Goal: Feedback & Contribution: Contribute content

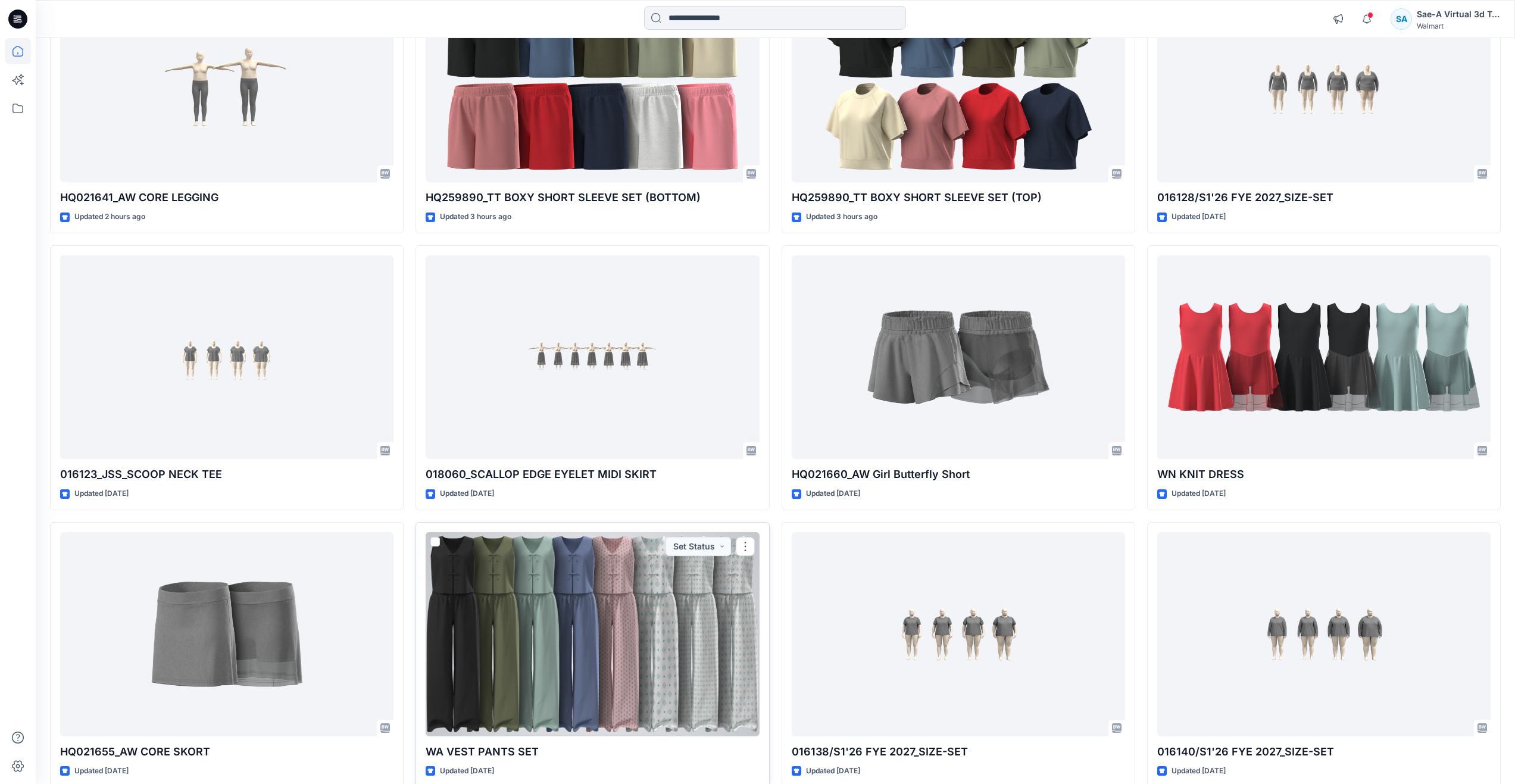
scroll to position [20, 0]
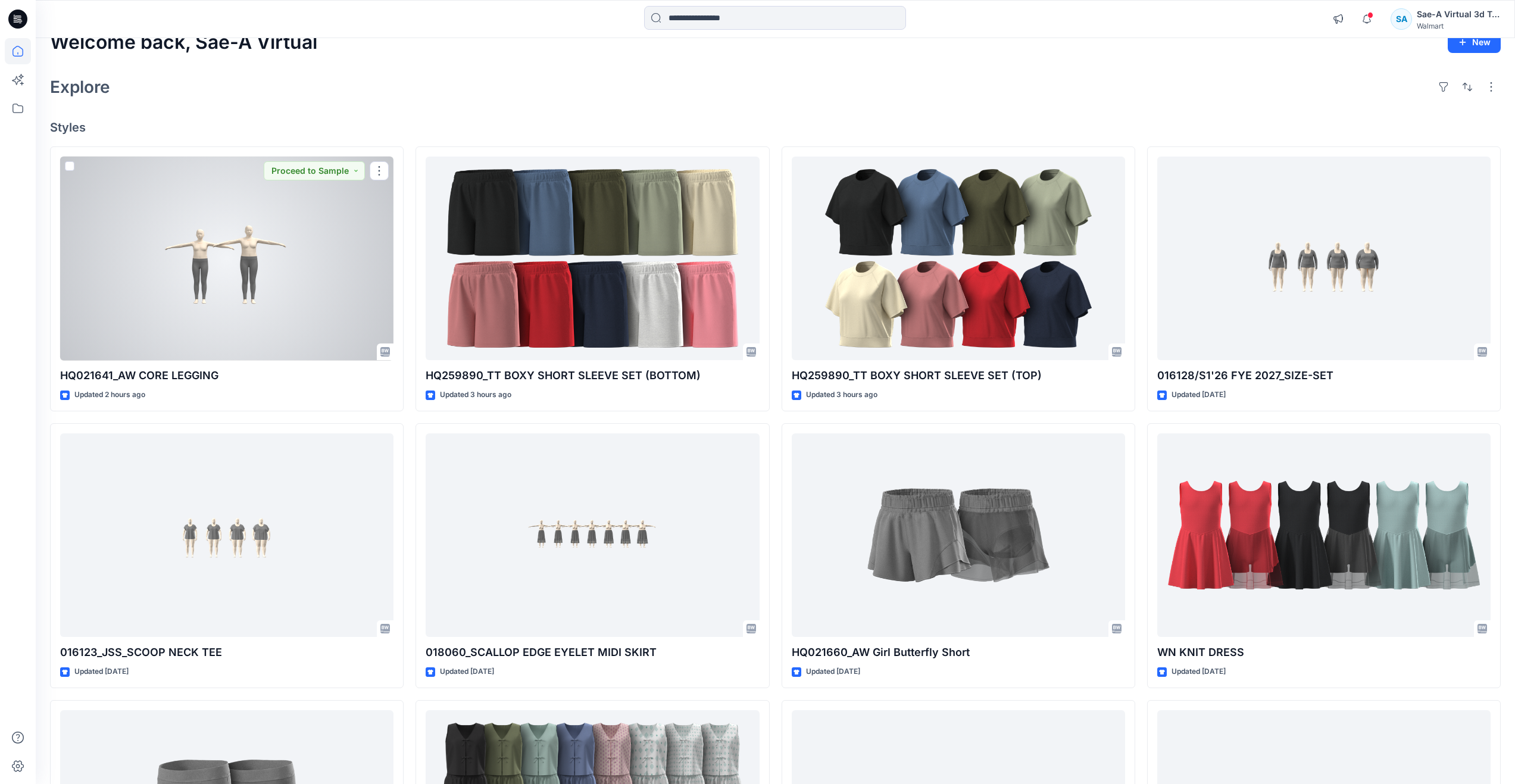
click at [251, 235] on div at bounding box center [227, 258] width 333 height 204
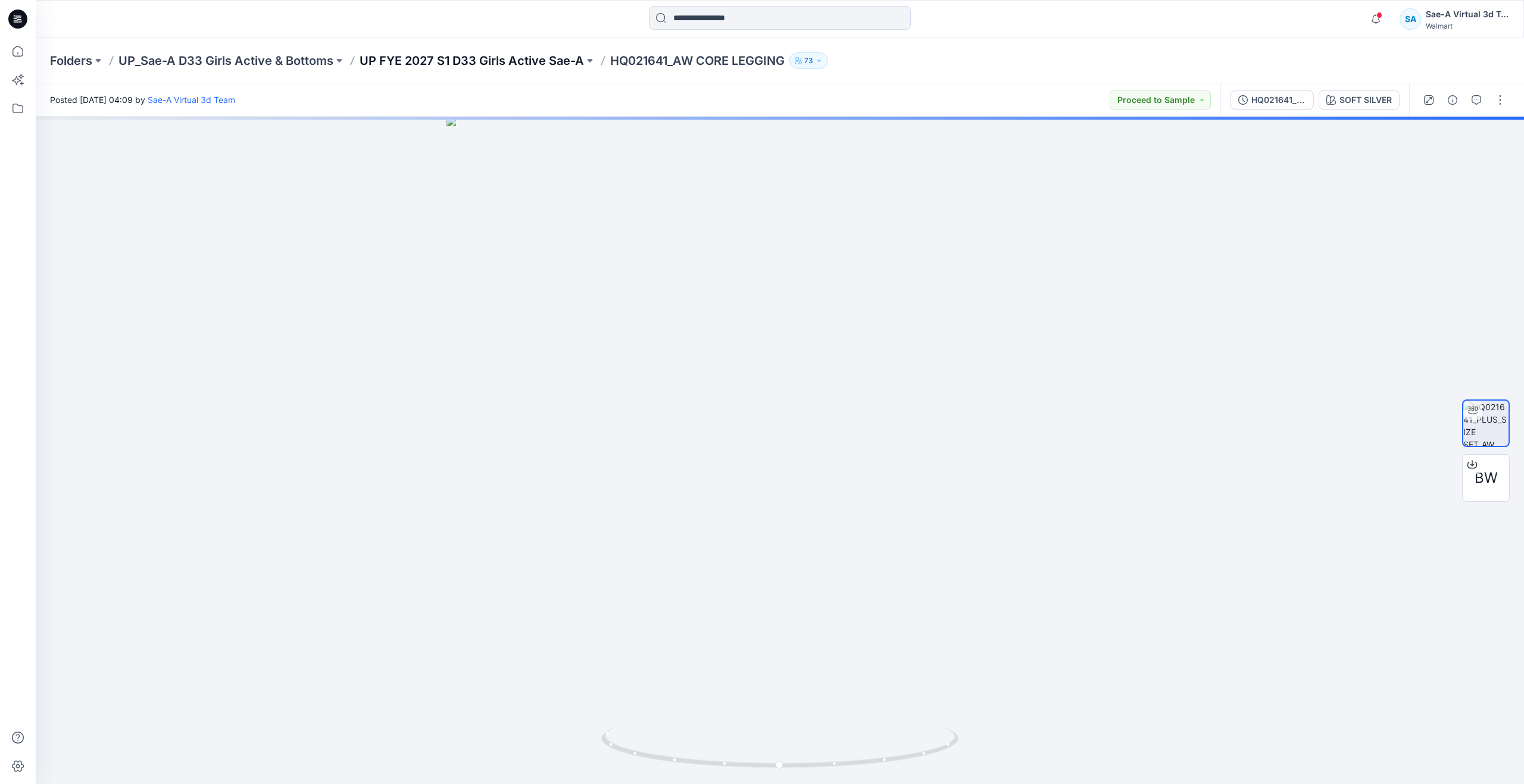
click at [515, 61] on p "UP FYE 2027 S1 D33 Girls Active Sae-A" at bounding box center [472, 61] width 224 height 17
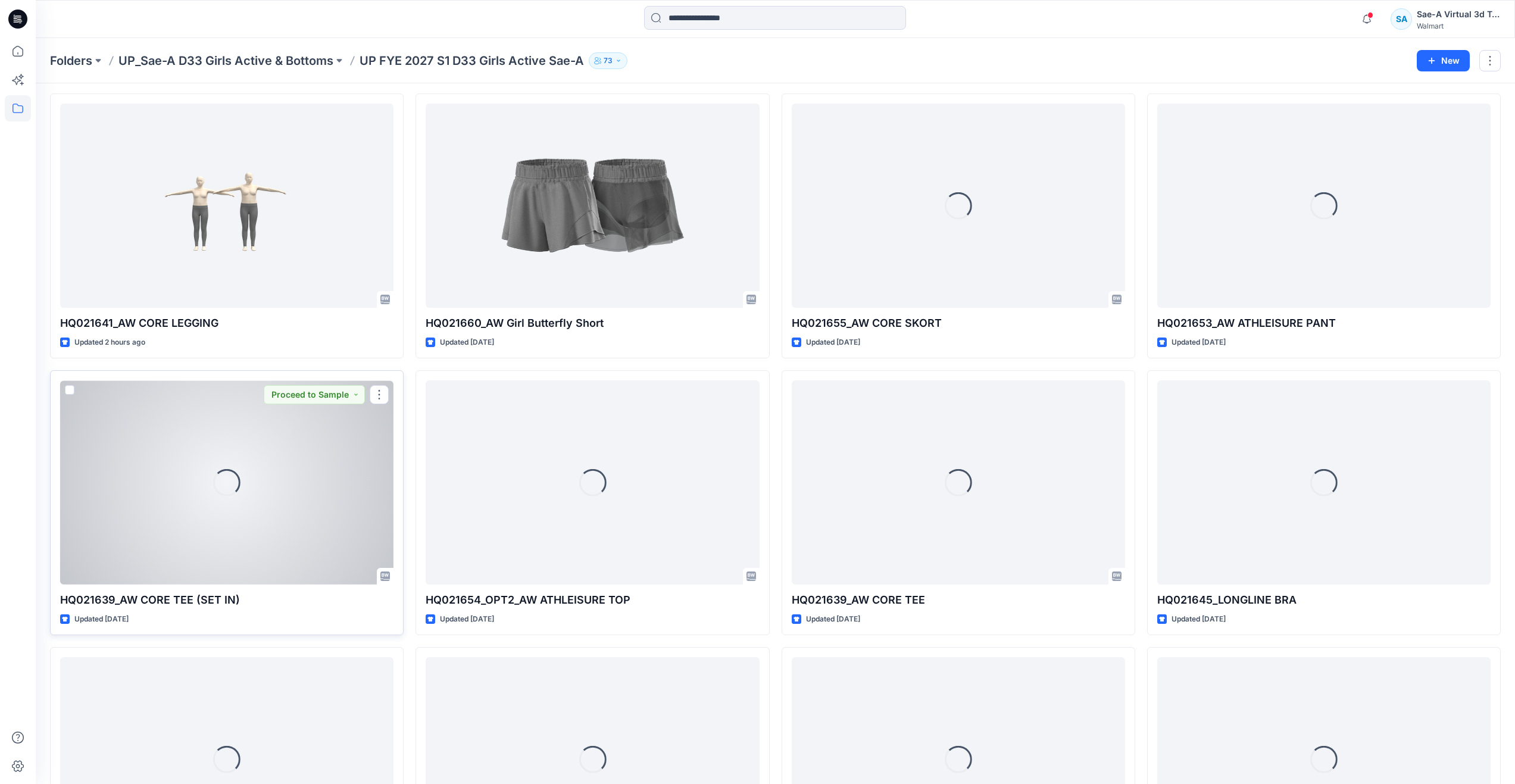
scroll to position [119, 0]
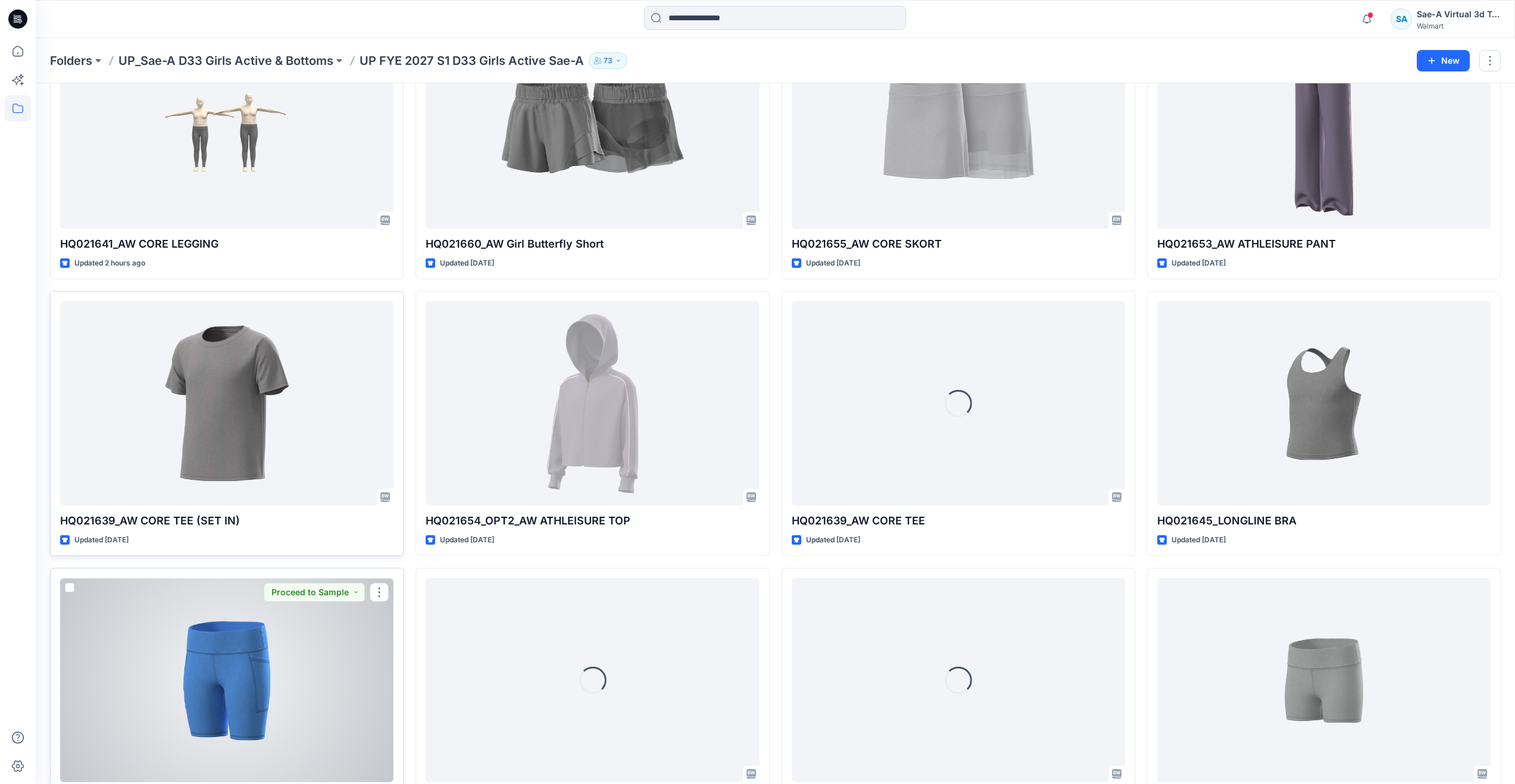
click at [234, 675] on div at bounding box center [227, 679] width 333 height 204
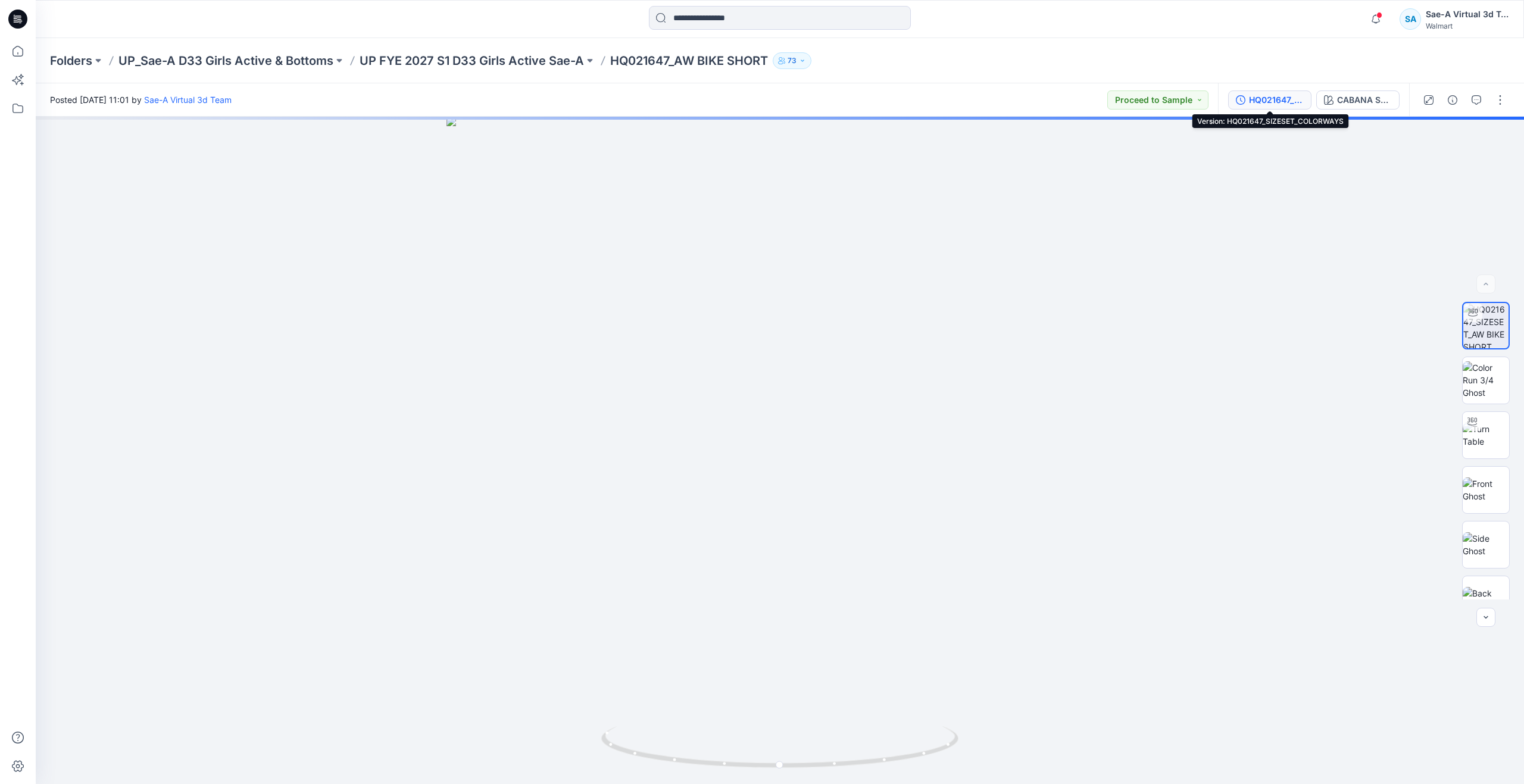
click at [1266, 99] on div "HQ021647_SIZESET_COLORWAYS" at bounding box center [1276, 99] width 55 height 13
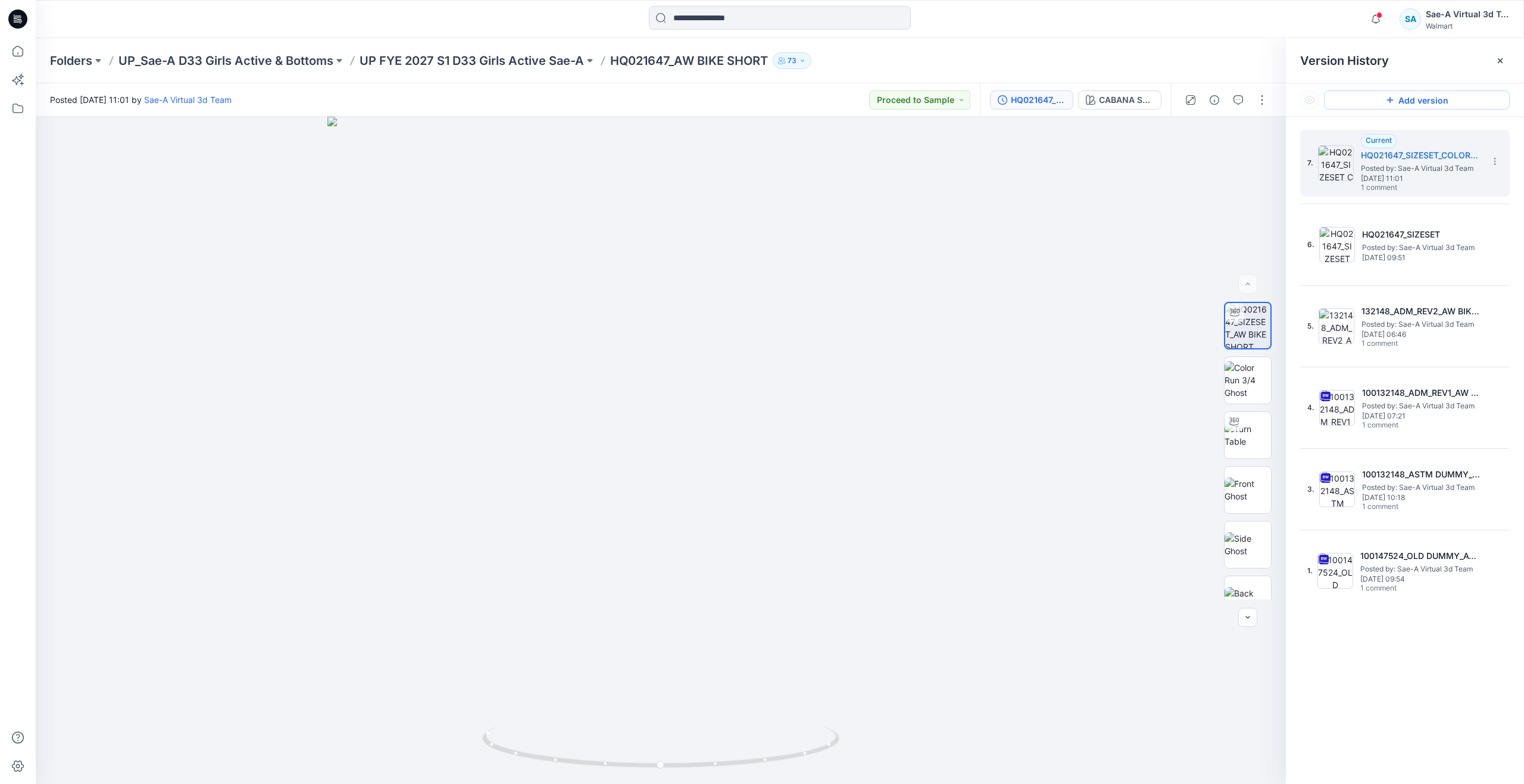
click at [1397, 103] on button "Add version" at bounding box center [1416, 99] width 186 height 19
click at [1381, 96] on button "Add version" at bounding box center [1416, 99] width 186 height 19
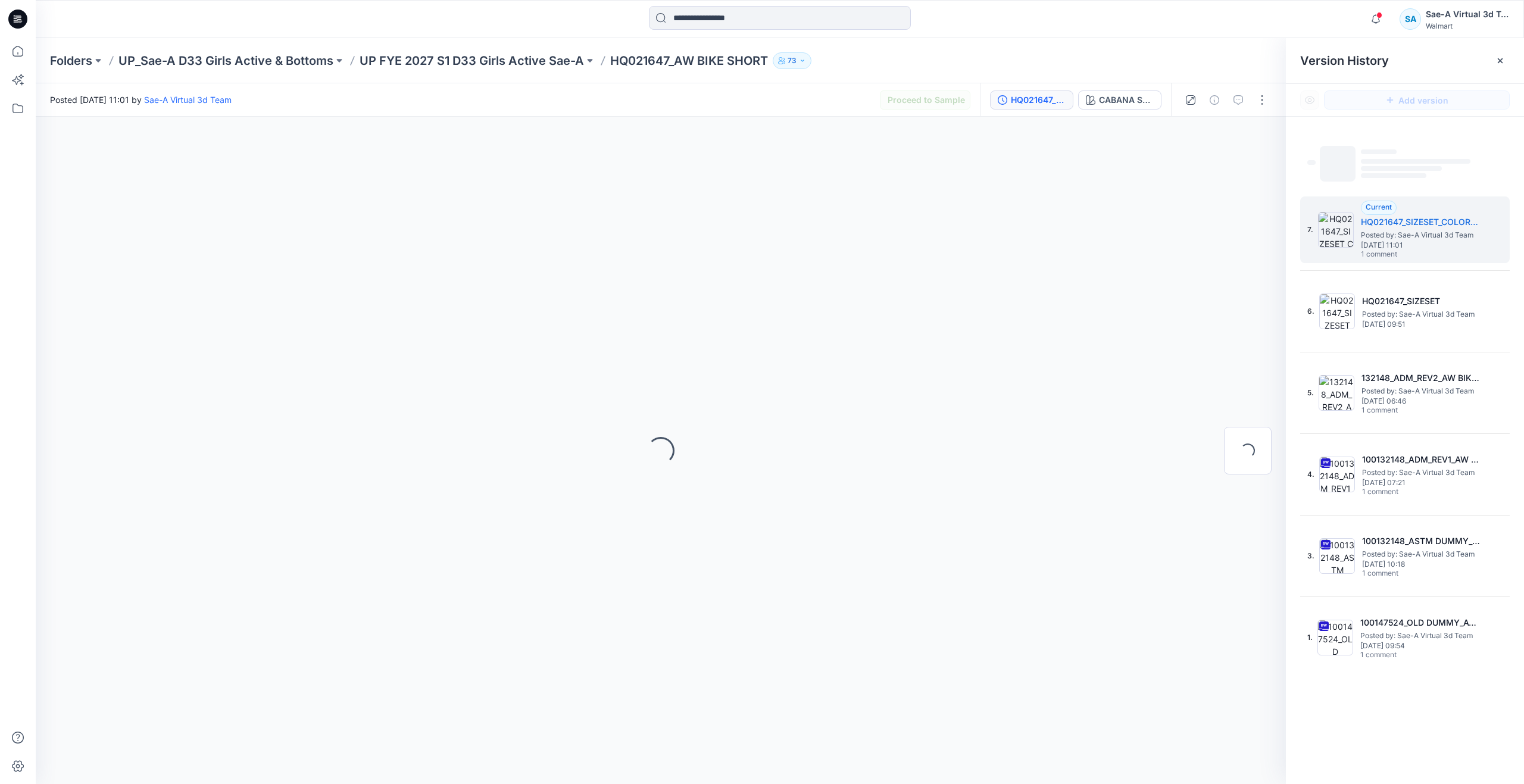
click at [1348, 158] on span "‌" at bounding box center [1338, 163] width 36 height 36
click at [17, 52] on icon at bounding box center [17, 51] width 27 height 27
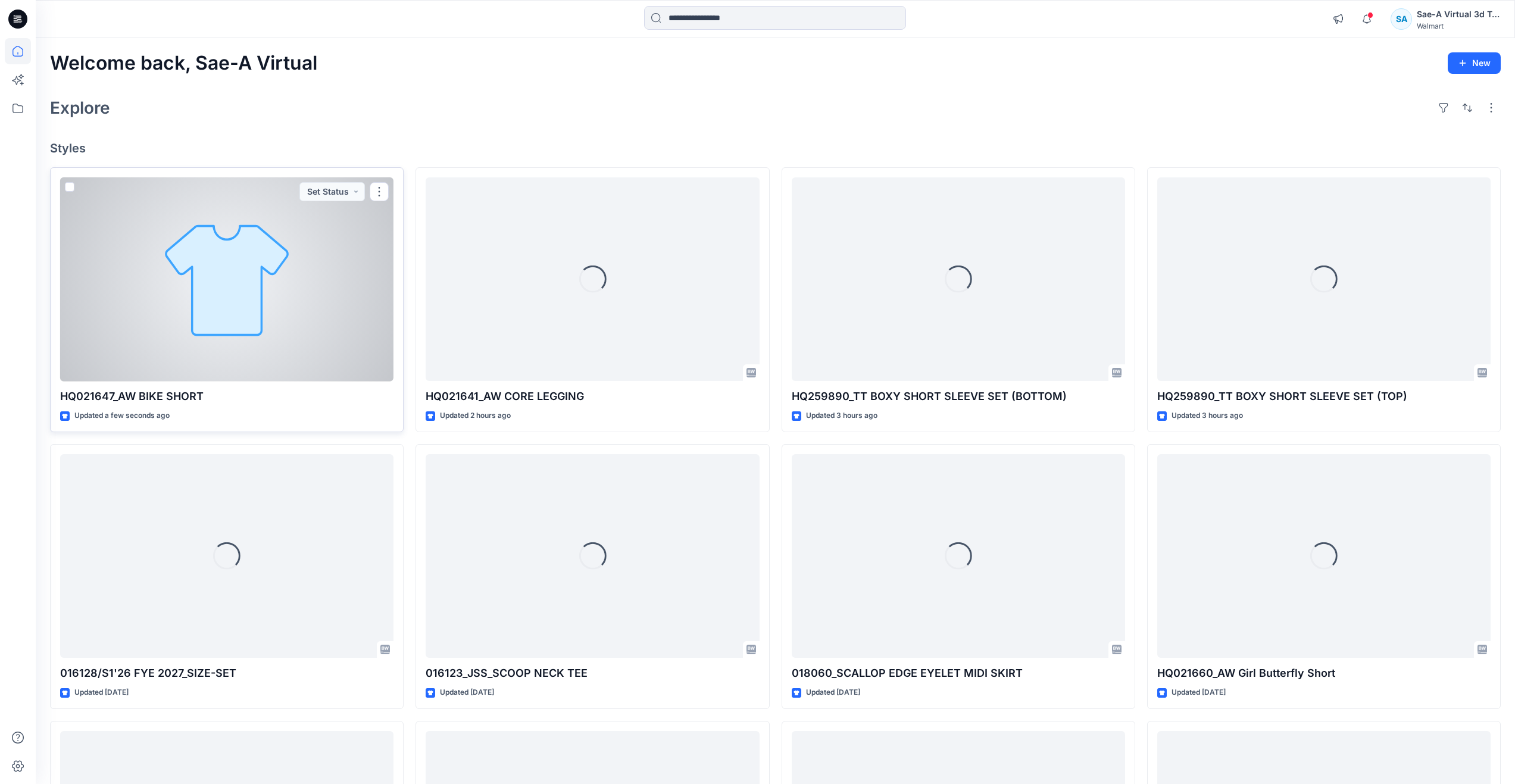
click at [230, 343] on div at bounding box center [227, 279] width 333 height 204
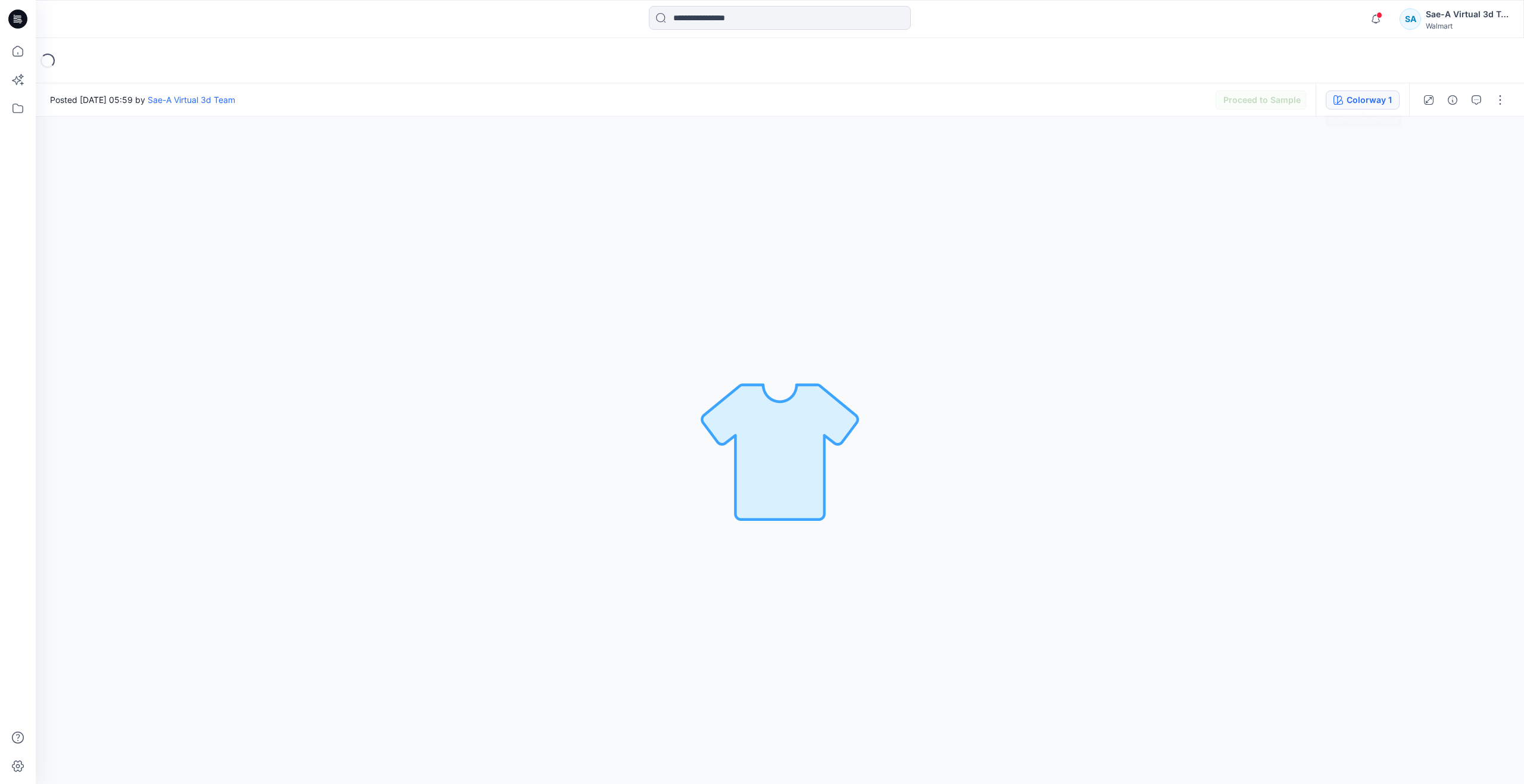
click at [1341, 105] on button "Colorway 1" at bounding box center [1363, 99] width 74 height 19
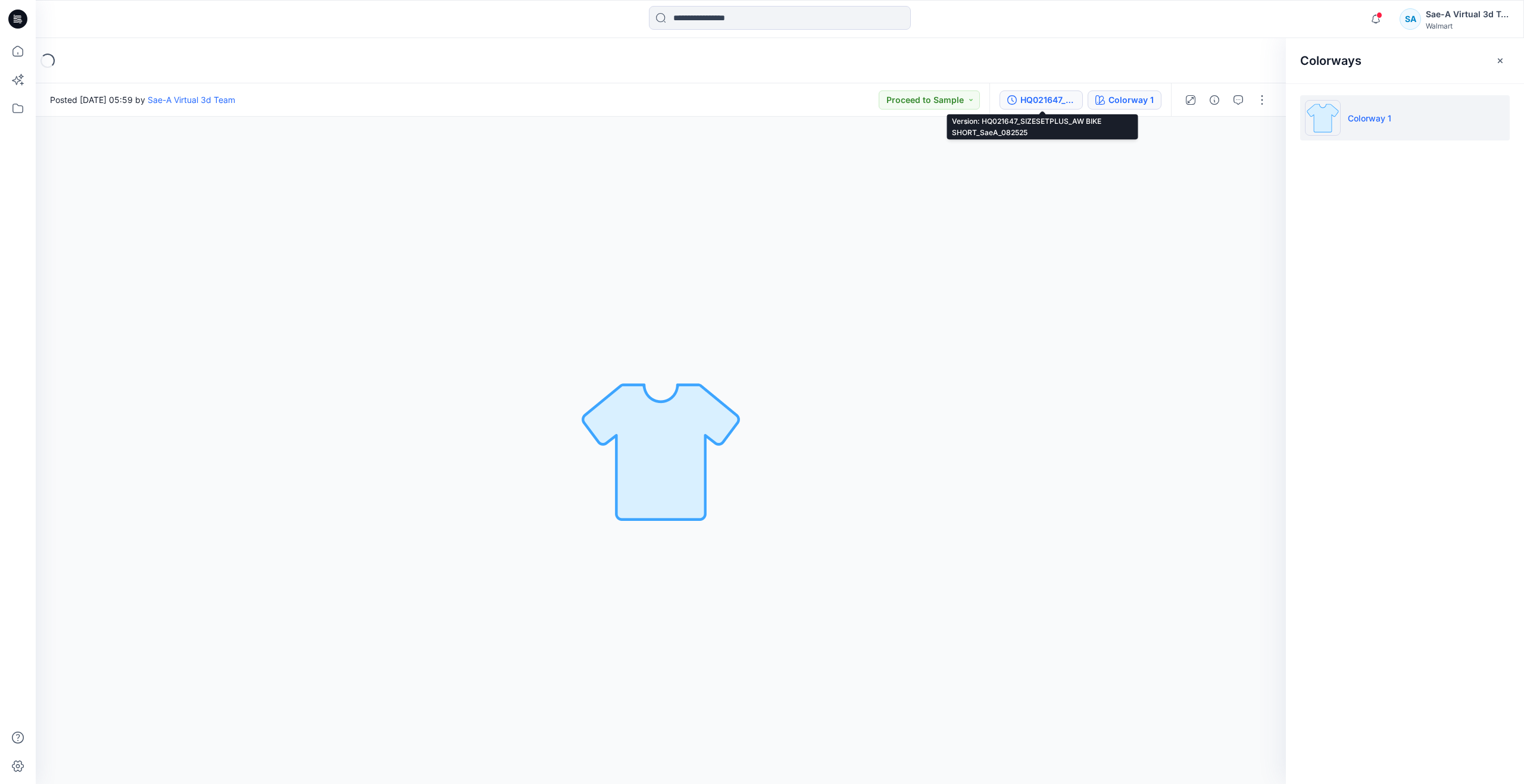
click at [1046, 90] on button "HQ021647_SIZESETPLUS_AW BIKE SHORT_SaeA_082525" at bounding box center [1041, 99] width 83 height 19
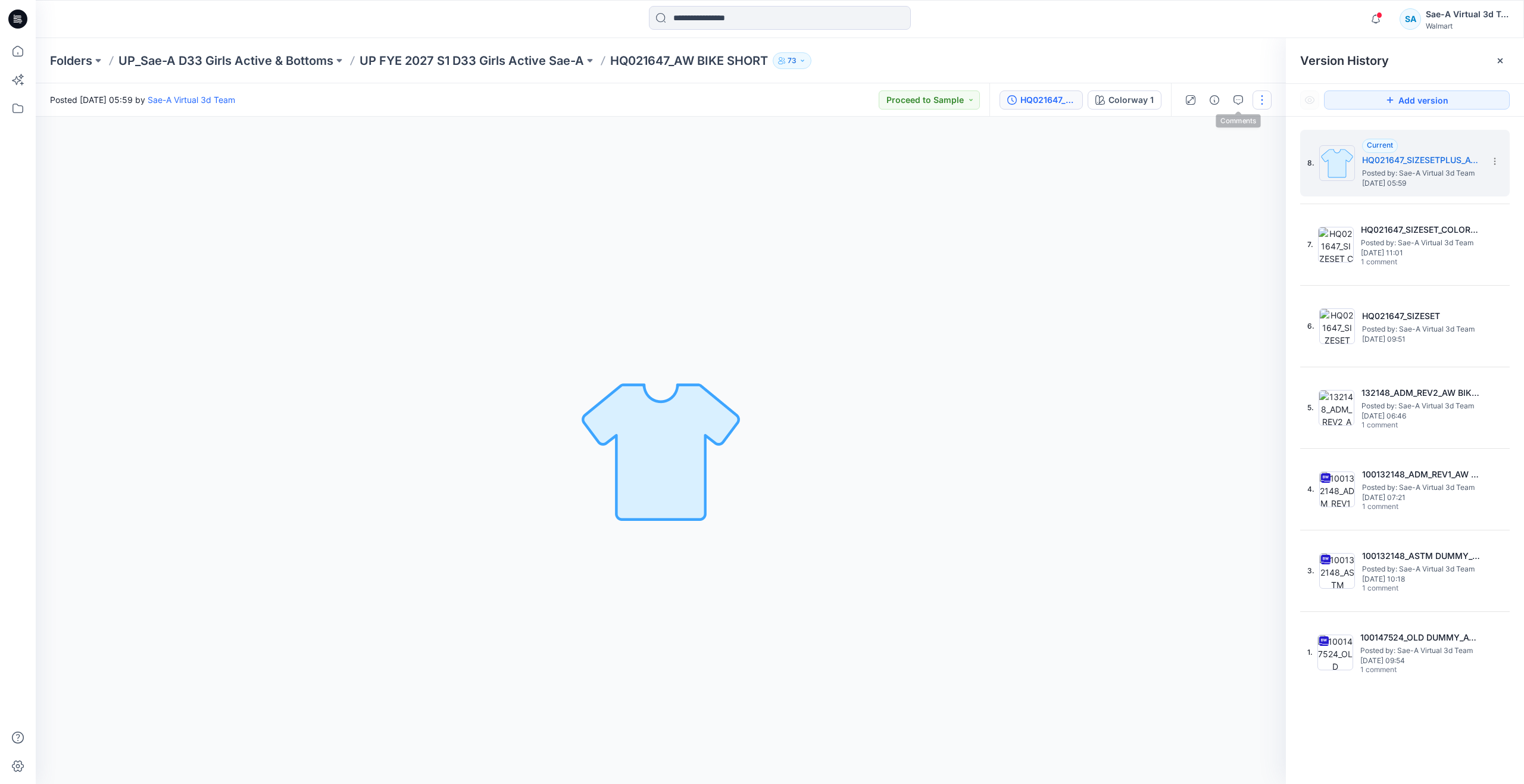
click at [1259, 97] on button "button" at bounding box center [1262, 99] width 19 height 19
click at [1174, 157] on icon "button" at bounding box center [1169, 161] width 10 height 10
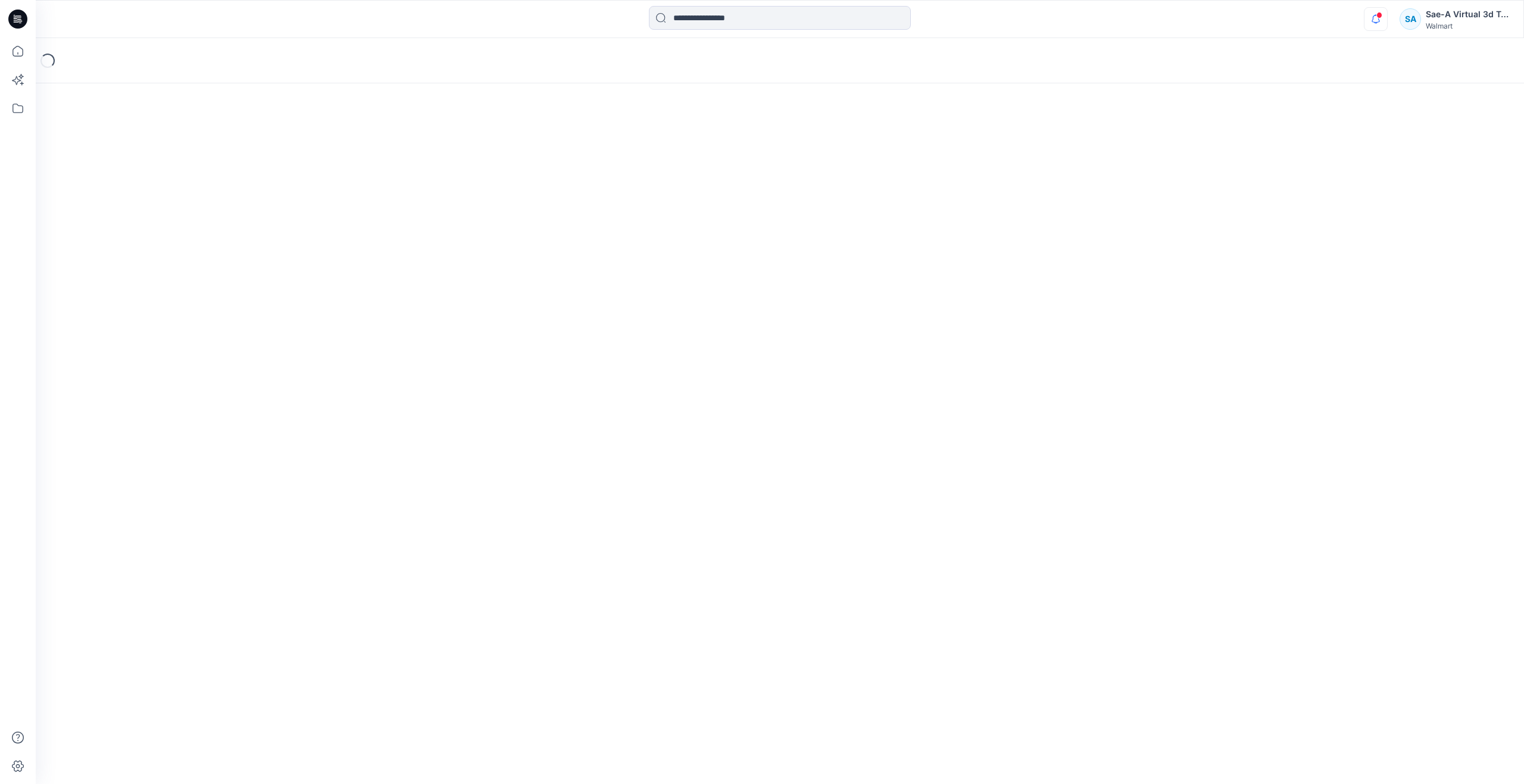
click at [1373, 22] on icon "button" at bounding box center [1375, 19] width 8 height 8
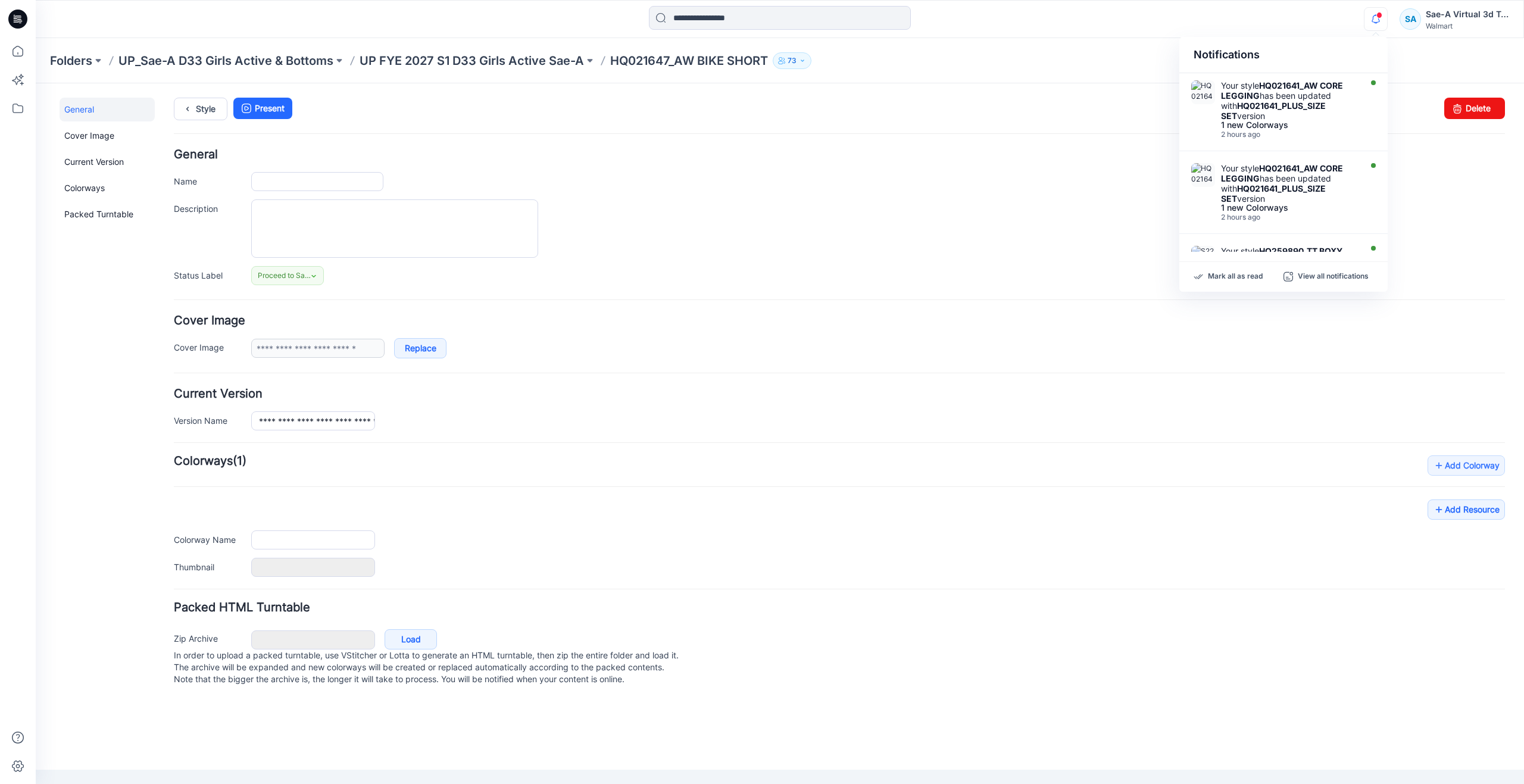
type input "**********"
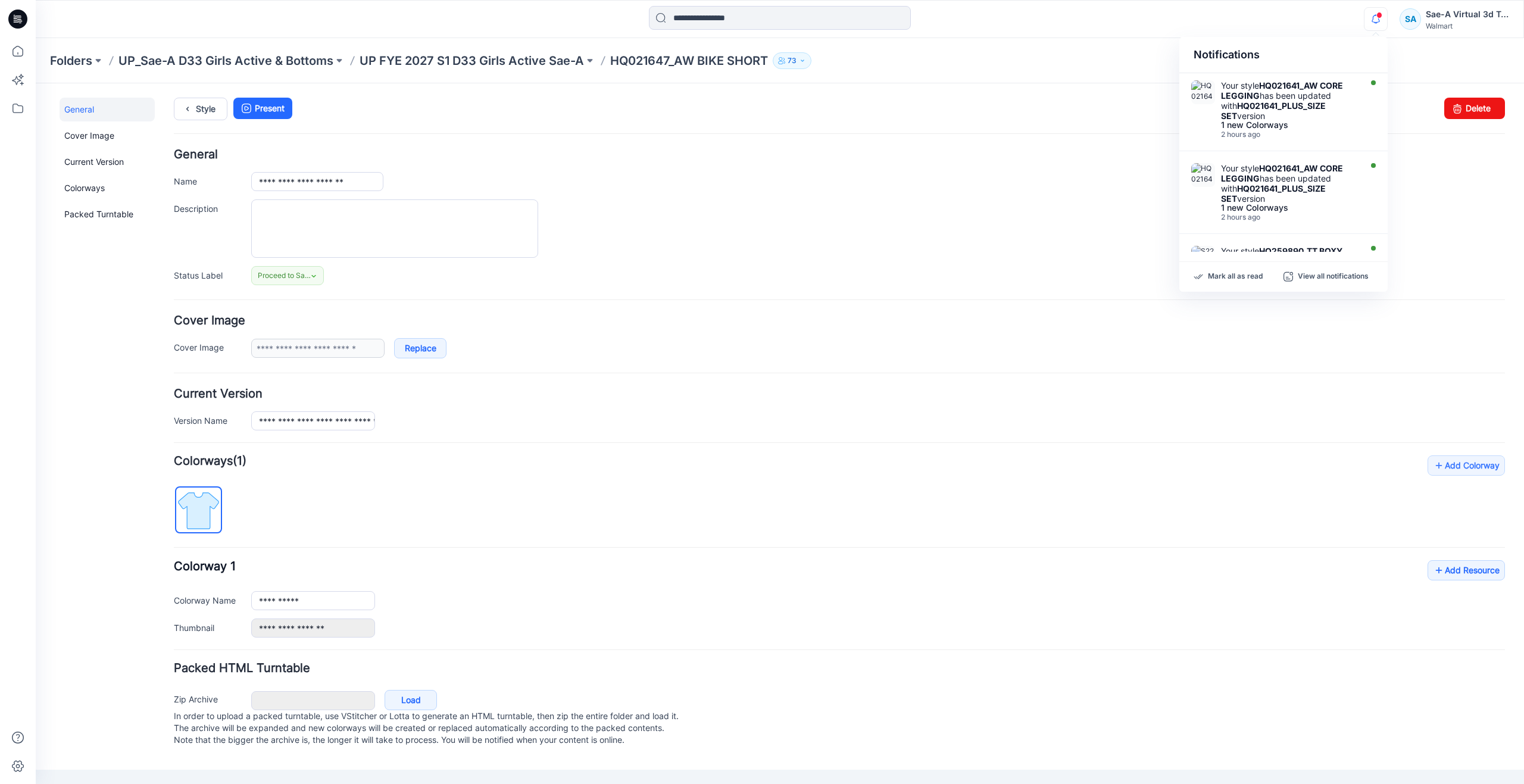
click at [93, 395] on div "General Cover Image Current Version Colorways Packed Turntable" at bounding box center [108, 429] width 95 height 664
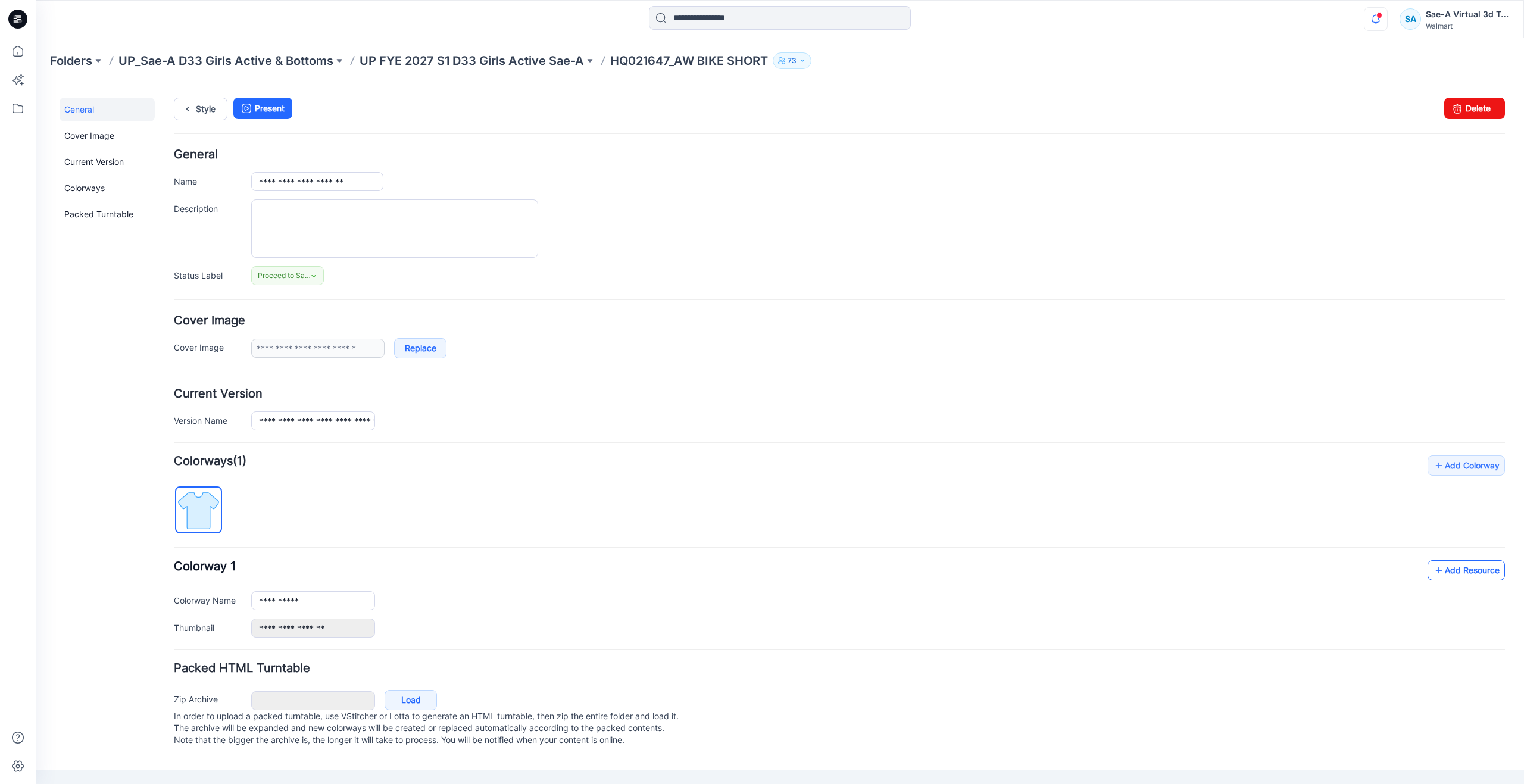
click at [1447, 576] on link "Add Resource" at bounding box center [1466, 570] width 77 height 20
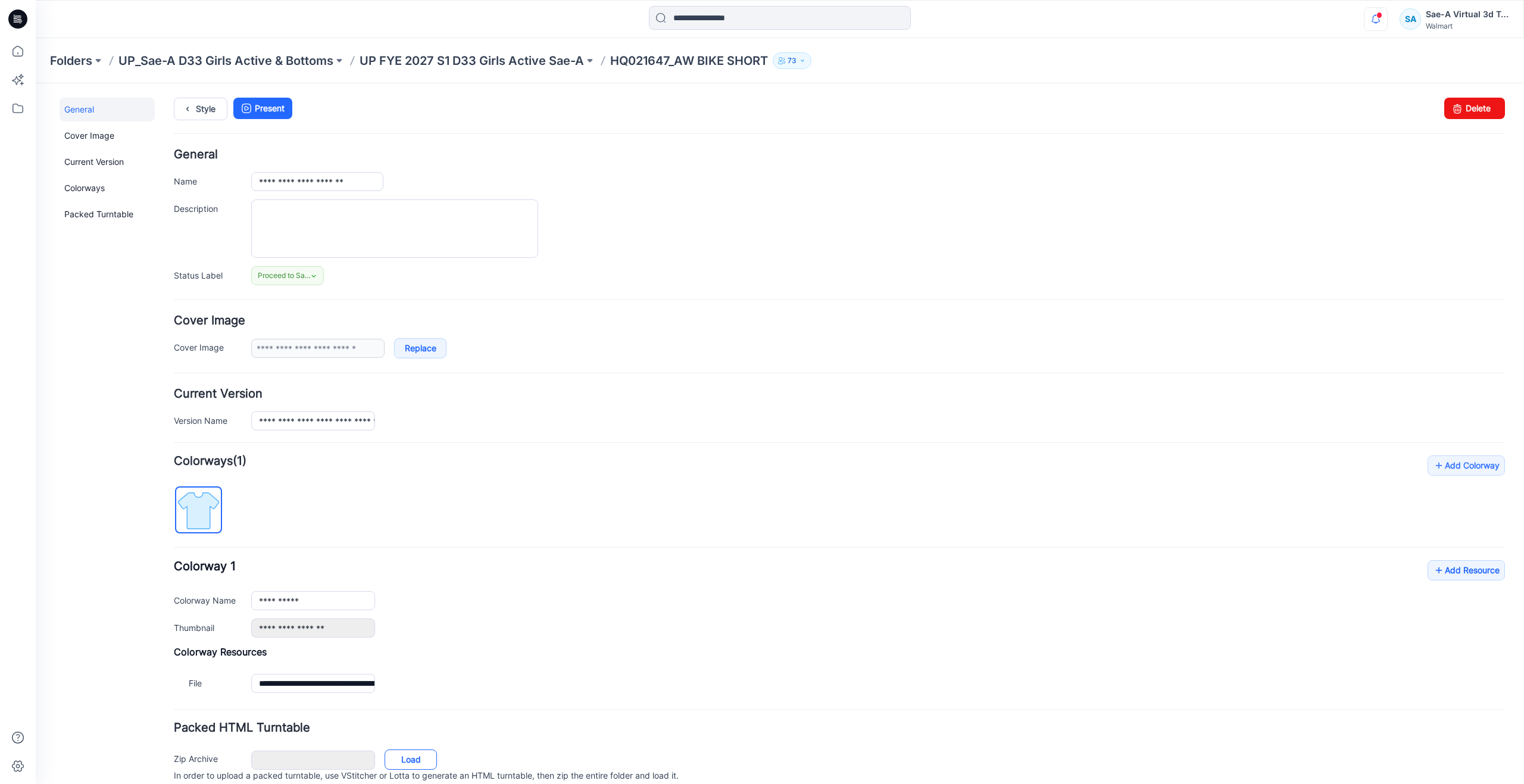
click at [405, 759] on link "Load" at bounding box center [411, 759] width 52 height 20
click at [20, 50] on icon at bounding box center [17, 51] width 27 height 27
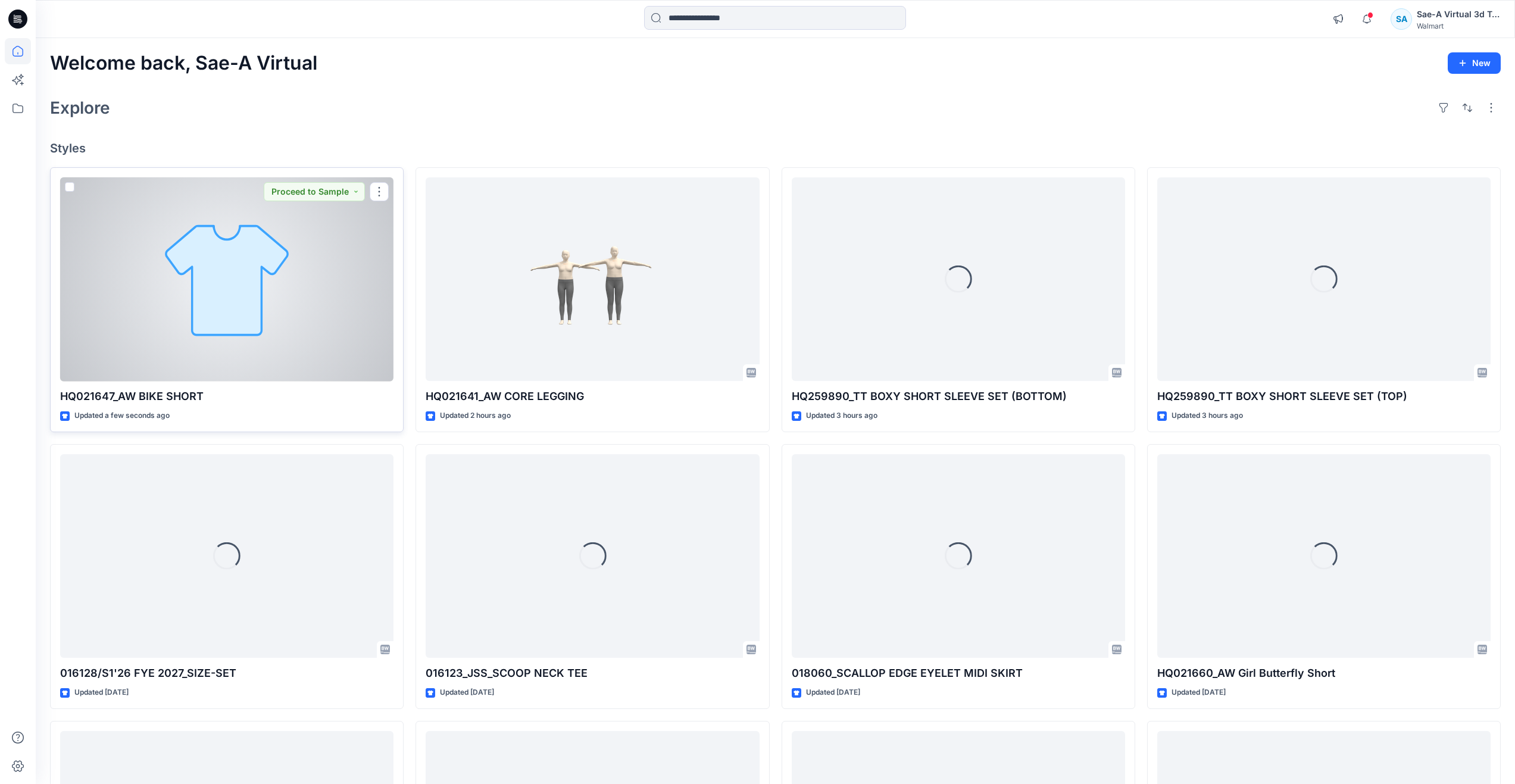
click at [205, 312] on div at bounding box center [227, 279] width 333 height 204
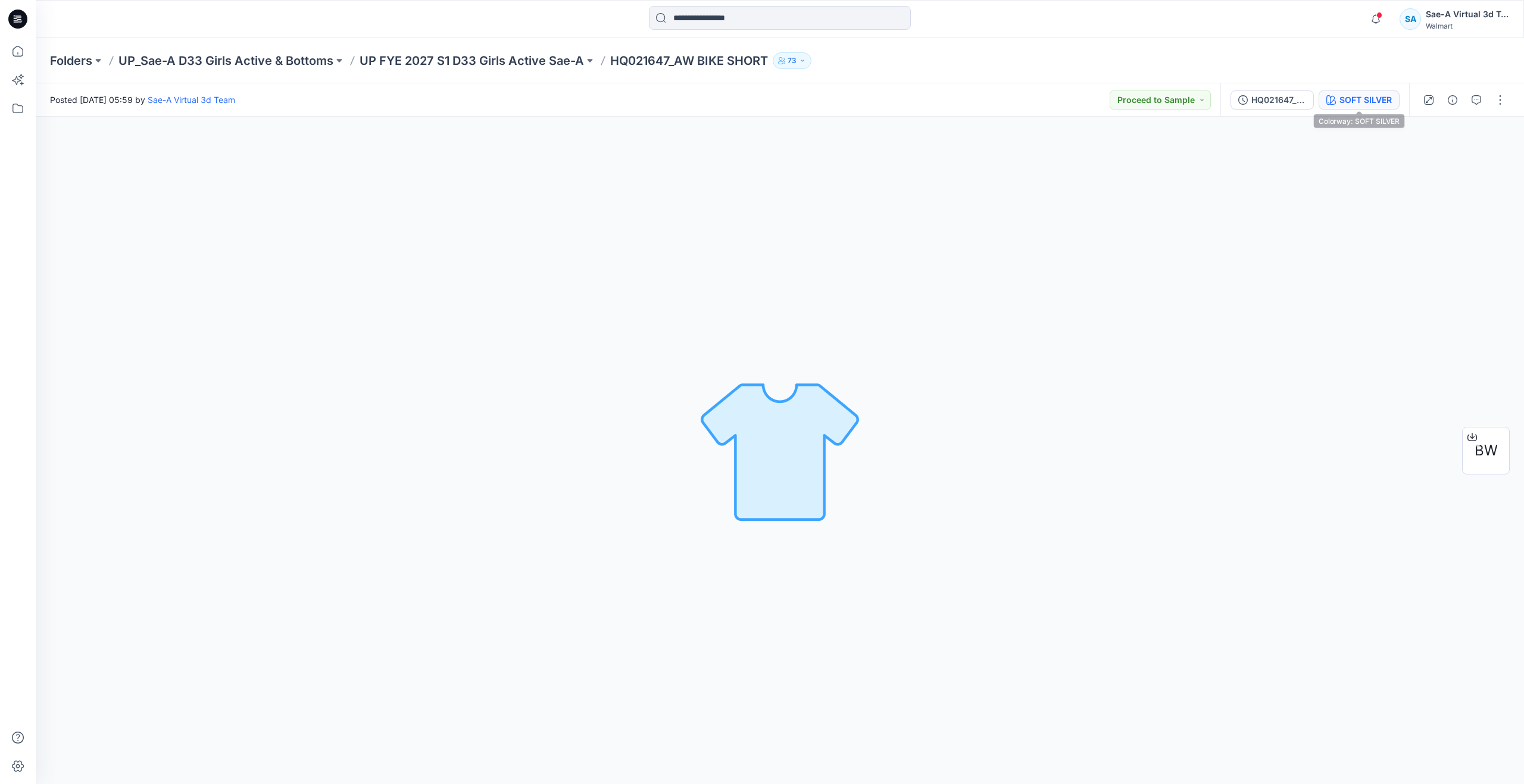
click at [1357, 107] on button "SOFT SILVER" at bounding box center [1359, 99] width 81 height 19
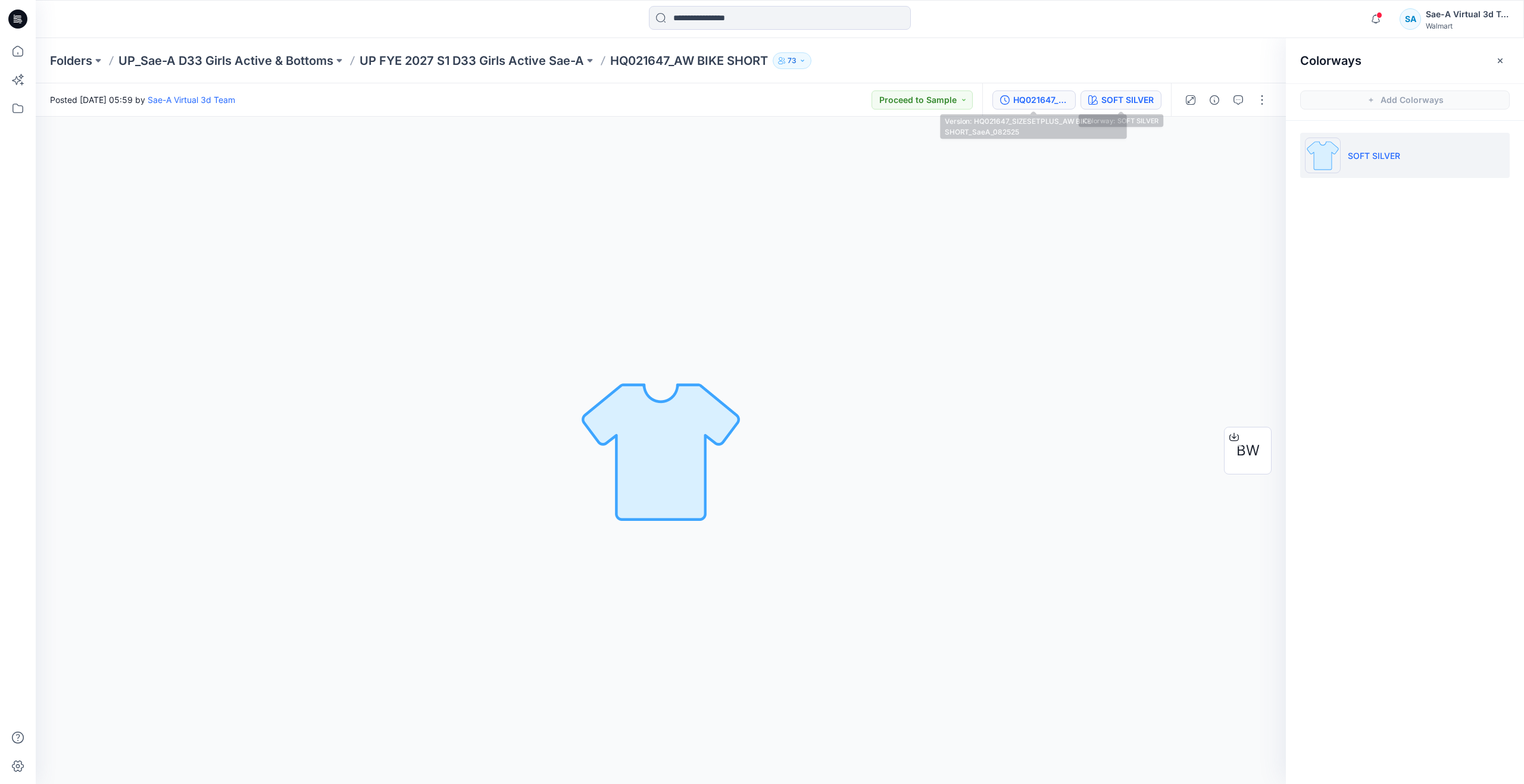
click at [1059, 98] on div "HQ021647_SIZESETPLUS_AW BIKE SHORT_SaeA_082525" at bounding box center [1041, 99] width 55 height 13
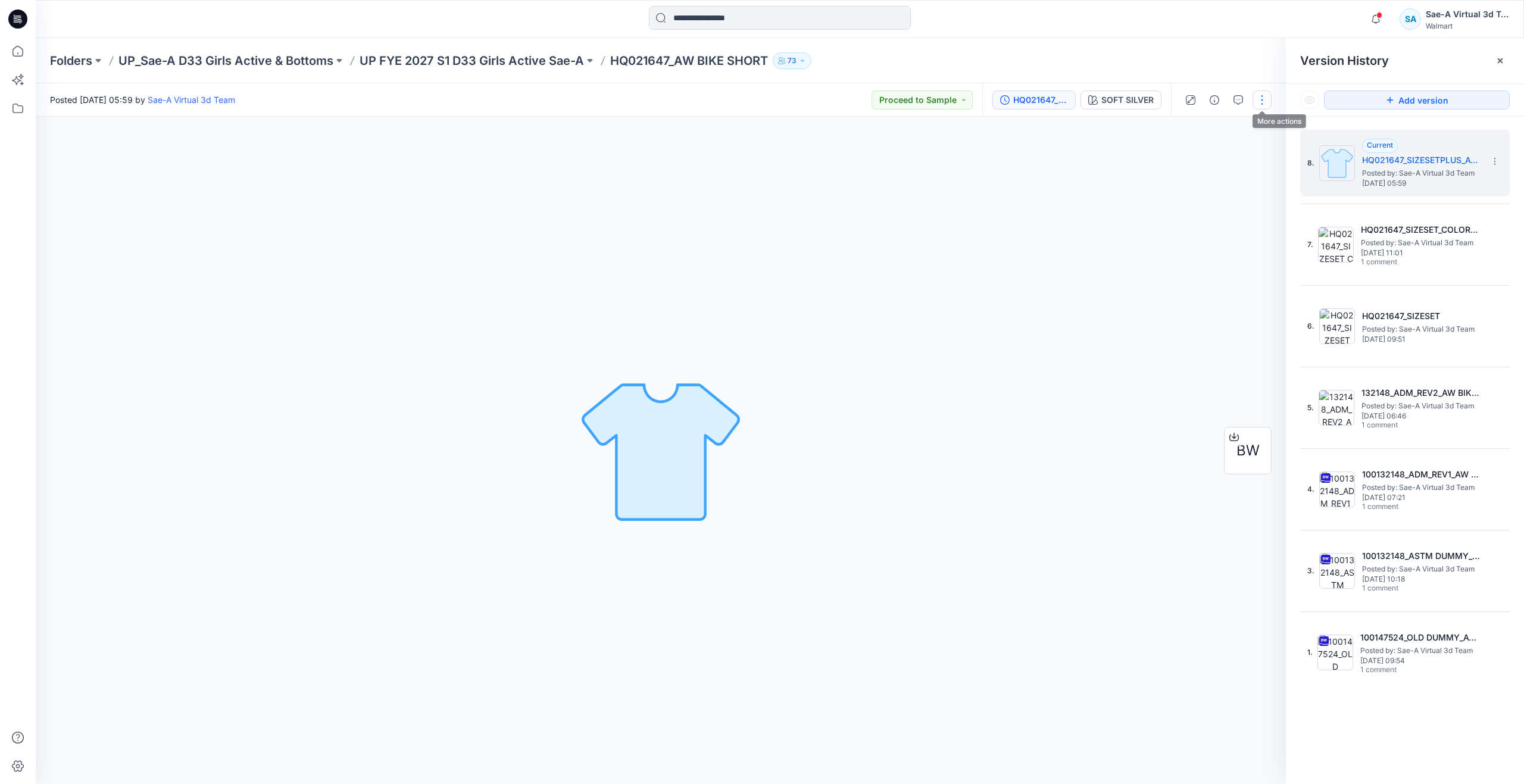
click at [1263, 98] on button "button" at bounding box center [1262, 99] width 19 height 19
click at [1202, 158] on button "Edit" at bounding box center [1212, 161] width 110 height 22
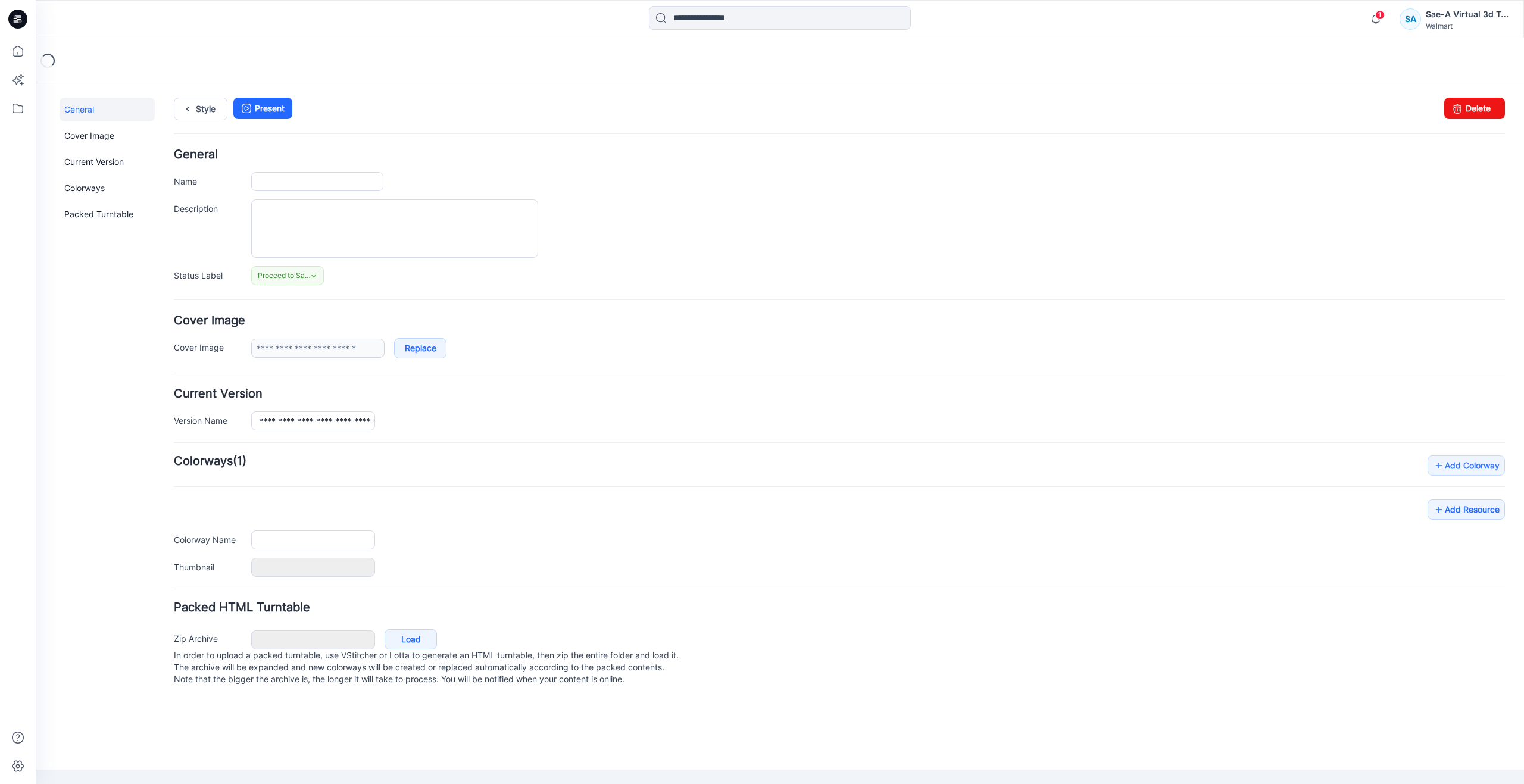
type input "**********"
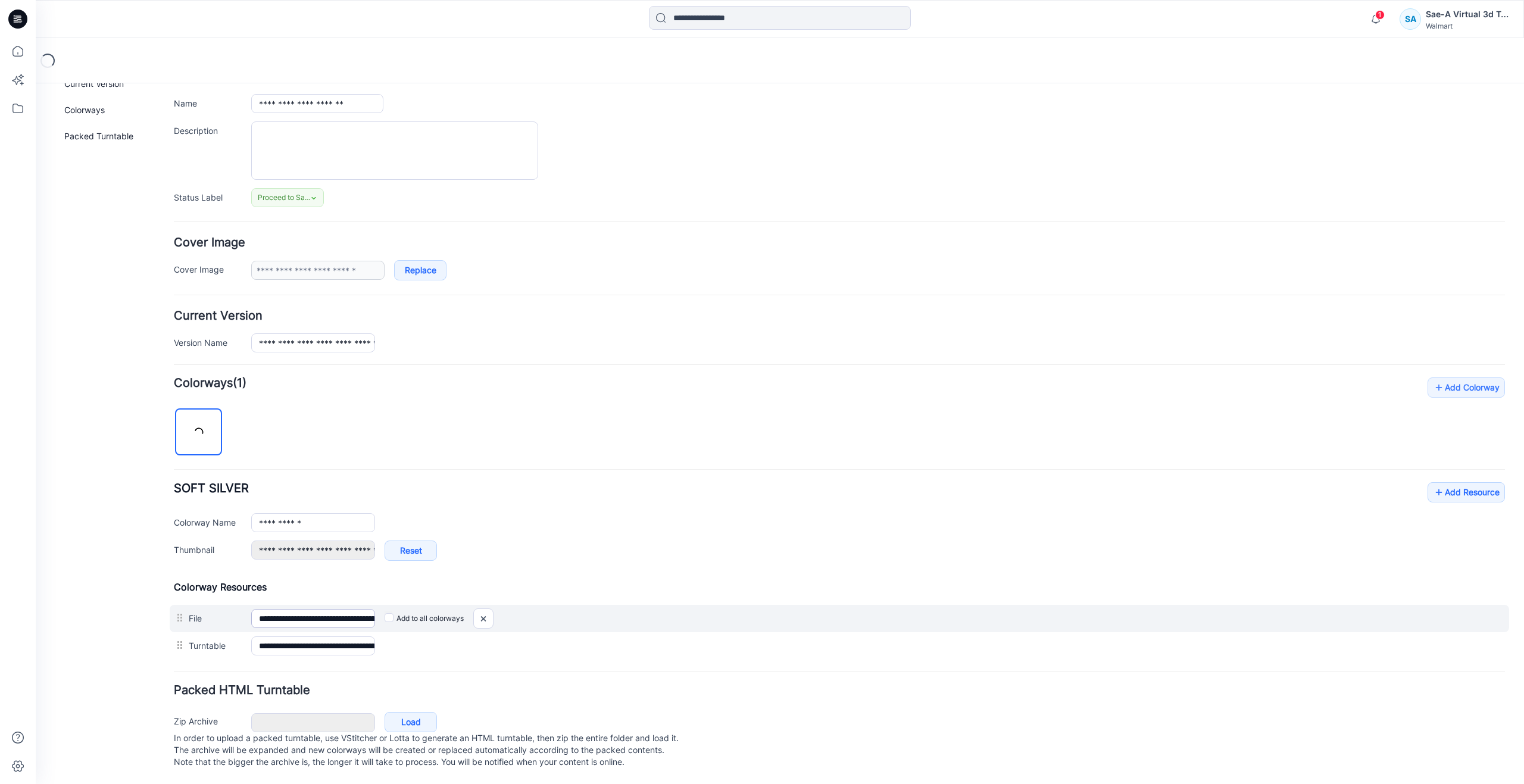
scroll to position [90, 0]
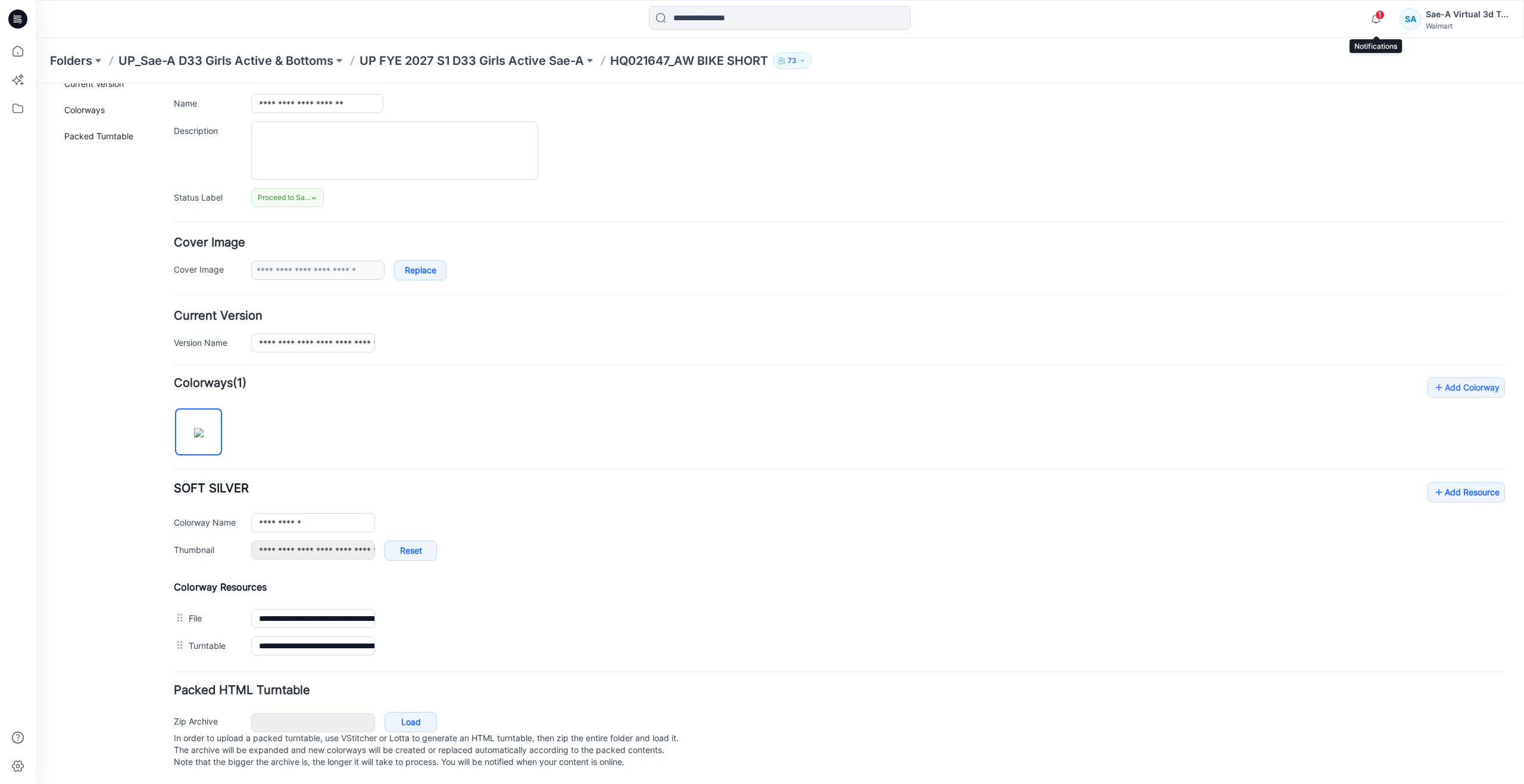
click at [1378, 19] on span "1" at bounding box center [1380, 14] width 10 height 10
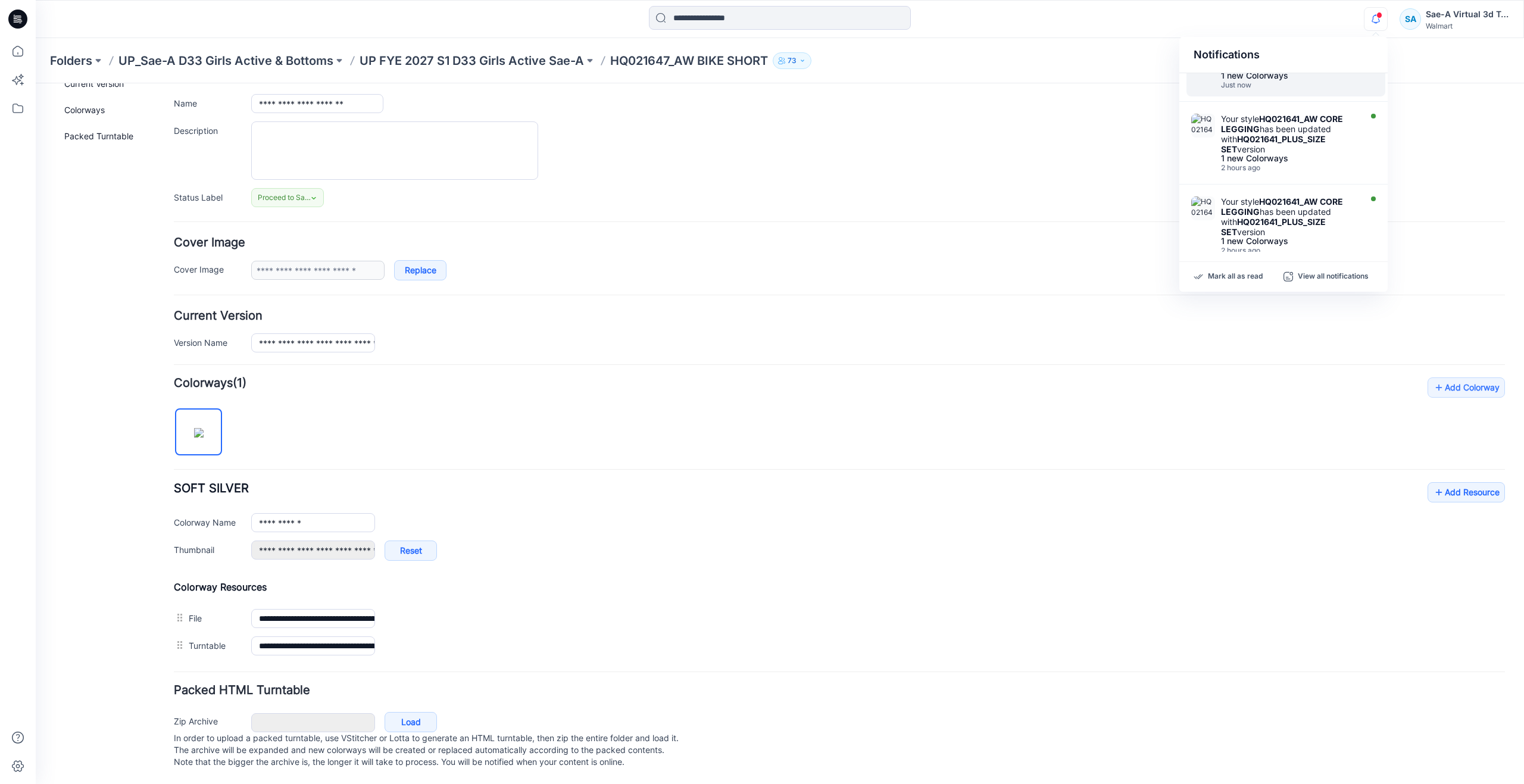
scroll to position [0, 0]
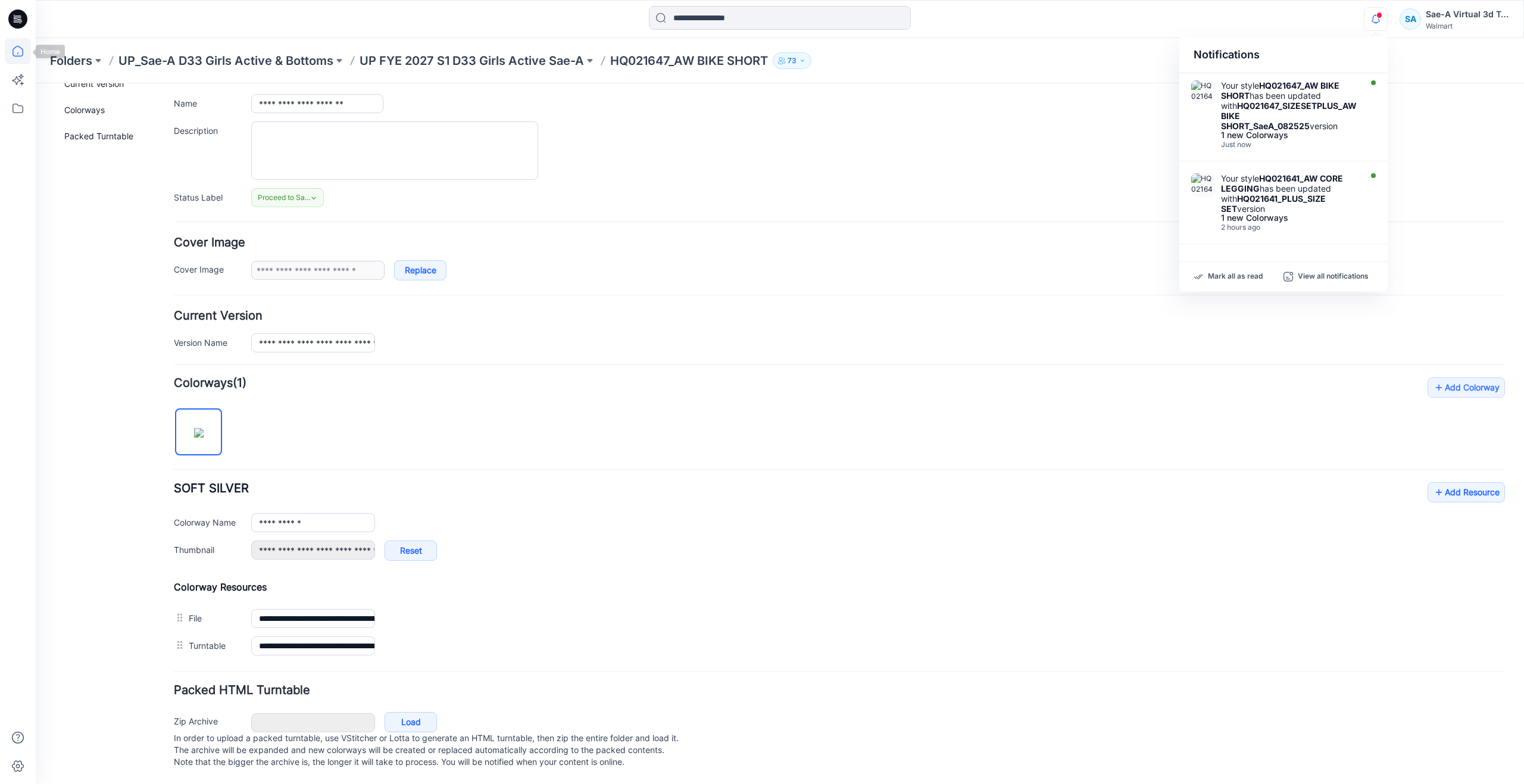
click at [10, 43] on icon at bounding box center [17, 51] width 27 height 27
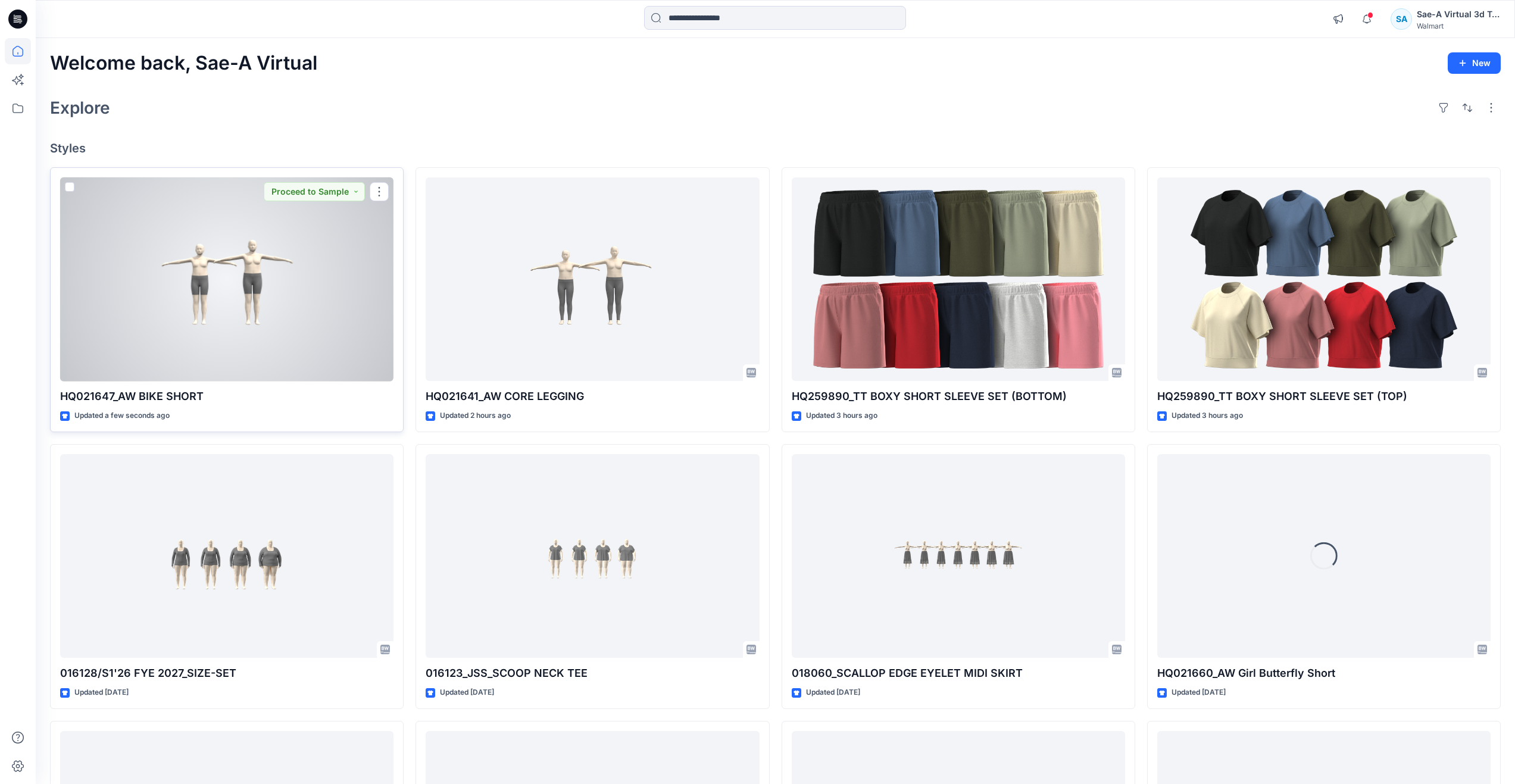
click at [228, 303] on div at bounding box center [227, 279] width 333 height 204
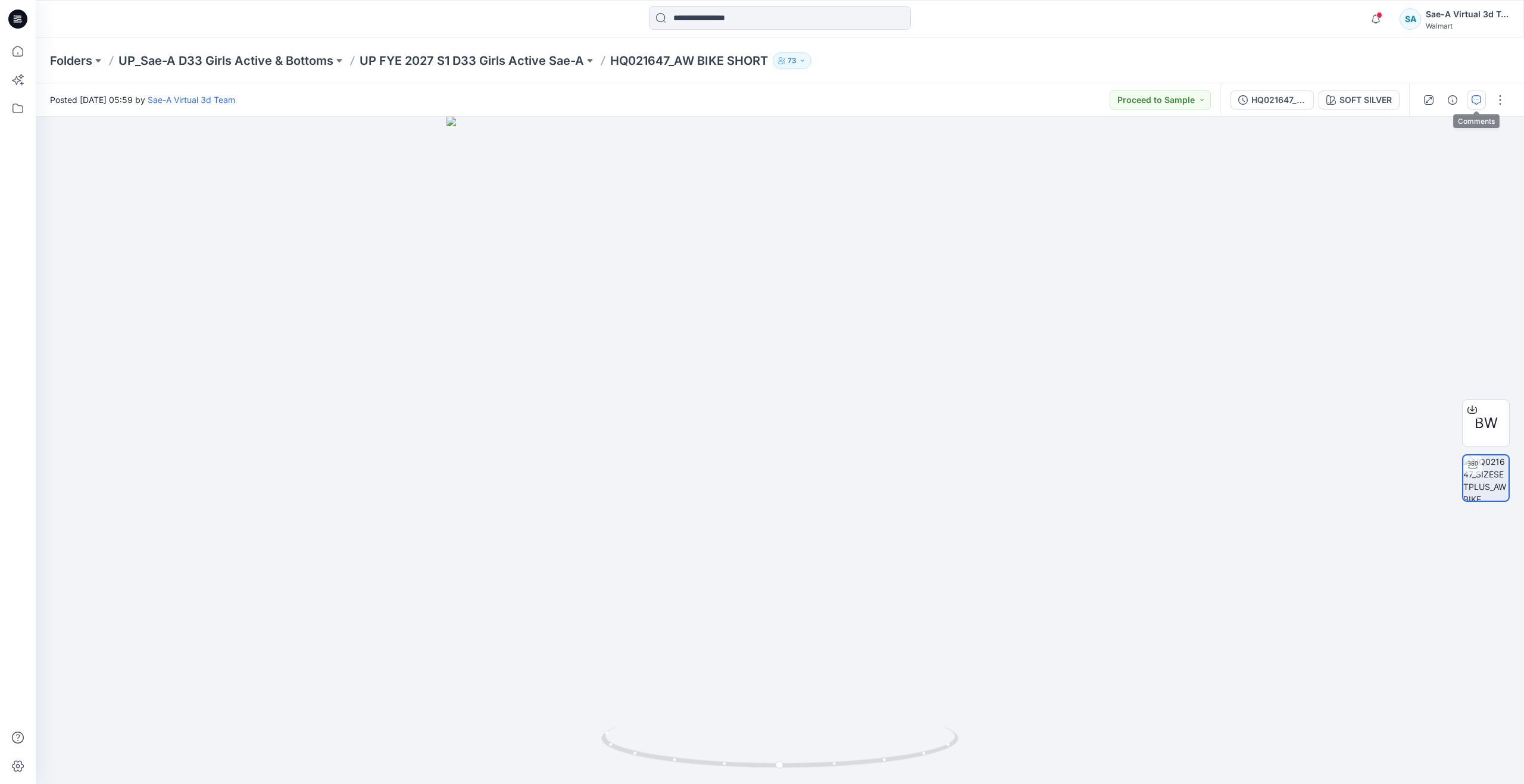
click at [1479, 102] on icon "button" at bounding box center [1476, 100] width 10 height 10
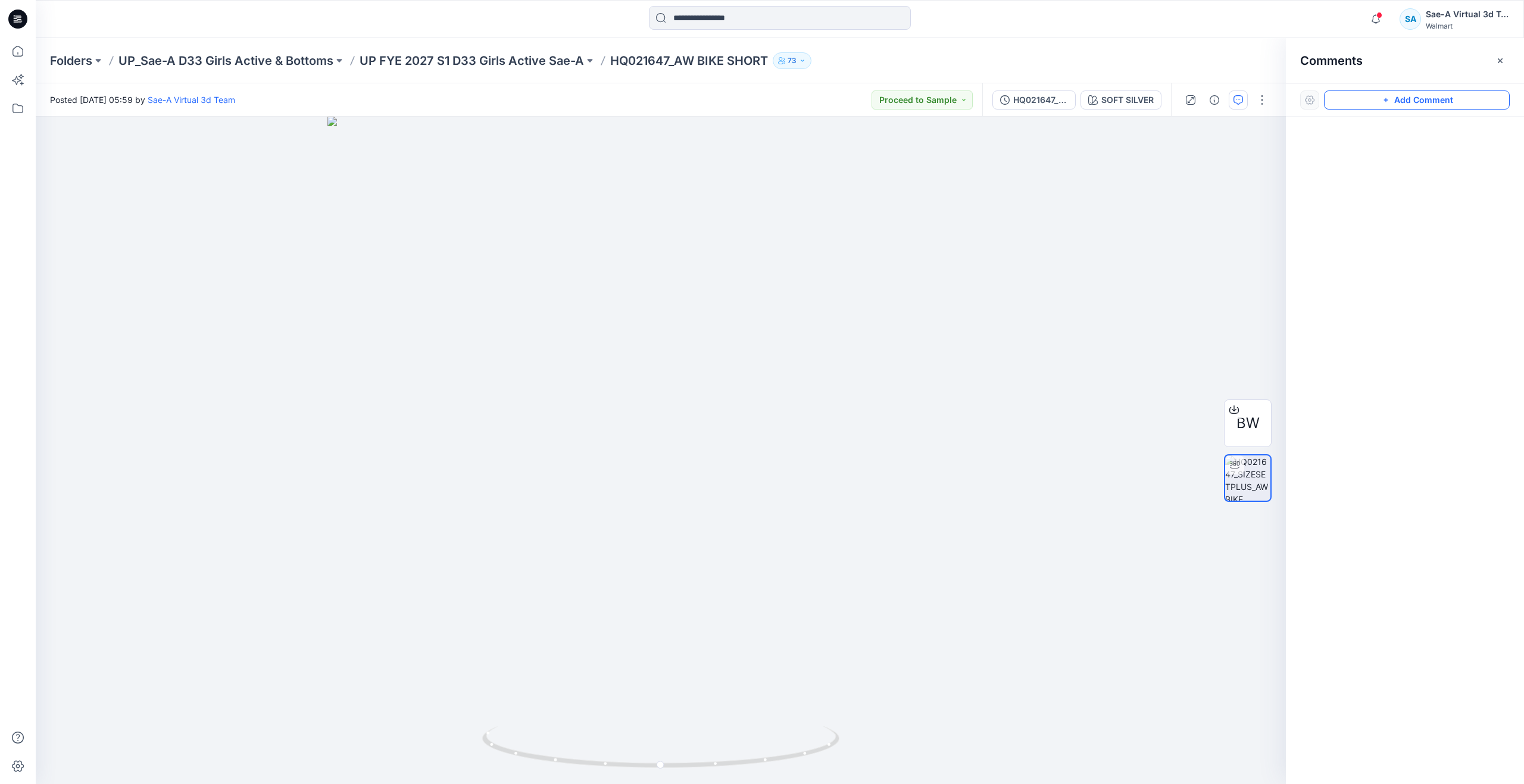
click at [1365, 95] on button "Add Comment" at bounding box center [1416, 99] width 186 height 19
click at [864, 205] on div "1" at bounding box center [661, 450] width 1250 height 667
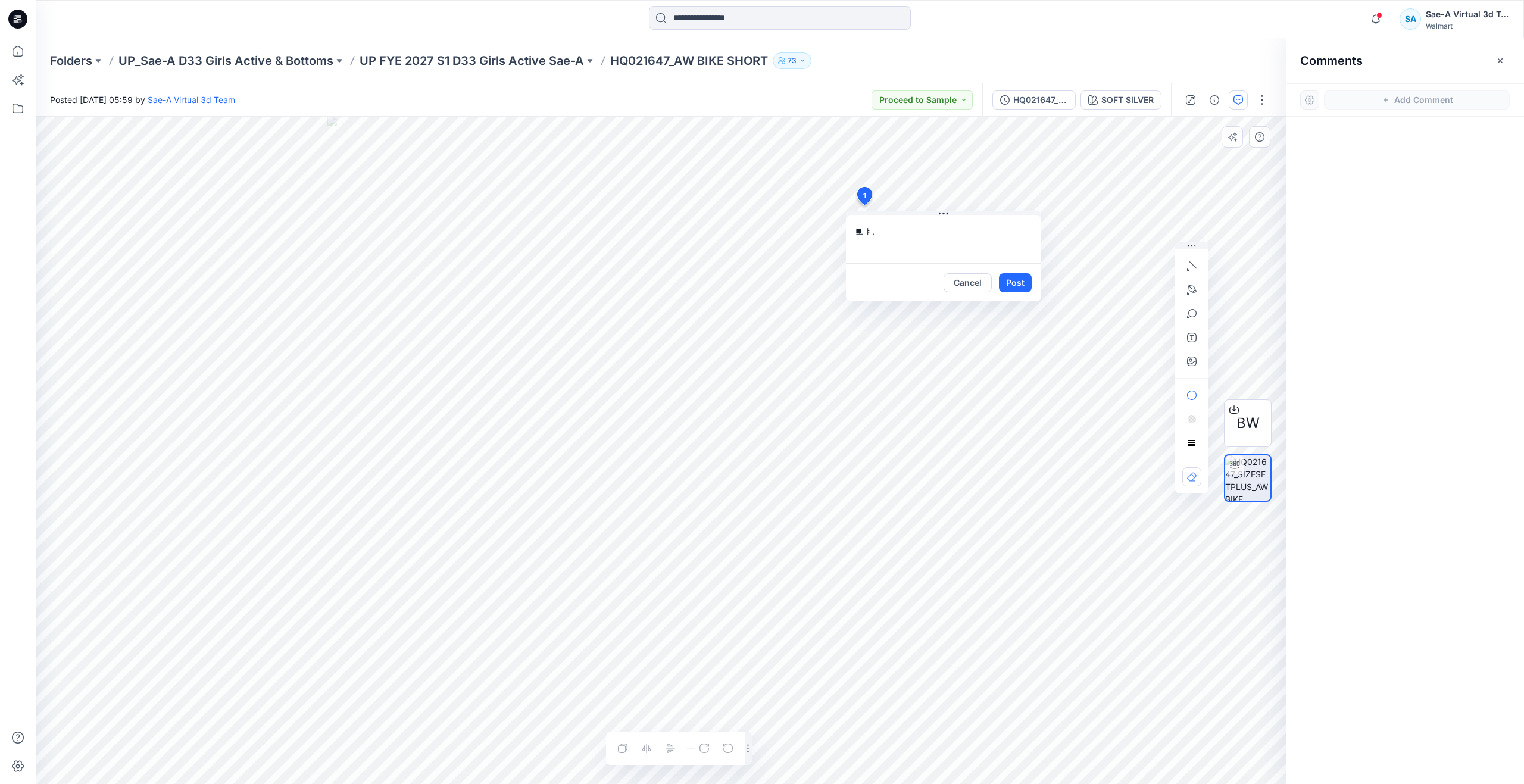
type textarea "*"
click at [926, 237] on textarea at bounding box center [944, 239] width 196 height 48
drag, startPoint x: 610, startPoint y: 58, endPoint x: 674, endPoint y: 68, distance: 64.8
click at [674, 68] on div "Folders UP_Sae-A D33 Girls Active & Bottoms UP FYE 2027 S1 D33 Girls Active Sae…" at bounding box center [734, 61] width 1367 height 17
click at [613, 61] on p "HQ021647_AW BIKE SHORT" at bounding box center [689, 61] width 158 height 17
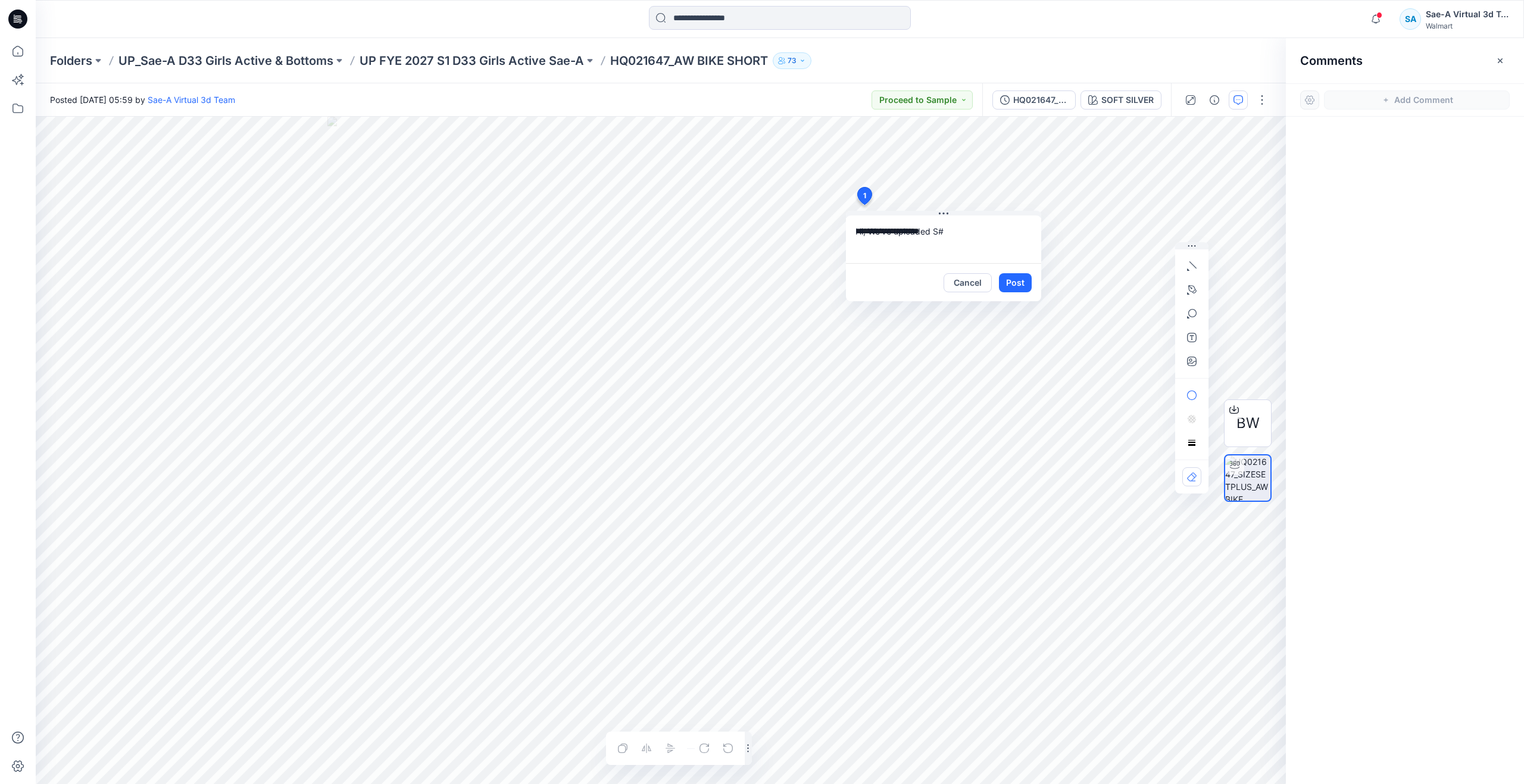
click at [620, 87] on div "Posted Monday, August 25, 2025 05:59 by Sae-A Virtual 3d Team Proceed to Sample" at bounding box center [509, 99] width 947 height 33
drag, startPoint x: 610, startPoint y: 62, endPoint x: 670, endPoint y: 68, distance: 60.3
click at [670, 68] on div "Folders UP_Sae-A D33 Girls Active & Bottoms UP FYE 2027 S1 D33 Girls Active Sae…" at bounding box center [734, 61] width 1367 height 17
copy p "HQ021647"
click at [952, 230] on textarea "**********" at bounding box center [944, 239] width 196 height 48
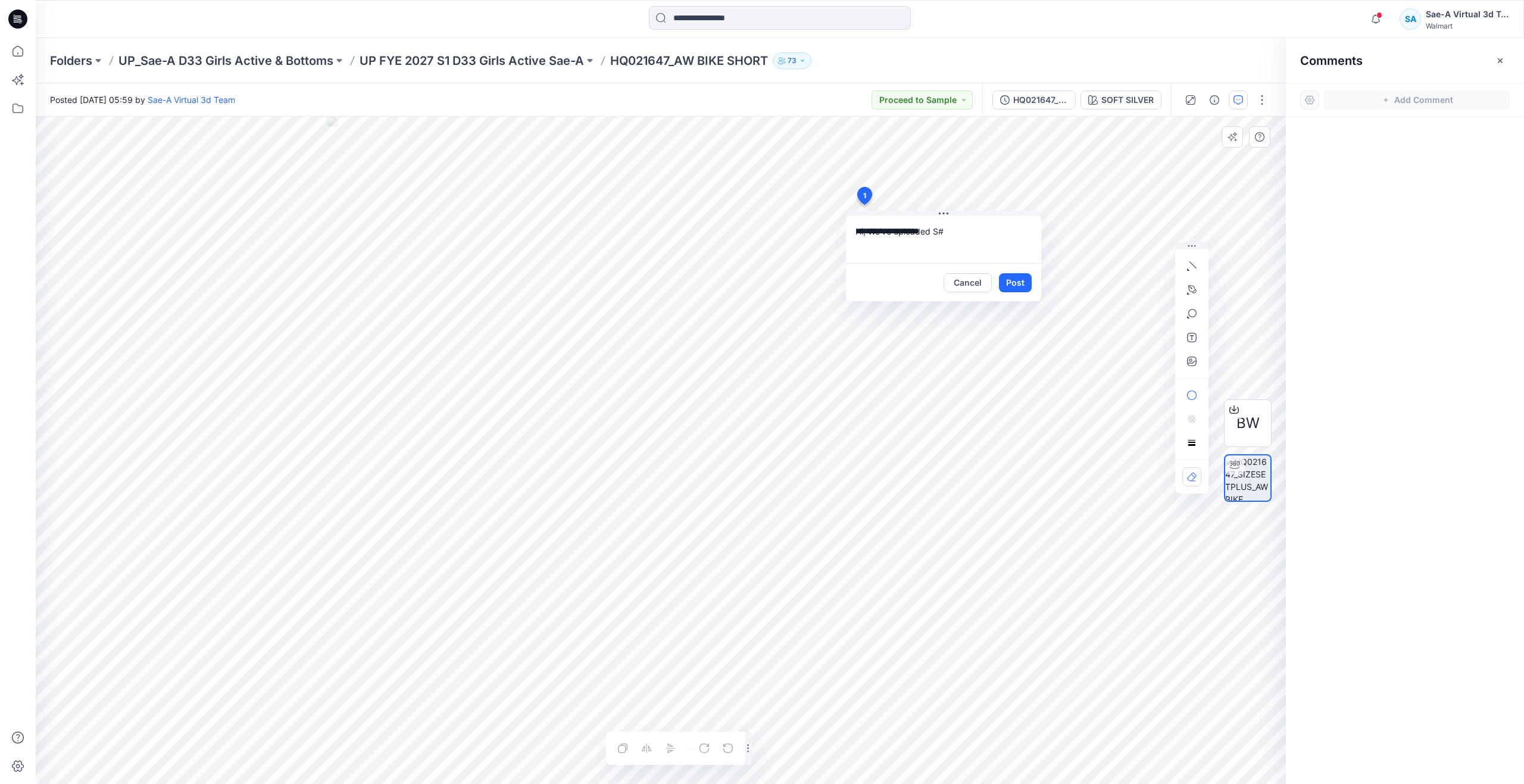
paste textarea "********"
type textarea "**********"
click at [1015, 277] on button "Post" at bounding box center [1015, 283] width 33 height 19
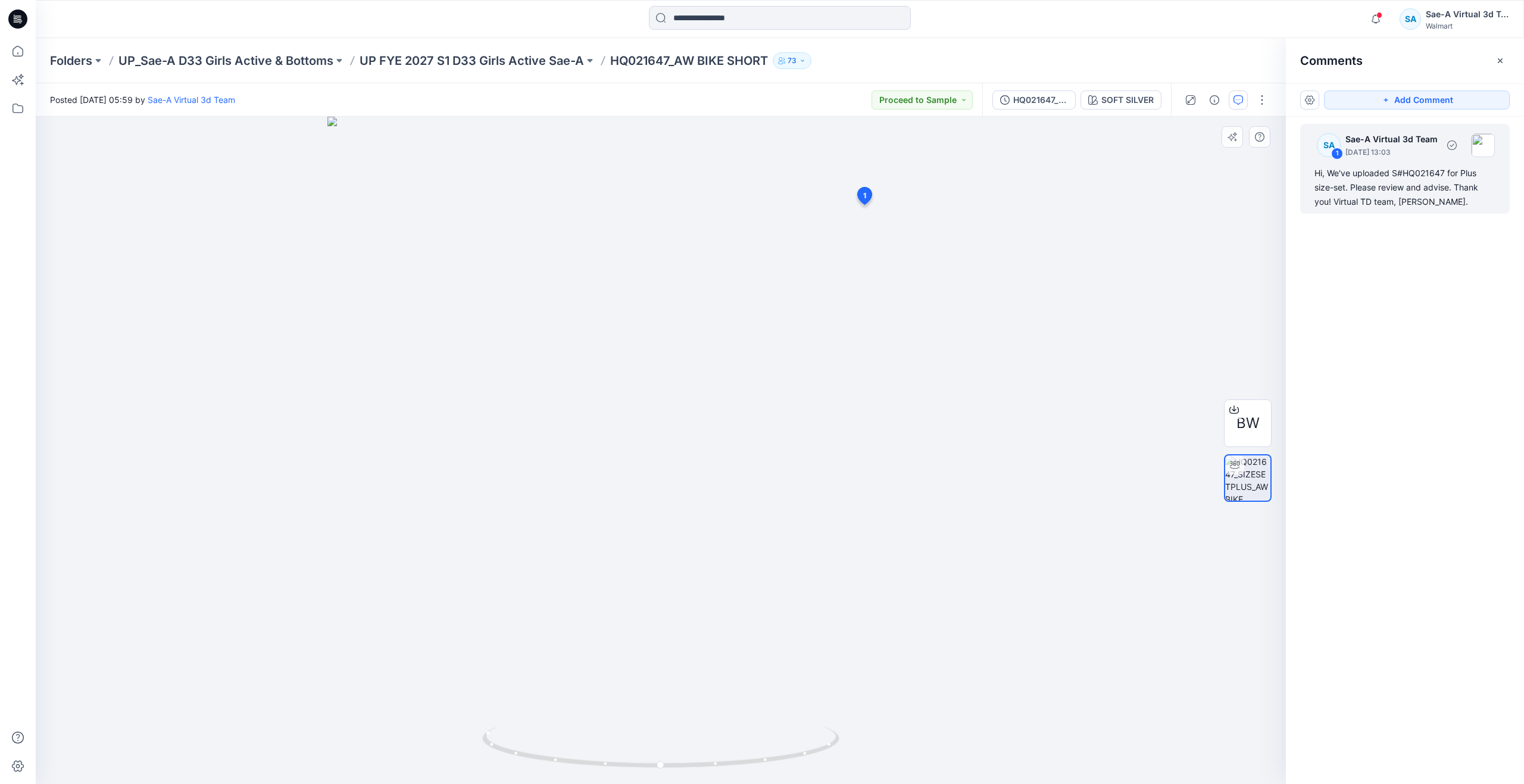
click at [1385, 183] on div "Hi, We've uploaded S#HQ021647 for Plus size-set. Please review and advise. Than…" at bounding box center [1405, 187] width 181 height 43
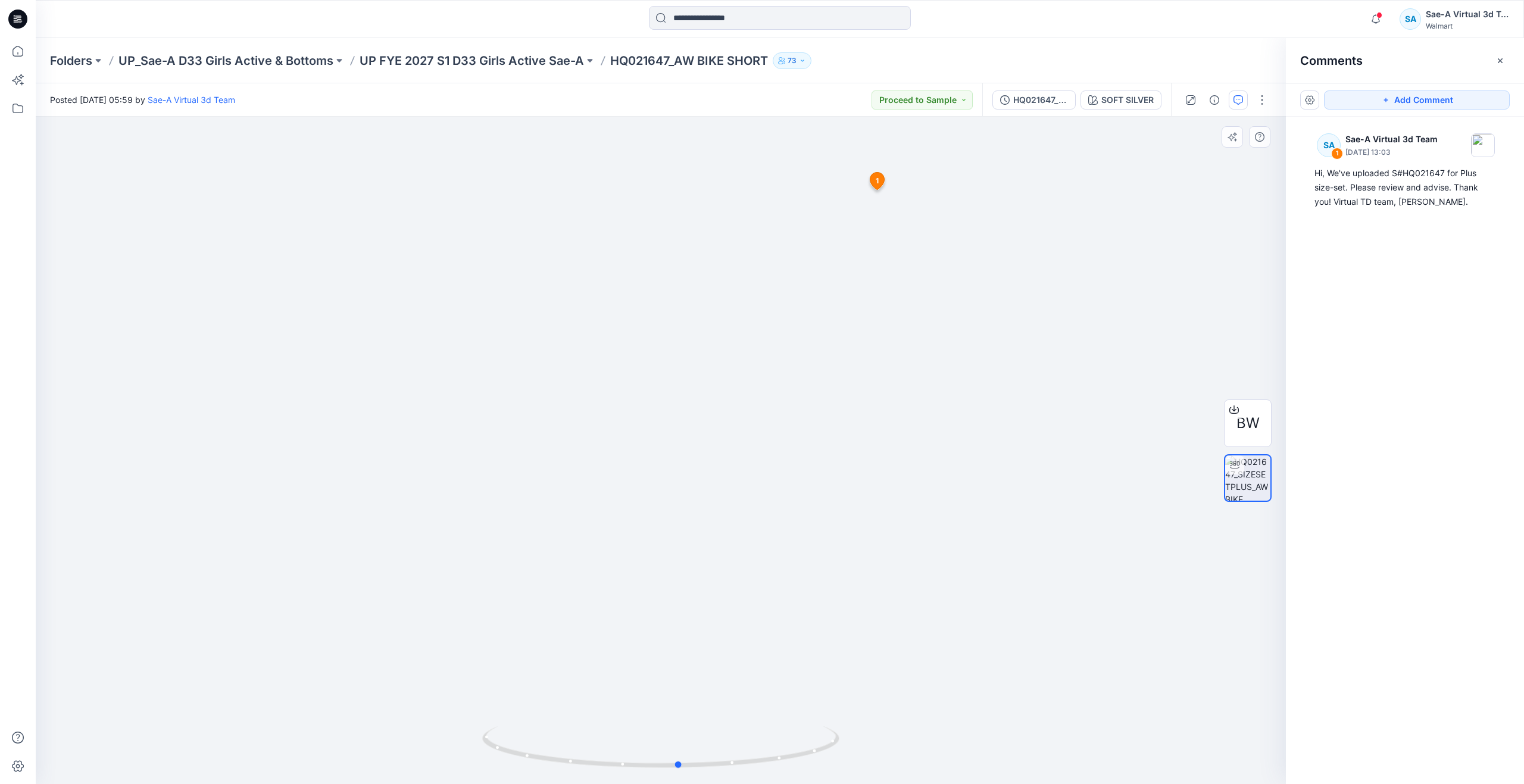
drag, startPoint x: 659, startPoint y: 769, endPoint x: 320, endPoint y: 651, distance: 358.9
click at [320, 651] on div at bounding box center [661, 450] width 1250 height 667
click at [15, 58] on icon at bounding box center [17, 51] width 27 height 27
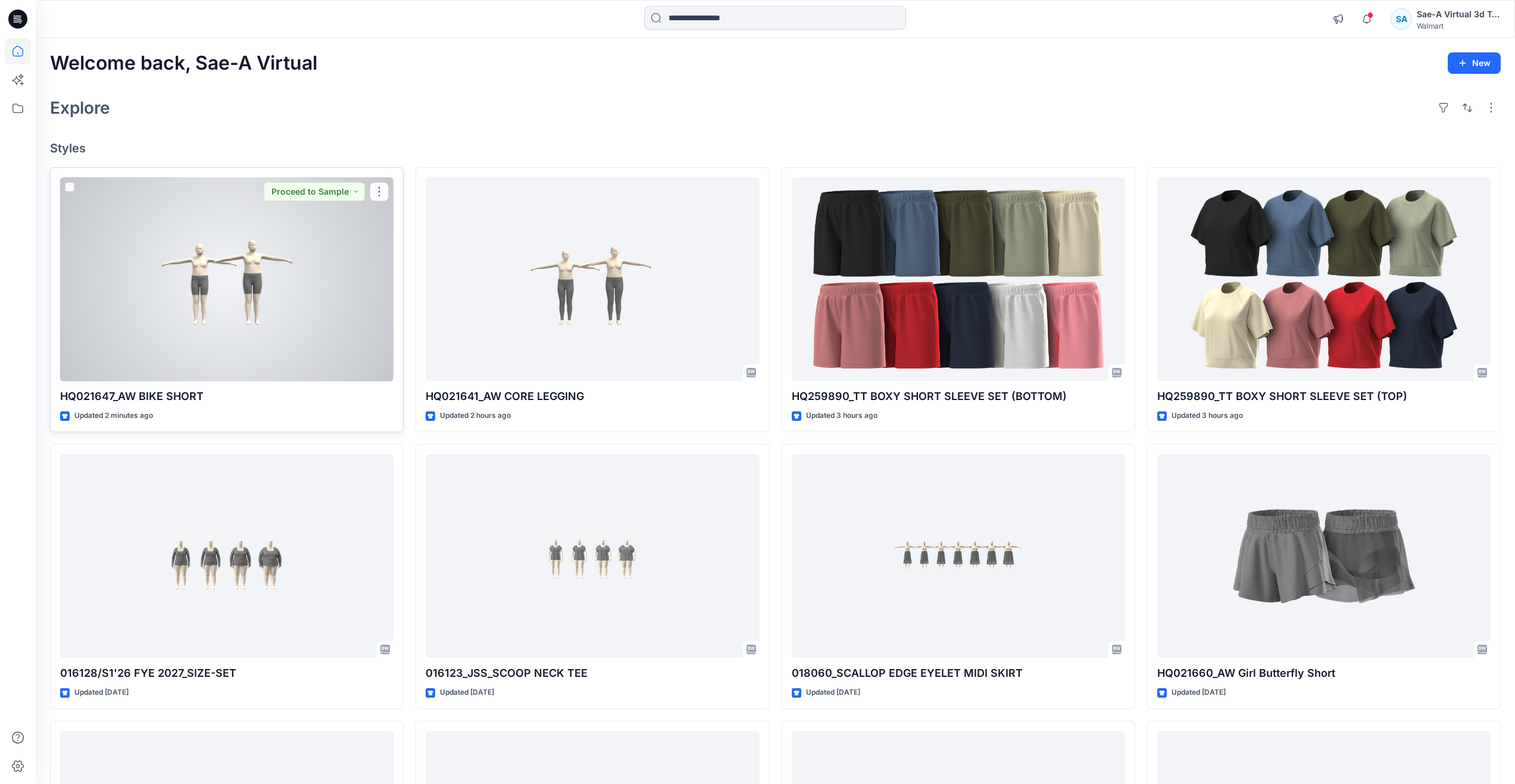
click at [221, 297] on div at bounding box center [227, 279] width 333 height 204
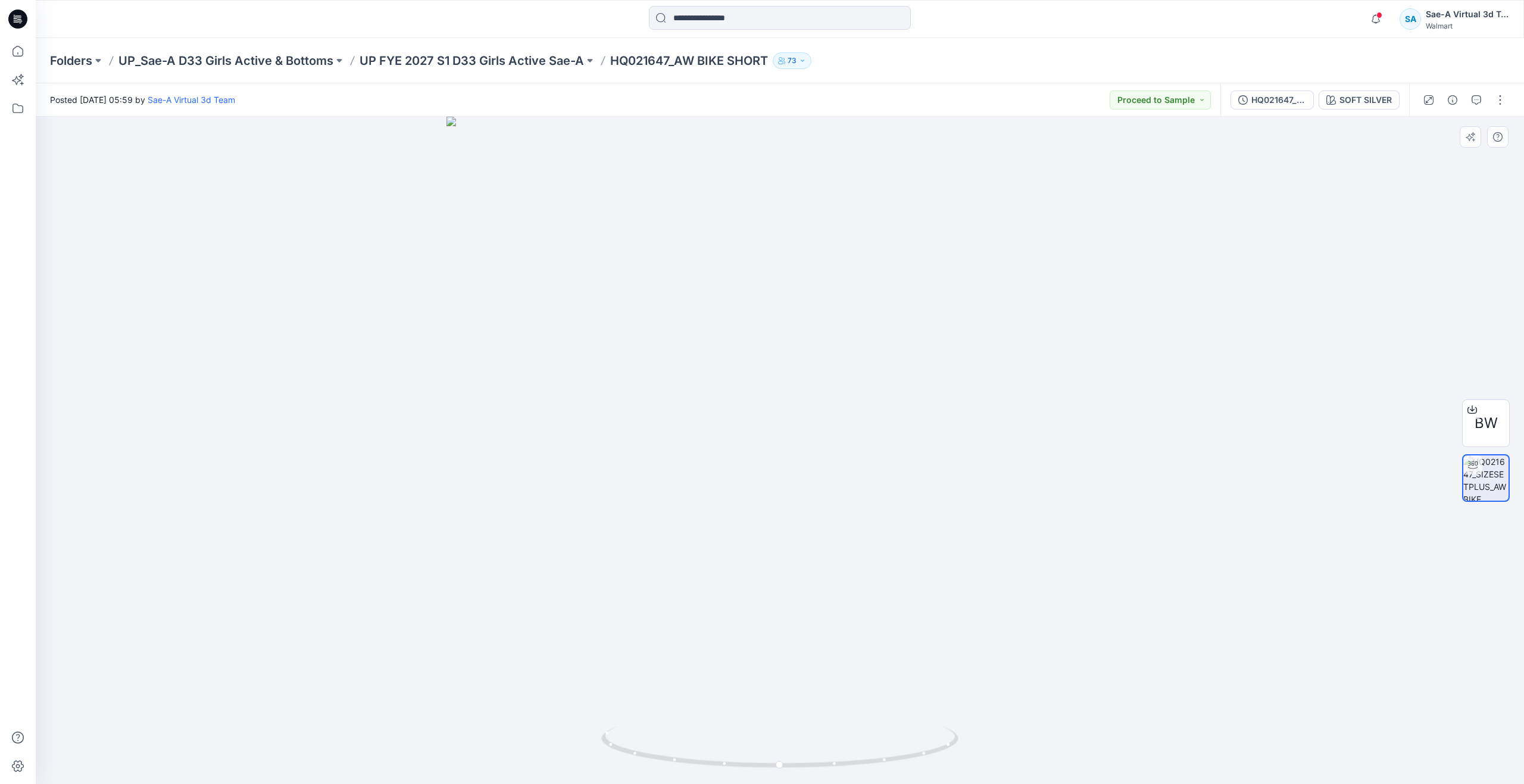
click at [1439, 585] on div at bounding box center [780, 450] width 1488 height 667
drag, startPoint x: 17, startPoint y: 54, endPoint x: 32, endPoint y: 77, distance: 27.5
click at [17, 54] on icon at bounding box center [17, 51] width 27 height 27
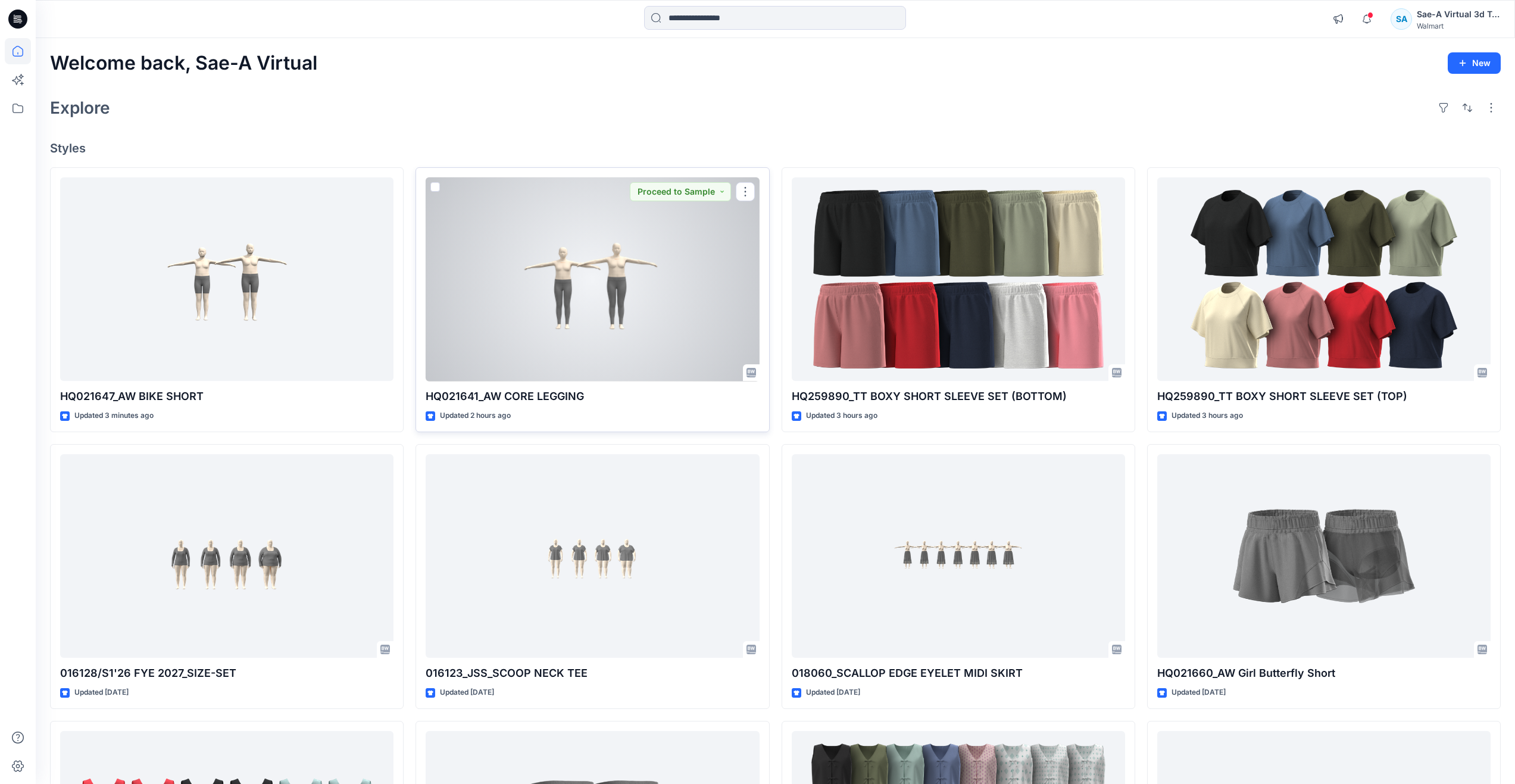
click at [593, 317] on div at bounding box center [593, 279] width 333 height 204
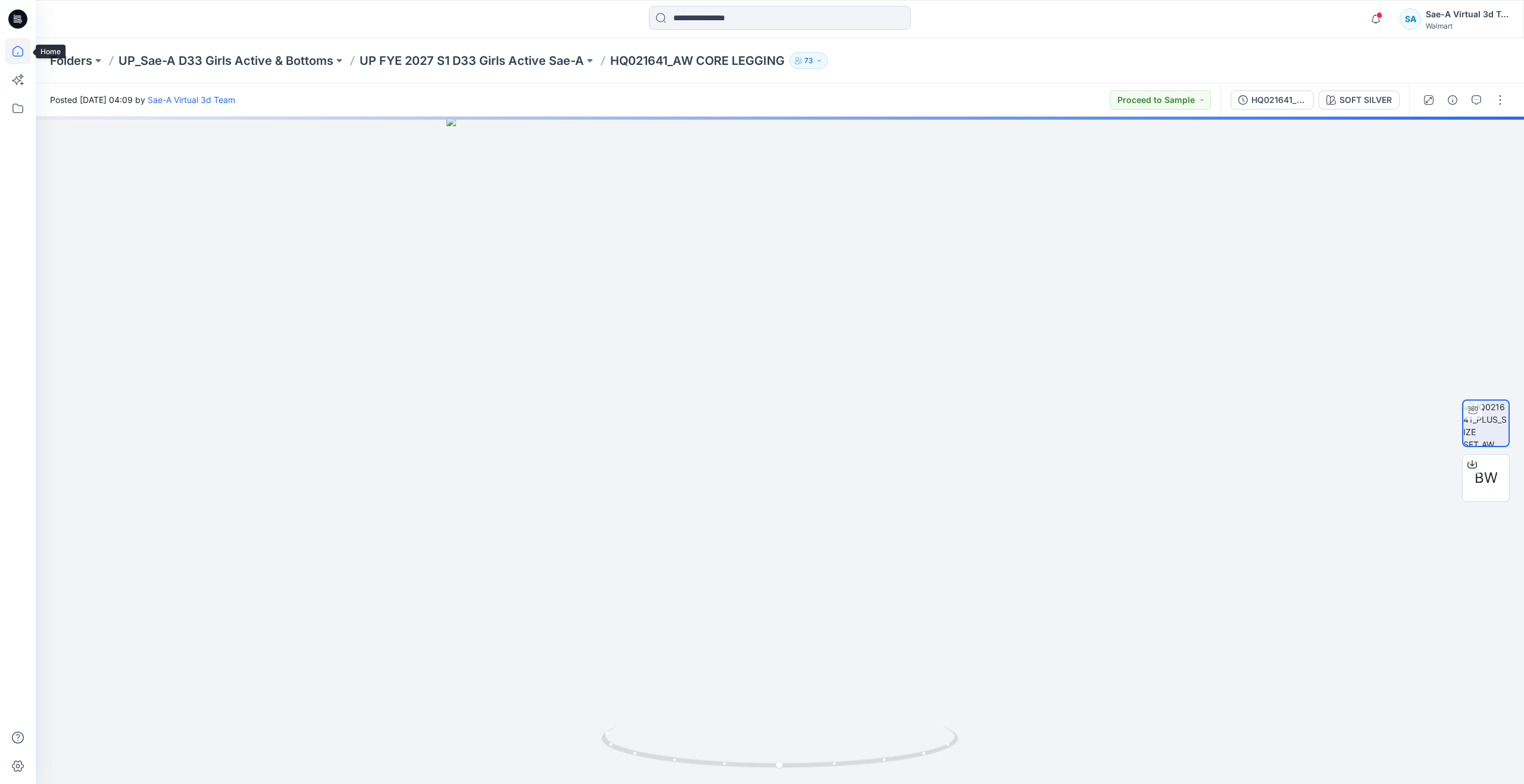
click at [23, 58] on icon at bounding box center [17, 51] width 27 height 27
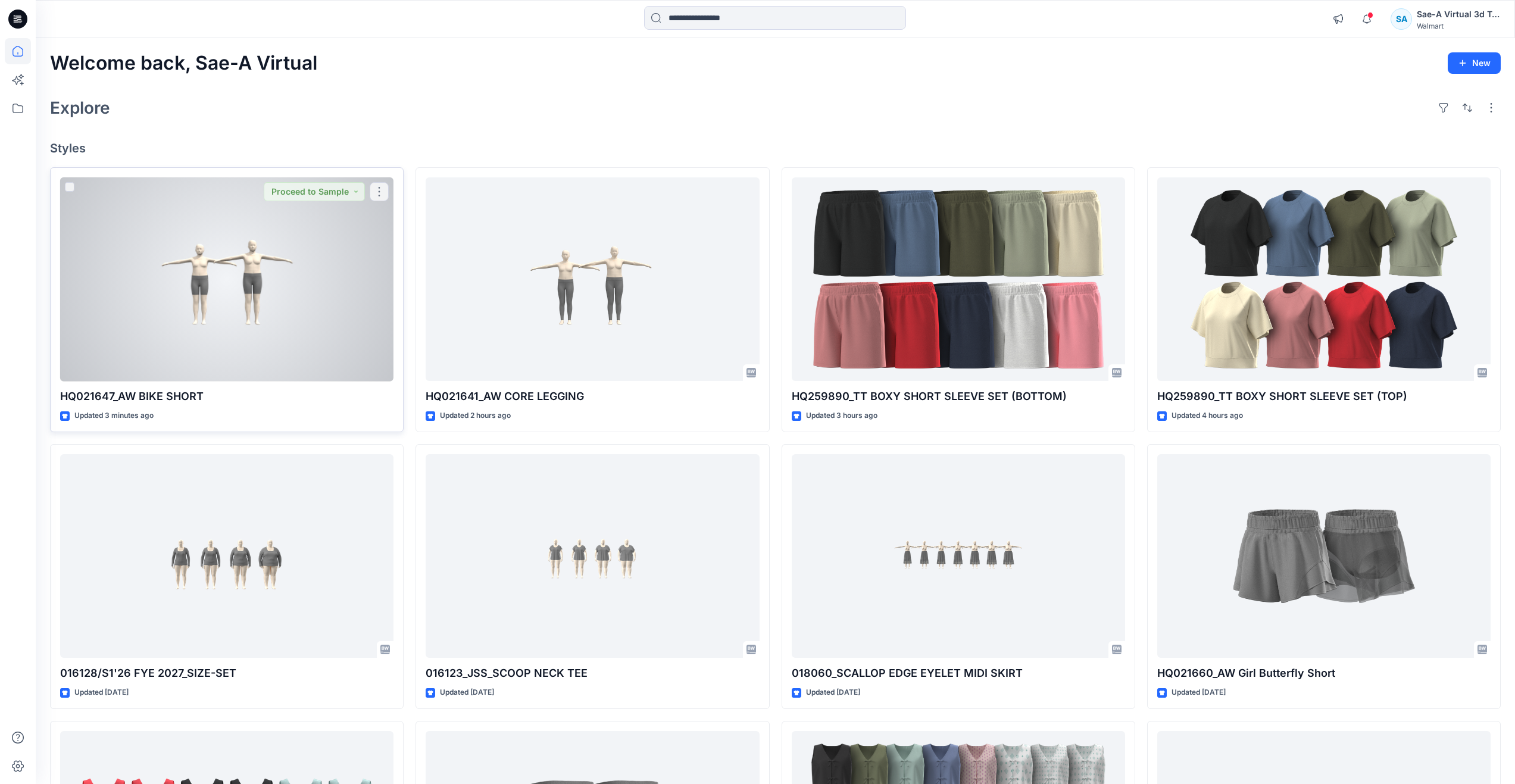
click at [241, 279] on div at bounding box center [227, 279] width 333 height 204
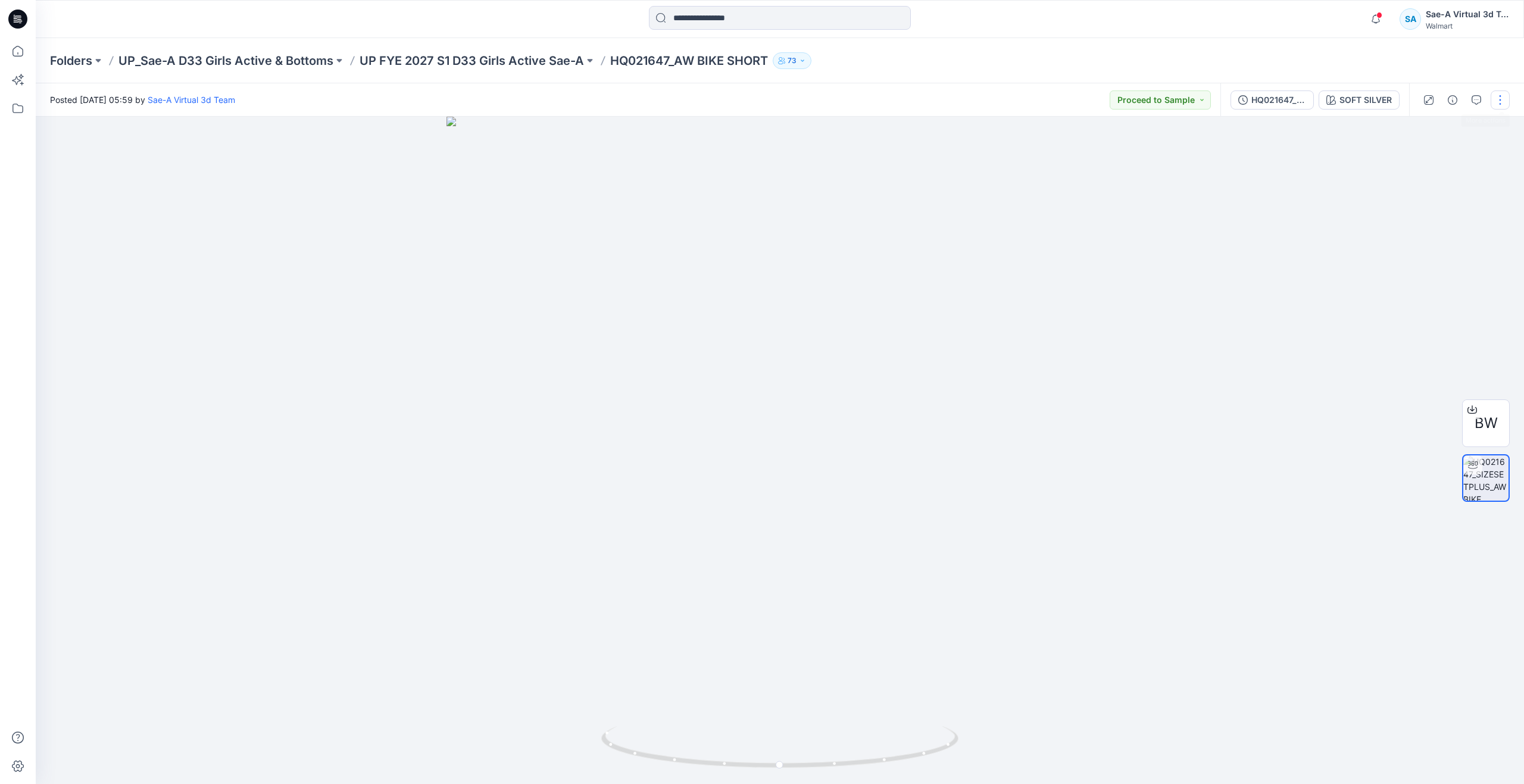
click at [1496, 102] on button "button" at bounding box center [1500, 99] width 19 height 19
click at [1410, 164] on icon "button" at bounding box center [1407, 161] width 10 height 10
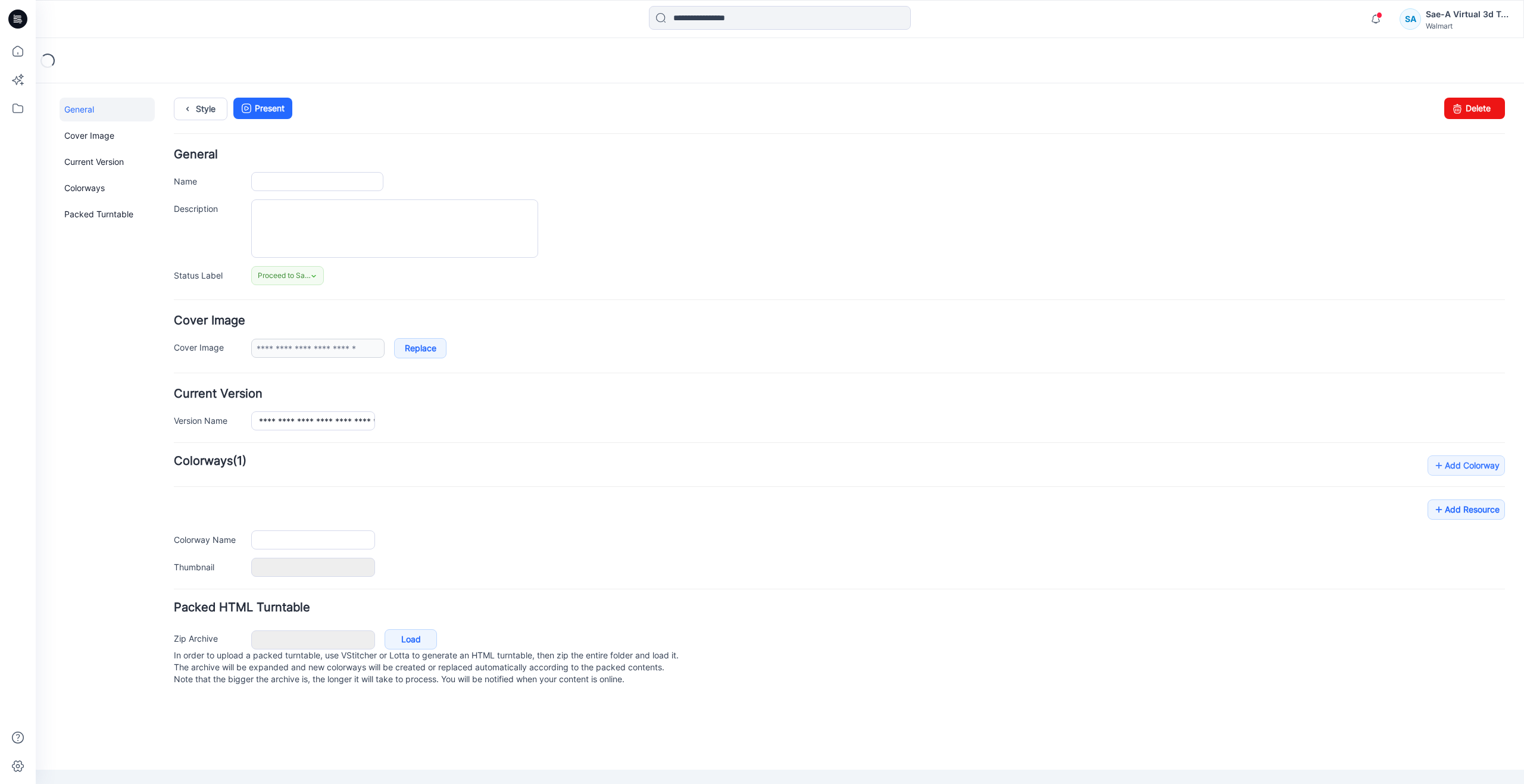
type input "**********"
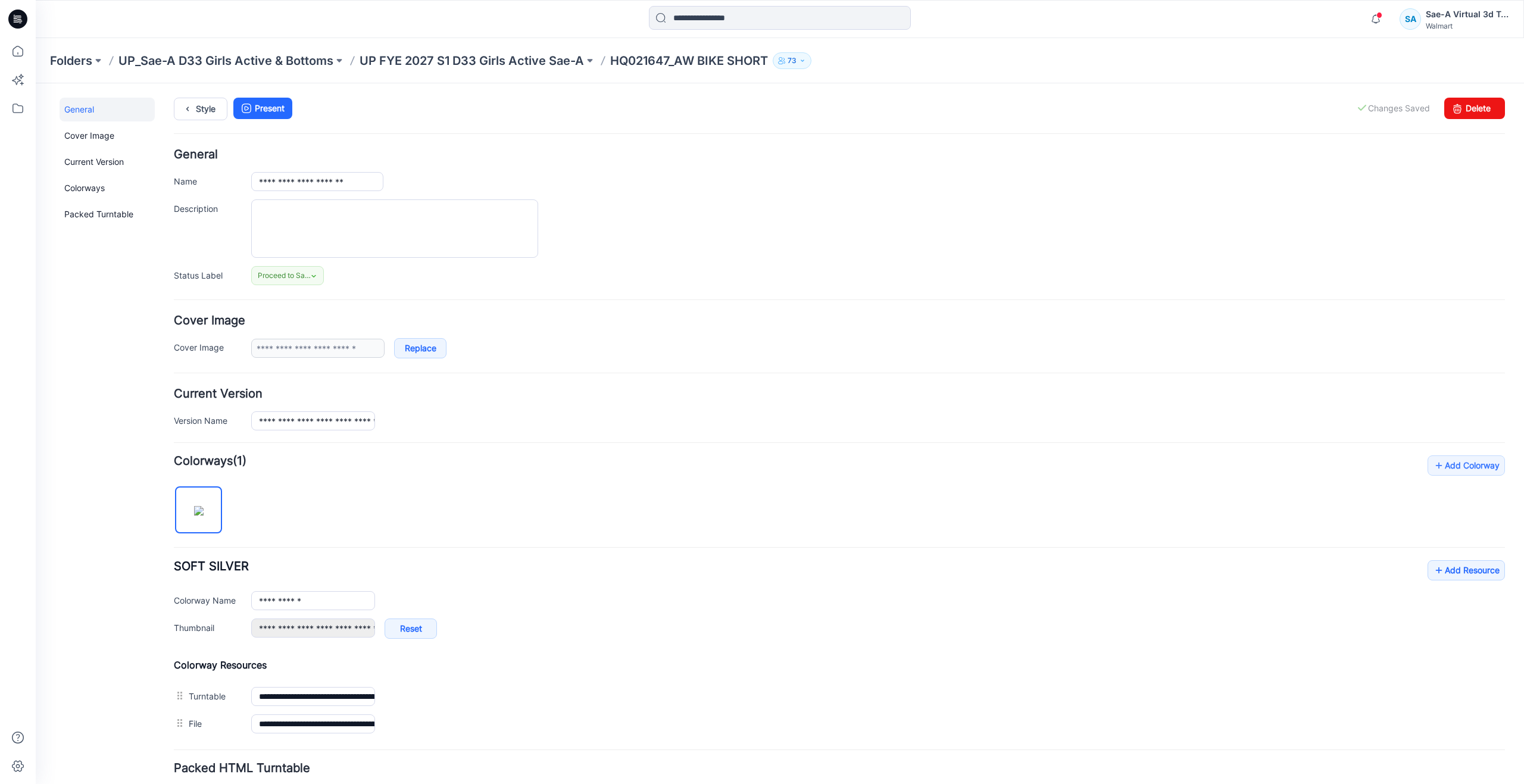
click at [114, 679] on div "General Cover Image Current Version Colorways Packed Turntable" at bounding box center [108, 479] width 95 height 764
click at [11, 48] on icon at bounding box center [17, 51] width 27 height 27
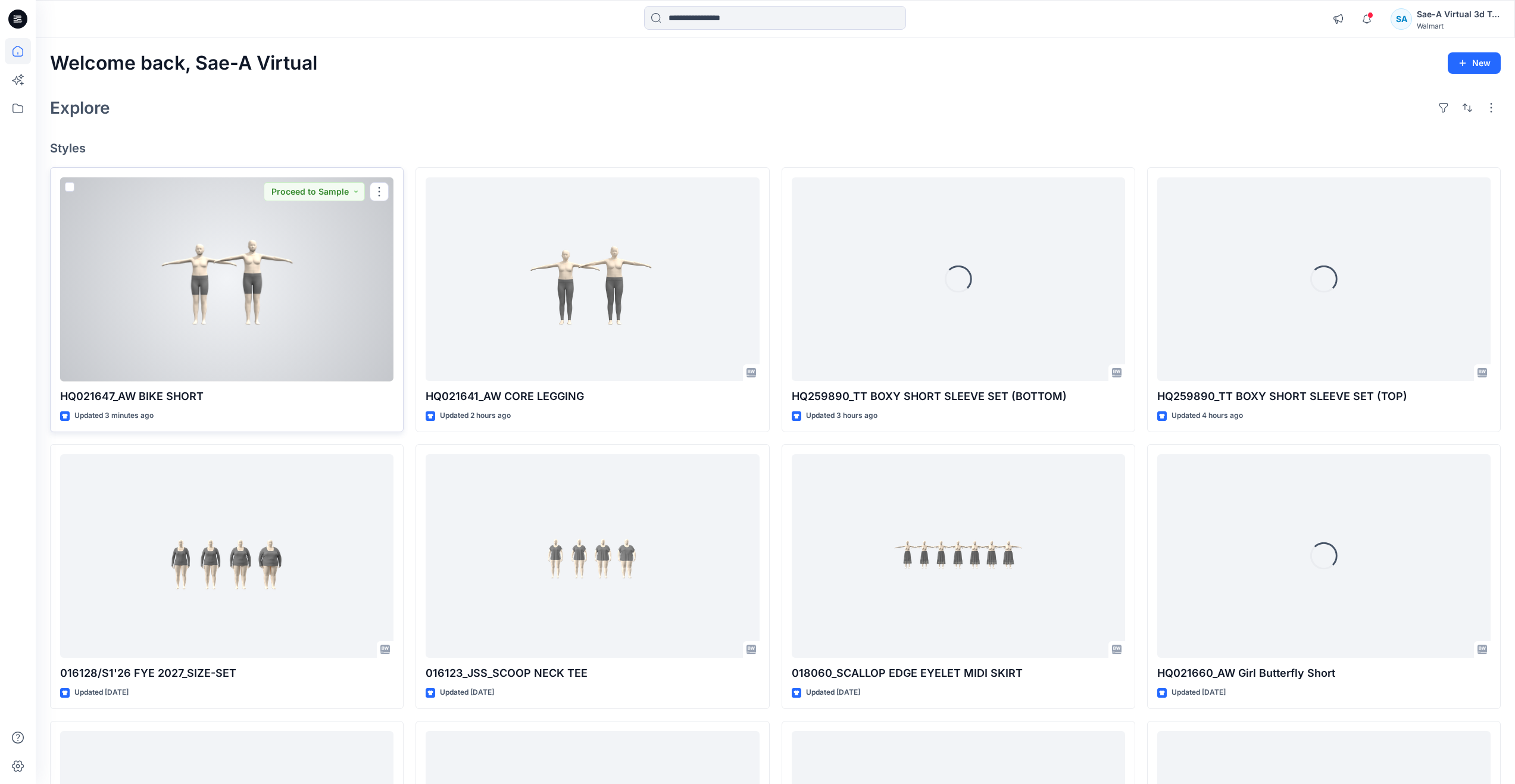
click at [270, 320] on div at bounding box center [227, 279] width 333 height 204
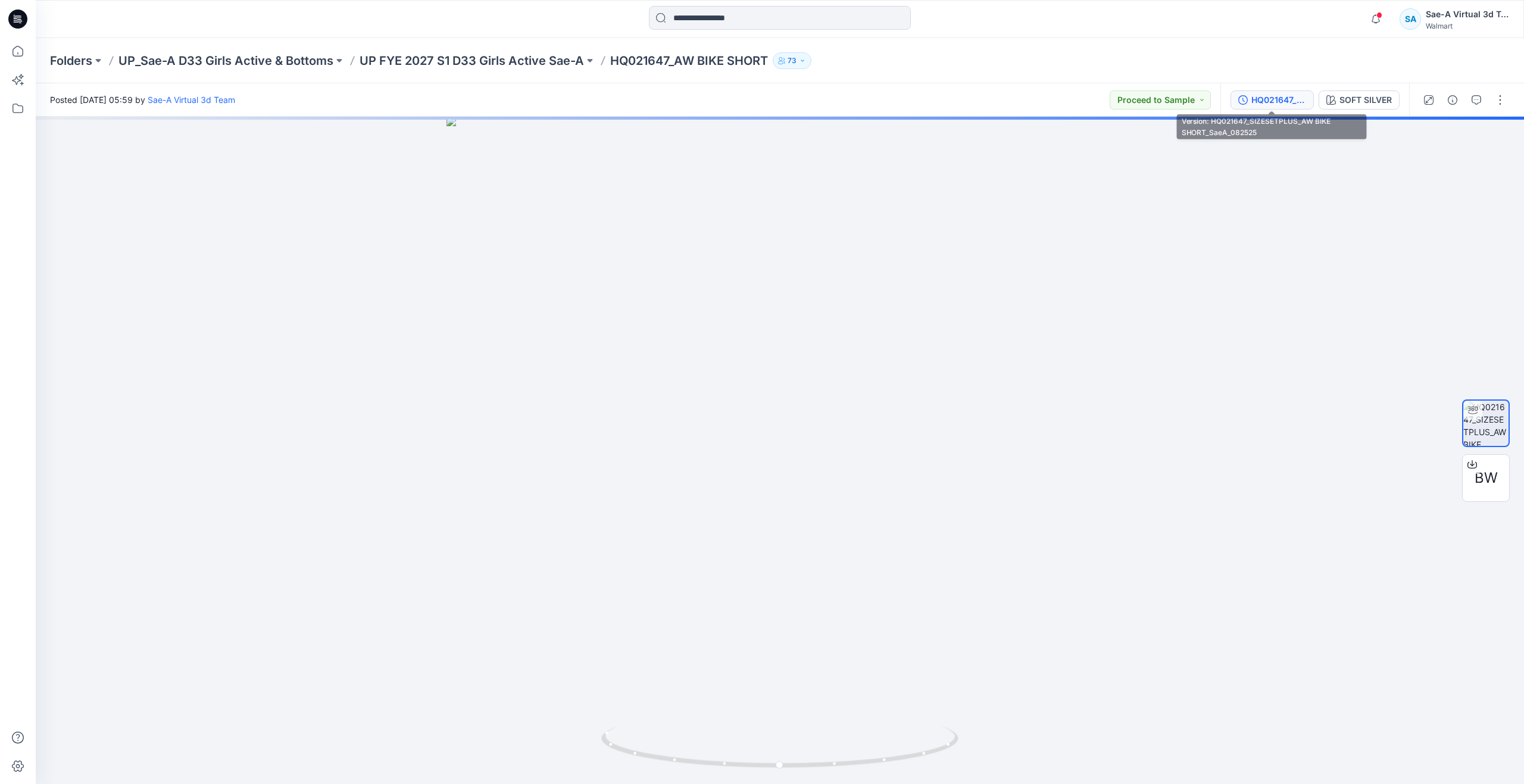
click at [1281, 99] on div "HQ021647_SIZESETPLUS_AW BIKE SHORT_SaeA_082525" at bounding box center [1278, 99] width 55 height 13
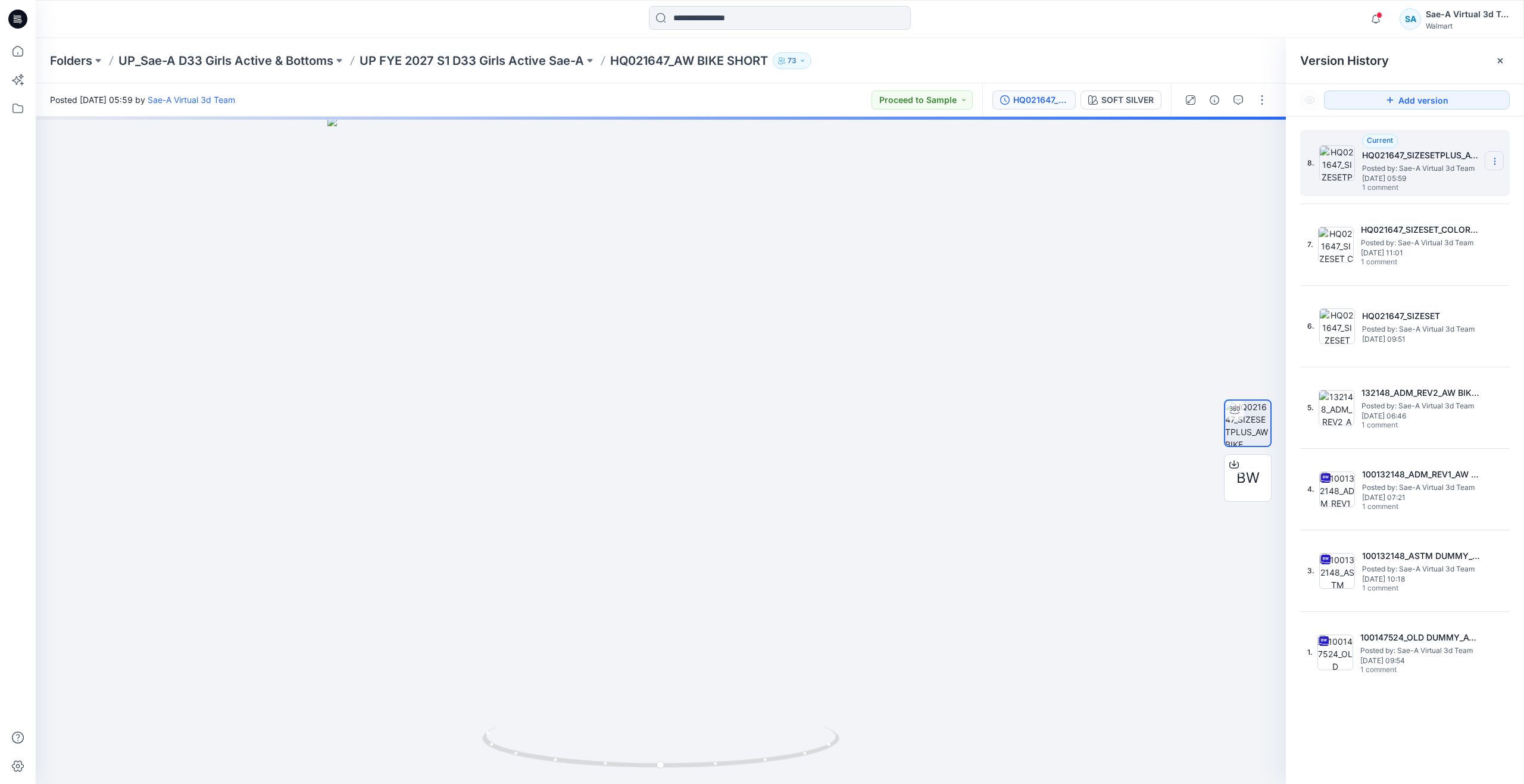
click at [1490, 159] on icon at bounding box center [1494, 161] width 10 height 10
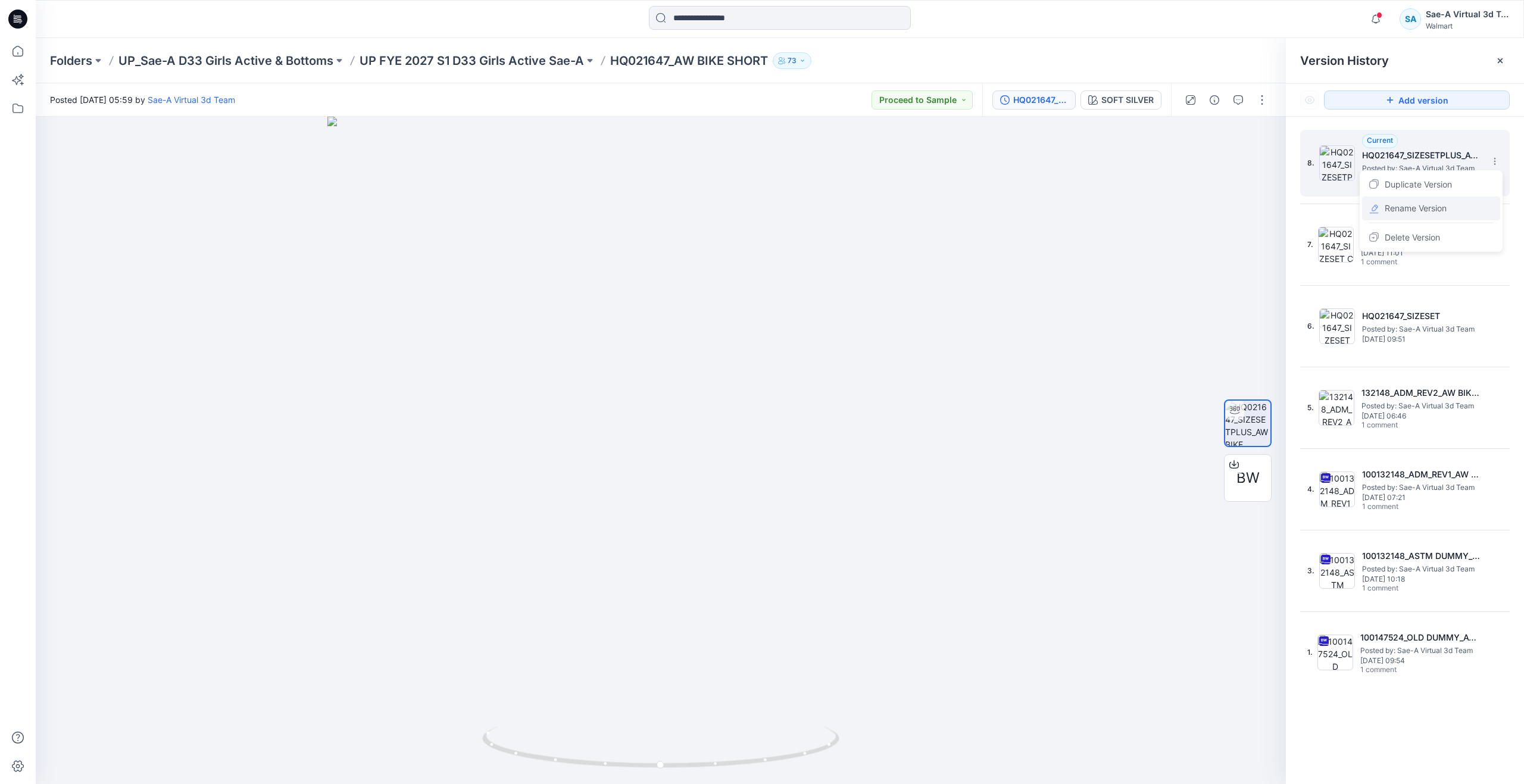
click at [1439, 205] on span "Rename Version" at bounding box center [1416, 208] width 62 height 14
click at [1407, 159] on input "**********" at bounding box center [1436, 159] width 131 height 19
drag, startPoint x: 1394, startPoint y: 160, endPoint x: 1503, endPoint y: 160, distance: 109.0
click at [1503, 160] on div "**********" at bounding box center [1405, 163] width 210 height 67
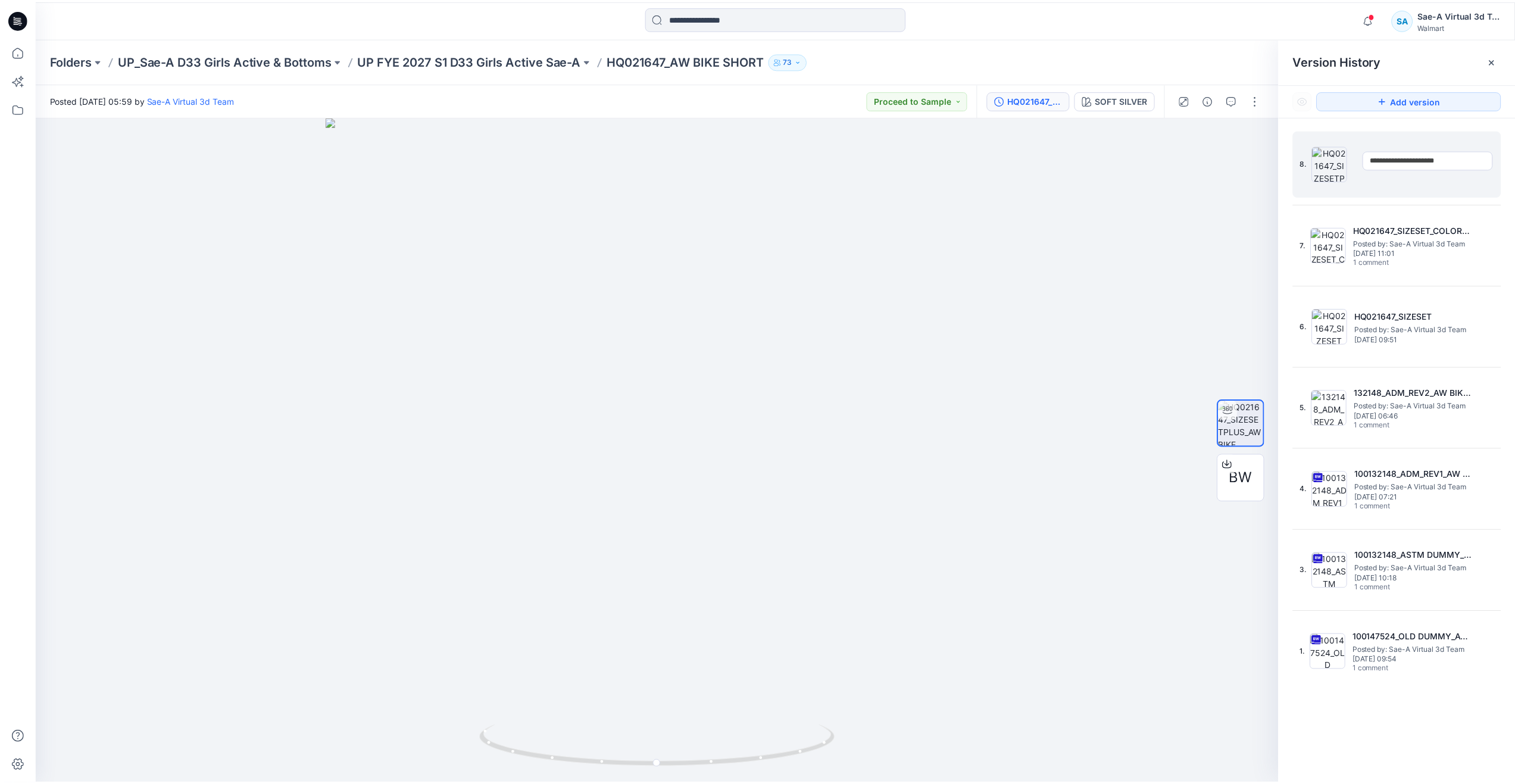
scroll to position [0, 0]
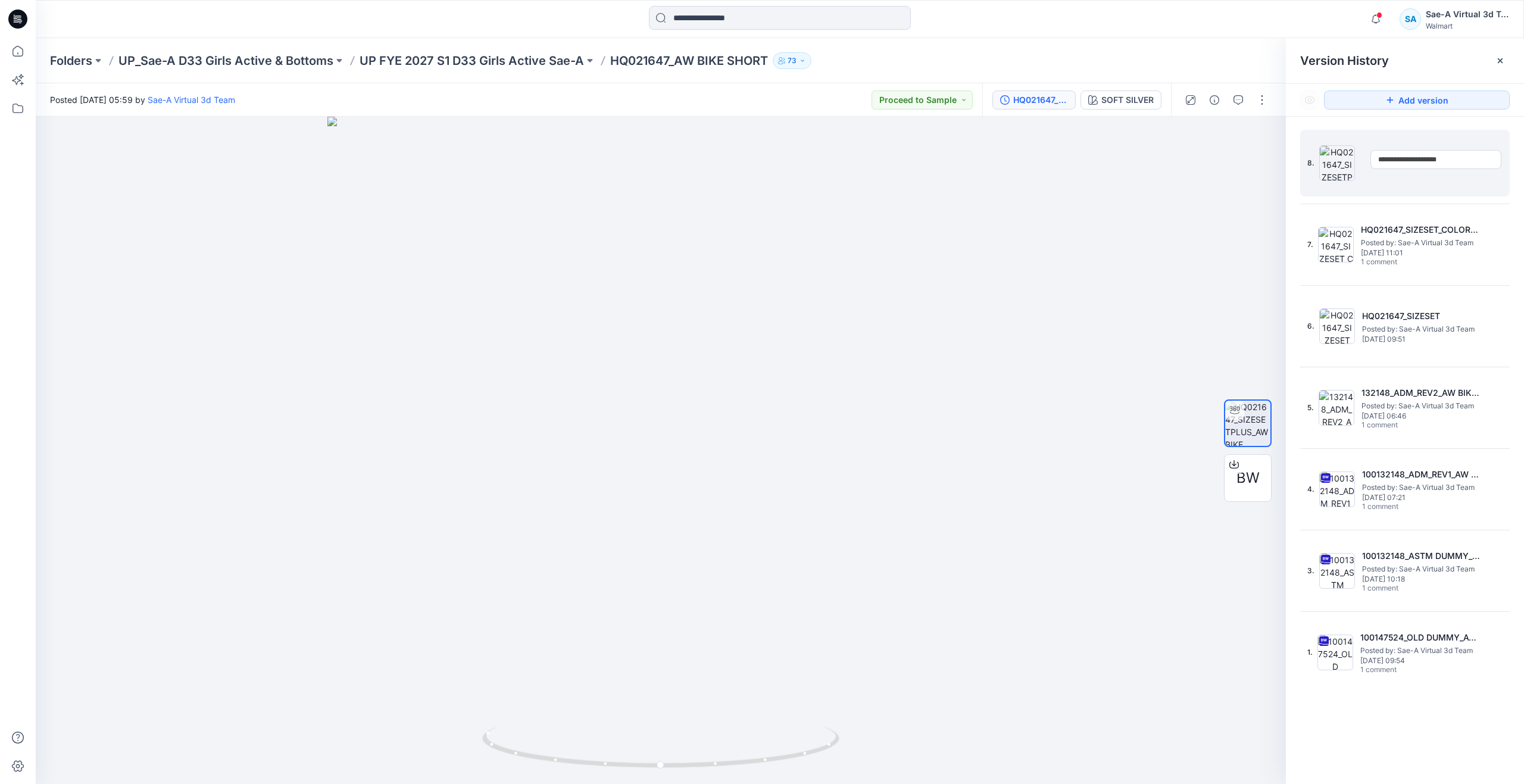
type input "**********"
click at [1293, 208] on div "8. Current HQ021647_SIZESETPLUS_AW BIKE SHORT_SaeA_082525 Posted by: Sae-A Virt…" at bounding box center [1405, 458] width 238 height 684
click at [16, 54] on icon at bounding box center [17, 51] width 27 height 27
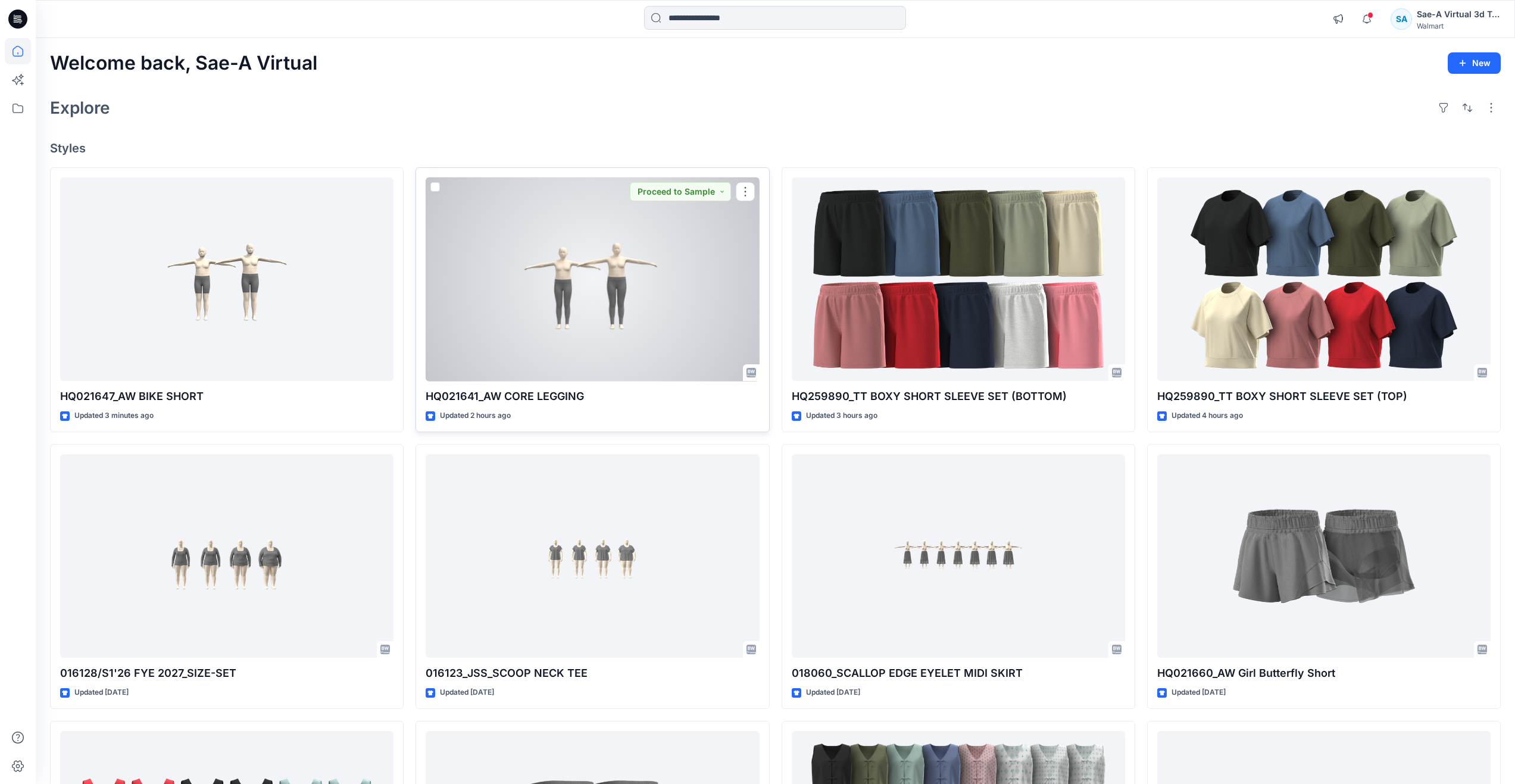
click at [554, 312] on div at bounding box center [593, 279] width 333 height 204
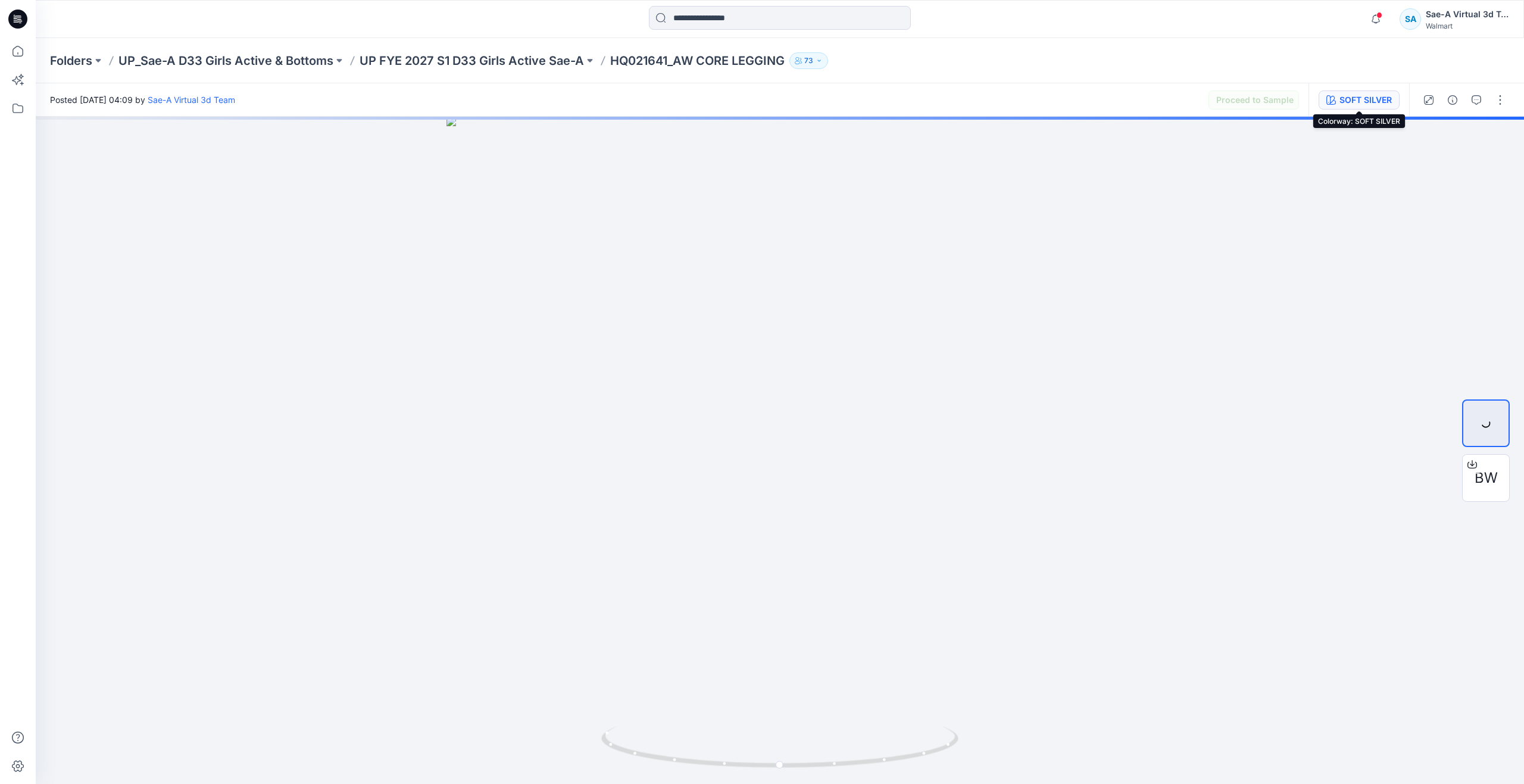
click at [1340, 101] on div "SOFT SILVER" at bounding box center [1366, 99] width 52 height 13
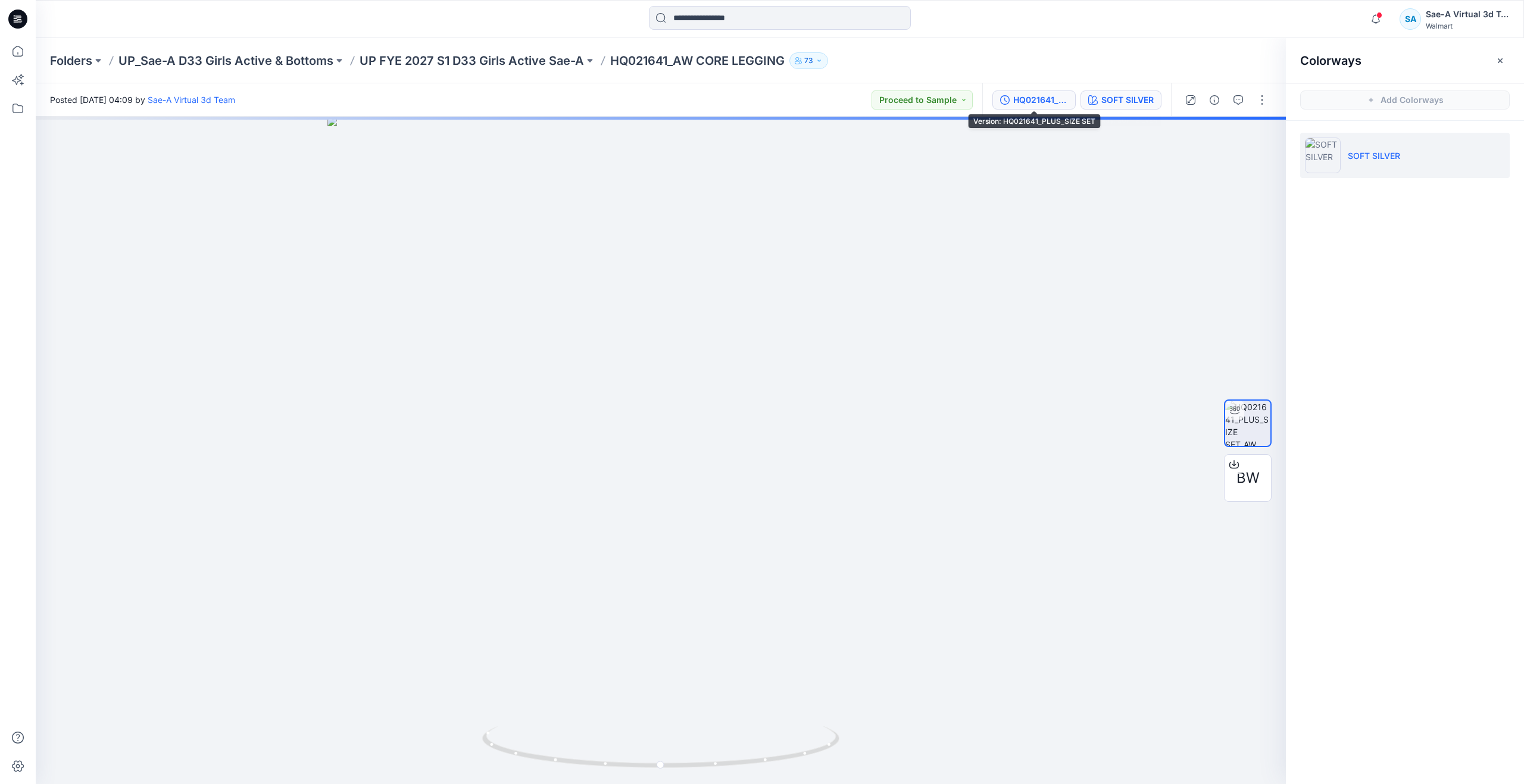
click at [1041, 97] on div "HQ021641_PLUS_SIZE SET" at bounding box center [1041, 99] width 55 height 13
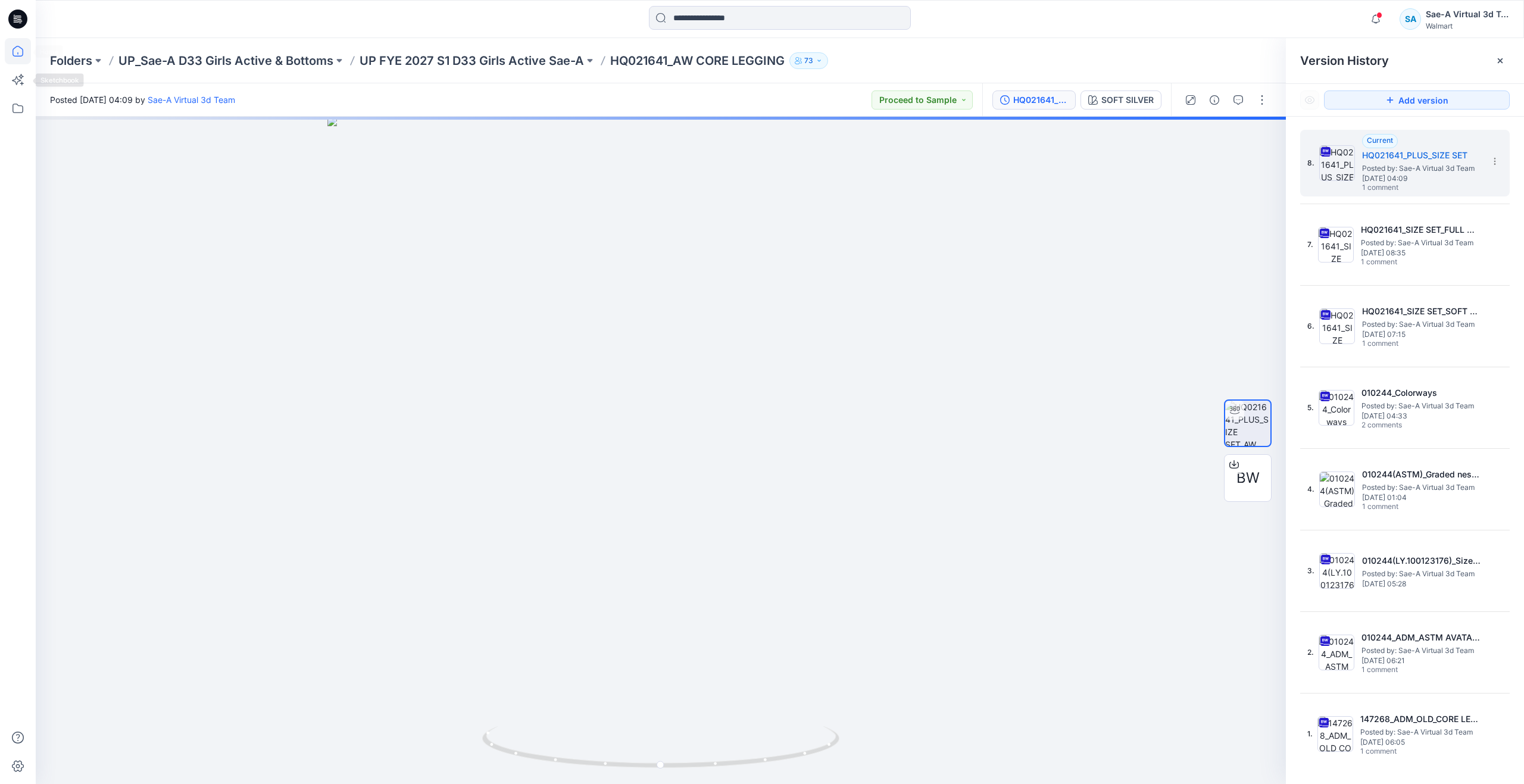
click at [22, 55] on icon at bounding box center [17, 51] width 11 height 11
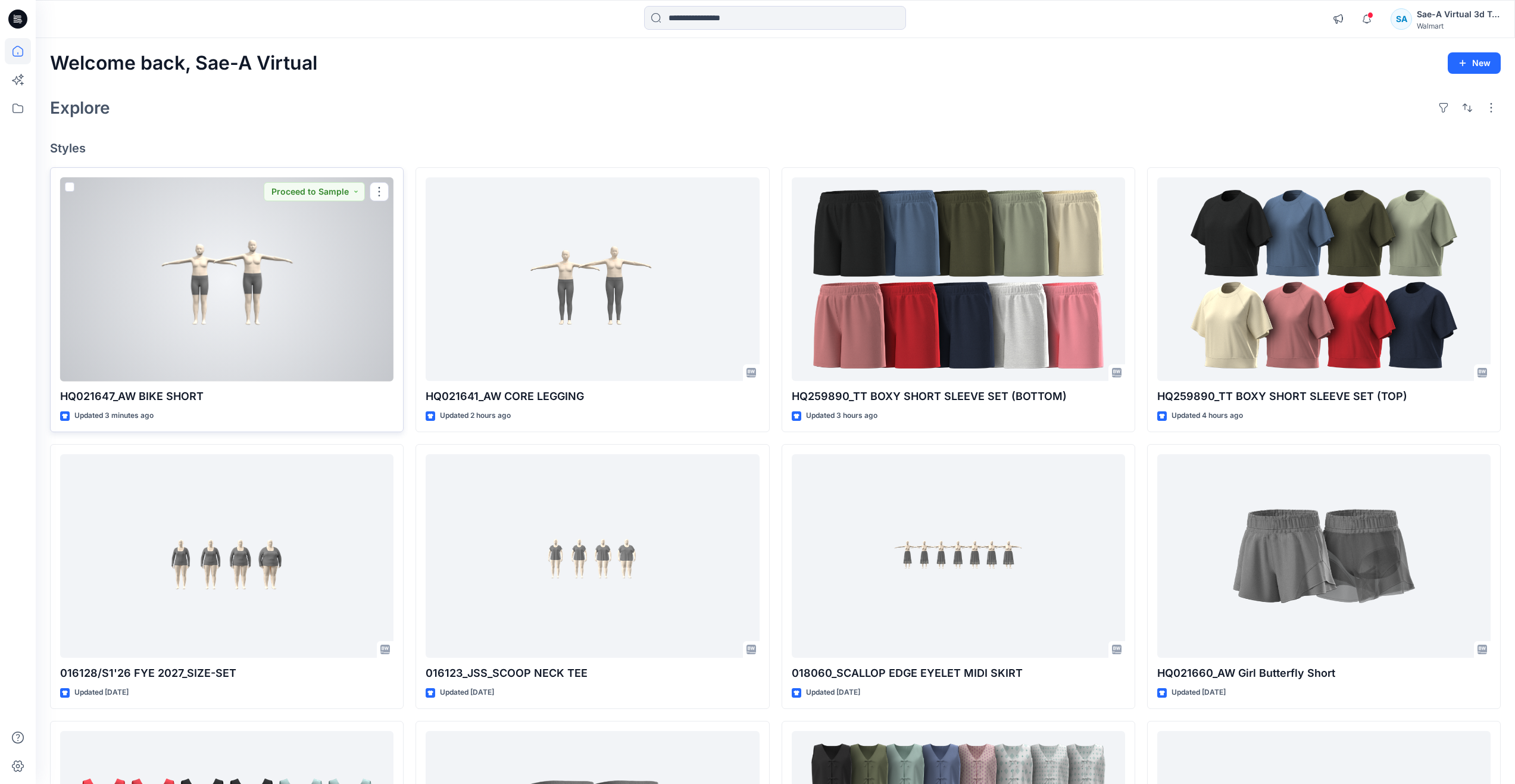
click at [208, 274] on div at bounding box center [227, 279] width 333 height 204
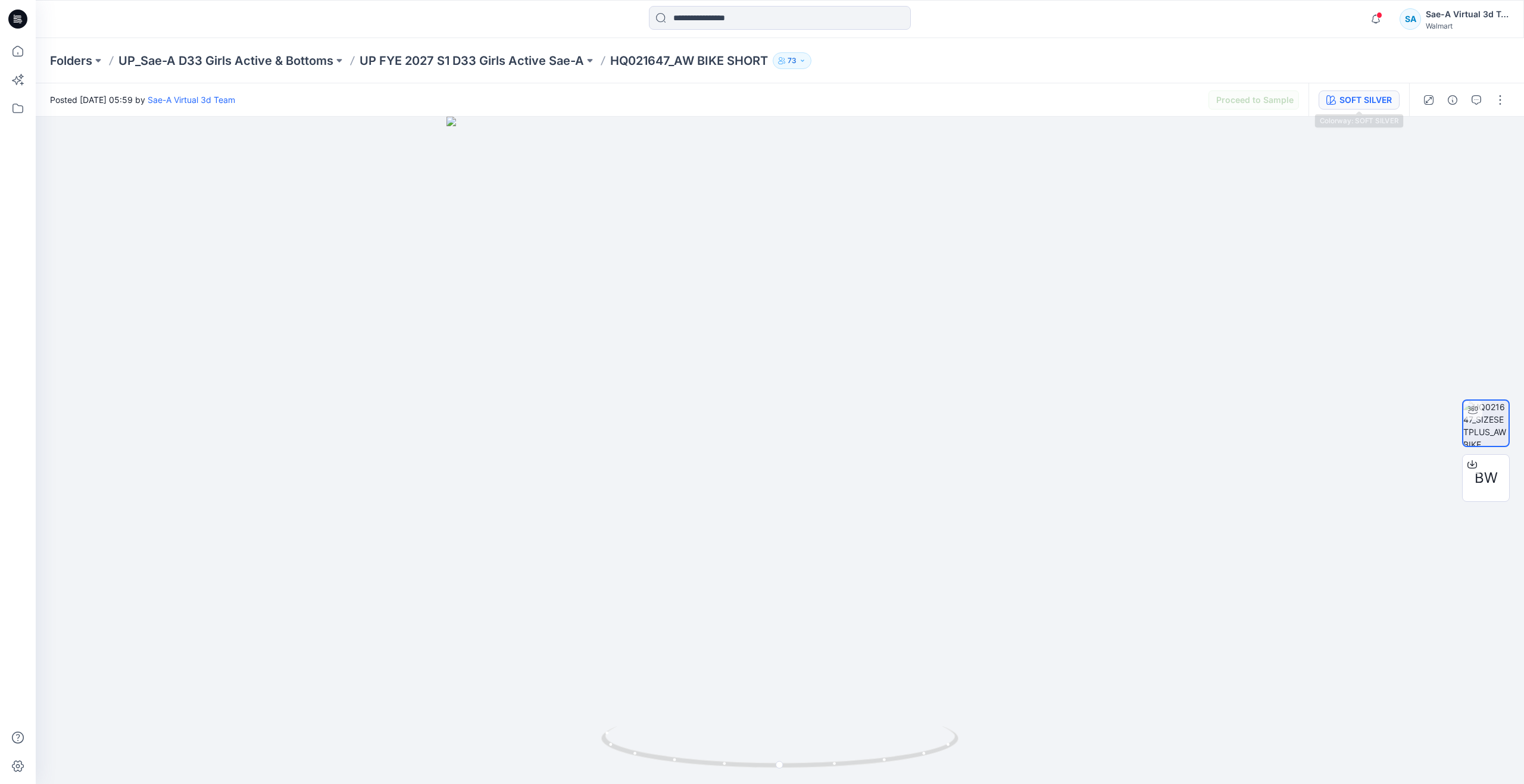
click at [1337, 102] on button "SOFT SILVER" at bounding box center [1359, 99] width 81 height 19
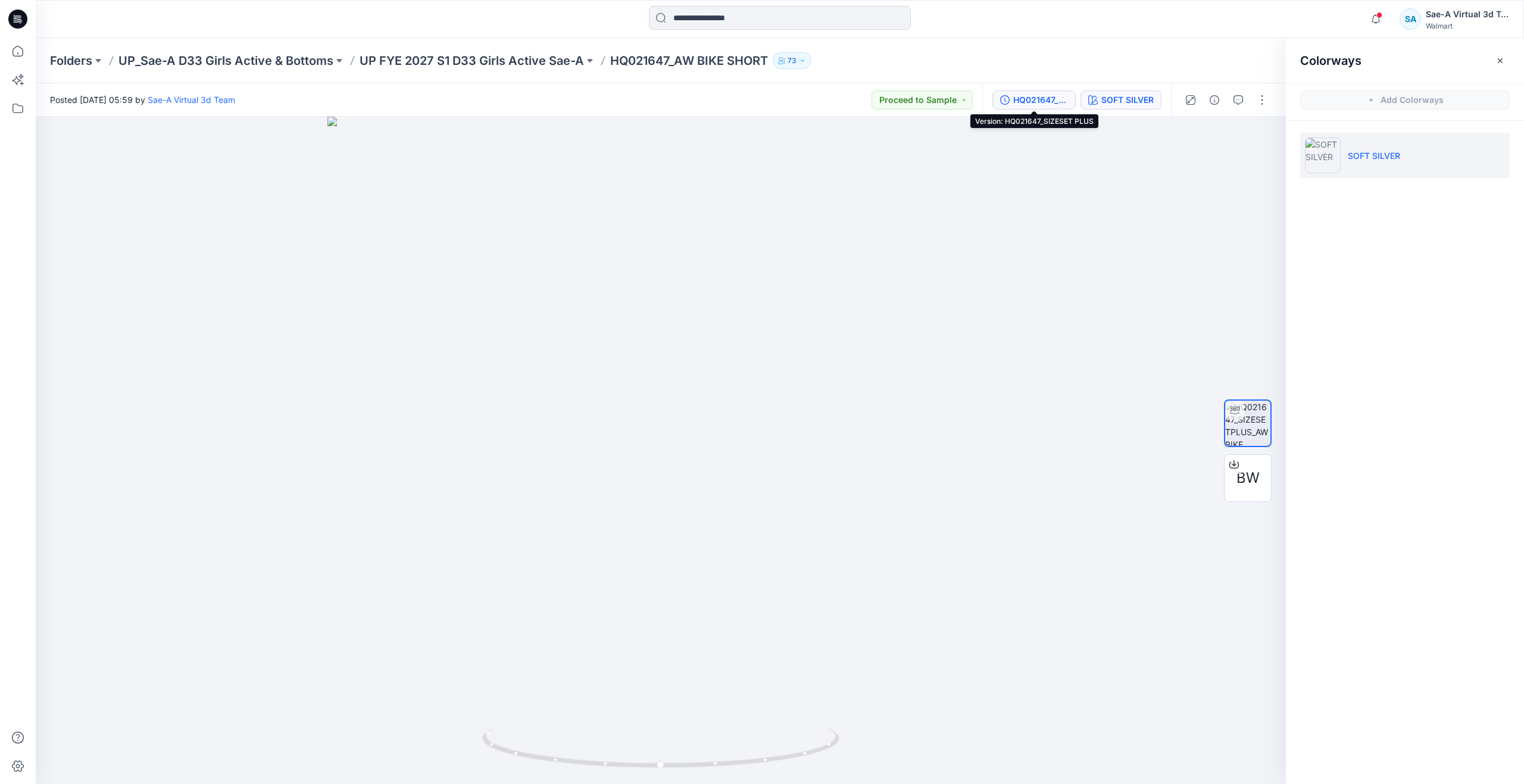
click at [1037, 107] on button "HQ021647_SIZESET PLUS" at bounding box center [1034, 99] width 83 height 19
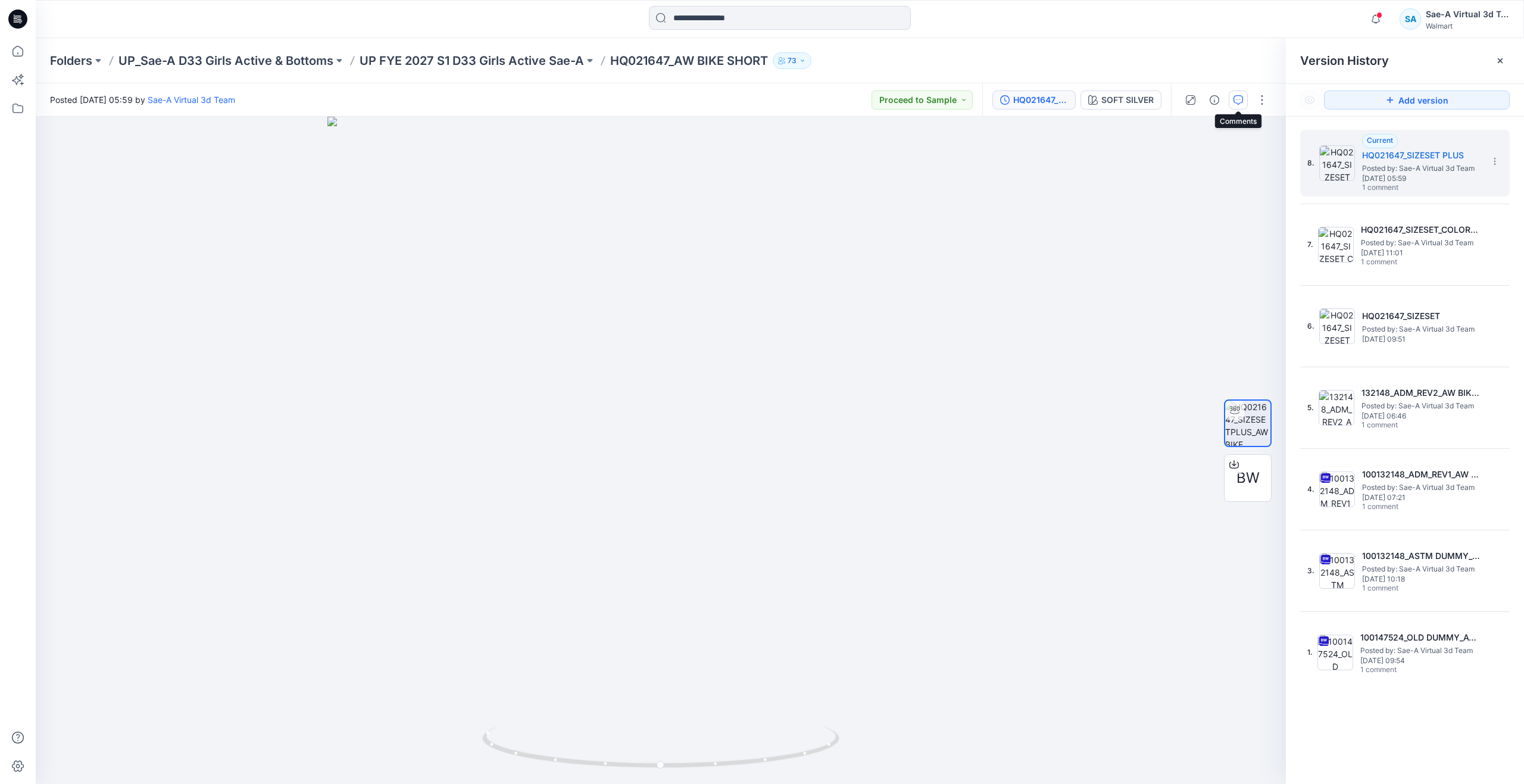
click at [1238, 101] on icon "button" at bounding box center [1238, 100] width 10 height 10
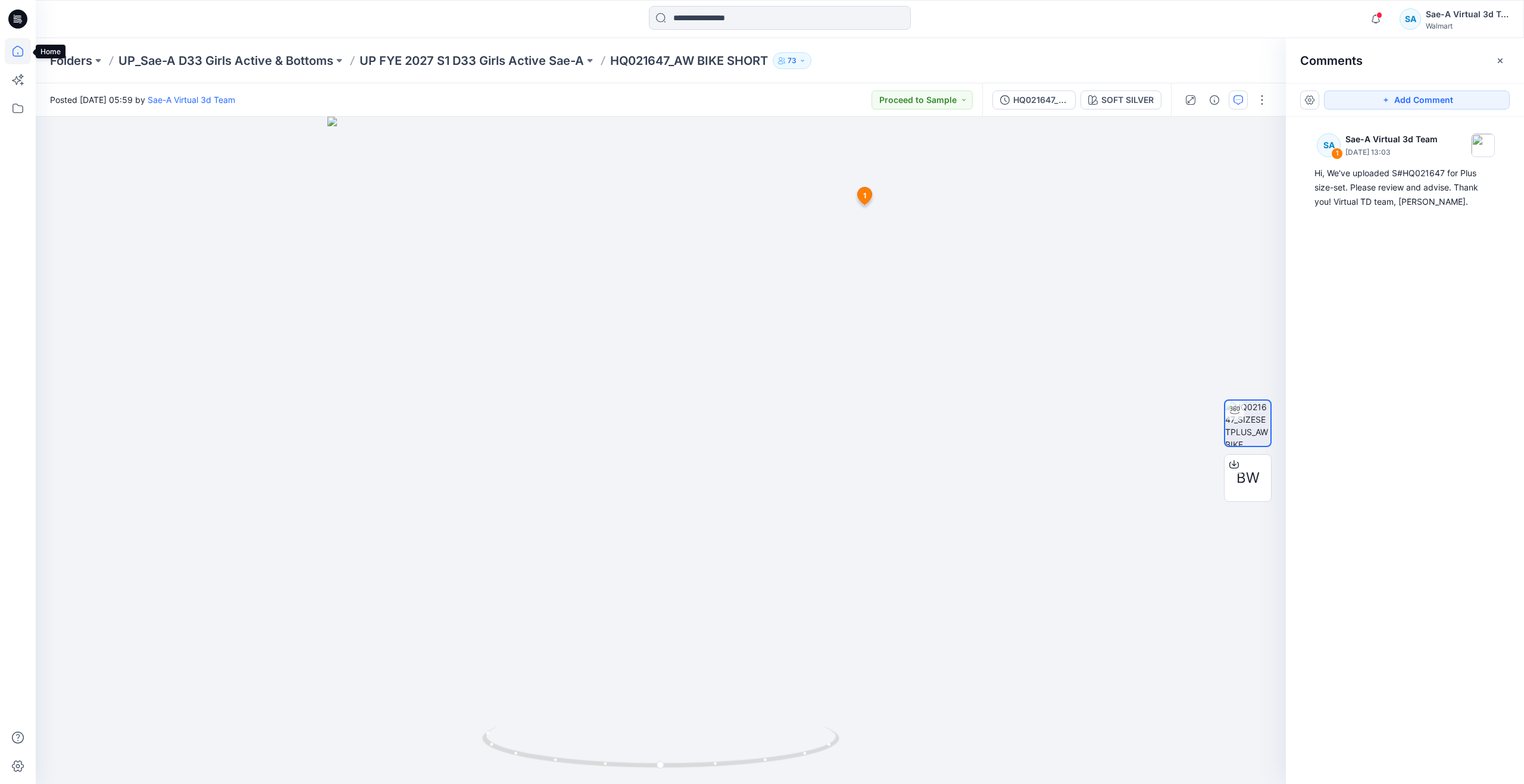
click at [17, 49] on icon at bounding box center [17, 51] width 27 height 27
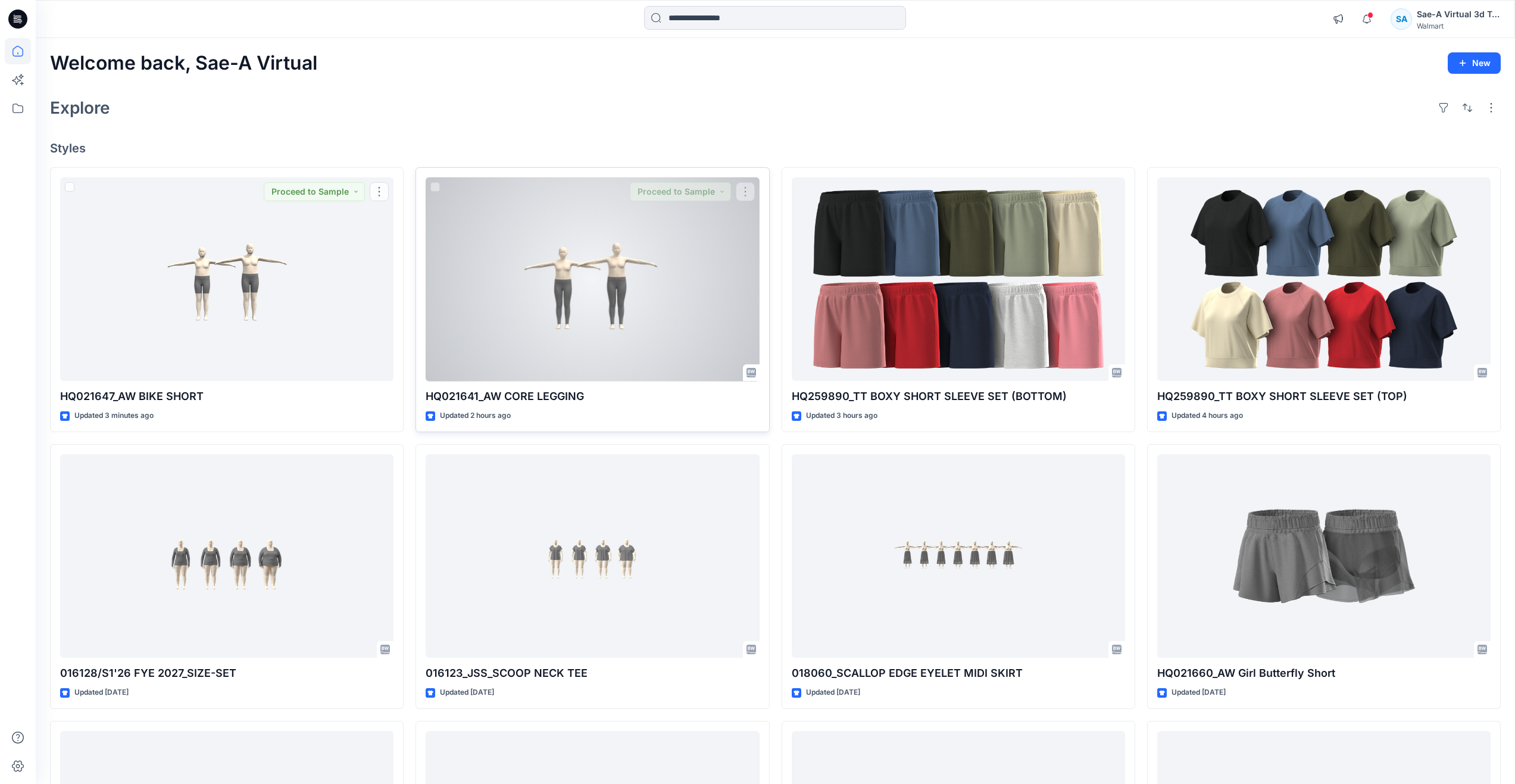
click at [552, 331] on div at bounding box center [593, 279] width 333 height 204
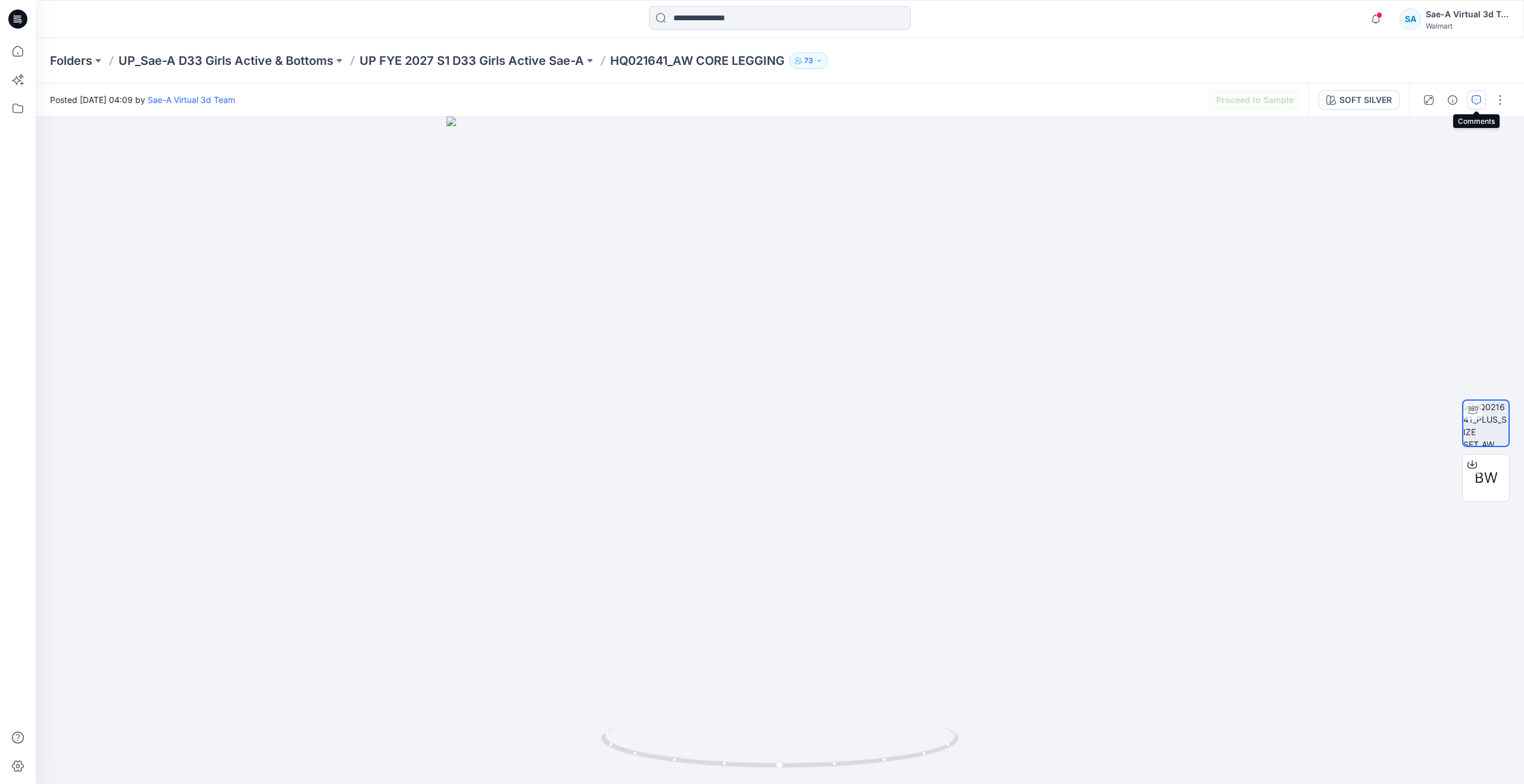
click at [1479, 104] on icon "button" at bounding box center [1476, 100] width 10 height 10
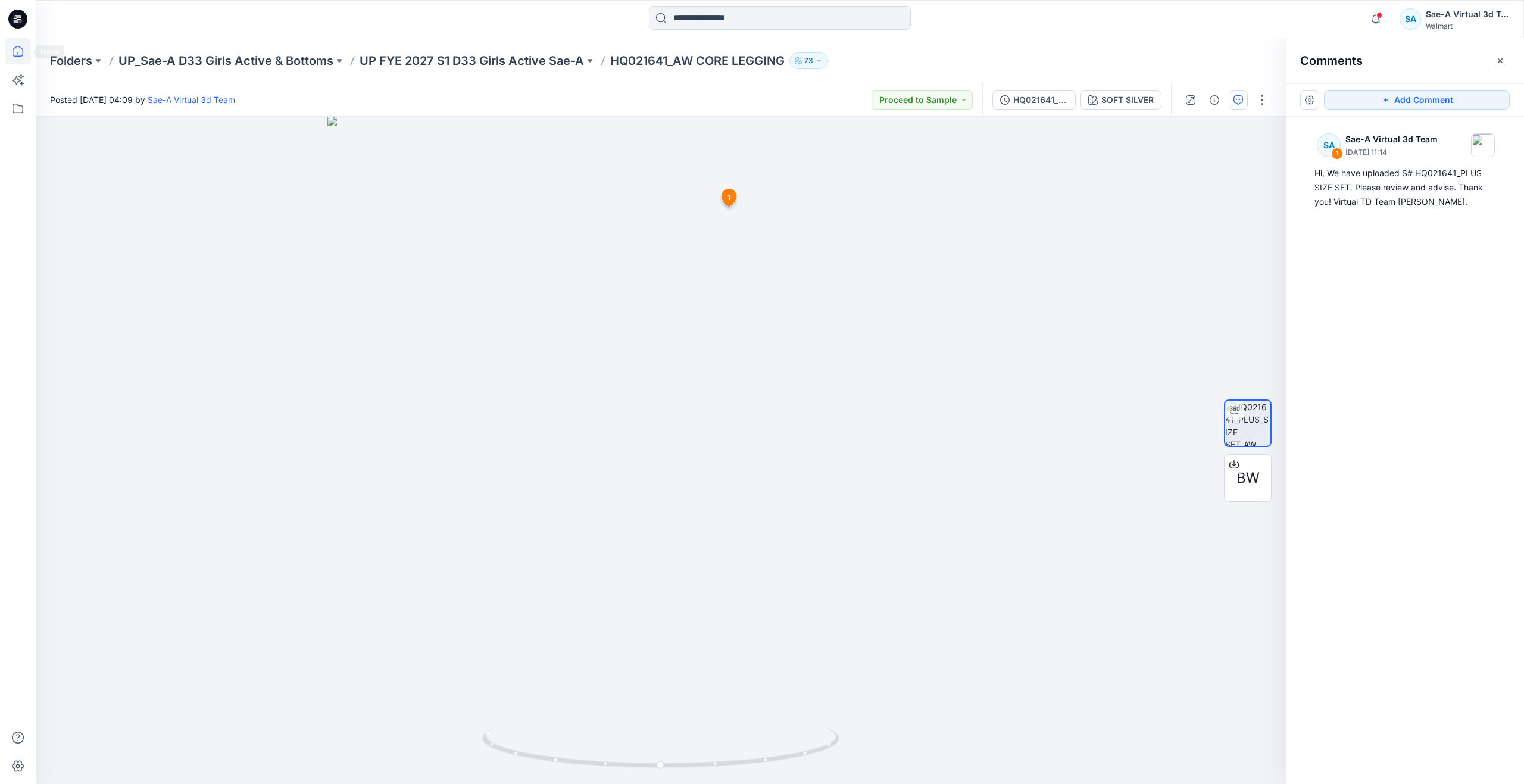
click at [26, 52] on icon at bounding box center [17, 51] width 27 height 27
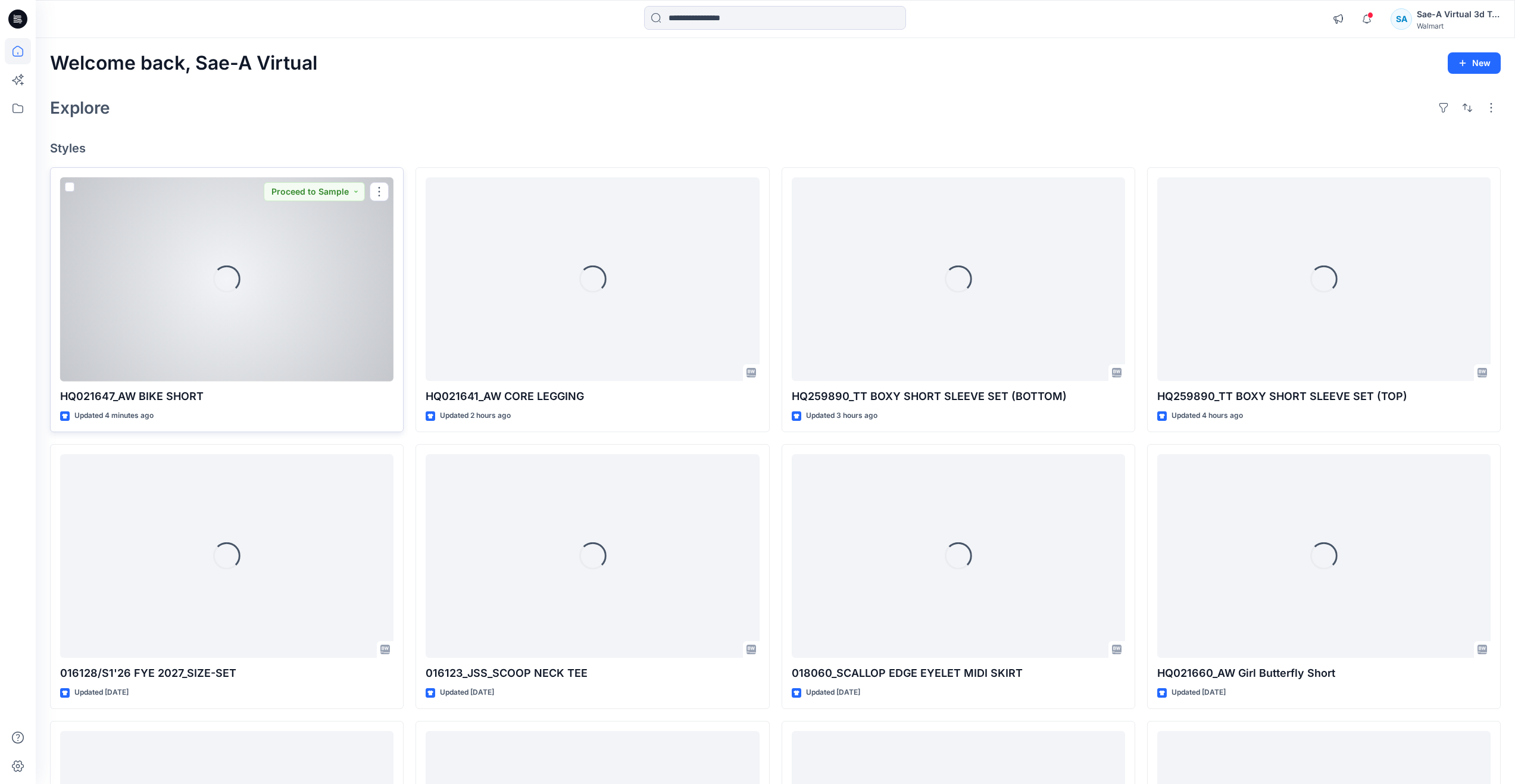
click at [171, 247] on div "Loading..." at bounding box center [227, 279] width 333 height 204
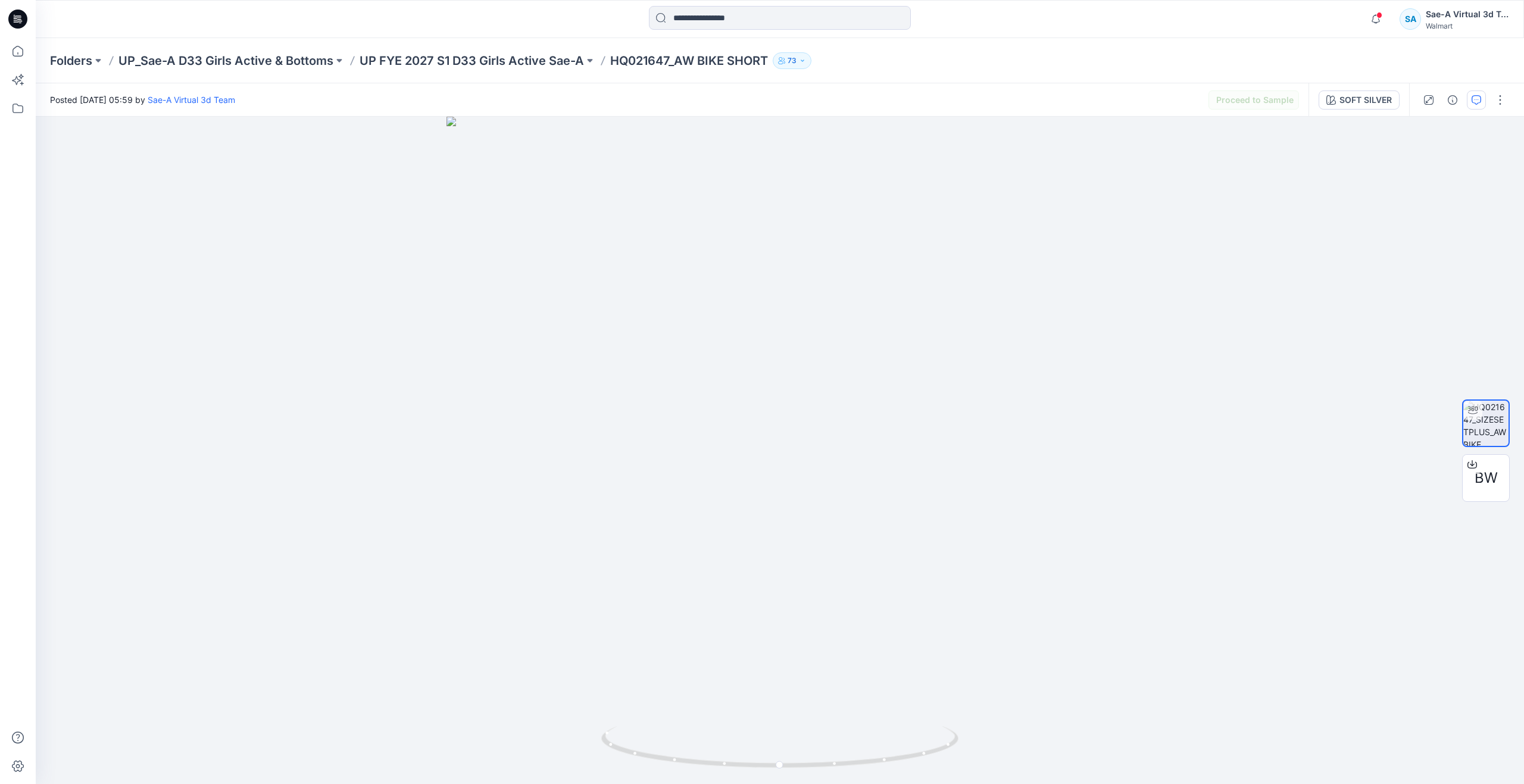
click at [1467, 102] on button "button" at bounding box center [1476, 99] width 19 height 19
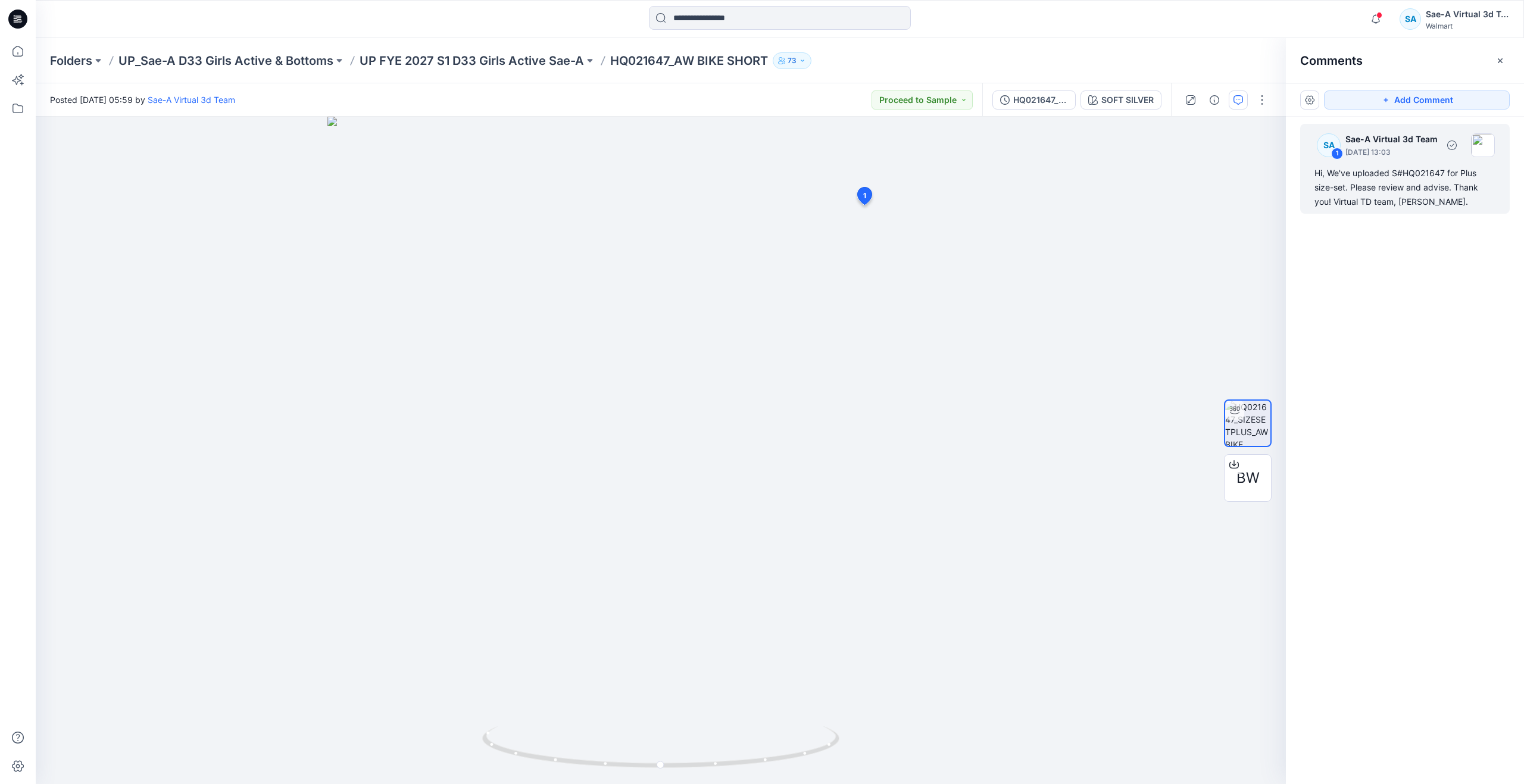
click at [1343, 199] on div "Hi, We've uploaded S#HQ021647 for Plus size-set. Please review and advise. Than…" at bounding box center [1405, 187] width 181 height 43
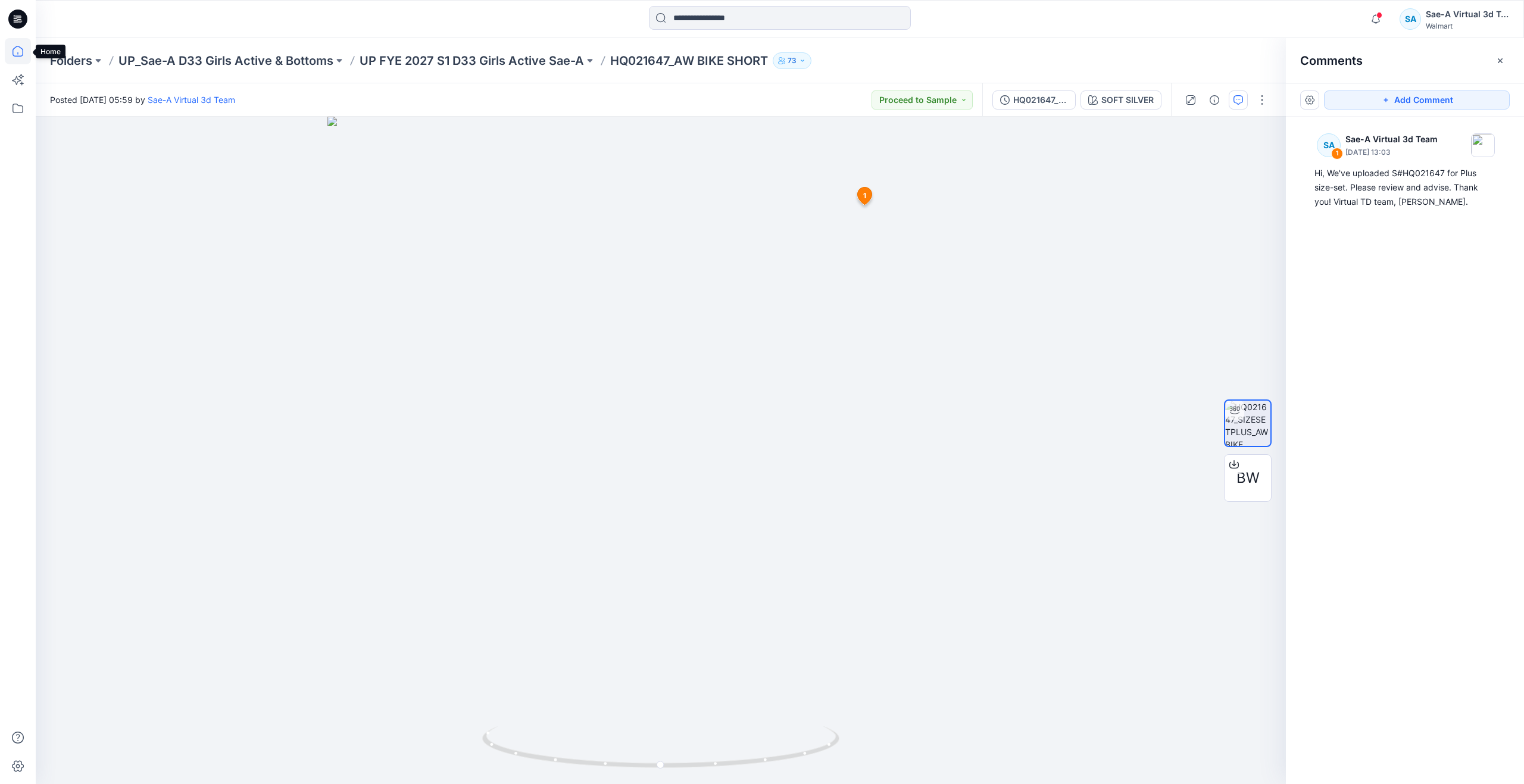
click at [8, 45] on icon at bounding box center [17, 51] width 27 height 27
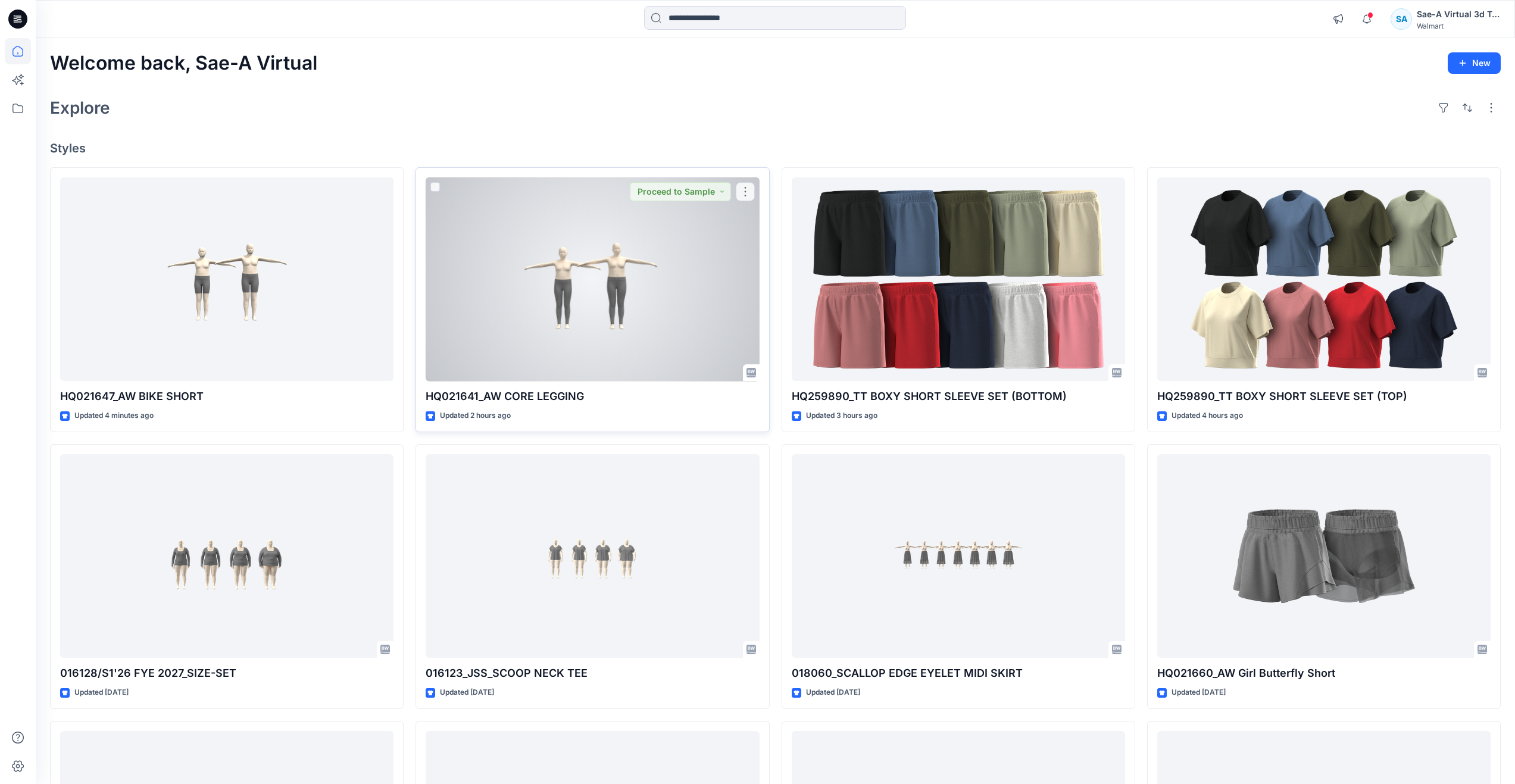
click at [597, 318] on div at bounding box center [593, 279] width 333 height 204
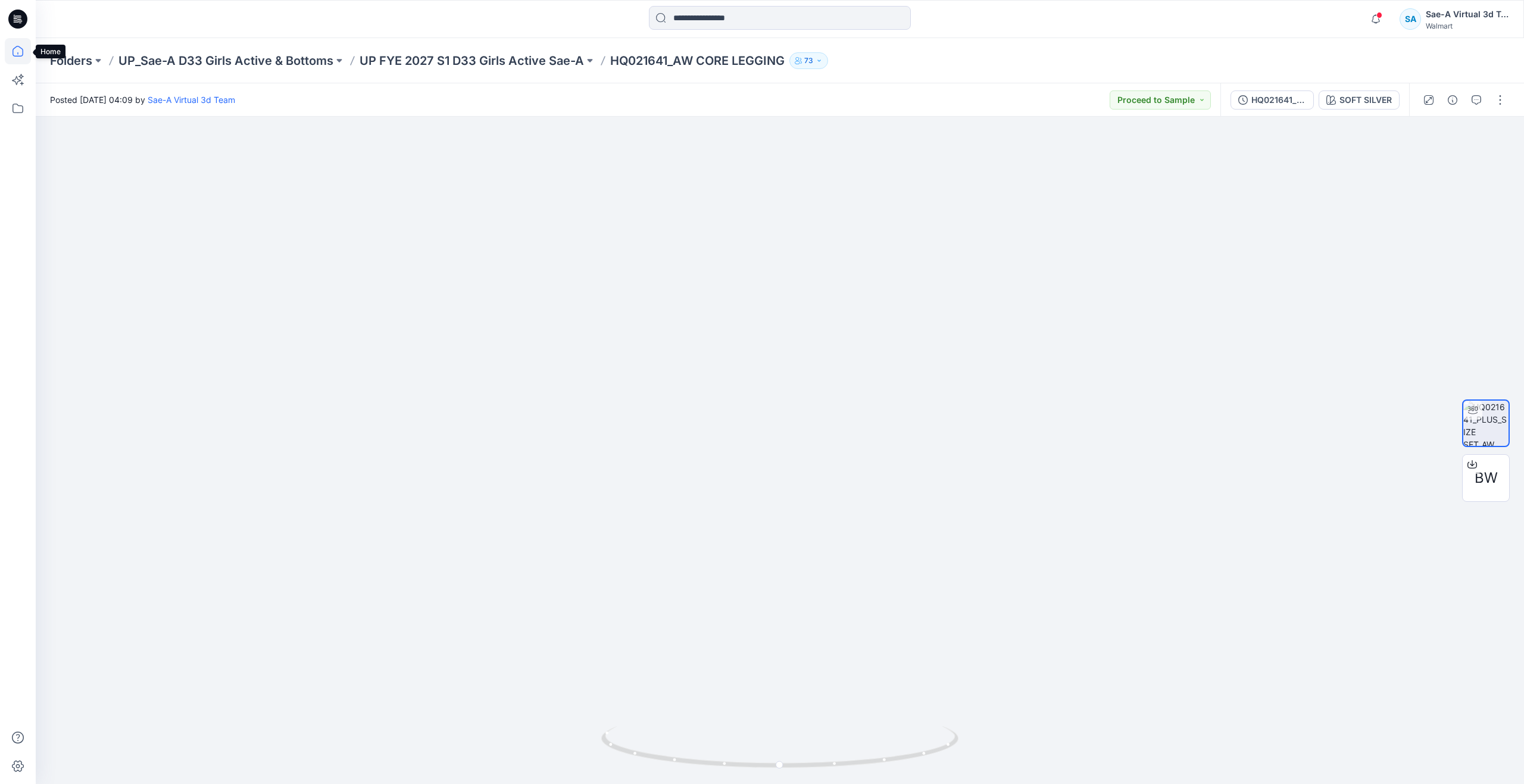
click at [8, 48] on icon at bounding box center [17, 51] width 27 height 27
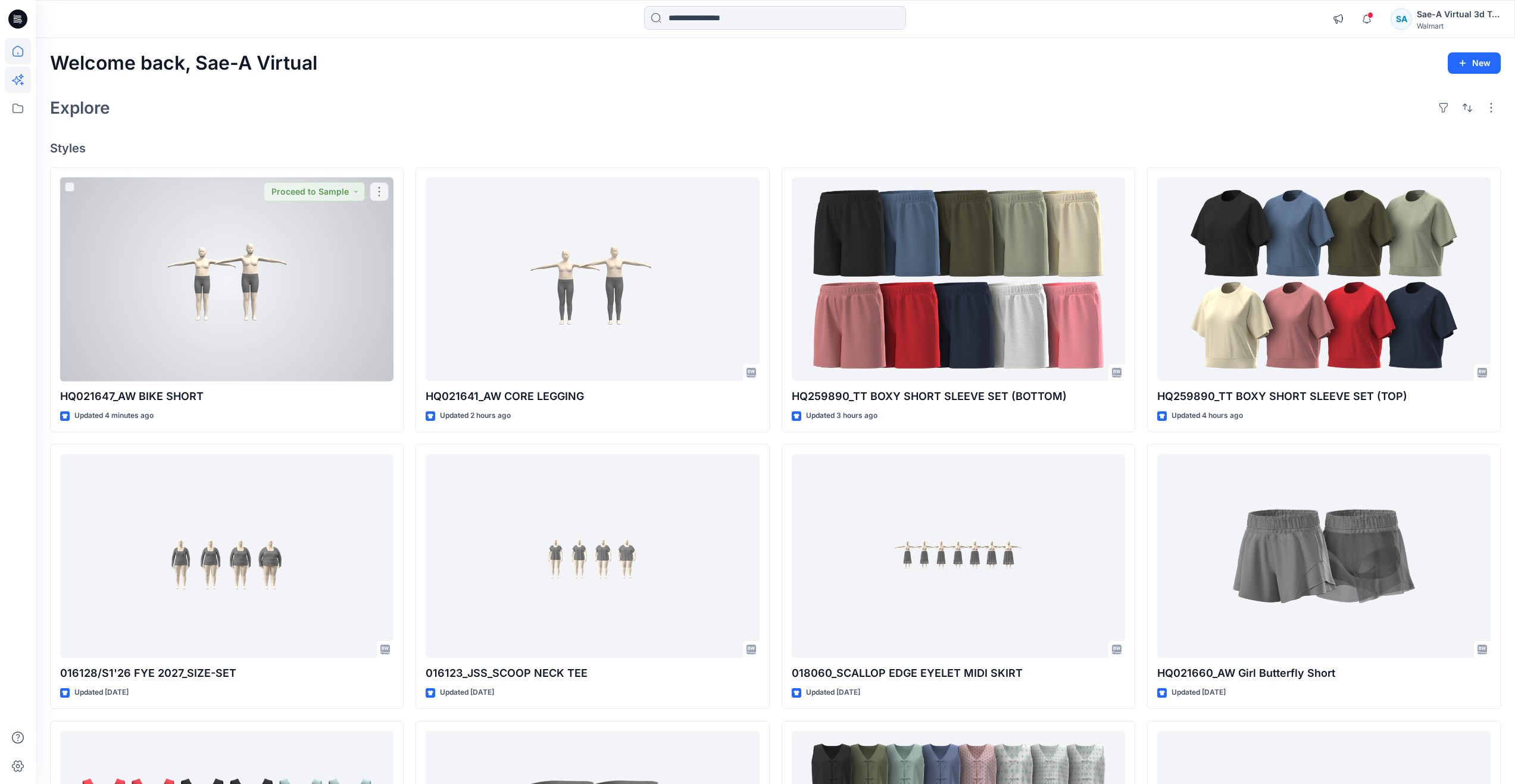
click at [162, 283] on div at bounding box center [227, 279] width 333 height 204
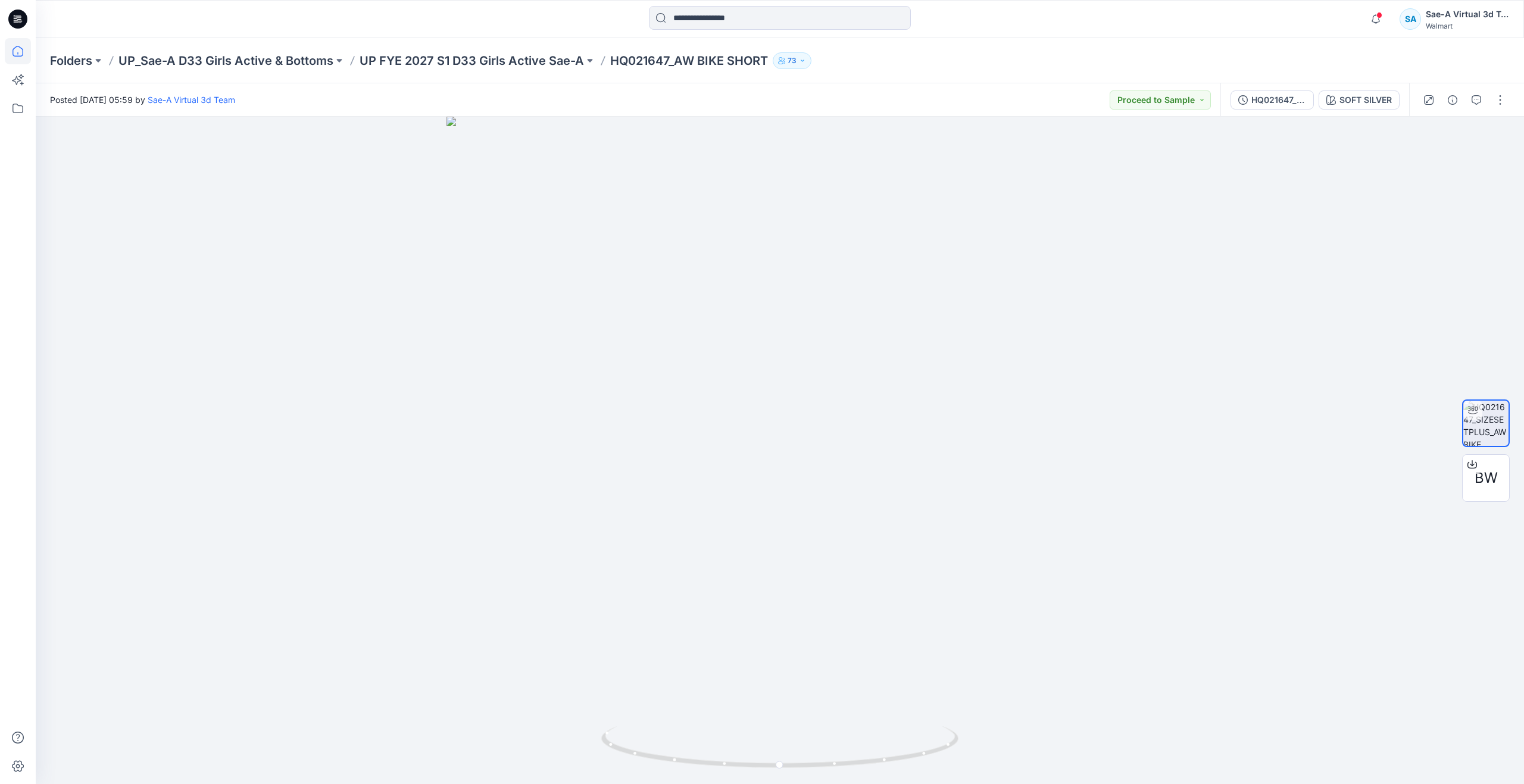
click at [11, 48] on icon at bounding box center [17, 51] width 27 height 27
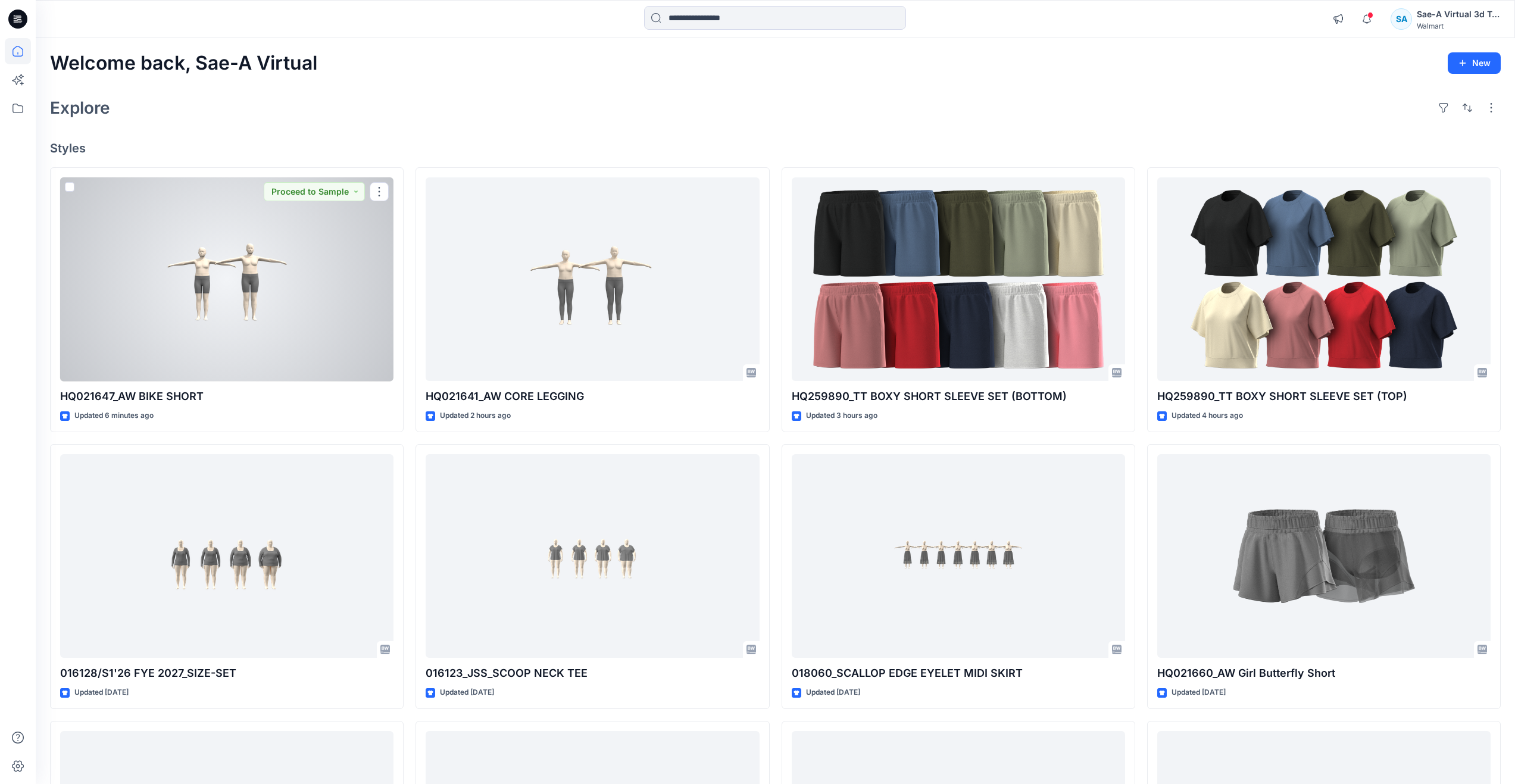
click at [285, 304] on div at bounding box center [227, 279] width 333 height 204
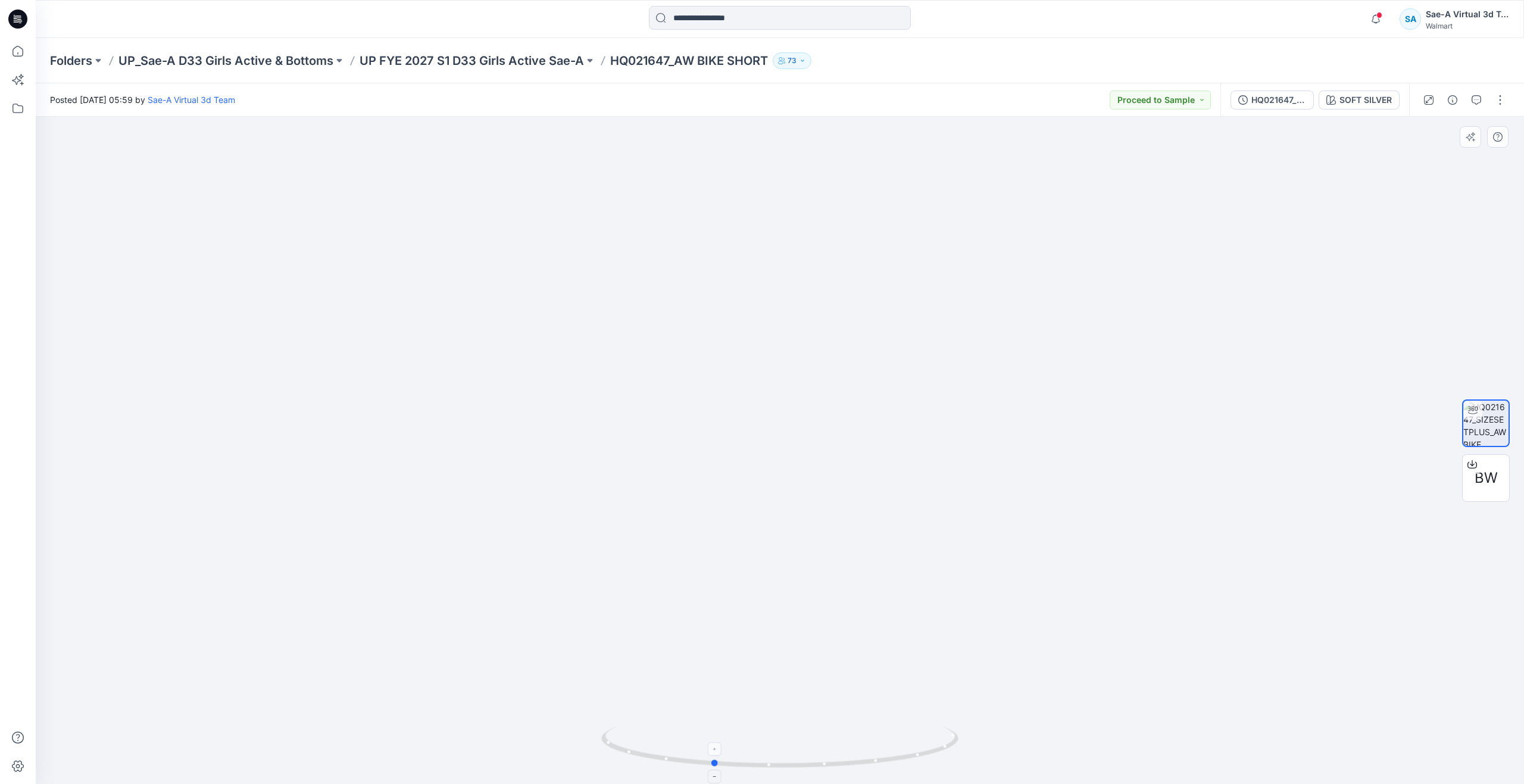
drag, startPoint x: 749, startPoint y: 764, endPoint x: 715, endPoint y: 734, distance: 45.3
click at [715, 734] on icon at bounding box center [781, 748] width 360 height 45
click at [26, 64] on icon at bounding box center [17, 51] width 27 height 27
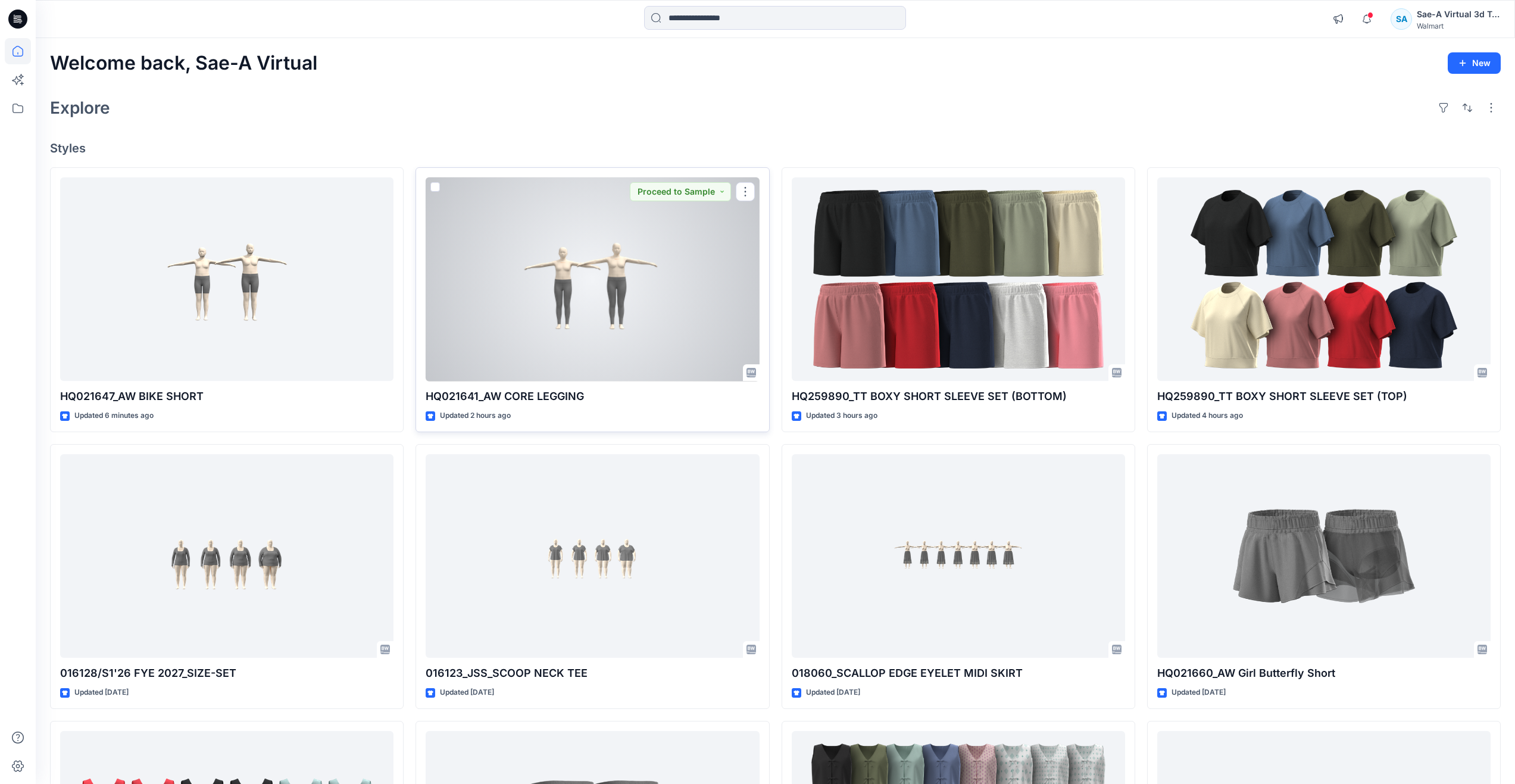
click at [680, 305] on div at bounding box center [593, 279] width 333 height 204
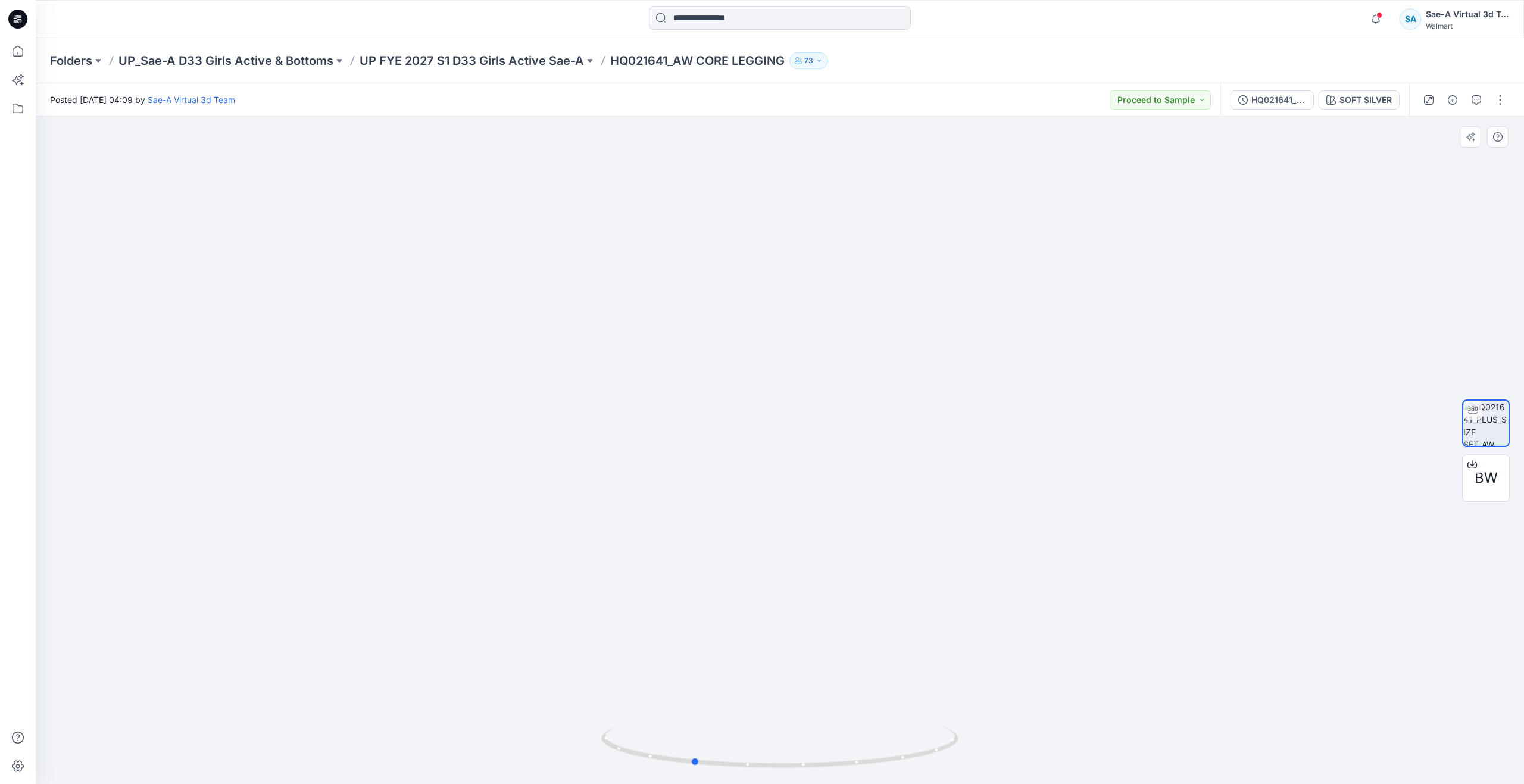
drag, startPoint x: 743, startPoint y: 751, endPoint x: 699, endPoint y: 626, distance: 132.5
click at [699, 626] on div at bounding box center [780, 450] width 1488 height 667
click at [18, 54] on icon at bounding box center [17, 51] width 27 height 27
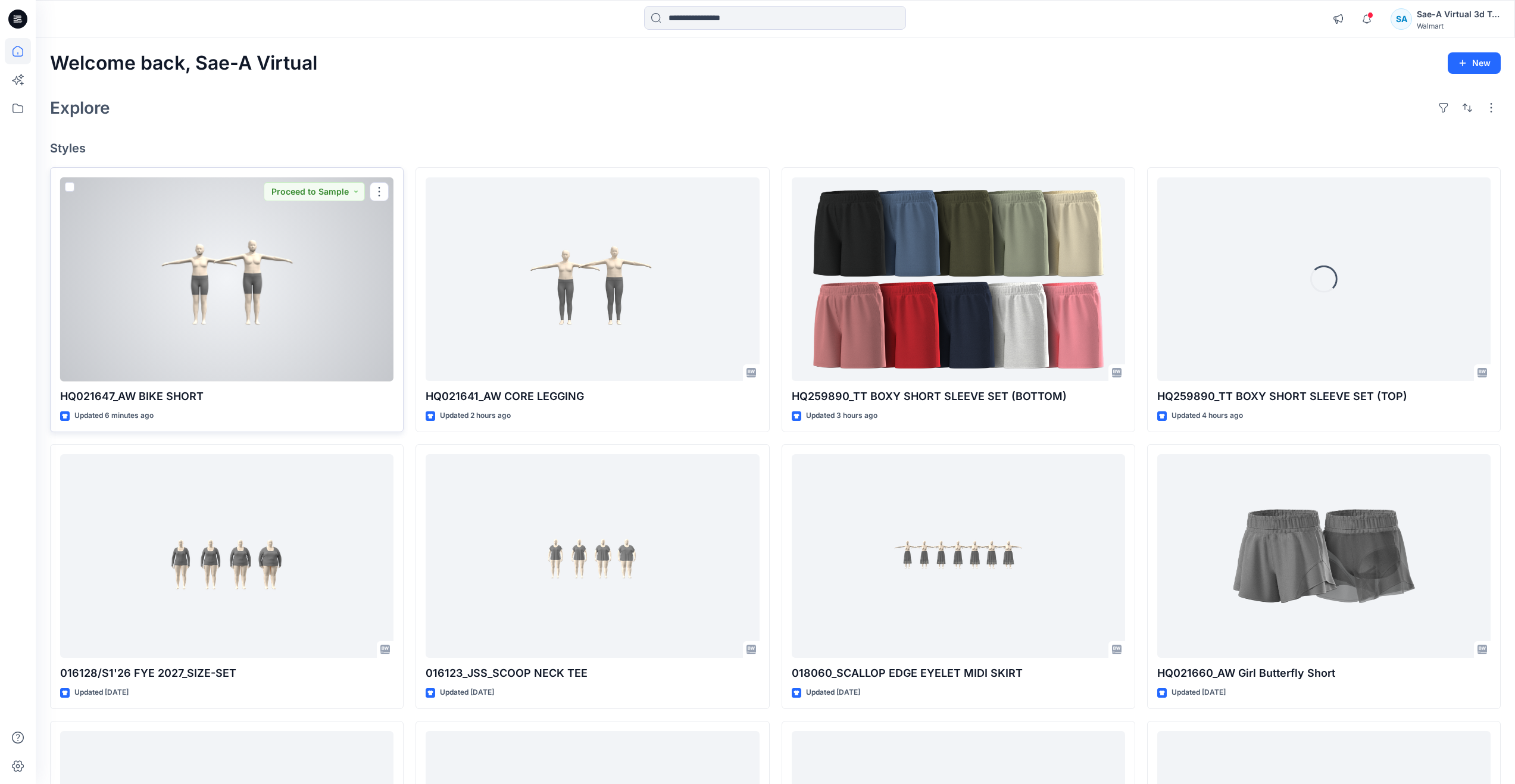
click at [317, 300] on div at bounding box center [227, 279] width 333 height 204
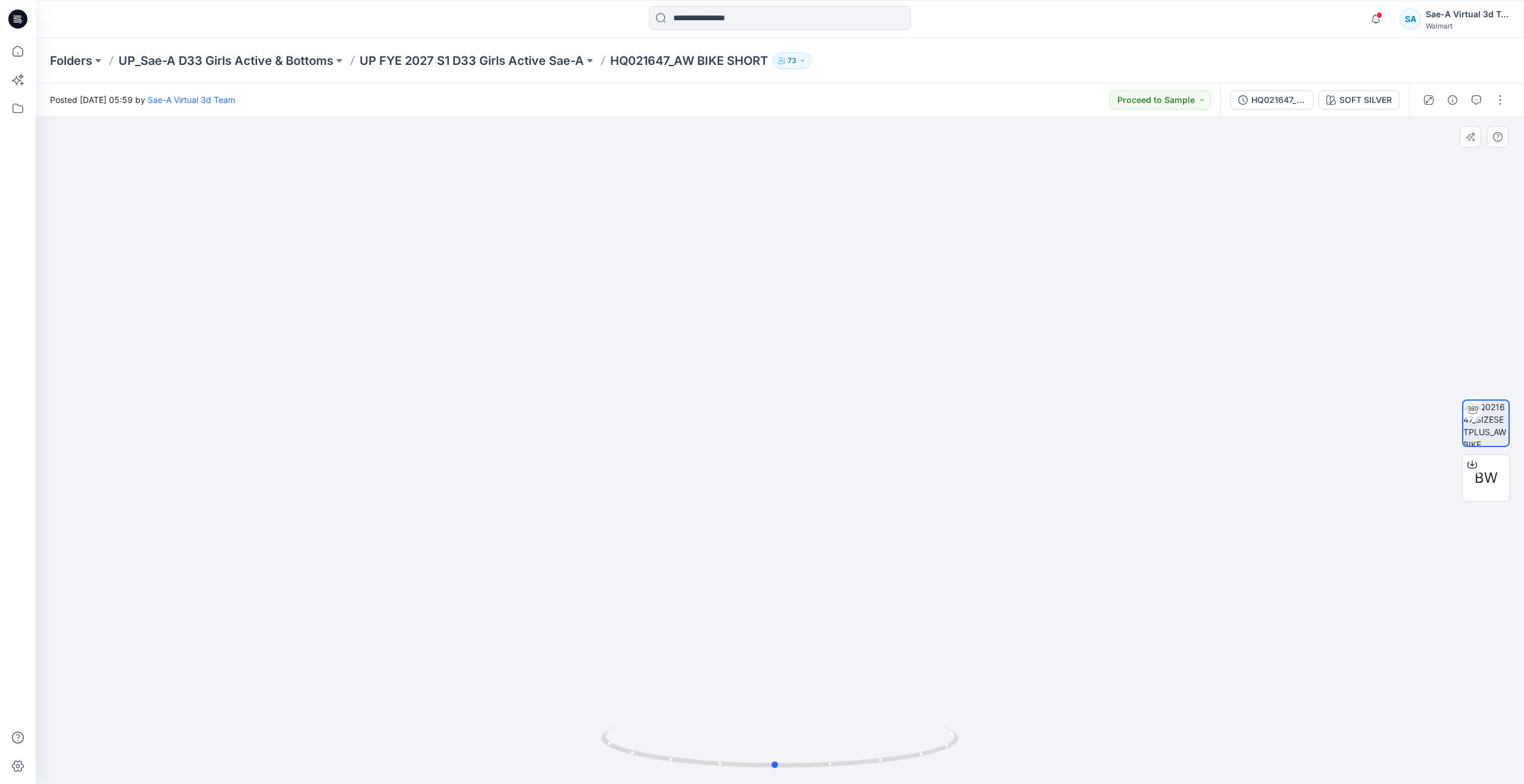
drag, startPoint x: 782, startPoint y: 766, endPoint x: 420, endPoint y: 680, distance: 372.1
click at [420, 680] on div at bounding box center [780, 450] width 1488 height 667
click at [1256, 102] on div "HQ021647_SIZESET PLUS" at bounding box center [1278, 99] width 55 height 13
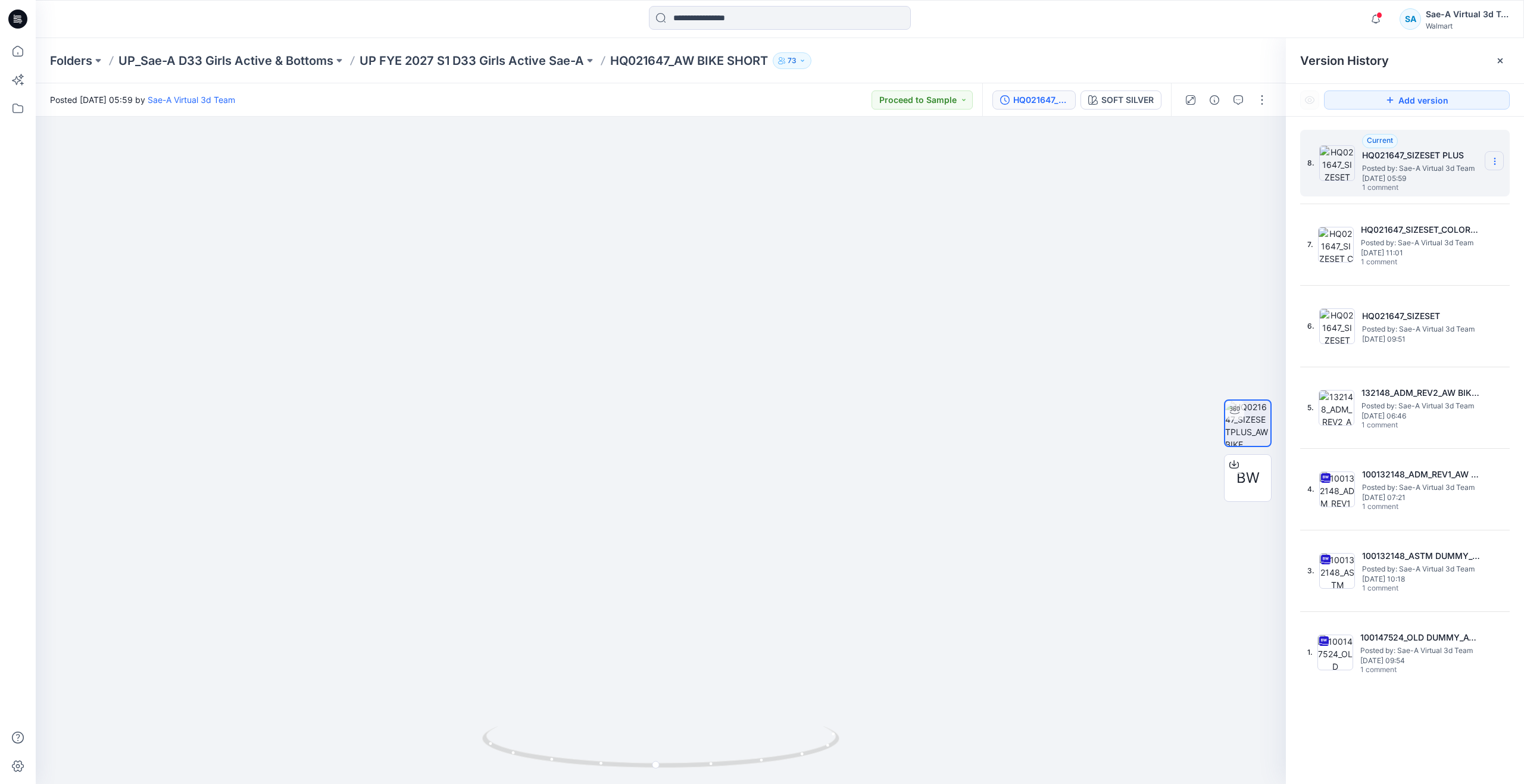
click at [1497, 161] on icon at bounding box center [1494, 161] width 10 height 10
click at [1440, 205] on span "Rename Version" at bounding box center [1416, 208] width 62 height 14
click at [1451, 158] on input "**********" at bounding box center [1436, 159] width 131 height 19
drag, startPoint x: 1446, startPoint y: 160, endPoint x: 1418, endPoint y: 158, distance: 28.1
click at [1418, 158] on input "**********" at bounding box center [1436, 159] width 131 height 19
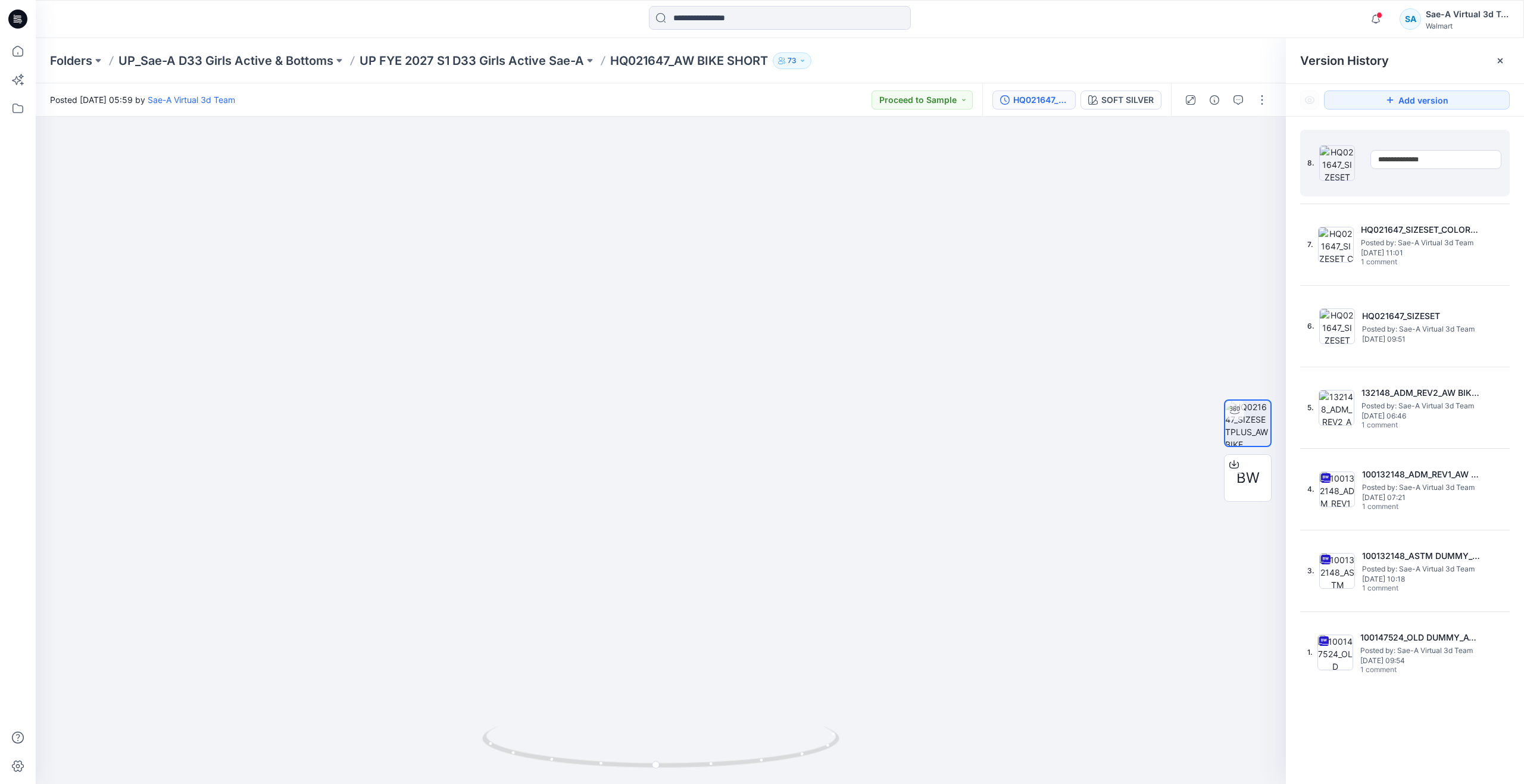
click at [1418, 160] on input "**********" at bounding box center [1436, 159] width 131 height 19
click at [1445, 158] on input "**********" at bounding box center [1436, 159] width 131 height 19
type input "**********"
click at [1435, 181] on div "8." at bounding box center [1397, 163] width 179 height 57
click at [1239, 95] on icon "button" at bounding box center [1238, 100] width 10 height 10
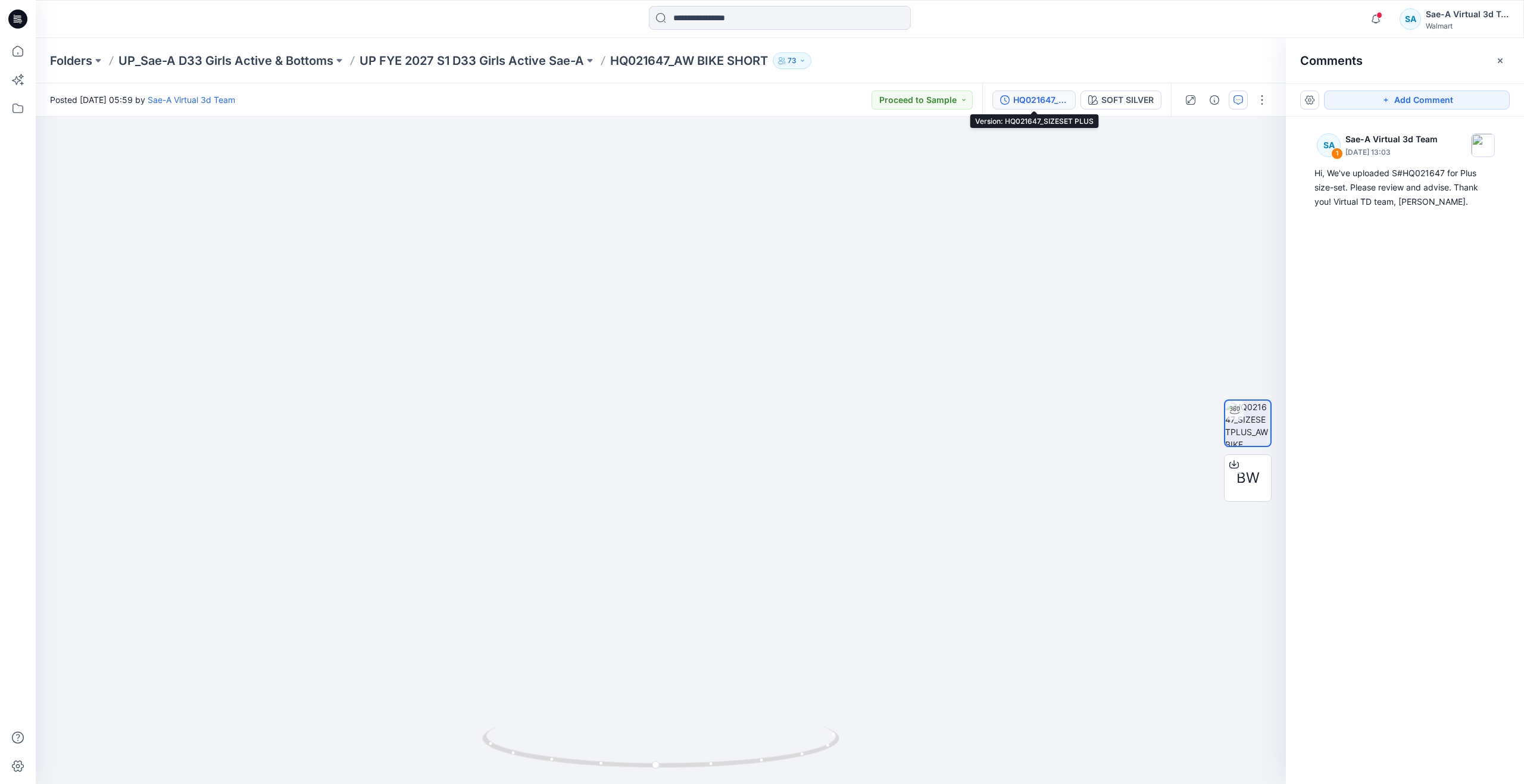
click at [1045, 95] on div "HQ021647_SIZESET PLUS" at bounding box center [1041, 99] width 55 height 13
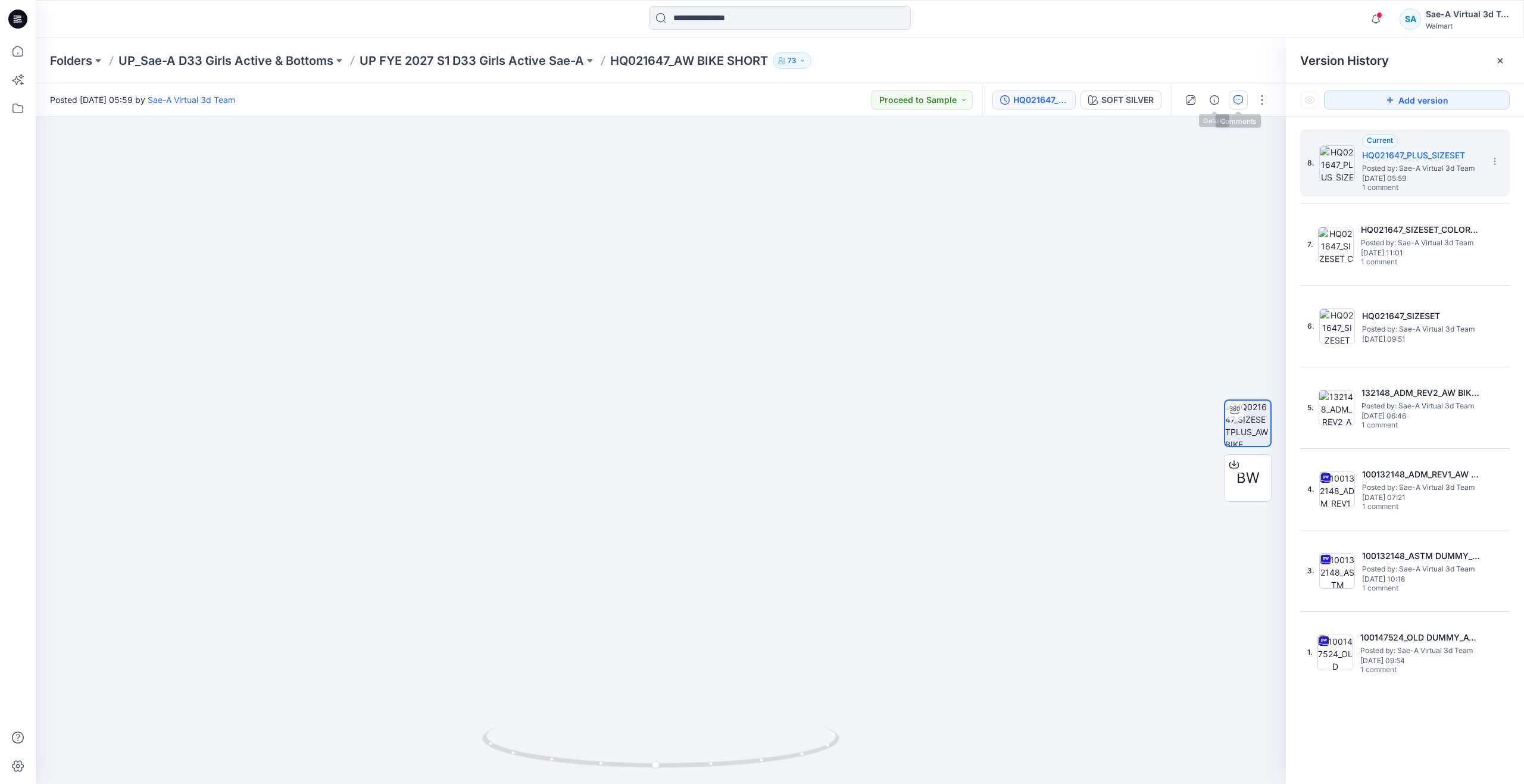
click at [1234, 97] on icon "button" at bounding box center [1238, 100] width 10 height 10
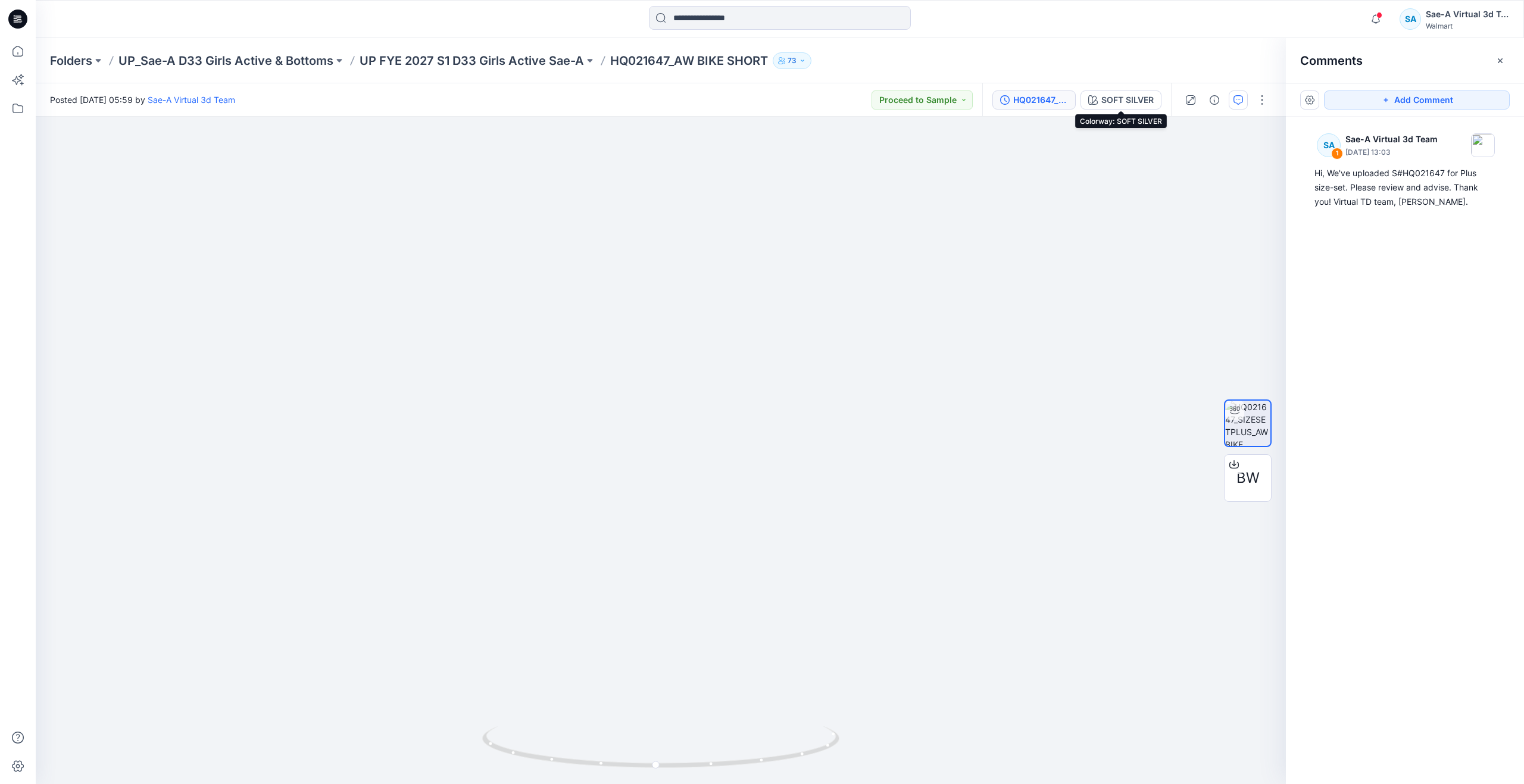
click at [1056, 97] on div "HQ021647_SIZESET PLUS" at bounding box center [1041, 99] width 55 height 13
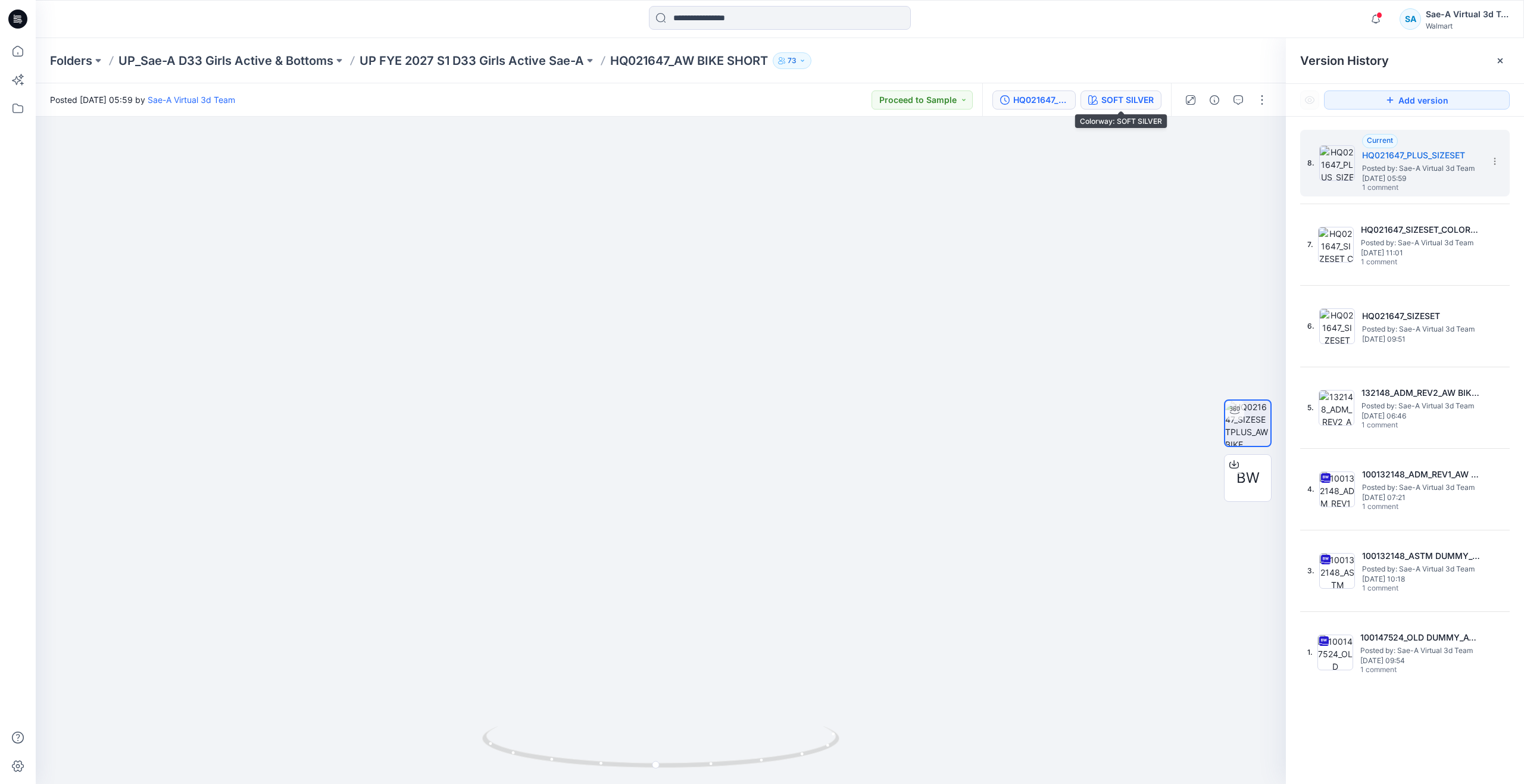
click at [1107, 104] on div "SOFT SILVER" at bounding box center [1127, 99] width 52 height 13
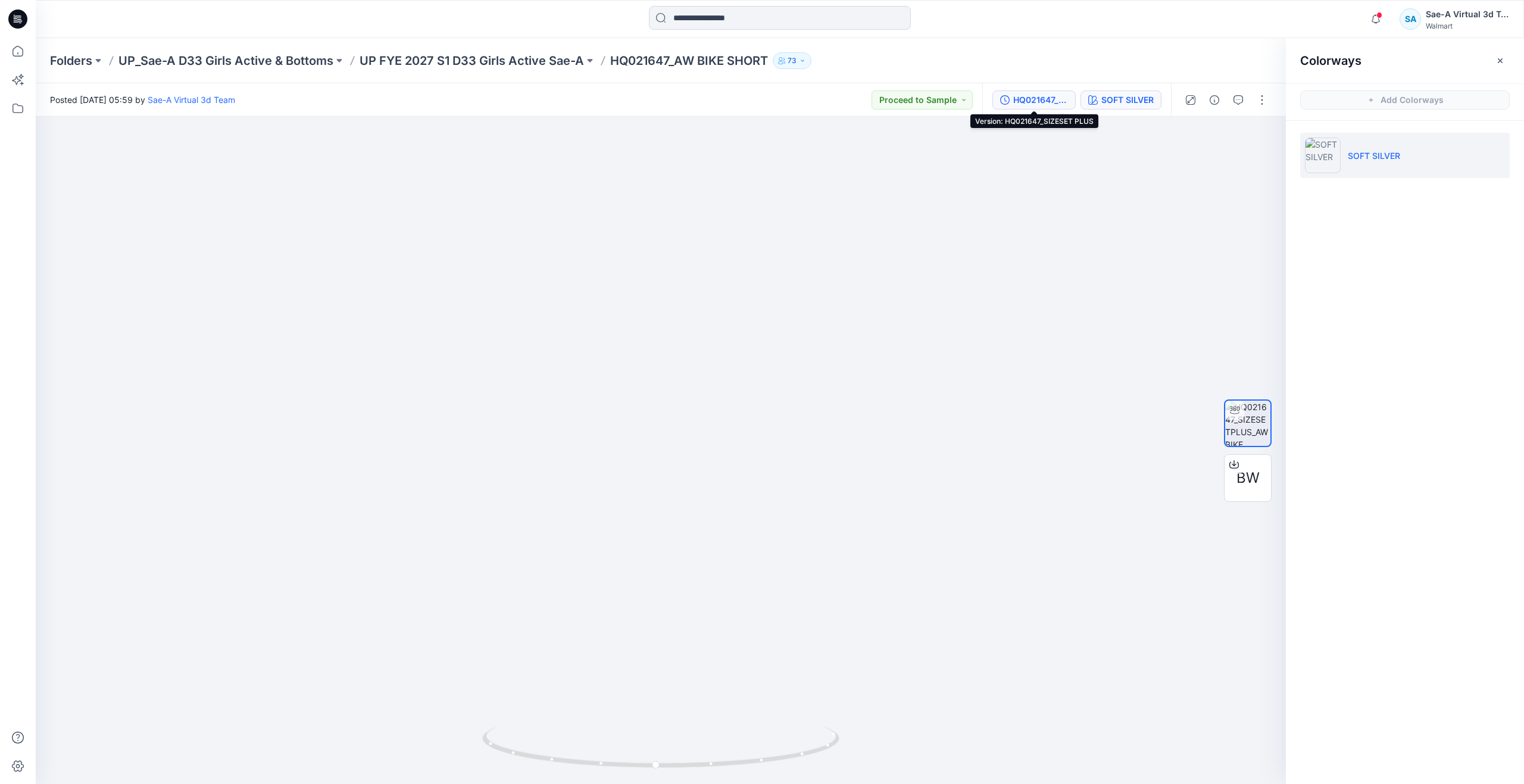
click at [1038, 101] on div "HQ021647_SIZESET PLUS" at bounding box center [1041, 99] width 55 height 13
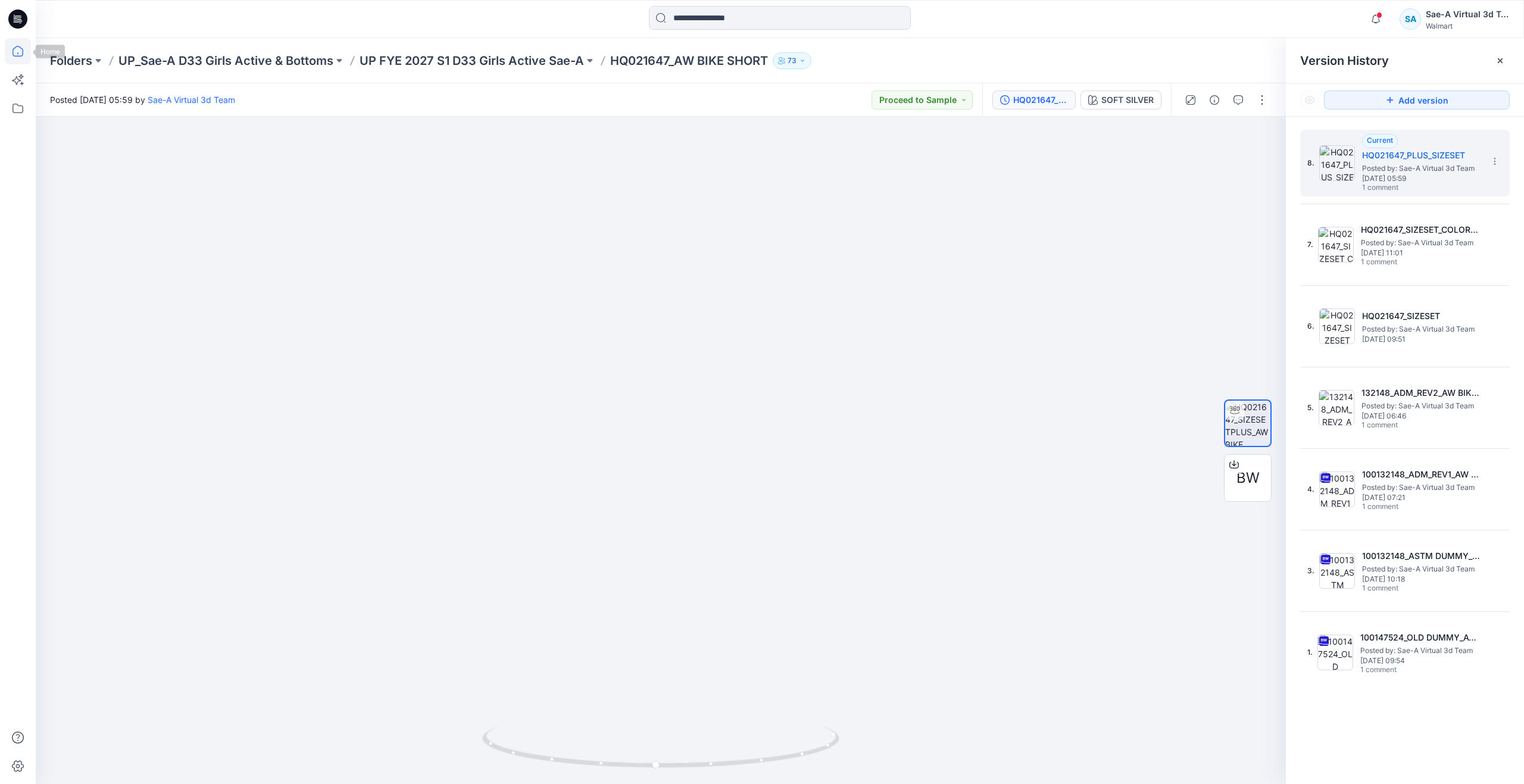
click at [23, 52] on icon at bounding box center [17, 51] width 27 height 27
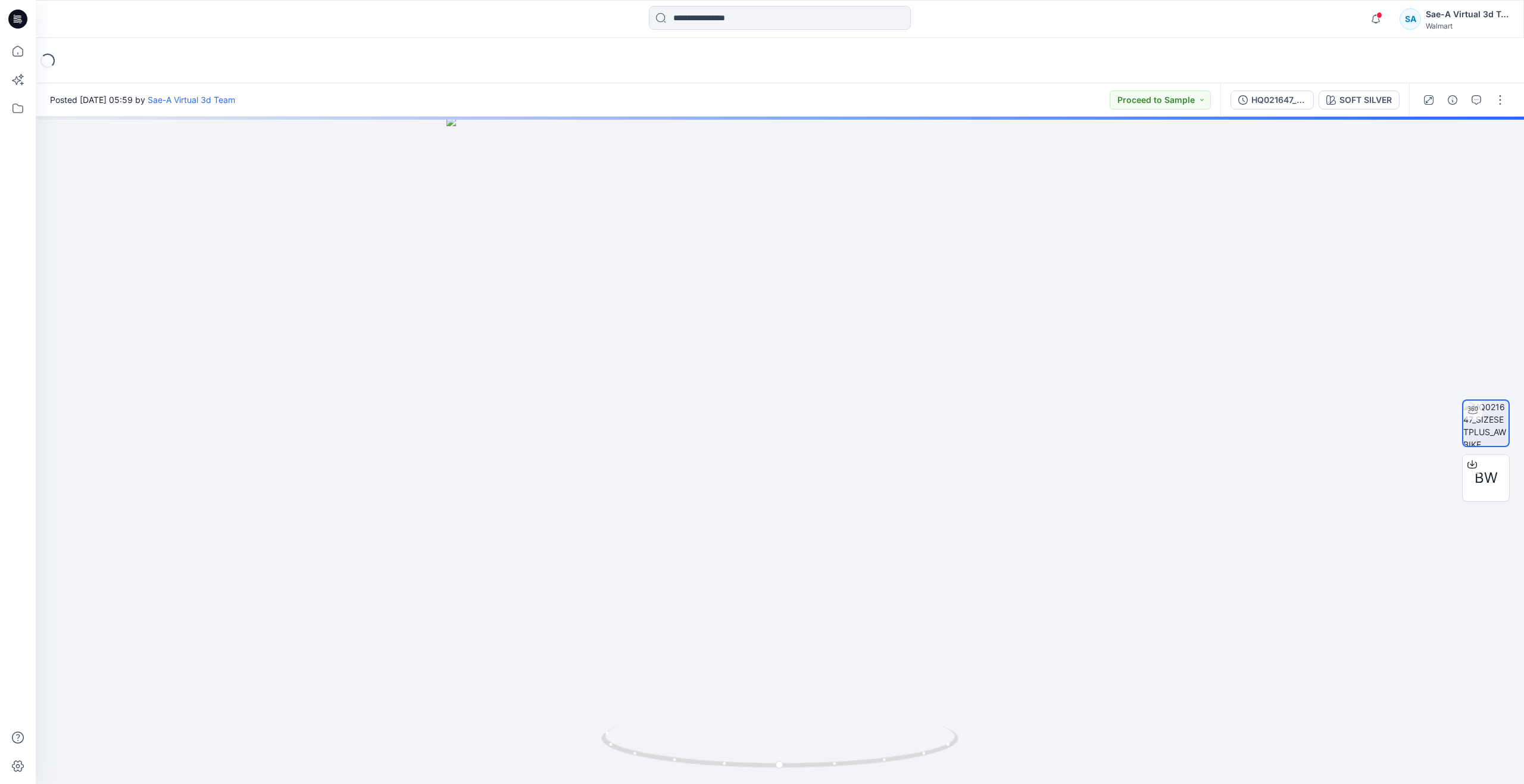
click at [1248, 111] on div "HQ021647_PLUS_SIZESET SOFT SILVER" at bounding box center [1315, 100] width 189 height 33
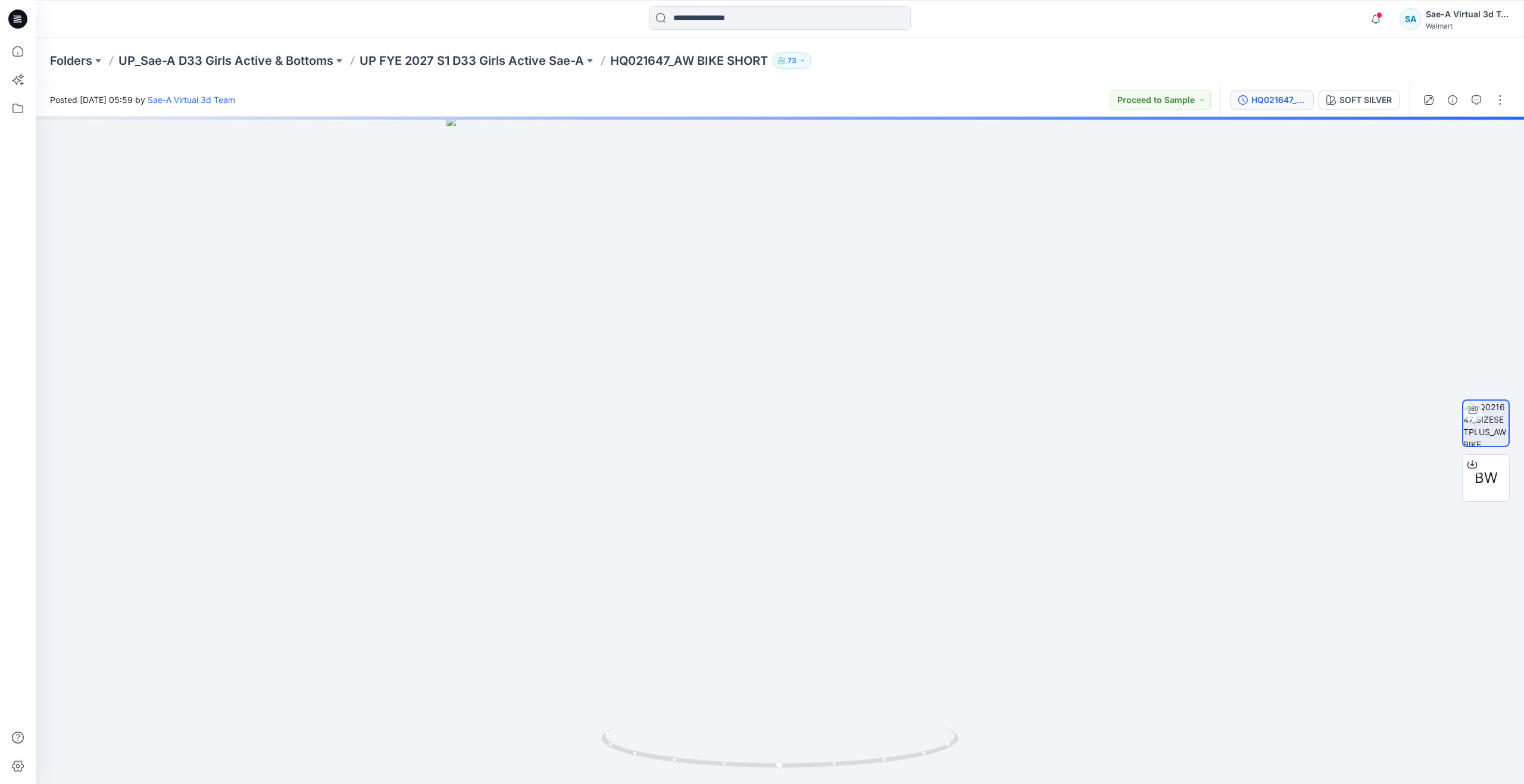
click at [1269, 102] on div "HQ021647_PLUS_SIZESET" at bounding box center [1278, 99] width 55 height 13
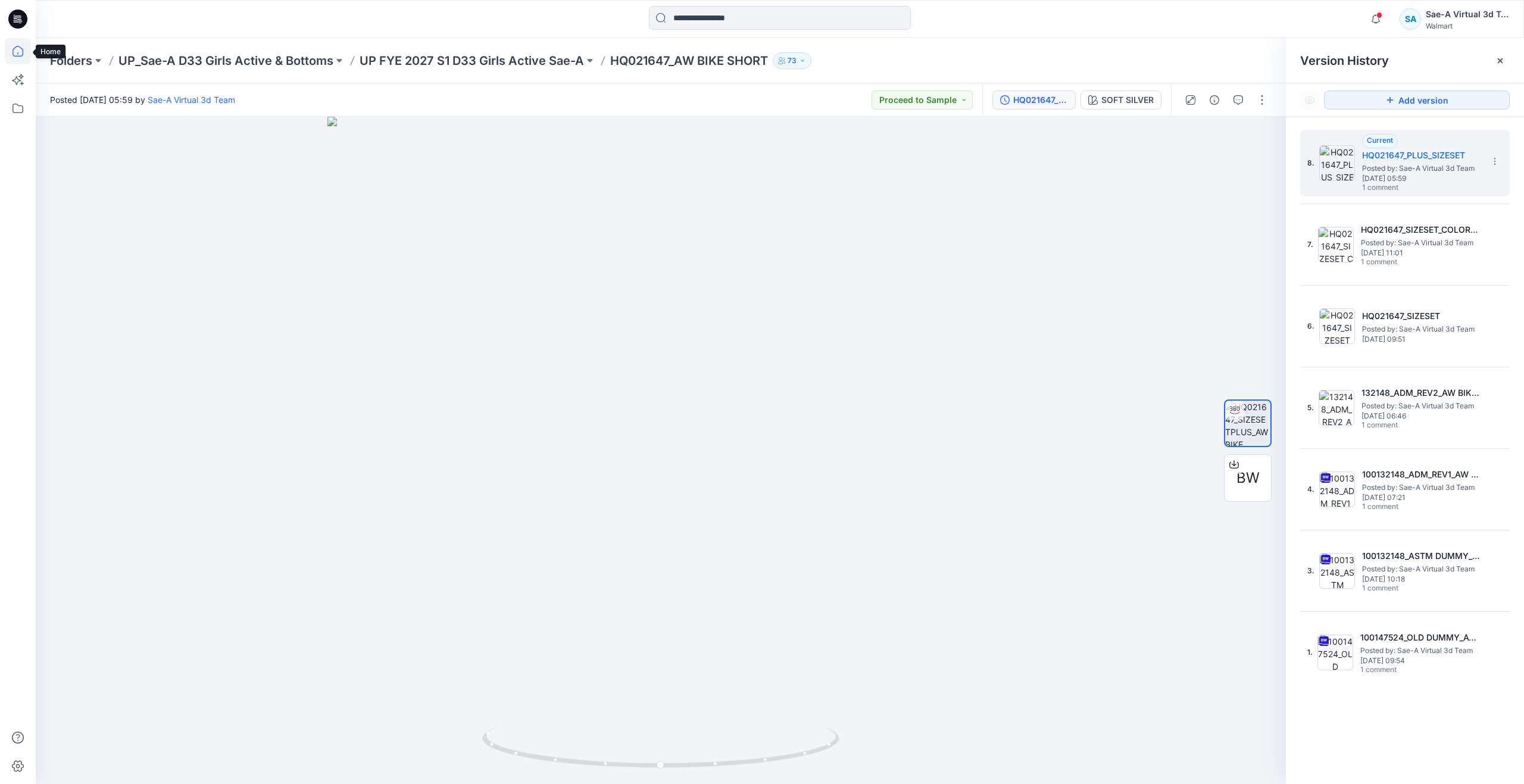
click at [14, 52] on icon at bounding box center [17, 51] width 27 height 27
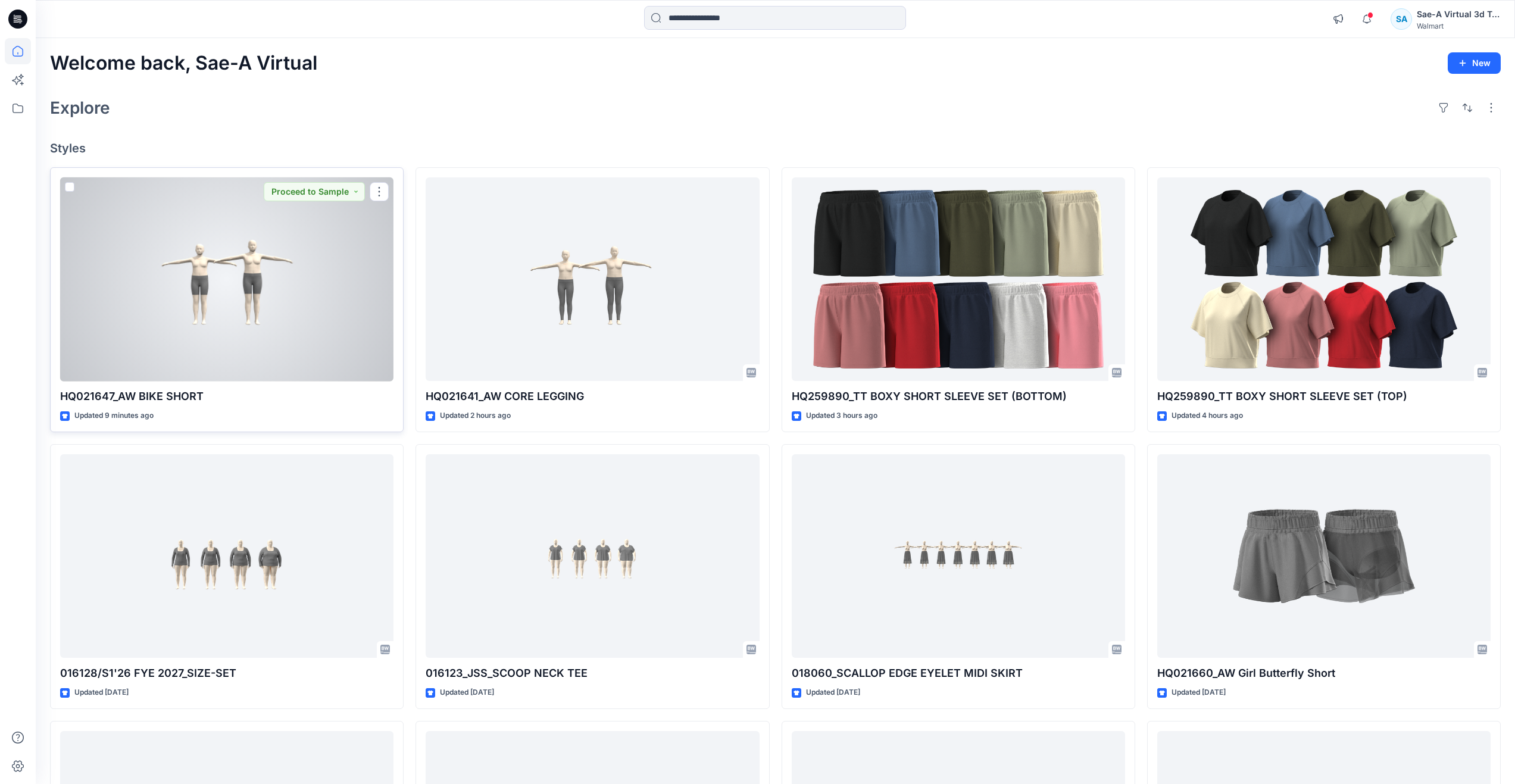
click at [215, 282] on div at bounding box center [227, 279] width 333 height 204
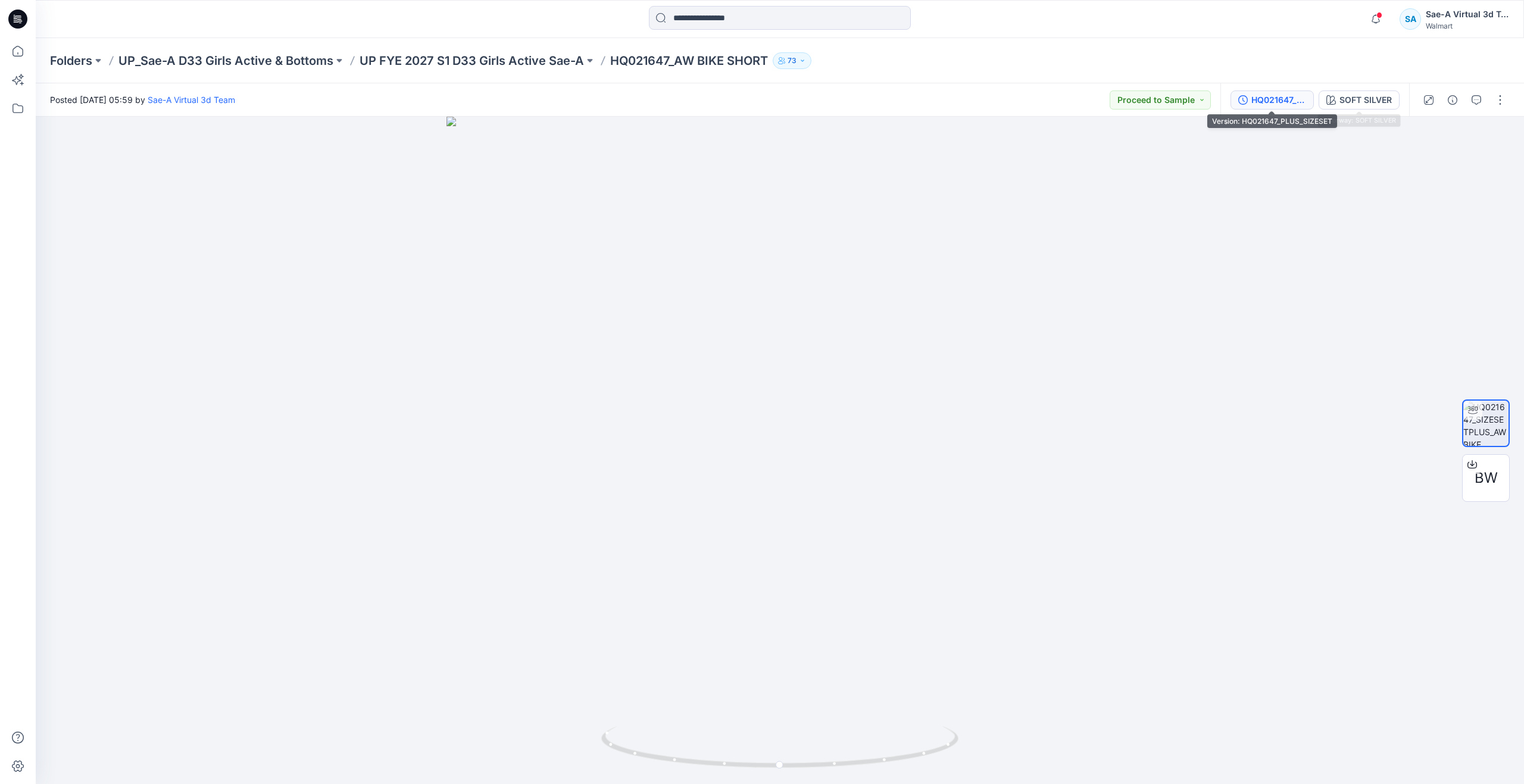
click at [1291, 95] on div "HQ021647_PLUS_SIZESET" at bounding box center [1278, 99] width 55 height 13
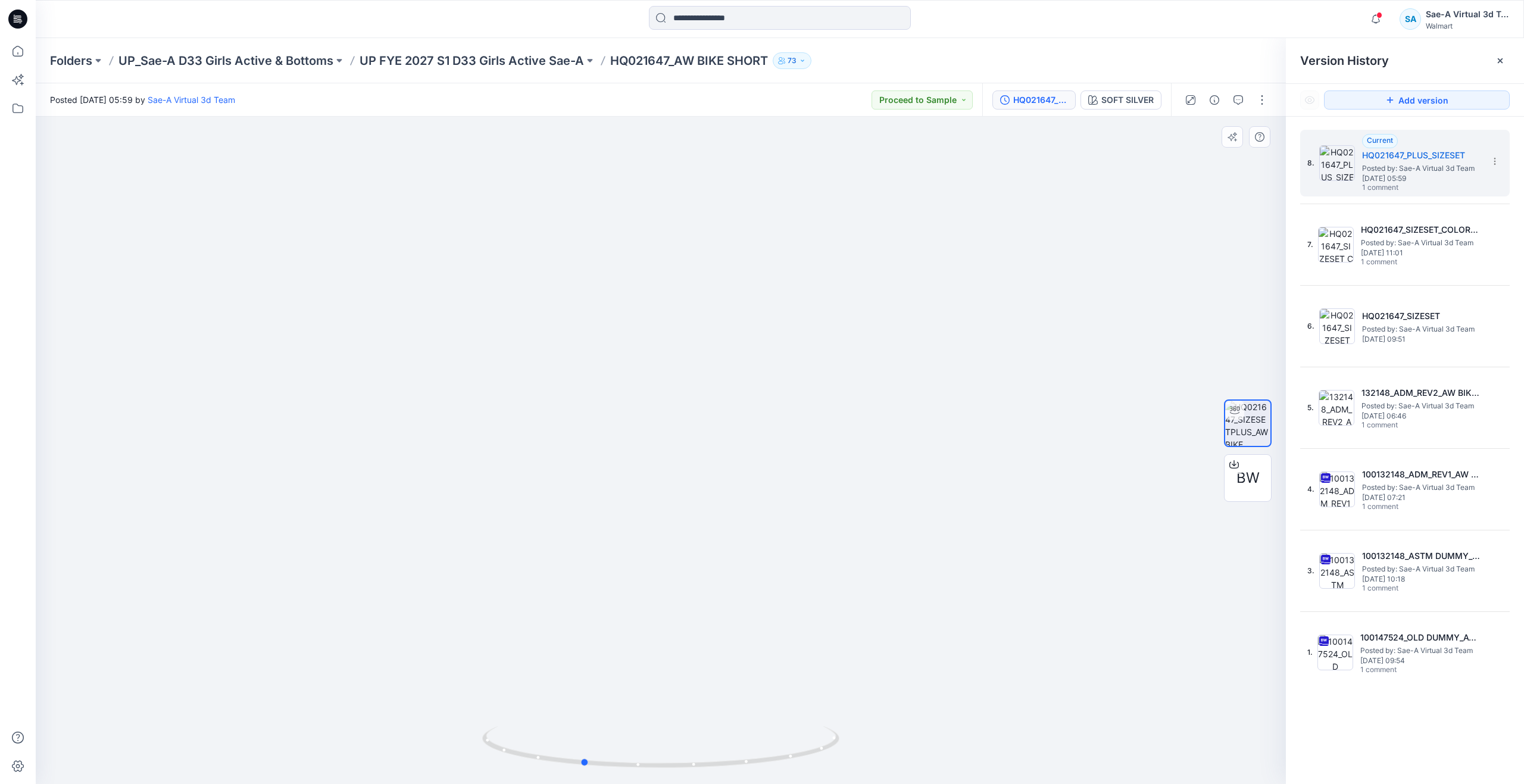
drag, startPoint x: 662, startPoint y: 767, endPoint x: 940, endPoint y: 704, distance: 285.0
click at [940, 704] on div at bounding box center [661, 450] width 1250 height 667
drag, startPoint x: 587, startPoint y: 759, endPoint x: -114, endPoint y: 621, distance: 714.5
click at [0, 621] on html "Notifications Your style HQ021647_AW BIKE SHORT has been updated with HQ021647_…" at bounding box center [762, 392] width 1524 height 784
click at [1384, 254] on span "Friday, August 01, 2025 11:01" at bounding box center [1420, 252] width 119 height 8
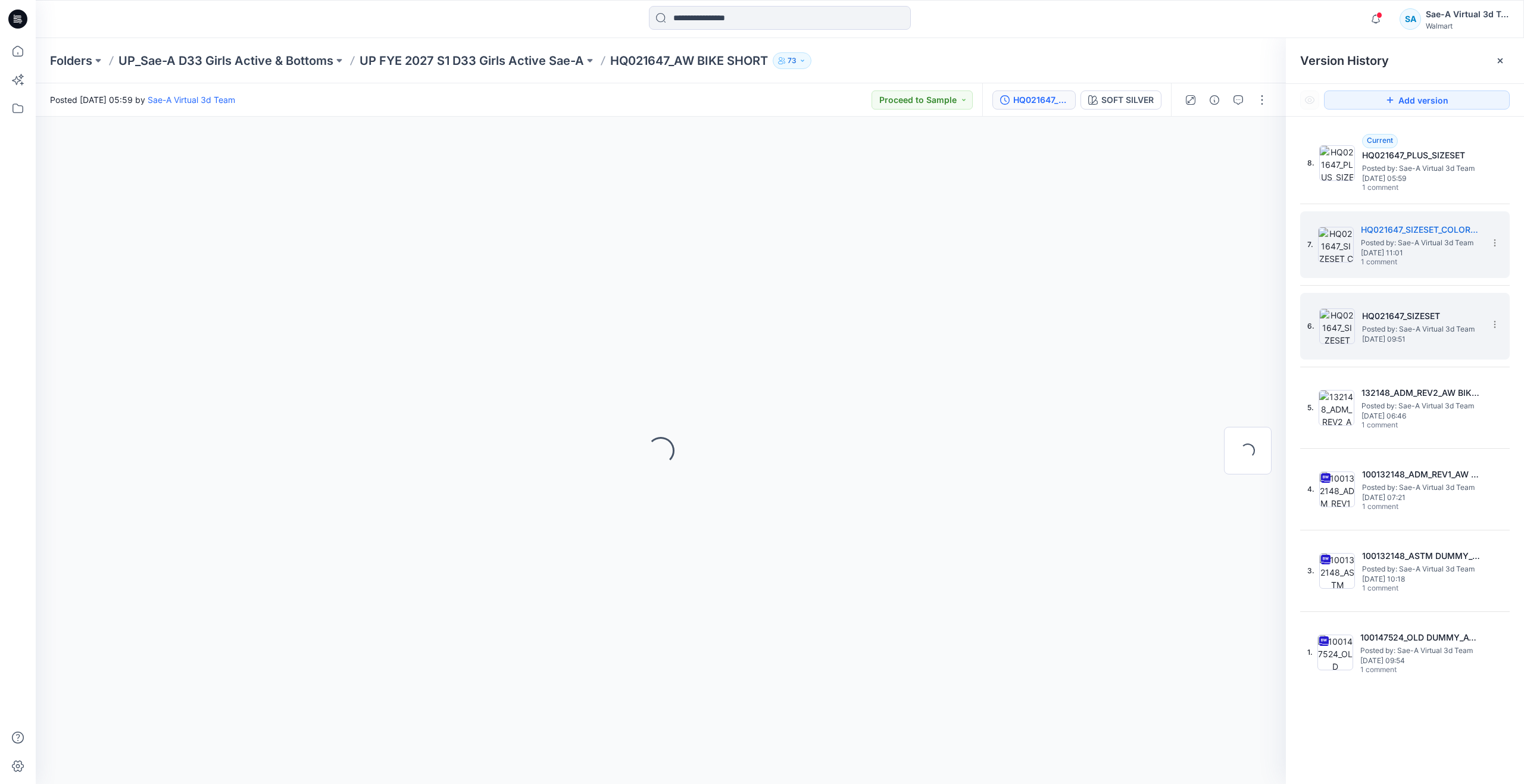
click at [1357, 334] on div "6. HQ021647_SIZESET Posted by: Sae-A Virtual 3d Team Friday, August 01, 2025 09…" at bounding box center [1397, 326] width 179 height 57
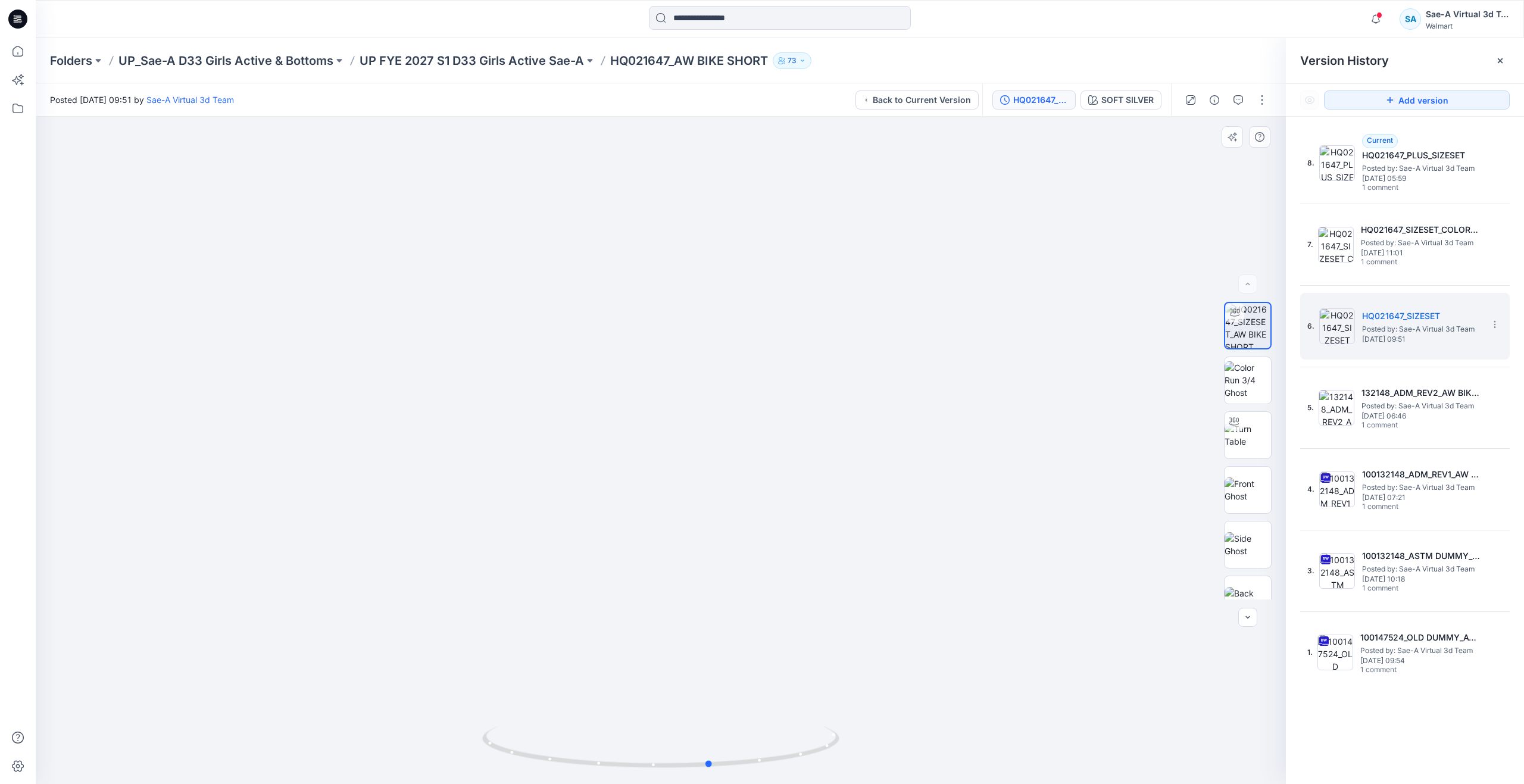
drag, startPoint x: 667, startPoint y: 764, endPoint x: 717, endPoint y: 722, distance: 65.3
click at [717, 722] on div at bounding box center [661, 450] width 1250 height 667
click at [23, 54] on icon at bounding box center [17, 51] width 27 height 27
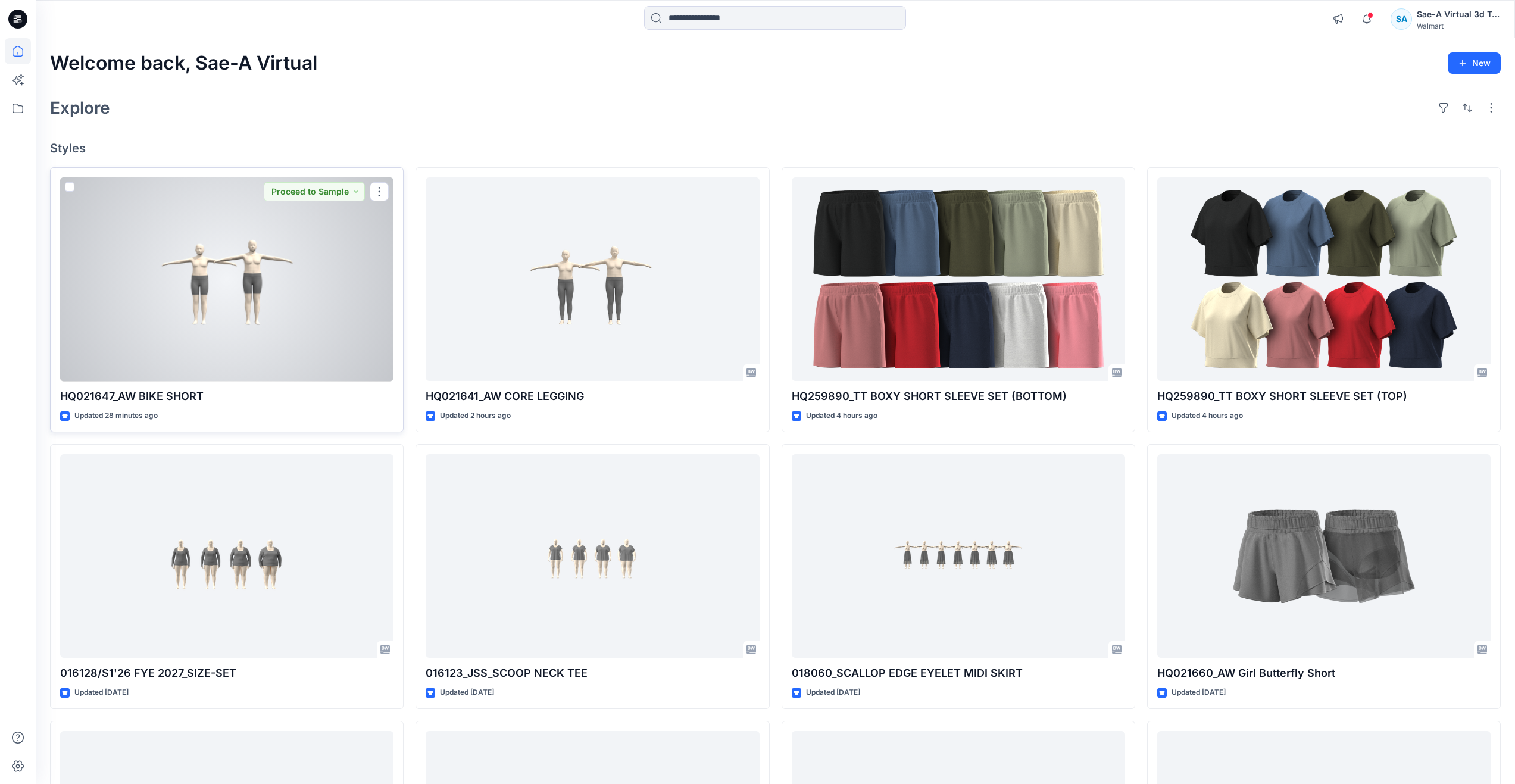
click at [350, 294] on div at bounding box center [227, 279] width 333 height 204
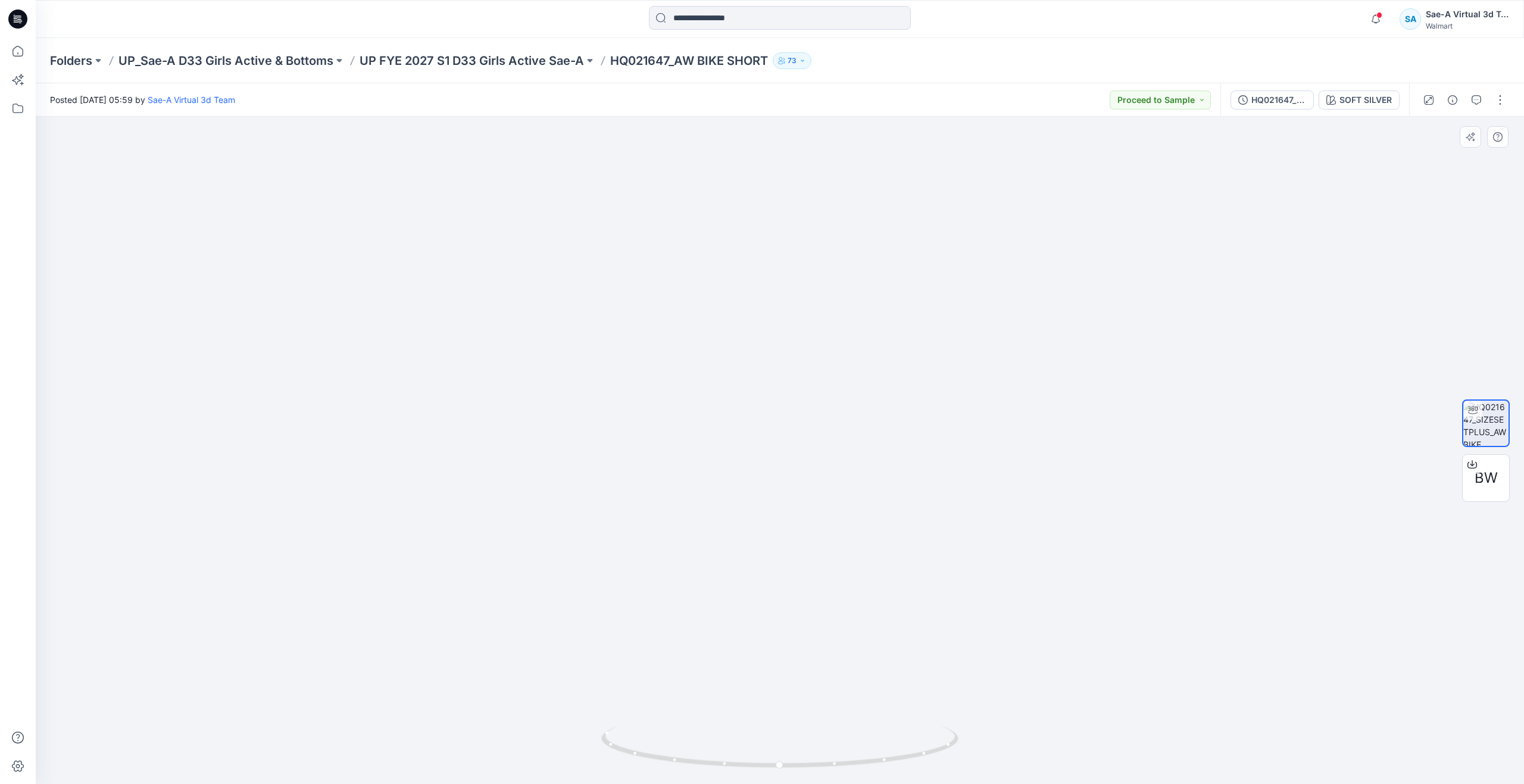
click at [307, 213] on img at bounding box center [779, 367] width 1000 height 833
drag, startPoint x: 763, startPoint y: 767, endPoint x: 247, endPoint y: 658, distance: 527.4
click at [247, 658] on div at bounding box center [780, 450] width 1488 height 667
click at [20, 52] on icon at bounding box center [17, 51] width 27 height 27
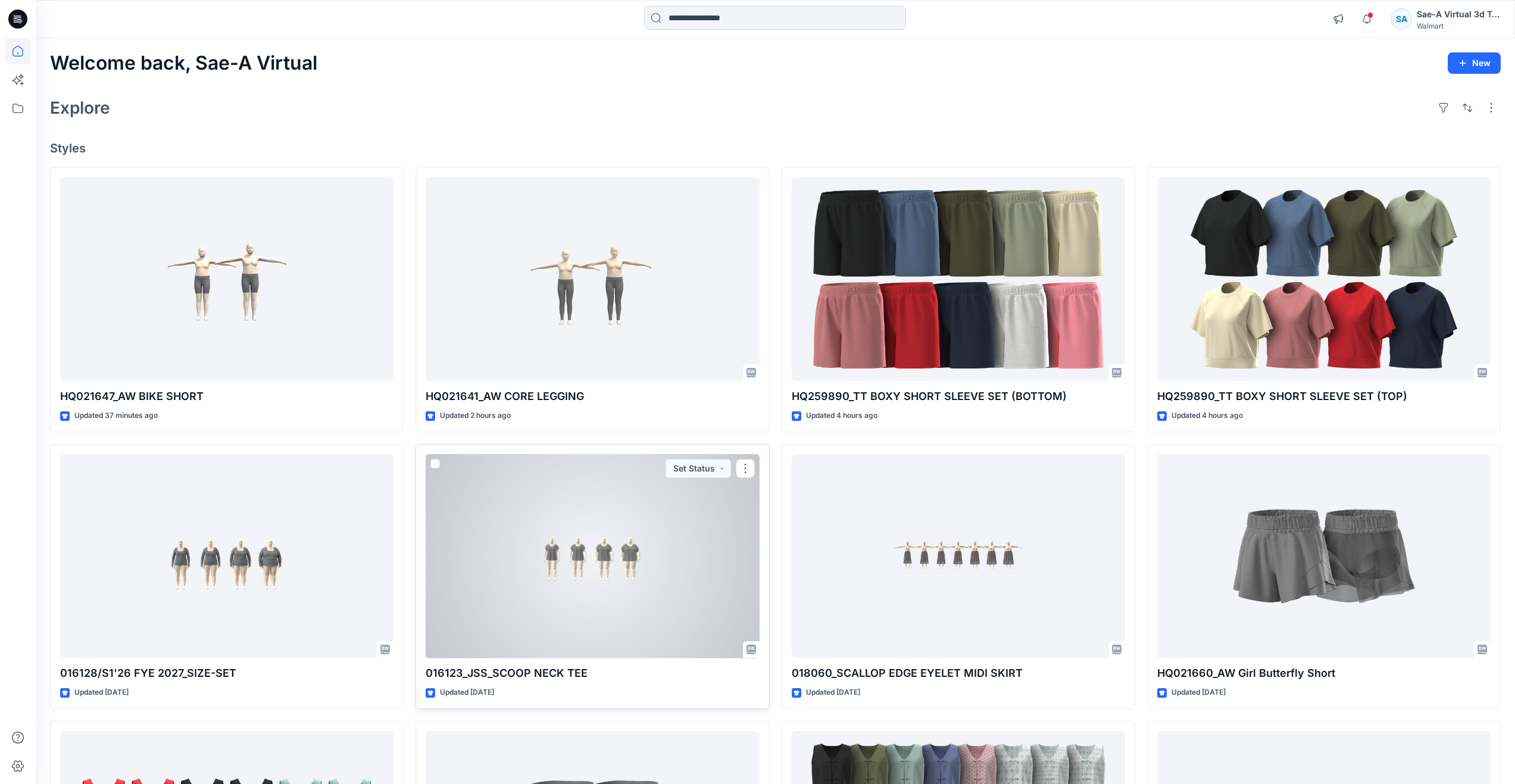
click at [668, 536] on div at bounding box center [593, 555] width 333 height 204
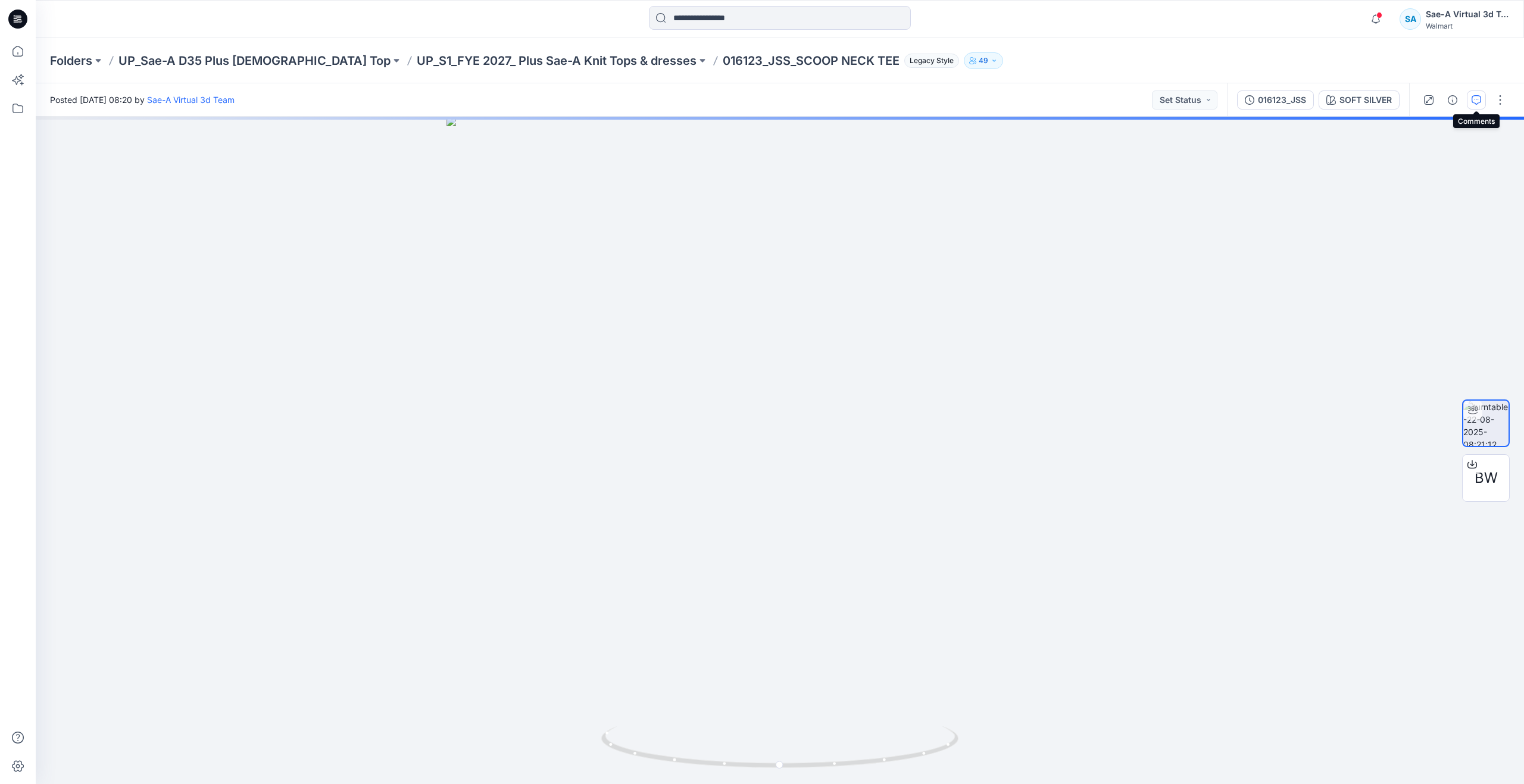
click at [1471, 102] on button "button" at bounding box center [1476, 99] width 19 height 19
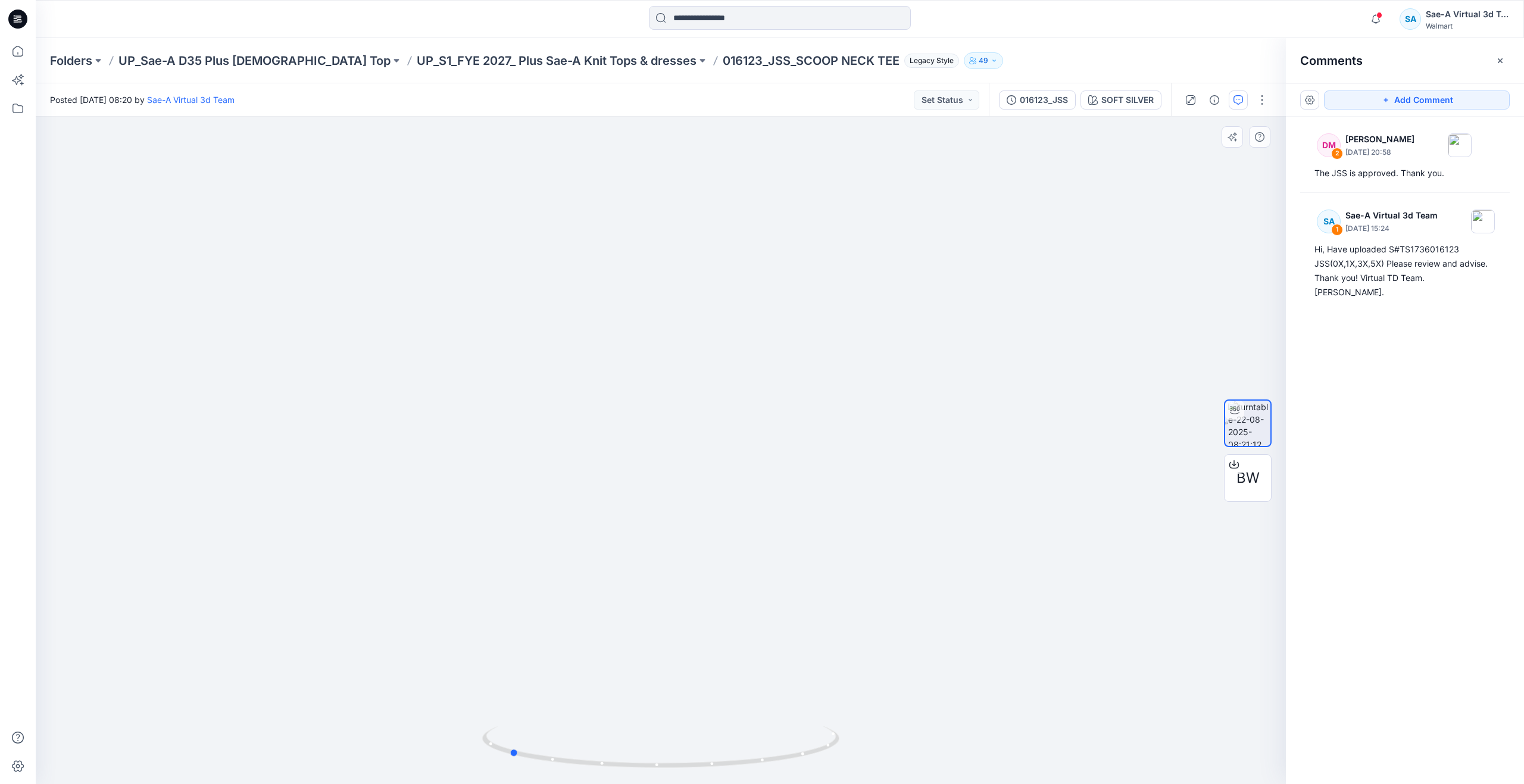
drag, startPoint x: 662, startPoint y: 762, endPoint x: 510, endPoint y: 723, distance: 156.9
click at [510, 723] on div at bounding box center [661, 450] width 1250 height 667
drag, startPoint x: 515, startPoint y: 755, endPoint x: 361, endPoint y: 679, distance: 171.7
click at [361, 679] on div at bounding box center [661, 450] width 1250 height 667
drag, startPoint x: 717, startPoint y: 766, endPoint x: 693, endPoint y: 693, distance: 76.8
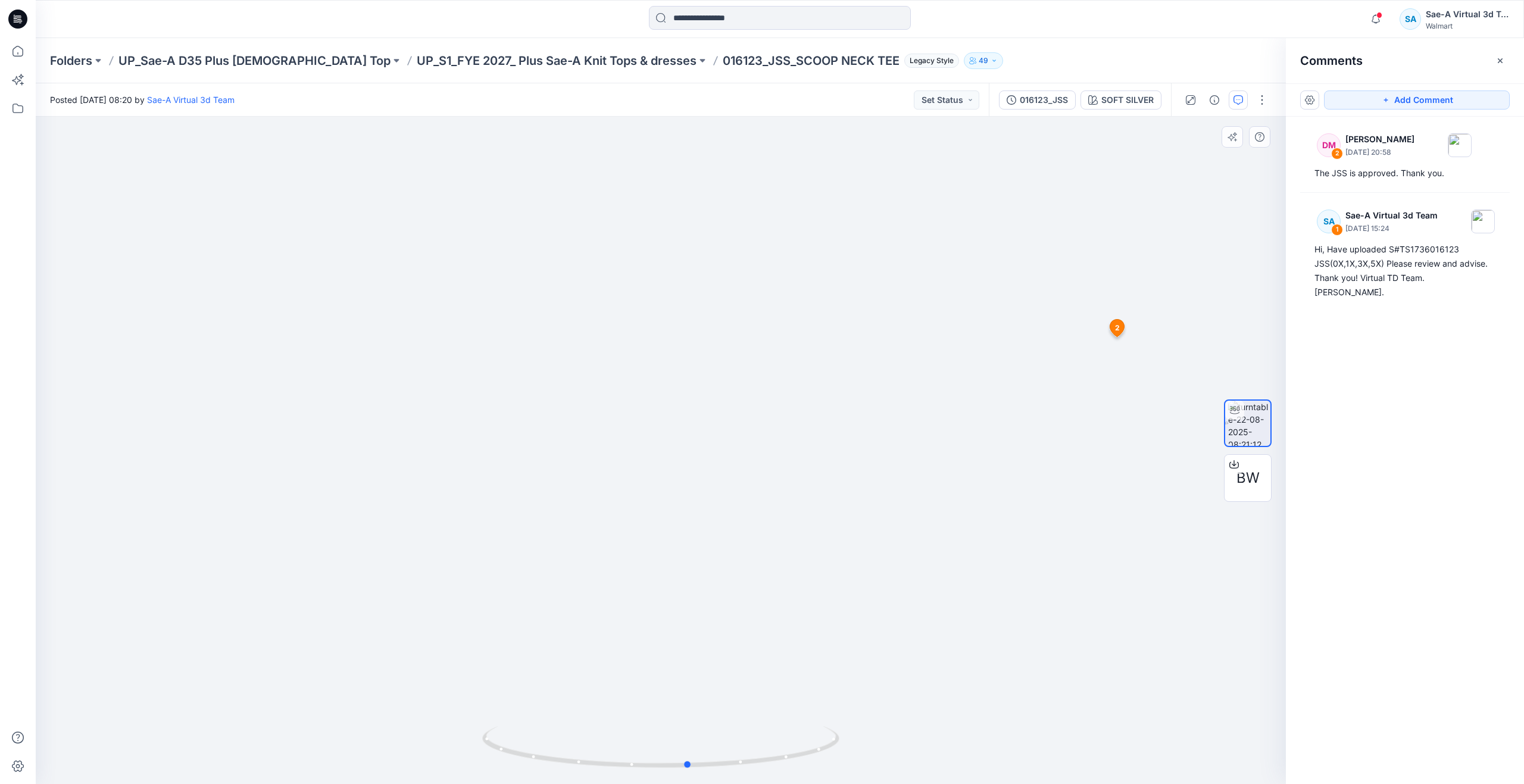
click at [693, 693] on div at bounding box center [661, 450] width 1250 height 667
click at [558, 58] on p "UP_S1_FYE 2027_ Plus Sae-A Knit Tops & dresses" at bounding box center [556, 61] width 280 height 17
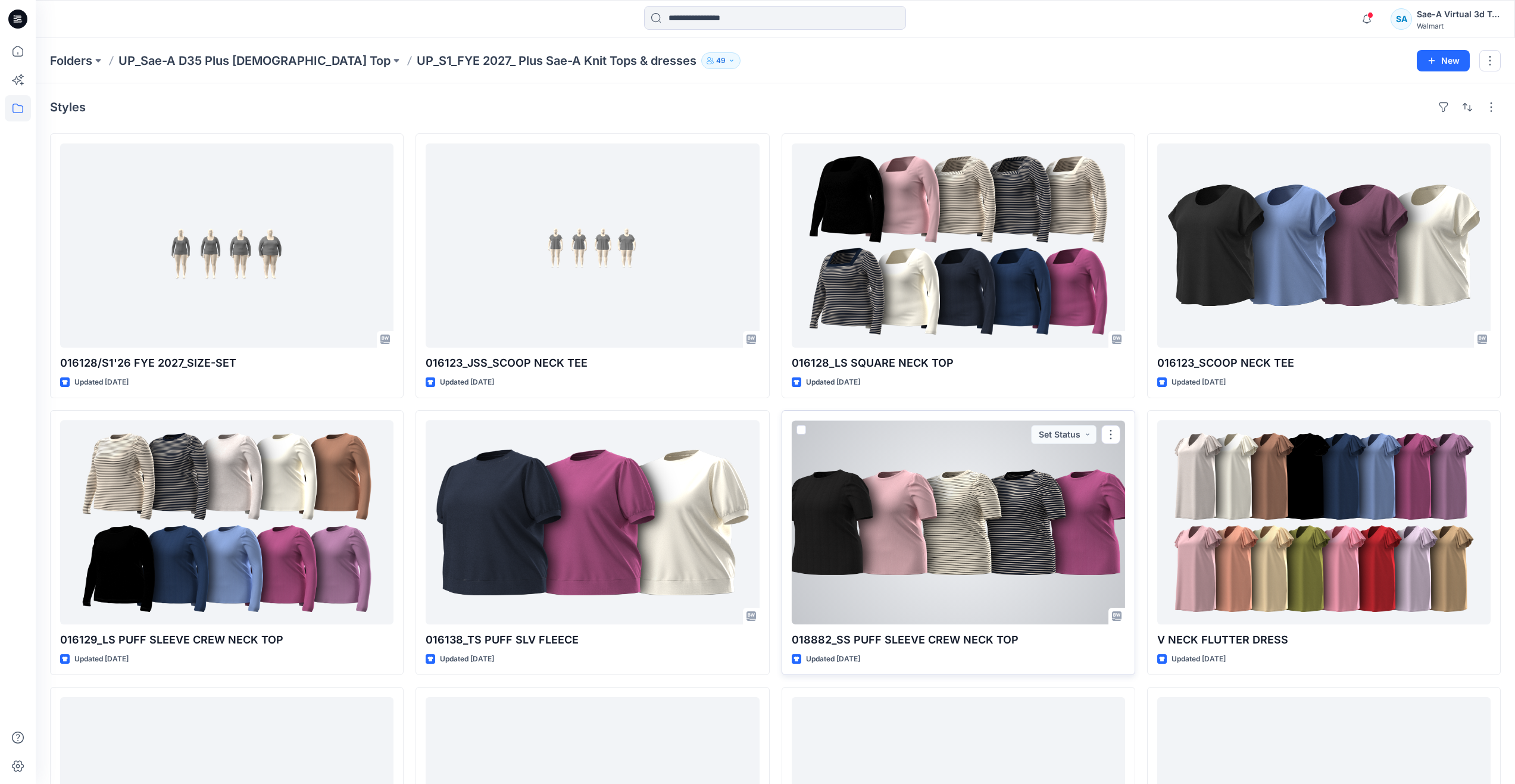
click at [952, 567] on div at bounding box center [959, 522] width 333 height 204
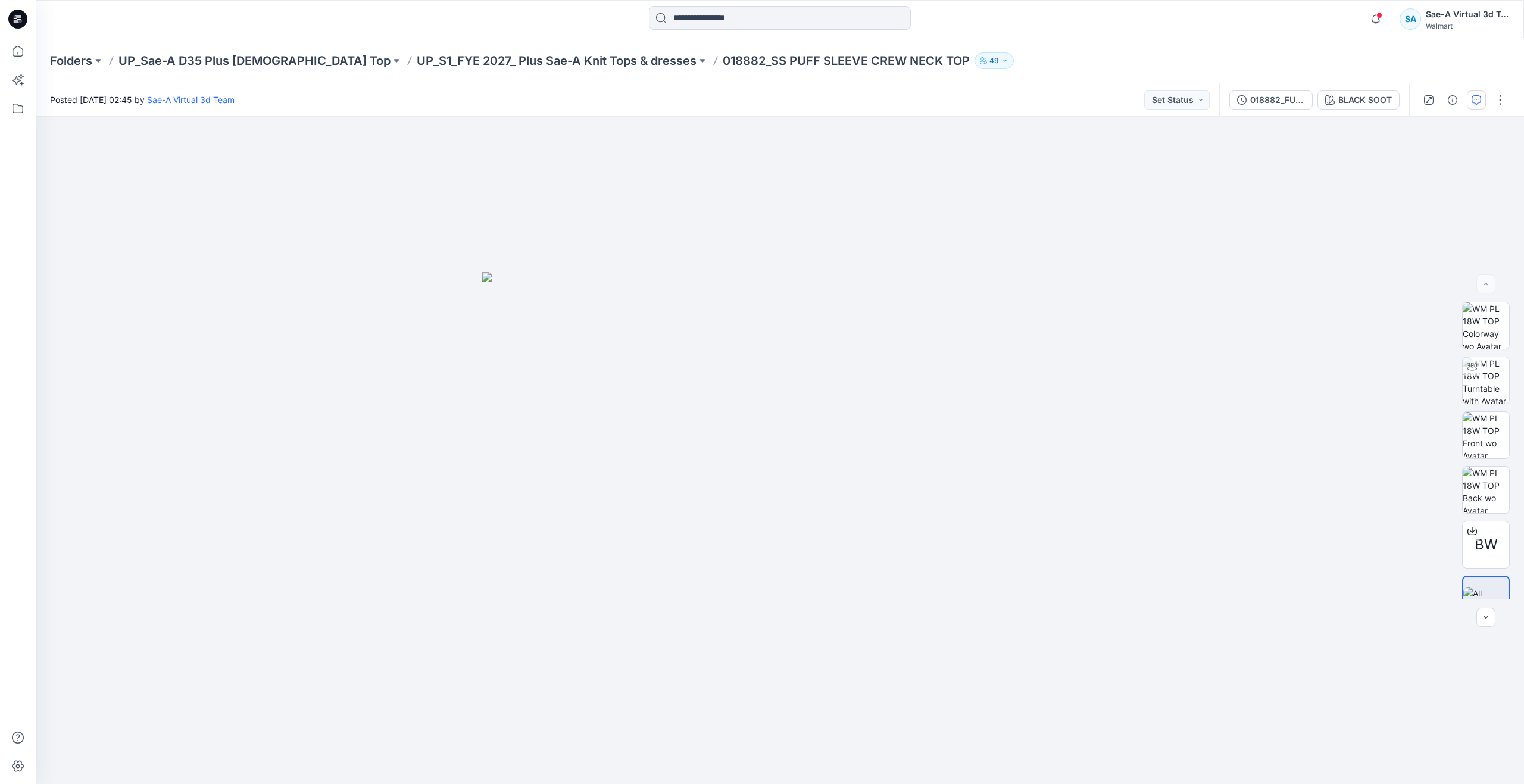
click at [1476, 98] on icon "button" at bounding box center [1476, 100] width 10 height 10
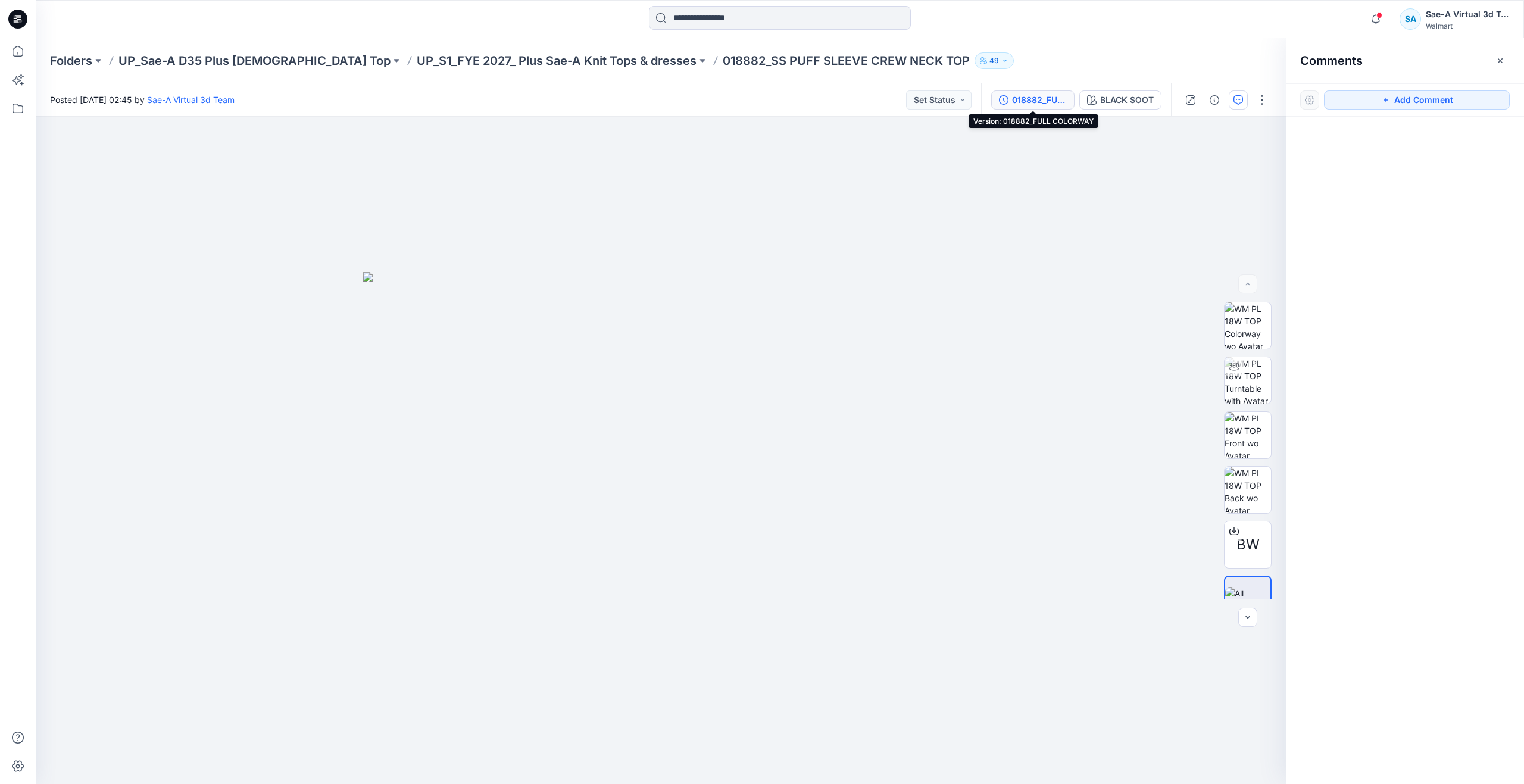
click at [1047, 91] on button "018882_FULL COLORWAY" at bounding box center [1033, 99] width 83 height 19
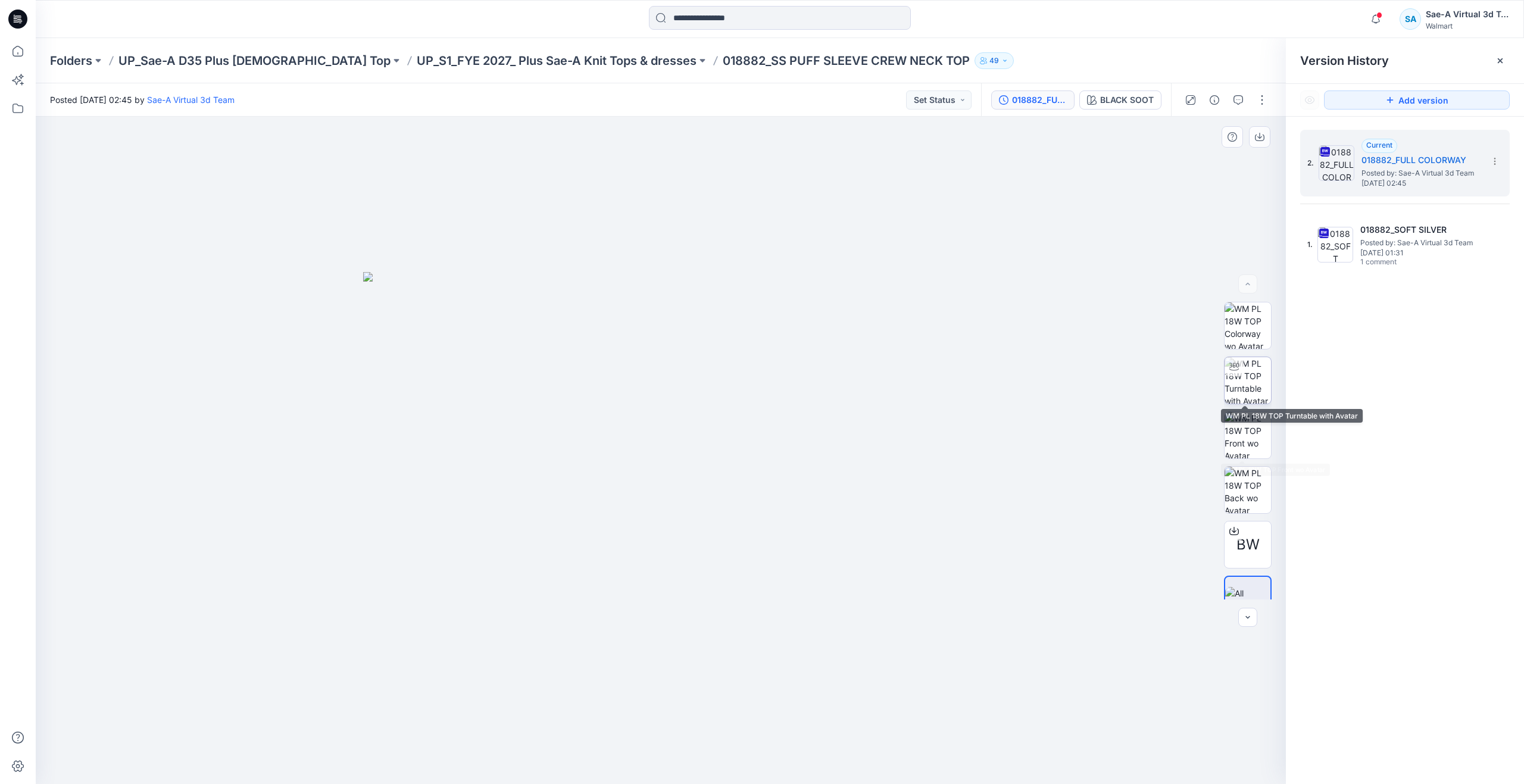
click at [1243, 370] on img at bounding box center [1247, 380] width 46 height 46
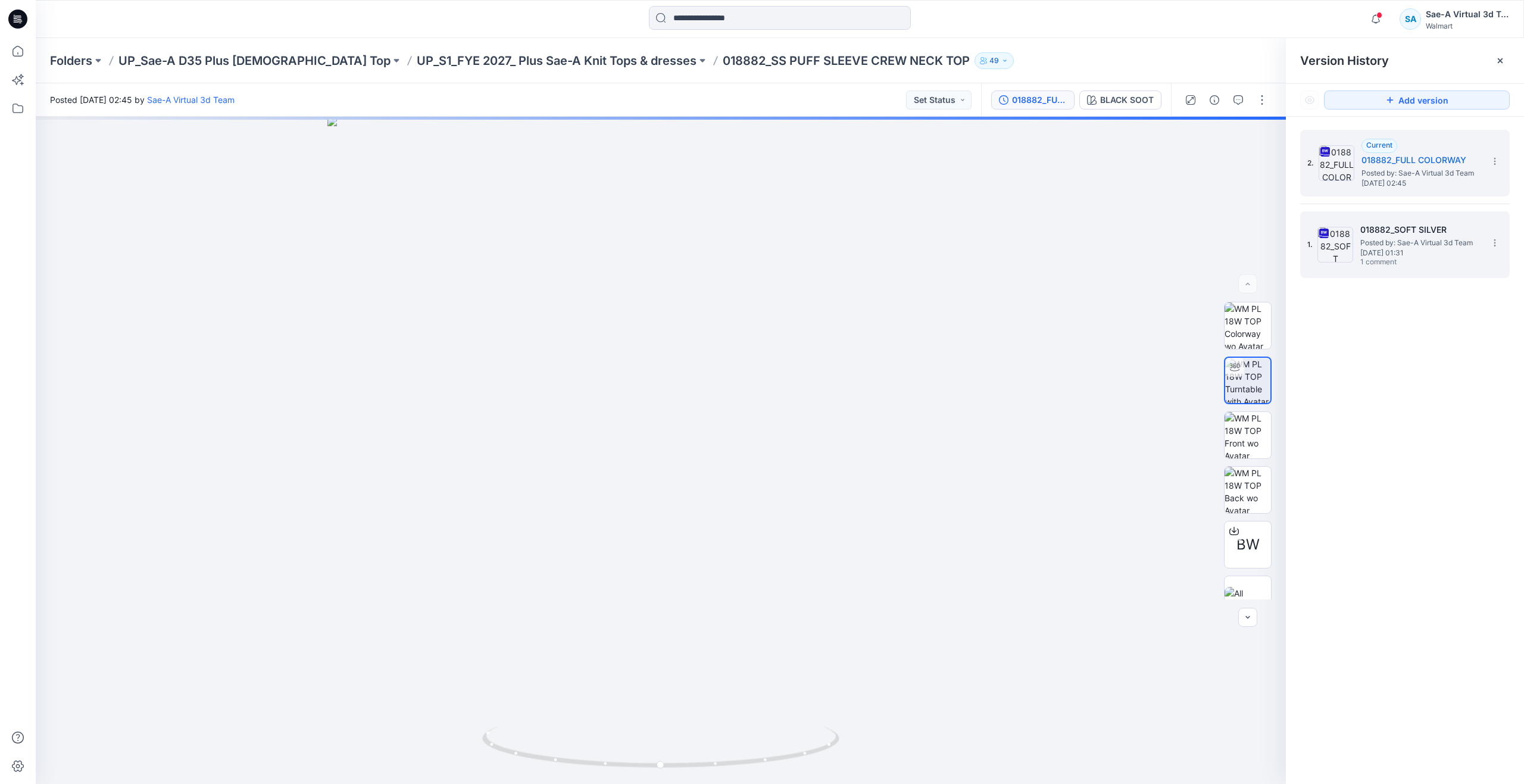
click at [1395, 229] on h5 "018882_SOFT SILVER" at bounding box center [1419, 230] width 119 height 14
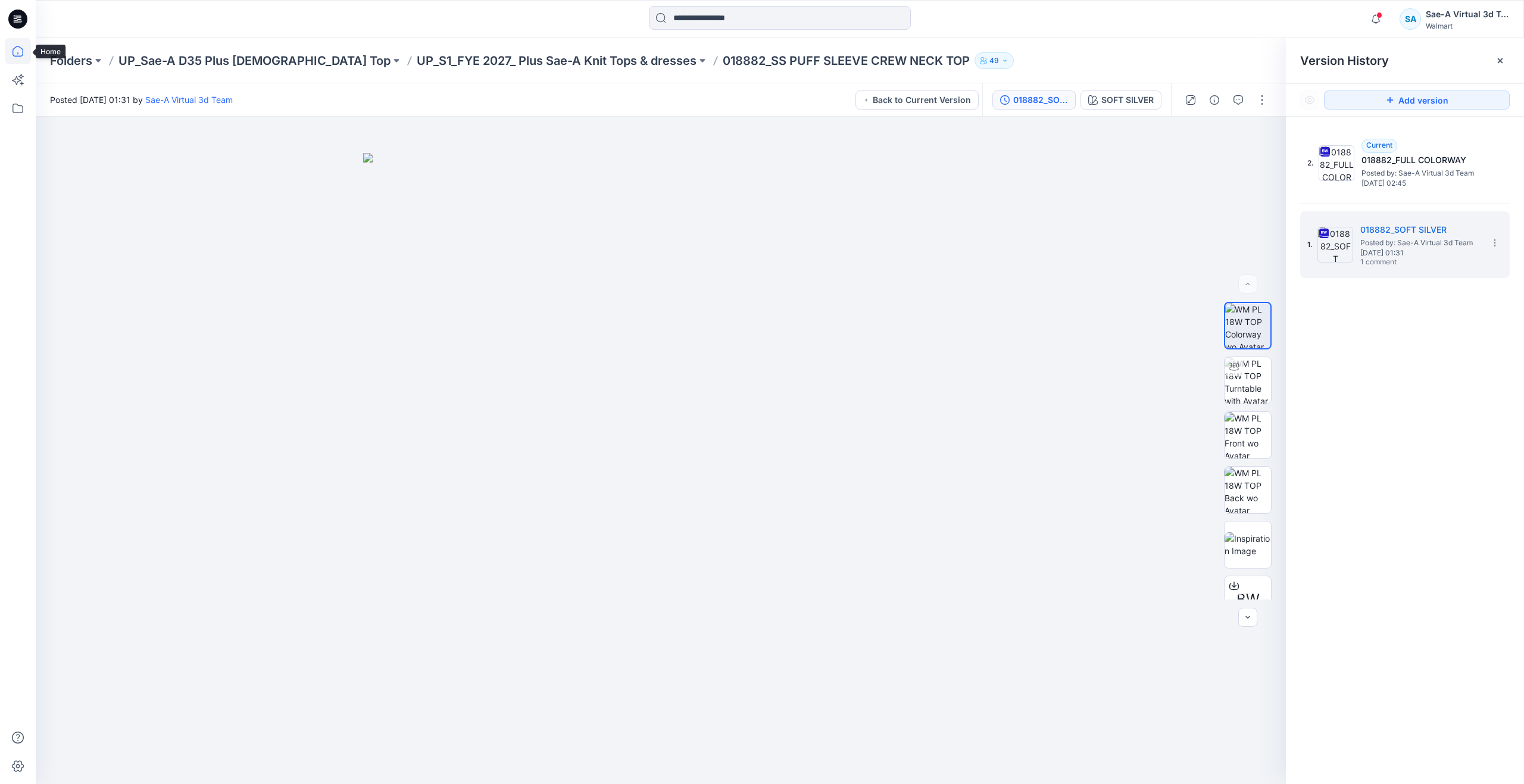
click at [17, 52] on icon at bounding box center [17, 51] width 27 height 27
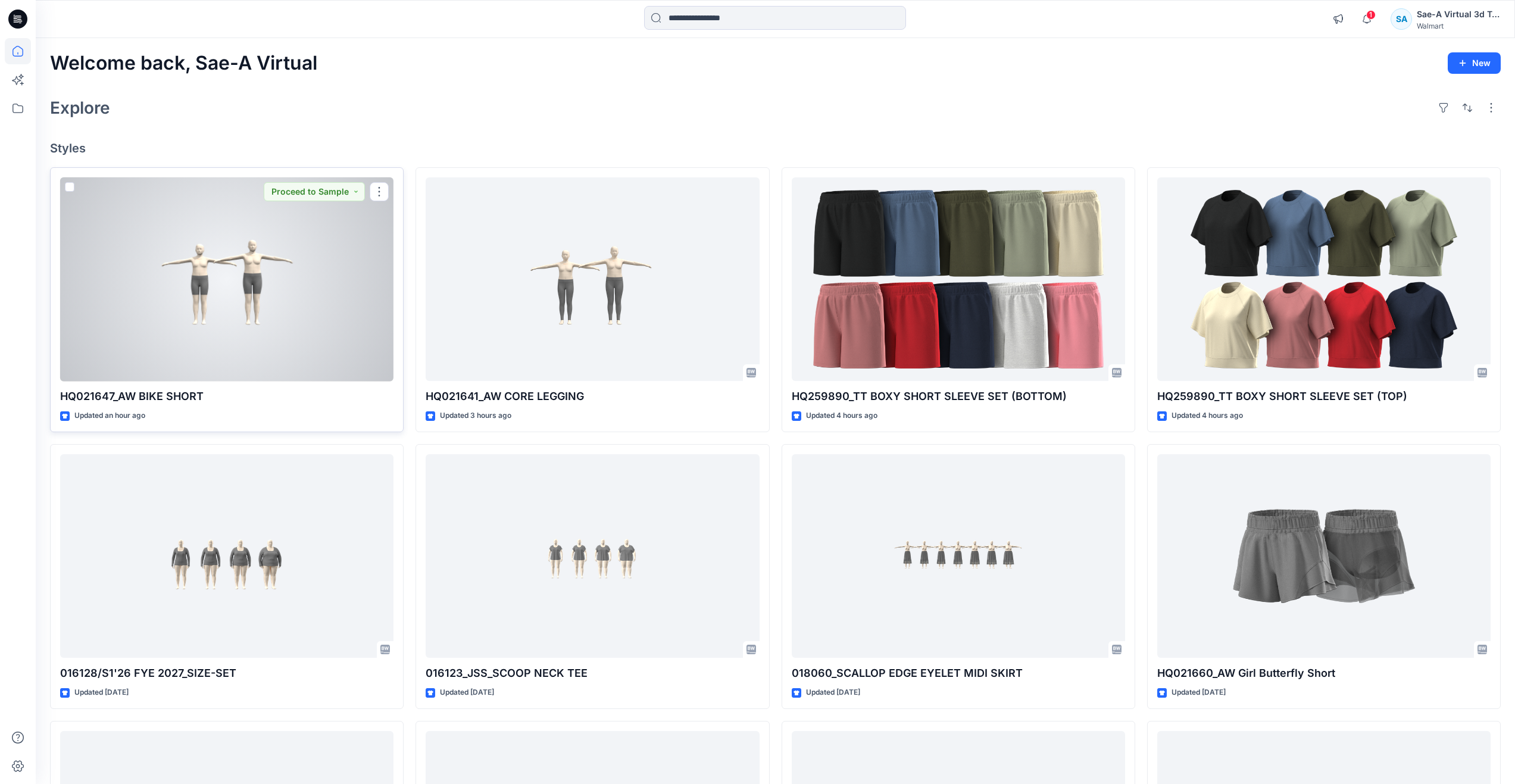
click at [202, 304] on div at bounding box center [227, 279] width 333 height 204
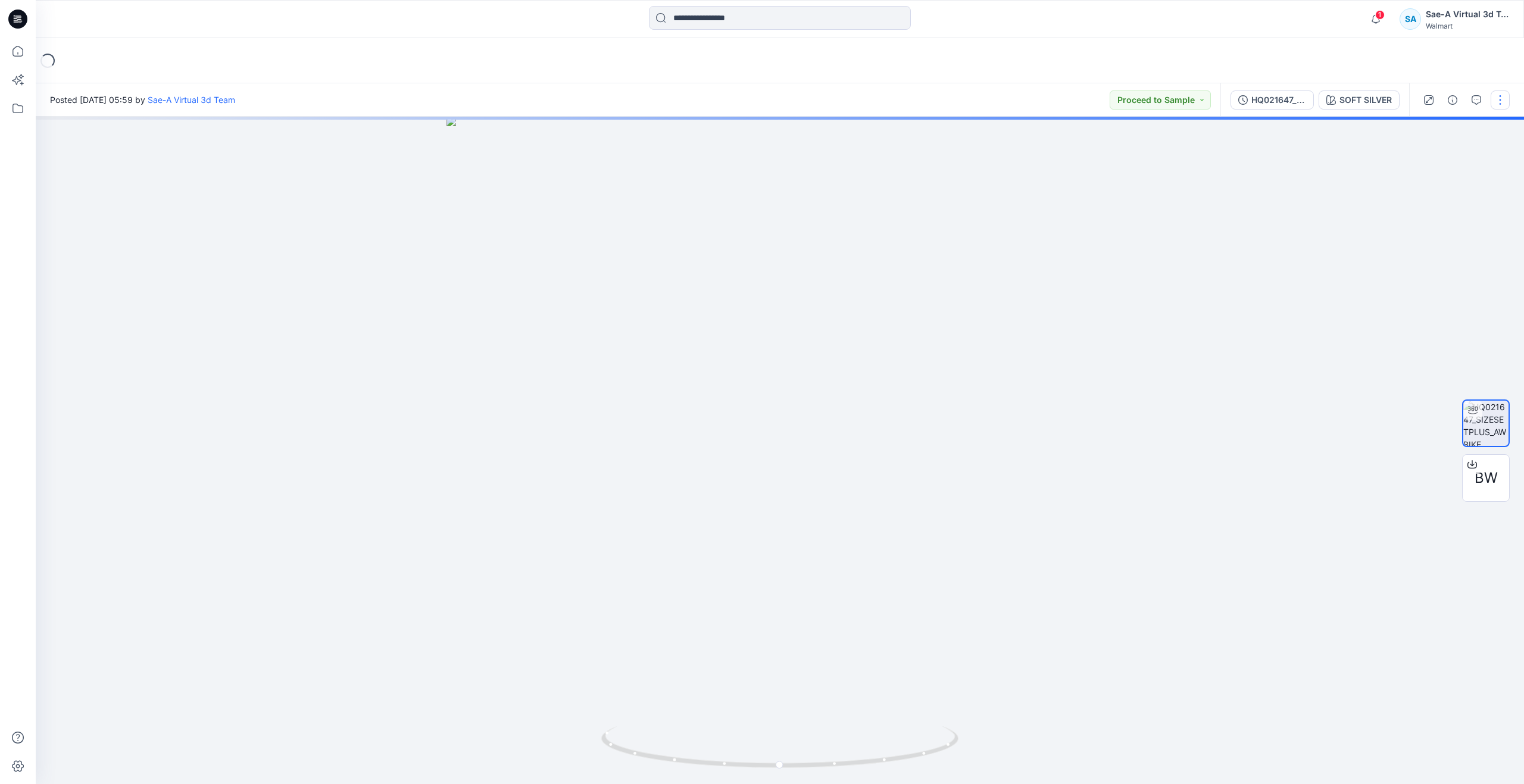
click at [1501, 103] on button "button" at bounding box center [1500, 99] width 19 height 19
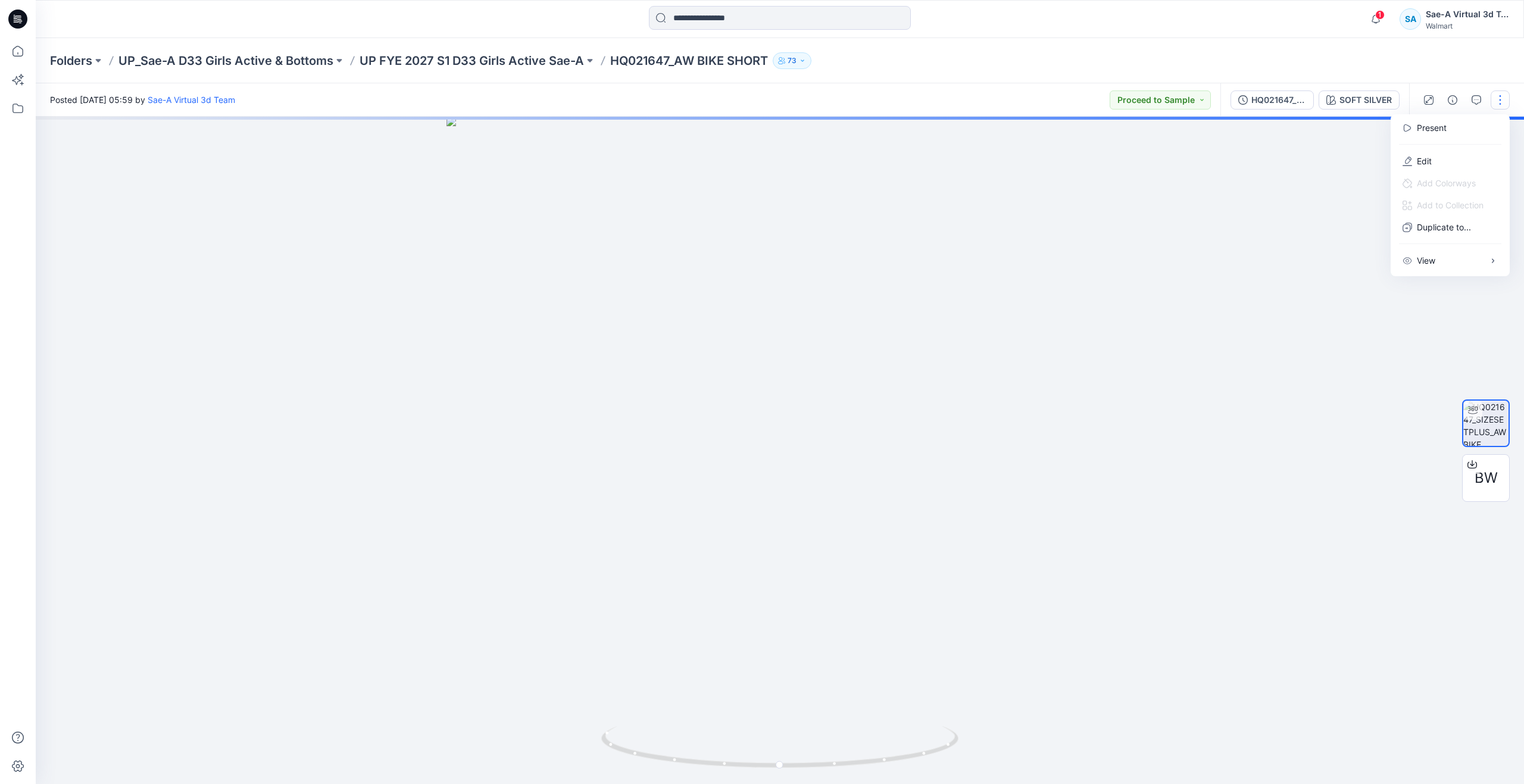
click at [1426, 161] on p "Edit" at bounding box center [1425, 161] width 15 height 12
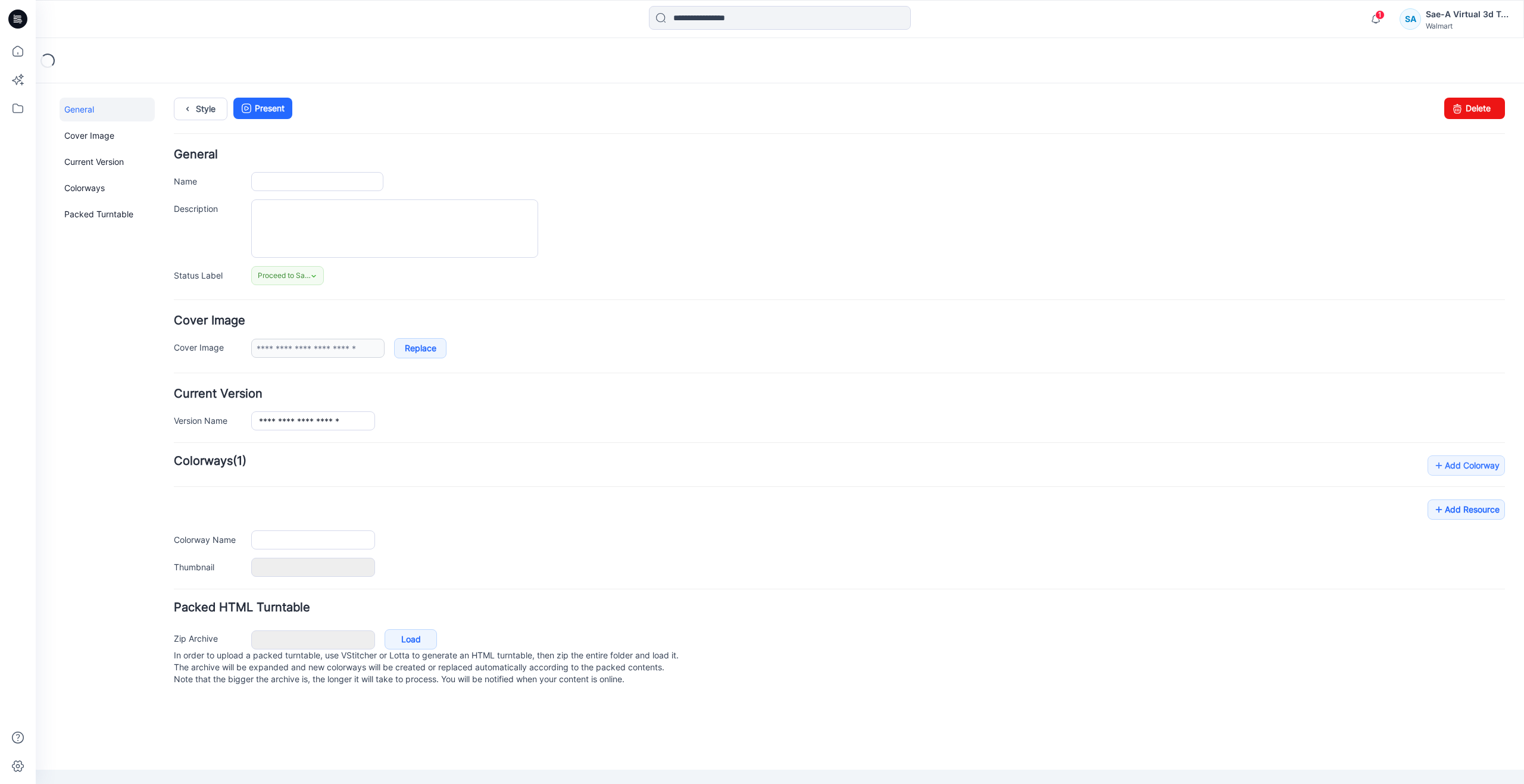
type input "**********"
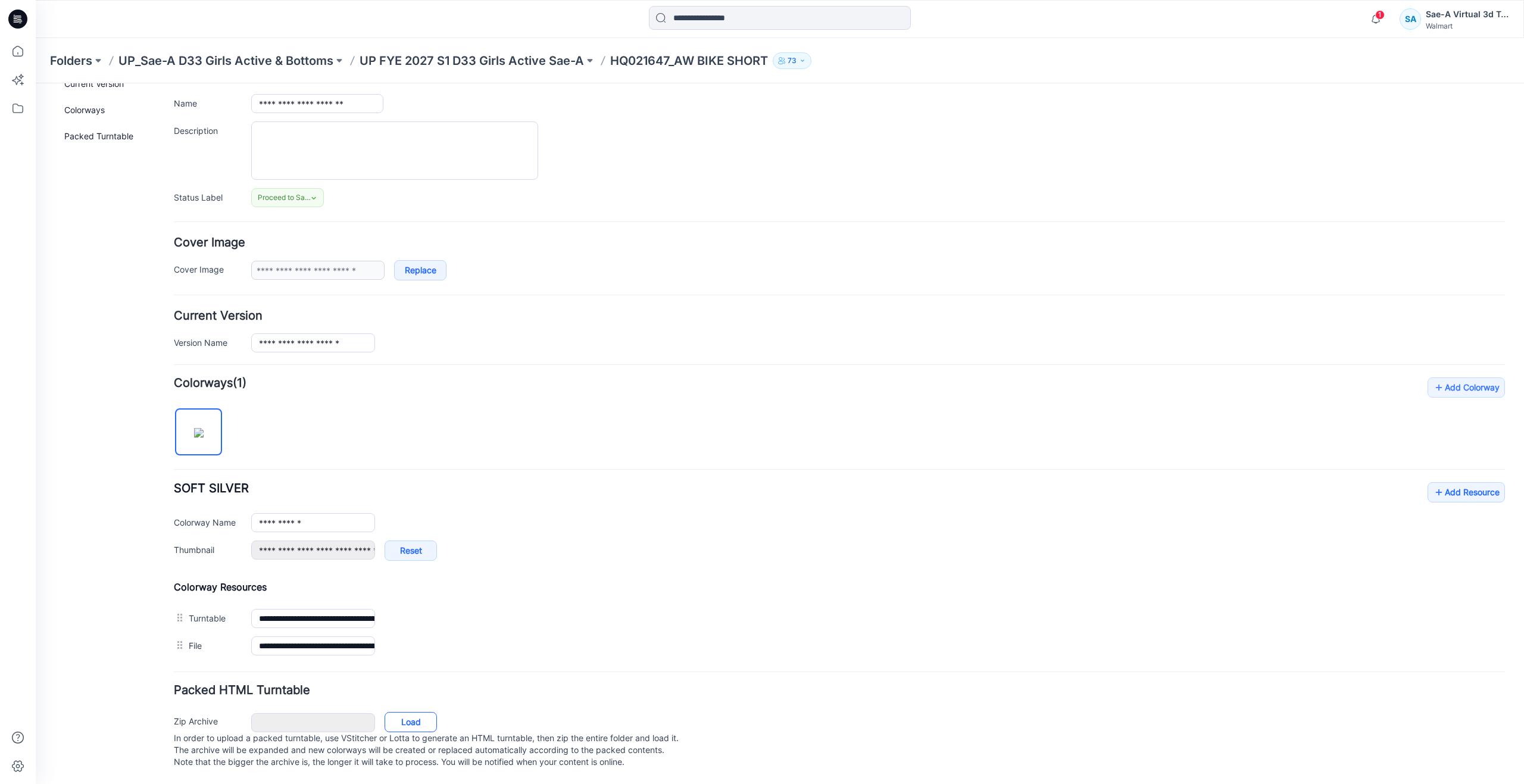
scroll to position [90, 0]
click at [402, 712] on link "Load" at bounding box center [411, 722] width 52 height 20
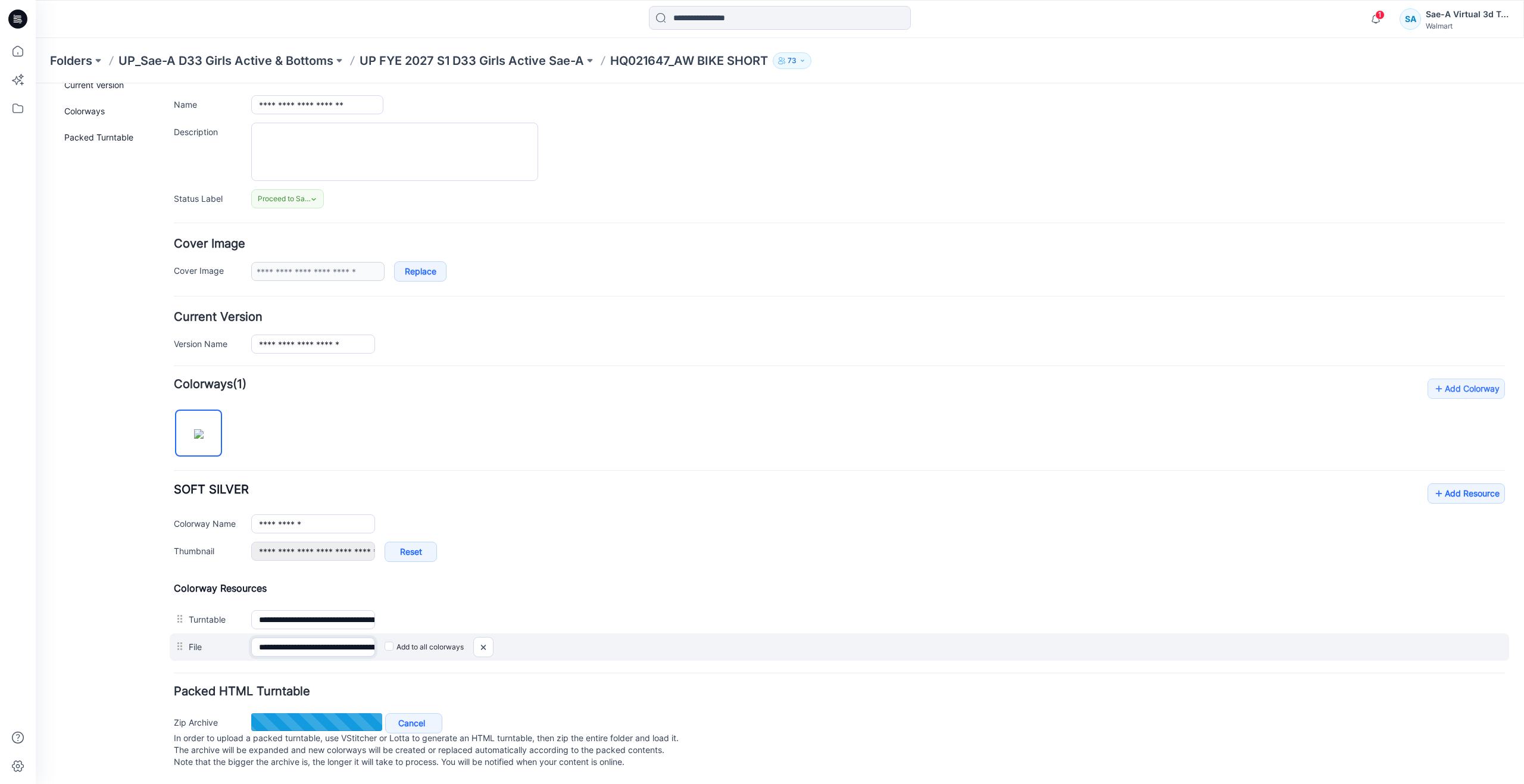
scroll to position [0, 110]
drag, startPoint x: 321, startPoint y: 640, endPoint x: 399, endPoint y: 642, distance: 78.0
click at [402, 642] on div "**********" at bounding box center [840, 647] width 1340 height 27
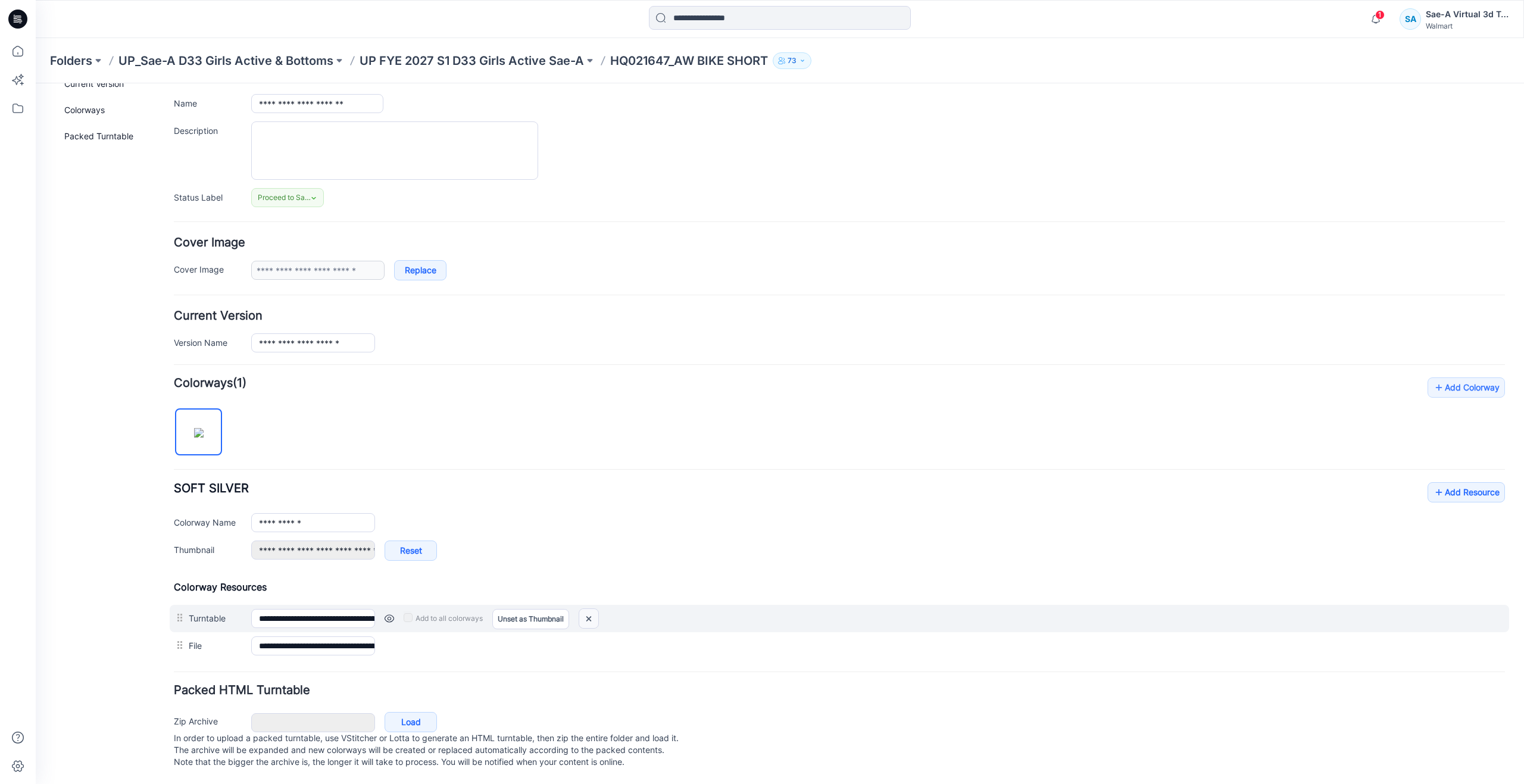
click at [591, 609] on img at bounding box center [588, 619] width 19 height 20
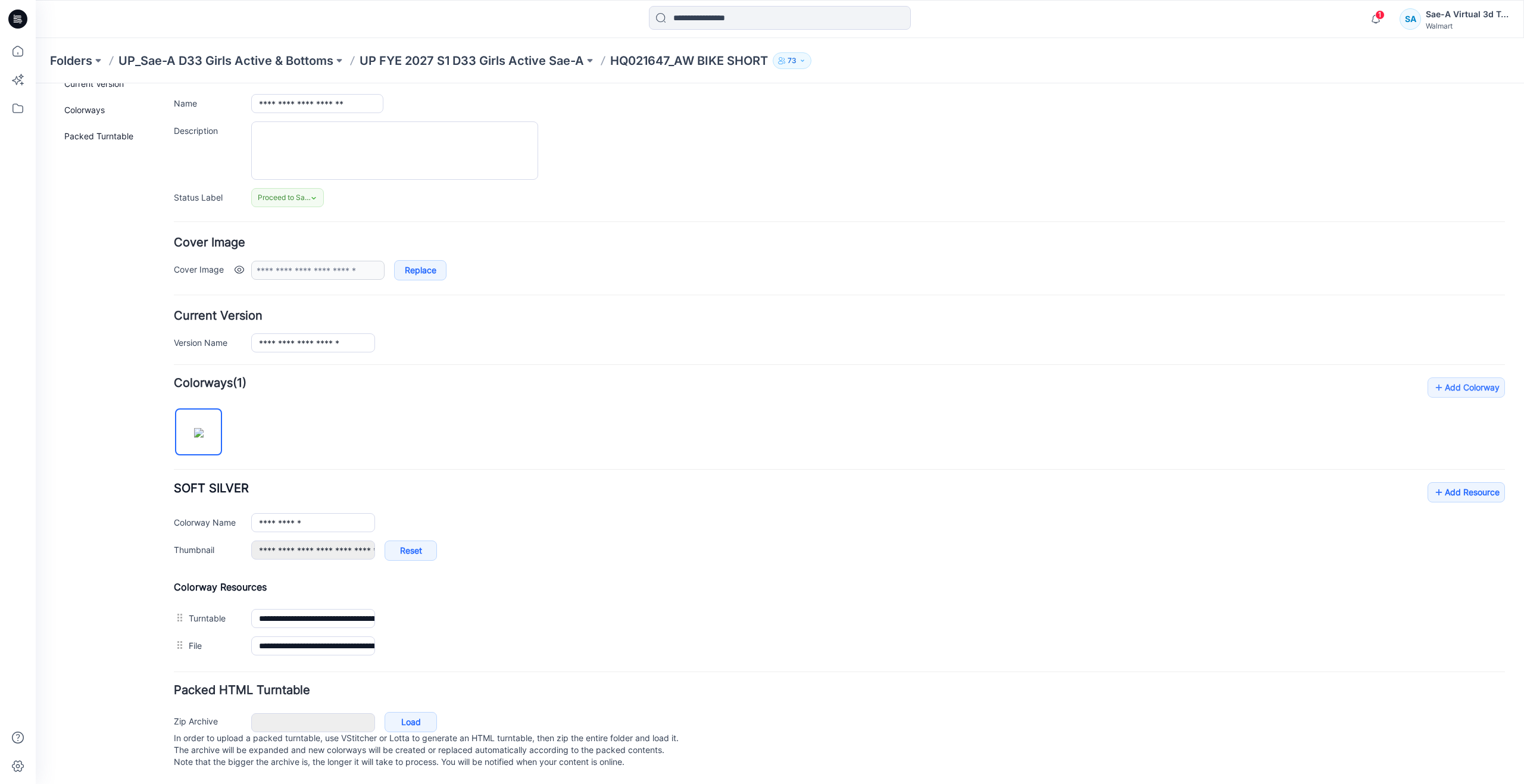
type input "**********"
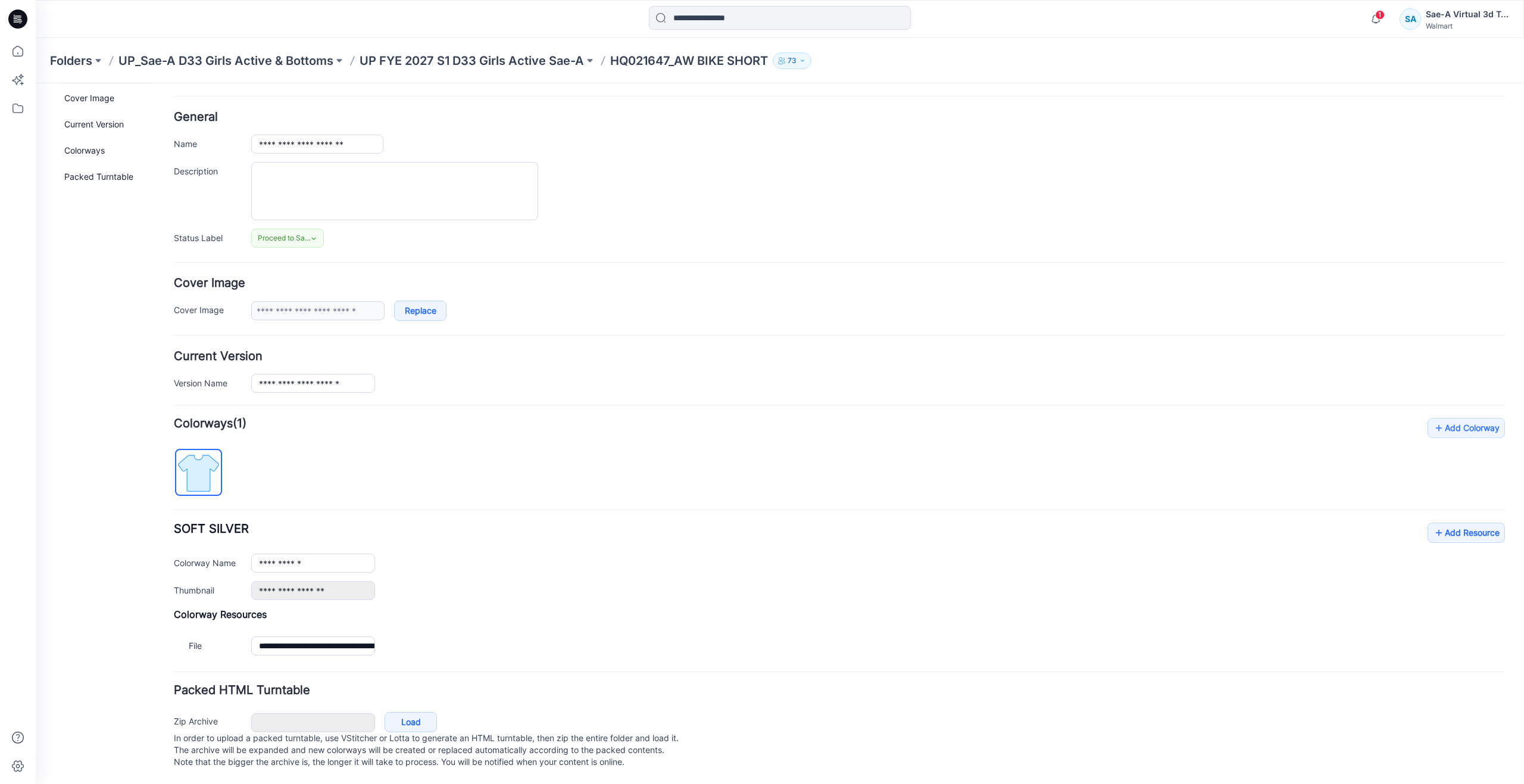
scroll to position [49, 0]
click at [20, 48] on icon at bounding box center [17, 51] width 11 height 11
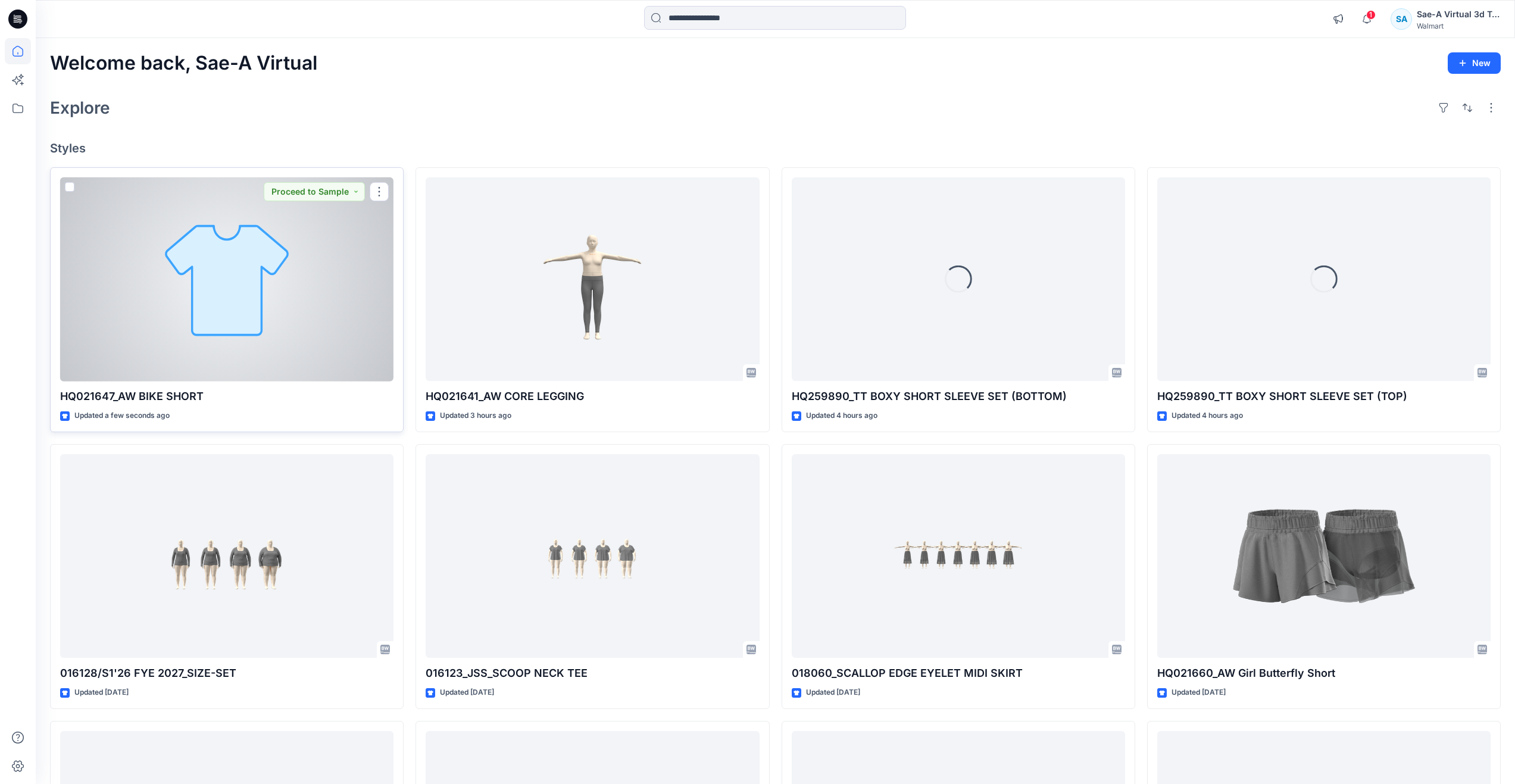
click at [207, 327] on div at bounding box center [227, 279] width 333 height 204
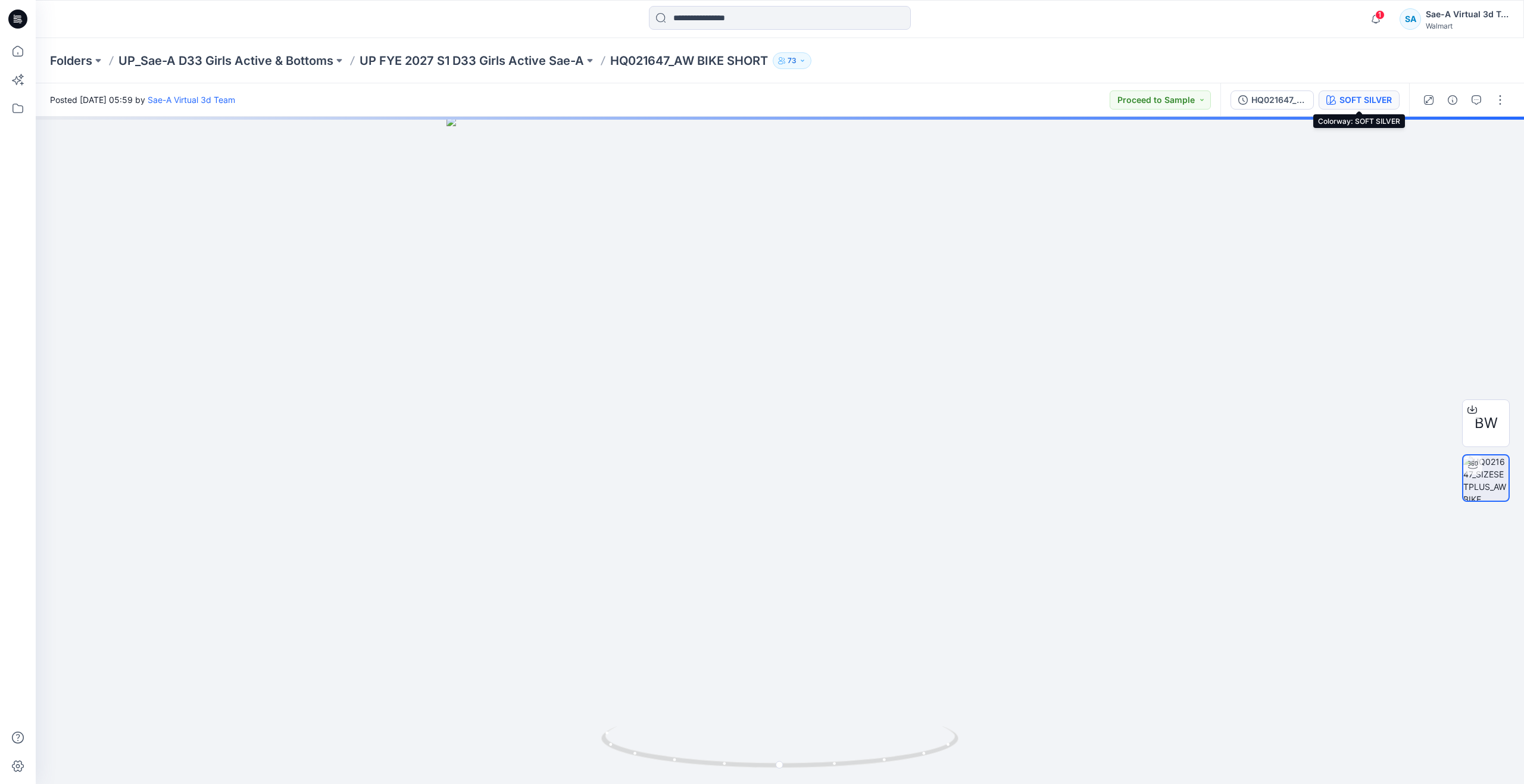
click at [1376, 105] on div "SOFT SILVER" at bounding box center [1366, 99] width 52 height 13
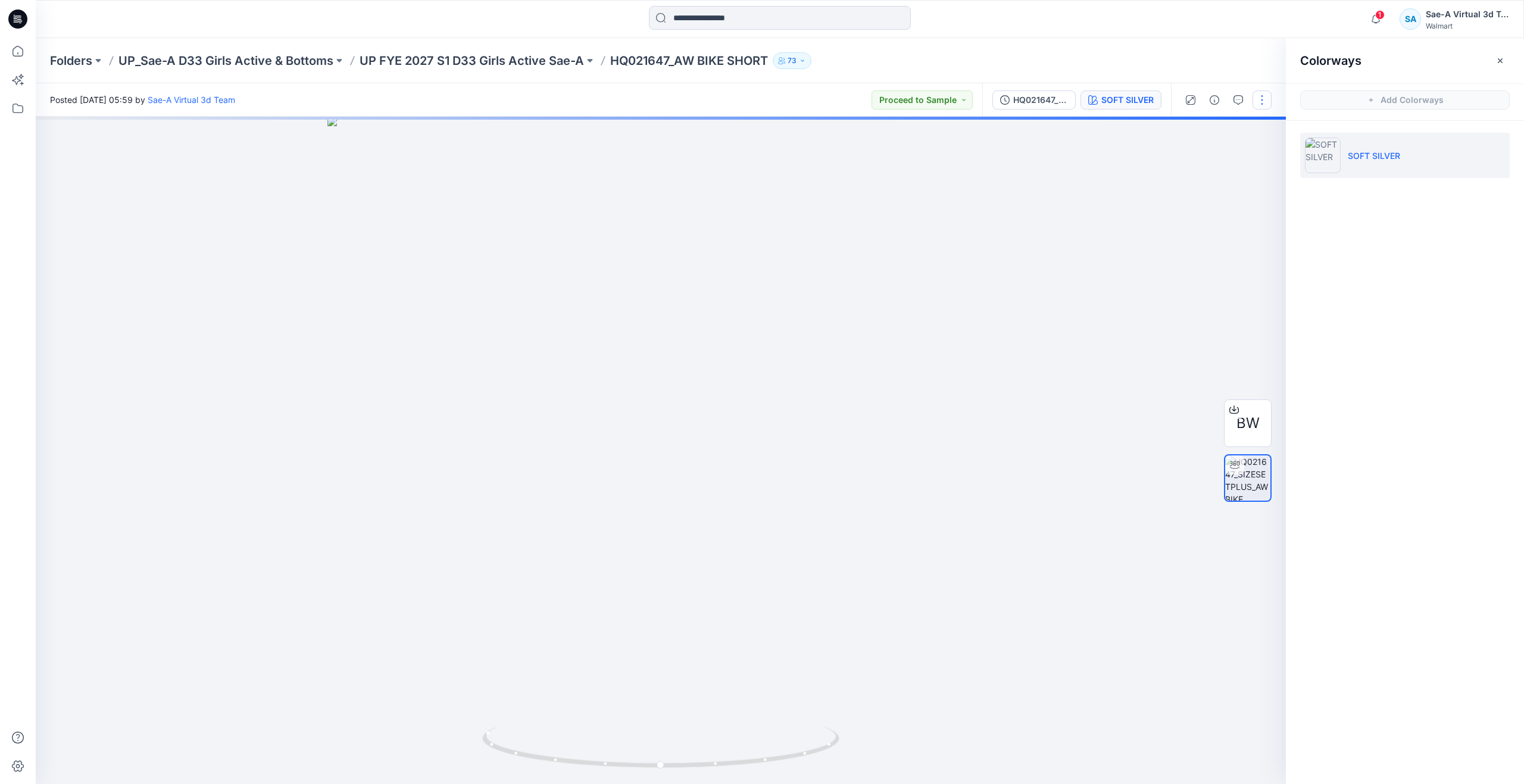
click at [1258, 98] on button "button" at bounding box center [1262, 99] width 19 height 19
click at [1210, 166] on button "Edit" at bounding box center [1212, 161] width 110 height 22
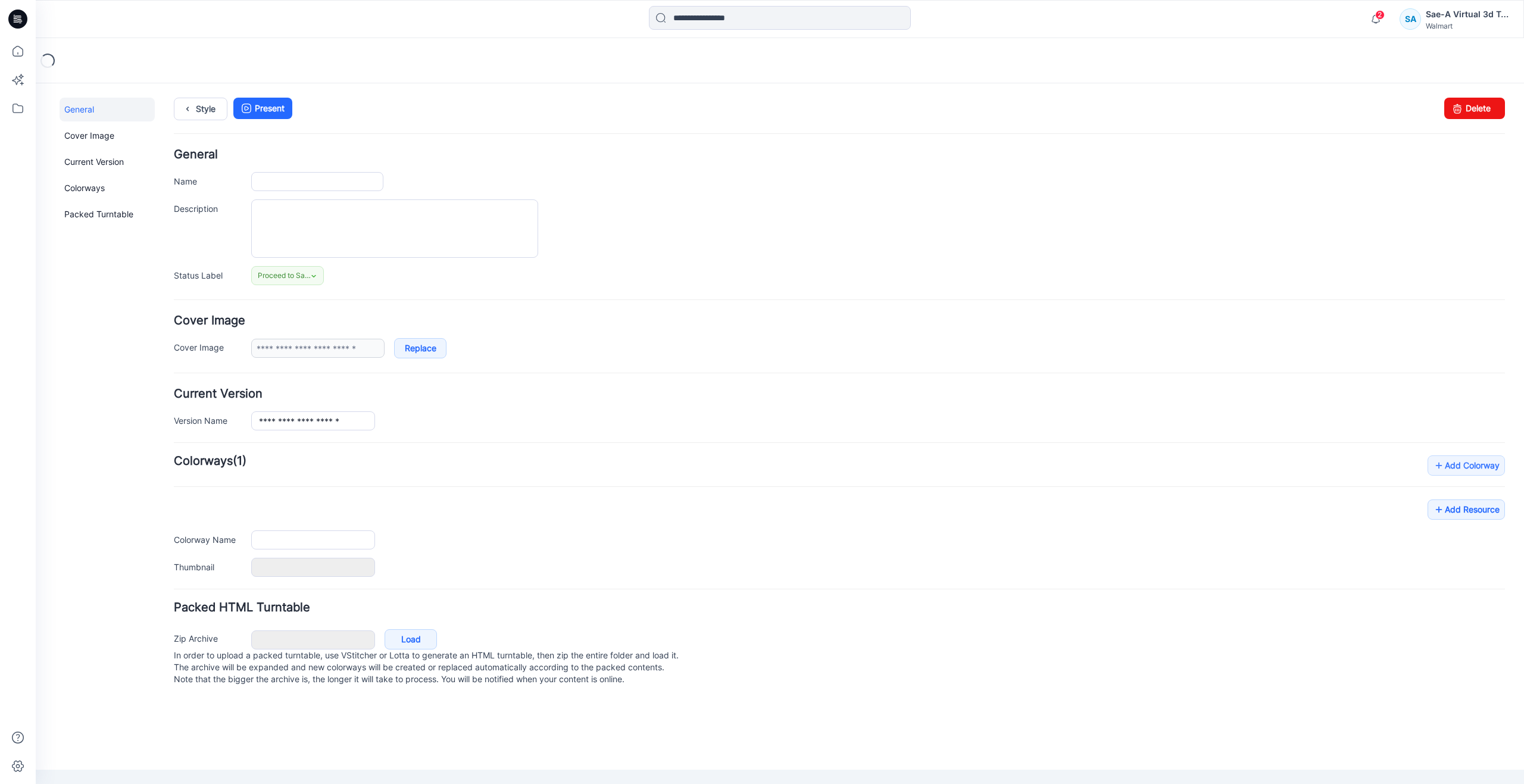
type input "**********"
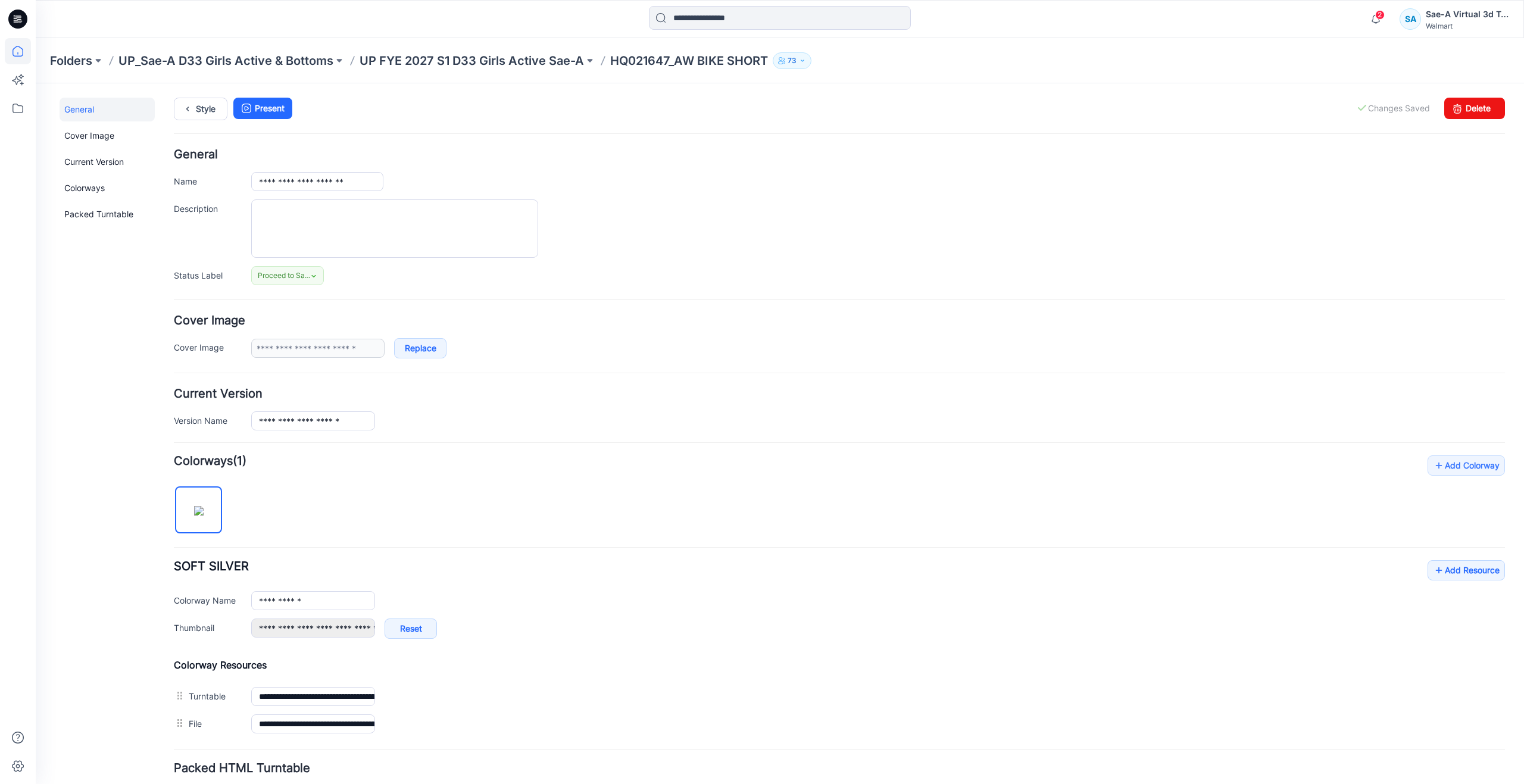
click at [19, 52] on icon at bounding box center [17, 51] width 27 height 27
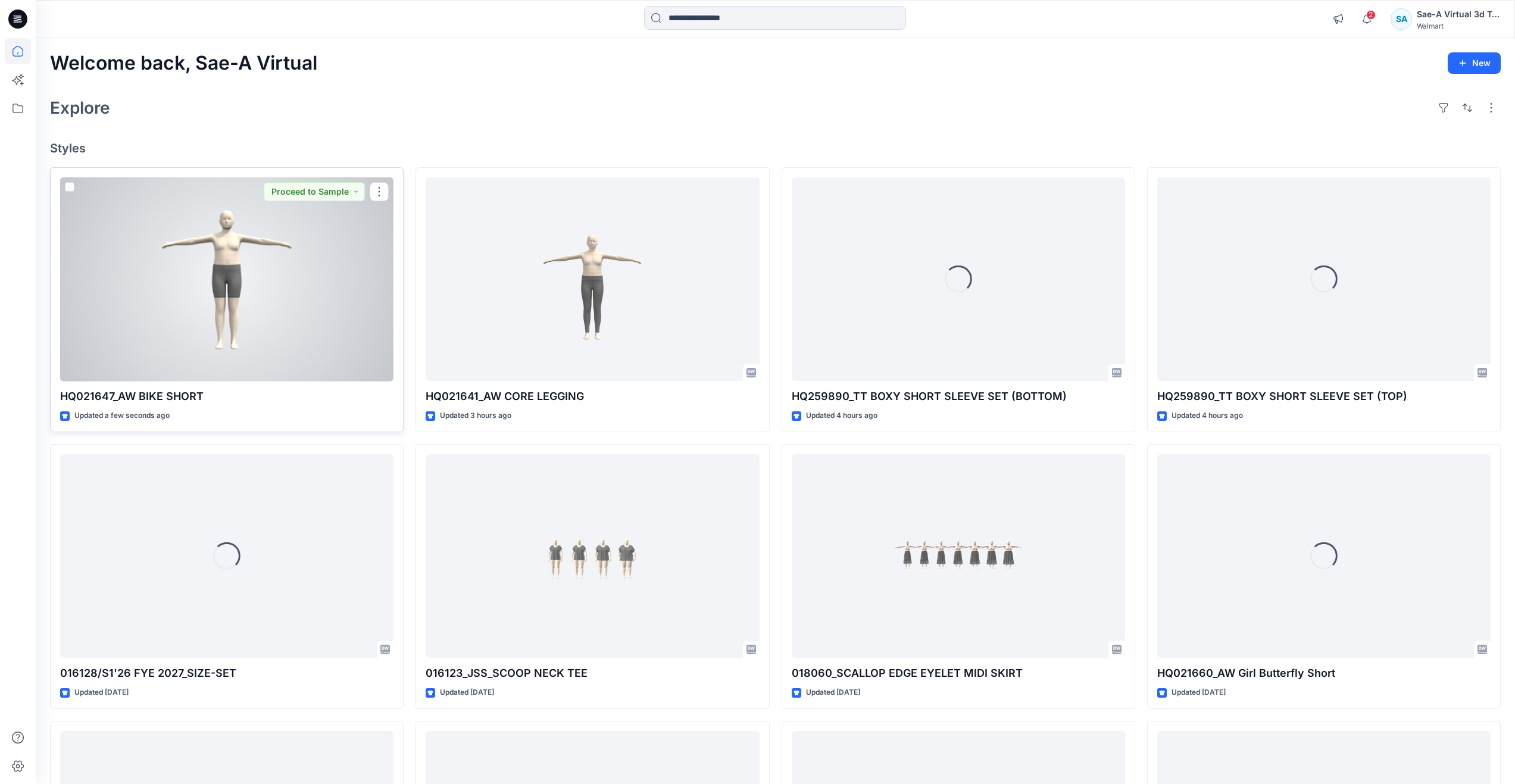
click at [227, 322] on div at bounding box center [227, 279] width 333 height 204
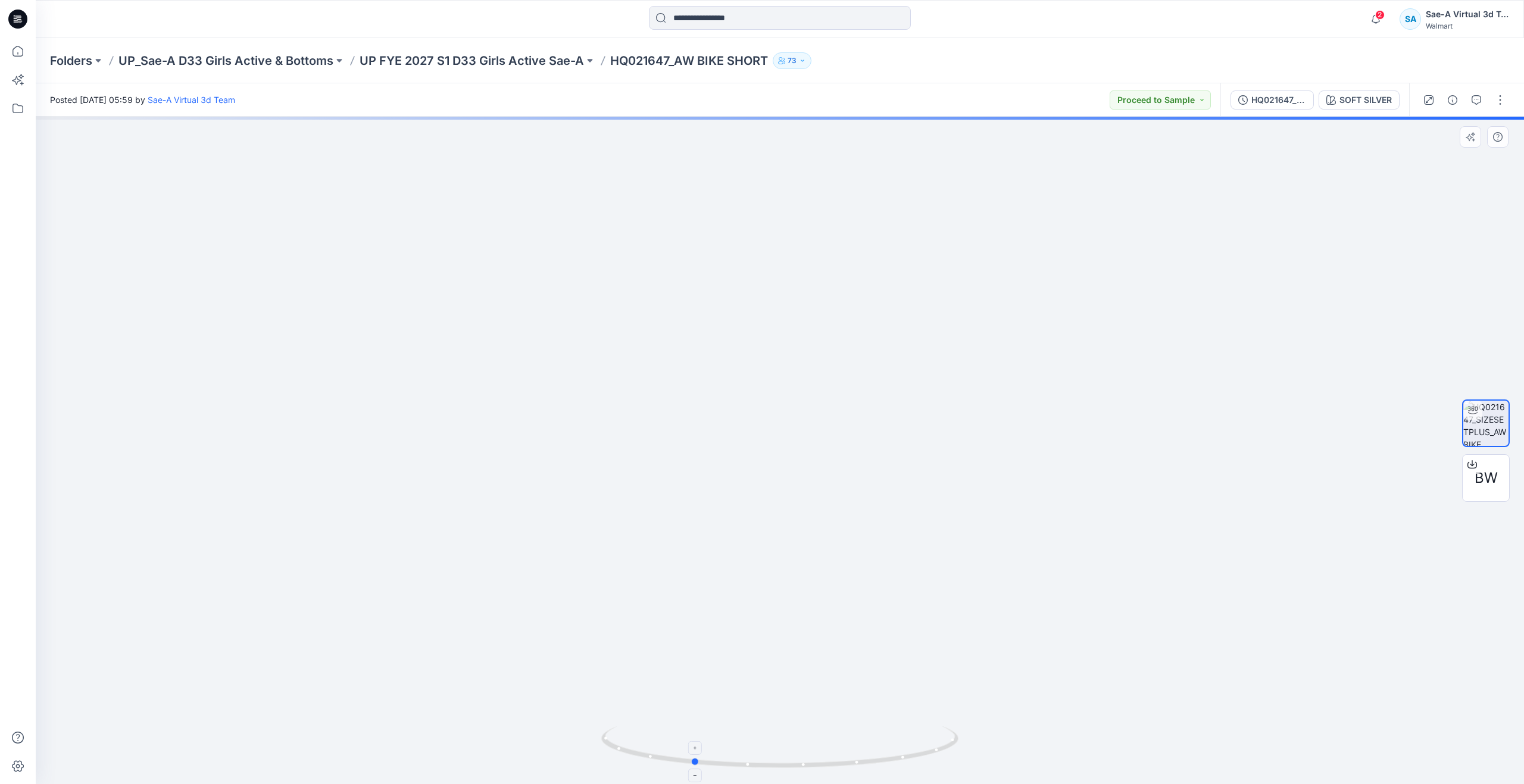
drag, startPoint x: 779, startPoint y: 769, endPoint x: 814, endPoint y: 686, distance: 90.1
click at [692, 728] on icon at bounding box center [781, 748] width 360 height 45
drag, startPoint x: 699, startPoint y: 759, endPoint x: 429, endPoint y: 594, distance: 316.4
click at [429, 594] on div at bounding box center [780, 450] width 1488 height 667
click at [1261, 100] on div "HQ021647_PLUS_SIZESET" at bounding box center [1278, 99] width 55 height 13
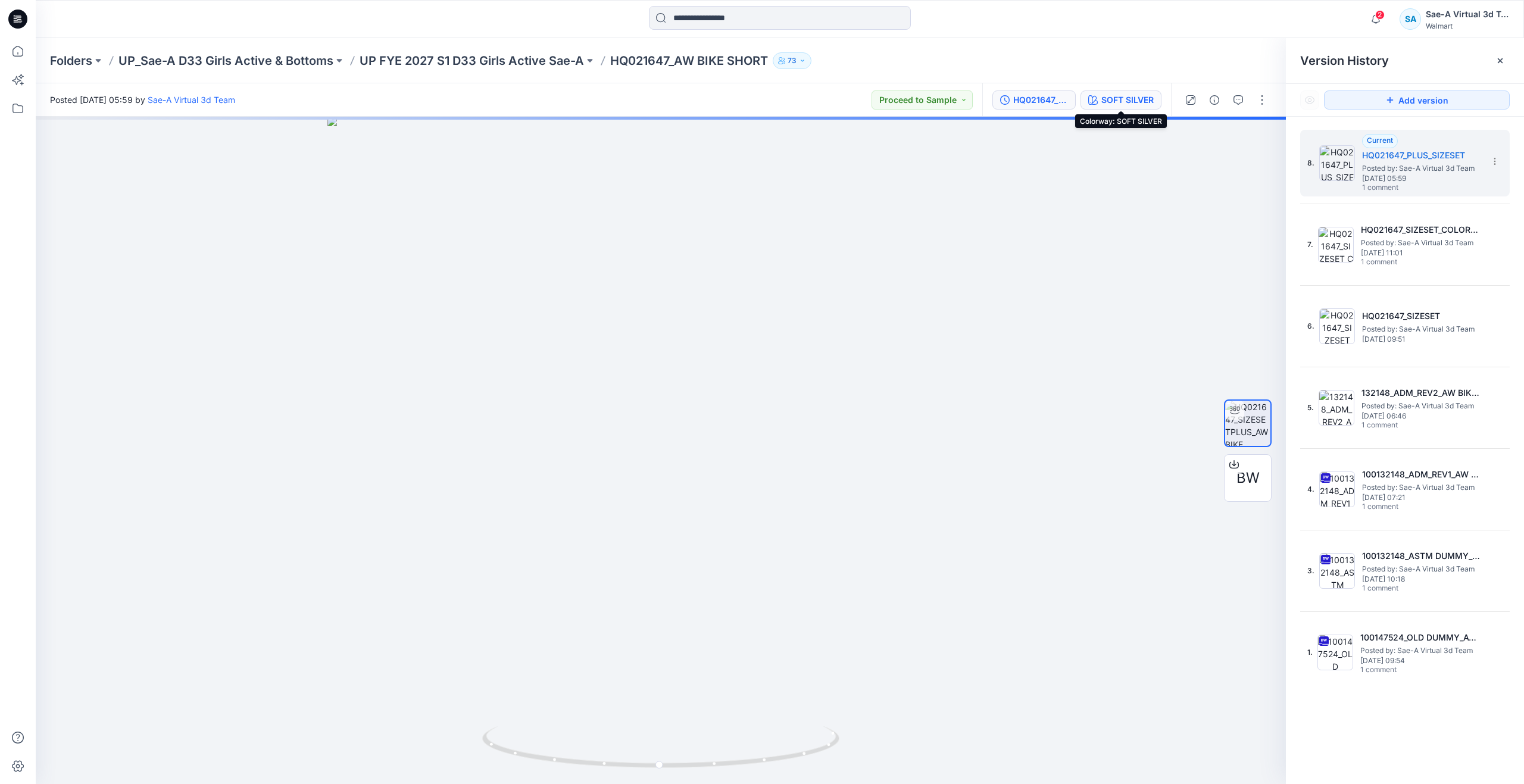
click at [1119, 93] on div "SOFT SILVER" at bounding box center [1127, 99] width 52 height 13
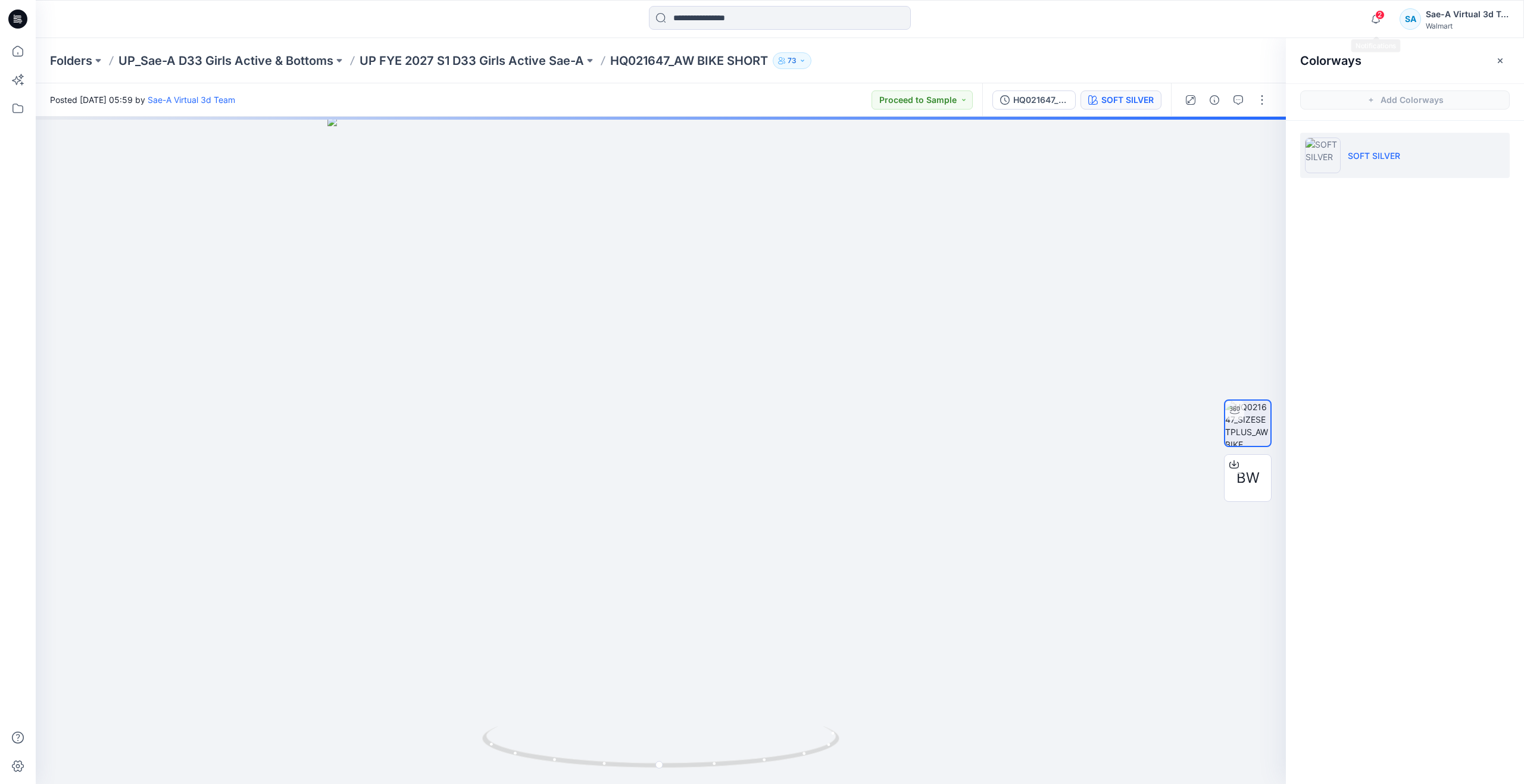
click at [1376, 14] on span "2" at bounding box center [1380, 14] width 10 height 10
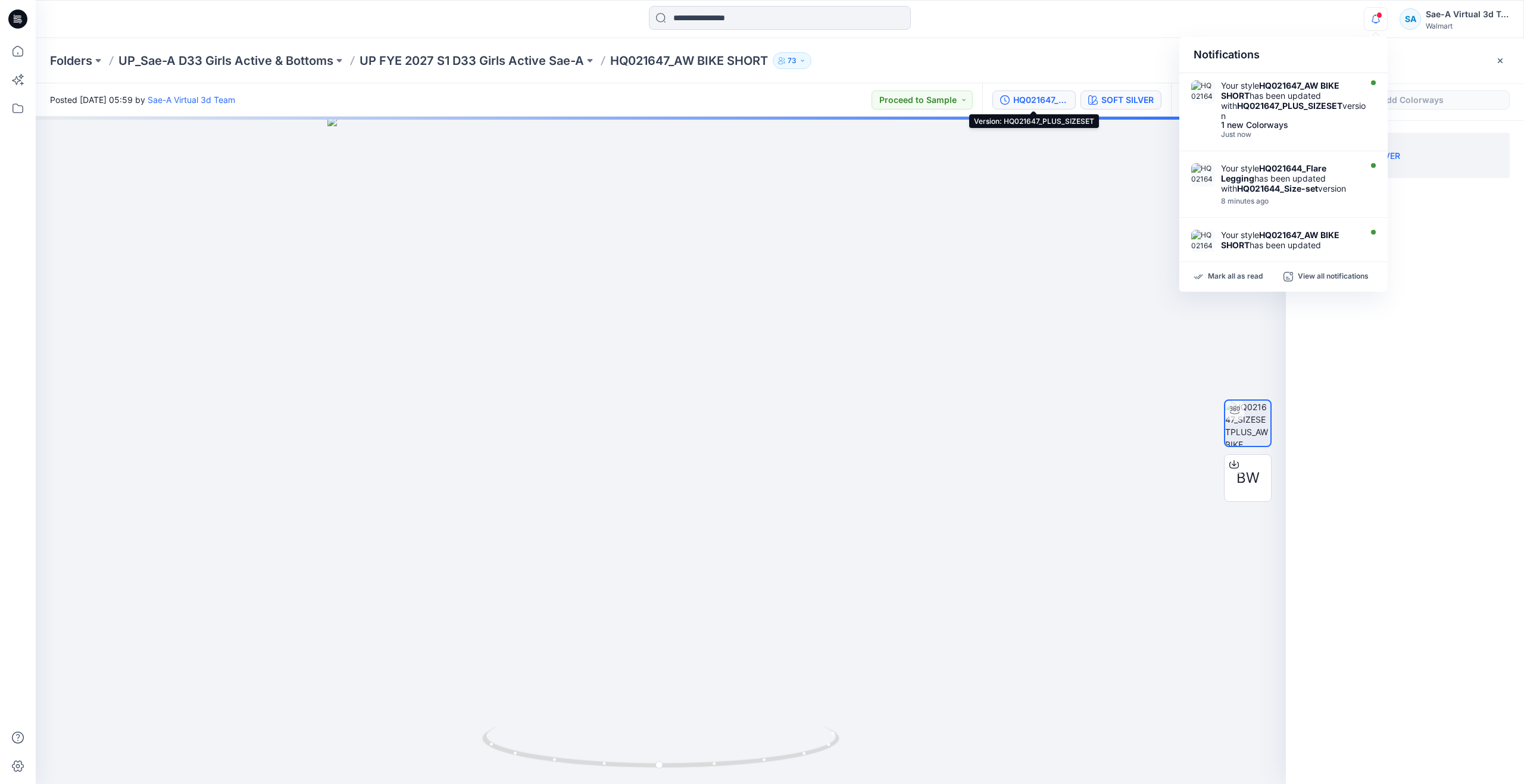
click at [1044, 97] on div "HQ021647_PLUS_SIZESET" at bounding box center [1041, 99] width 55 height 13
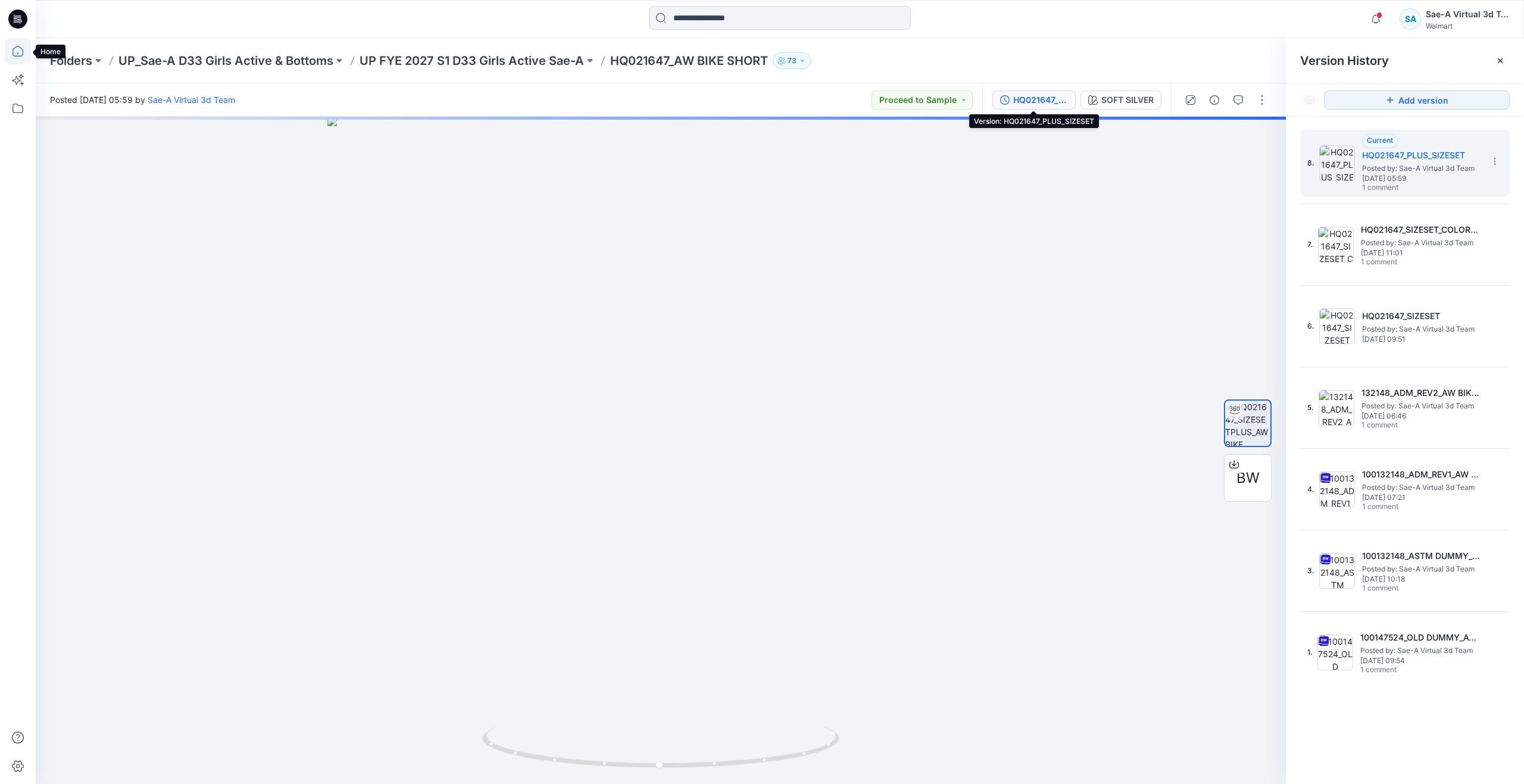
click at [10, 52] on icon at bounding box center [17, 51] width 27 height 27
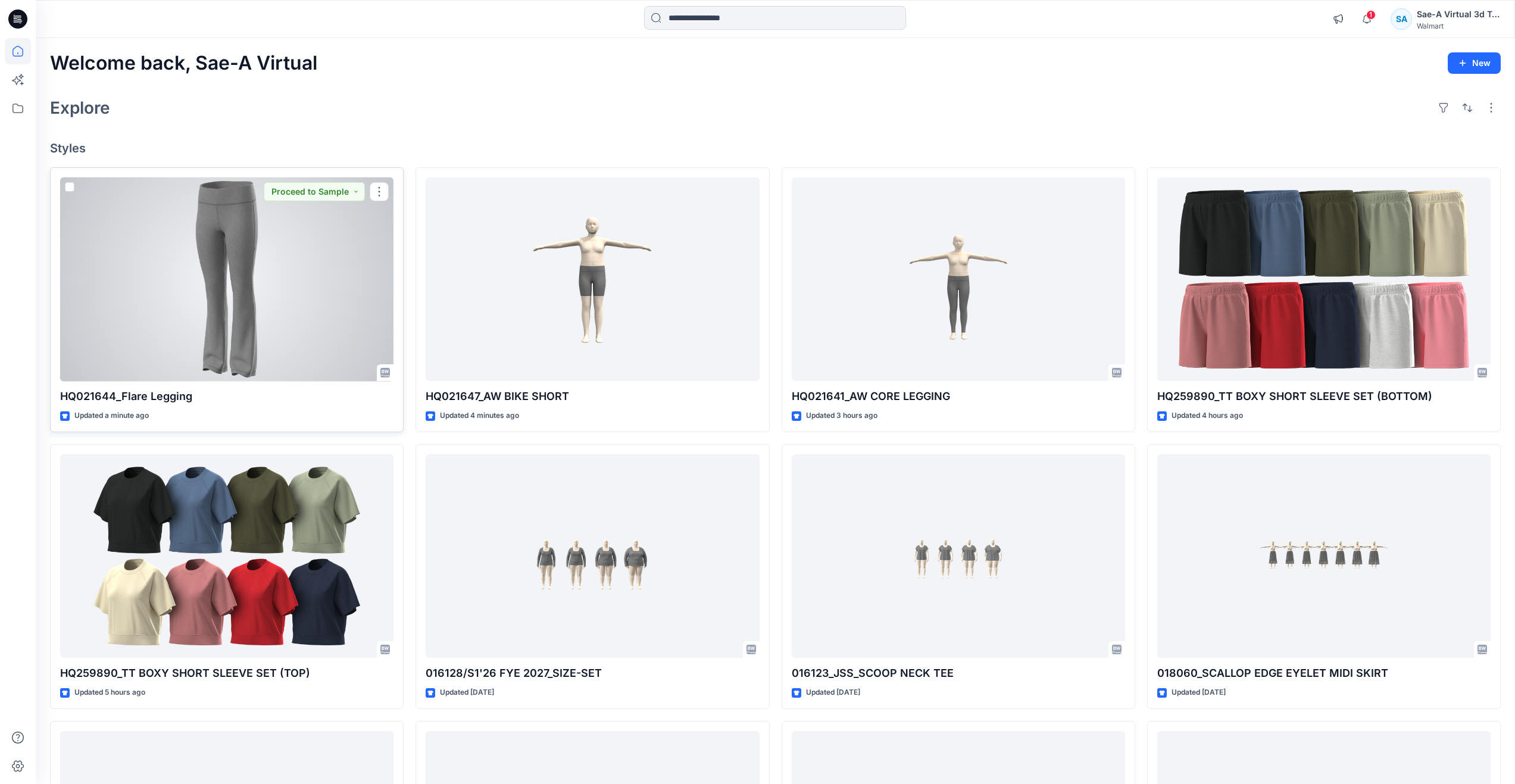
click at [161, 307] on div at bounding box center [227, 279] width 333 height 204
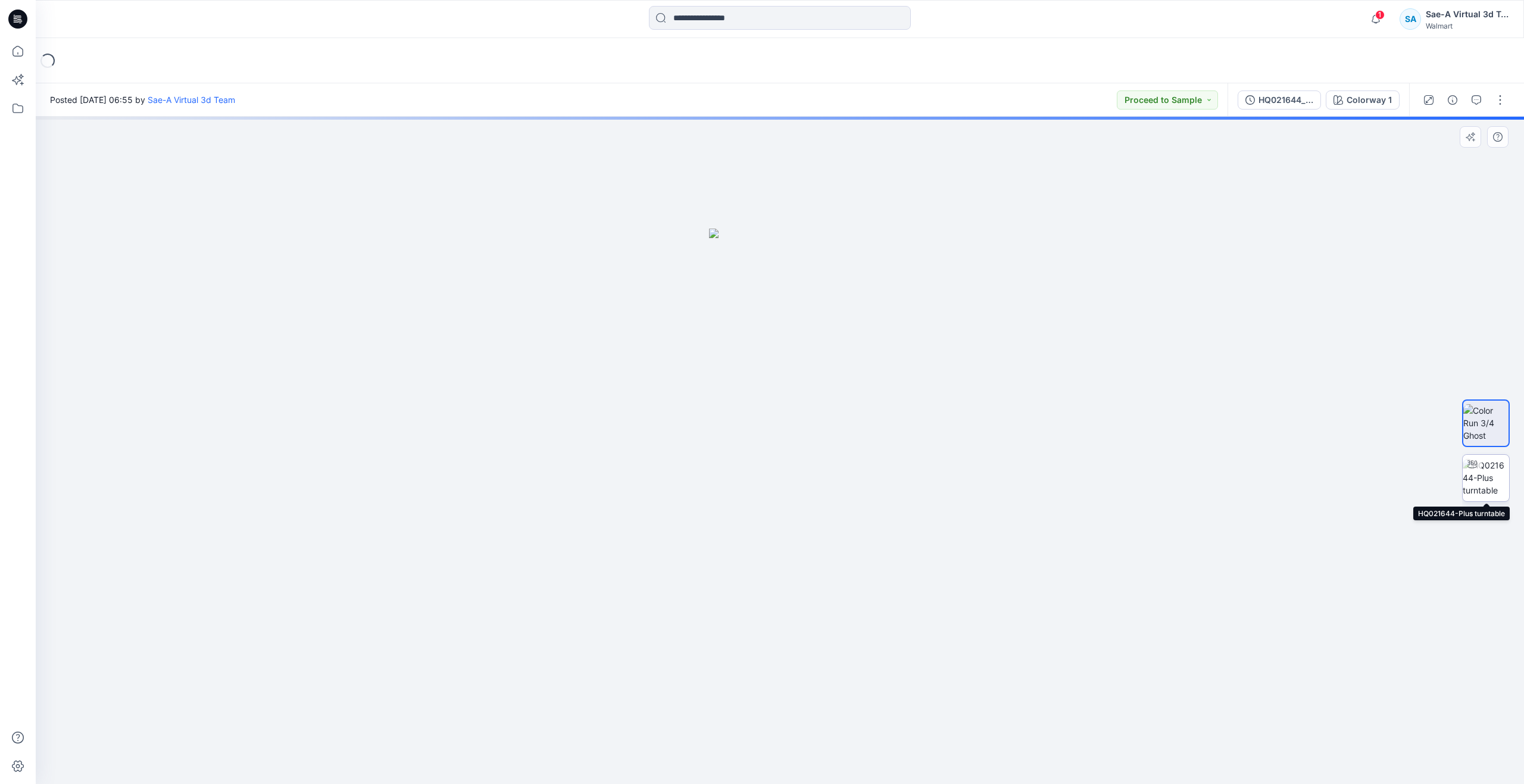
click at [1494, 485] on img at bounding box center [1485, 477] width 46 height 37
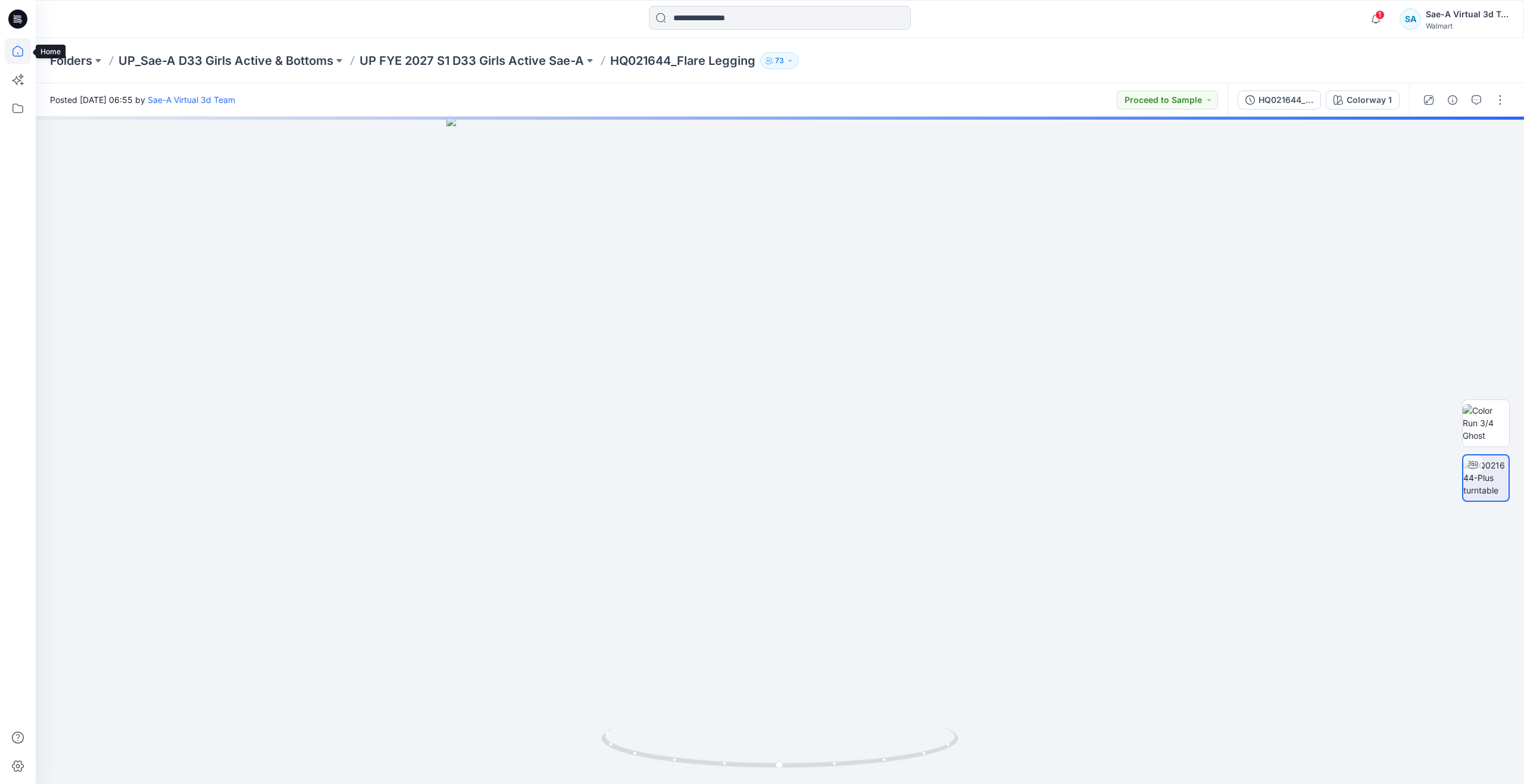
click at [20, 56] on icon at bounding box center [17, 51] width 11 height 11
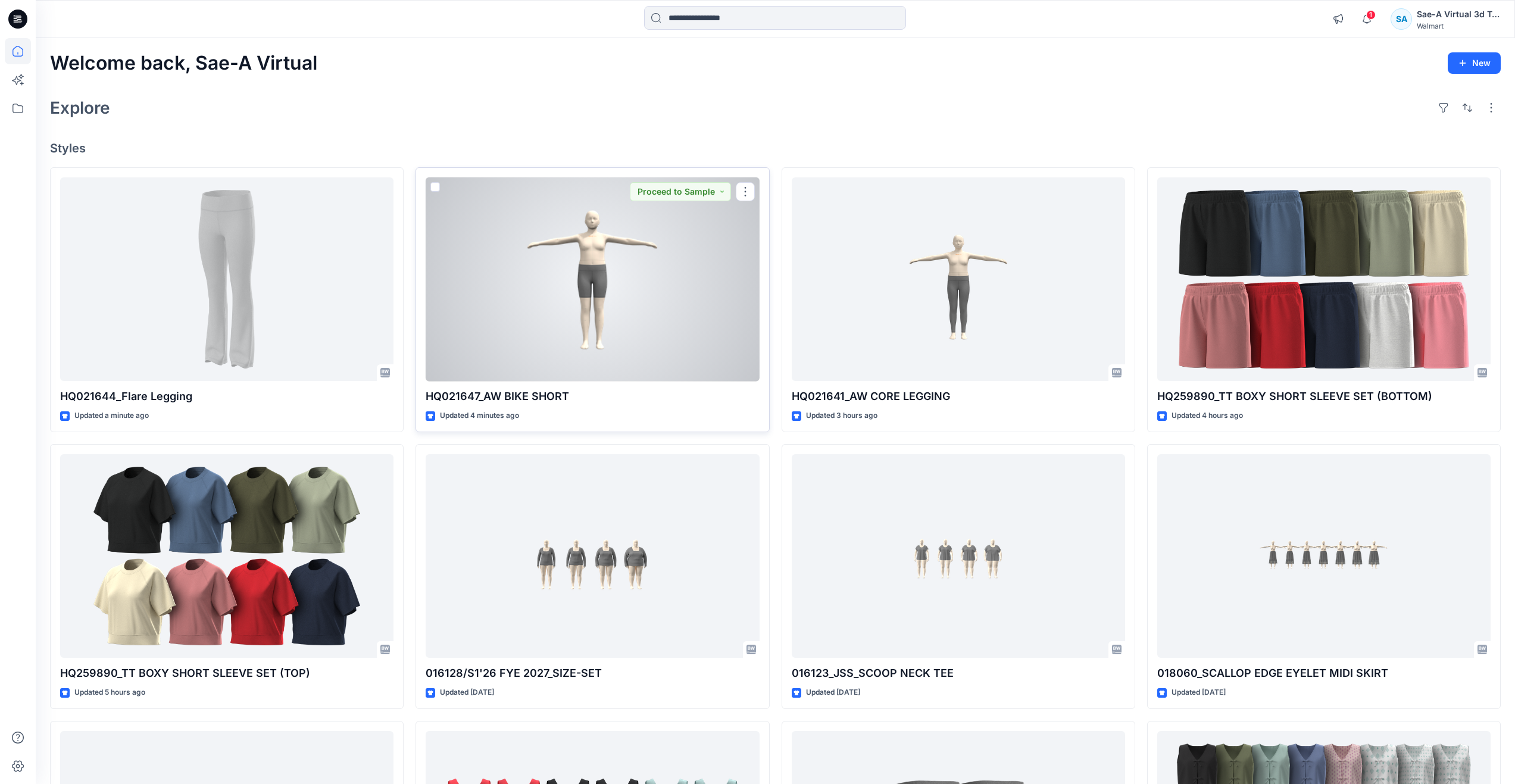
click at [590, 285] on div at bounding box center [593, 279] width 333 height 204
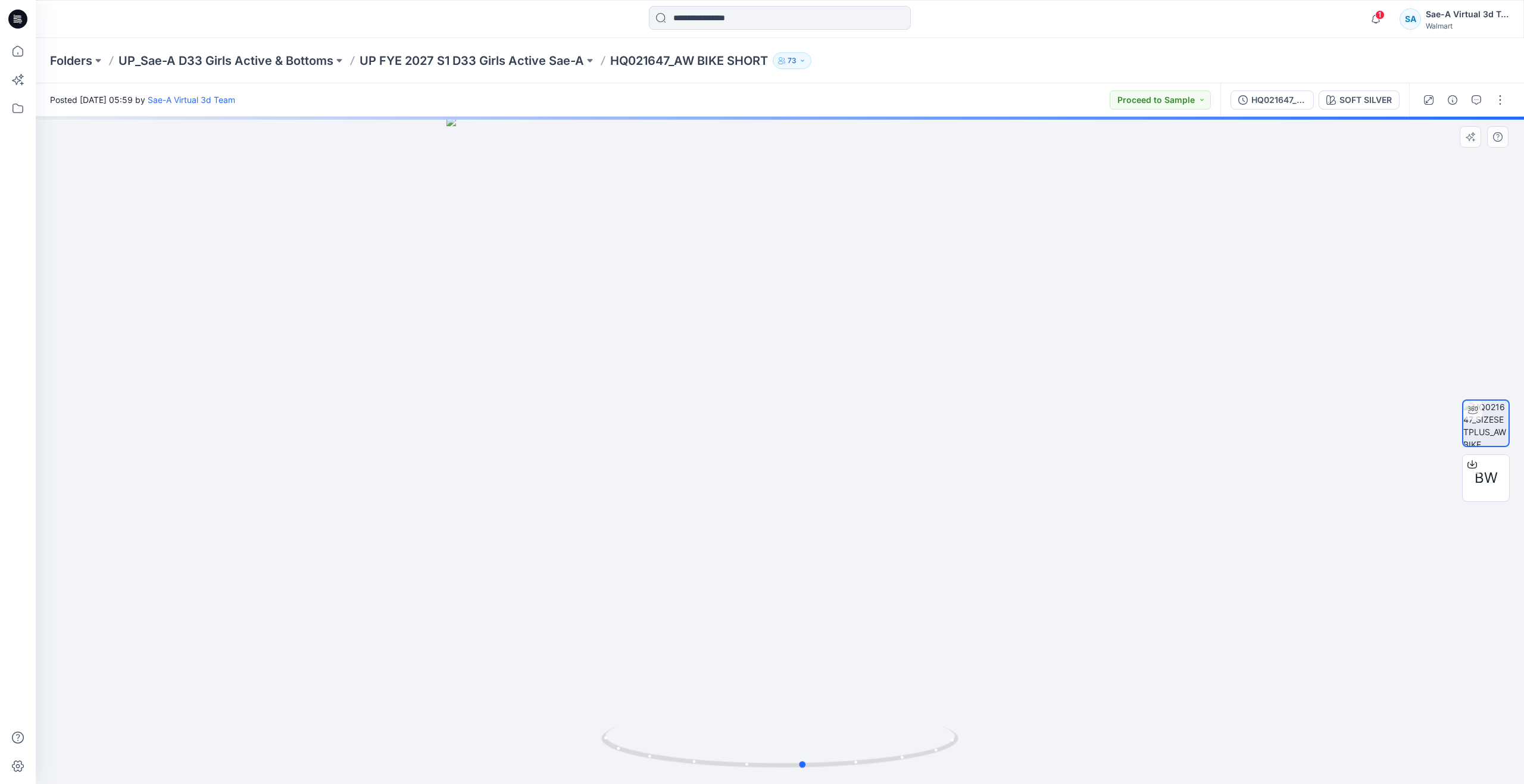
drag, startPoint x: 784, startPoint y: 767, endPoint x: 451, endPoint y: 665, distance: 348.3
click at [451, 665] on div at bounding box center [780, 450] width 1488 height 667
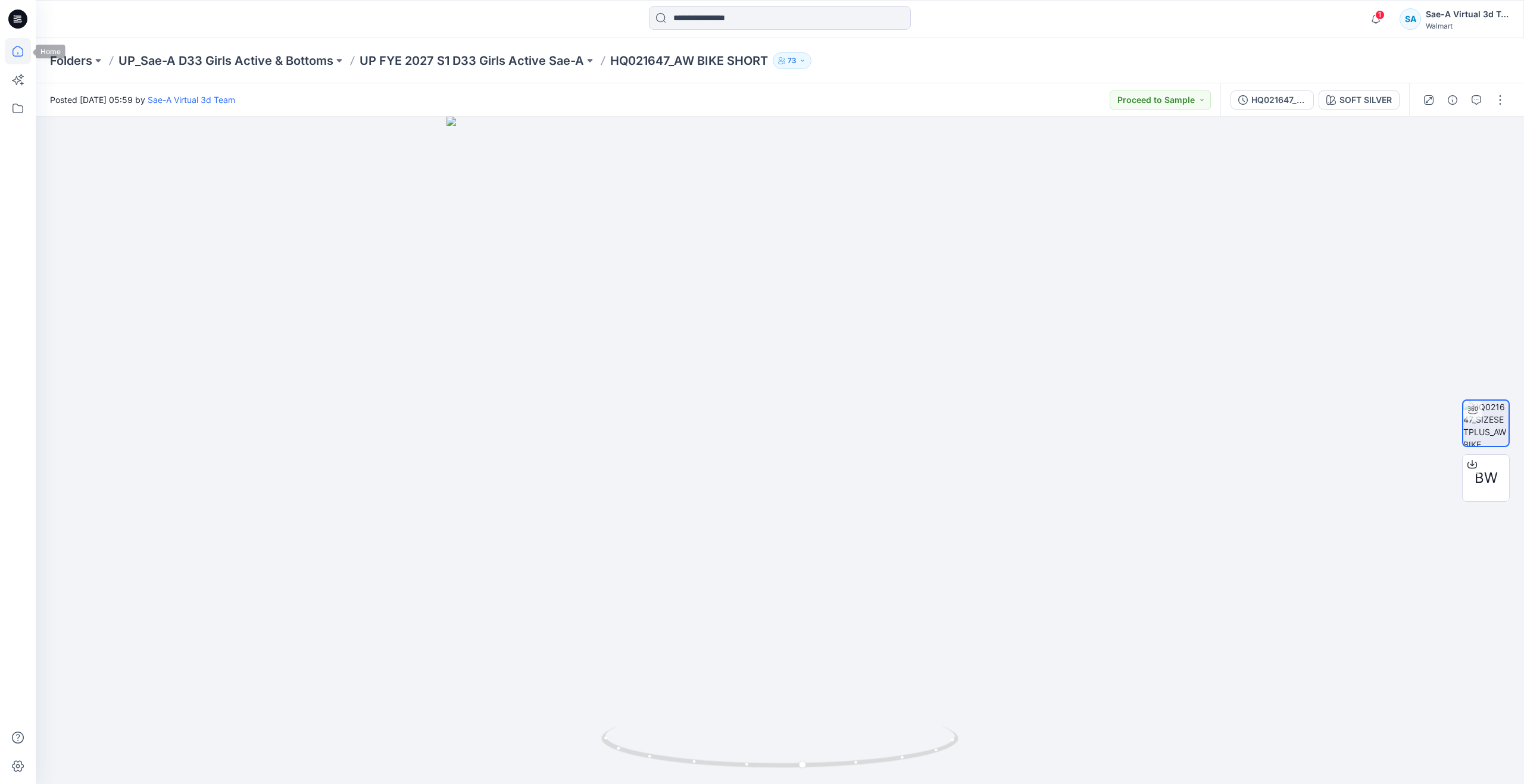
click at [22, 47] on icon at bounding box center [17, 51] width 27 height 27
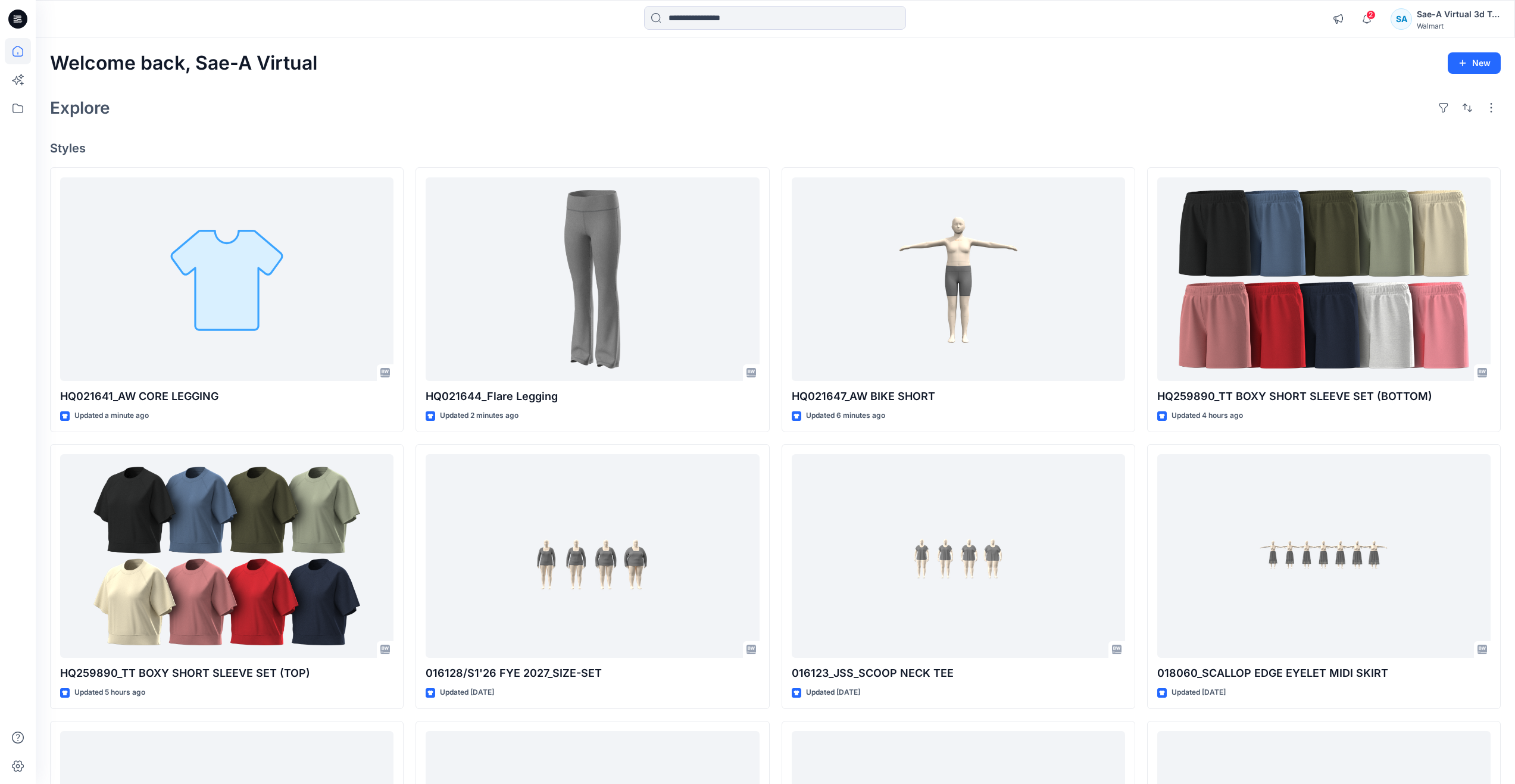
click at [593, 96] on div "Explore" at bounding box center [775, 108] width 1451 height 29
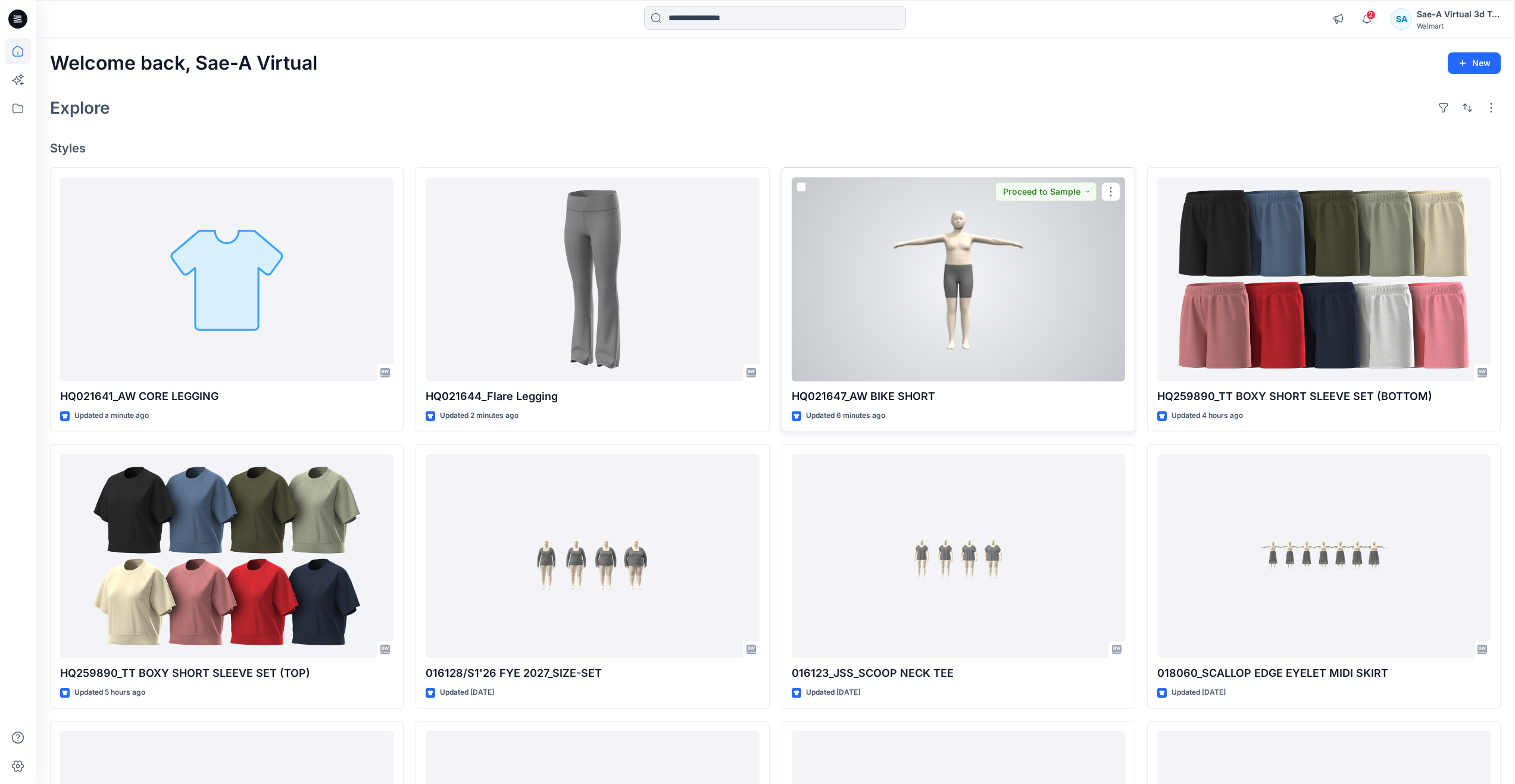
click at [959, 312] on div at bounding box center [959, 279] width 333 height 204
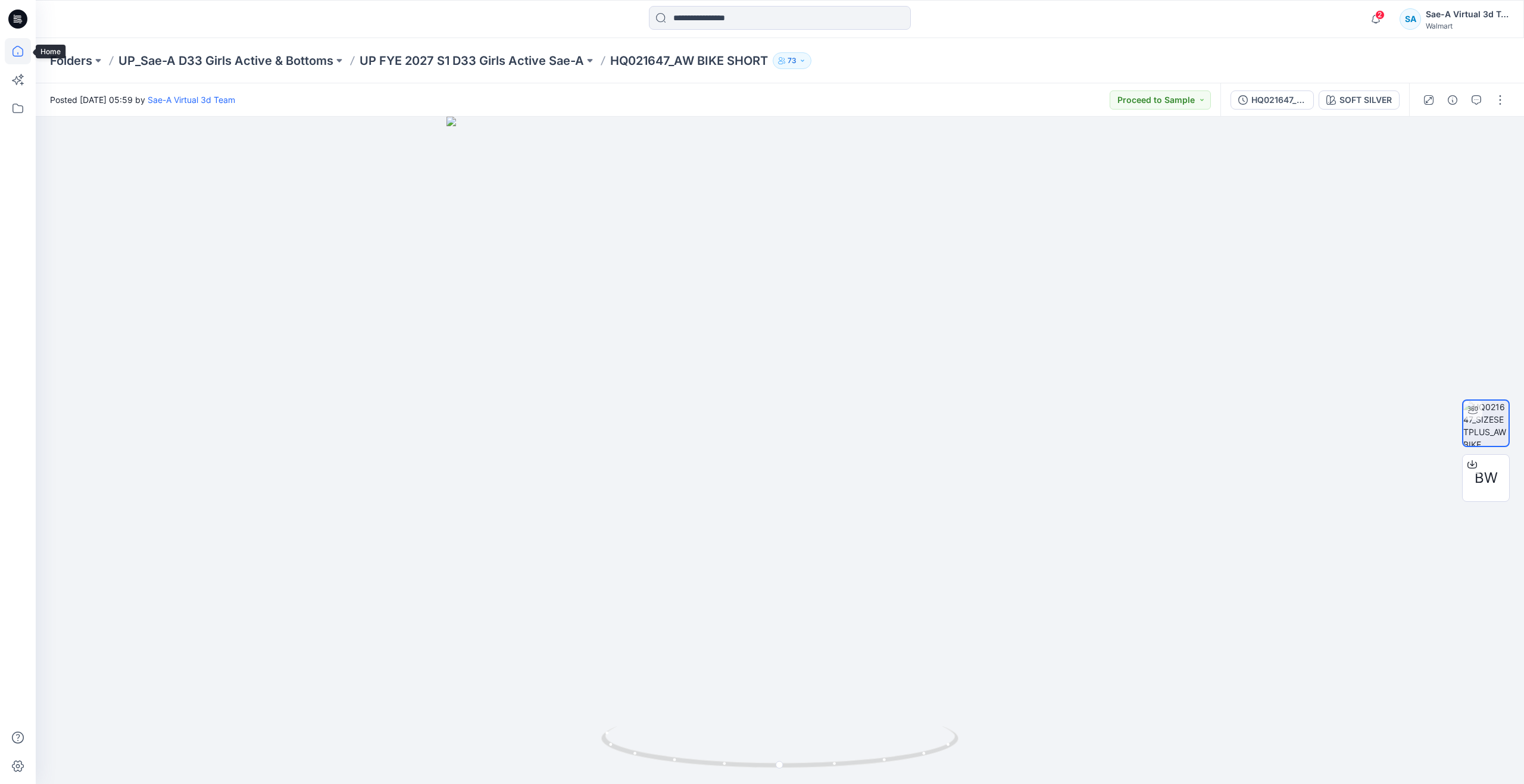
click at [14, 59] on icon at bounding box center [17, 51] width 27 height 27
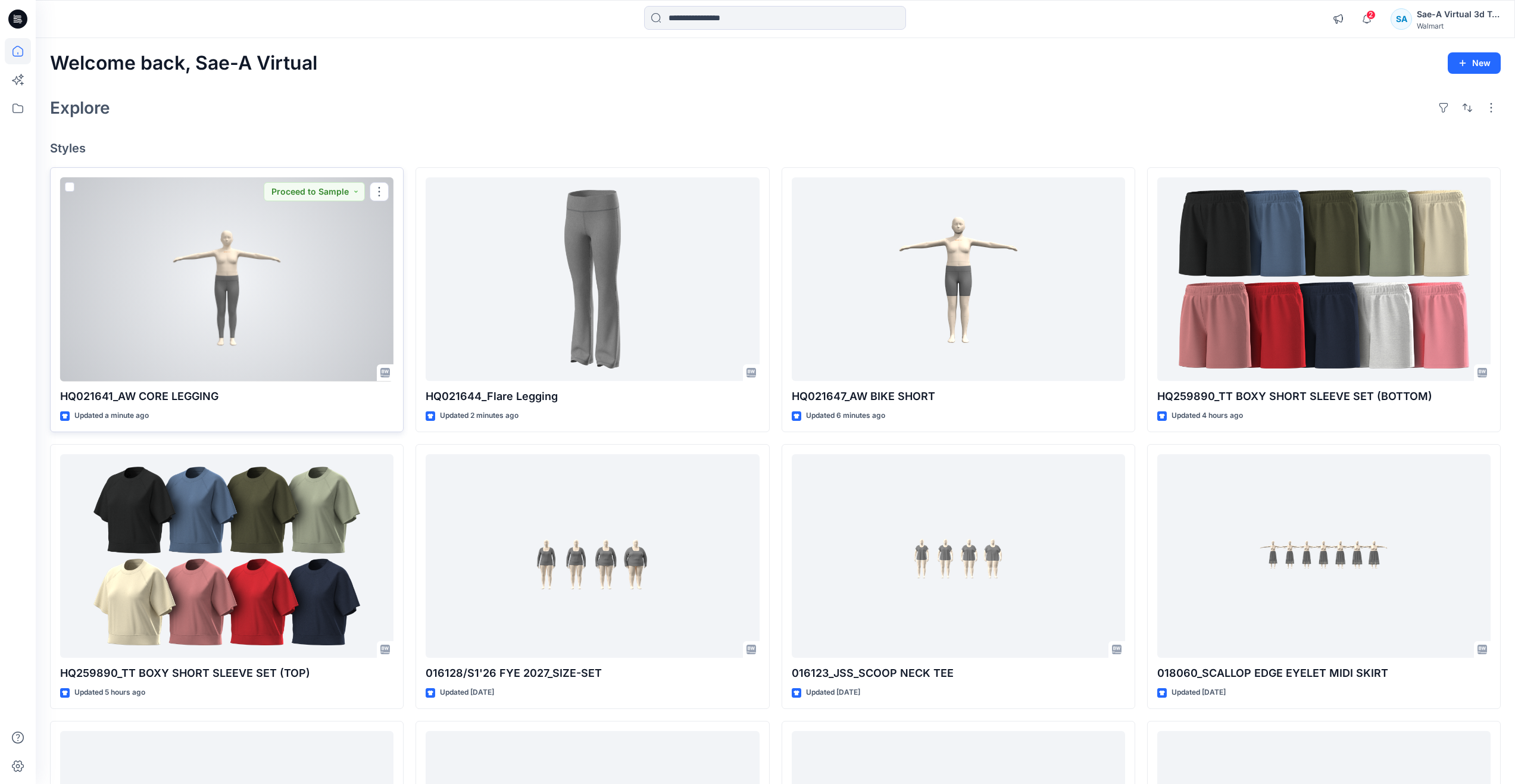
click at [260, 323] on div at bounding box center [227, 279] width 333 height 204
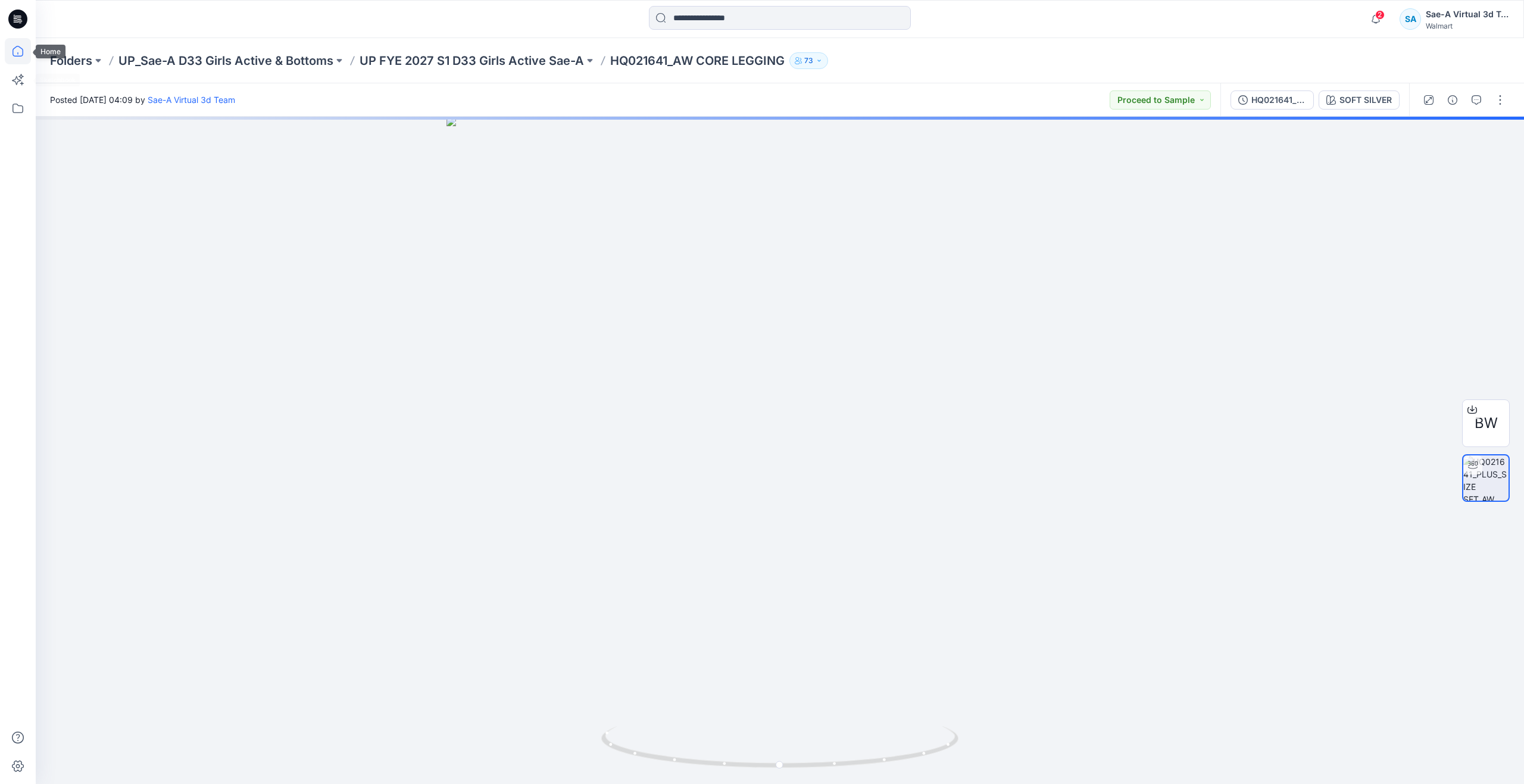
click at [20, 45] on icon at bounding box center [17, 51] width 27 height 27
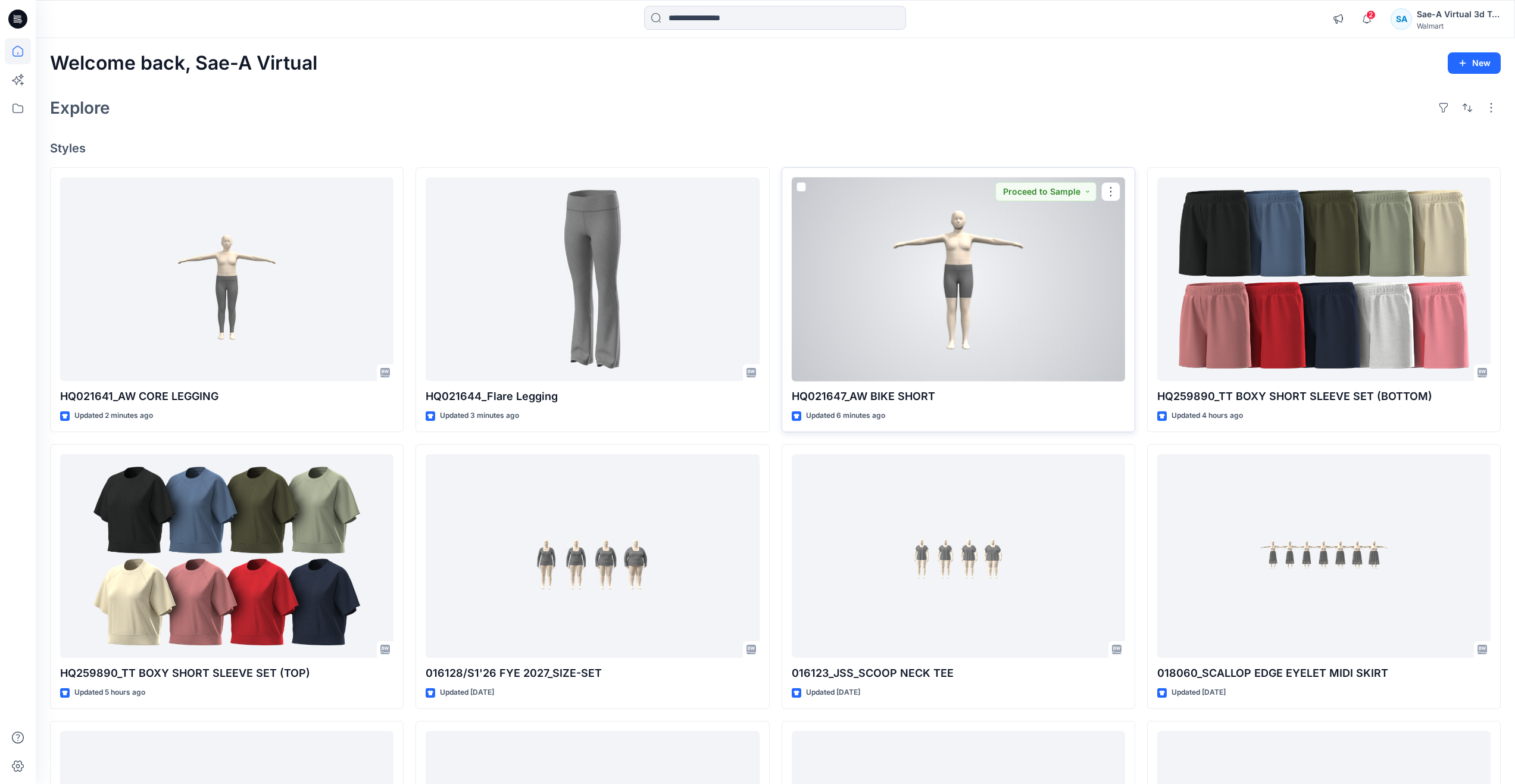
click at [982, 336] on div at bounding box center [959, 279] width 333 height 204
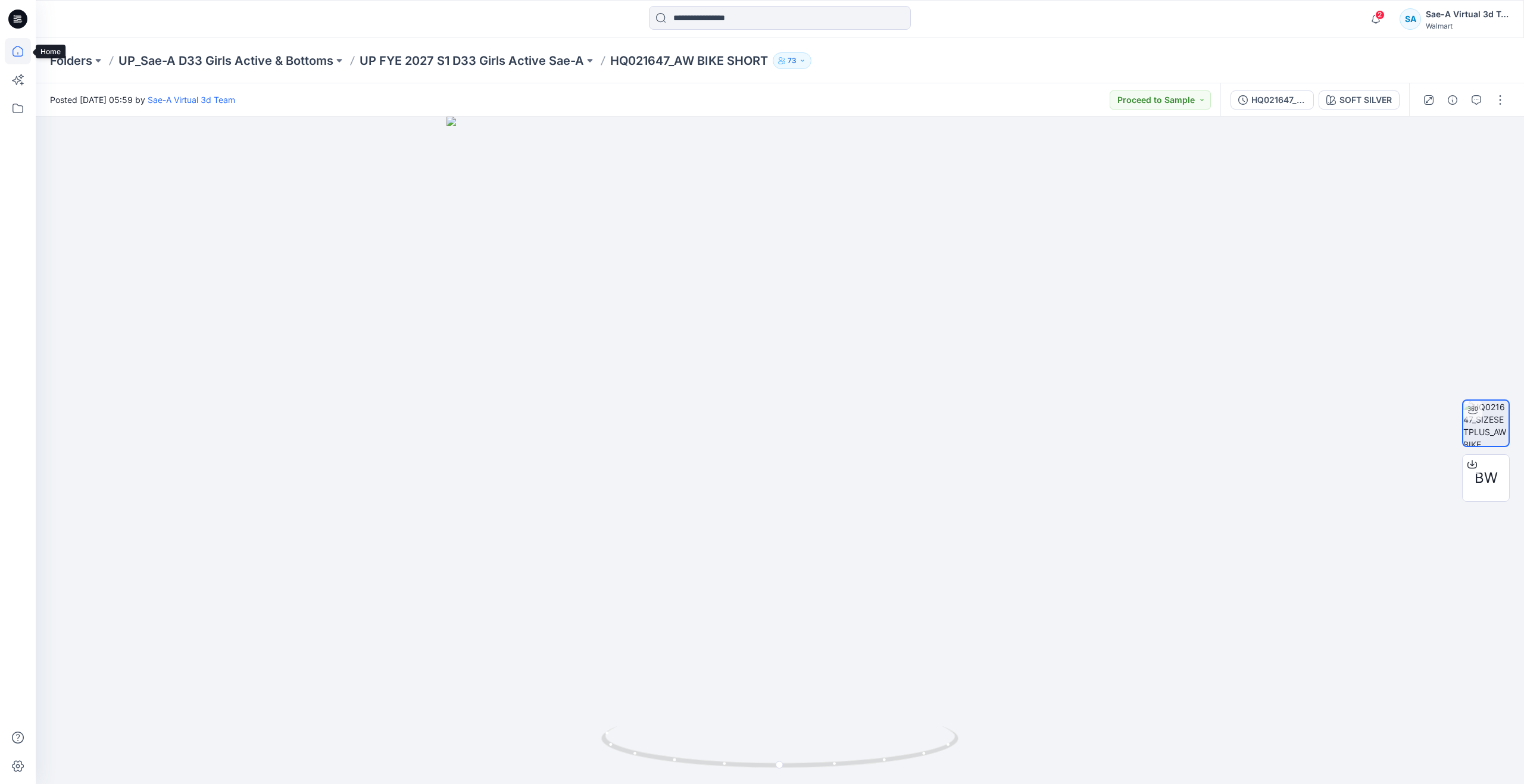
click at [23, 55] on icon at bounding box center [17, 51] width 11 height 11
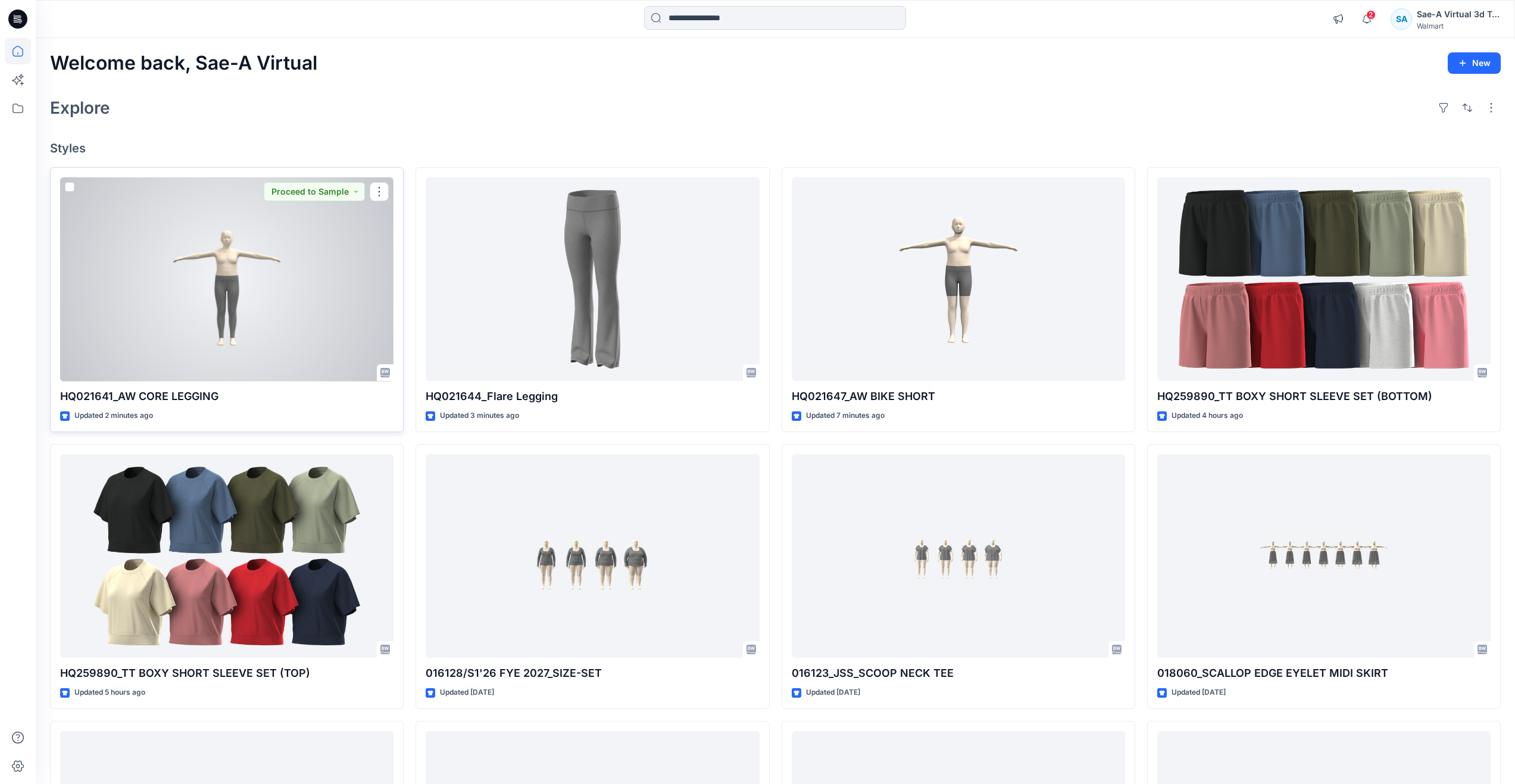
click at [143, 334] on div at bounding box center [227, 279] width 333 height 204
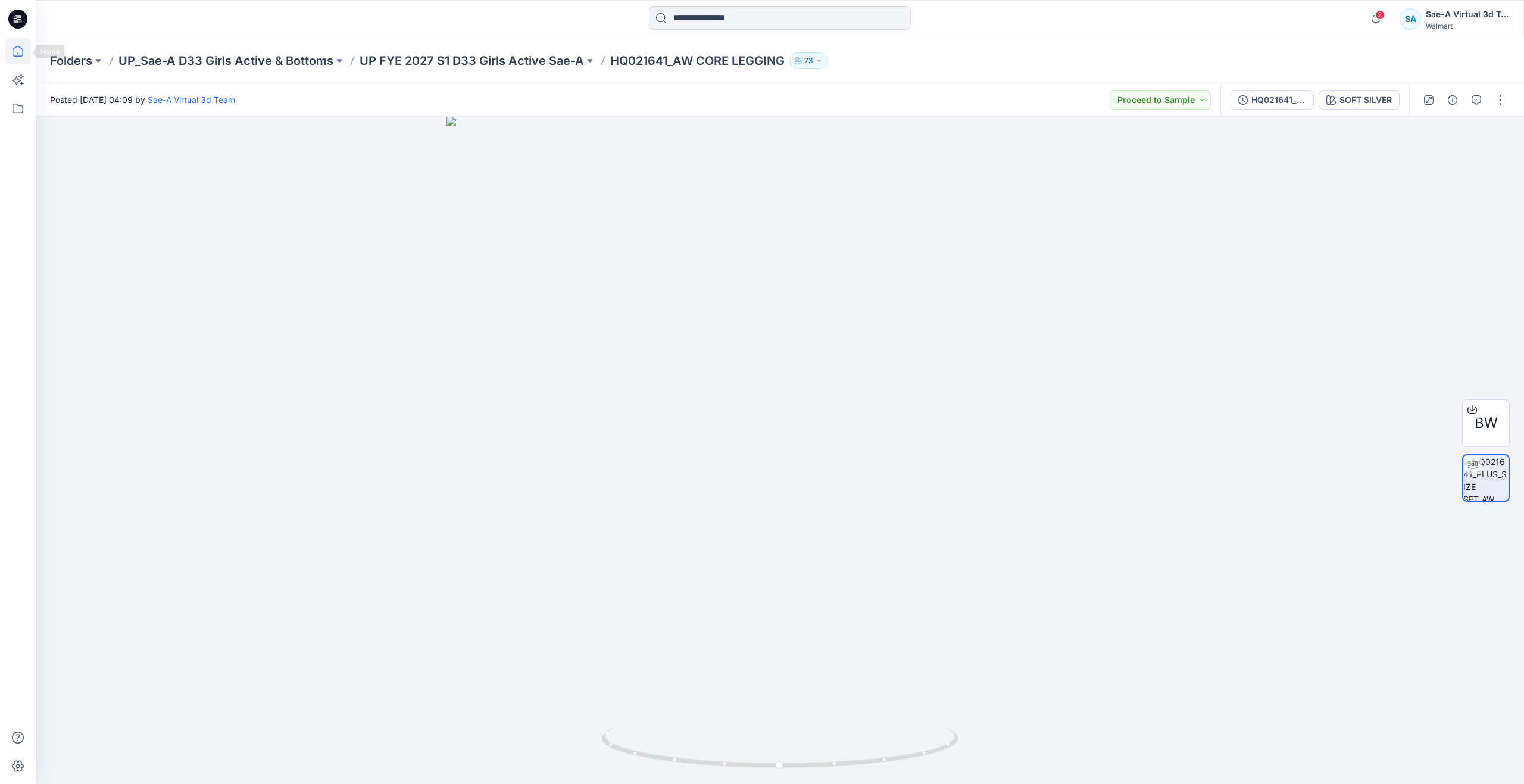
click at [23, 48] on icon at bounding box center [17, 51] width 27 height 27
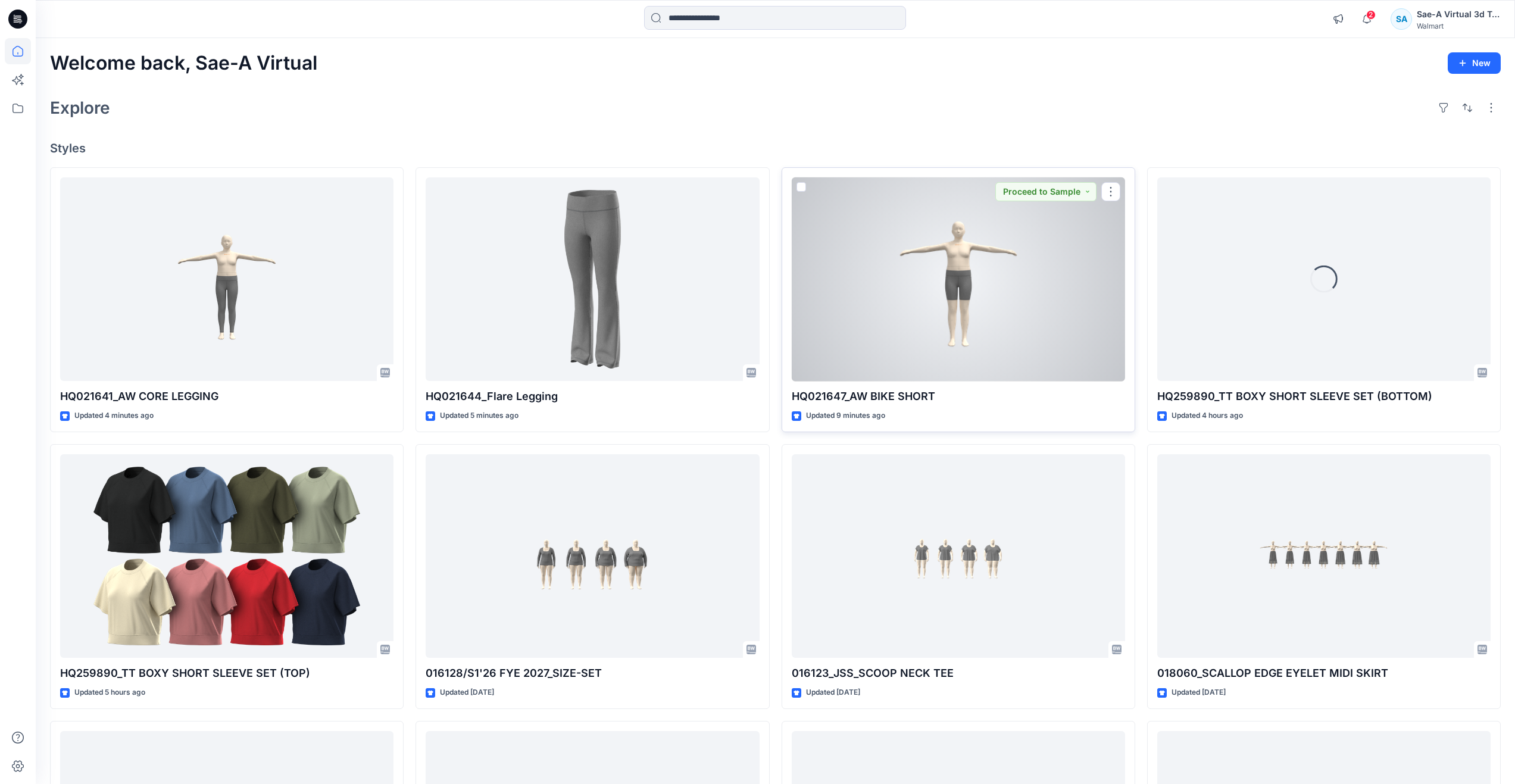
click at [1000, 335] on div at bounding box center [959, 279] width 333 height 204
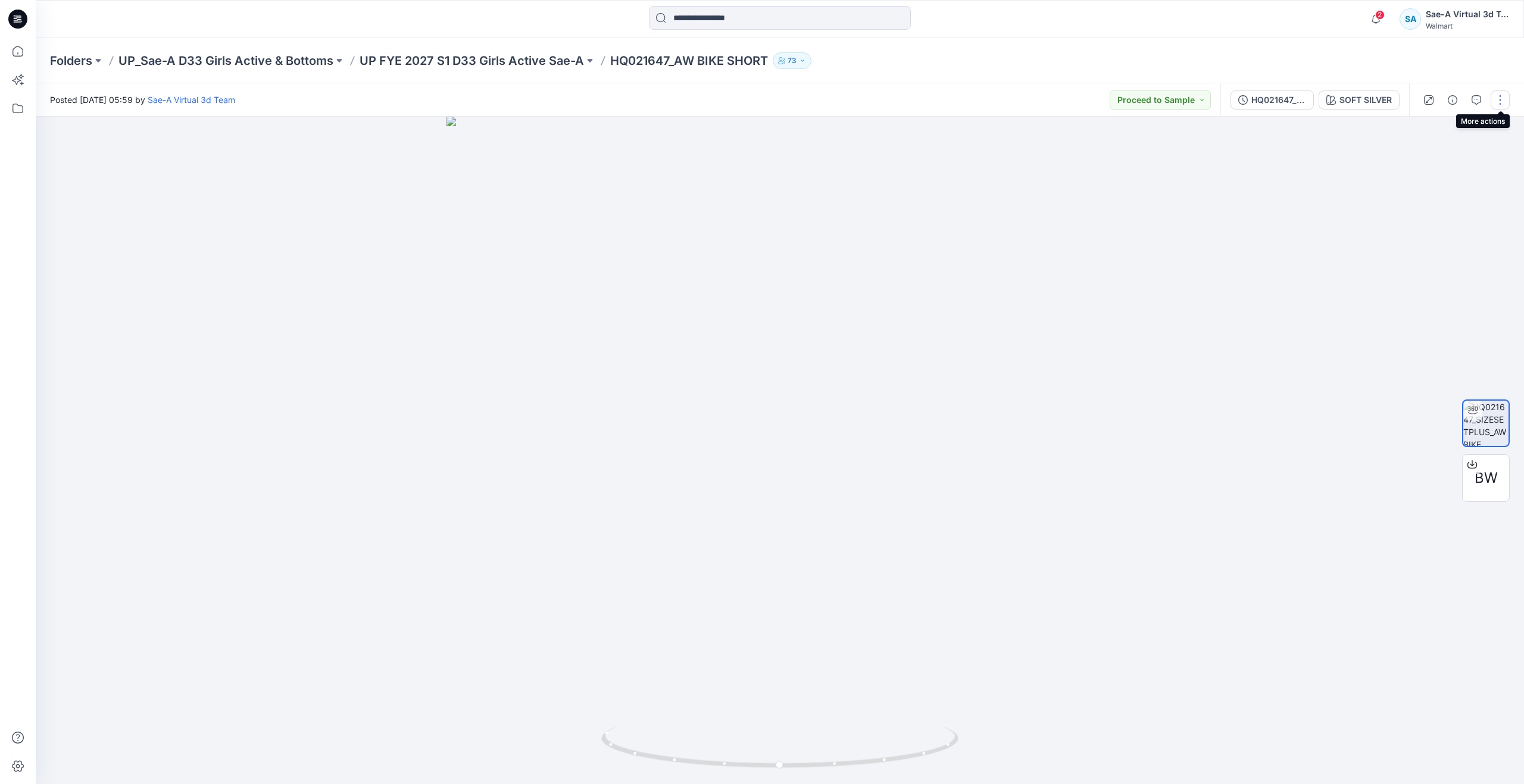
click at [1506, 105] on button "button" at bounding box center [1500, 99] width 19 height 19
click at [1421, 164] on p "Edit" at bounding box center [1425, 161] width 15 height 12
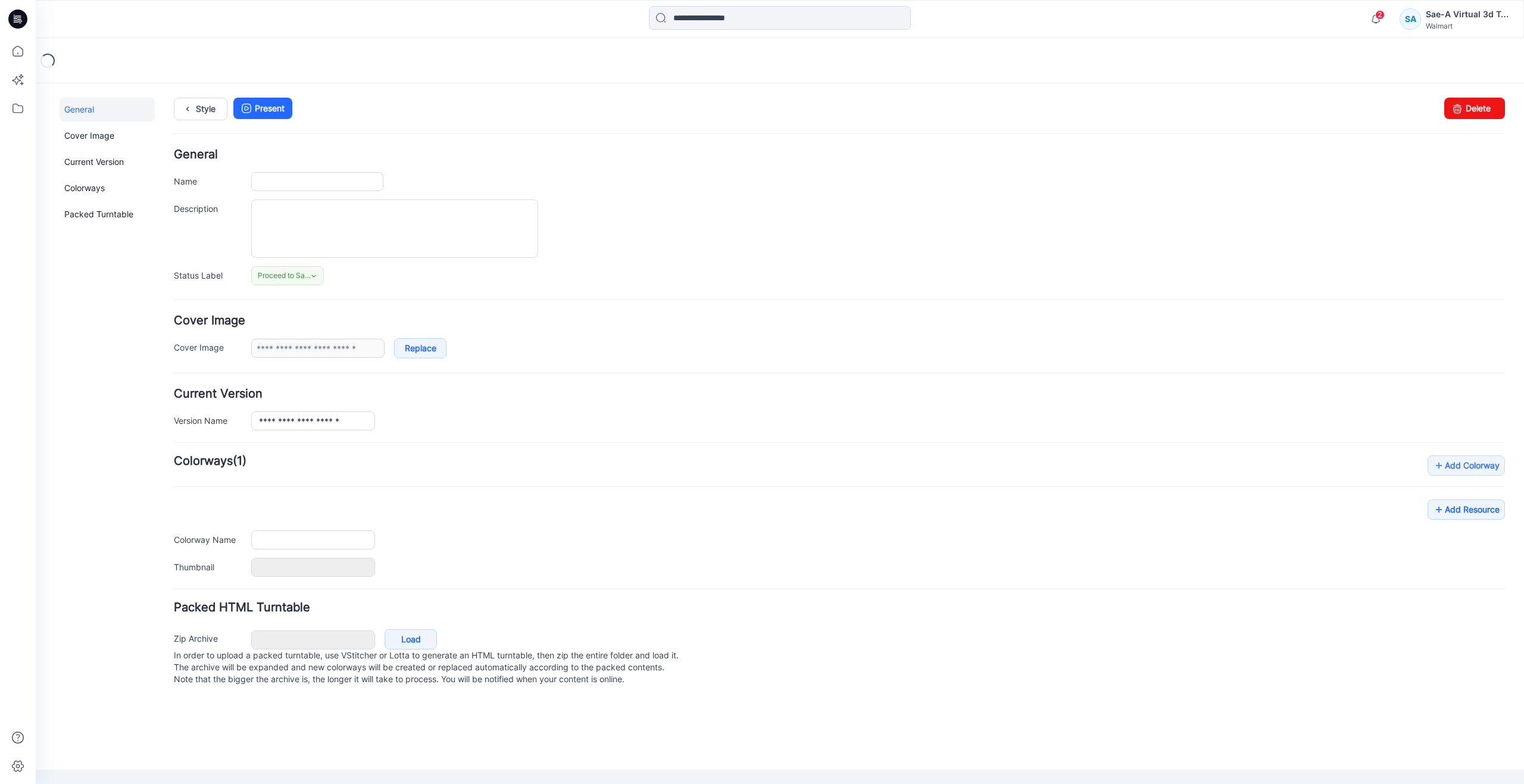
type input "**********"
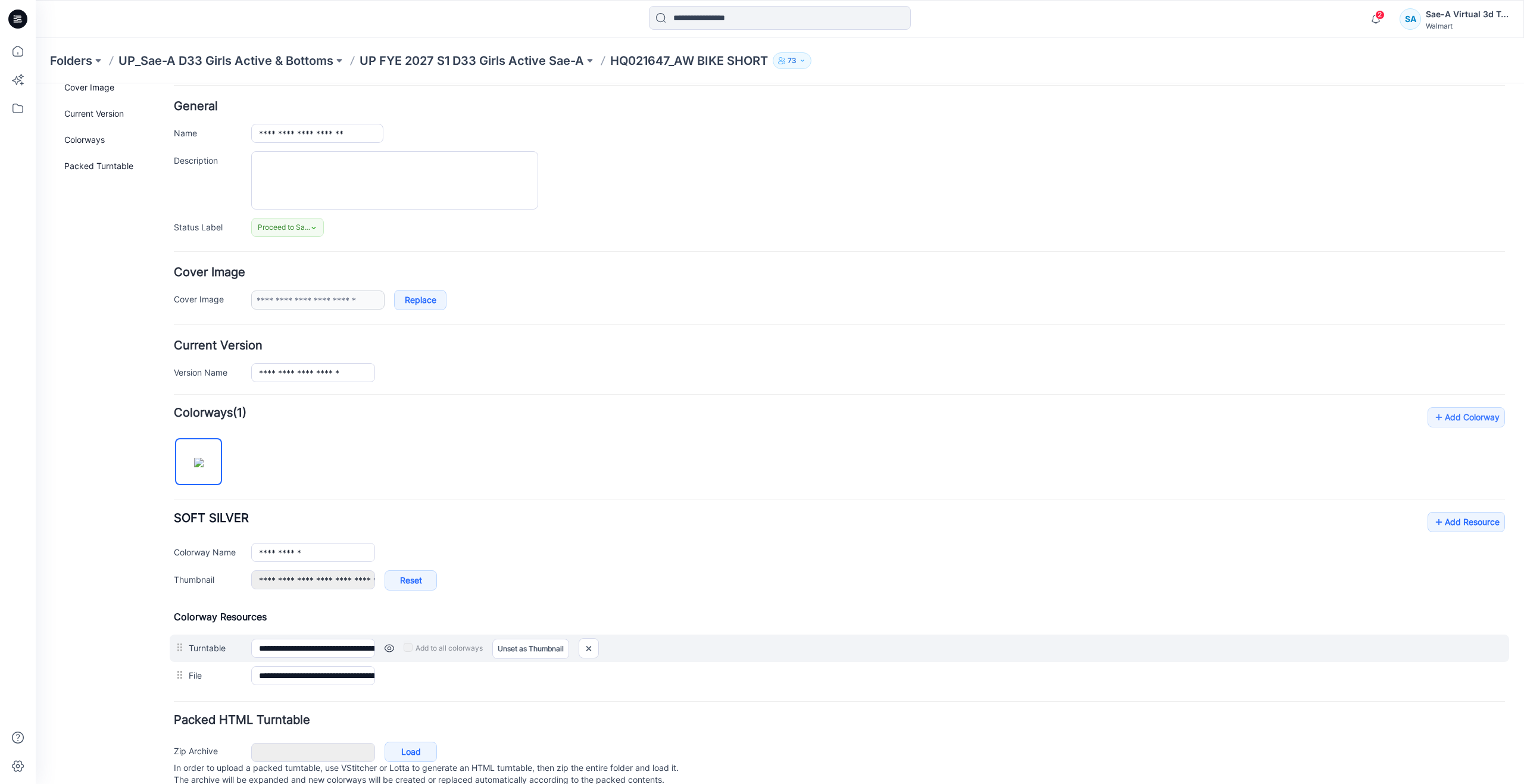
scroll to position [90, 0]
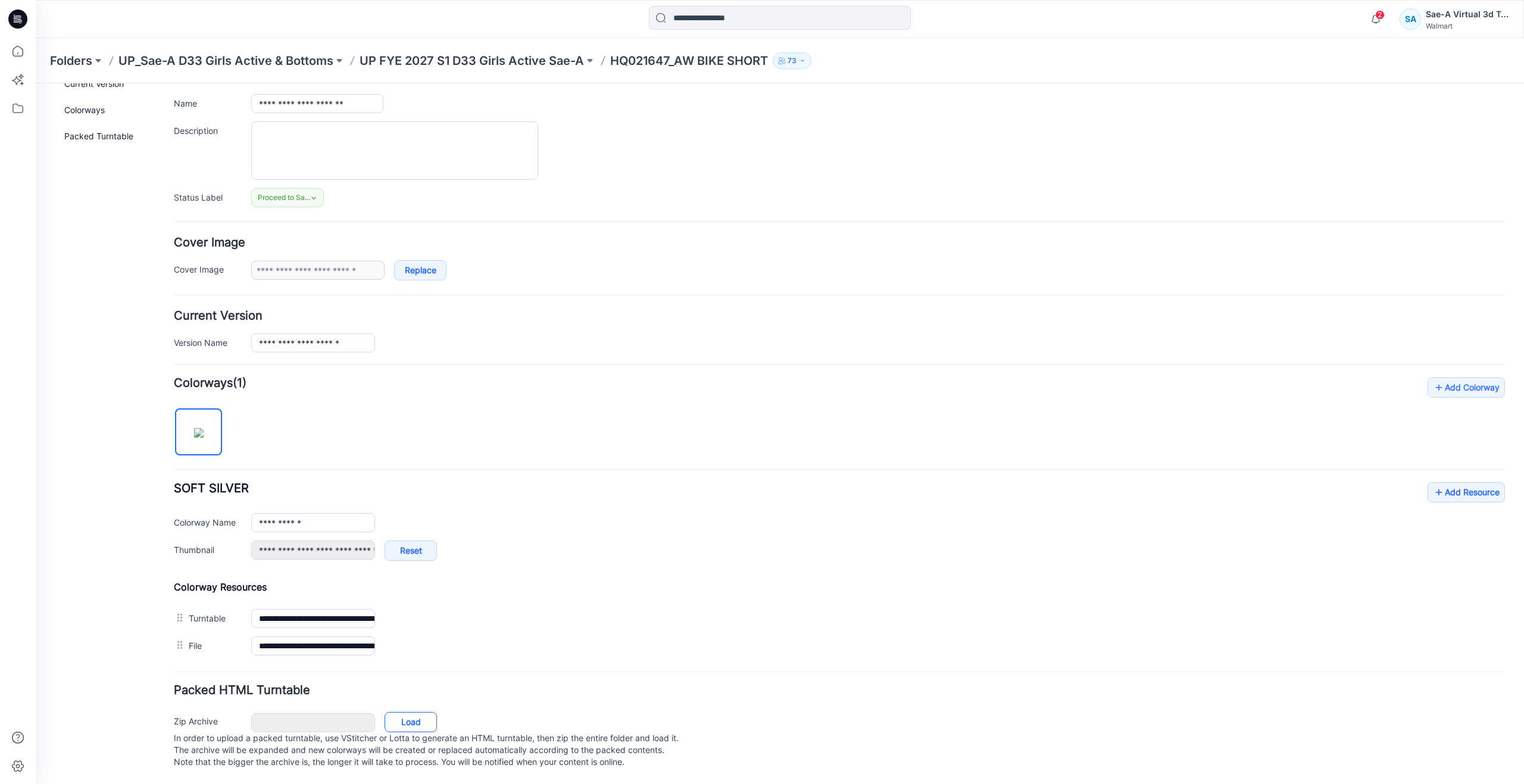
click at [412, 712] on link "Load" at bounding box center [411, 722] width 52 height 20
click at [27, 45] on icon at bounding box center [17, 51] width 27 height 27
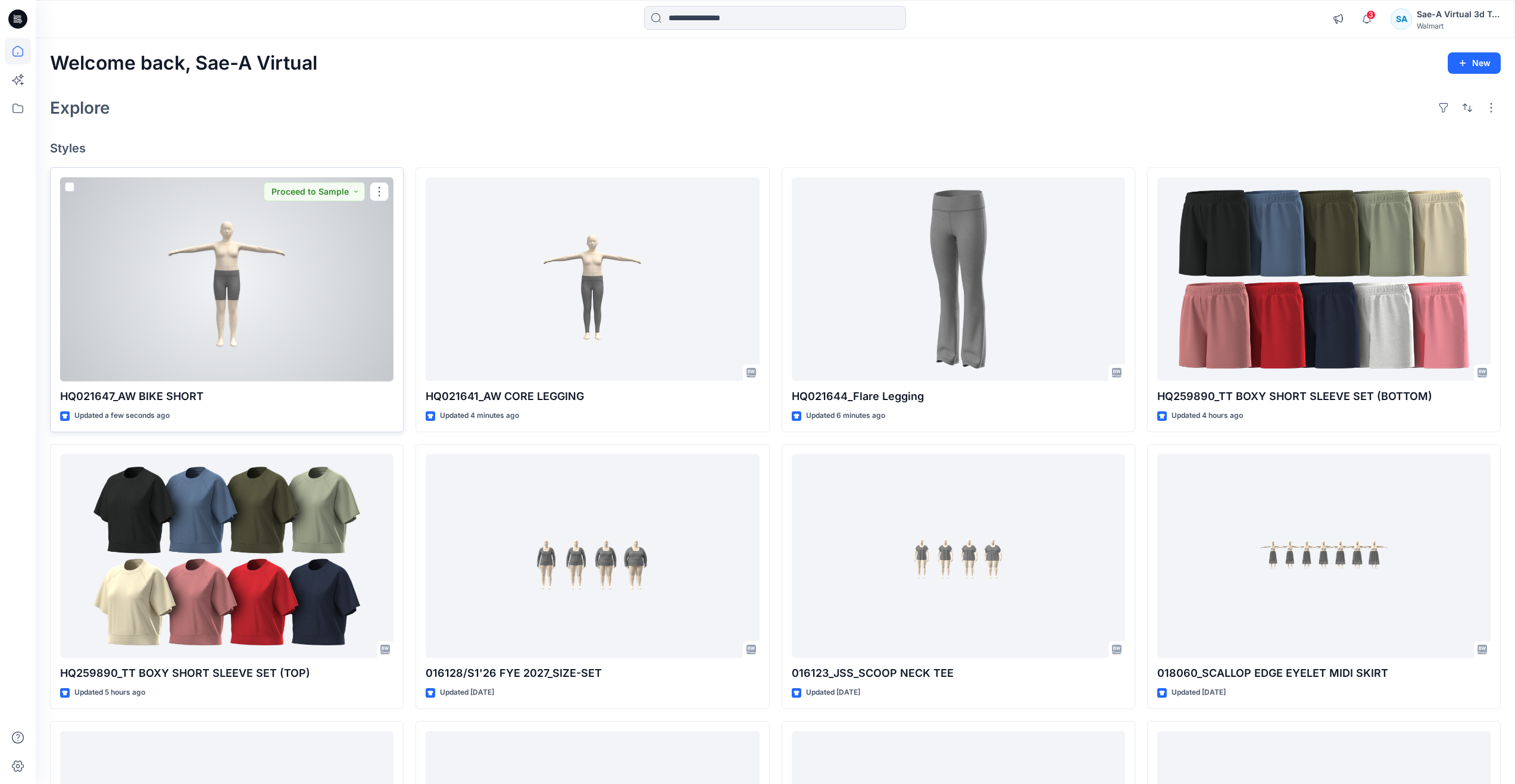
click at [278, 286] on div at bounding box center [227, 279] width 333 height 204
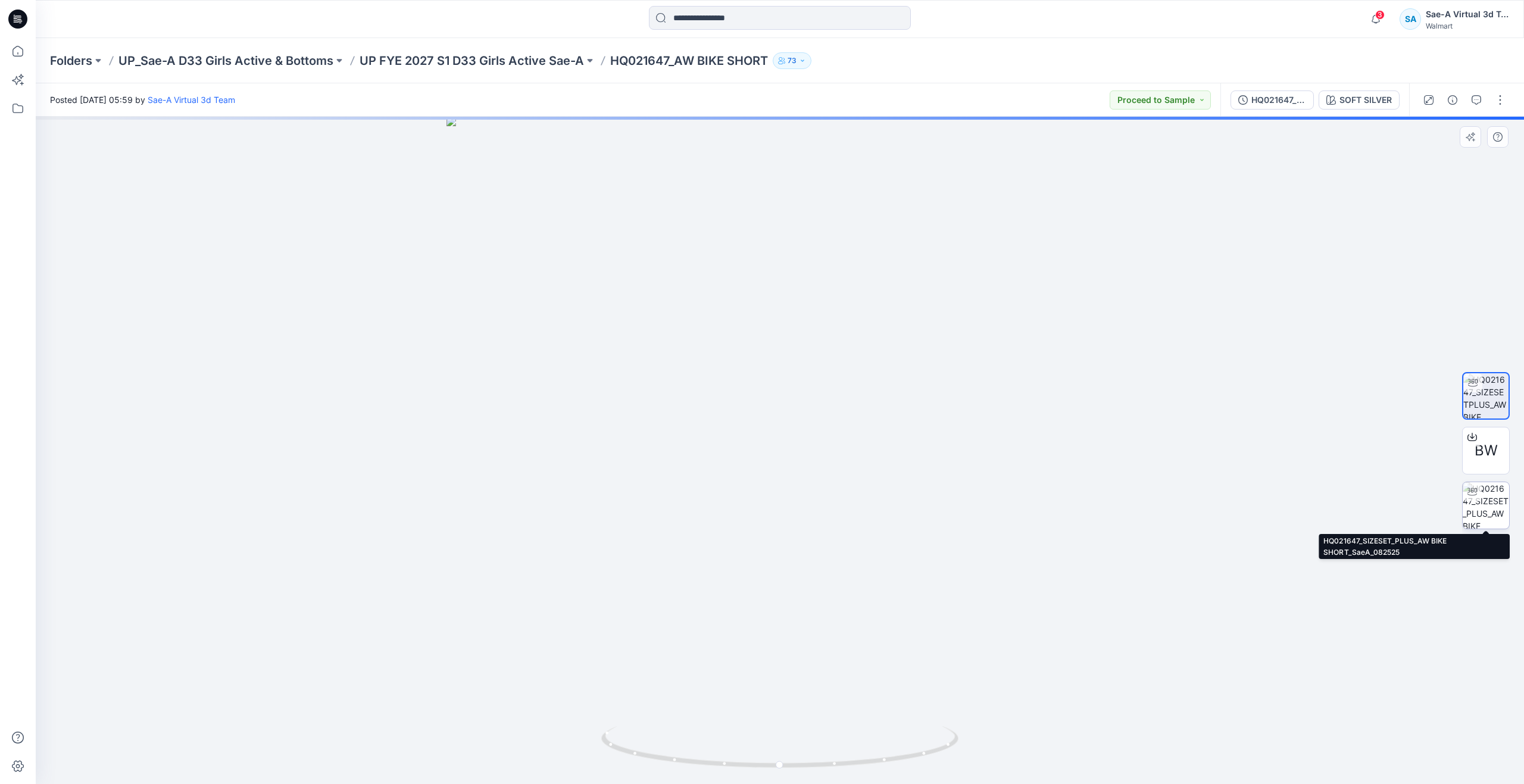
click at [1490, 504] on img at bounding box center [1485, 504] width 46 height 46
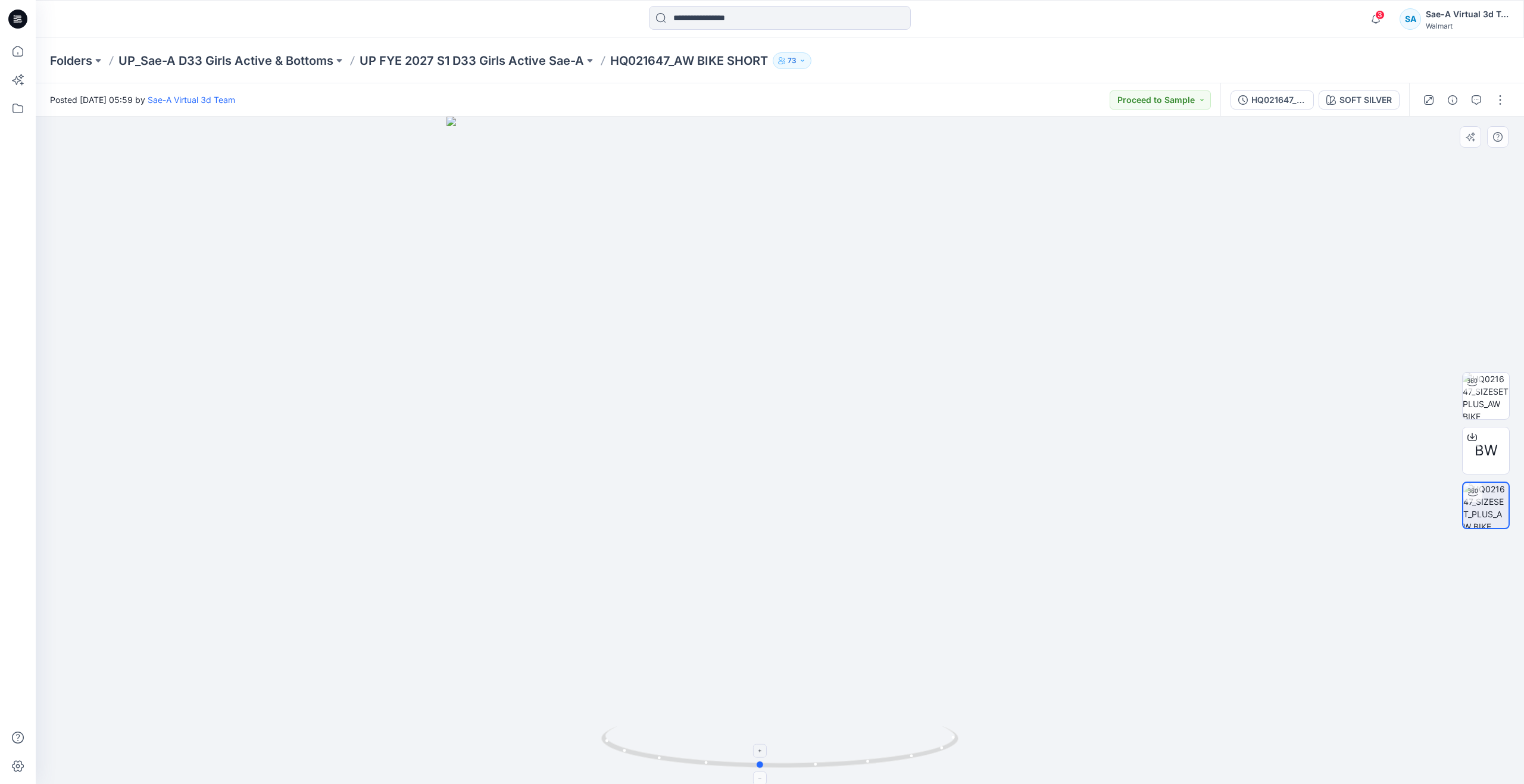
drag, startPoint x: 783, startPoint y: 767, endPoint x: 763, endPoint y: 757, distance: 22.4
click at [763, 757] on icon at bounding box center [781, 748] width 360 height 45
click at [16, 54] on icon at bounding box center [17, 51] width 27 height 27
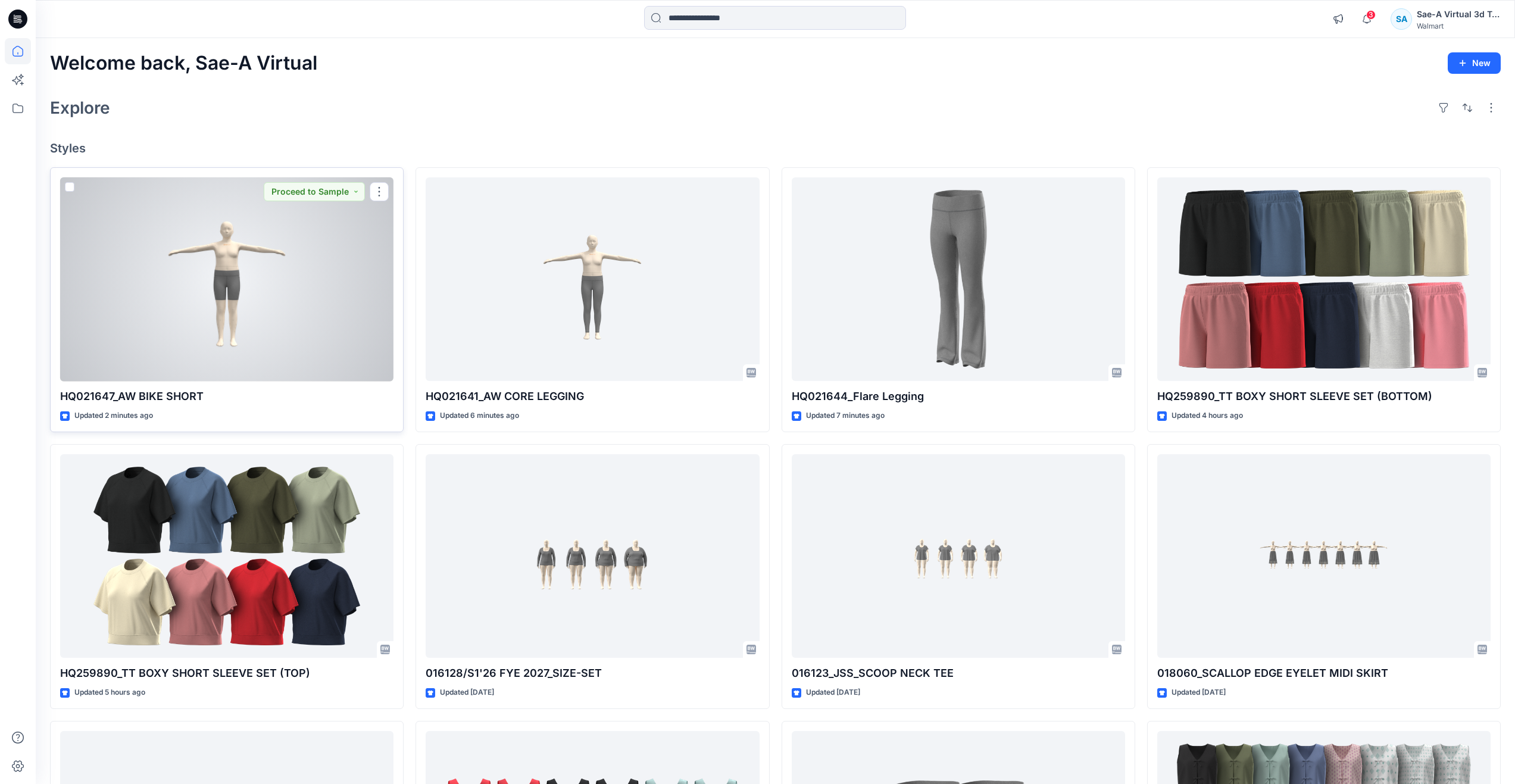
click at [234, 304] on div at bounding box center [227, 279] width 333 height 204
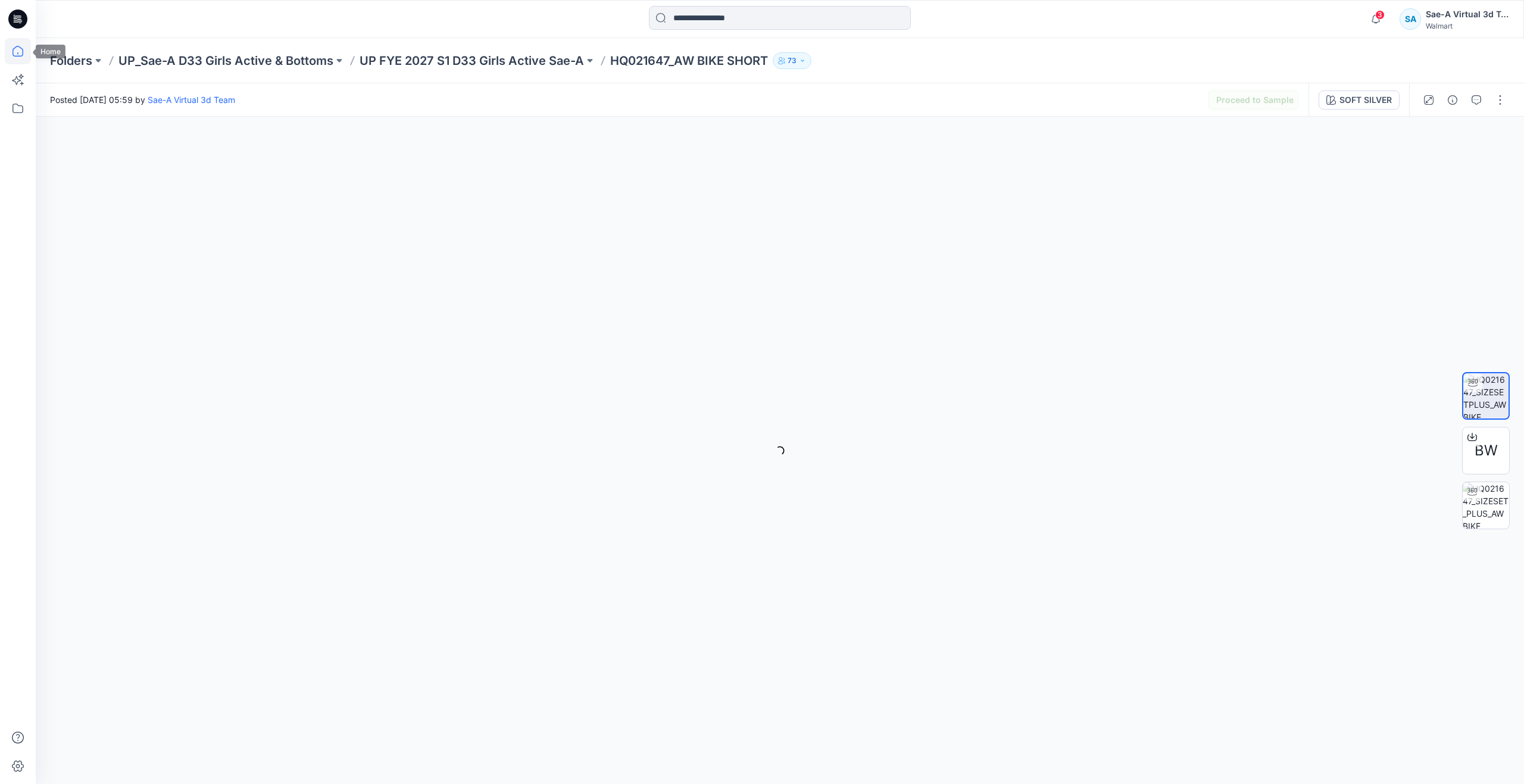
click at [13, 40] on icon at bounding box center [17, 51] width 27 height 27
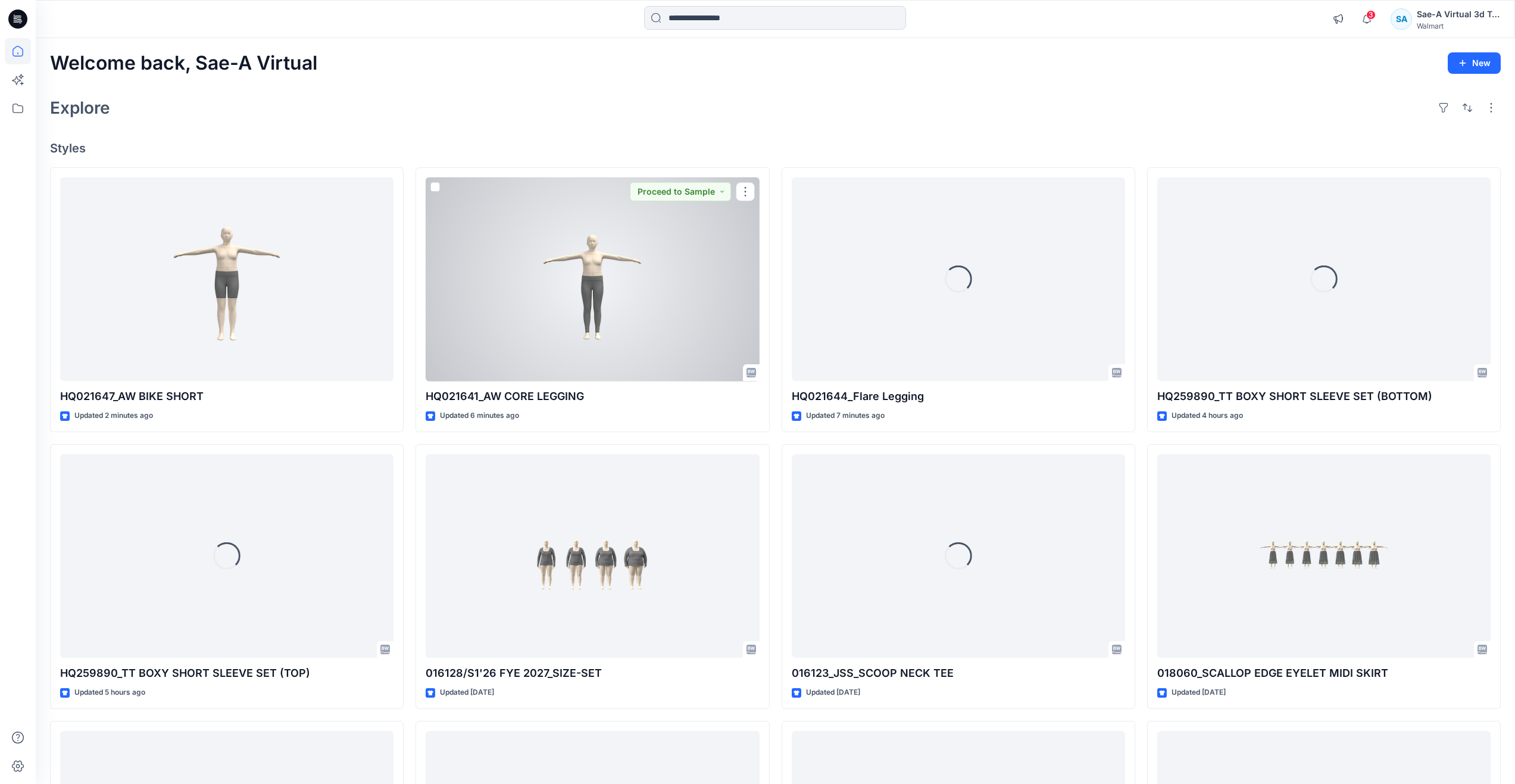
click at [588, 287] on div at bounding box center [593, 279] width 333 height 204
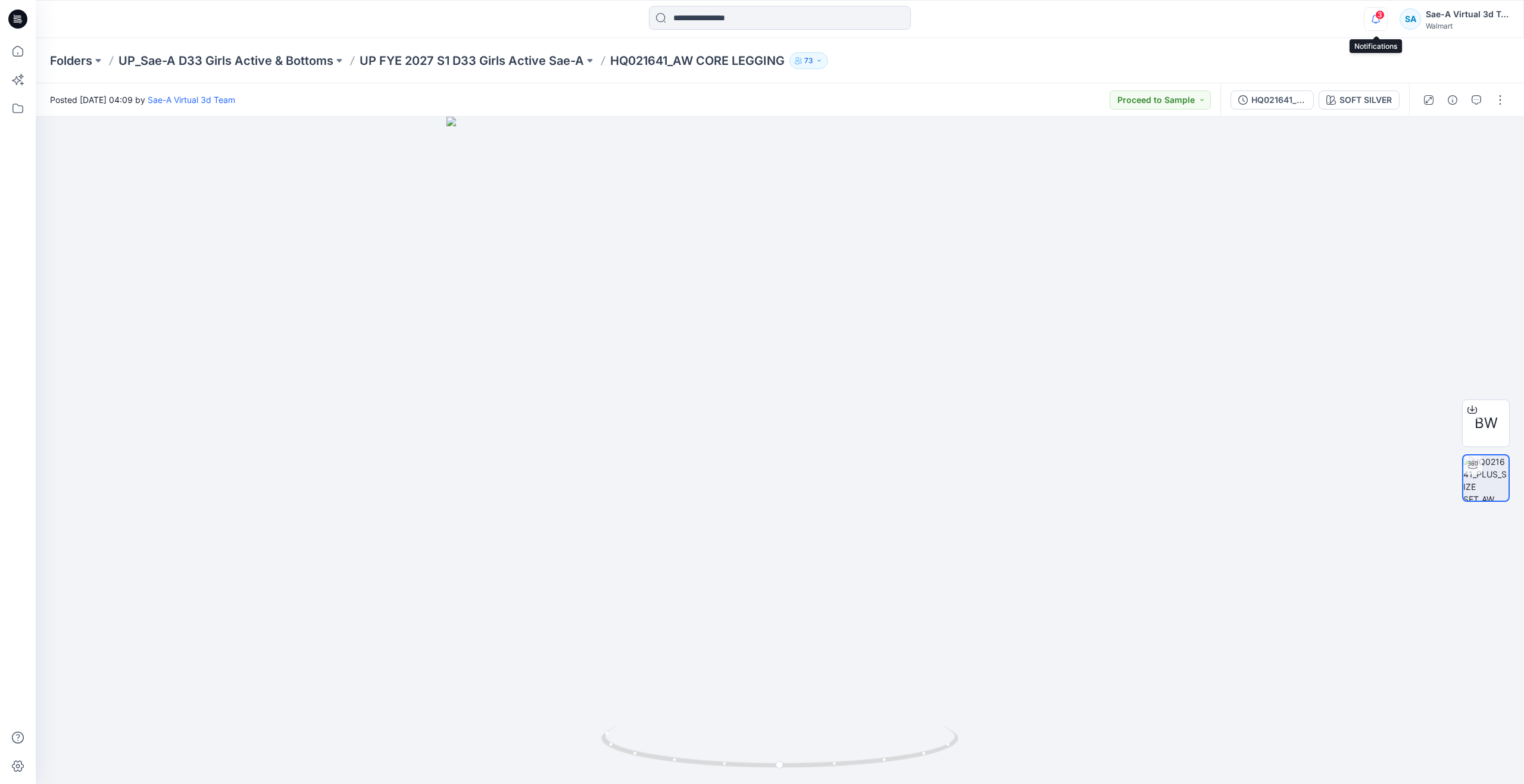
click at [1373, 16] on icon "button" at bounding box center [1375, 19] width 8 height 8
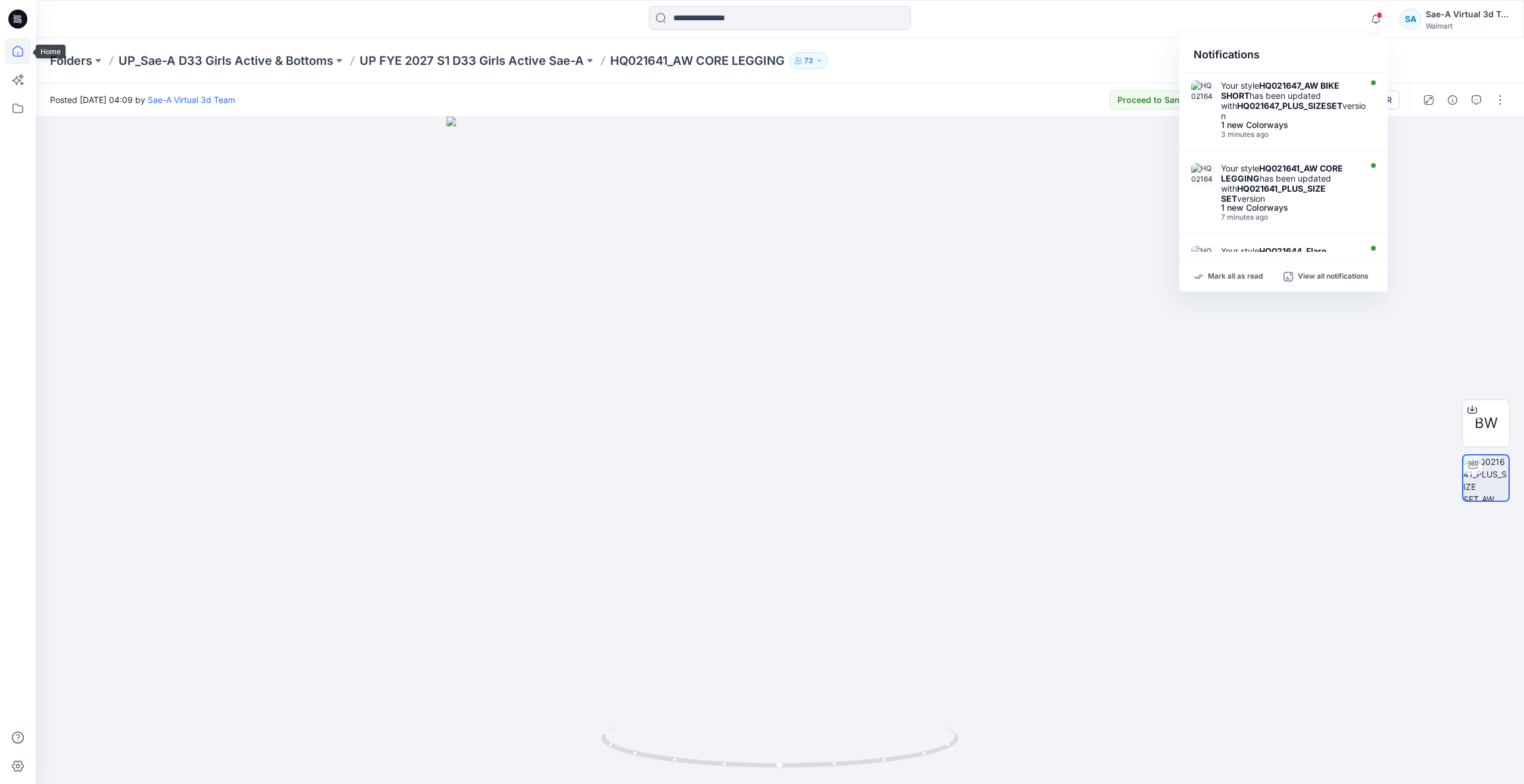
click at [25, 53] on icon at bounding box center [17, 51] width 27 height 27
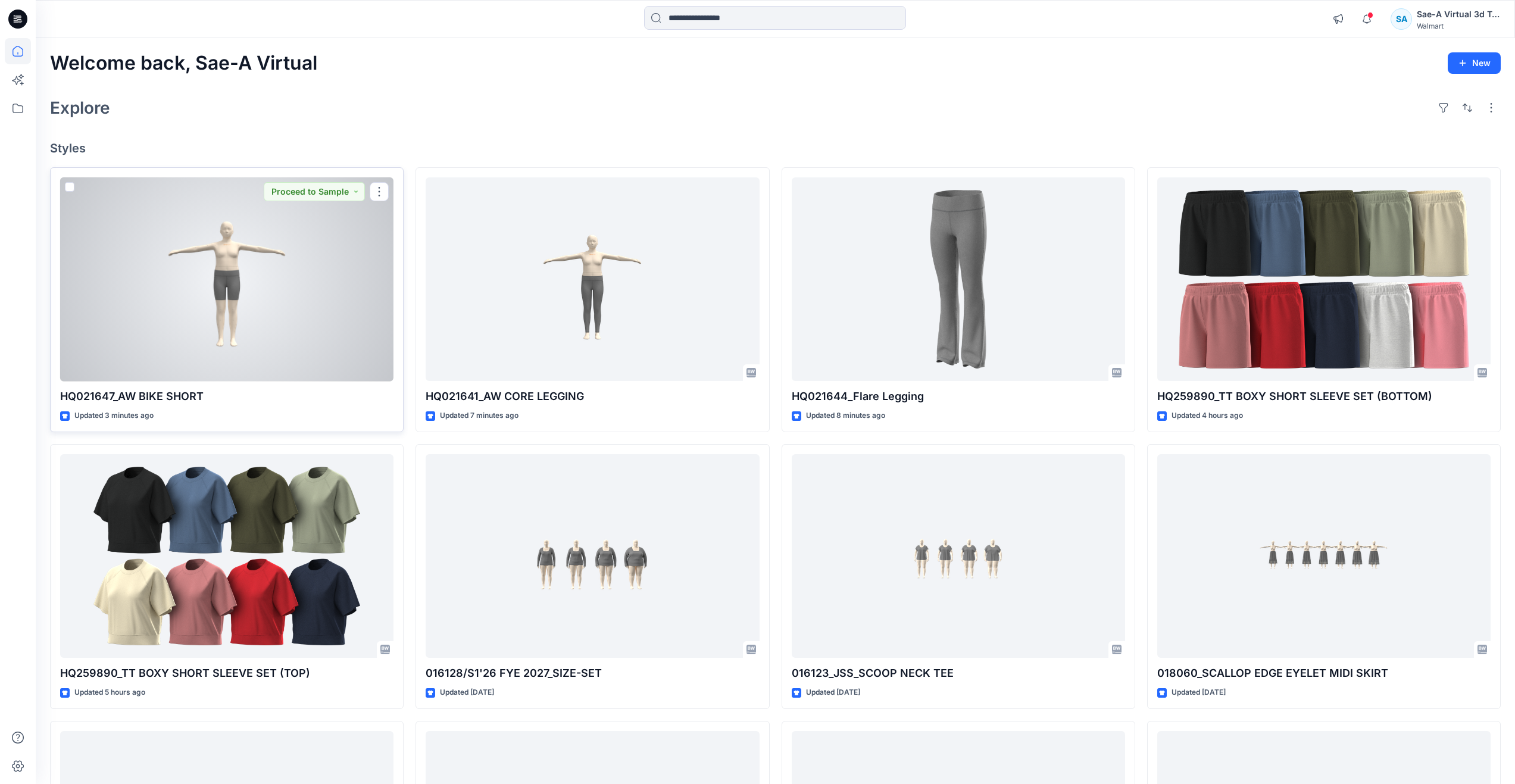
click at [304, 308] on div at bounding box center [227, 279] width 333 height 204
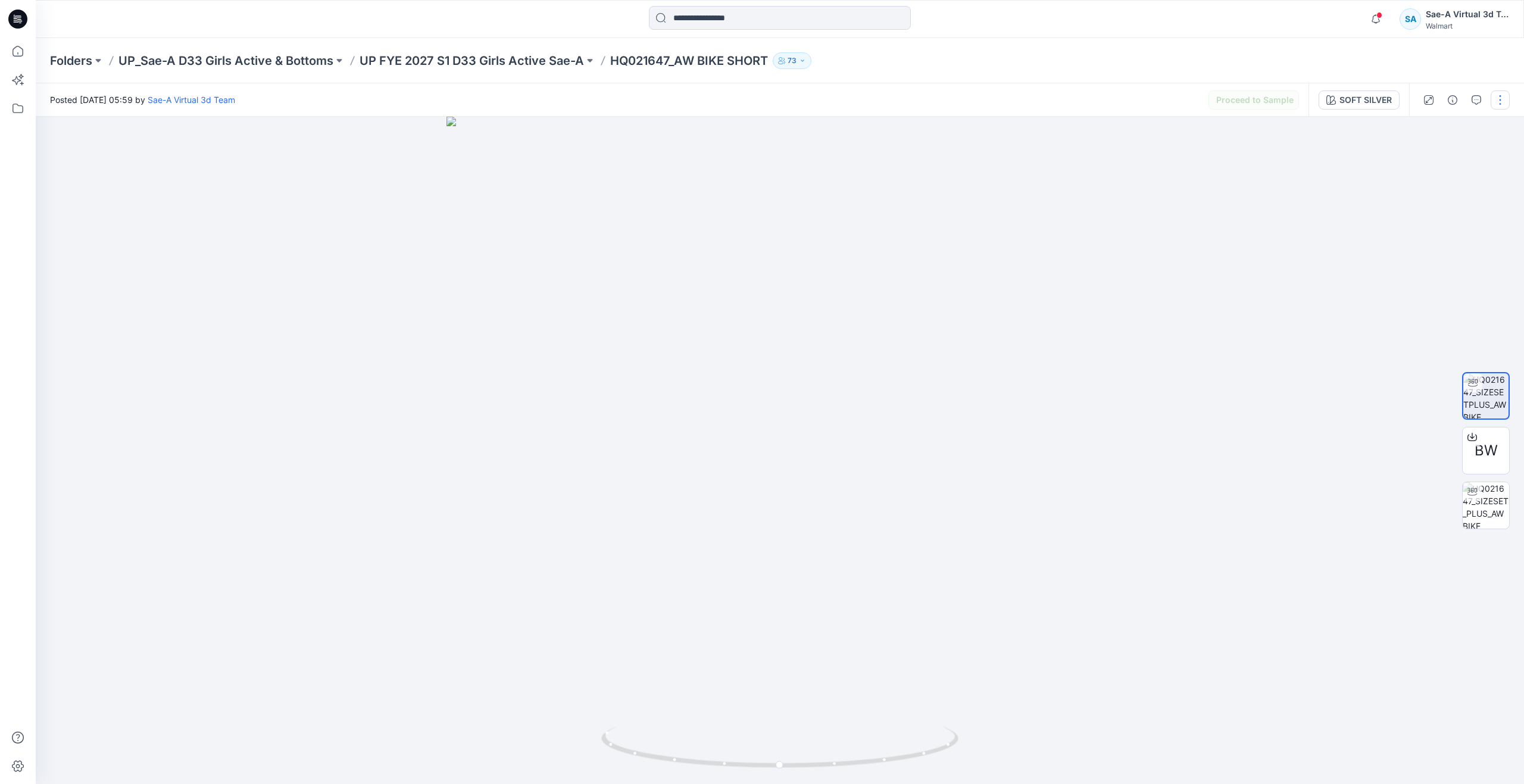
click at [1505, 98] on button "button" at bounding box center [1500, 99] width 19 height 19
click at [1423, 158] on p "Edit" at bounding box center [1425, 161] width 15 height 12
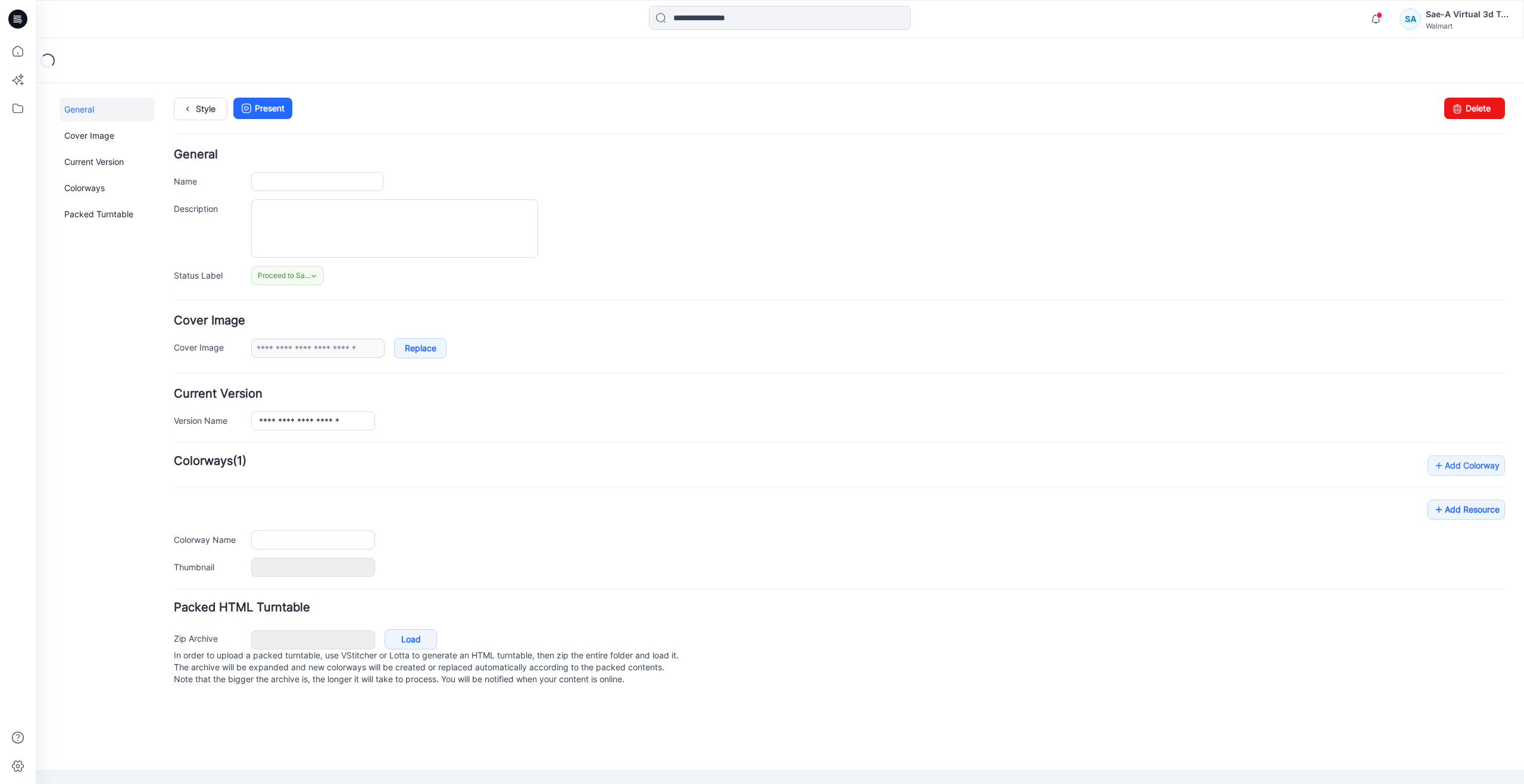
type input "**********"
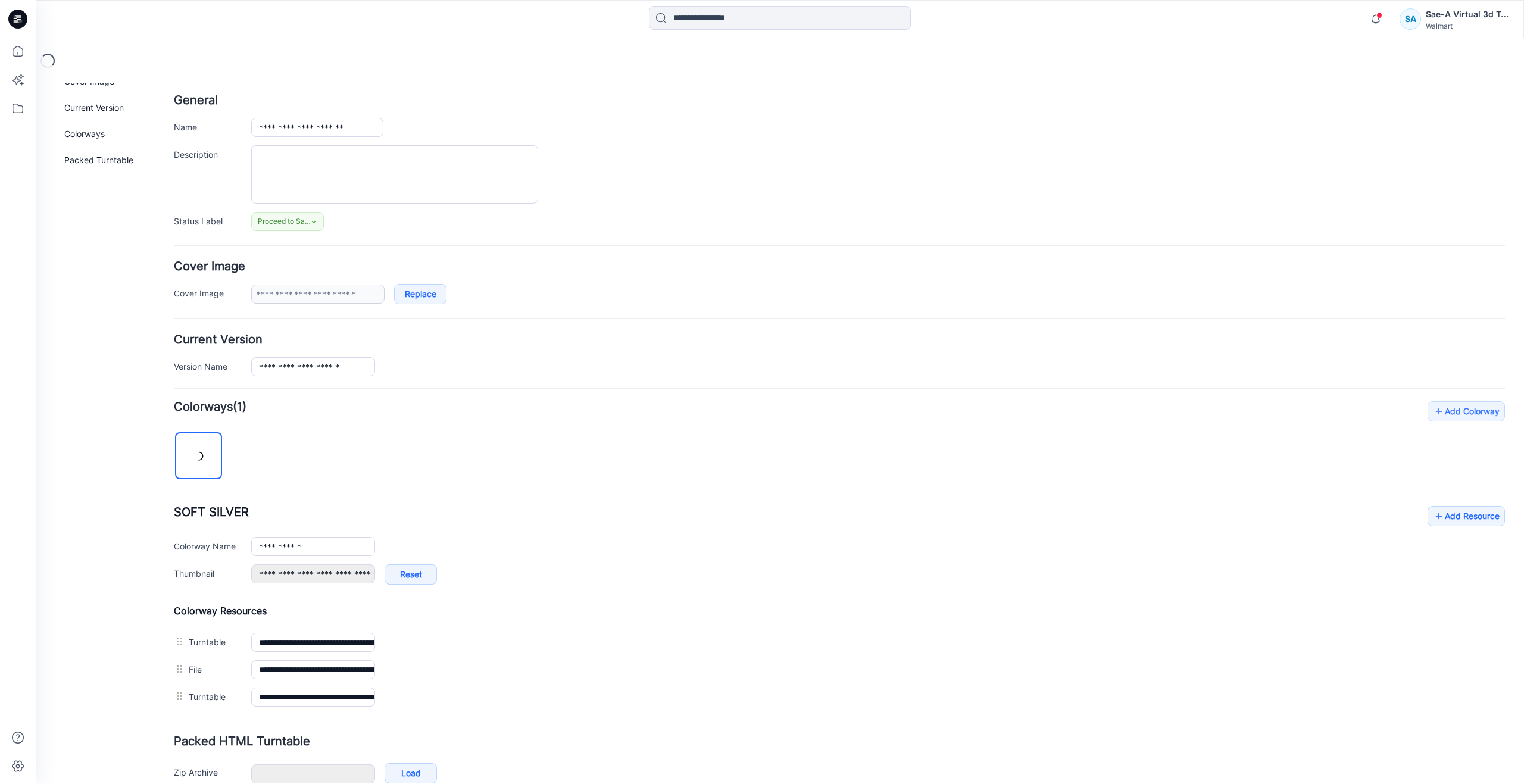
scroll to position [117, 0]
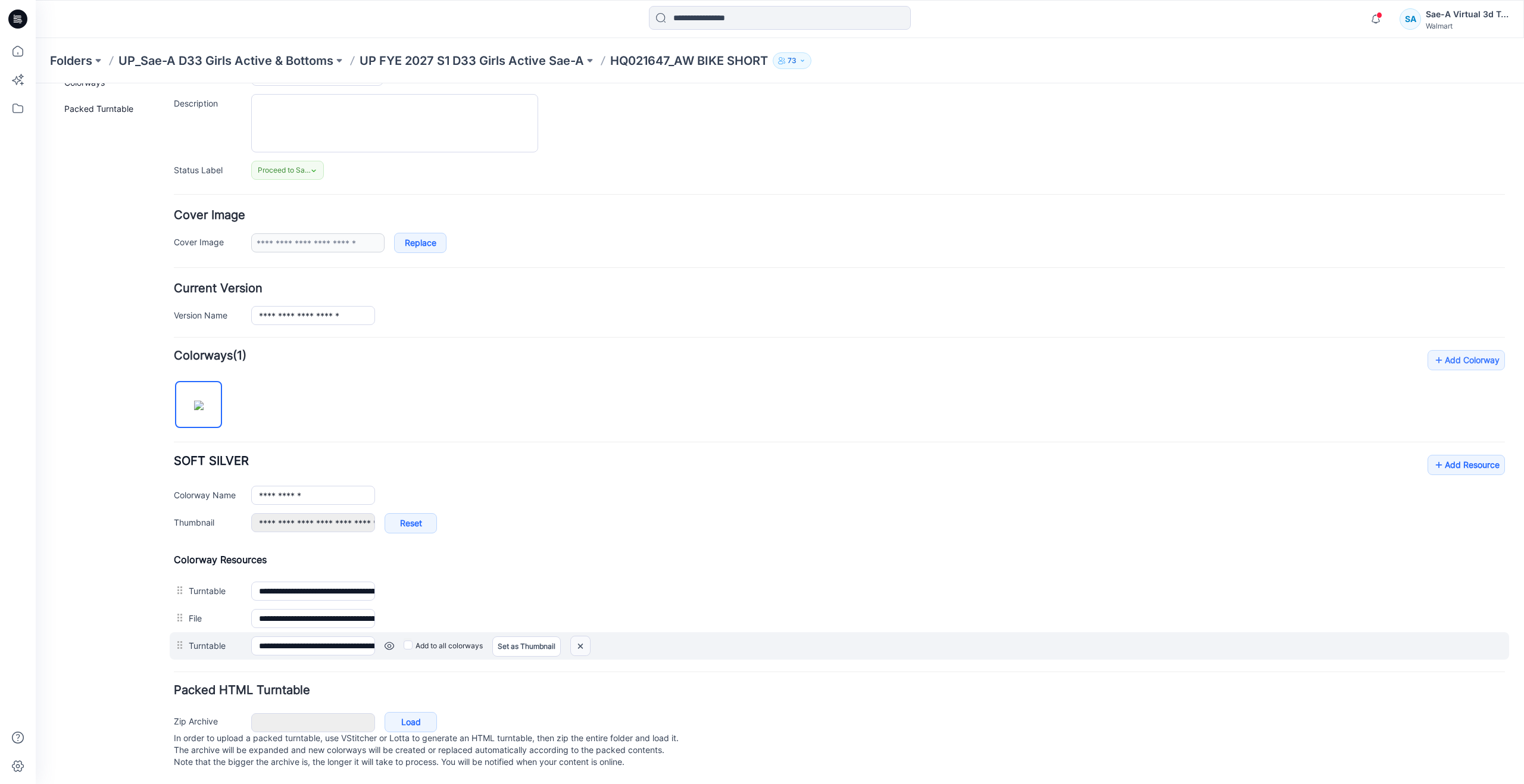
click at [36, 83] on img at bounding box center [36, 83] width 0 height 0
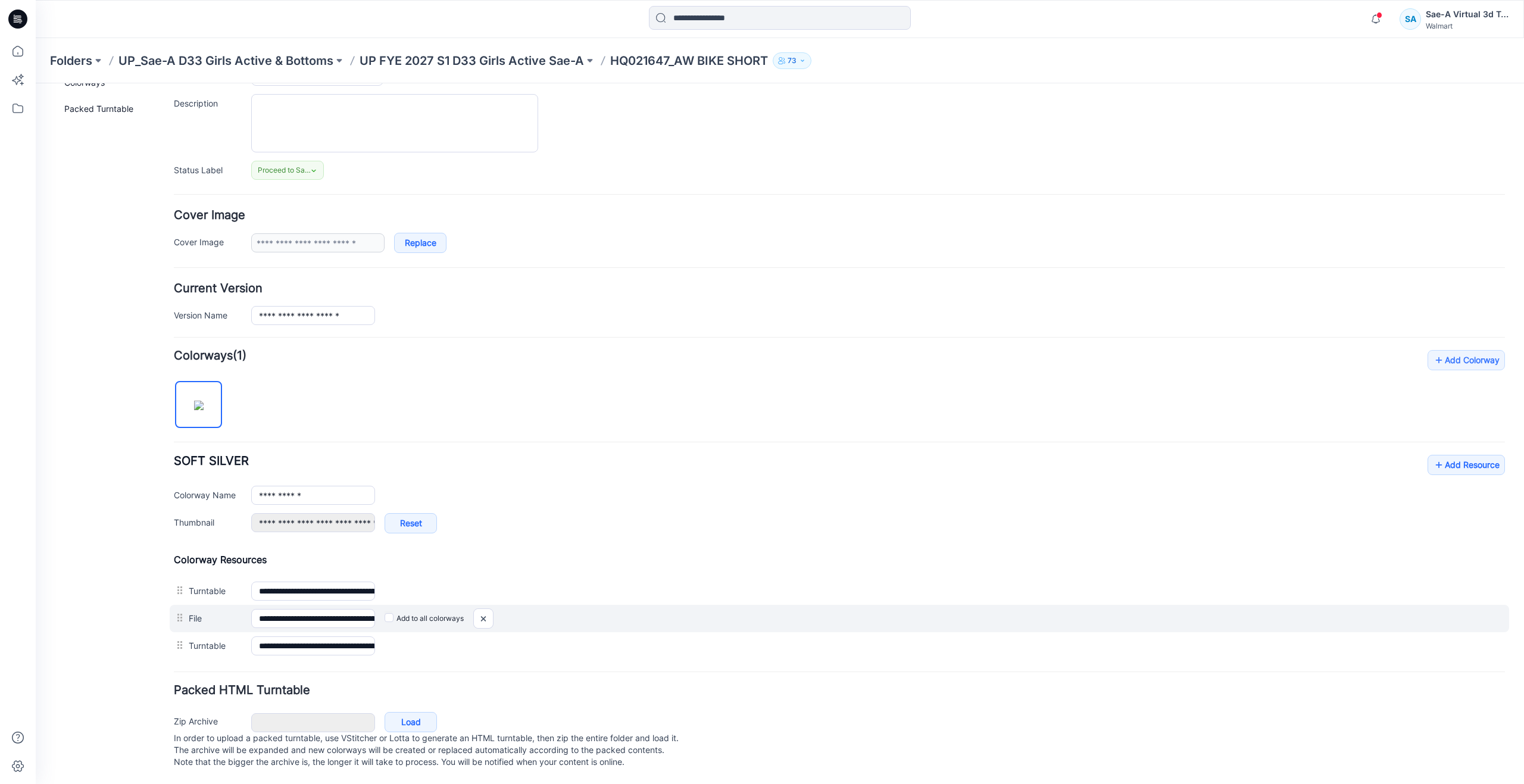
scroll to position [90, 0]
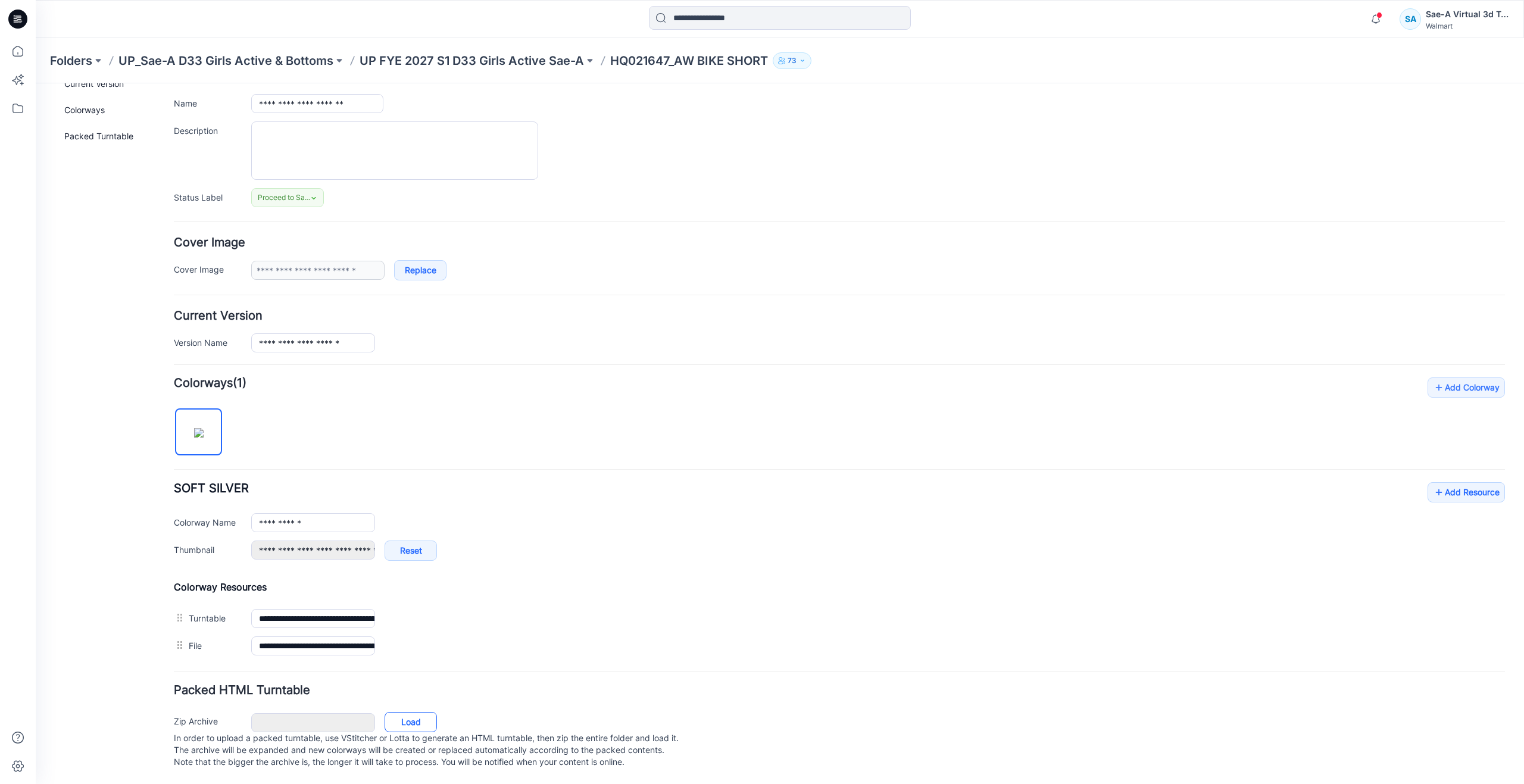
click at [415, 712] on link "Load" at bounding box center [411, 722] width 52 height 20
click at [19, 54] on icon at bounding box center [17, 51] width 27 height 27
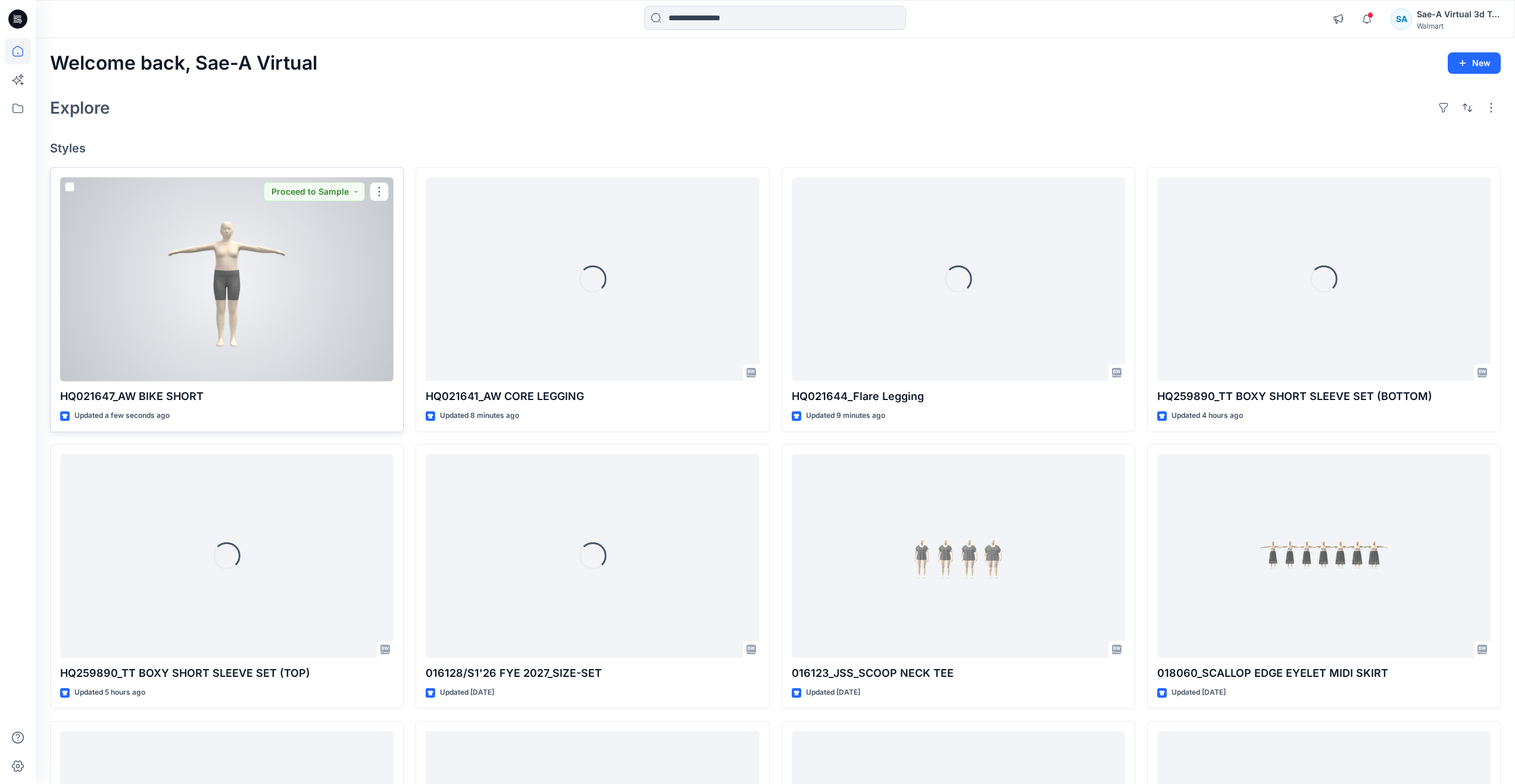
click at [145, 304] on div at bounding box center [227, 279] width 333 height 204
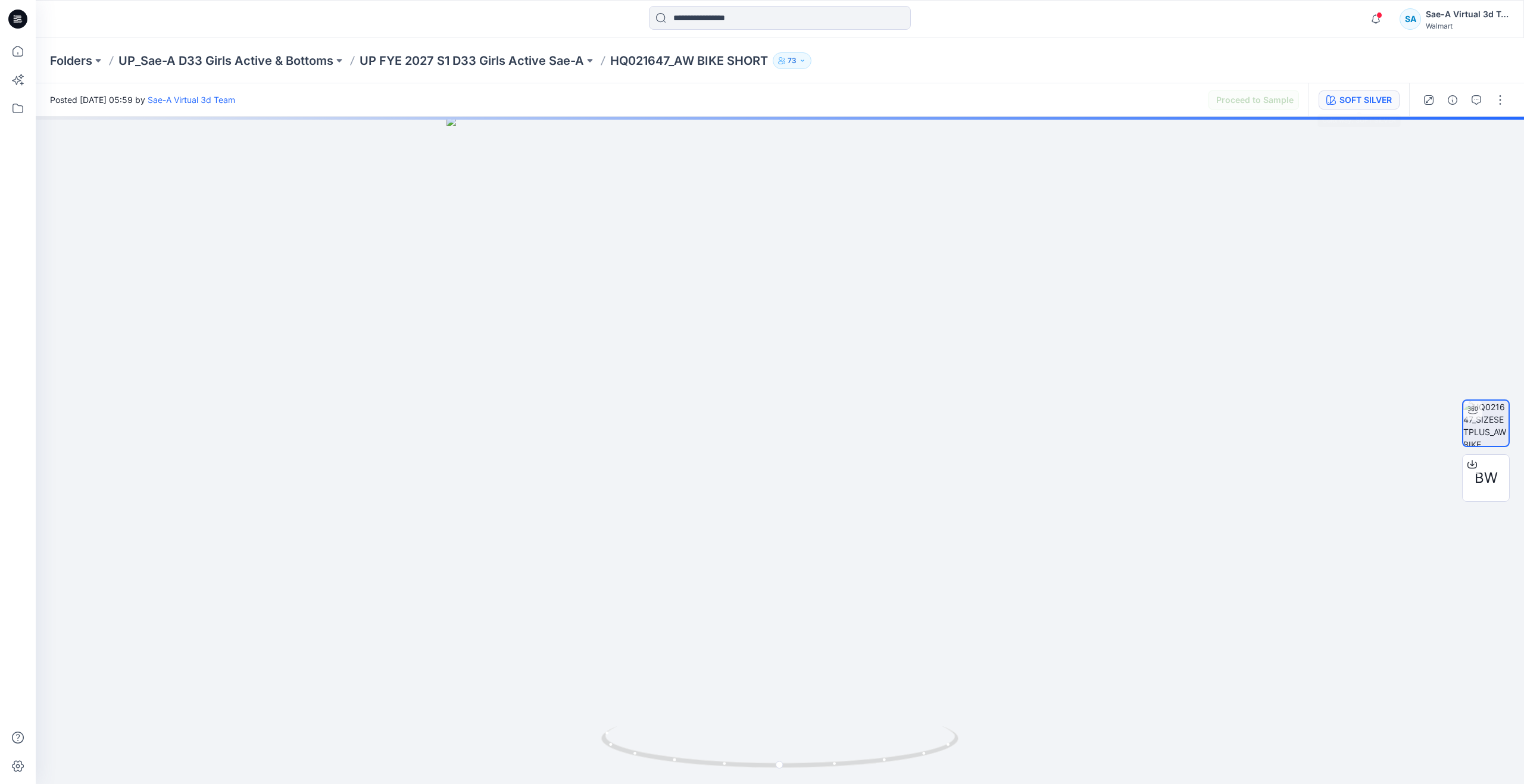
click at [1347, 105] on div "SOFT SILVER" at bounding box center [1366, 99] width 52 height 13
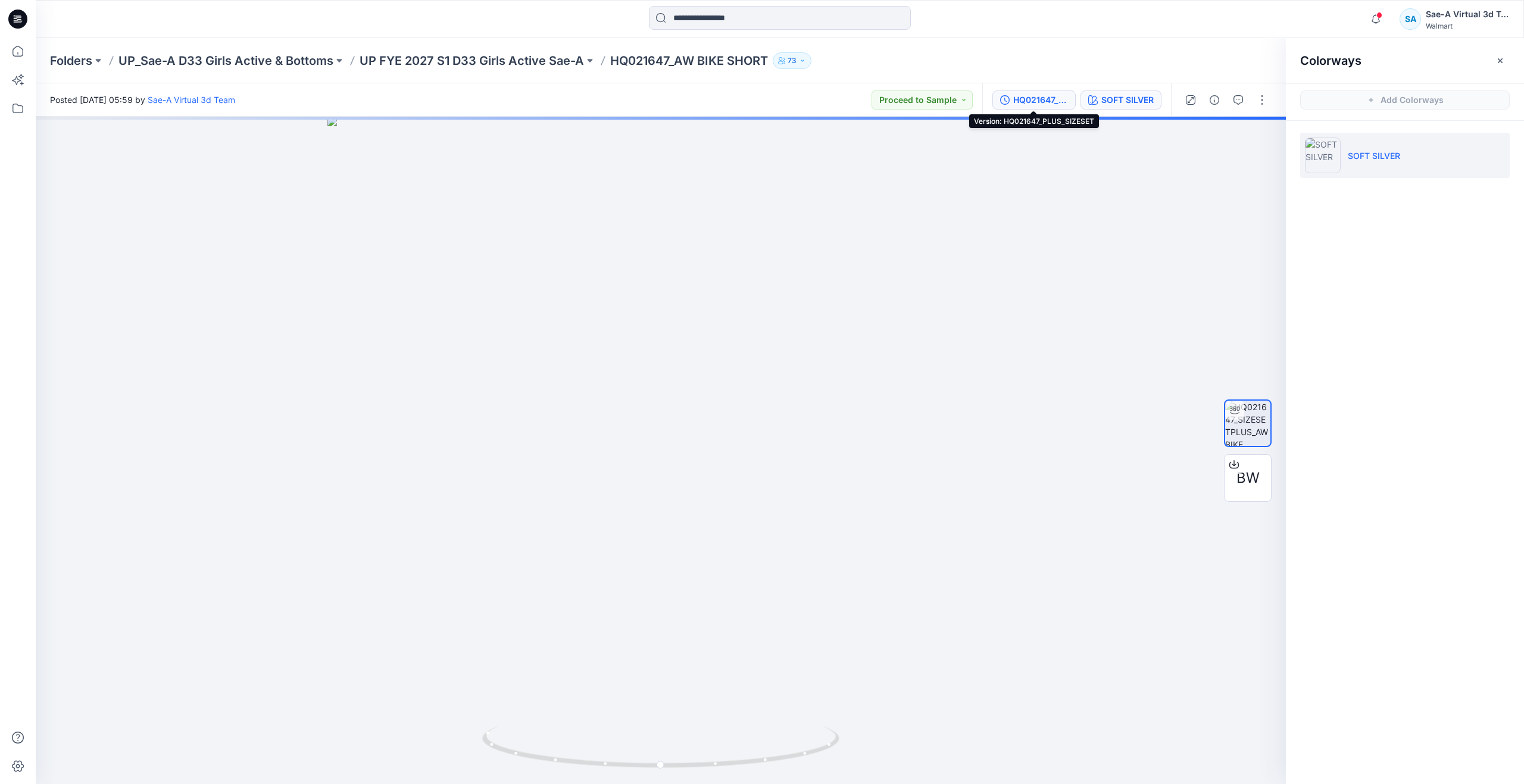
click at [1043, 102] on div "HQ021647_PLUS_SIZESET" at bounding box center [1041, 99] width 55 height 13
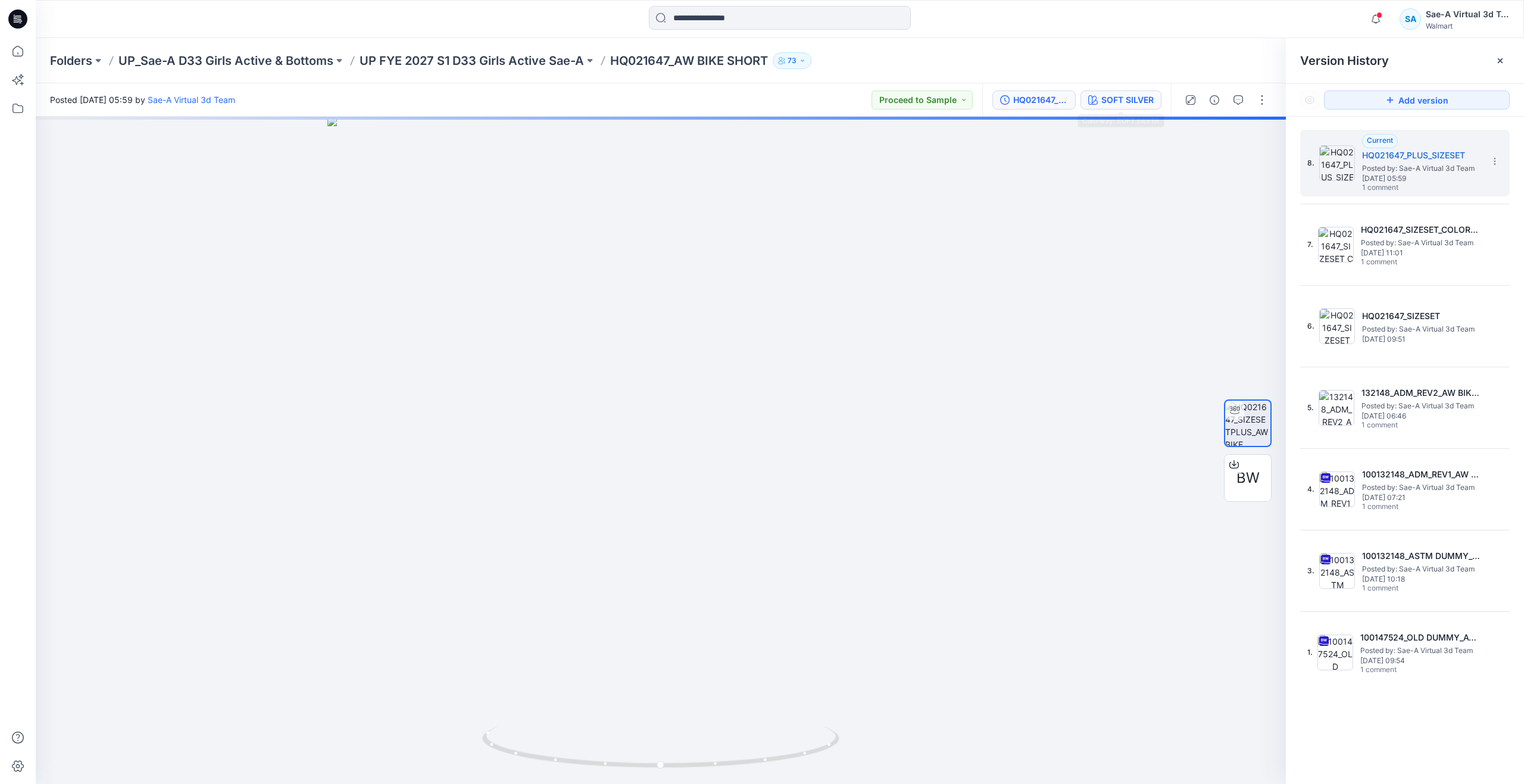
click at [1123, 101] on div "SOFT SILVER" at bounding box center [1127, 99] width 52 height 13
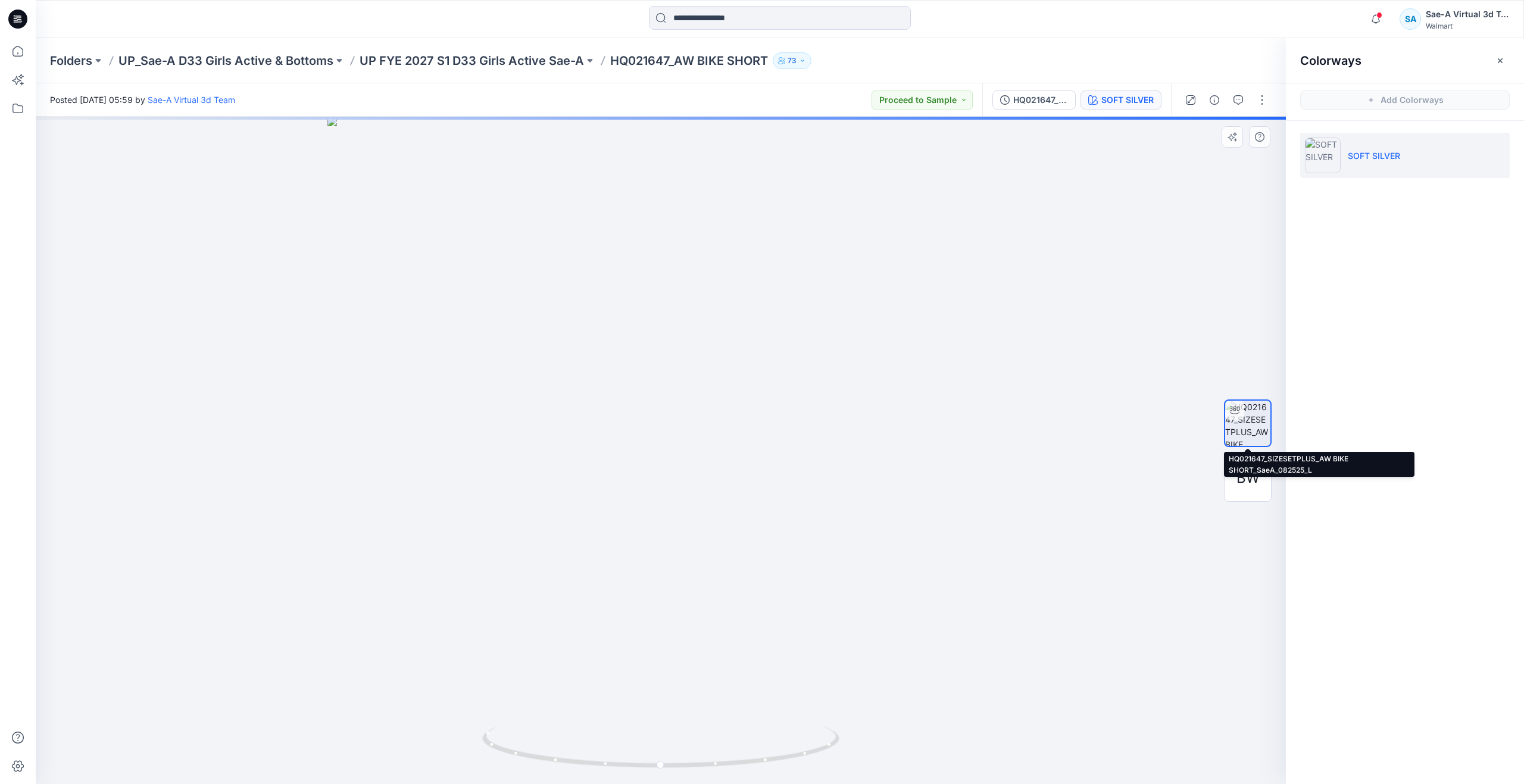
click at [1241, 422] on img at bounding box center [1248, 423] width 45 height 45
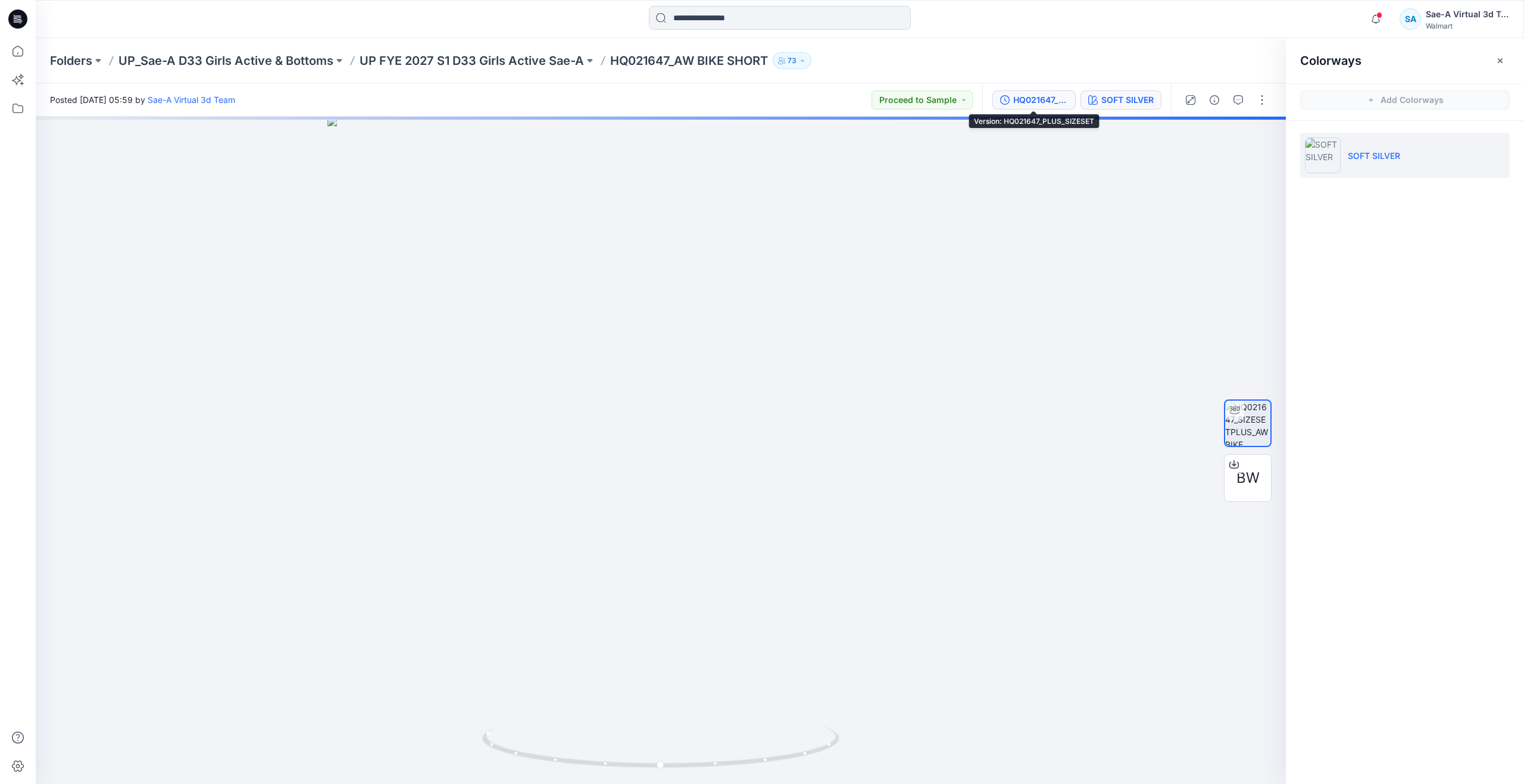
click at [1056, 101] on div "HQ021647_PLUS_SIZESET" at bounding box center [1041, 99] width 55 height 13
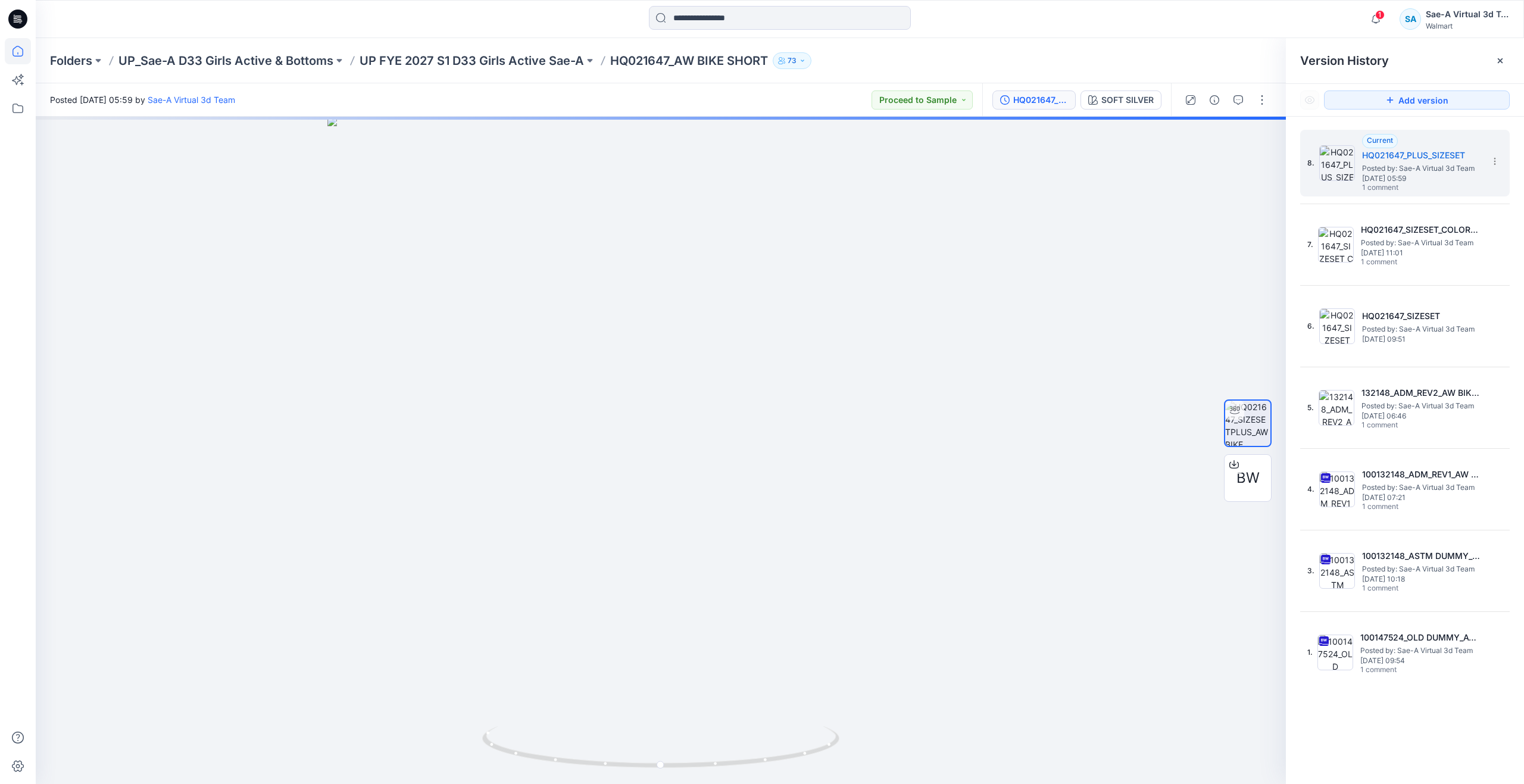
click at [11, 52] on icon at bounding box center [17, 51] width 27 height 27
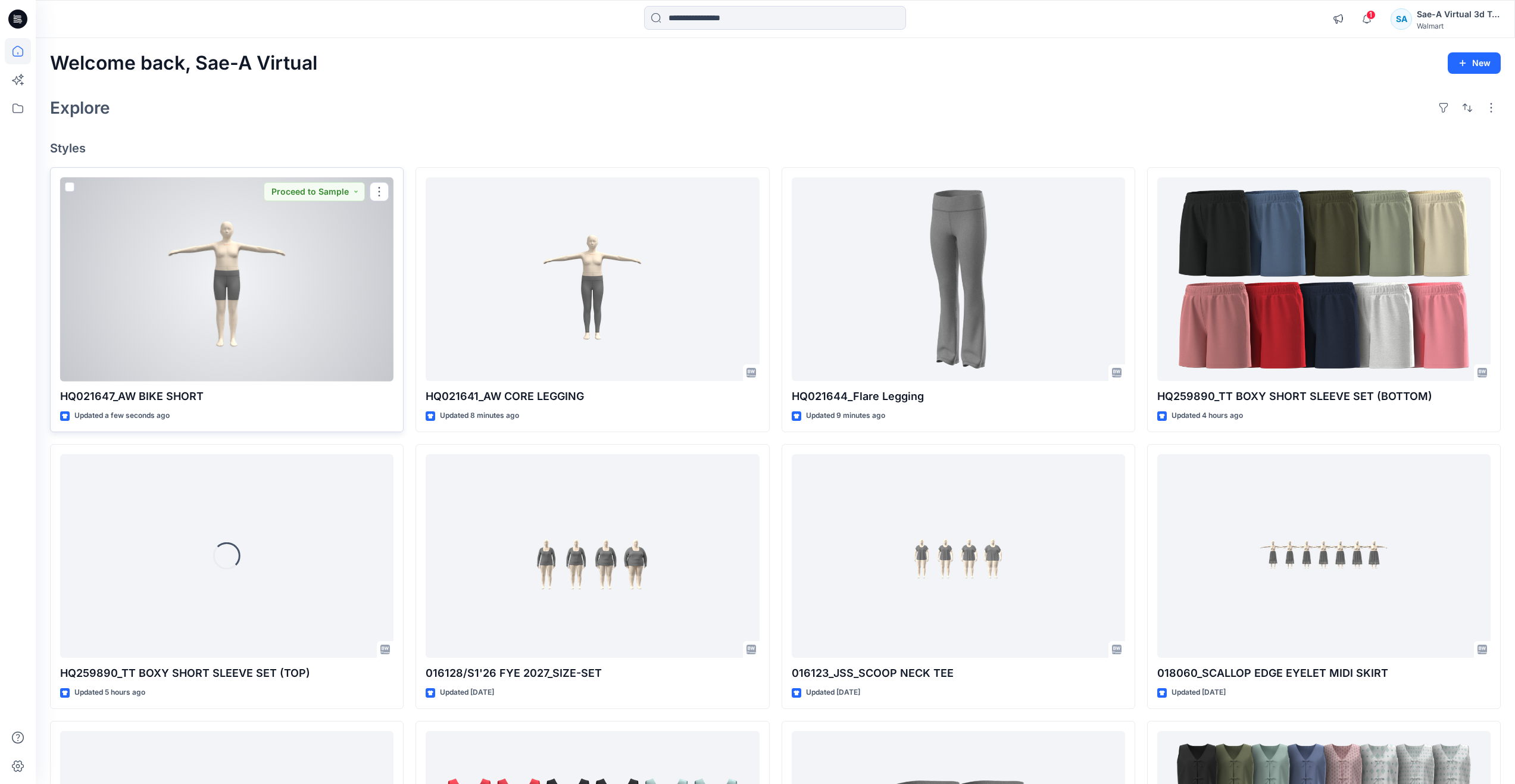
click at [164, 305] on div at bounding box center [227, 279] width 333 height 204
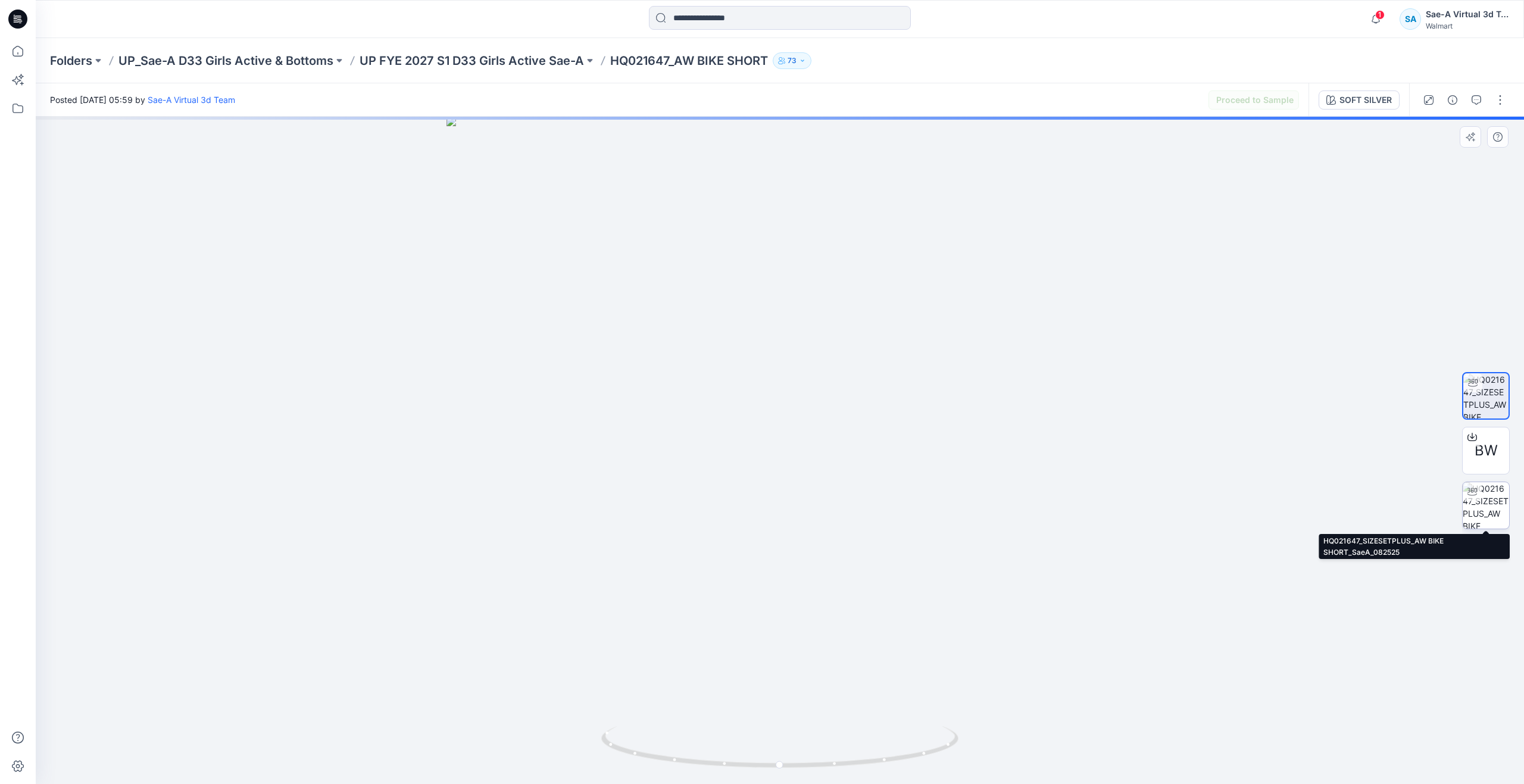
click at [1483, 504] on img at bounding box center [1485, 504] width 46 height 46
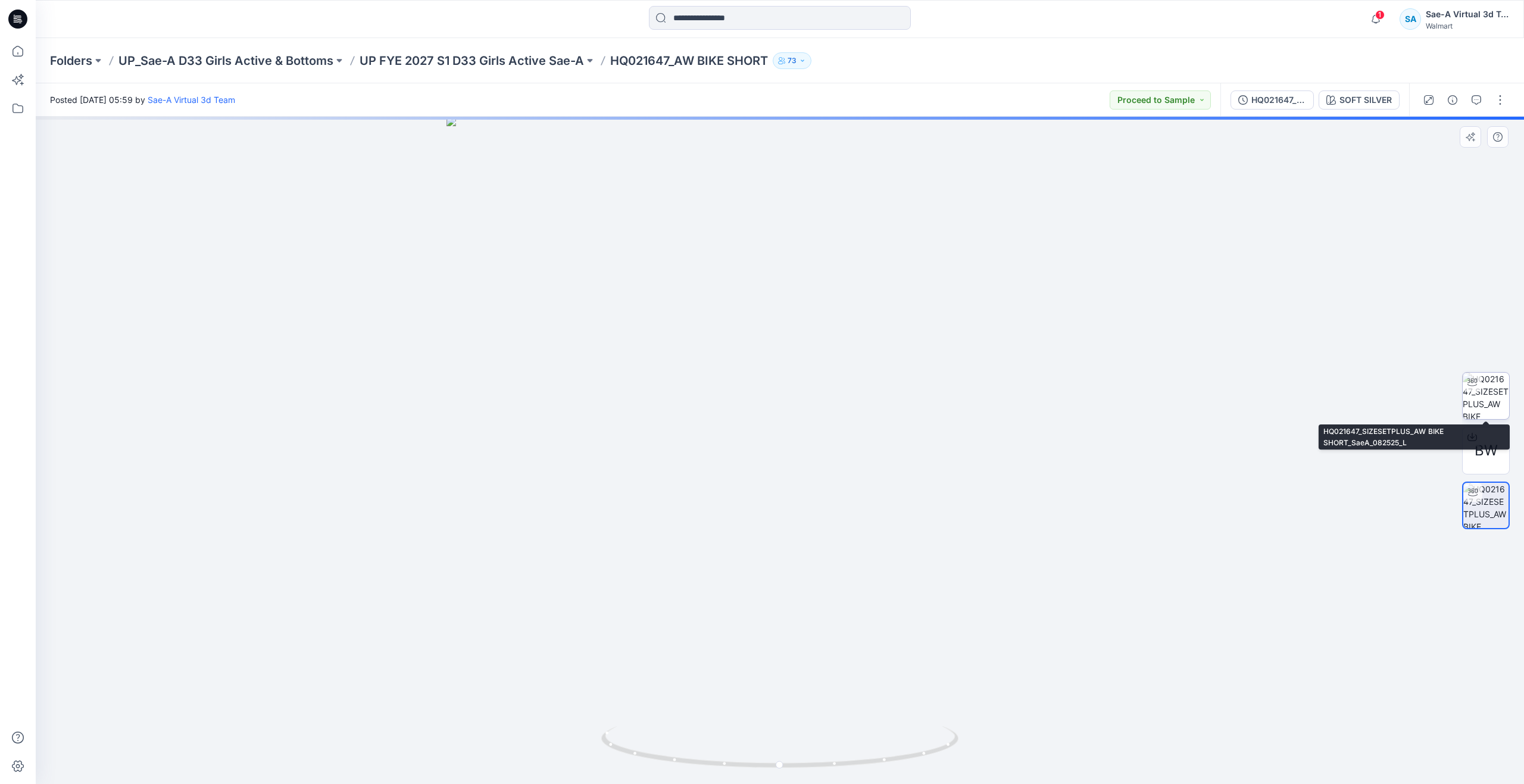
click at [1491, 395] on img at bounding box center [1485, 395] width 46 height 46
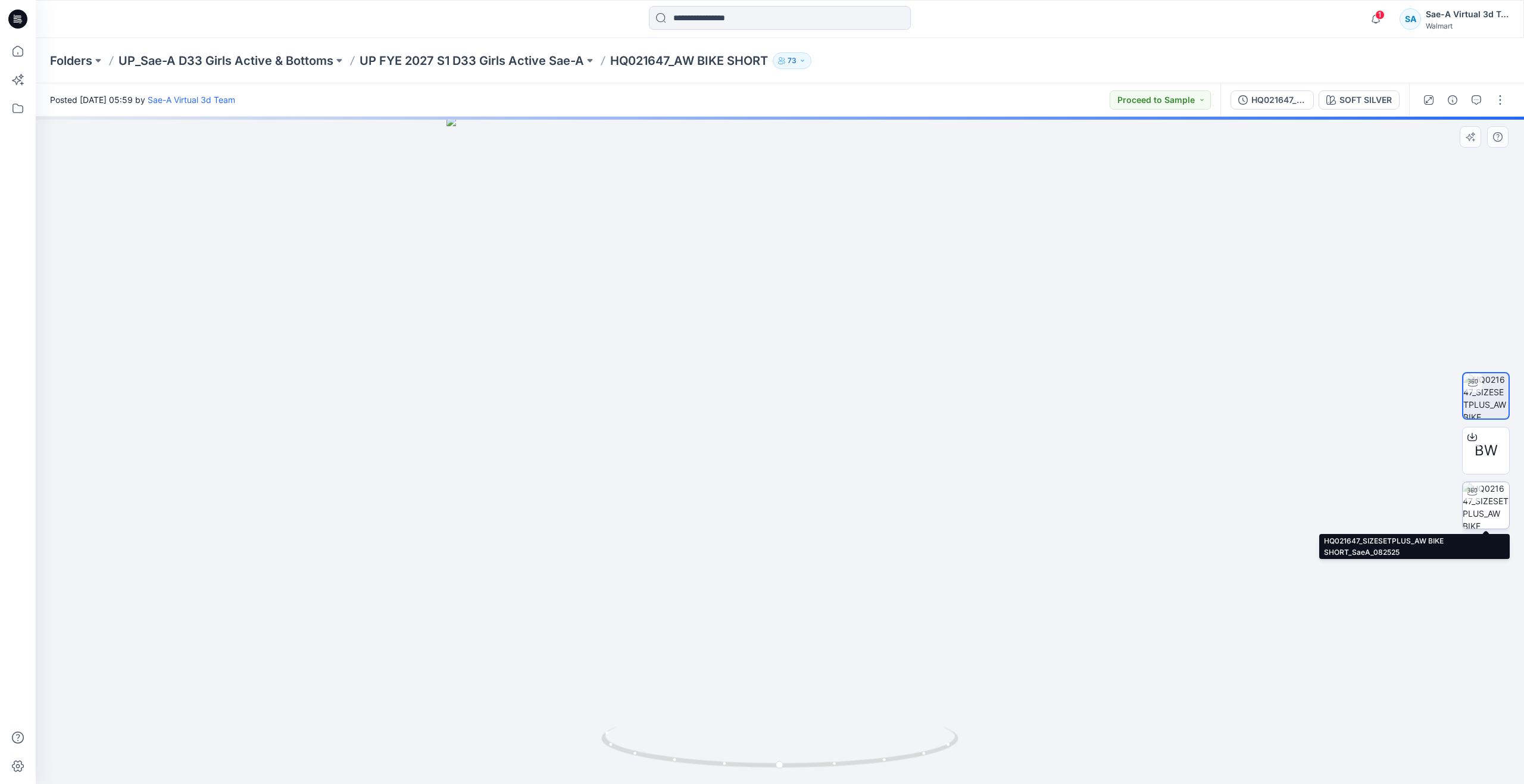
click at [1491, 504] on img at bounding box center [1485, 504] width 46 height 46
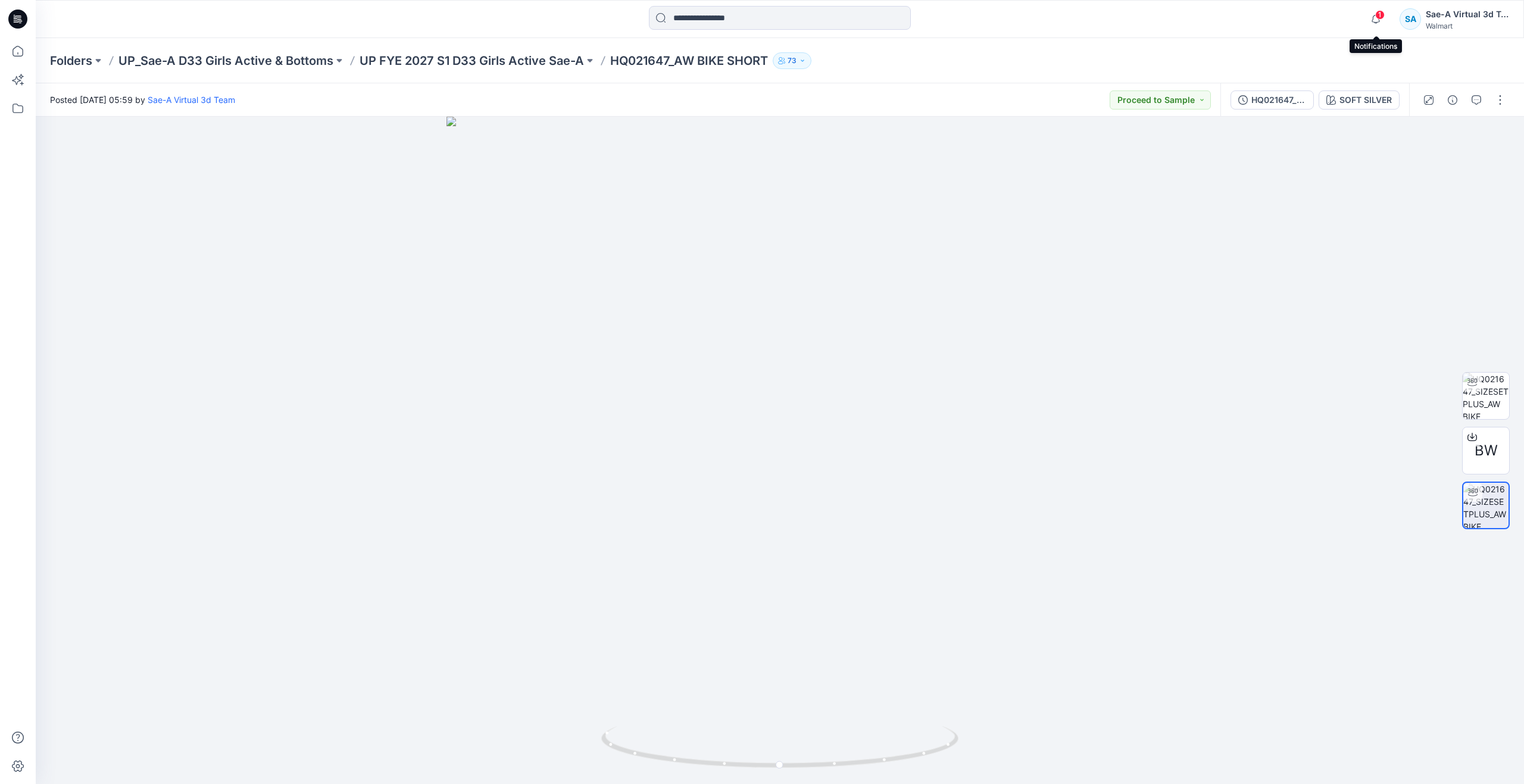
click at [1375, 16] on span "1" at bounding box center [1380, 14] width 10 height 10
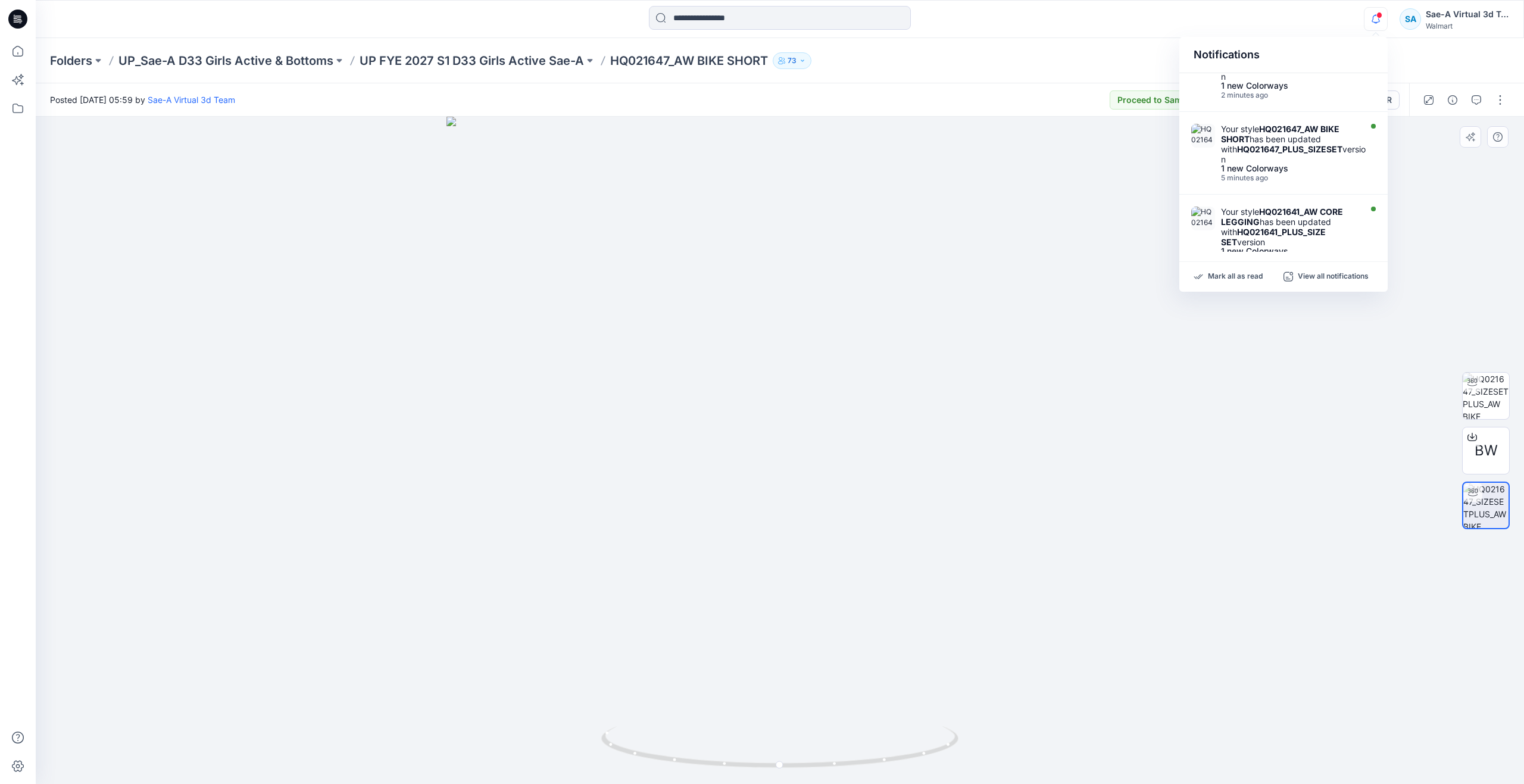
scroll to position [60, 0]
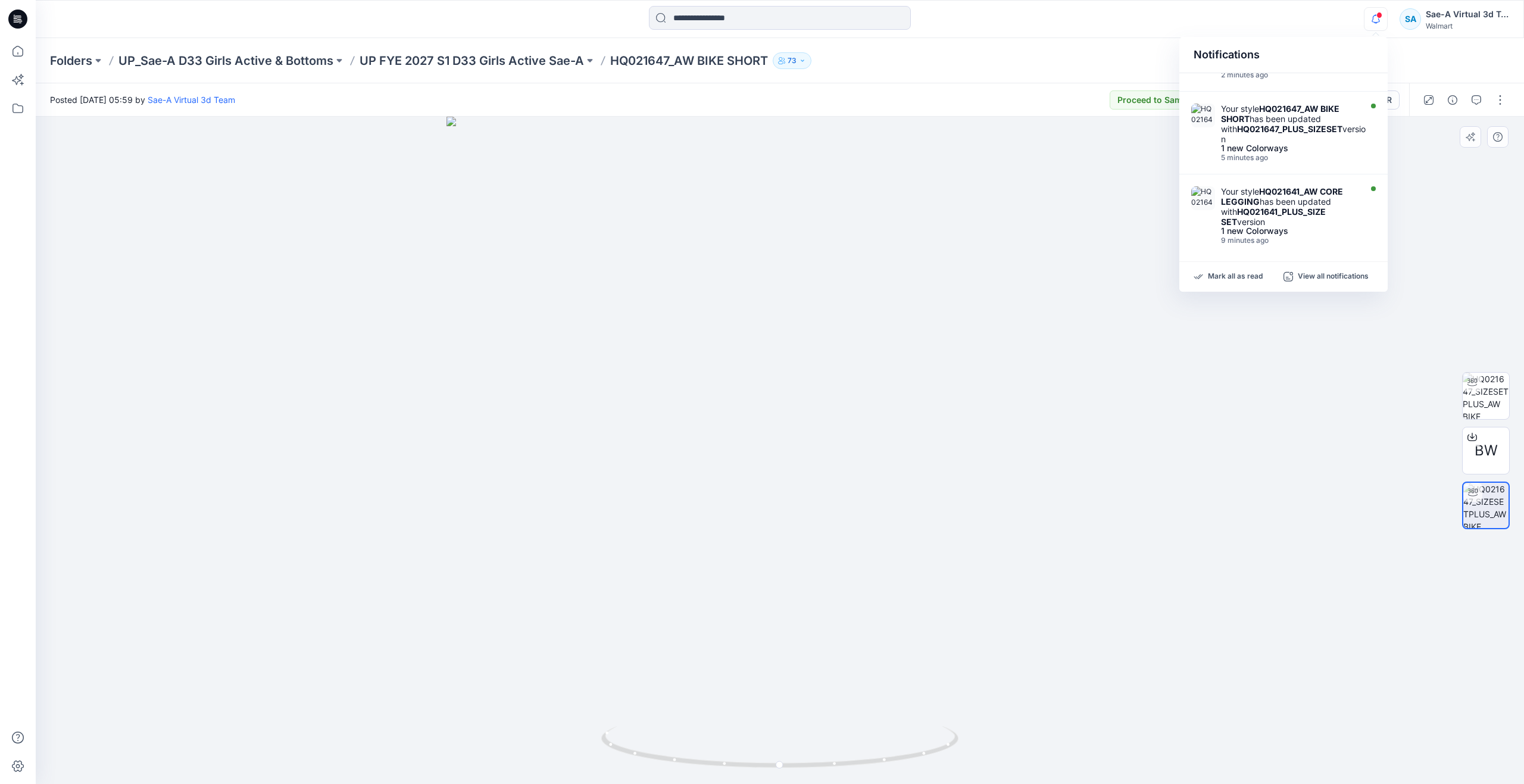
click at [1026, 499] on div at bounding box center [780, 450] width 1488 height 667
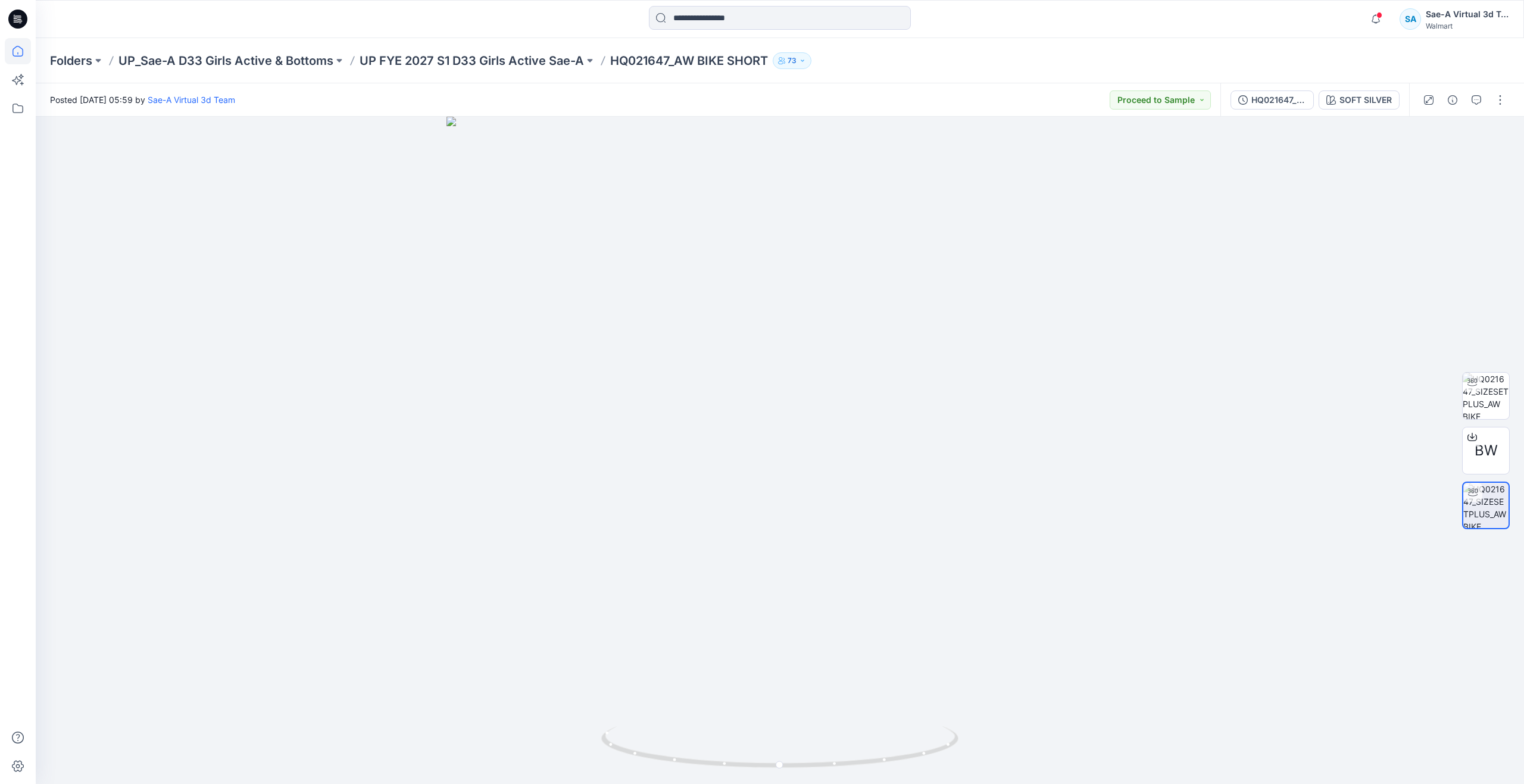
click at [10, 48] on icon at bounding box center [17, 51] width 27 height 27
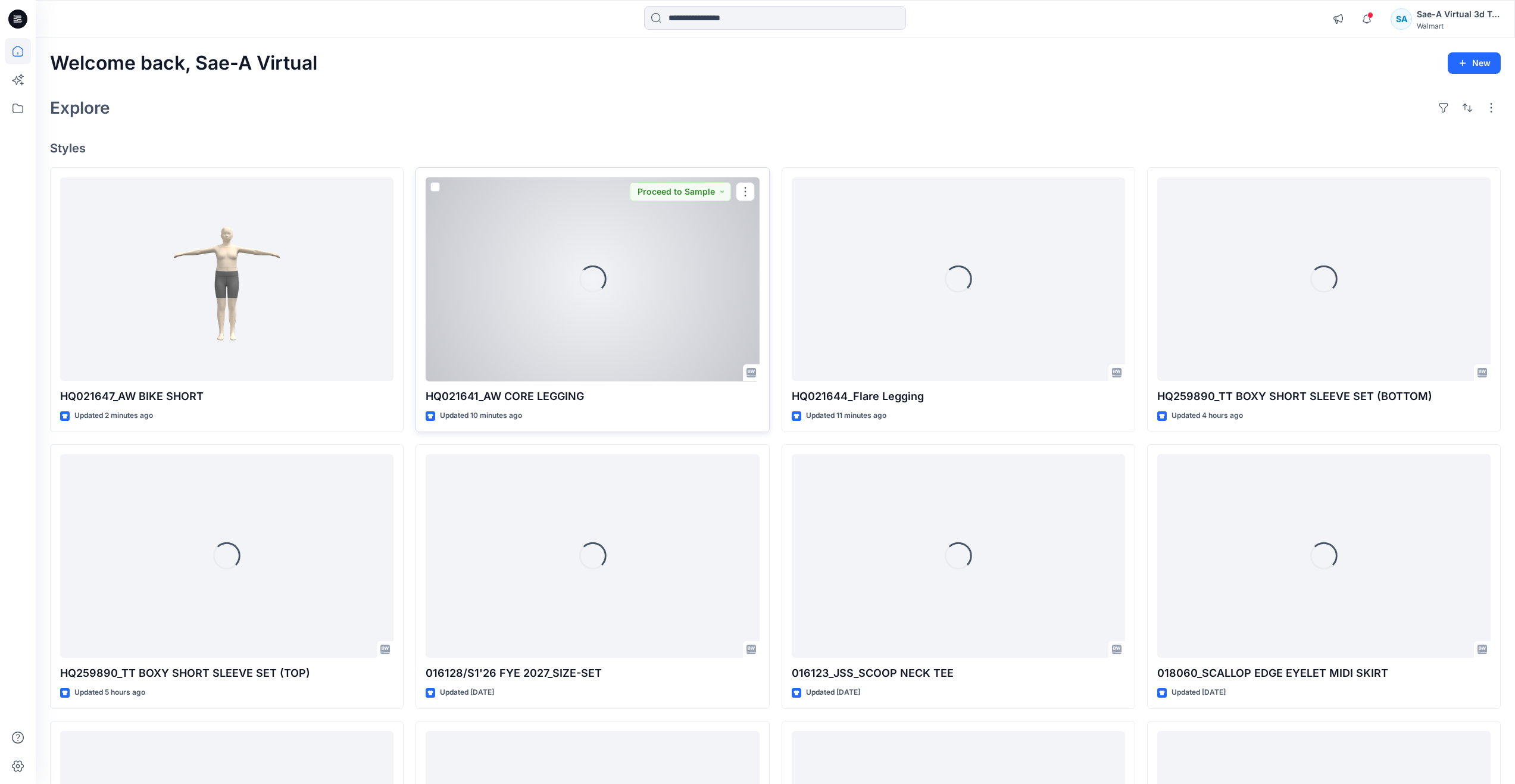
click at [548, 336] on div "Loading..." at bounding box center [593, 279] width 333 height 204
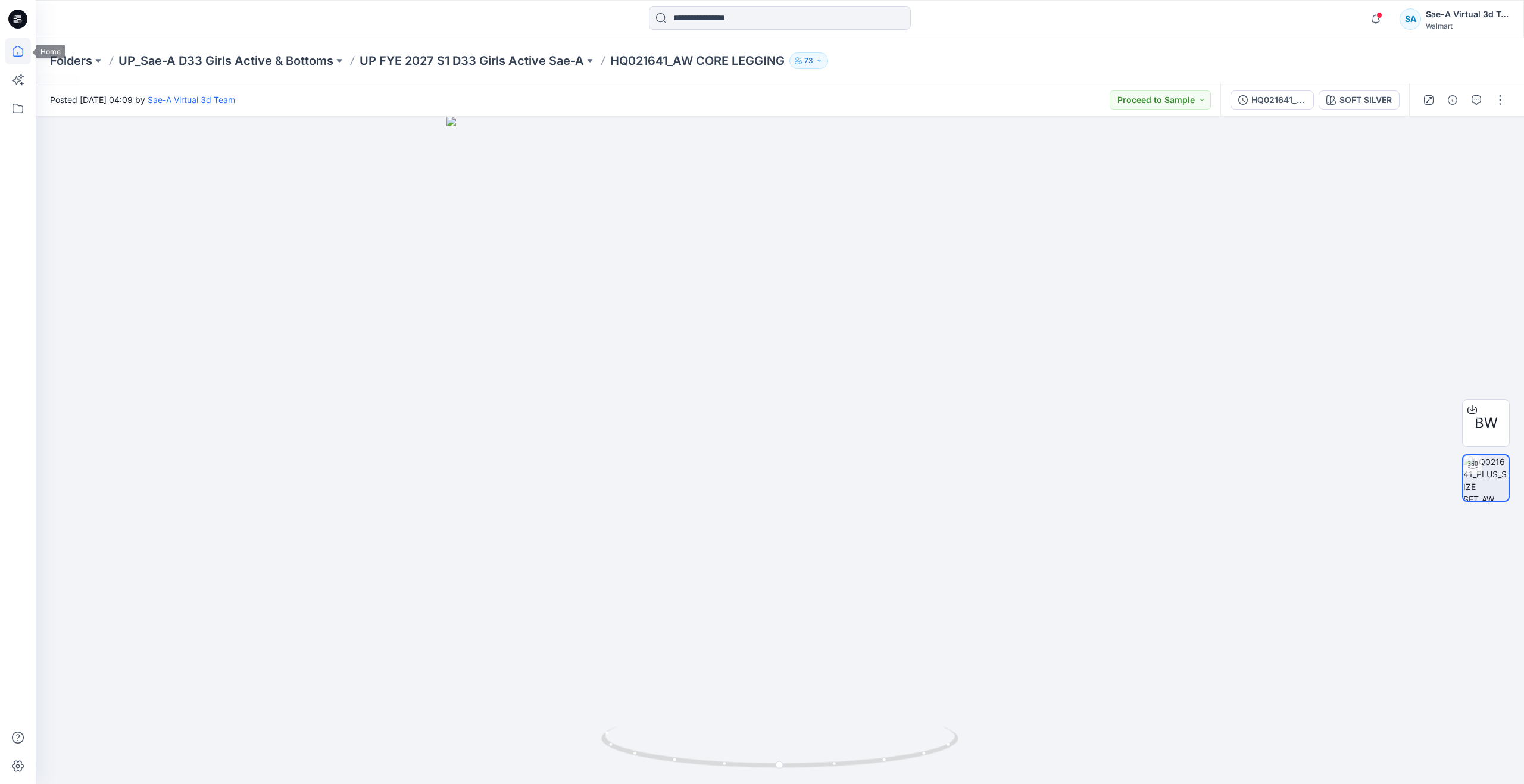
click at [25, 60] on icon at bounding box center [17, 51] width 27 height 27
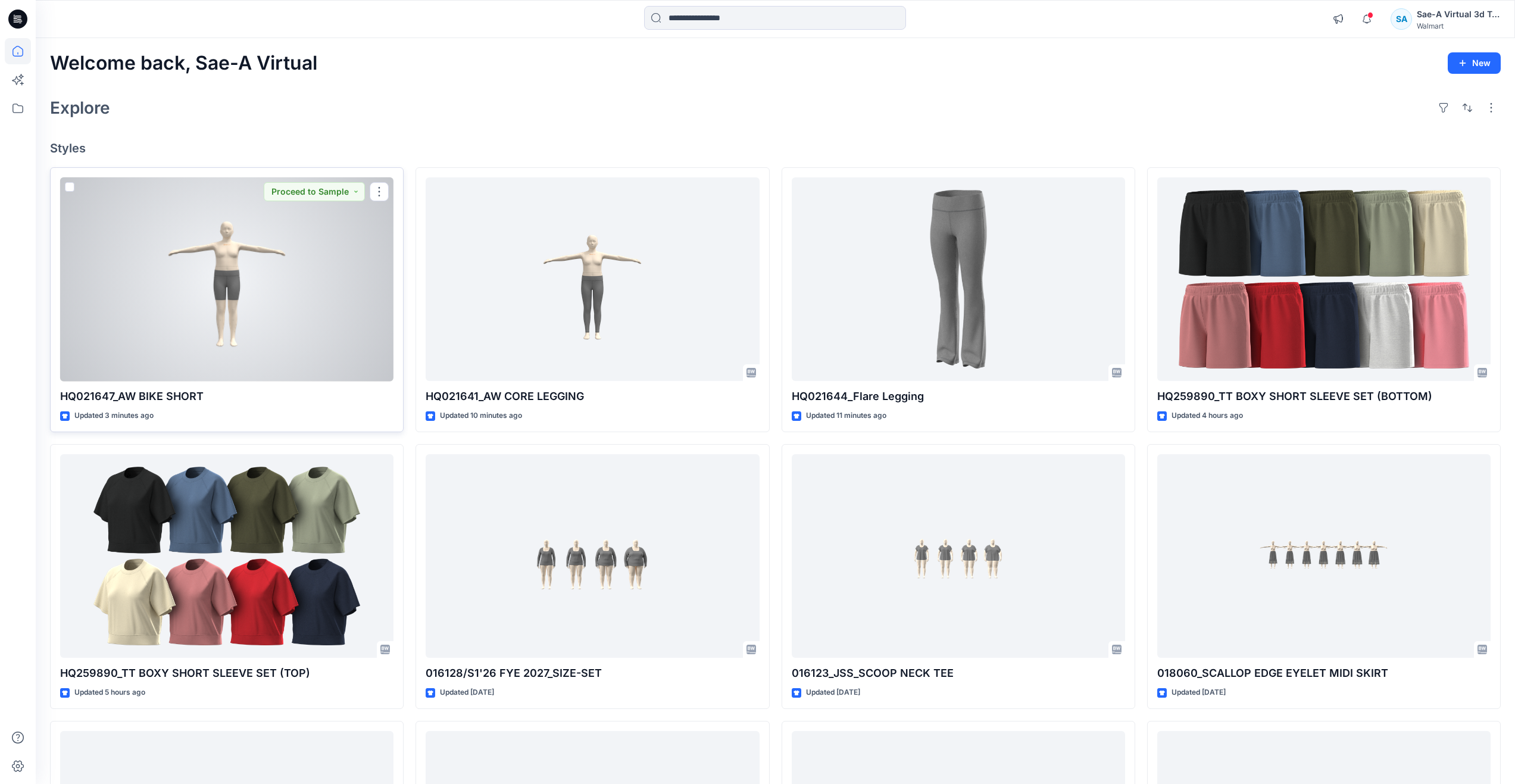
click at [290, 317] on div at bounding box center [227, 279] width 333 height 204
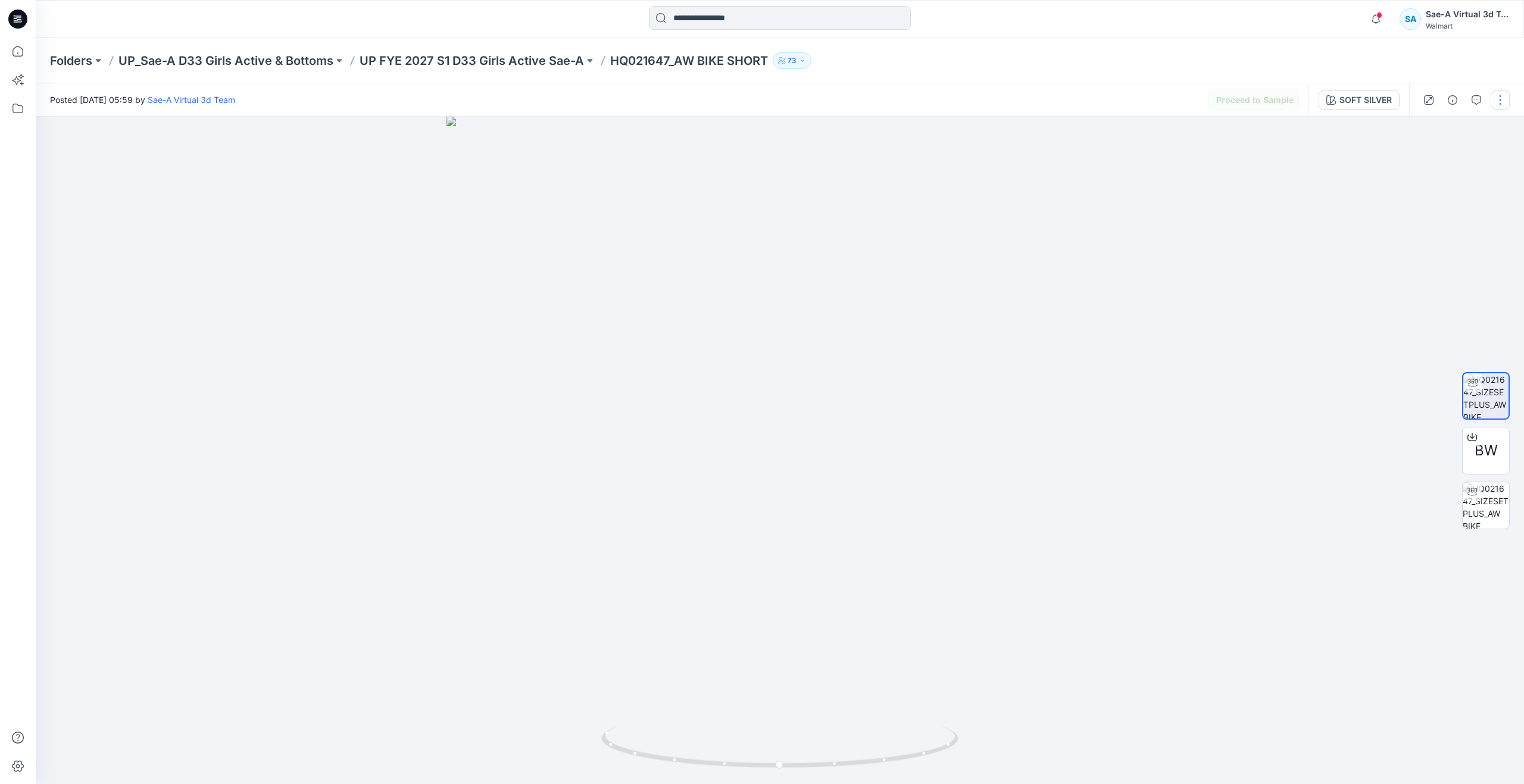
click at [1499, 96] on button "button" at bounding box center [1500, 99] width 19 height 19
click at [1418, 157] on p "Edit" at bounding box center [1425, 161] width 15 height 12
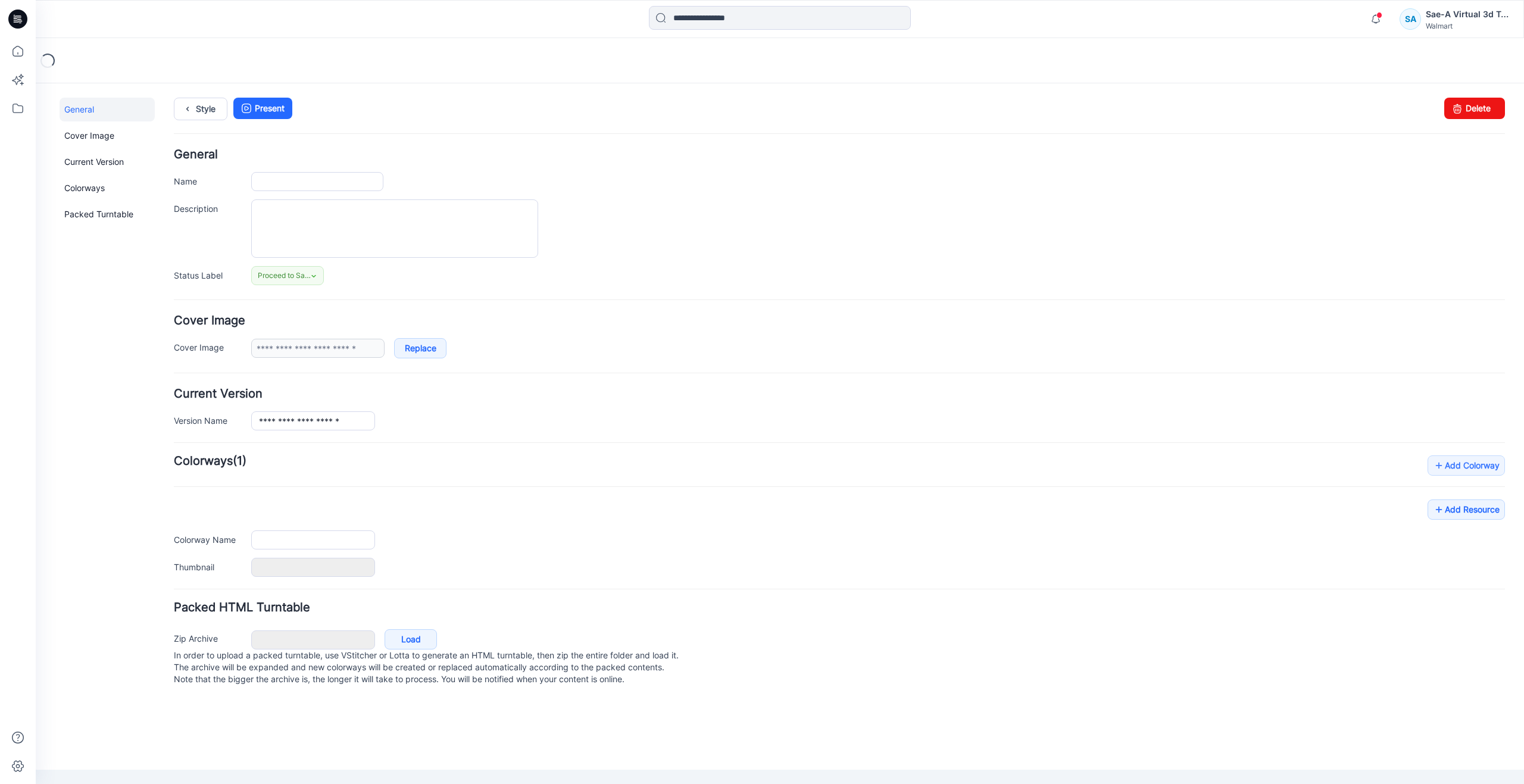
type input "**********"
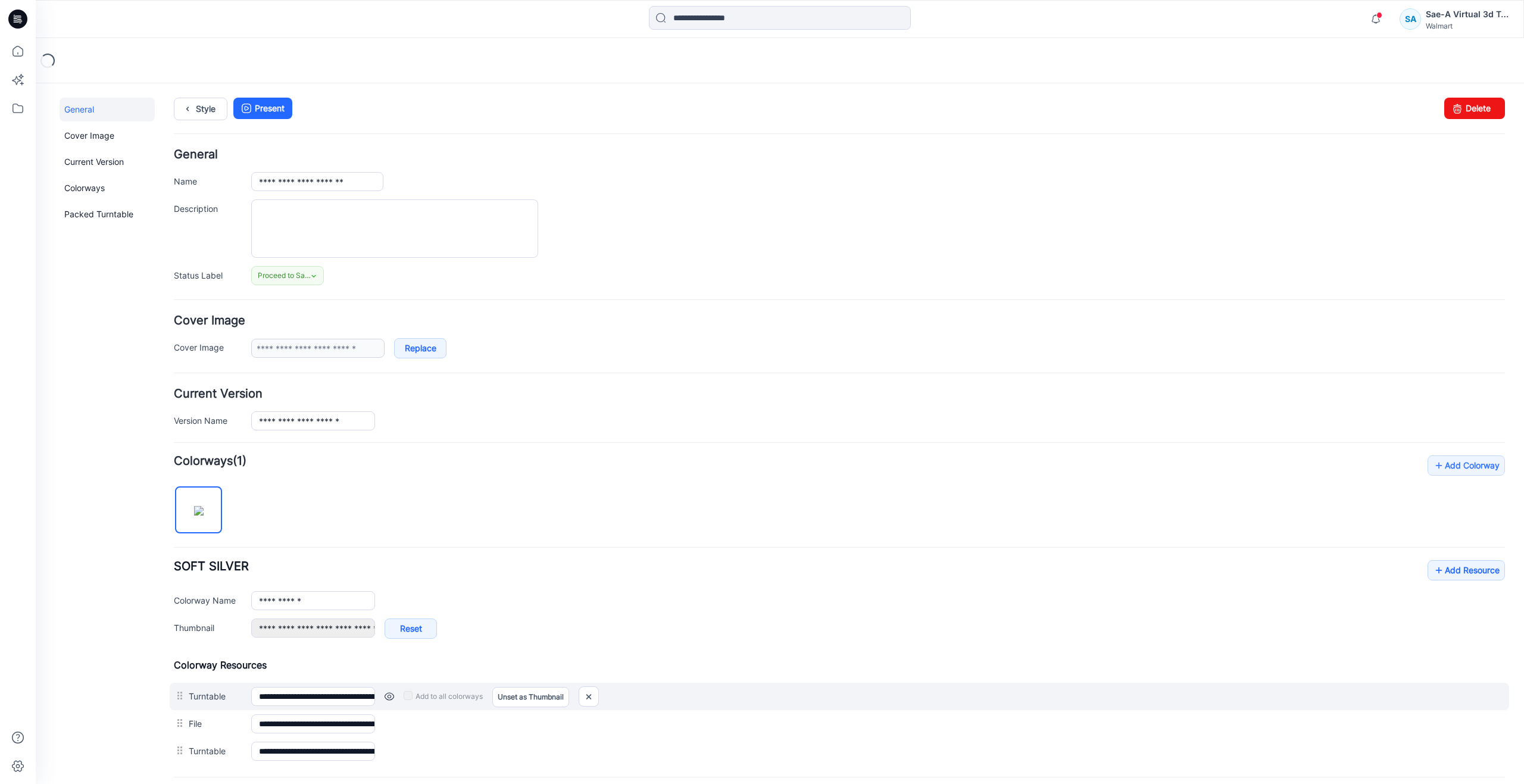
scroll to position [117, 0]
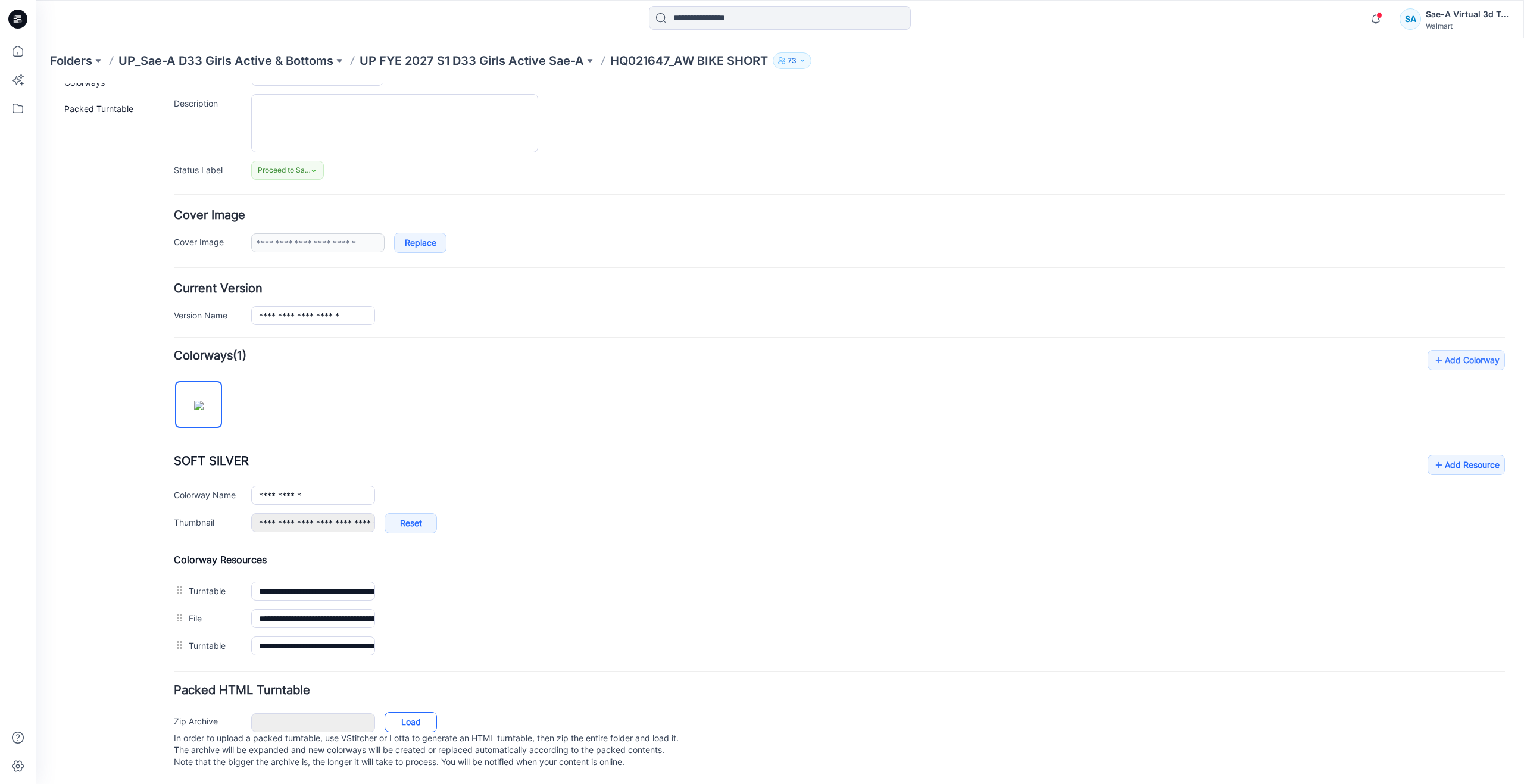
click at [421, 712] on link "Load" at bounding box center [411, 722] width 52 height 20
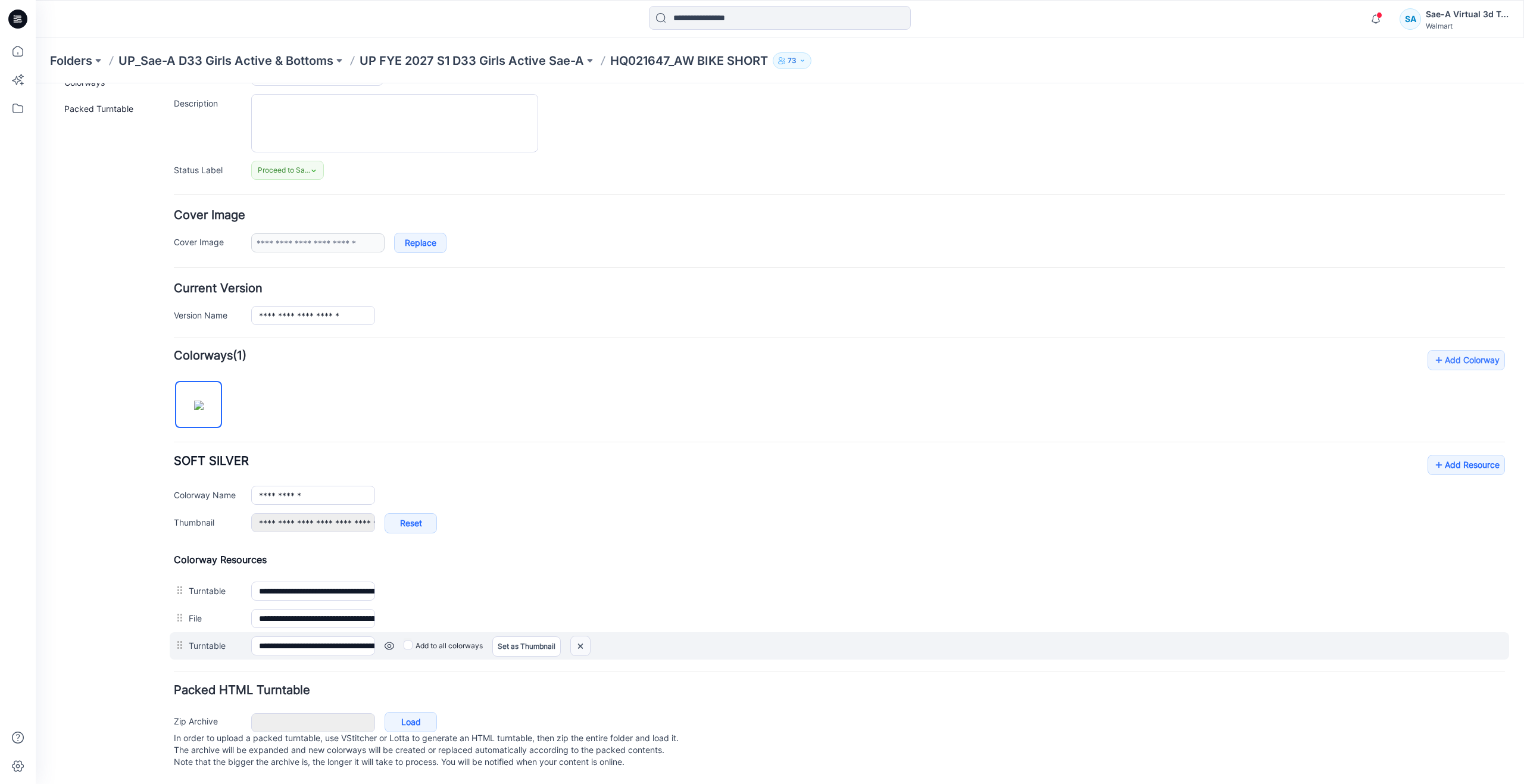
drag, startPoint x: 587, startPoint y: 635, endPoint x: 852, endPoint y: 151, distance: 551.8
click at [36, 83] on img at bounding box center [36, 83] width 0 height 0
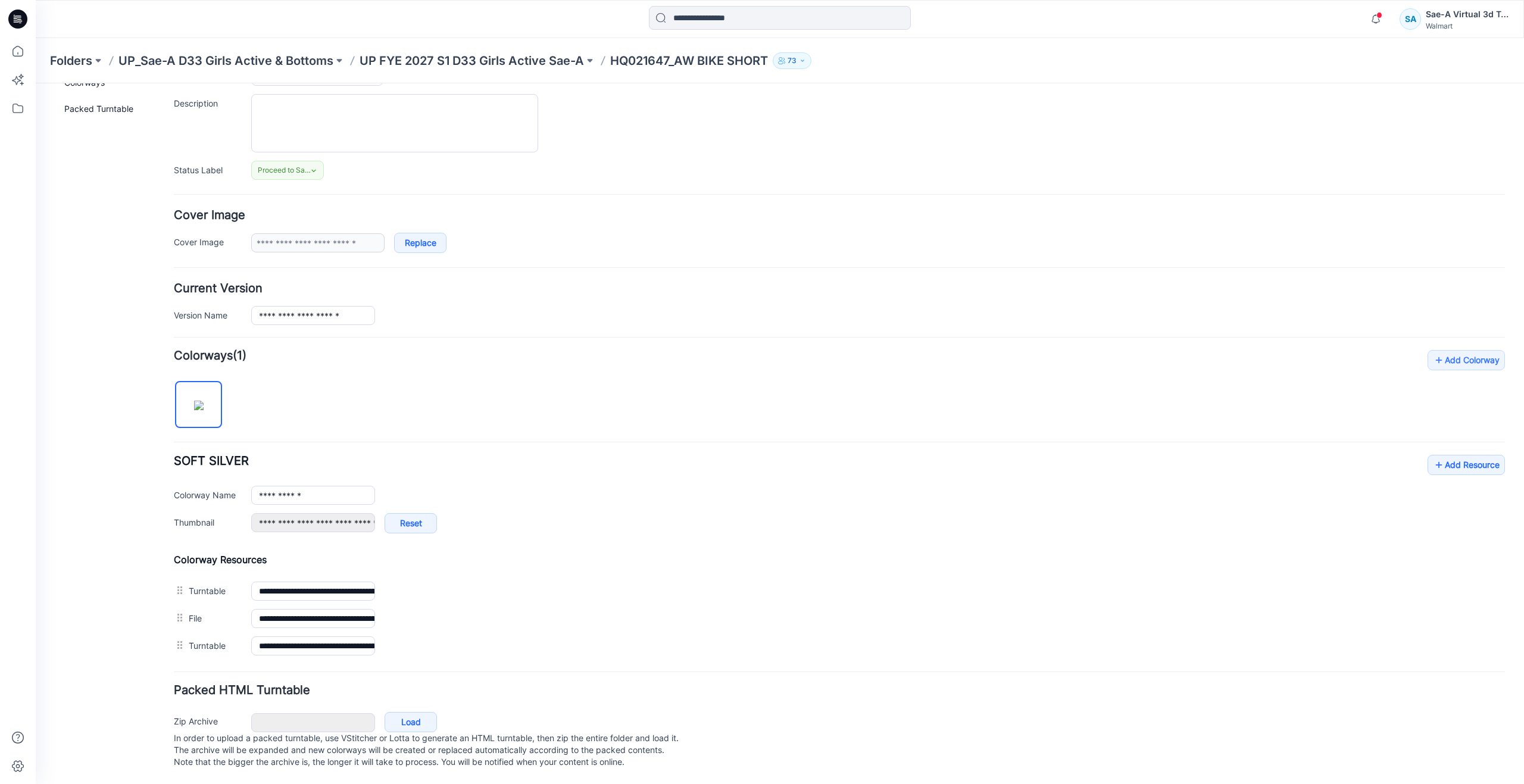
scroll to position [90, 0]
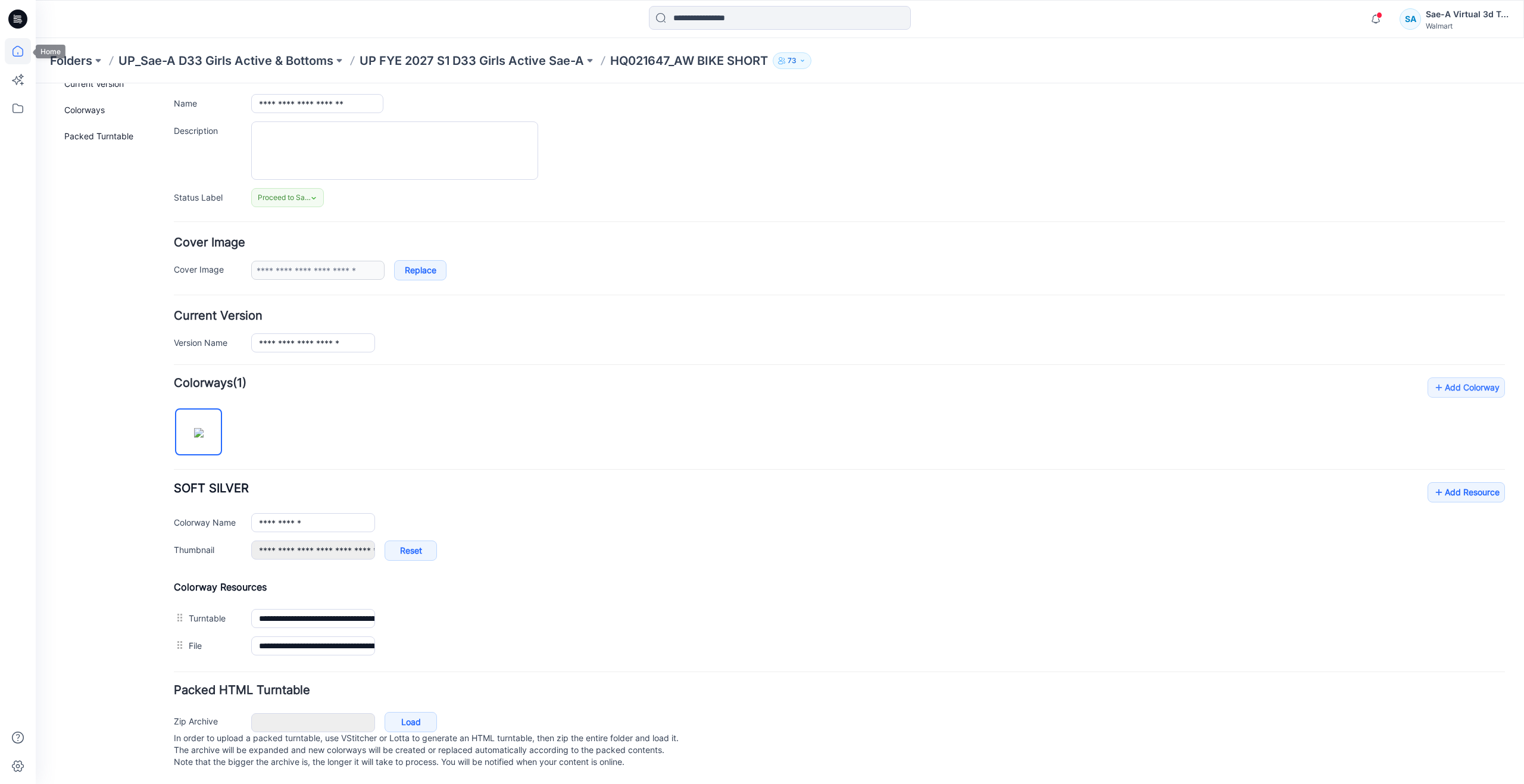
click at [18, 59] on icon at bounding box center [17, 51] width 27 height 27
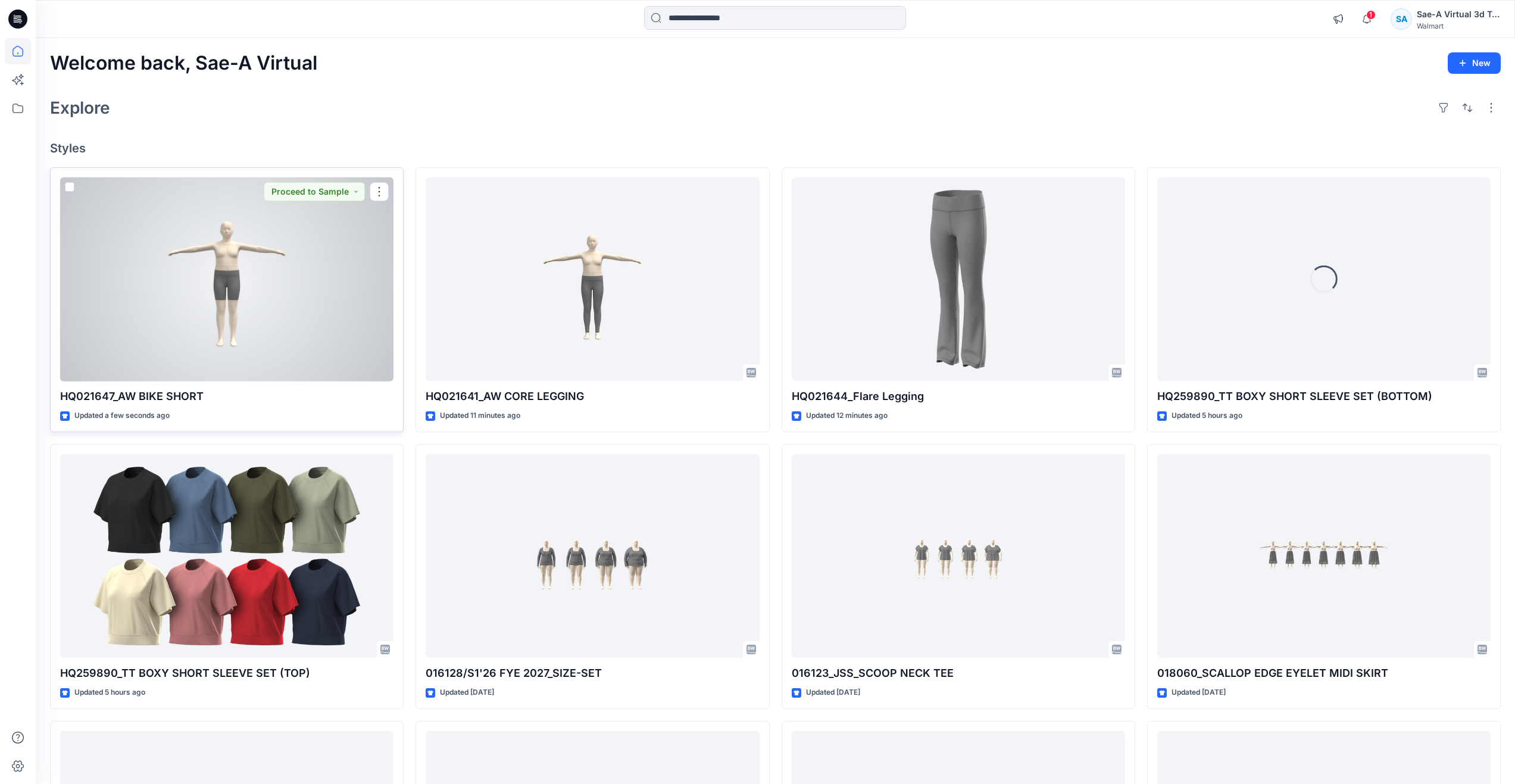
click at [129, 274] on div at bounding box center [227, 279] width 333 height 204
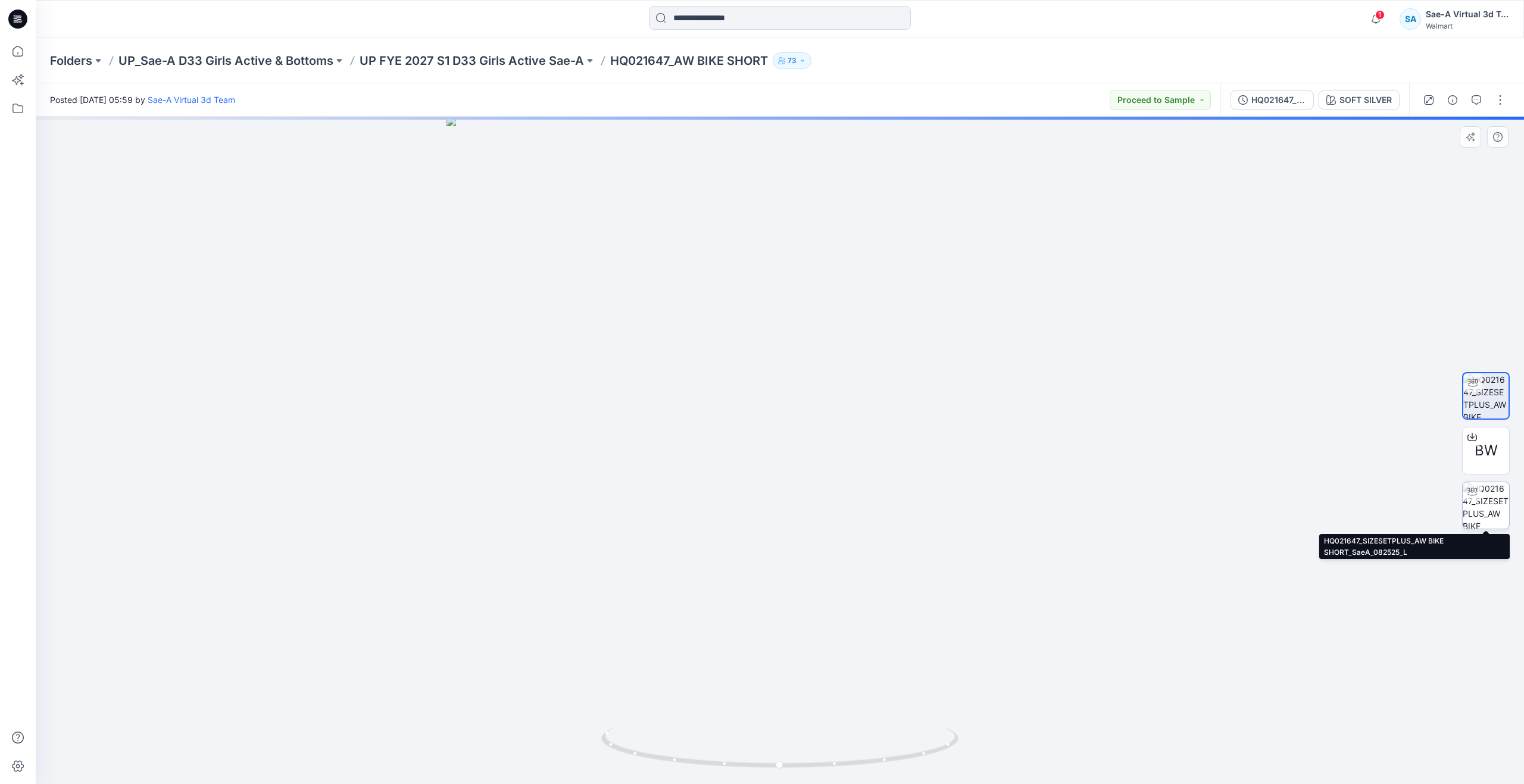
click at [1491, 515] on img at bounding box center [1485, 504] width 46 height 46
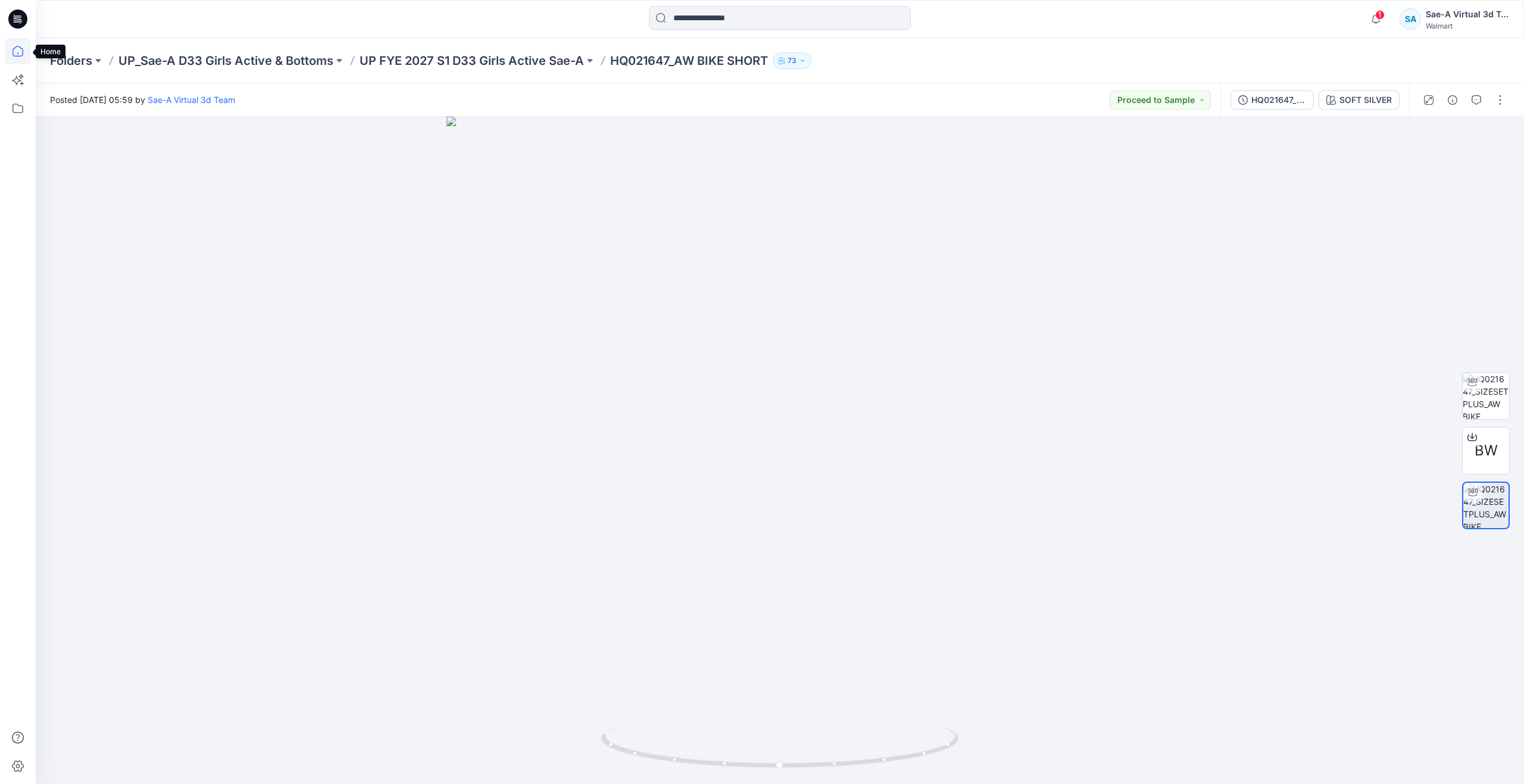
click at [23, 49] on icon at bounding box center [17, 51] width 27 height 27
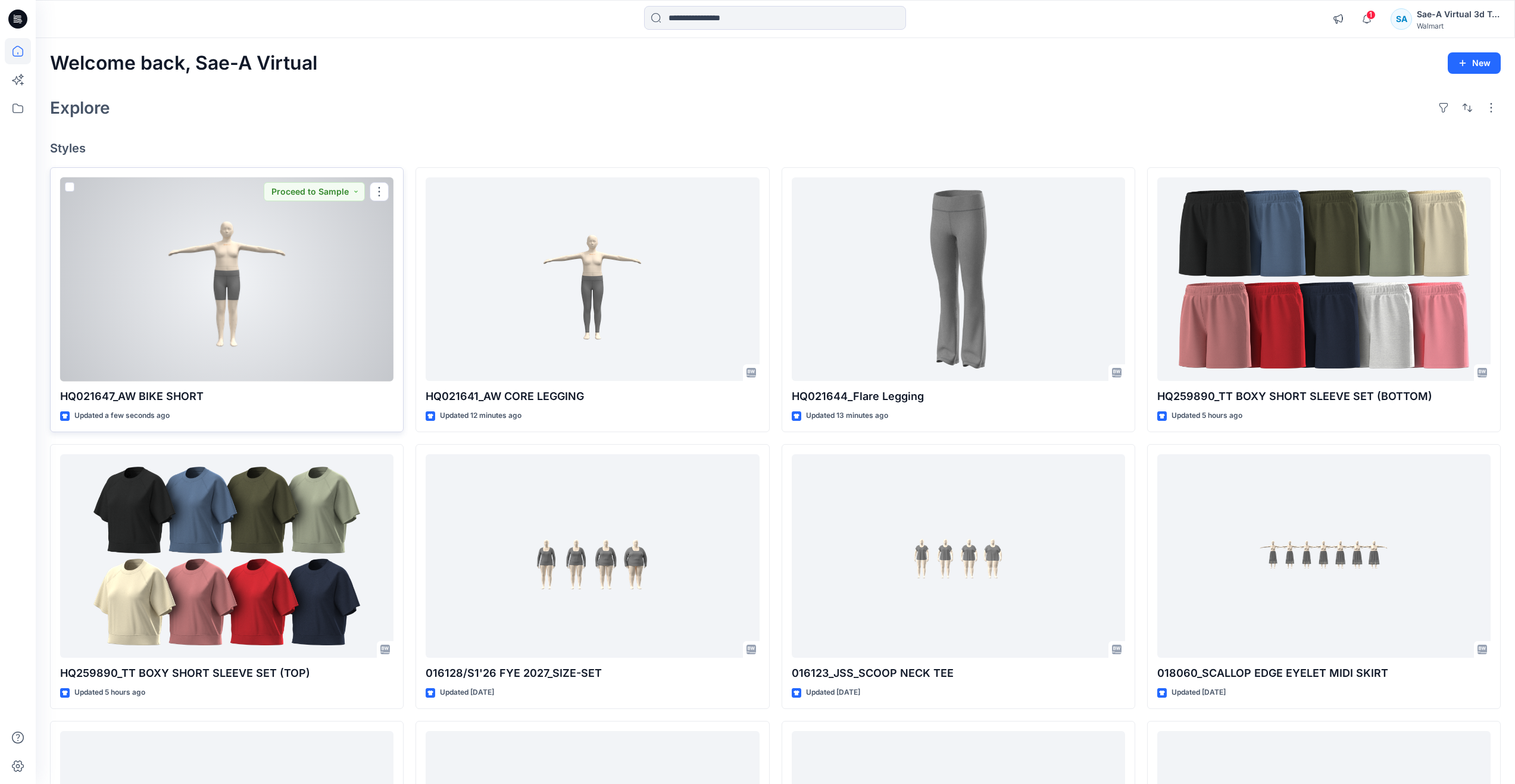
click at [252, 323] on div at bounding box center [227, 279] width 333 height 204
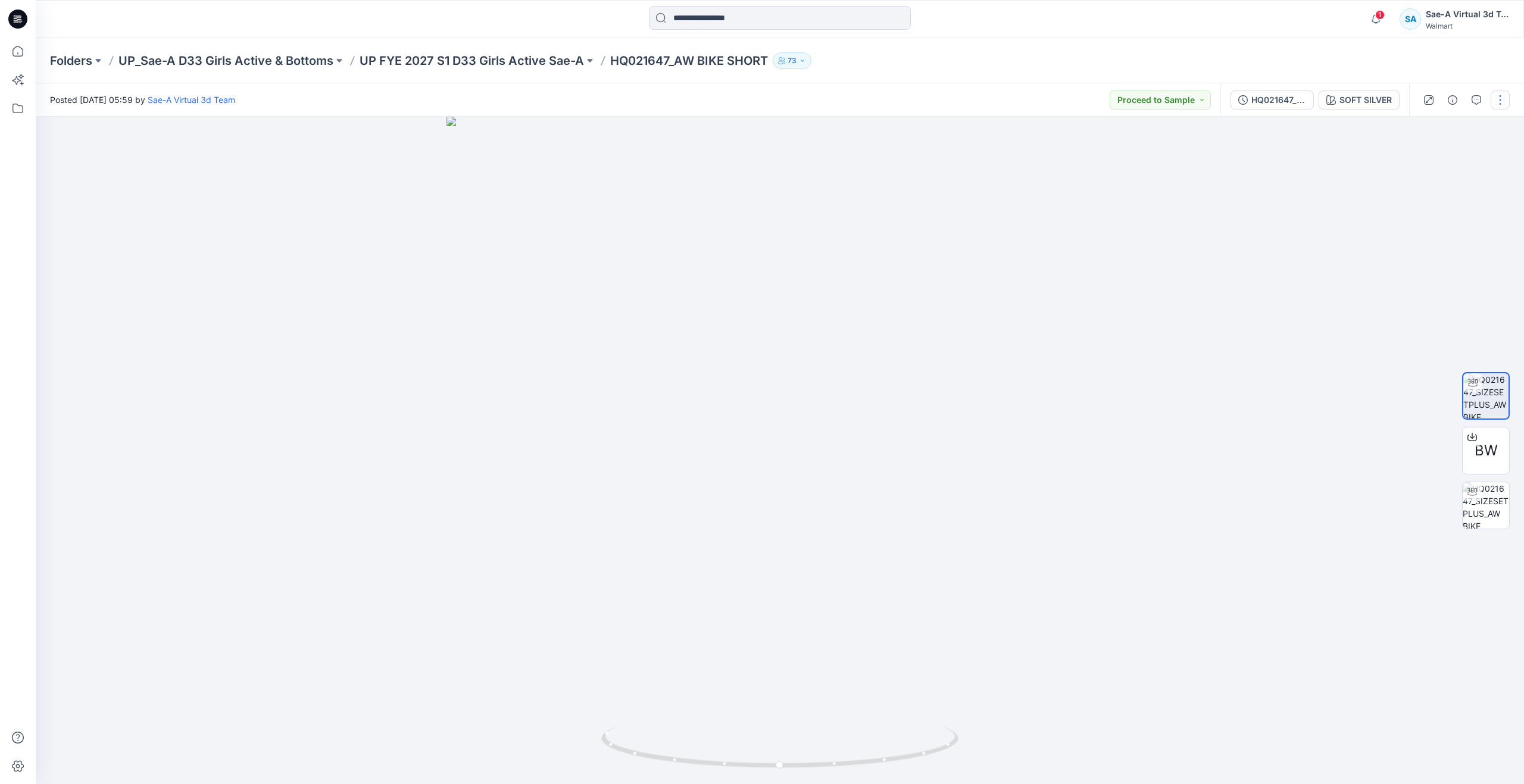
click at [1503, 98] on button "button" at bounding box center [1500, 99] width 19 height 19
click at [1438, 169] on button "Edit" at bounding box center [1450, 161] width 110 height 22
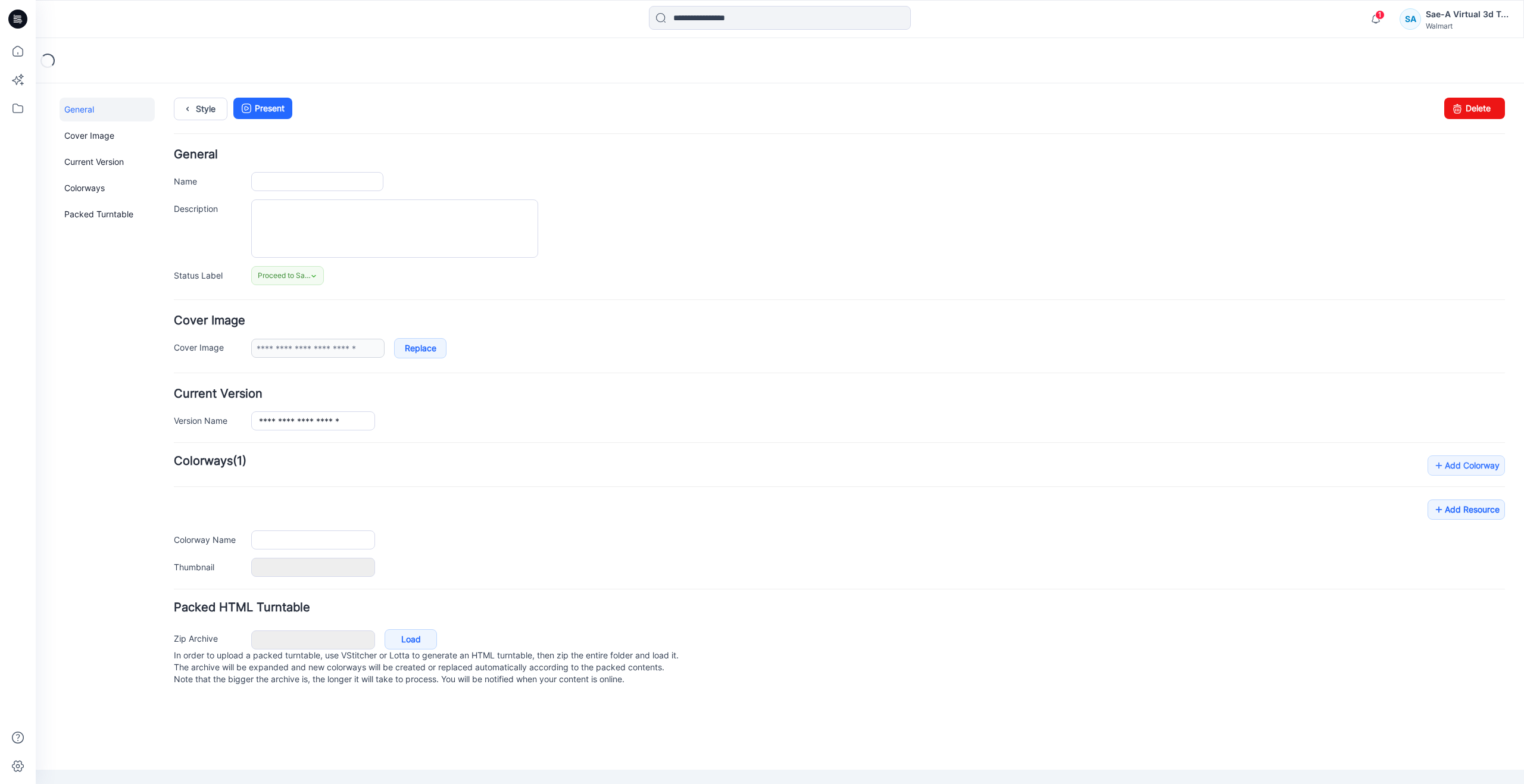
type input "**********"
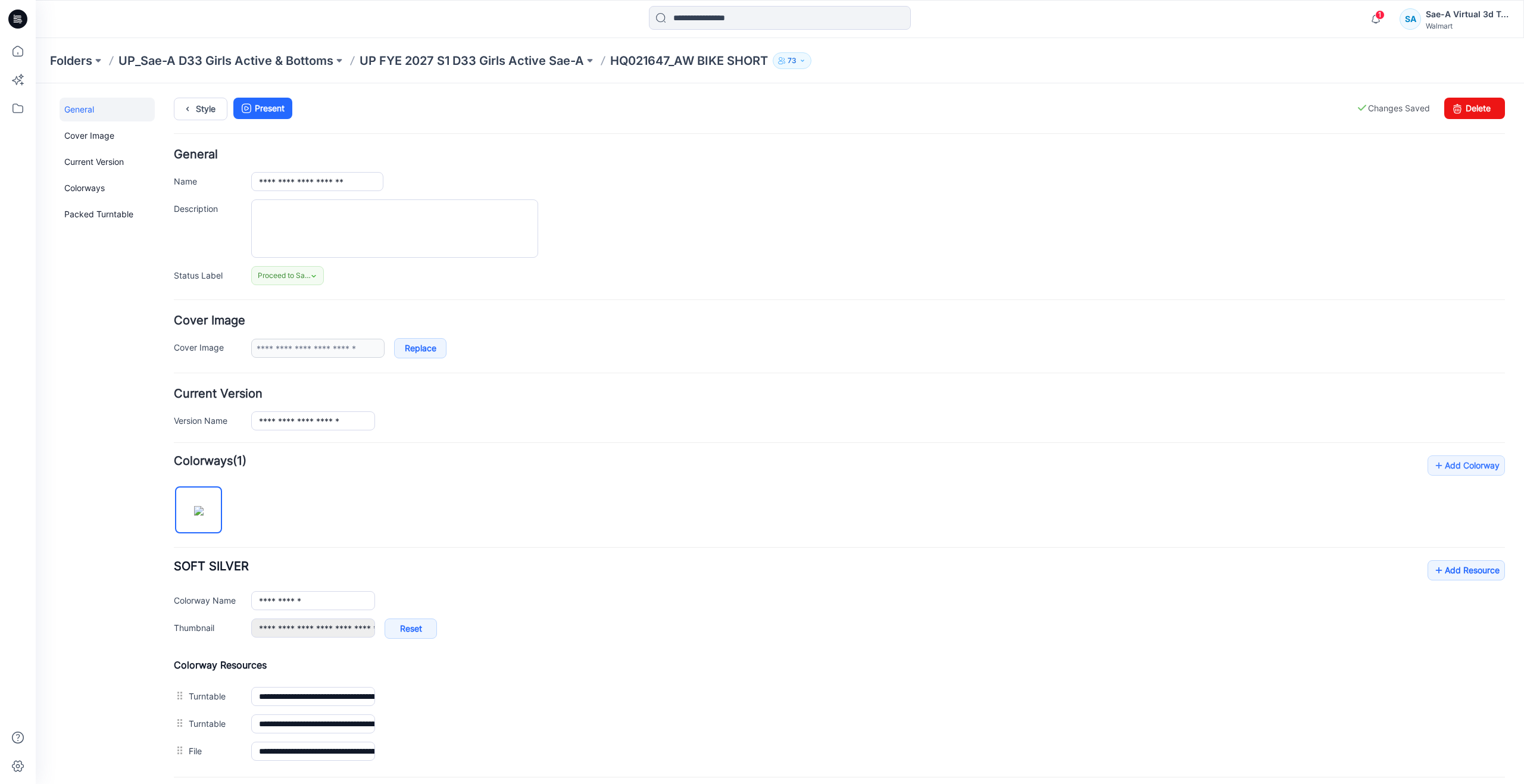
click at [36, 83] on link "Set as Thumbnail" at bounding box center [36, 83] width 0 height 0
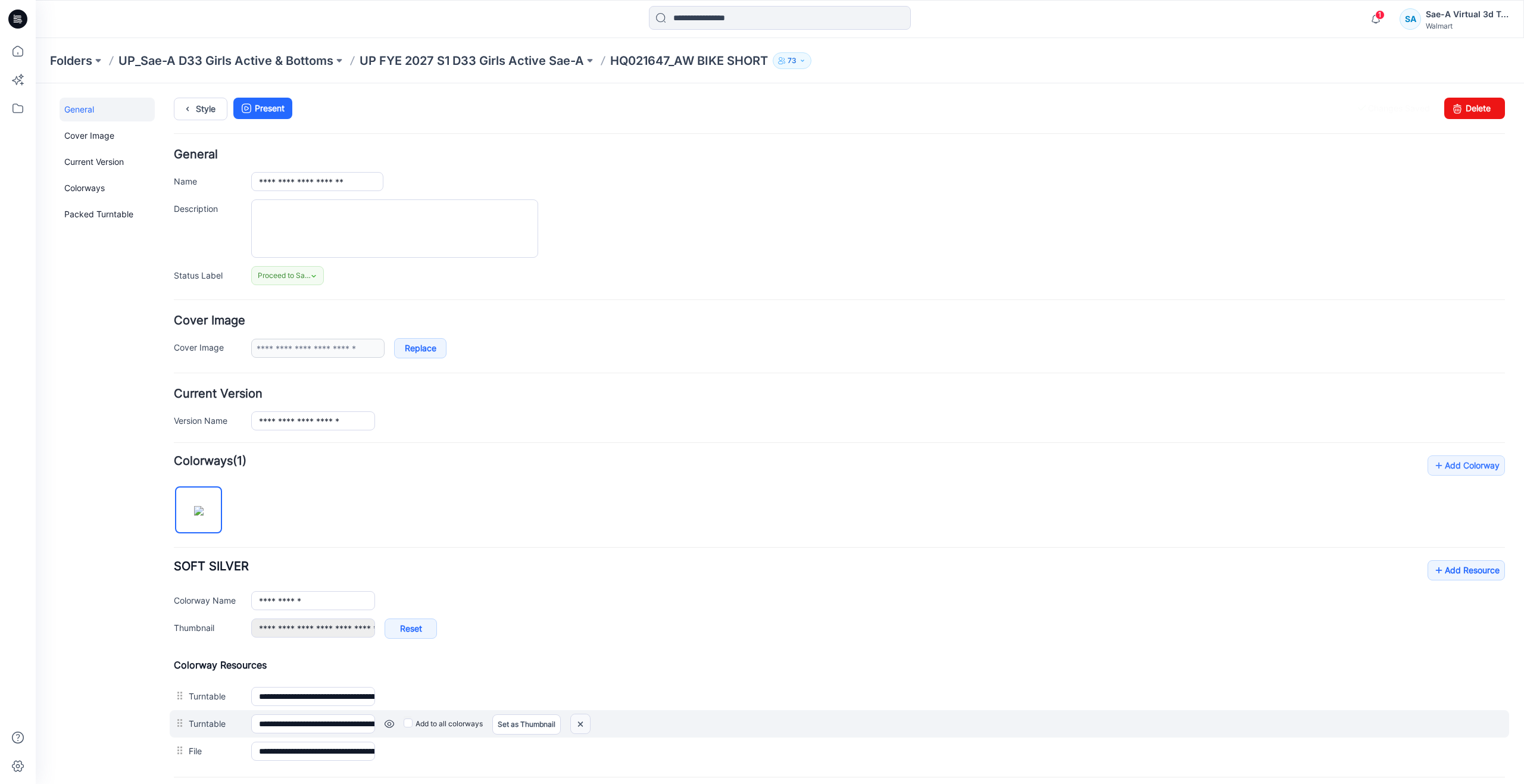
click at [36, 83] on img at bounding box center [36, 83] width 0 height 0
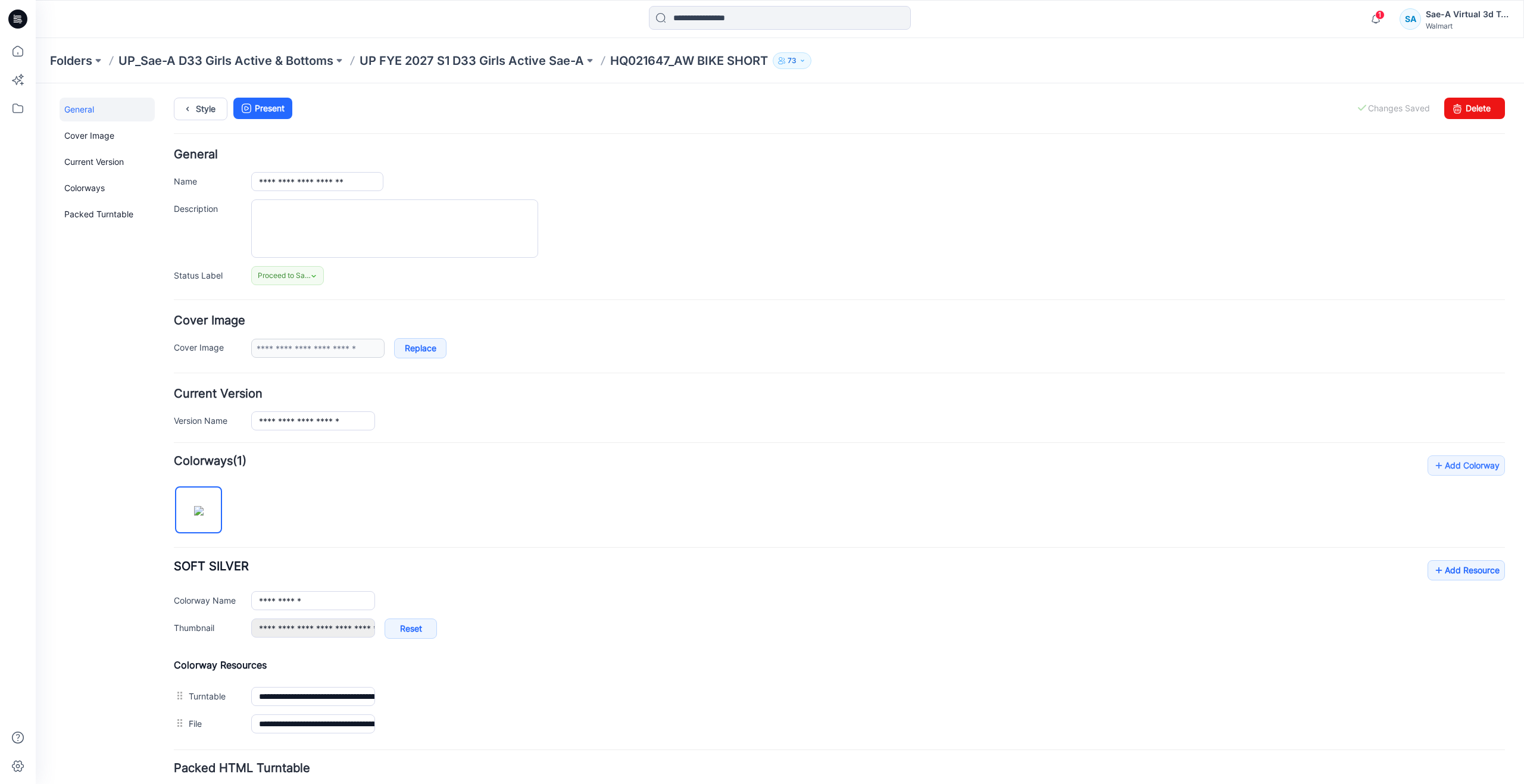
click at [36, 53] on div "Folders UP_Sae-A D33 Girls Active & Bottoms UP FYE 2027 S1 D33 Girls Active Sae…" at bounding box center [780, 61] width 1488 height 45
click at [20, 55] on icon at bounding box center [17, 51] width 27 height 27
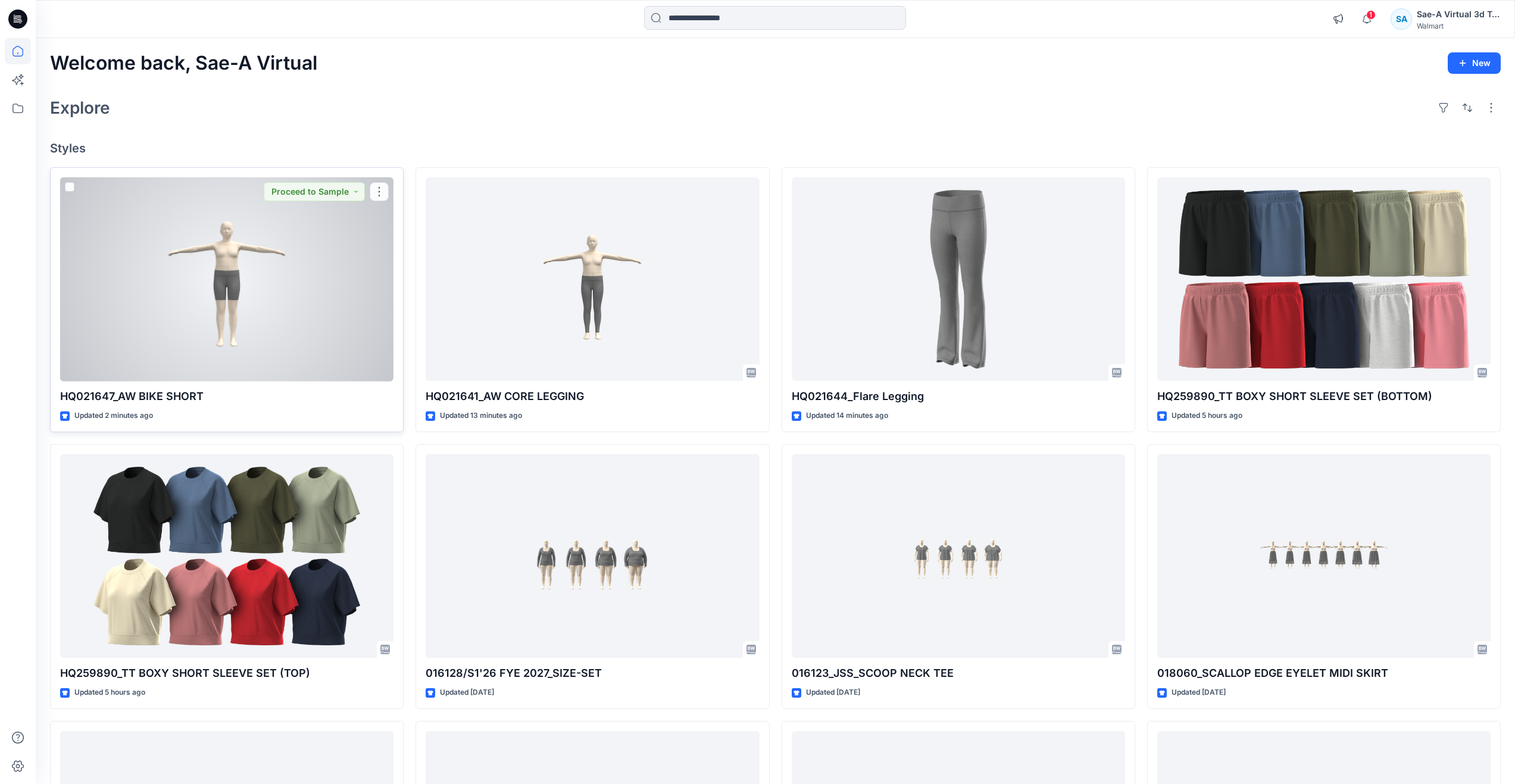
click at [254, 327] on div at bounding box center [227, 279] width 333 height 204
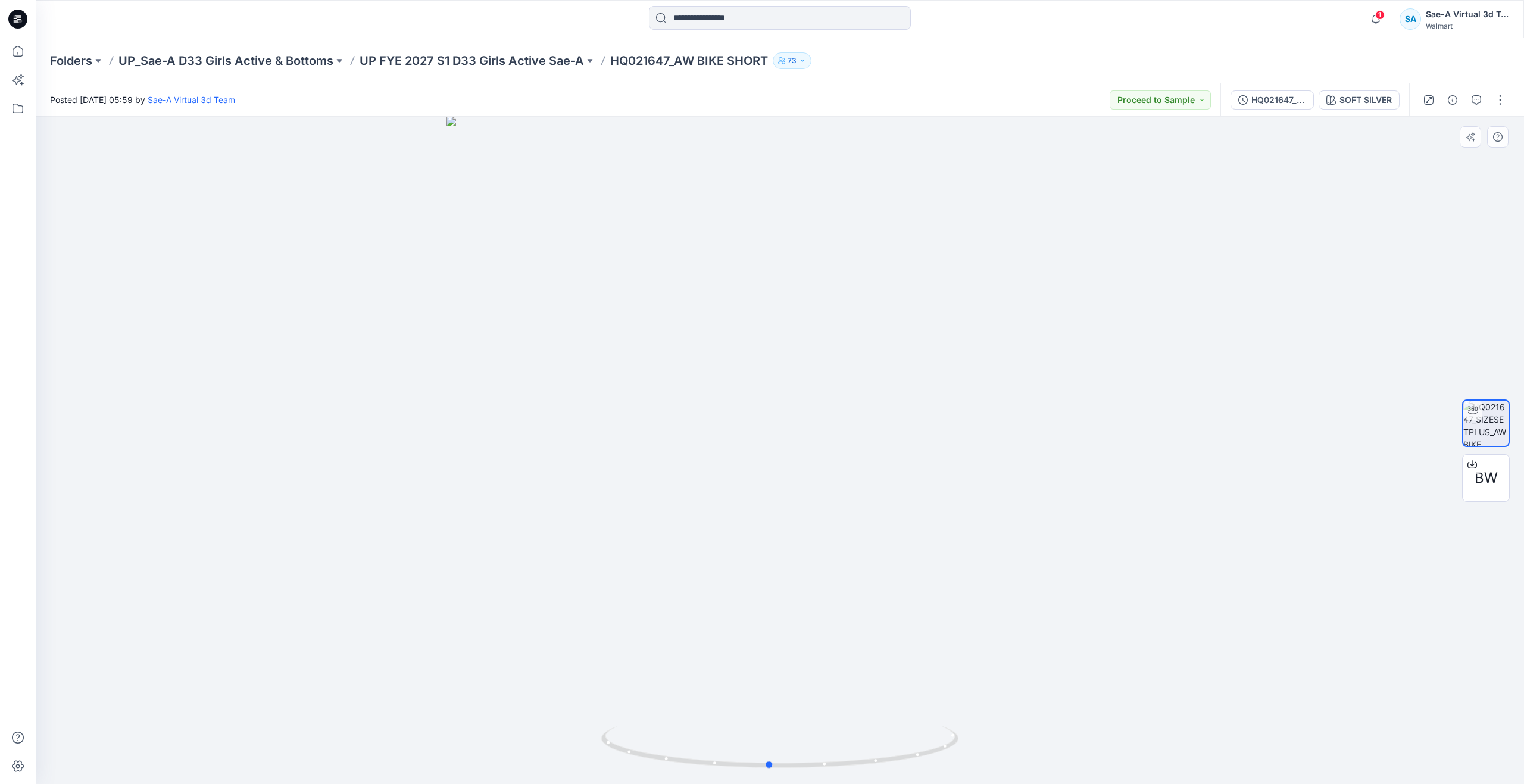
drag, startPoint x: 784, startPoint y: 762, endPoint x: 1101, endPoint y: 513, distance: 403.1
click at [414, 657] on div at bounding box center [780, 450] width 1488 height 667
click at [27, 53] on icon at bounding box center [17, 51] width 27 height 27
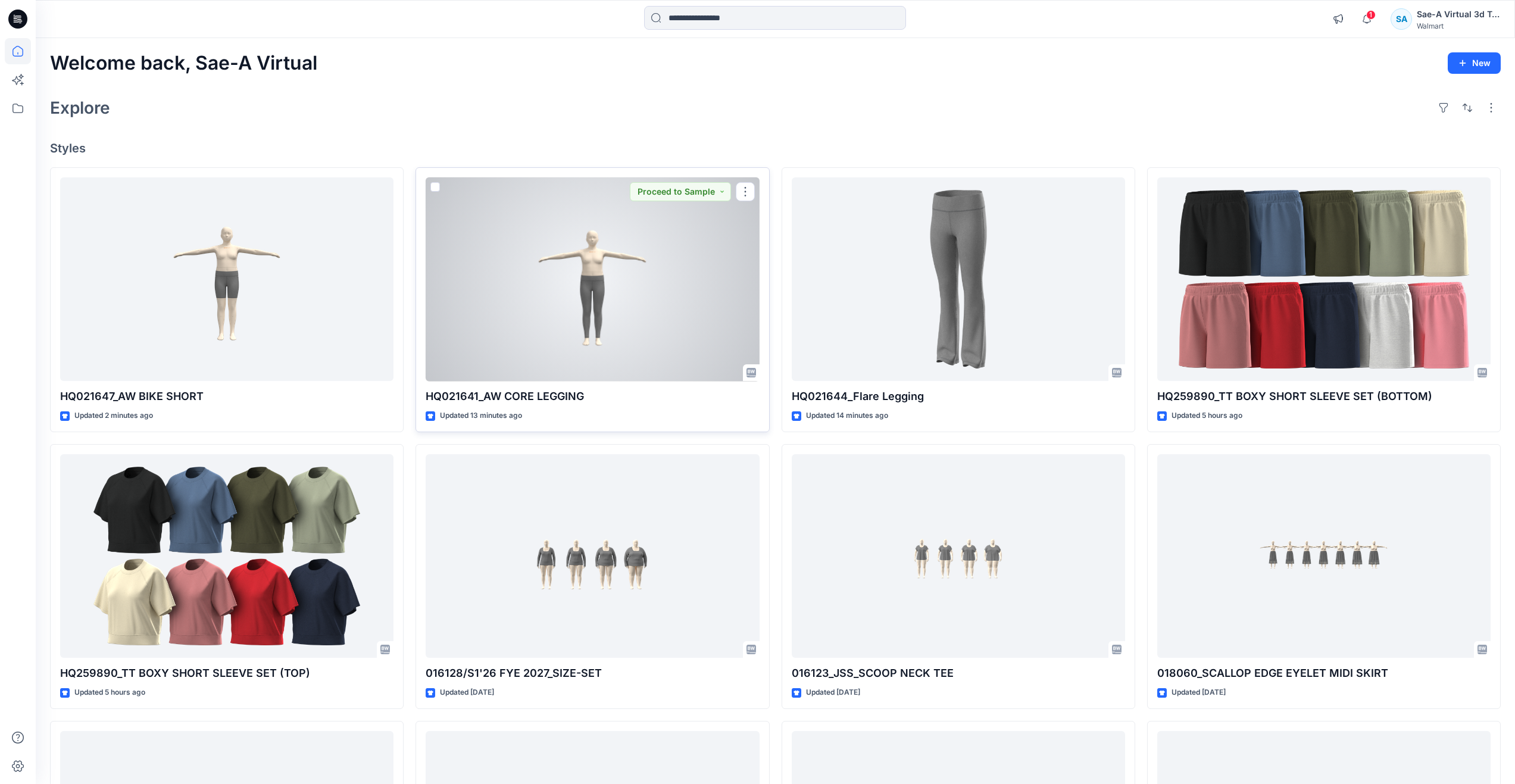
click at [675, 314] on div at bounding box center [593, 279] width 333 height 204
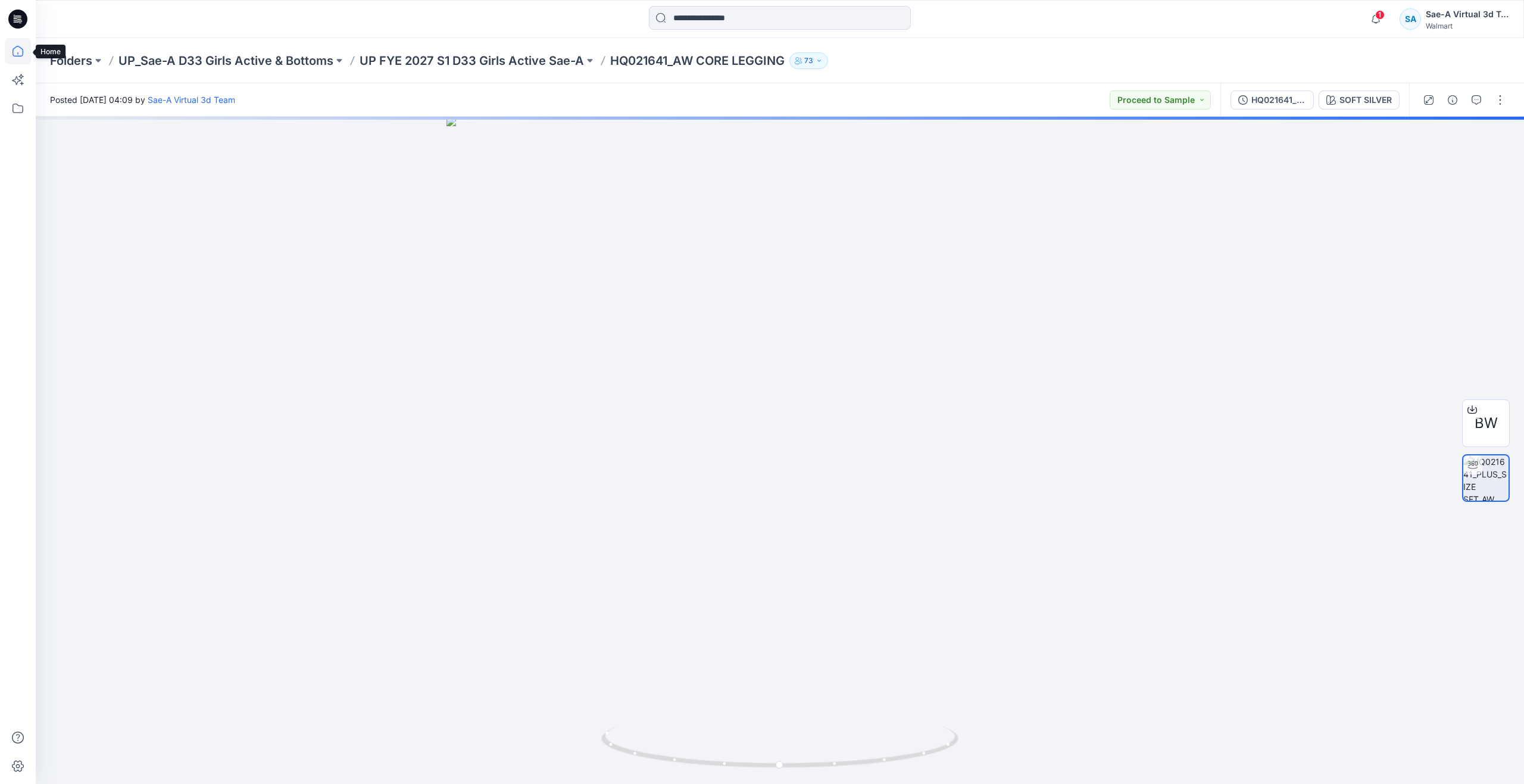
click at [20, 54] on icon at bounding box center [17, 51] width 27 height 27
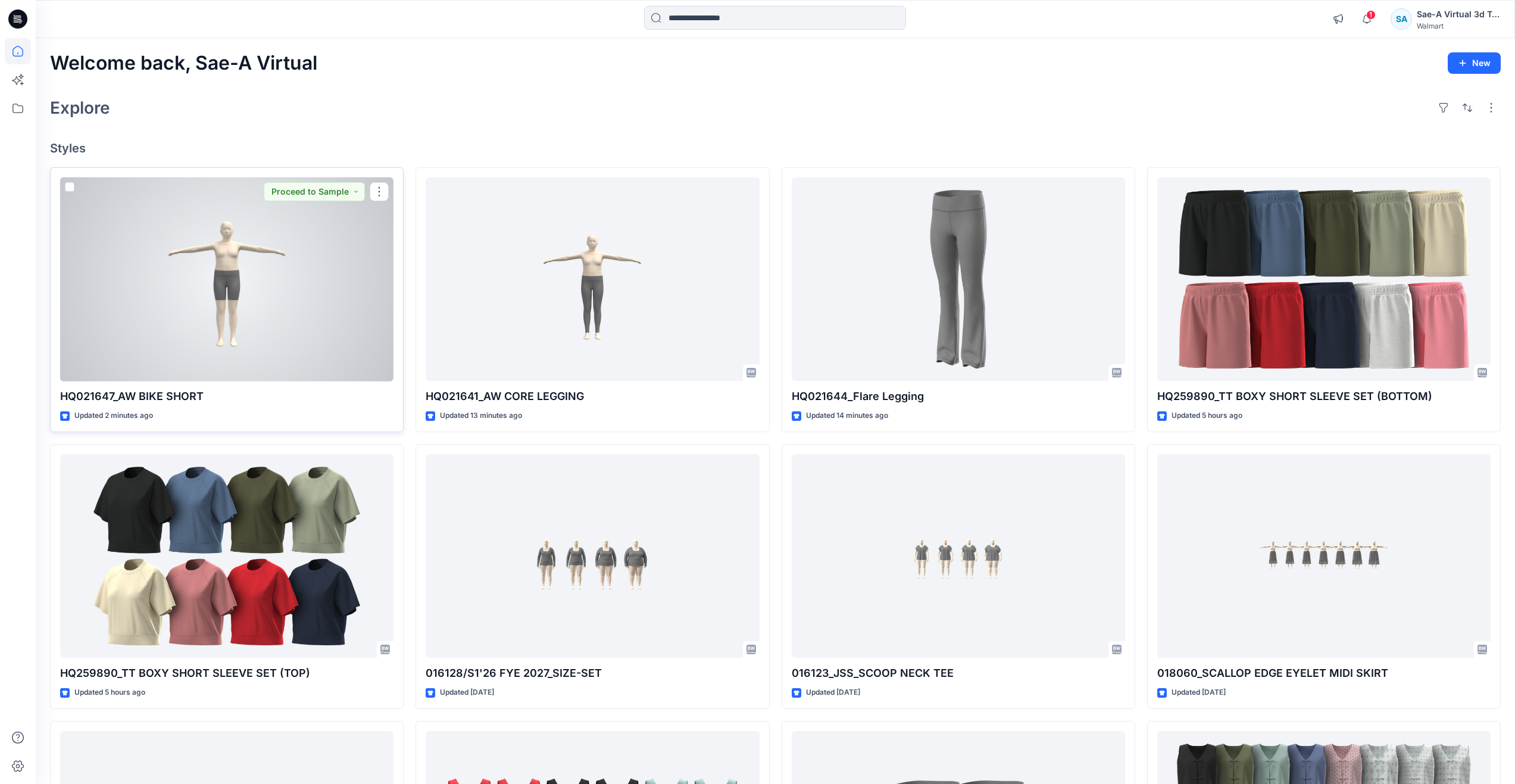
click at [203, 282] on div at bounding box center [227, 279] width 333 height 204
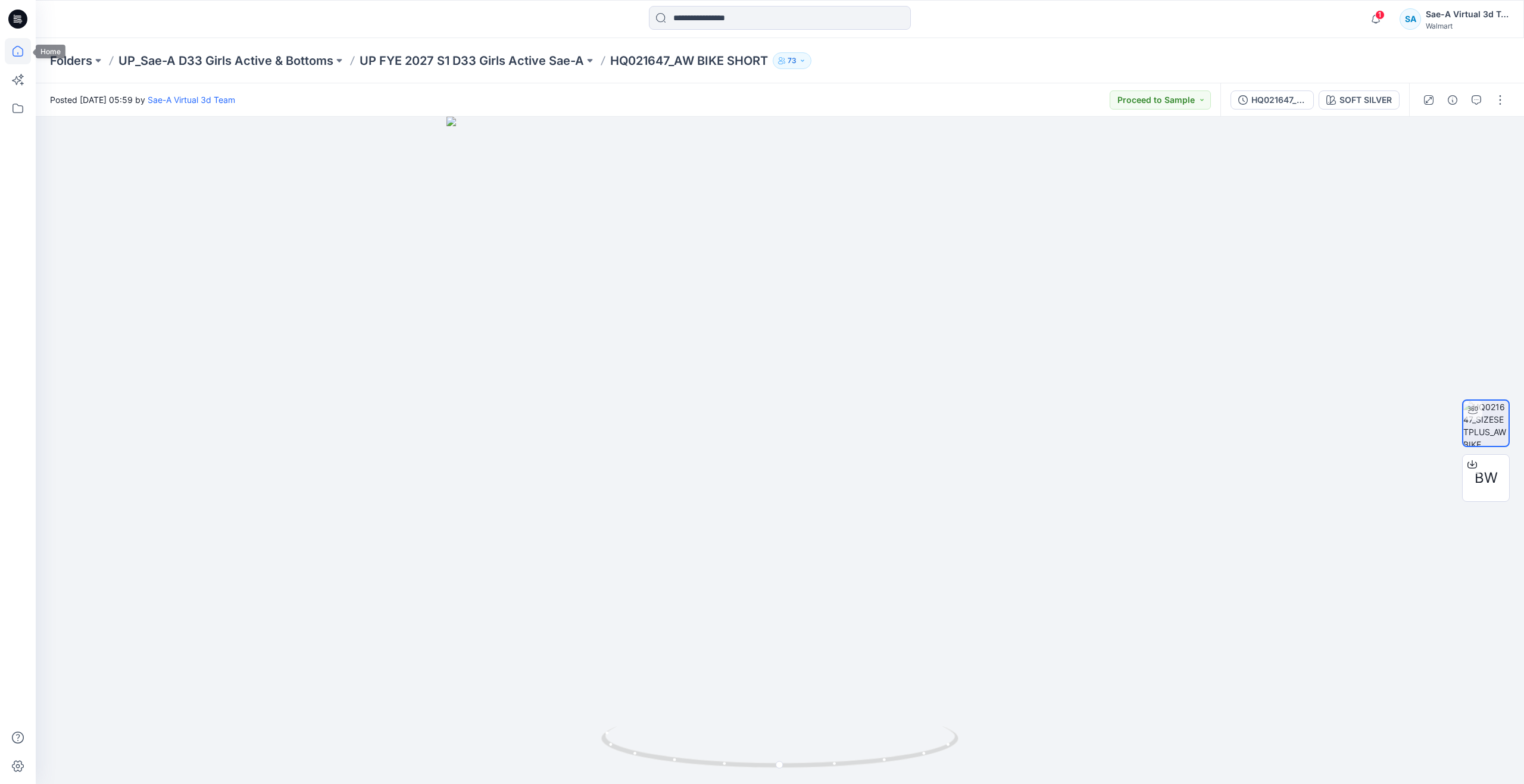
click at [18, 50] on icon at bounding box center [17, 51] width 27 height 27
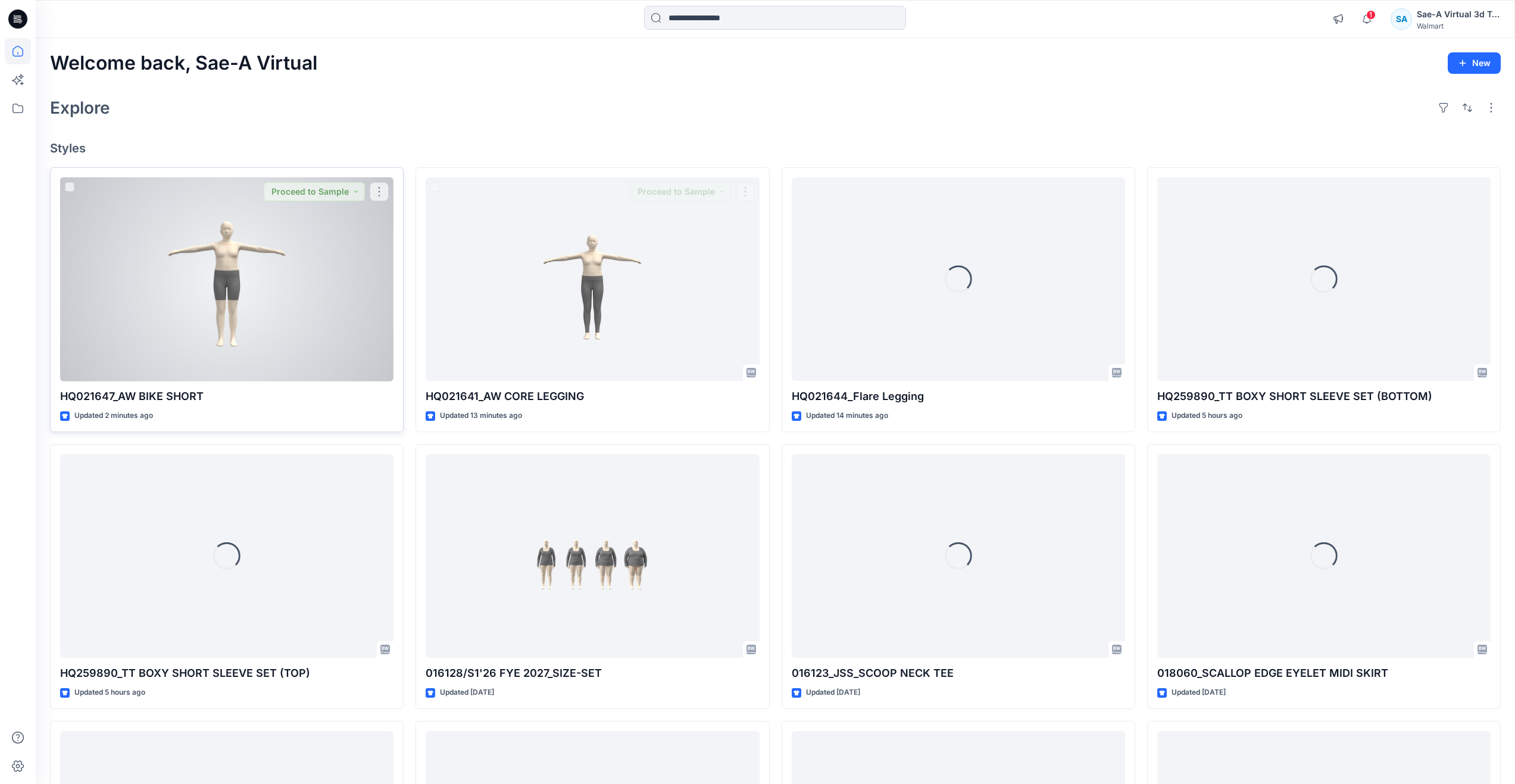
click at [233, 290] on div at bounding box center [227, 279] width 333 height 204
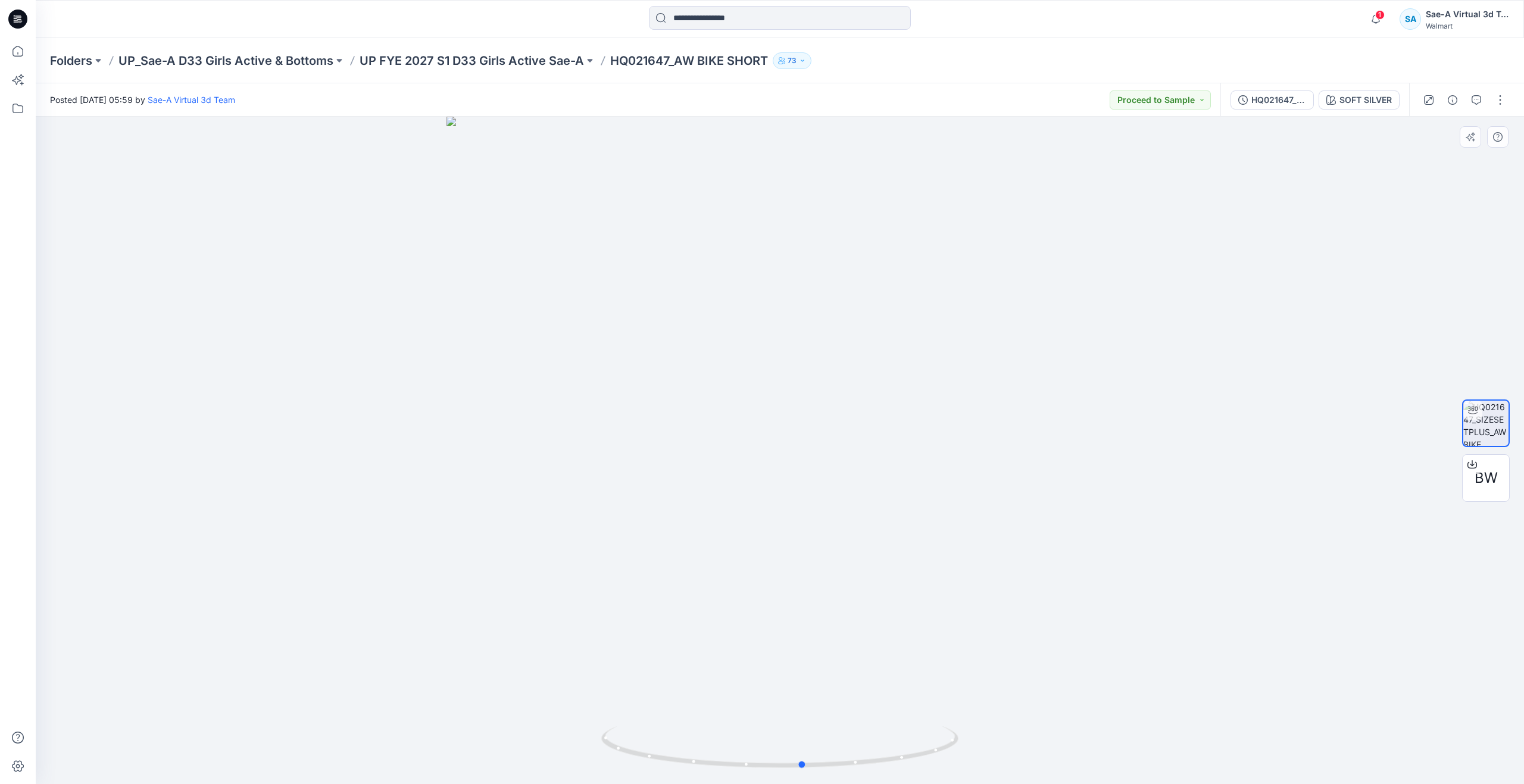
drag, startPoint x: 785, startPoint y: 760, endPoint x: 452, endPoint y: 677, distance: 343.2
click at [452, 677] on div at bounding box center [780, 450] width 1488 height 667
click at [16, 51] on icon at bounding box center [17, 51] width 27 height 27
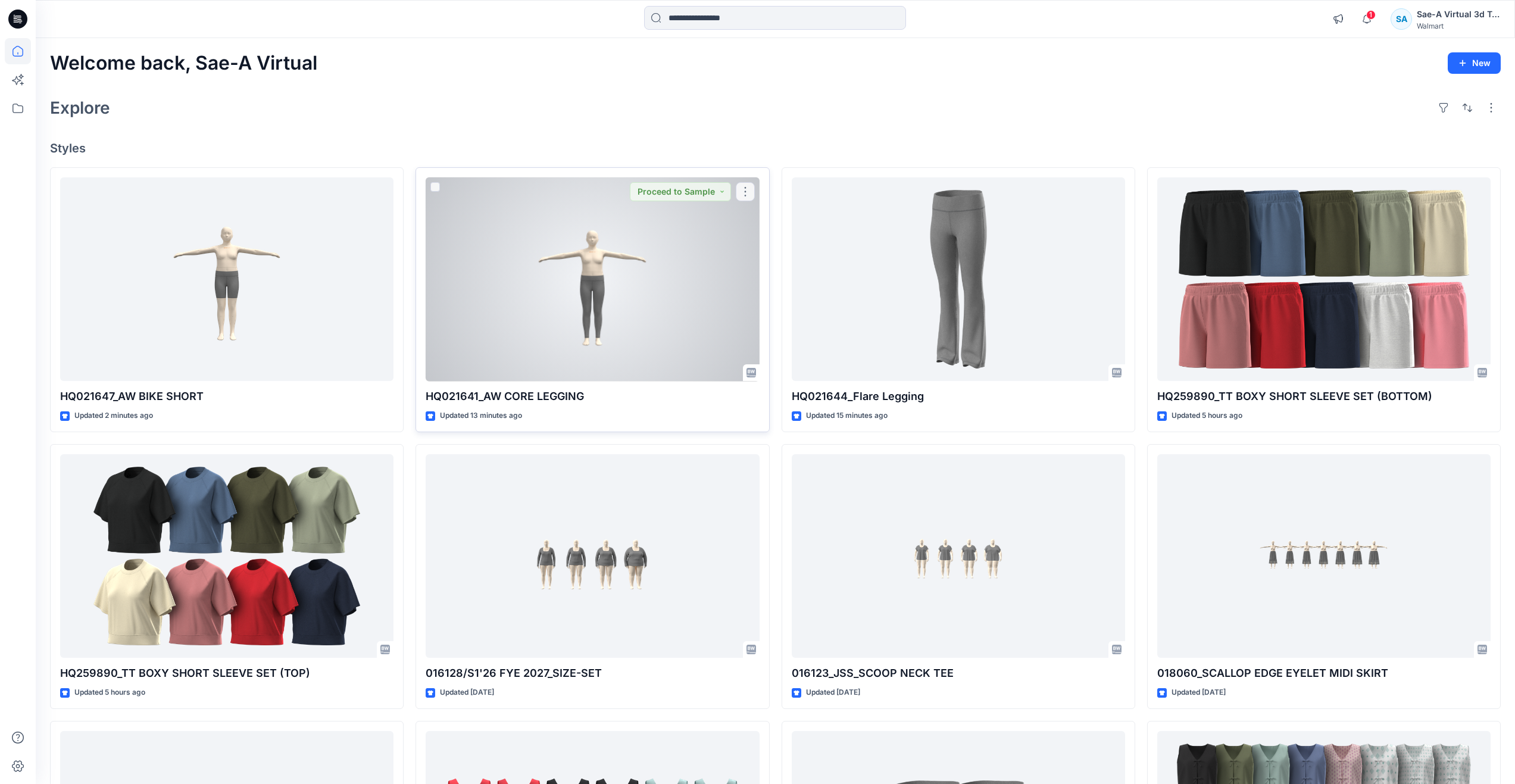
click at [534, 314] on div at bounding box center [593, 279] width 333 height 204
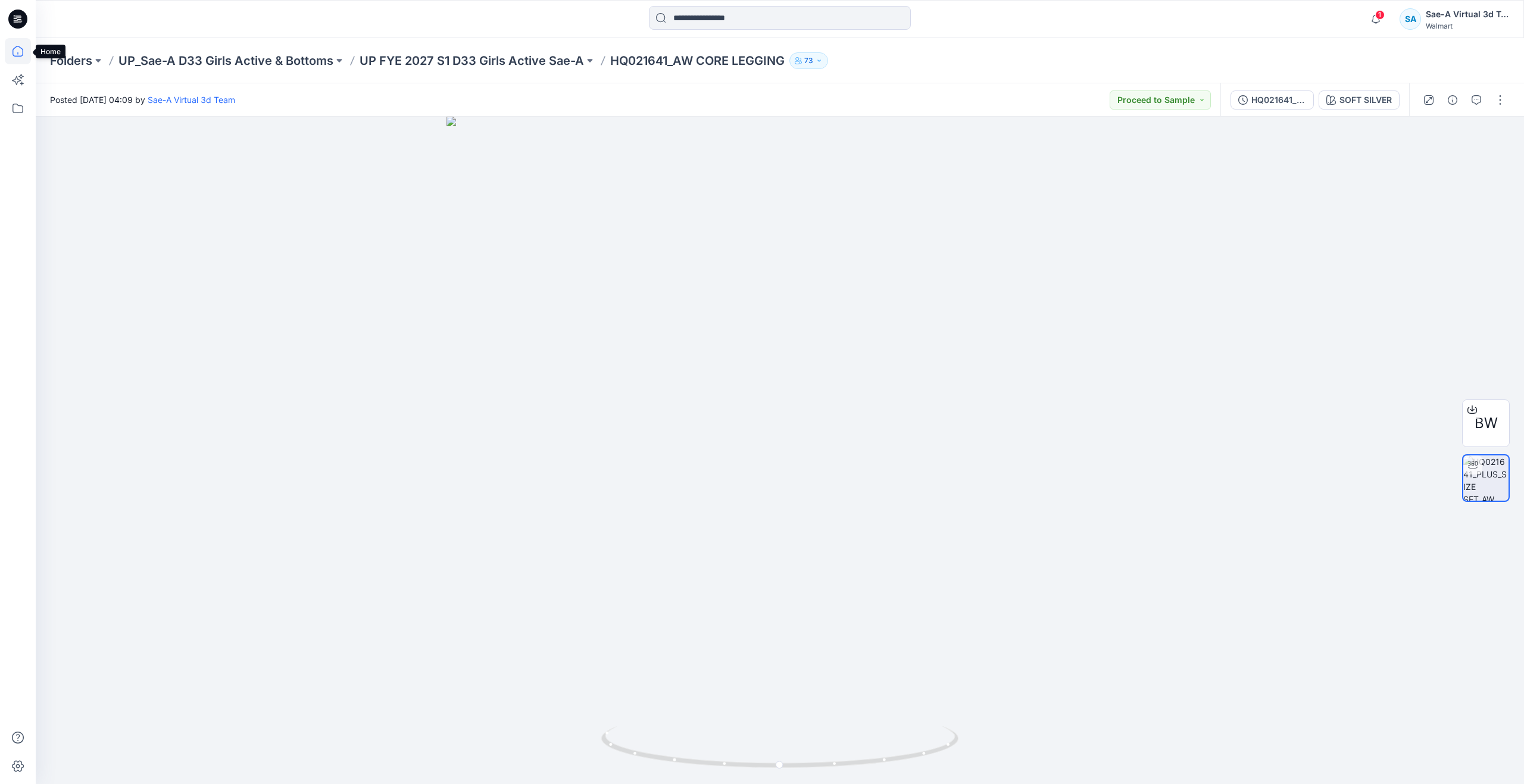
click at [18, 48] on icon at bounding box center [17, 51] width 27 height 27
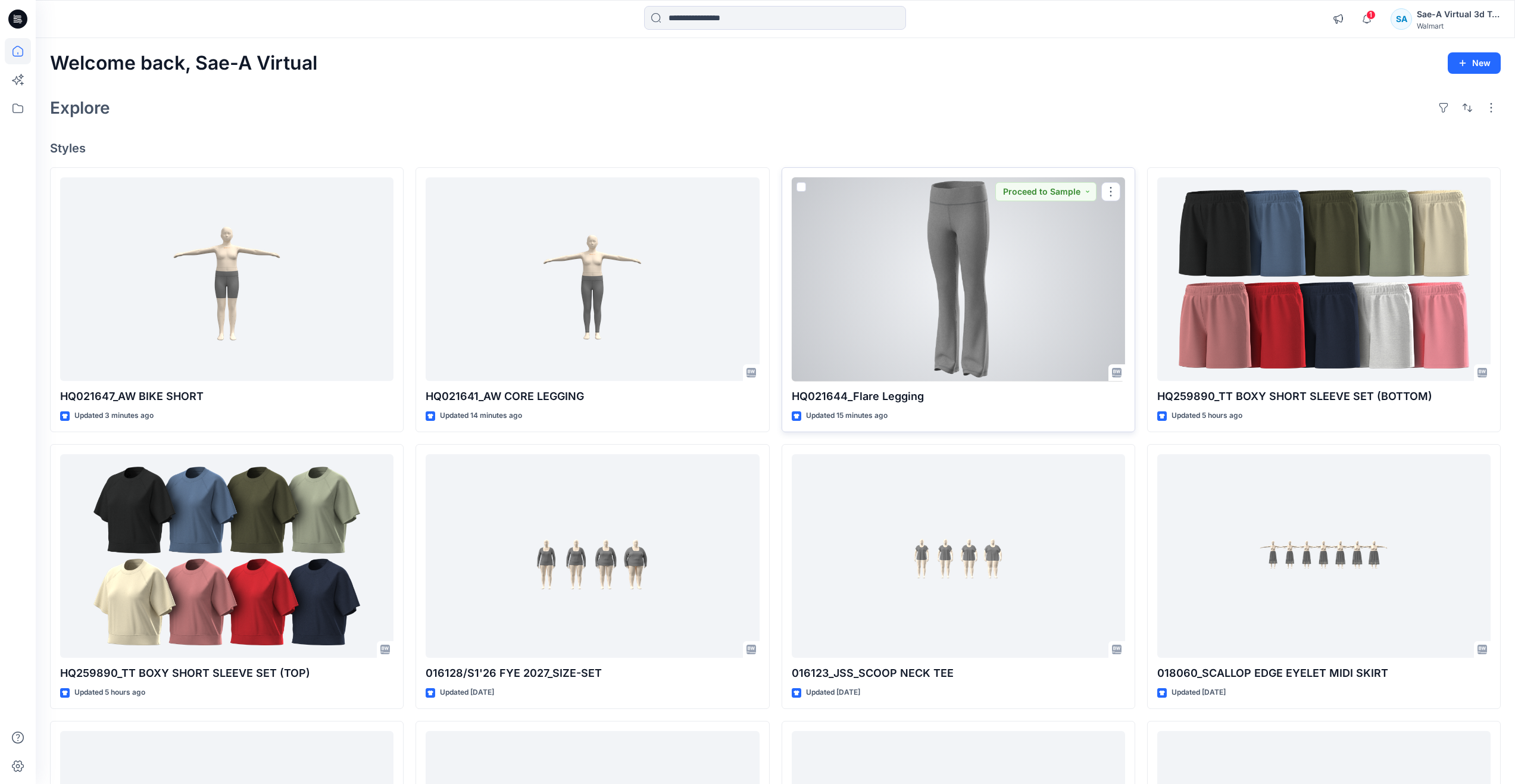
click at [972, 342] on div at bounding box center [959, 279] width 333 height 204
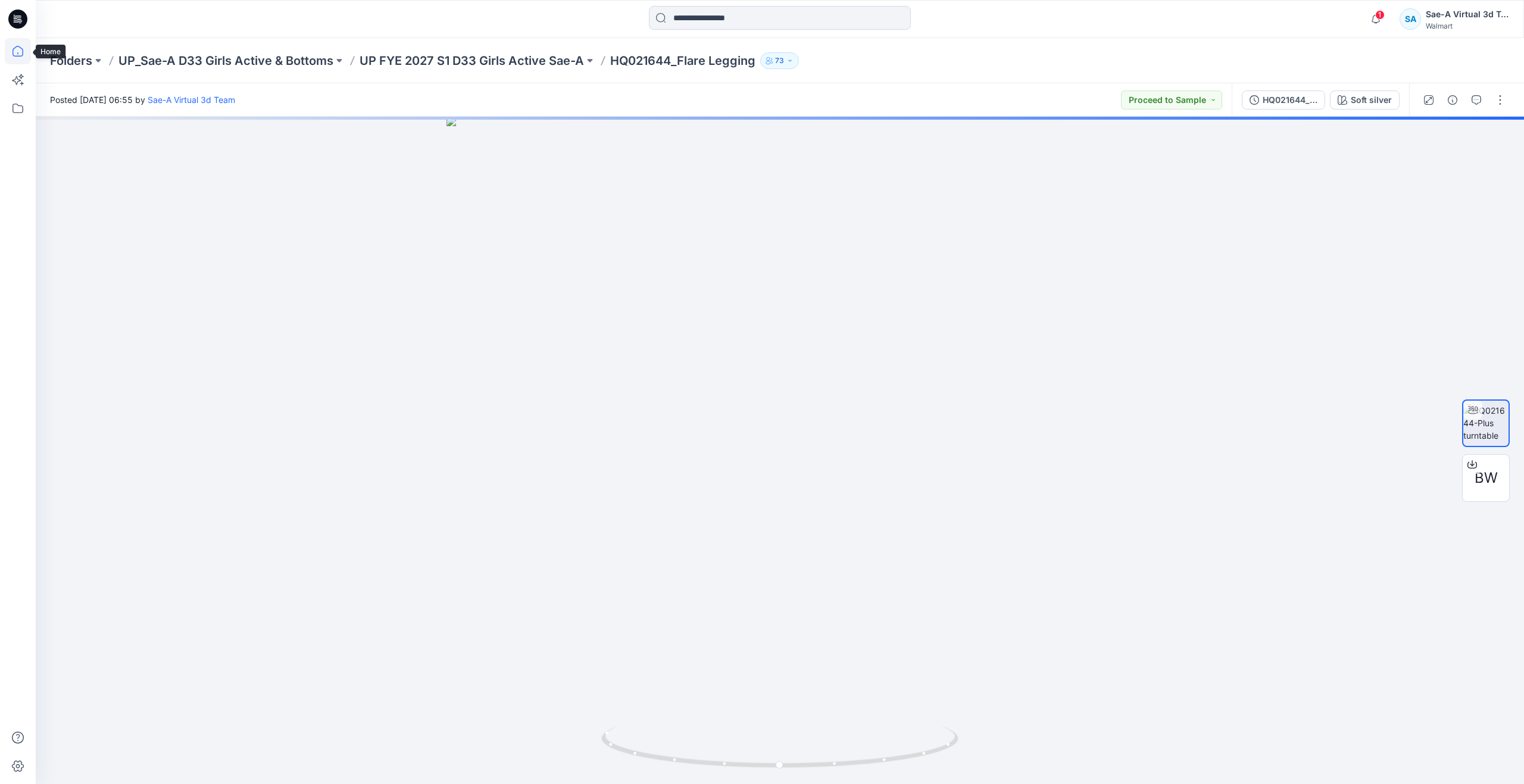
click at [14, 51] on icon at bounding box center [17, 51] width 27 height 27
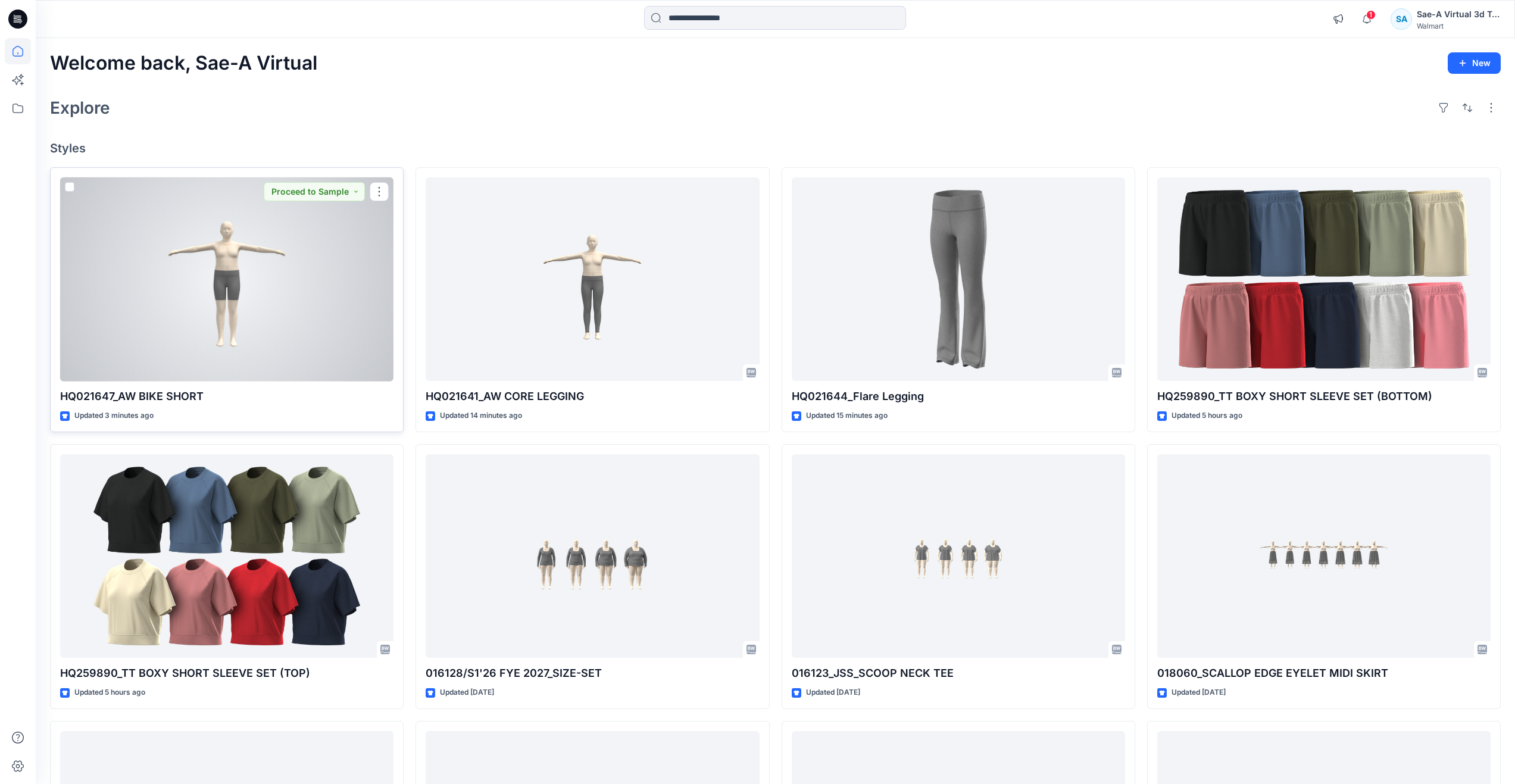
click at [195, 301] on div at bounding box center [227, 279] width 333 height 204
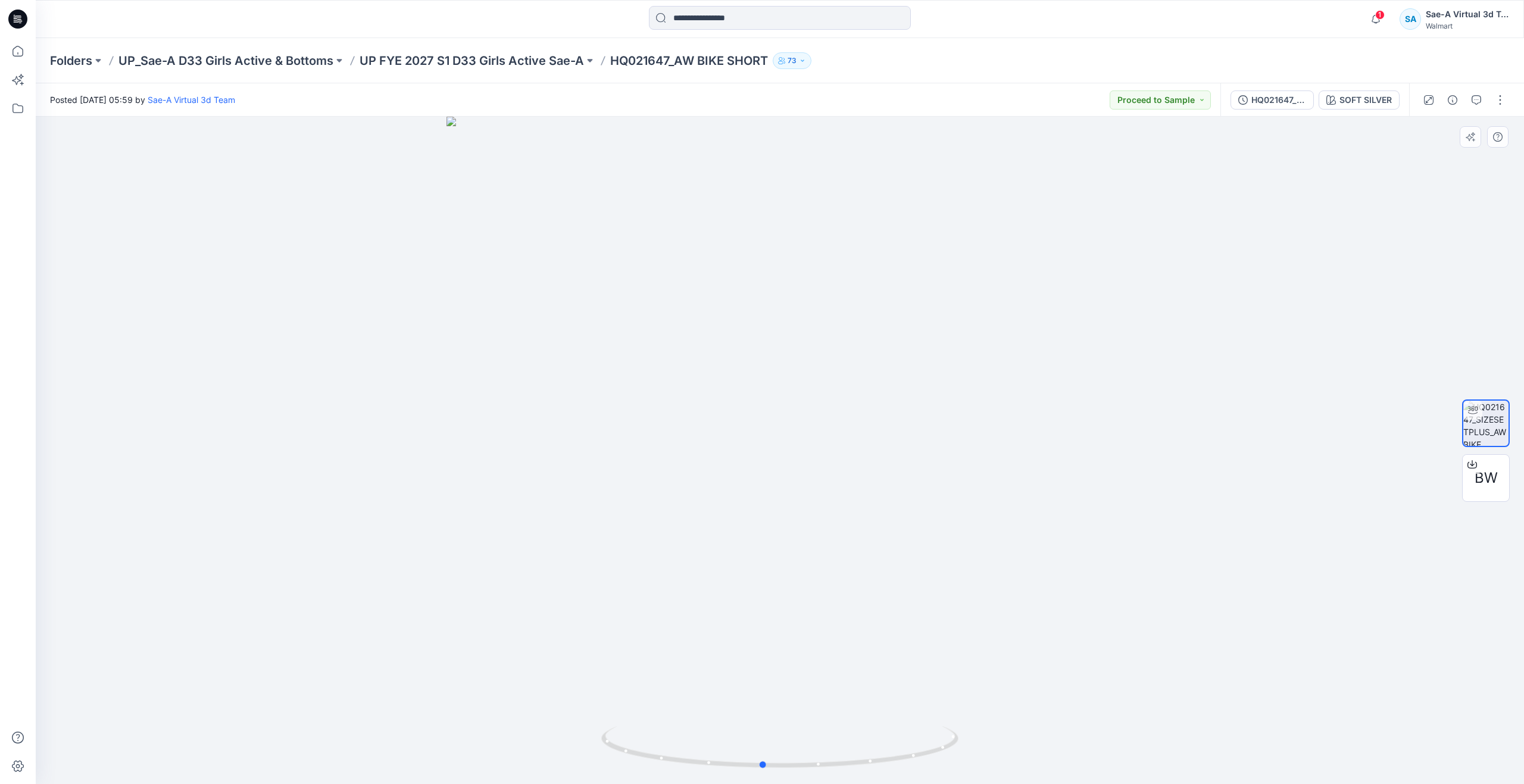
drag, startPoint x: 780, startPoint y: 767, endPoint x: 405, endPoint y: 613, distance: 405.4
click at [405, 613] on div at bounding box center [780, 450] width 1488 height 667
click at [27, 53] on icon at bounding box center [17, 51] width 27 height 27
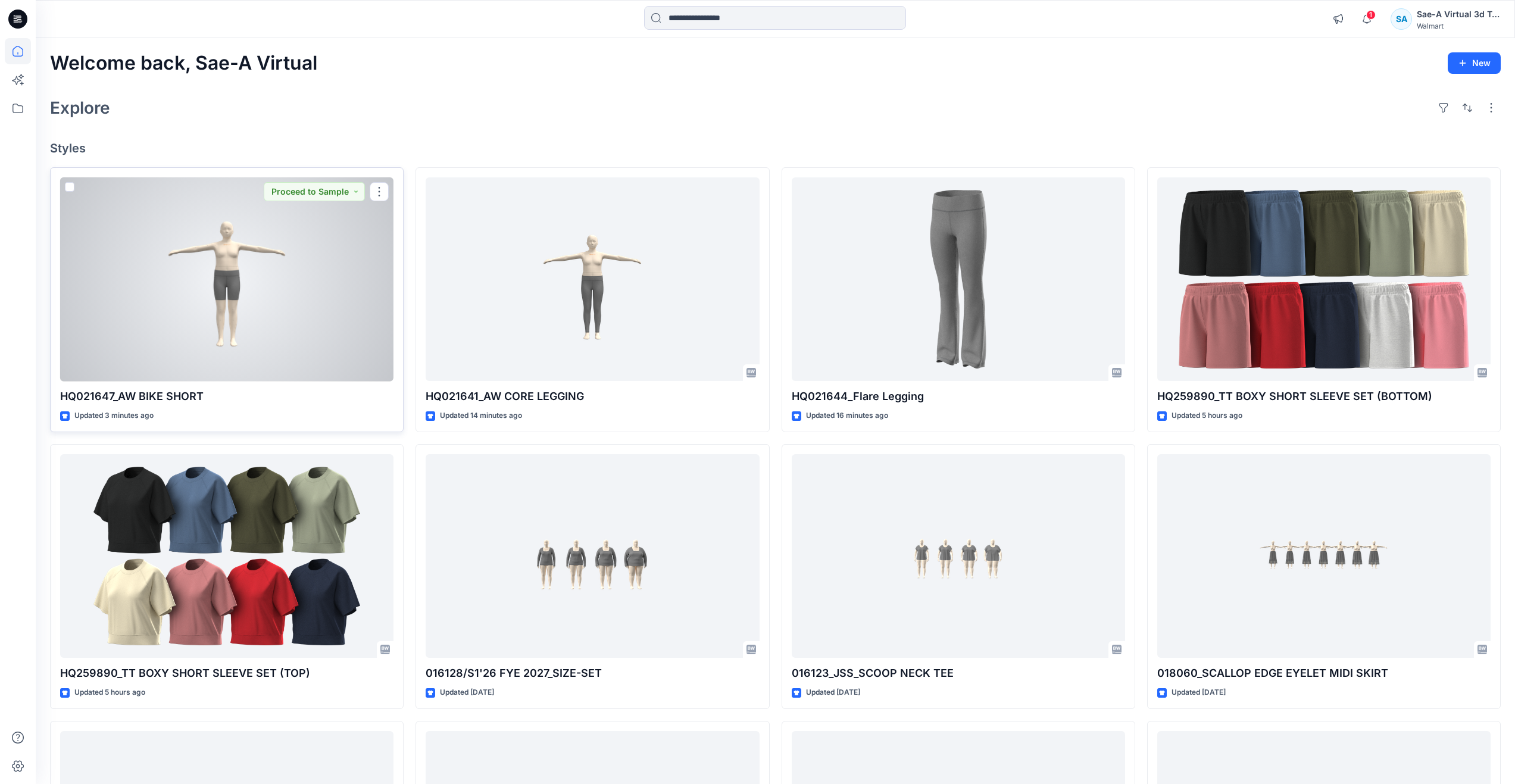
click at [211, 282] on div at bounding box center [227, 279] width 333 height 204
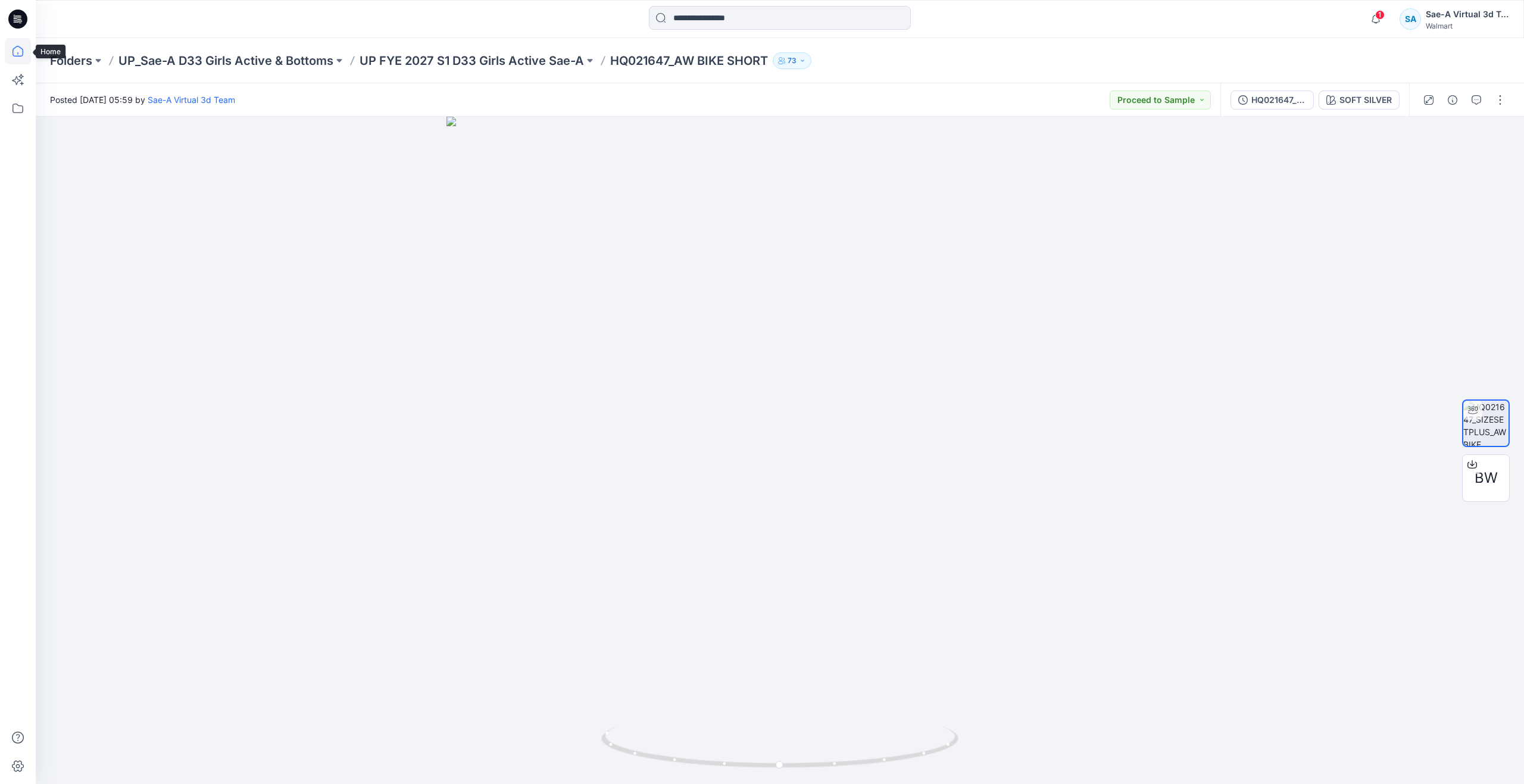
click at [11, 57] on icon at bounding box center [17, 51] width 27 height 27
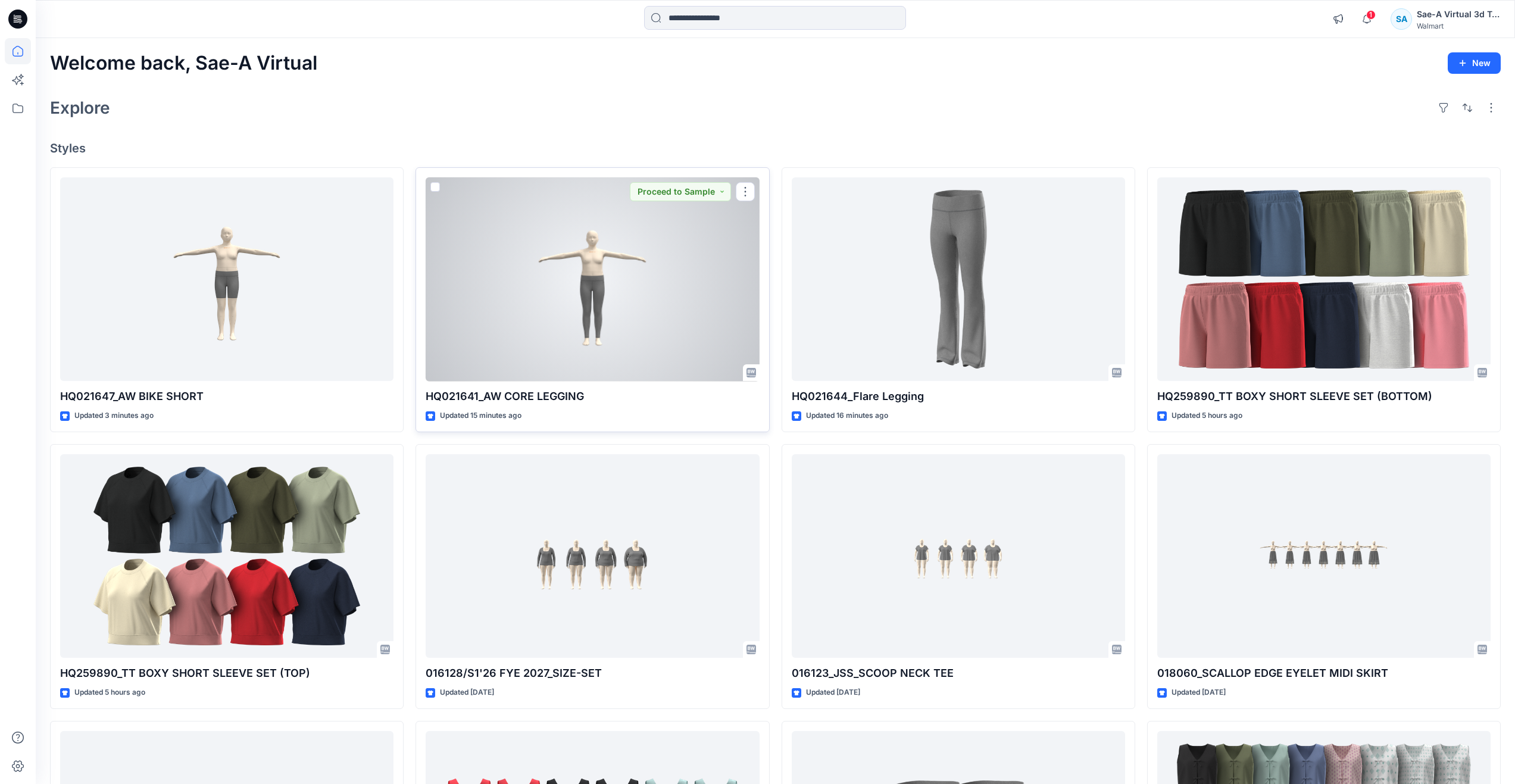
click at [553, 314] on div at bounding box center [593, 279] width 333 height 204
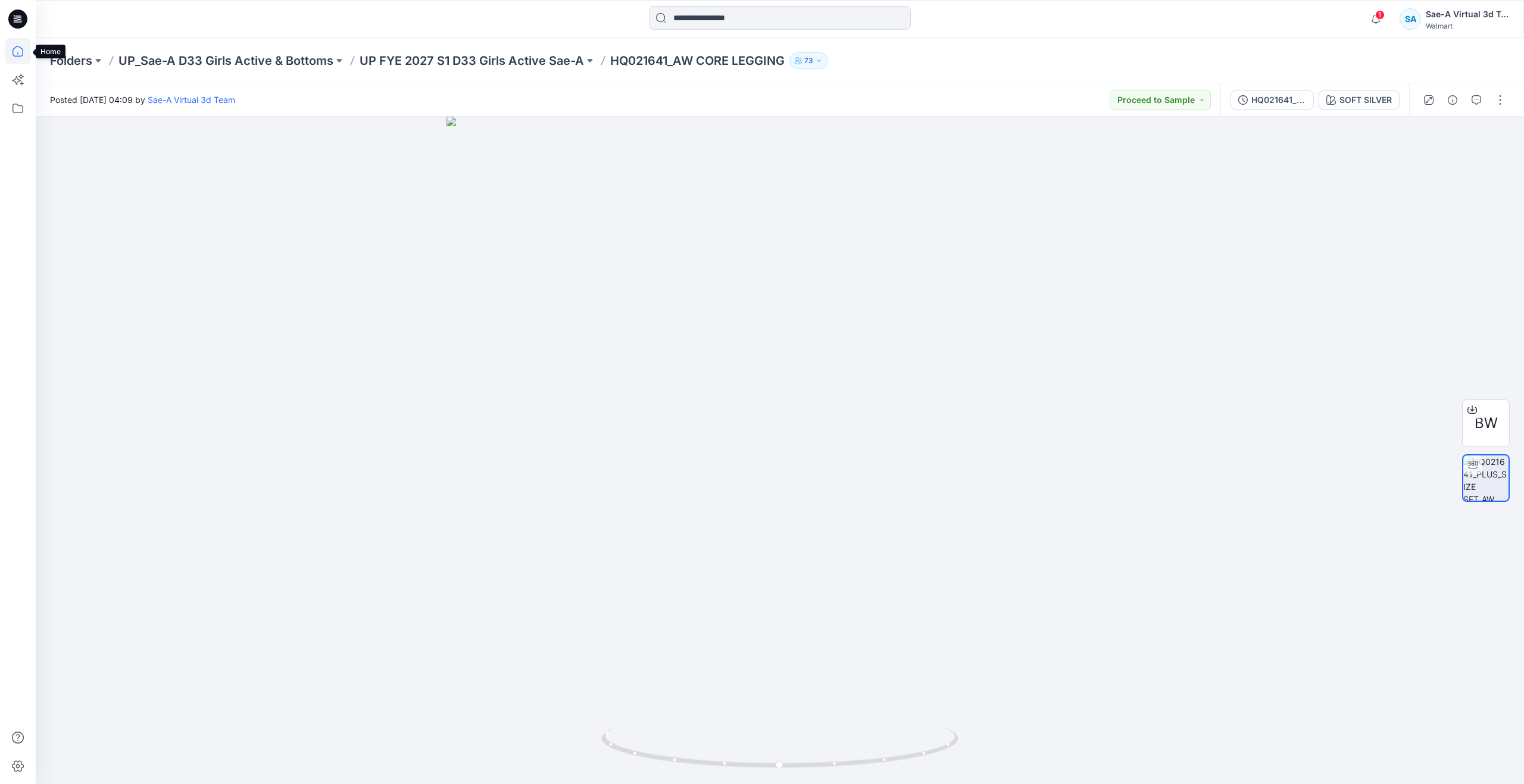
click at [10, 54] on icon at bounding box center [17, 51] width 27 height 27
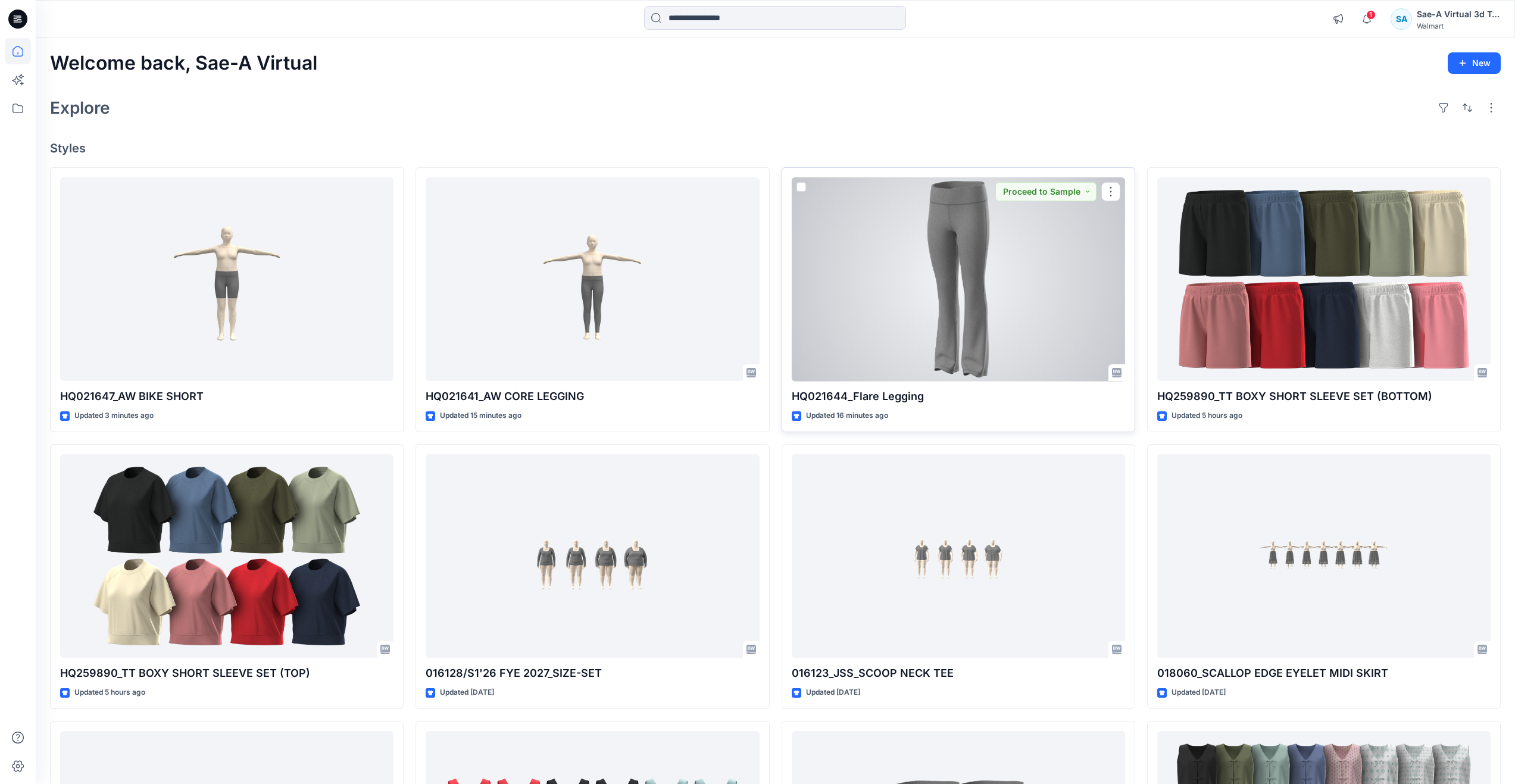
click at [971, 342] on div at bounding box center [959, 279] width 333 height 204
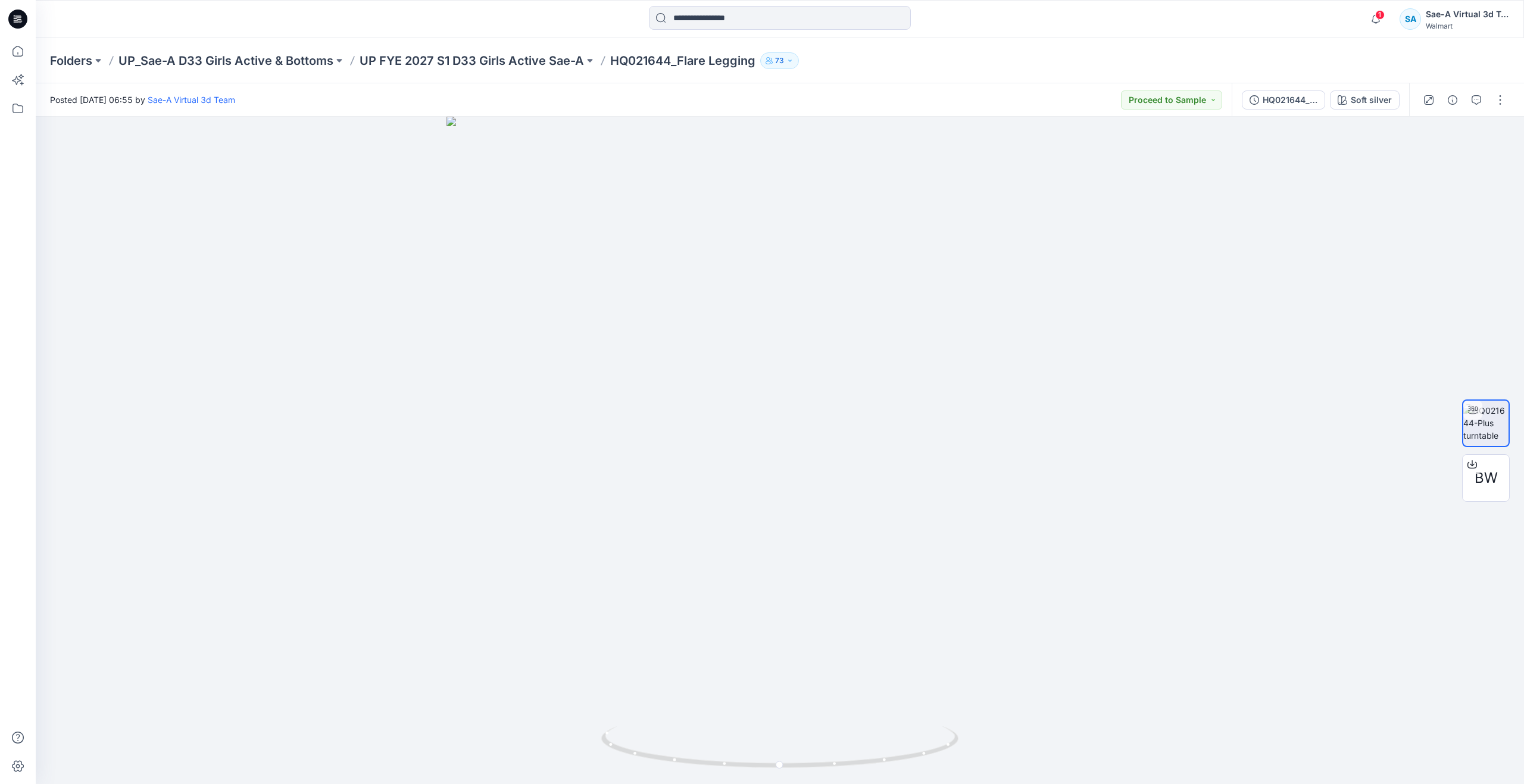
click at [2, 44] on div at bounding box center [17, 392] width 36 height 784
click at [17, 49] on icon at bounding box center [17, 51] width 27 height 27
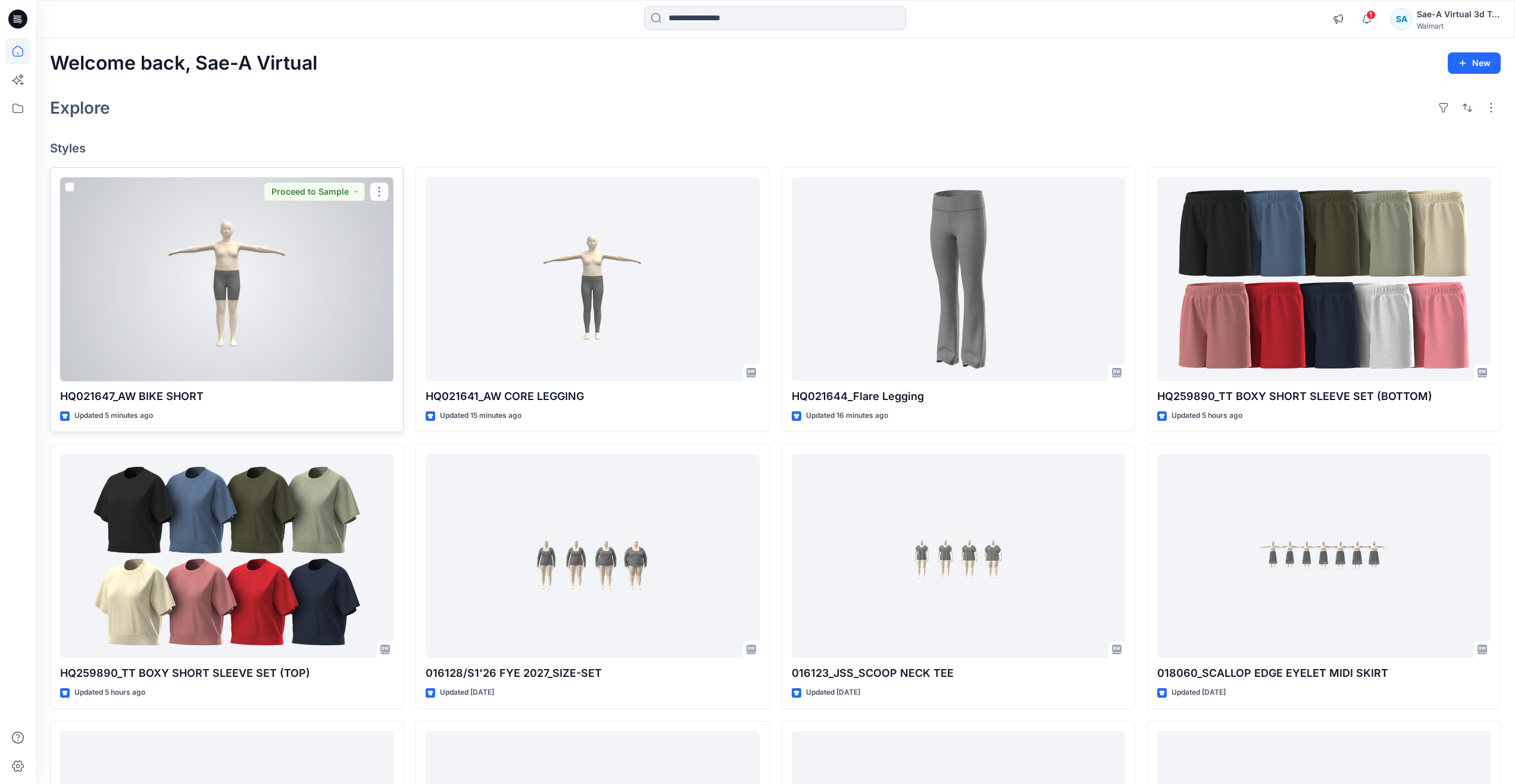
click at [194, 328] on div at bounding box center [227, 279] width 333 height 204
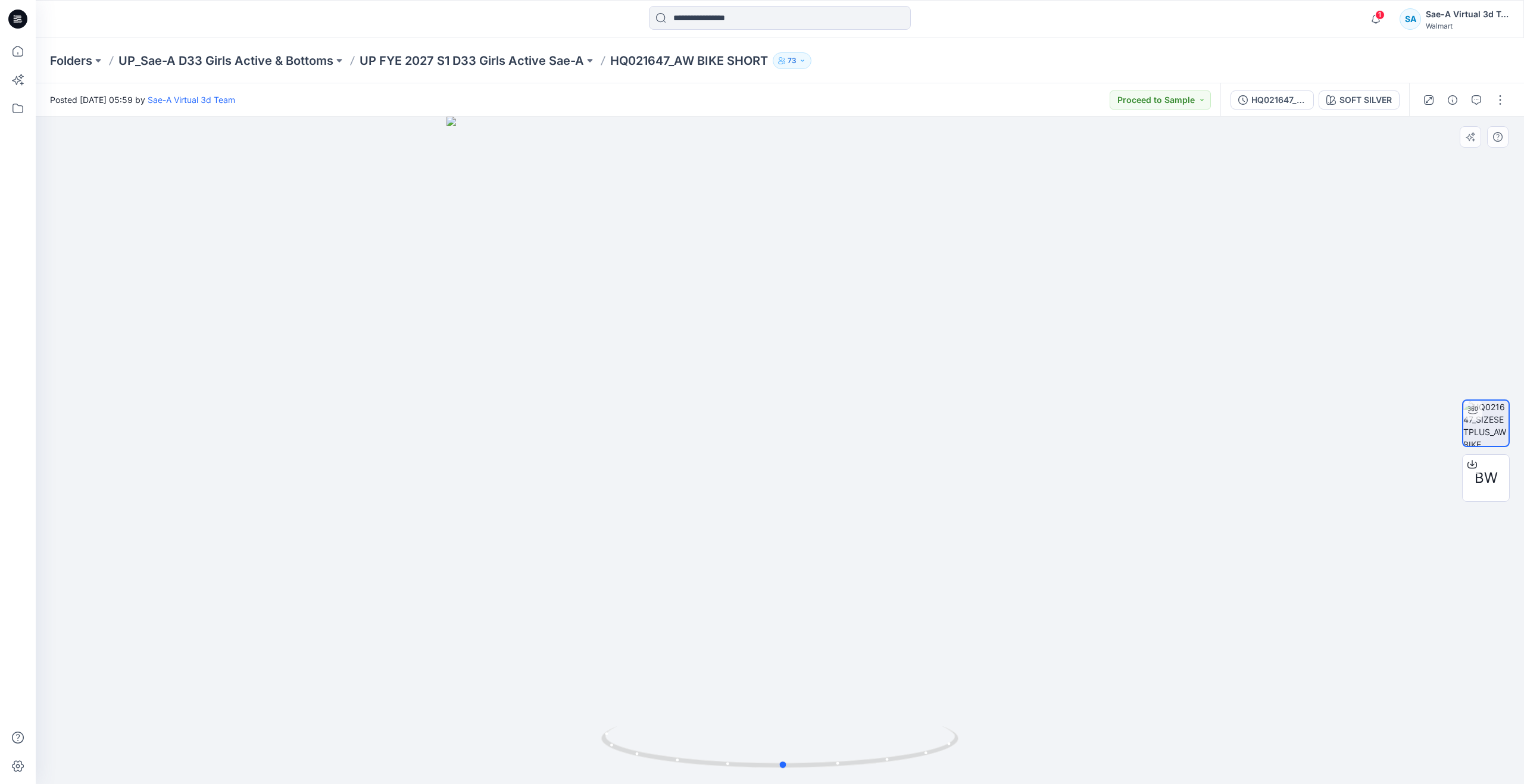
drag, startPoint x: 787, startPoint y: 763, endPoint x: 433, endPoint y: 607, distance: 386.8
click at [433, 607] on div at bounding box center [780, 450] width 1488 height 667
click at [13, 53] on icon at bounding box center [17, 51] width 11 height 11
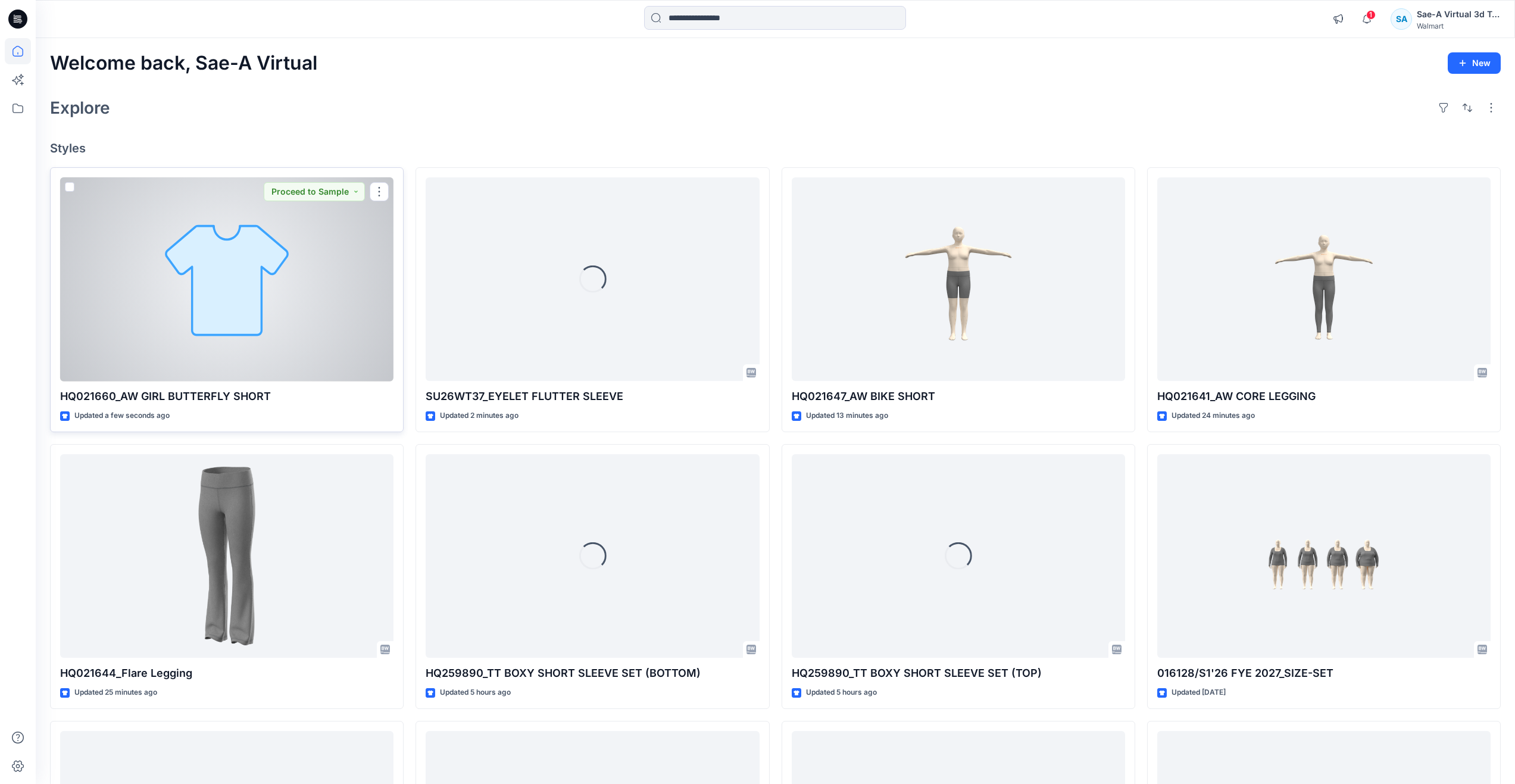
click at [174, 280] on div at bounding box center [227, 279] width 333 height 204
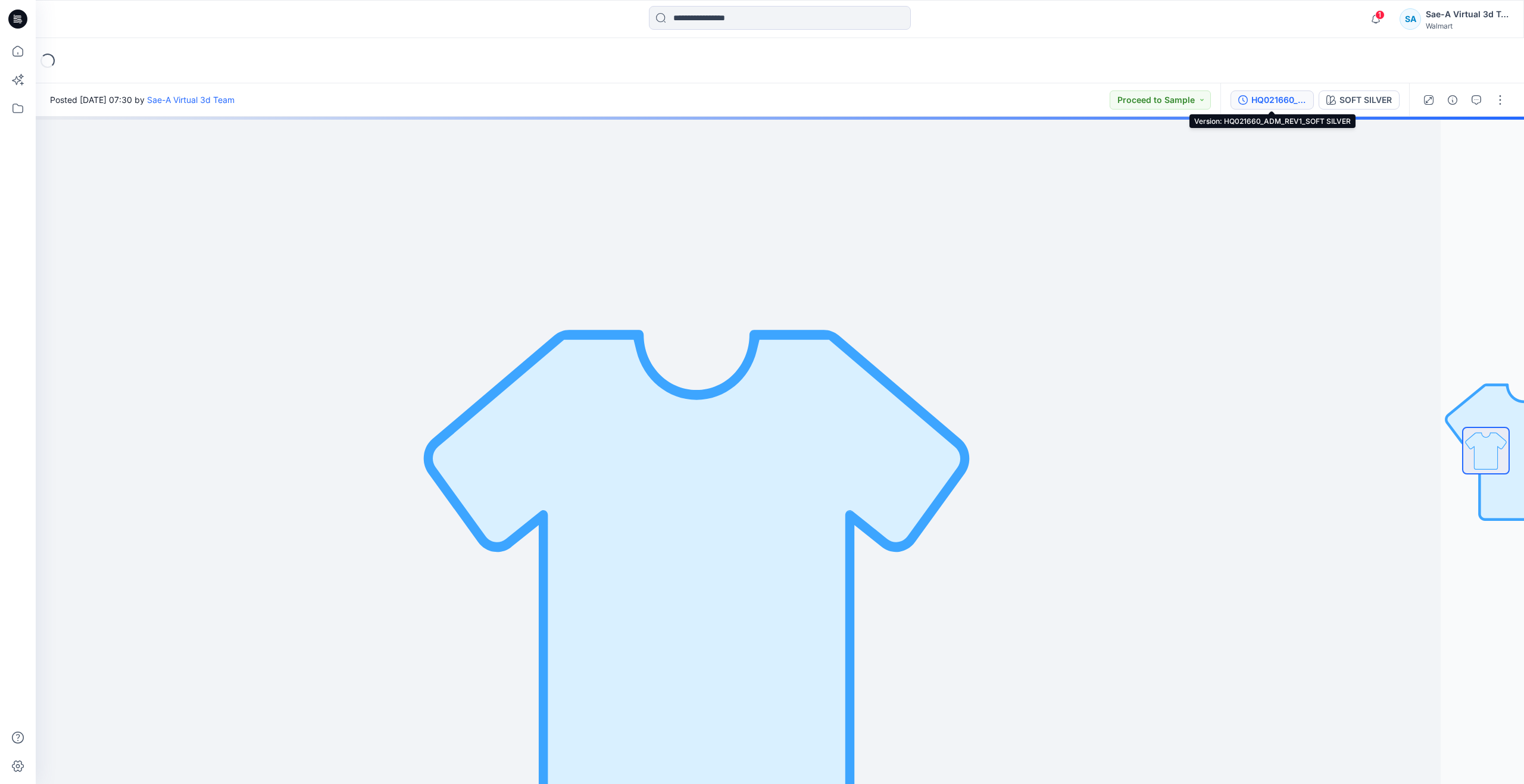
click at [1293, 102] on div "HQ021660_ADM_REV1_SOFT SILVER" at bounding box center [1278, 99] width 55 height 13
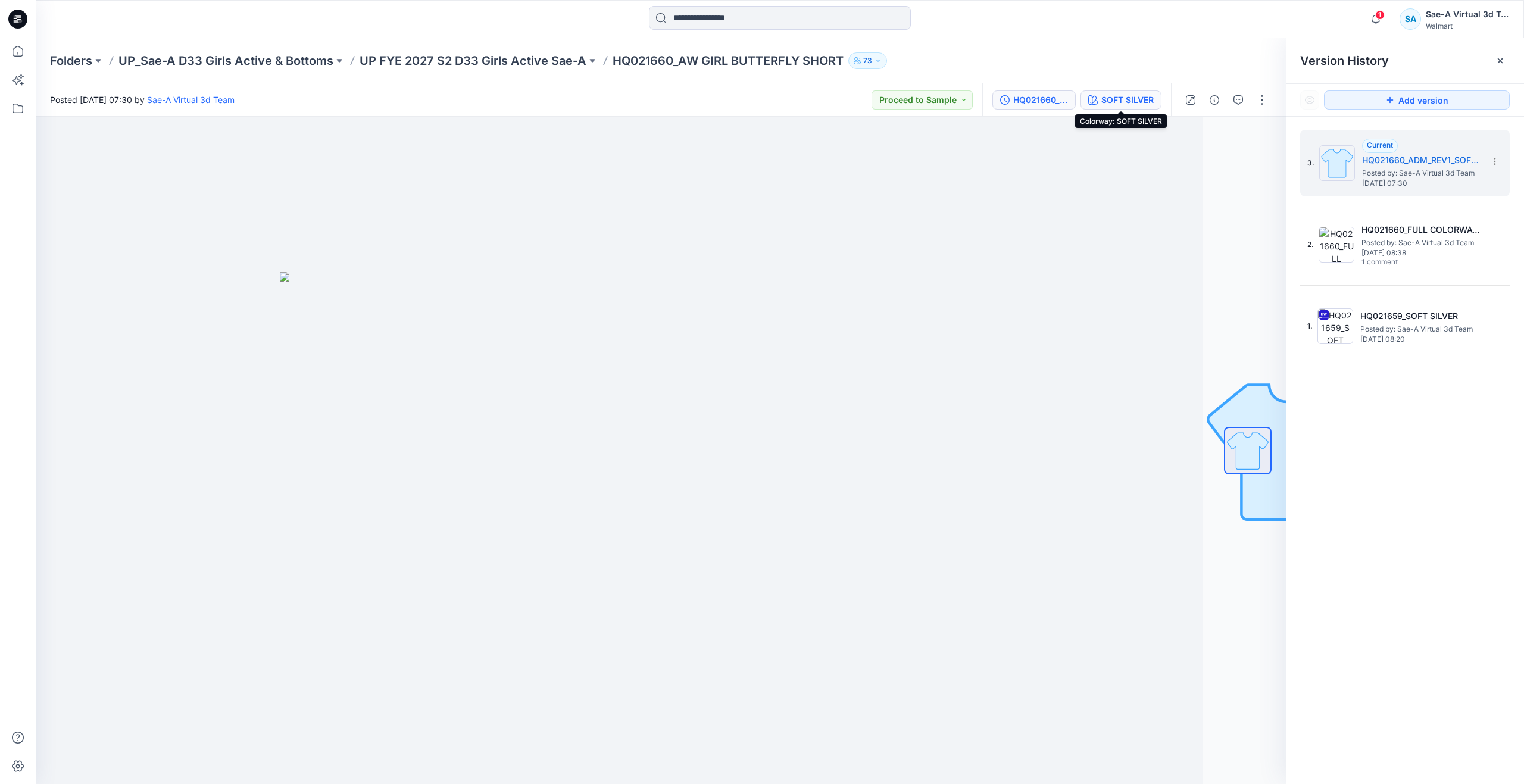
click at [1128, 104] on div "SOFT SILVER" at bounding box center [1127, 99] width 52 height 13
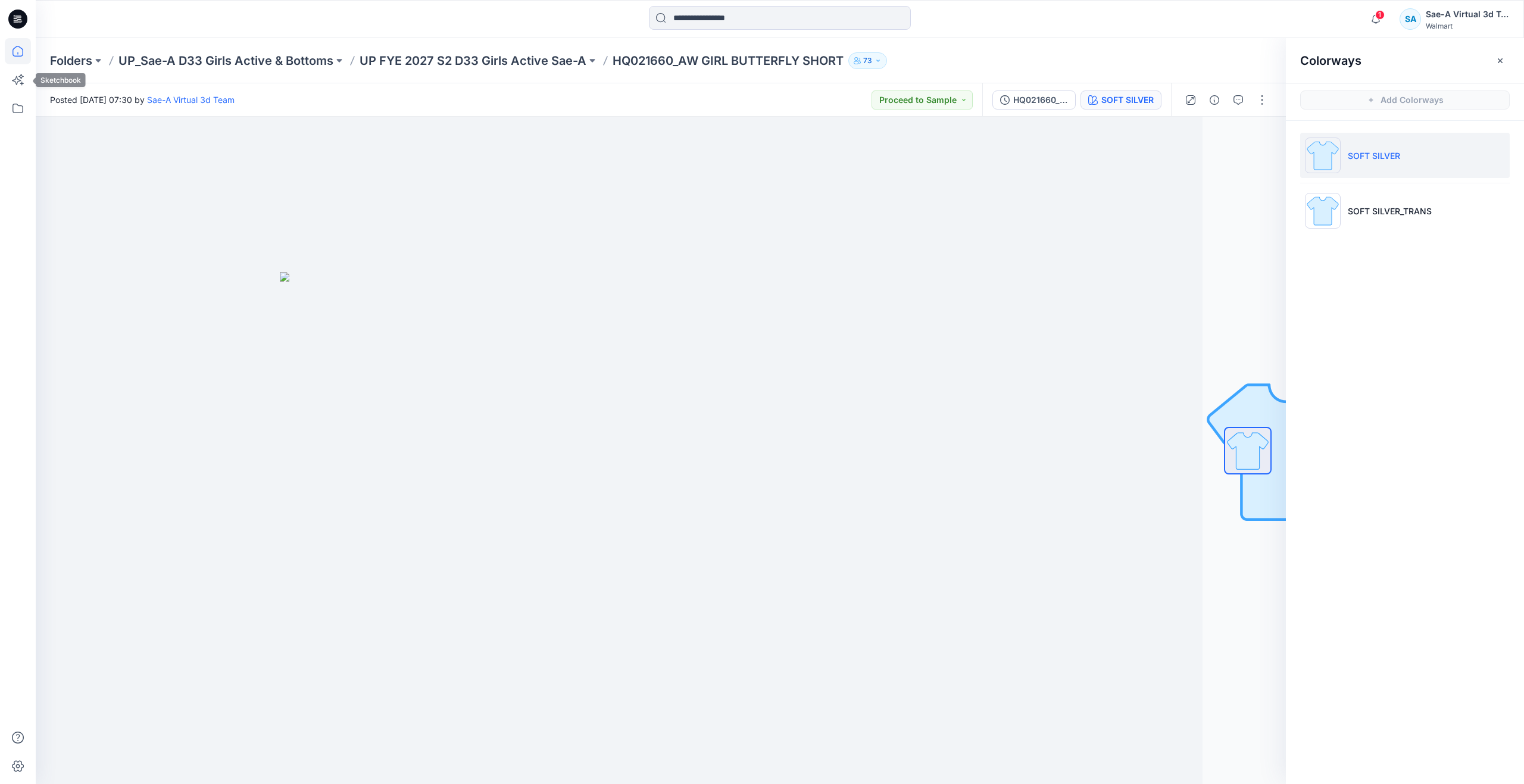
click at [23, 54] on icon at bounding box center [17, 51] width 11 height 11
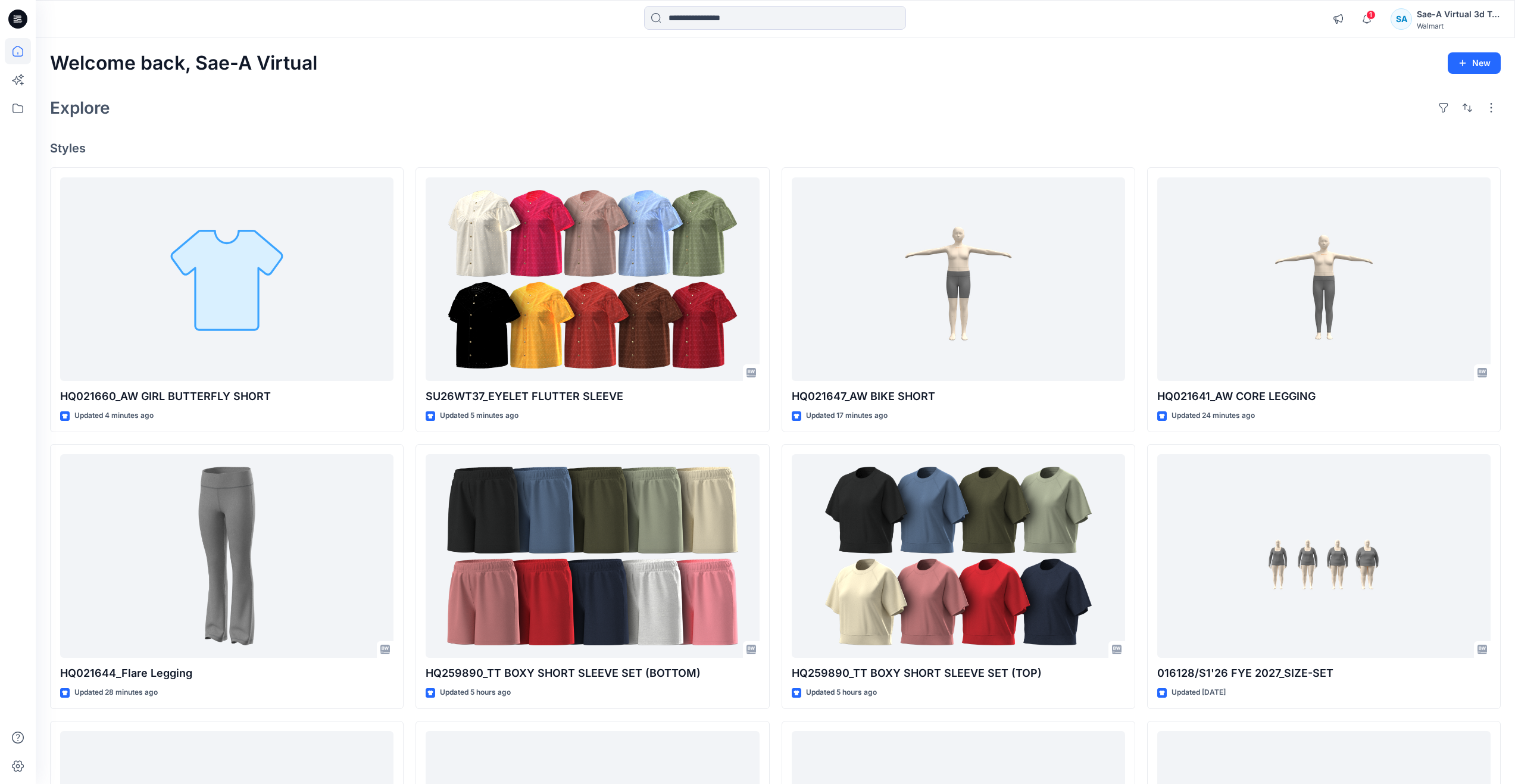
click at [665, 90] on div "Welcome back, Sae-A Virtual New Explore Styles HQ021660_AW GIRL BUTTERFLY SHORT…" at bounding box center [775, 540] width 1479 height 1004
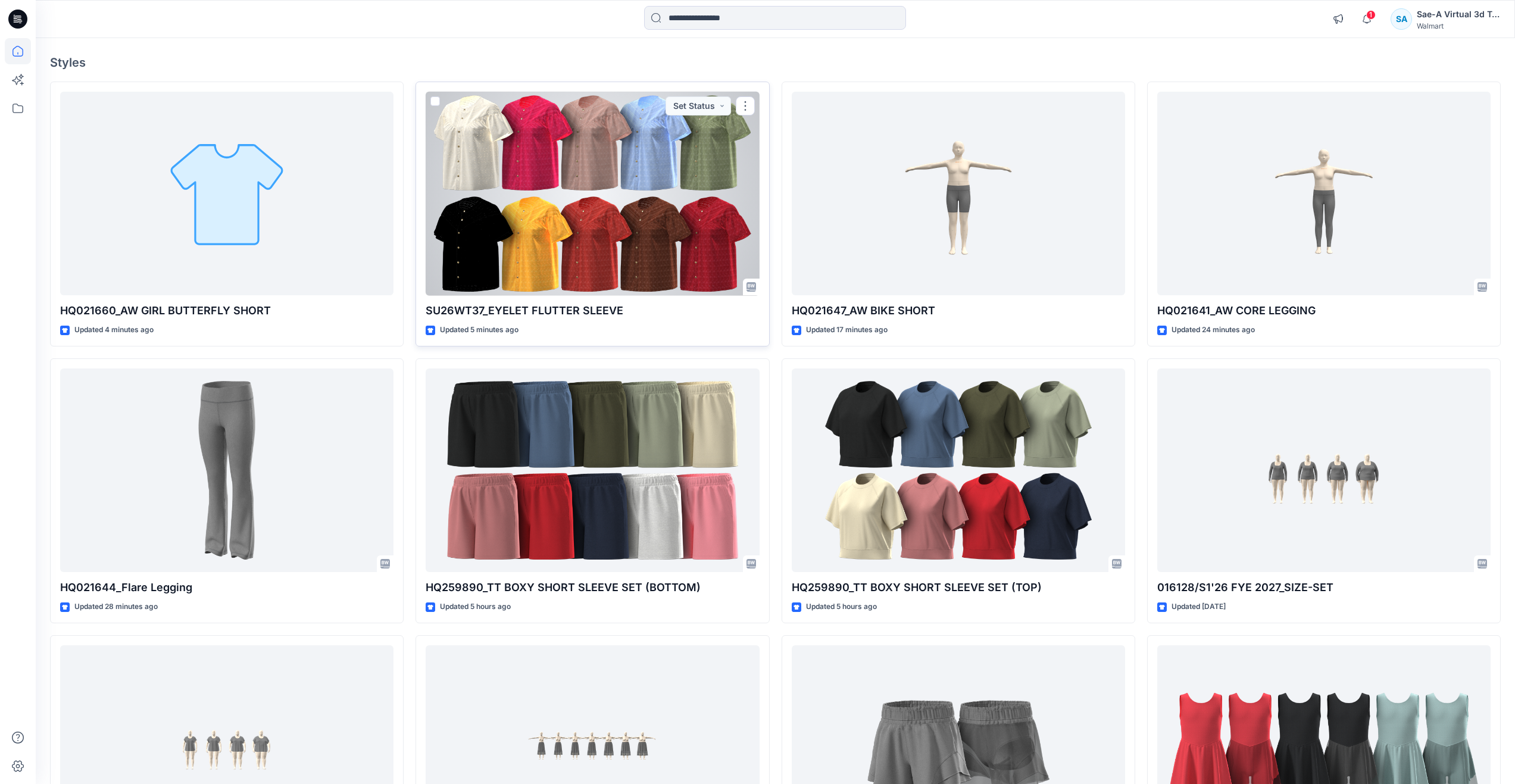
scroll to position [179, 0]
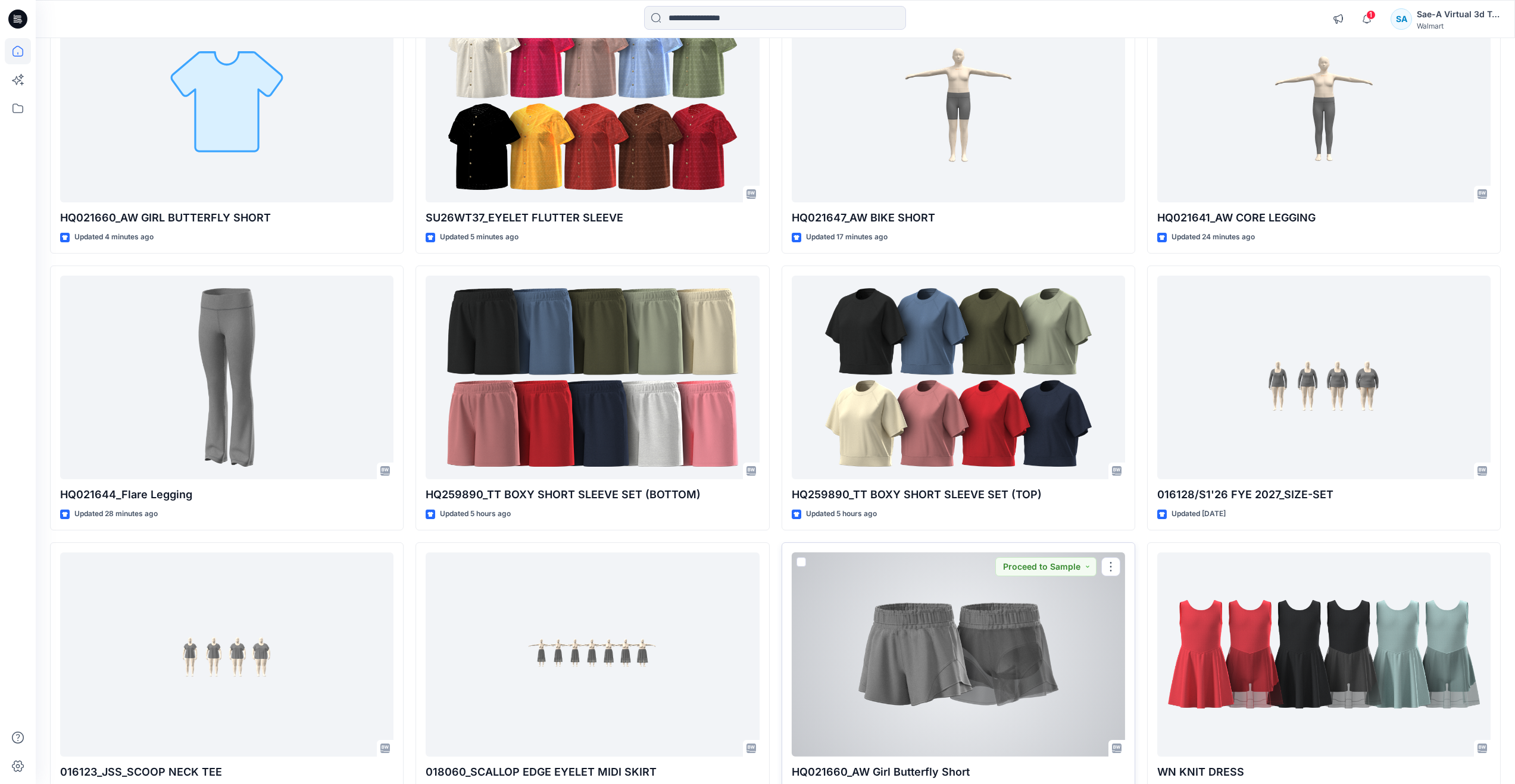
click at [910, 679] on div at bounding box center [959, 654] width 333 height 204
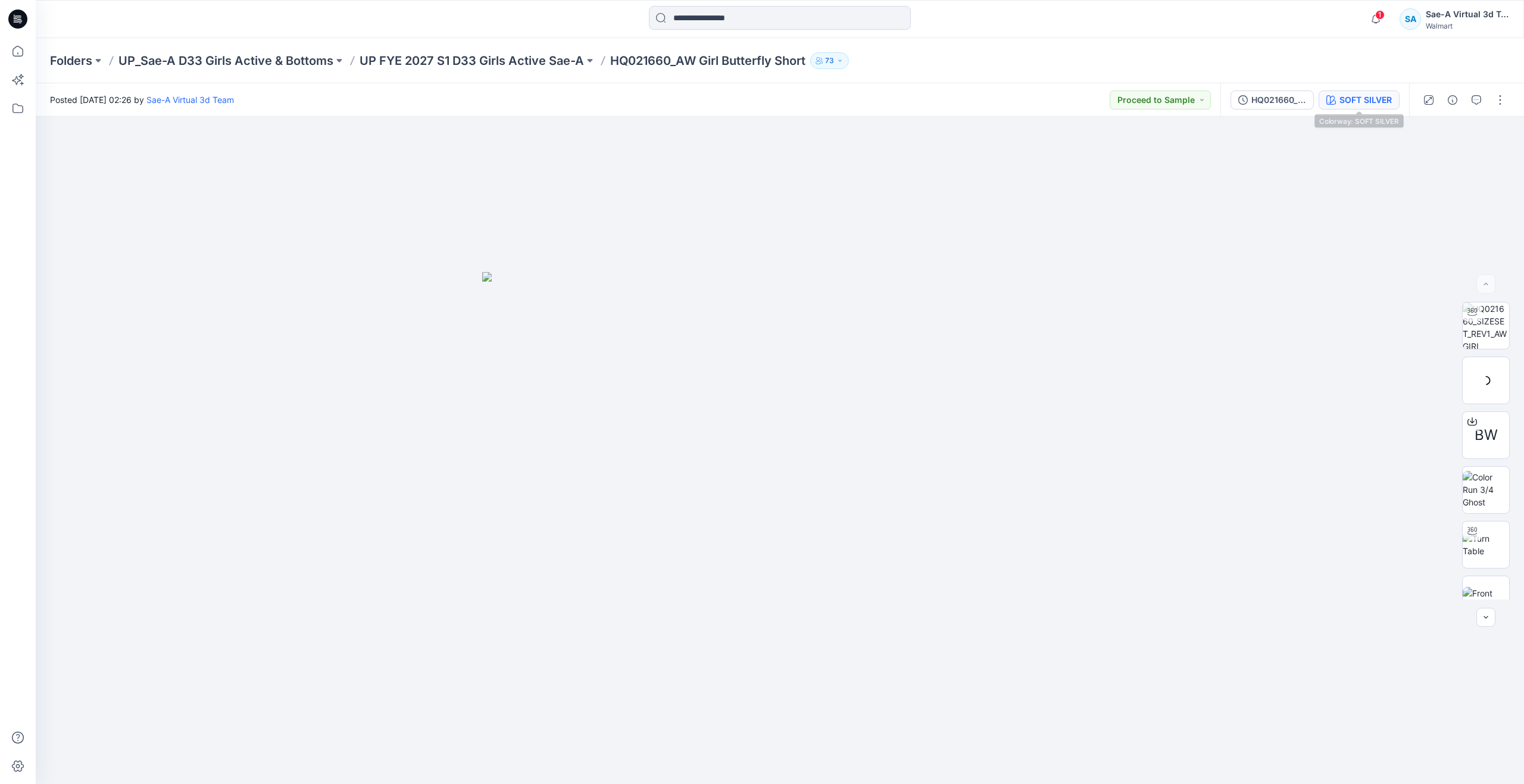
click at [1365, 95] on div "SOFT SILVER" at bounding box center [1366, 99] width 52 height 13
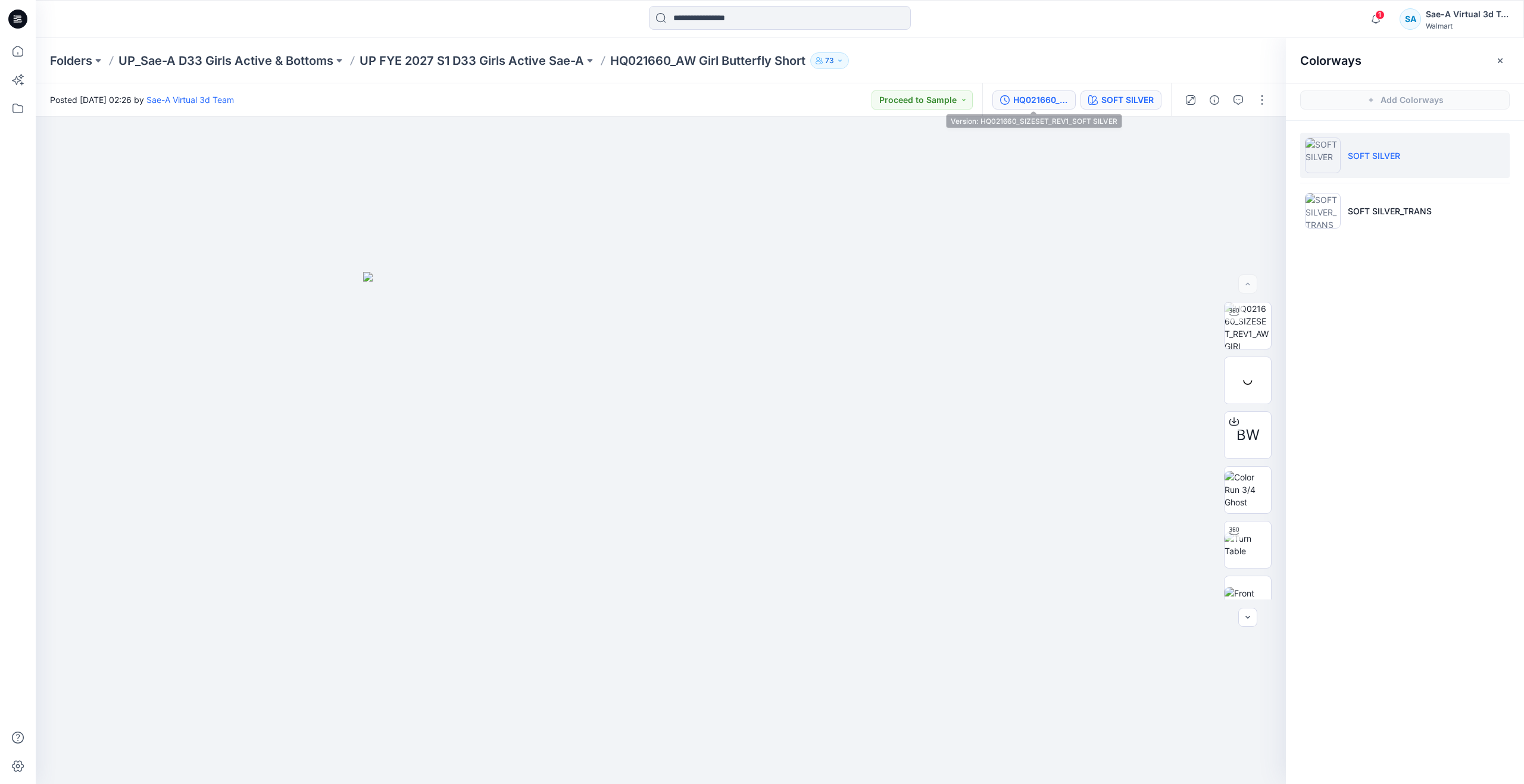
click at [1039, 96] on div "HQ021660_SIZESET_REV1_SOFT SILVER" at bounding box center [1041, 99] width 55 height 13
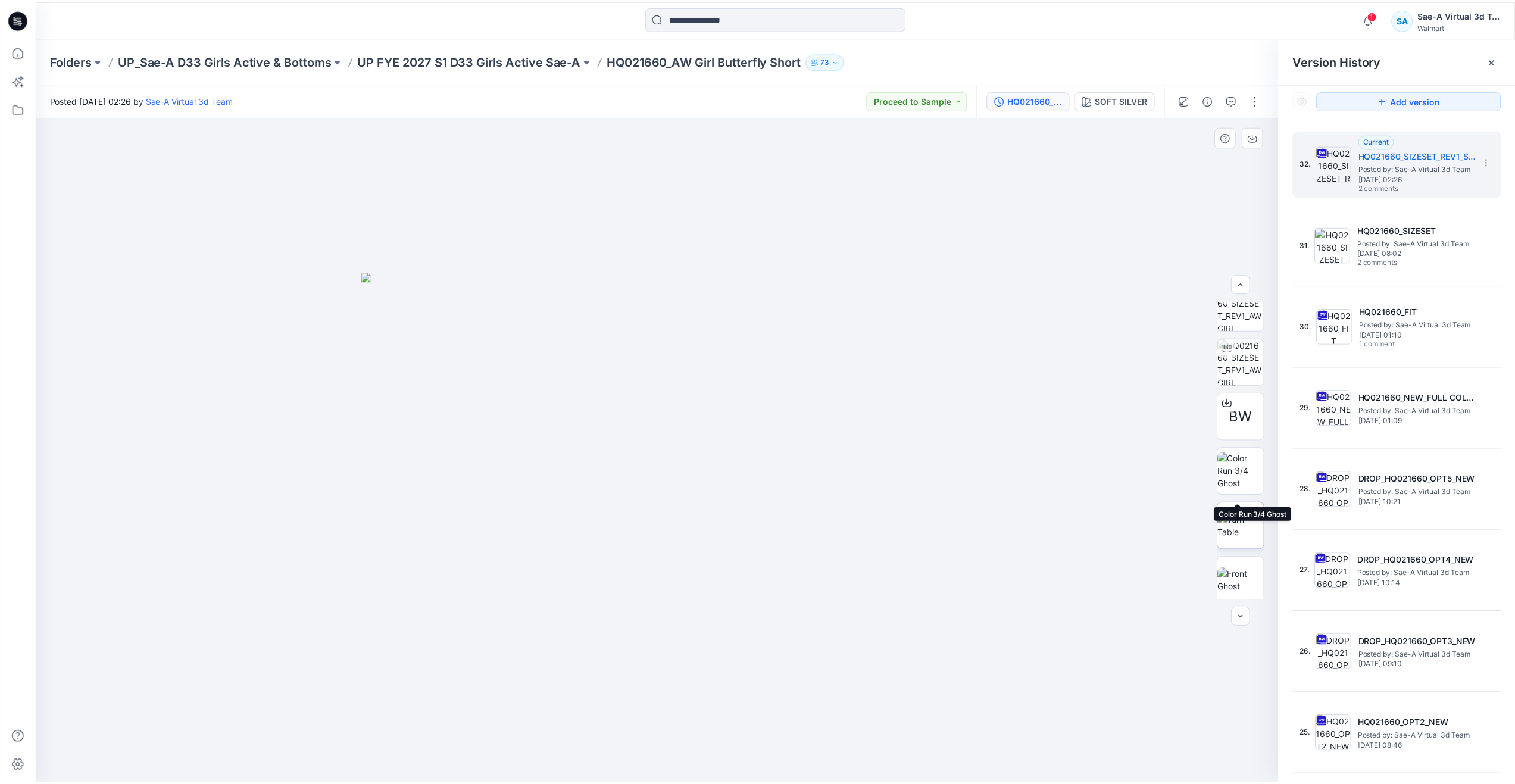
scroll to position [10, 0]
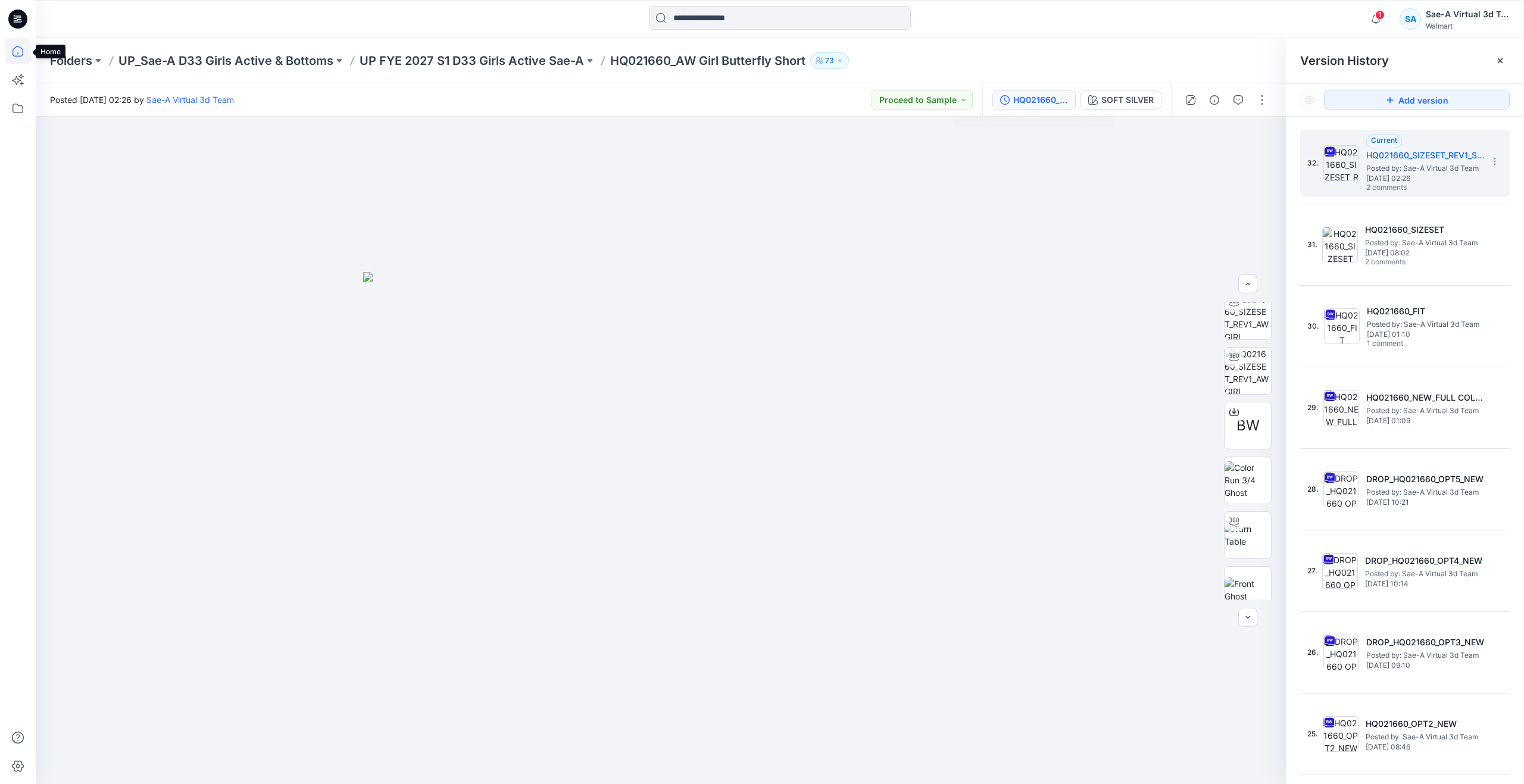
click at [22, 52] on icon at bounding box center [17, 51] width 27 height 27
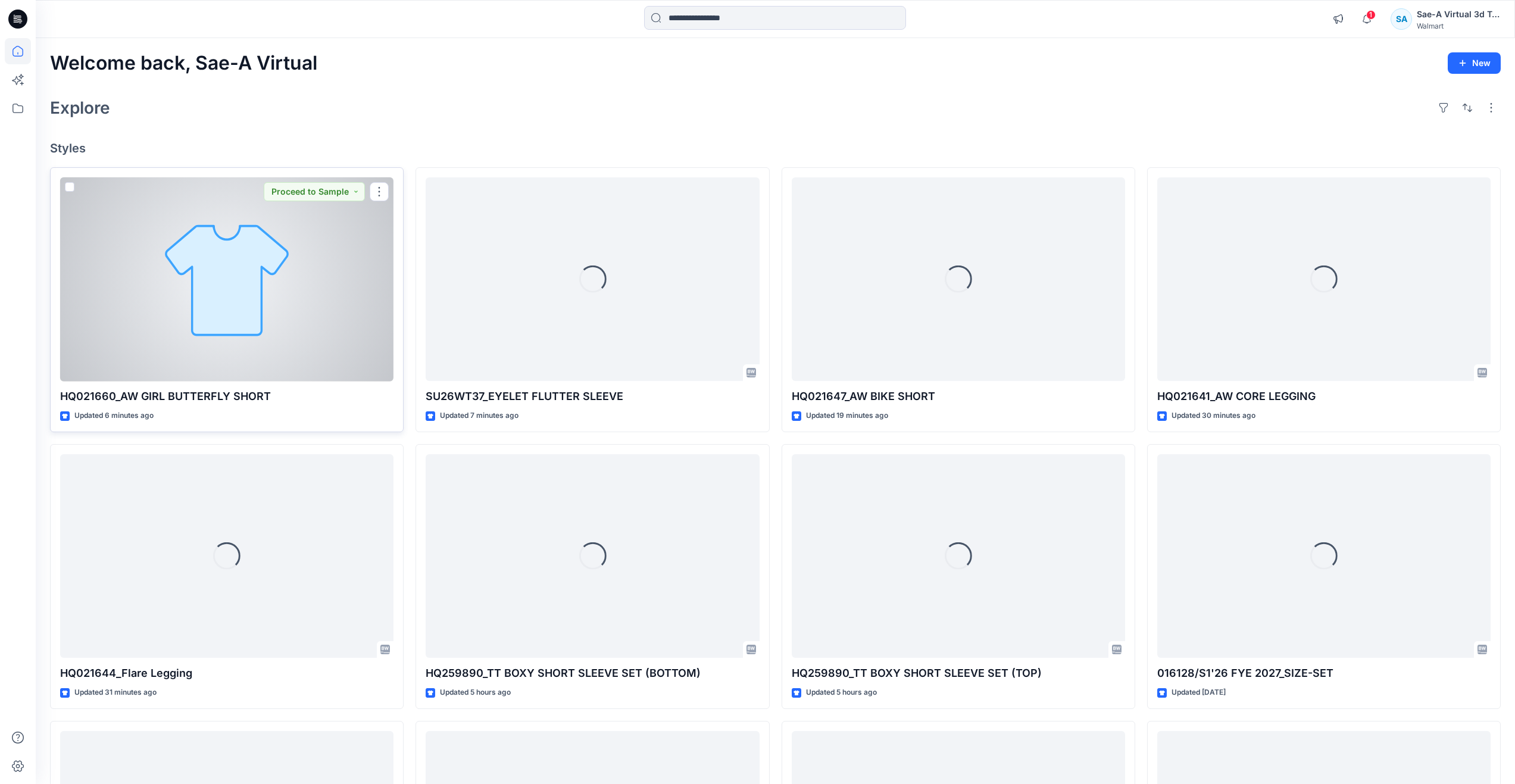
click at [191, 351] on div at bounding box center [227, 279] width 333 height 204
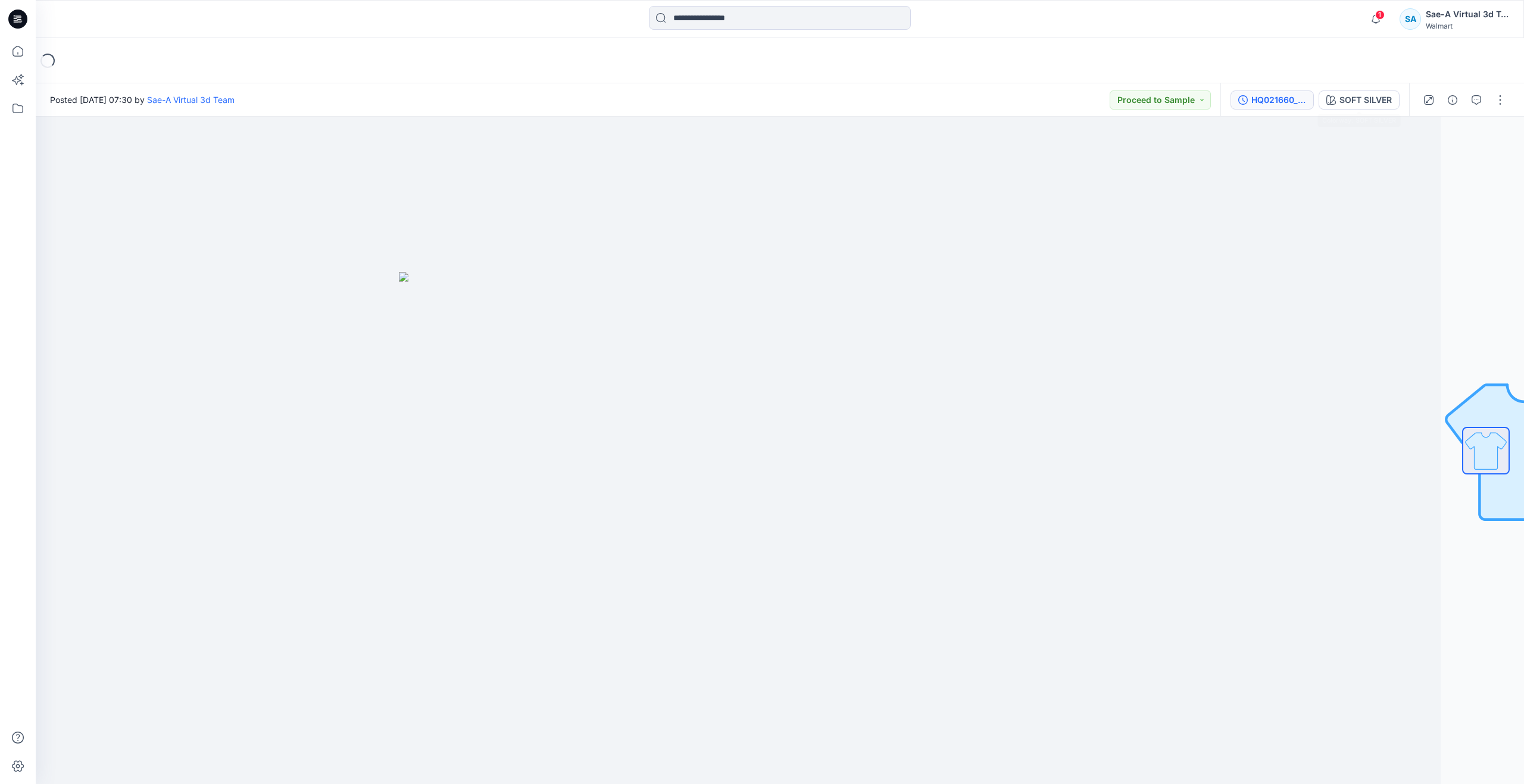
click at [1285, 103] on div "HQ021660_ADM_REV1_SOFT SILVER" at bounding box center [1278, 99] width 55 height 13
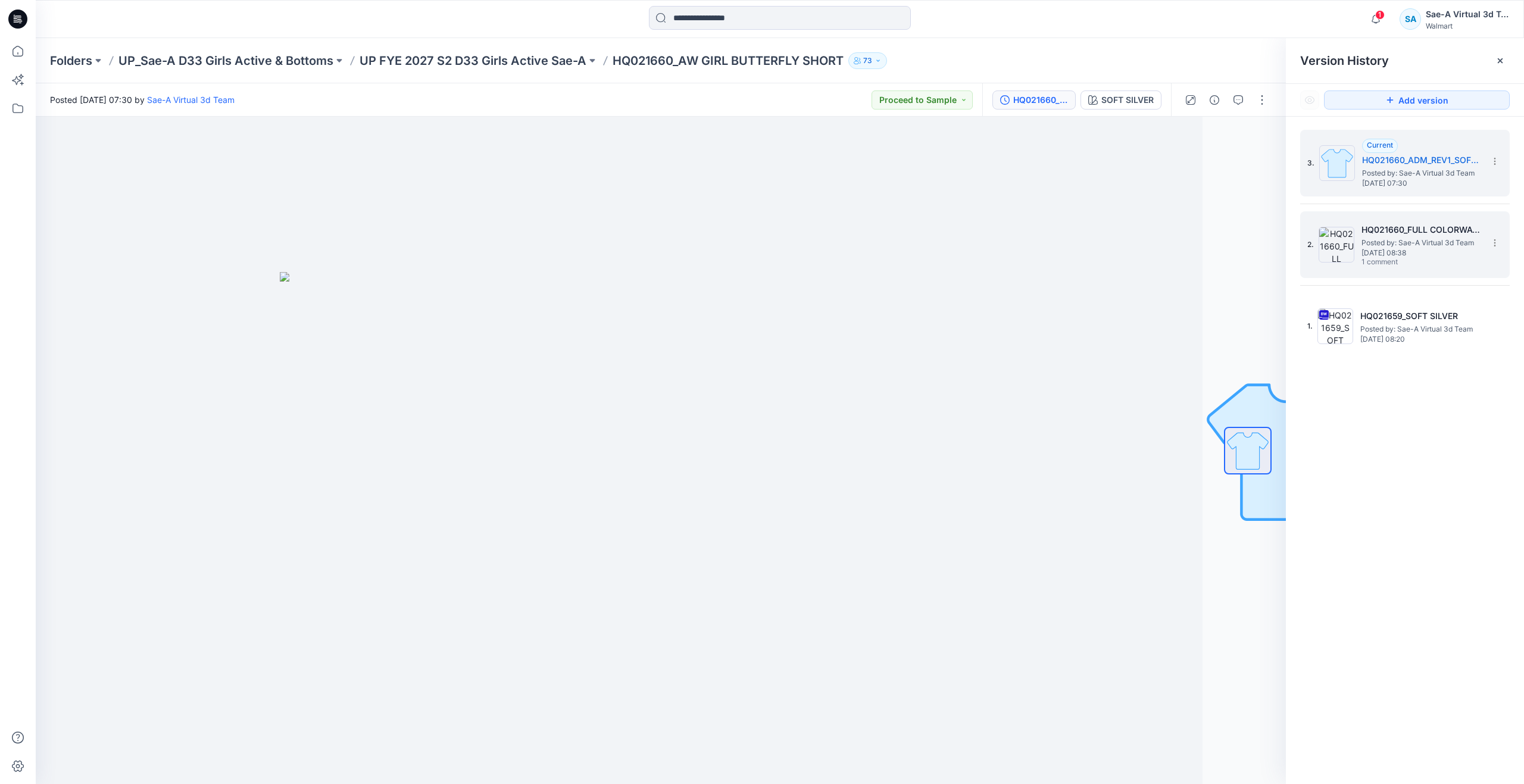
click at [1379, 251] on span "Thursday, July 10, 2025 08:38" at bounding box center [1421, 252] width 119 height 8
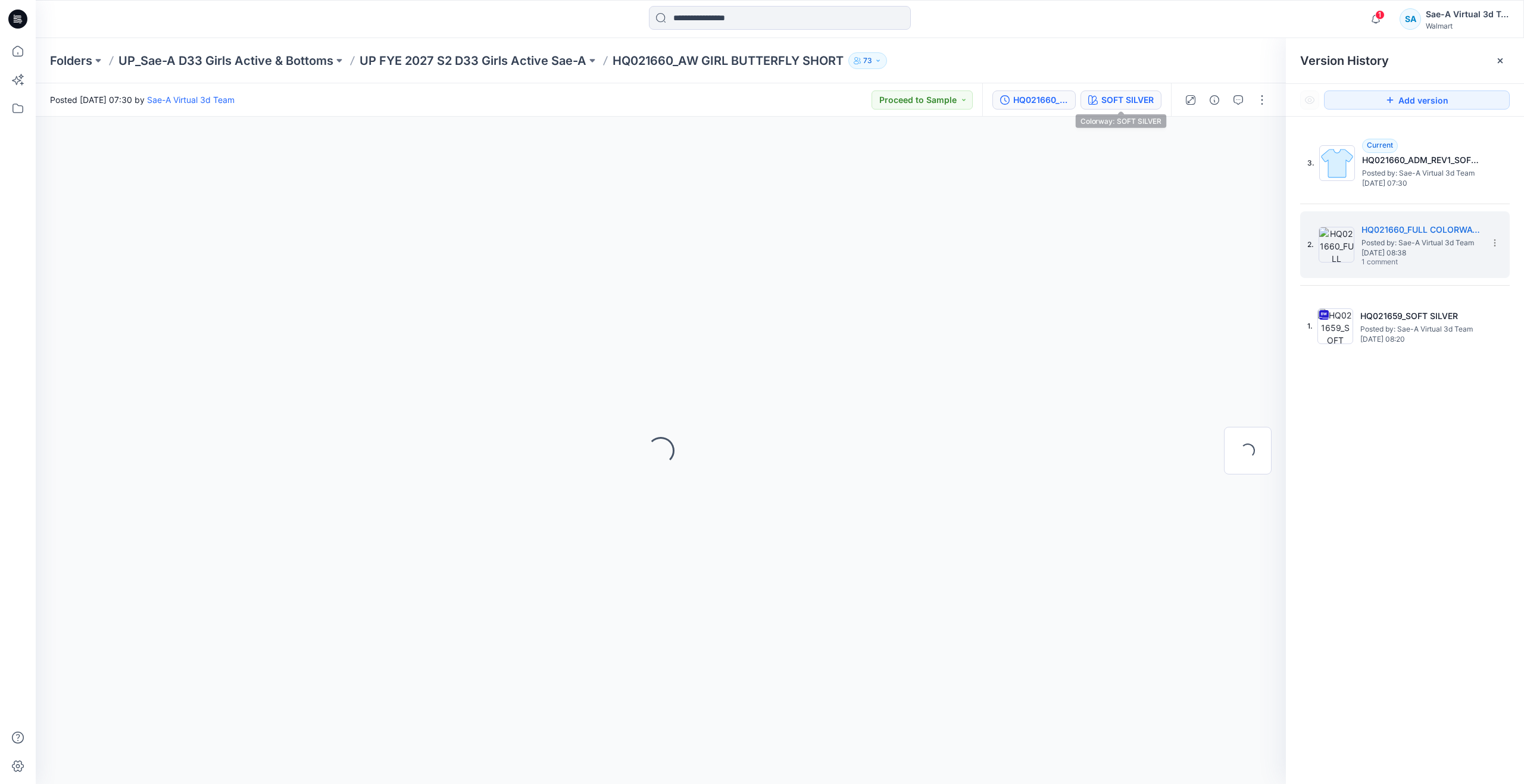
click at [1133, 96] on div "SOFT SILVER" at bounding box center [1127, 99] width 52 height 13
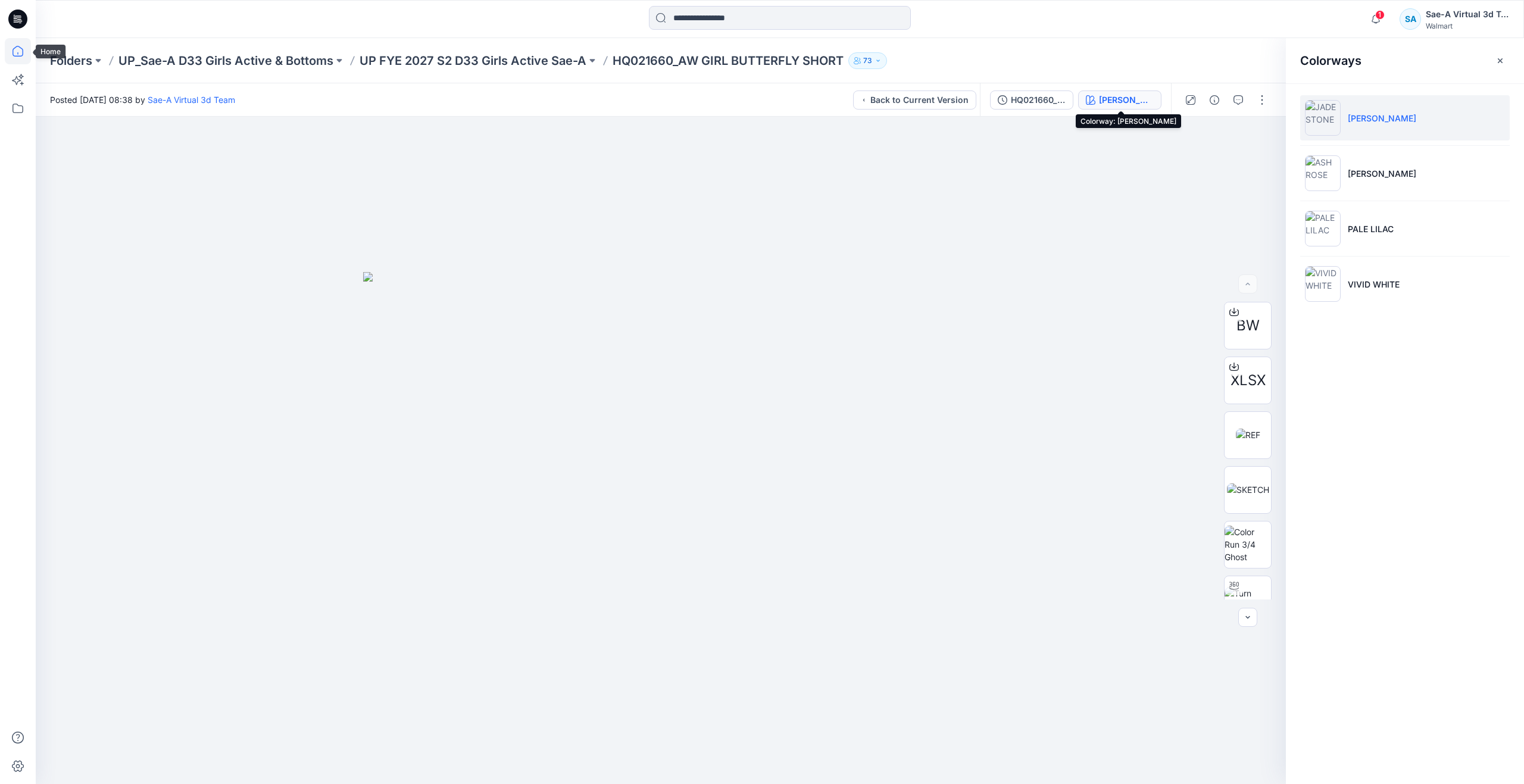
click at [20, 48] on icon at bounding box center [17, 51] width 27 height 27
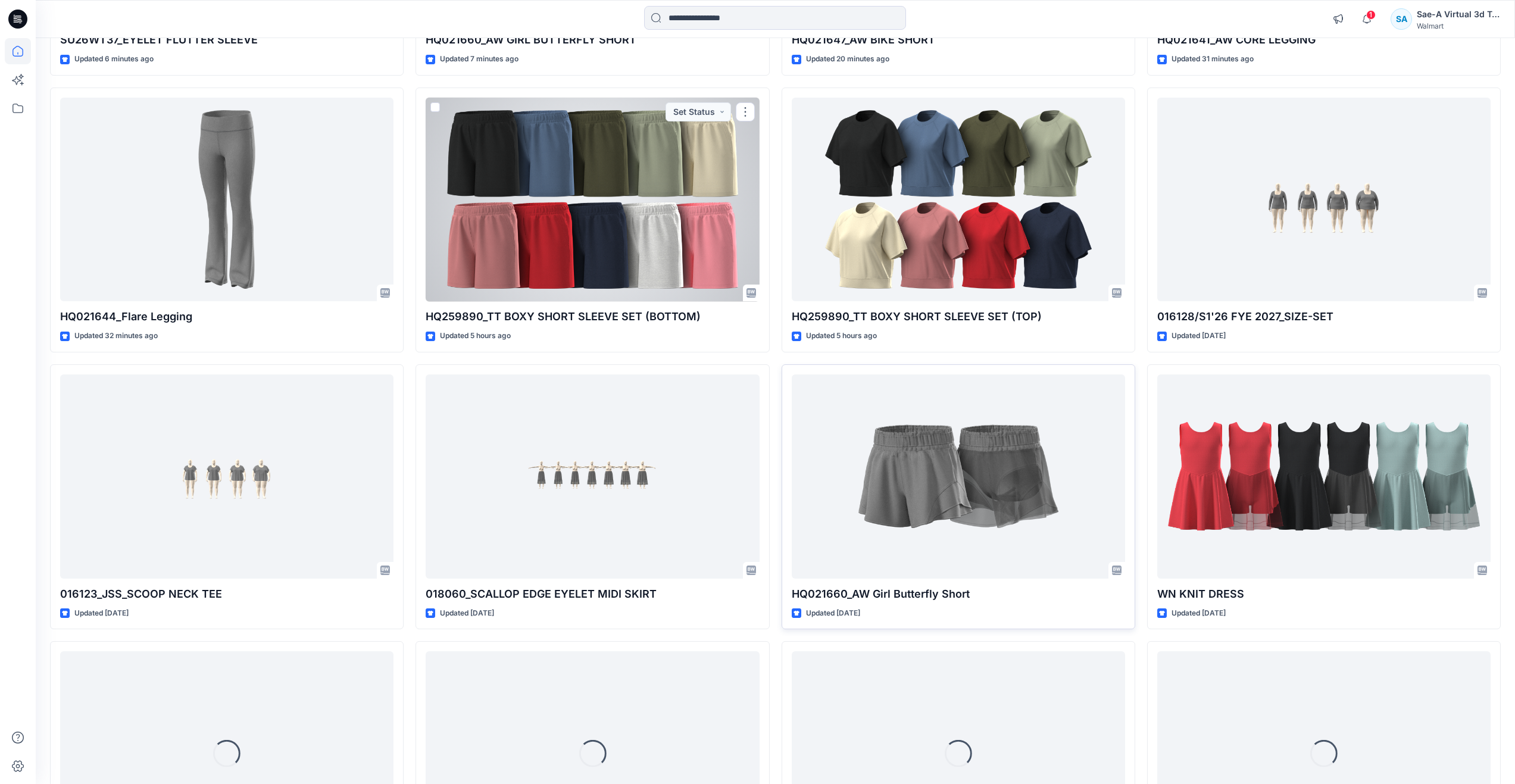
scroll to position [357, 0]
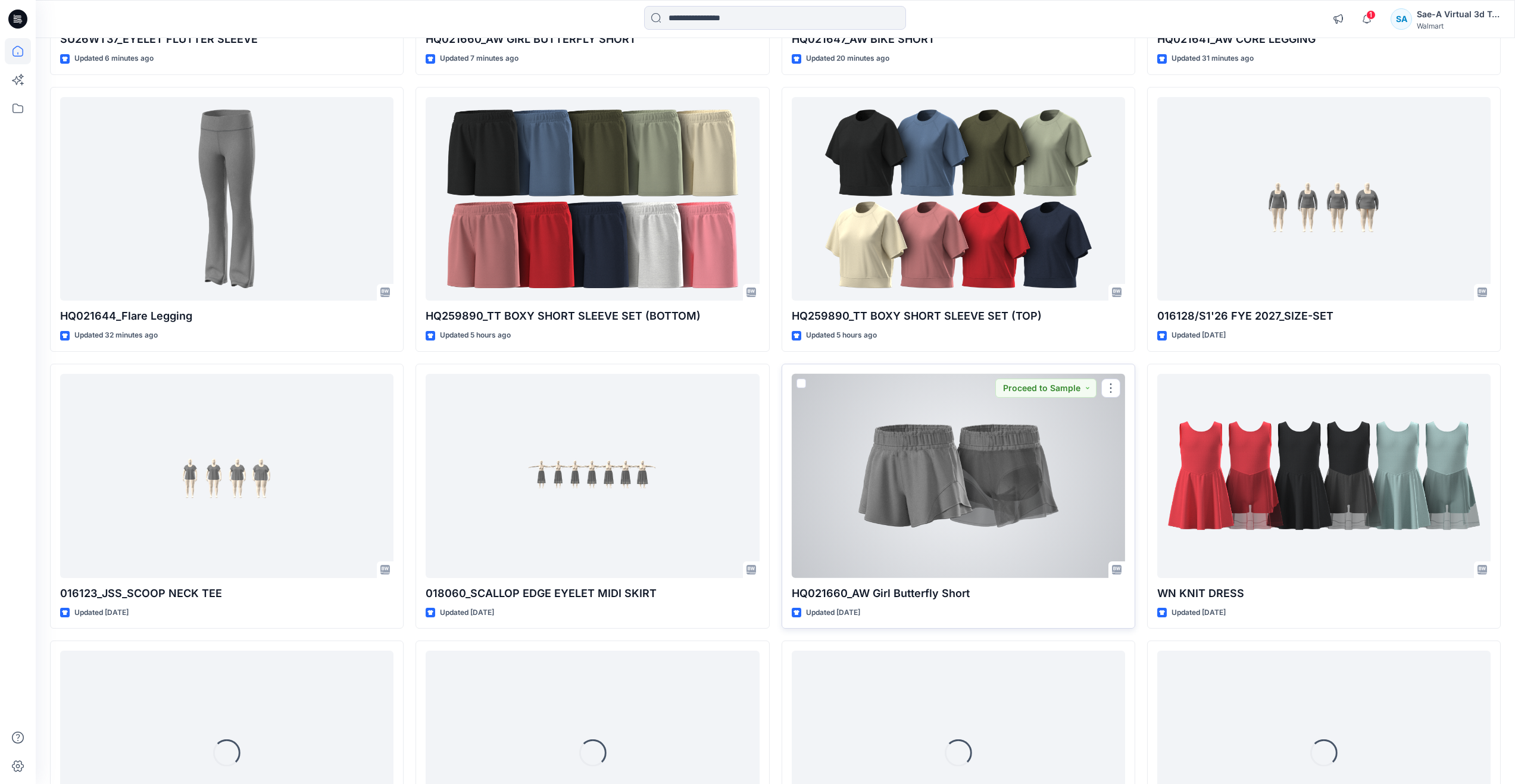
click at [952, 514] on div at bounding box center [959, 475] width 333 height 204
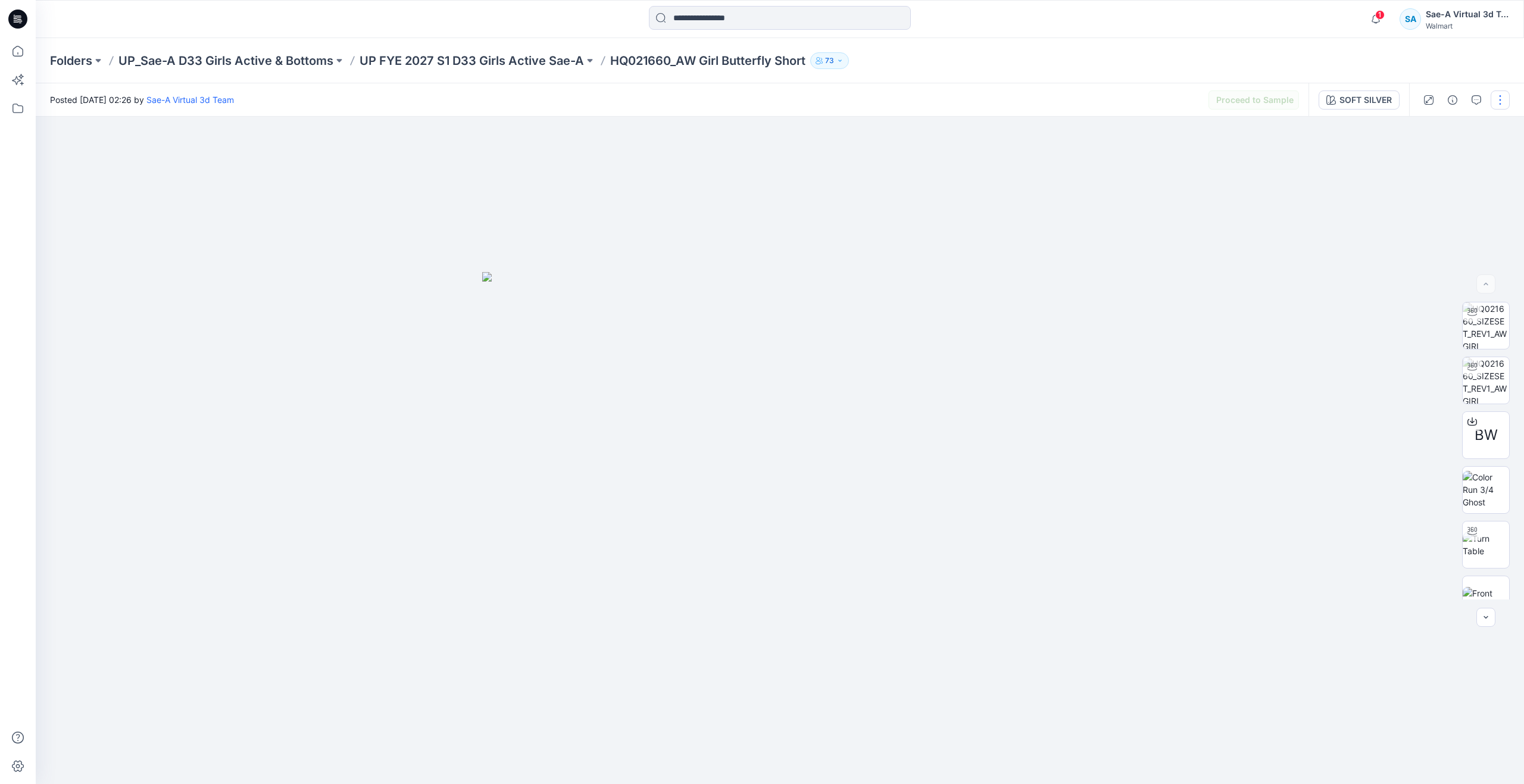
click at [1498, 98] on button "button" at bounding box center [1500, 99] width 19 height 19
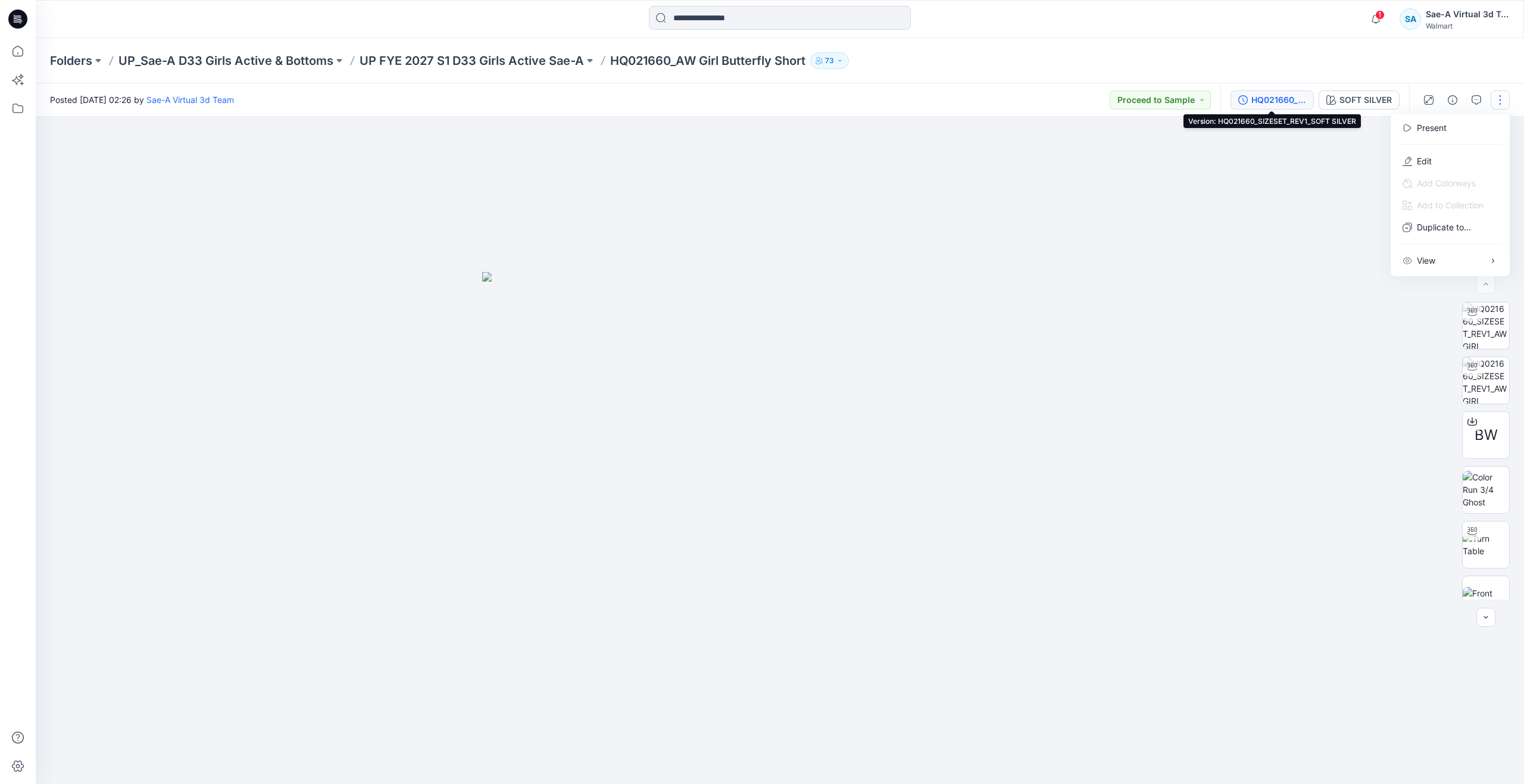
click at [1266, 98] on div "HQ021660_SIZESET_REV1_SOFT SILVER" at bounding box center [1278, 99] width 55 height 13
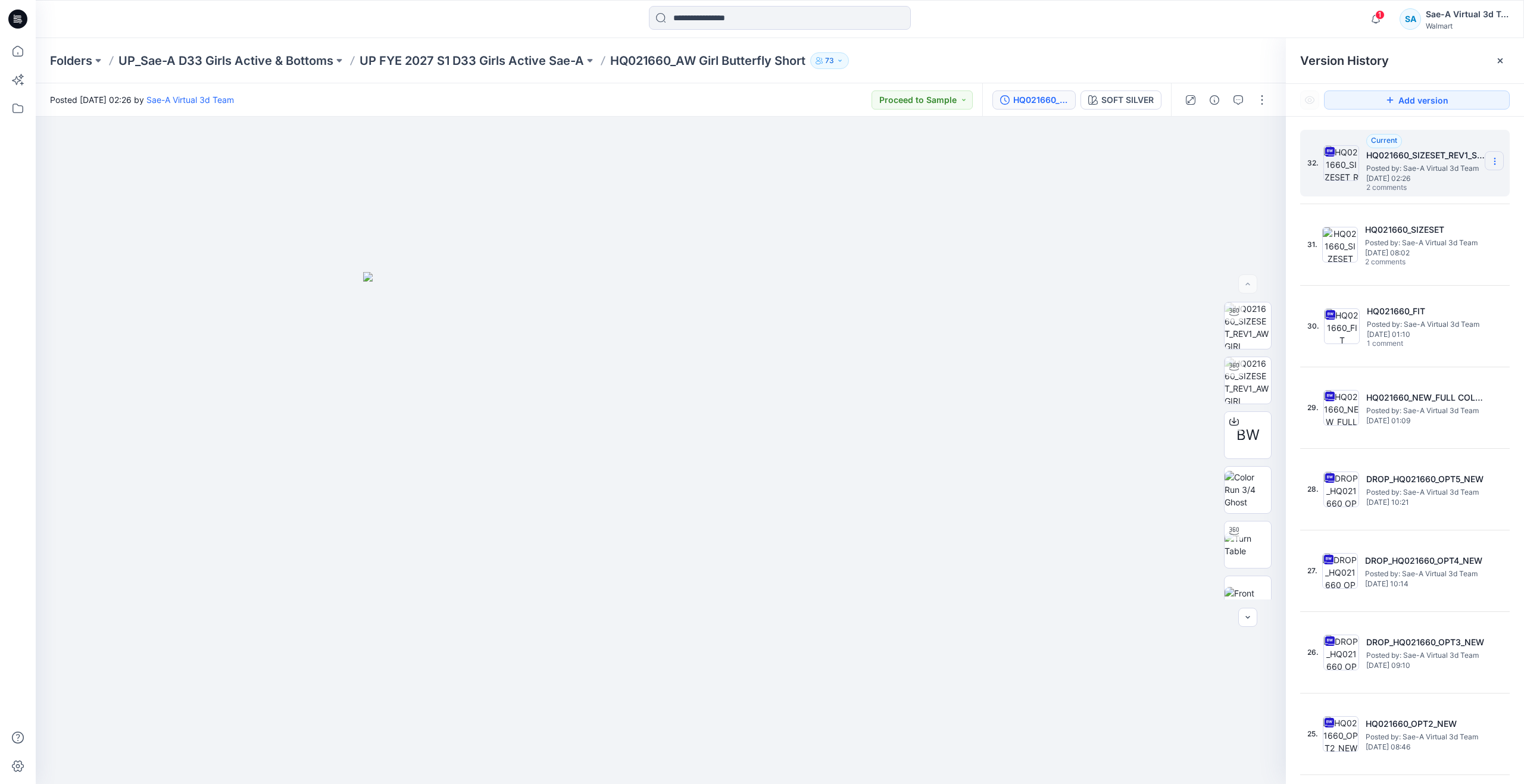
click at [1490, 162] on icon at bounding box center [1494, 161] width 10 height 10
click at [1423, 211] on span "Duplicate Version" at bounding box center [1418, 208] width 67 height 14
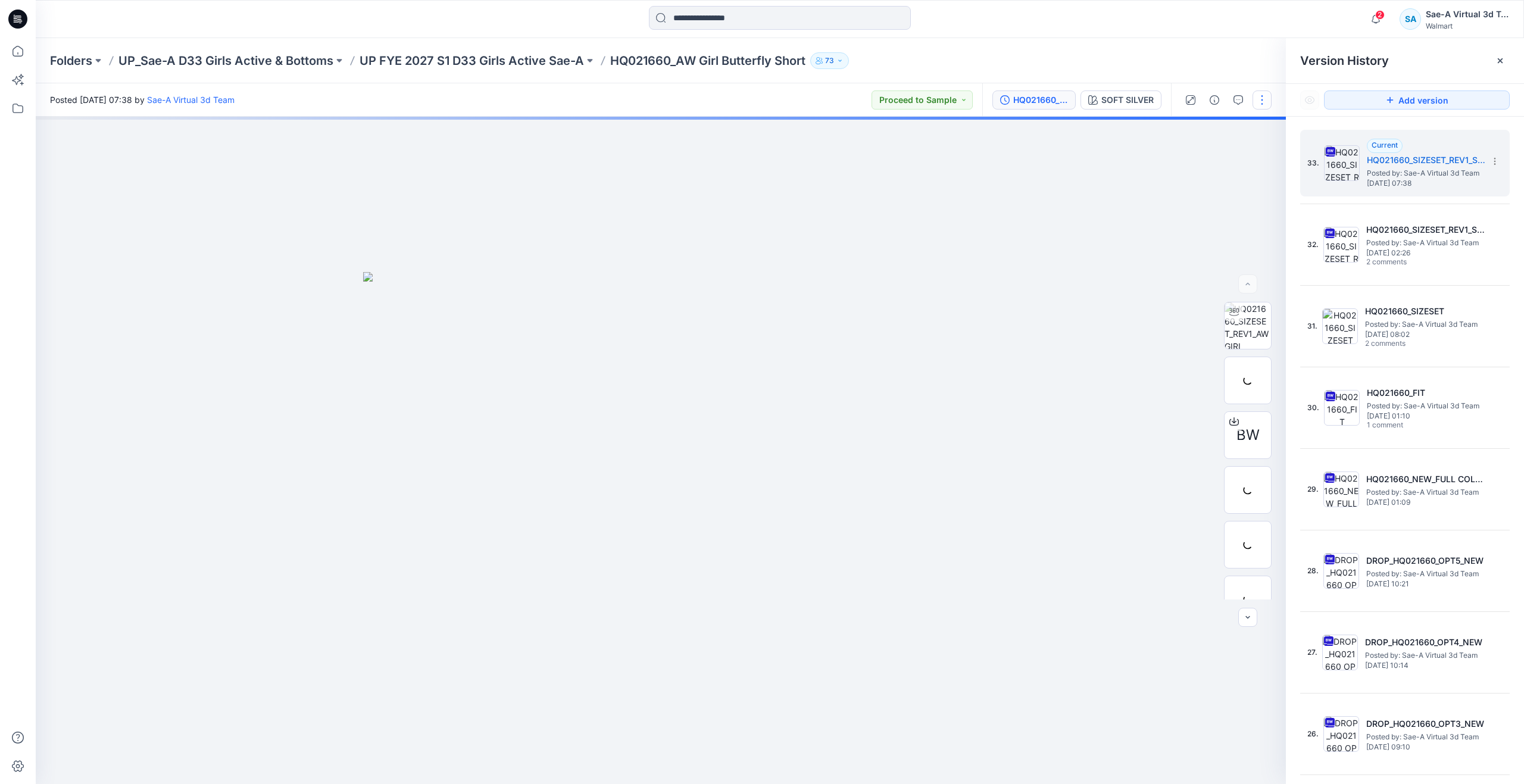
click at [1260, 102] on button "button" at bounding box center [1262, 99] width 19 height 19
click at [1217, 155] on button "Edit" at bounding box center [1212, 161] width 110 height 22
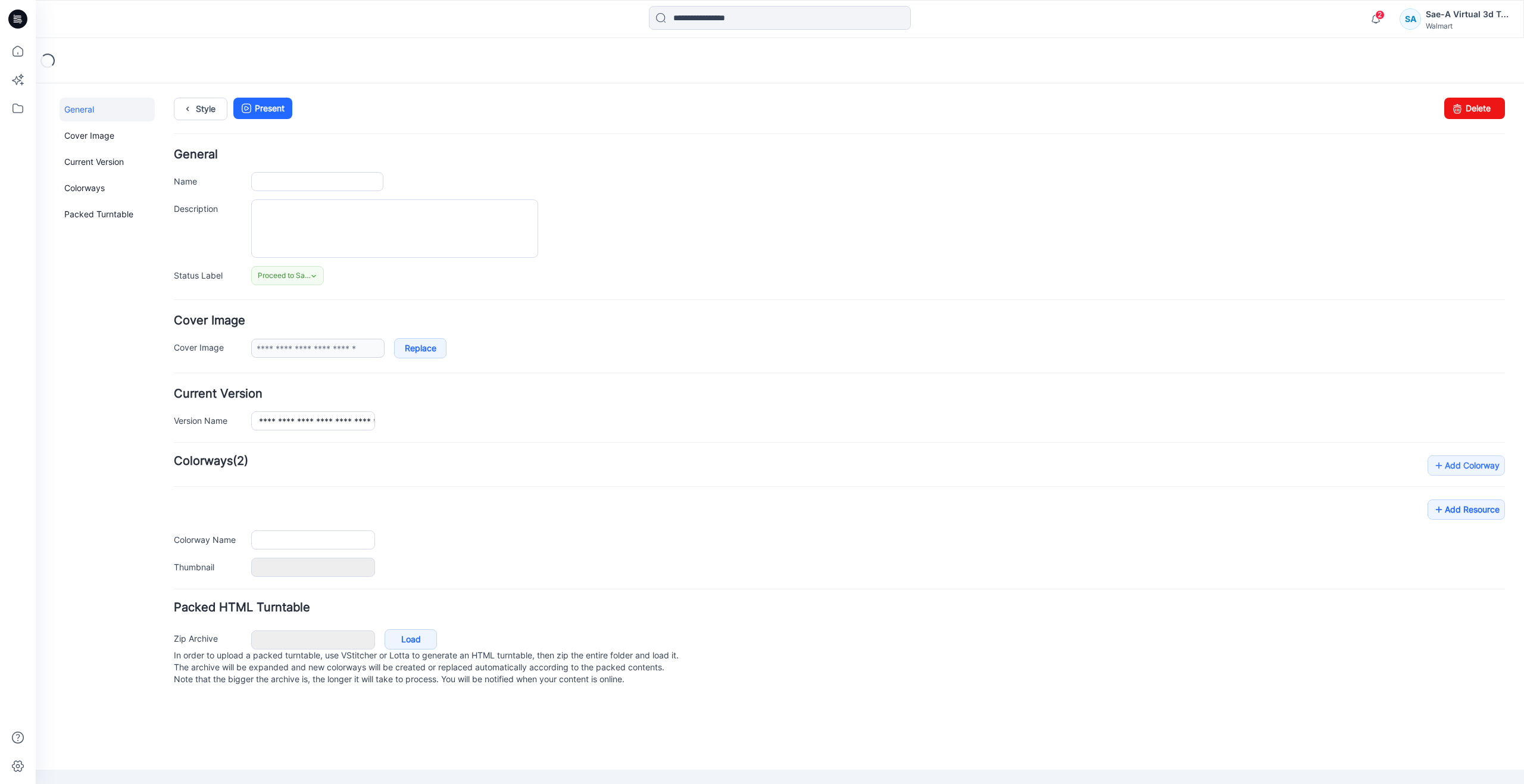
type input "**********"
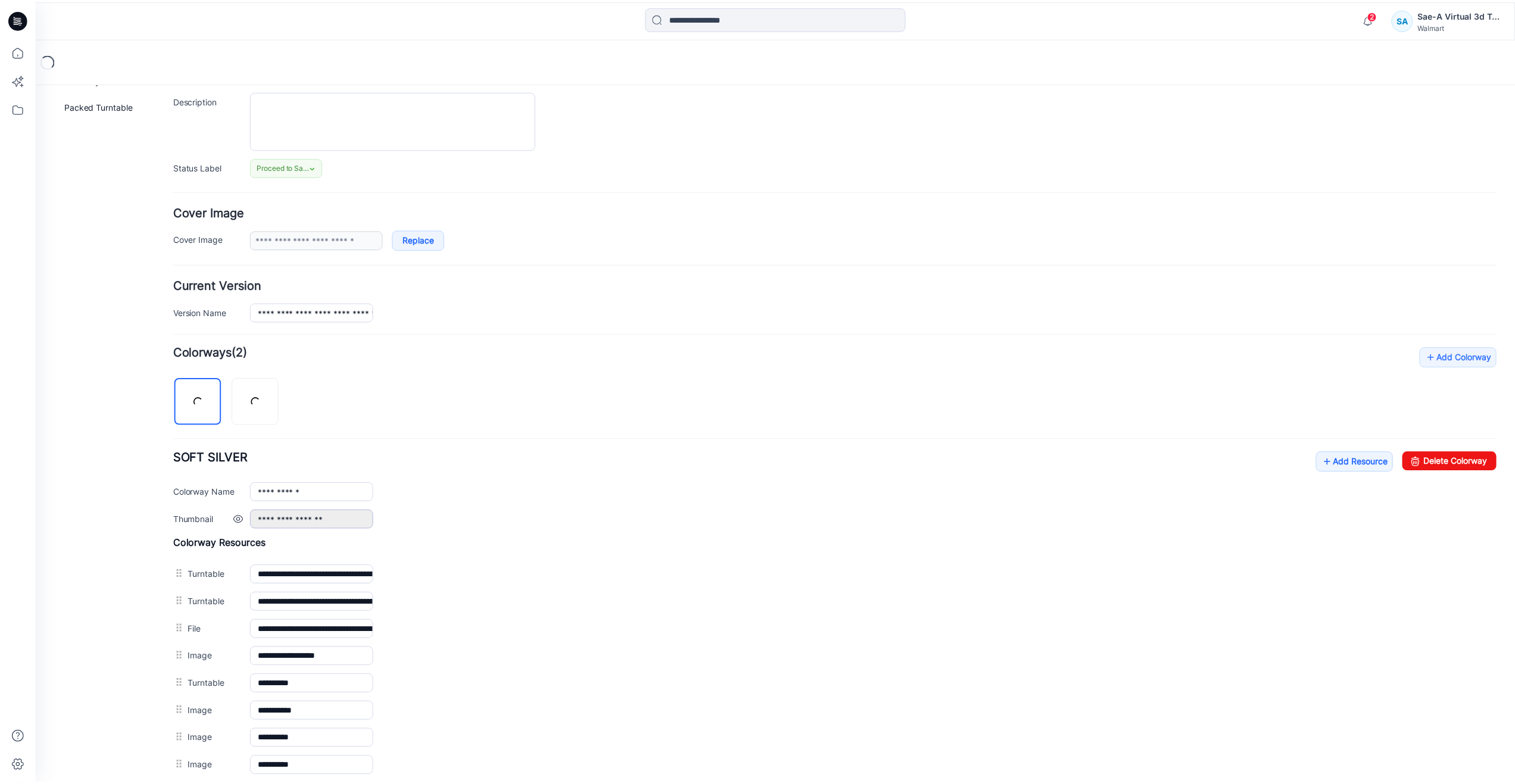
scroll to position [119, 0]
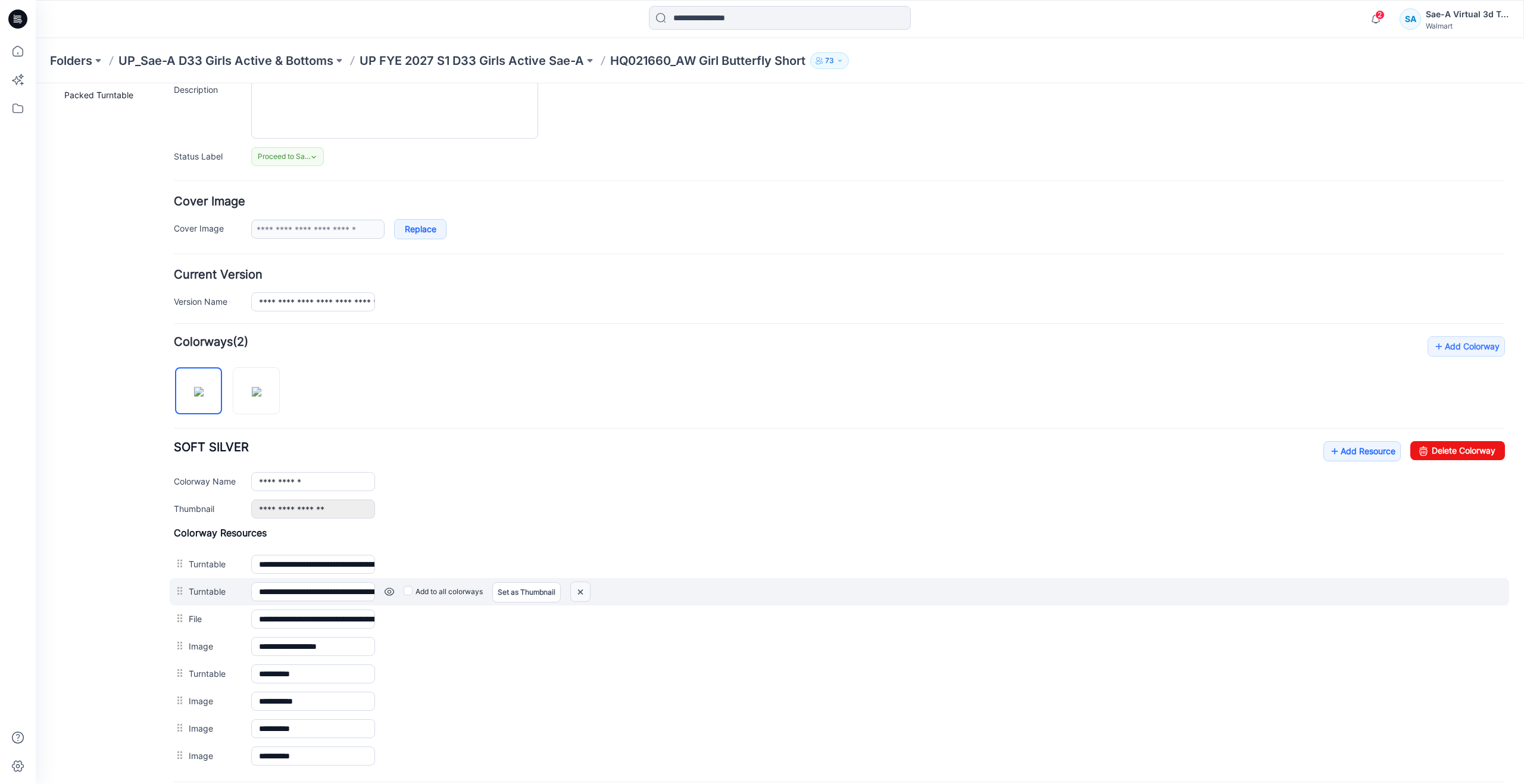
click at [36, 83] on img at bounding box center [36, 83] width 0 height 0
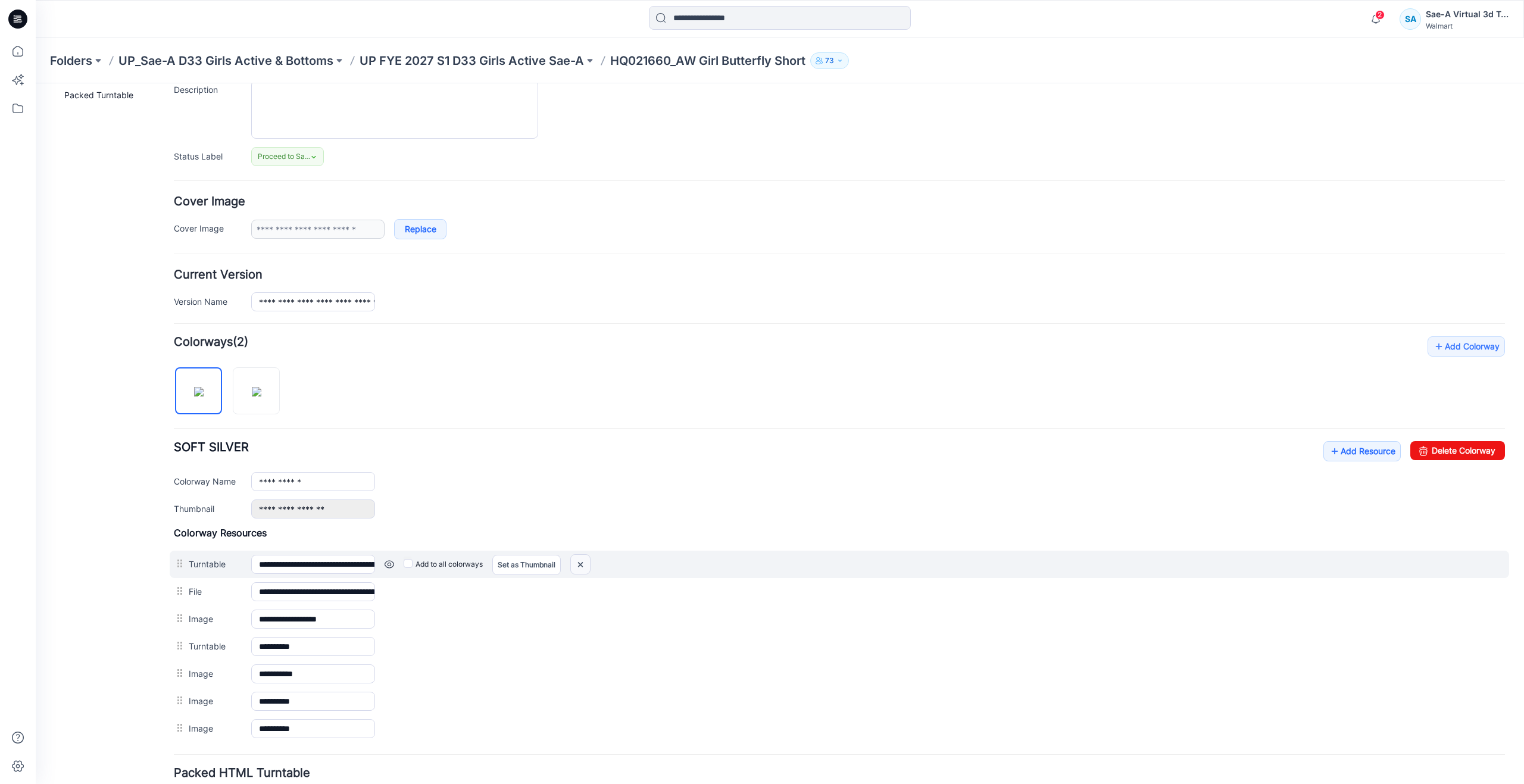
click at [36, 83] on img at bounding box center [36, 83] width 0 height 0
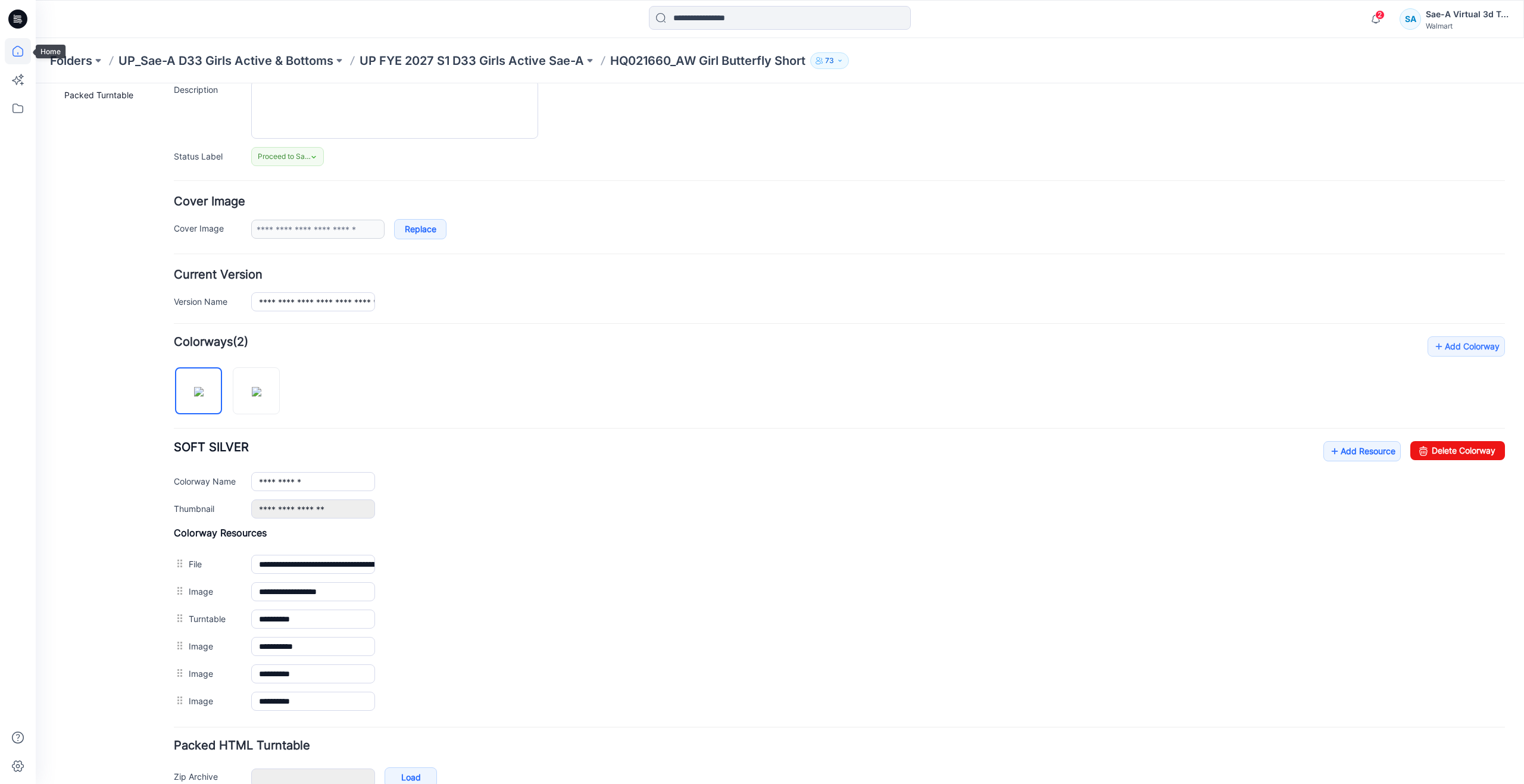
click at [28, 48] on icon at bounding box center [17, 51] width 27 height 27
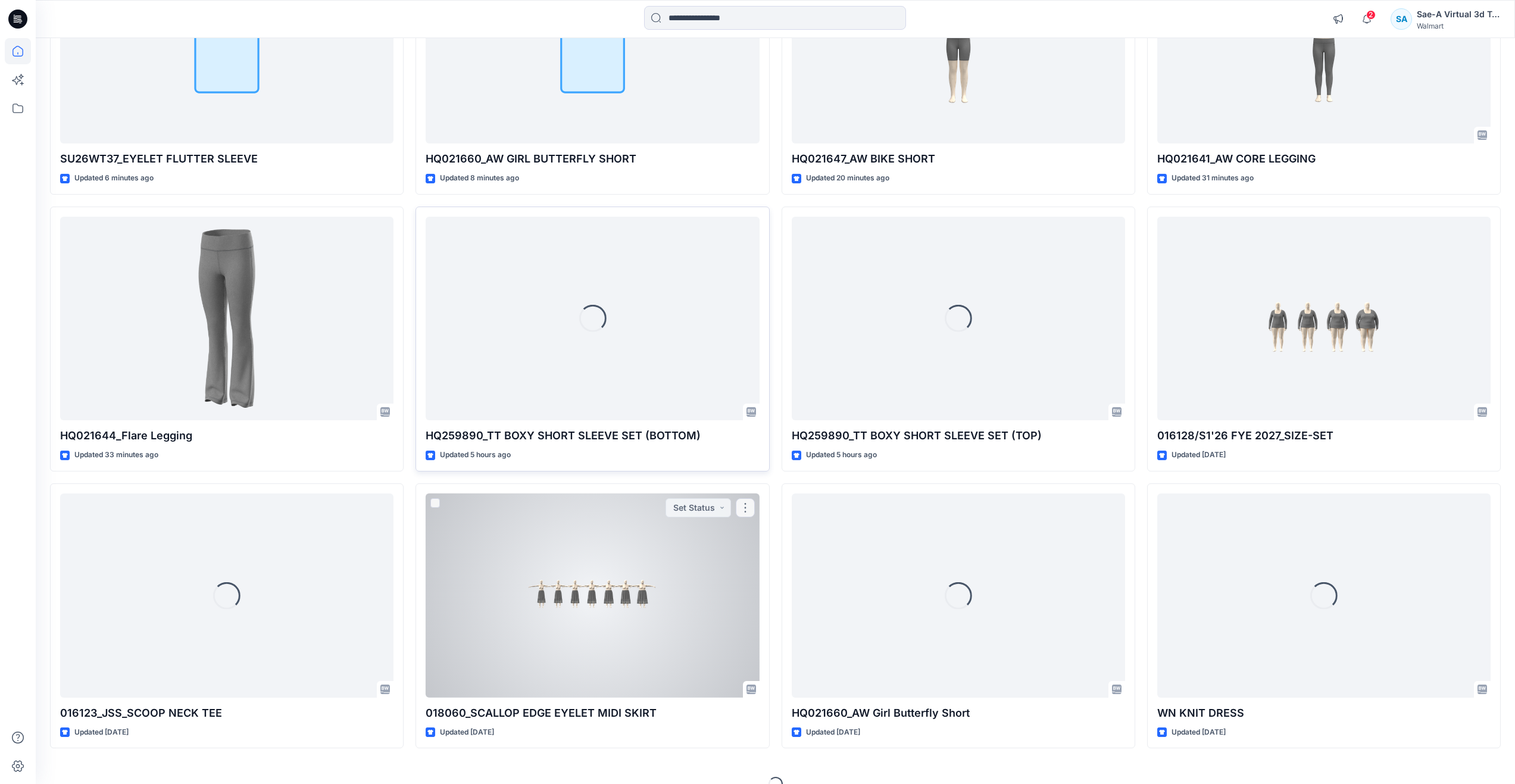
scroll to position [238, 0]
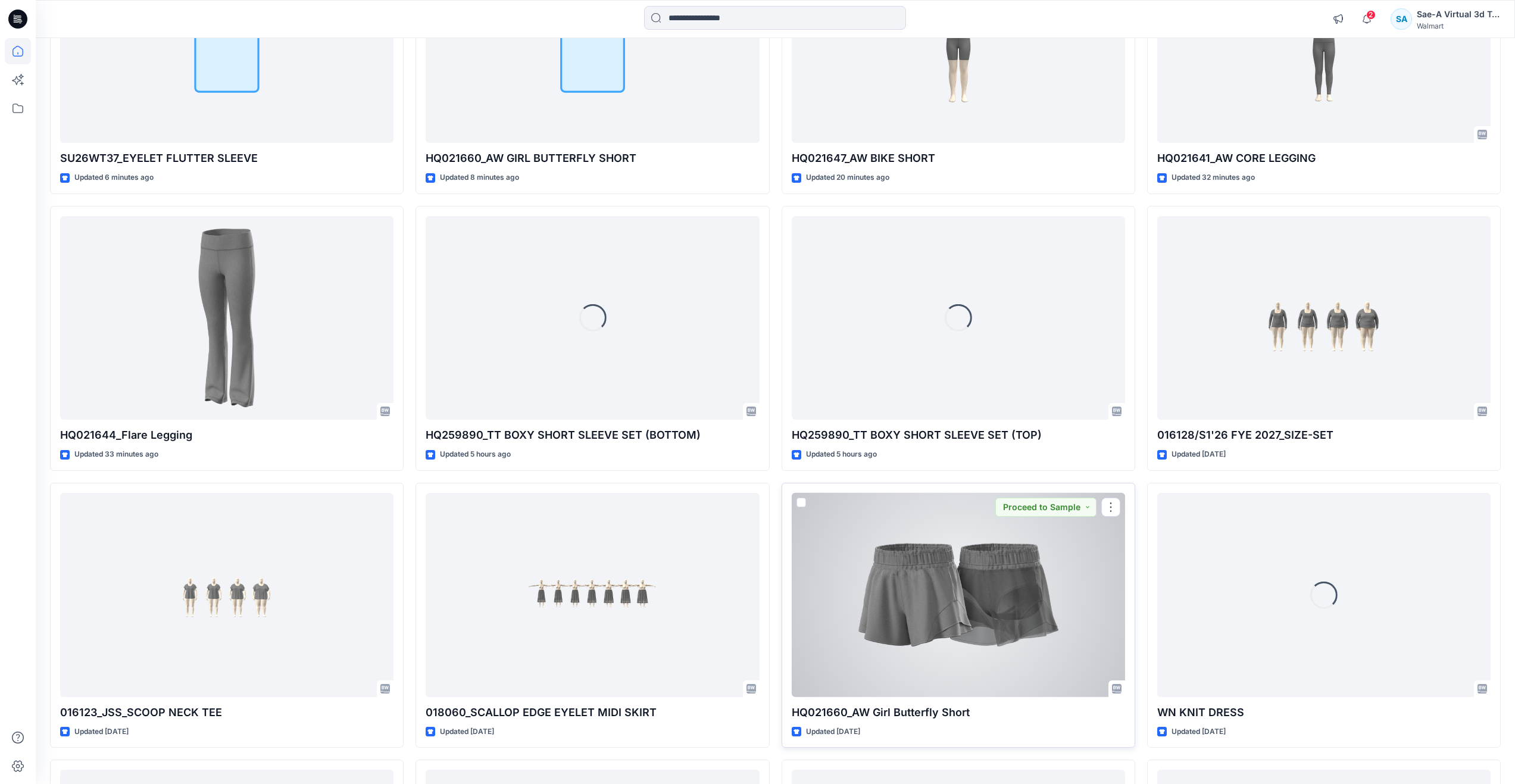
click at [926, 592] on div at bounding box center [959, 595] width 333 height 204
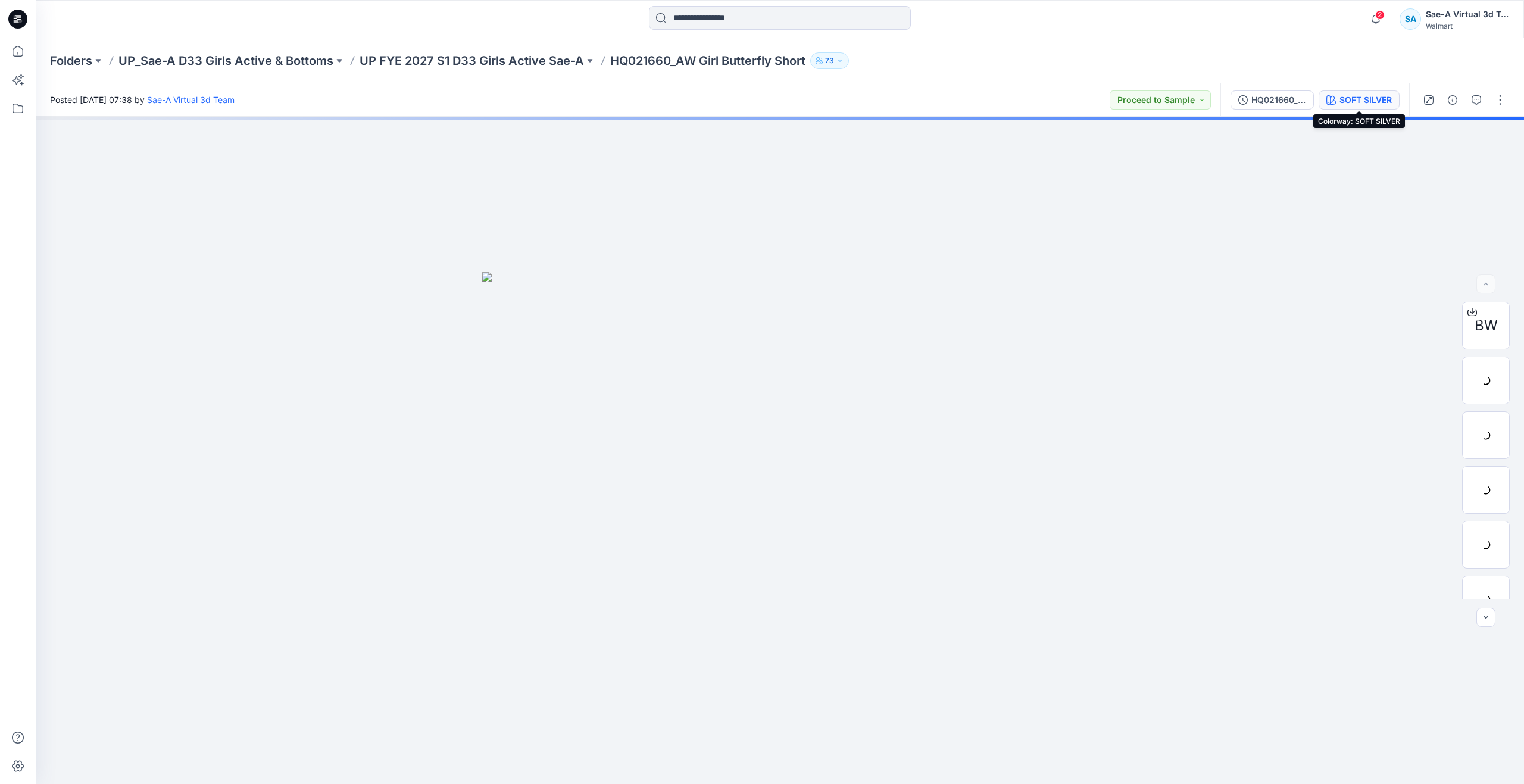
click at [1342, 102] on div "SOFT SILVER" at bounding box center [1366, 99] width 52 height 13
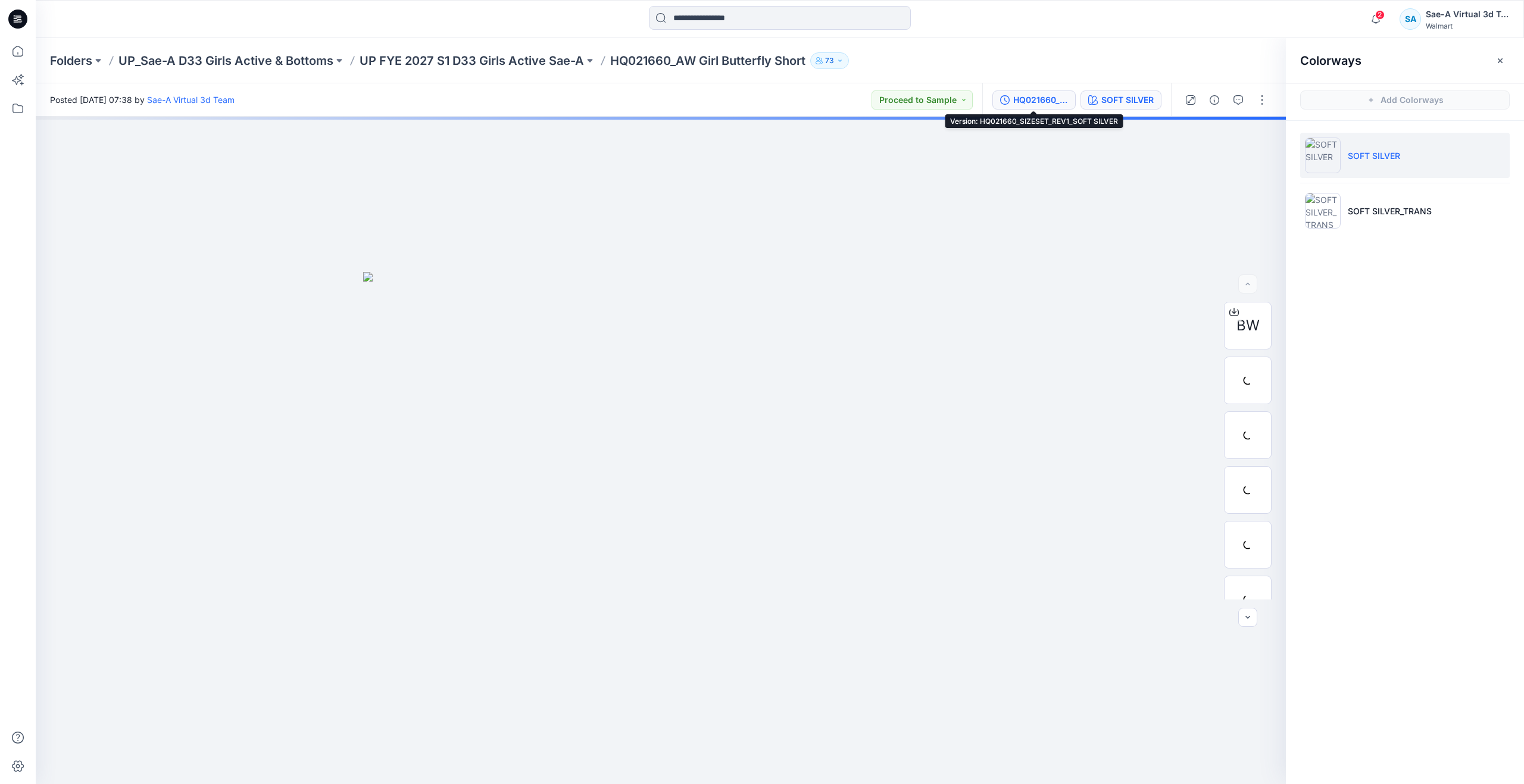
click at [1046, 98] on div "HQ021660_SIZESET_REV1_SOFT SILVER" at bounding box center [1041, 99] width 55 height 13
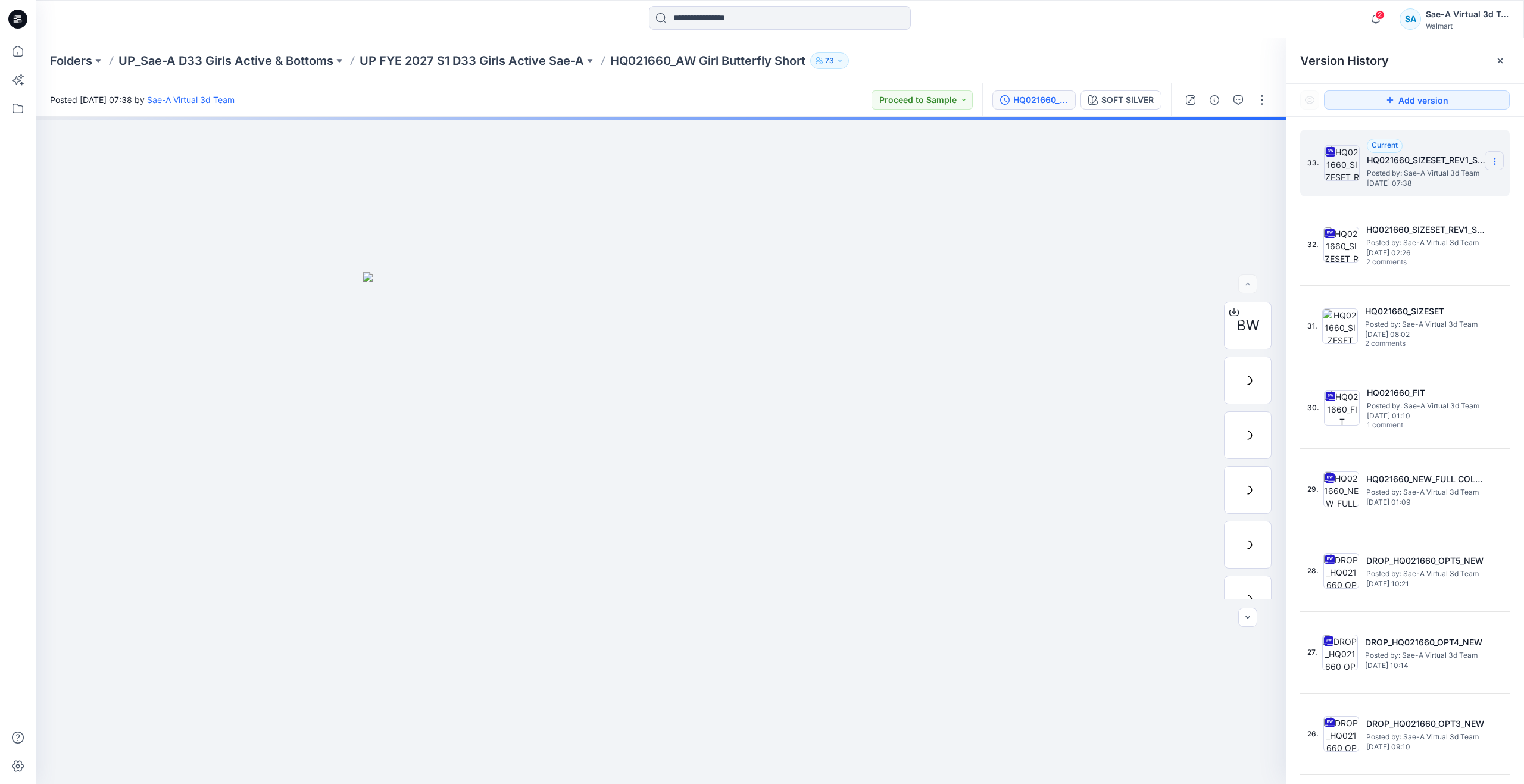
click at [1497, 158] on section at bounding box center [1494, 161] width 19 height 19
click at [1432, 233] on span "Rename Version" at bounding box center [1416, 232] width 62 height 14
click at [1405, 159] on input "**********" at bounding box center [1436, 159] width 131 height 19
drag, startPoint x: 1394, startPoint y: 160, endPoint x: 1440, endPoint y: 158, distance: 46.0
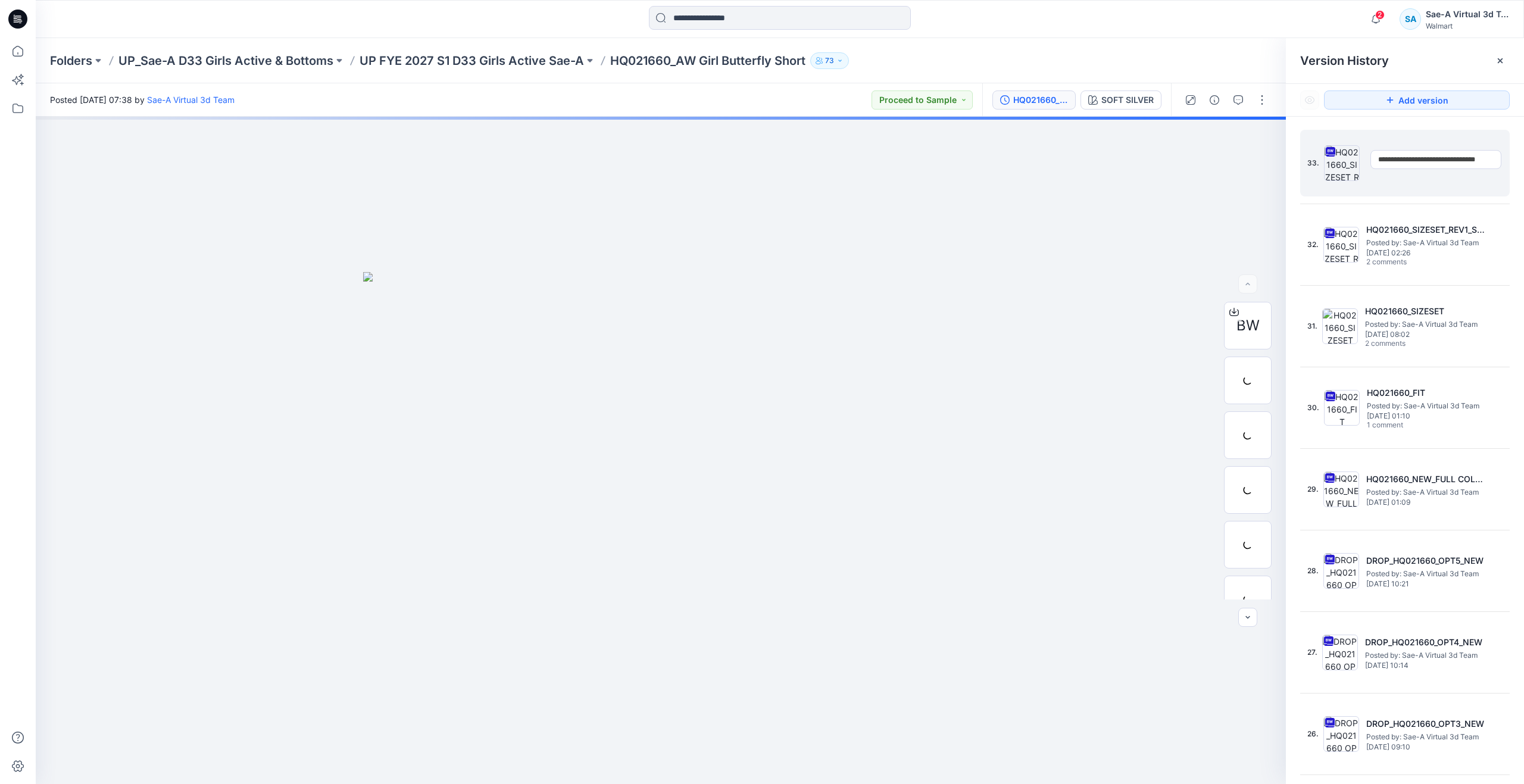
click at [1440, 158] on input "**********" at bounding box center [1436, 159] width 131 height 19
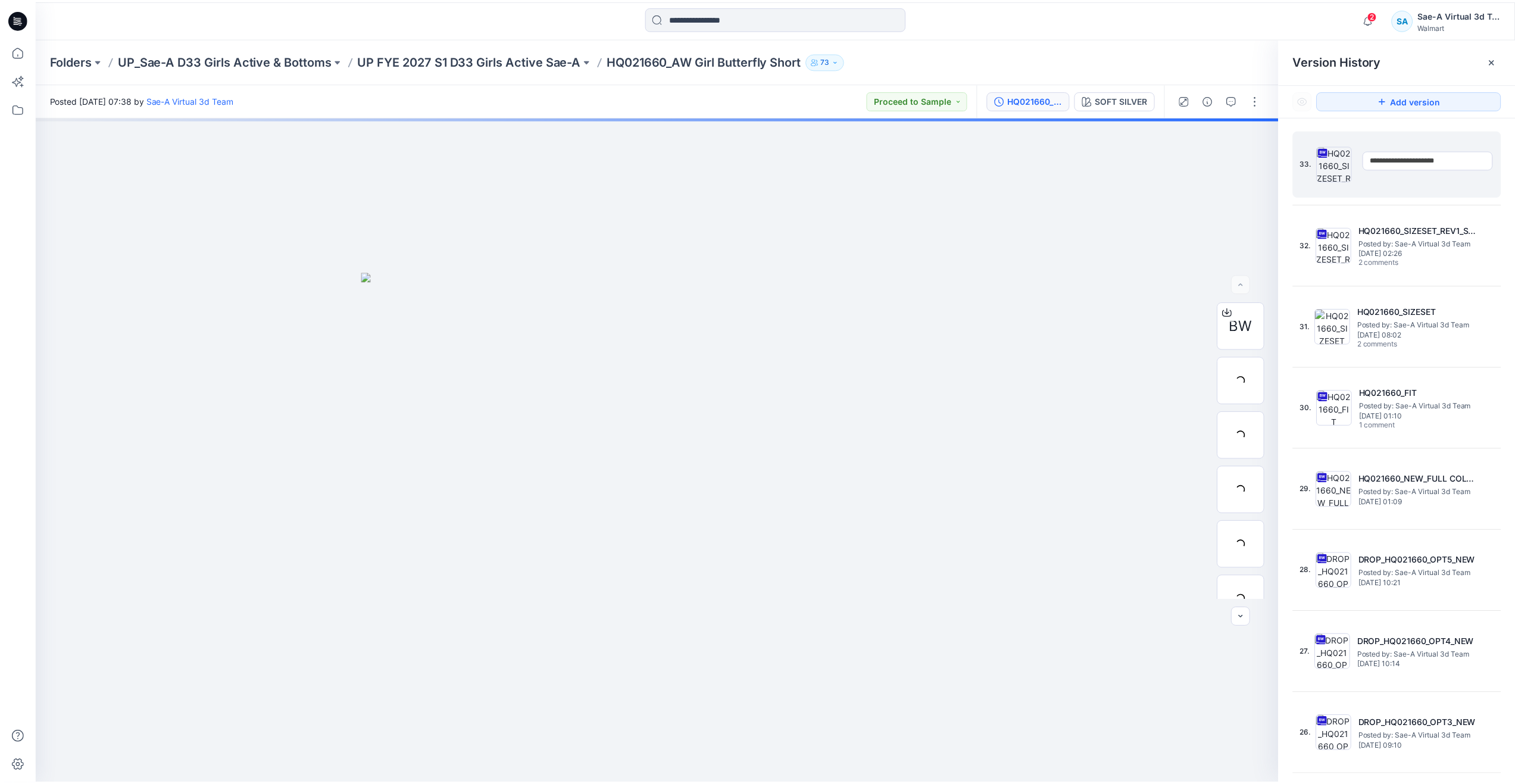
scroll to position [0, 0]
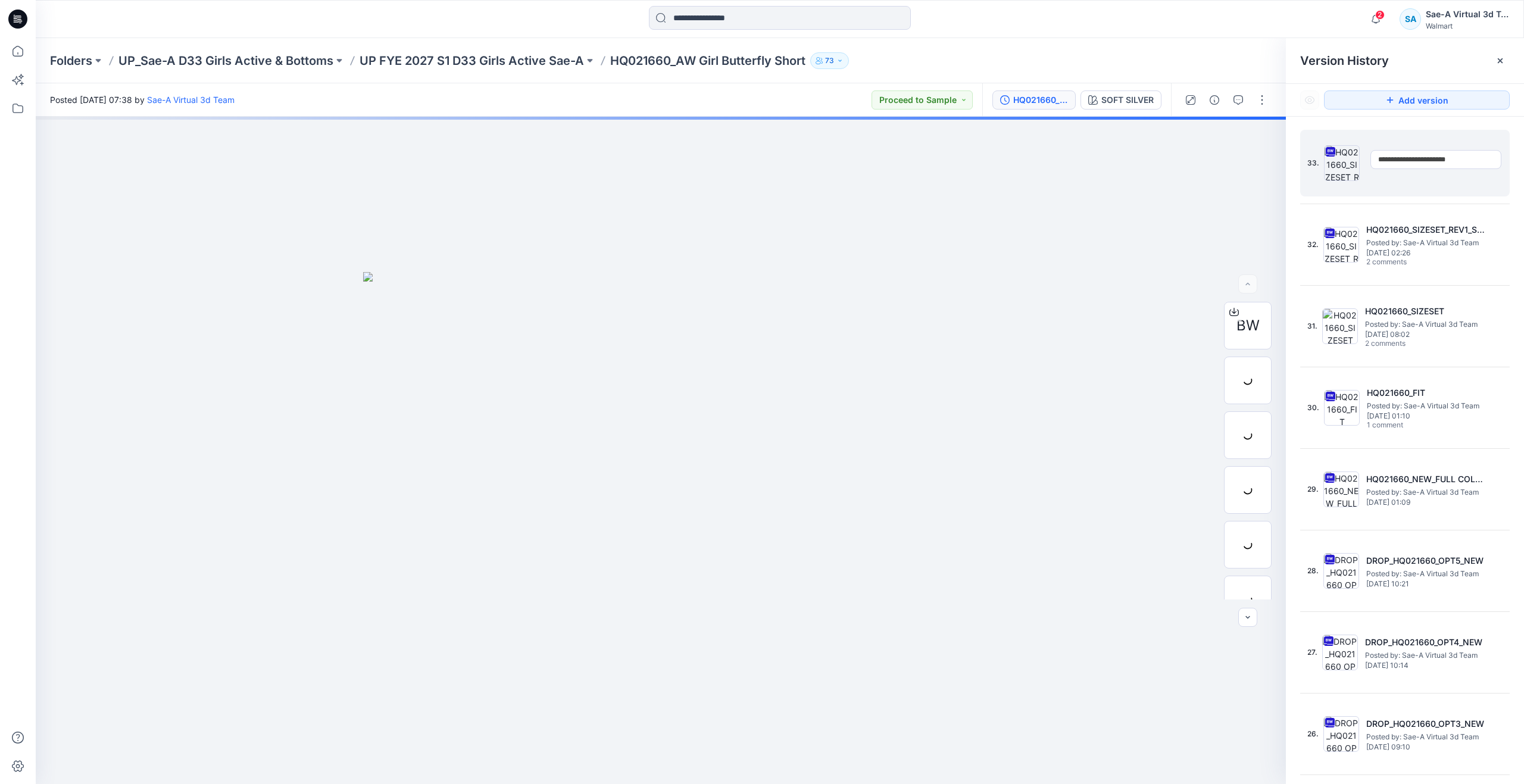
type input "**********"
click at [1340, 181] on div "33." at bounding box center [1397, 163] width 179 height 57
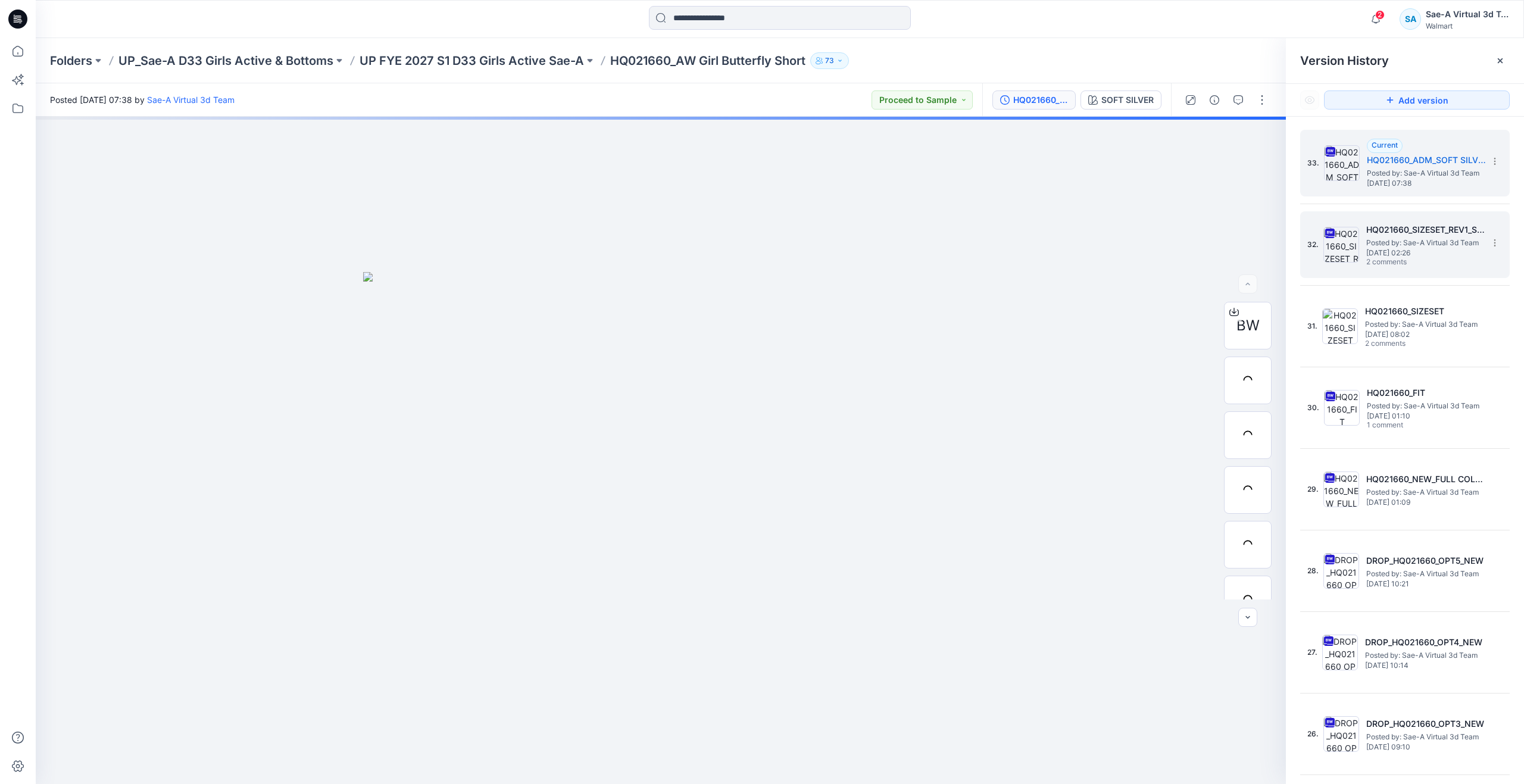
click at [1387, 238] on span "Posted by: Sae-A Virtual 3d Team" at bounding box center [1425, 243] width 119 height 12
click at [1344, 177] on img at bounding box center [1341, 163] width 36 height 36
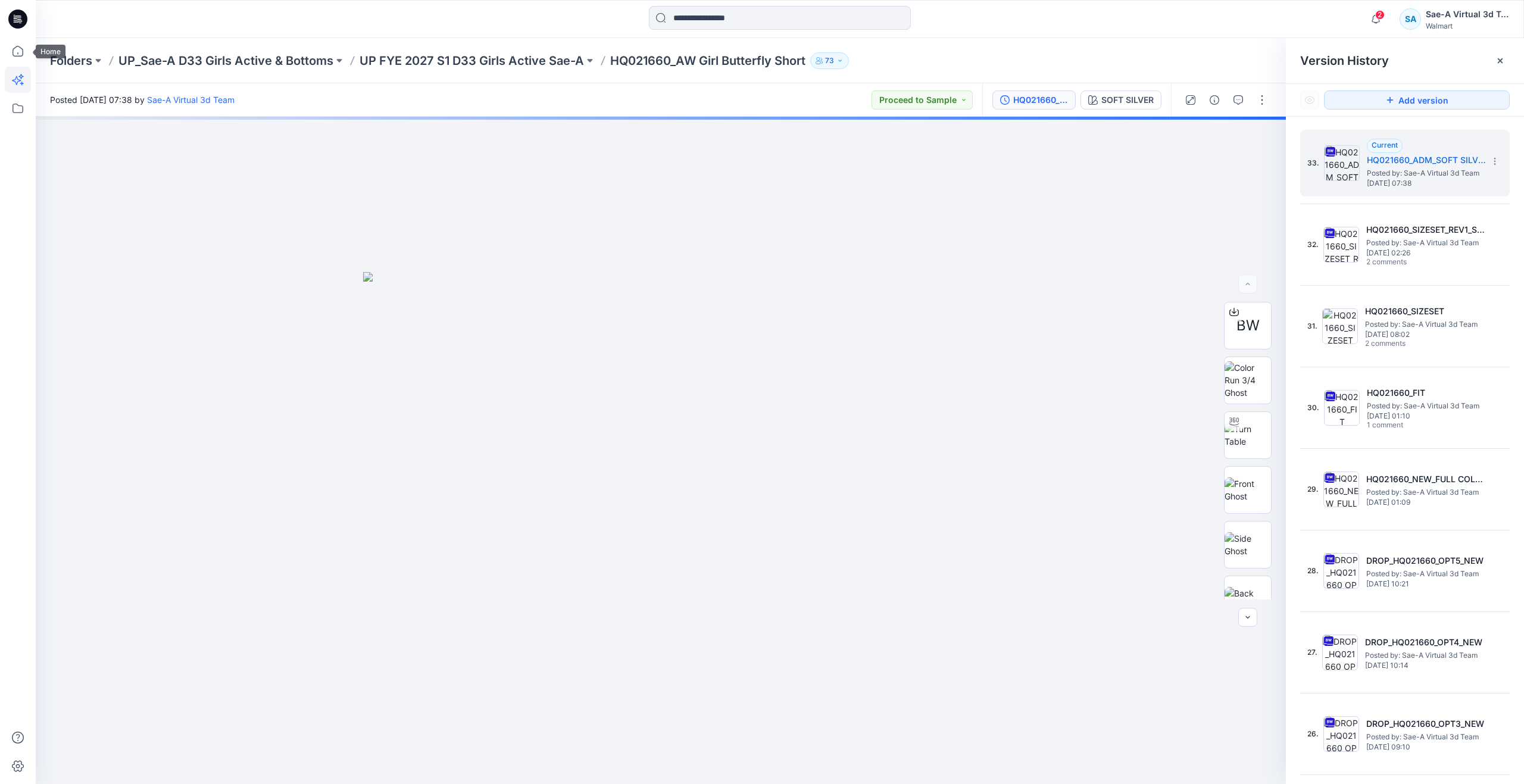
drag, startPoint x: 19, startPoint y: 57, endPoint x: 14, endPoint y: 85, distance: 28.4
click at [19, 57] on icon at bounding box center [17, 51] width 11 height 11
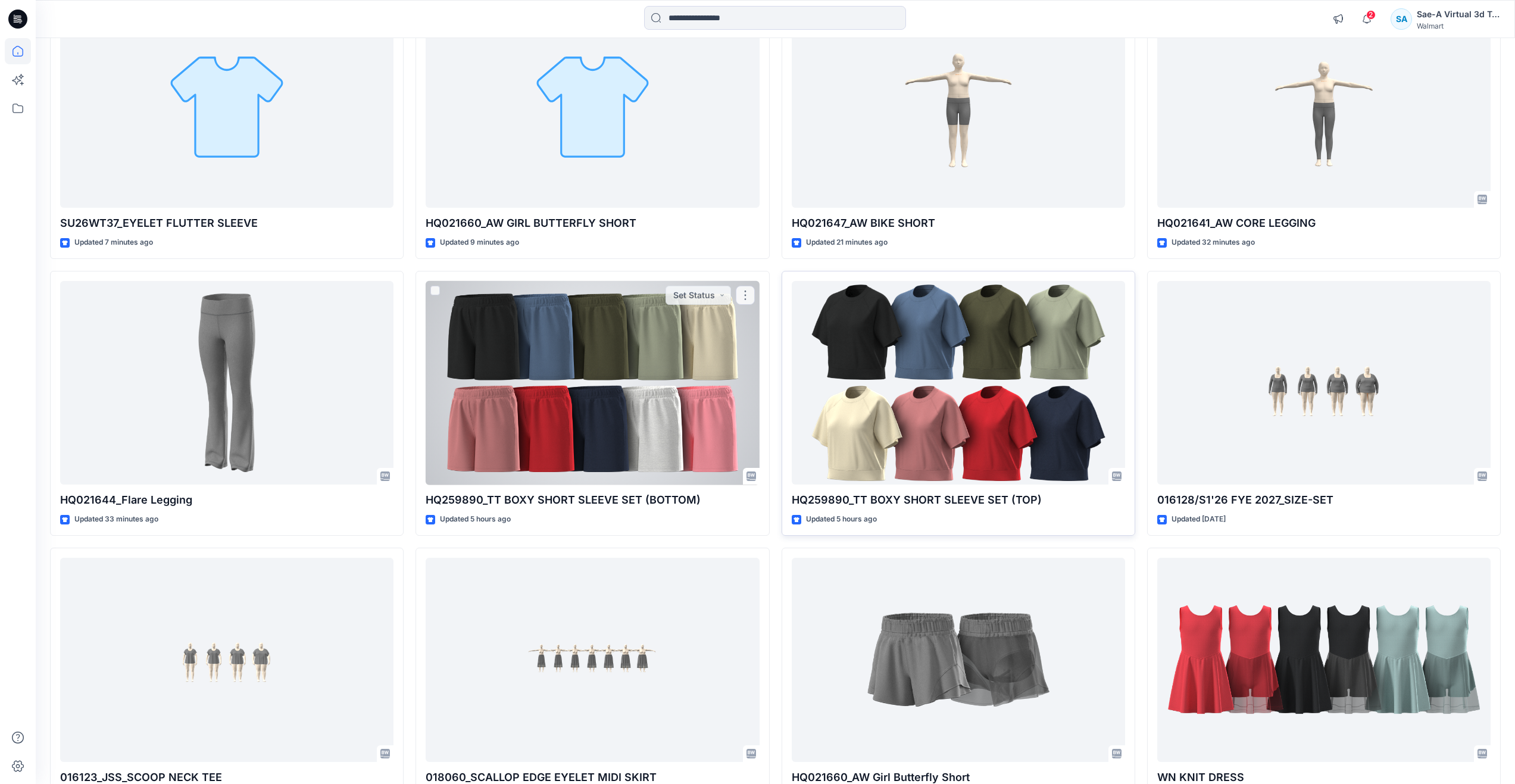
scroll to position [179, 0]
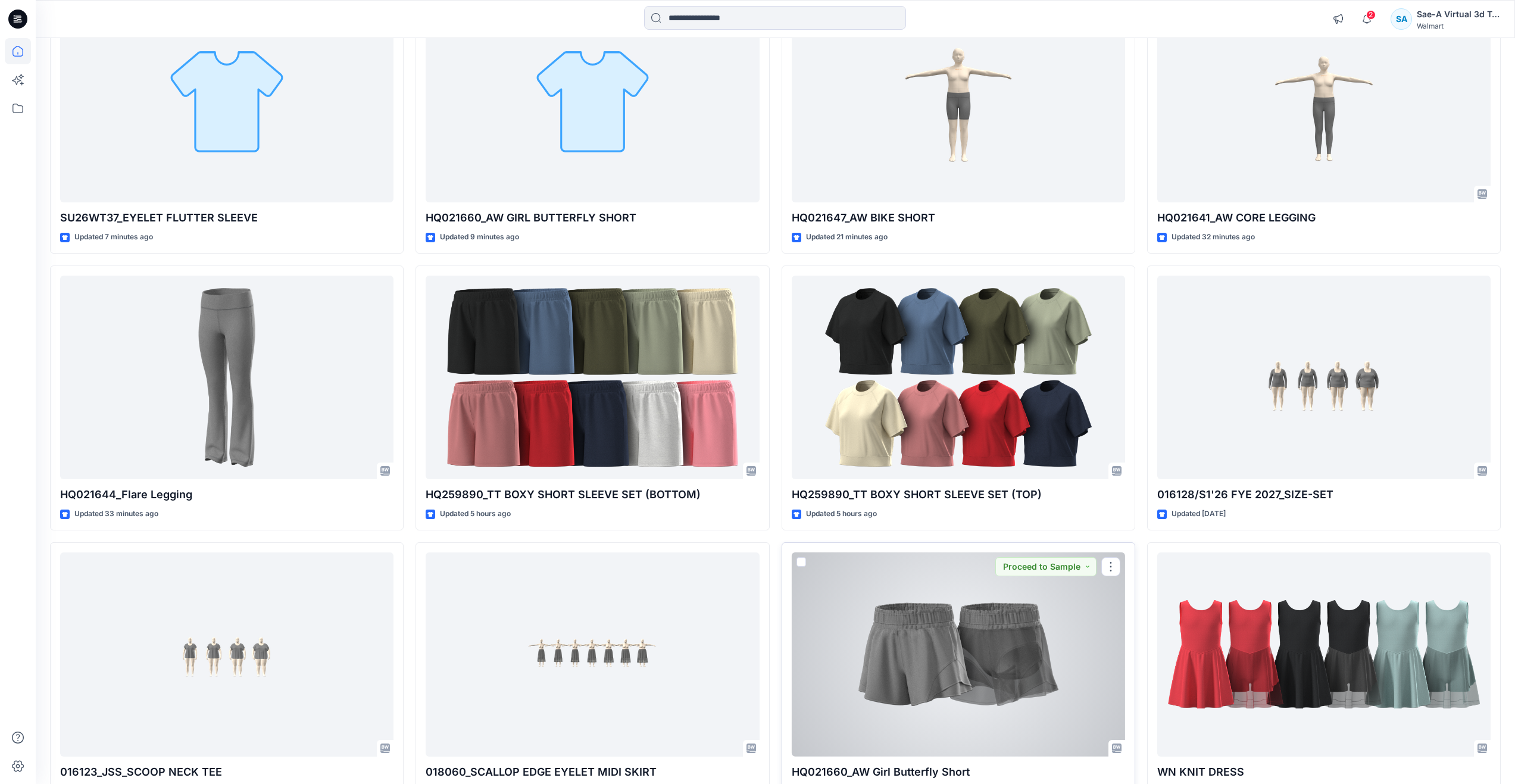
click at [960, 623] on div at bounding box center [959, 654] width 333 height 204
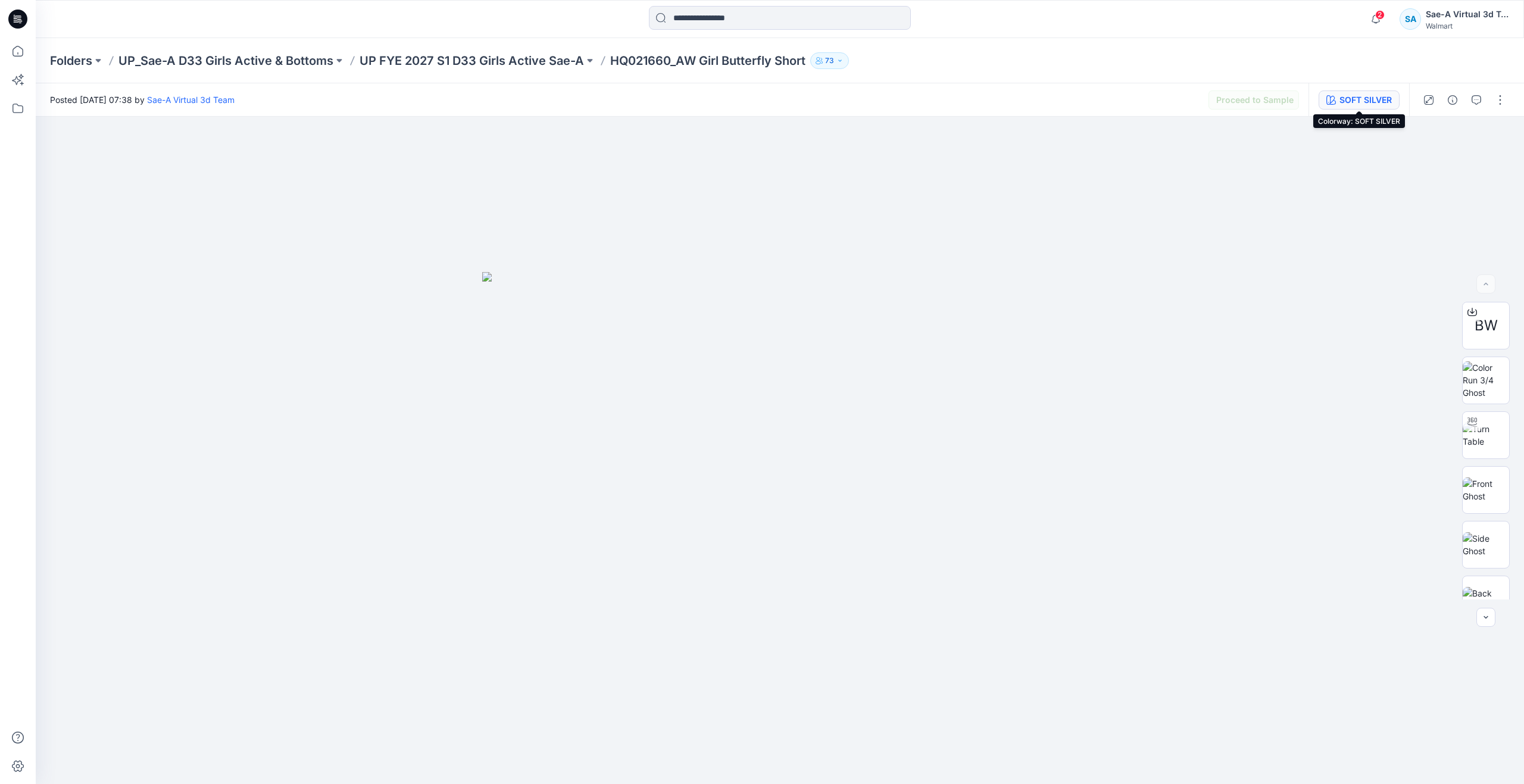
click at [1338, 98] on button "SOFT SILVER" at bounding box center [1359, 99] width 81 height 19
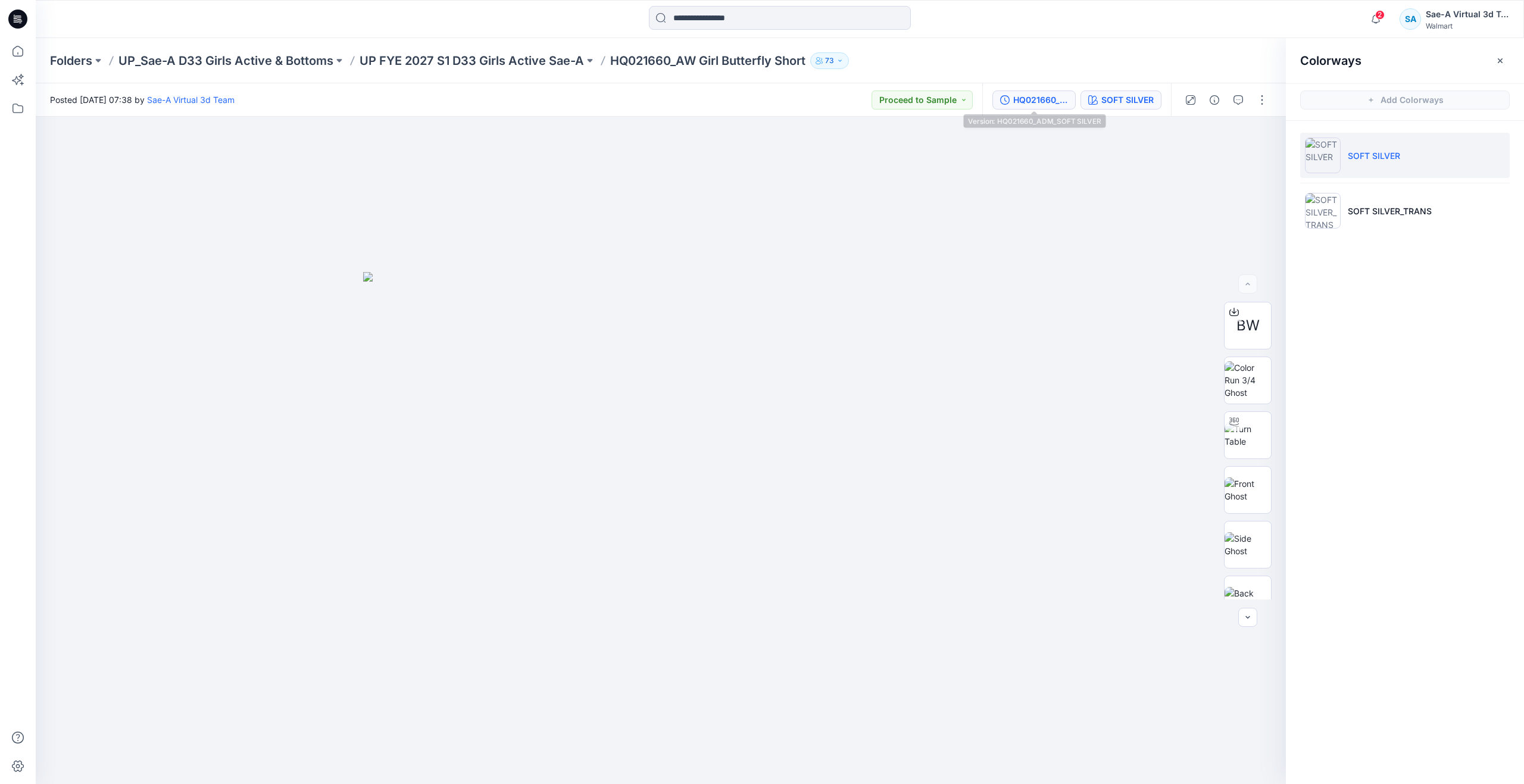
click at [1049, 104] on div "HQ021660_ADM_SOFT SILVER" at bounding box center [1041, 99] width 55 height 13
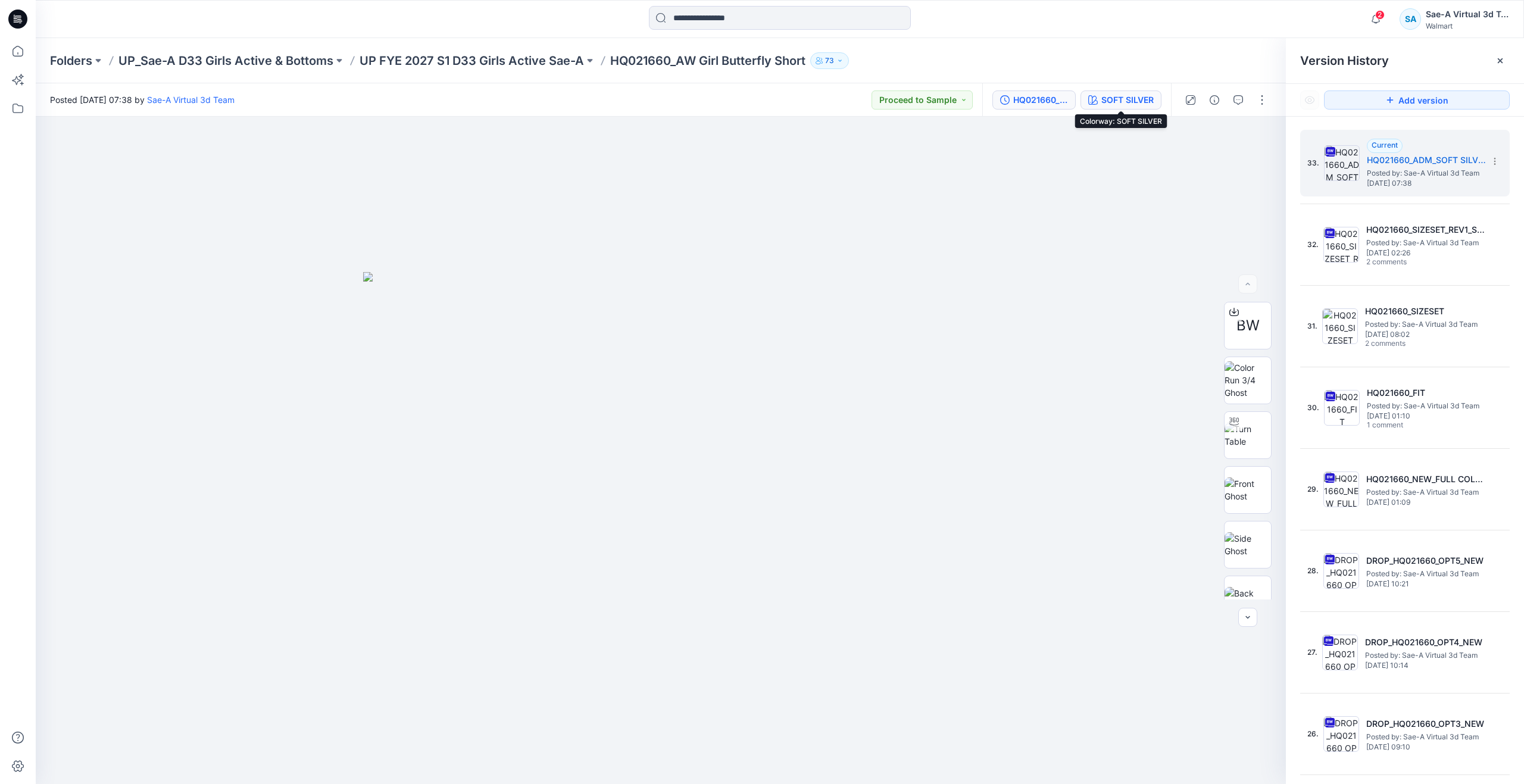
click at [1116, 93] on div "SOFT SILVER" at bounding box center [1127, 99] width 52 height 13
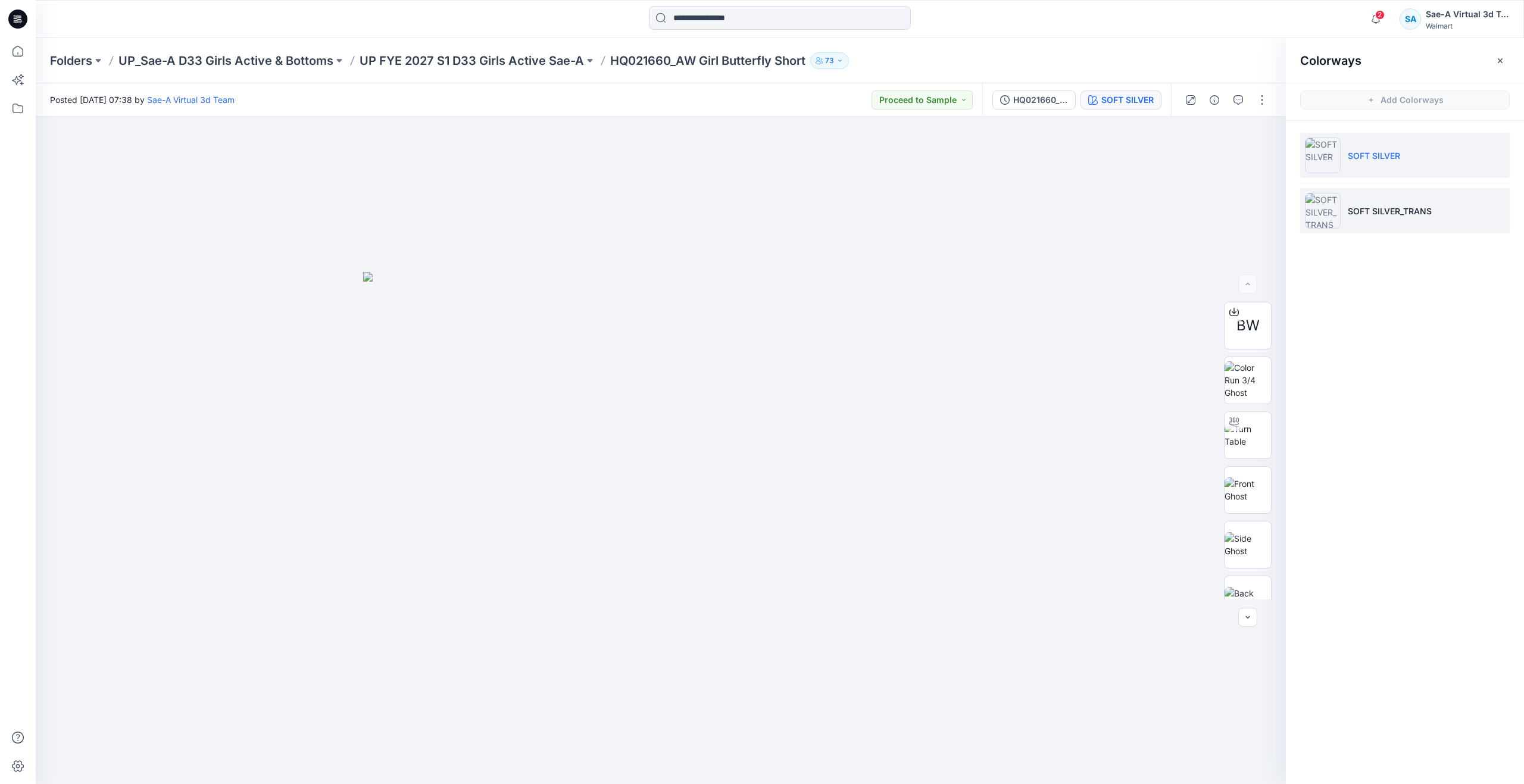
click at [1353, 201] on li "SOFT SILVER_TRANS" at bounding box center [1405, 211] width 210 height 45
click at [1263, 101] on button "button" at bounding box center [1262, 99] width 19 height 19
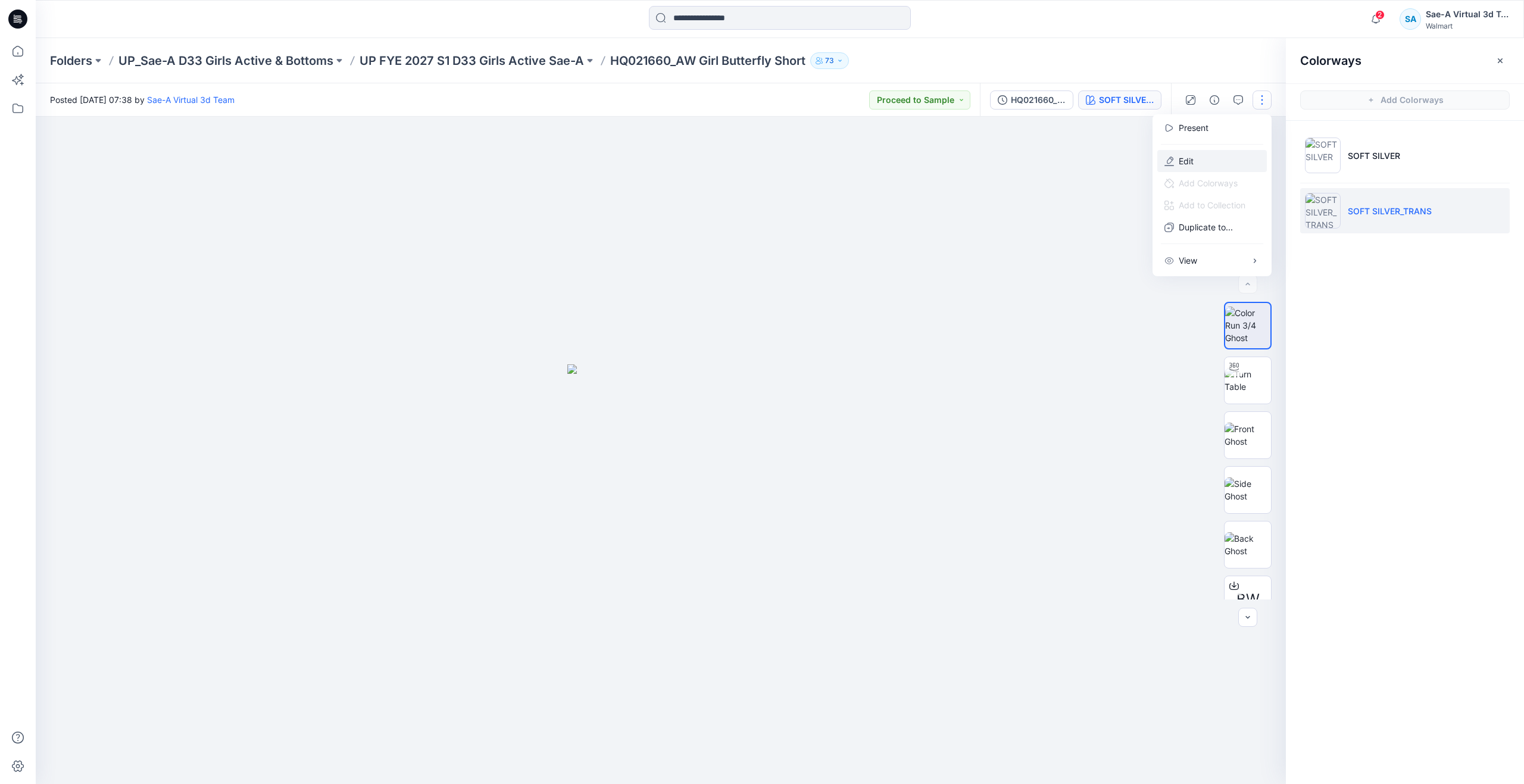
click at [1203, 164] on button "Edit" at bounding box center [1212, 161] width 110 height 22
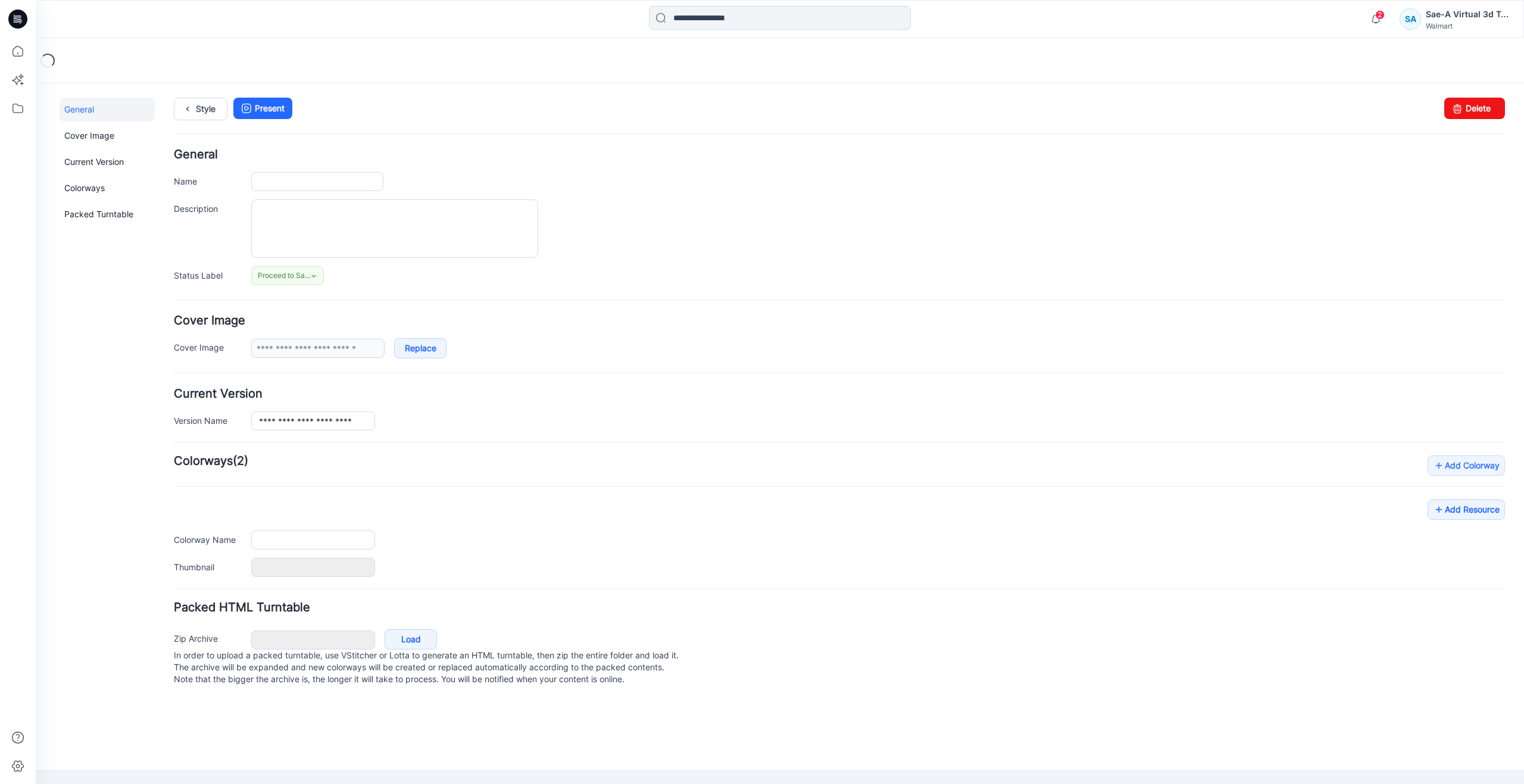
type input "**********"
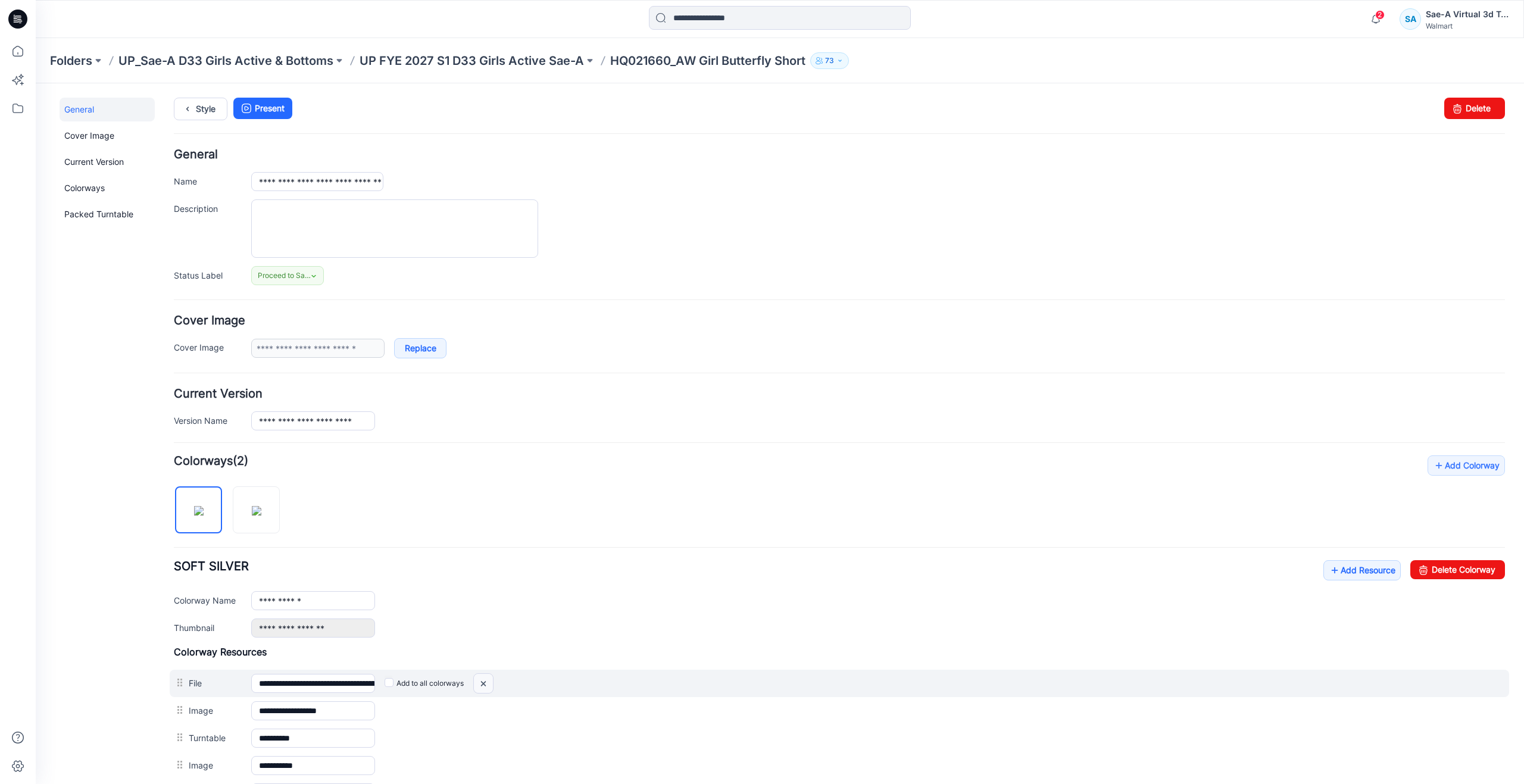
click at [484, 681] on img at bounding box center [483, 683] width 19 height 20
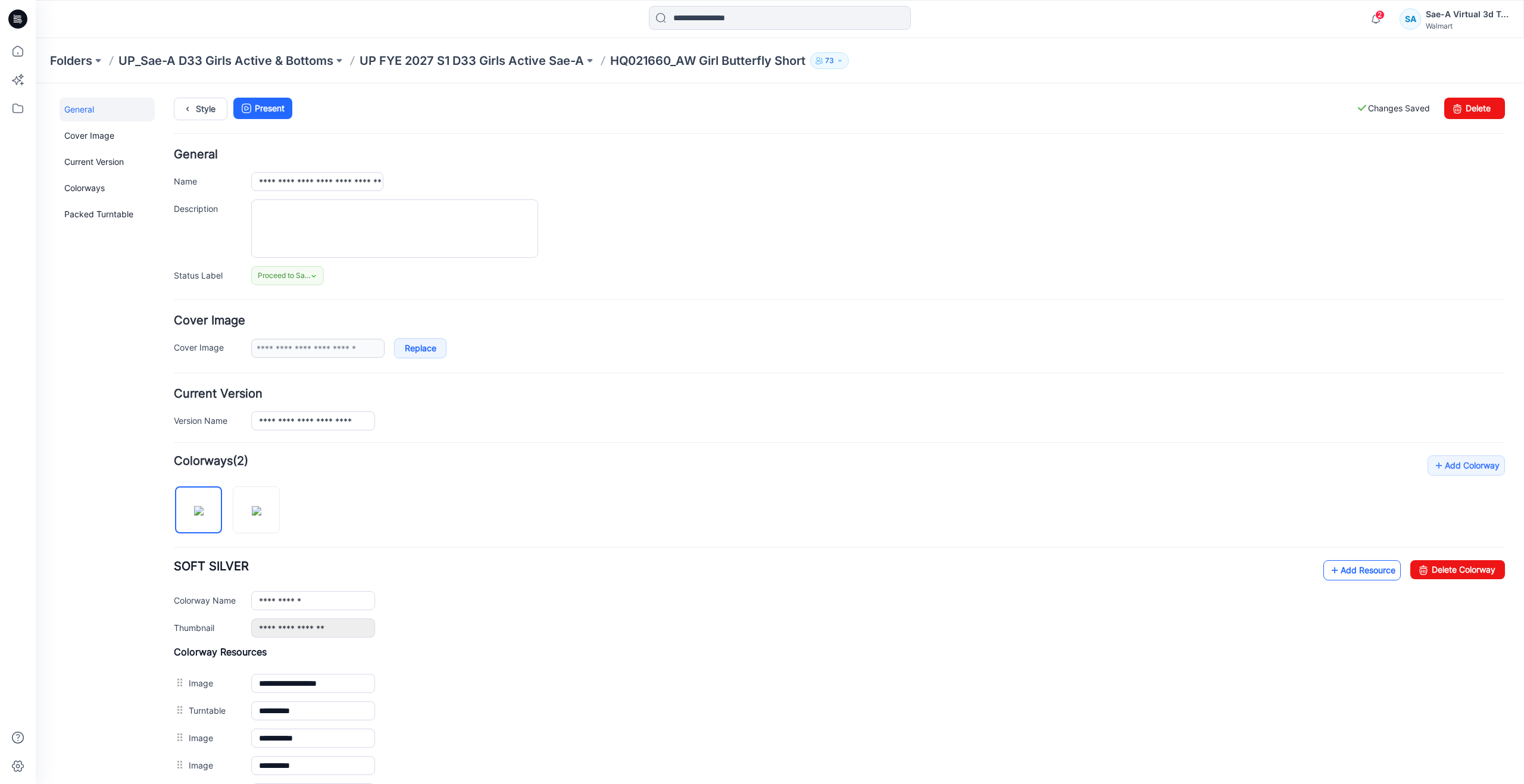
click at [1331, 573] on link "Add Resource" at bounding box center [1362, 570] width 77 height 20
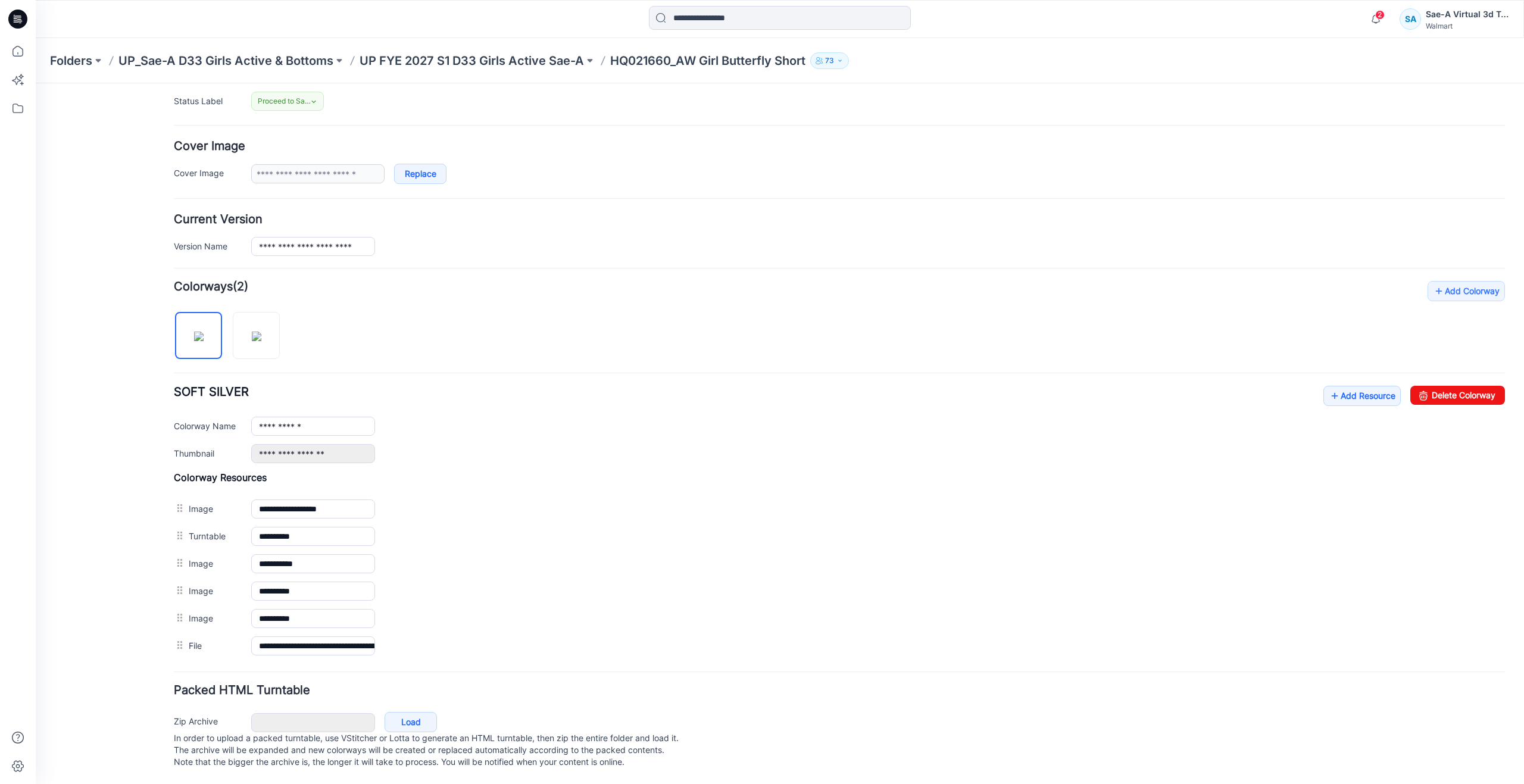
scroll to position [186, 0]
click at [82, 358] on div "General Cover Image Current Version Colorways Packed Turntable" at bounding box center [108, 354] width 95 height 861
click at [24, 50] on icon at bounding box center [17, 51] width 27 height 27
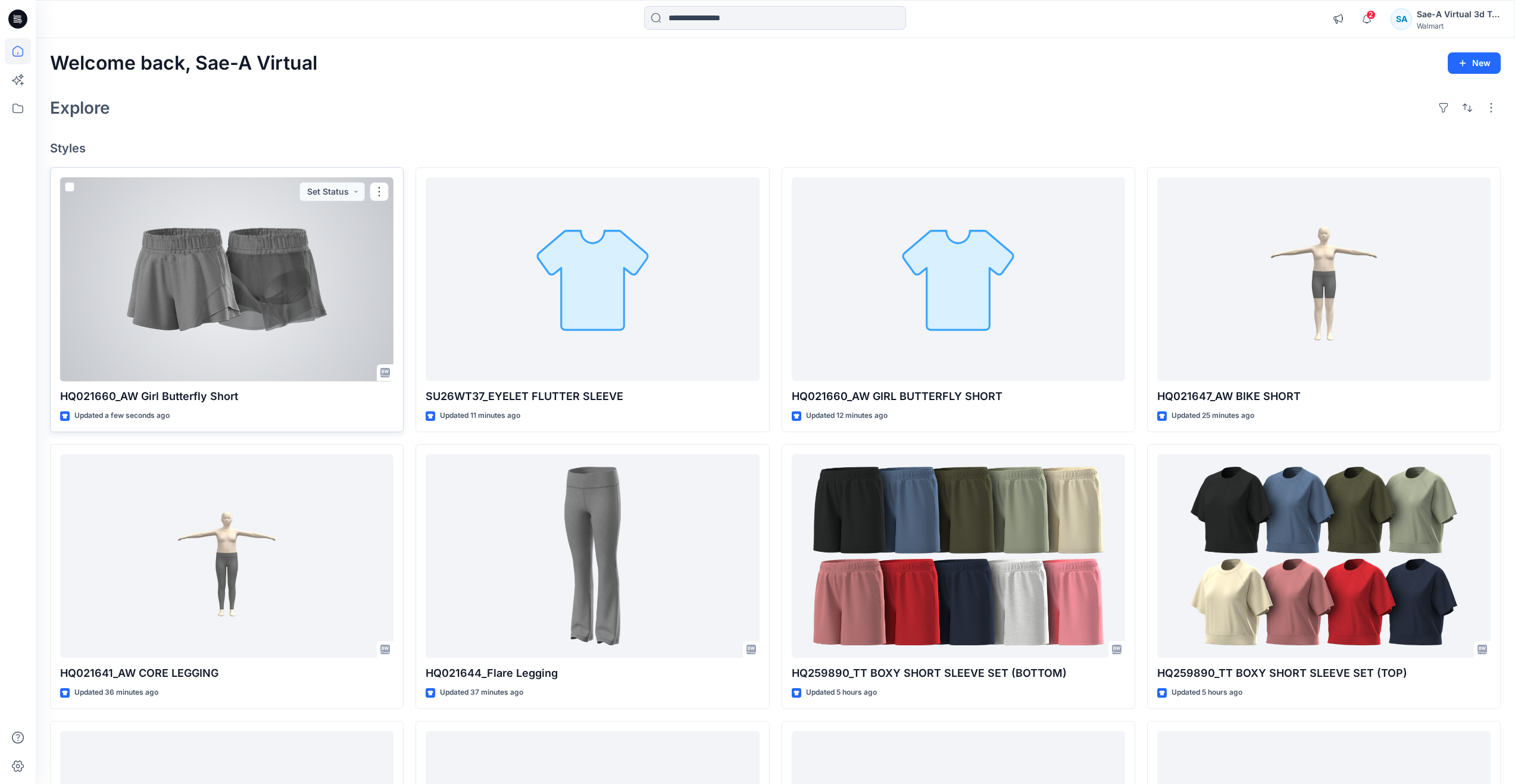
click at [162, 316] on div at bounding box center [227, 279] width 333 height 204
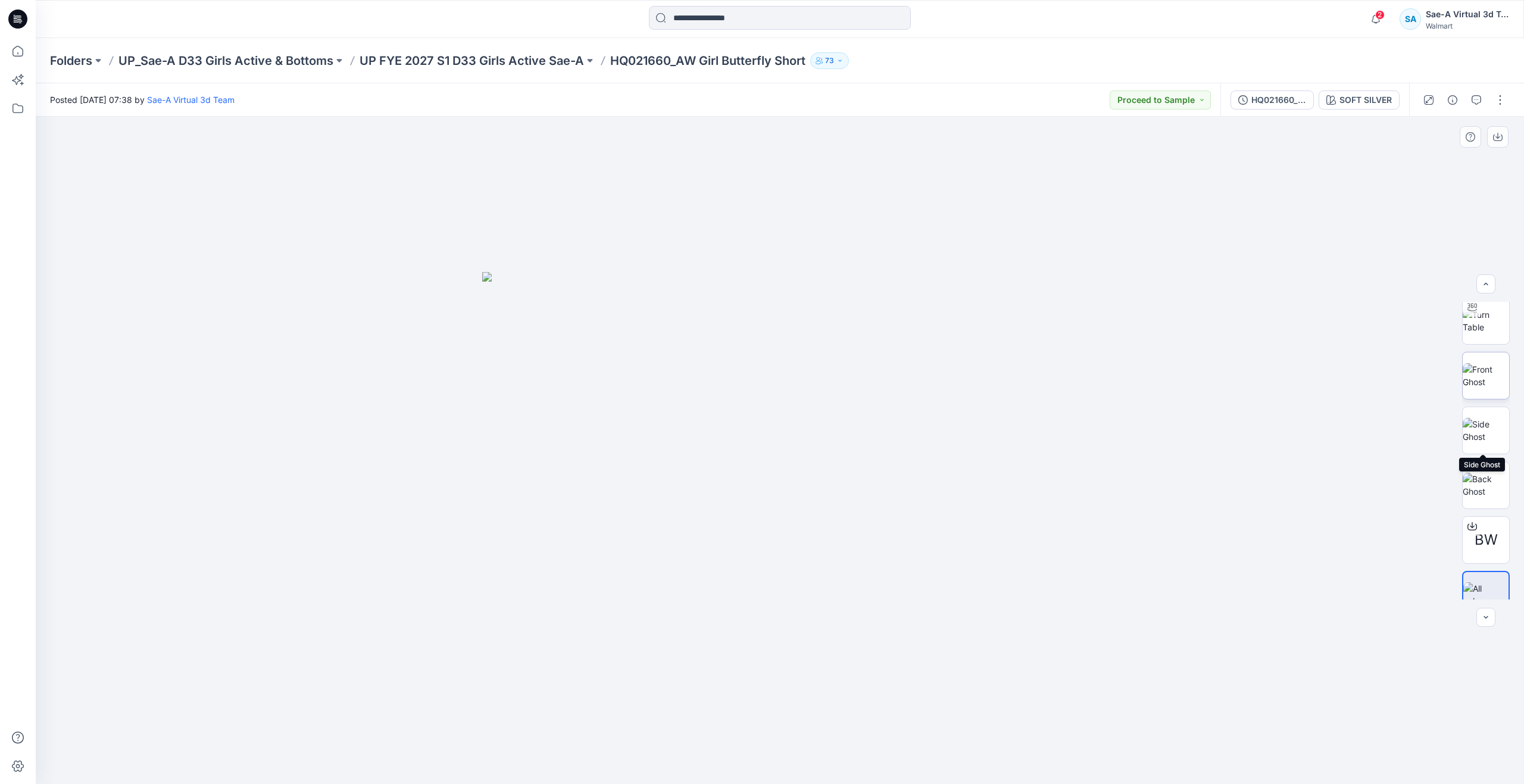
scroll to position [79, 0]
click at [1485, 464] on img at bounding box center [1485, 466] width 46 height 25
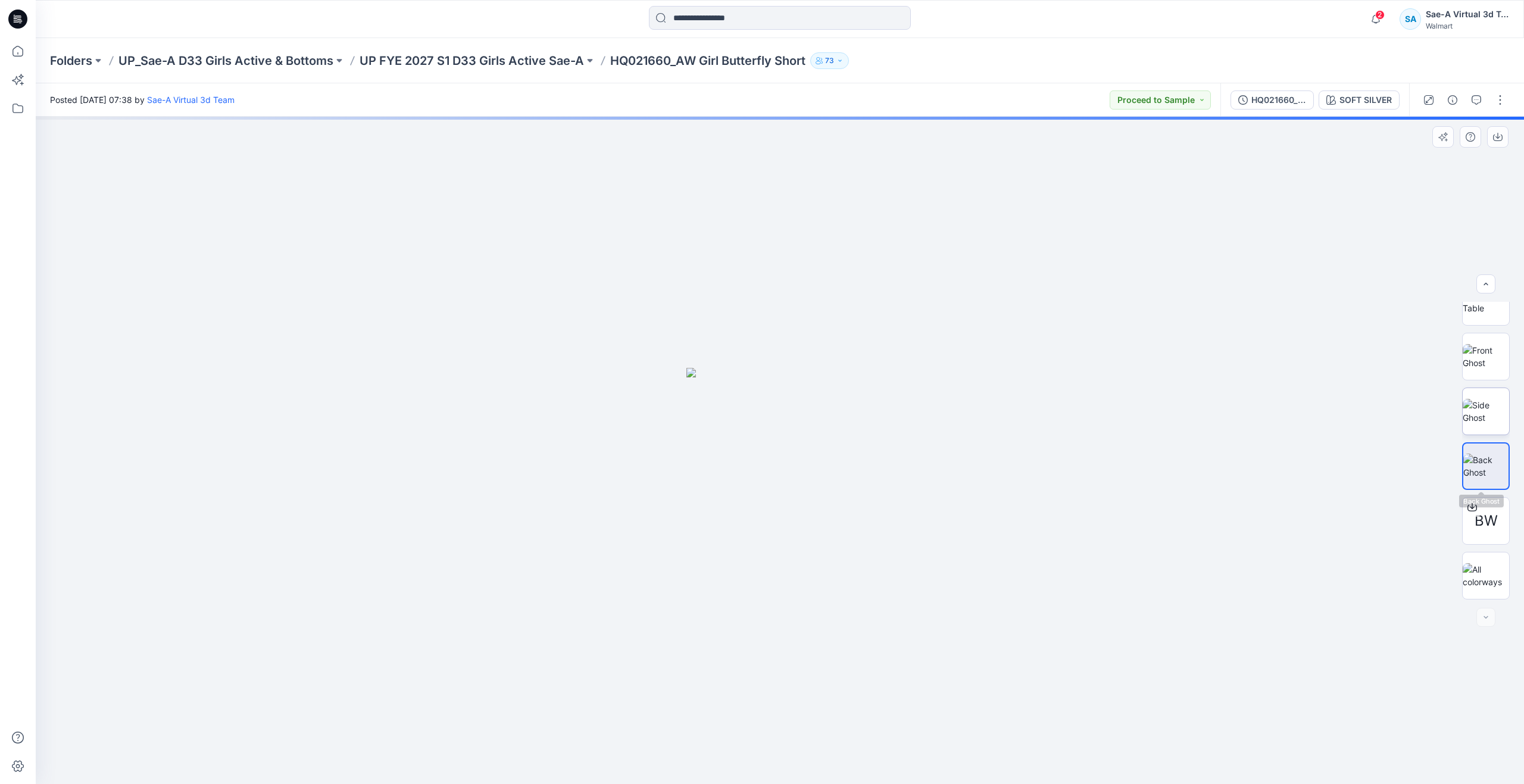
click at [1479, 414] on img at bounding box center [1485, 411] width 46 height 25
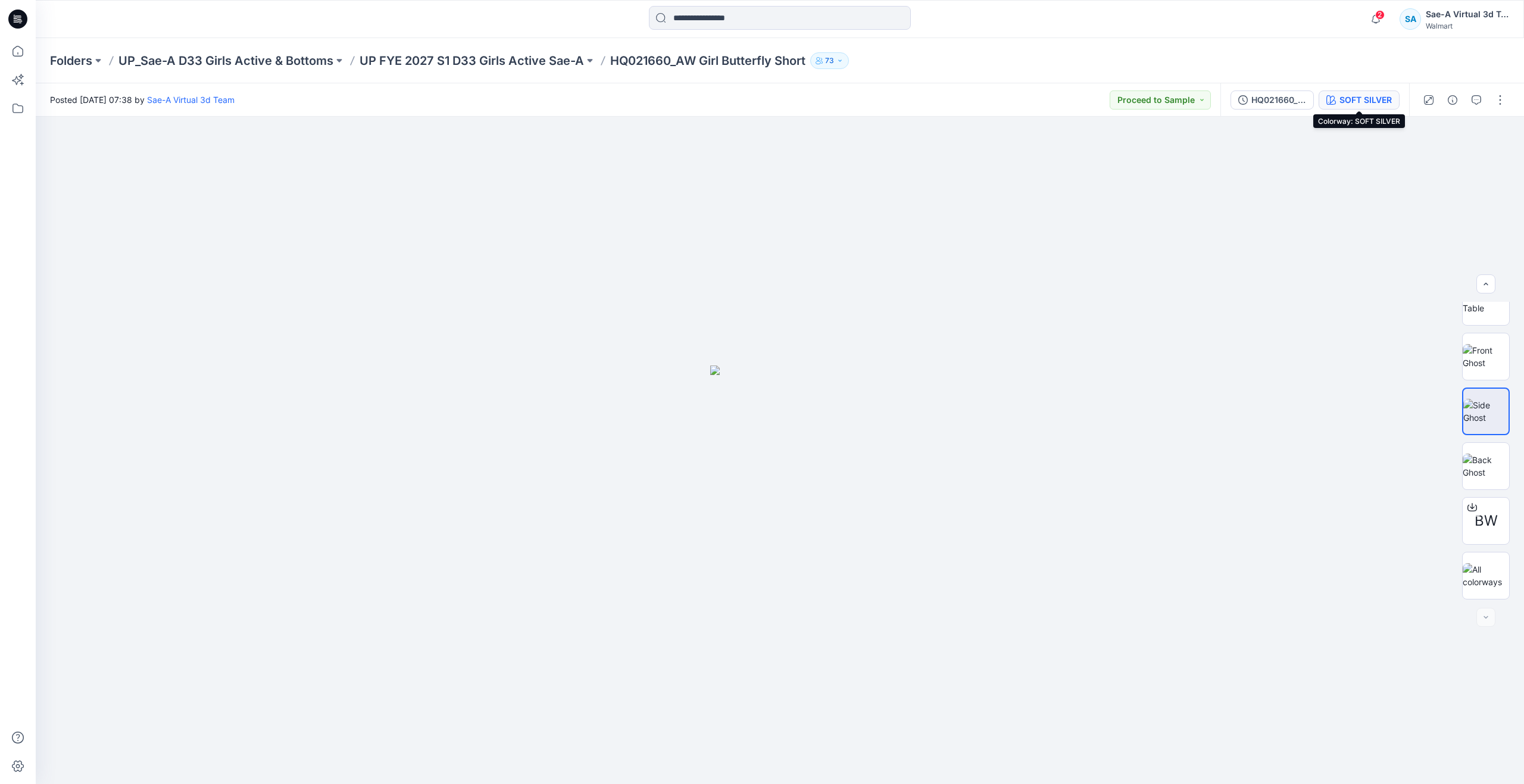
click at [1344, 102] on div "SOFT SILVER" at bounding box center [1366, 99] width 52 height 13
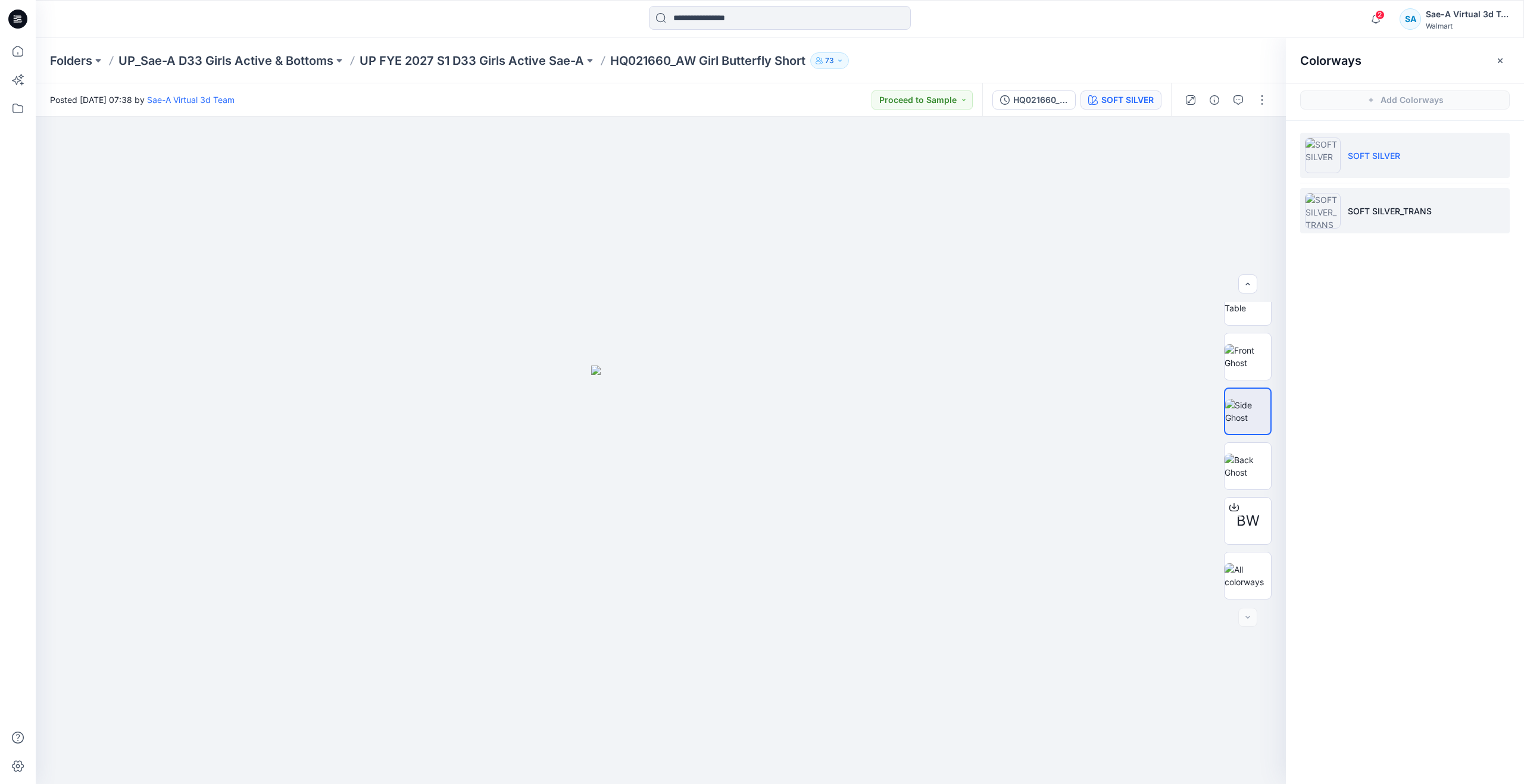
click at [1350, 205] on p "SOFT SILVER_TRANS" at bounding box center [1390, 211] width 84 height 12
click at [1343, 153] on li "SOFT SILVER" at bounding box center [1405, 155] width 210 height 45
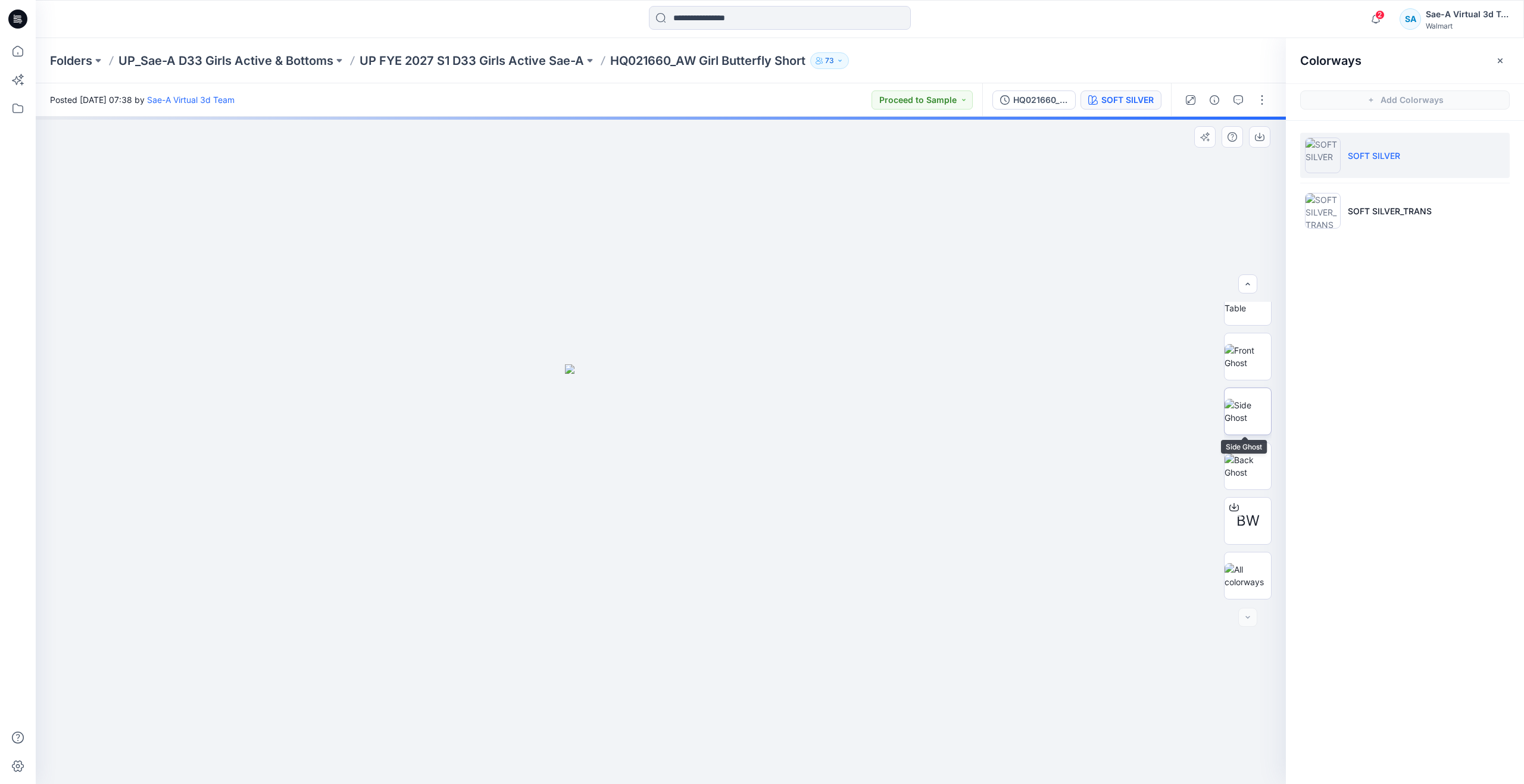
scroll to position [0, 0]
click at [1249, 383] on img at bounding box center [1247, 380] width 46 height 25
drag, startPoint x: 659, startPoint y: 766, endPoint x: 222, endPoint y: 692, distance: 443.2
click at [222, 692] on div at bounding box center [661, 450] width 1250 height 667
click at [1246, 498] on img at bounding box center [1247, 489] width 46 height 25
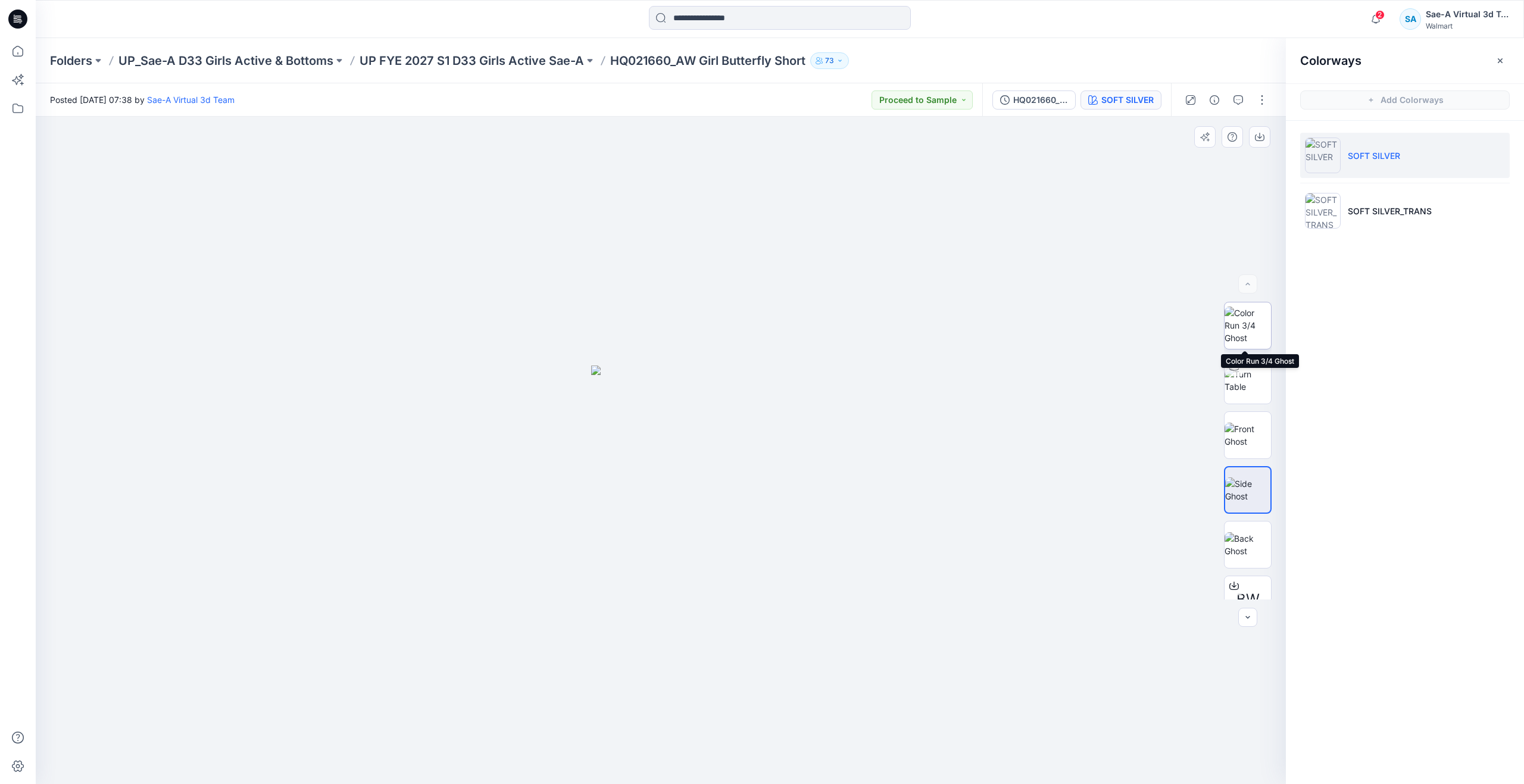
click at [1241, 330] on img at bounding box center [1247, 325] width 46 height 37
click at [1237, 423] on img at bounding box center [1247, 435] width 46 height 25
click at [1245, 386] on img at bounding box center [1247, 380] width 46 height 25
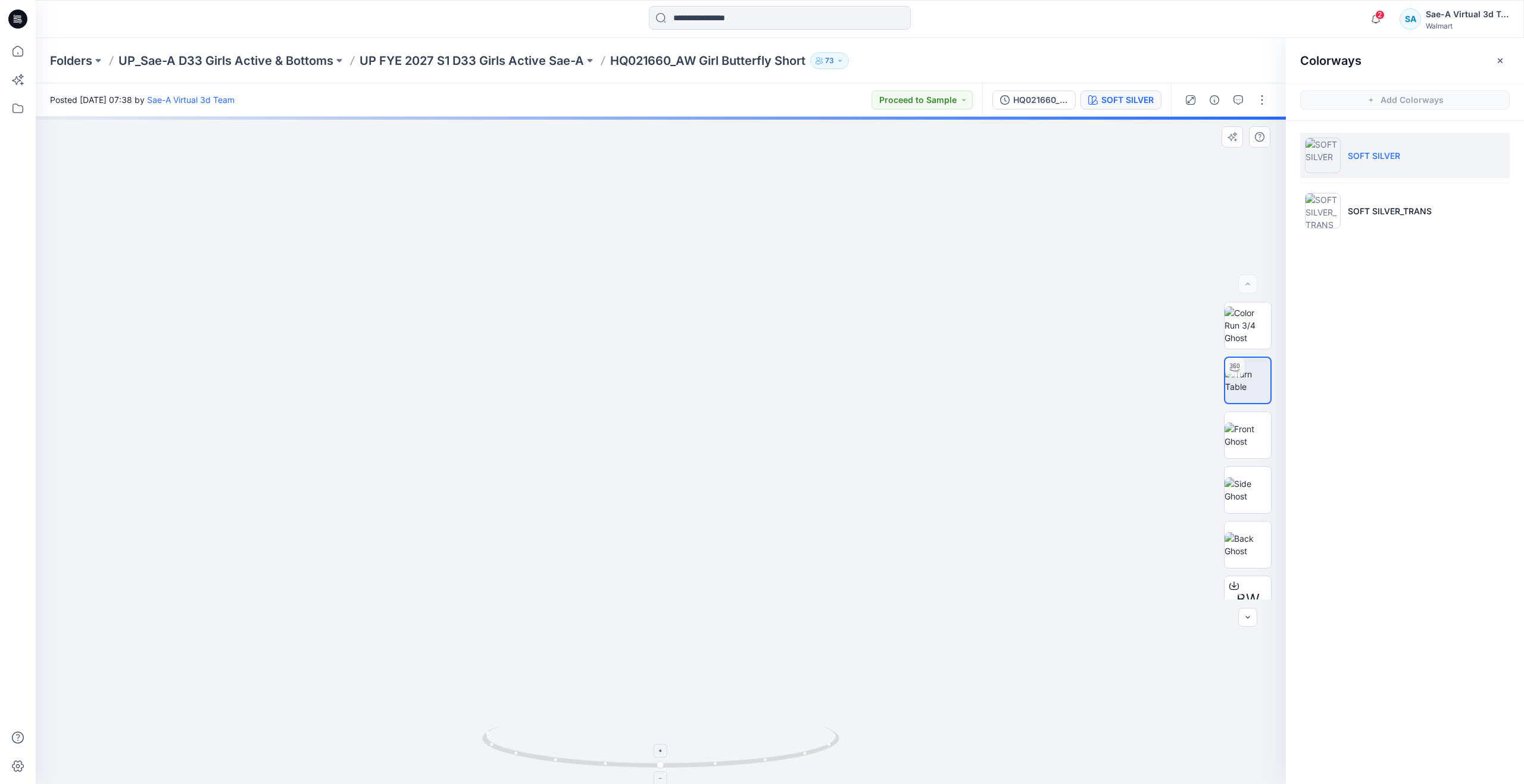
drag, startPoint x: 661, startPoint y: 757, endPoint x: 720, endPoint y: 748, distance: 59.7
click at [731, 757] on icon at bounding box center [662, 748] width 360 height 45
drag, startPoint x: 662, startPoint y: 769, endPoint x: 632, endPoint y: 728, distance: 50.8
click at [632, 728] on icon at bounding box center [662, 748] width 360 height 45
click at [18, 57] on icon at bounding box center [17, 51] width 27 height 27
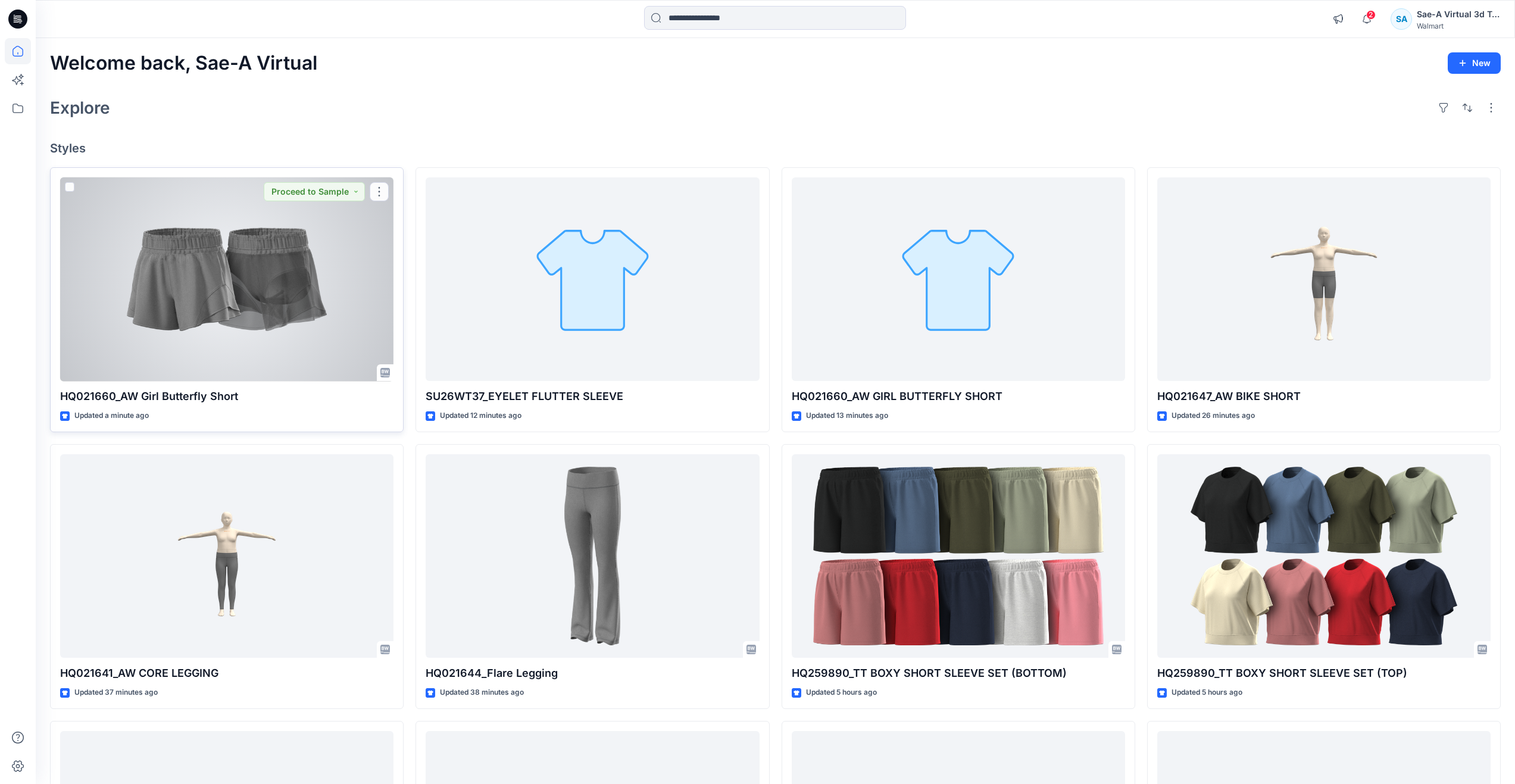
click at [152, 255] on div at bounding box center [227, 279] width 333 height 204
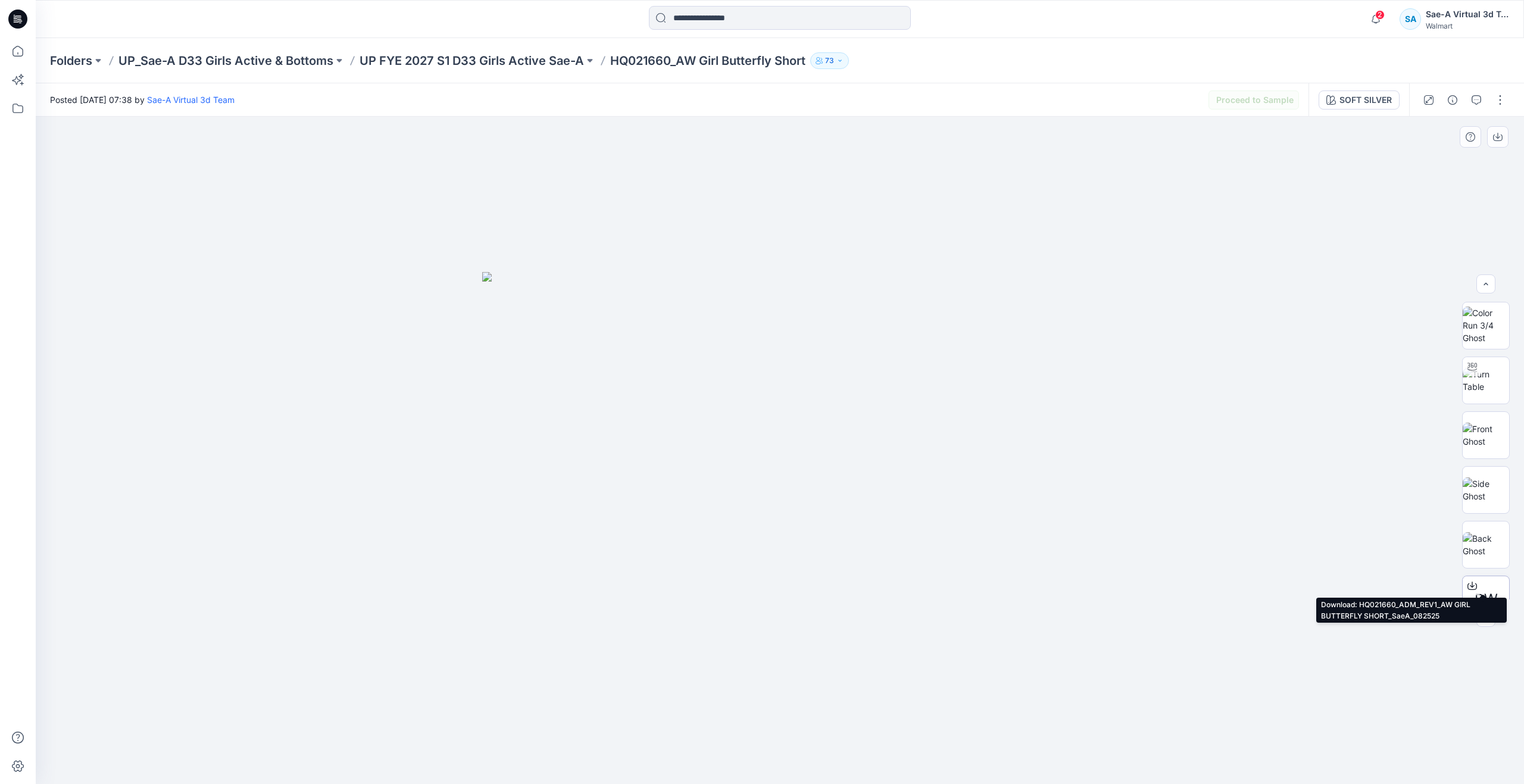
scroll to position [60, 0]
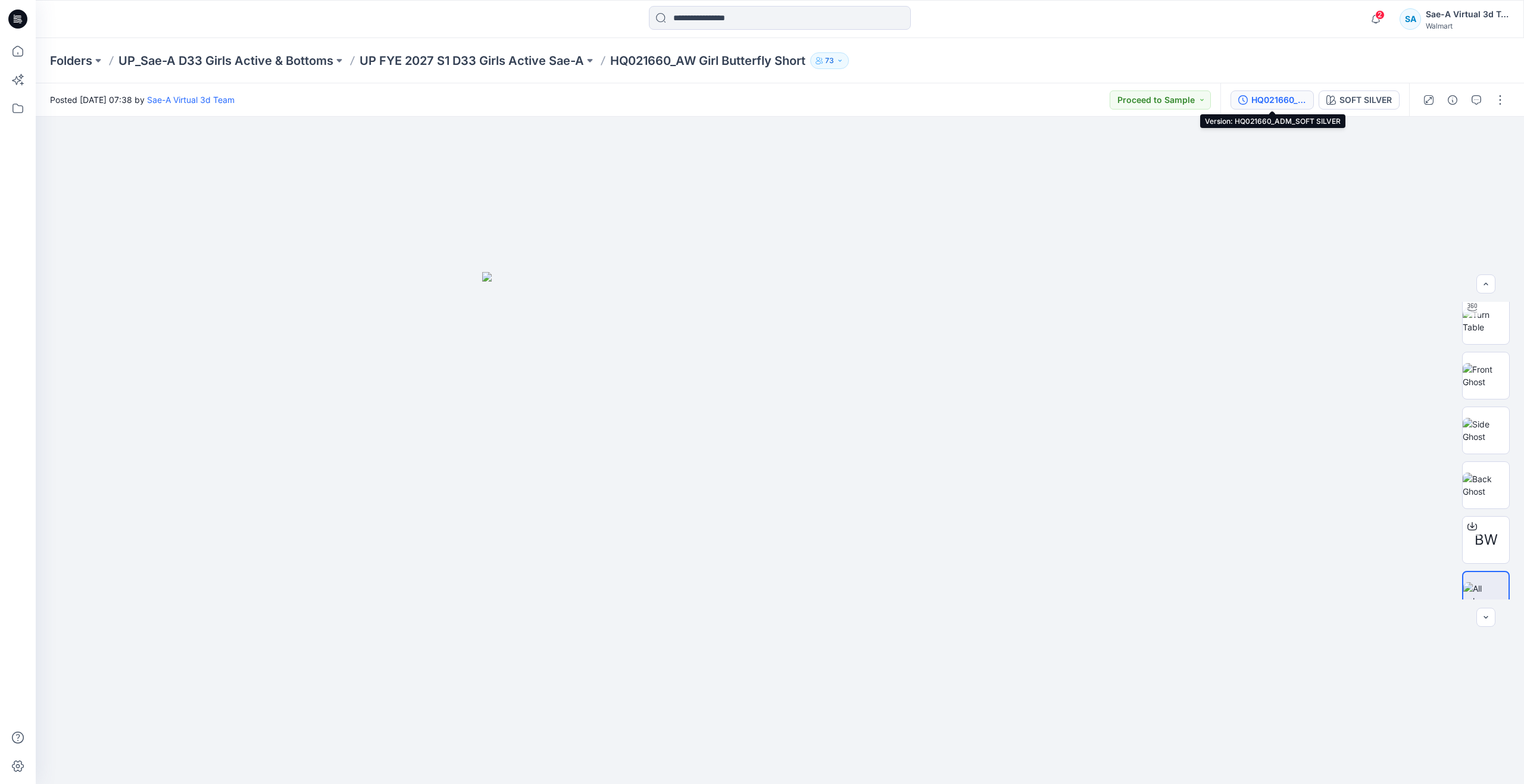
click at [1290, 98] on div "HQ021660_ADM_SOFT SILVER" at bounding box center [1278, 99] width 55 height 13
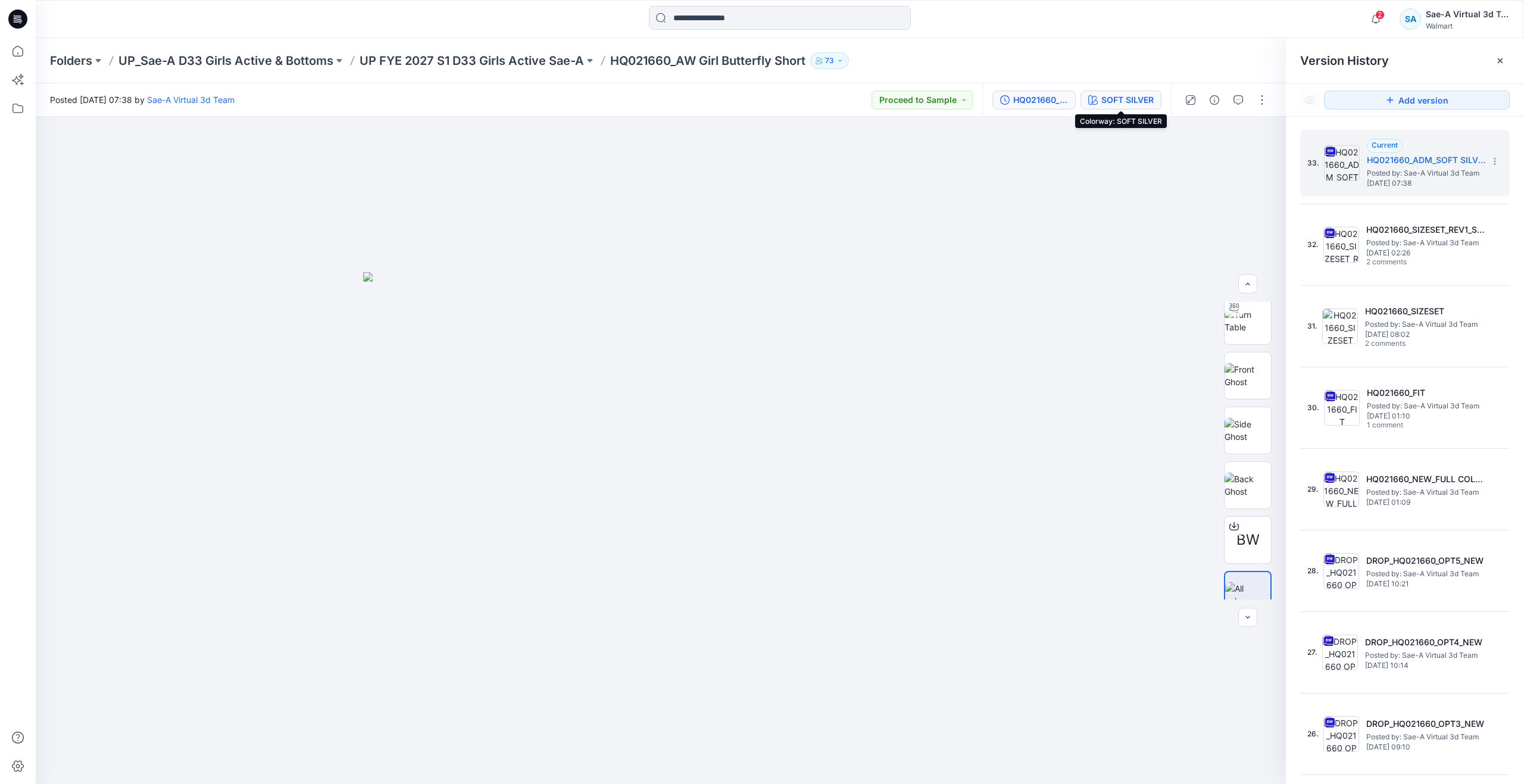
click at [1119, 98] on div "SOFT SILVER" at bounding box center [1127, 99] width 52 height 13
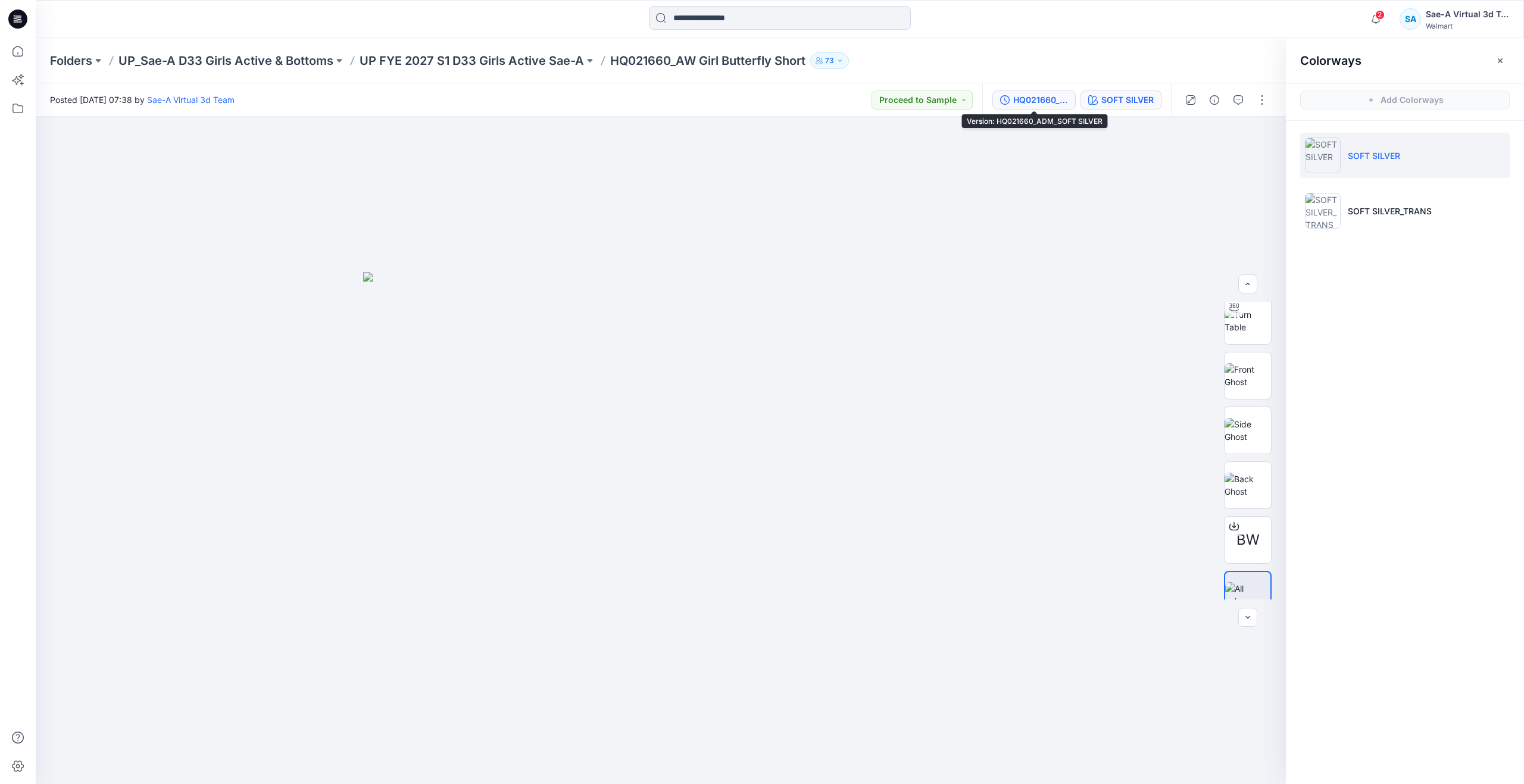
click at [1052, 102] on div "HQ021660_ADM_SOFT SILVER" at bounding box center [1041, 99] width 55 height 13
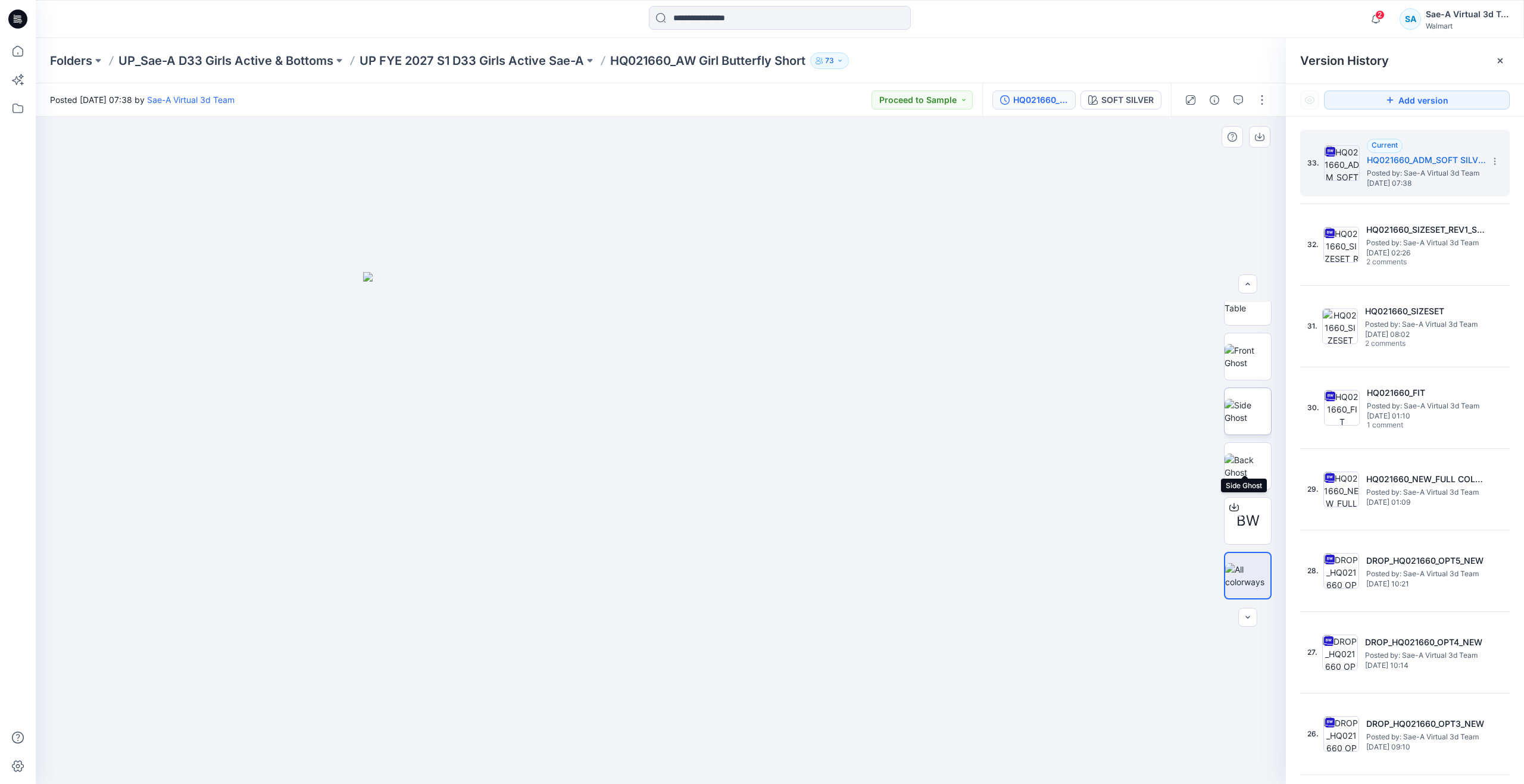
scroll to position [0, 0]
click at [1128, 109] on button "SOFT SILVER" at bounding box center [1121, 99] width 81 height 19
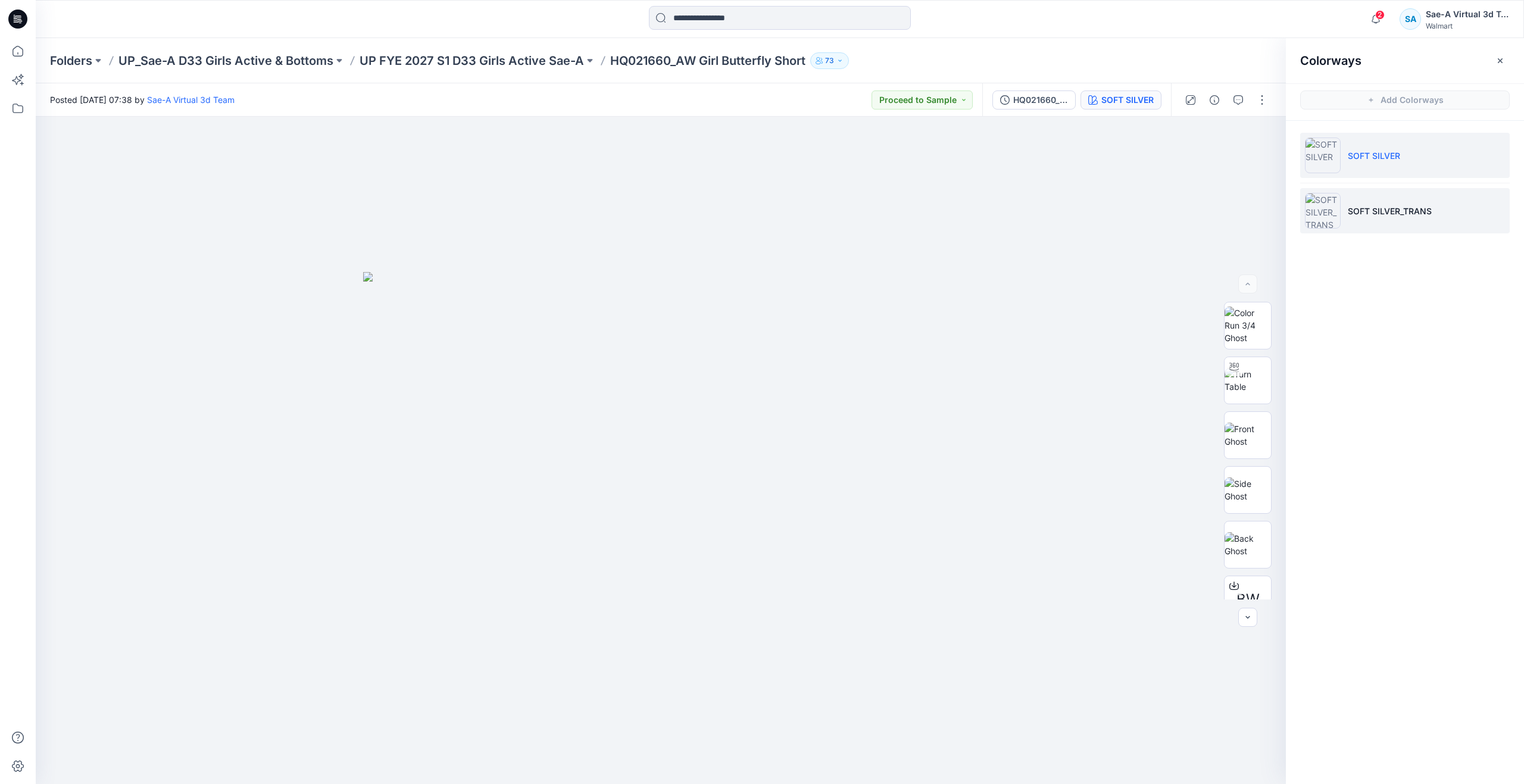
click at [1380, 217] on p "SOFT SILVER_TRANS" at bounding box center [1390, 211] width 84 height 12
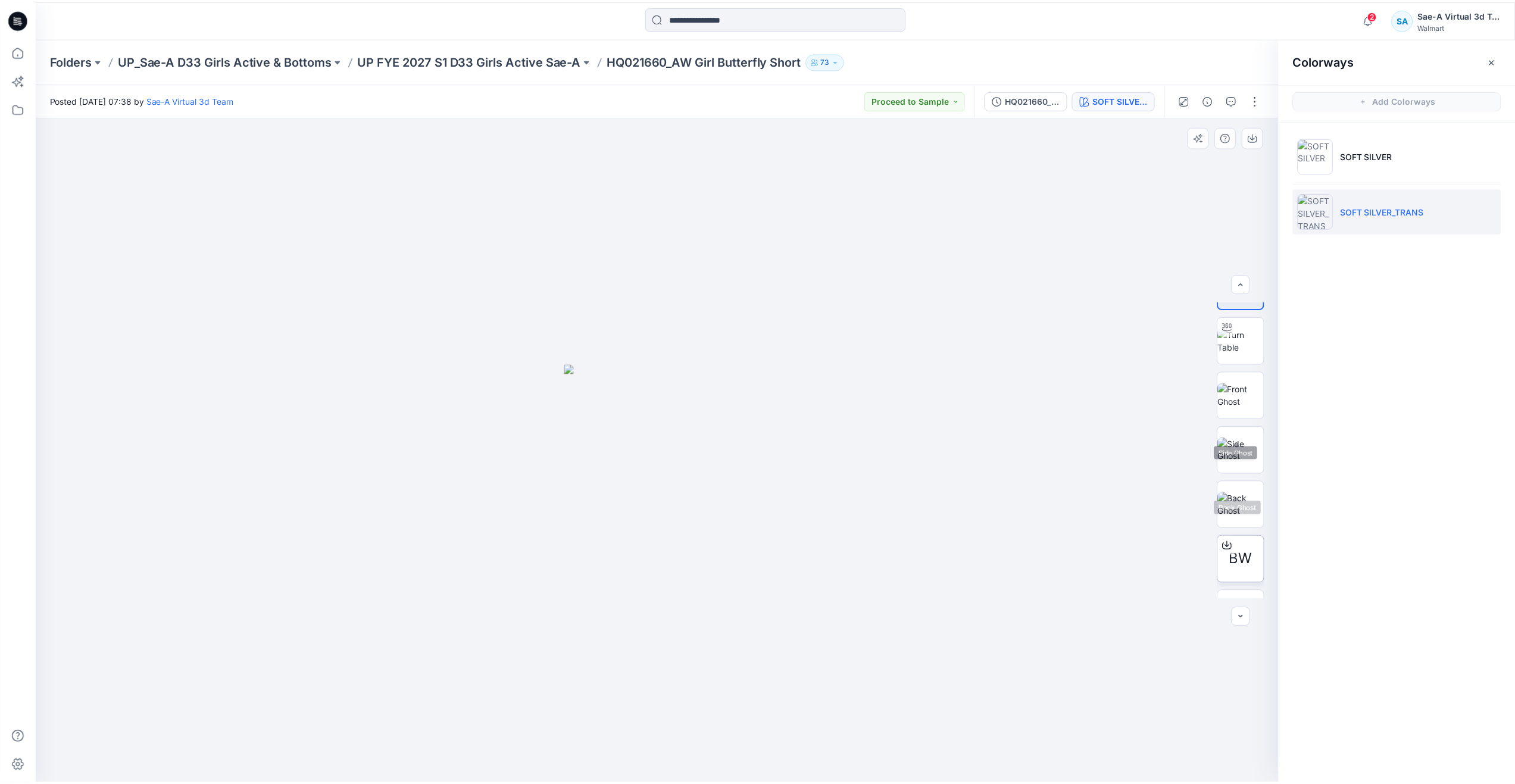
scroll to position [79, 0]
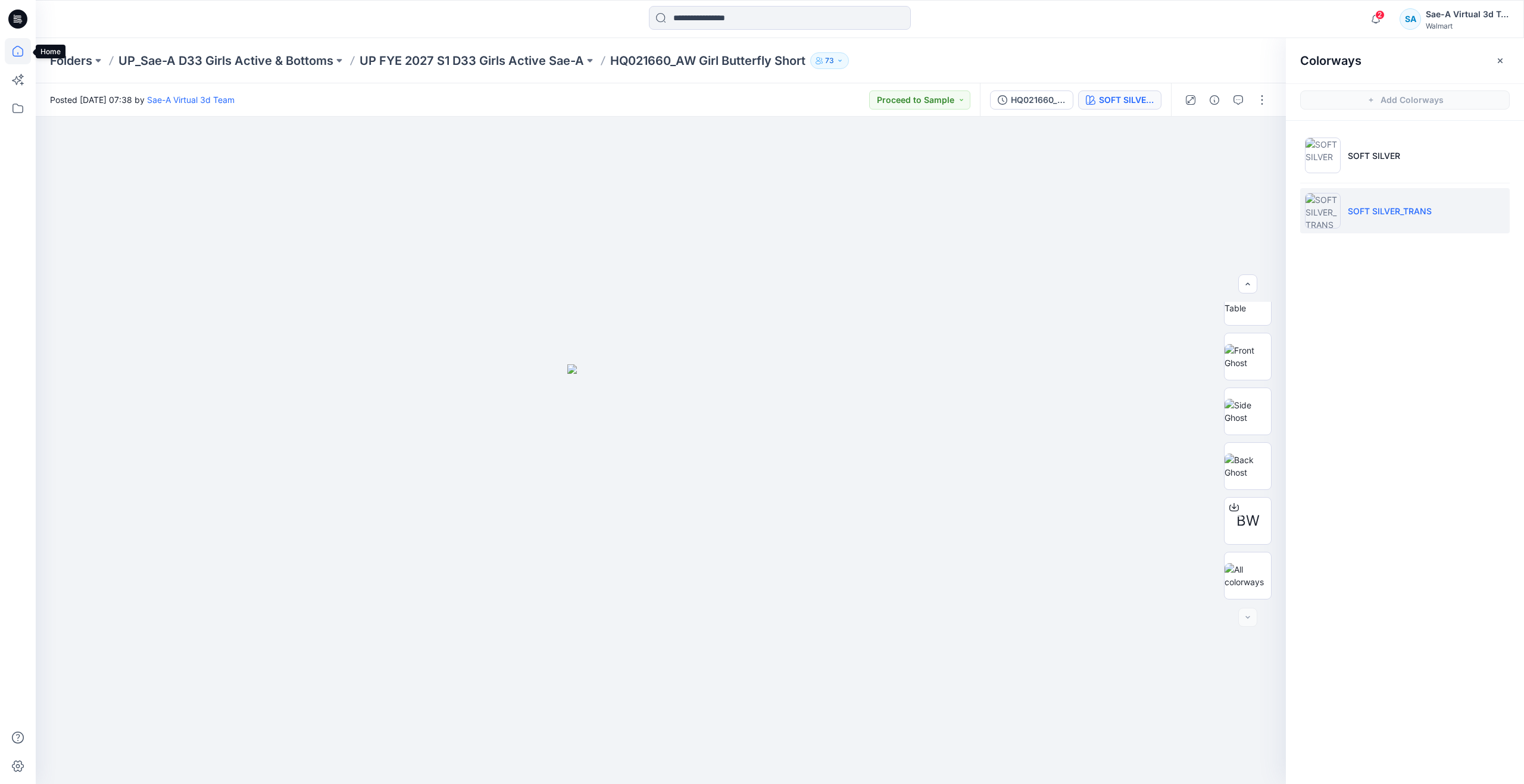
drag, startPoint x: 18, startPoint y: 52, endPoint x: 11, endPoint y: 61, distance: 11.4
click at [18, 52] on icon at bounding box center [17, 51] width 27 height 27
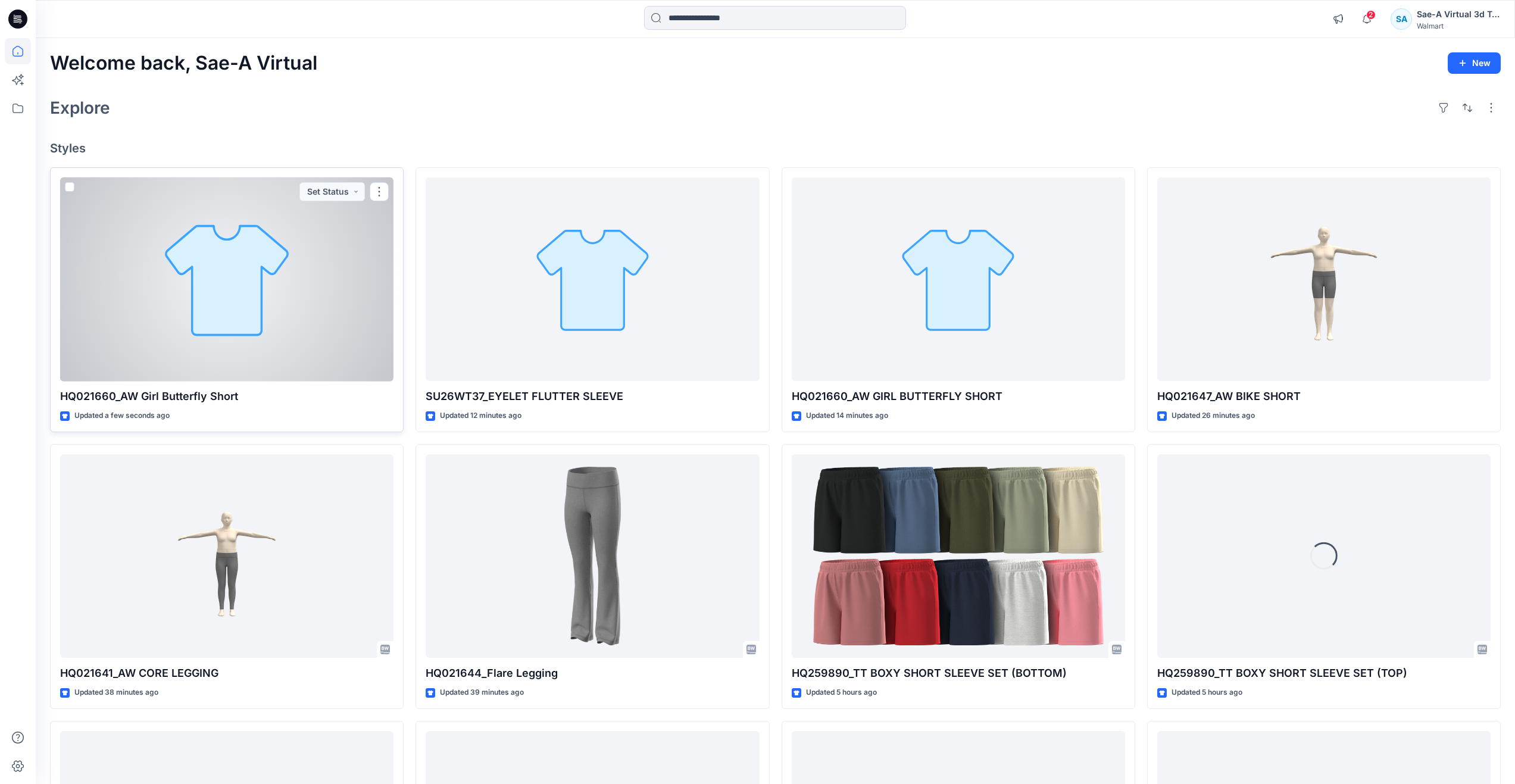
click at [137, 258] on div at bounding box center [227, 279] width 333 height 204
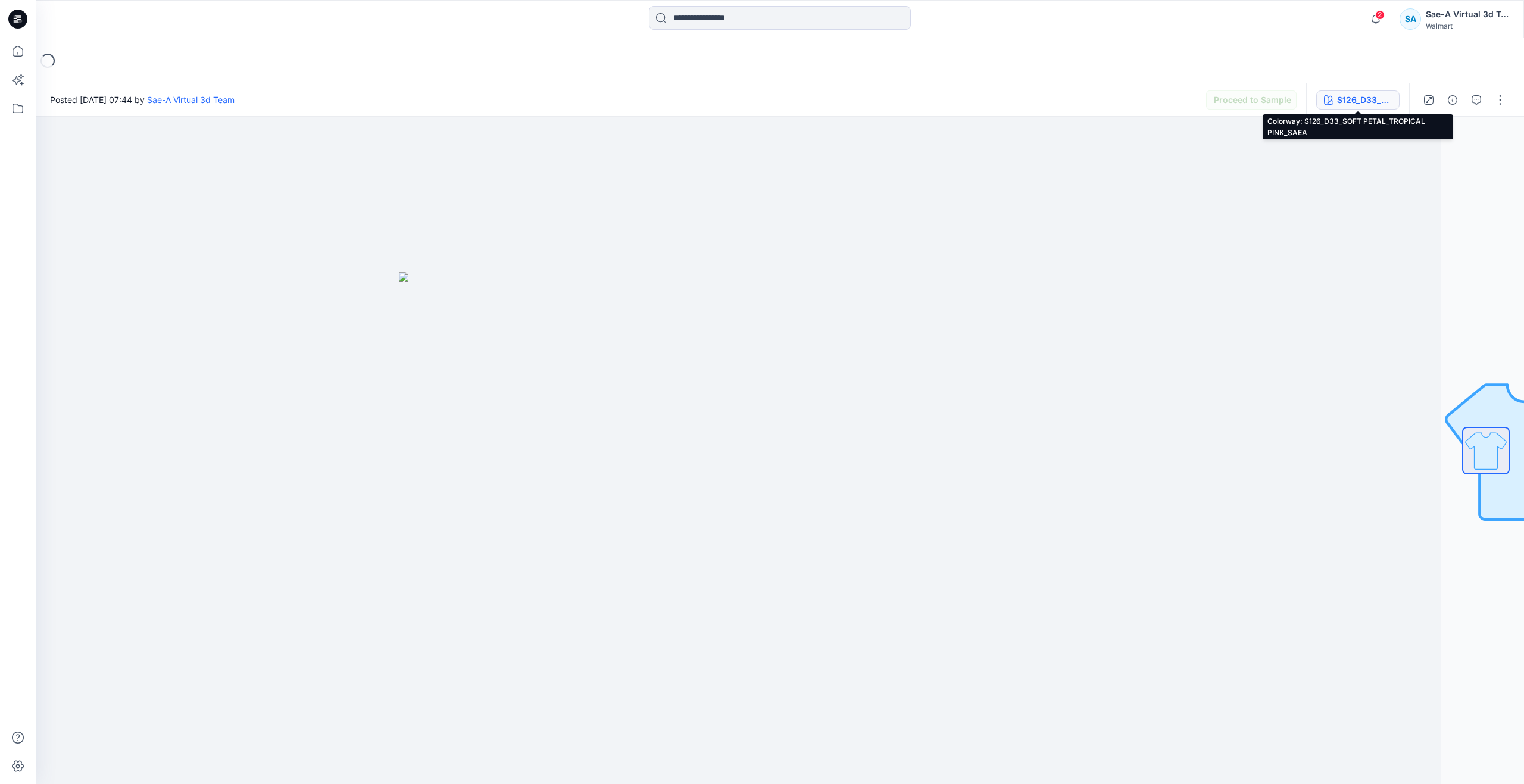
click at [1354, 103] on div "S126_D33_SOFT PETAL_TROPICAL PINK_SAEA" at bounding box center [1365, 99] width 55 height 13
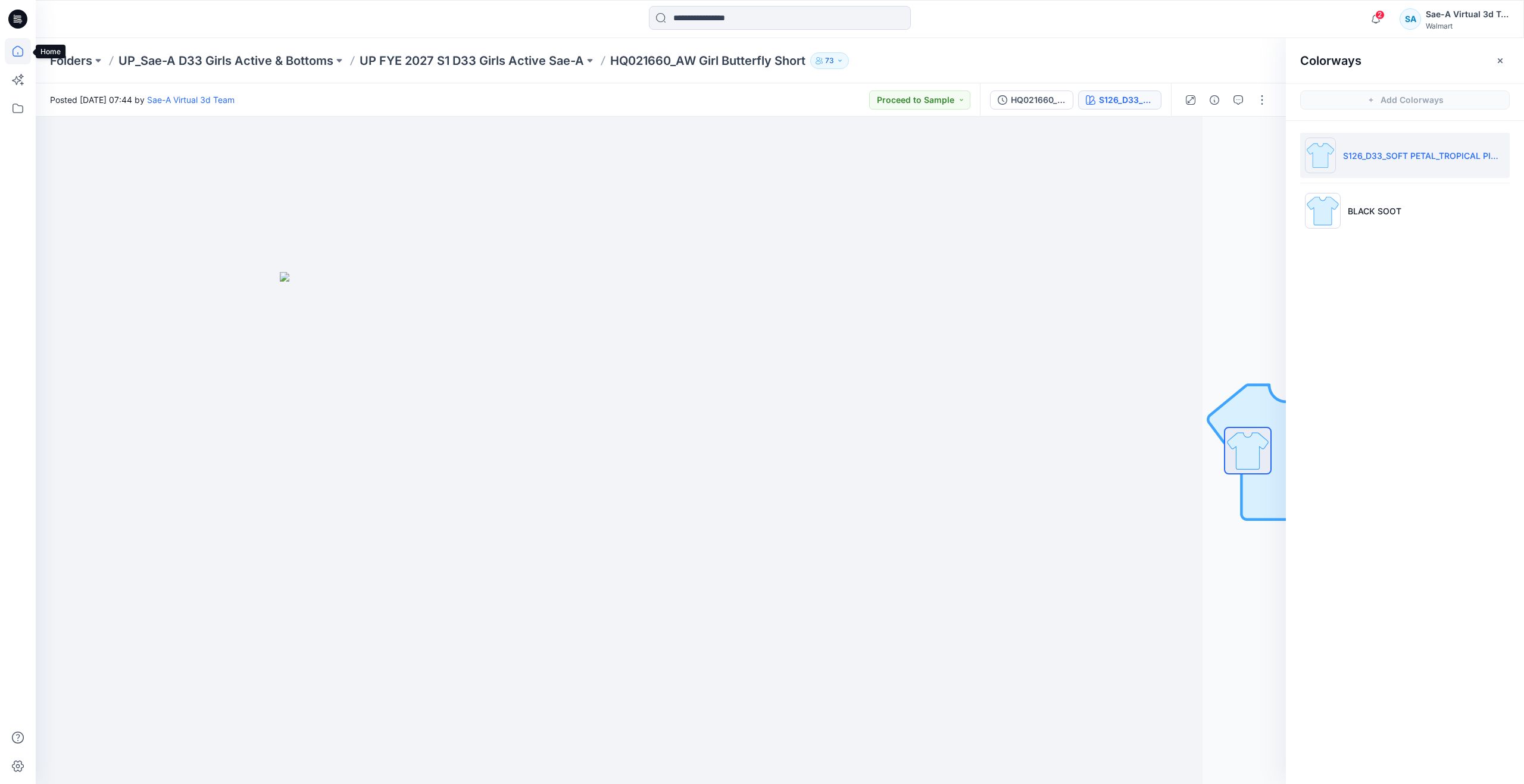
click at [20, 53] on icon at bounding box center [17, 51] width 27 height 27
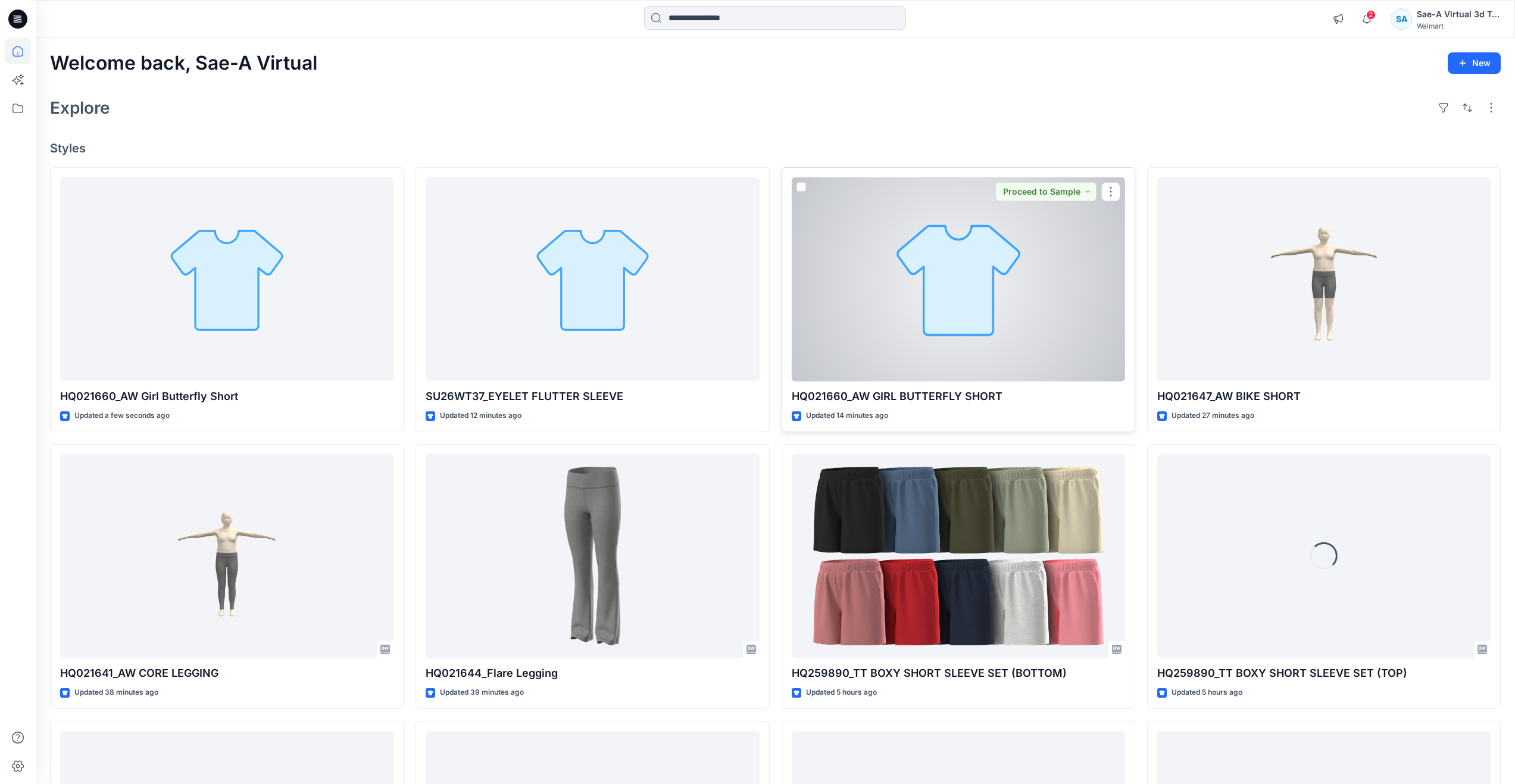
click at [998, 342] on div at bounding box center [959, 279] width 333 height 204
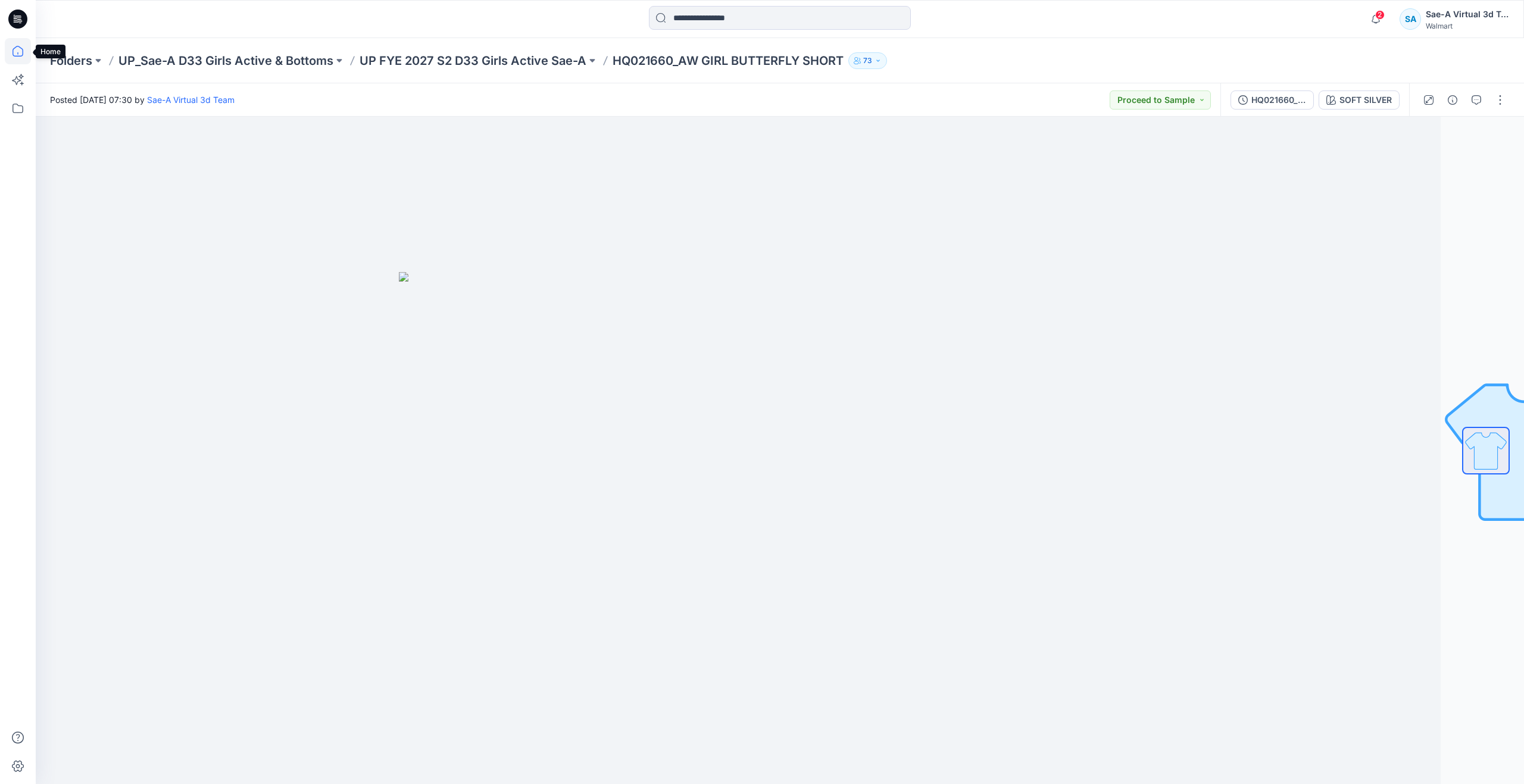
click at [23, 60] on icon at bounding box center [17, 51] width 27 height 27
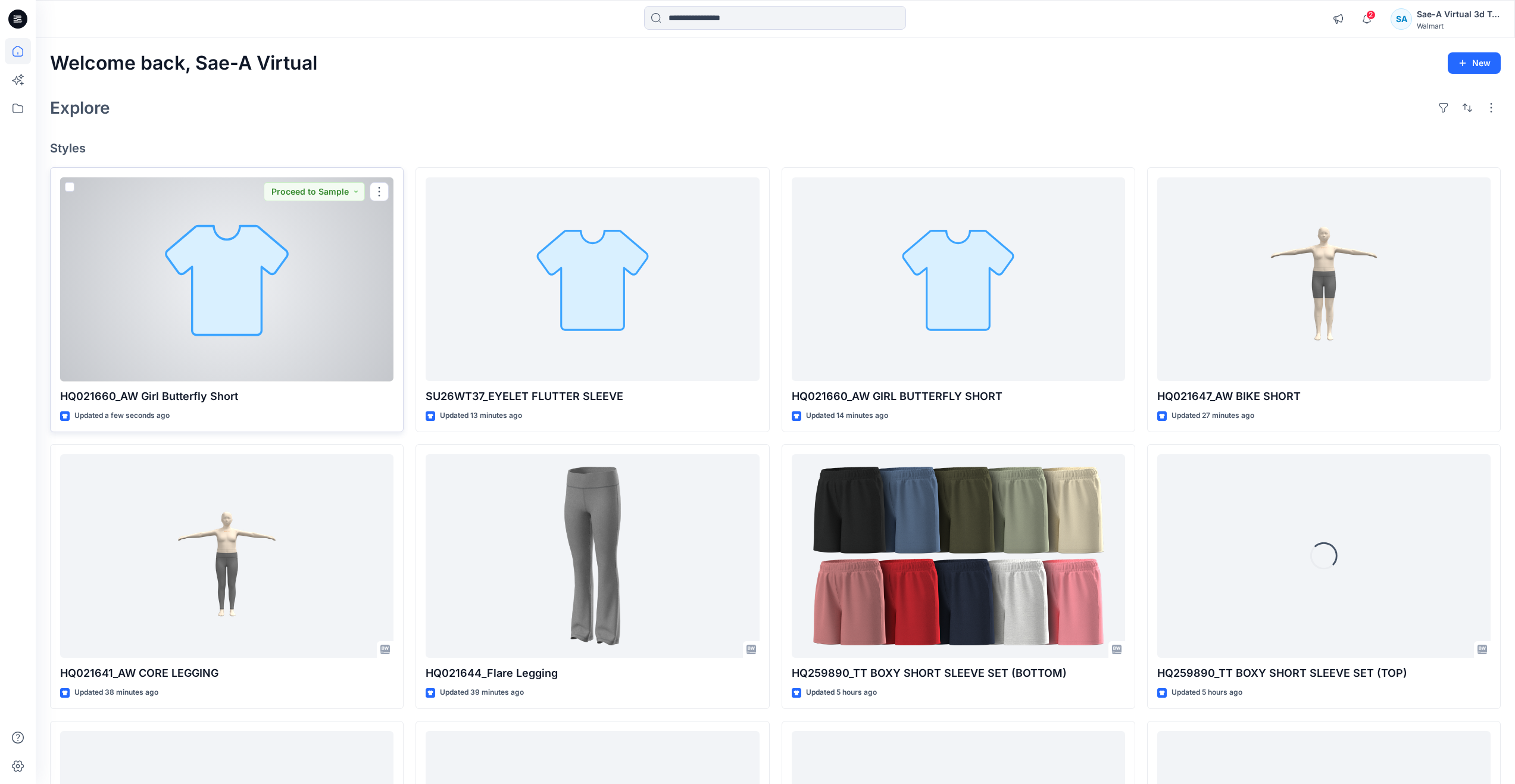
click at [244, 326] on div at bounding box center [227, 279] width 333 height 204
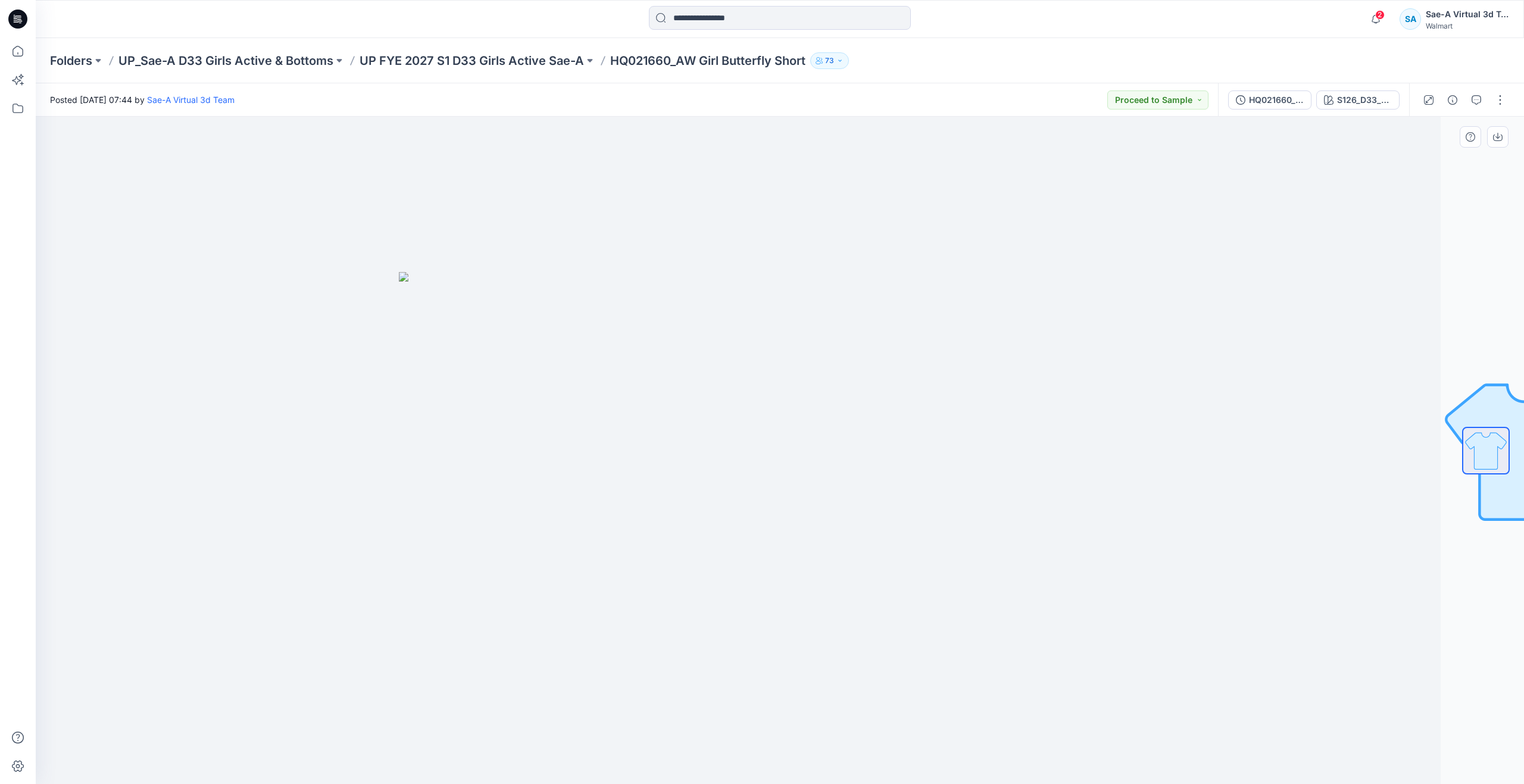
drag, startPoint x: 1021, startPoint y: 423, endPoint x: 1229, endPoint y: 262, distance: 263.0
click at [1021, 423] on div at bounding box center [696, 450] width 1488 height 667
click at [1276, 107] on button "HQ021660_ADM_REV1_AW GIRL BUTTERFLY SHORT_SaeA_082525" at bounding box center [1270, 99] width 83 height 19
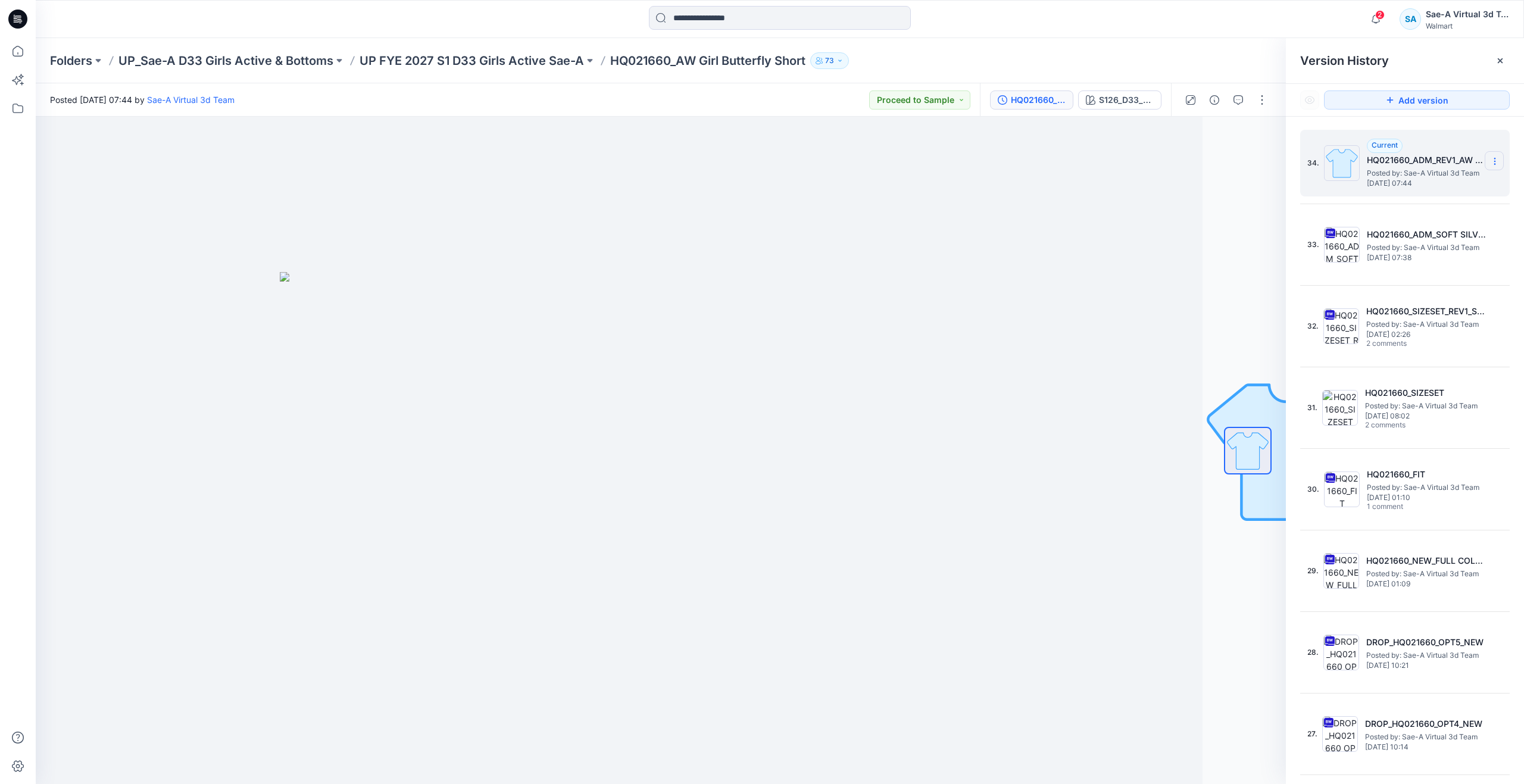
click at [1494, 161] on section at bounding box center [1494, 161] width 19 height 19
click at [1416, 205] on span "Rename Version" at bounding box center [1416, 208] width 62 height 14
click at [1421, 158] on input "**********" at bounding box center [1436, 159] width 131 height 19
drag, startPoint x: 1453, startPoint y: 158, endPoint x: 1395, endPoint y: 160, distance: 58.0
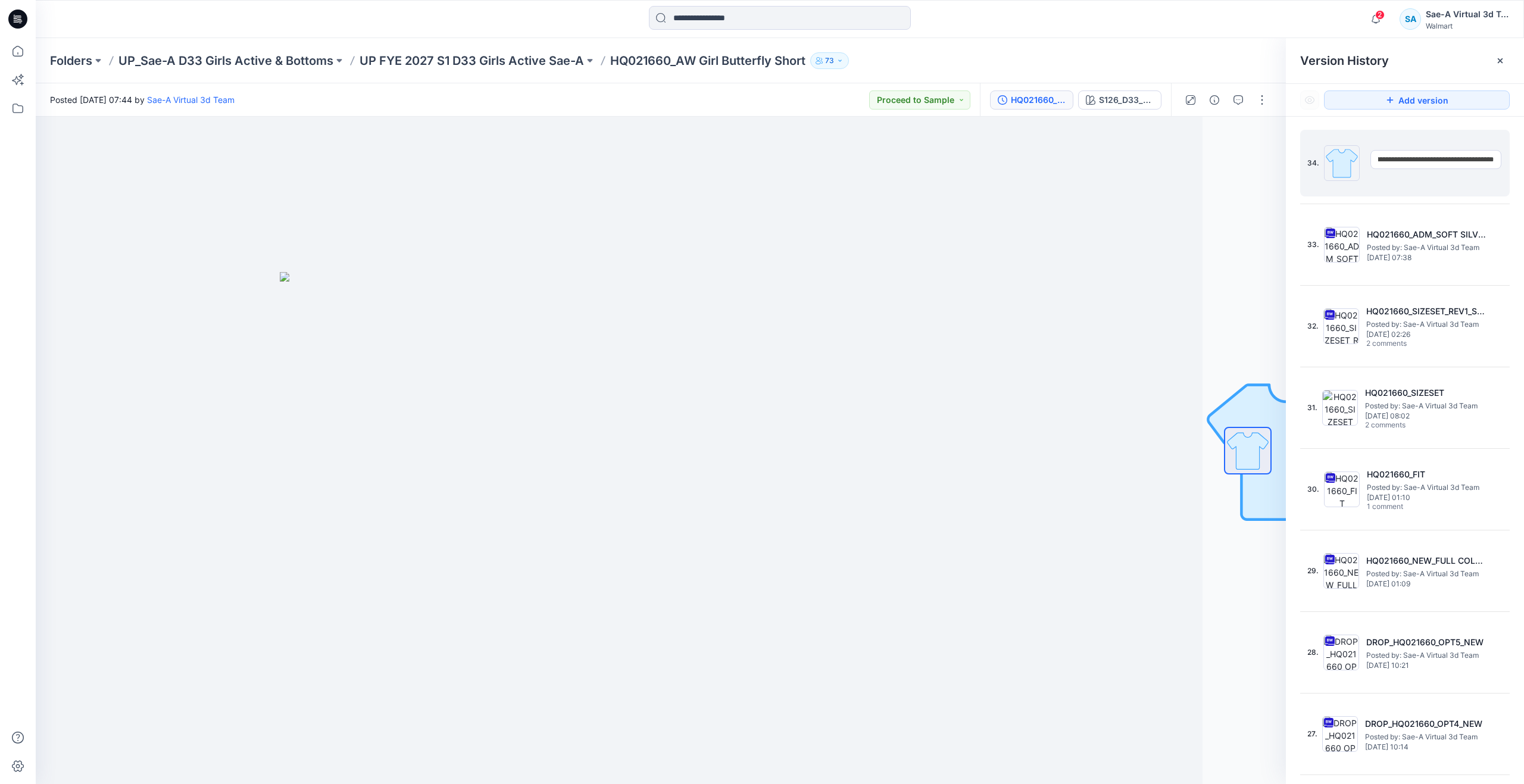
click at [1395, 160] on input "**********" at bounding box center [1436, 159] width 131 height 19
click at [1436, 161] on input "**********" at bounding box center [1436, 159] width 131 height 19
drag, startPoint x: 1441, startPoint y: 159, endPoint x: 1497, endPoint y: 157, distance: 56.0
click at [1497, 157] on div "**********" at bounding box center [1405, 163] width 210 height 67
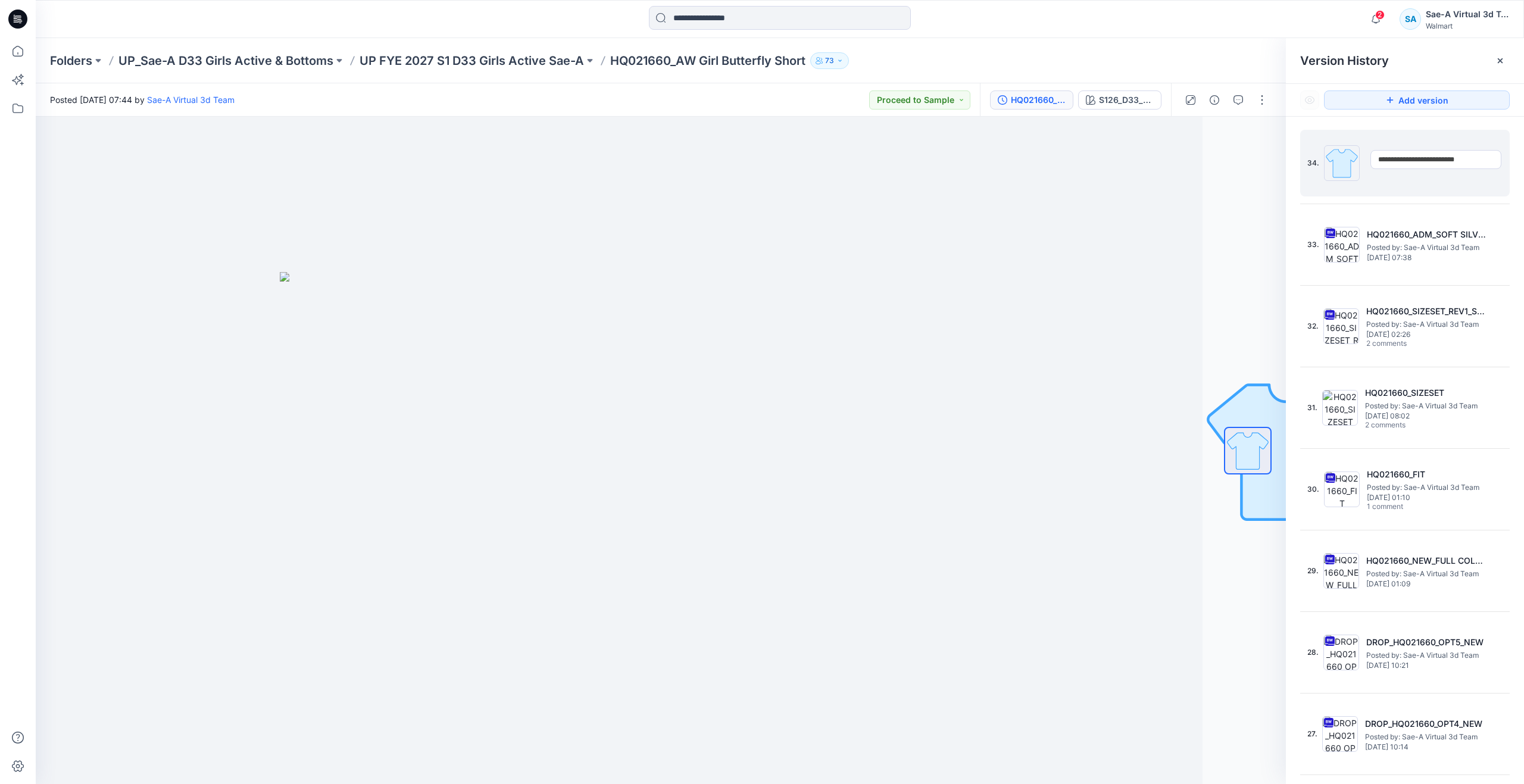
type input "**********"
click at [1377, 179] on div "34." at bounding box center [1397, 163] width 179 height 57
click at [30, 60] on icon at bounding box center [17, 51] width 27 height 27
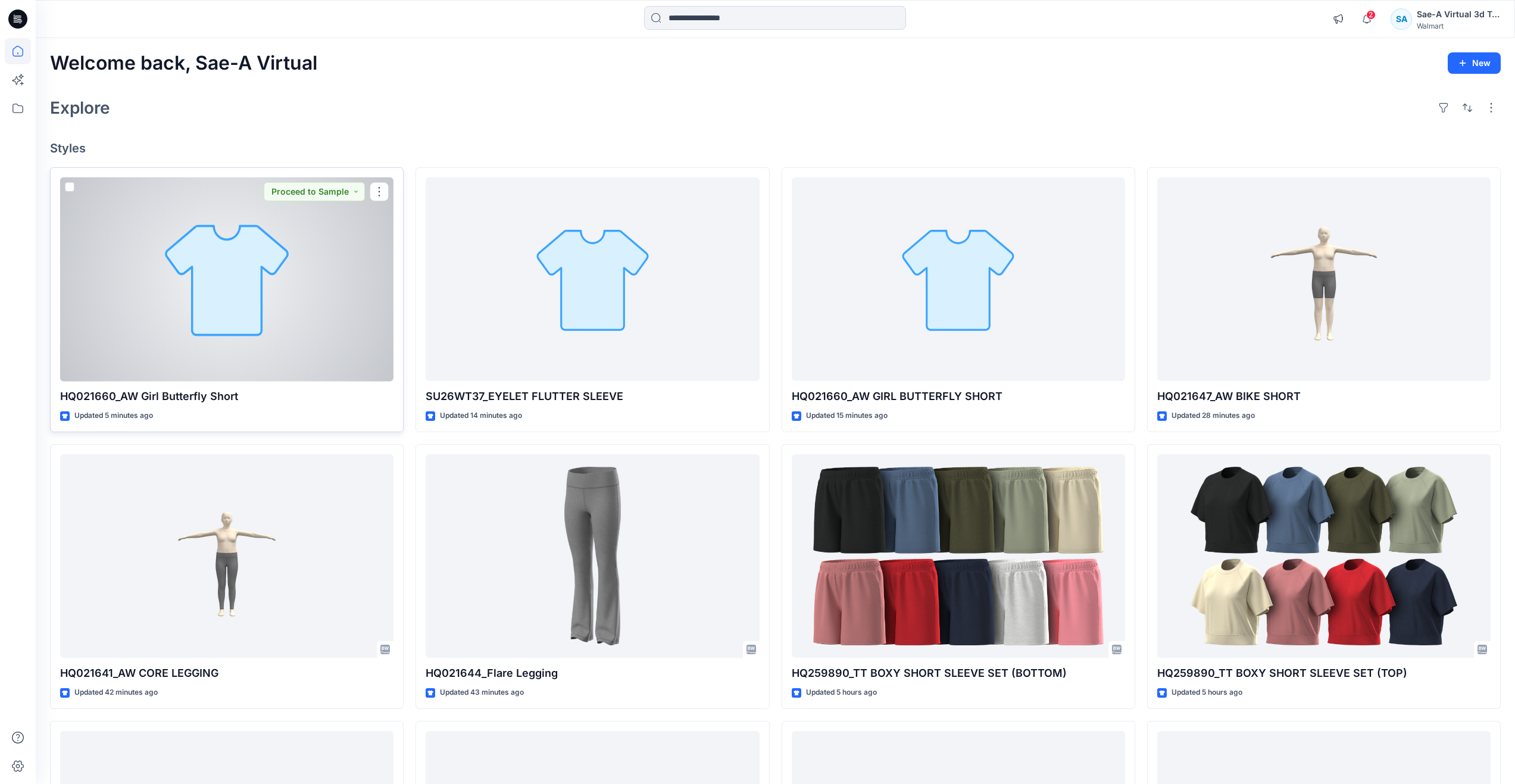
click at [262, 341] on div at bounding box center [227, 279] width 333 height 204
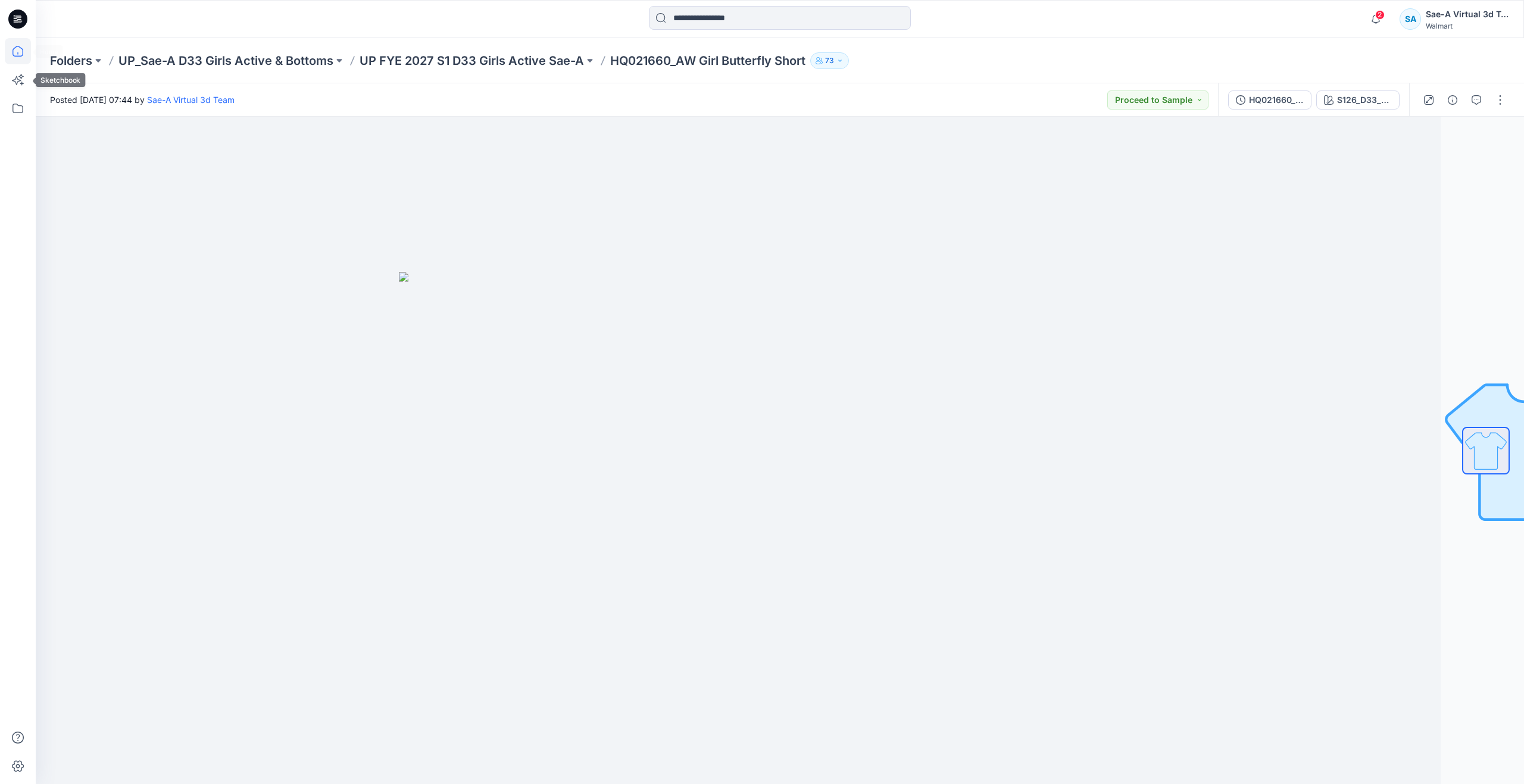
click at [27, 57] on icon at bounding box center [17, 51] width 27 height 27
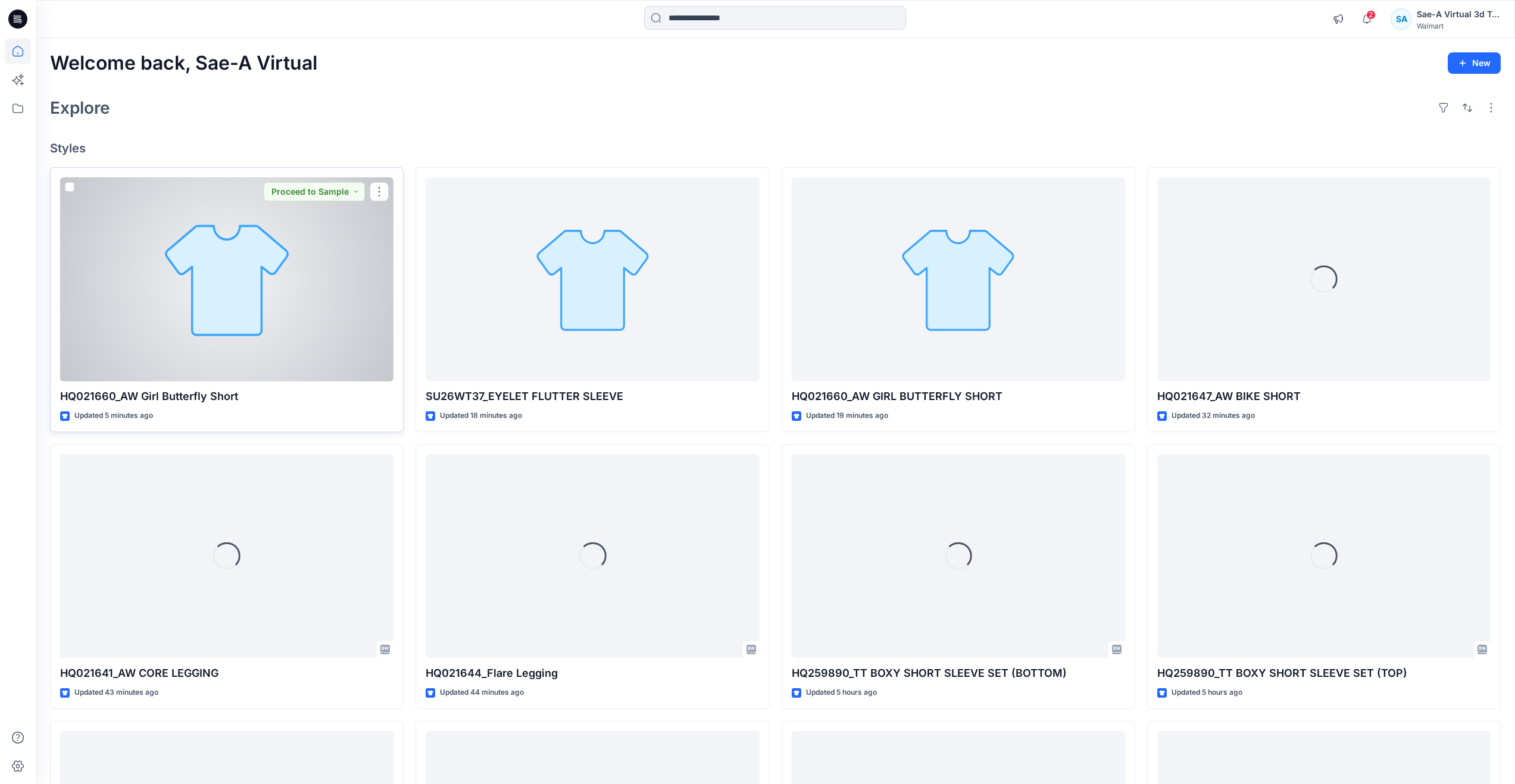
click at [233, 342] on div at bounding box center [227, 279] width 333 height 204
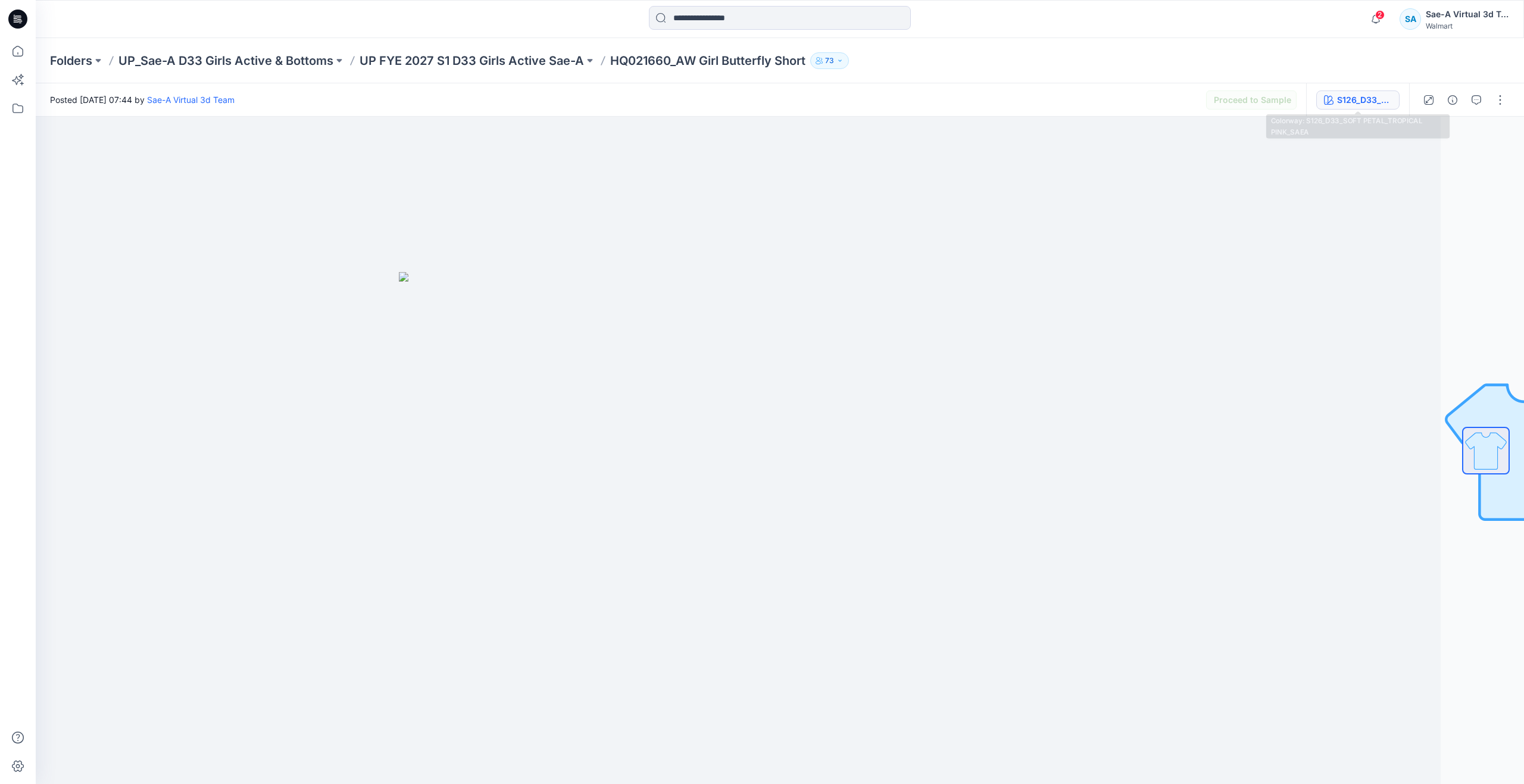
click at [1370, 98] on div "S126_D33_SOFT PETAL_TROPICAL PINK_SAEA" at bounding box center [1365, 99] width 55 height 13
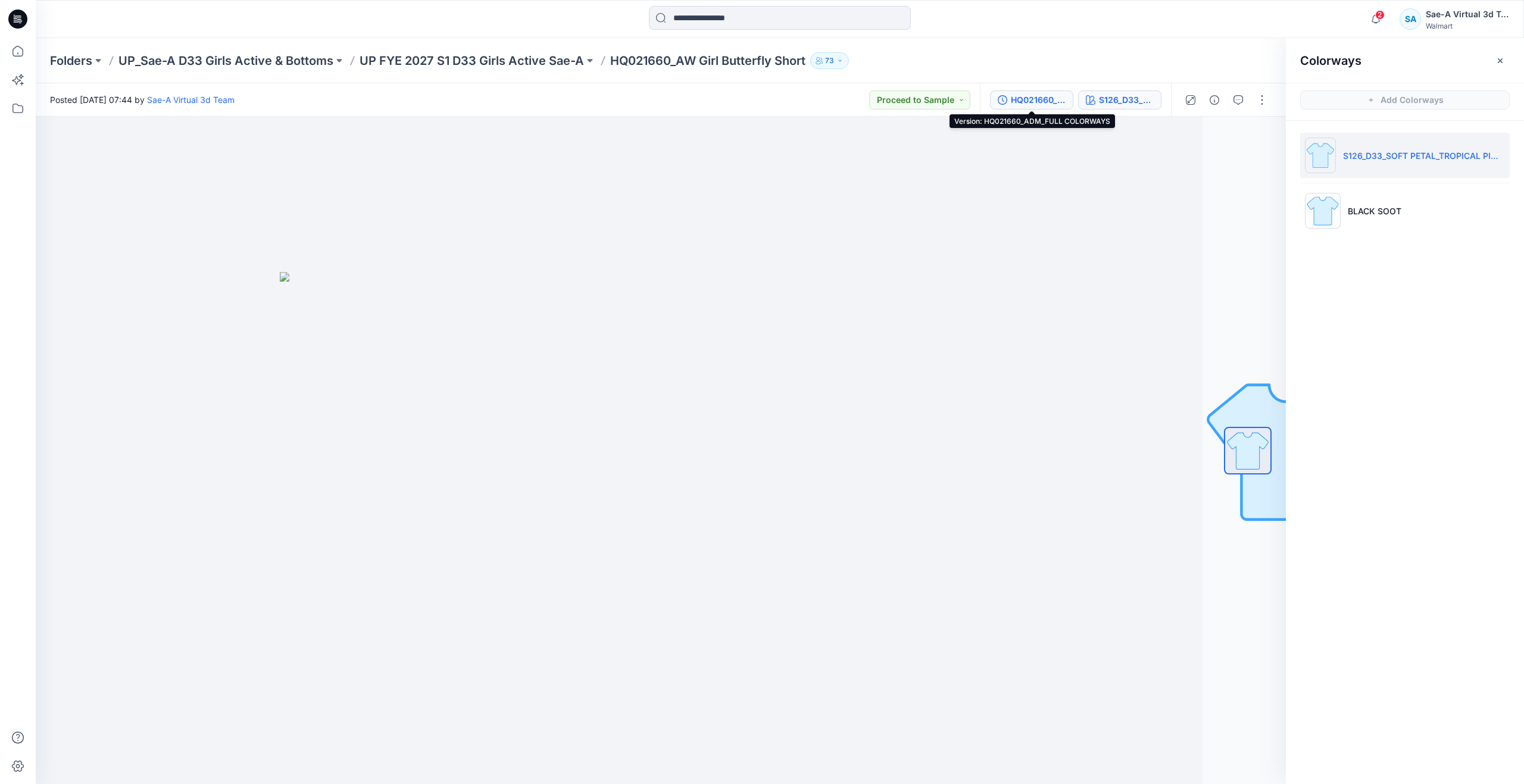
click at [1040, 96] on div "HQ021660_ADM_FULL COLORWAYS" at bounding box center [1038, 99] width 55 height 13
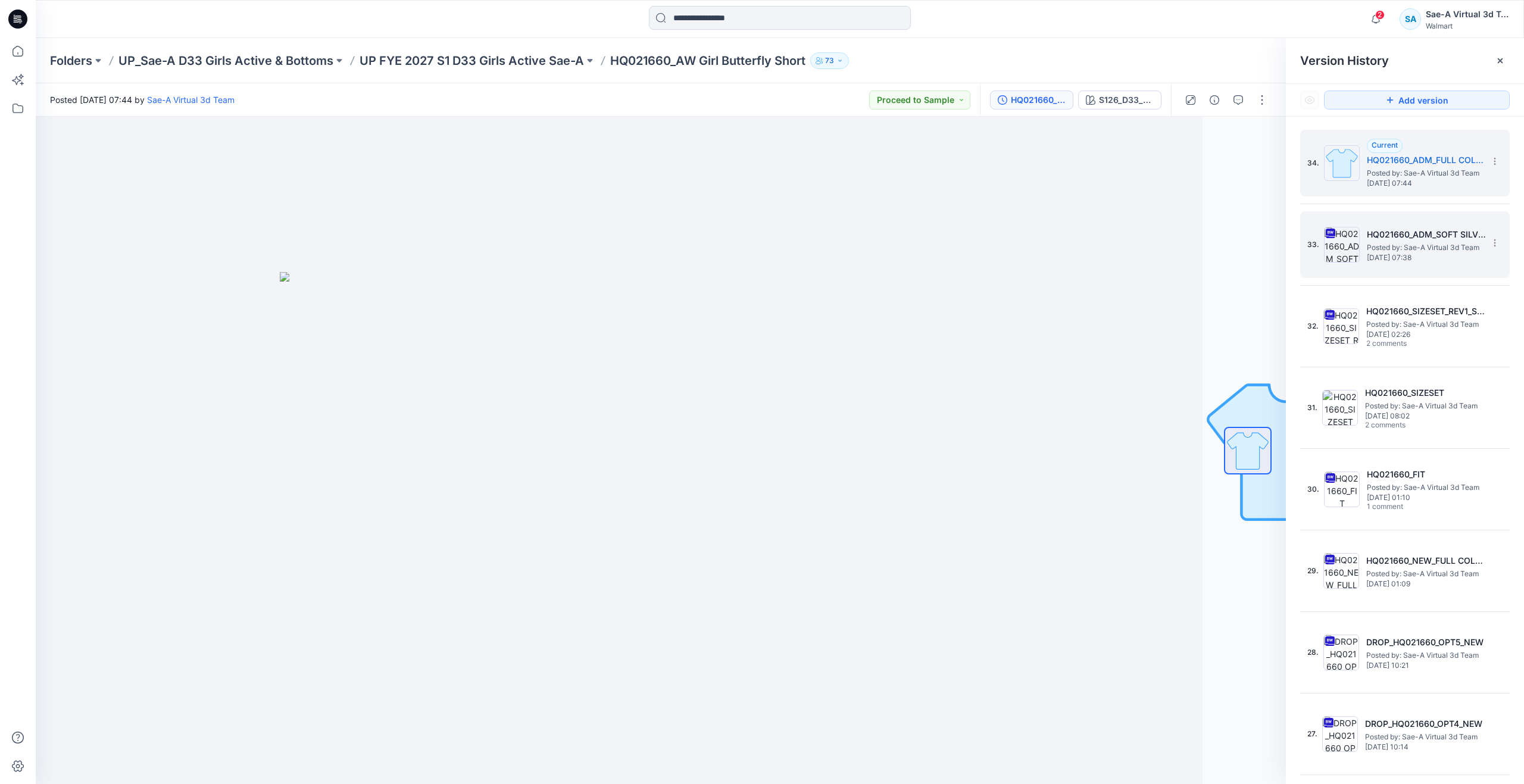
click at [1350, 245] on img at bounding box center [1341, 244] width 36 height 36
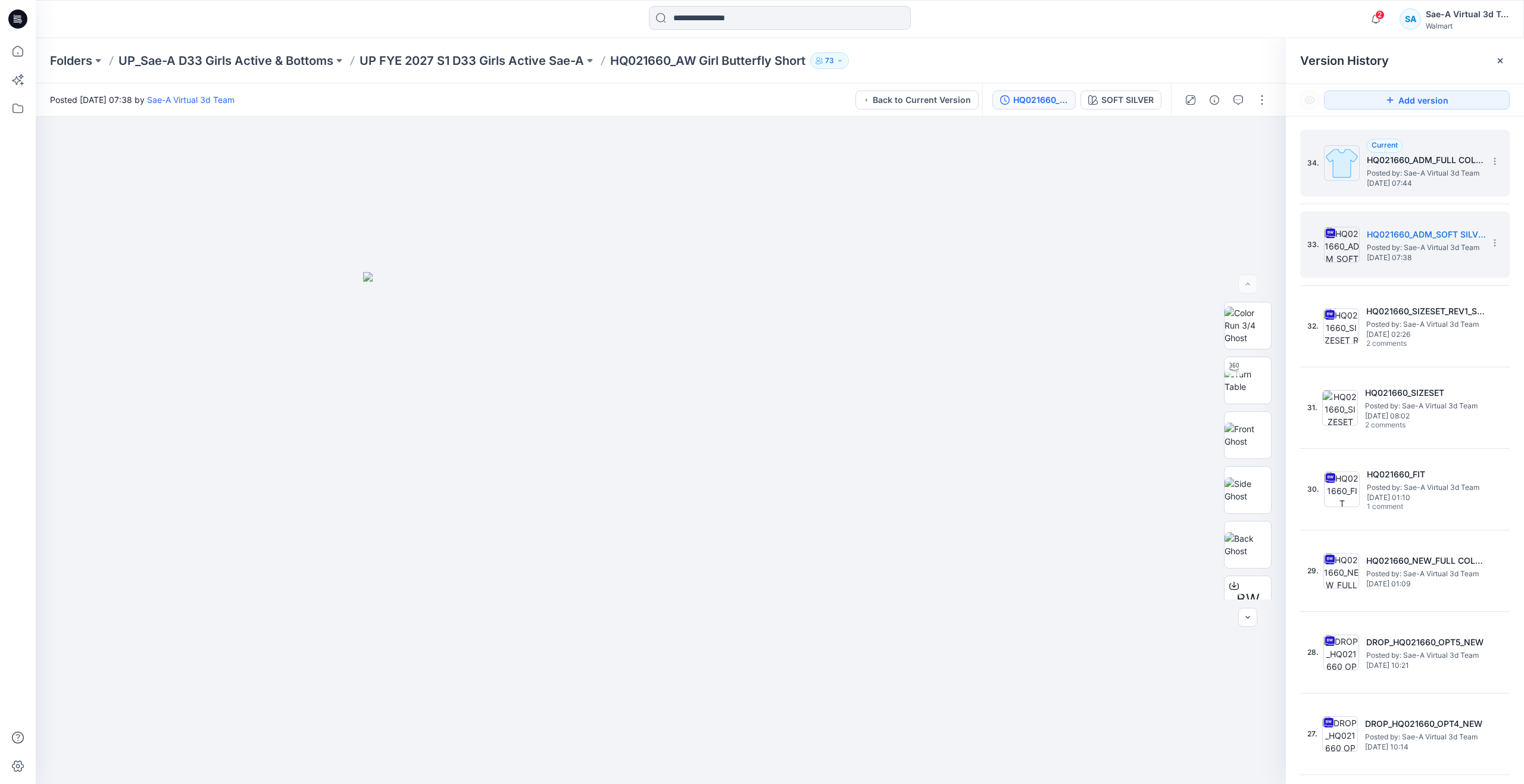
click at [1364, 172] on div "34. Current HQ021660_ADM_FULL COLORWAYS Posted by: Sae-A Virtual 3d Team Monday…" at bounding box center [1397, 163] width 179 height 57
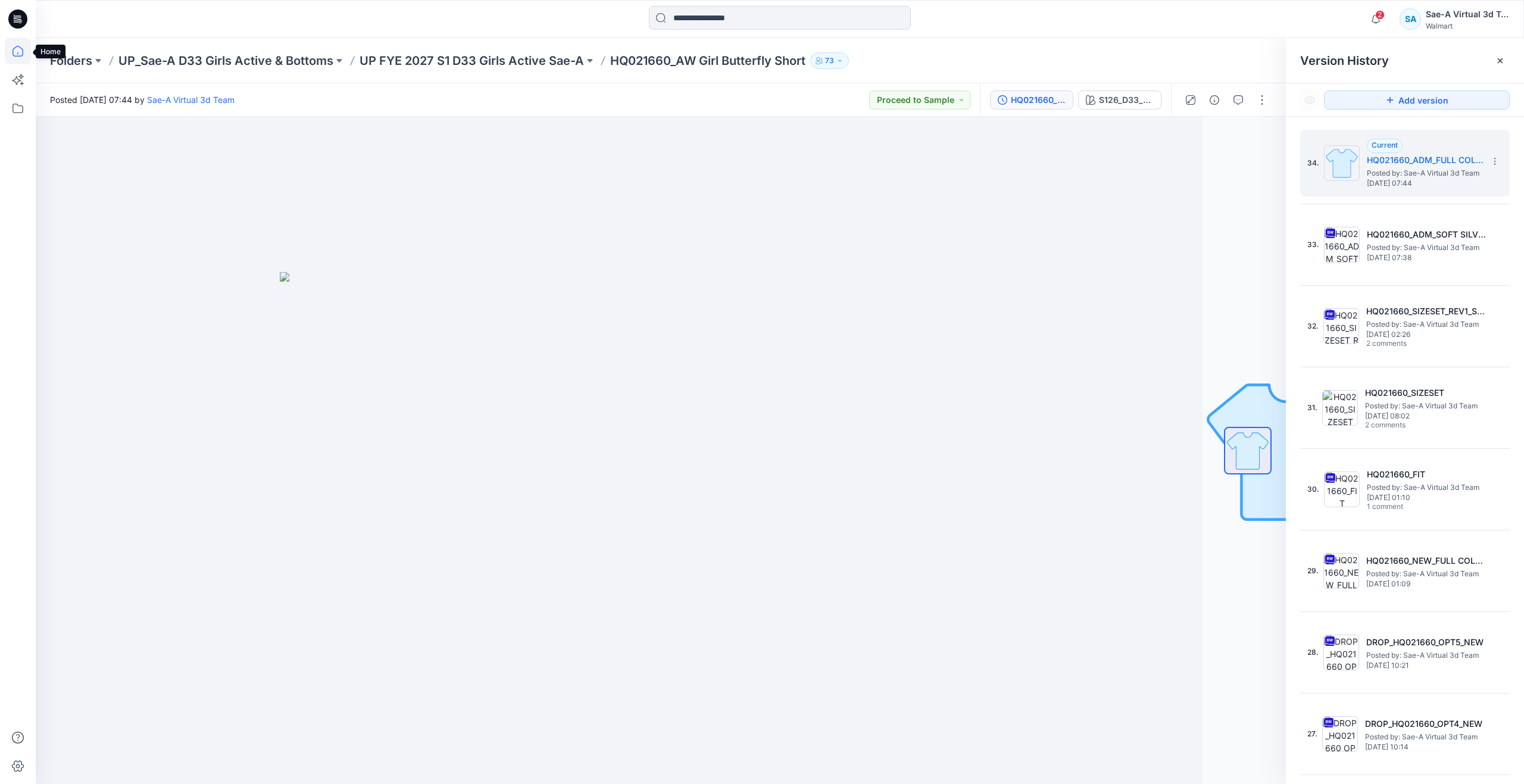
click at [12, 43] on icon at bounding box center [17, 51] width 27 height 27
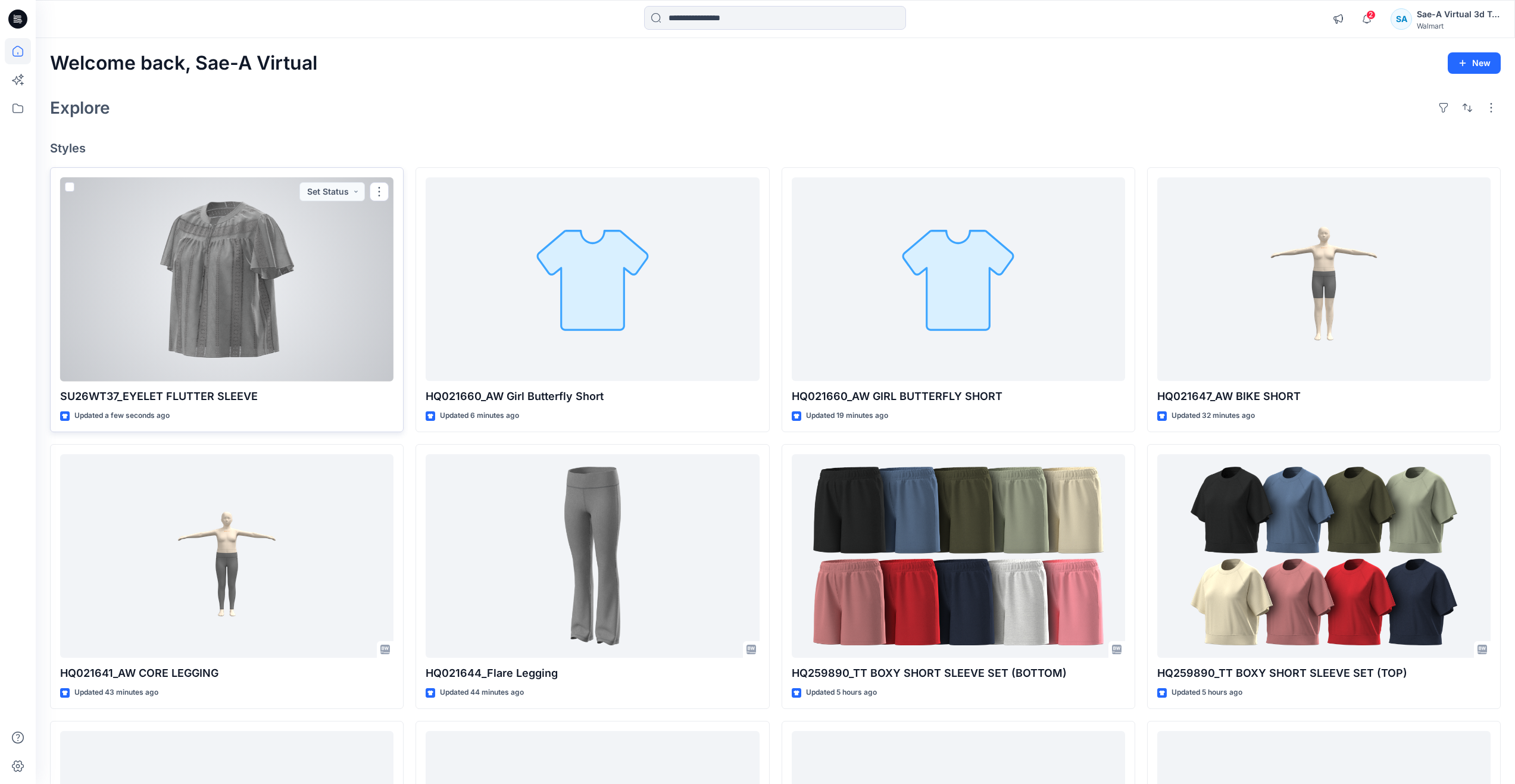
click at [343, 329] on div at bounding box center [227, 279] width 333 height 204
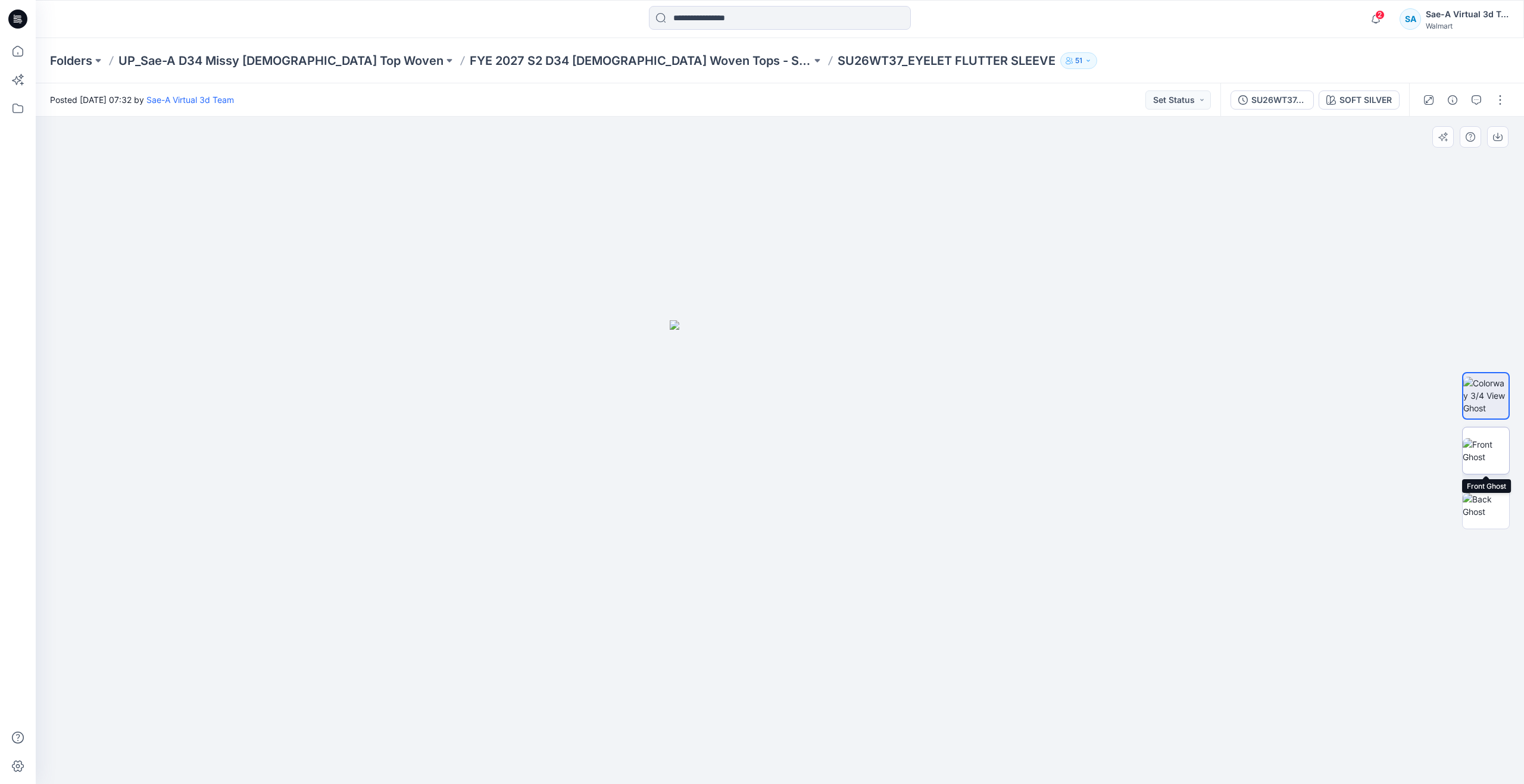
click at [1482, 445] on img at bounding box center [1485, 450] width 46 height 25
click at [18, 52] on icon at bounding box center [17, 51] width 27 height 27
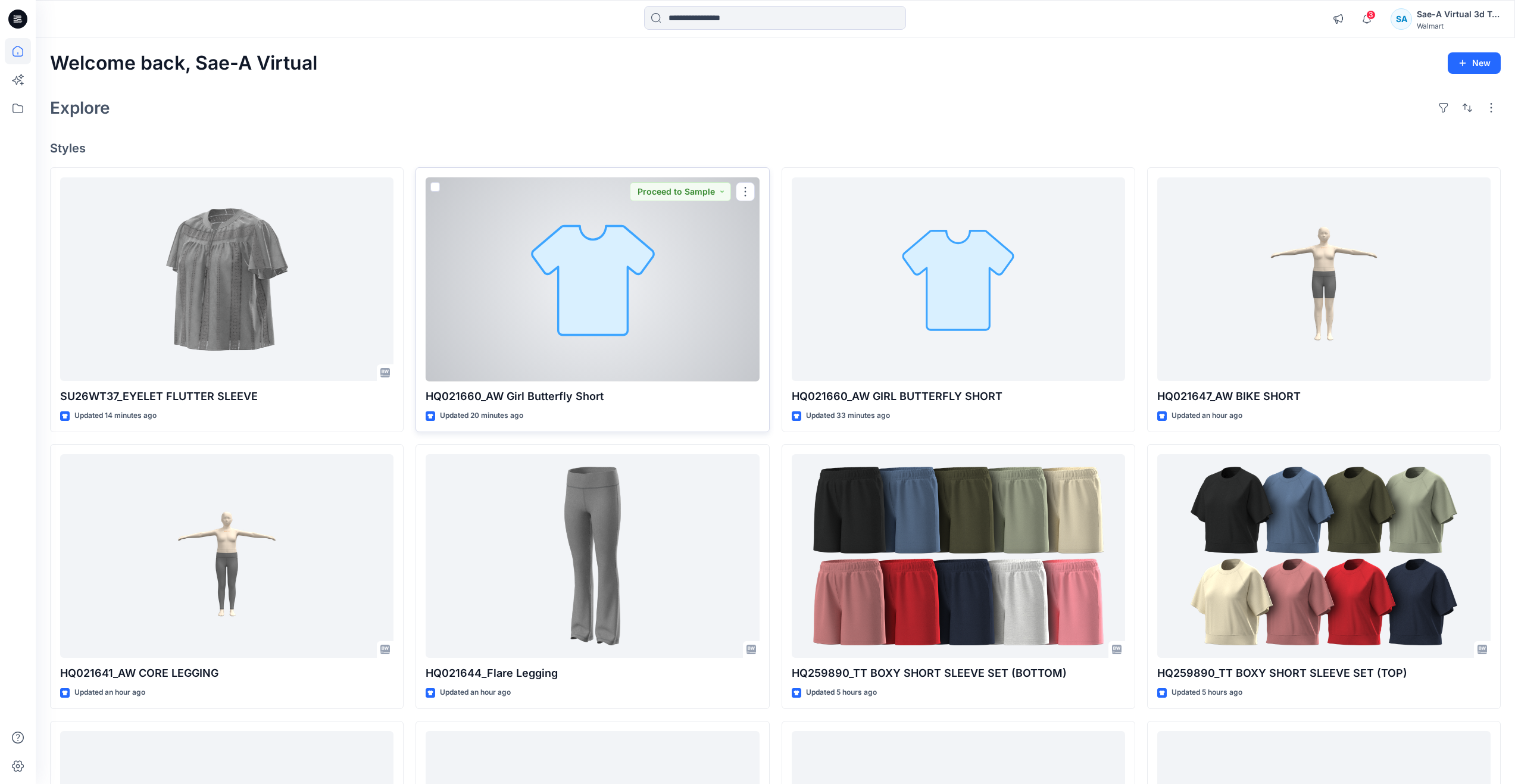
click at [604, 302] on div at bounding box center [593, 279] width 333 height 204
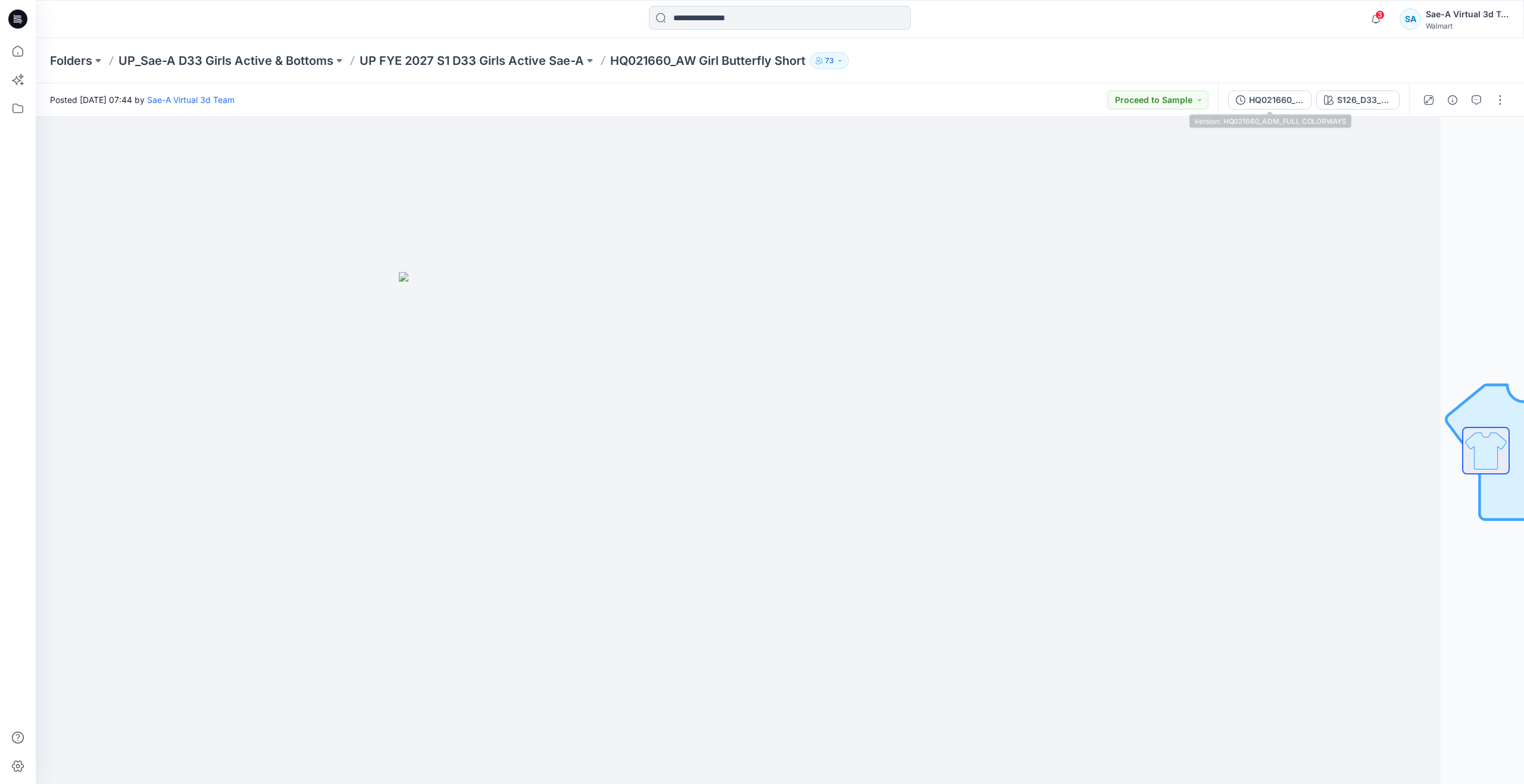
click at [1252, 87] on div "HQ021660_ADM_FULL COLORWAYS S126_D33_SOFT PETAL_TROPICAL PINK_SAEA" at bounding box center [1313, 100] width 191 height 33
click at [1260, 97] on div "HQ021660_ADM_FULL COLORWAYS" at bounding box center [1276, 99] width 55 height 13
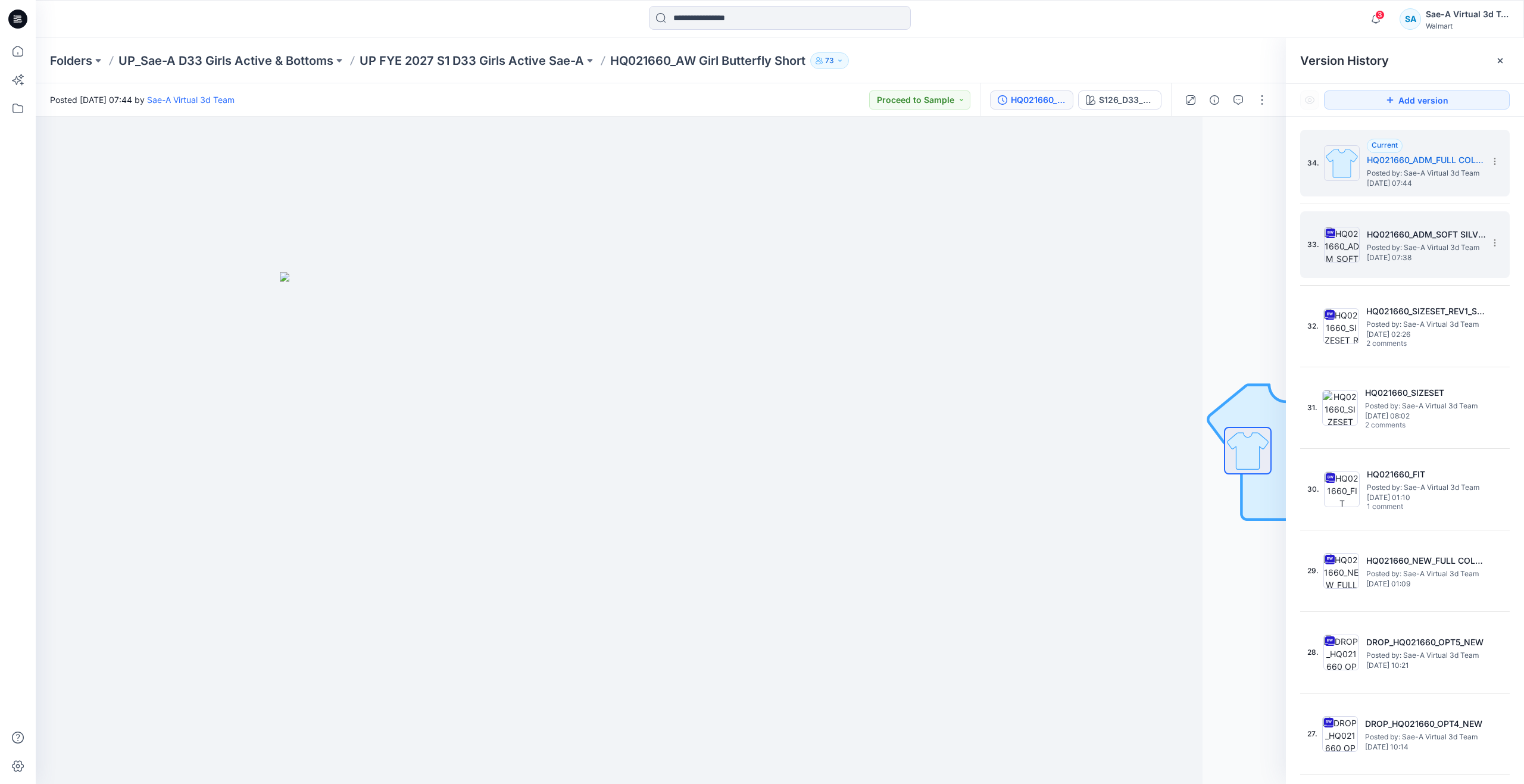
click at [1380, 239] on h5 "HQ021660_ADM_SOFT SILVER" at bounding box center [1426, 234] width 119 height 14
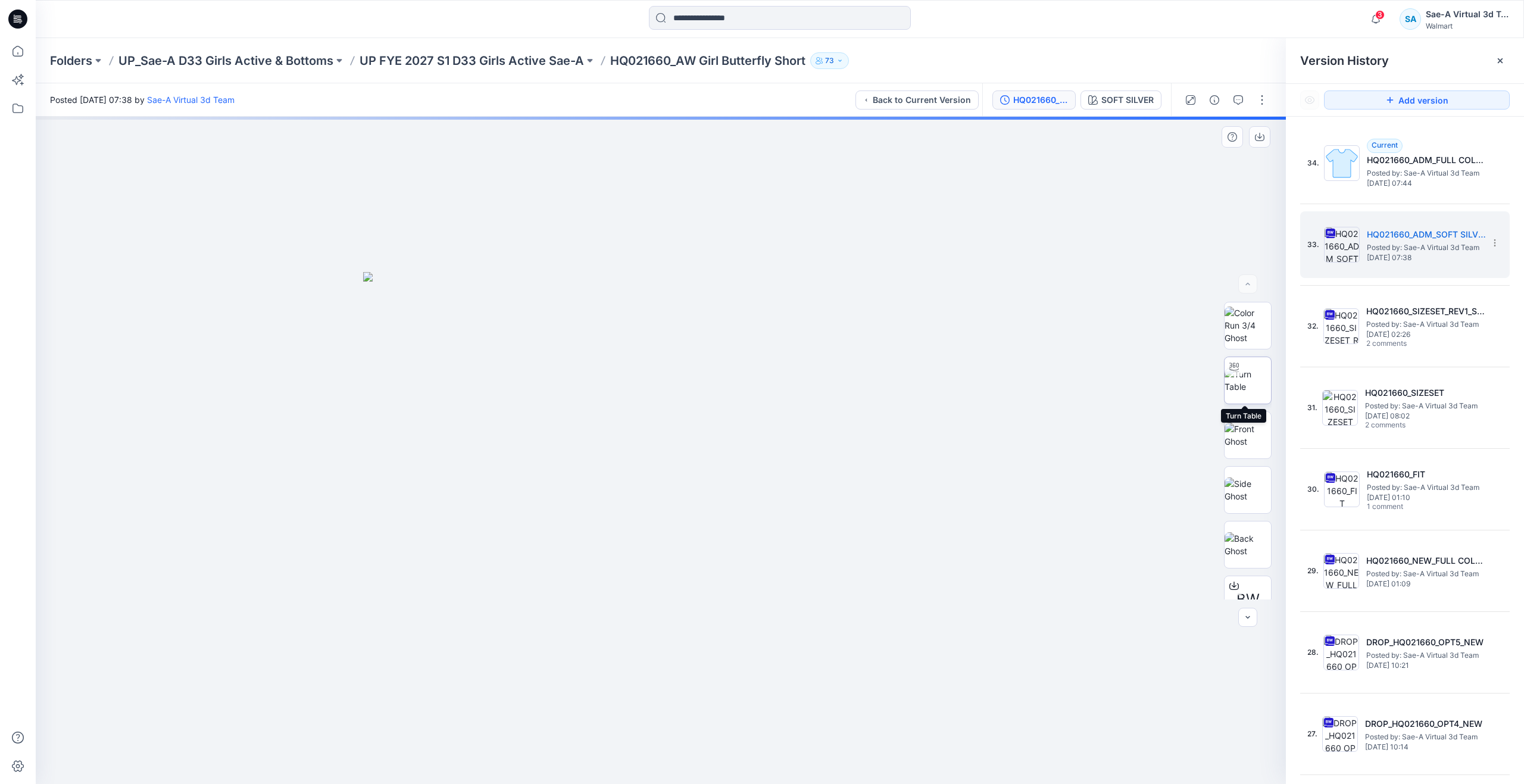
click at [1245, 384] on img at bounding box center [1247, 380] width 46 height 25
drag, startPoint x: 662, startPoint y: 767, endPoint x: 712, endPoint y: 738, distance: 57.8
click at [712, 738] on icon at bounding box center [662, 748] width 360 height 45
drag, startPoint x: 685, startPoint y: 580, endPoint x: 682, endPoint y: 376, distance: 204.0
click at [17, 43] on icon at bounding box center [17, 51] width 27 height 27
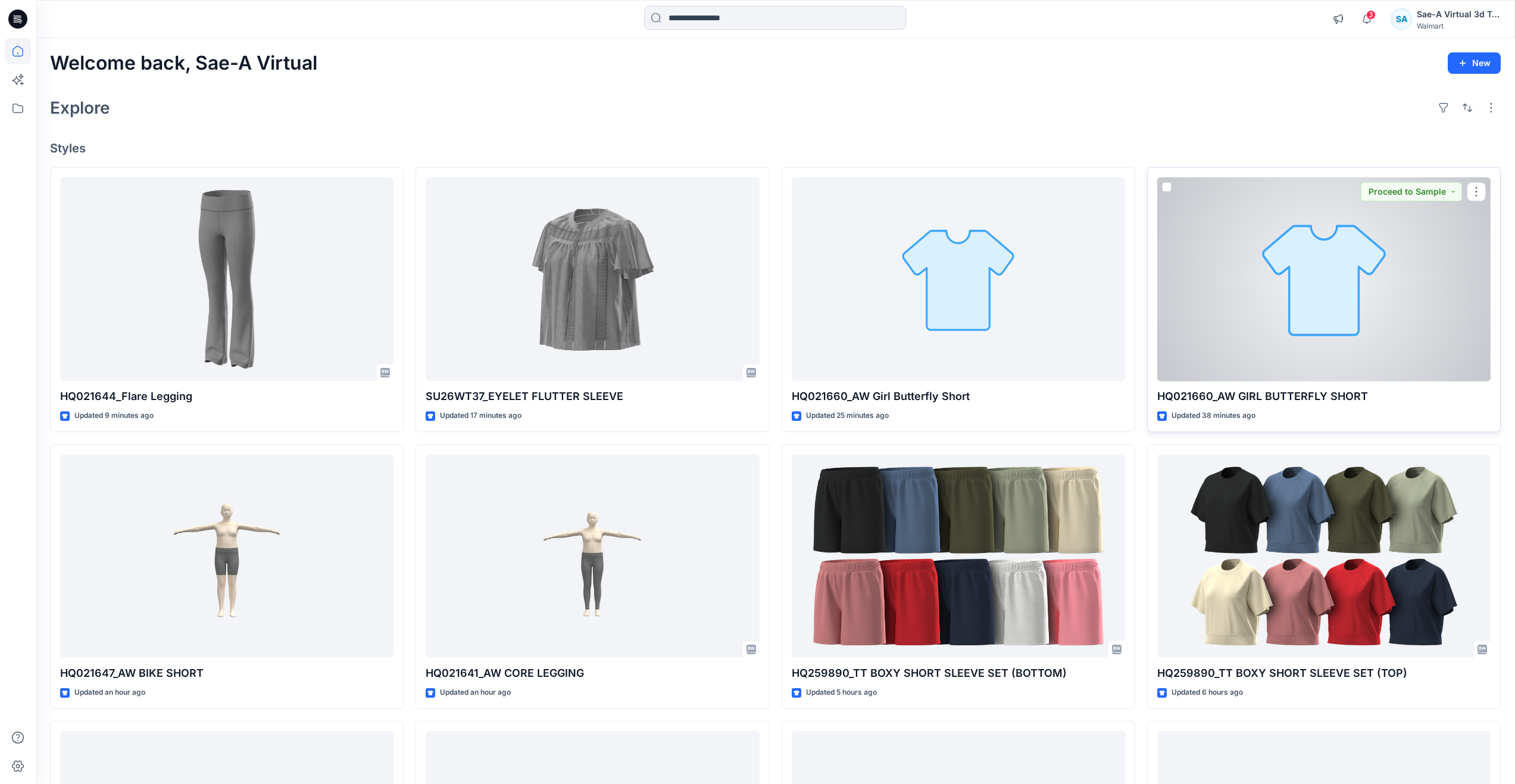
click at [1266, 335] on div at bounding box center [1324, 279] width 333 height 204
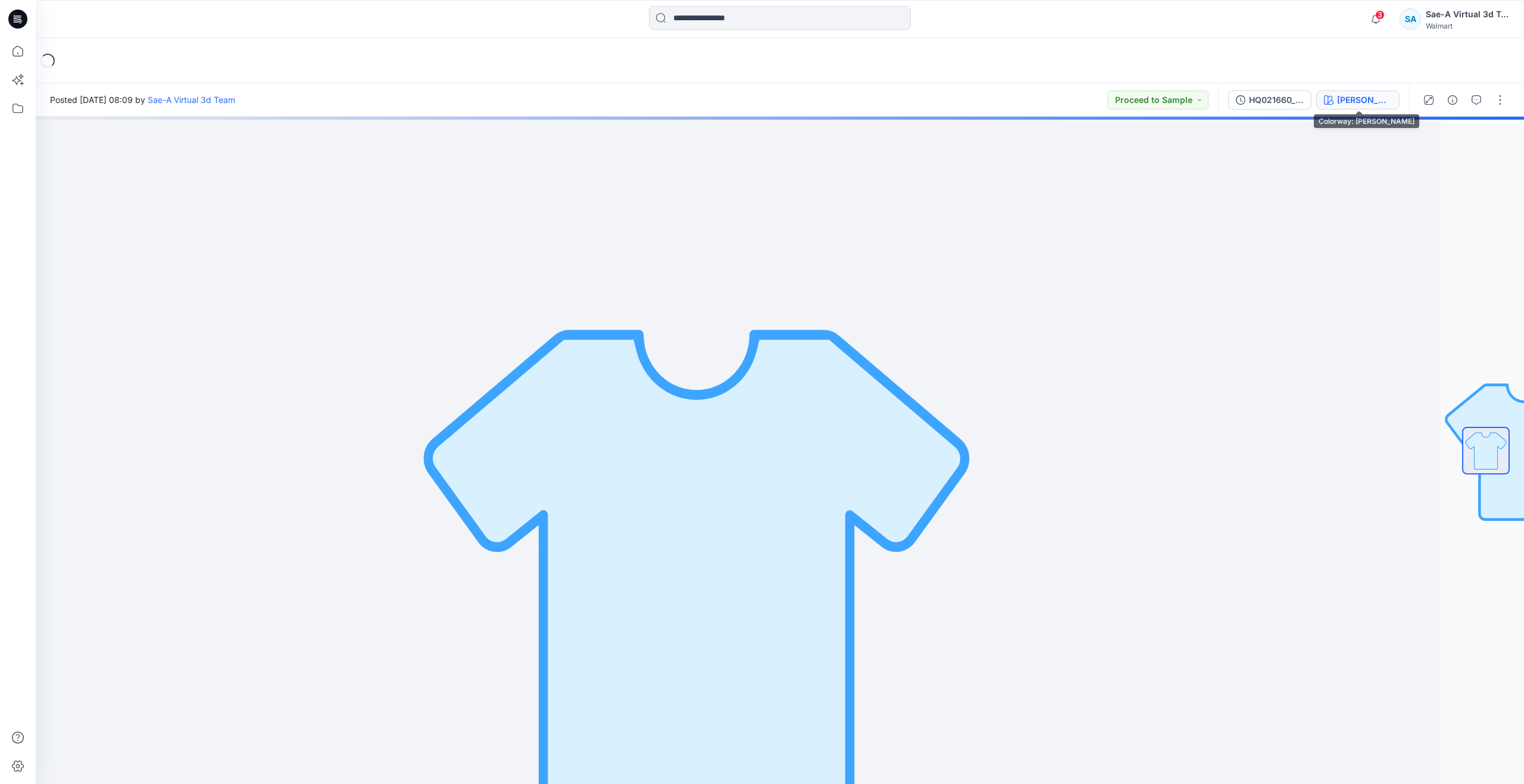
click at [1341, 94] on div "[PERSON_NAME]" at bounding box center [1365, 99] width 55 height 13
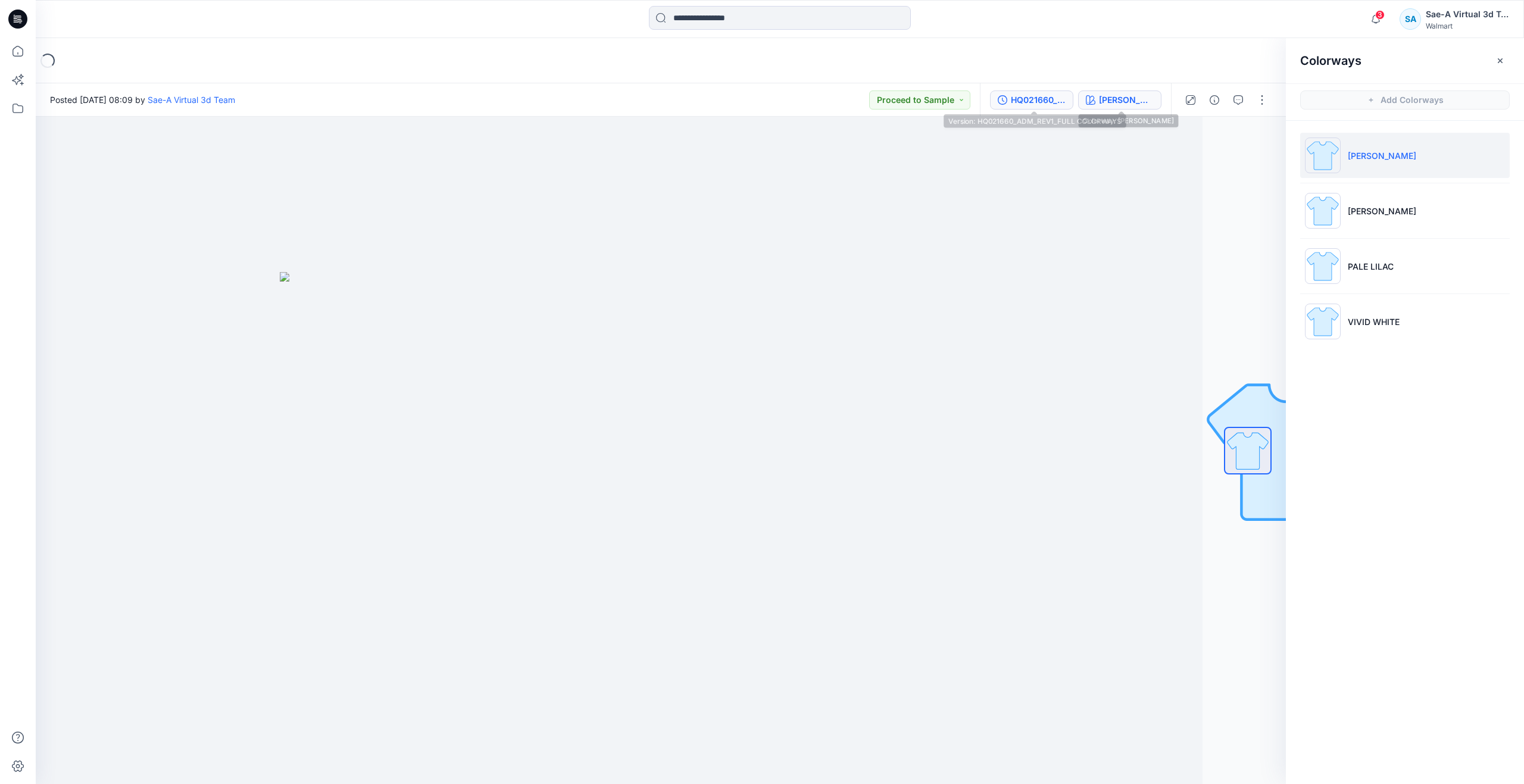
click at [1044, 100] on div "HQ021660_ADM_REV1_FULL COLORWAYS" at bounding box center [1038, 99] width 55 height 13
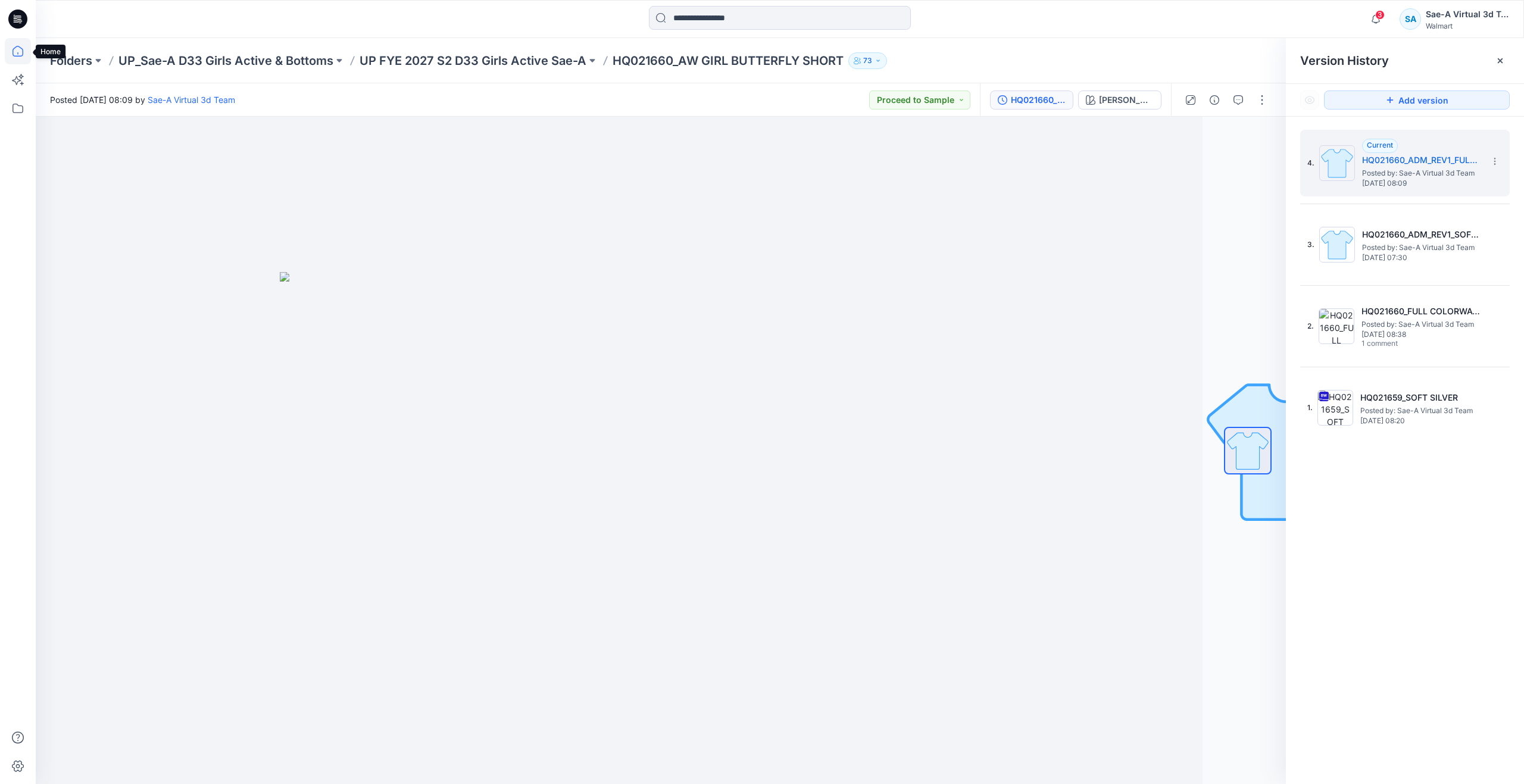
click at [23, 57] on icon at bounding box center [17, 51] width 27 height 27
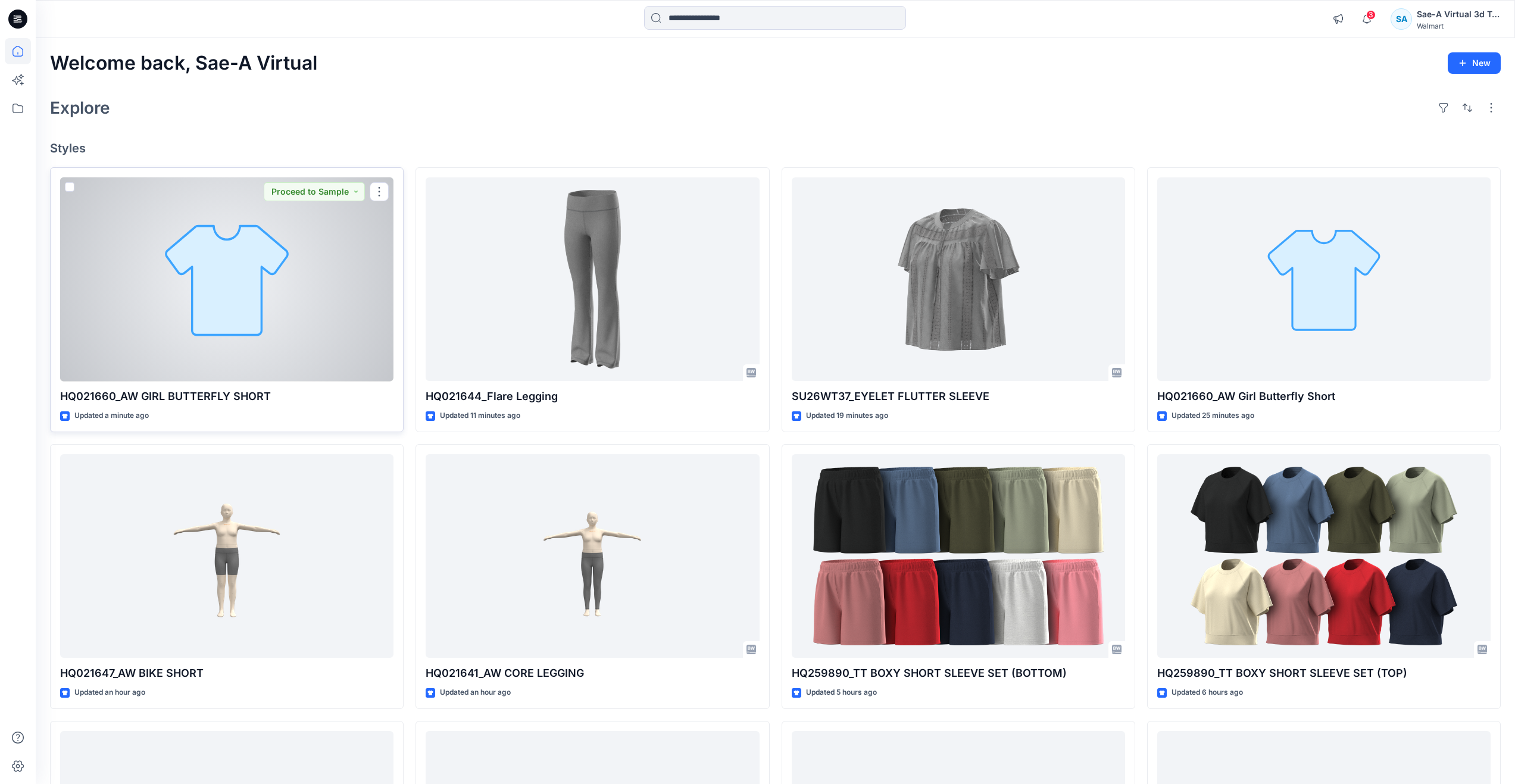
click at [243, 352] on div at bounding box center [227, 279] width 333 height 204
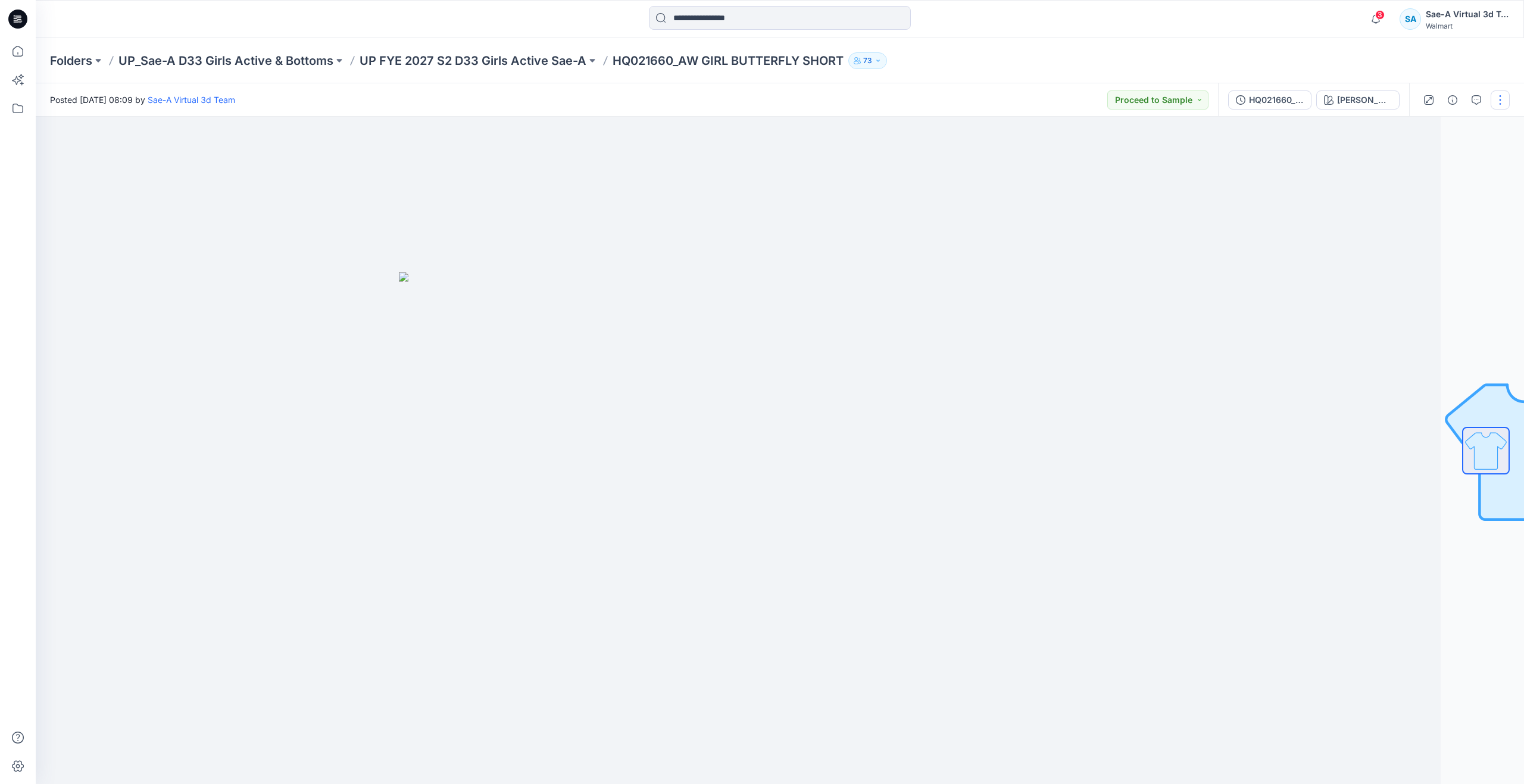
click at [1494, 99] on button "button" at bounding box center [1500, 99] width 19 height 19
click at [1435, 155] on button "Edit" at bounding box center [1450, 161] width 110 height 22
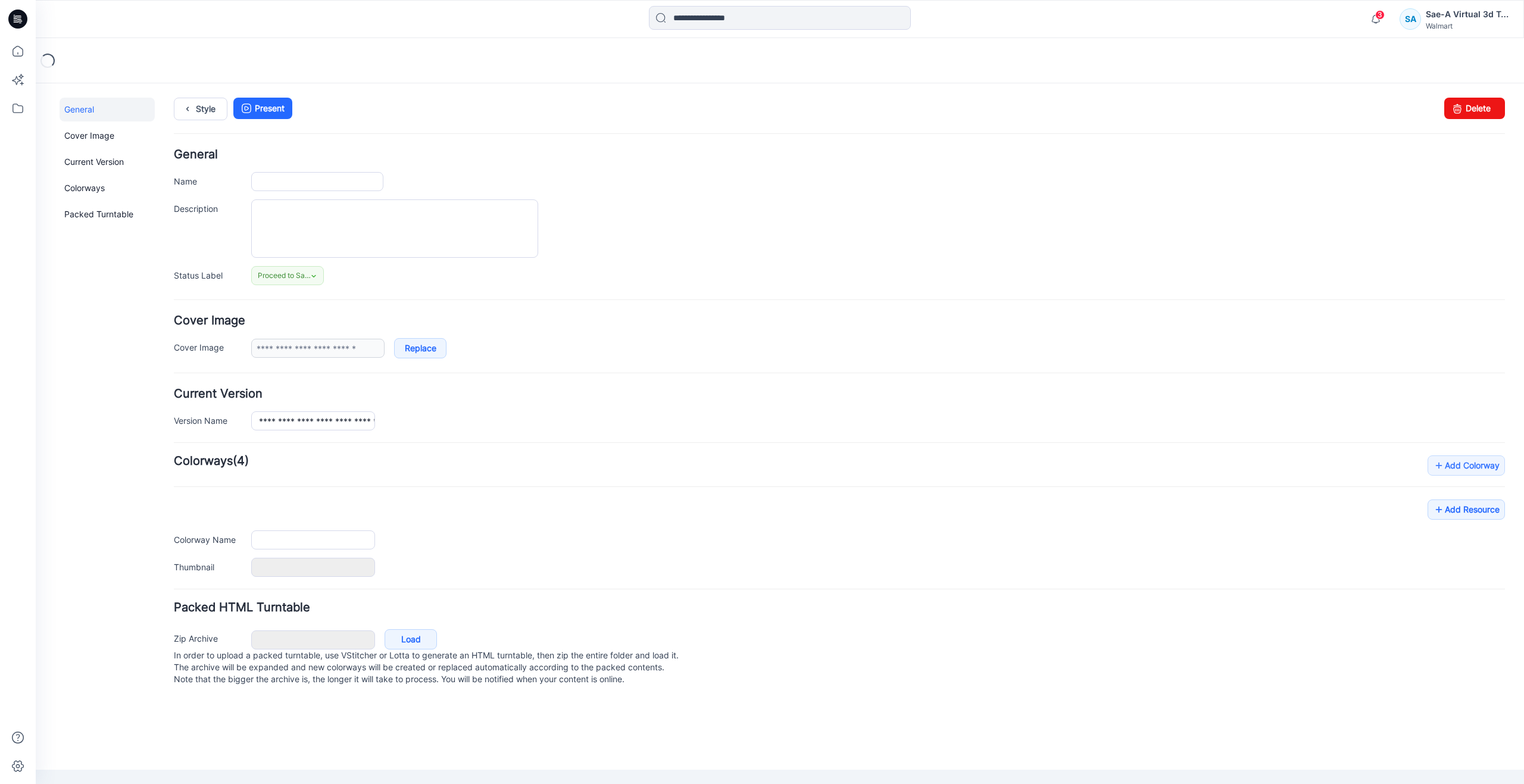
type input "**********"
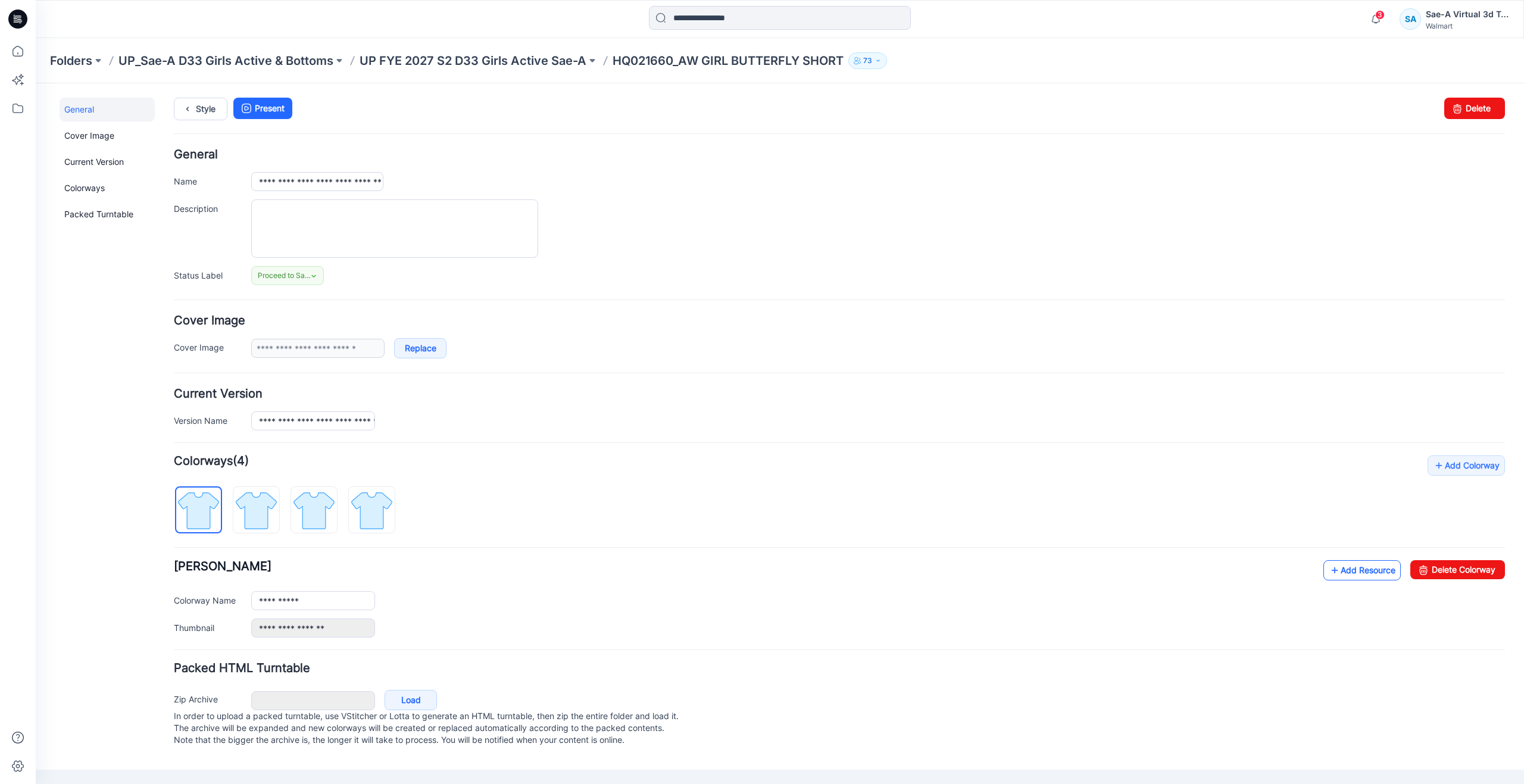
click at [1335, 570] on icon at bounding box center [1335, 570] width 12 height 19
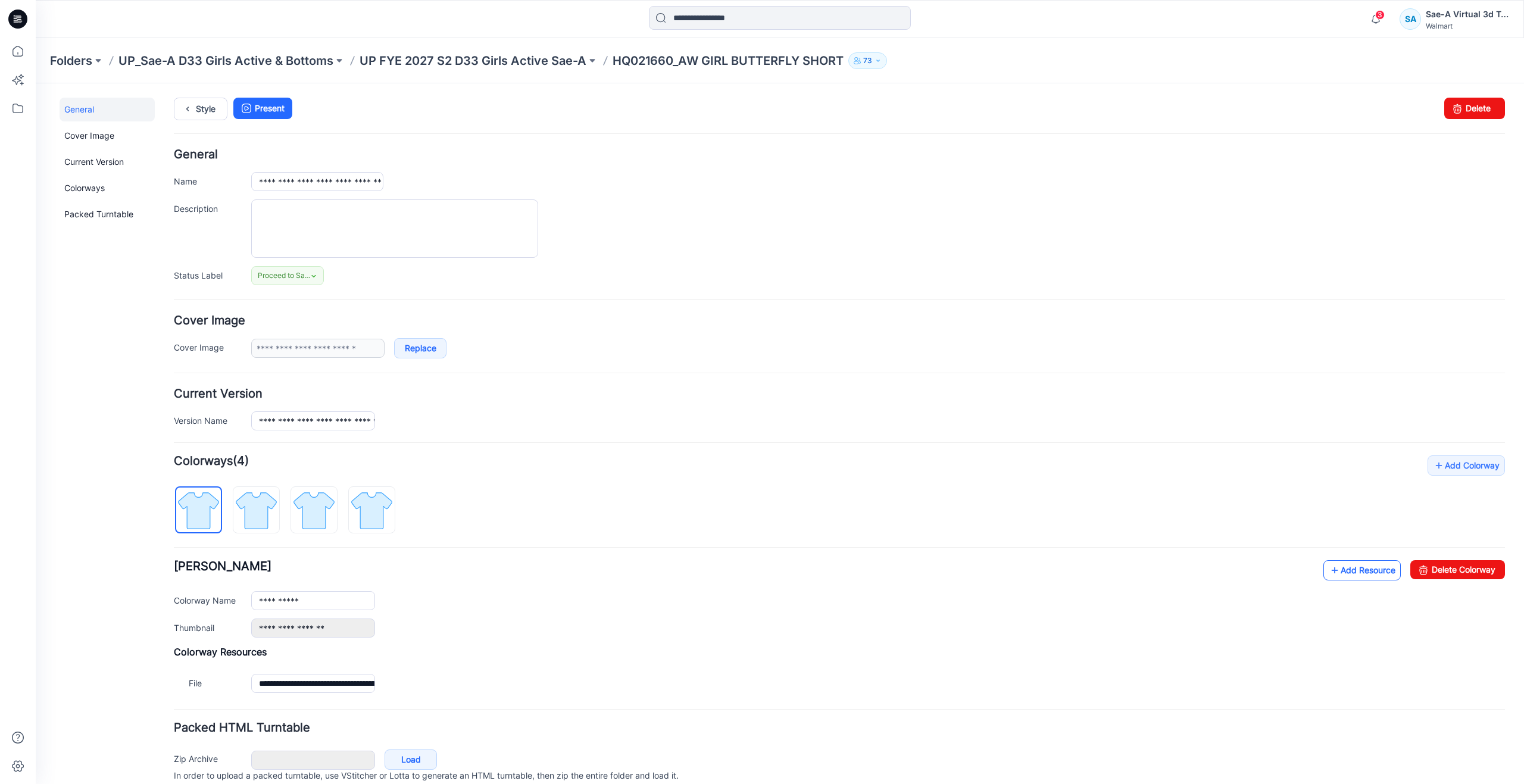
click at [1329, 565] on icon at bounding box center [1335, 570] width 12 height 19
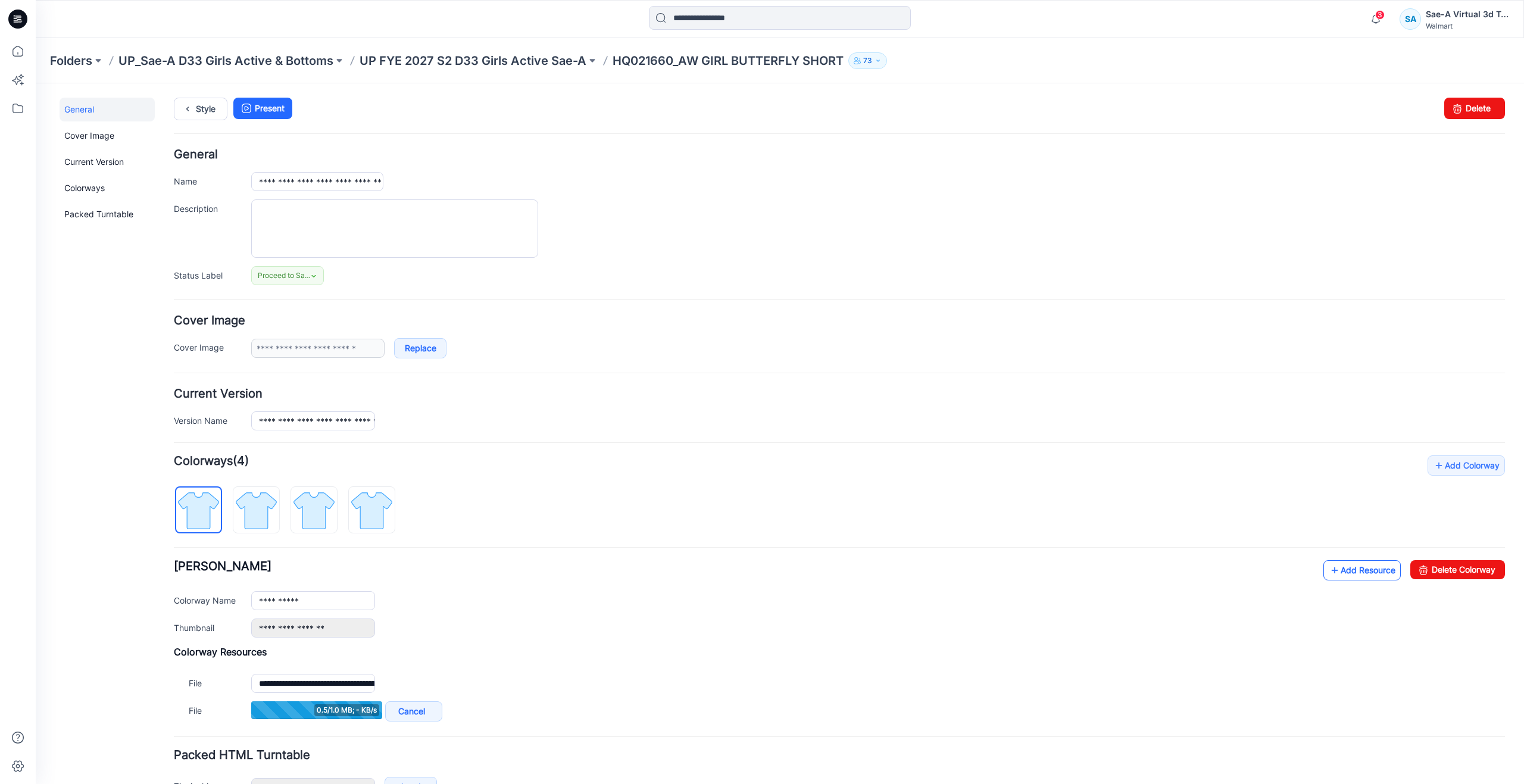
click at [1331, 570] on link "Add Resource" at bounding box center [1362, 570] width 77 height 20
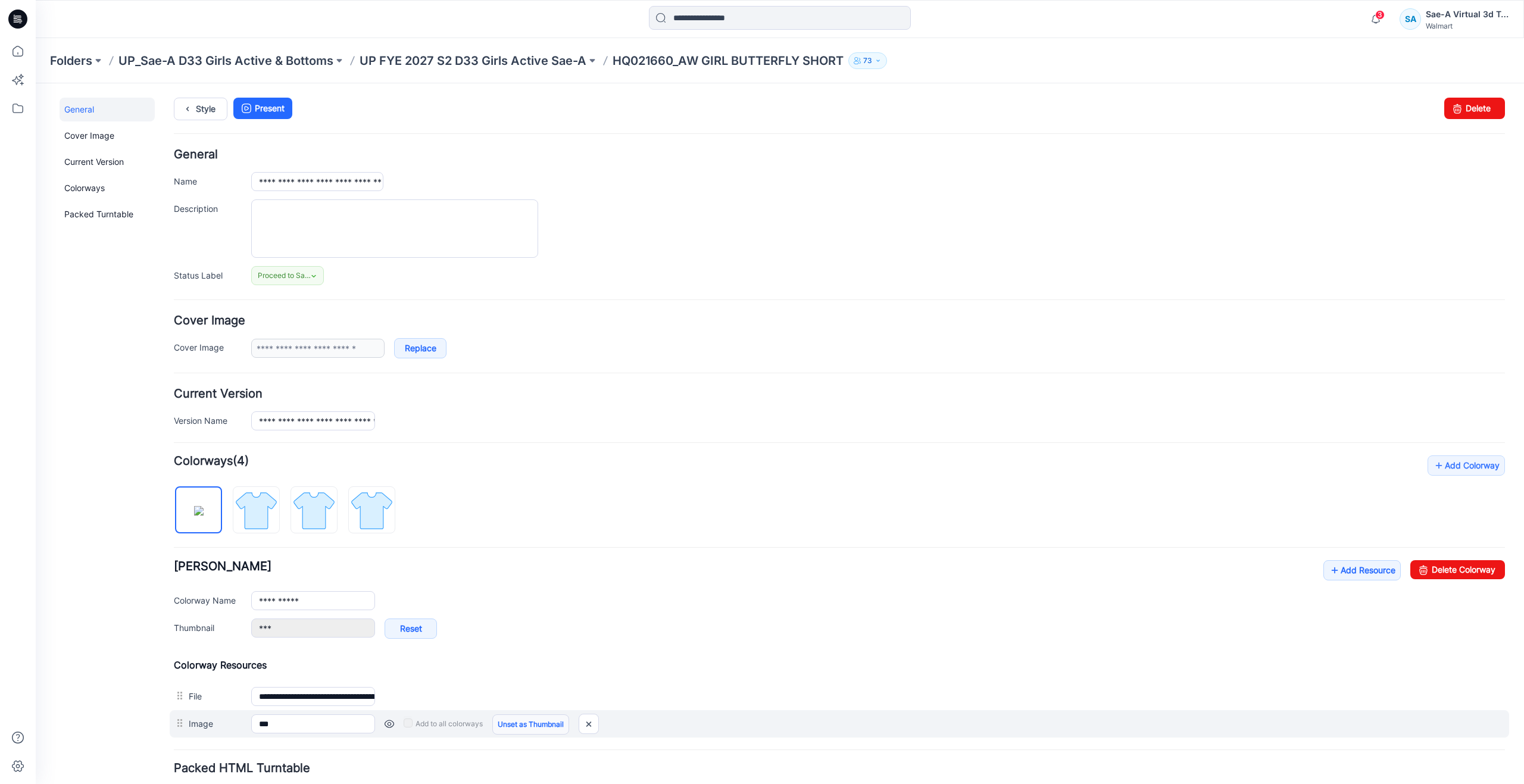
click at [510, 726] on link "Unset as Thumbnail" at bounding box center [530, 724] width 77 height 20
type input "**********"
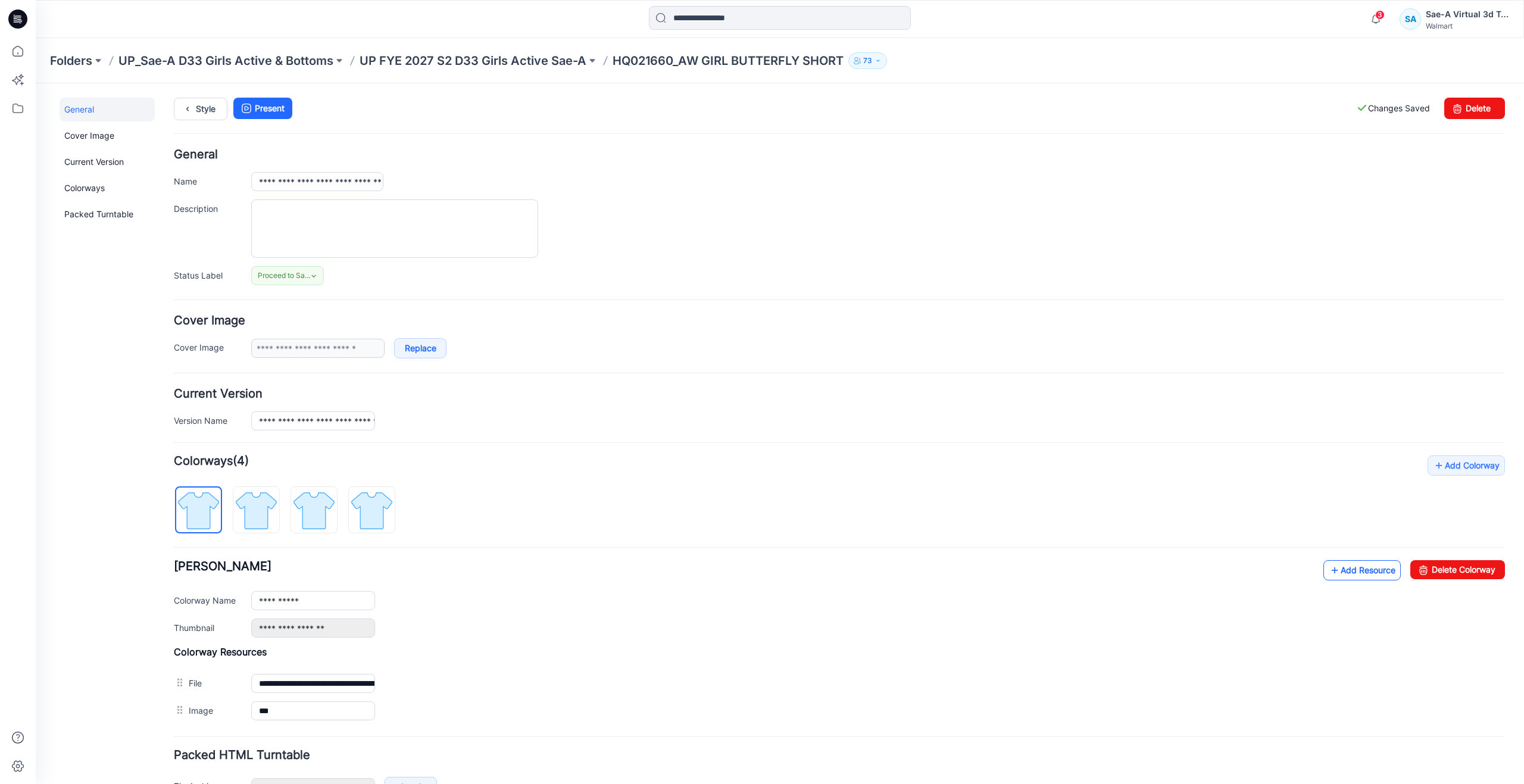
click at [1329, 570] on icon at bounding box center [1335, 570] width 12 height 19
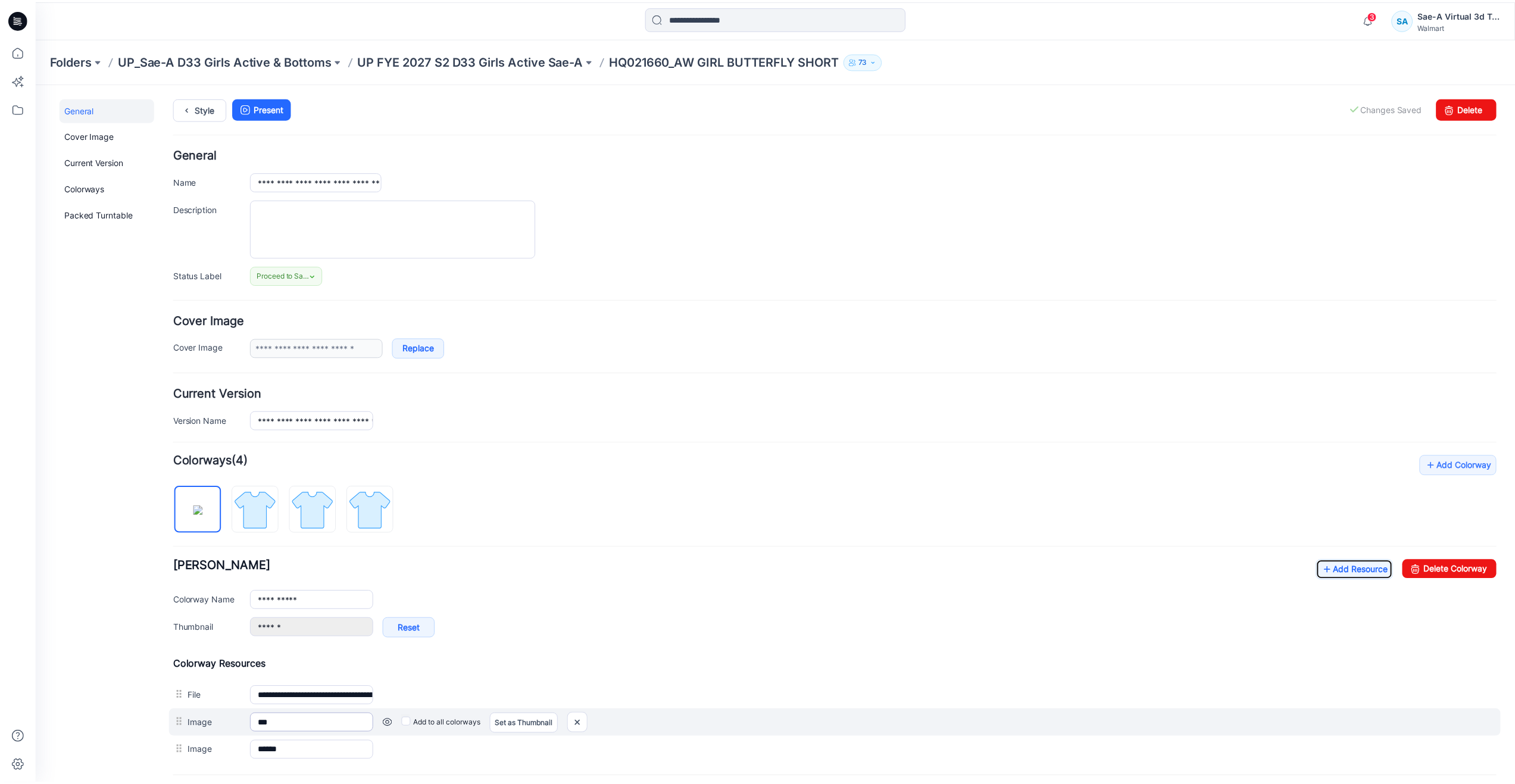
scroll to position [60, 0]
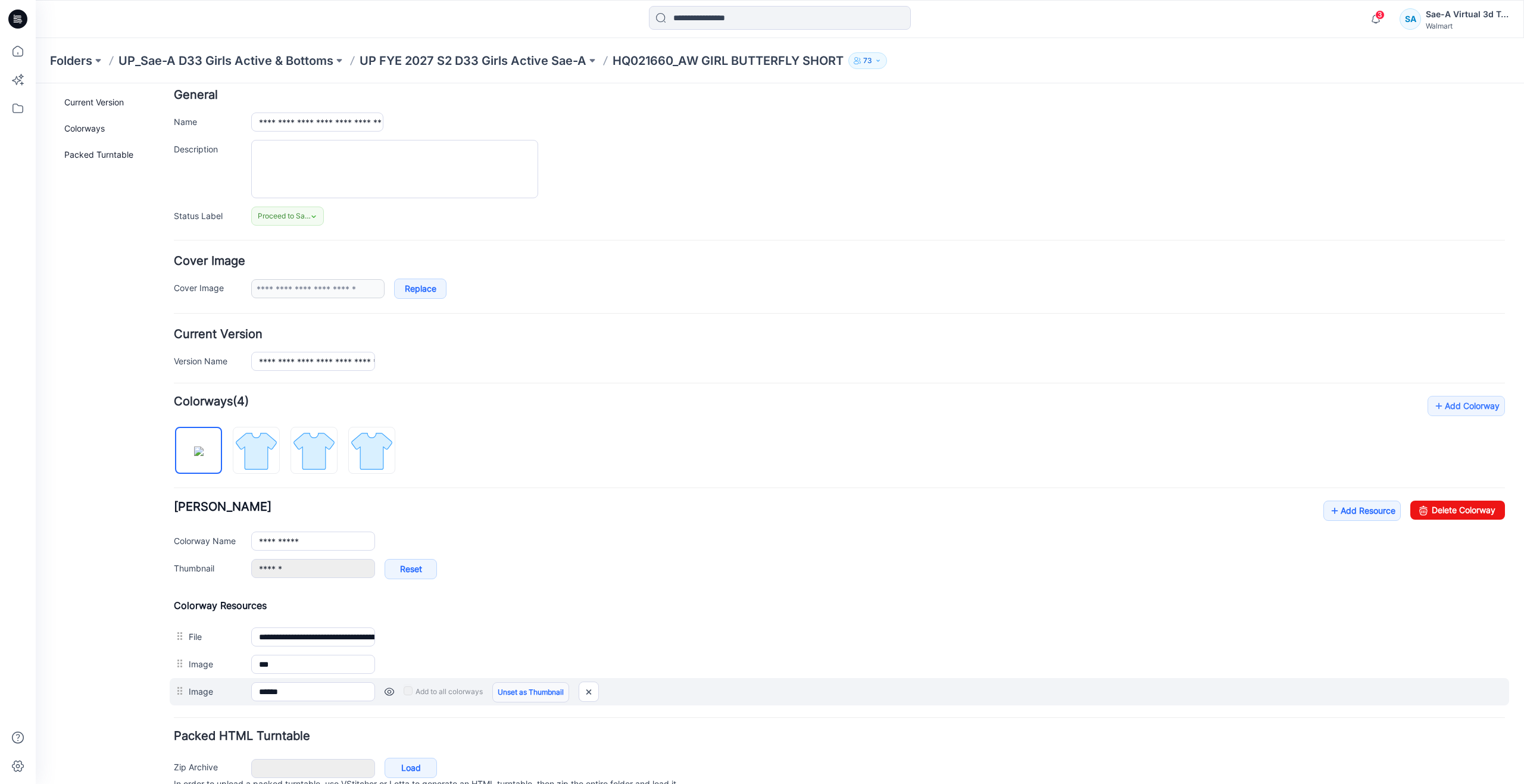
click at [518, 698] on link "Unset as Thumbnail" at bounding box center [530, 692] width 77 height 20
type input "**********"
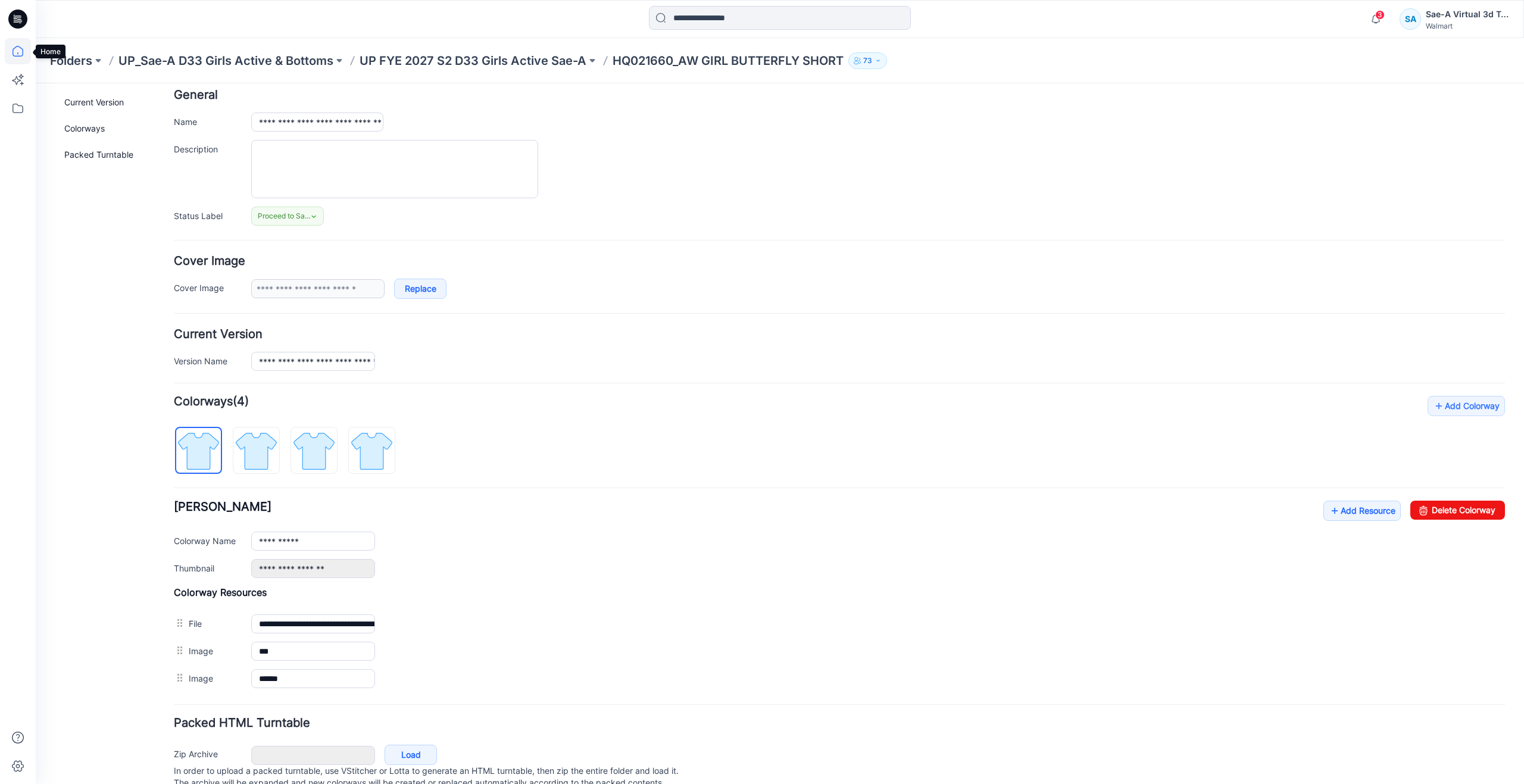
click at [23, 52] on icon at bounding box center [17, 51] width 11 height 11
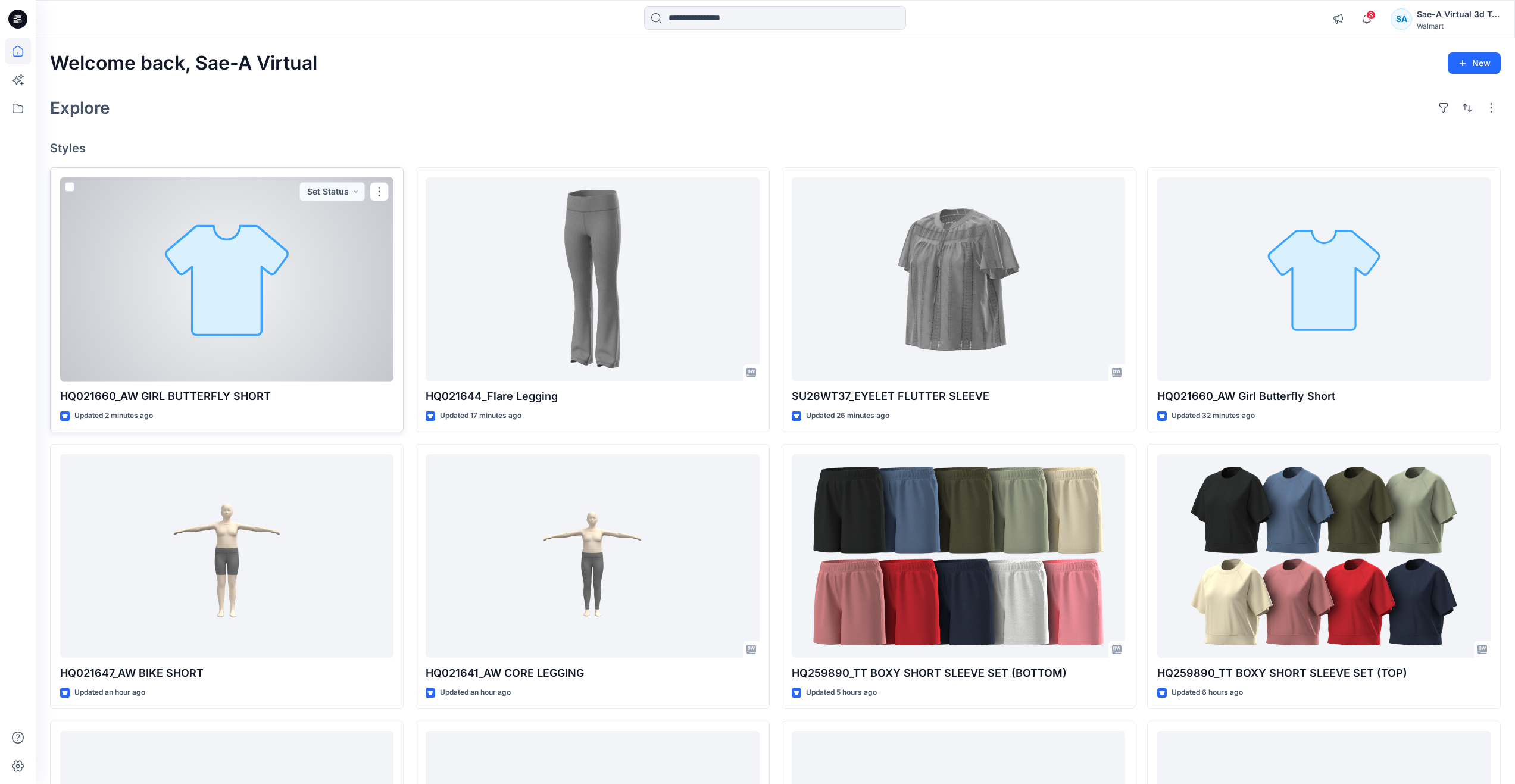
click at [255, 284] on div at bounding box center [227, 279] width 333 height 204
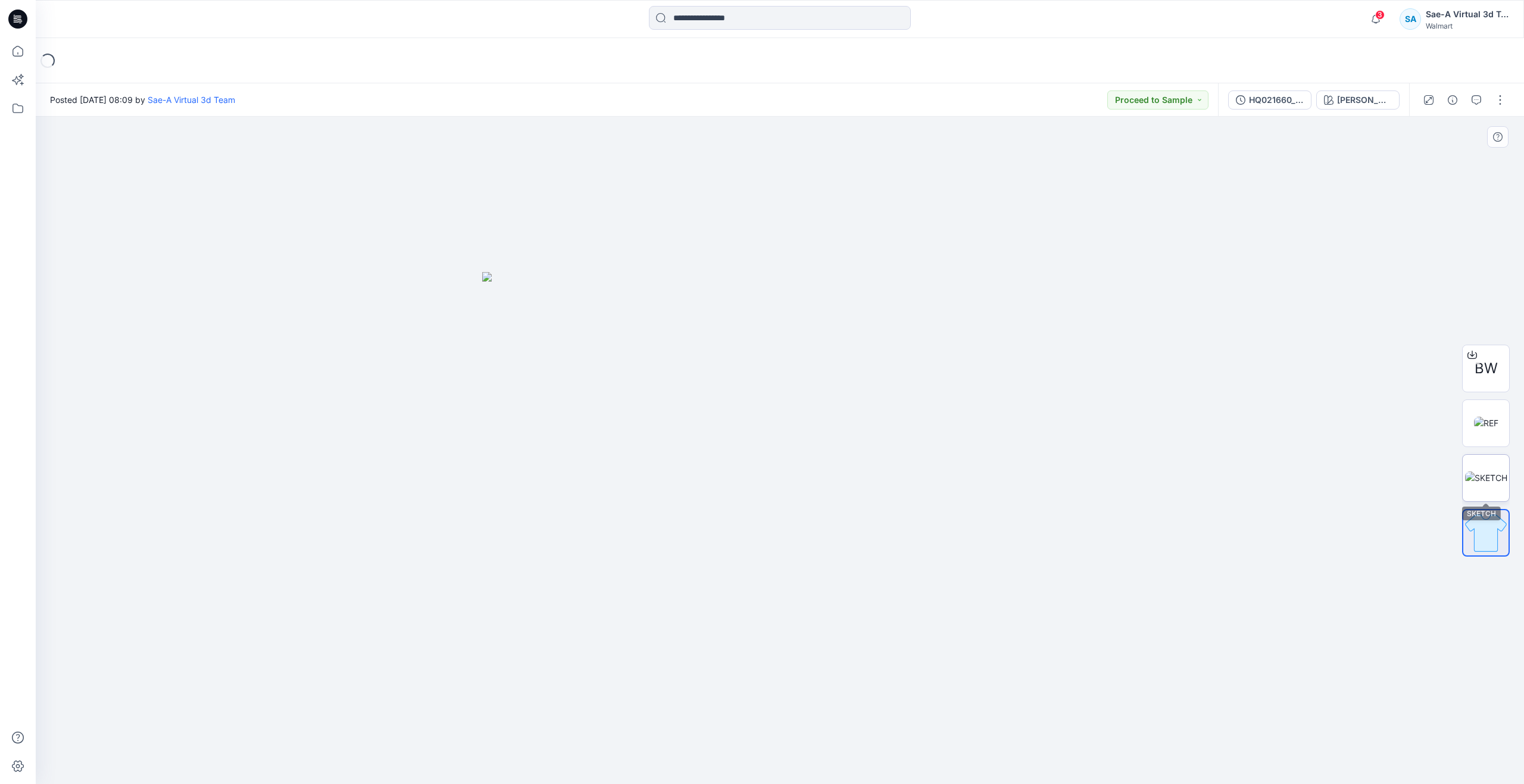
click at [1482, 471] on img at bounding box center [1486, 477] width 42 height 12
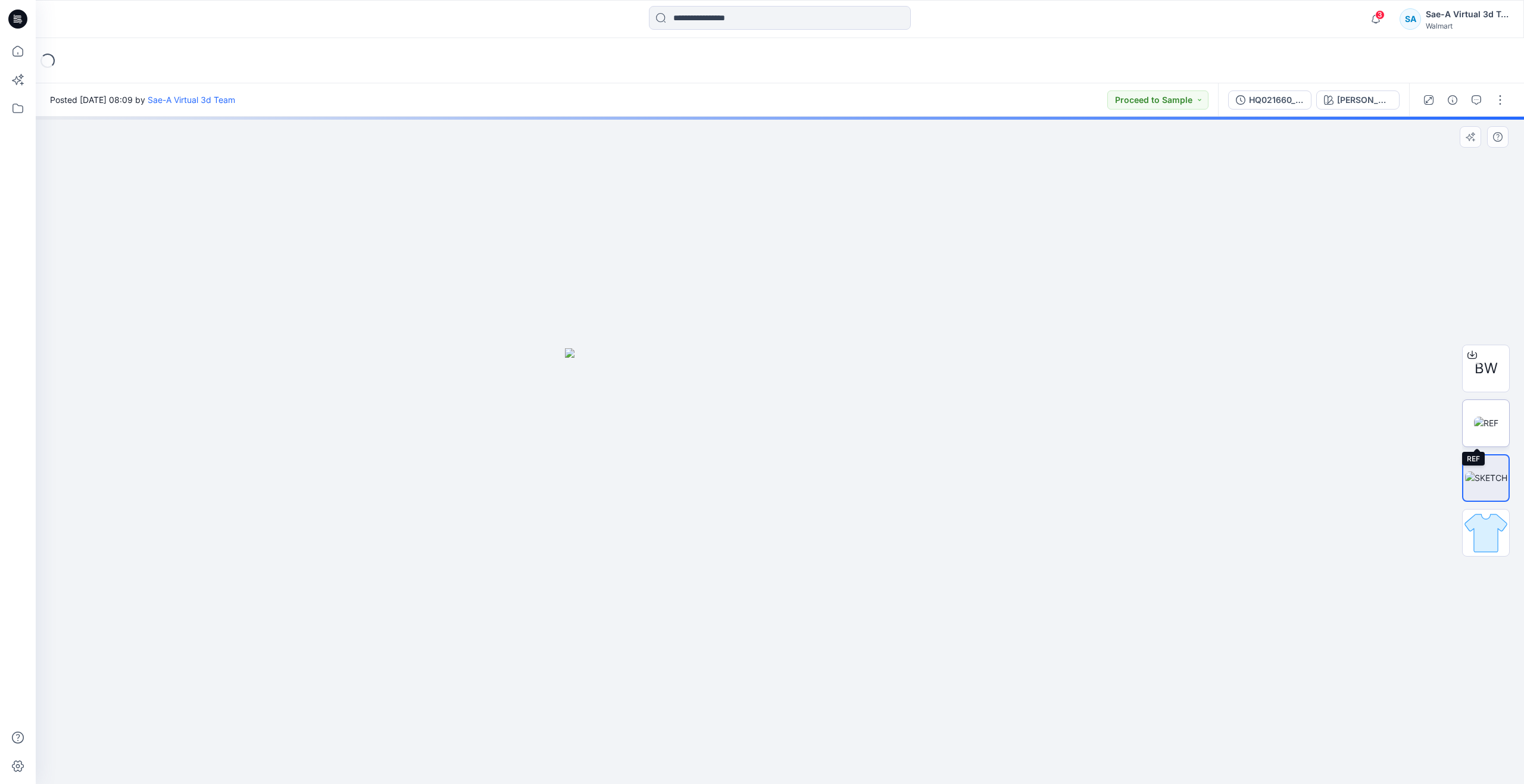
click at [1476, 423] on img at bounding box center [1486, 423] width 24 height 12
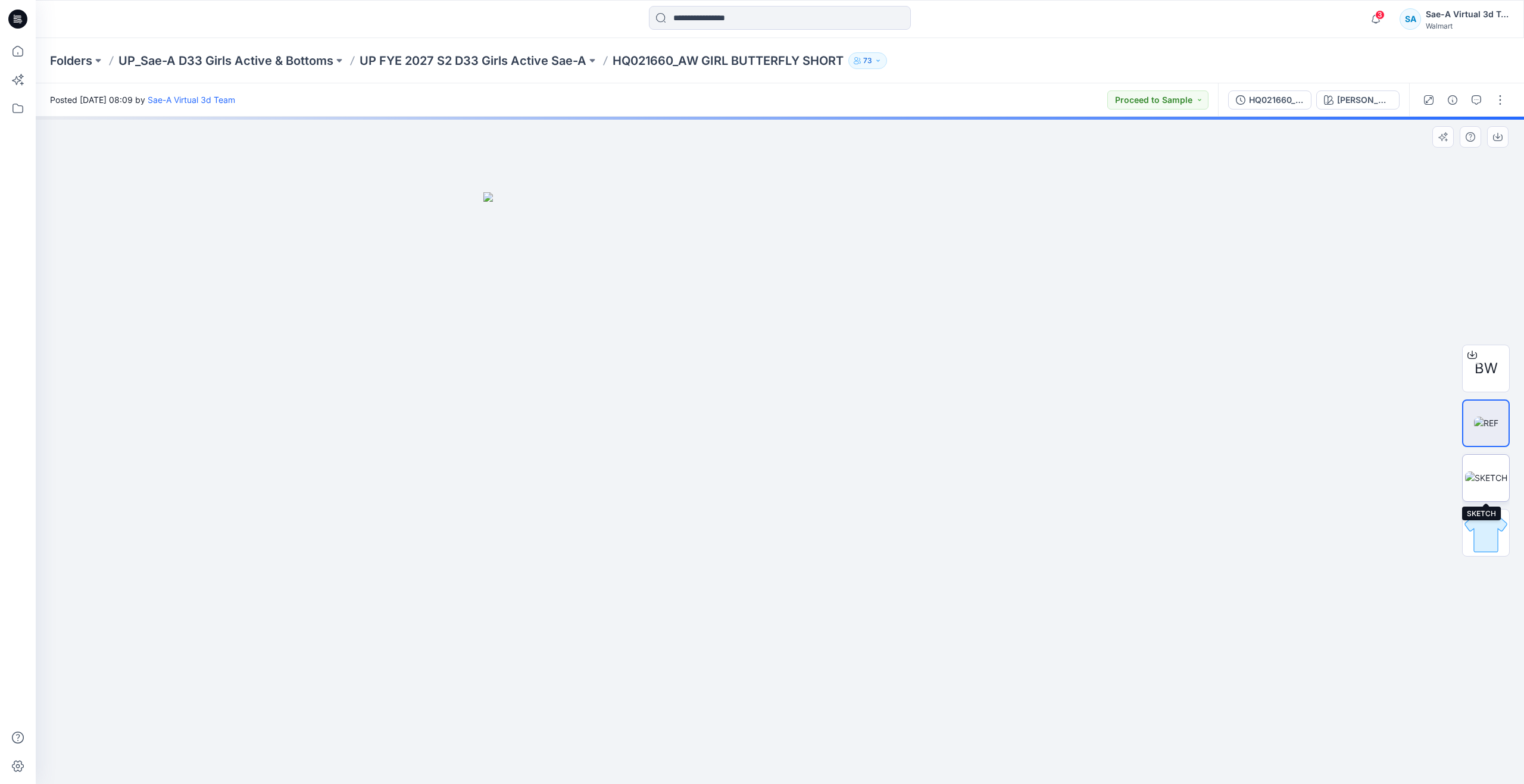
click at [1471, 471] on img at bounding box center [1486, 477] width 42 height 12
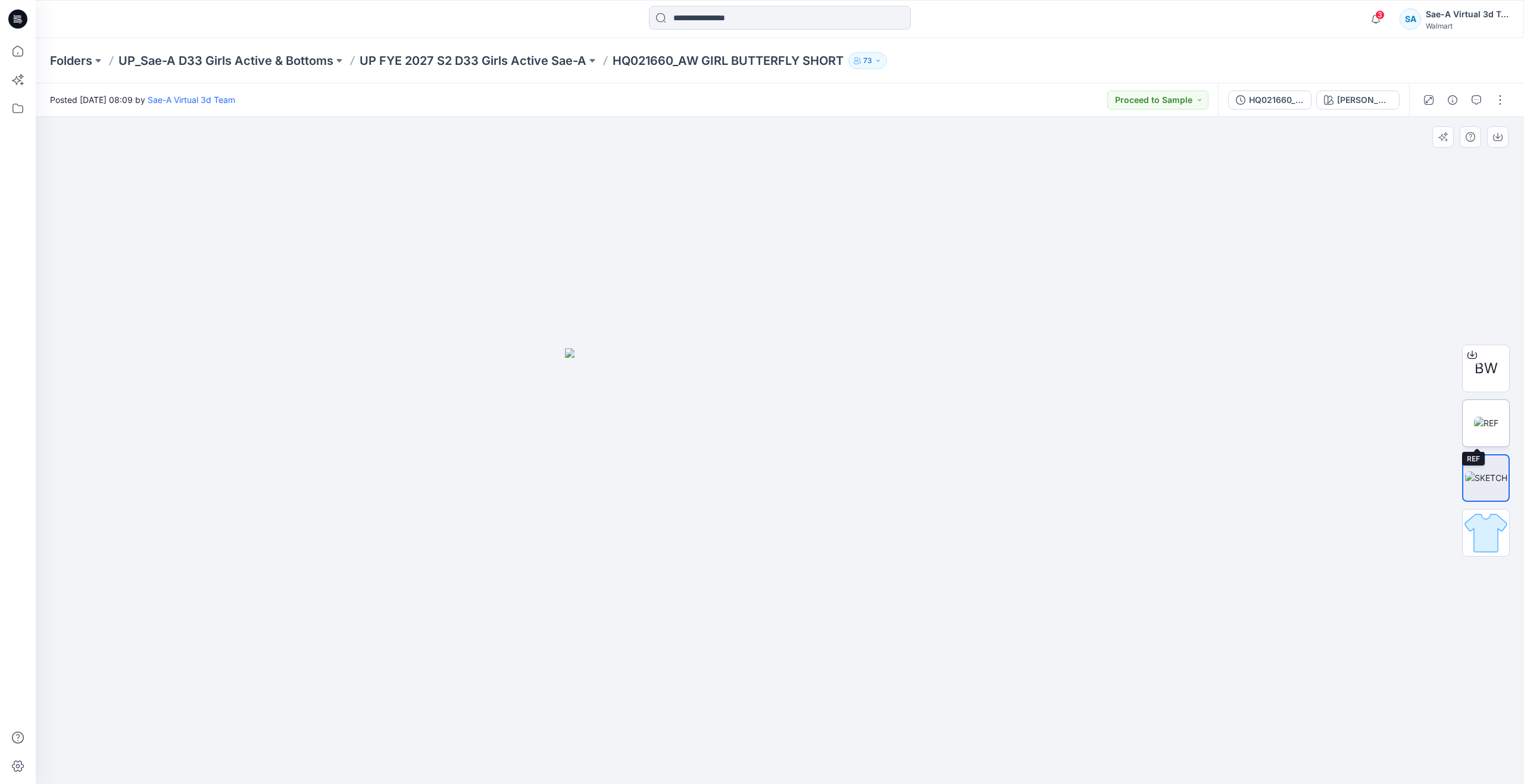
click at [1484, 429] on img at bounding box center [1486, 423] width 24 height 12
click at [1476, 533] on img at bounding box center [1485, 533] width 46 height 46
click at [18, 54] on icon at bounding box center [17, 53] width 1 height 2
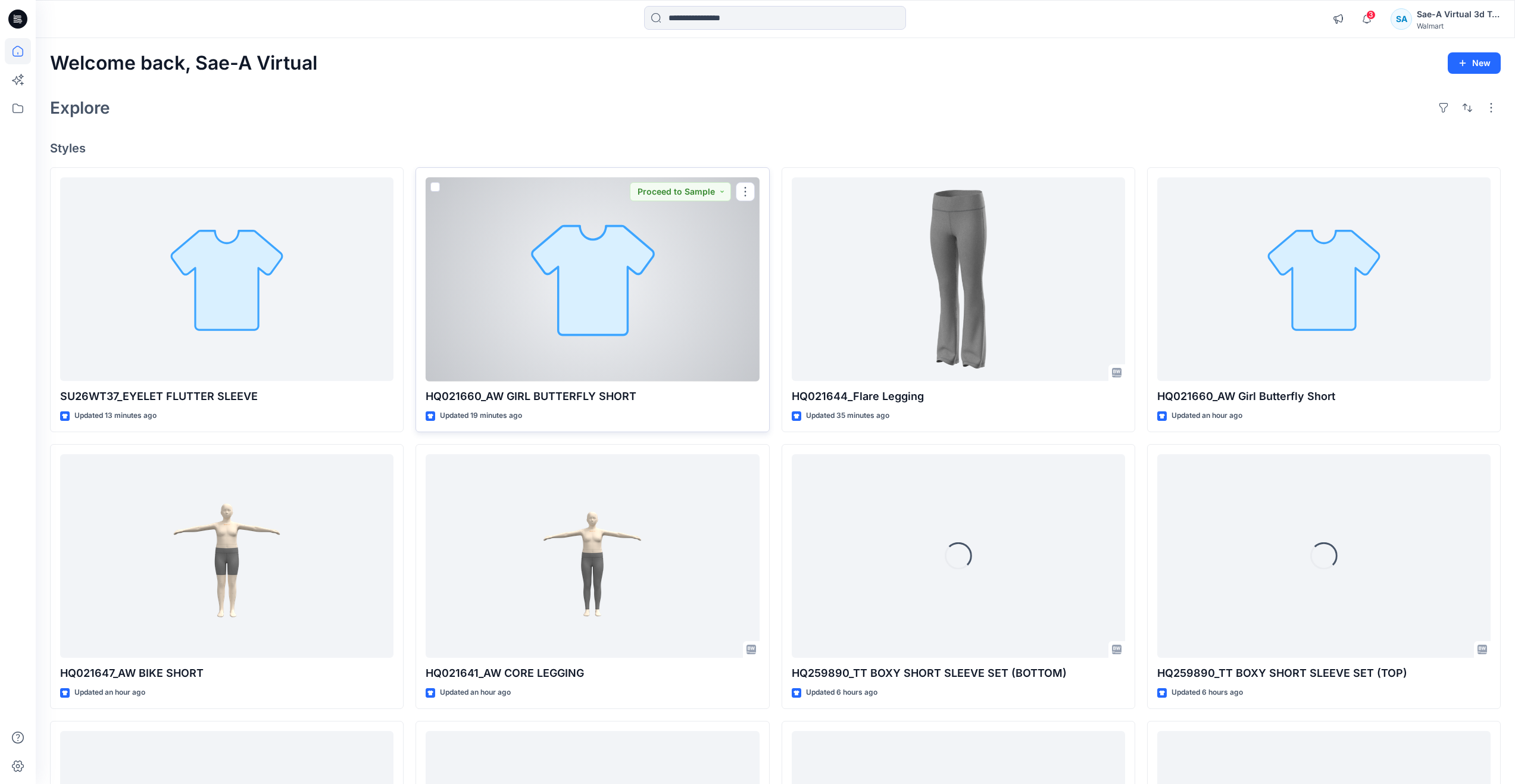
click at [495, 335] on div at bounding box center [593, 279] width 333 height 204
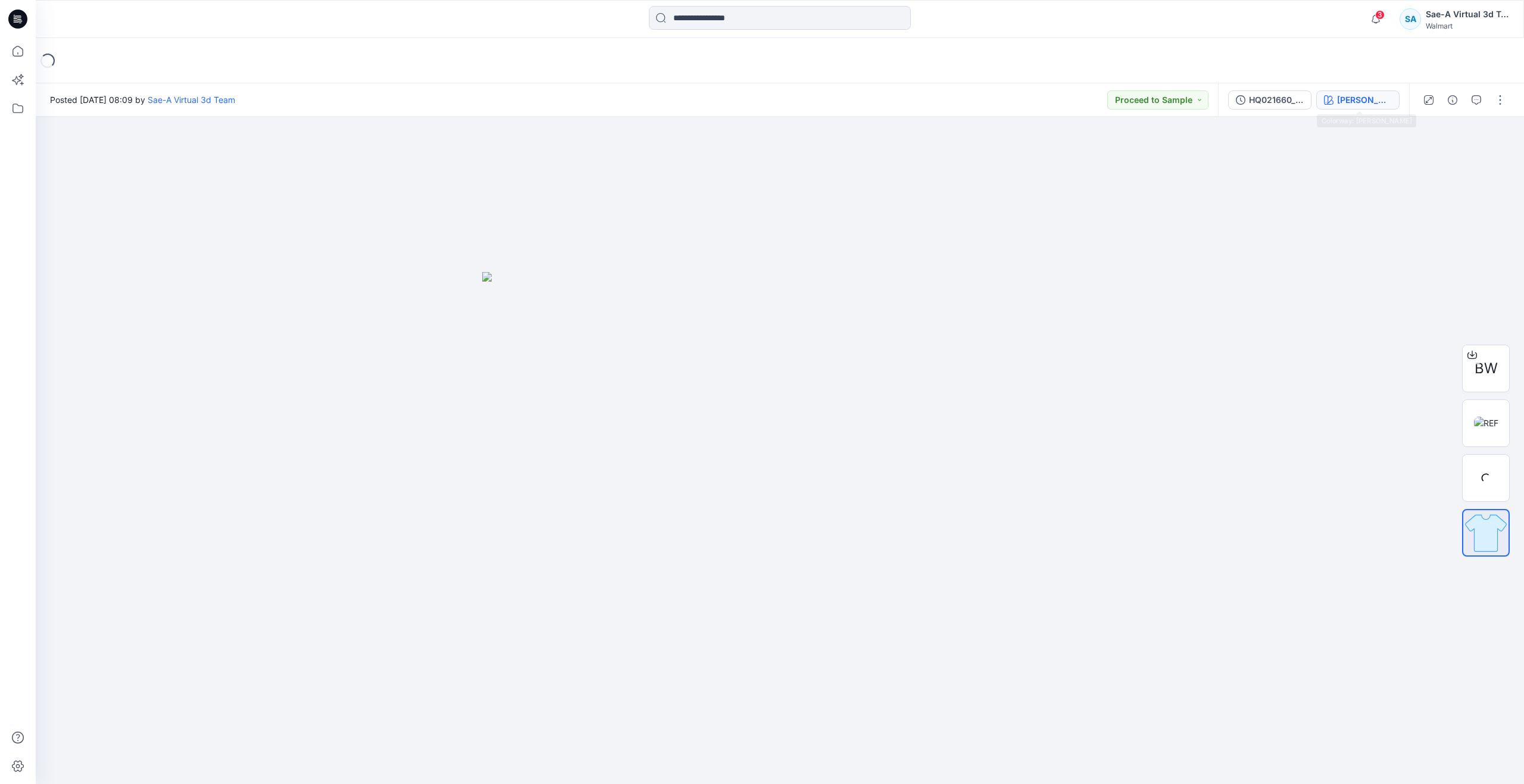
click at [1359, 106] on div "[PERSON_NAME]" at bounding box center [1365, 99] width 55 height 13
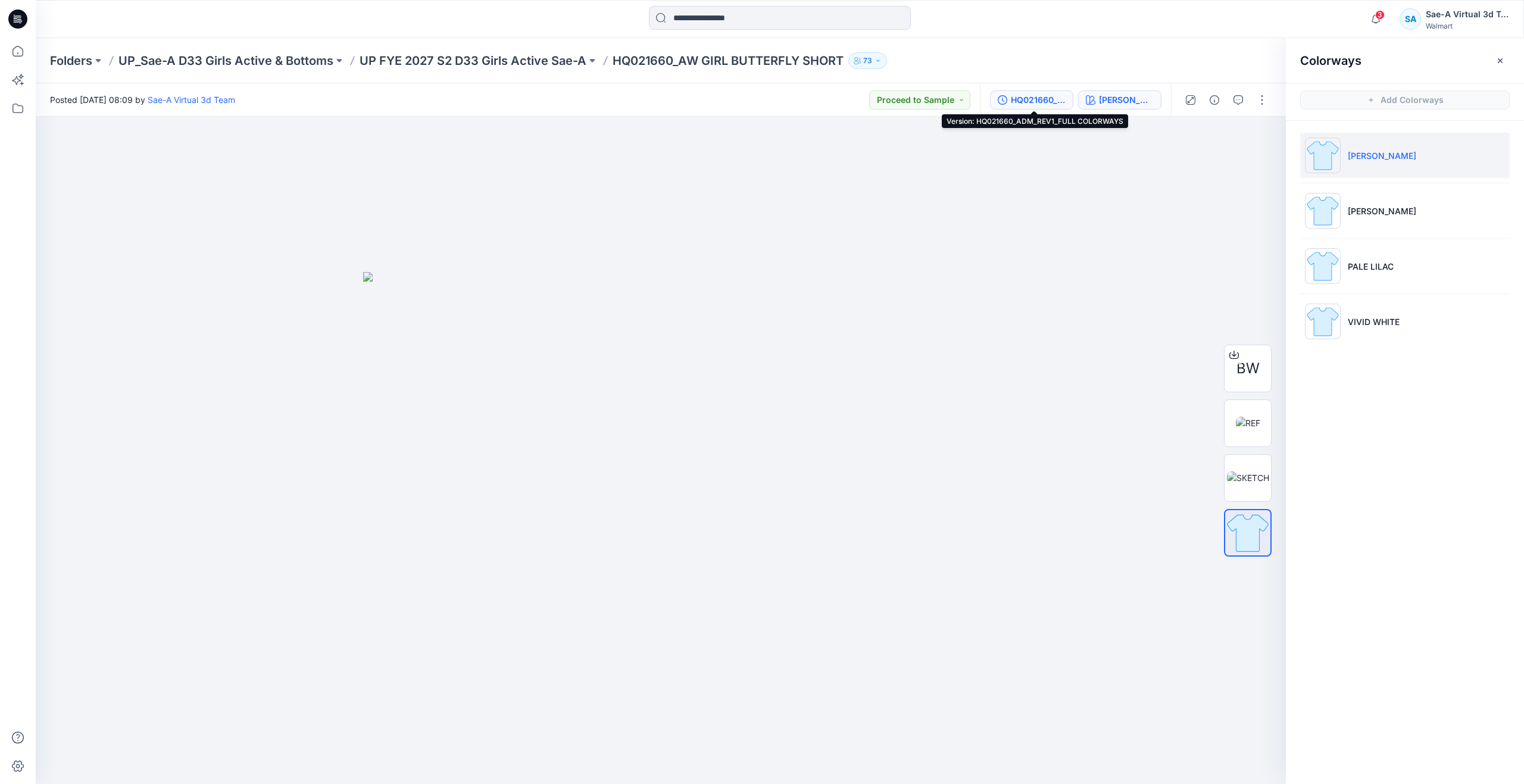
click at [1023, 96] on div "HQ021660_ADM_REV1_FULL COLORWAYS" at bounding box center [1038, 99] width 55 height 13
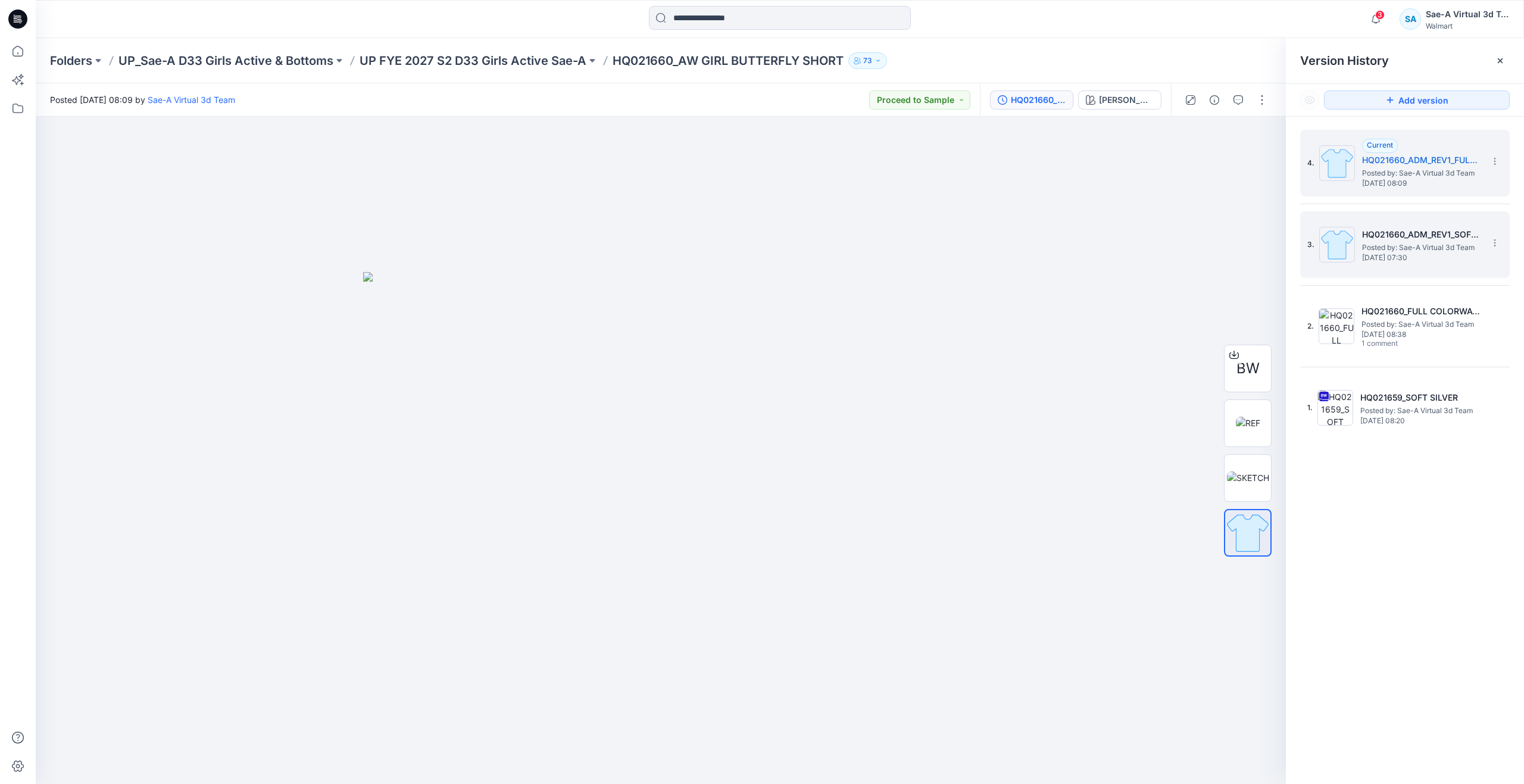
click at [1377, 239] on h5 "HQ021660_ADM_REV1_SOFT SILVER" at bounding box center [1422, 234] width 119 height 14
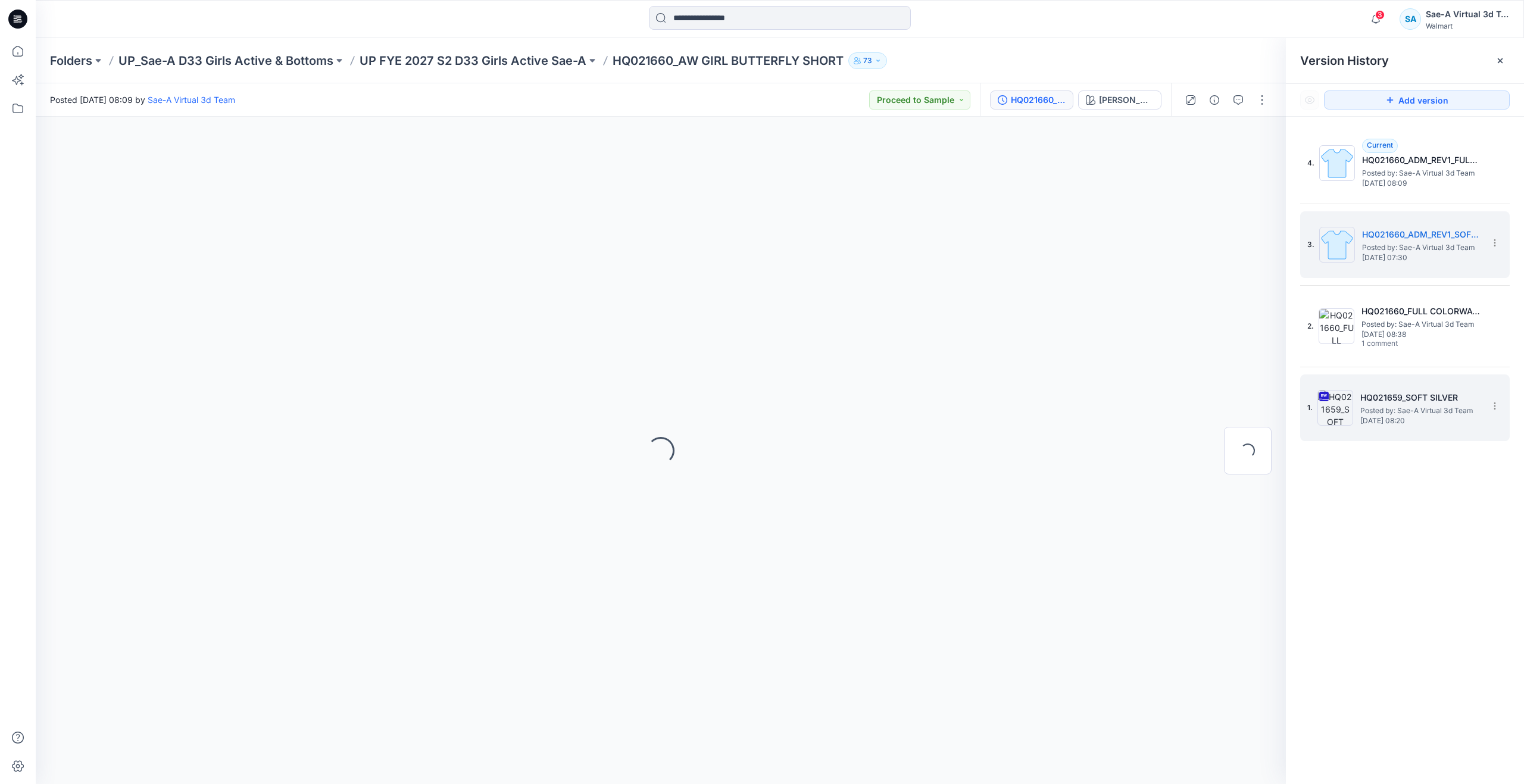
click at [1350, 415] on img at bounding box center [1335, 408] width 36 height 36
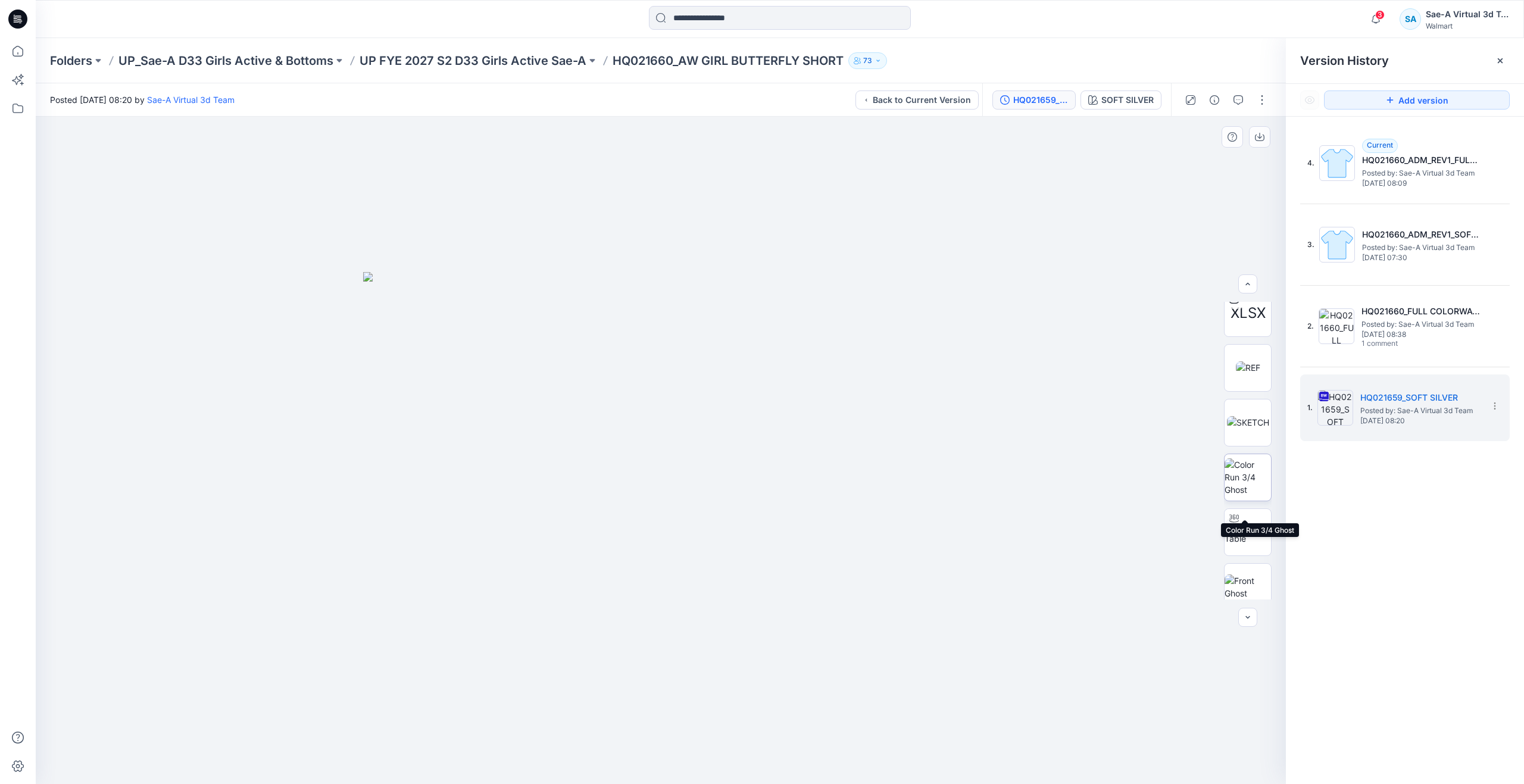
scroll to position [119, 0]
click at [1248, 482] on img at bounding box center [1247, 480] width 46 height 25
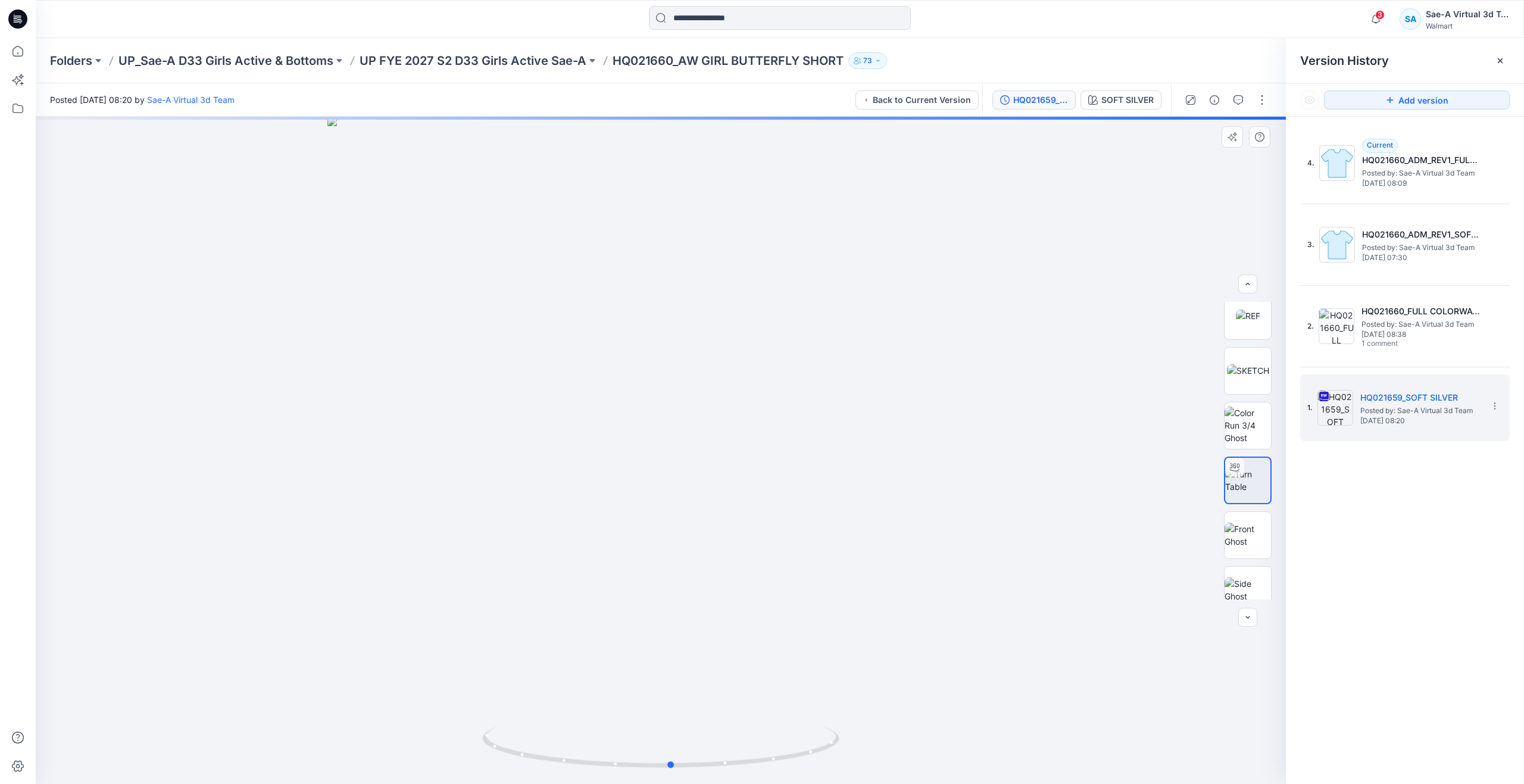
drag, startPoint x: 661, startPoint y: 765, endPoint x: 671, endPoint y: 639, distance: 126.4
click at [671, 639] on div at bounding box center [661, 450] width 1250 height 667
click at [21, 51] on icon at bounding box center [17, 51] width 27 height 27
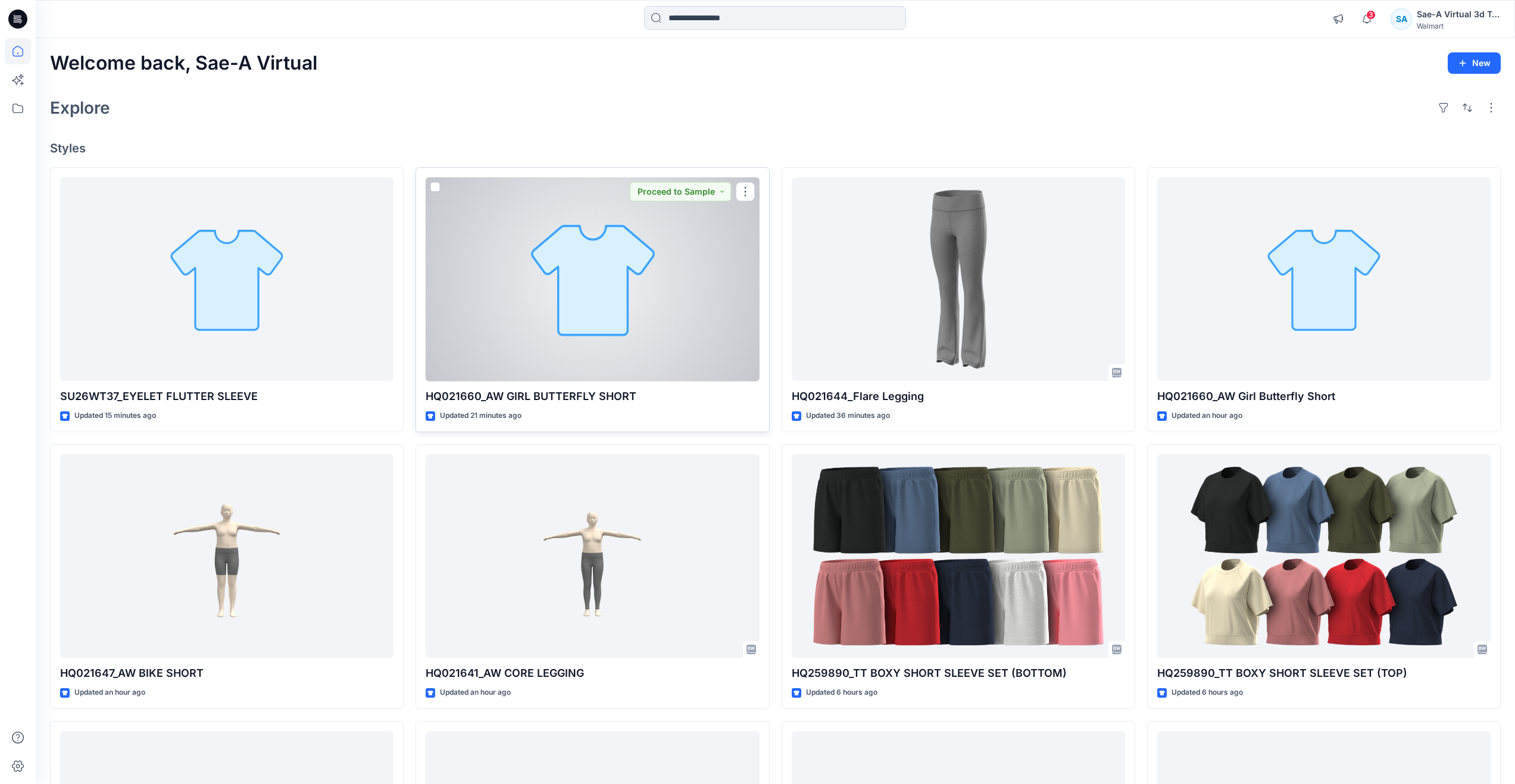
click at [593, 364] on div at bounding box center [593, 279] width 333 height 204
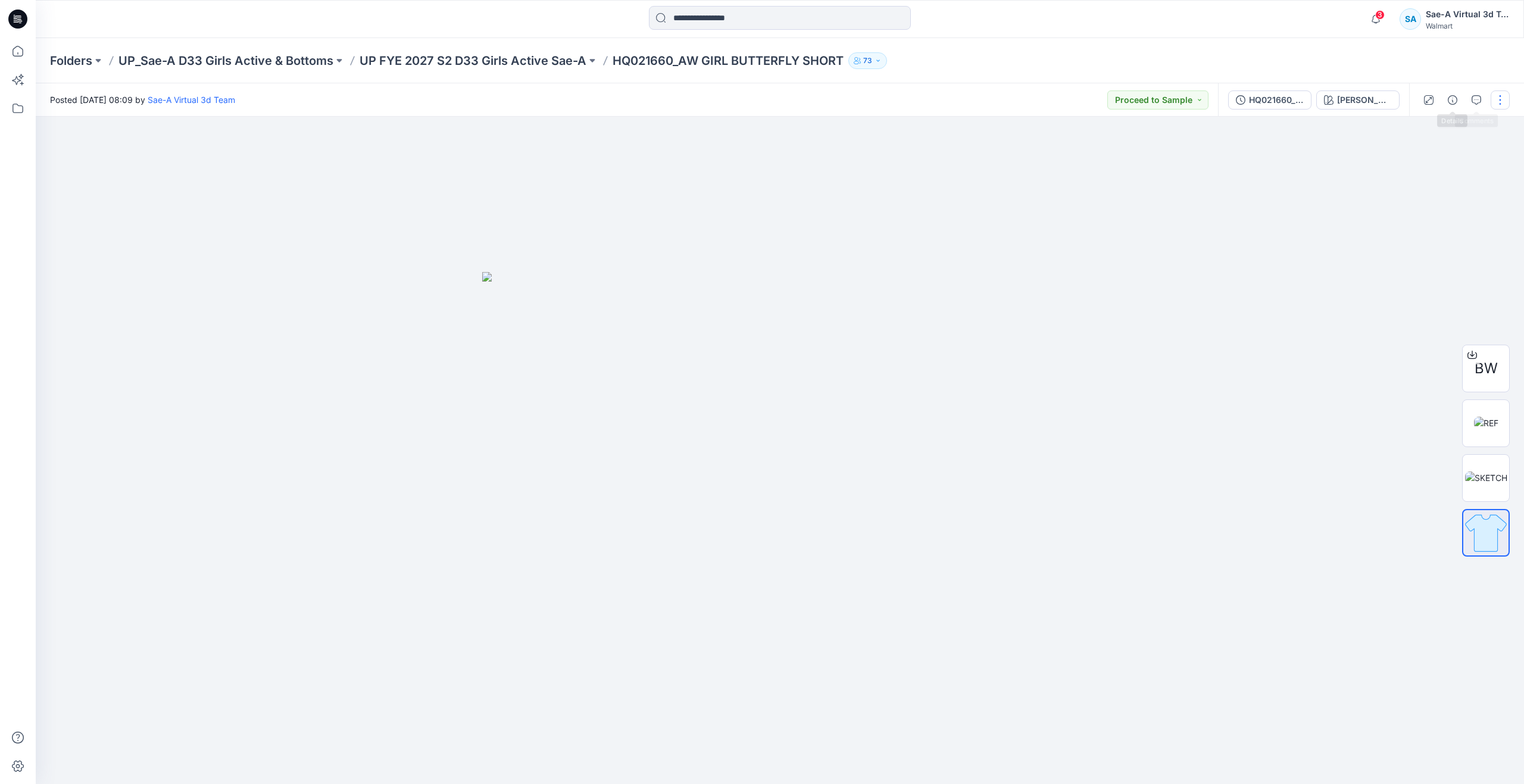
click at [1502, 97] on button "button" at bounding box center [1500, 99] width 19 height 19
click at [1430, 153] on button "Edit" at bounding box center [1450, 161] width 110 height 22
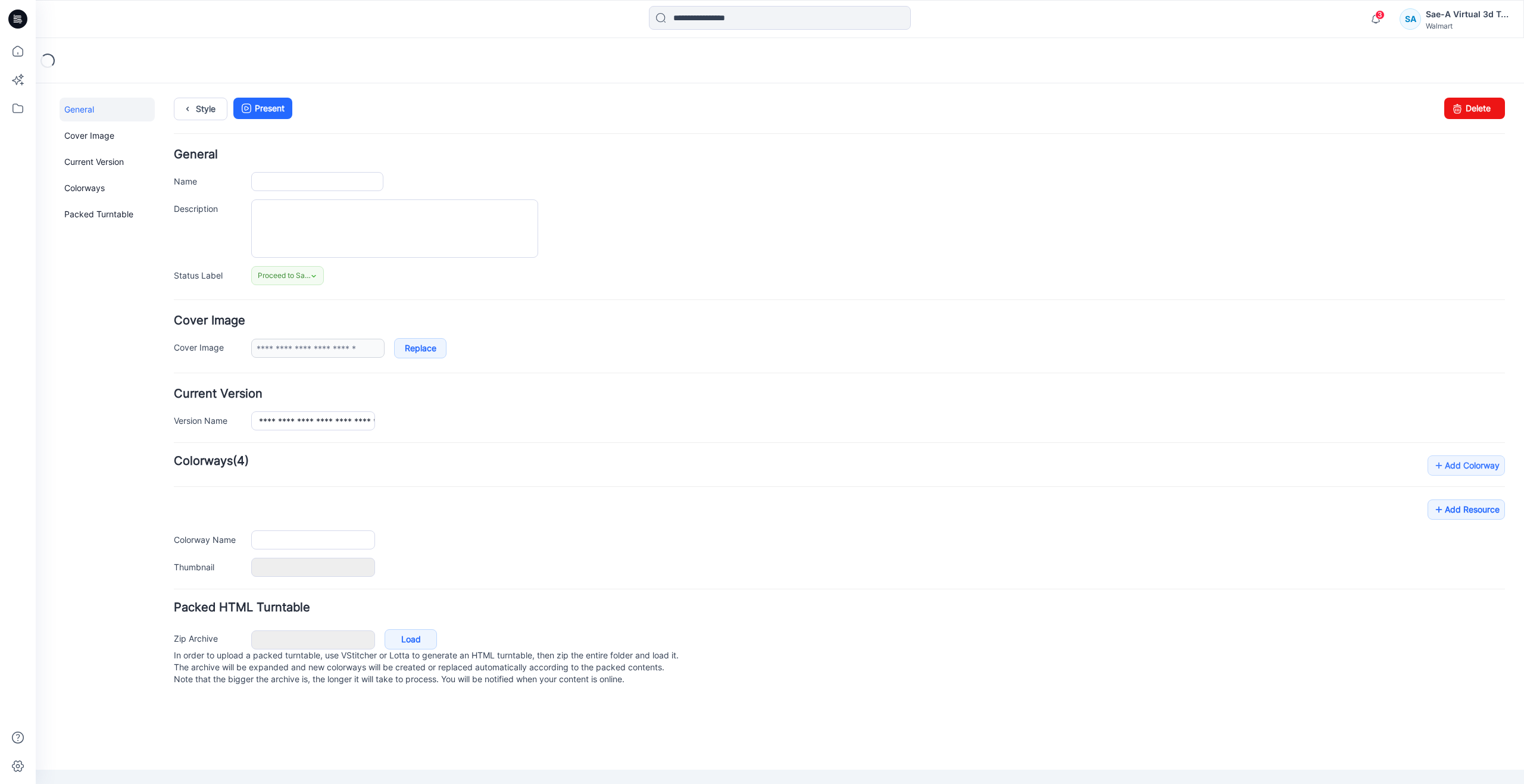
type input "**********"
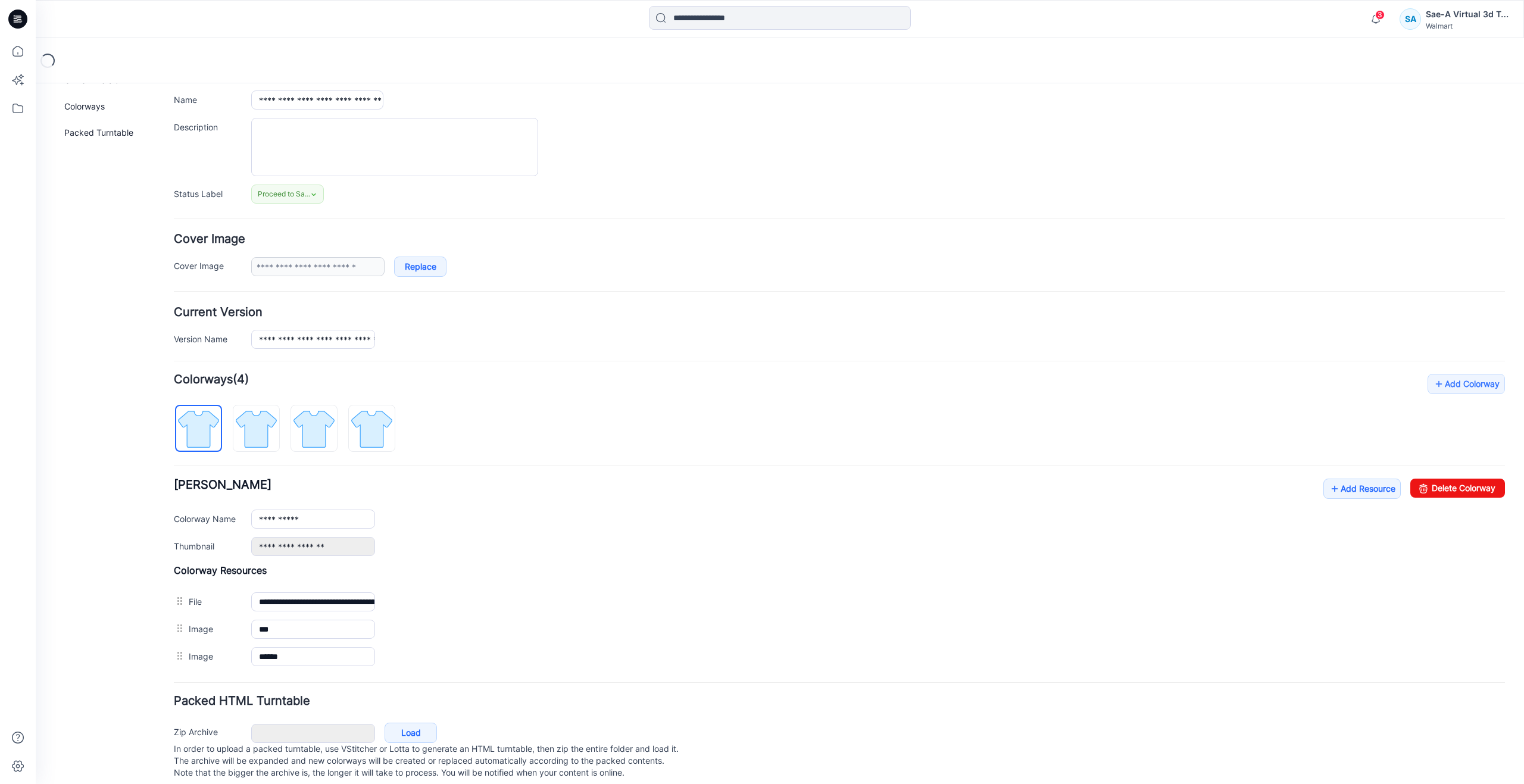
scroll to position [104, 0]
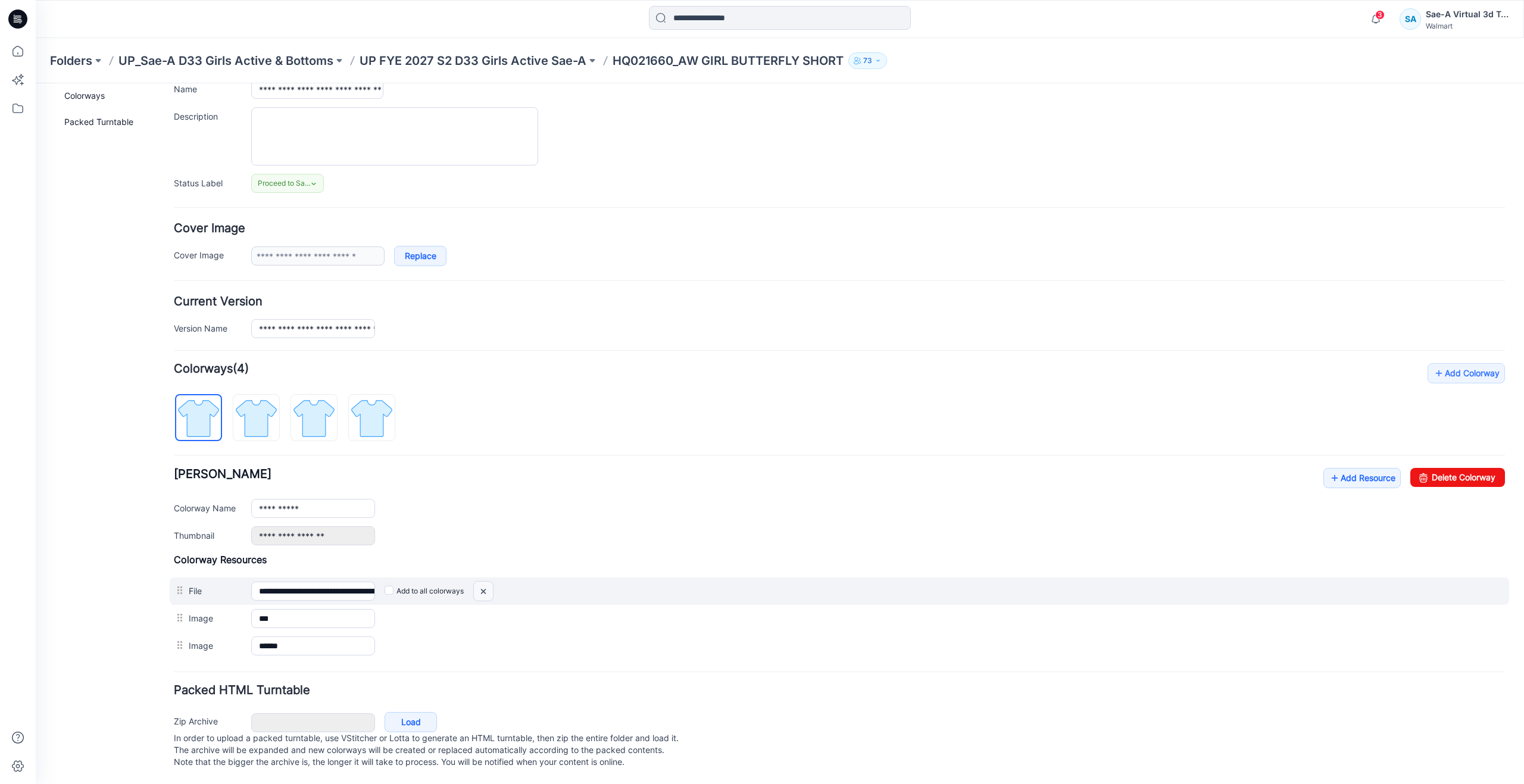
click at [482, 582] on img at bounding box center [483, 592] width 19 height 20
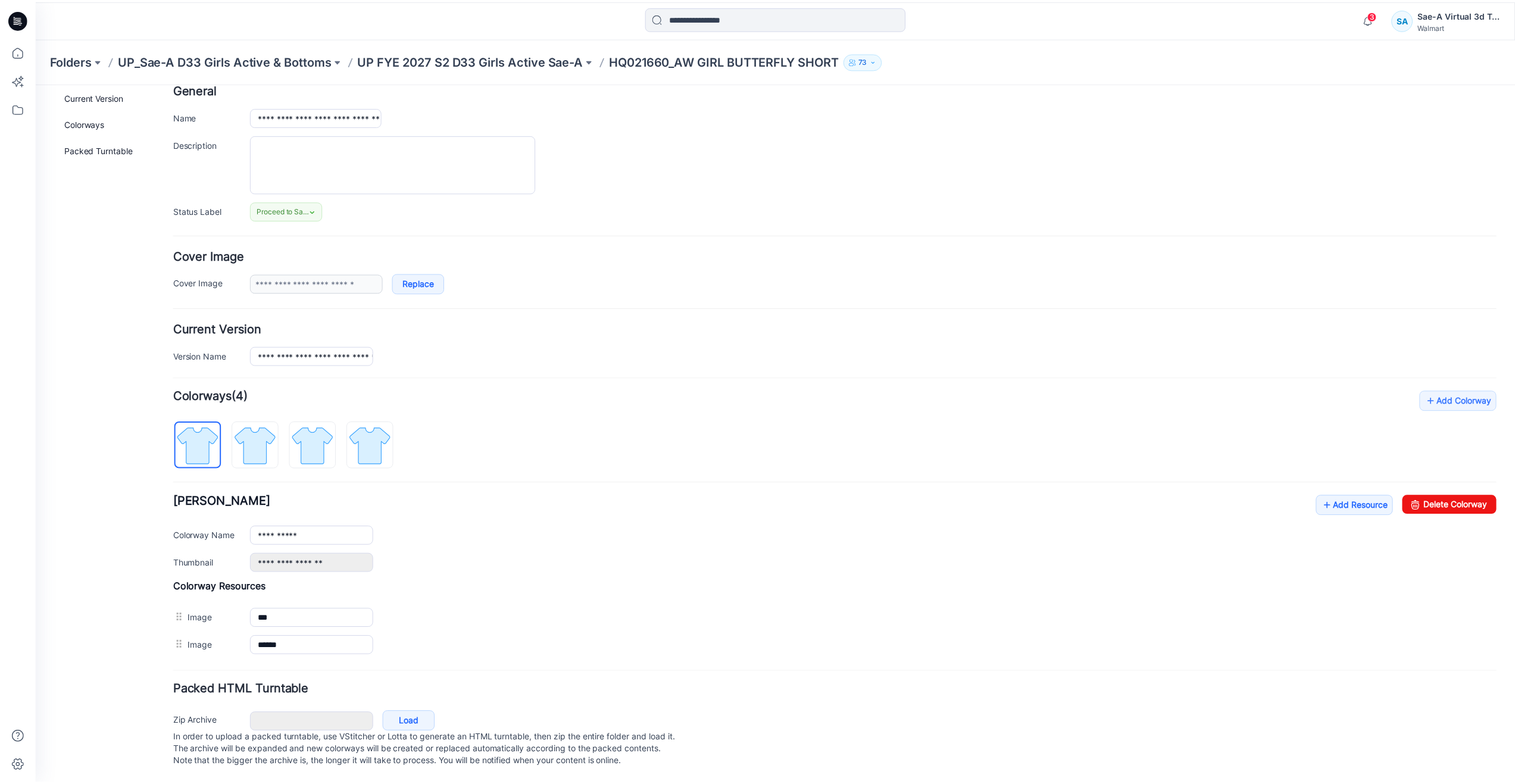
scroll to position [77, 0]
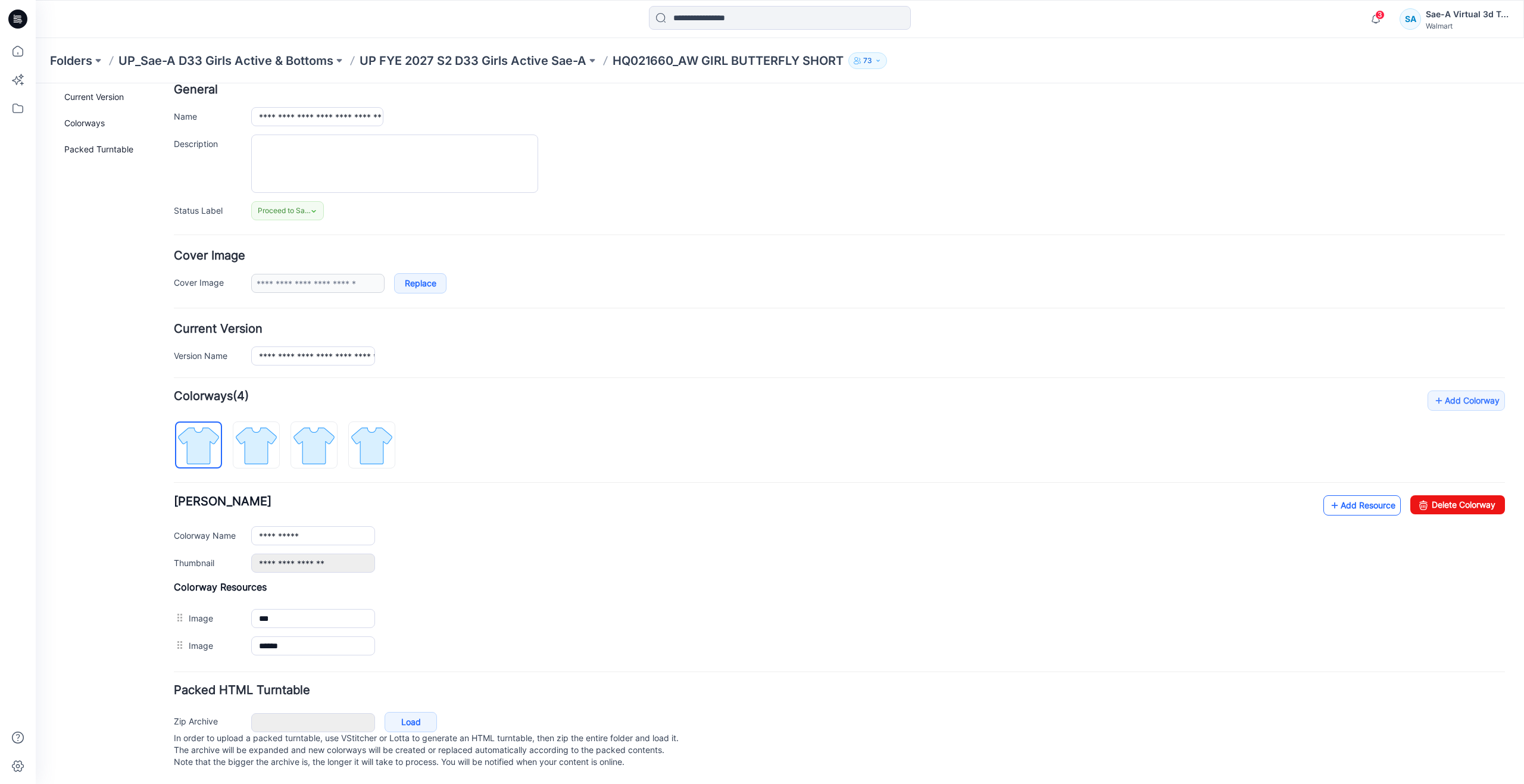
click at [1340, 495] on link "Add Resource" at bounding box center [1362, 505] width 77 height 20
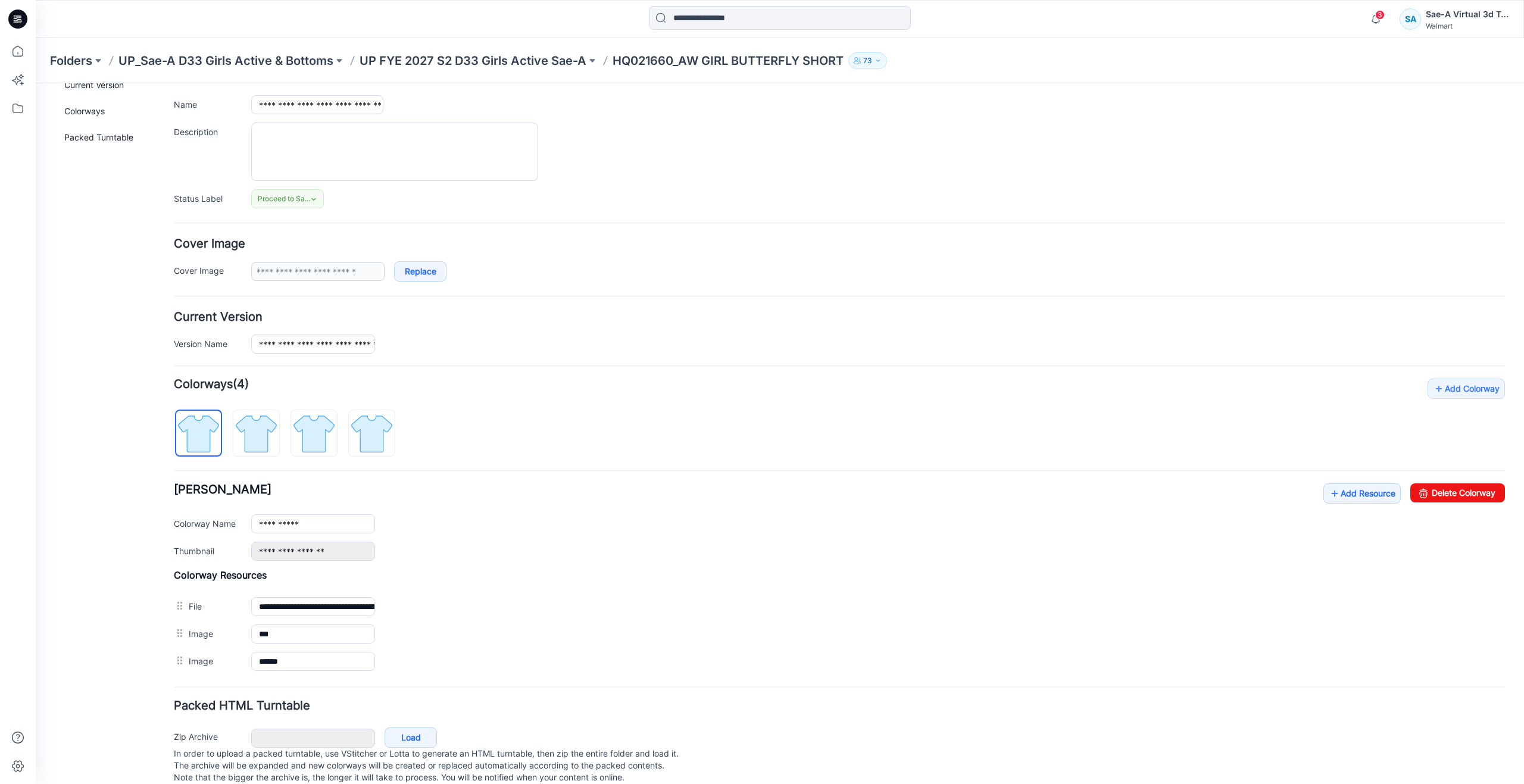
click at [125, 599] on div "General Cover Image Current Version Colorways Packed Turntable" at bounding box center [108, 410] width 95 height 779
click at [25, 56] on icon at bounding box center [17, 51] width 27 height 27
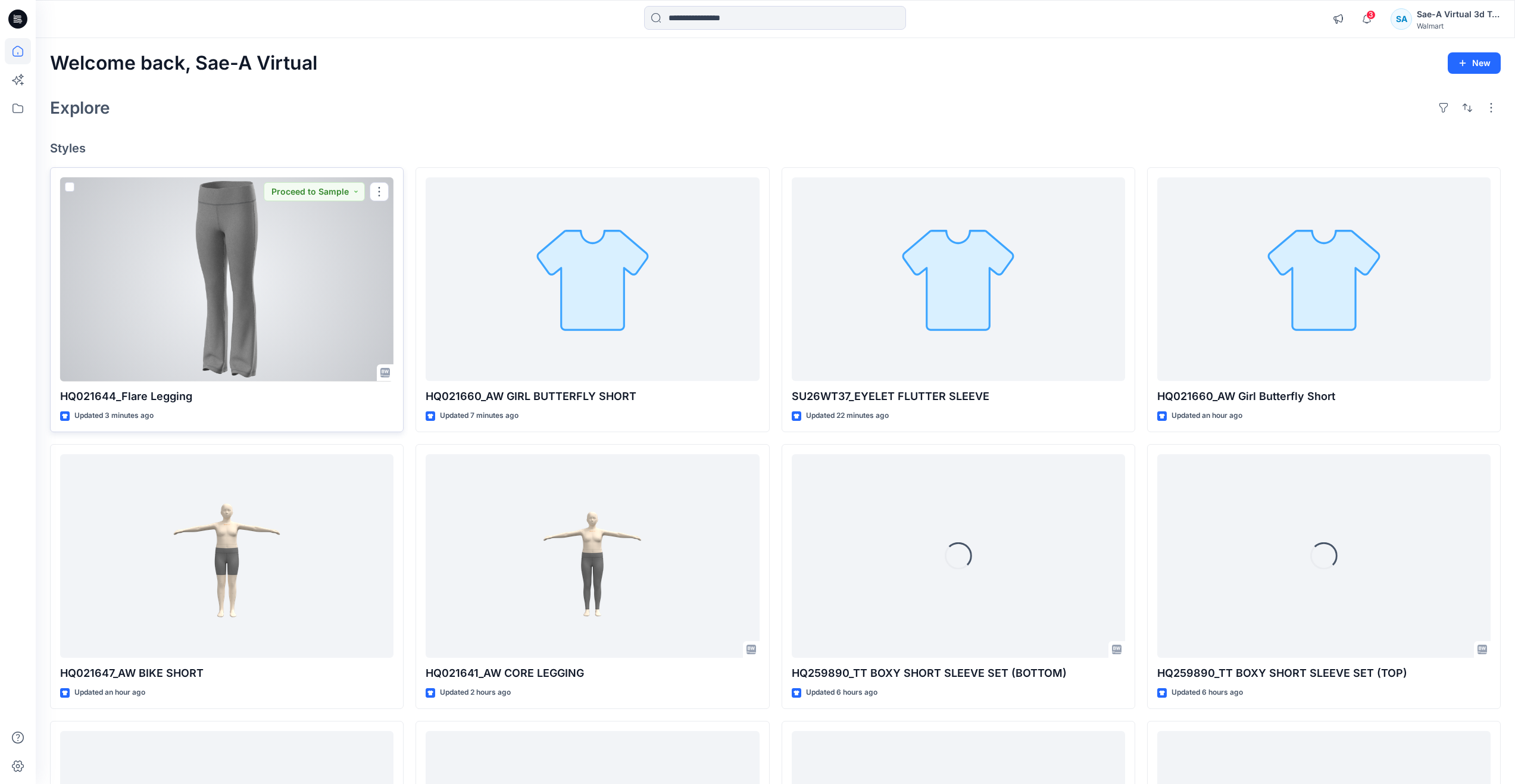
click at [262, 345] on div at bounding box center [227, 279] width 333 height 204
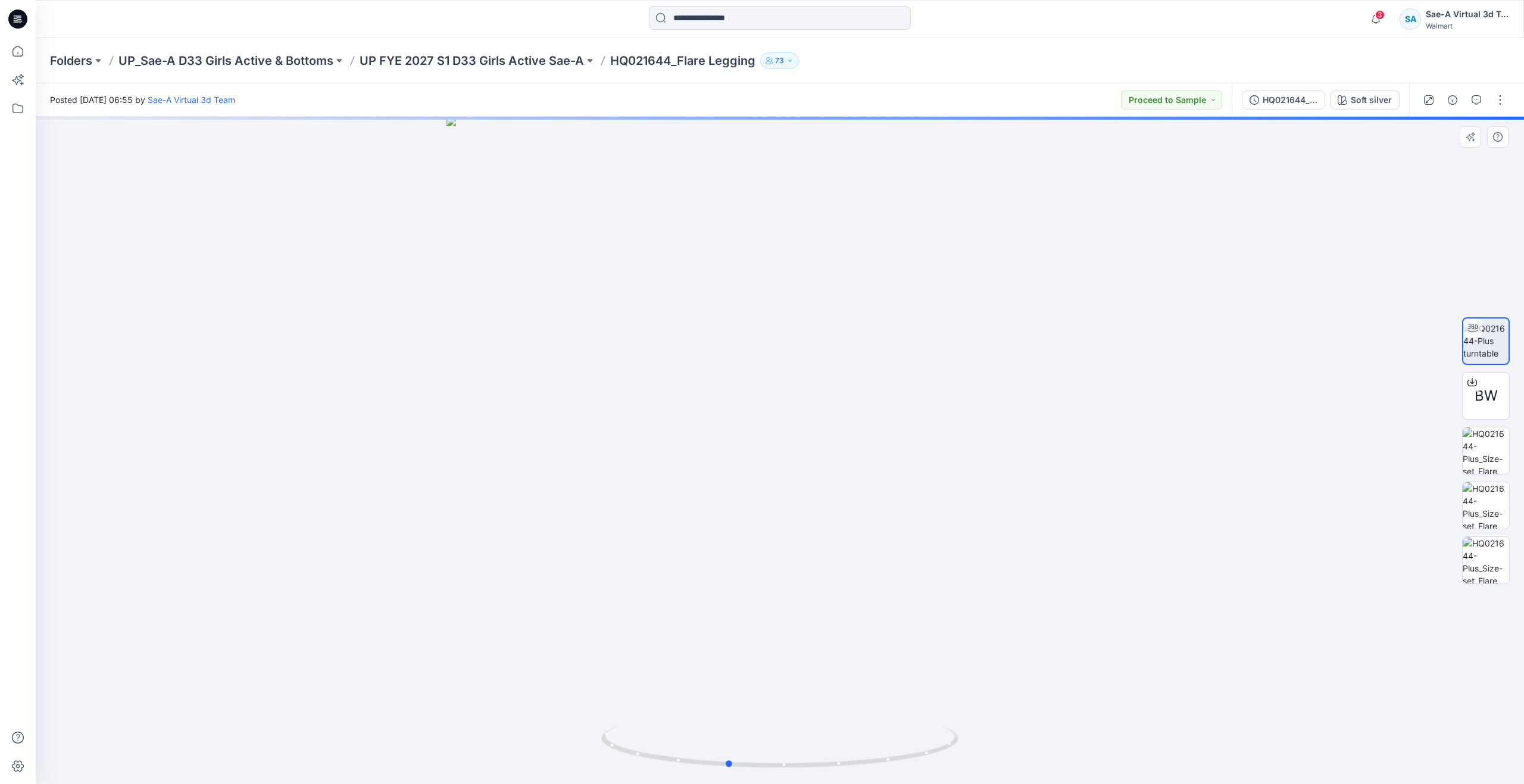
drag, startPoint x: 782, startPoint y: 764, endPoint x: 469, endPoint y: 689, distance: 321.9
click at [452, 694] on div at bounding box center [780, 450] width 1488 height 667
click at [1490, 456] on img at bounding box center [1485, 450] width 46 height 46
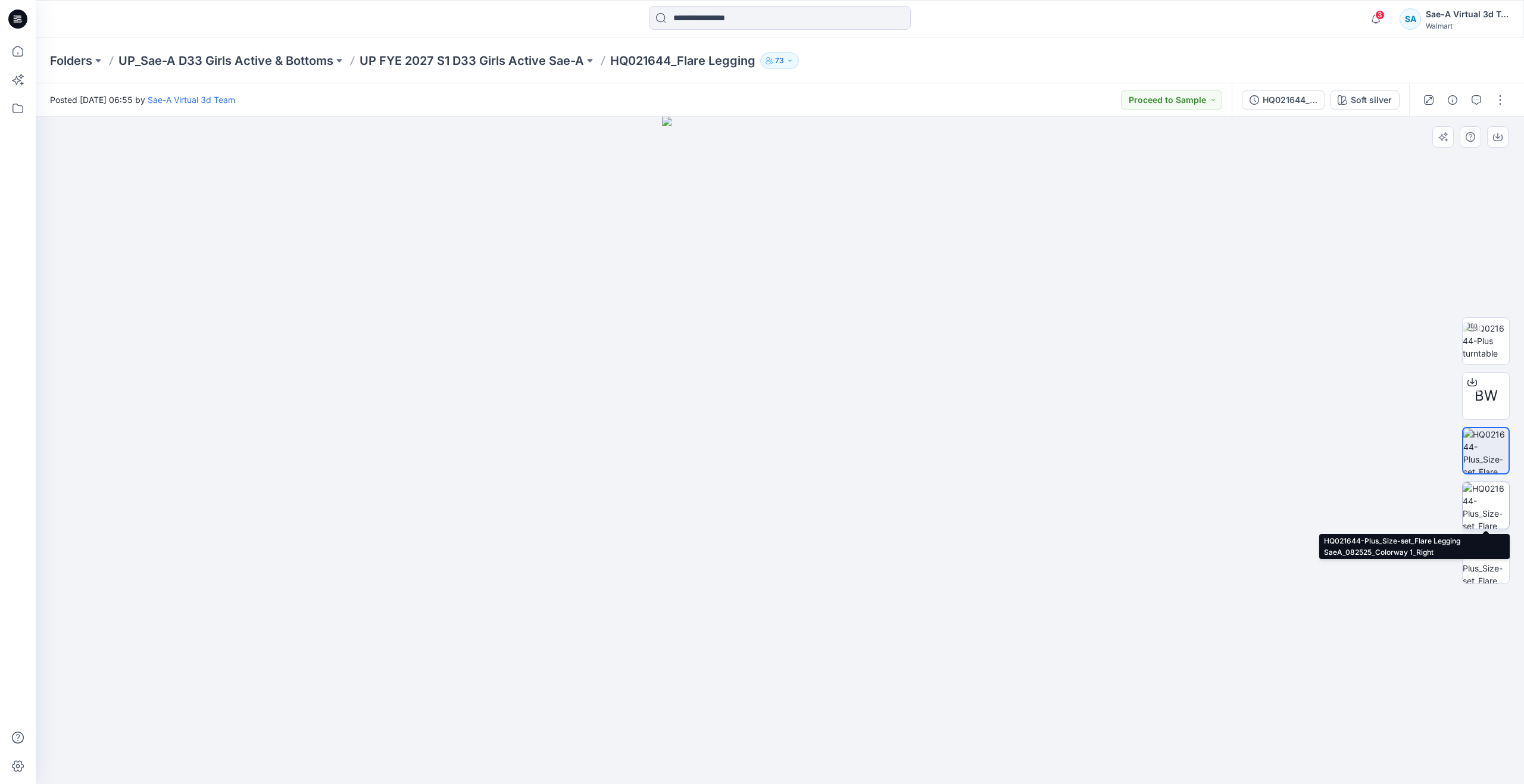
click at [1480, 505] on img at bounding box center [1485, 504] width 46 height 46
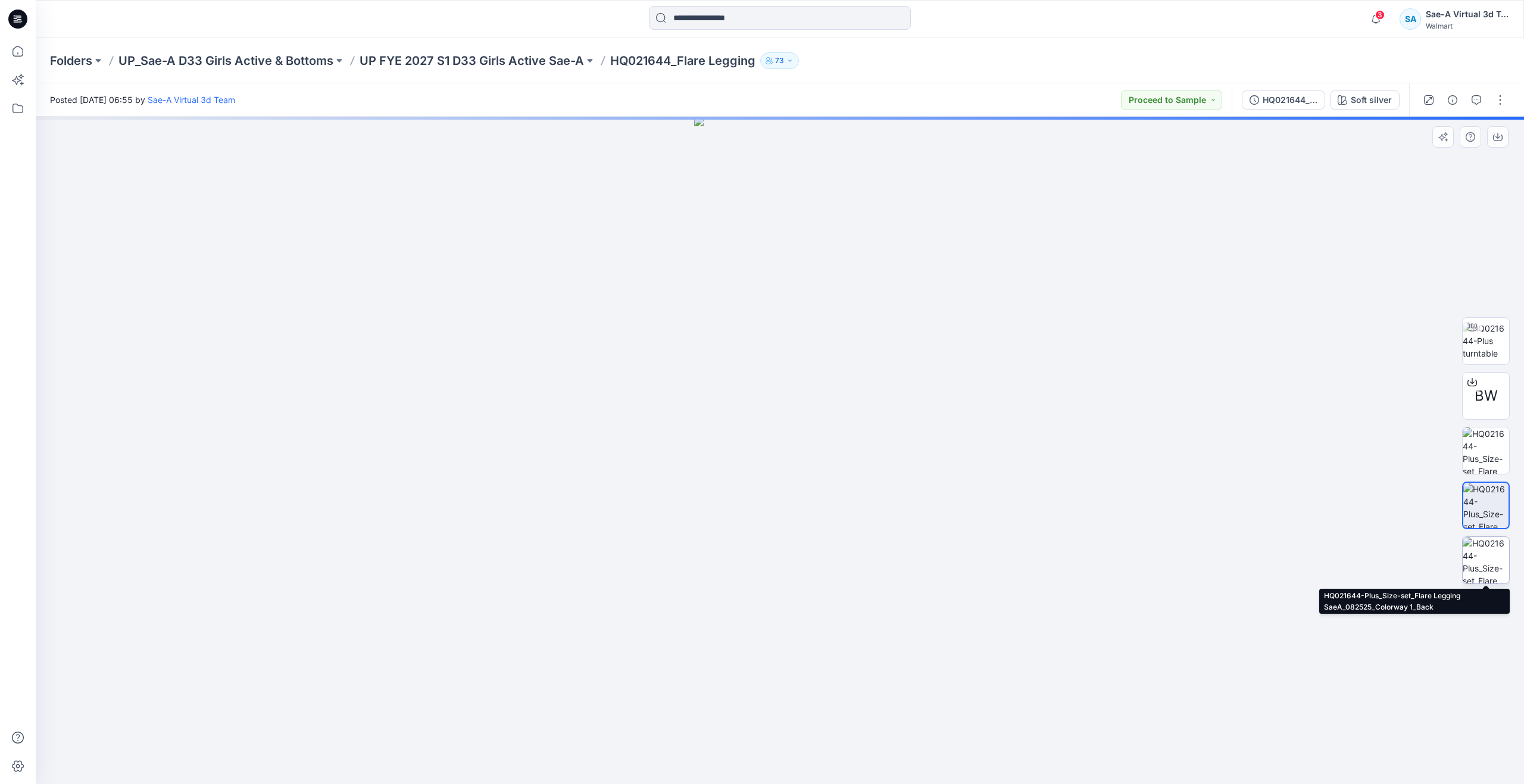
click at [1492, 548] on img at bounding box center [1485, 560] width 46 height 46
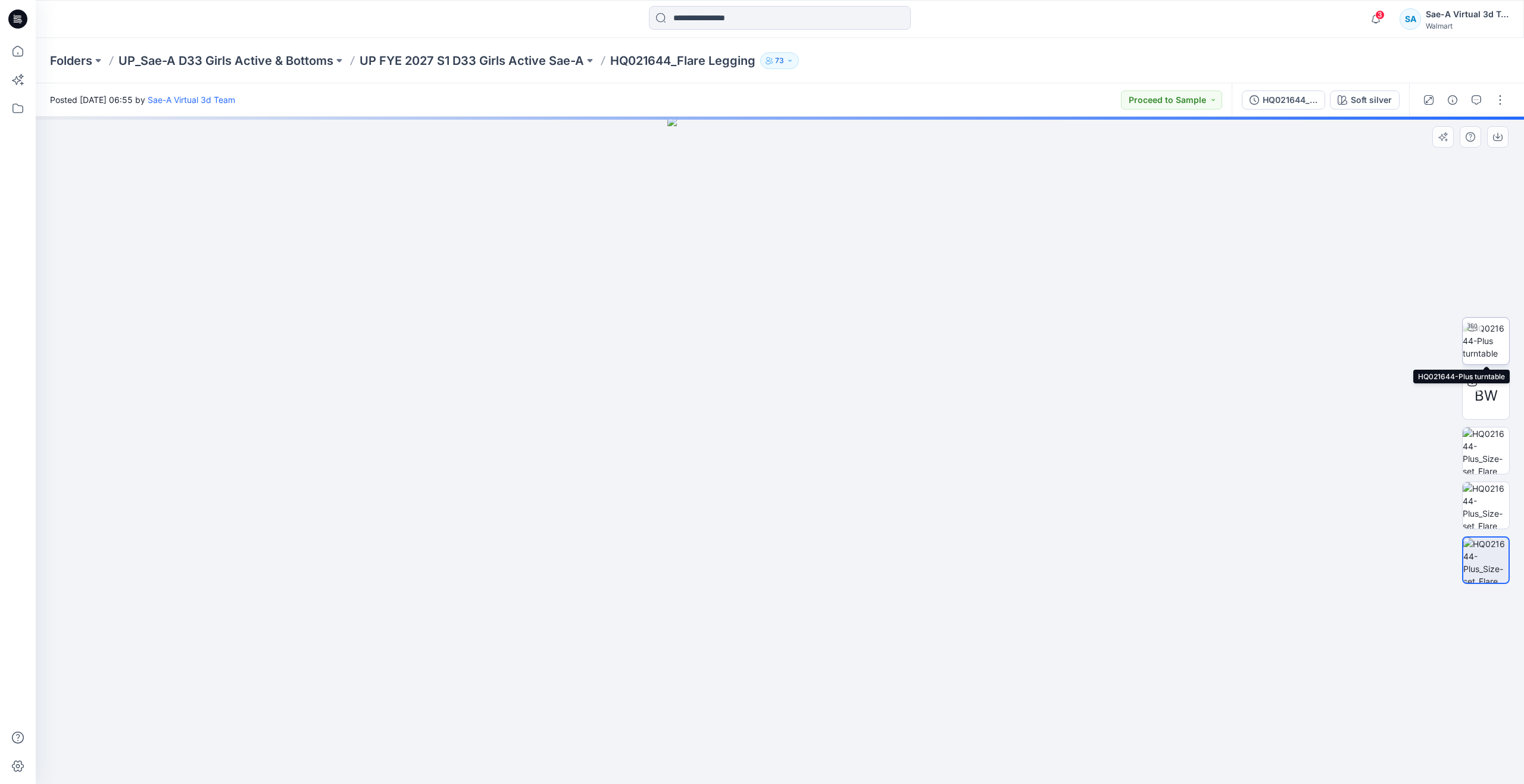
click at [1488, 336] on img at bounding box center [1485, 340] width 46 height 37
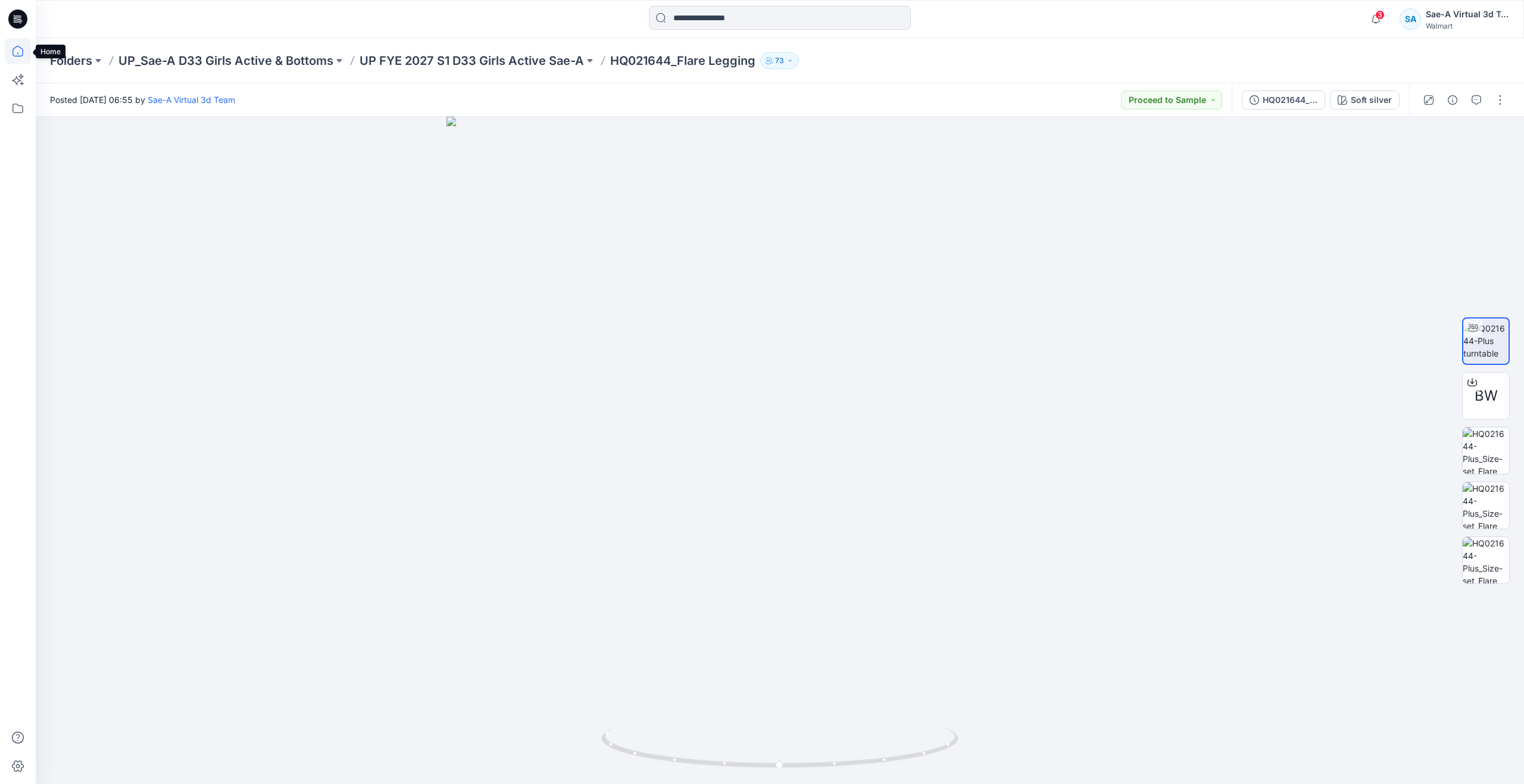
click at [30, 48] on icon at bounding box center [17, 51] width 27 height 27
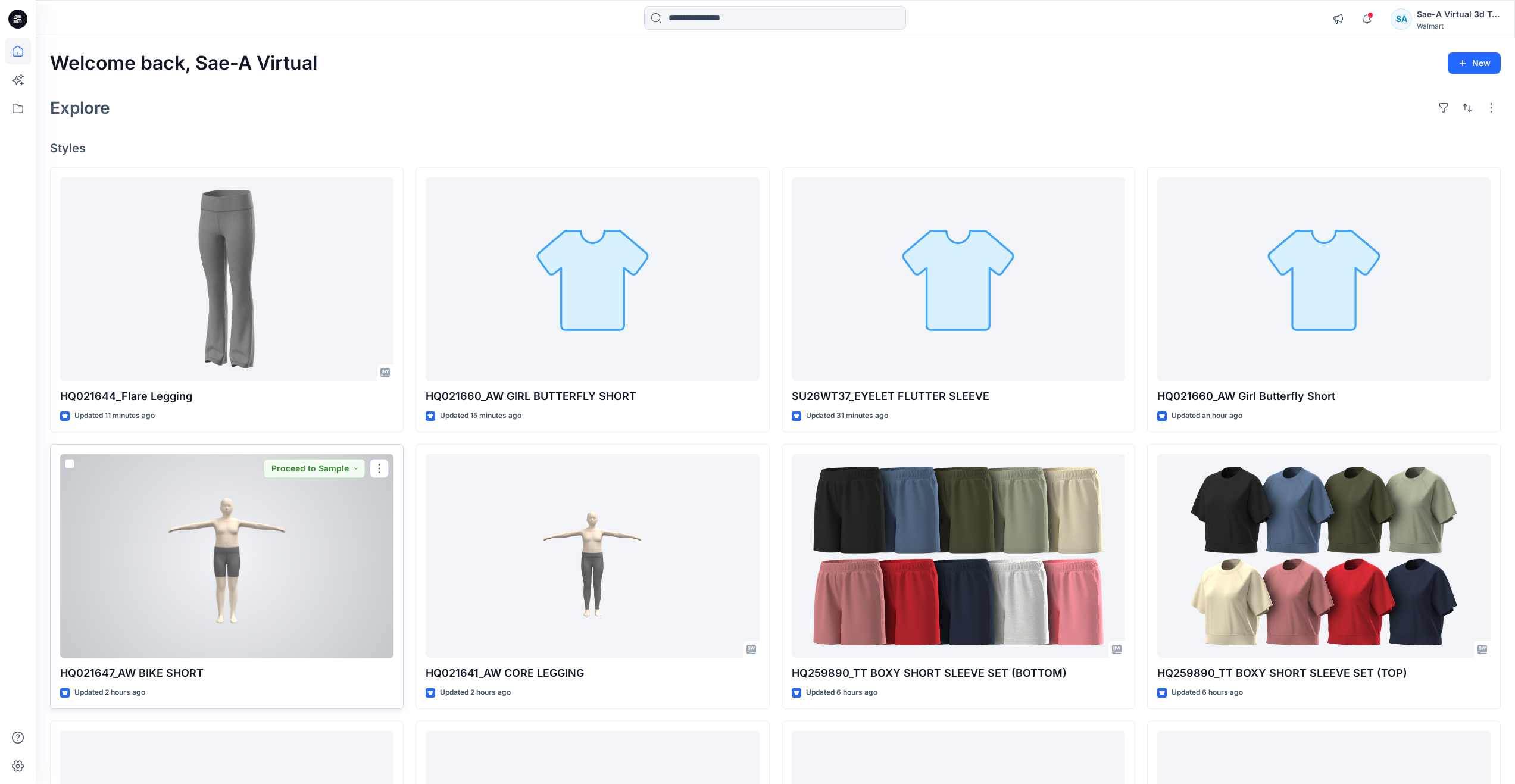
click at [300, 560] on div at bounding box center [227, 555] width 333 height 204
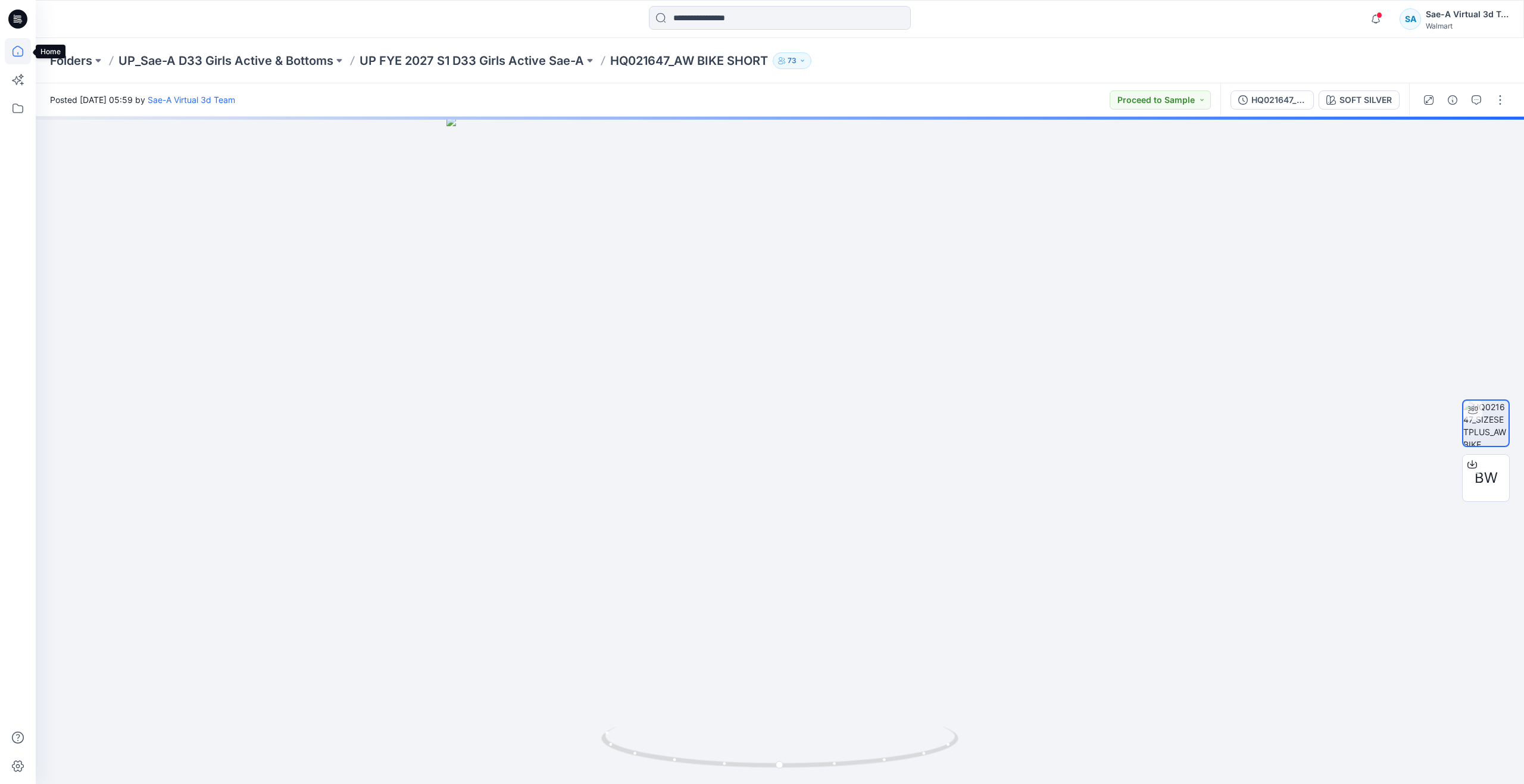
click at [16, 47] on icon at bounding box center [17, 51] width 11 height 11
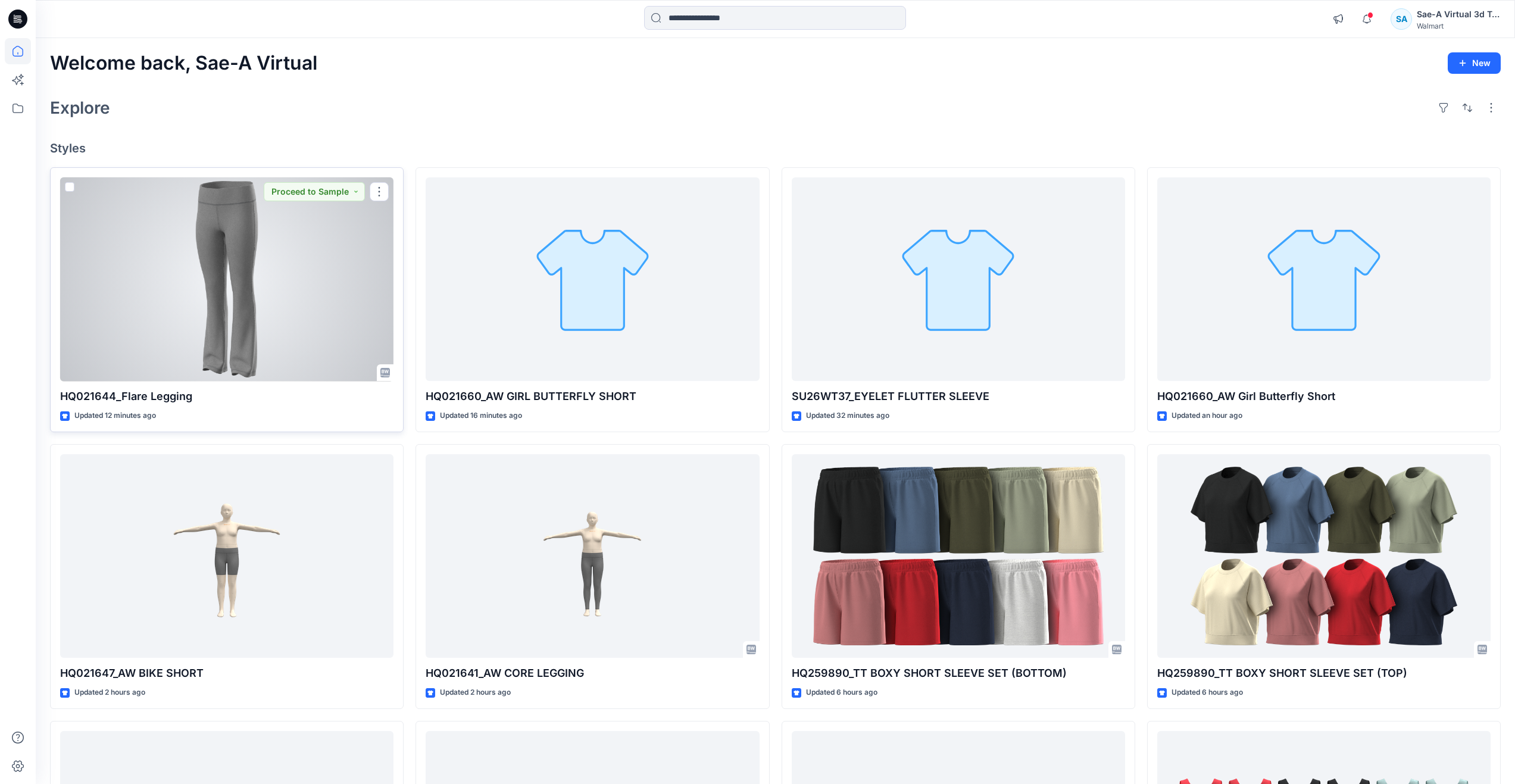
click at [239, 266] on div at bounding box center [227, 279] width 333 height 204
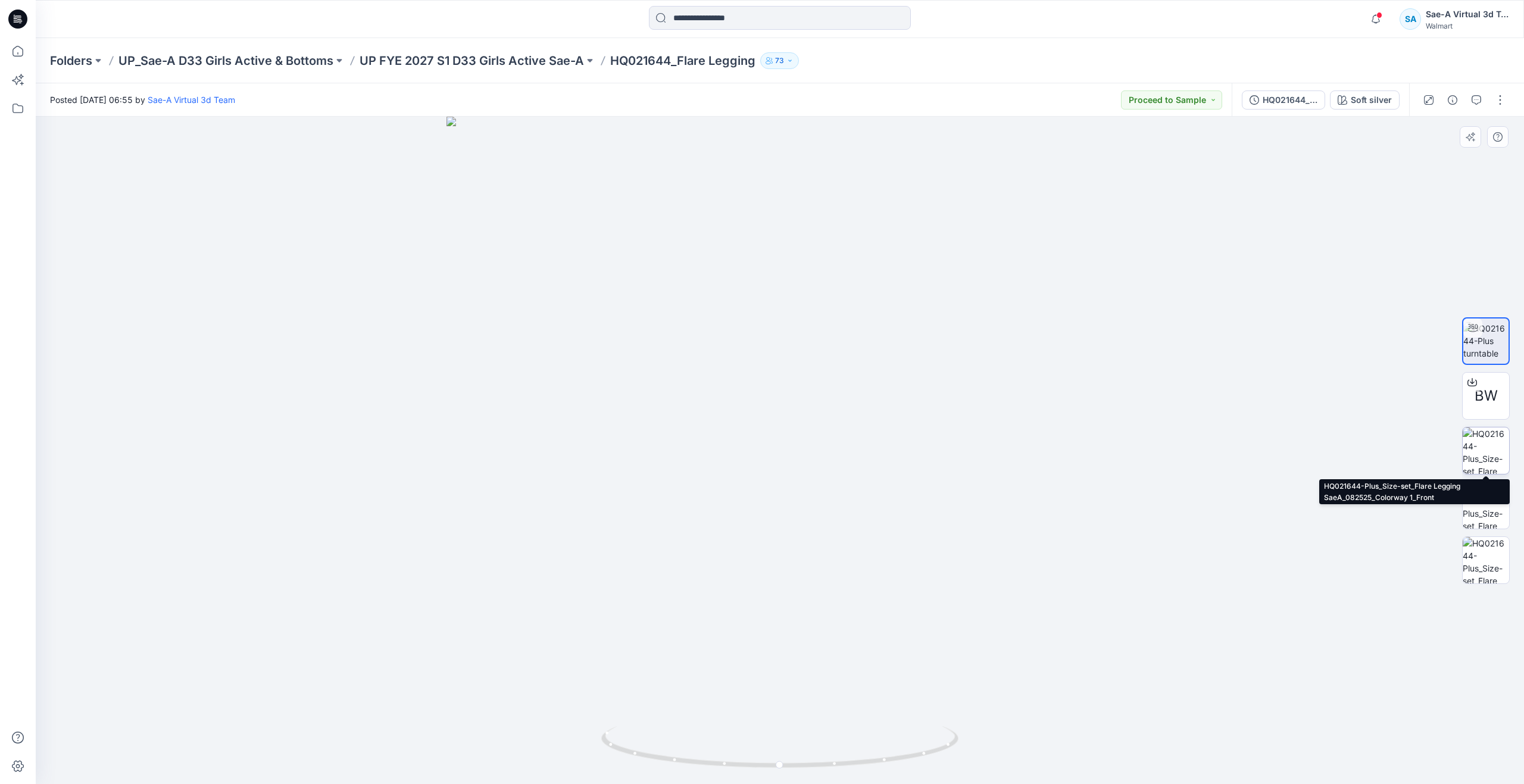
click at [1476, 451] on img at bounding box center [1485, 450] width 46 height 46
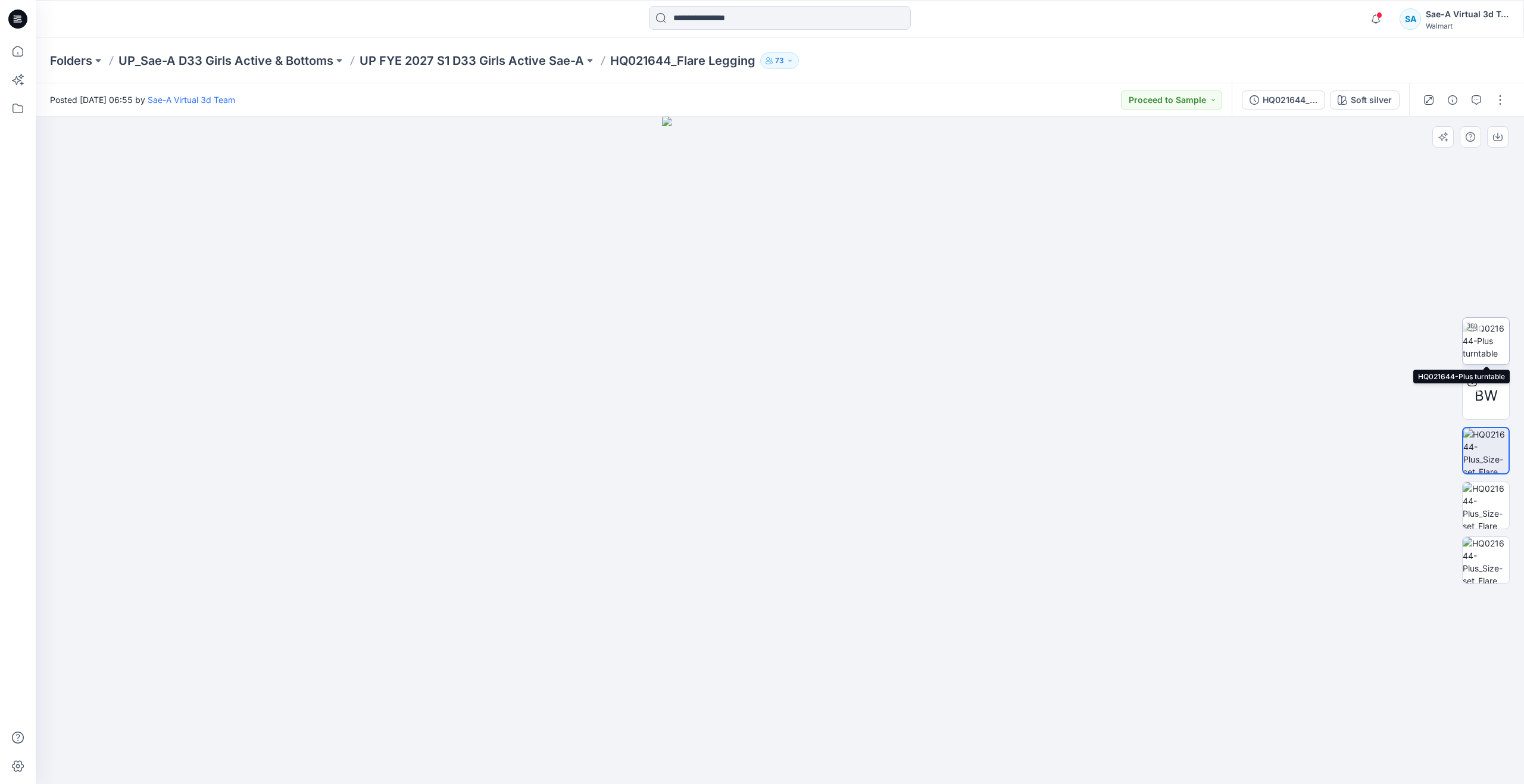
click at [1479, 339] on img at bounding box center [1485, 340] width 46 height 37
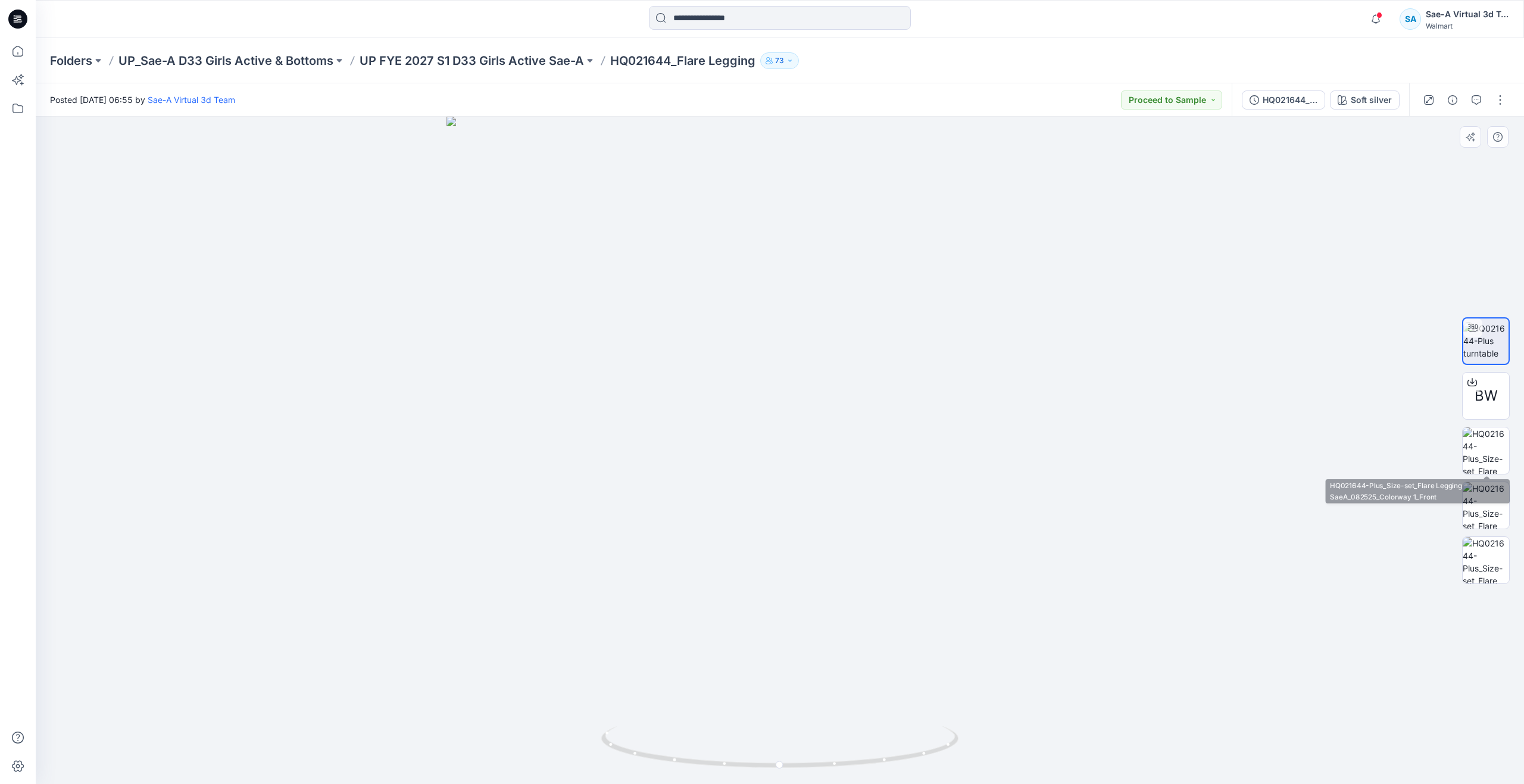
click at [1512, 439] on div "BW" at bounding box center [1486, 450] width 77 height 298
click at [1499, 445] on img at bounding box center [1485, 450] width 46 height 46
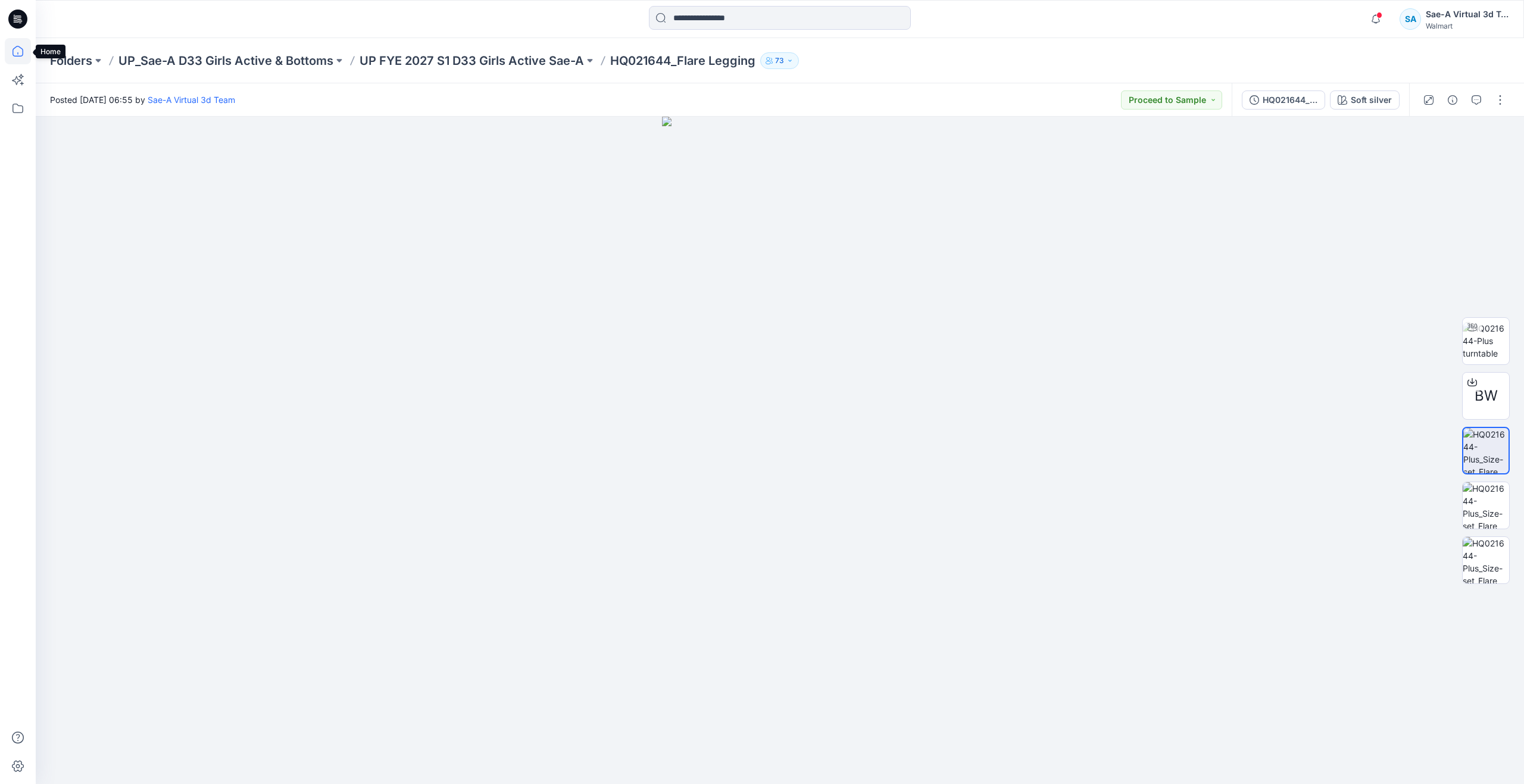
click at [14, 56] on icon at bounding box center [17, 51] width 11 height 11
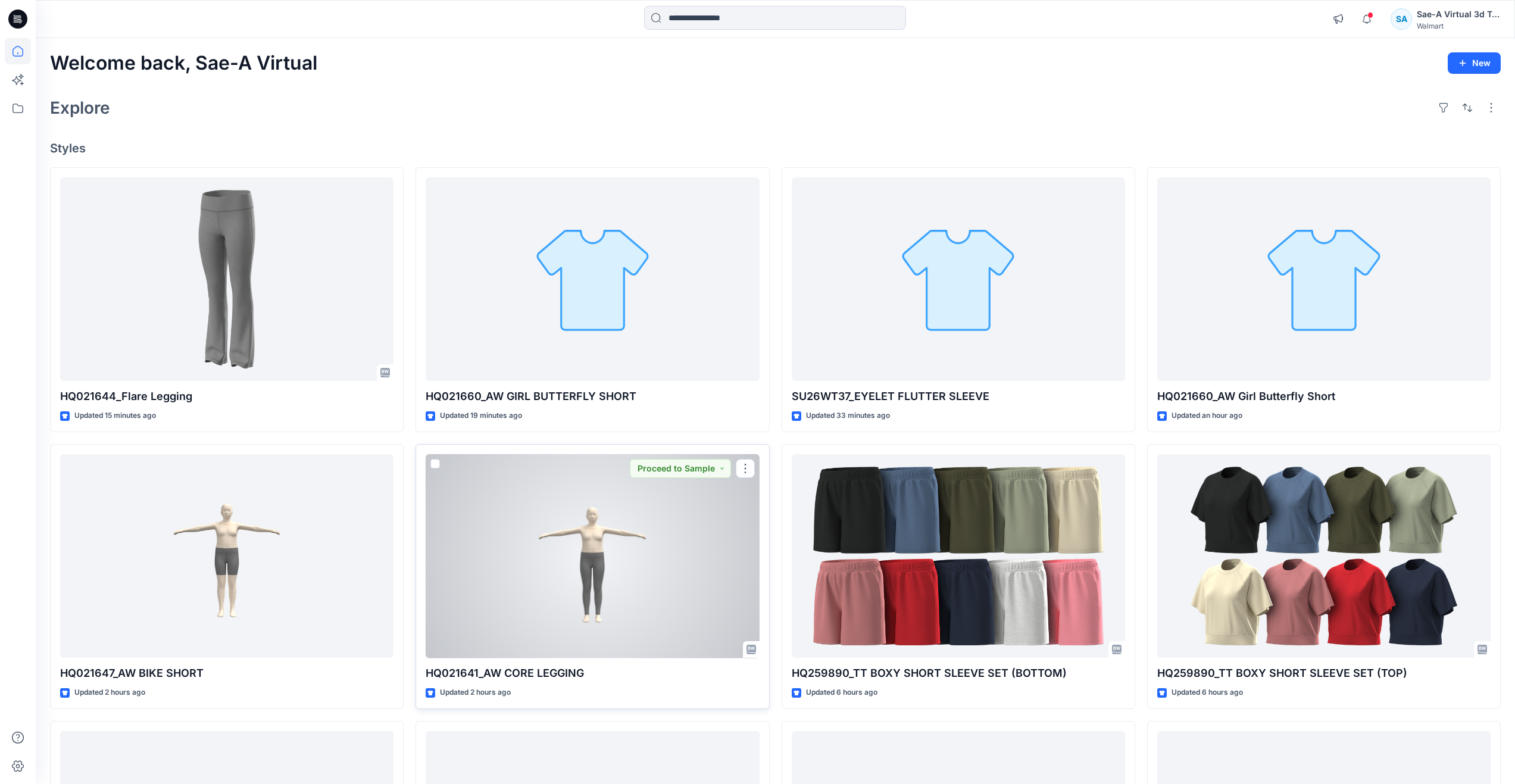
click at [612, 524] on div at bounding box center [593, 555] width 333 height 204
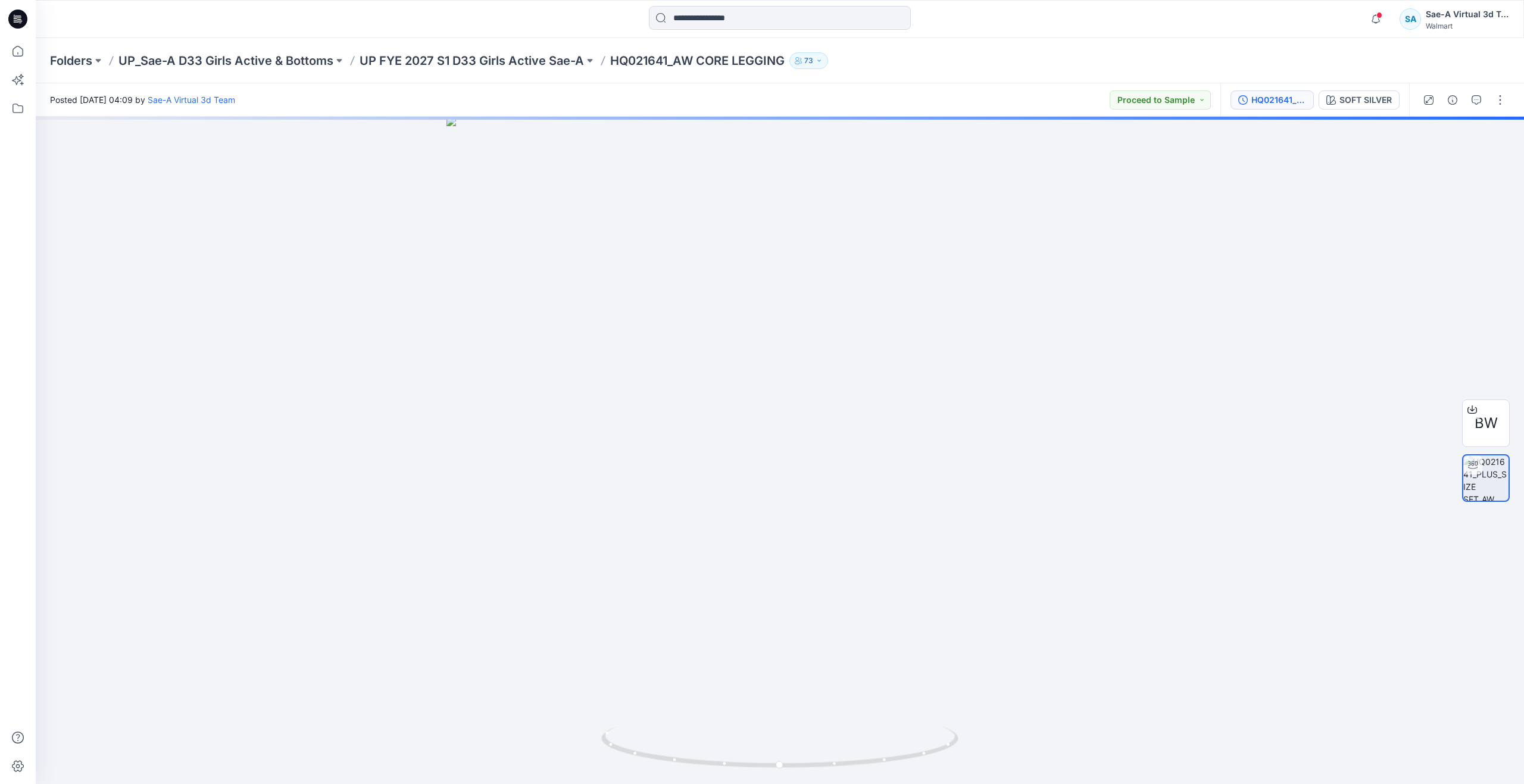
click at [1289, 94] on div "HQ021641_PLUS_SIZE SET" at bounding box center [1278, 99] width 55 height 13
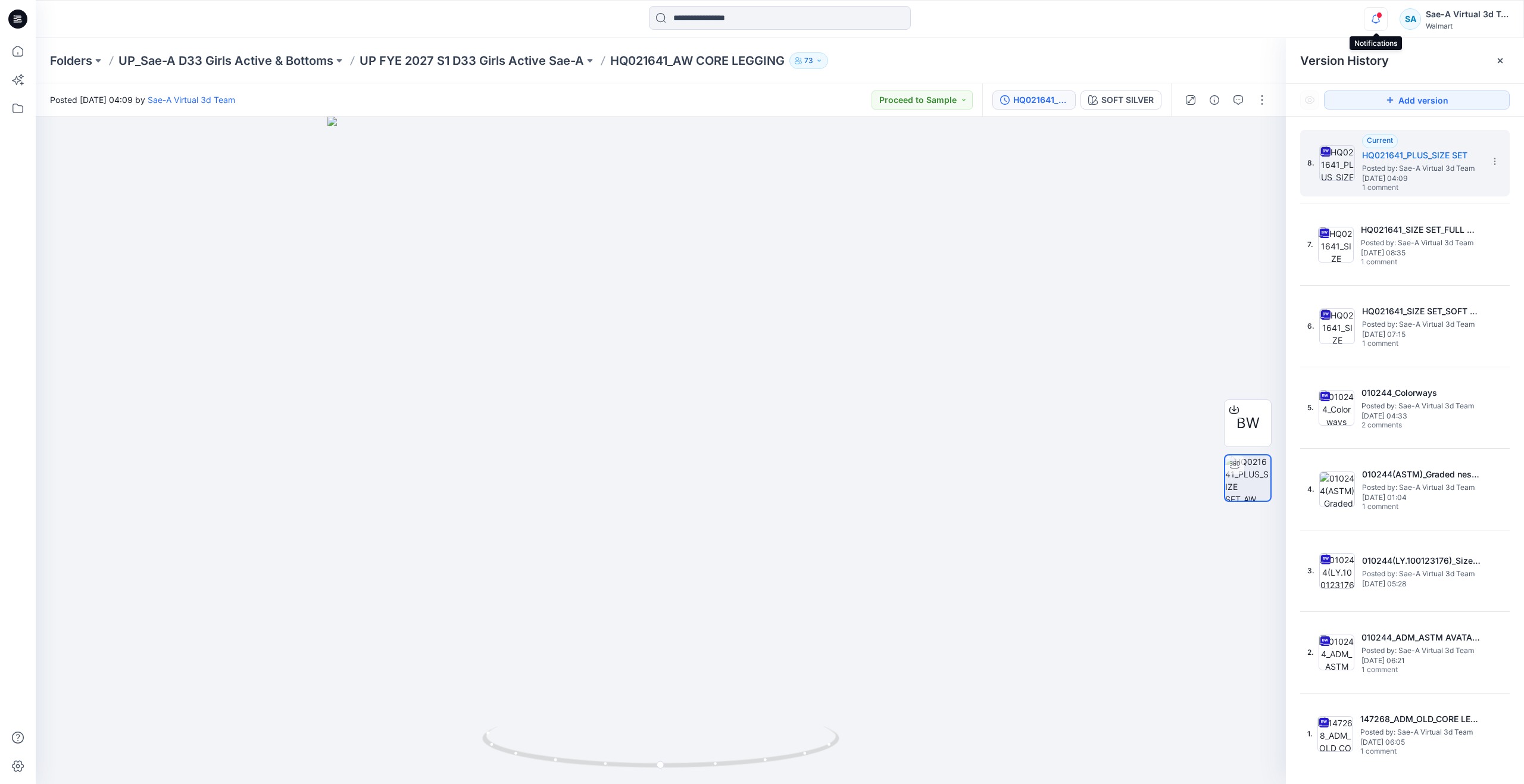
click at [1375, 15] on icon "button" at bounding box center [1375, 19] width 8 height 8
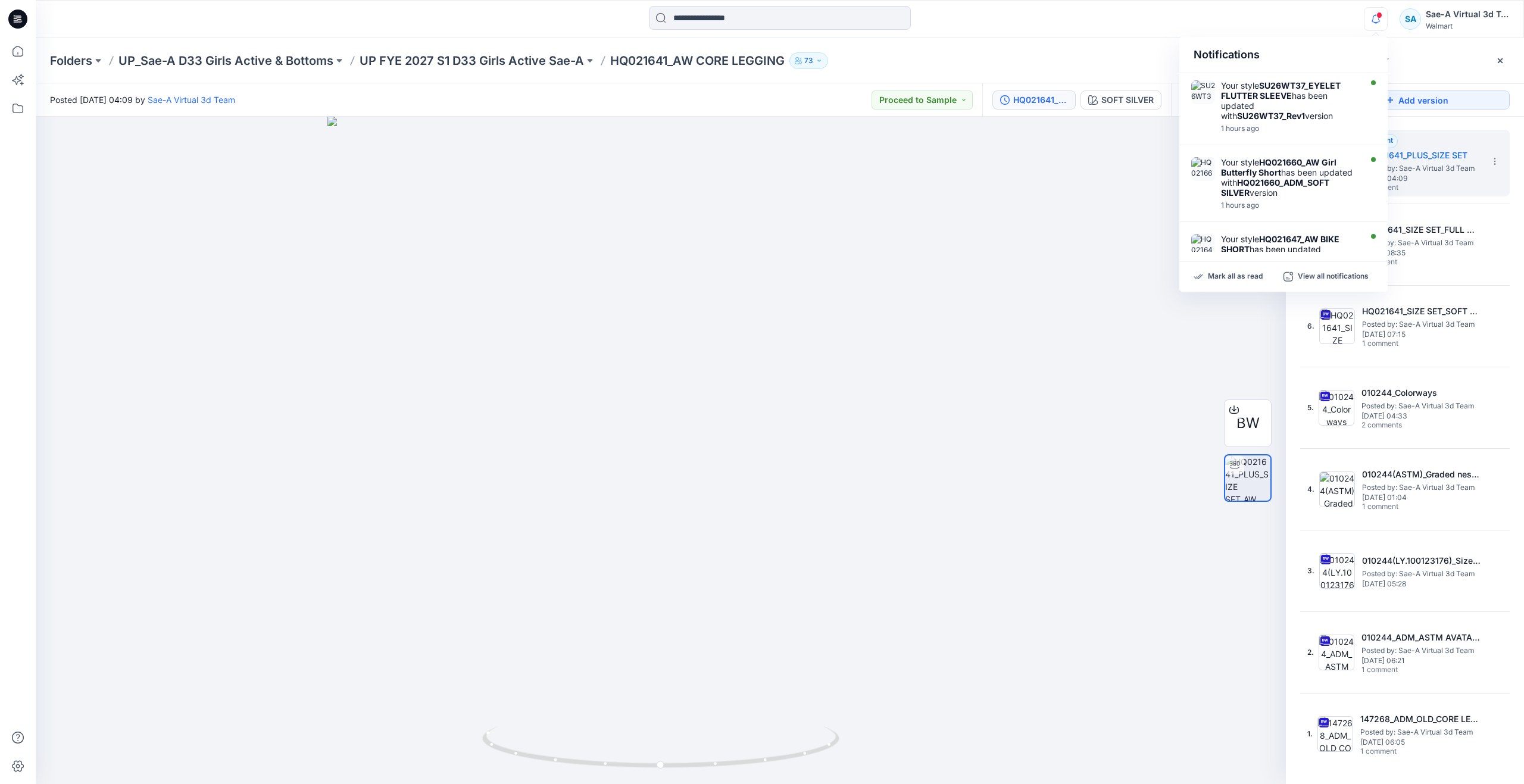
click at [1315, 20] on div "Notifications Your style SU26WT37_EYELET FLUTTER SLEEVE has been updated with S…" at bounding box center [779, 19] width 1488 height 27
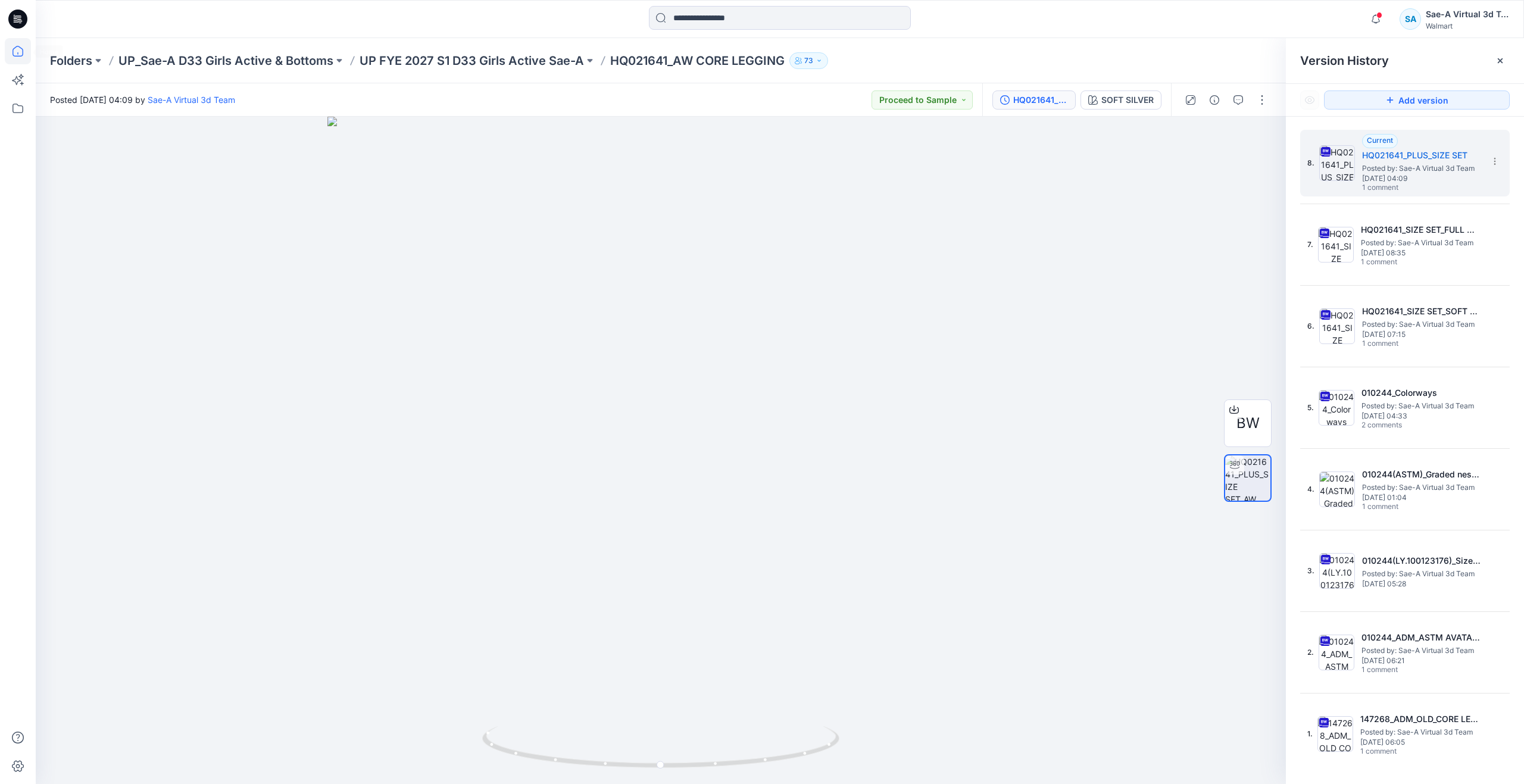
click at [19, 52] on icon at bounding box center [17, 51] width 27 height 27
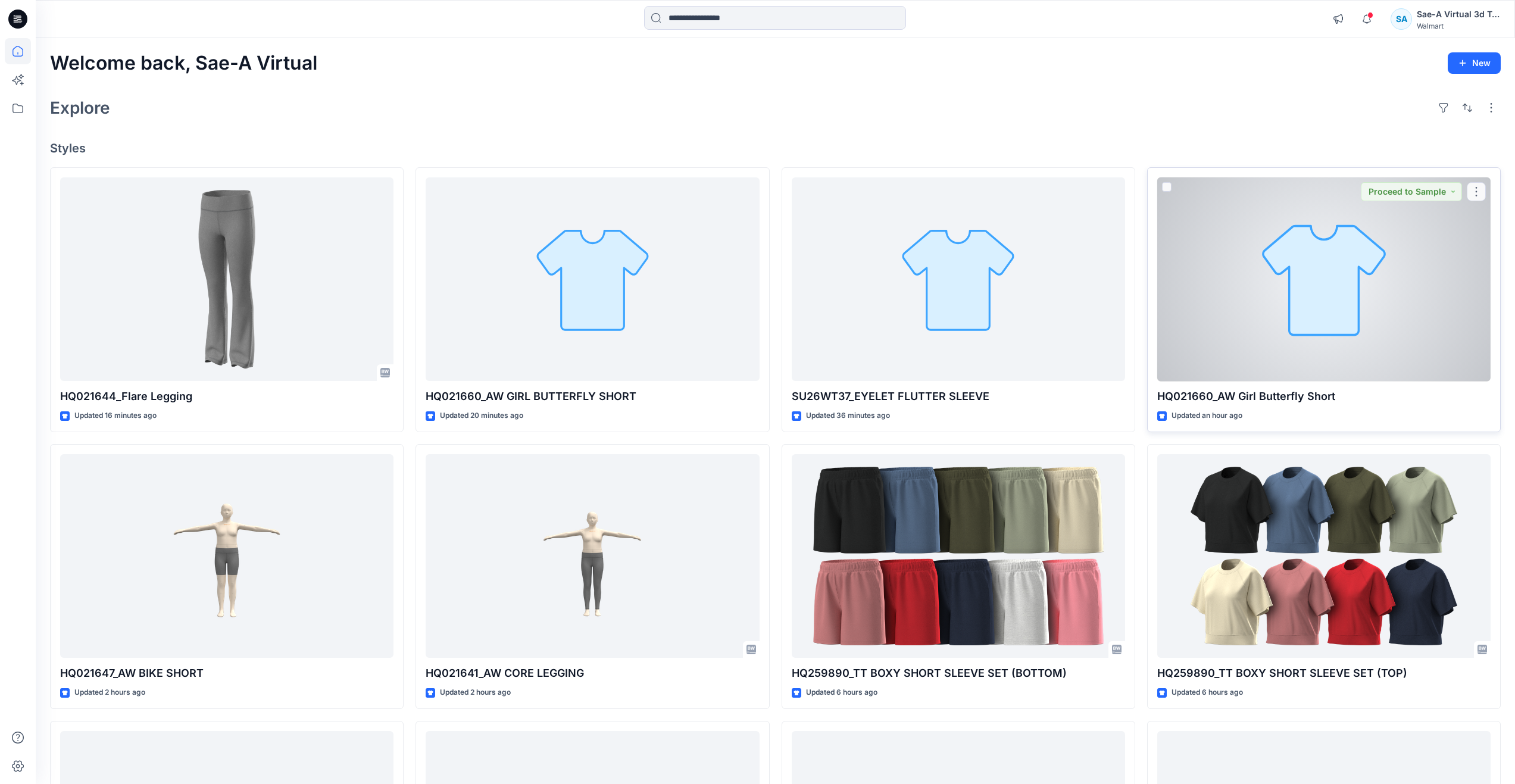
click at [1323, 287] on div at bounding box center [1324, 279] width 333 height 204
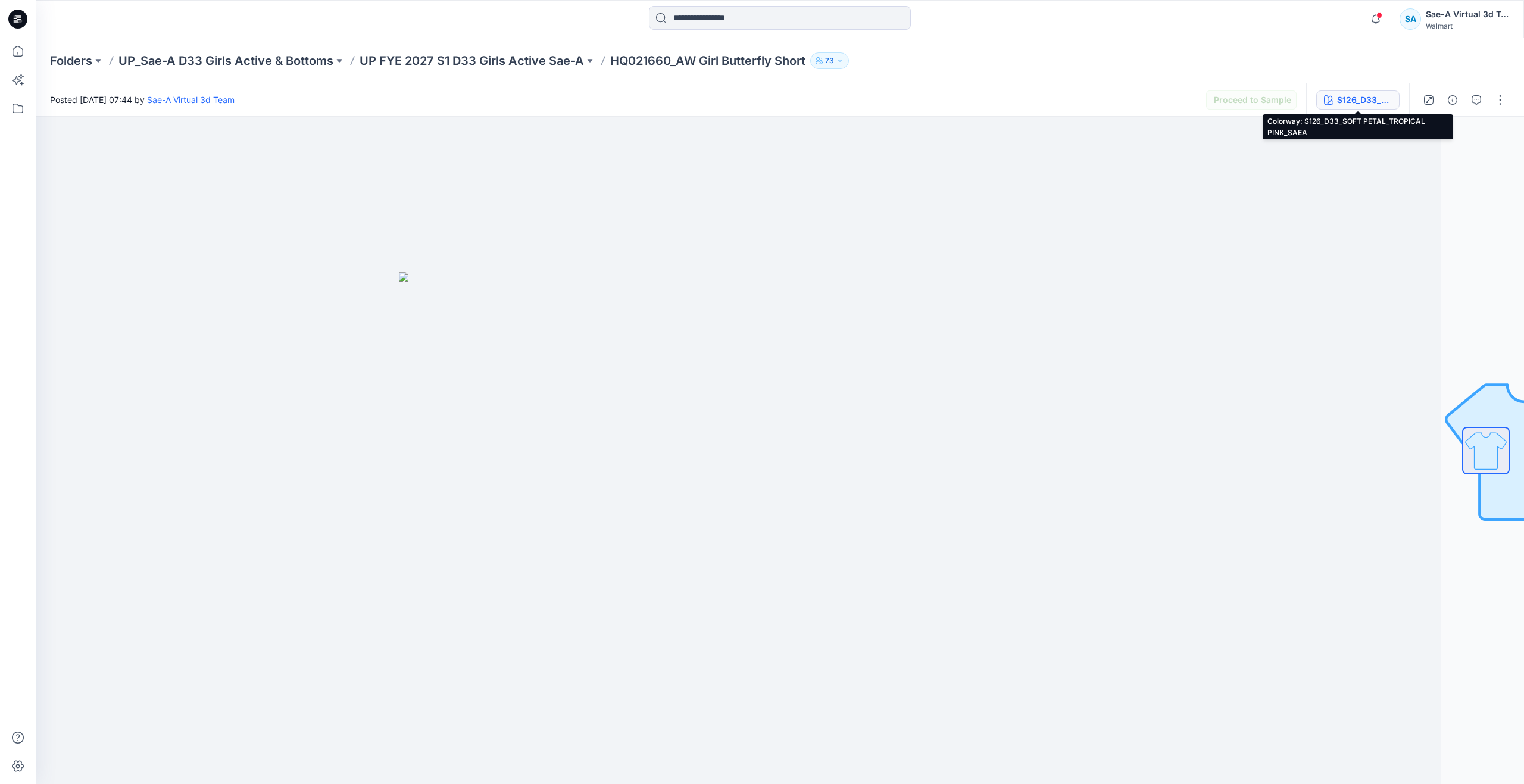
click at [1348, 101] on div "S126_D33_SOFT PETAL_TROPICAL PINK_SAEA" at bounding box center [1365, 99] width 55 height 13
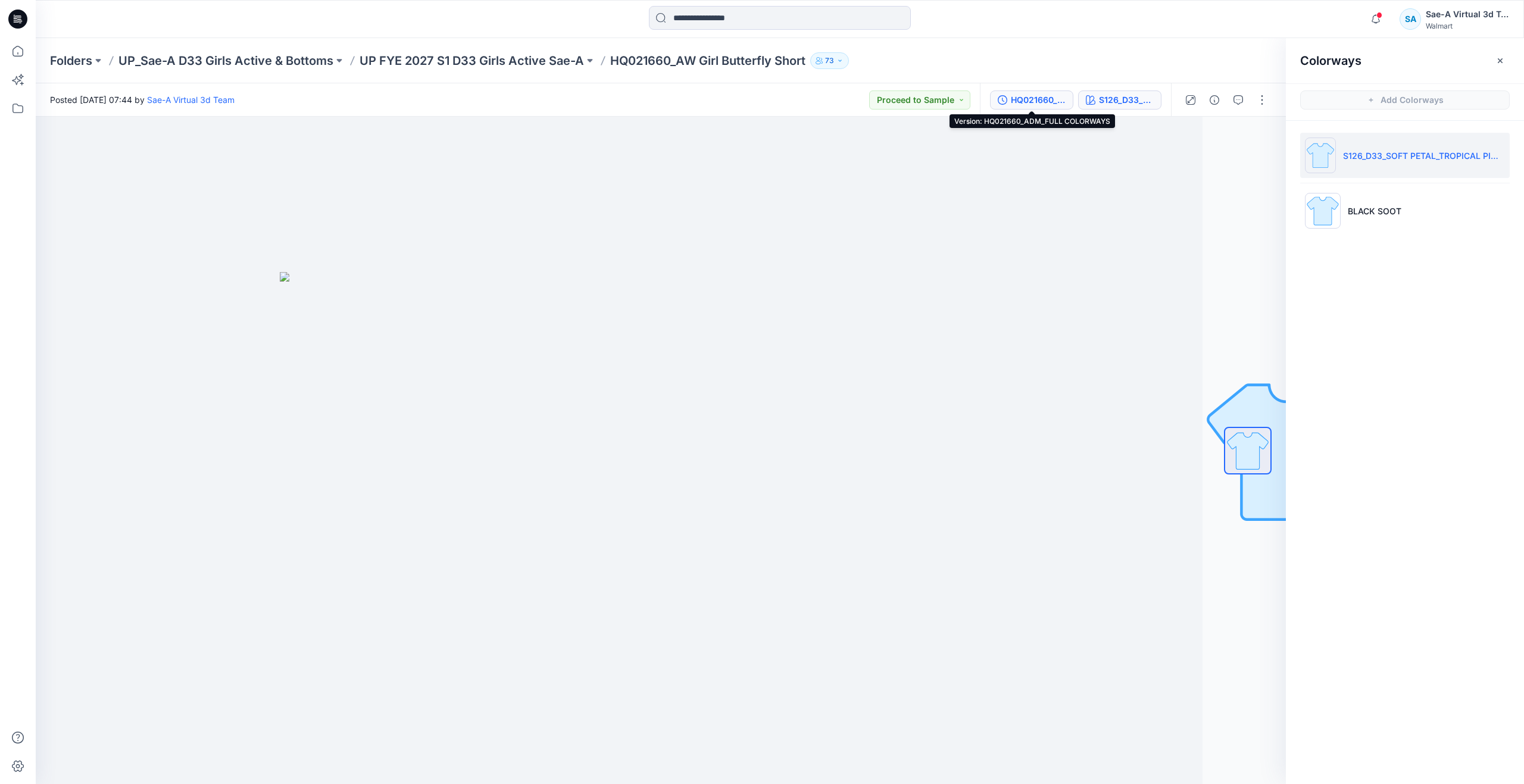
click at [1050, 102] on div "HQ021660_ADM_FULL COLORWAYS" at bounding box center [1038, 99] width 55 height 13
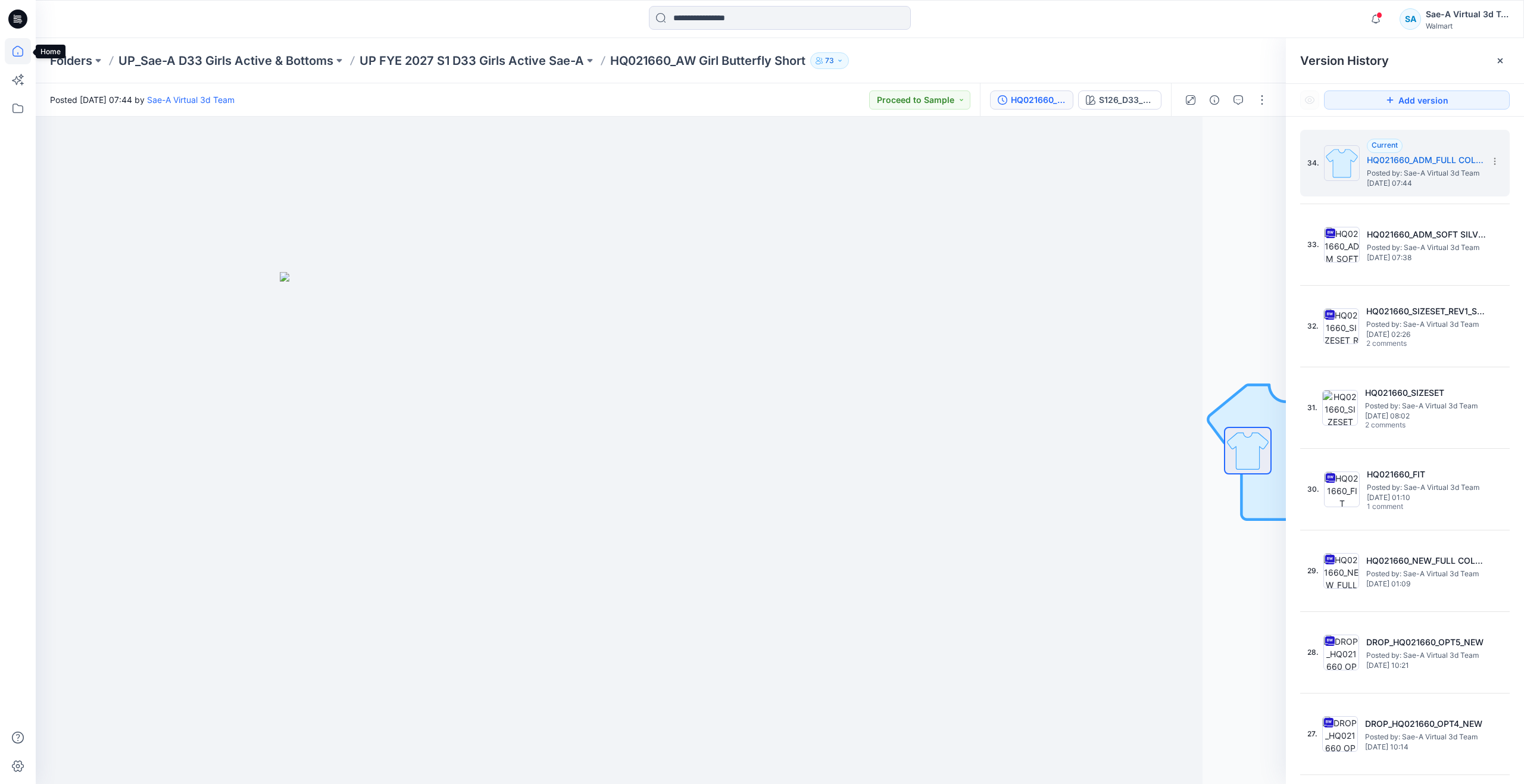
click at [27, 57] on icon at bounding box center [17, 51] width 27 height 27
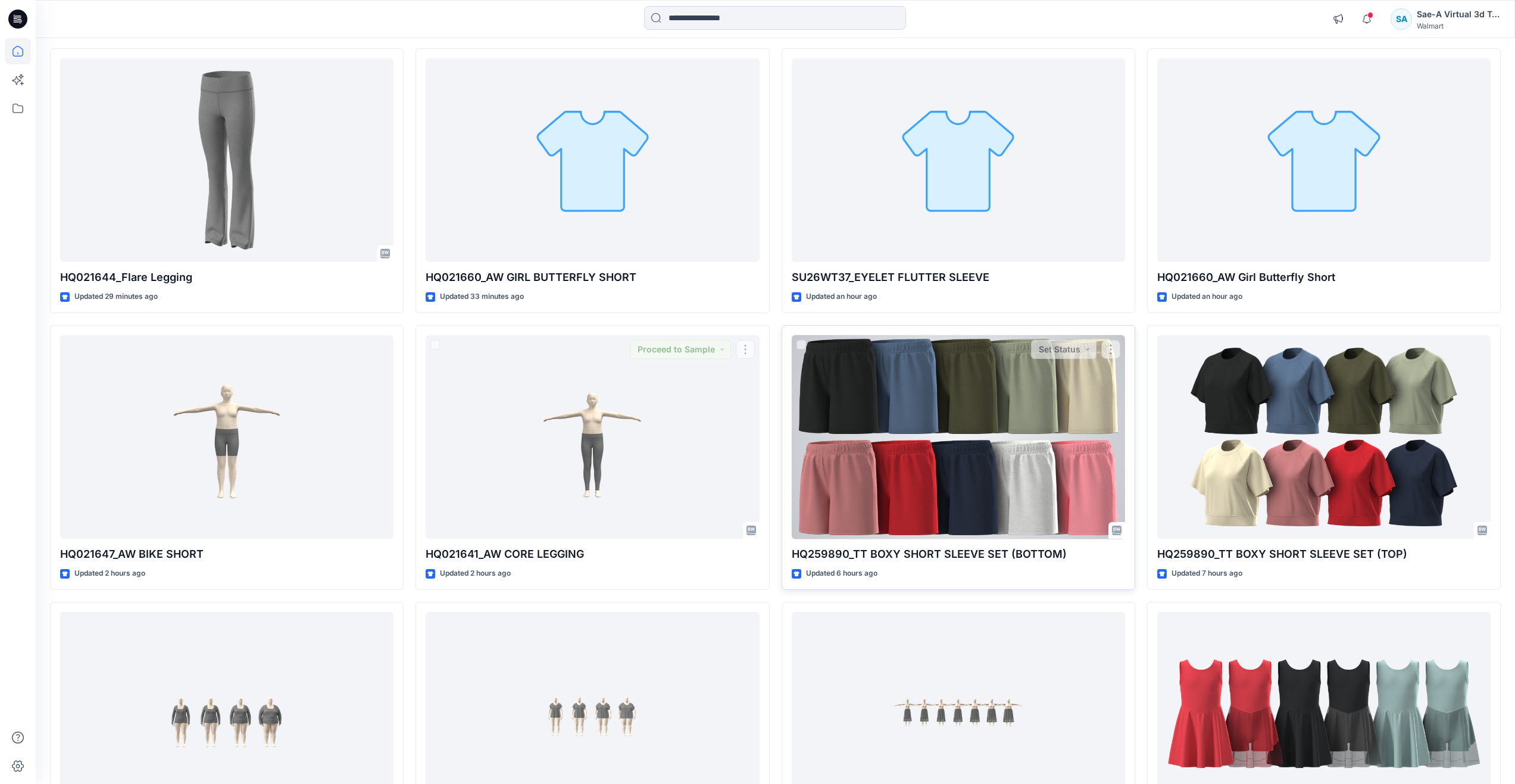
scroll to position [259, 0]
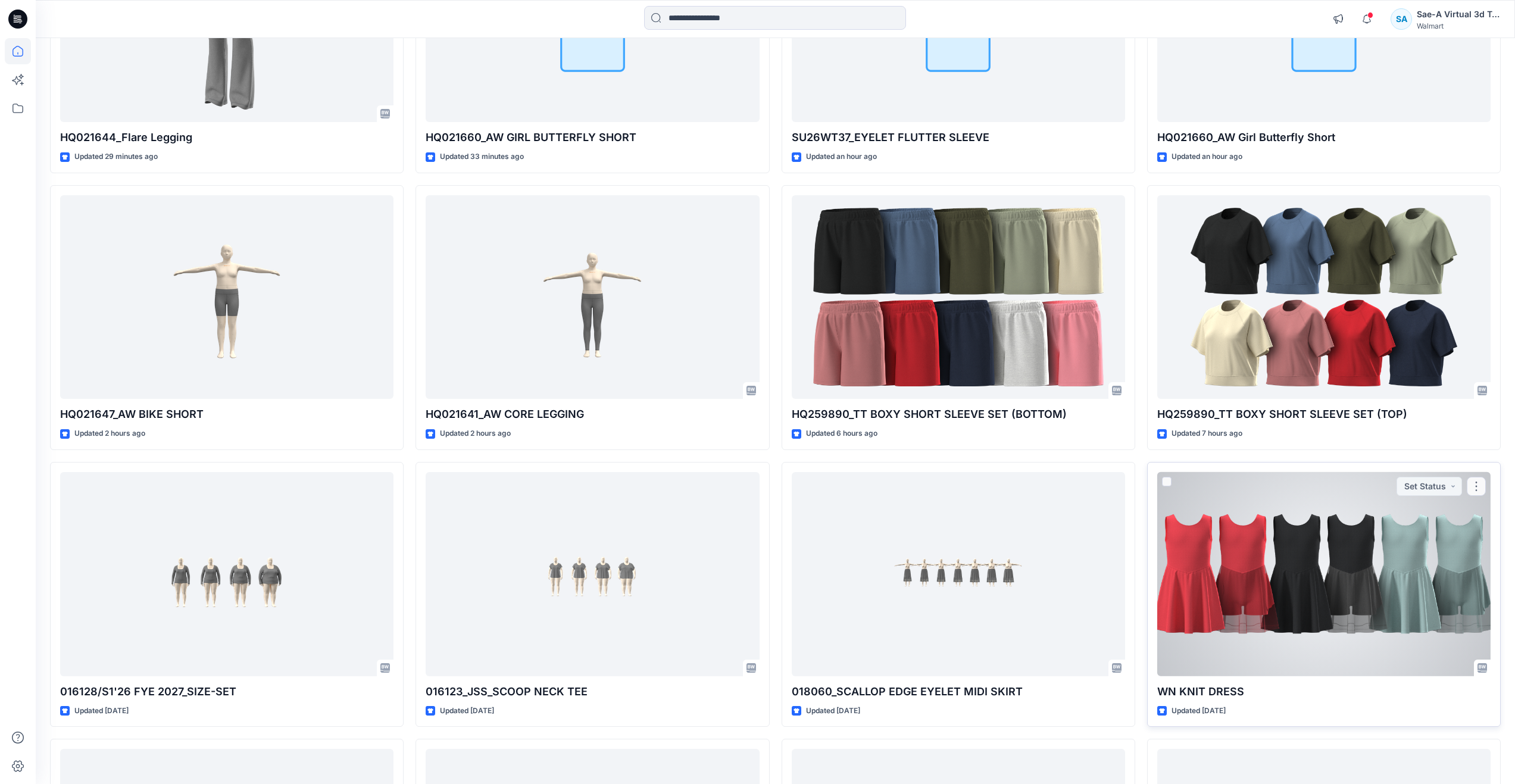
click at [1309, 533] on div at bounding box center [1324, 573] width 333 height 204
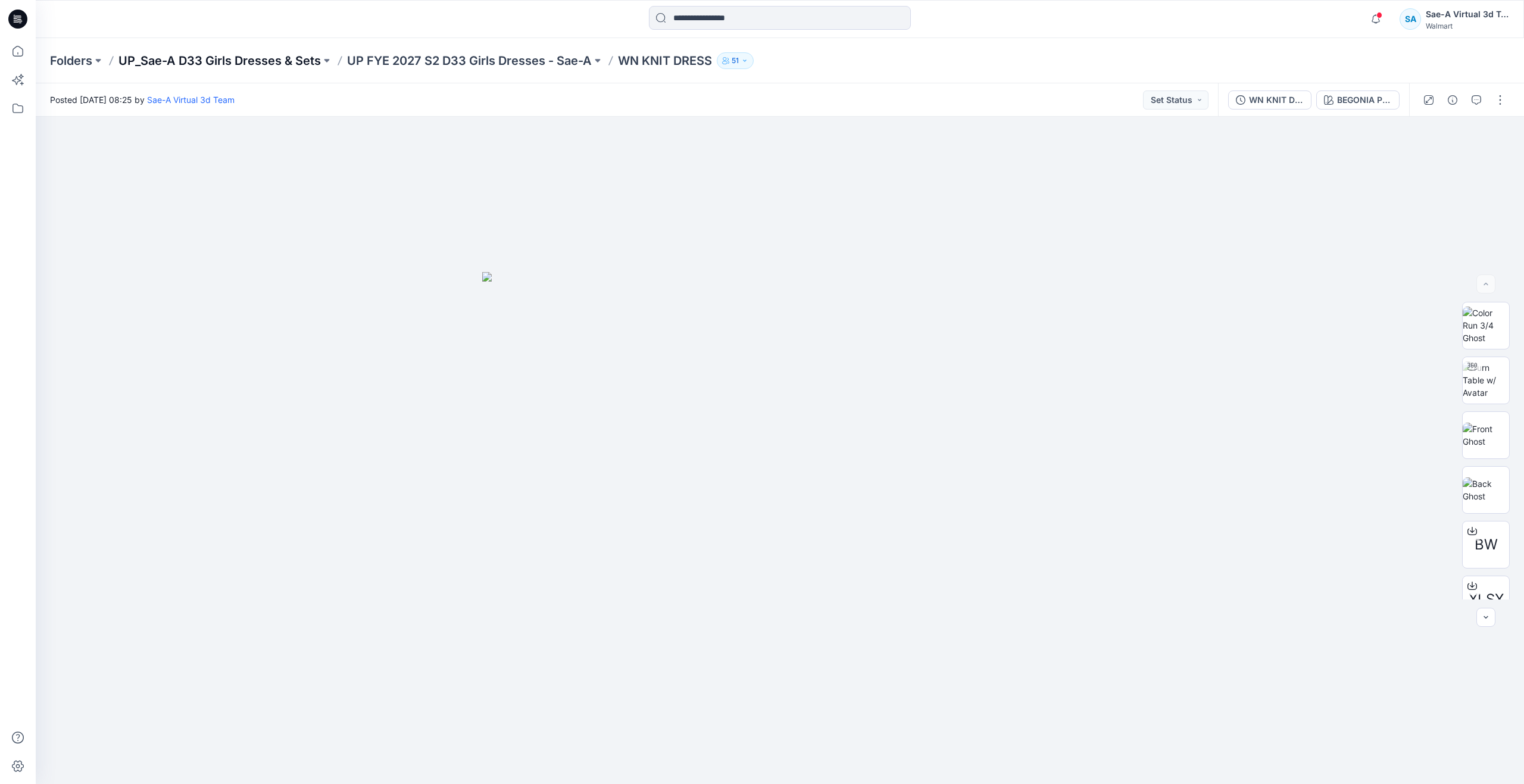
click at [278, 61] on p "UP_Sae-A D33 Girls Dresses & Sets" at bounding box center [219, 61] width 202 height 17
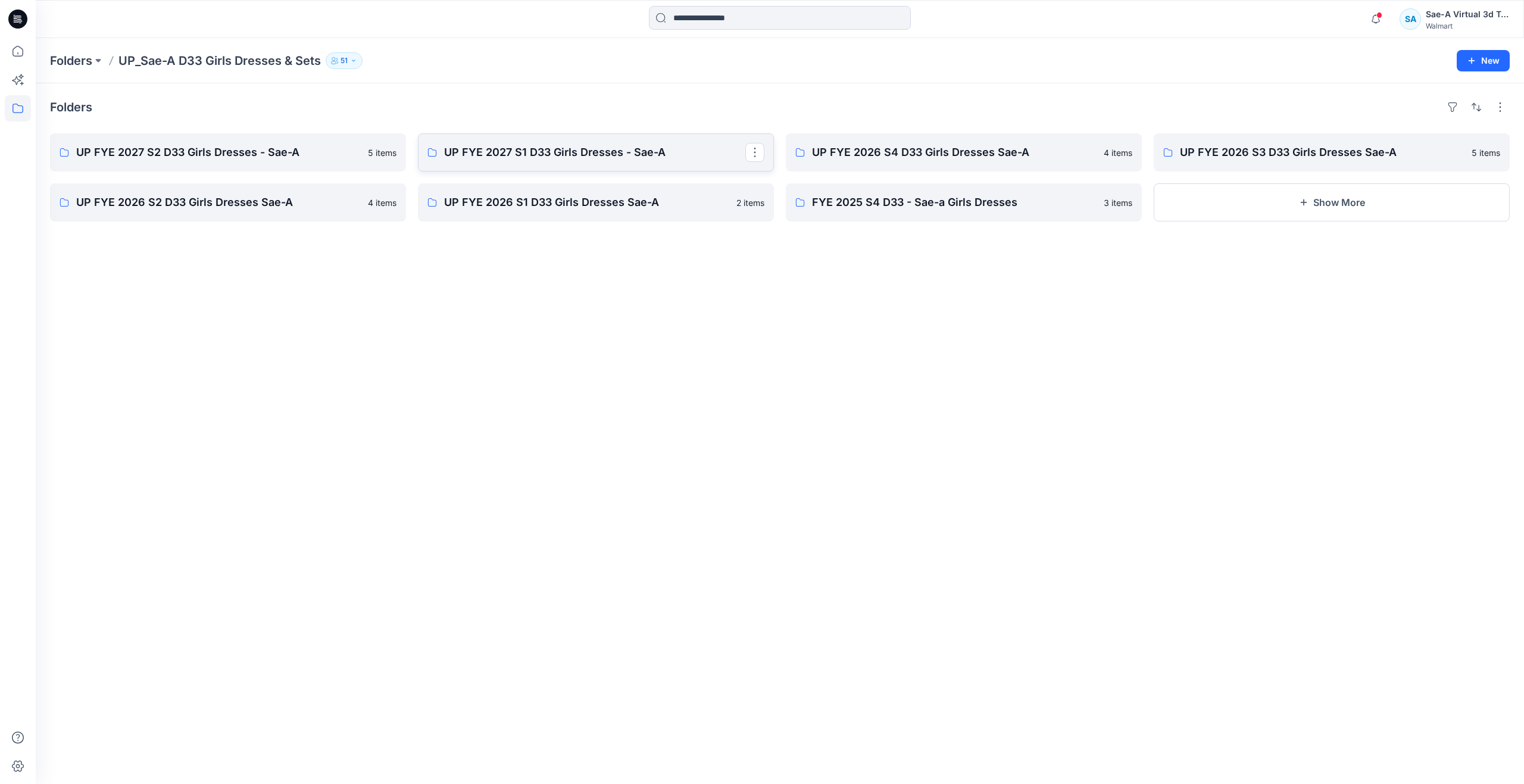
click at [566, 149] on p "UP FYE 2027 S1 D33 Girls Dresses - Sae-A" at bounding box center [595, 152] width 302 height 17
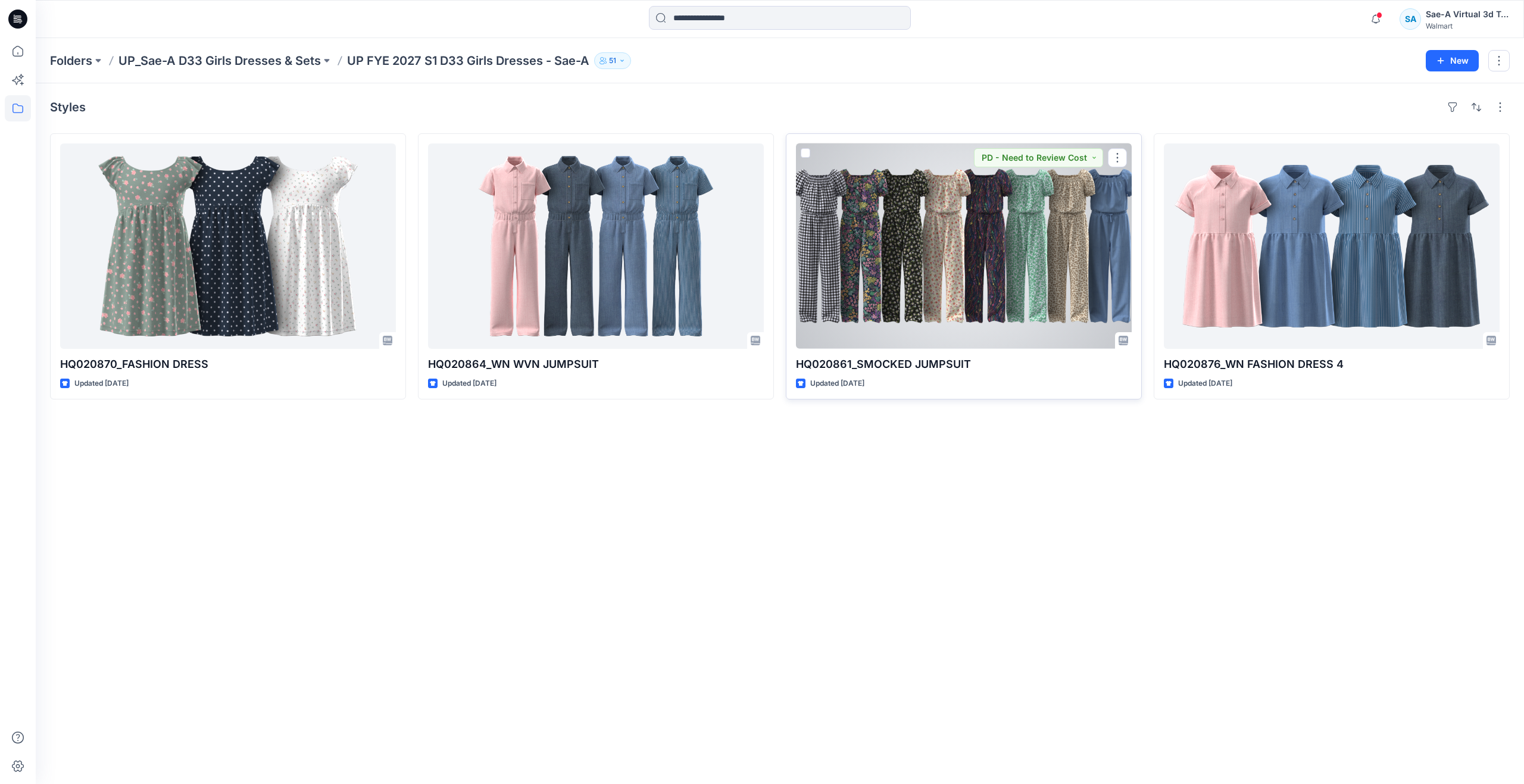
click at [934, 280] on div at bounding box center [963, 245] width 336 height 205
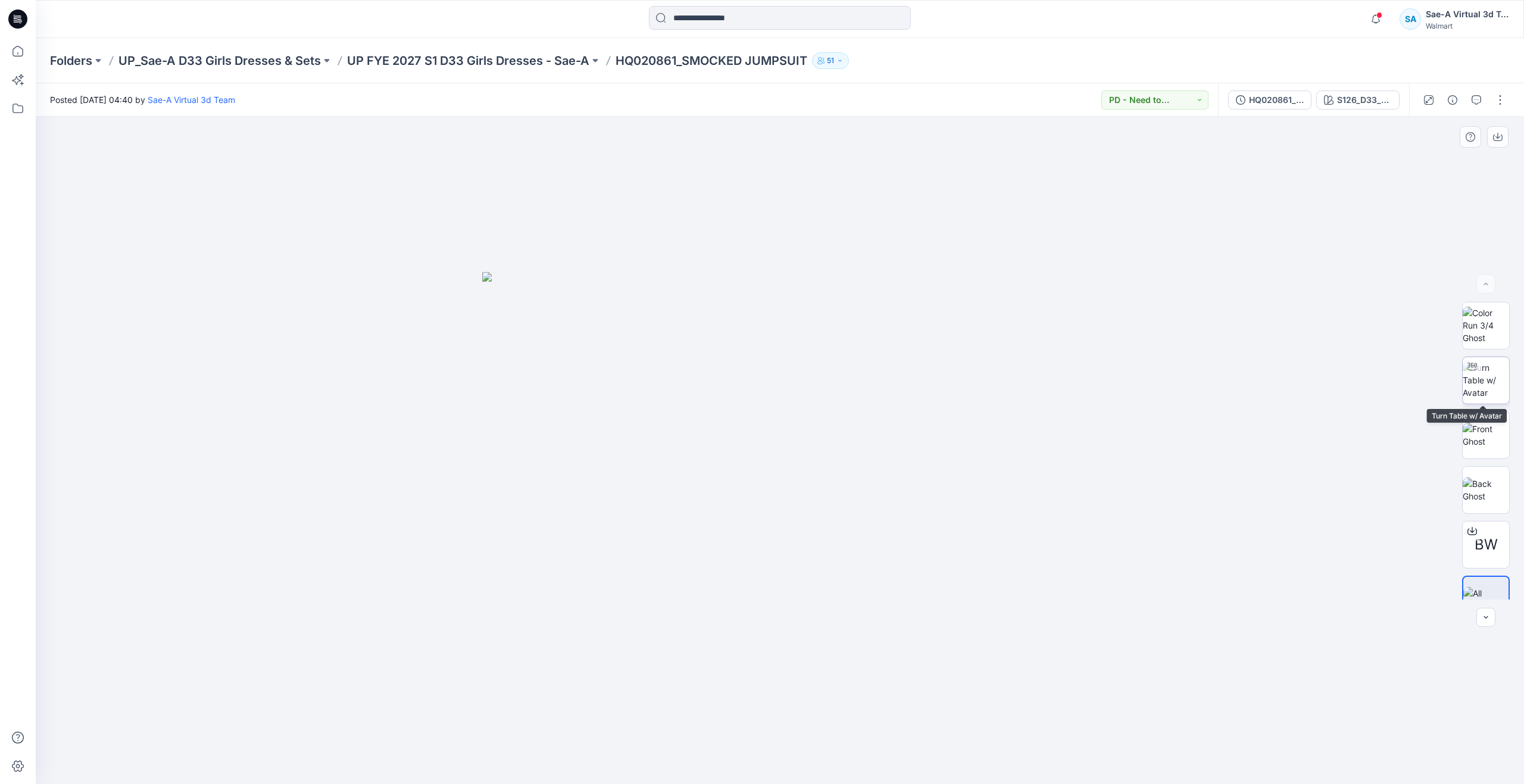
click at [1479, 387] on img at bounding box center [1485, 380] width 46 height 37
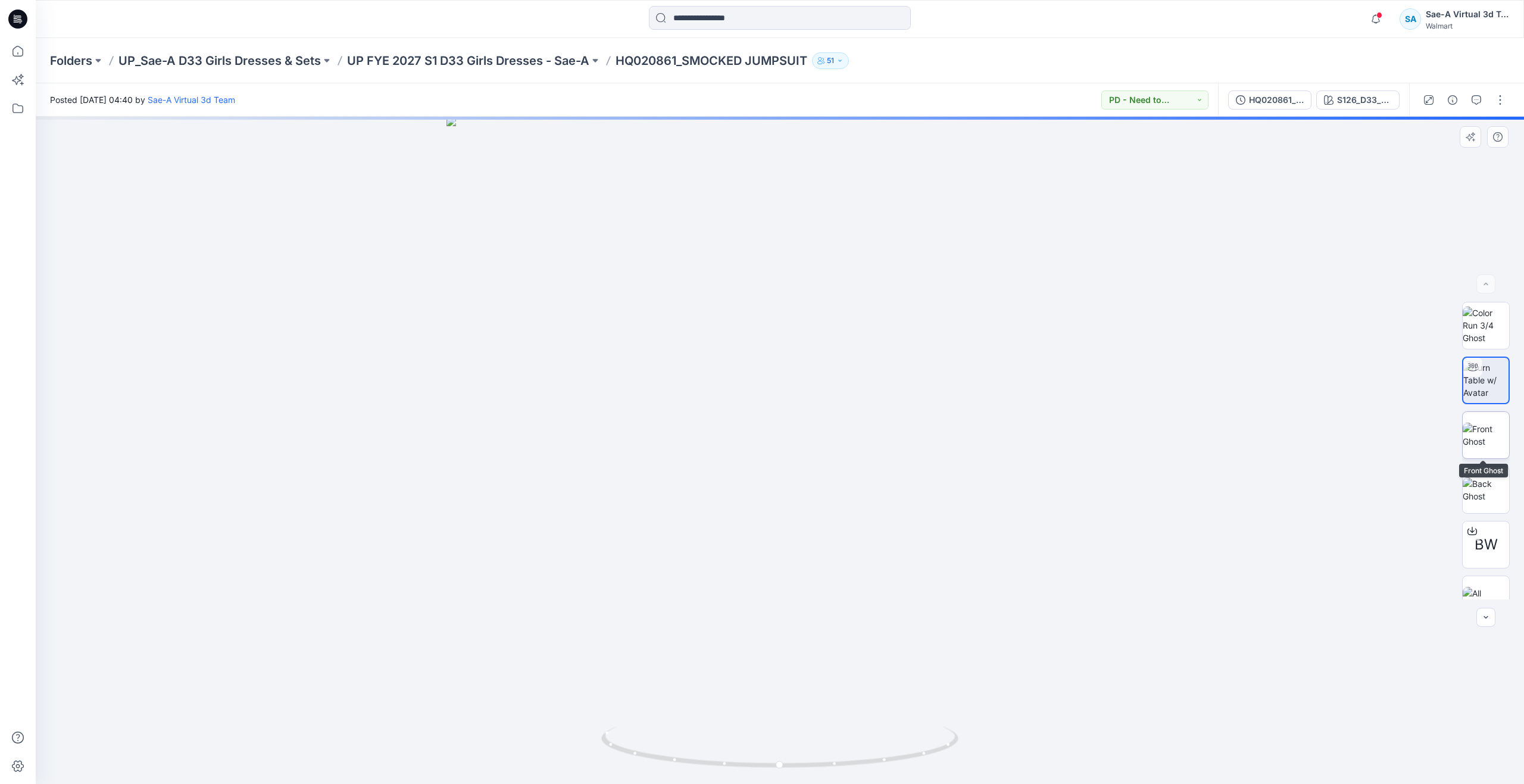
click at [1471, 435] on img at bounding box center [1485, 435] width 46 height 25
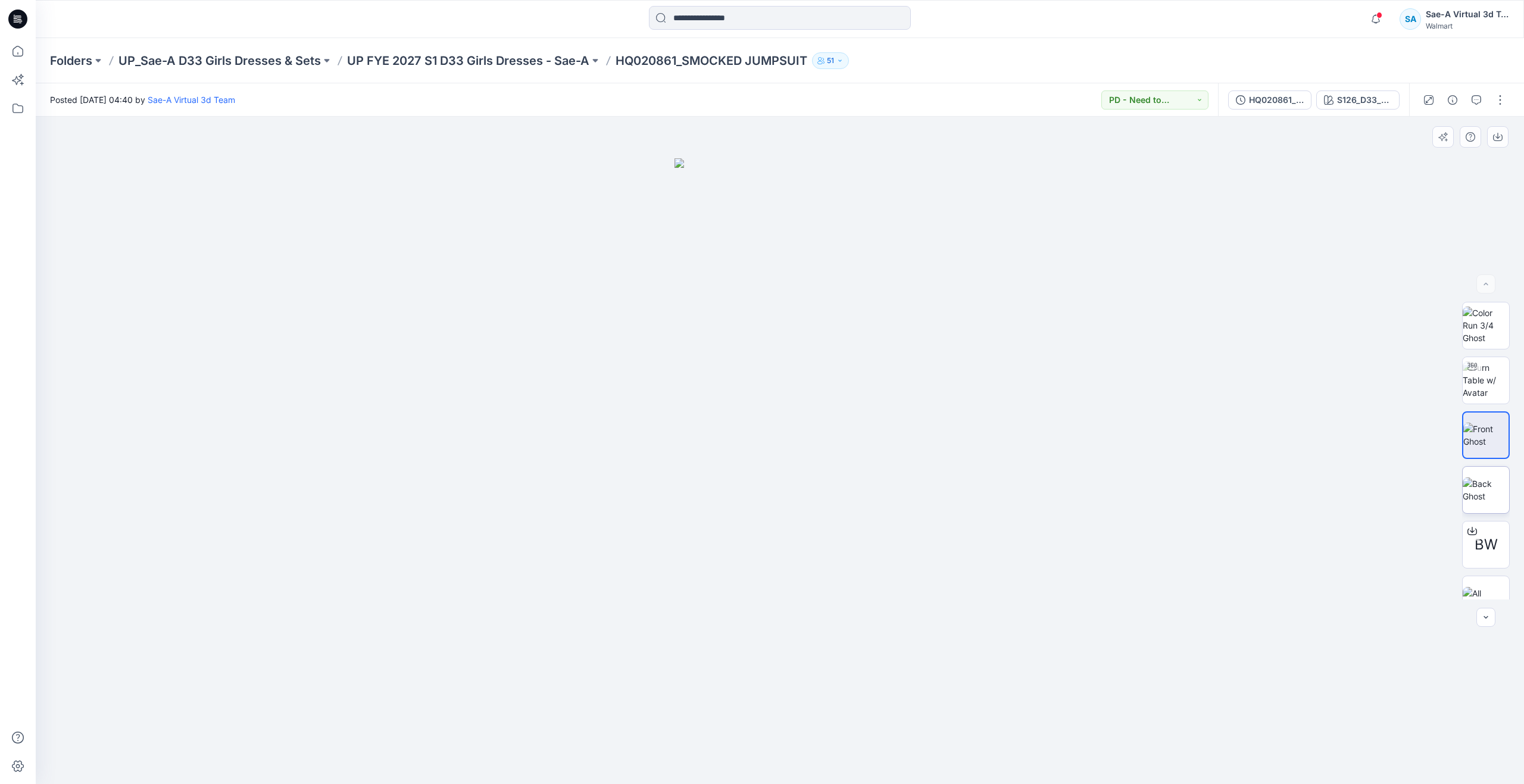
click at [1472, 477] on img at bounding box center [1485, 489] width 46 height 25
click at [1476, 433] on img at bounding box center [1485, 435] width 46 height 25
click at [1467, 383] on img at bounding box center [1485, 380] width 46 height 37
drag, startPoint x: 781, startPoint y: 767, endPoint x: 781, endPoint y: 742, distance: 25.0
click at [781, 742] on icon at bounding box center [781, 748] width 360 height 45
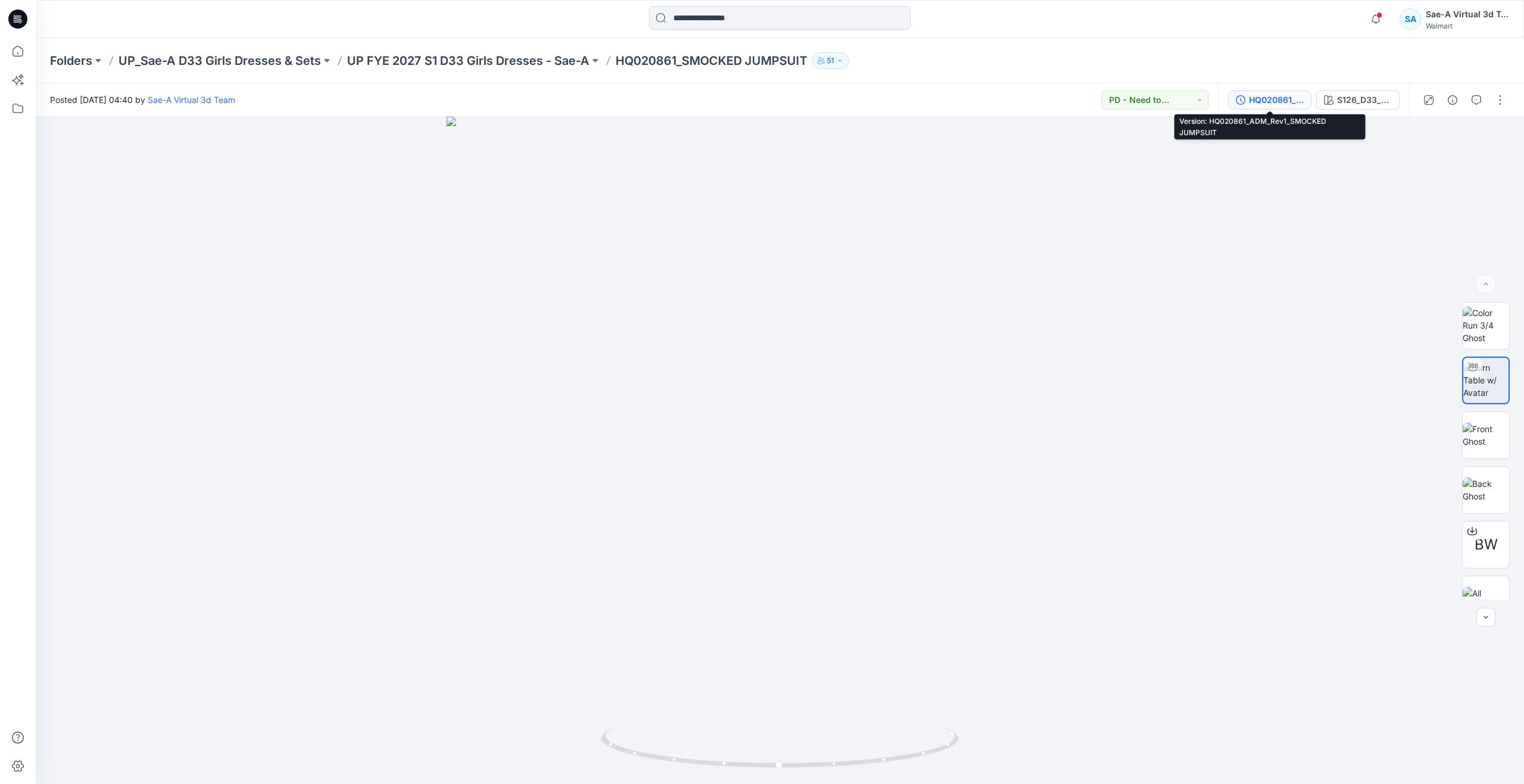
click at [1258, 102] on div "HQ020861_ADM_Rev1_SMOCKED JUMPSUIT" at bounding box center [1276, 99] width 55 height 13
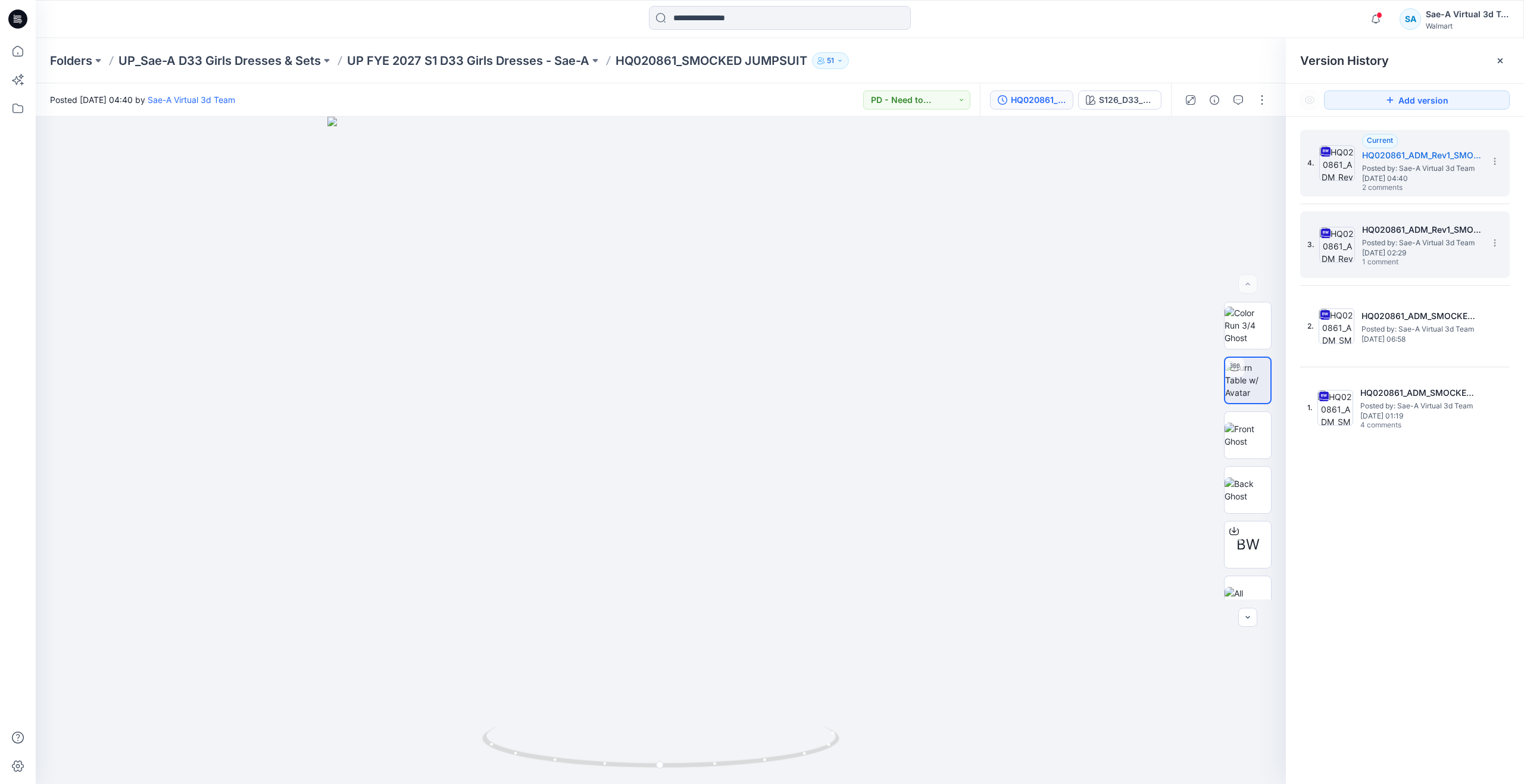
click at [1352, 244] on img at bounding box center [1337, 244] width 36 height 36
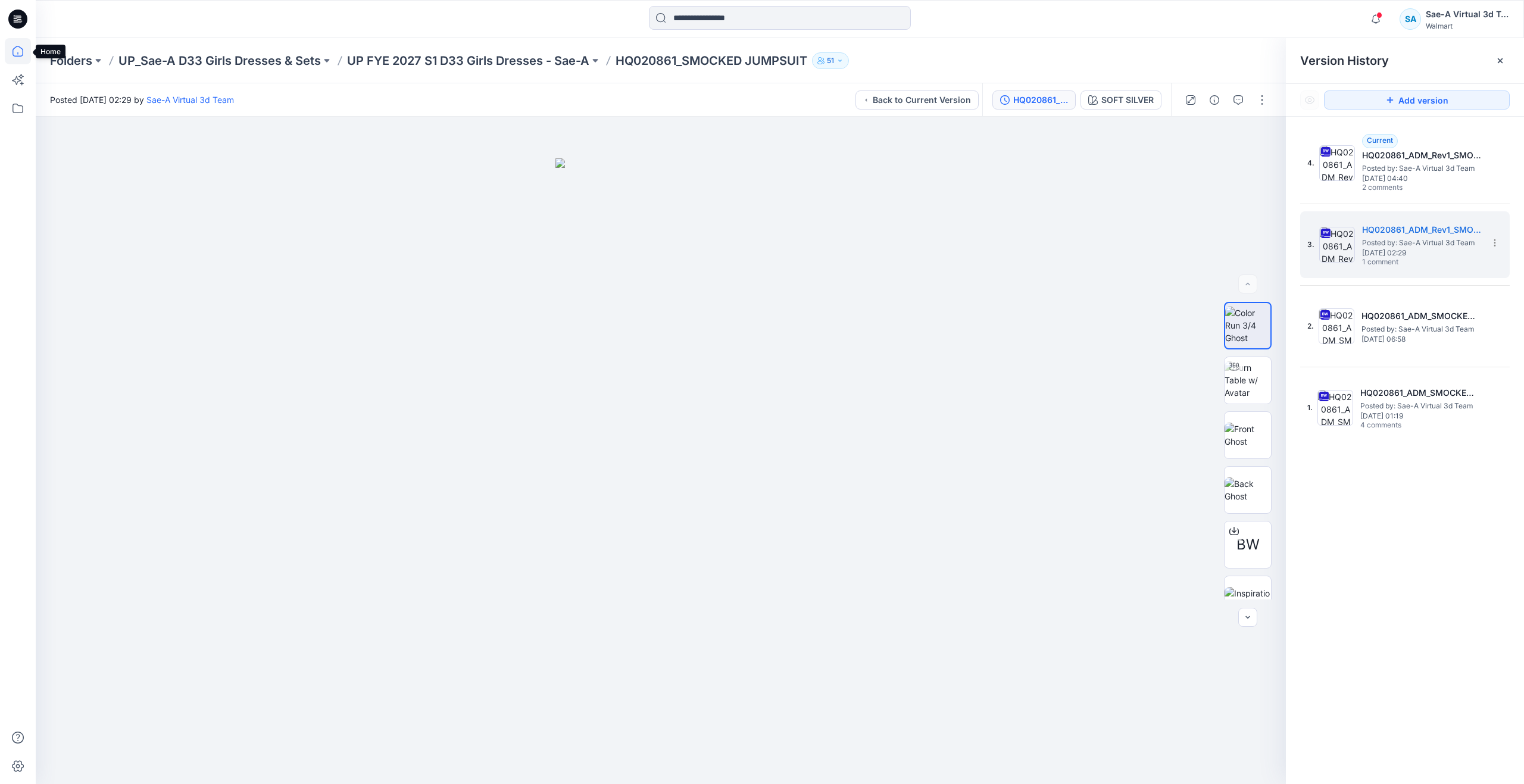
click at [23, 52] on icon at bounding box center [17, 51] width 11 height 11
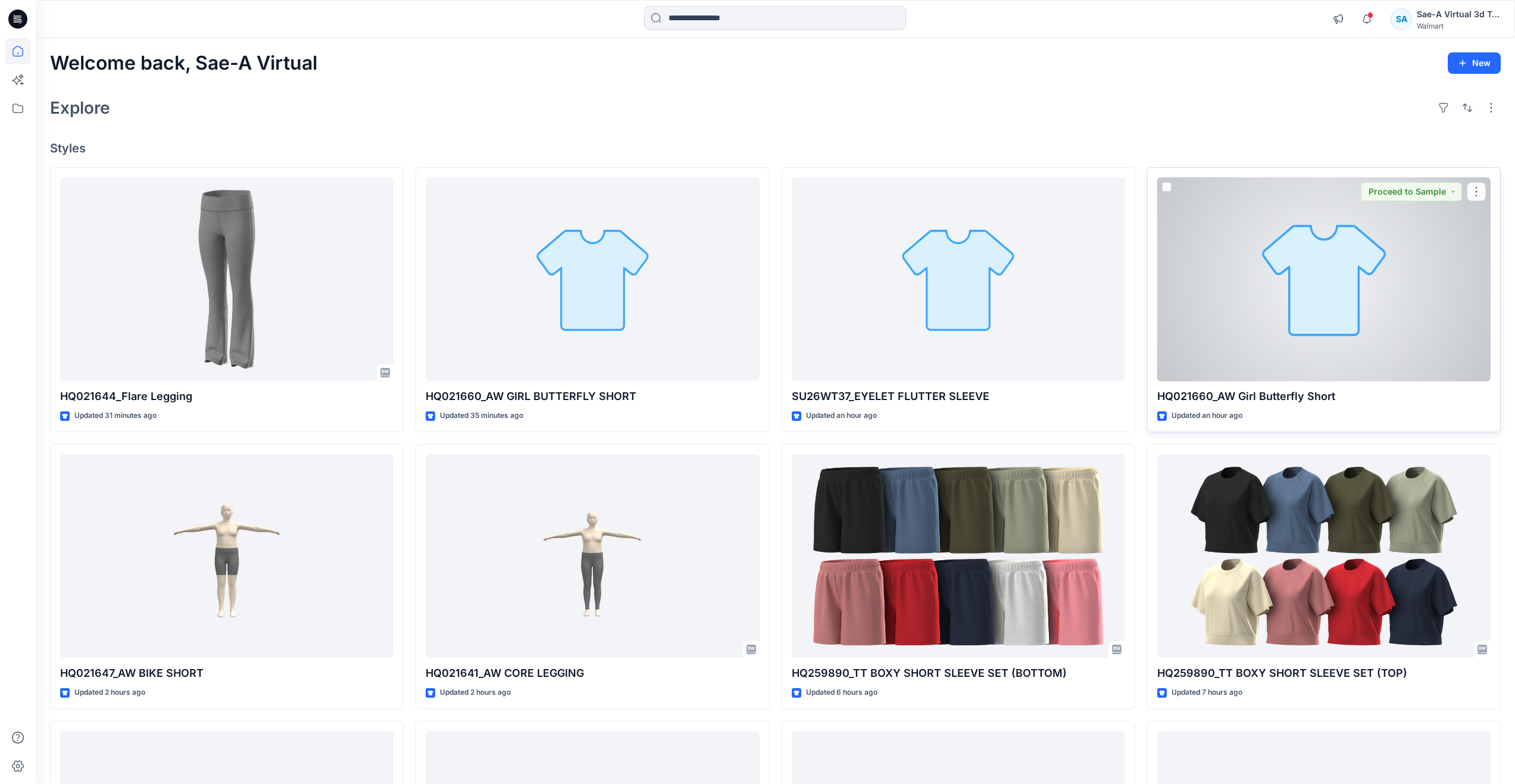
click at [1398, 333] on div at bounding box center [1324, 279] width 333 height 204
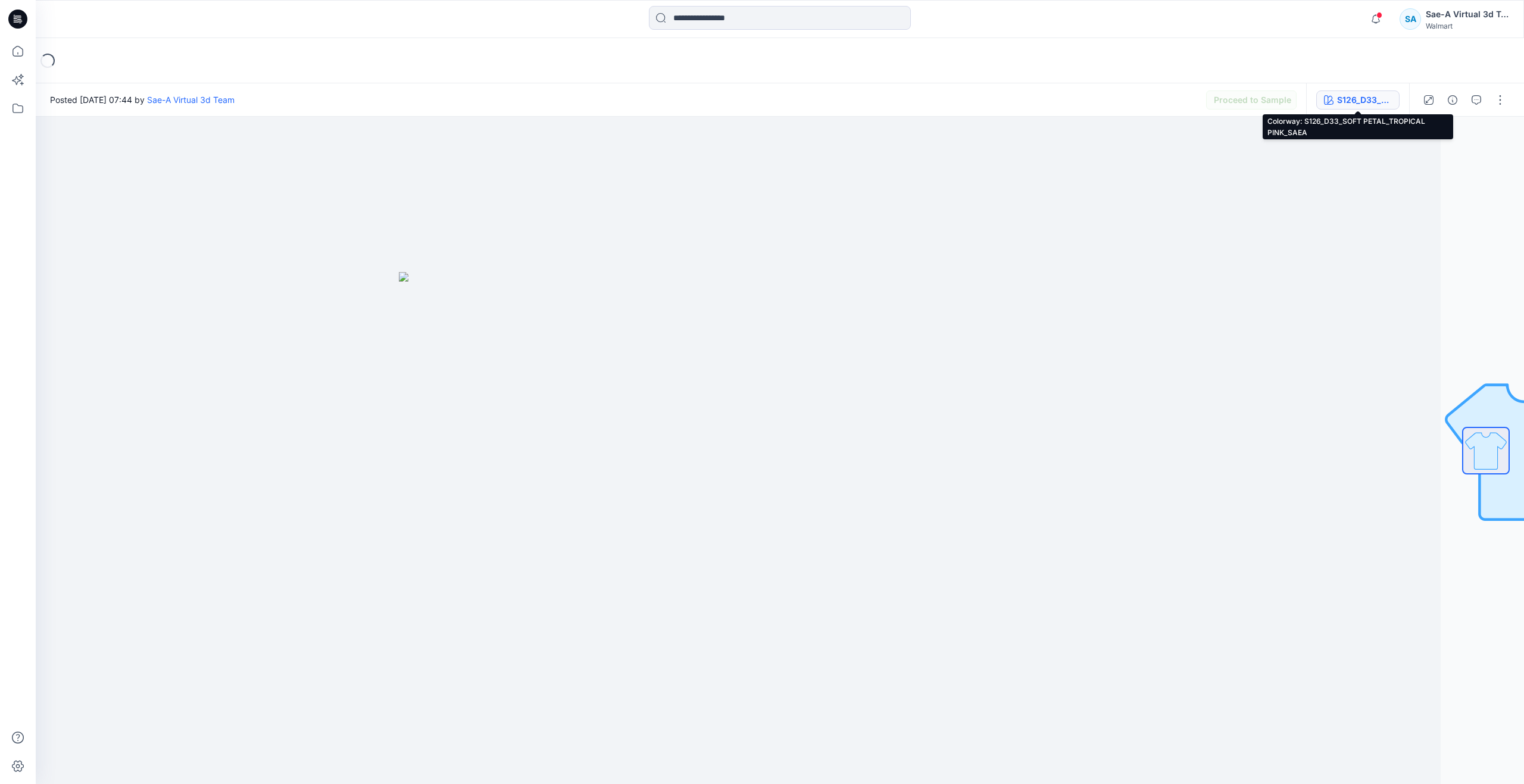
click at [1357, 99] on div "S126_D33_SOFT PETAL_TROPICAL PINK_SAEA" at bounding box center [1365, 99] width 55 height 13
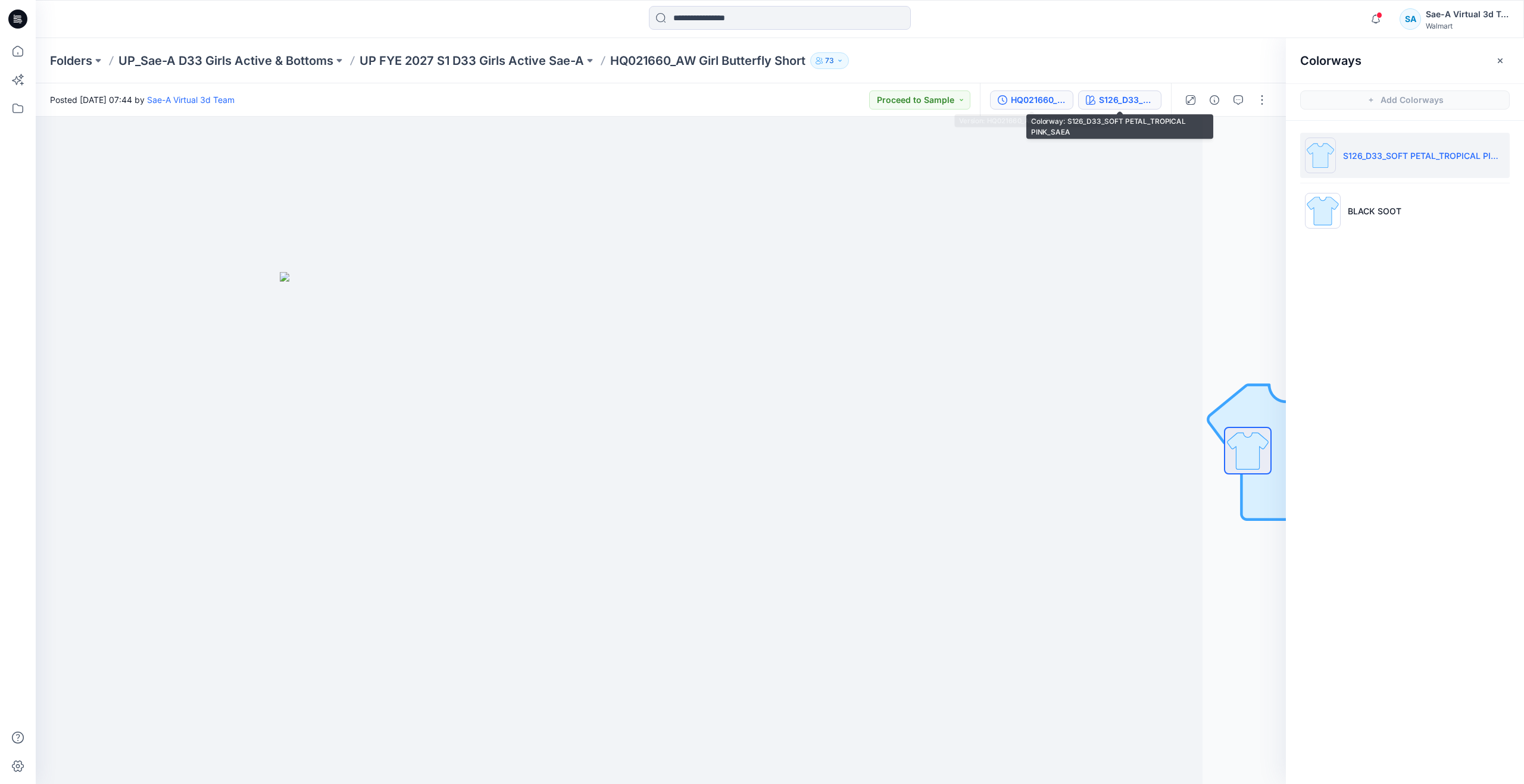
click at [1036, 102] on div "HQ021660_ADM_FULL COLORWAYS" at bounding box center [1038, 99] width 55 height 13
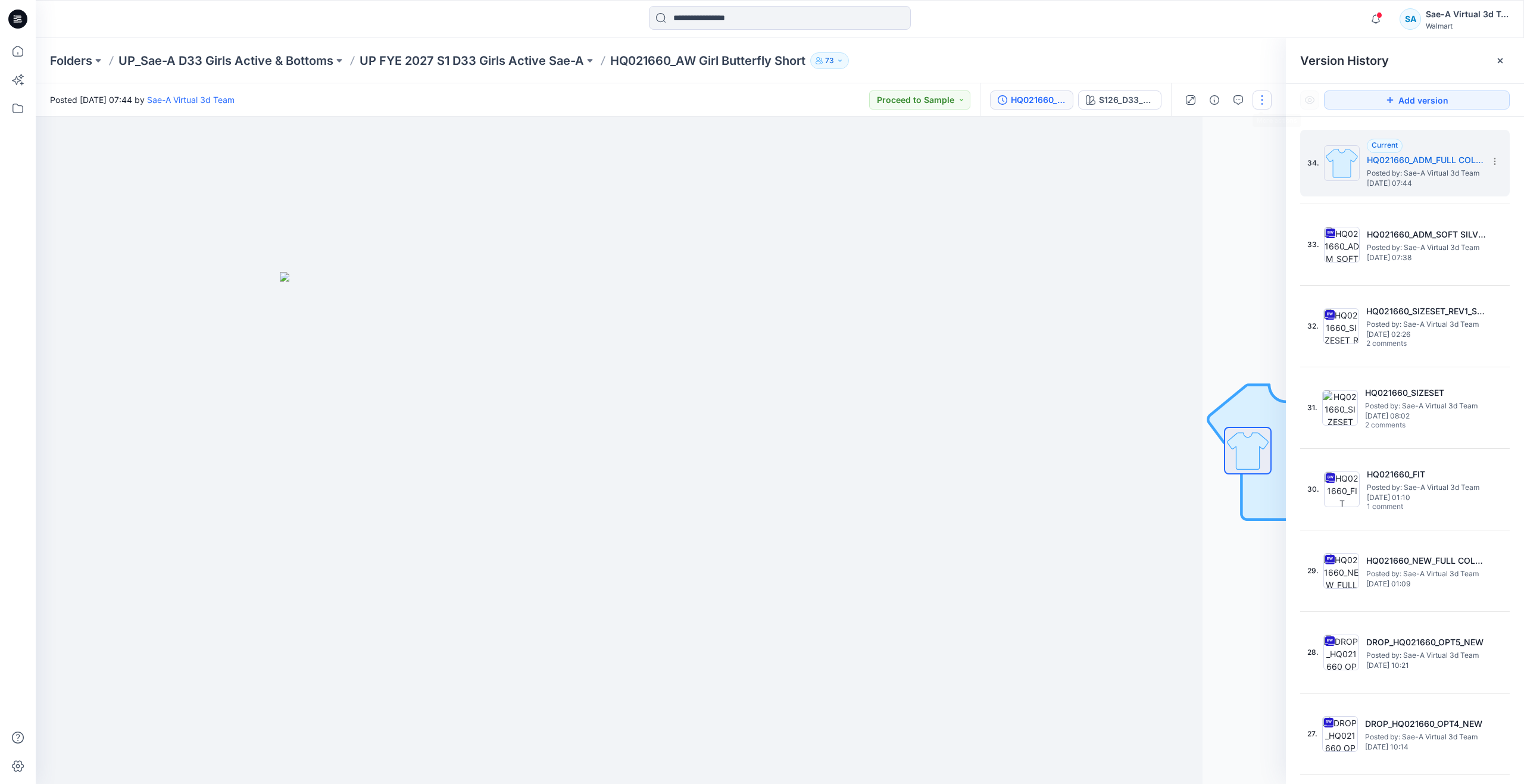
click at [1268, 92] on button "button" at bounding box center [1262, 99] width 19 height 19
click at [1240, 161] on button "Edit" at bounding box center [1212, 161] width 110 height 22
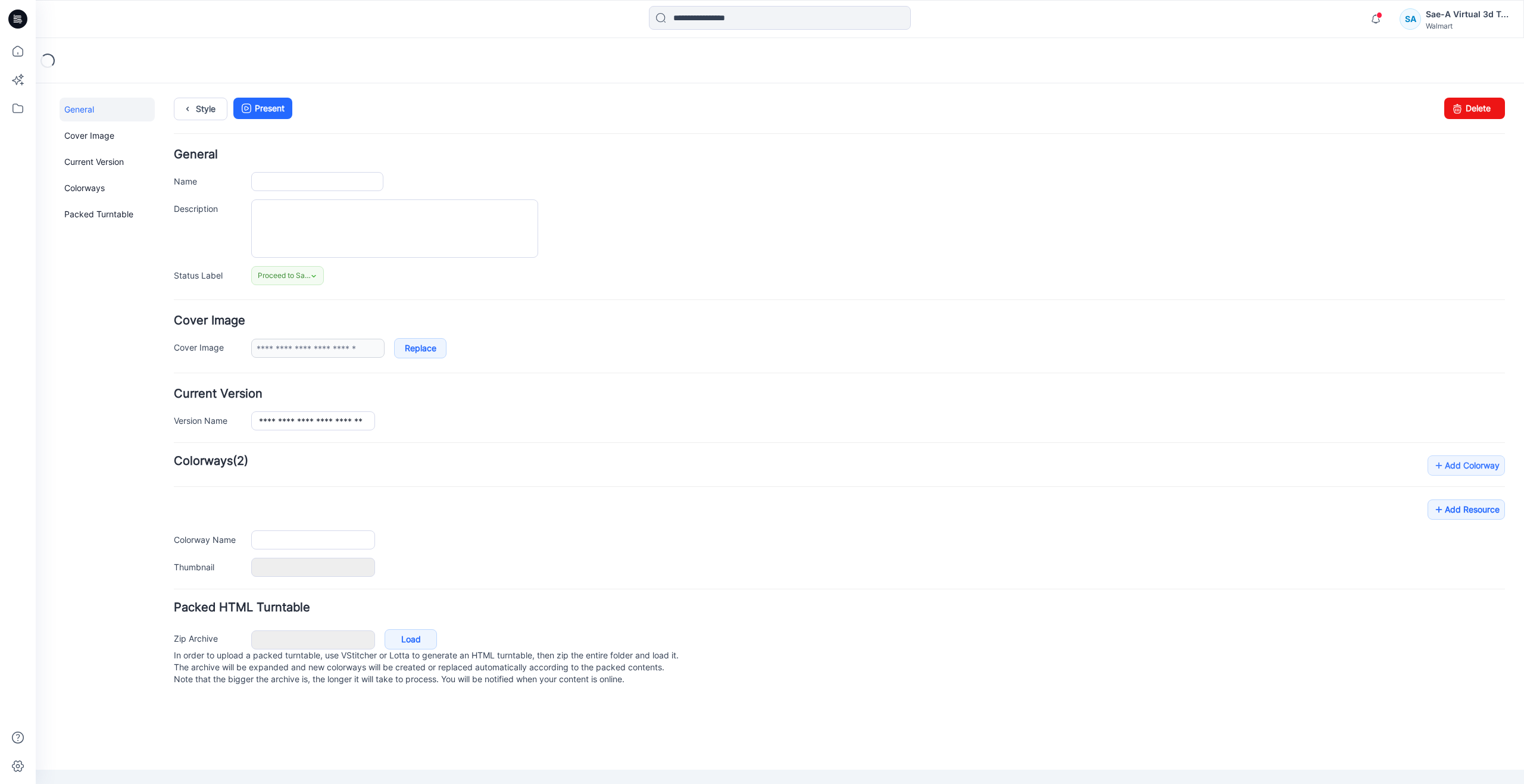
type input "**********"
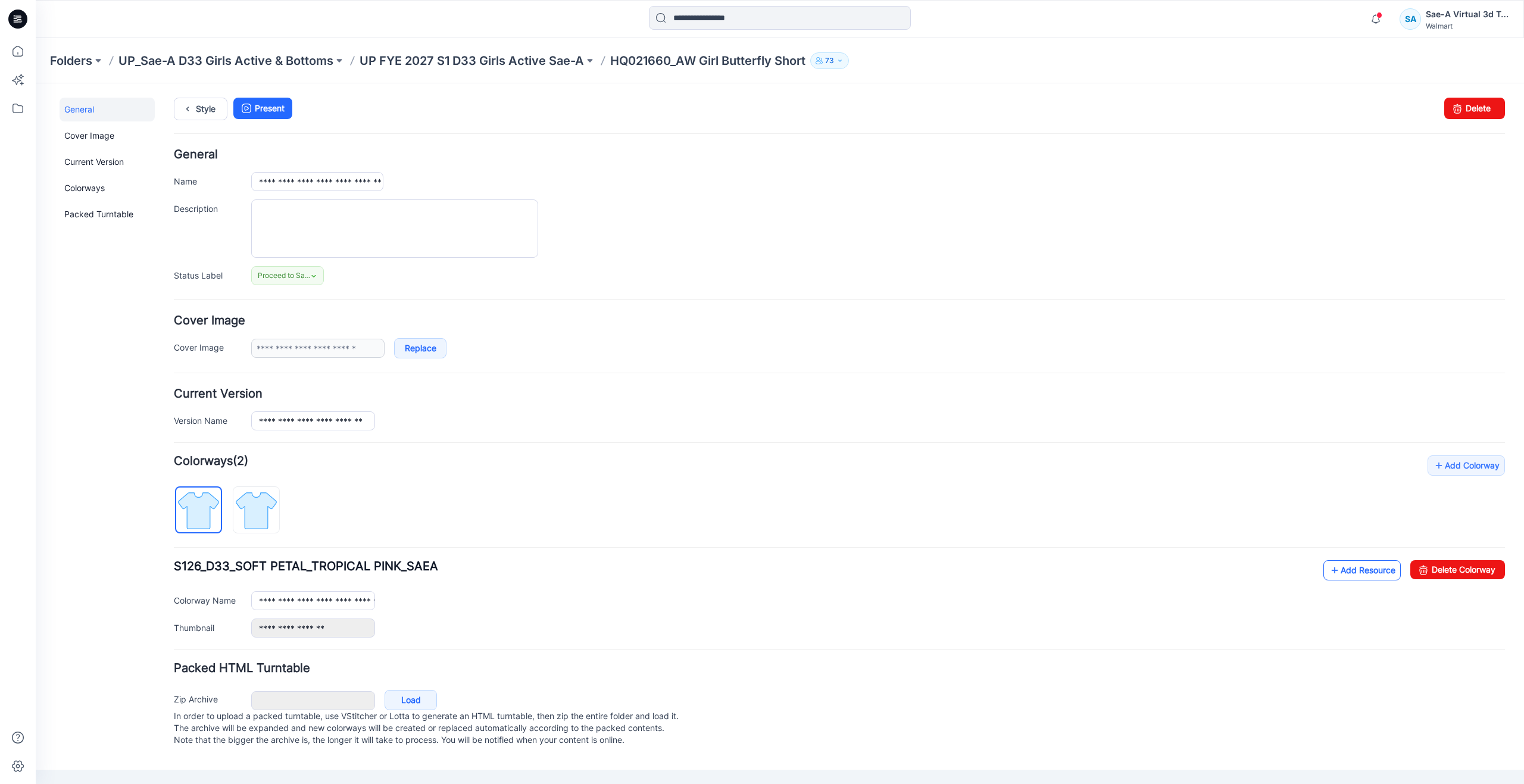
click at [1325, 569] on link "Add Resource" at bounding box center [1362, 570] width 77 height 20
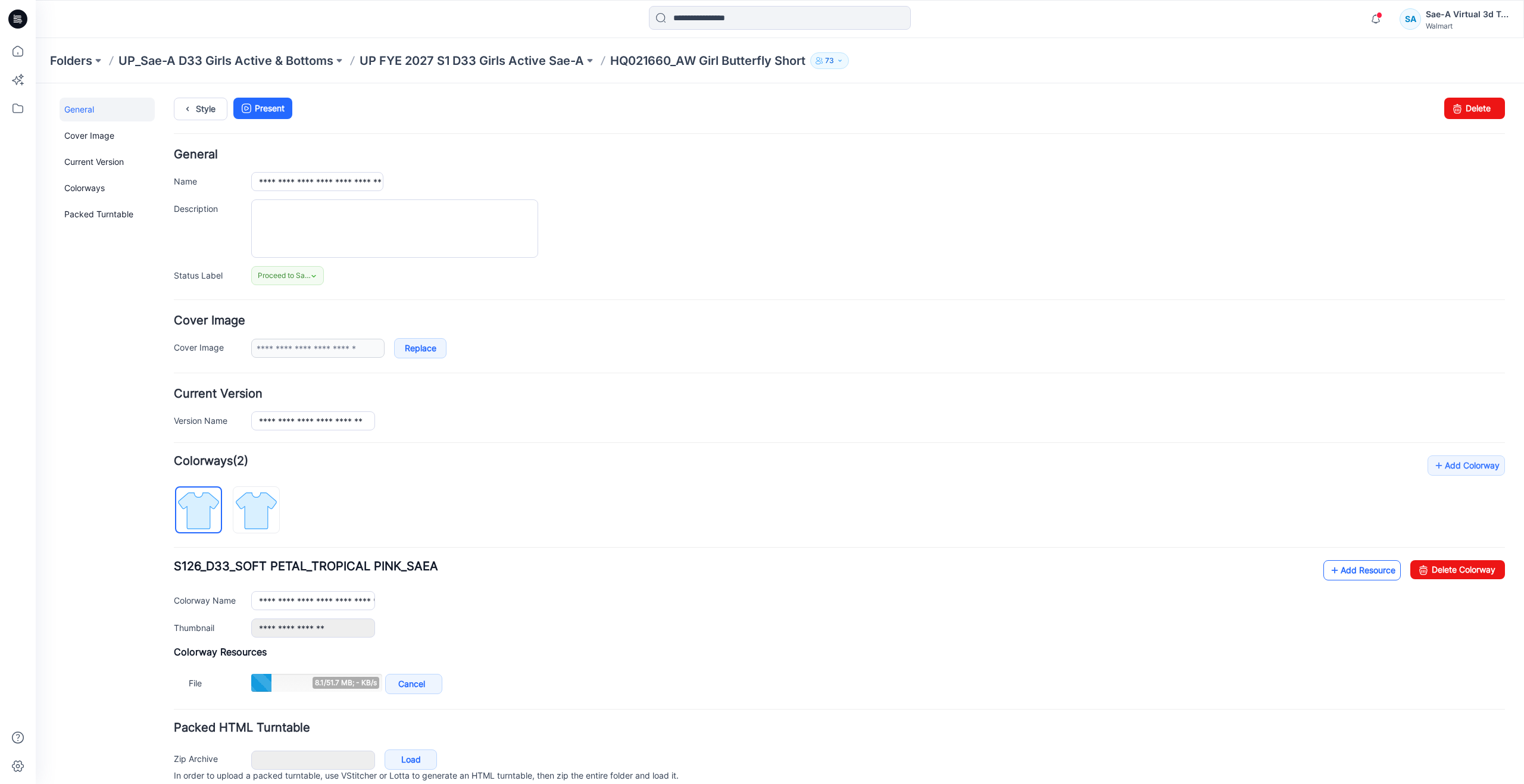
click at [1338, 564] on link "Add Resource" at bounding box center [1362, 570] width 77 height 20
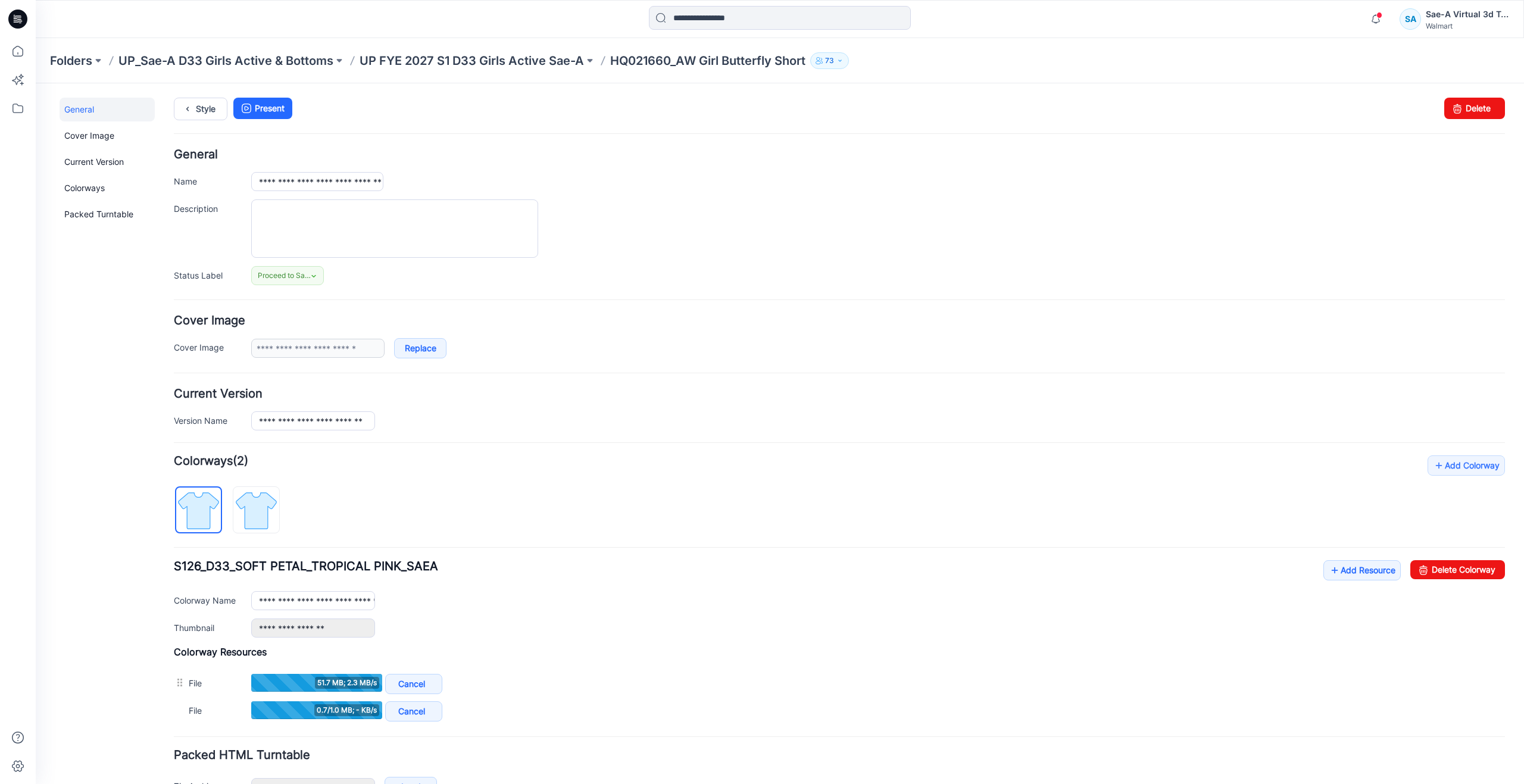
click at [1313, 565] on div "**********" at bounding box center [839, 598] width 1332 height 77
click at [1329, 570] on icon at bounding box center [1335, 570] width 12 height 19
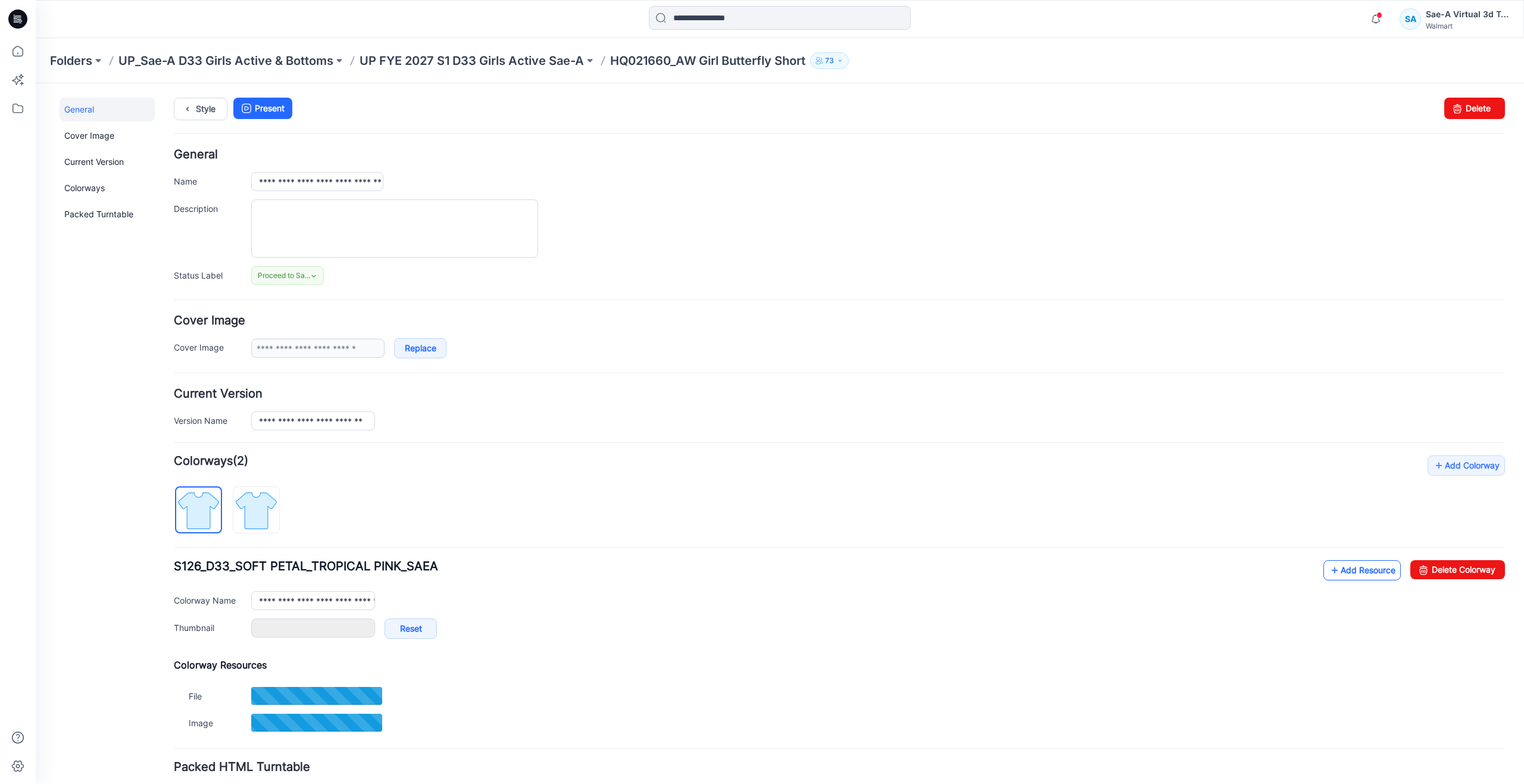
click at [1329, 566] on icon at bounding box center [1335, 570] width 12 height 19
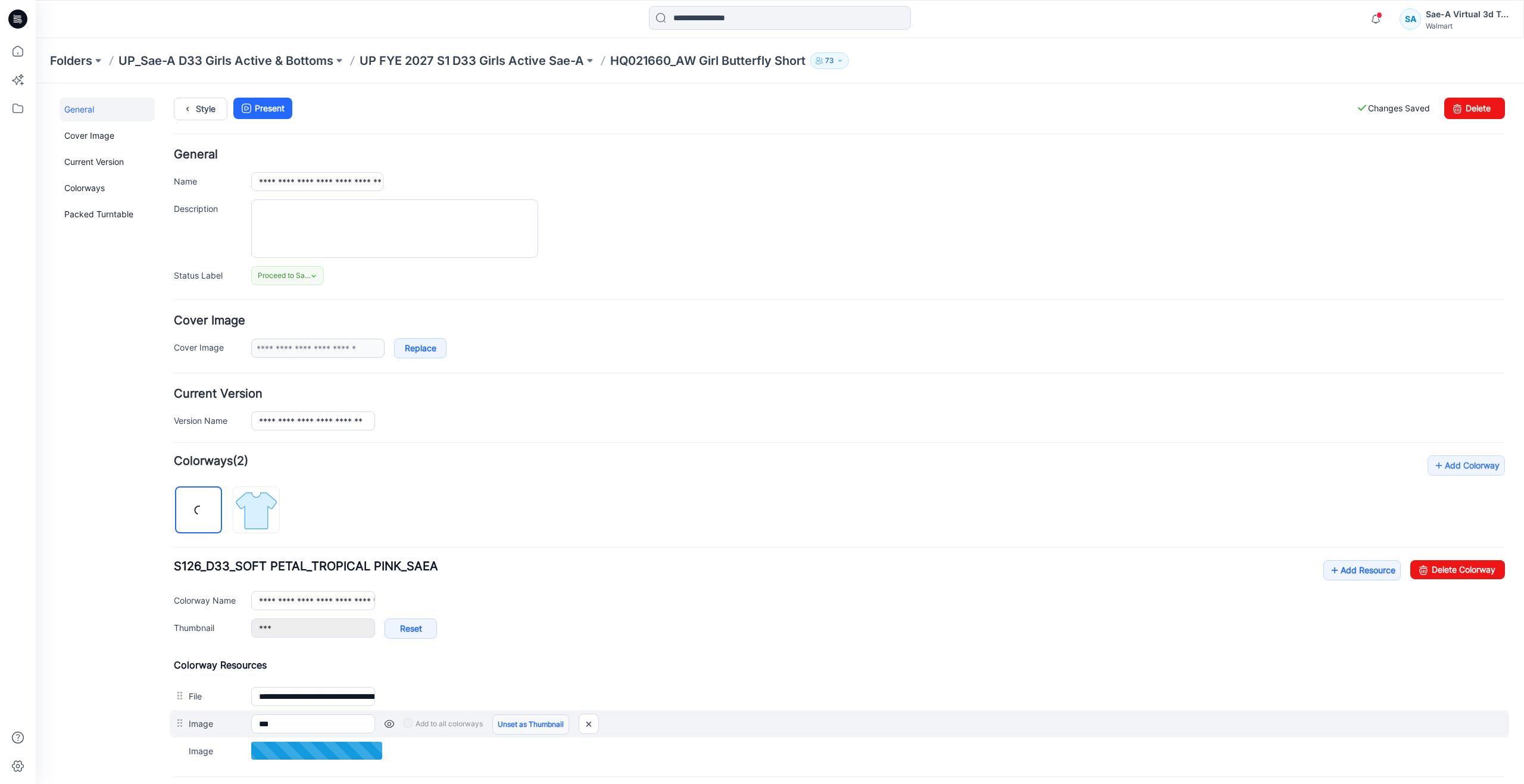
click at [526, 726] on link "Unset as Thumbnail" at bounding box center [530, 724] width 77 height 20
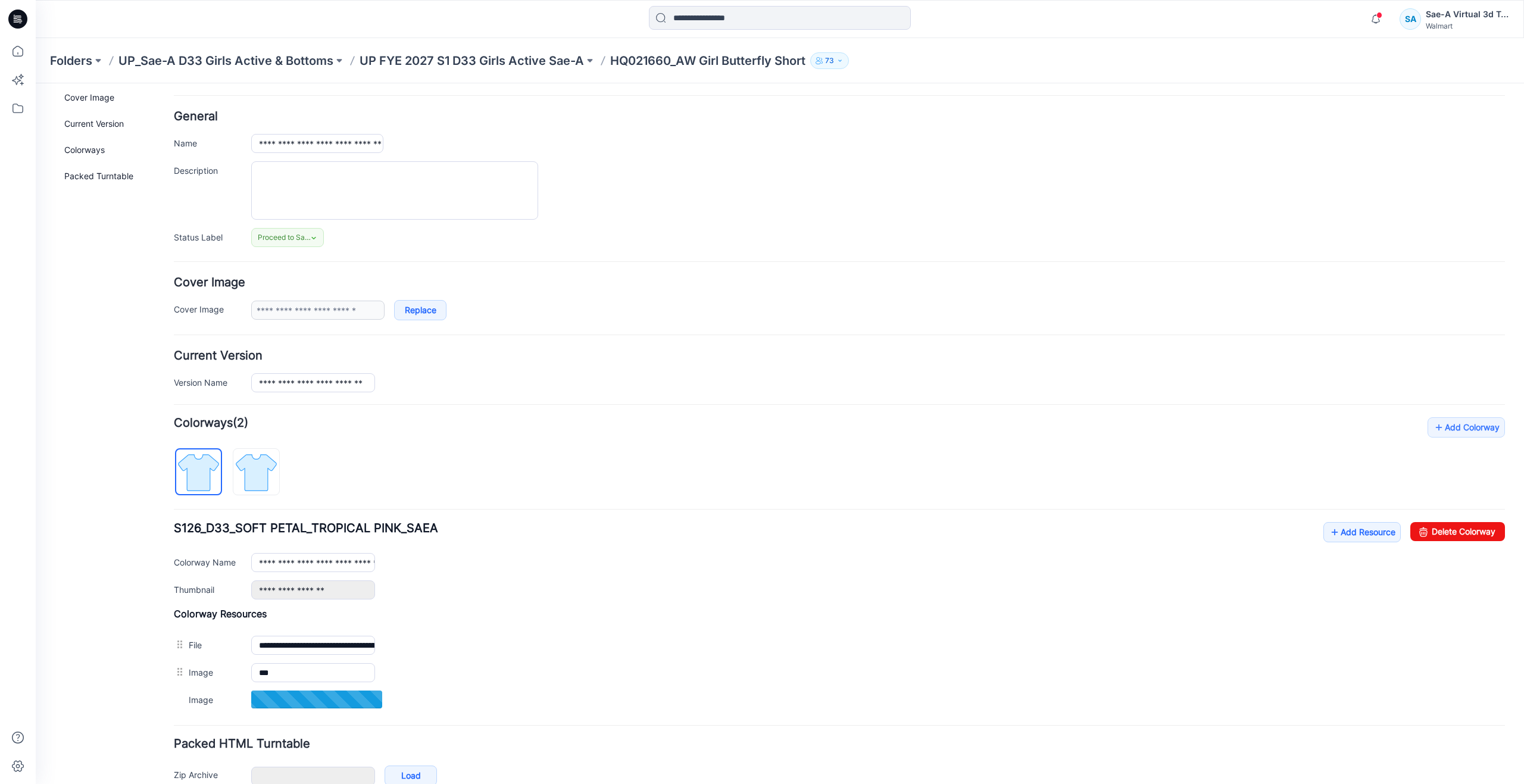
scroll to position [60, 0]
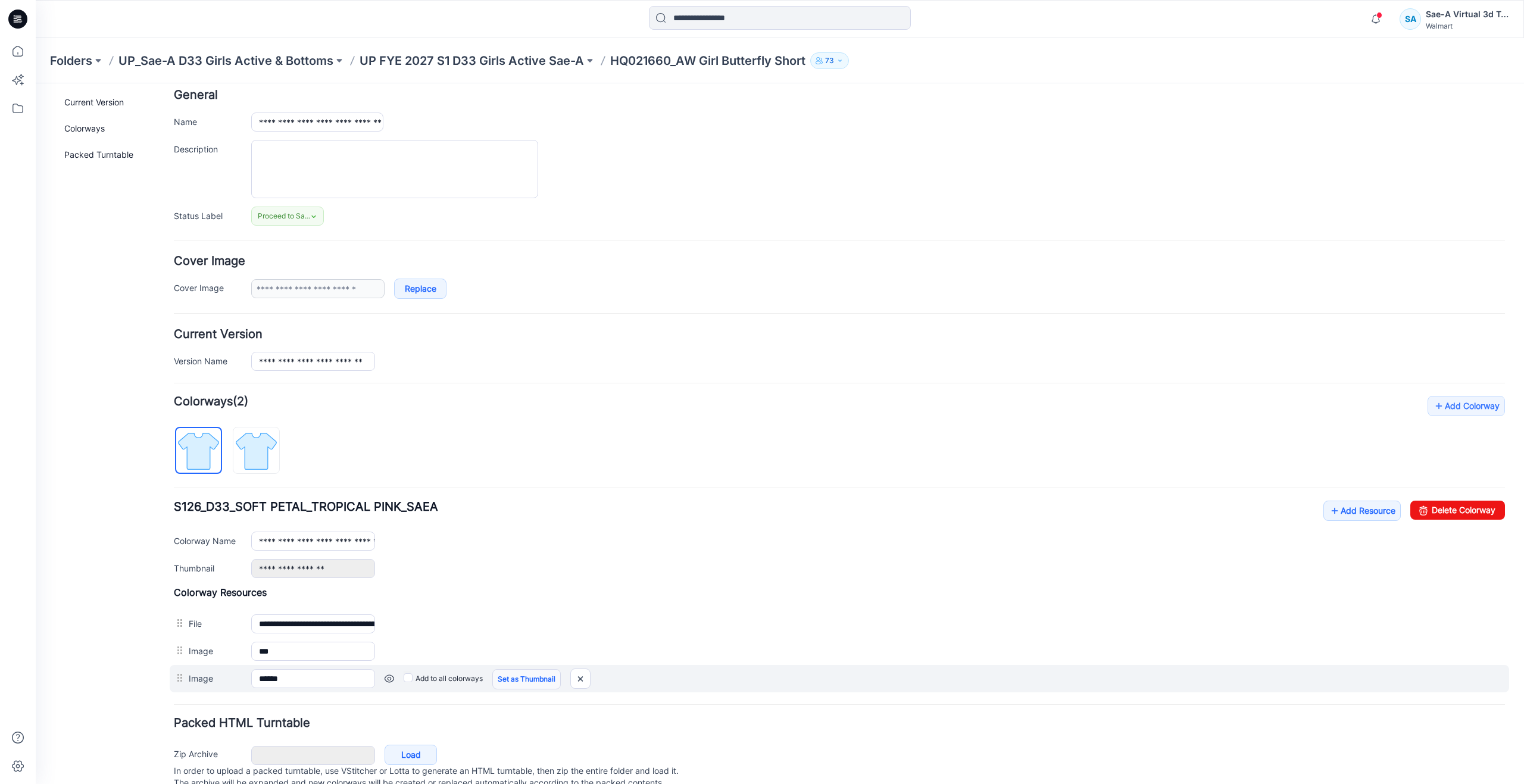
click at [36, 83] on link "Set as Thumbnail" at bounding box center [36, 83] width 0 height 0
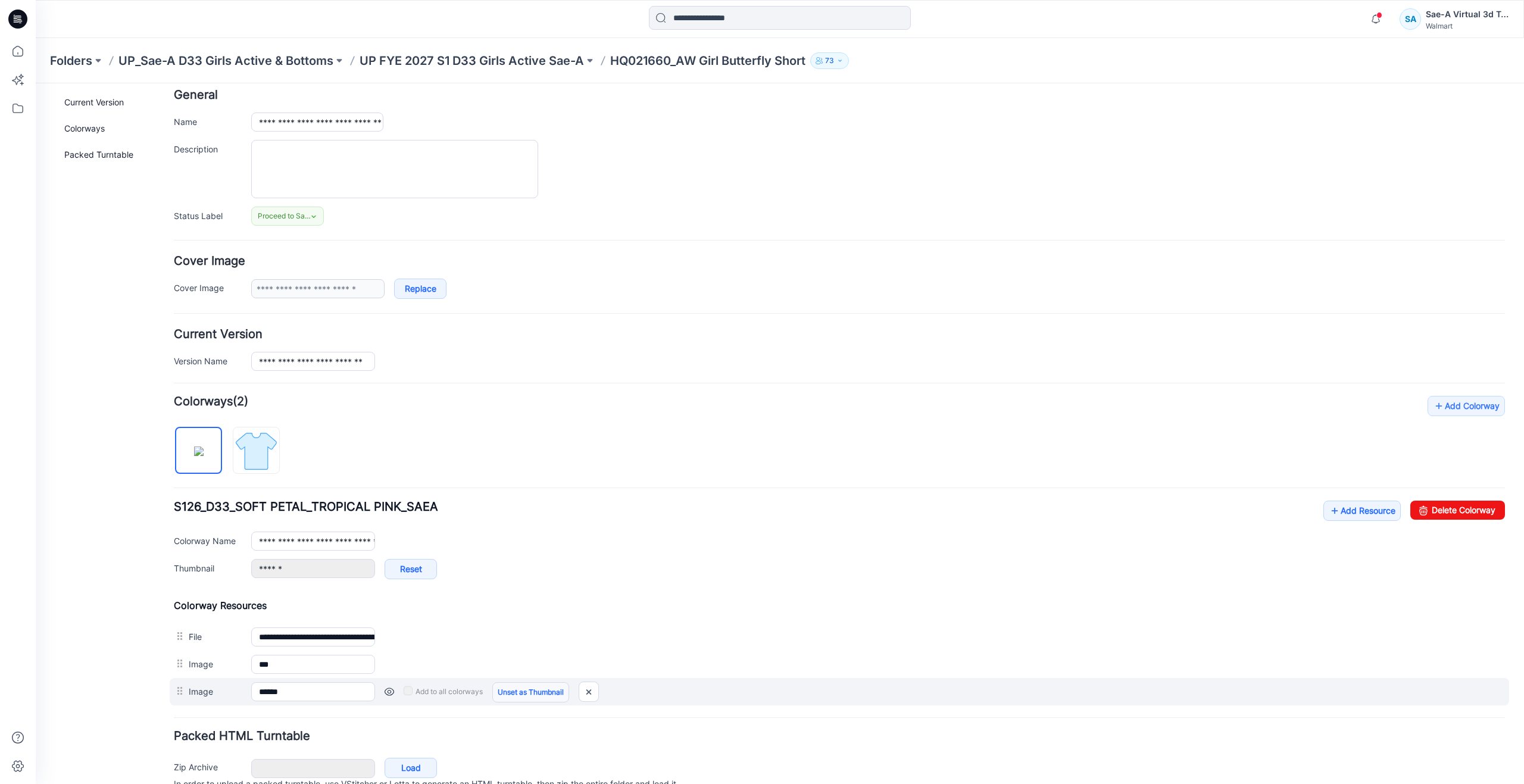
click at [504, 690] on link "Unset as Thumbnail" at bounding box center [530, 692] width 77 height 20
type input "**********"
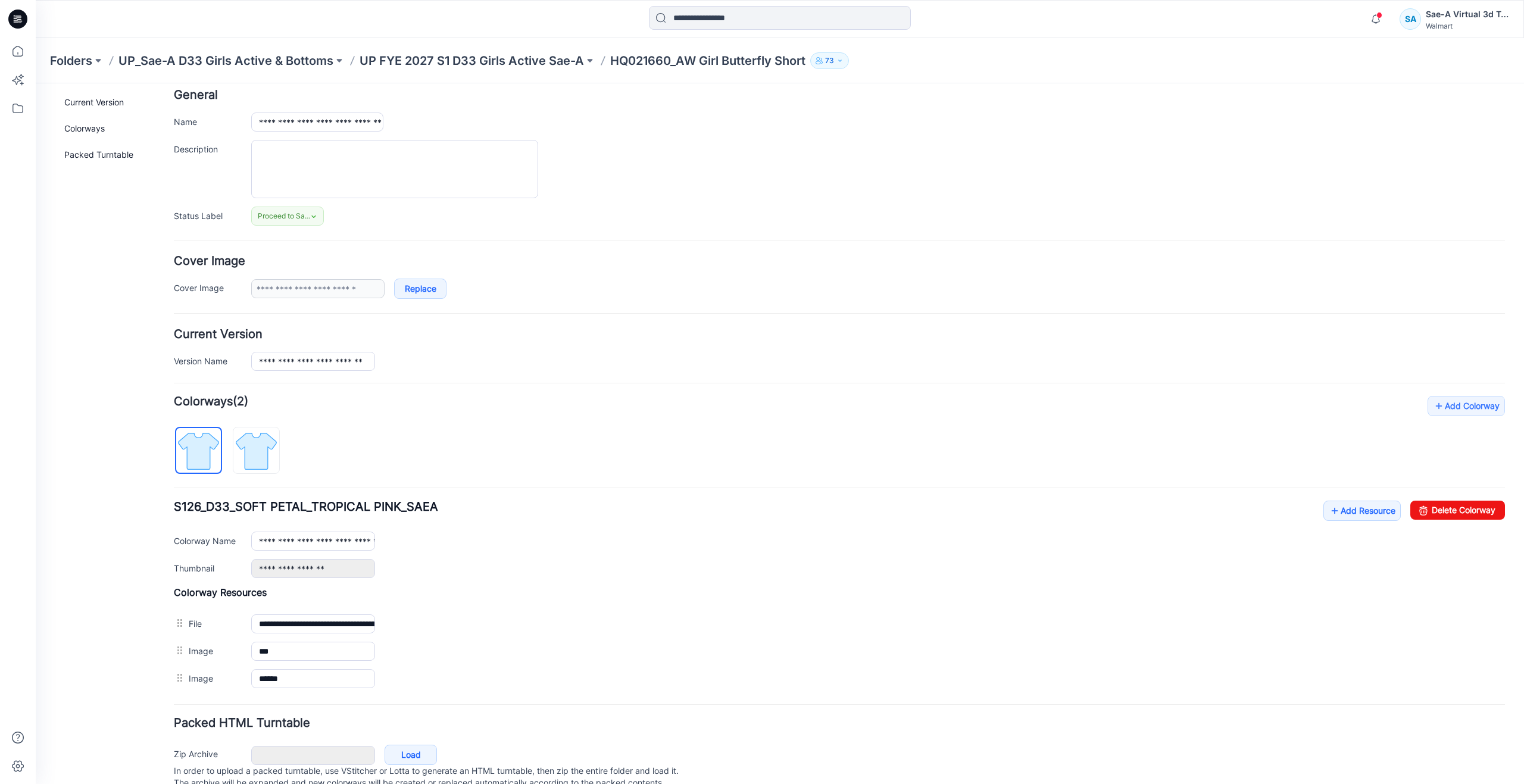
click at [83, 462] on div "General Cover Image Current Version Colorways Packed Turntable" at bounding box center [108, 427] width 95 height 779
click at [17, 56] on icon at bounding box center [17, 51] width 11 height 11
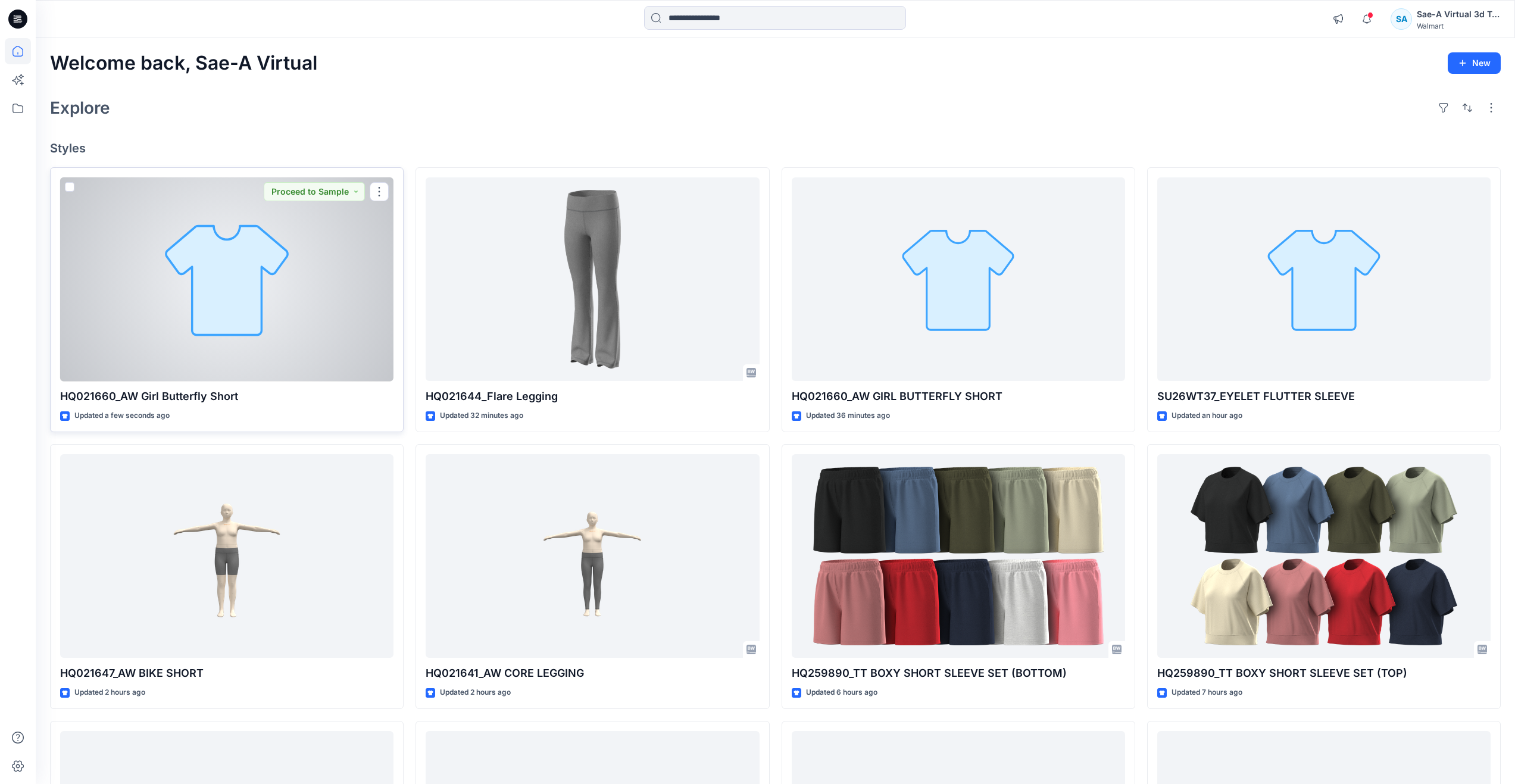
click at [210, 304] on div at bounding box center [227, 279] width 333 height 204
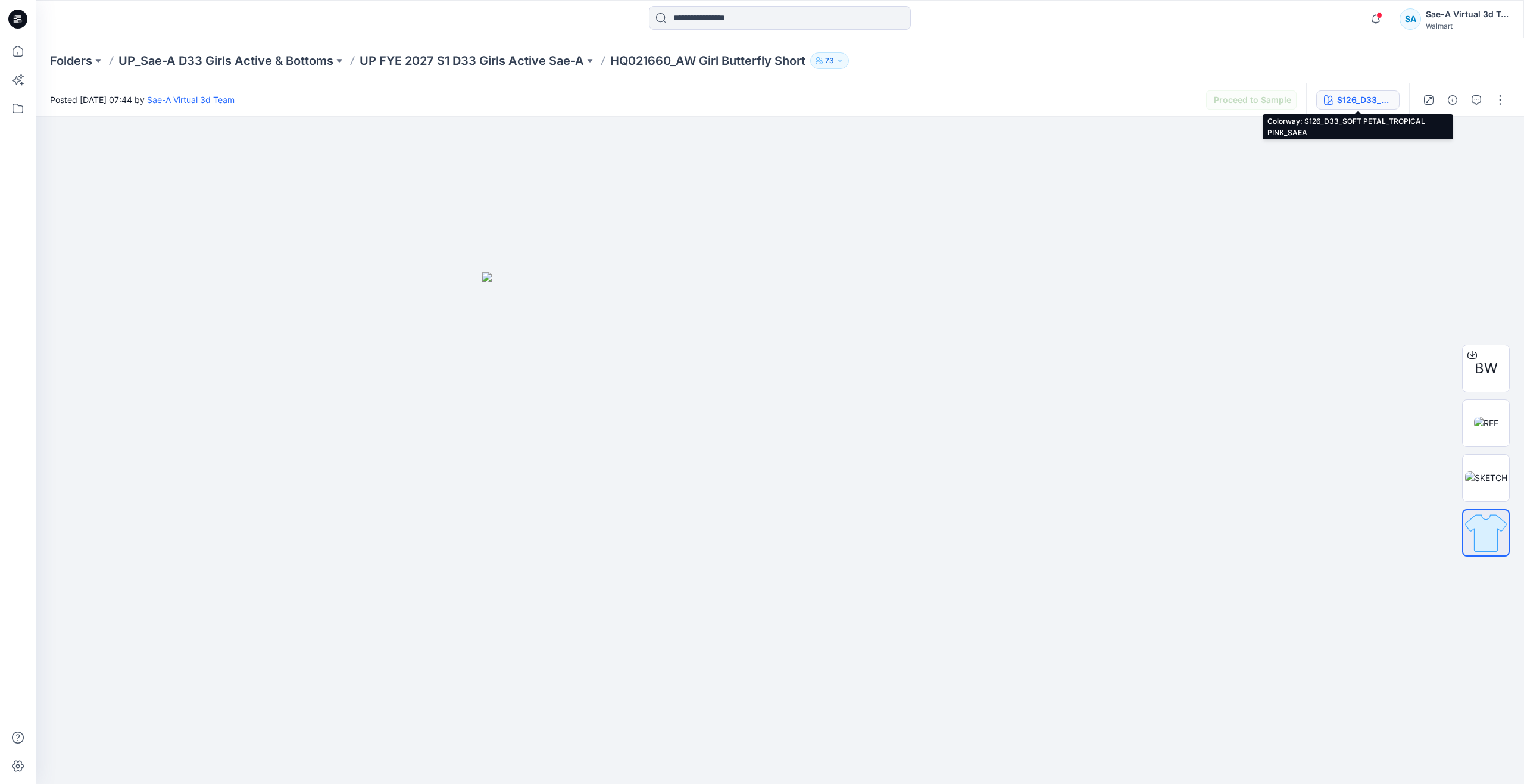
click at [1368, 101] on div "S126_D33_SOFT PETAL_TROPICAL PINK_SAEA" at bounding box center [1365, 99] width 55 height 13
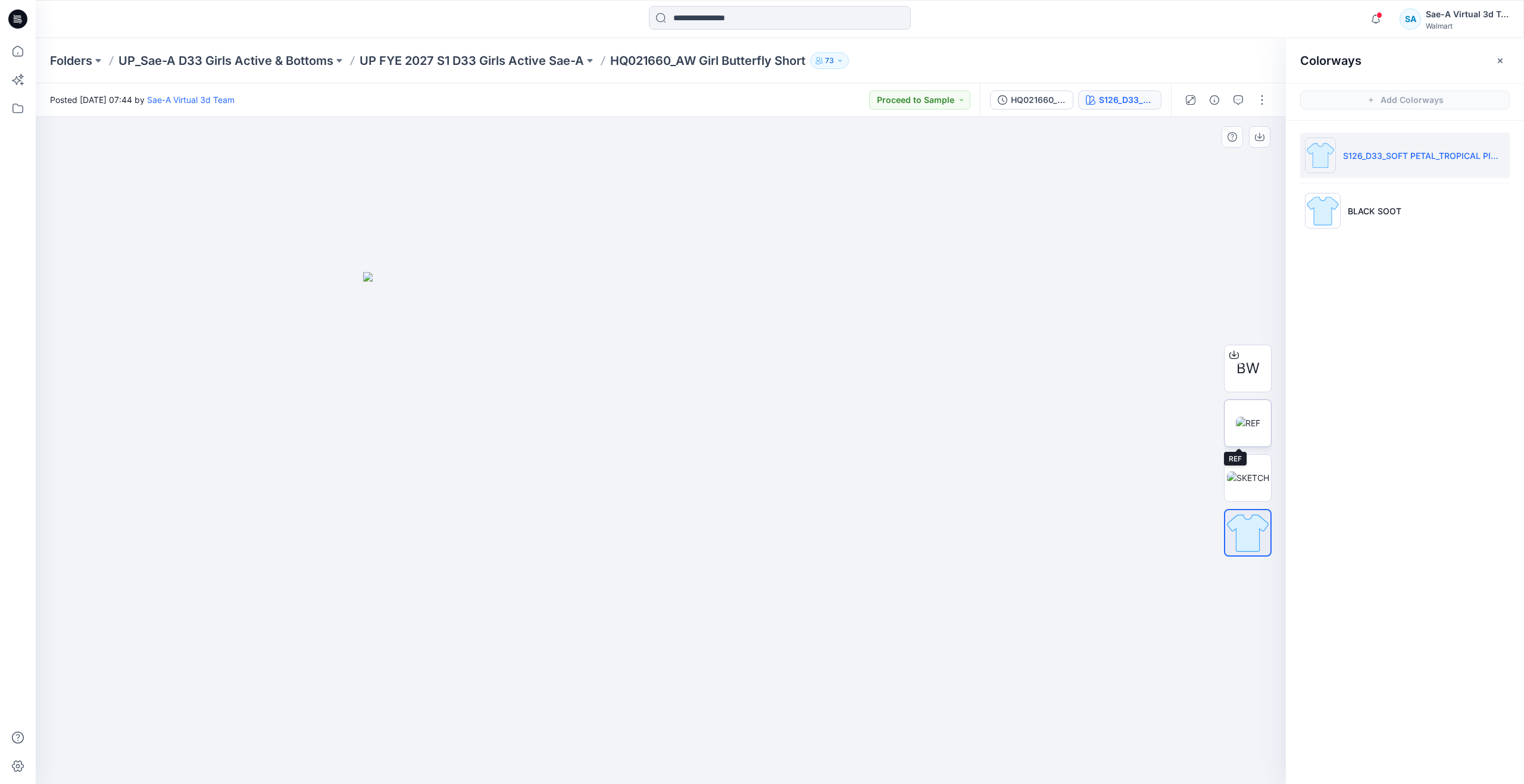
click at [1243, 429] on img at bounding box center [1248, 423] width 24 height 12
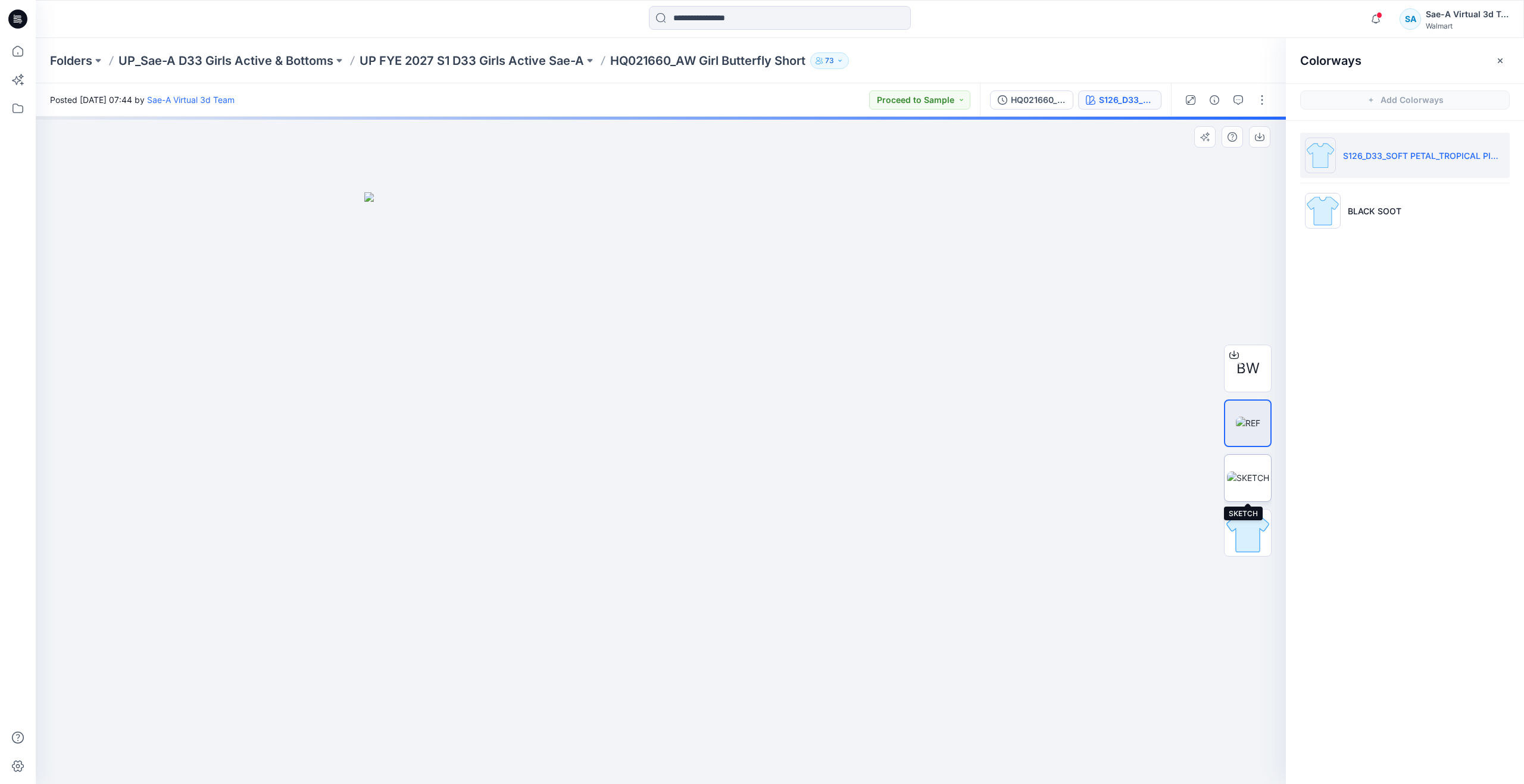
click at [1247, 484] on img at bounding box center [1248, 477] width 42 height 12
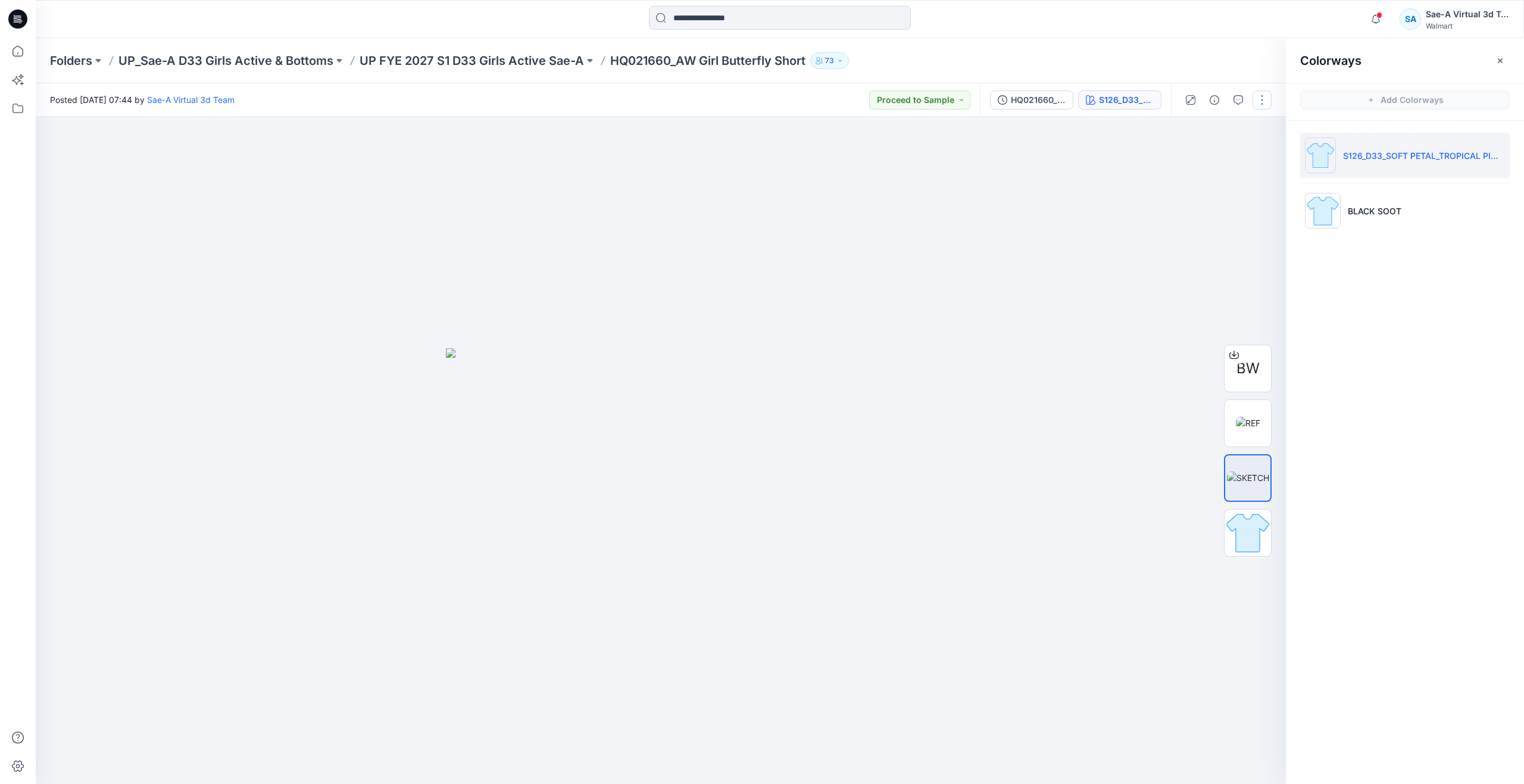
click at [1262, 94] on button "button" at bounding box center [1262, 99] width 19 height 19
click at [1221, 165] on button "Edit" at bounding box center [1212, 161] width 110 height 22
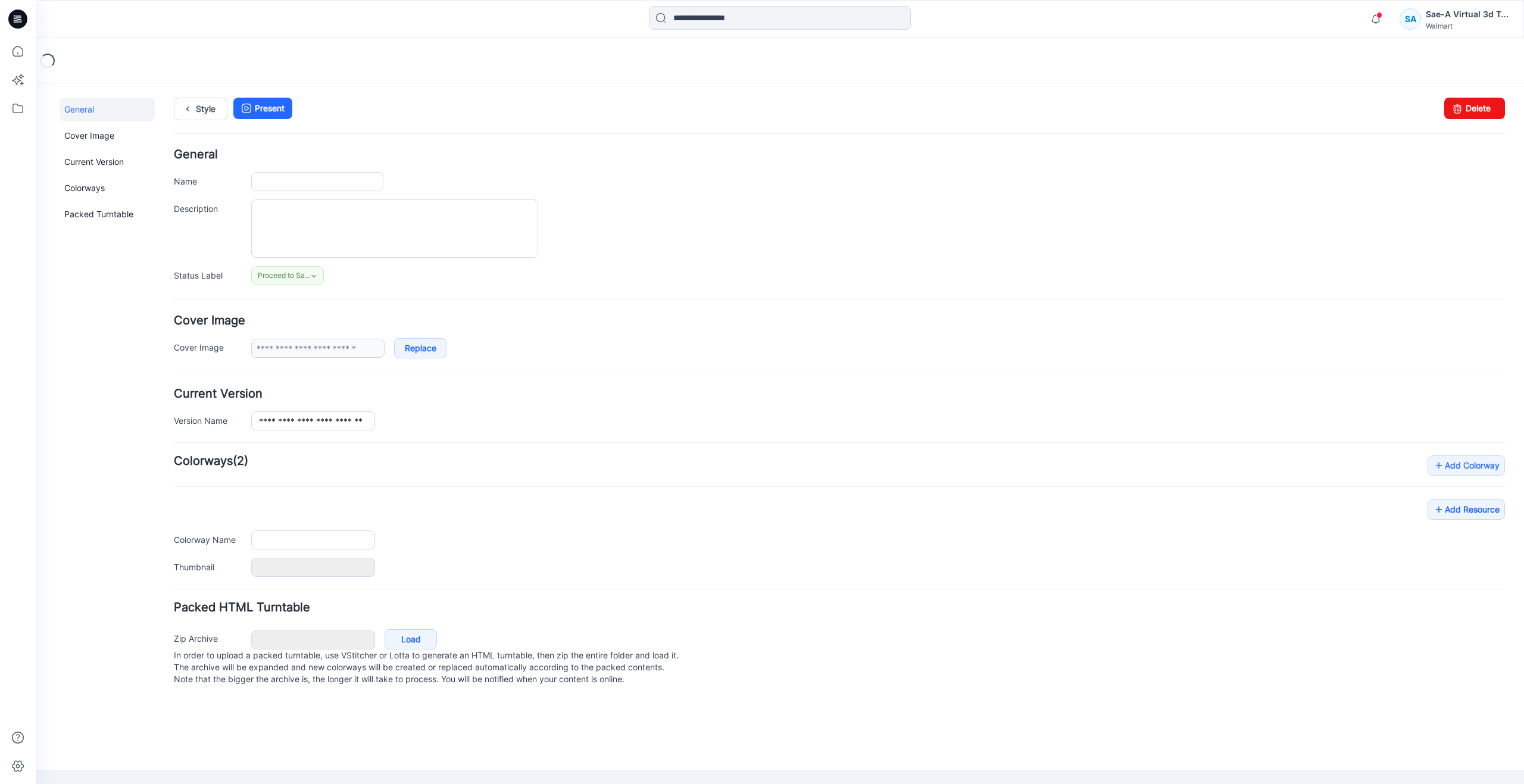
type input "**********"
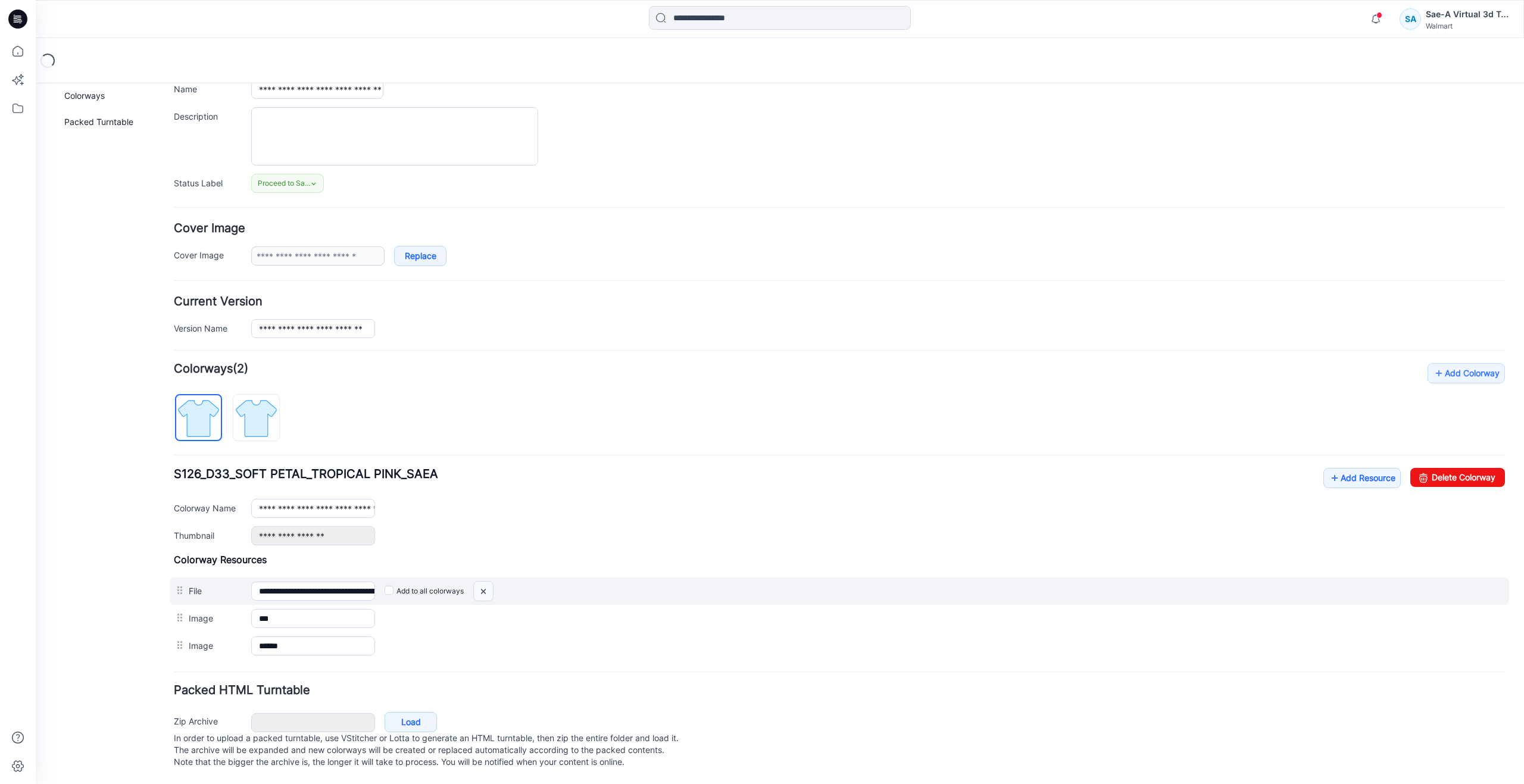
scroll to position [104, 0]
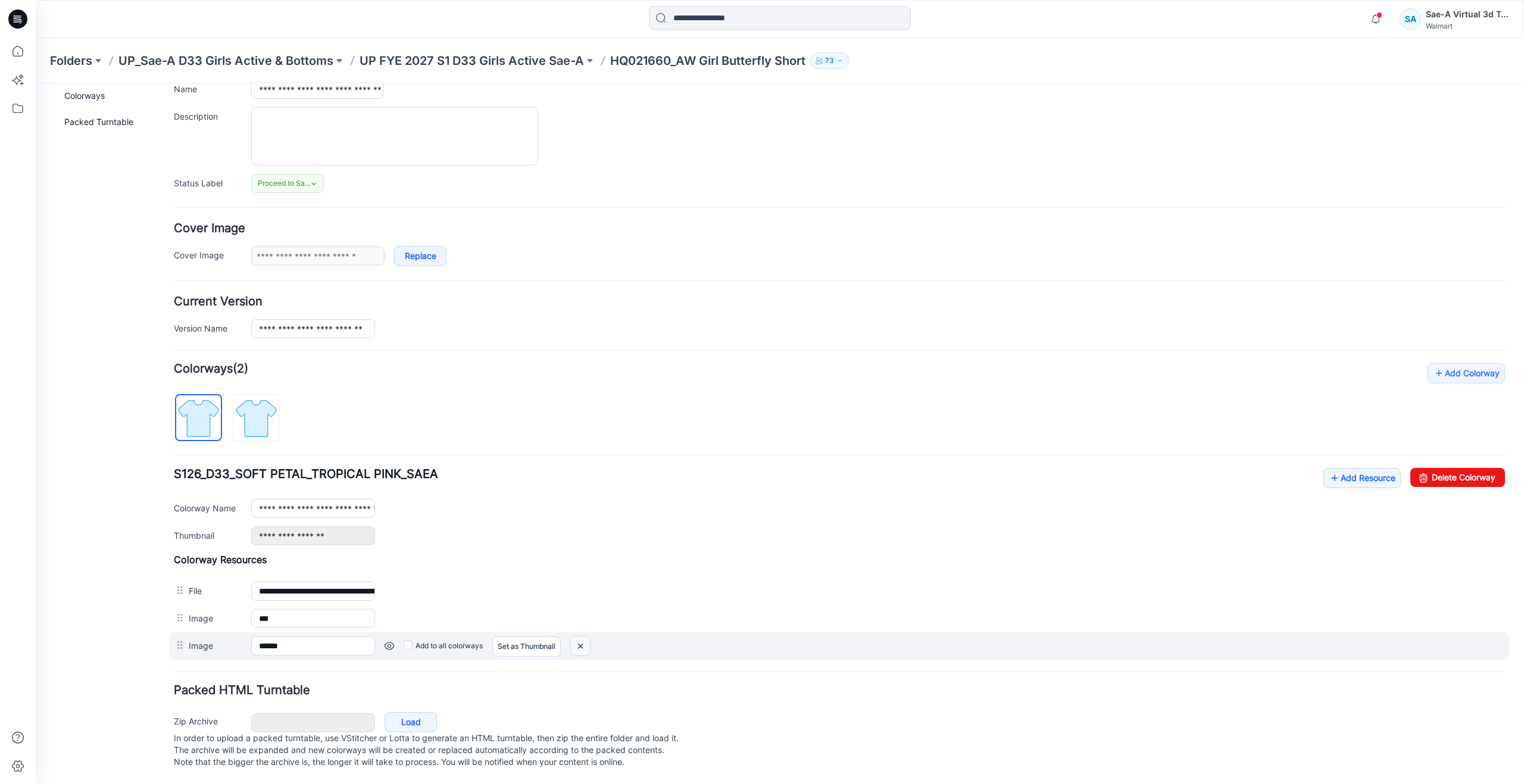
click at [36, 83] on img at bounding box center [36, 83] width 0 height 0
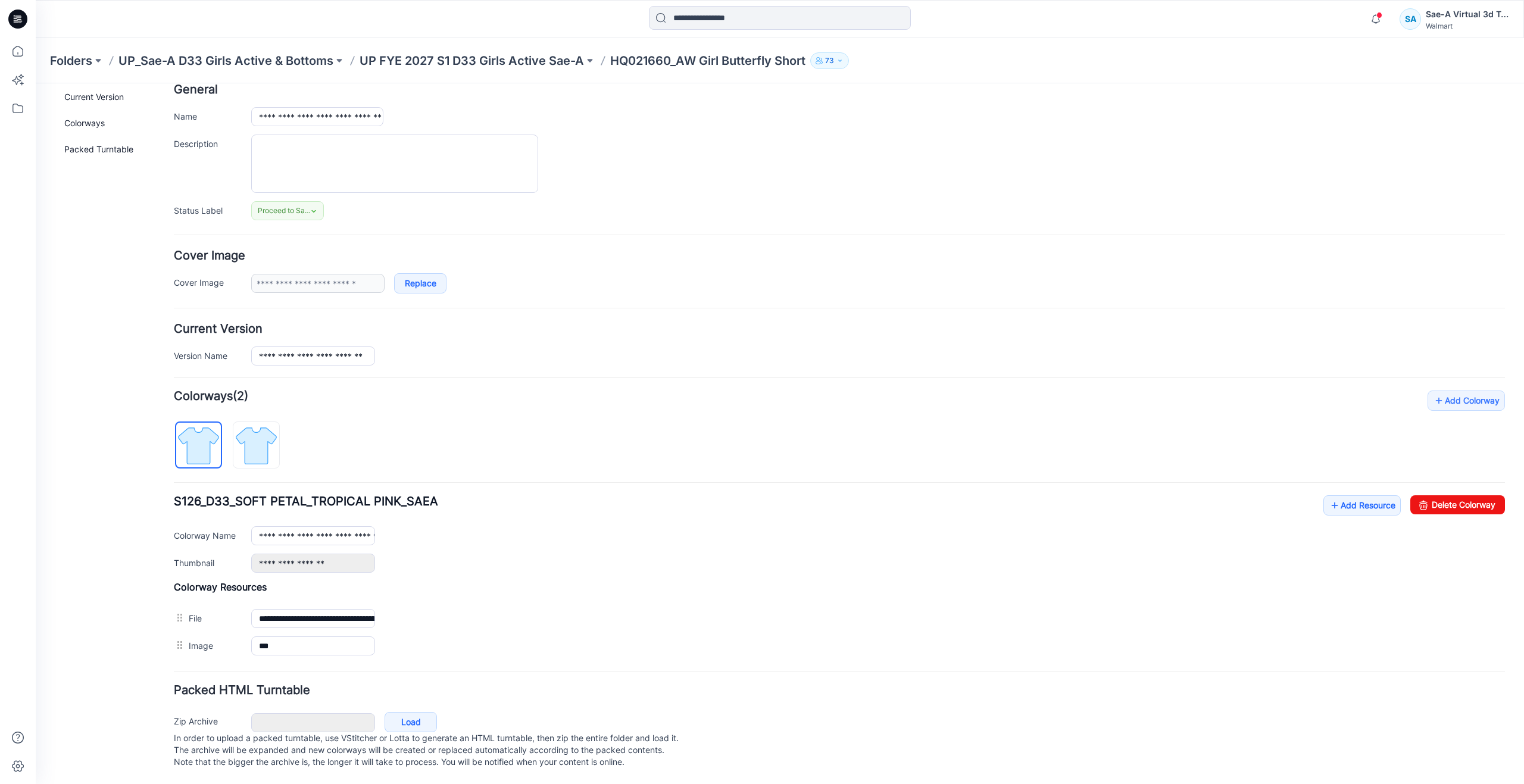
scroll to position [77, 0]
click at [1335, 497] on link "Add Resource" at bounding box center [1362, 505] width 77 height 20
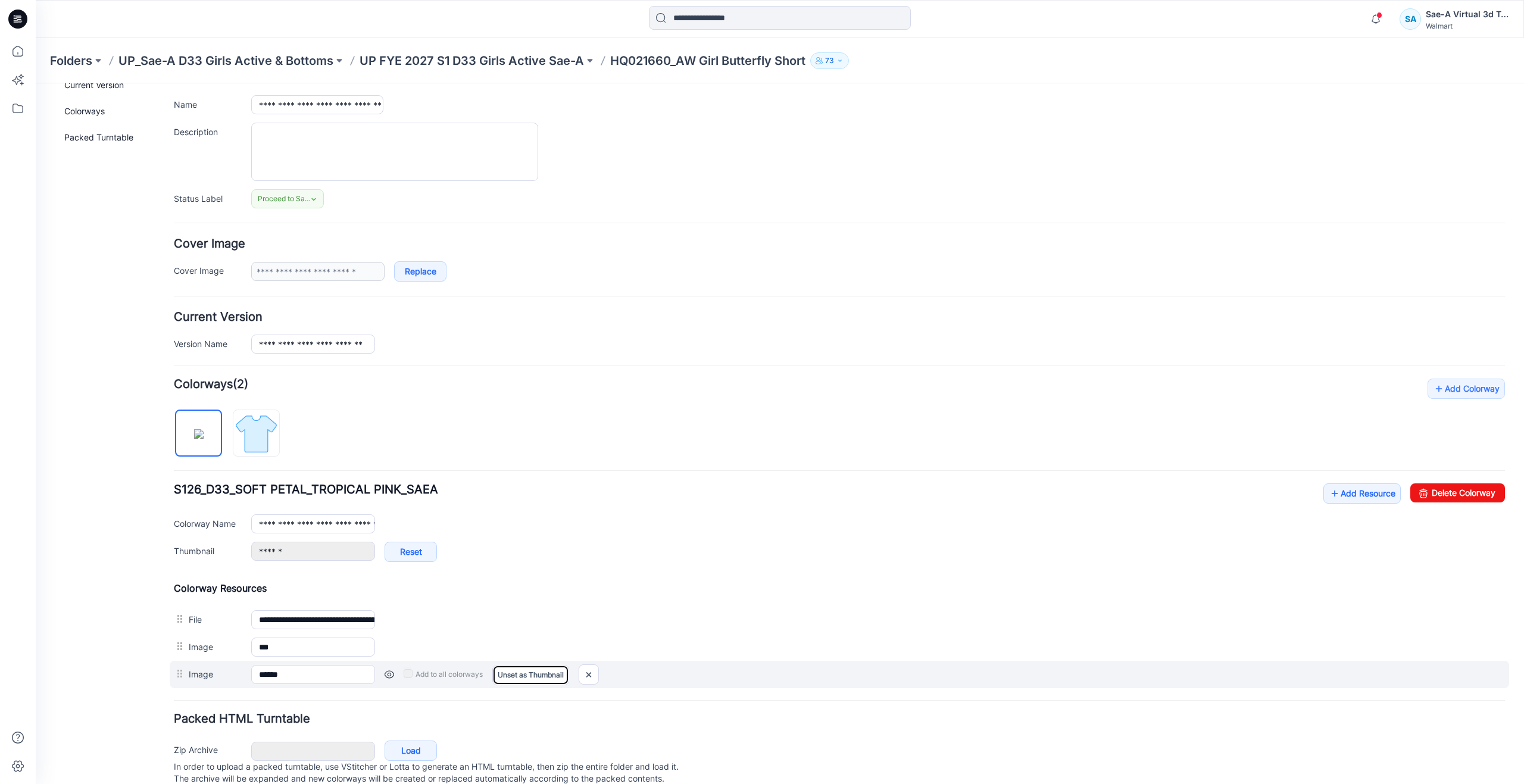
drag, startPoint x: 512, startPoint y: 673, endPoint x: 461, endPoint y: 679, distance: 51.4
click at [512, 673] on link "Unset as Thumbnail" at bounding box center [530, 675] width 77 height 20
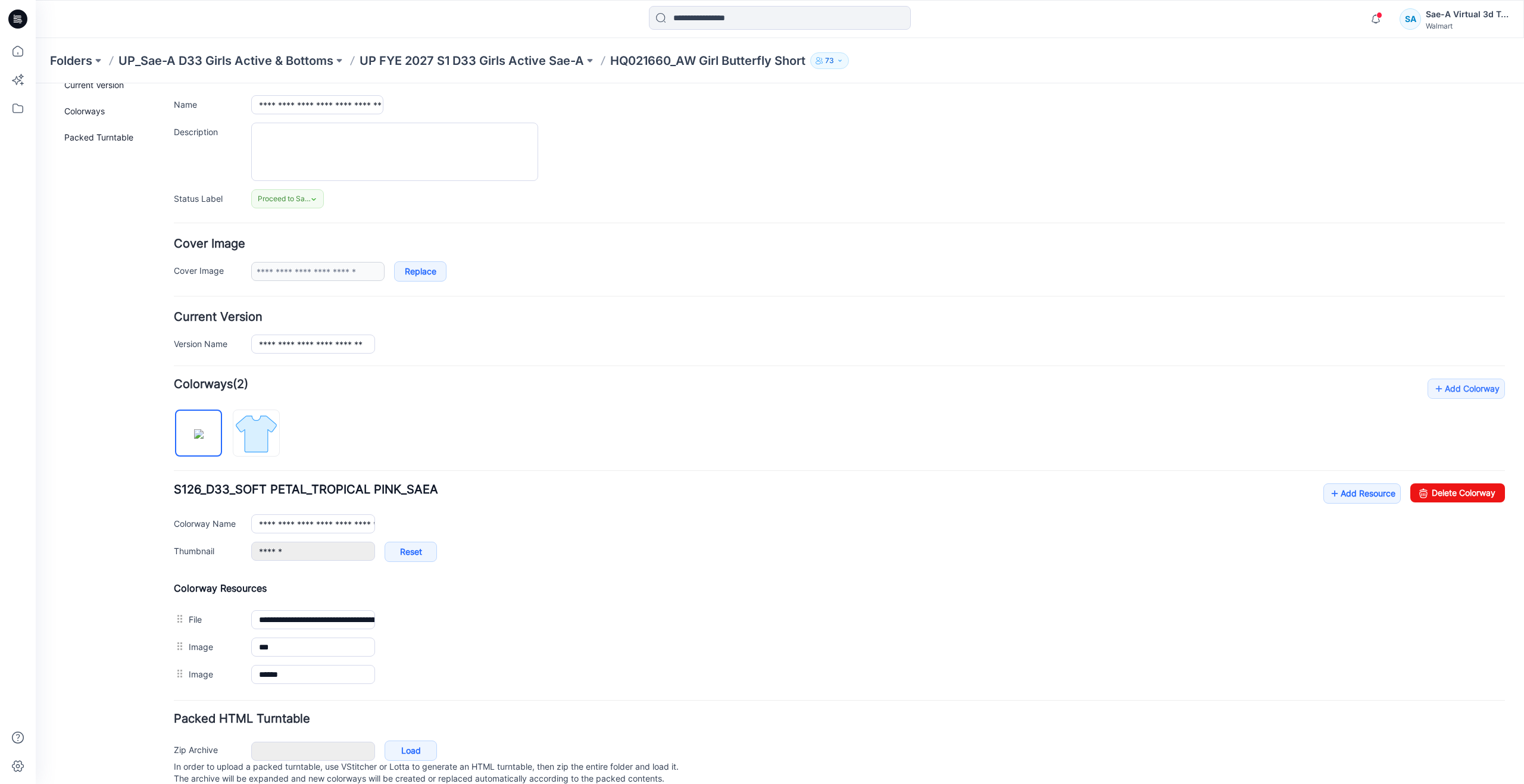
type input "**********"
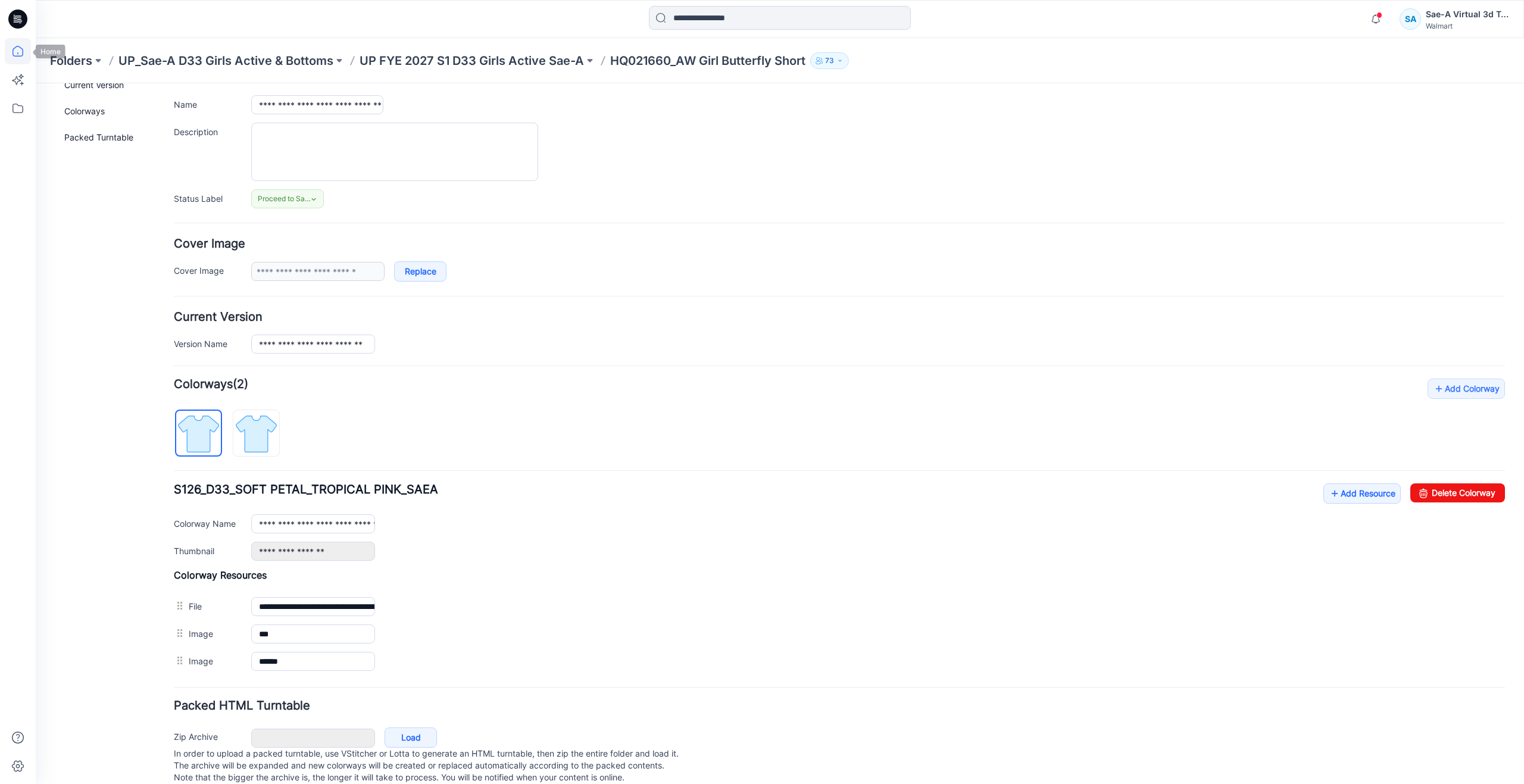
click at [10, 43] on icon at bounding box center [17, 51] width 27 height 27
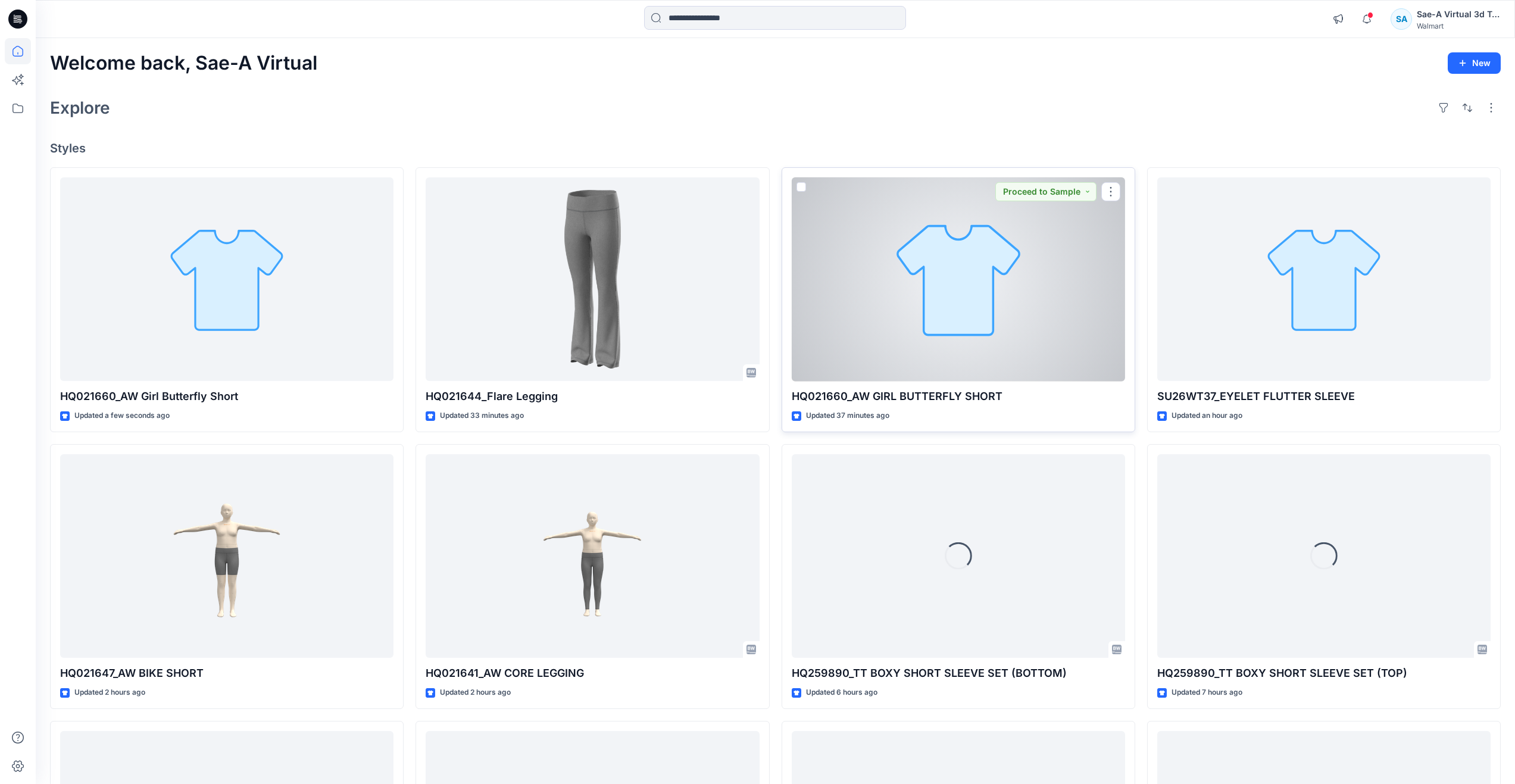
click at [1009, 292] on div at bounding box center [959, 279] width 333 height 204
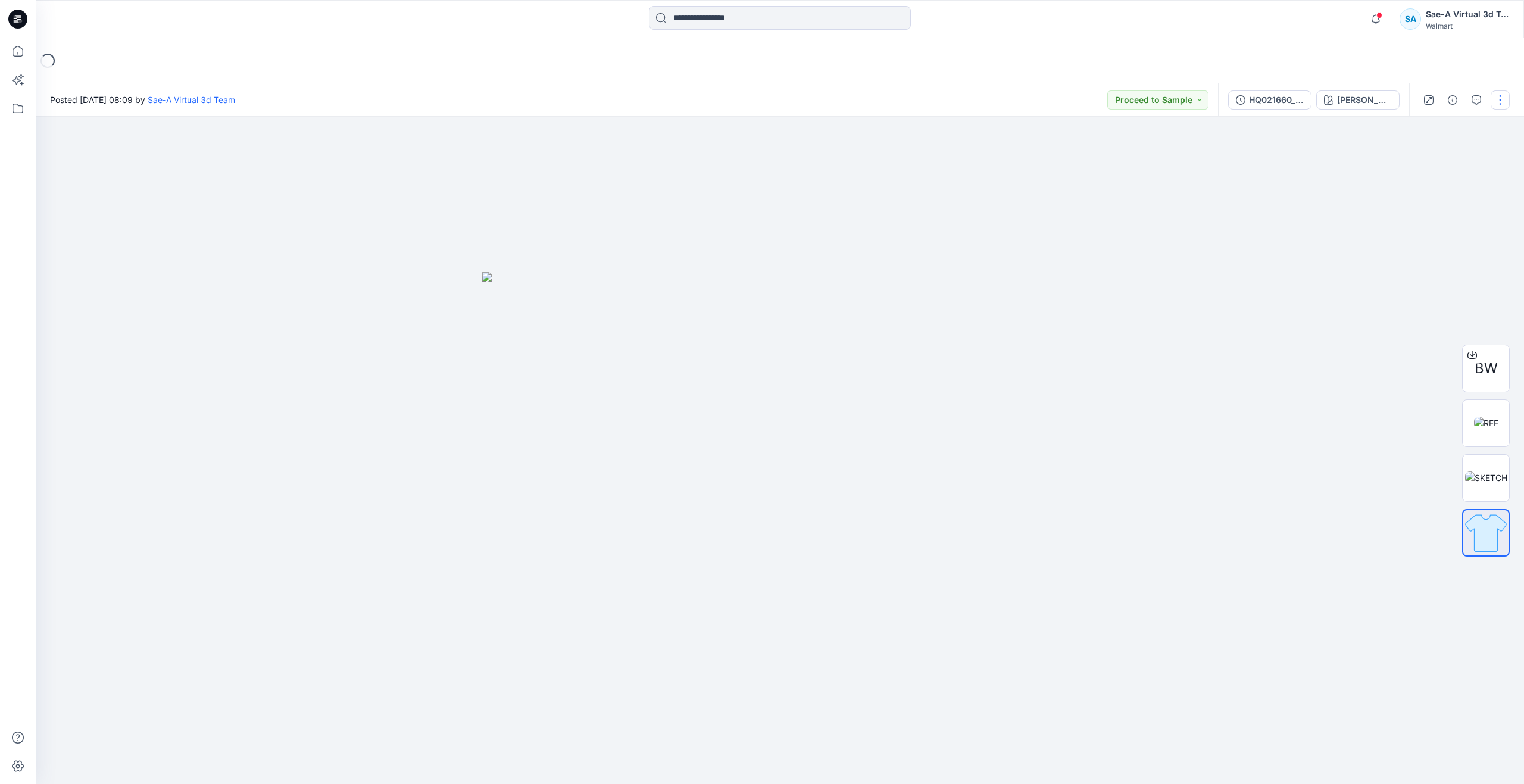
click at [1507, 96] on button "button" at bounding box center [1500, 99] width 19 height 19
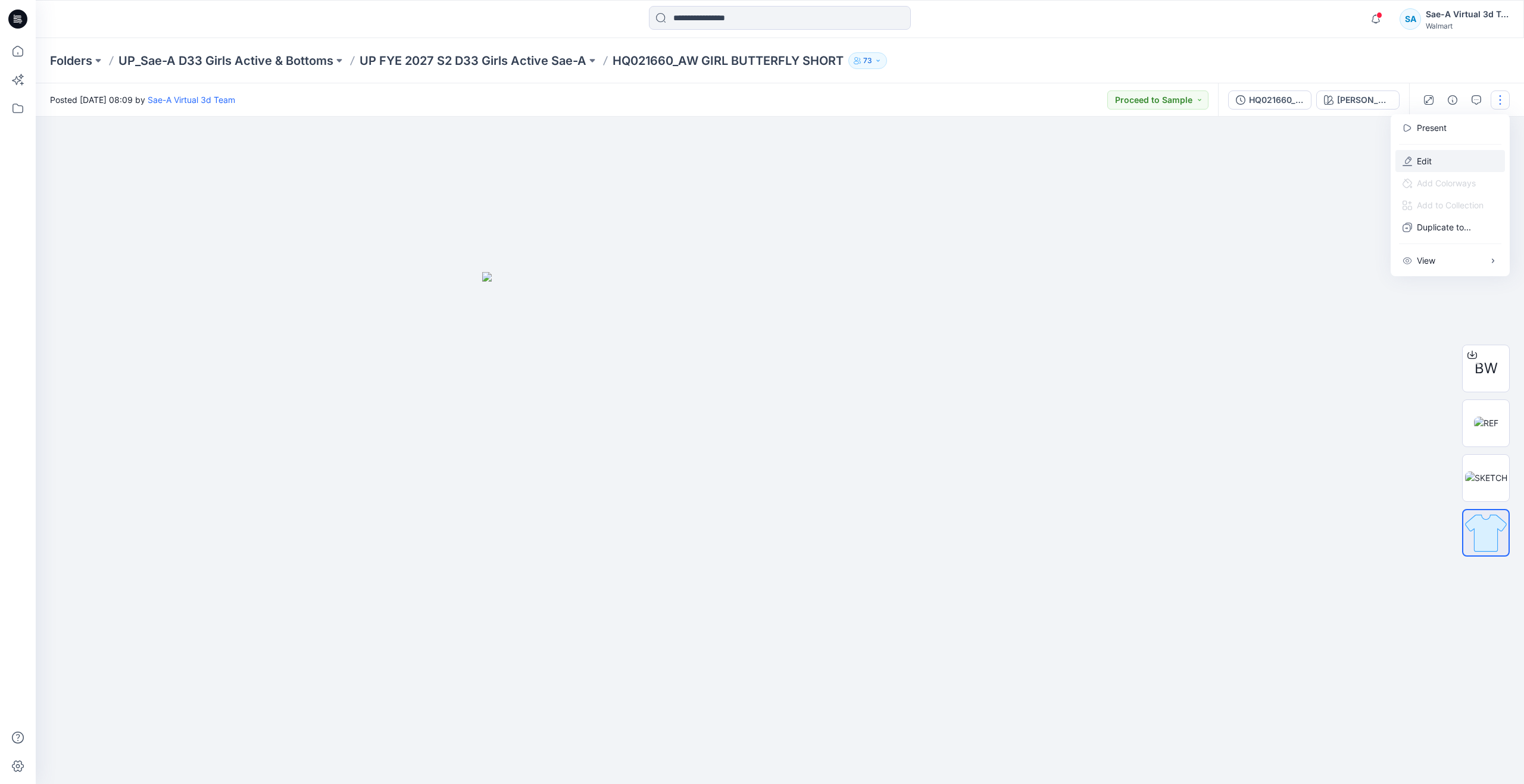
click at [1412, 155] on button "Edit" at bounding box center [1450, 161] width 110 height 22
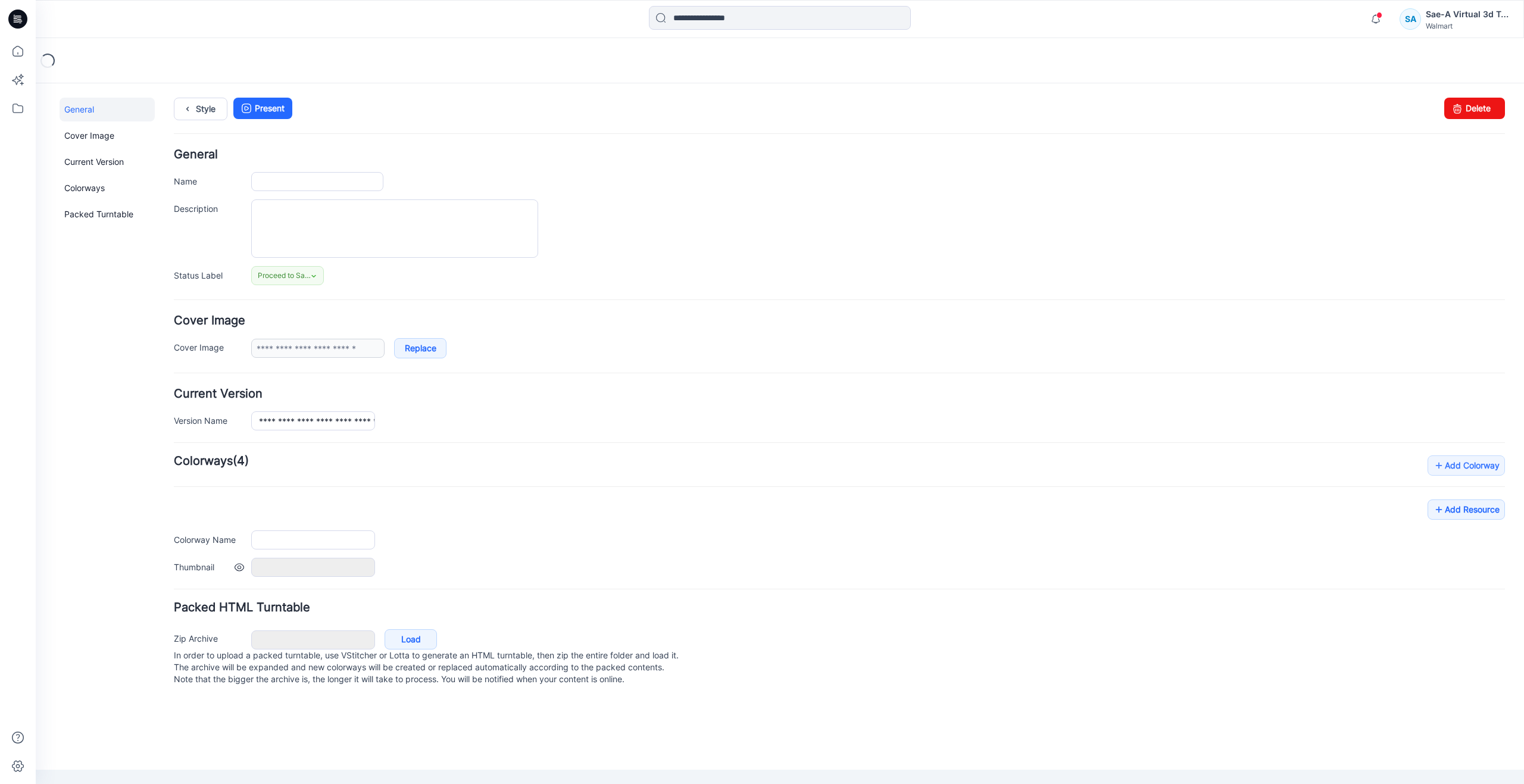
type input "**********"
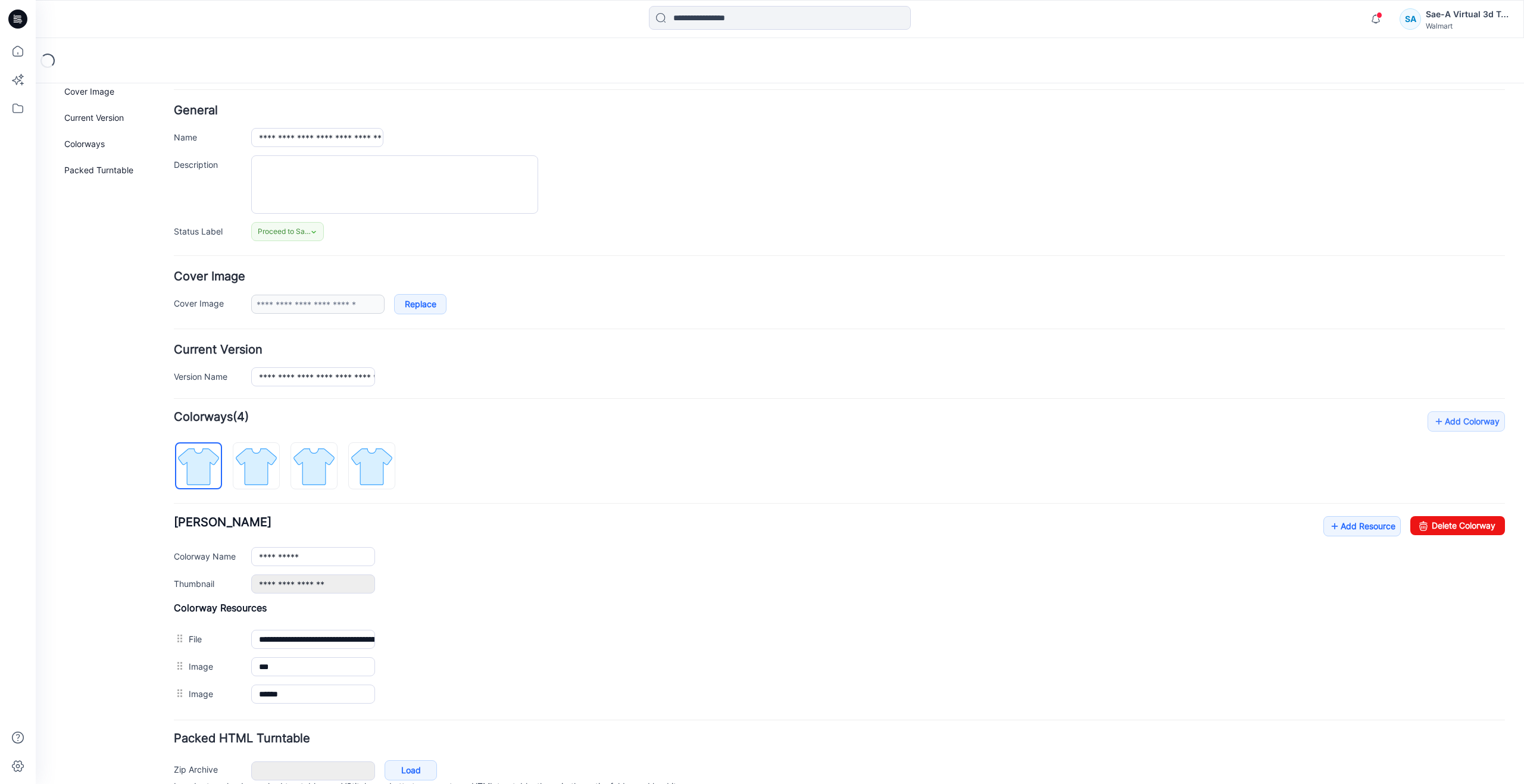
scroll to position [104, 0]
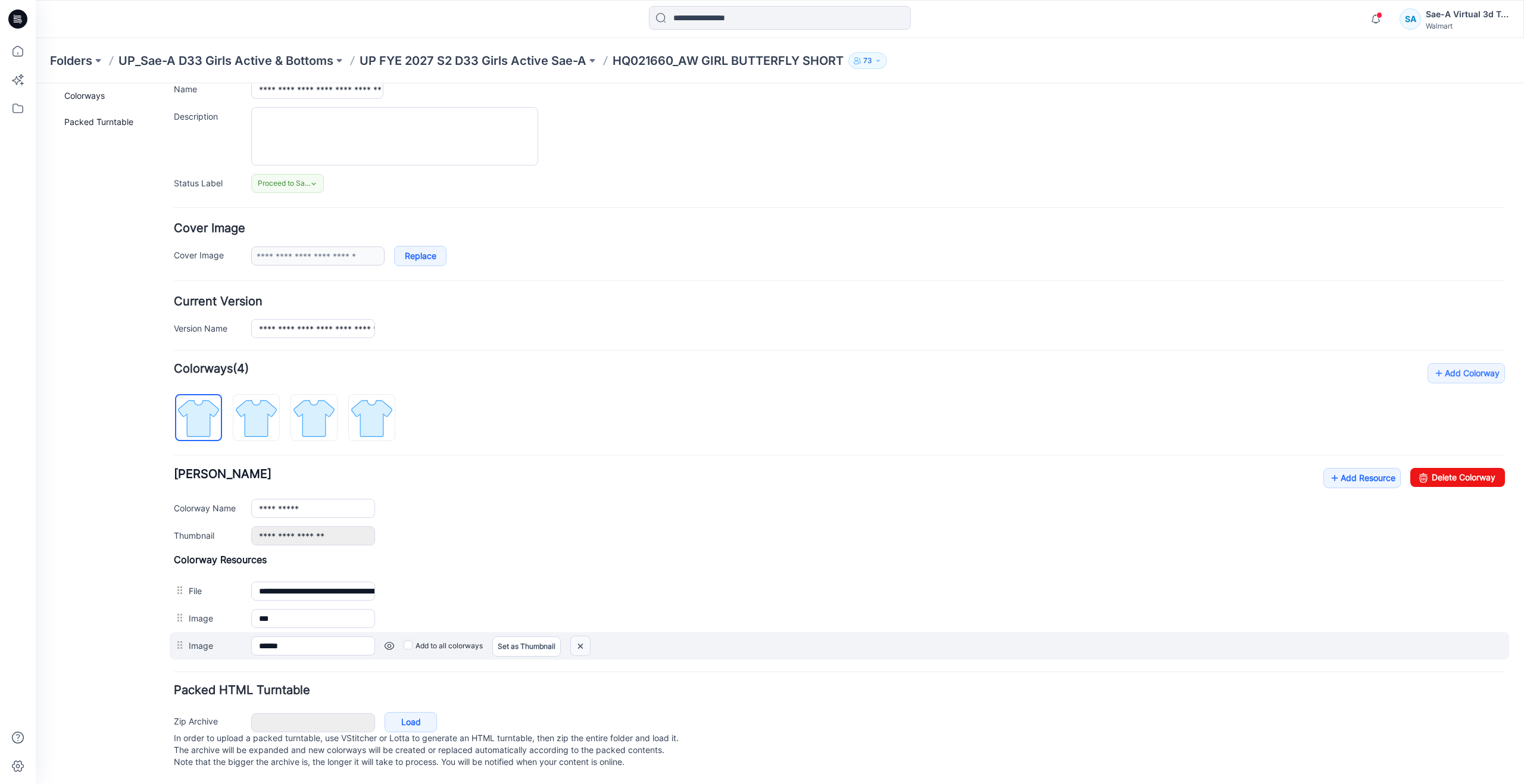
click at [36, 83] on img at bounding box center [36, 83] width 0 height 0
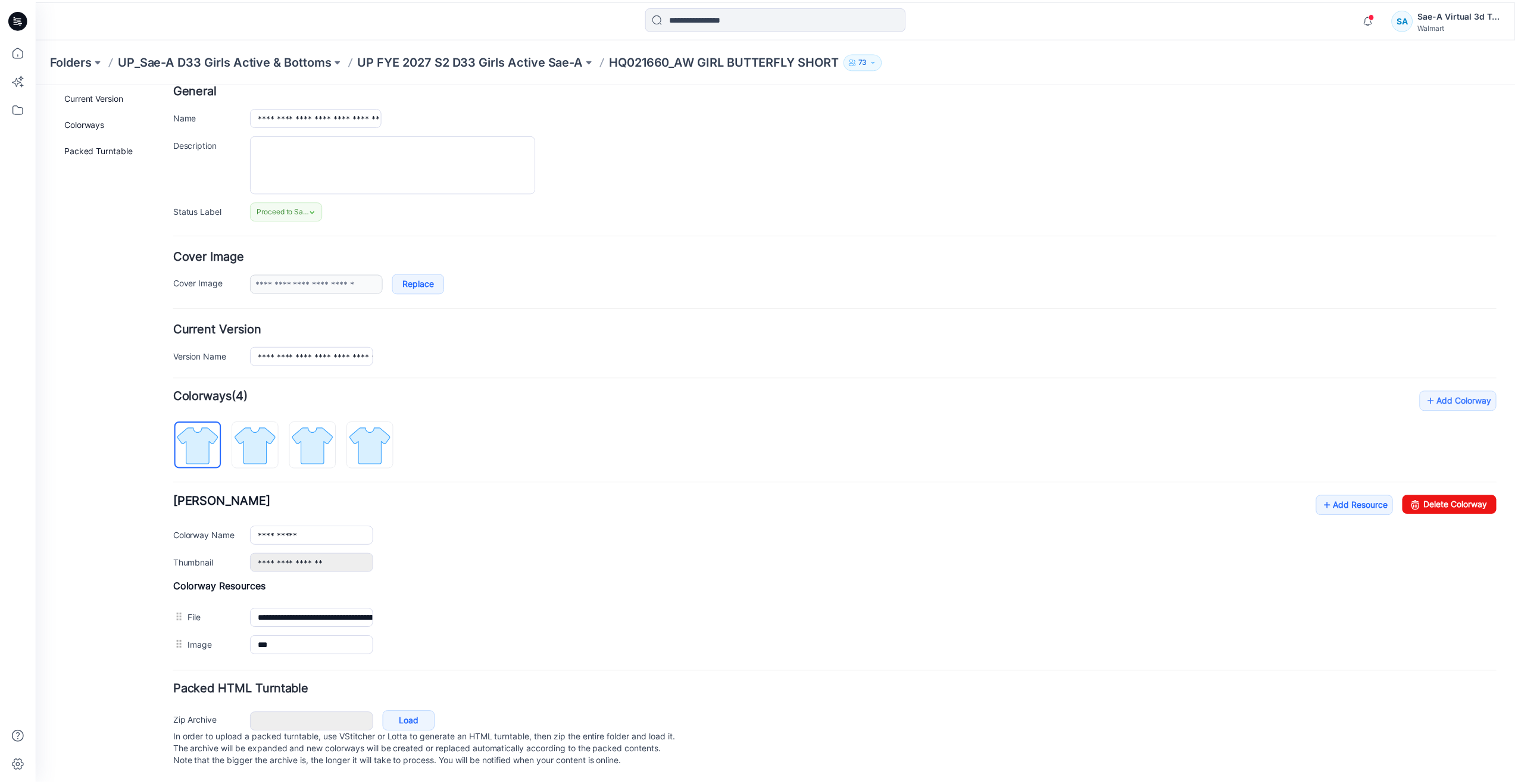
scroll to position [77, 0]
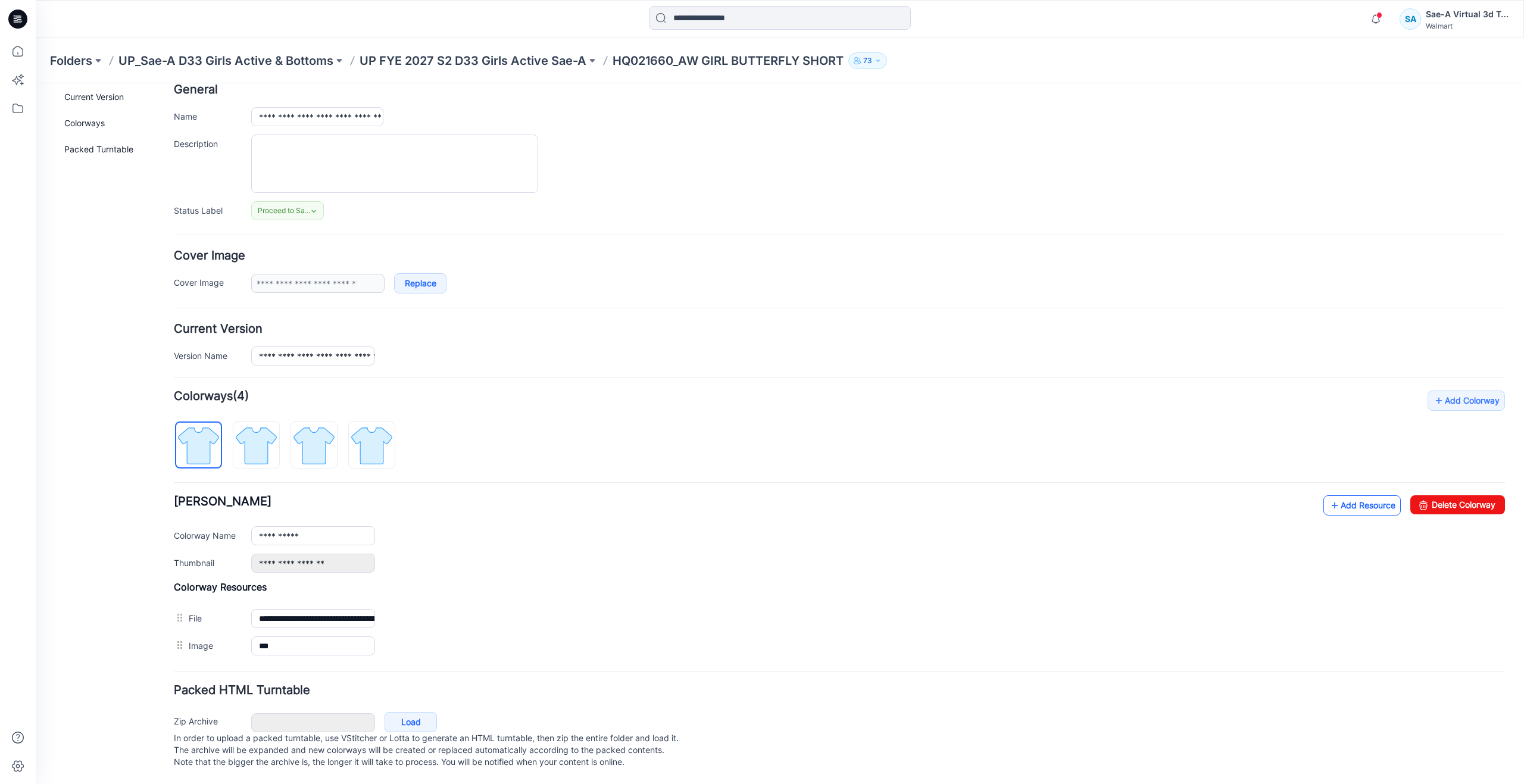
click at [1329, 496] on icon at bounding box center [1335, 504] width 12 height 19
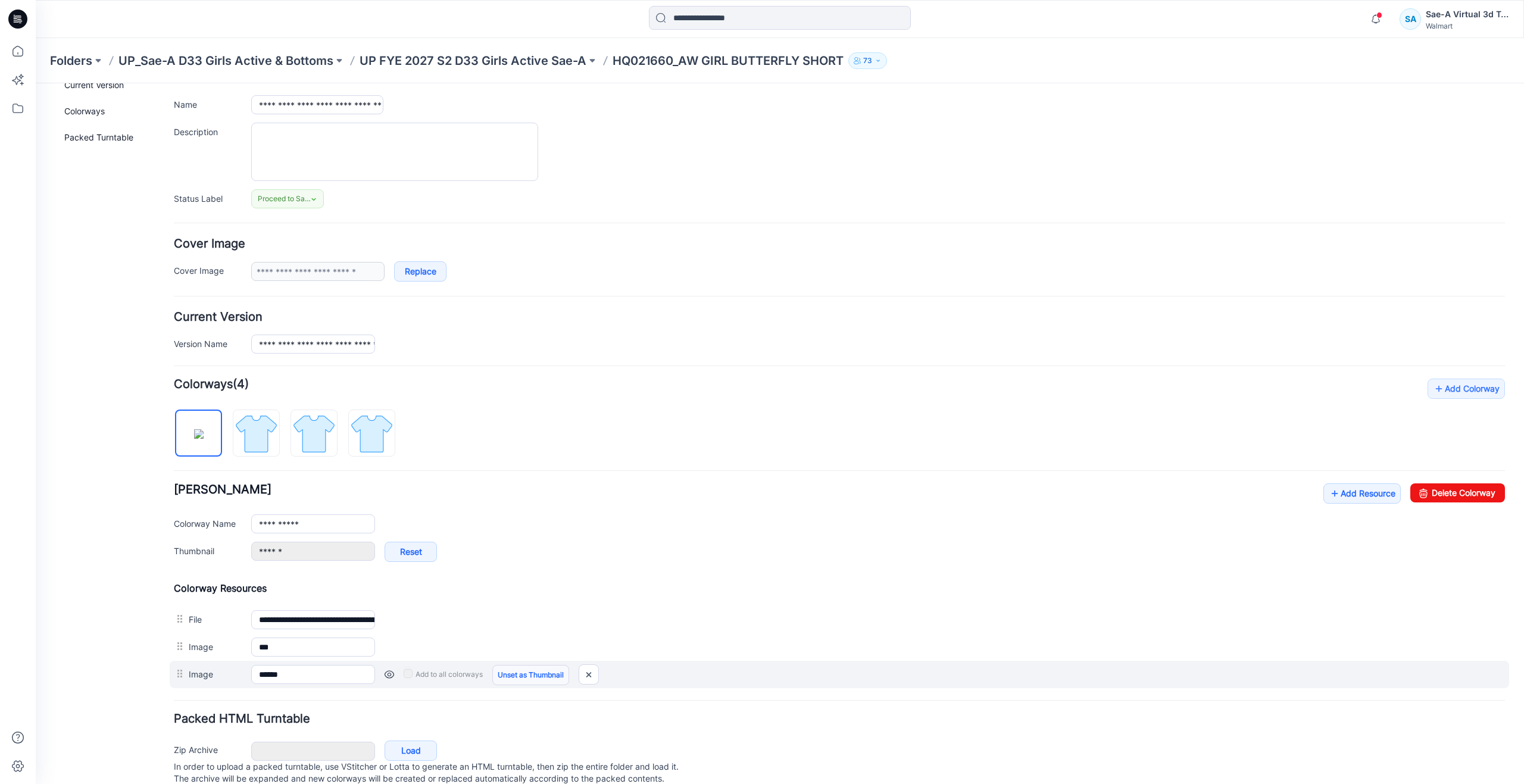
click at [503, 679] on link "Unset as Thumbnail" at bounding box center [530, 675] width 77 height 20
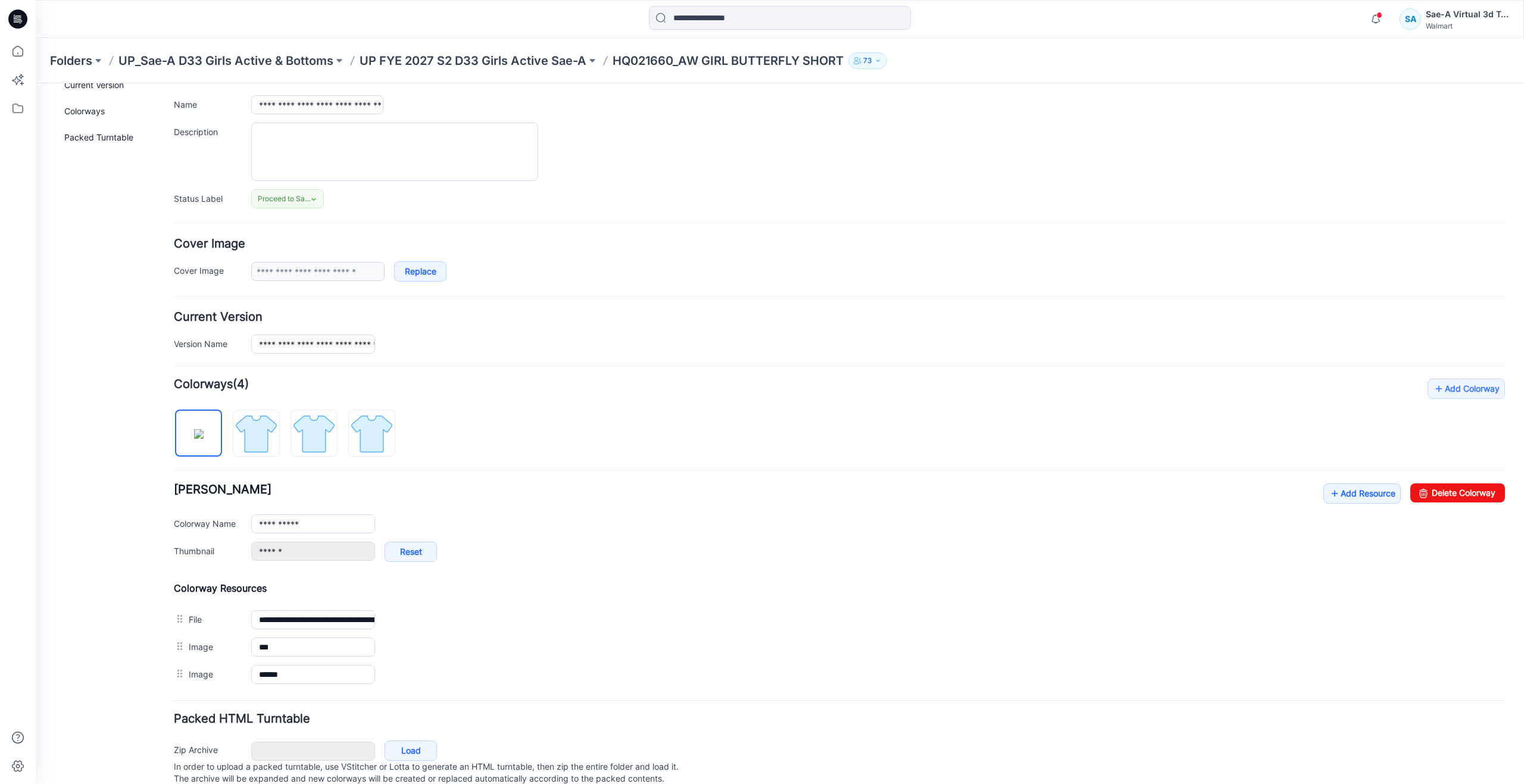
type input "**********"
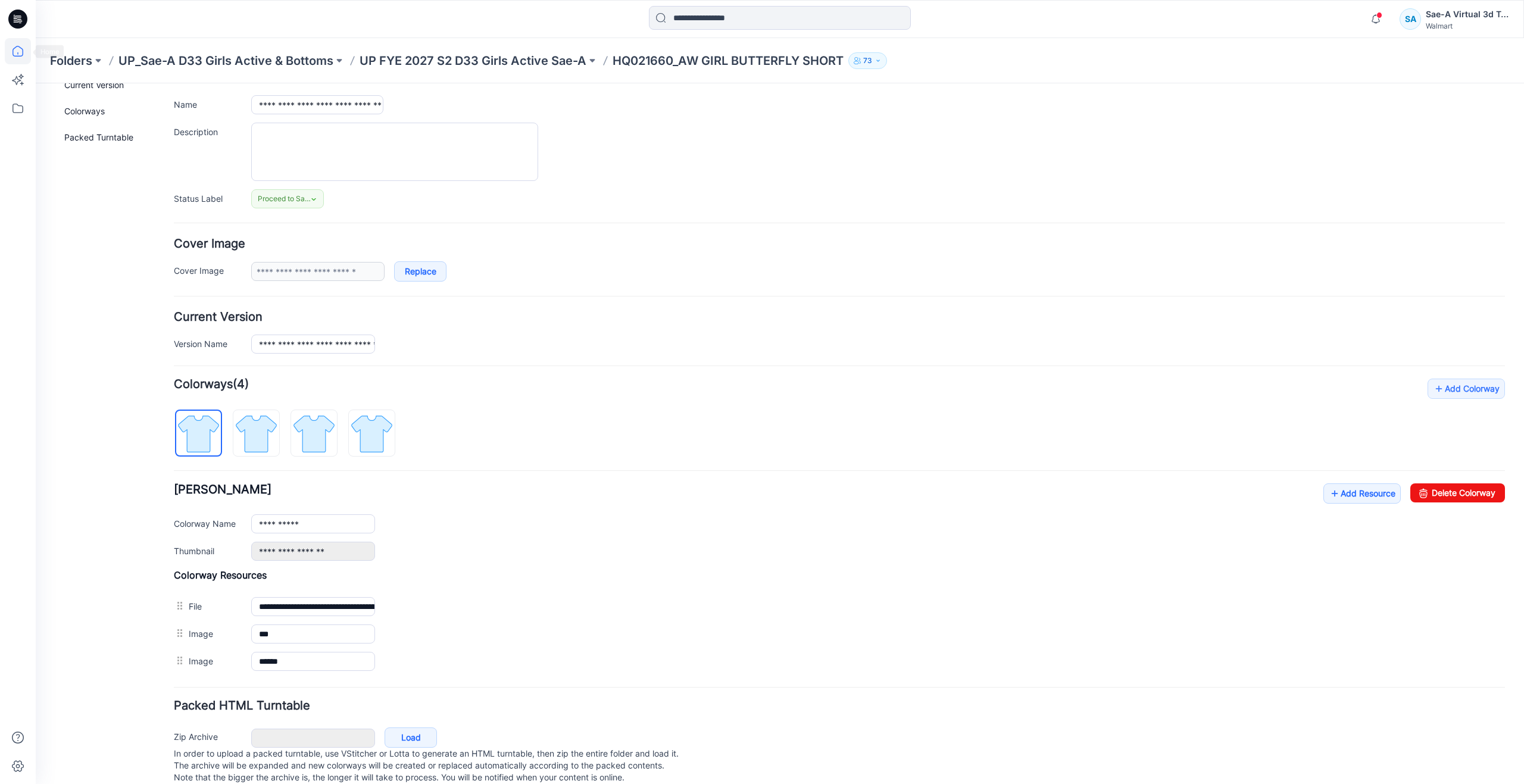
click at [15, 58] on icon at bounding box center [17, 51] width 27 height 27
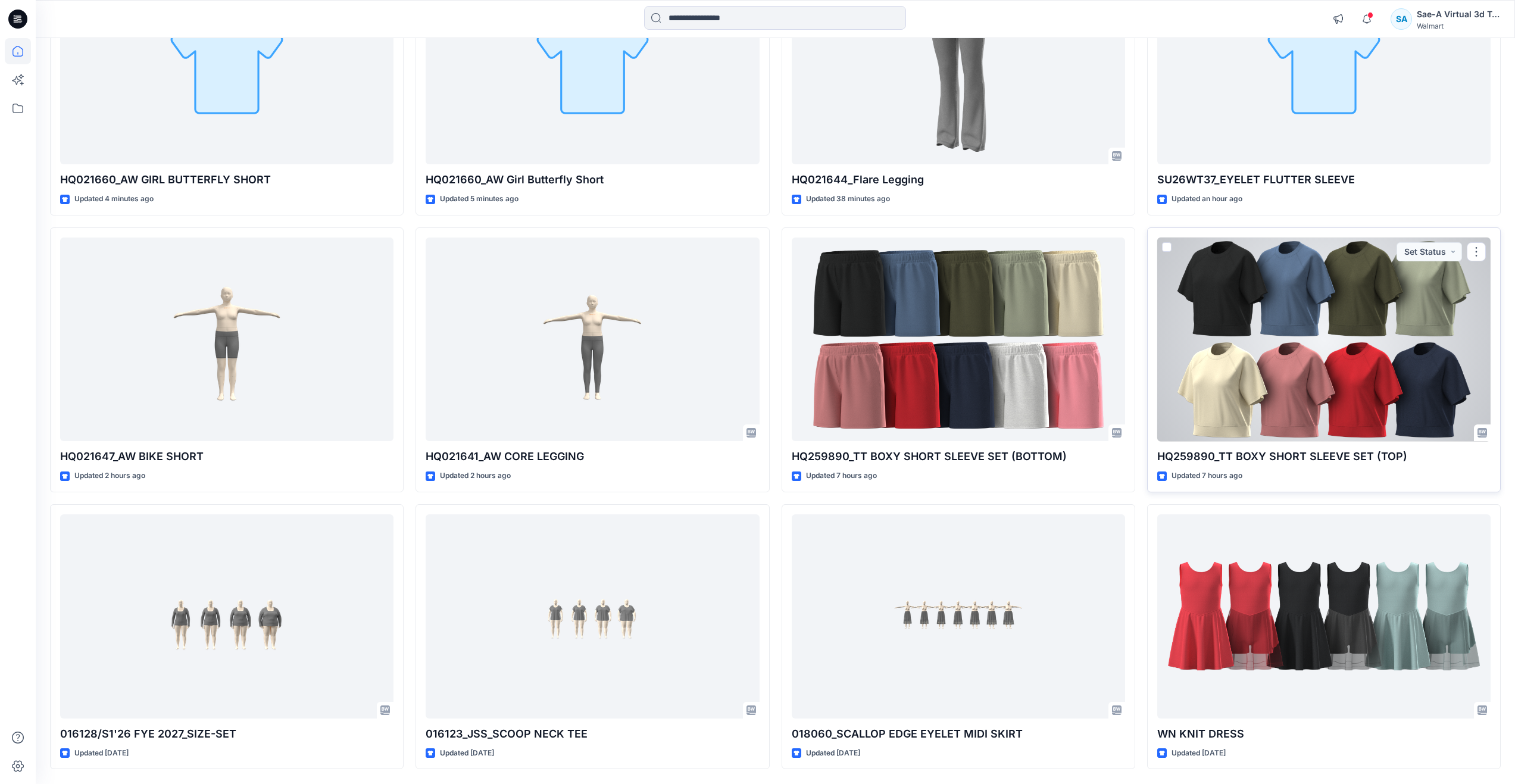
scroll to position [238, 0]
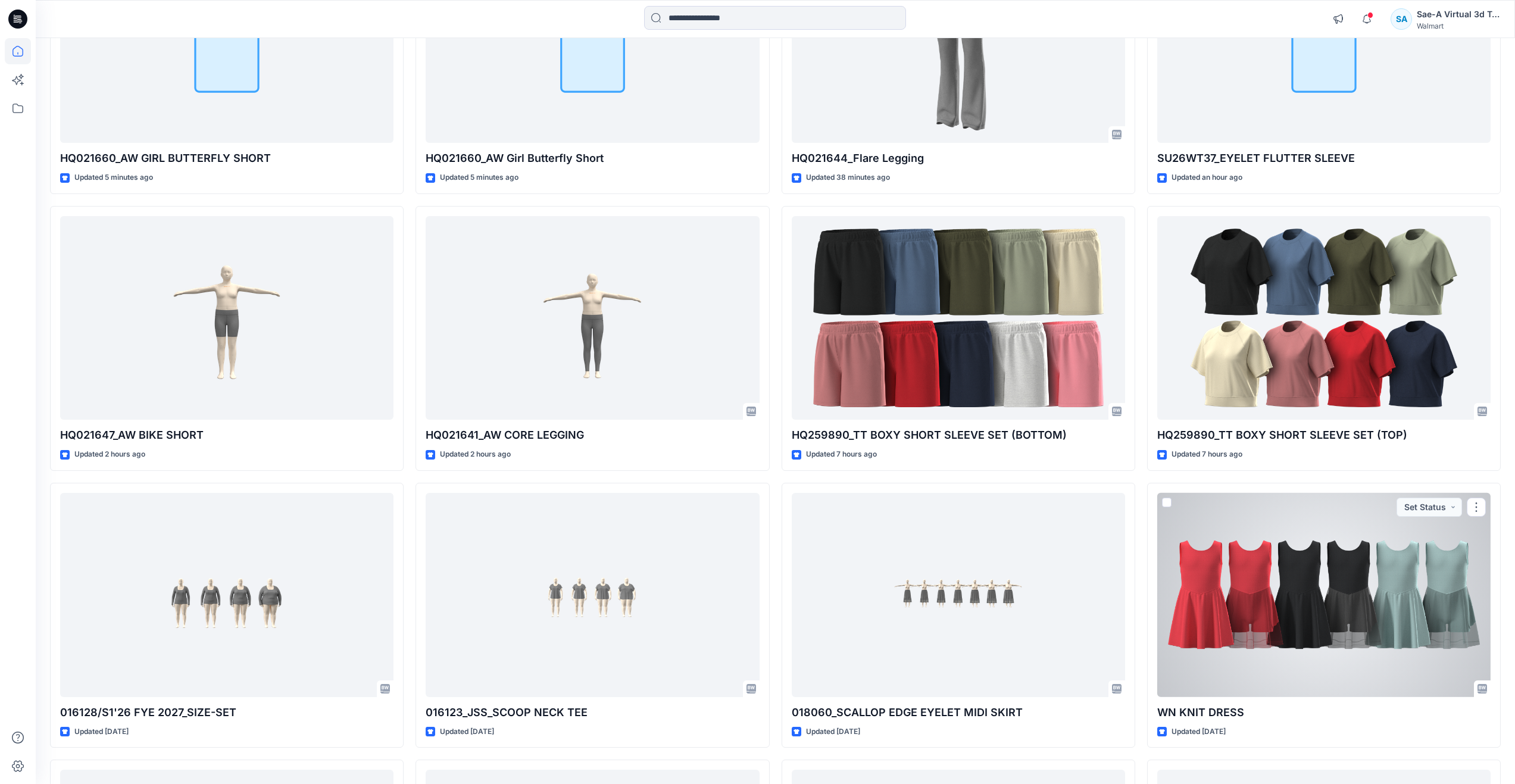
click at [1325, 604] on div at bounding box center [1324, 595] width 333 height 204
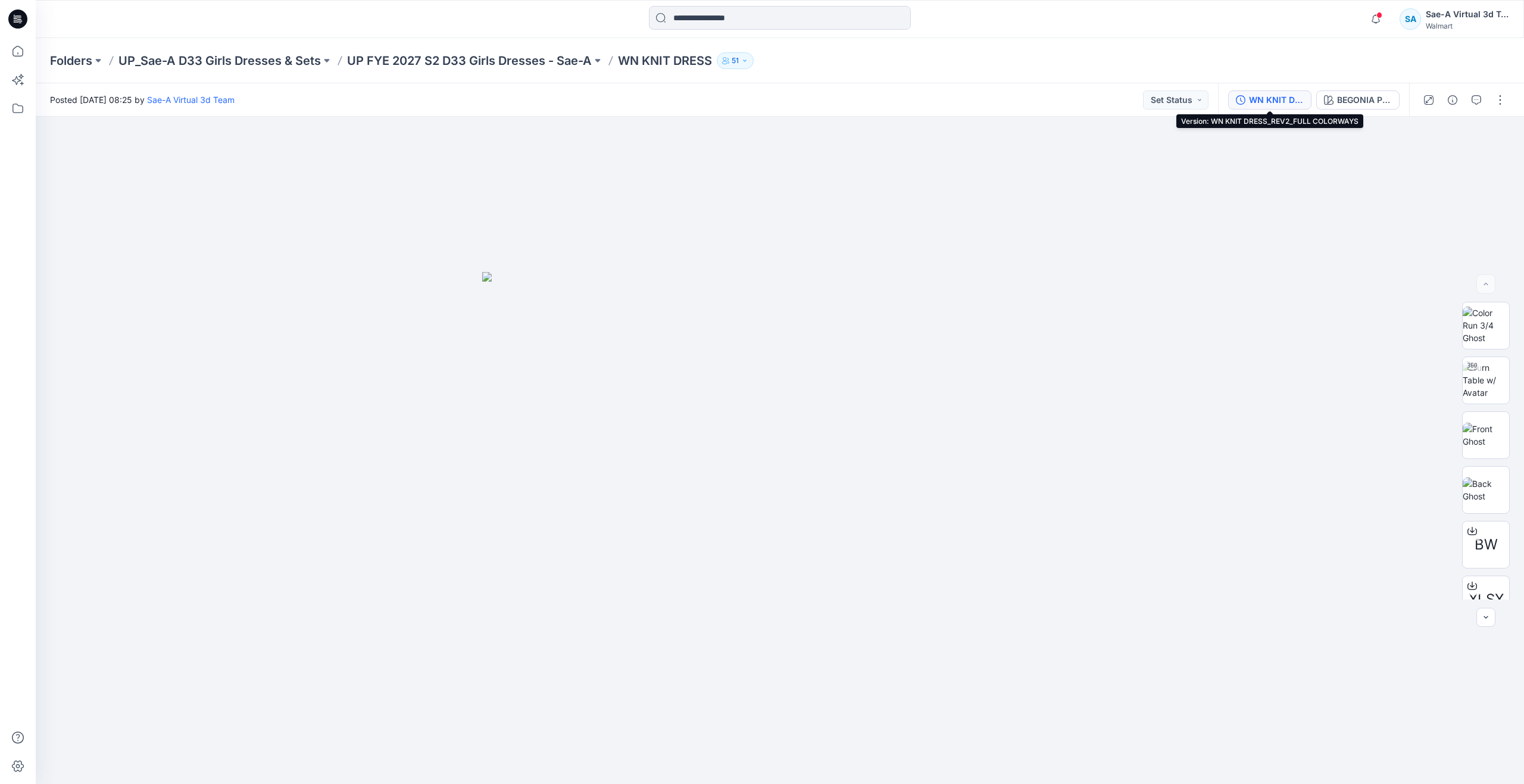
click at [1268, 98] on div "WN KNIT DRESS_REV2_FULL COLORWAYS" at bounding box center [1276, 99] width 55 height 13
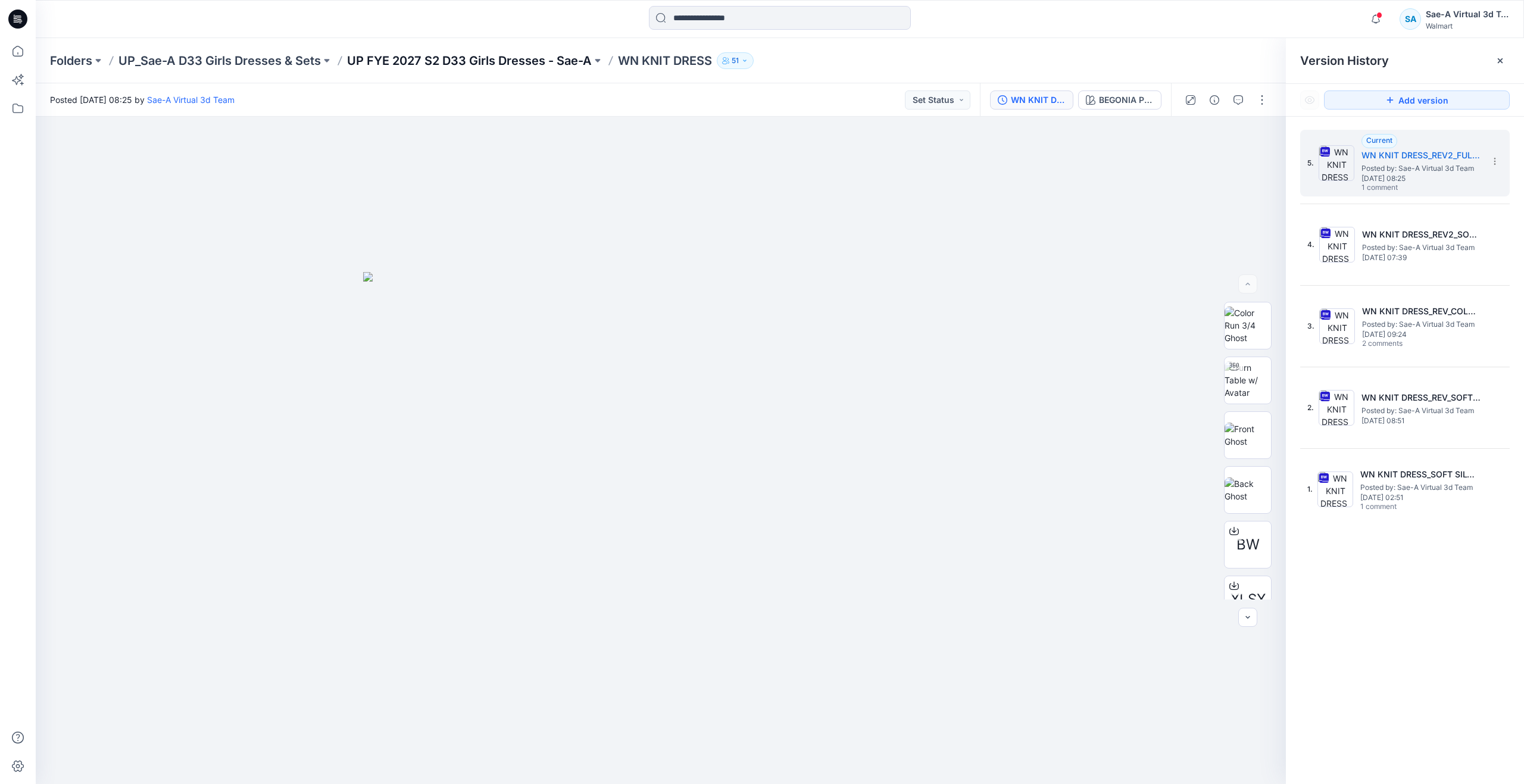
click at [505, 61] on p "UP FYE 2027 S2 D33 Girls Dresses - Sae-A" at bounding box center [469, 61] width 245 height 17
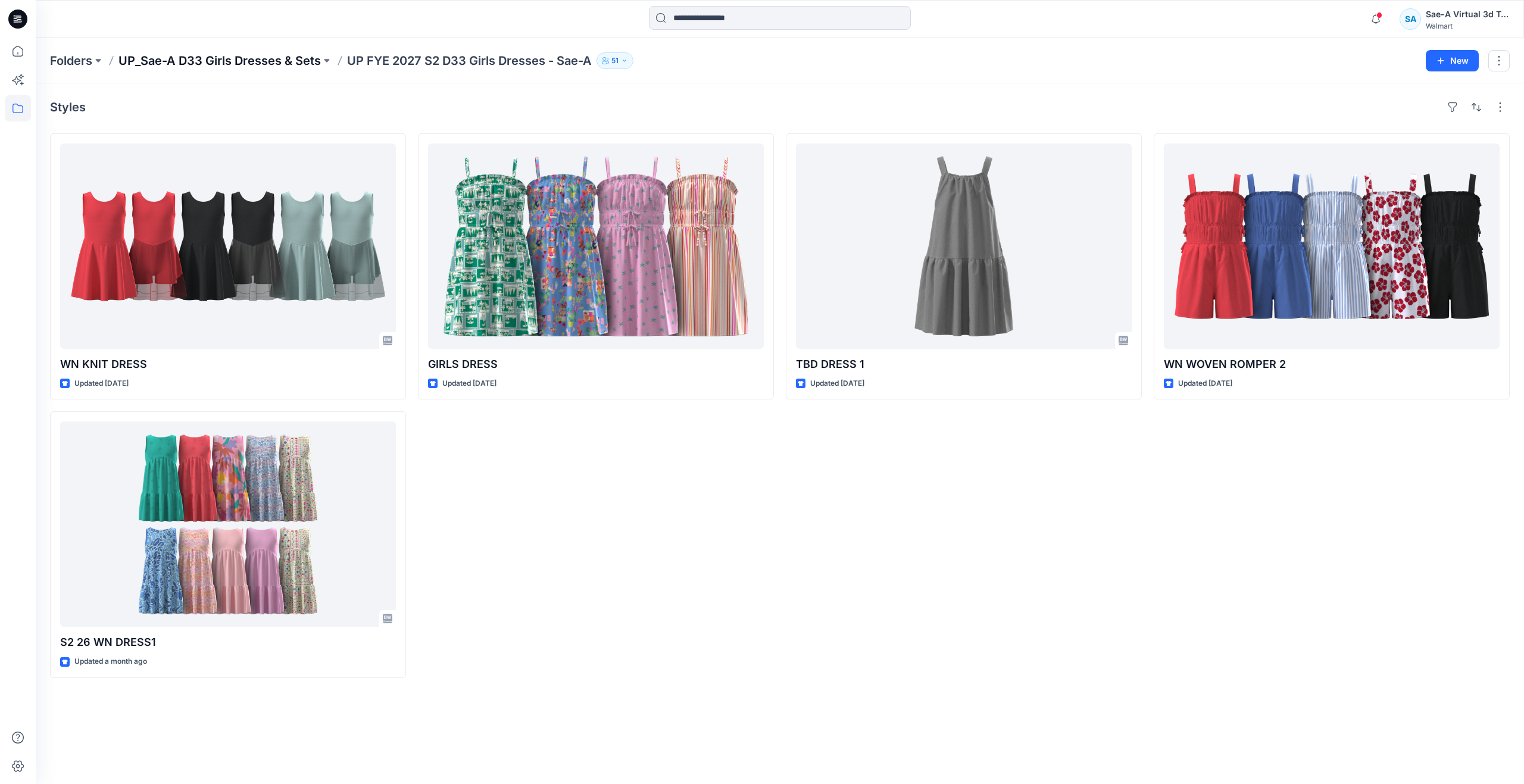
click at [283, 62] on p "UP_Sae-A D33 Girls Dresses & Sets" at bounding box center [219, 61] width 202 height 17
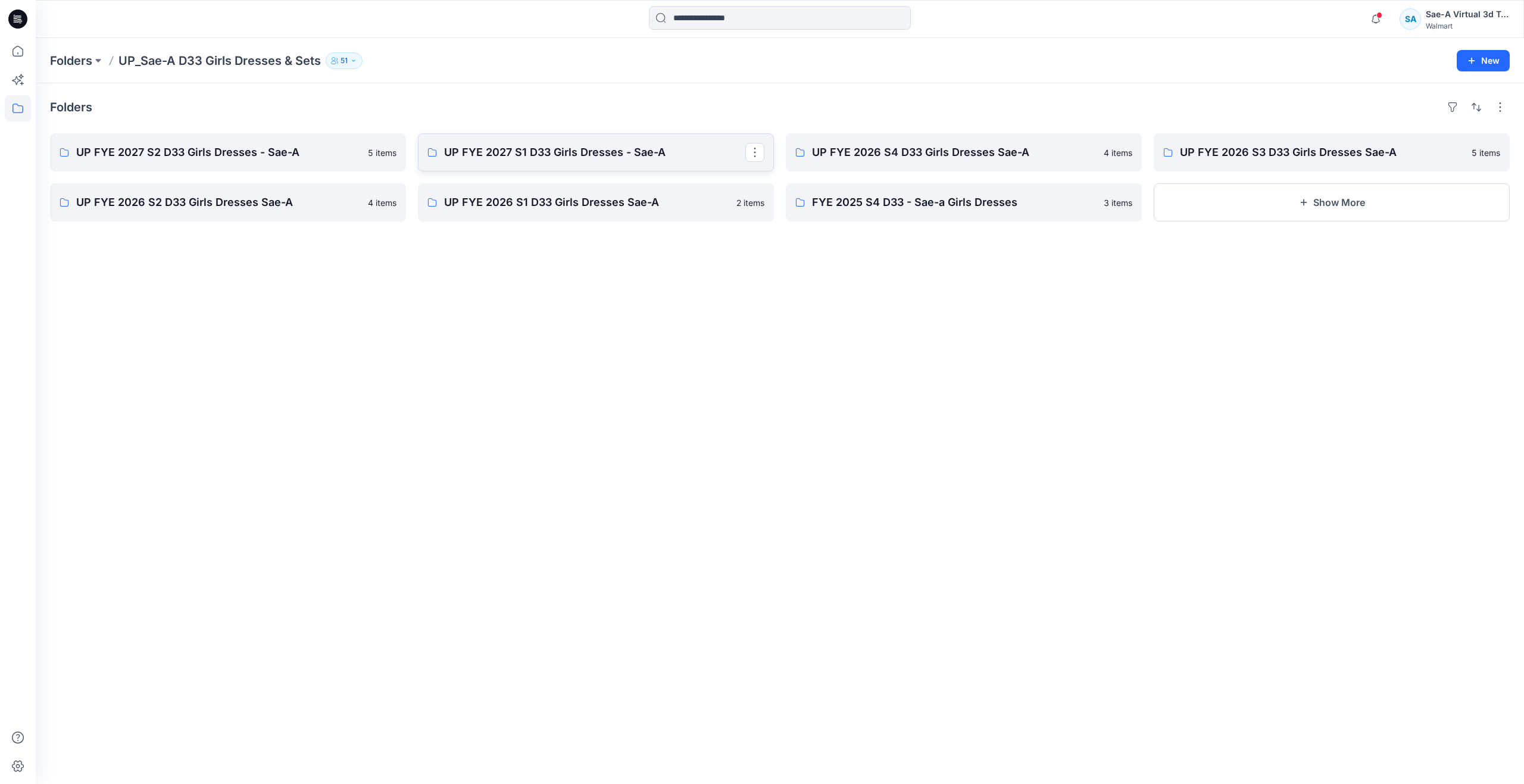
click at [541, 140] on link "UP FYE 2027 S1 D33 Girls Dresses - Sae-A" at bounding box center [596, 152] width 356 height 38
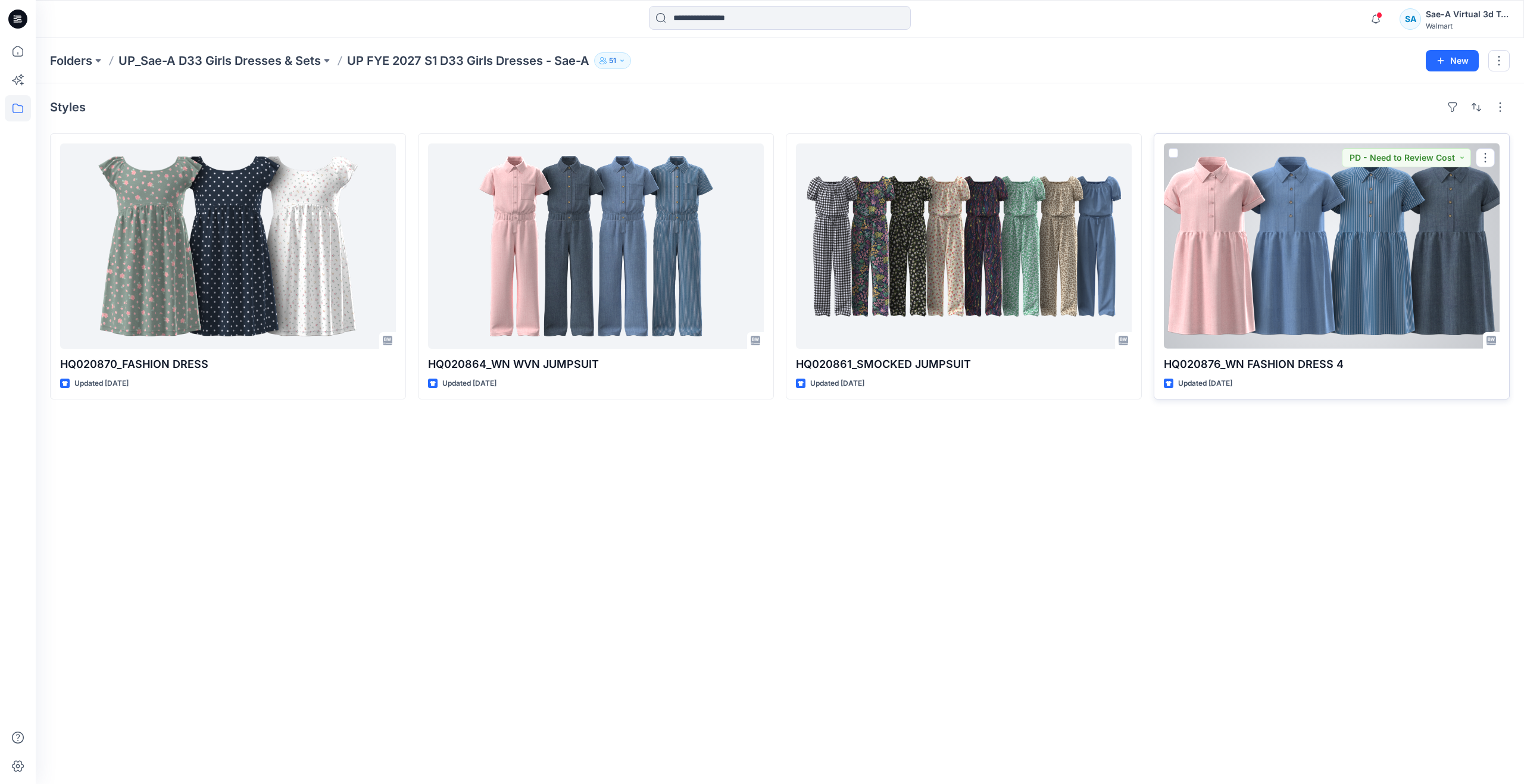
click at [1255, 248] on div at bounding box center [1332, 245] width 336 height 205
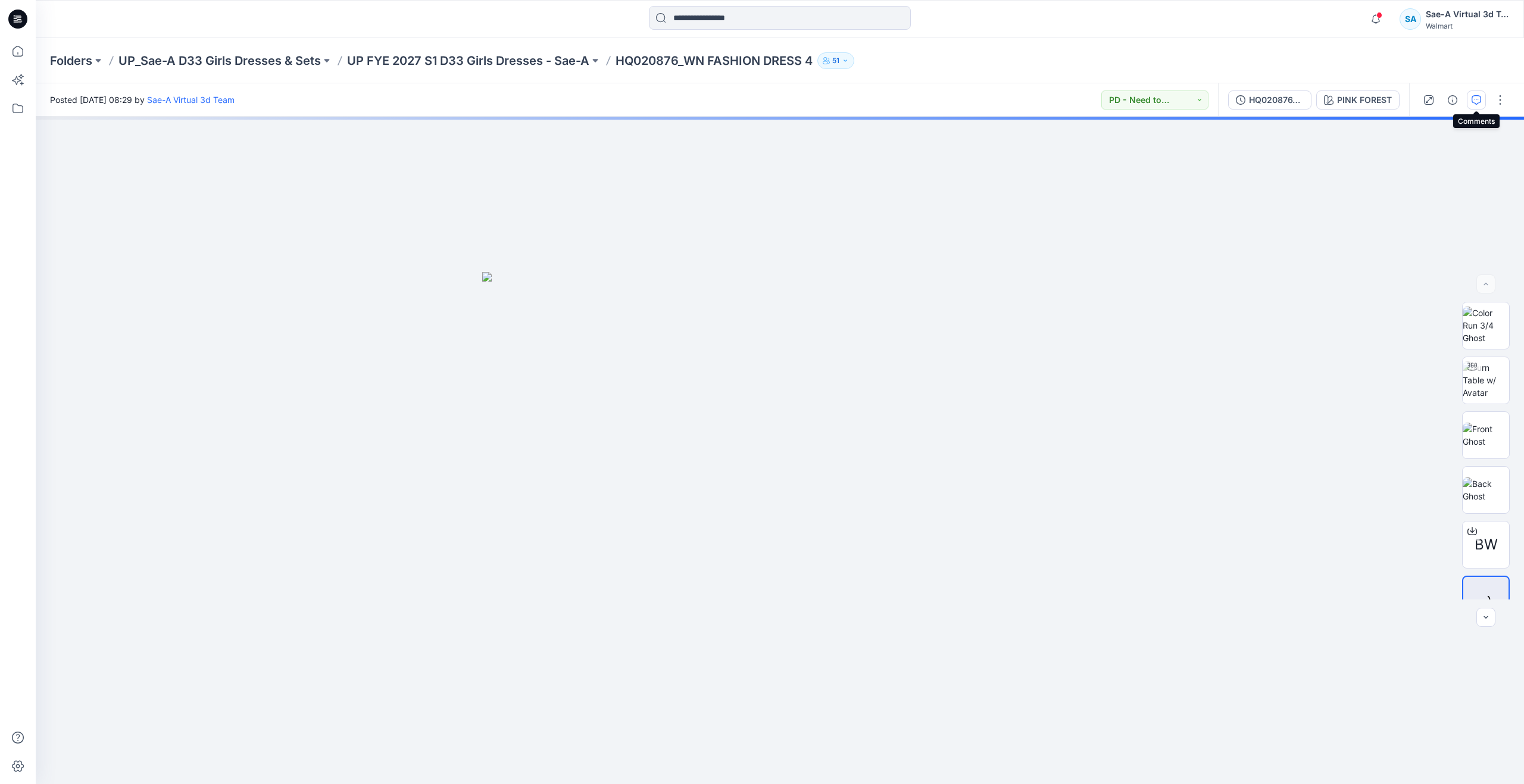
click at [1478, 98] on icon "button" at bounding box center [1476, 100] width 10 height 10
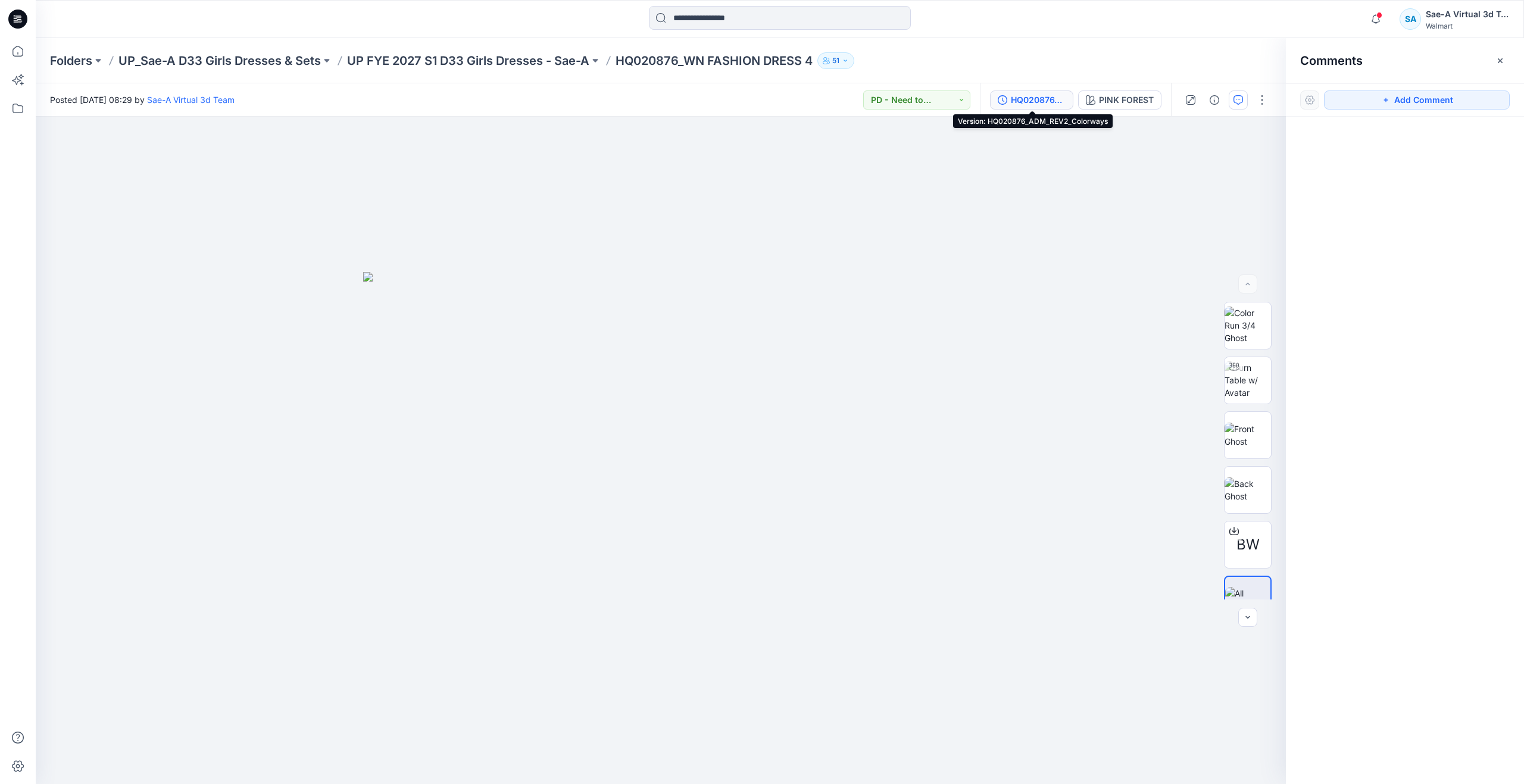
click at [1032, 103] on div "HQ020876_ADM_REV2_Colorways" at bounding box center [1038, 99] width 55 height 13
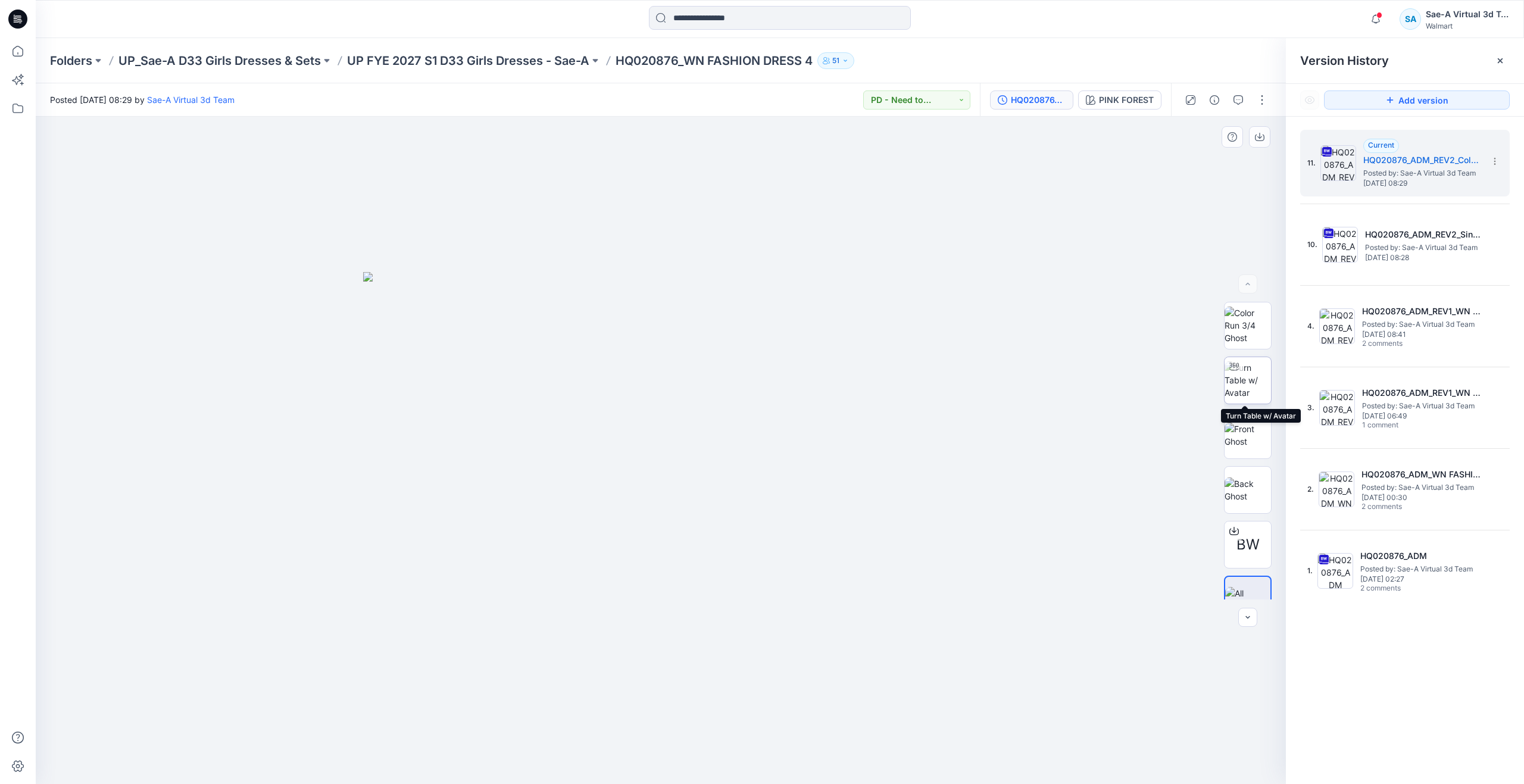
click at [1239, 384] on img at bounding box center [1247, 380] width 46 height 37
drag, startPoint x: 670, startPoint y: 765, endPoint x: 779, endPoint y: 682, distance: 137.0
click at [779, 682] on div at bounding box center [661, 450] width 1250 height 667
drag, startPoint x: 515, startPoint y: 748, endPoint x: 637, endPoint y: 758, distance: 122.4
click at [637, 758] on icon at bounding box center [662, 748] width 360 height 45
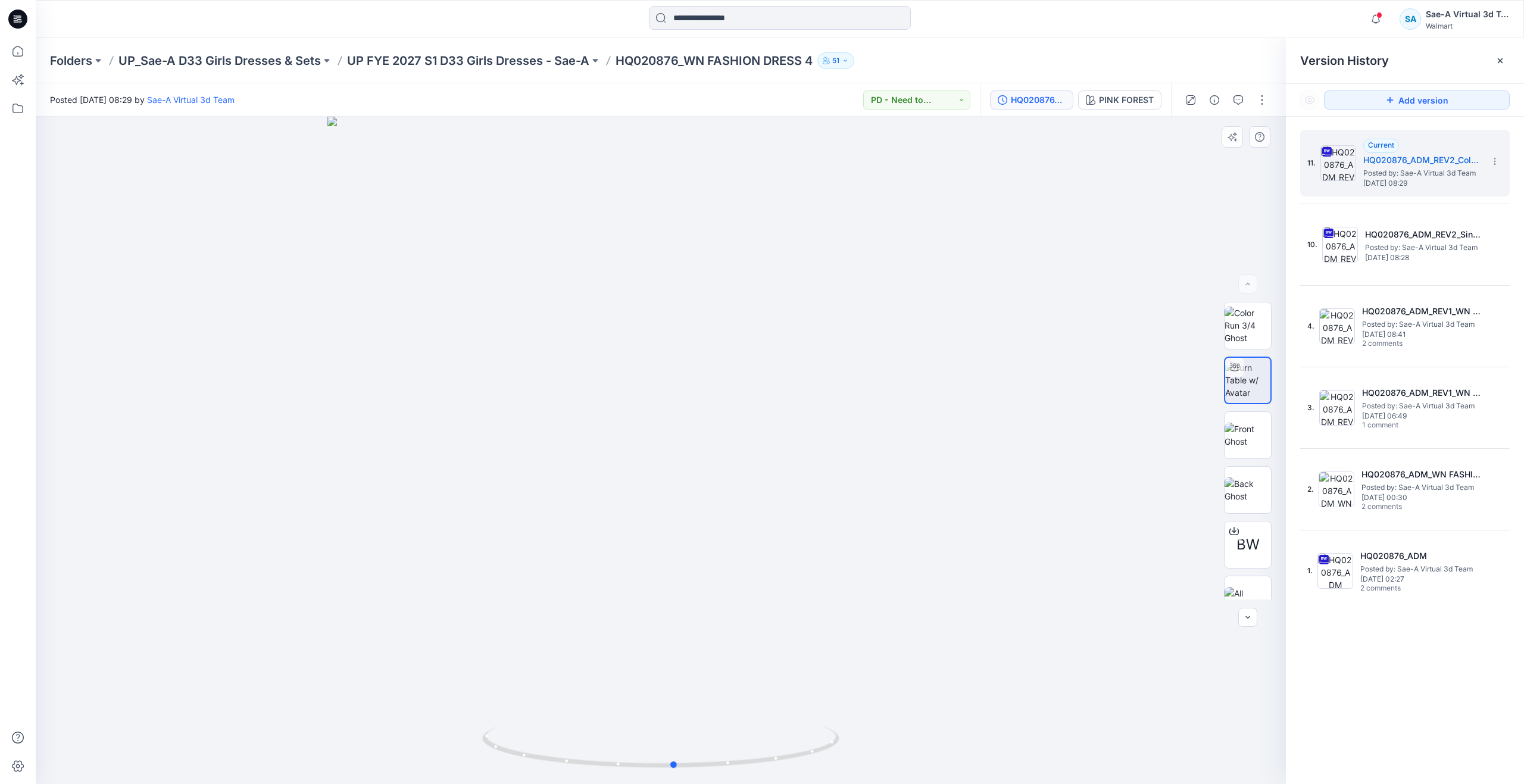
drag, startPoint x: 543, startPoint y: 762, endPoint x: 324, endPoint y: 633, distance: 254.2
click at [324, 633] on div at bounding box center [661, 450] width 1250 height 667
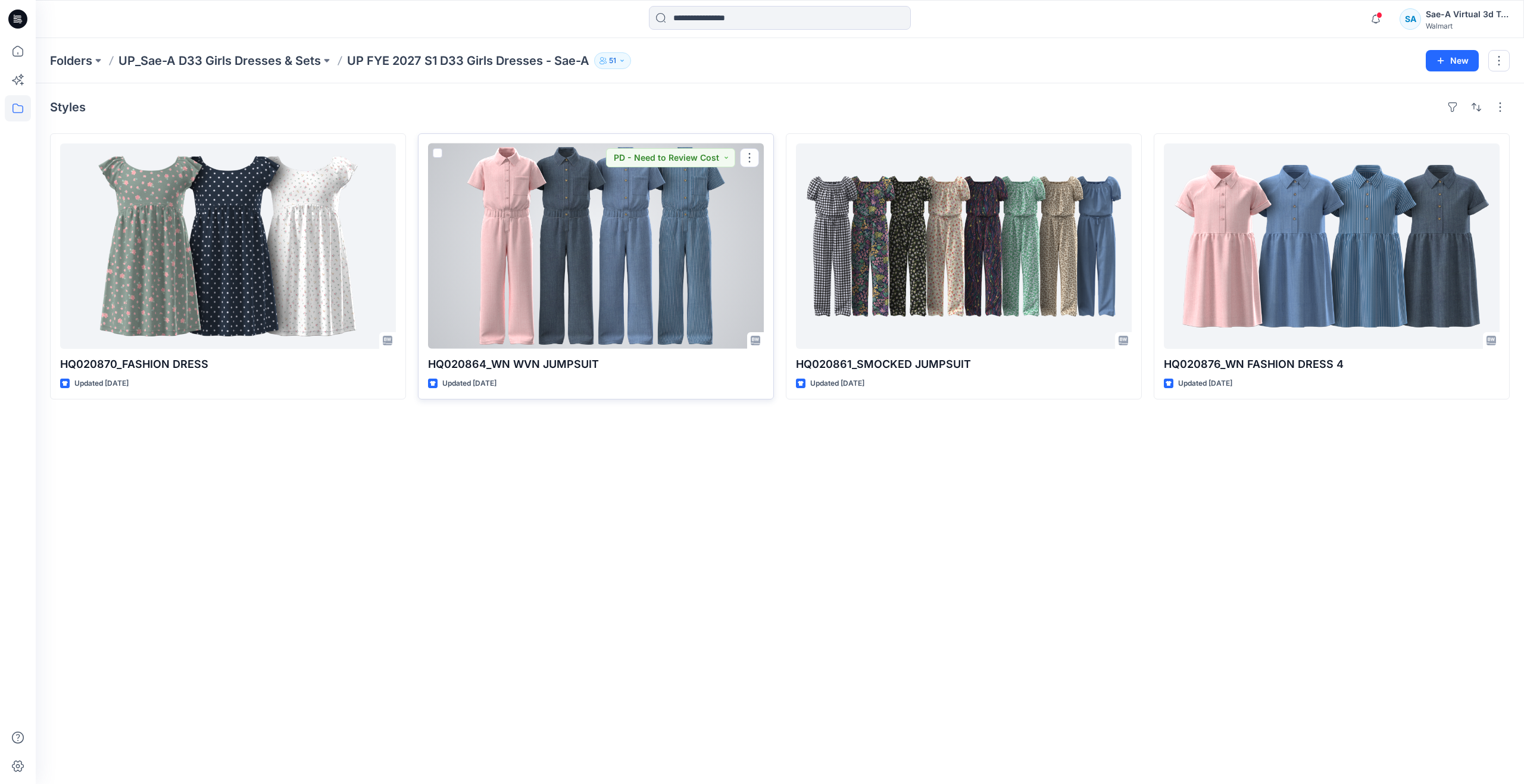
click at [634, 286] on div at bounding box center [596, 245] width 336 height 205
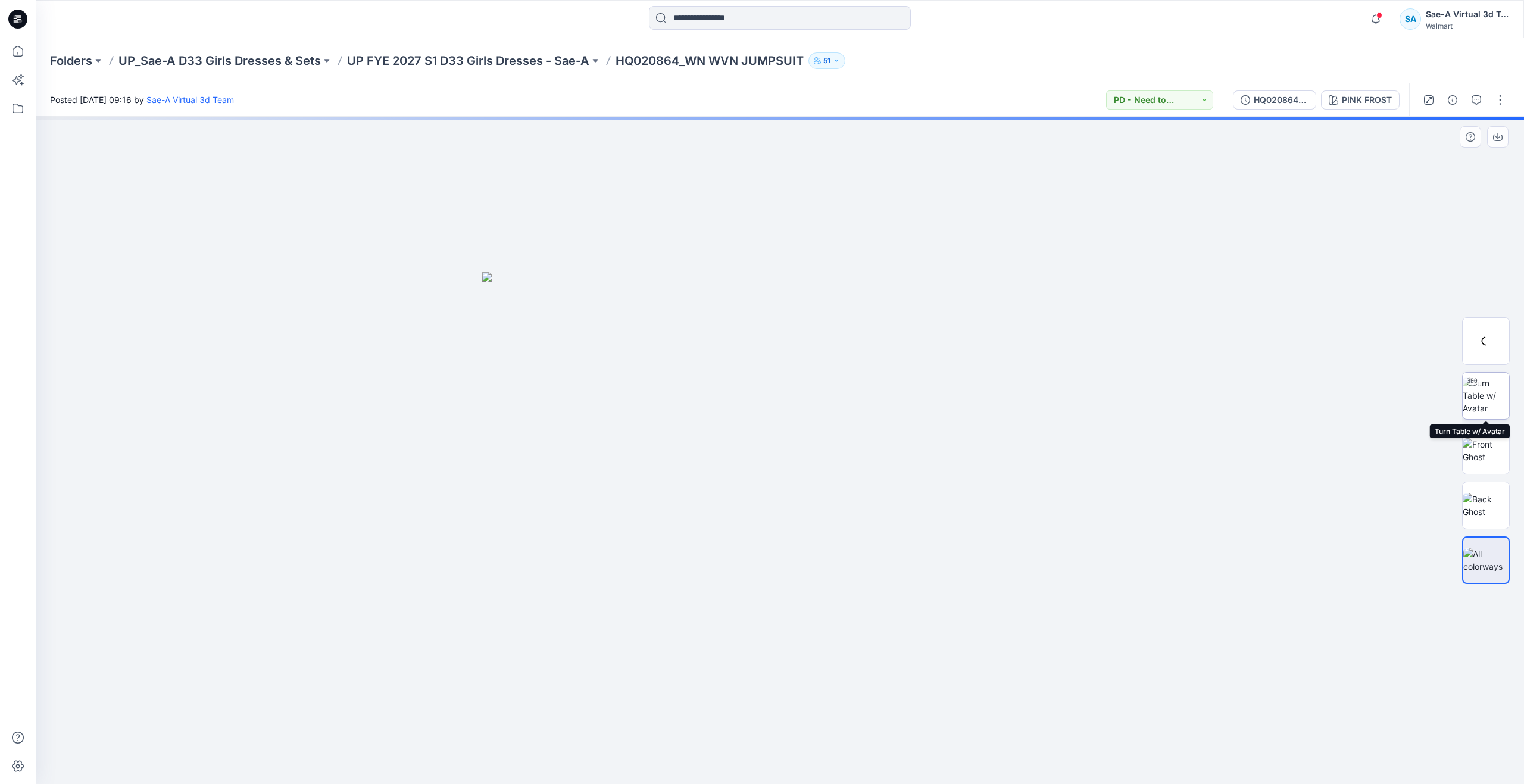
click at [1471, 404] on img at bounding box center [1485, 395] width 46 height 37
drag, startPoint x: 785, startPoint y: 769, endPoint x: 468, endPoint y: 686, distance: 327.7
click at [468, 686] on div at bounding box center [780, 450] width 1488 height 667
click at [1468, 443] on img at bounding box center [1485, 450] width 46 height 25
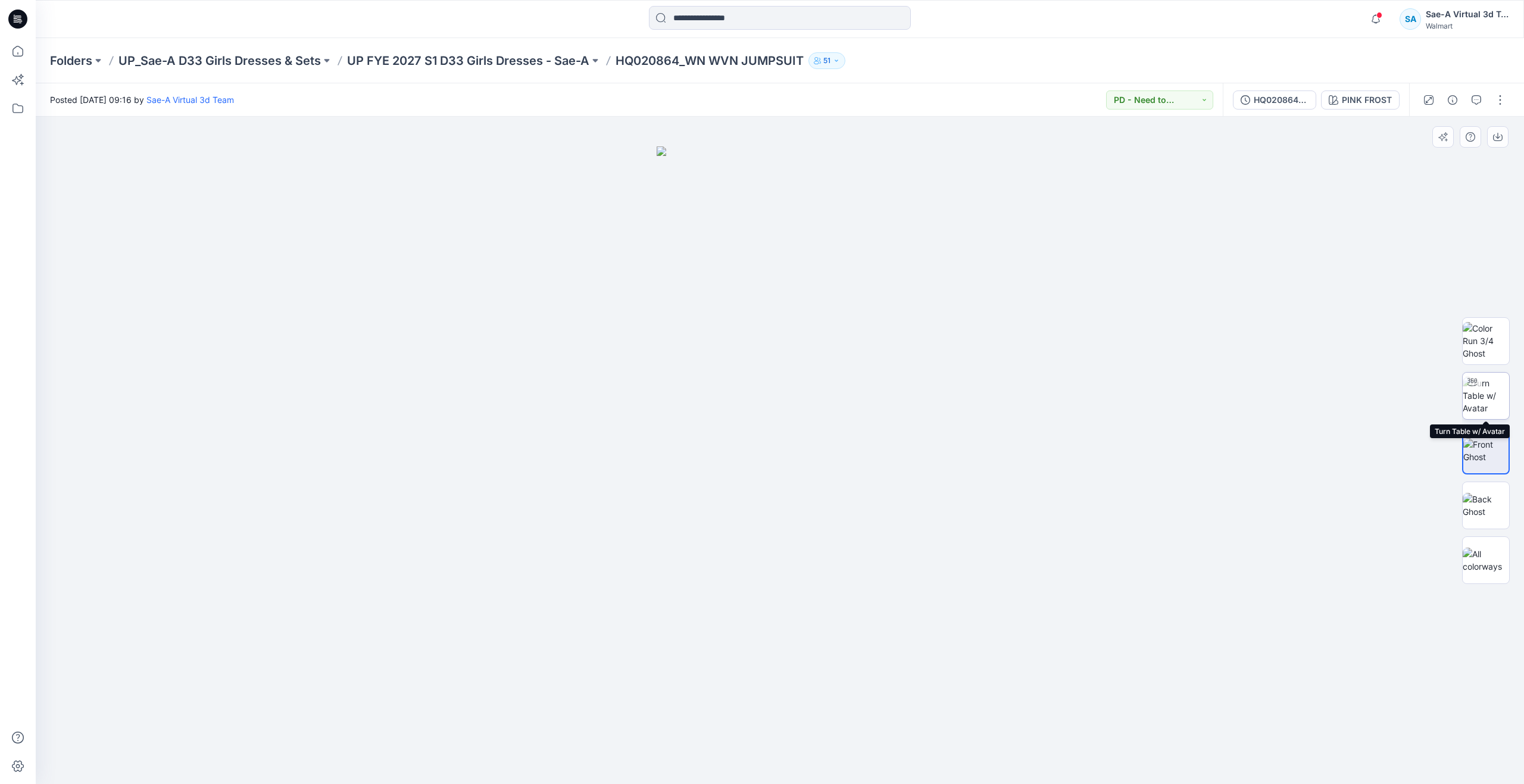
click at [1488, 397] on img at bounding box center [1485, 395] width 46 height 37
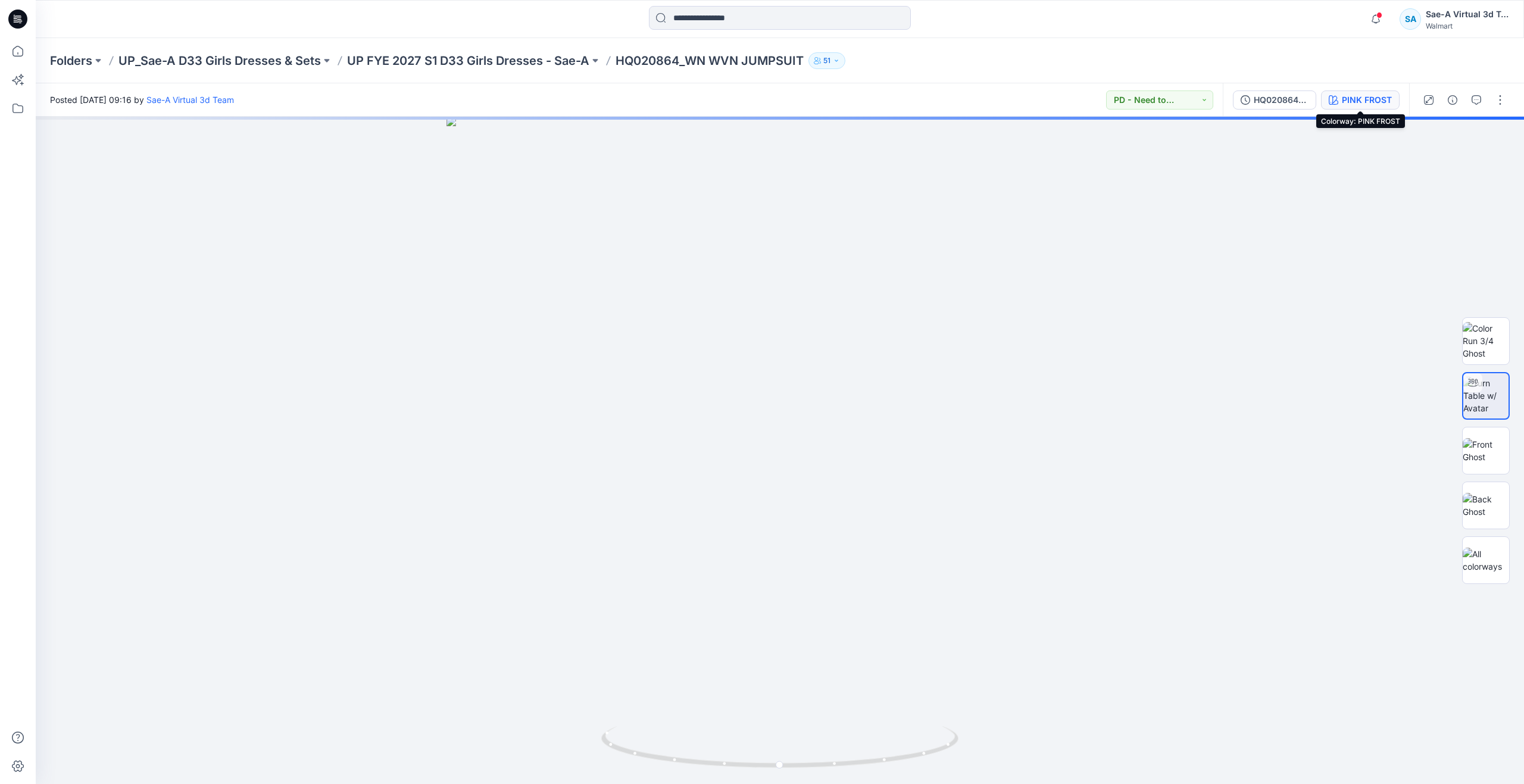
click at [1343, 91] on button "PINK FROST" at bounding box center [1360, 99] width 79 height 19
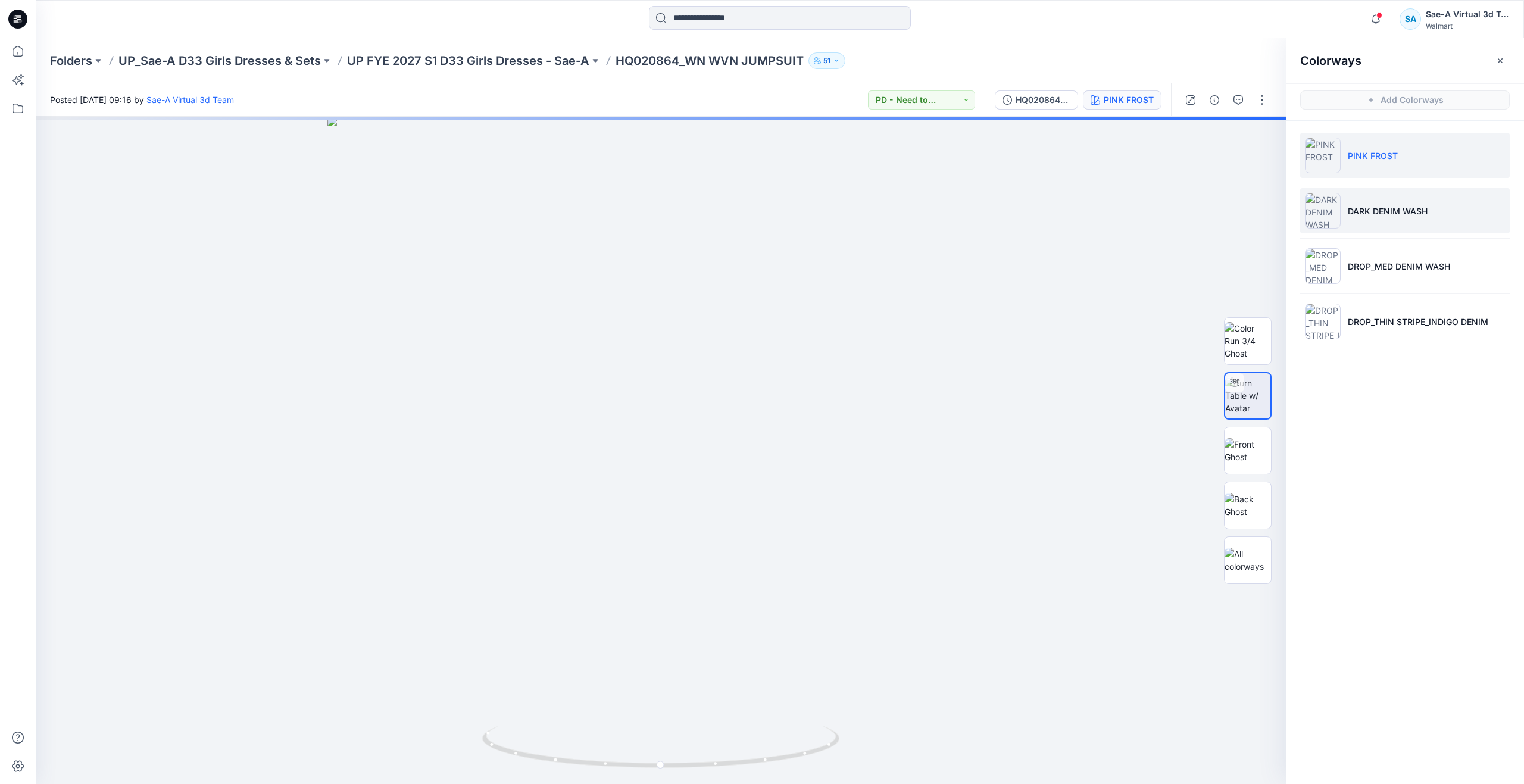
click at [1350, 214] on p "DARK DENIM WASH" at bounding box center [1388, 211] width 80 height 12
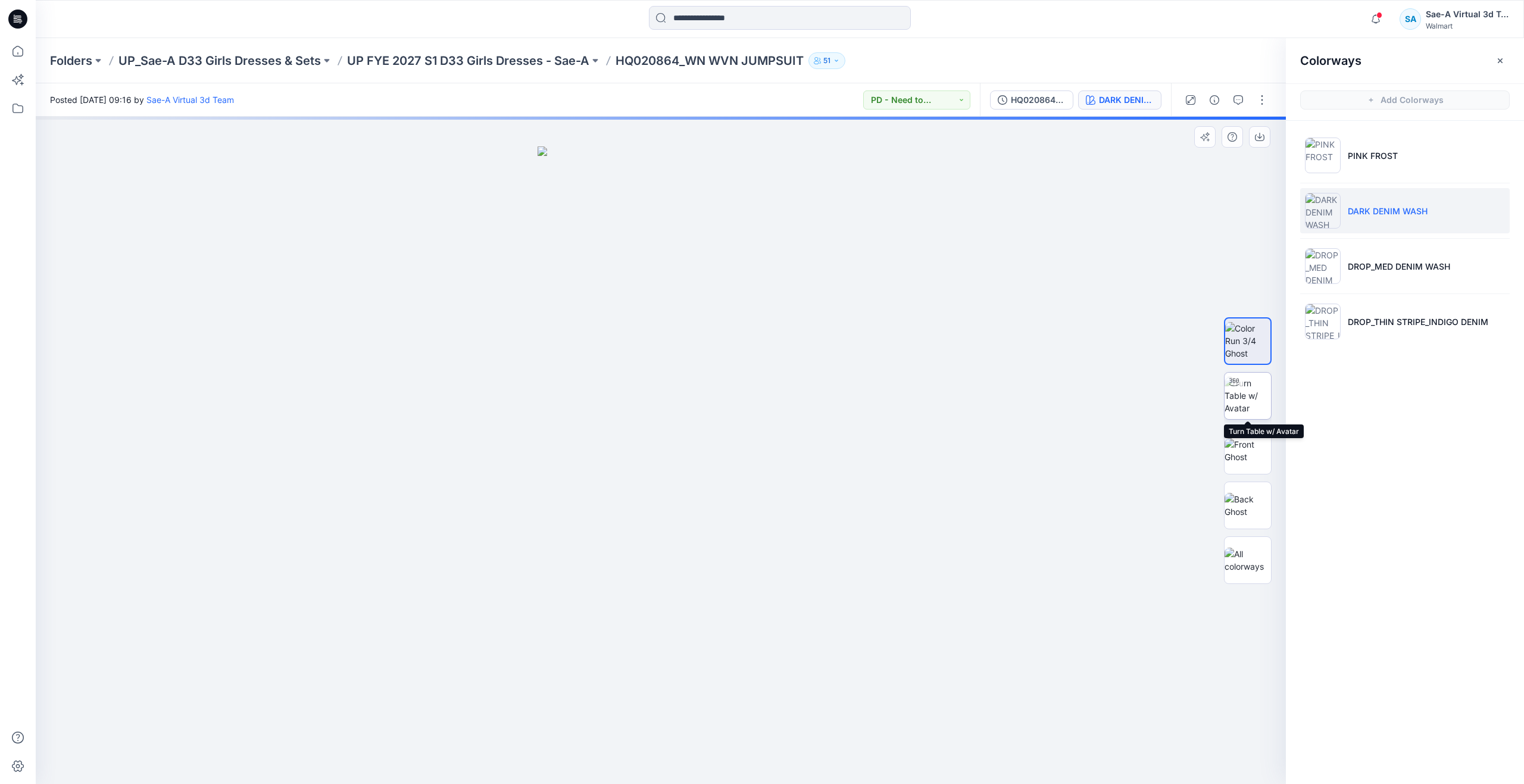
click at [1241, 401] on img at bounding box center [1247, 395] width 46 height 37
click at [1235, 347] on img at bounding box center [1247, 340] width 46 height 37
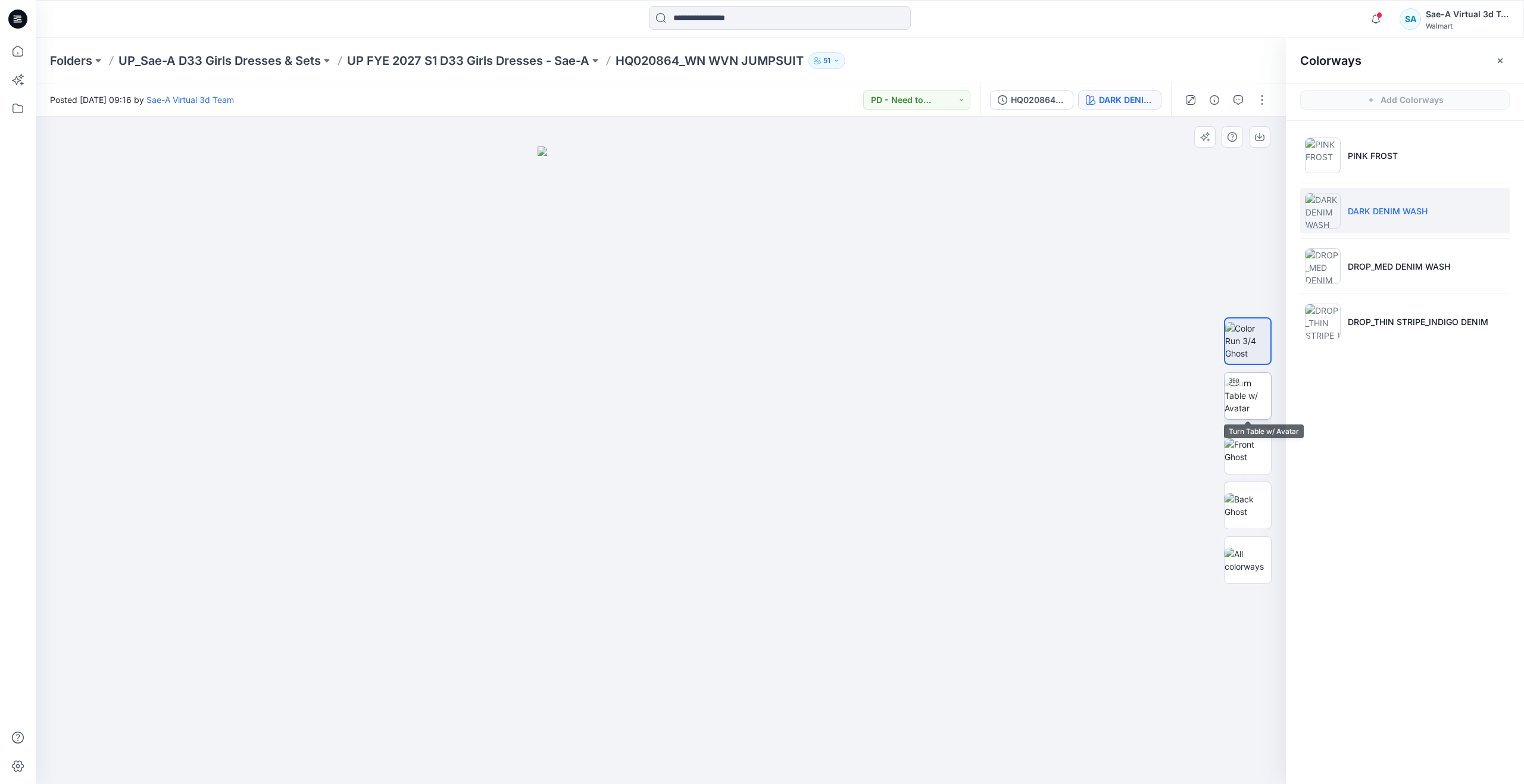
click at [1246, 398] on img at bounding box center [1247, 395] width 46 height 37
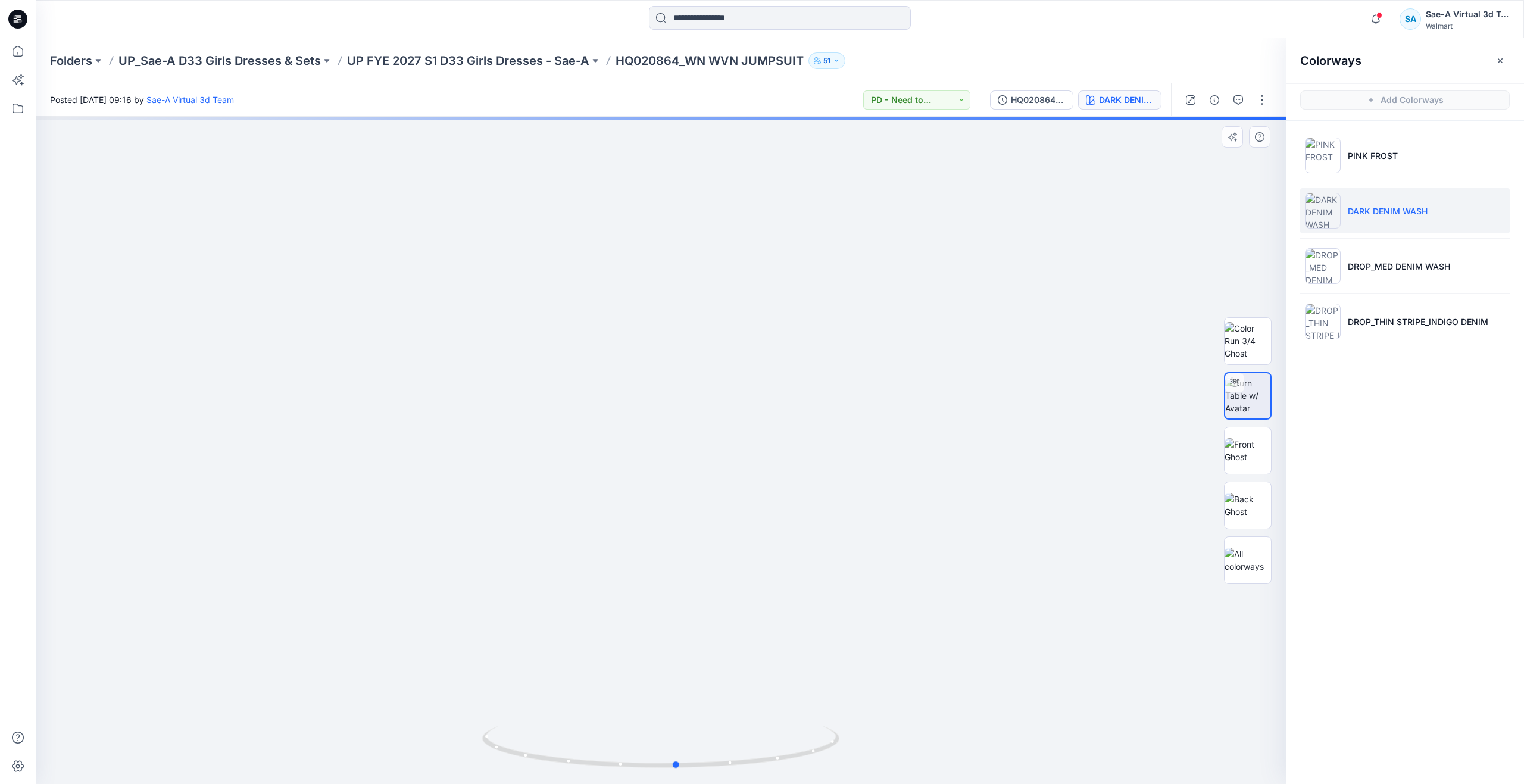
drag, startPoint x: 662, startPoint y: 761, endPoint x: 679, endPoint y: 673, distance: 89.6
click at [679, 673] on div at bounding box center [661, 450] width 1250 height 667
click at [505, 61] on p "UP FYE 2027 S1 D33 Girls Dresses - Sae-A" at bounding box center [468, 61] width 243 height 17
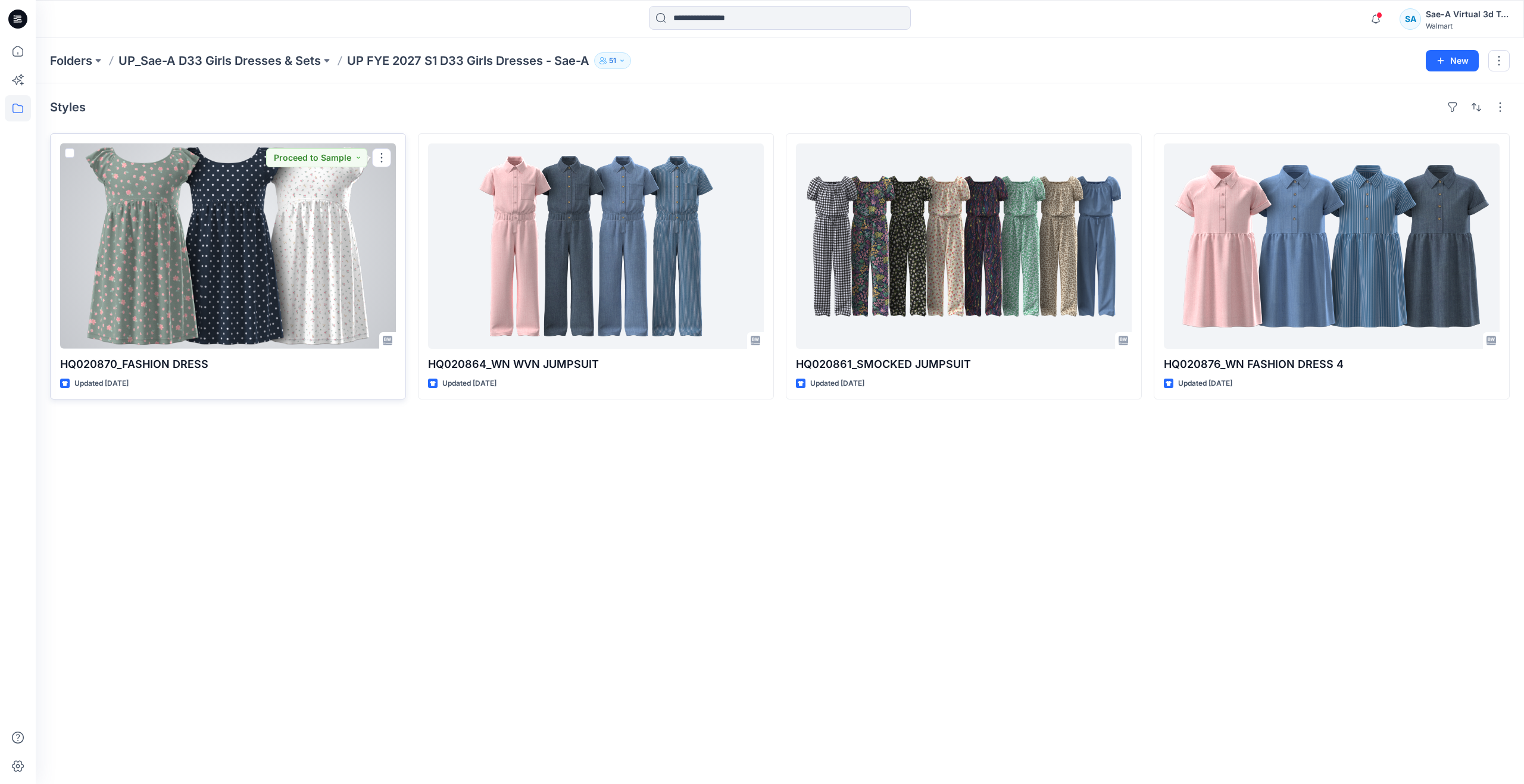
click at [254, 287] on div at bounding box center [227, 245] width 336 height 205
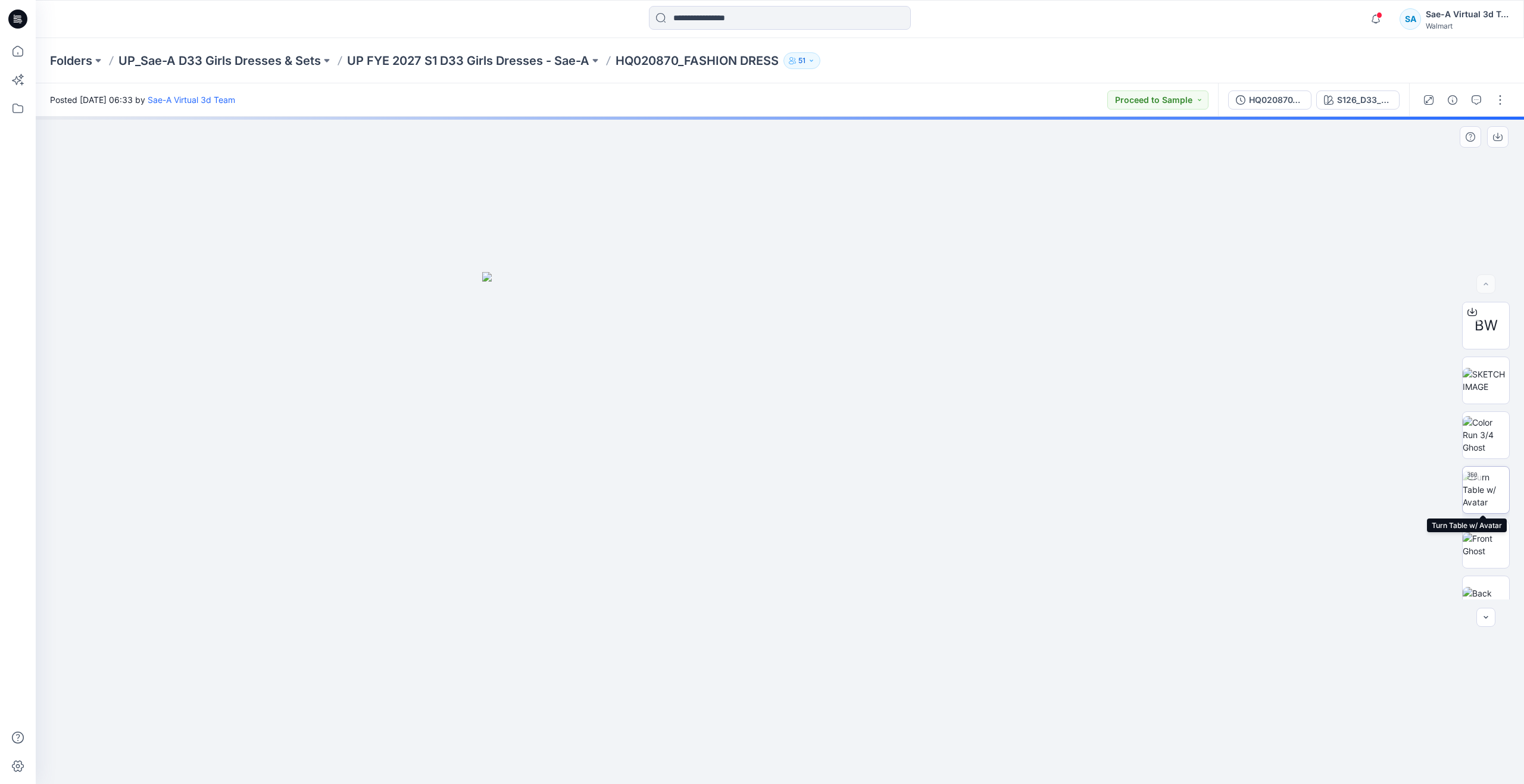
click at [1476, 492] on img at bounding box center [1485, 489] width 46 height 37
drag, startPoint x: 779, startPoint y: 764, endPoint x: 784, endPoint y: 692, distance: 72.2
click at [784, 692] on div at bounding box center [780, 450] width 1488 height 667
click at [22, 61] on icon at bounding box center [17, 51] width 27 height 27
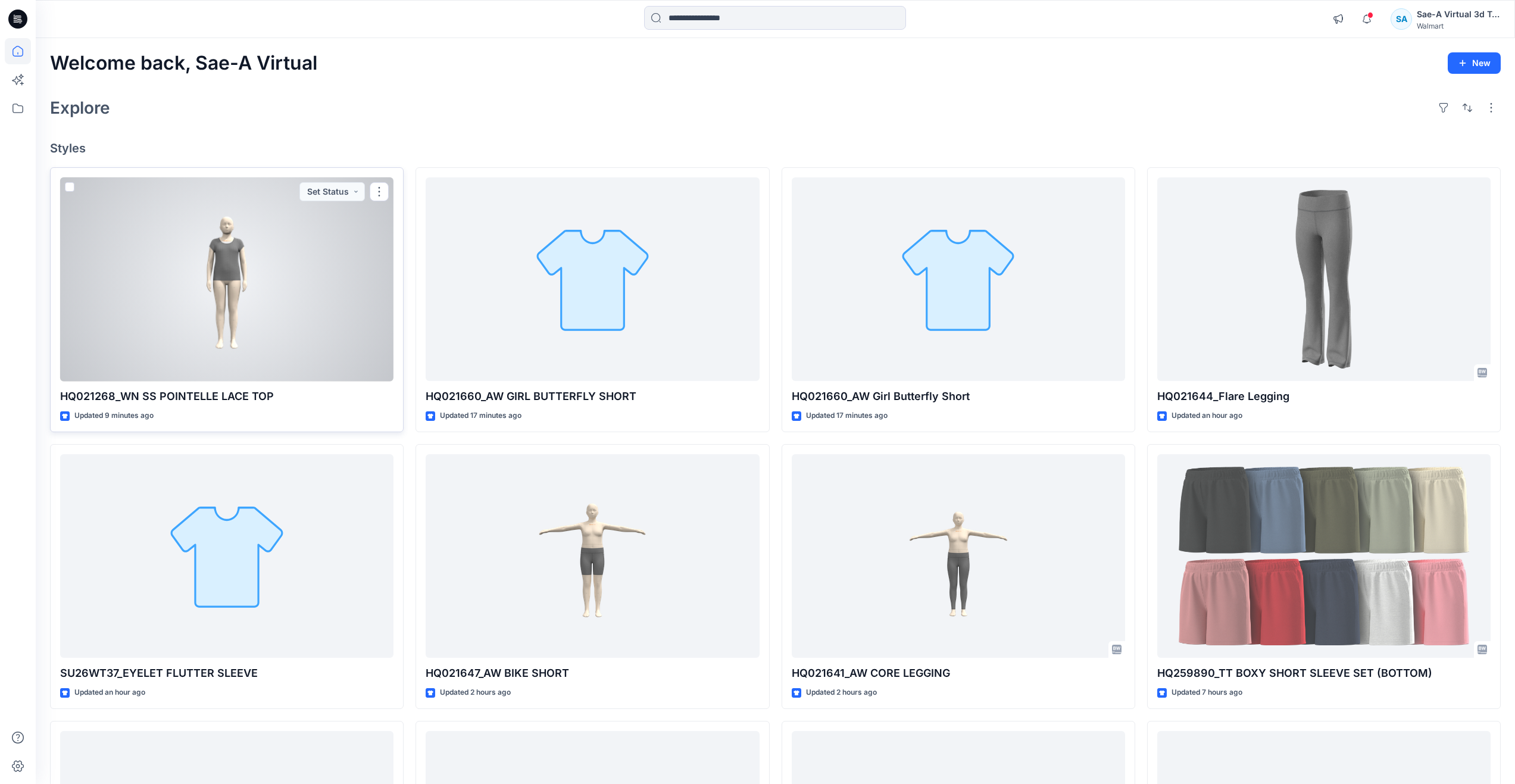
click at [285, 299] on div at bounding box center [227, 279] width 333 height 204
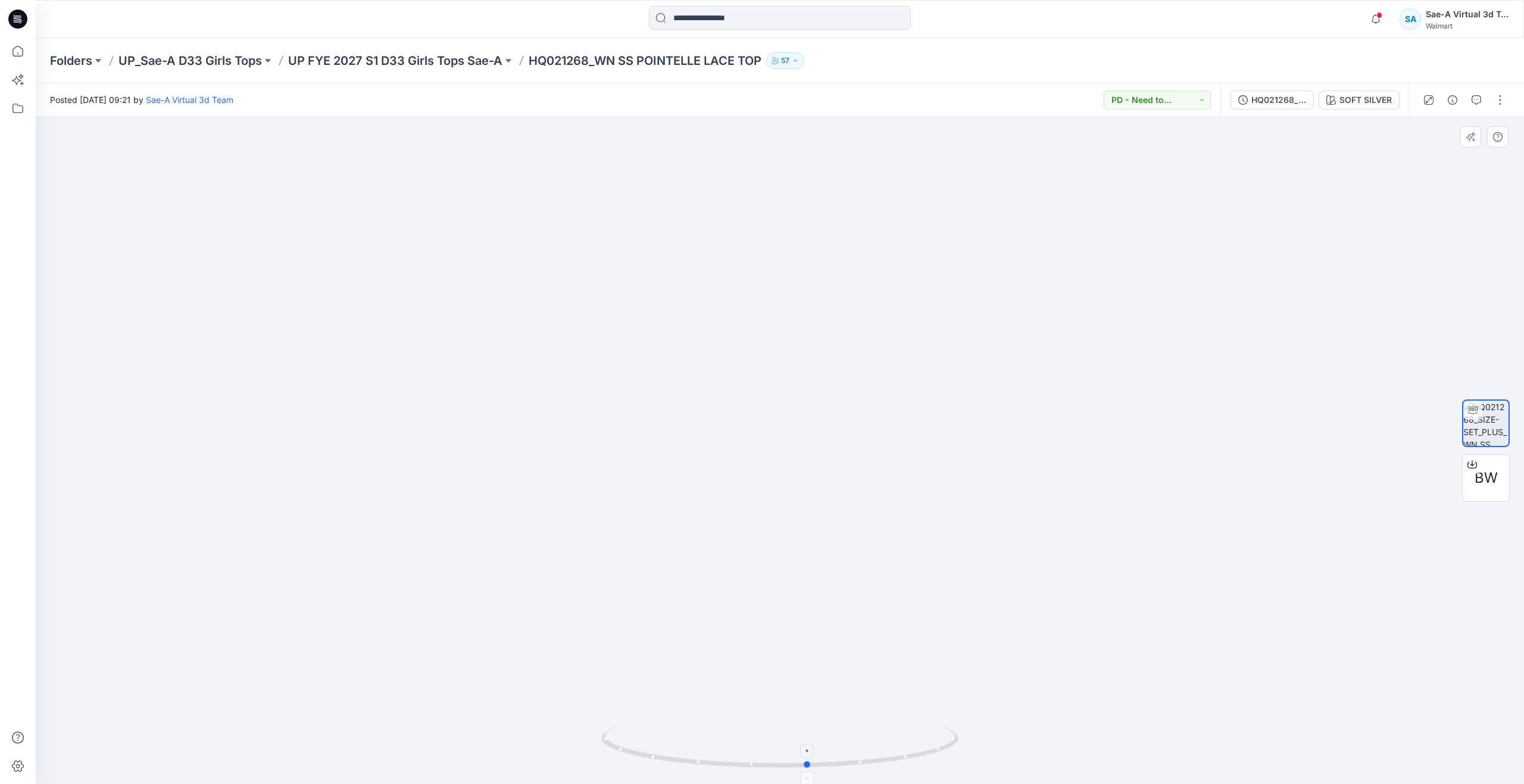
drag, startPoint x: 809, startPoint y: 712, endPoint x: 812, endPoint y: 768, distance: 56.1
drag, startPoint x: 810, startPoint y: 764, endPoint x: 831, endPoint y: 709, distance: 58.9
click at [831, 709] on div at bounding box center [780, 450] width 1488 height 667
drag, startPoint x: 830, startPoint y: 761, endPoint x: 449, endPoint y: 651, distance: 396.6
click at [449, 651] on div at bounding box center [780, 450] width 1488 height 667
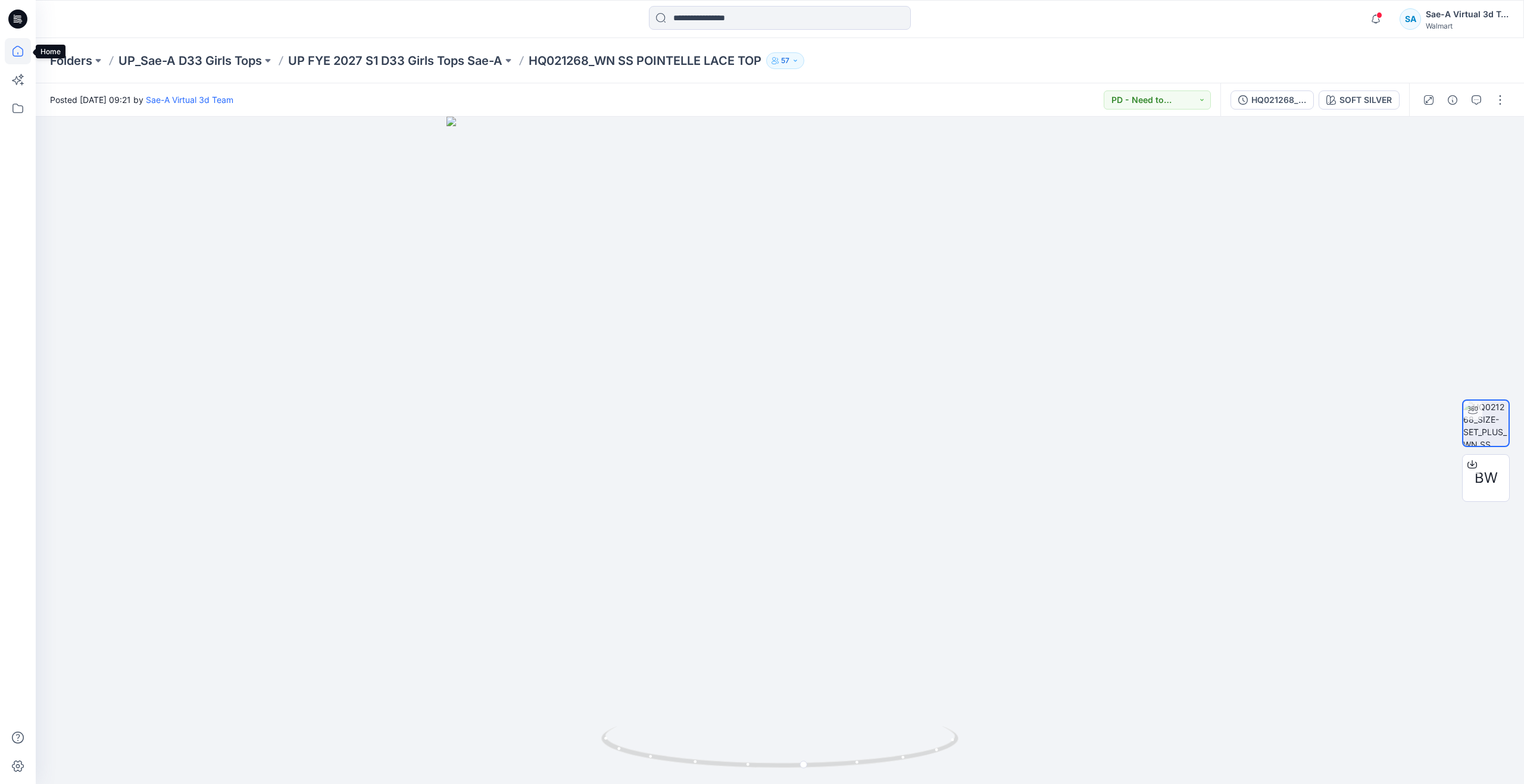
click at [12, 52] on icon at bounding box center [17, 51] width 27 height 27
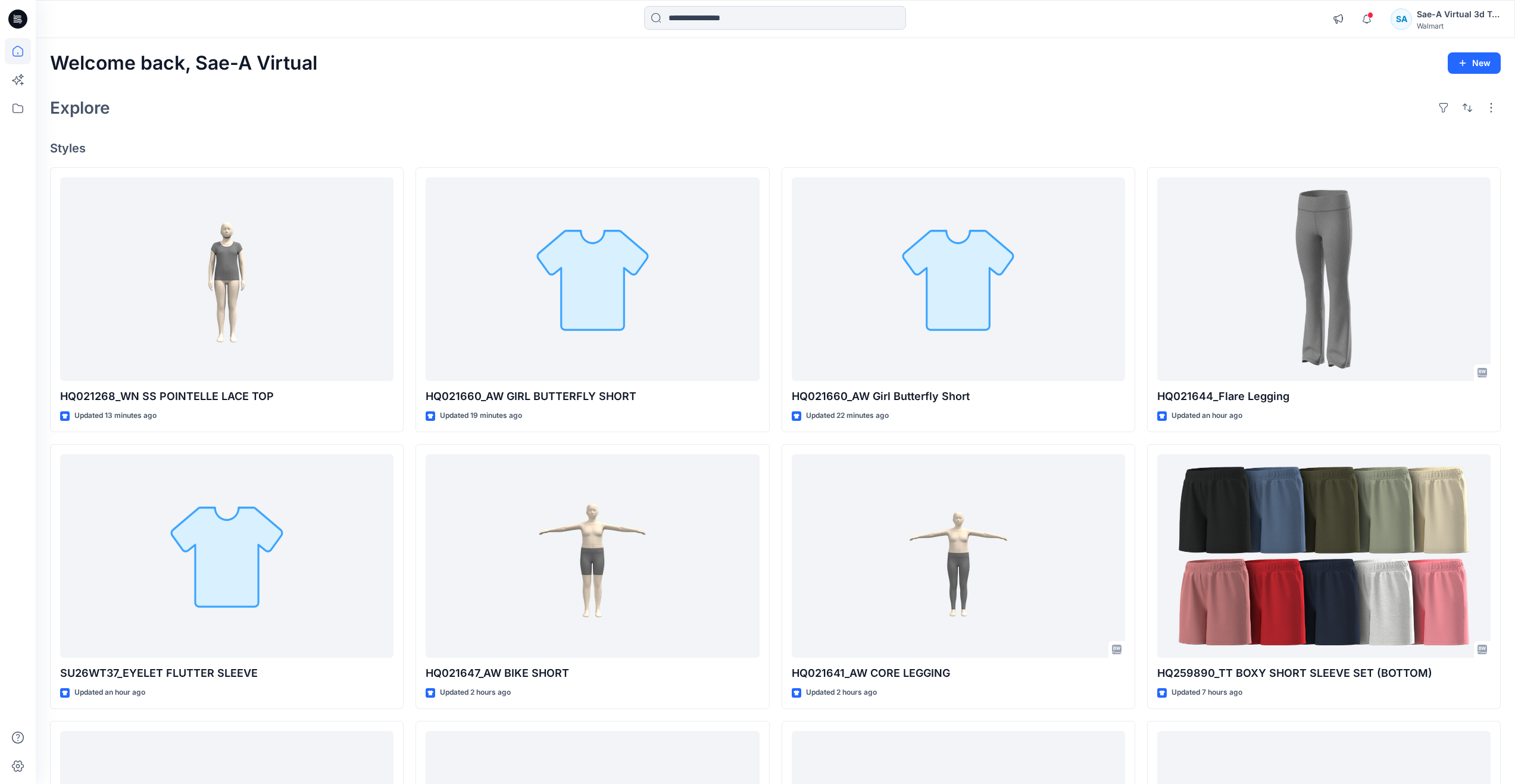
click at [236, 110] on div "Explore" at bounding box center [775, 108] width 1451 height 29
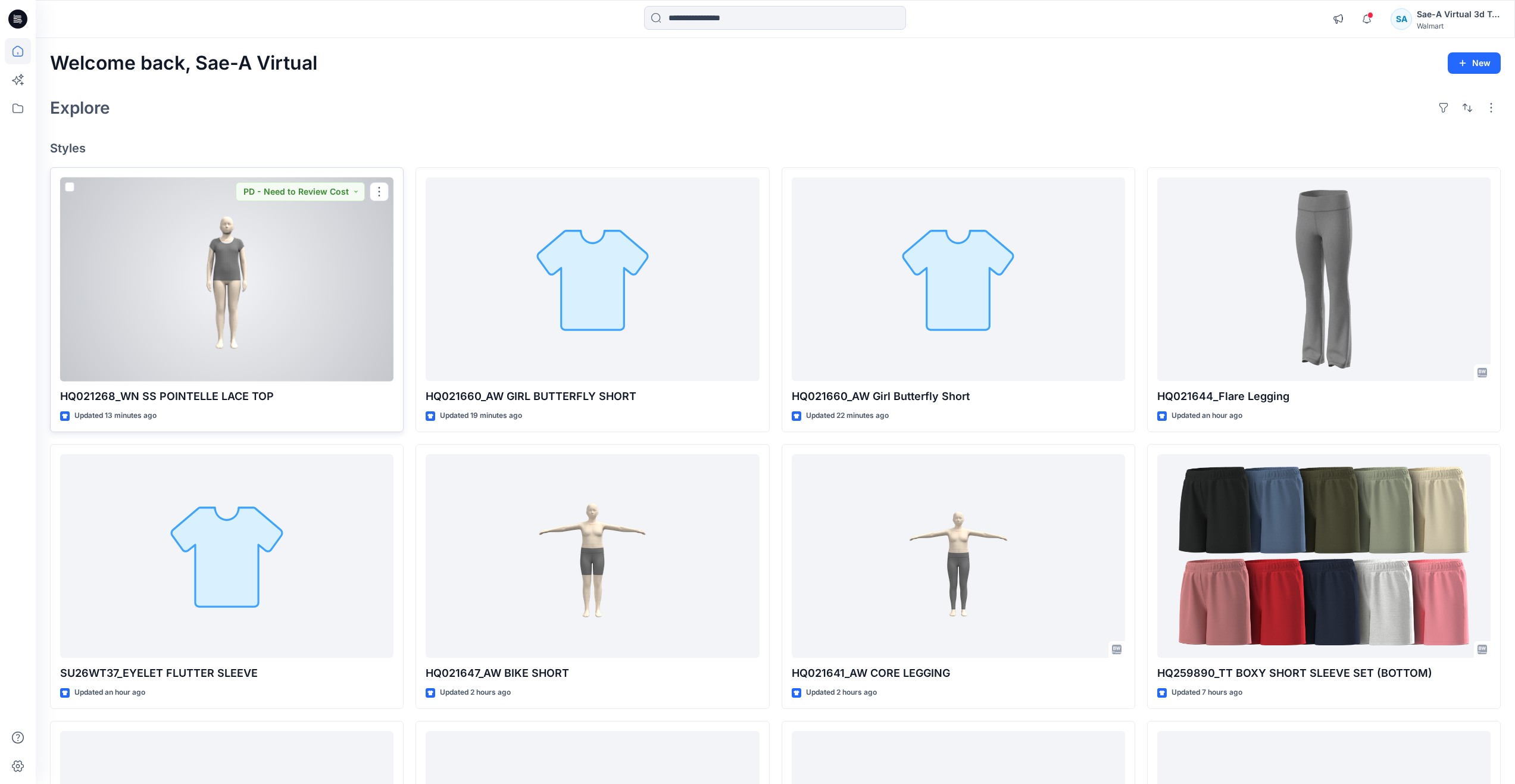
click at [132, 308] on div at bounding box center [227, 279] width 333 height 204
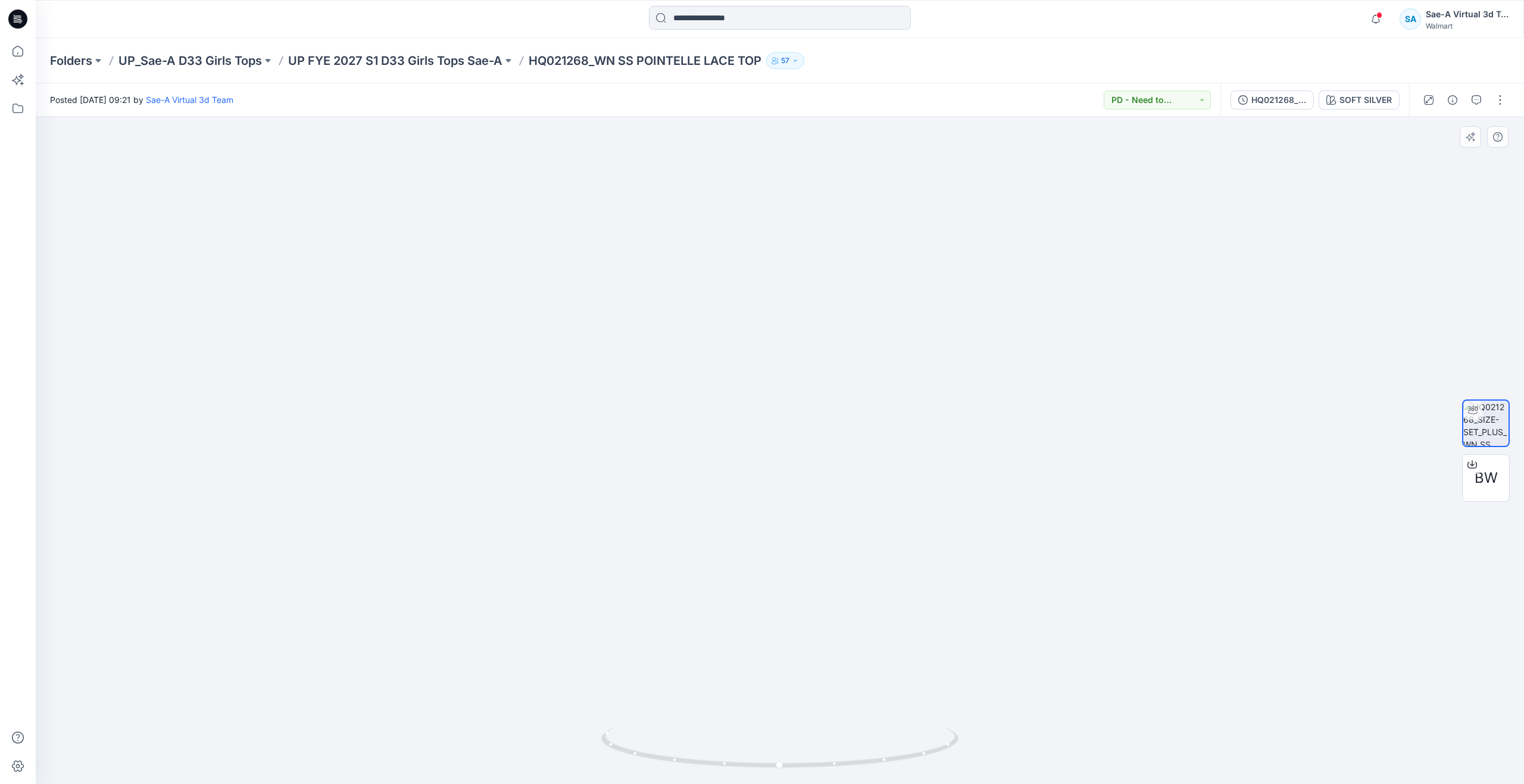
drag, startPoint x: 805, startPoint y: 362, endPoint x: 804, endPoint y: 551, distance: 189.0
click at [14, 48] on icon at bounding box center [17, 51] width 11 height 11
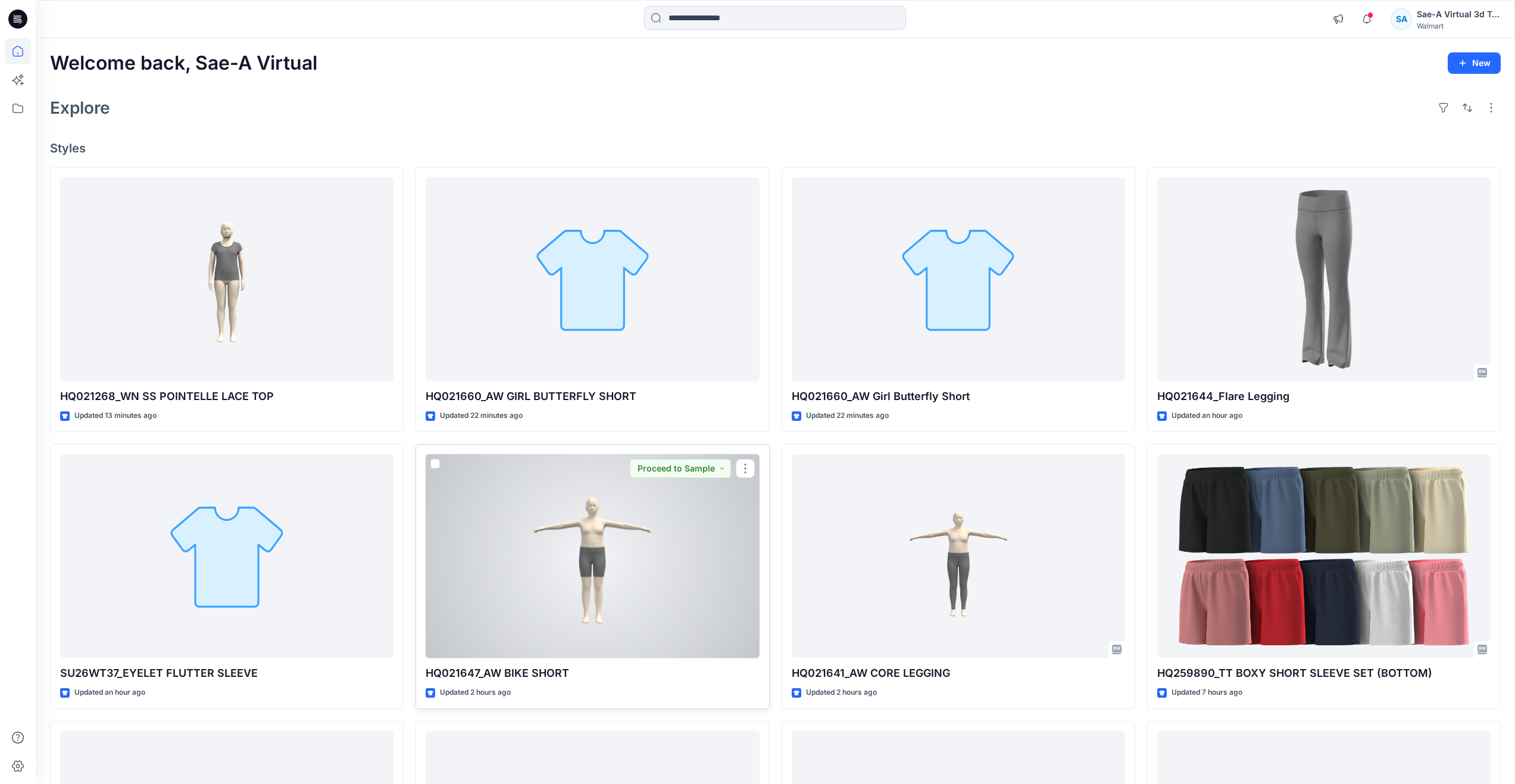
click at [668, 560] on div at bounding box center [593, 555] width 333 height 204
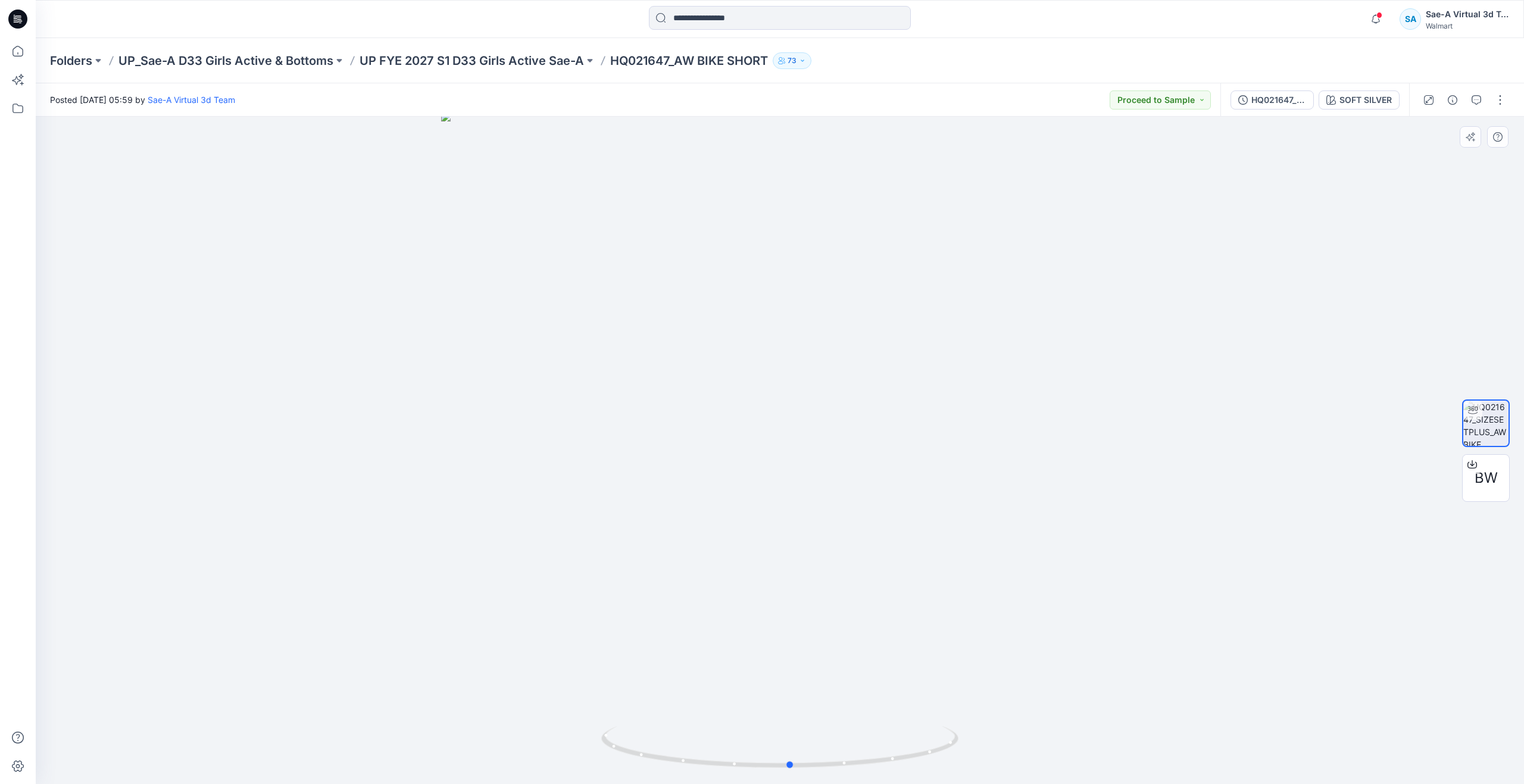
drag, startPoint x: 782, startPoint y: 762, endPoint x: 793, endPoint y: 684, distance: 78.8
click at [793, 684] on div at bounding box center [780, 450] width 1488 height 667
click at [14, 54] on icon at bounding box center [17, 51] width 27 height 27
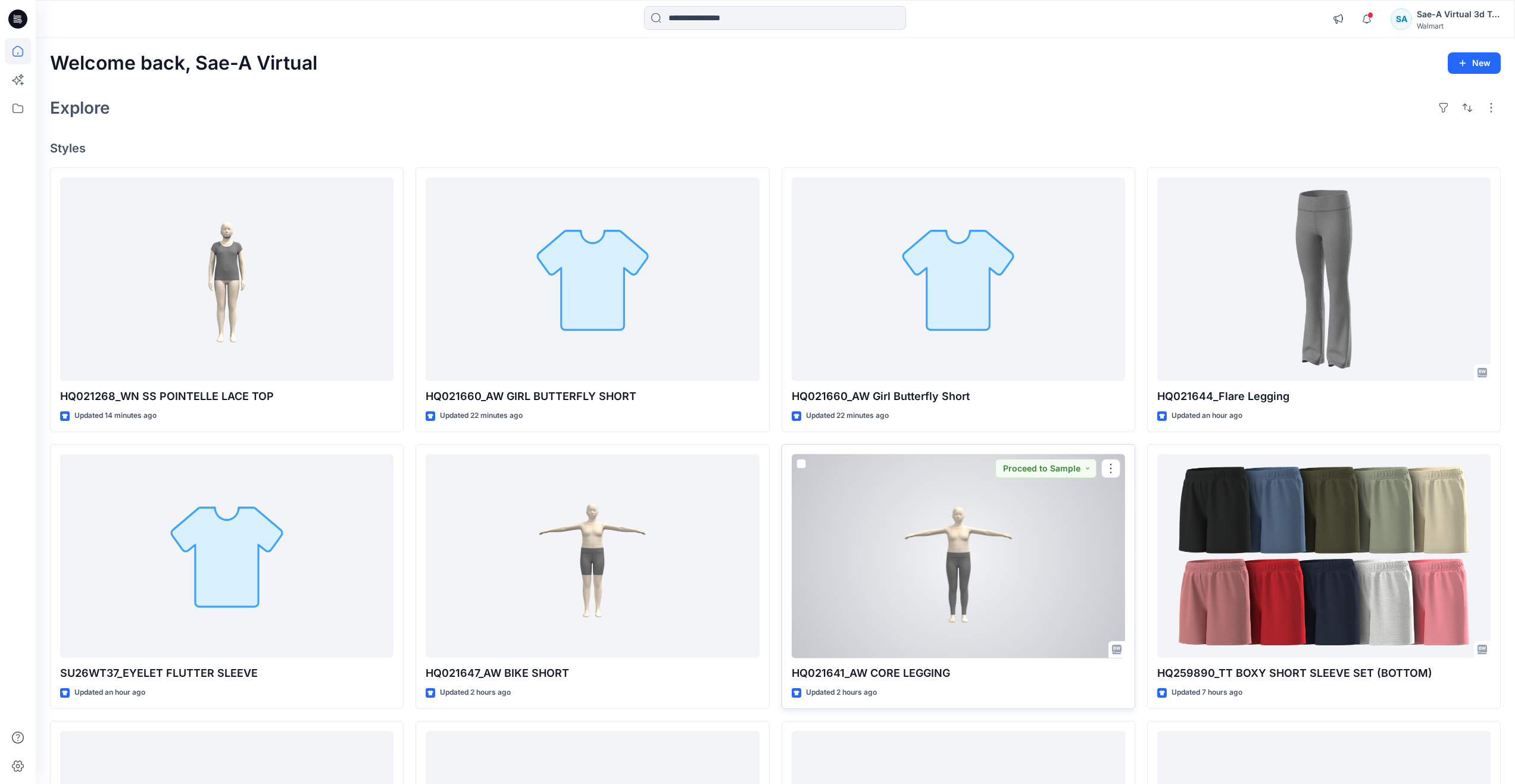
click at [836, 560] on div at bounding box center [959, 555] width 333 height 204
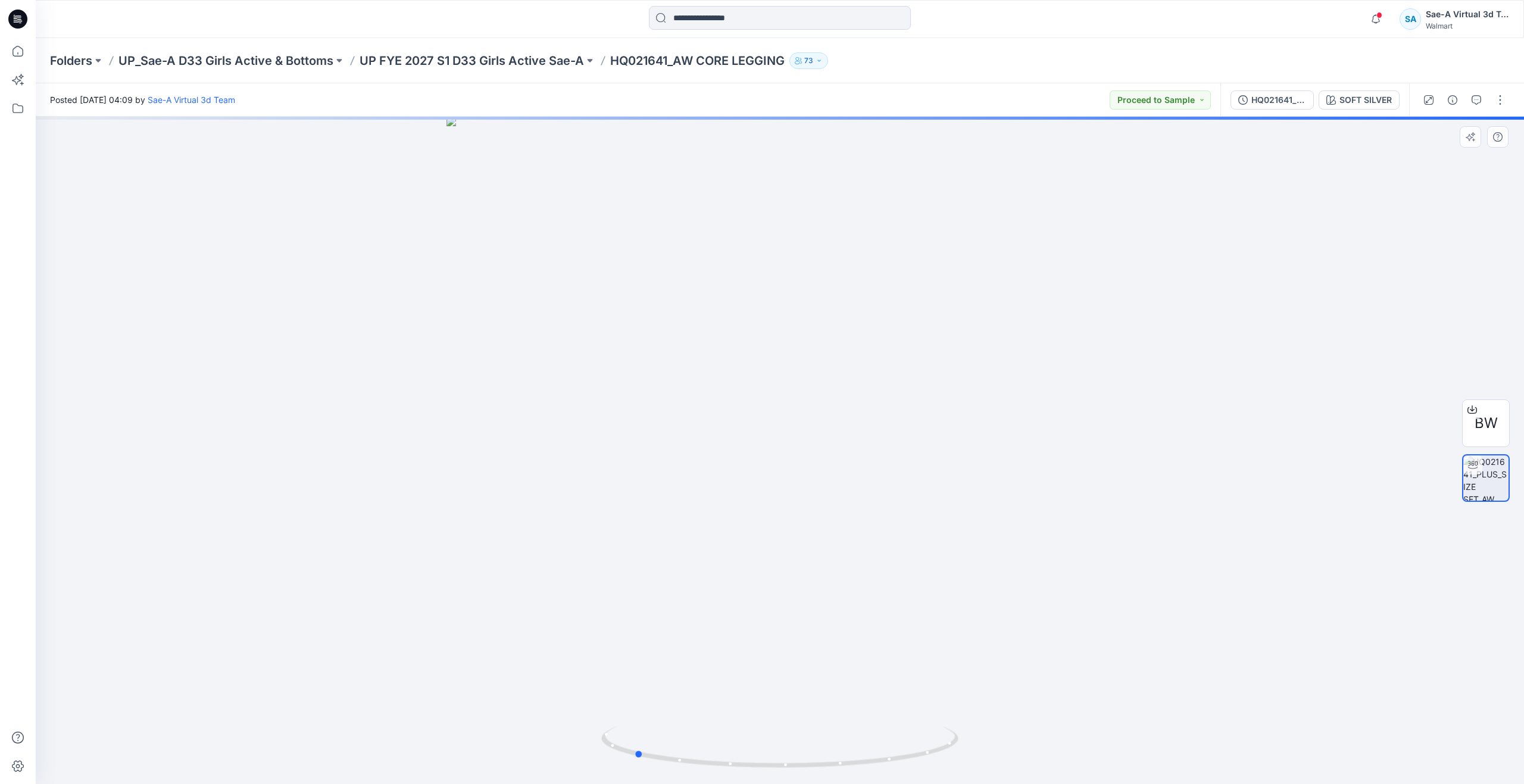
drag, startPoint x: 776, startPoint y: 769, endPoint x: 631, endPoint y: 670, distance: 175.6
click at [631, 670] on div at bounding box center [780, 450] width 1488 height 667
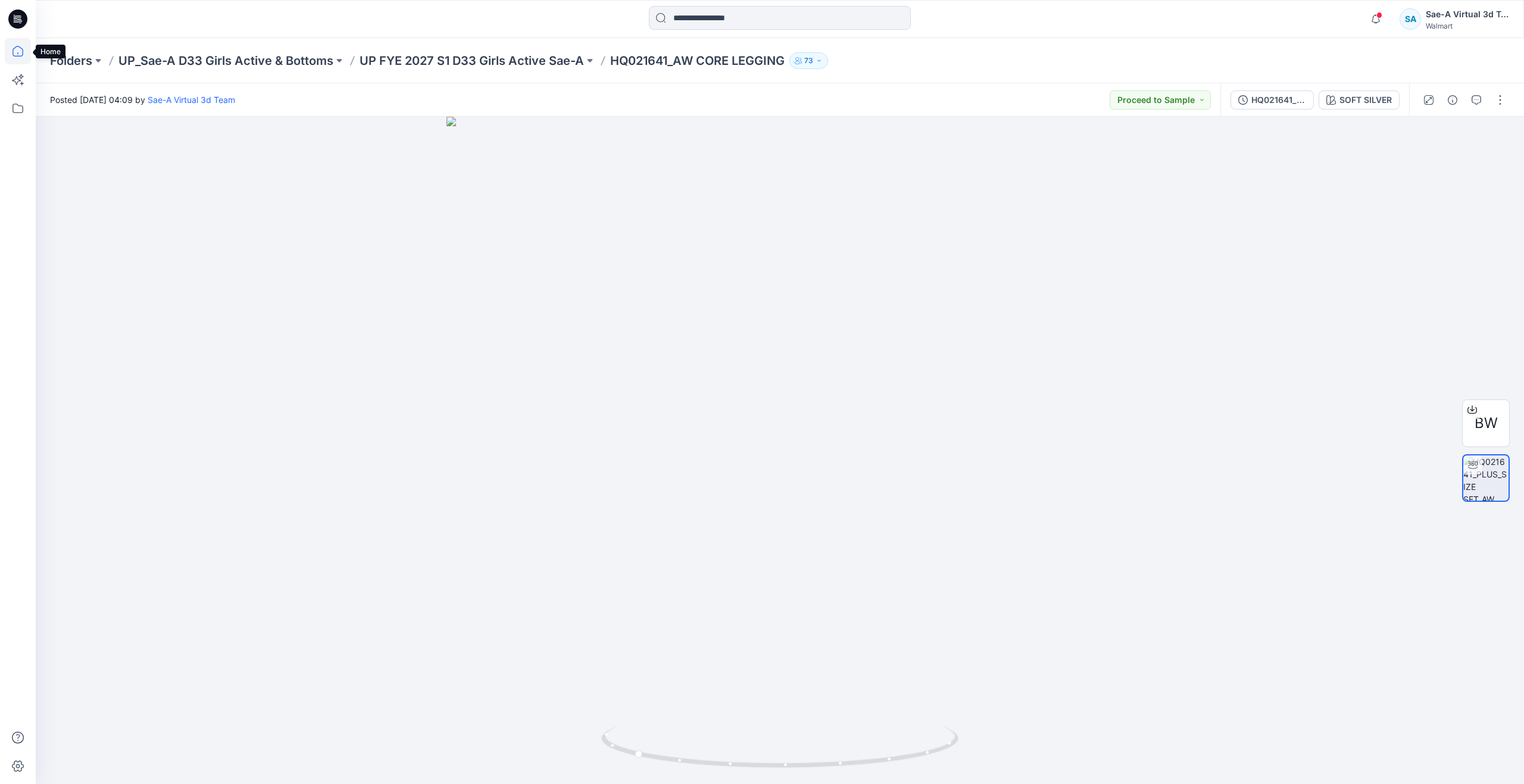
click at [18, 56] on icon at bounding box center [17, 51] width 11 height 11
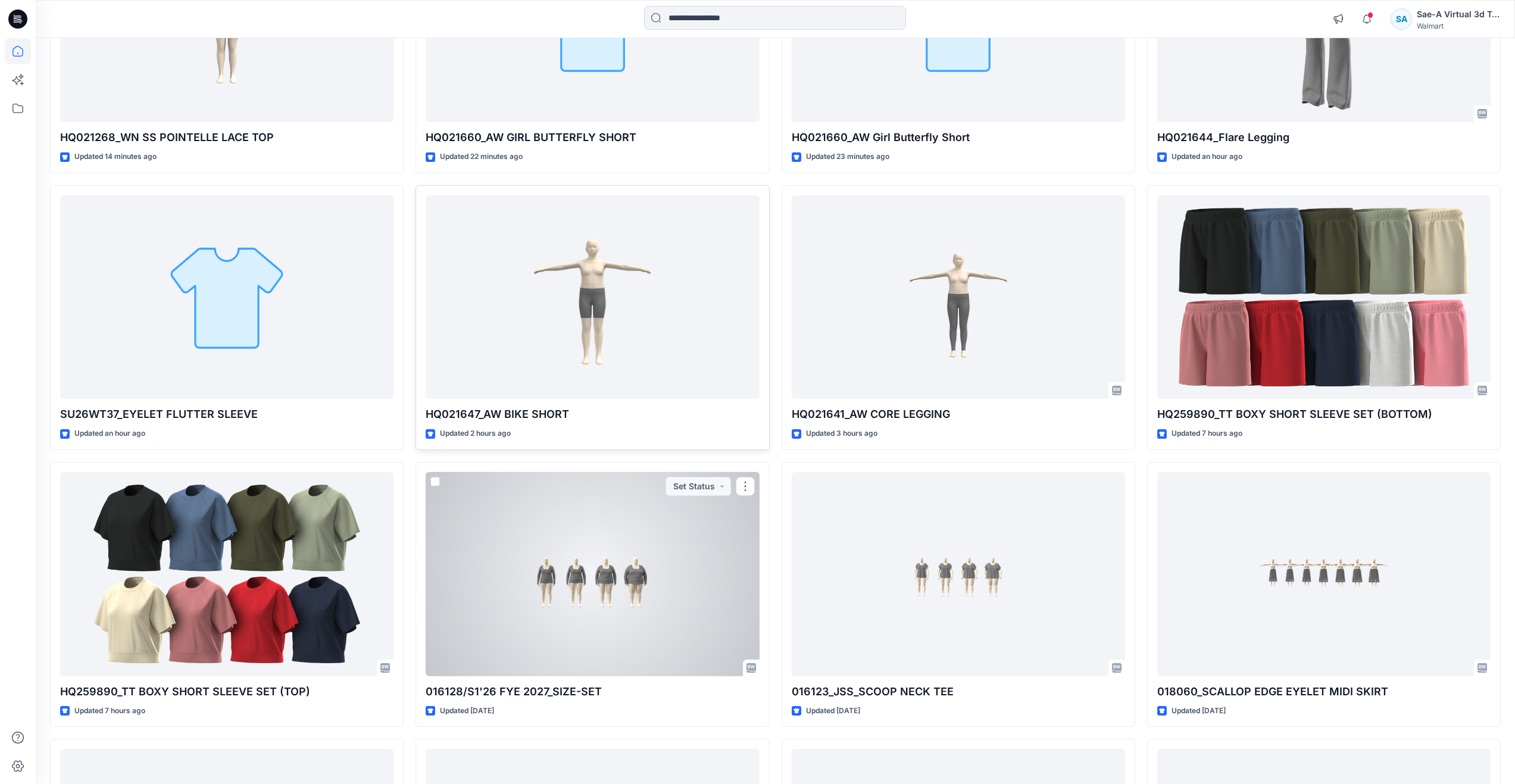
scroll to position [80, 0]
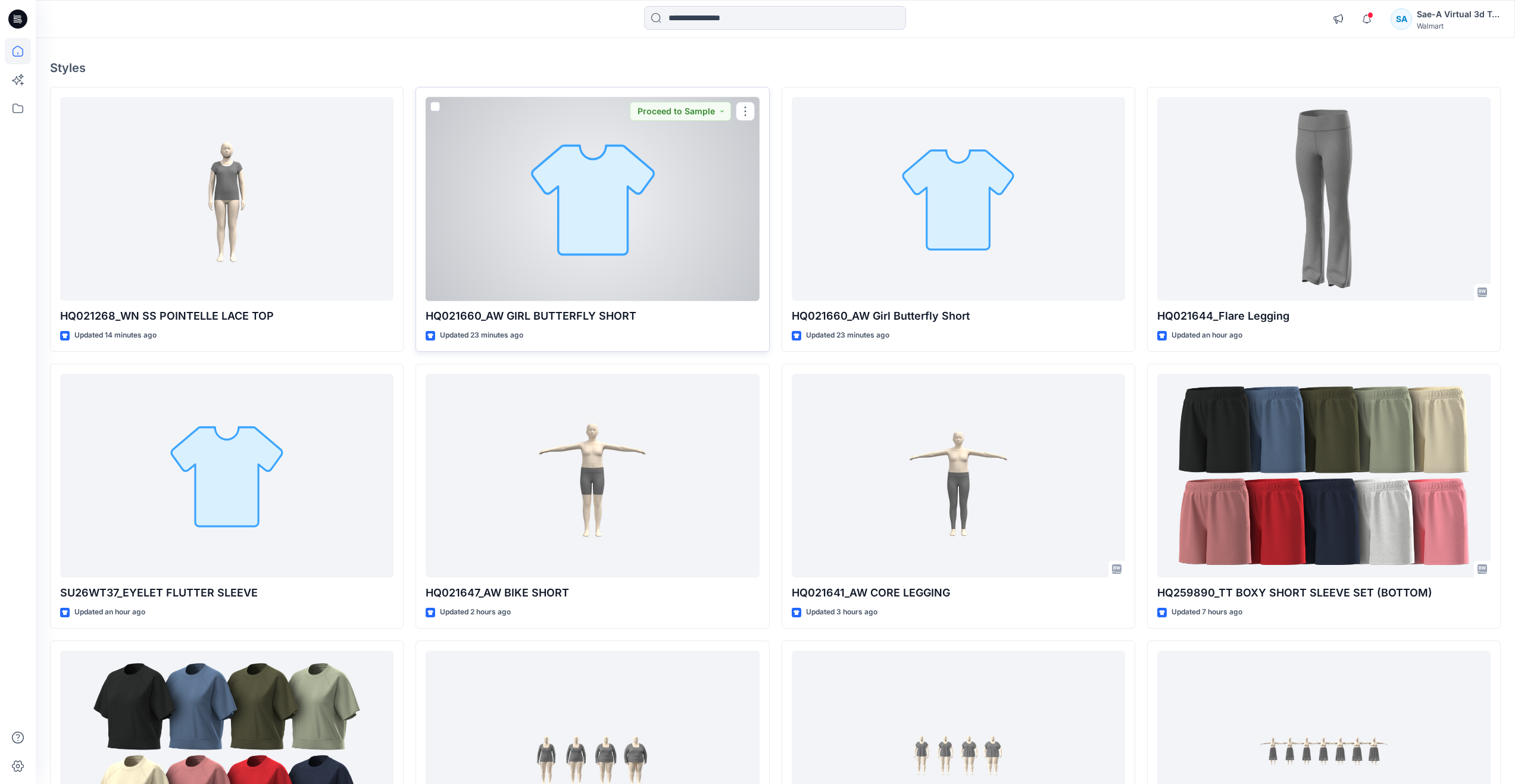
click at [621, 265] on div at bounding box center [593, 198] width 333 height 204
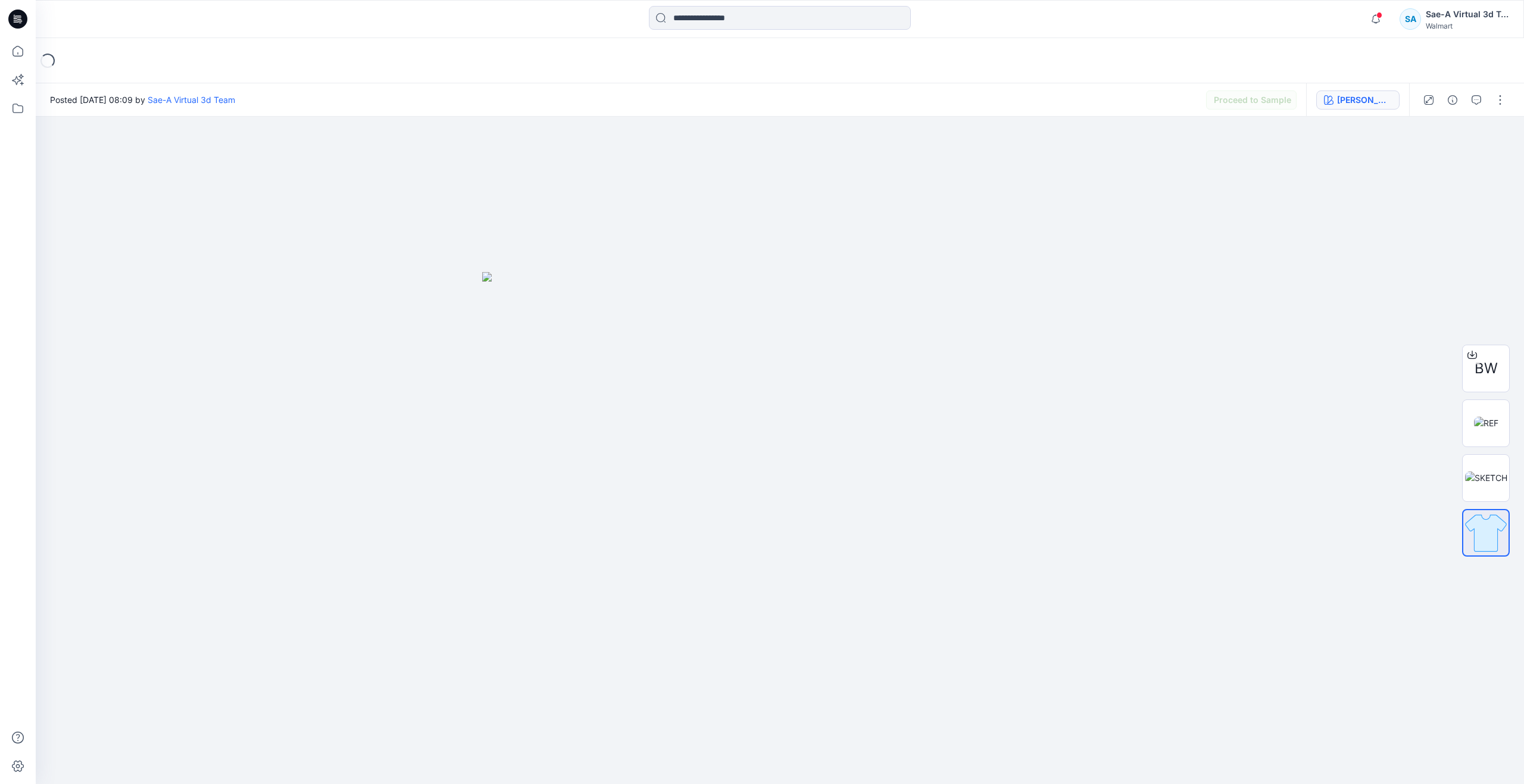
click at [1343, 105] on div "JADE STONE" at bounding box center [1365, 99] width 55 height 13
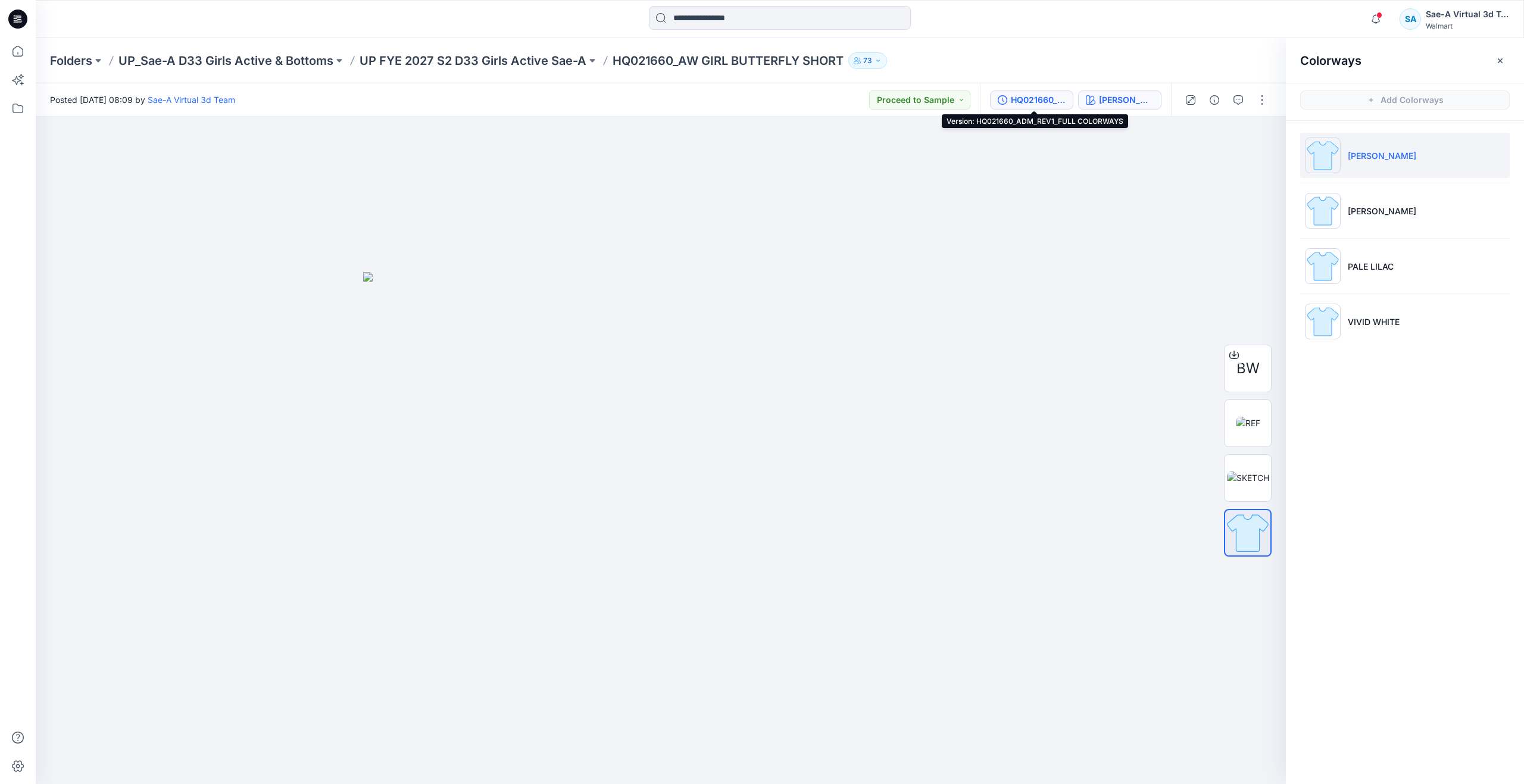
click at [1021, 95] on div "HQ021660_ADM_REV1_FULL COLORWAYS" at bounding box center [1038, 99] width 55 height 13
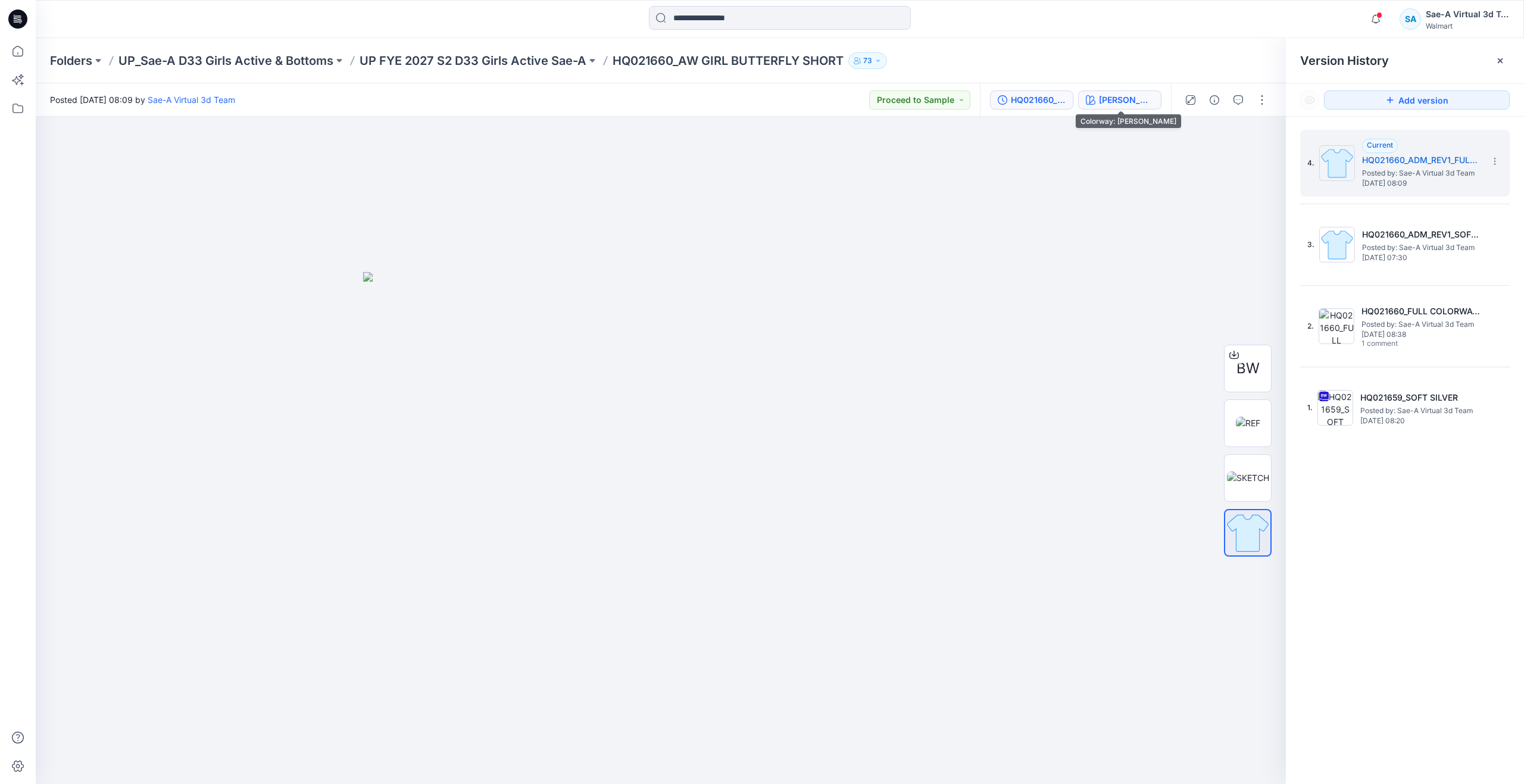
click at [1131, 98] on div "[PERSON_NAME]" at bounding box center [1126, 99] width 55 height 13
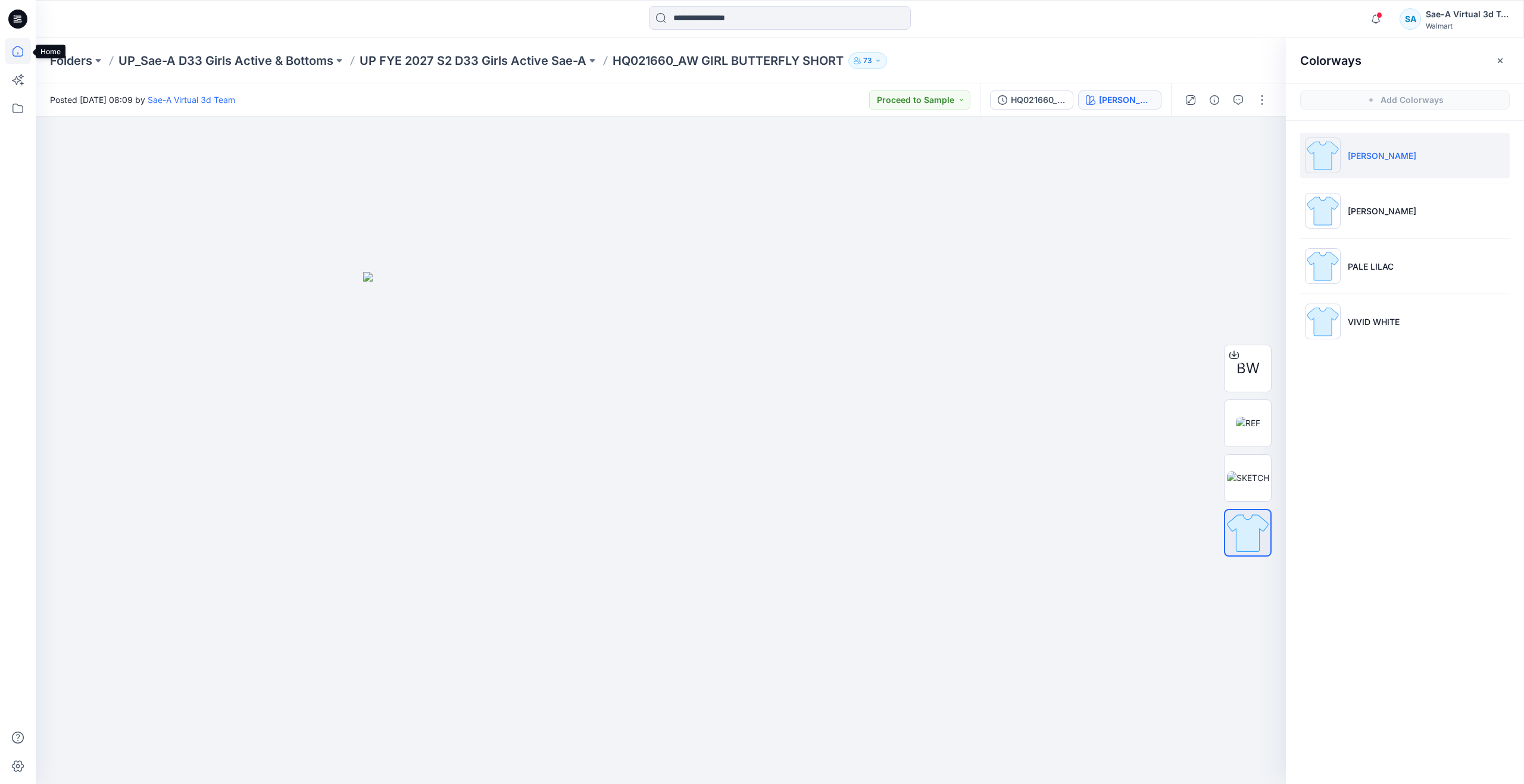
click at [17, 52] on icon at bounding box center [17, 51] width 27 height 27
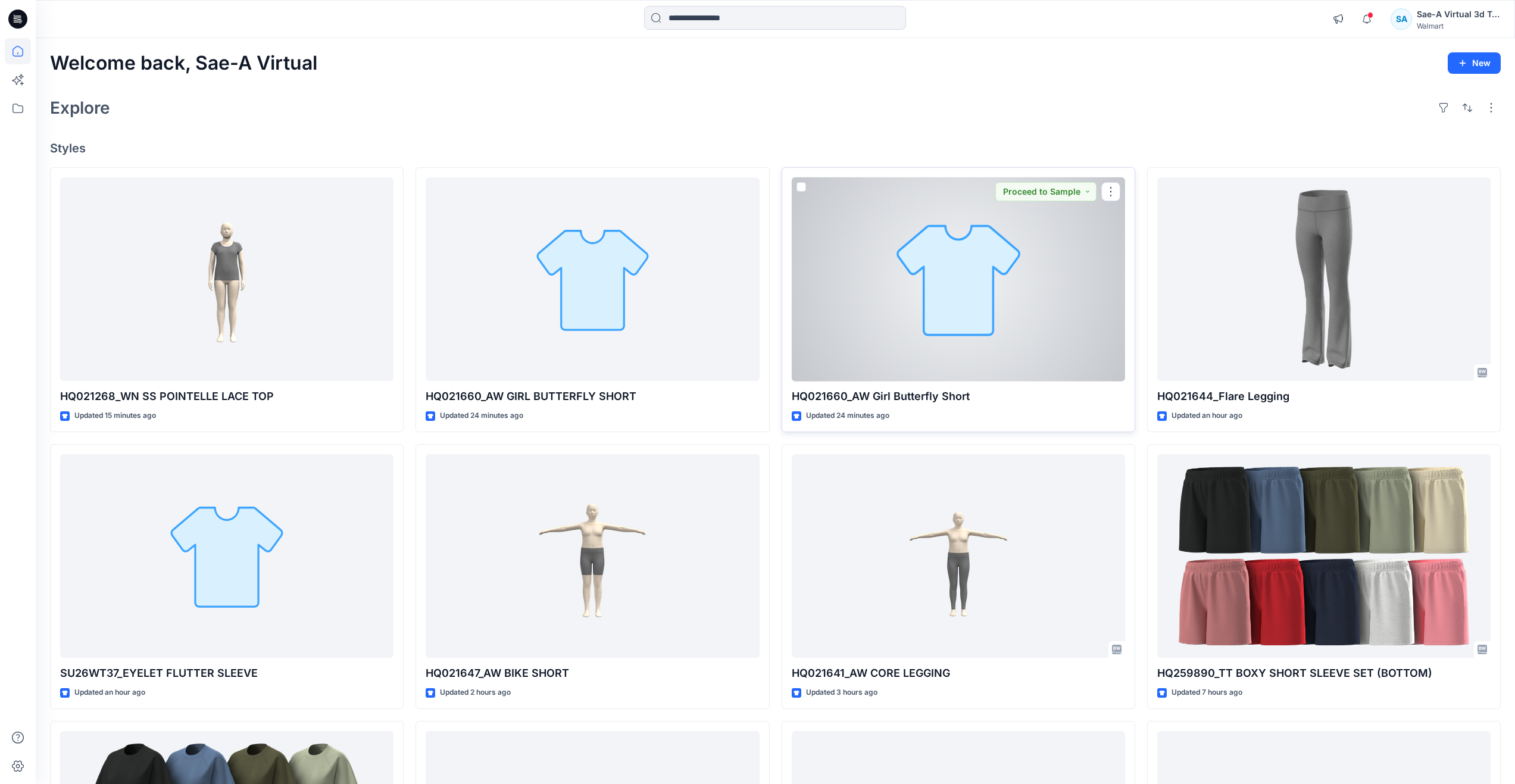
click at [984, 339] on div at bounding box center [959, 279] width 333 height 204
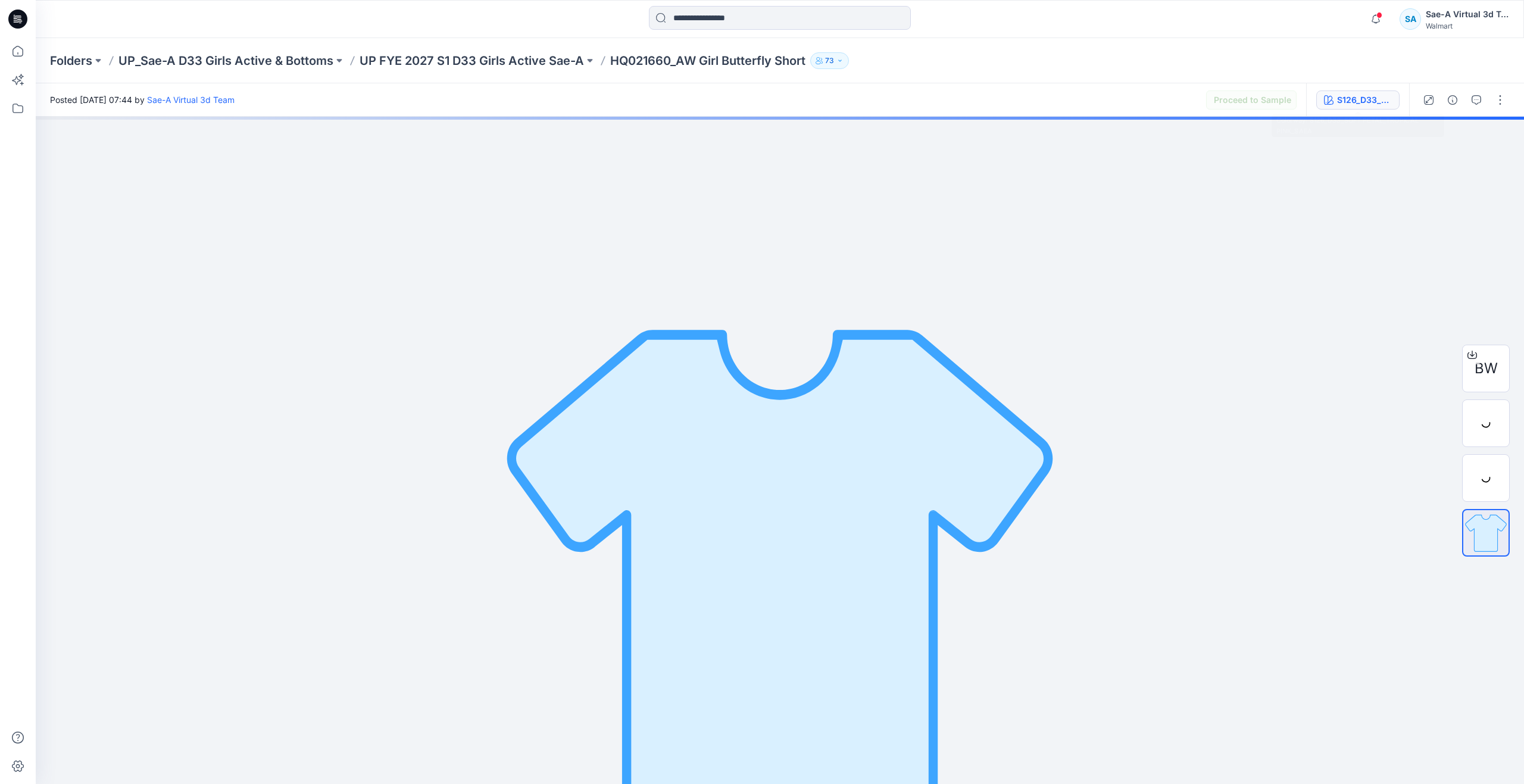
click at [1353, 102] on div "S126_D33_SOFT PETAL_TROPICAL PINK_SAEA" at bounding box center [1365, 99] width 55 height 13
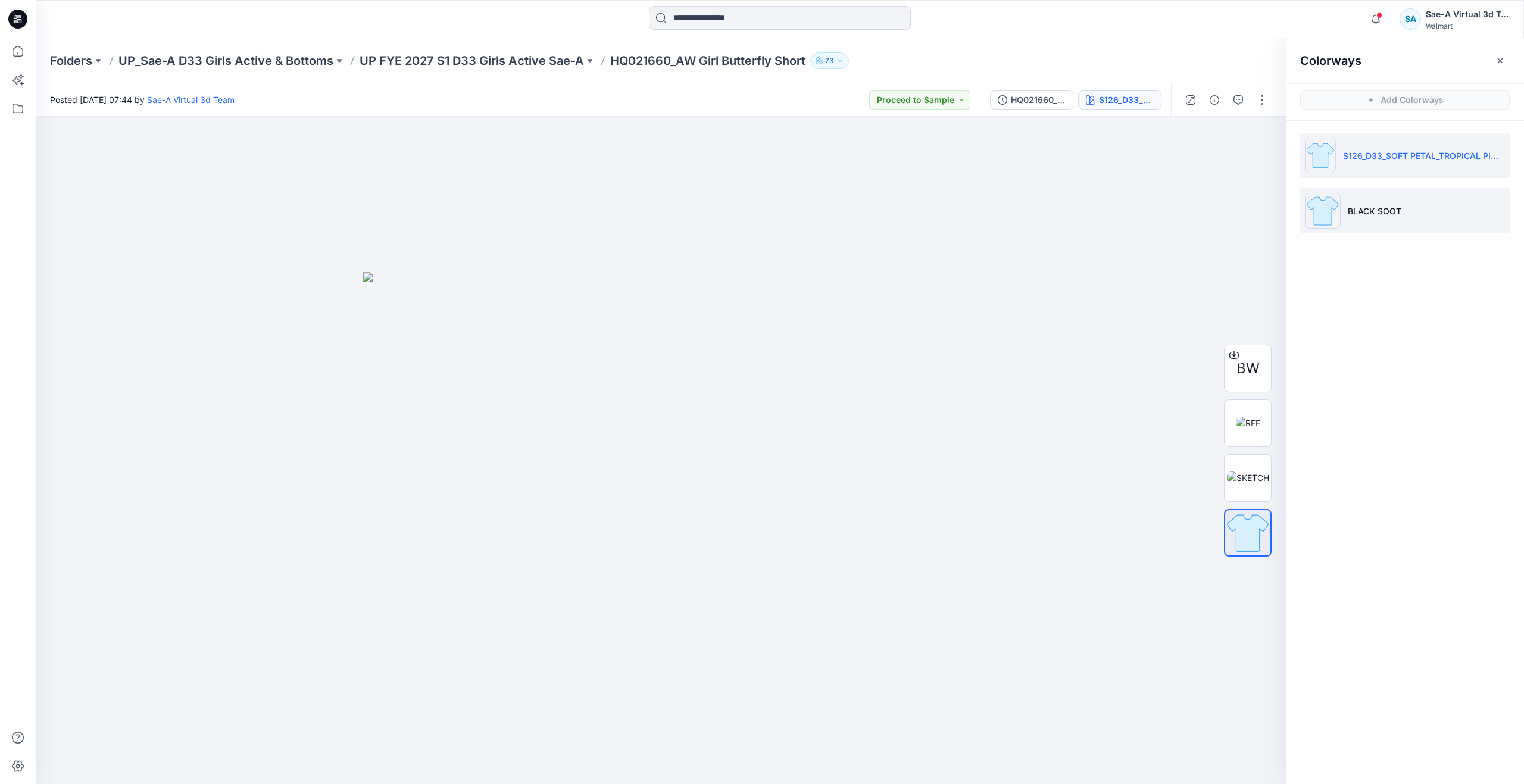
click at [1354, 176] on li "S126_D33_SOFT PETAL_TROPICAL PINK_SAEA" at bounding box center [1405, 155] width 210 height 45
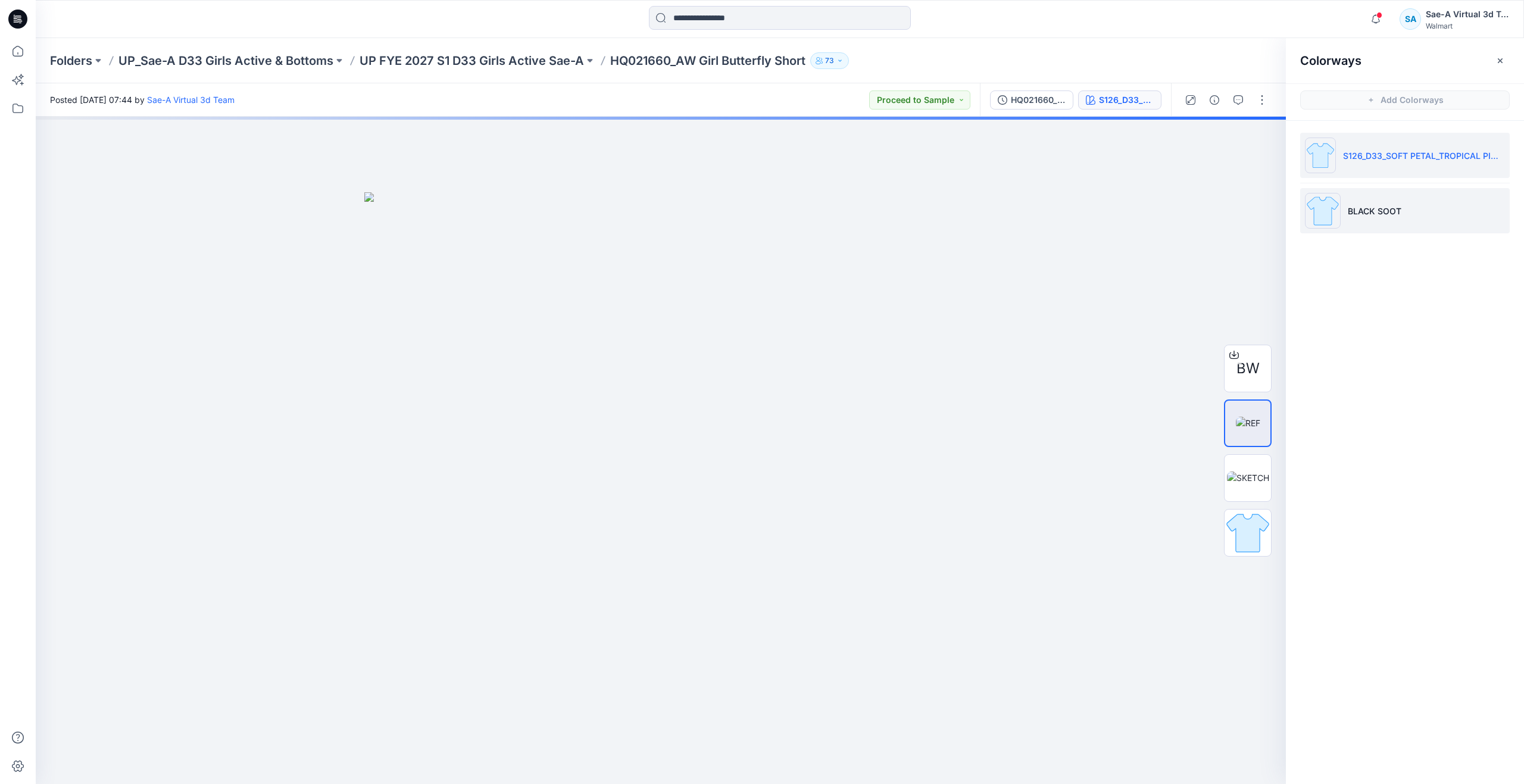
click at [1356, 211] on p "BLACK SOOT" at bounding box center [1375, 211] width 54 height 12
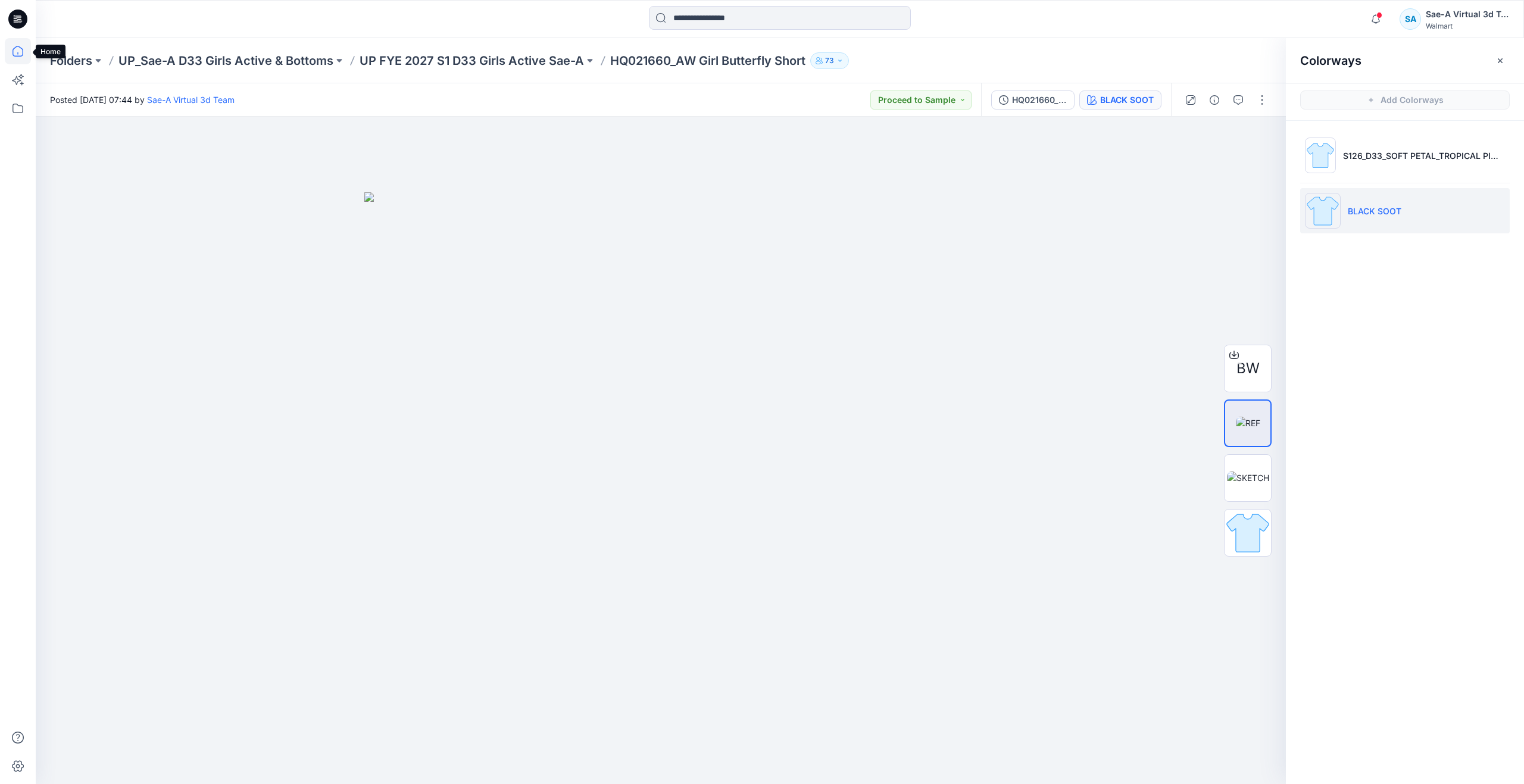
click at [20, 50] on icon at bounding box center [17, 51] width 27 height 27
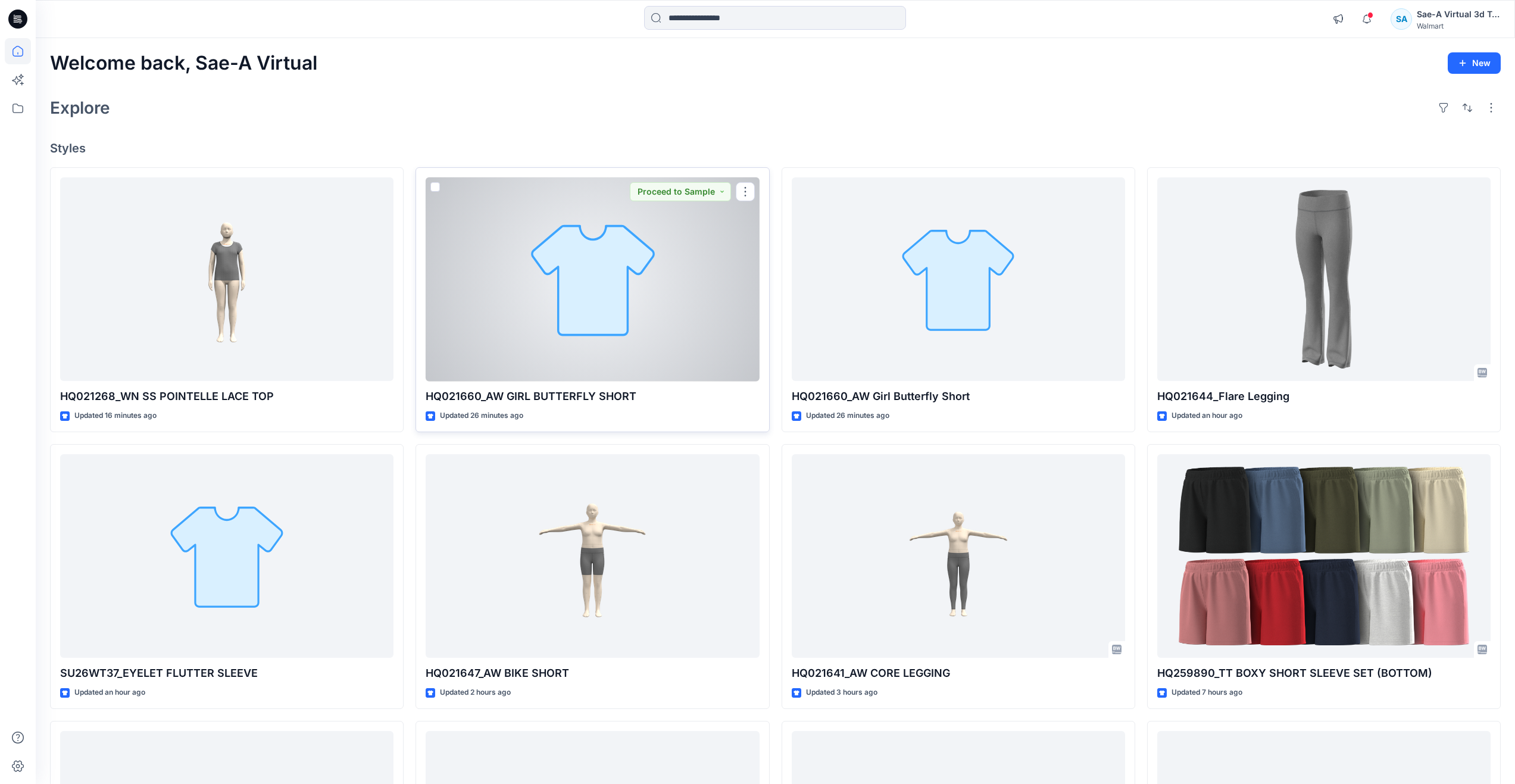
click at [615, 320] on div at bounding box center [593, 279] width 333 height 204
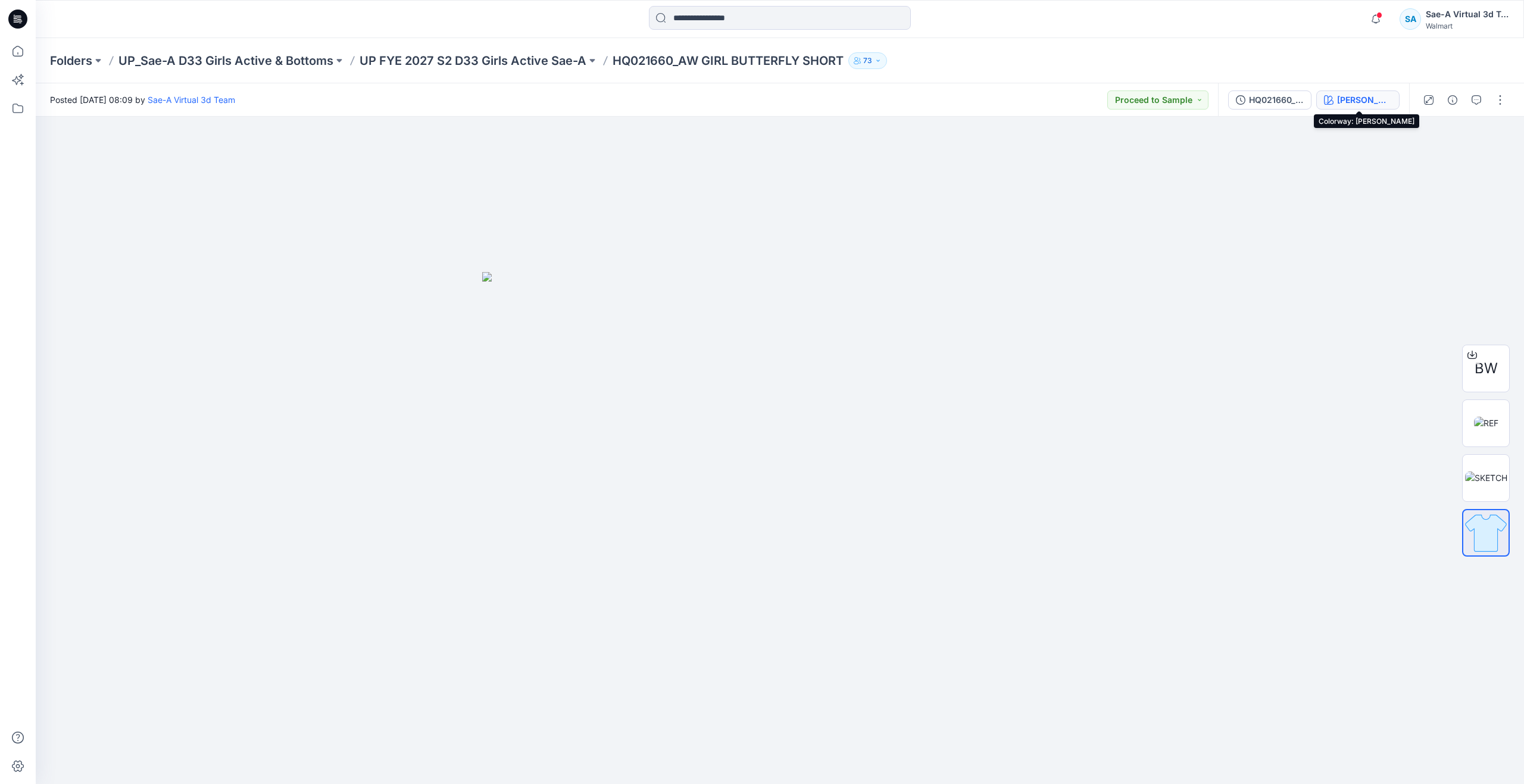
click at [1332, 105] on button "[PERSON_NAME]" at bounding box center [1358, 99] width 83 height 19
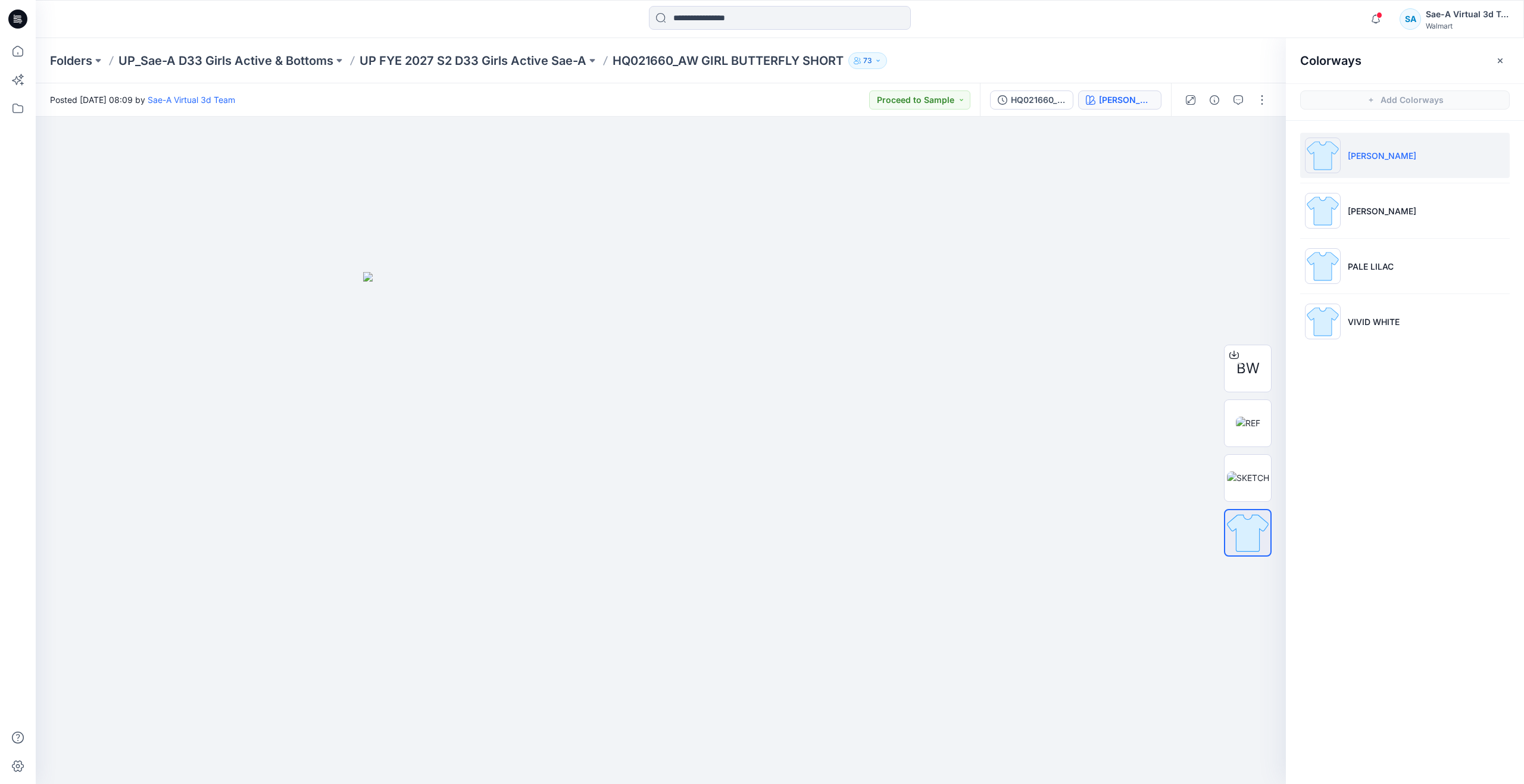
click at [1051, 110] on div "HQ021660_ADM_REV1_FULL COLORWAYS JADE STONE" at bounding box center [1075, 100] width 191 height 33
click at [1051, 102] on div "HQ021660_ADM_REV1_FULL COLORWAYS" at bounding box center [1038, 99] width 55 height 13
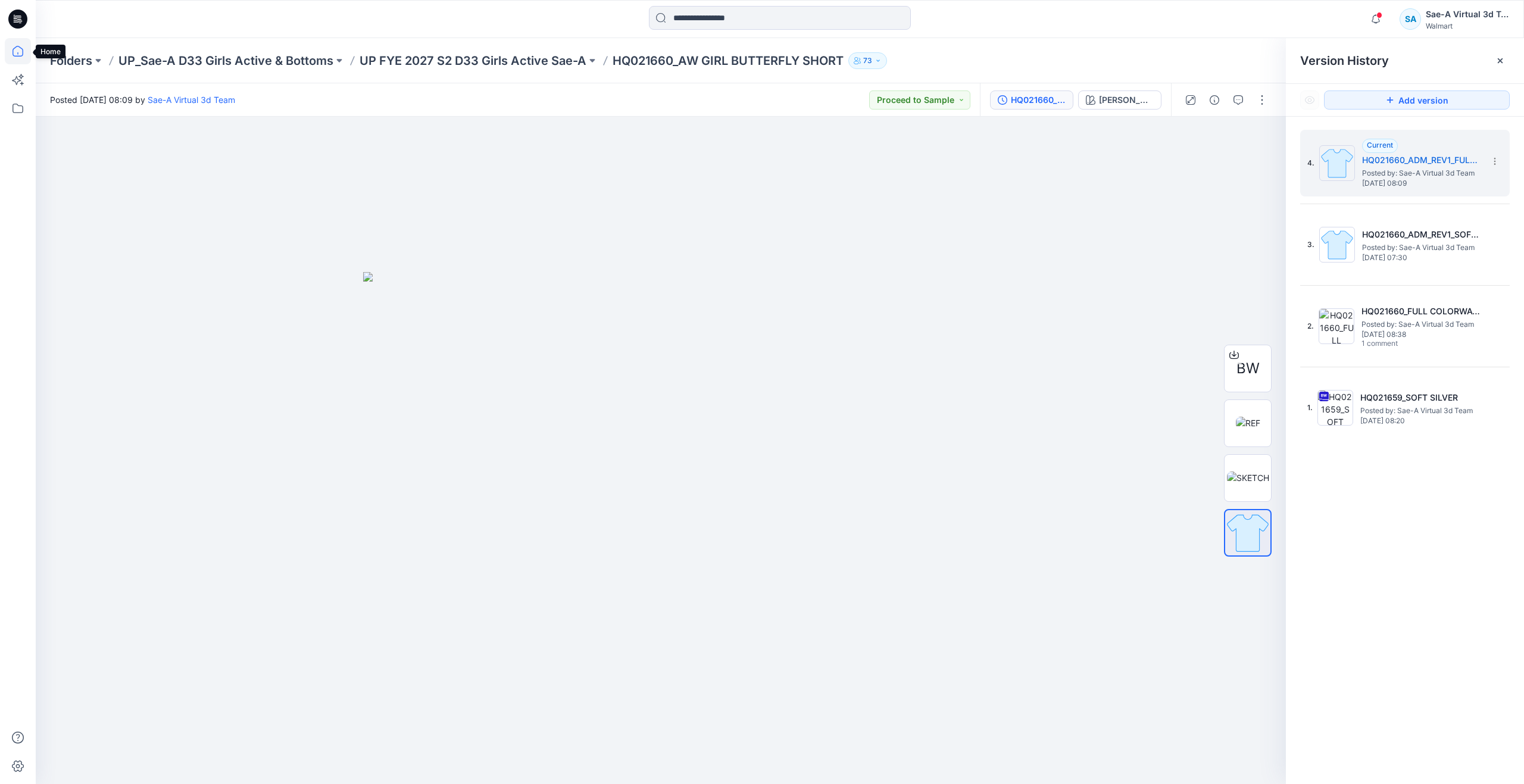
click at [20, 59] on icon at bounding box center [17, 51] width 27 height 27
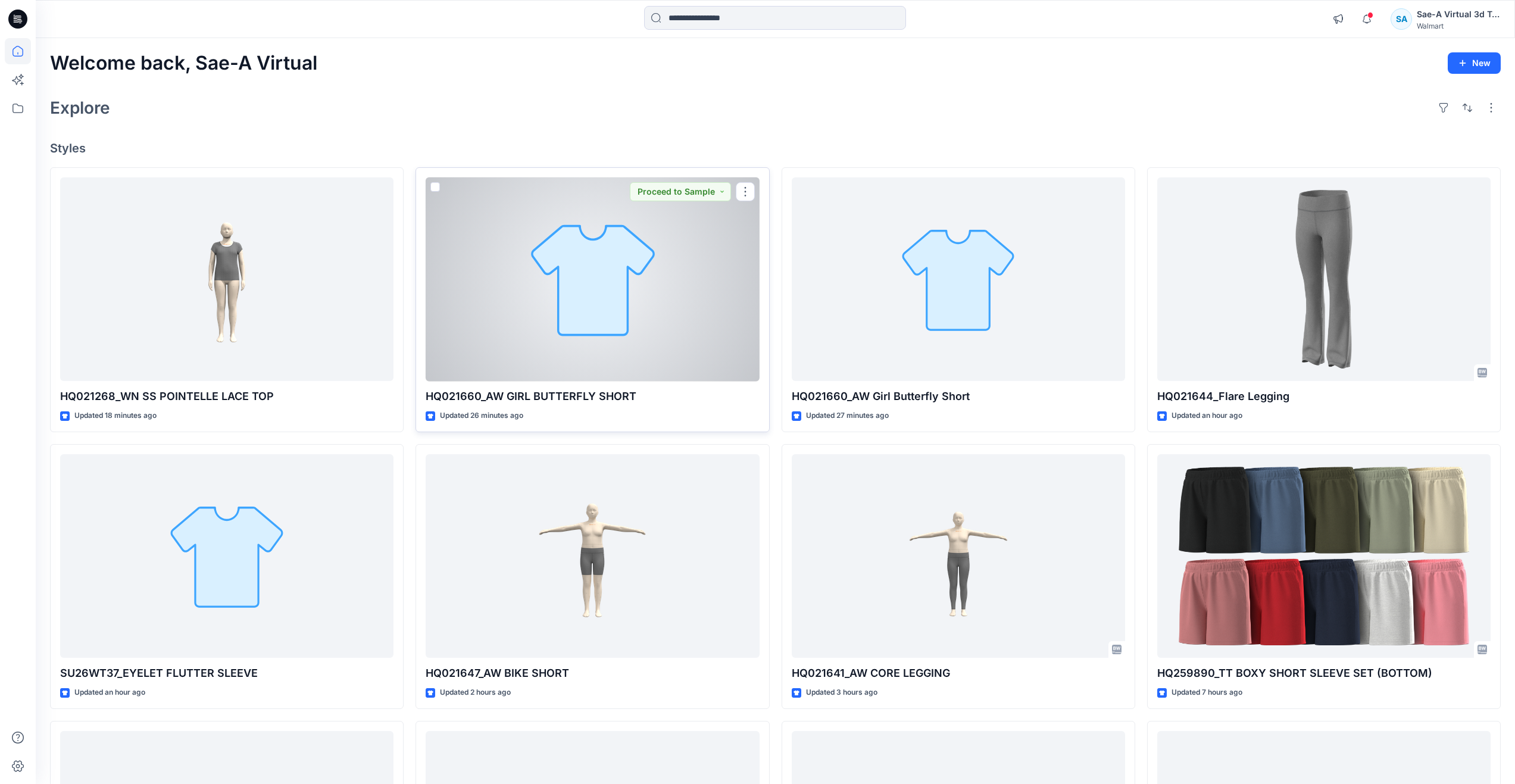
click at [624, 322] on div at bounding box center [593, 279] width 333 height 204
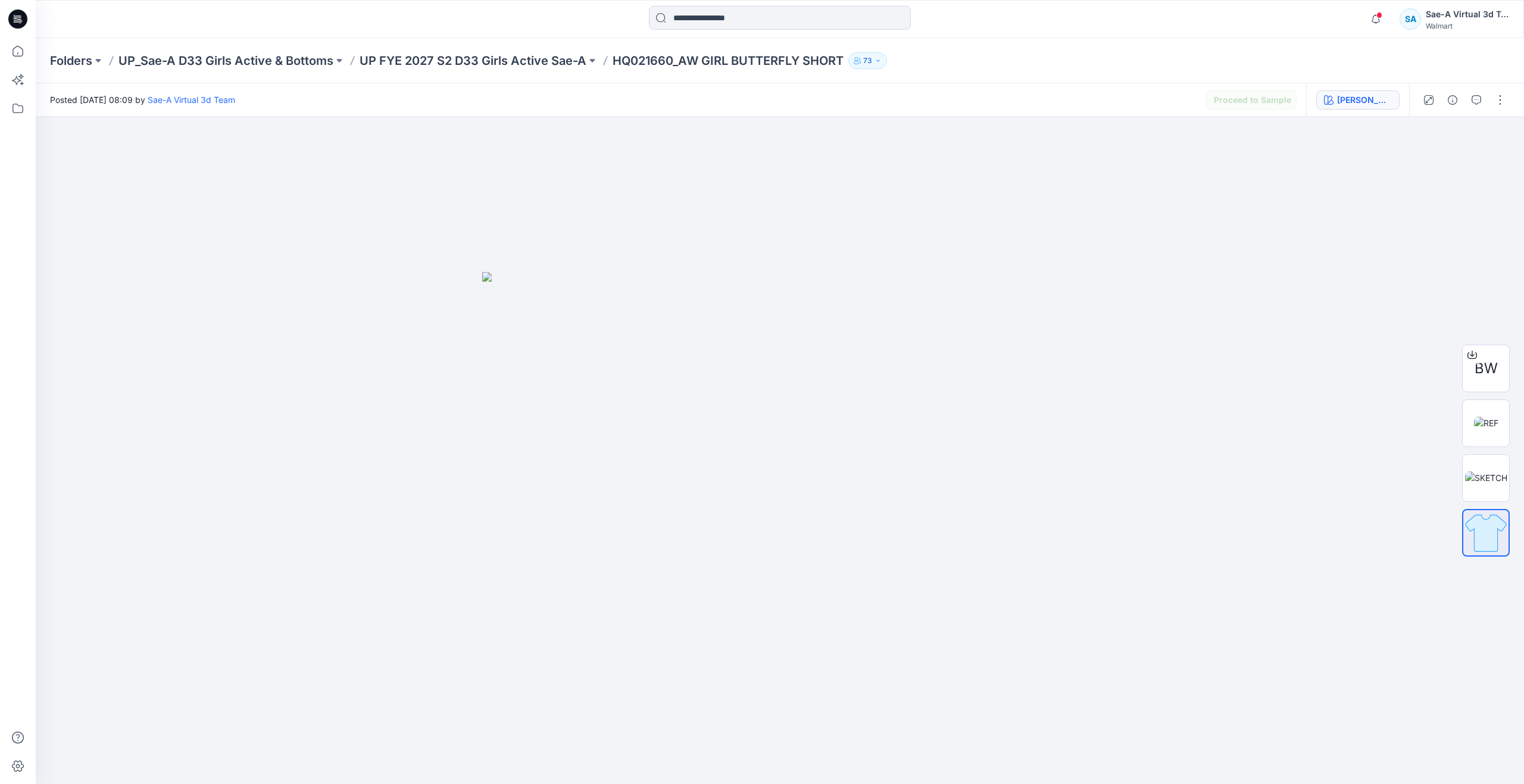
click at [1341, 98] on div "JADE STONE" at bounding box center [1365, 99] width 55 height 13
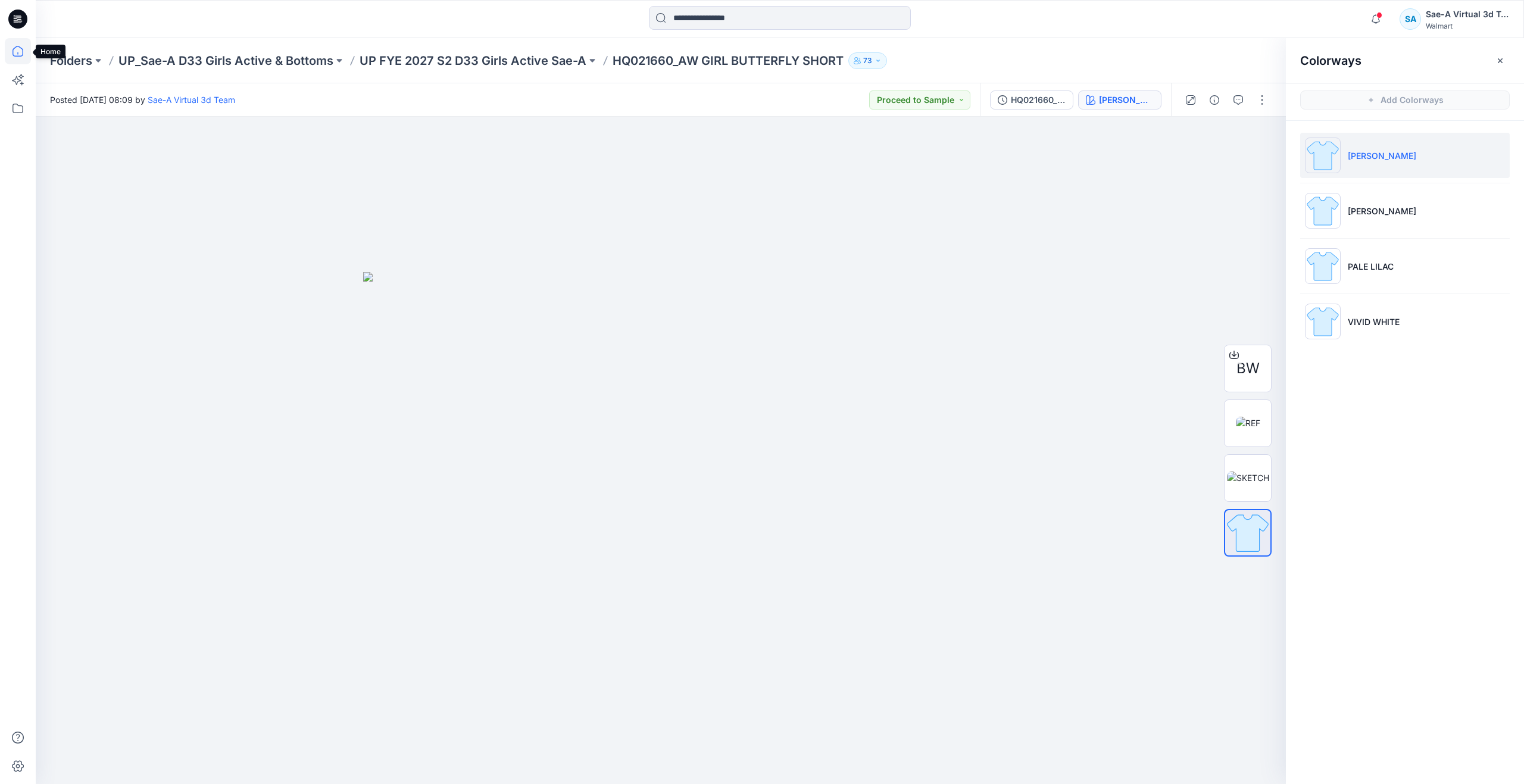
click at [29, 60] on icon at bounding box center [17, 51] width 27 height 27
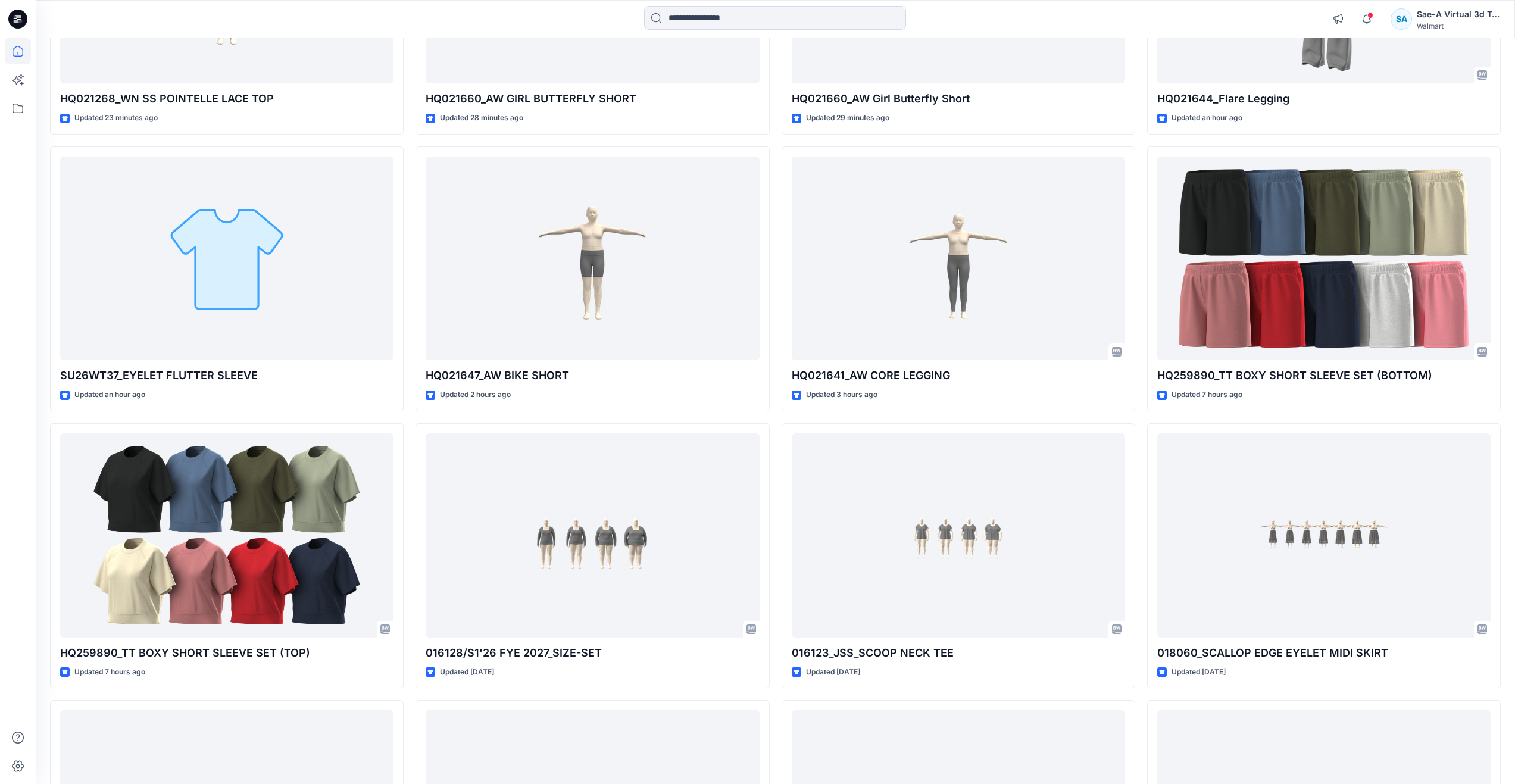
scroll to position [595, 0]
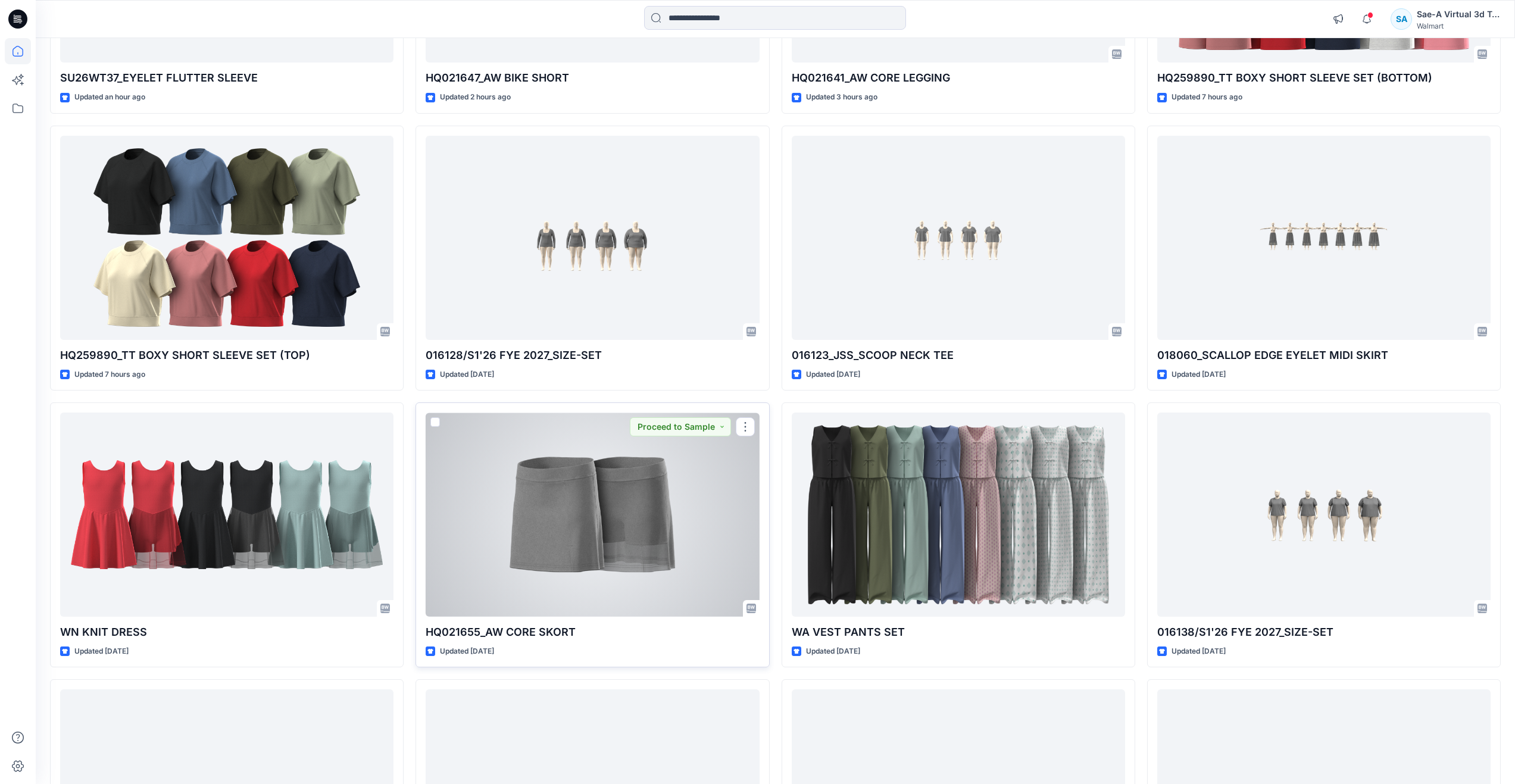
click at [490, 482] on div at bounding box center [593, 514] width 333 height 204
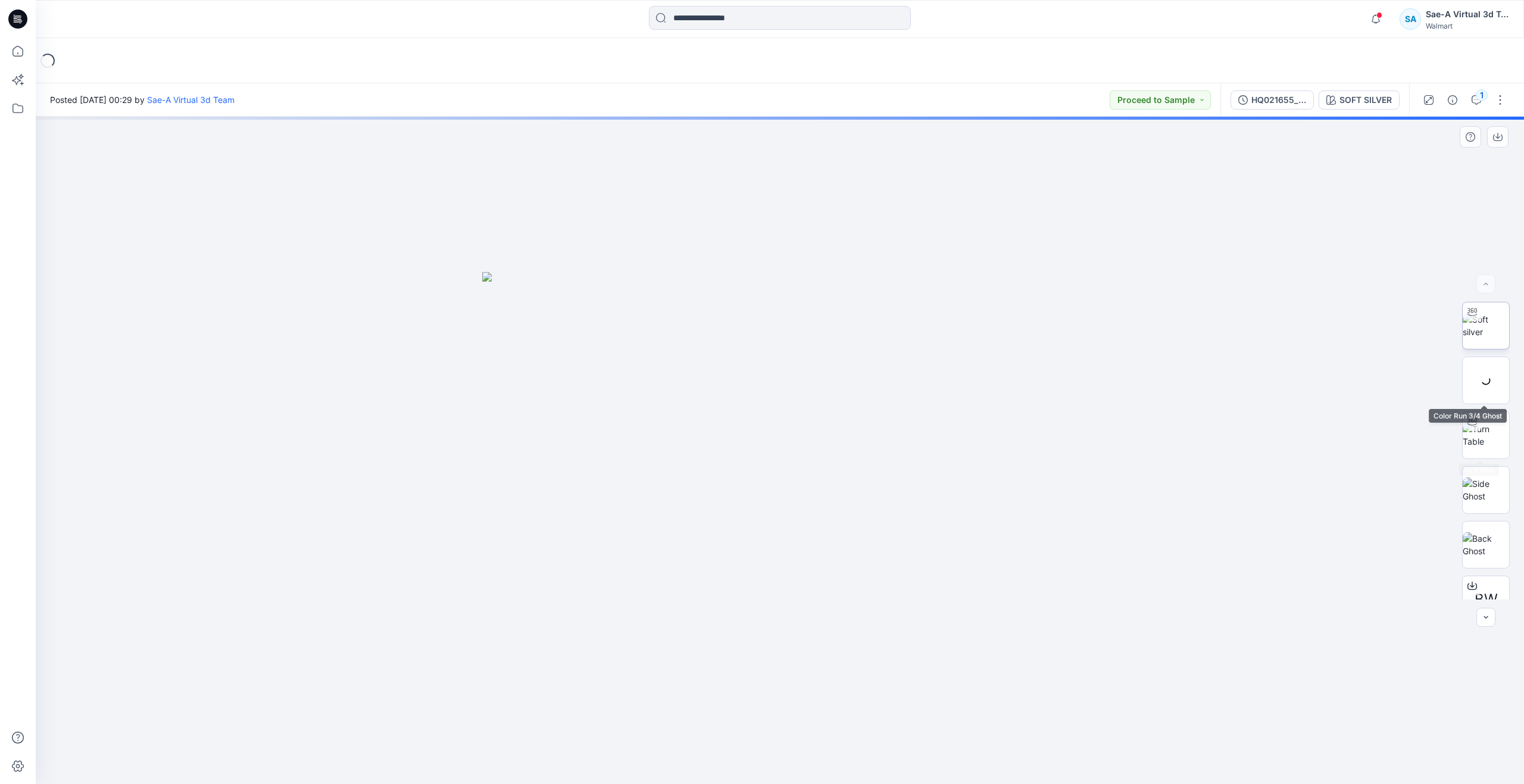
click at [1497, 338] on img at bounding box center [1485, 325] width 46 height 25
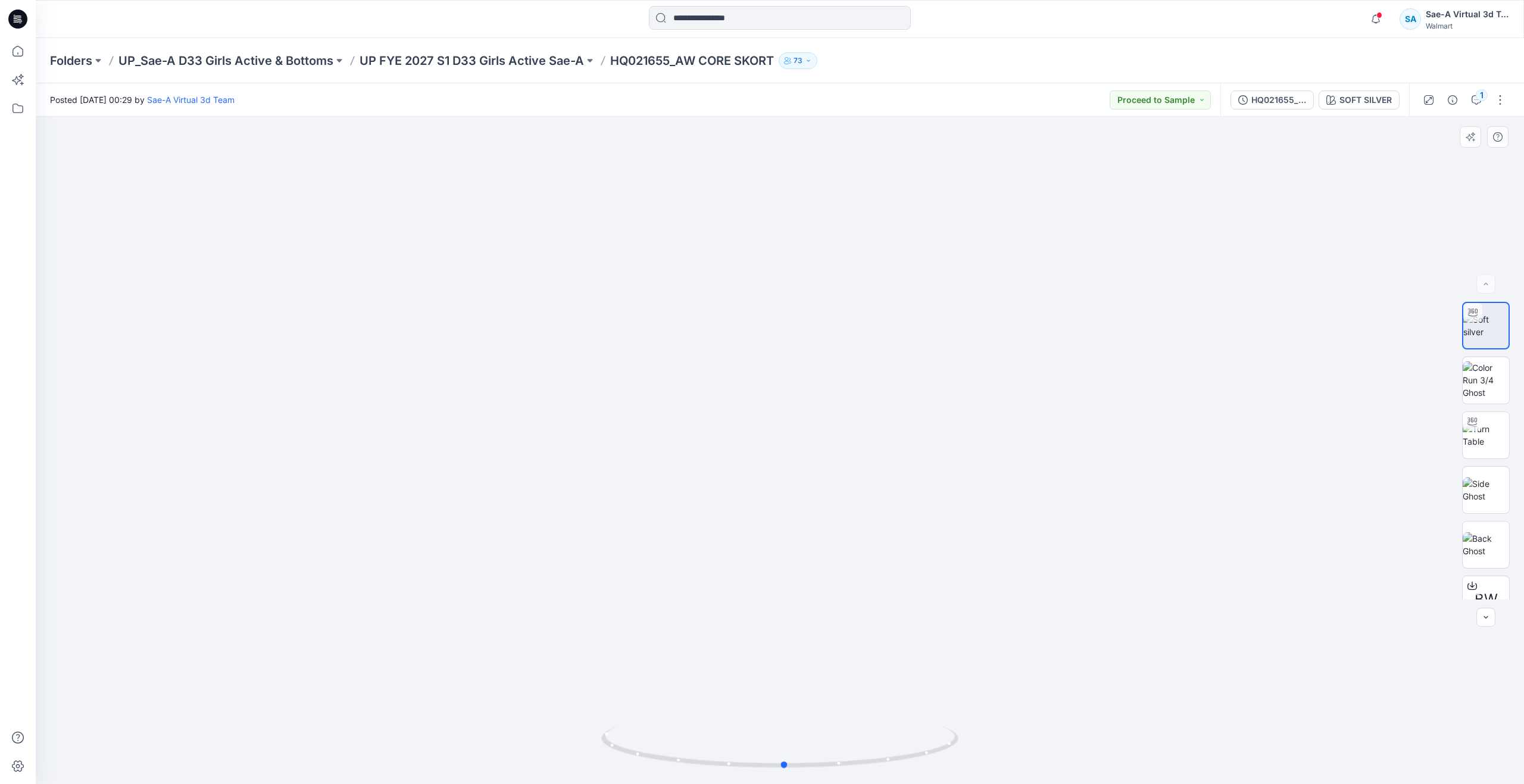
drag, startPoint x: 786, startPoint y: 760, endPoint x: 790, endPoint y: 680, distance: 80.1
click at [790, 680] on div at bounding box center [780, 450] width 1488 height 667
click at [518, 55] on p "UP FYE 2027 S1 D33 Girls Active Sae-A" at bounding box center [472, 61] width 224 height 17
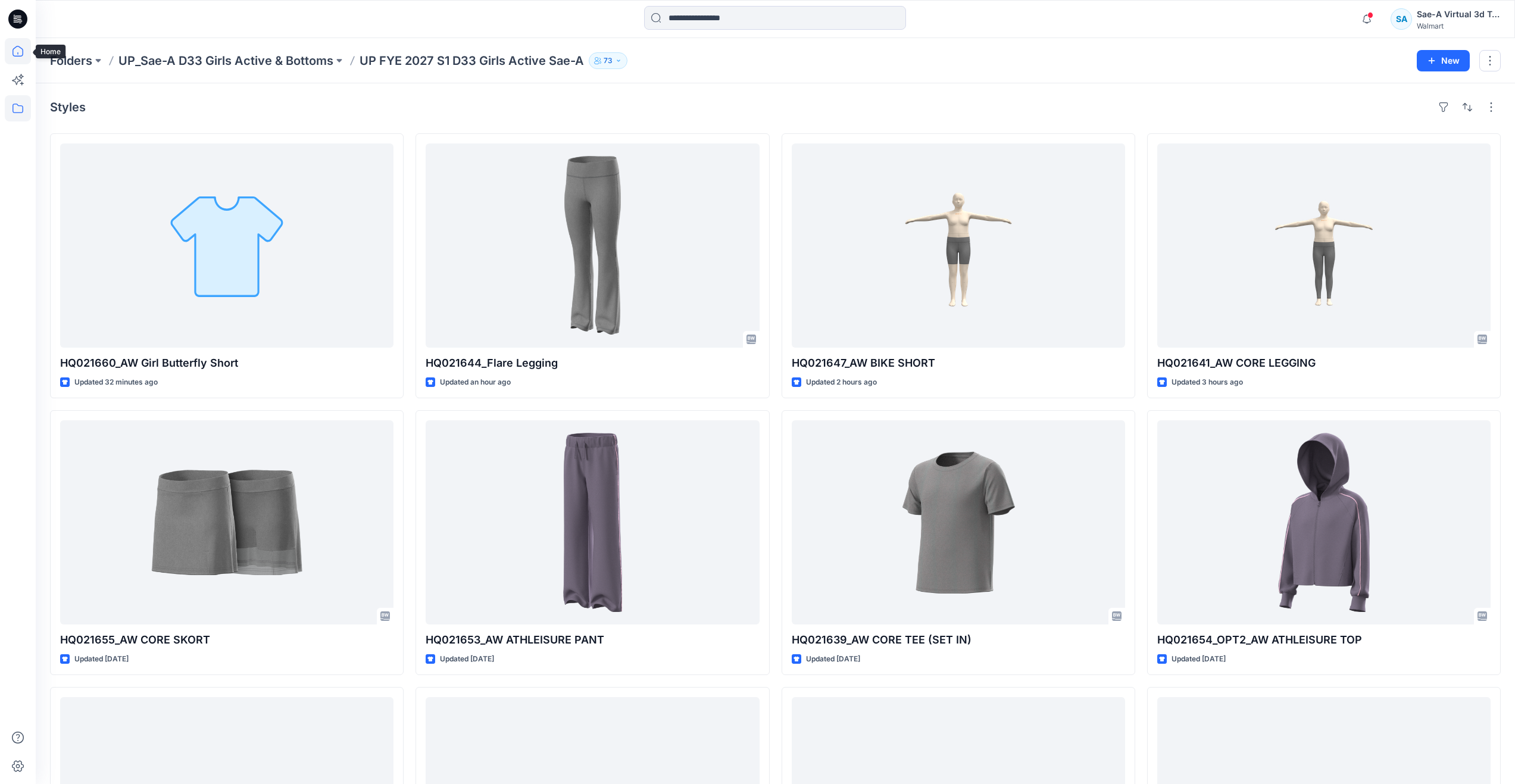
click at [20, 52] on icon at bounding box center [17, 51] width 27 height 27
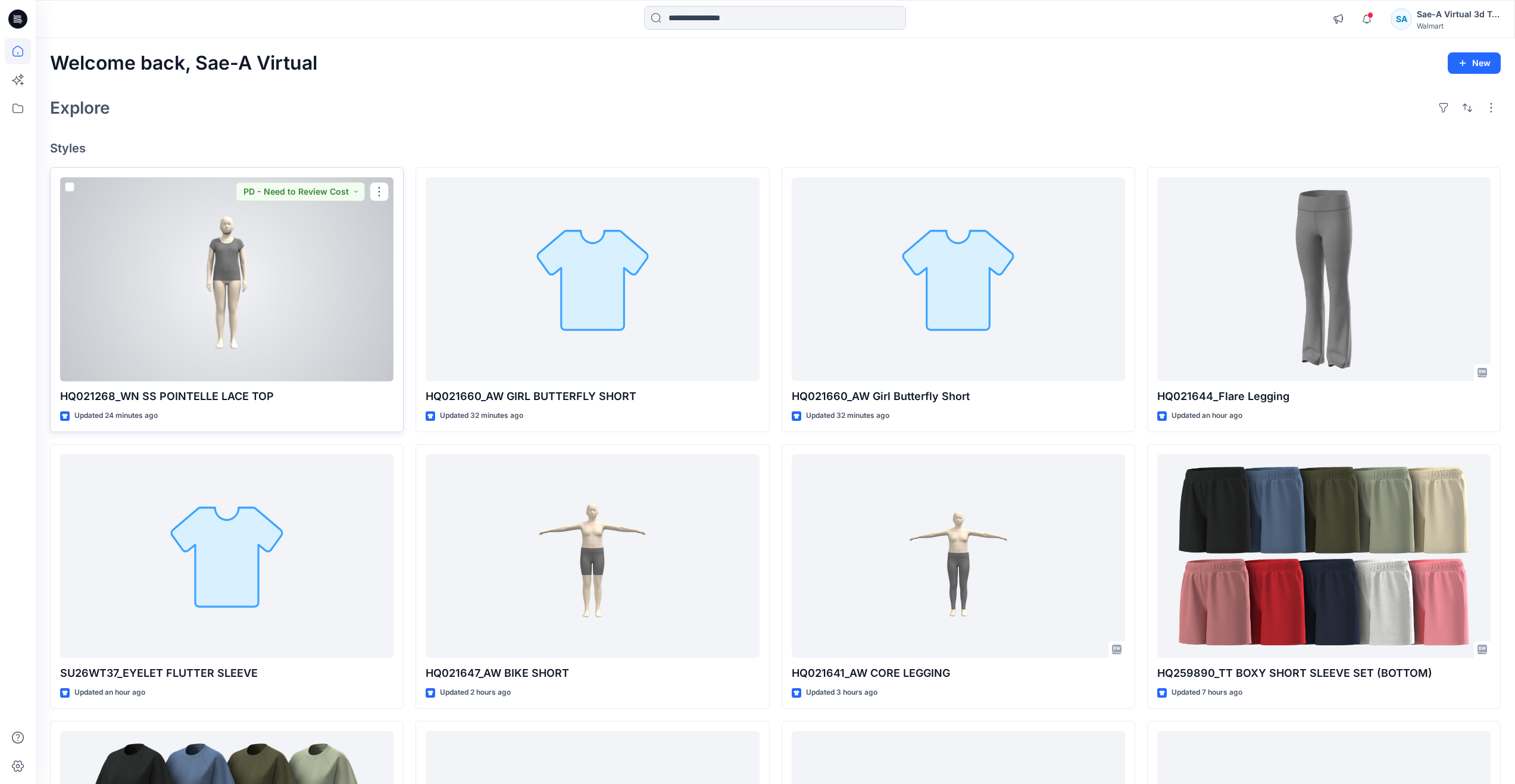
click at [139, 265] on div at bounding box center [227, 279] width 333 height 204
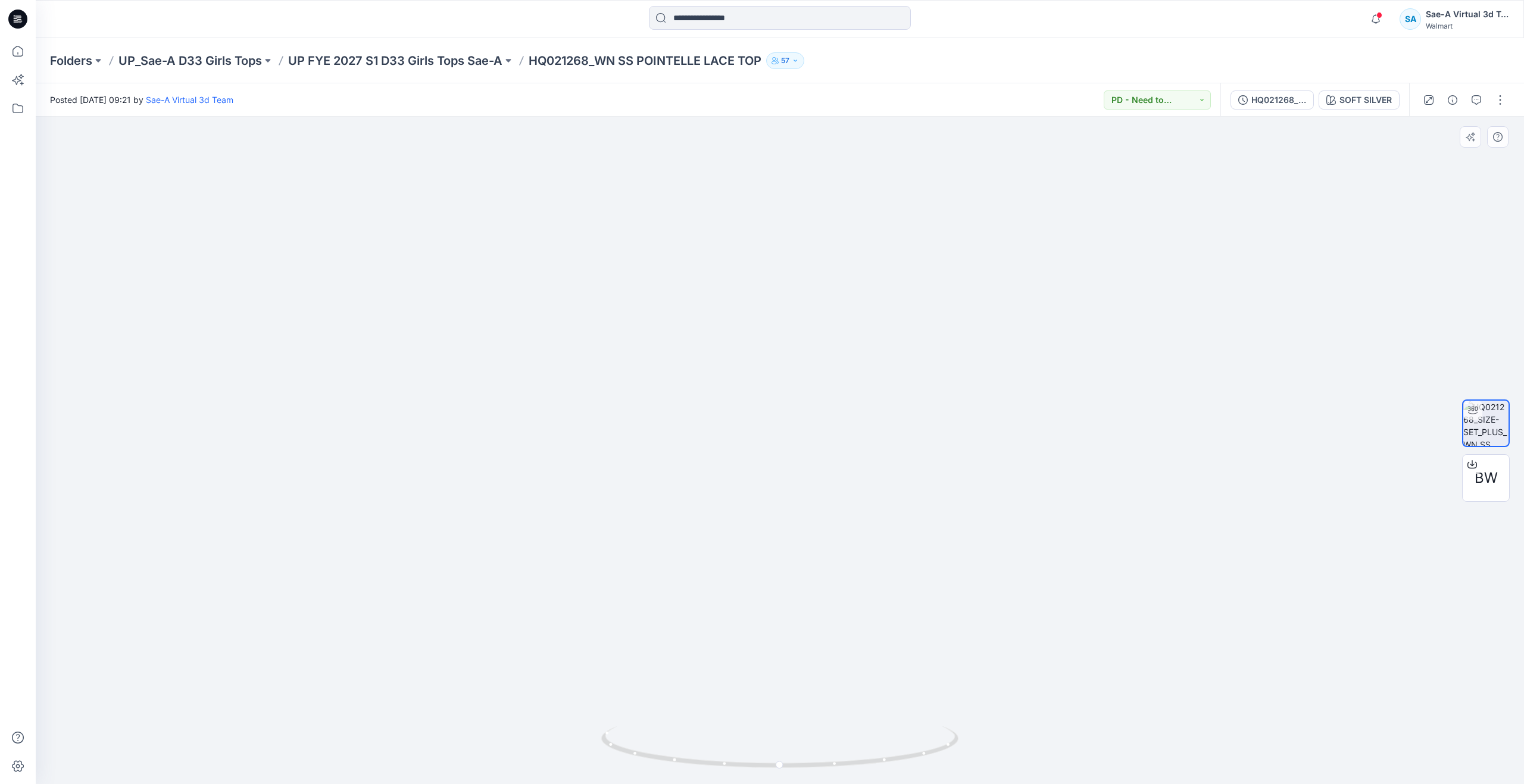
drag, startPoint x: 812, startPoint y: 340, endPoint x: 809, endPoint y: 496, distance: 156.0
drag, startPoint x: 787, startPoint y: 765, endPoint x: 458, endPoint y: 637, distance: 353.0
click at [458, 637] on div at bounding box center [780, 450] width 1488 height 667
click at [10, 49] on icon at bounding box center [17, 51] width 27 height 27
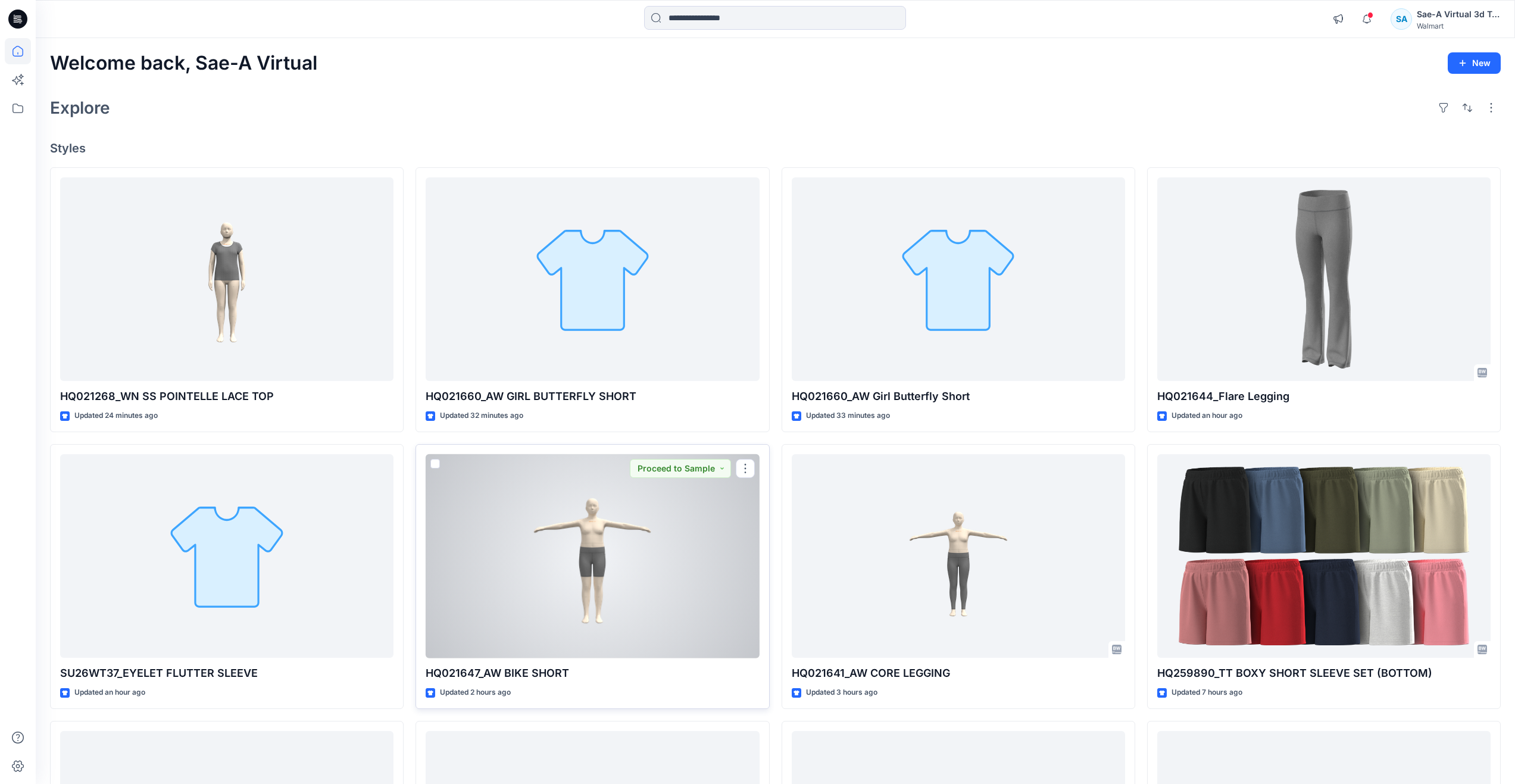
click at [662, 581] on div at bounding box center [593, 555] width 333 height 204
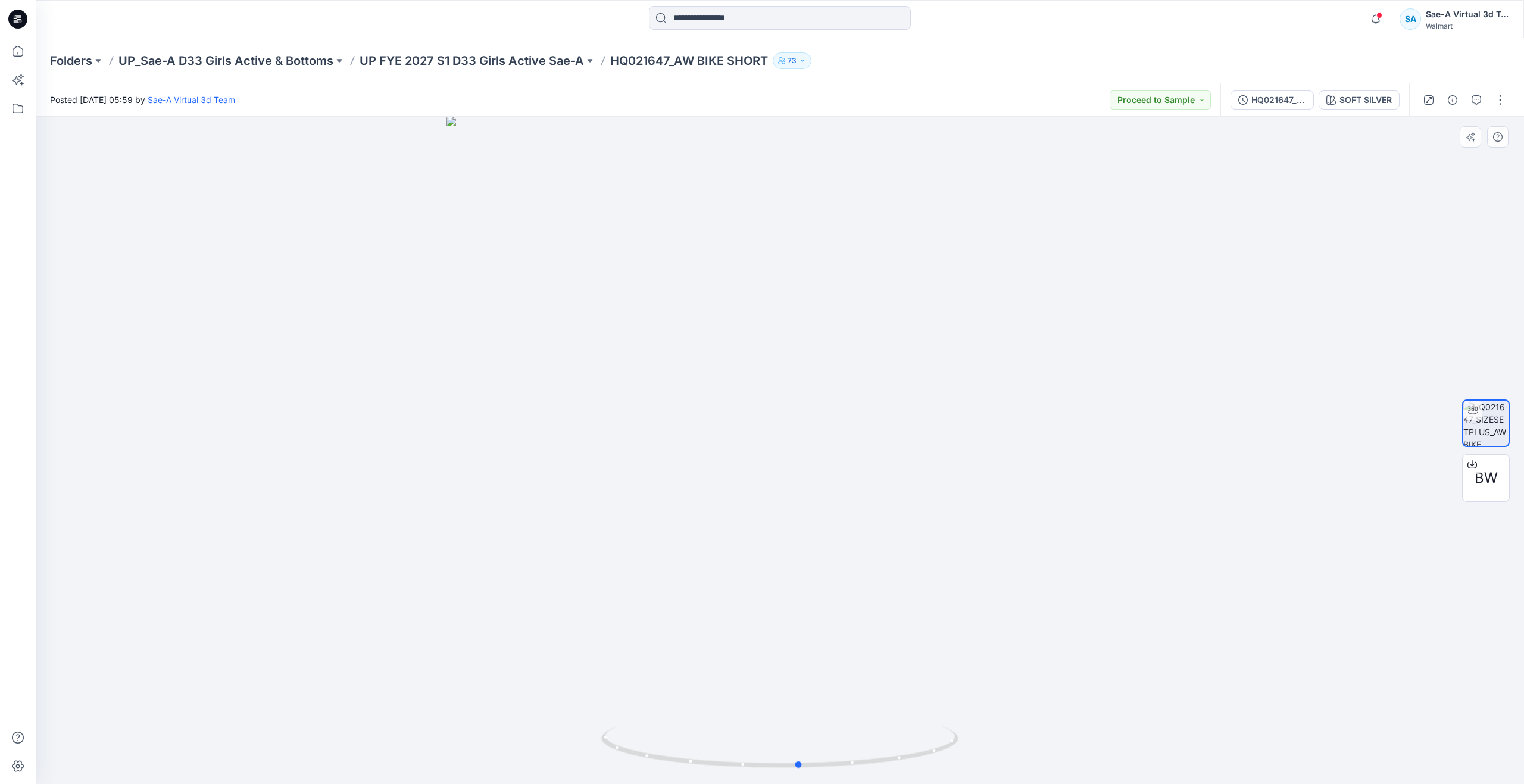
drag, startPoint x: 778, startPoint y: 762, endPoint x: 440, endPoint y: 704, distance: 342.9
click at [440, 704] on div at bounding box center [780, 450] width 1488 height 667
drag, startPoint x: 796, startPoint y: 765, endPoint x: 765, endPoint y: 695, distance: 76.6
click at [765, 695] on div at bounding box center [780, 450] width 1488 height 667
click at [25, 49] on icon at bounding box center [17, 51] width 27 height 27
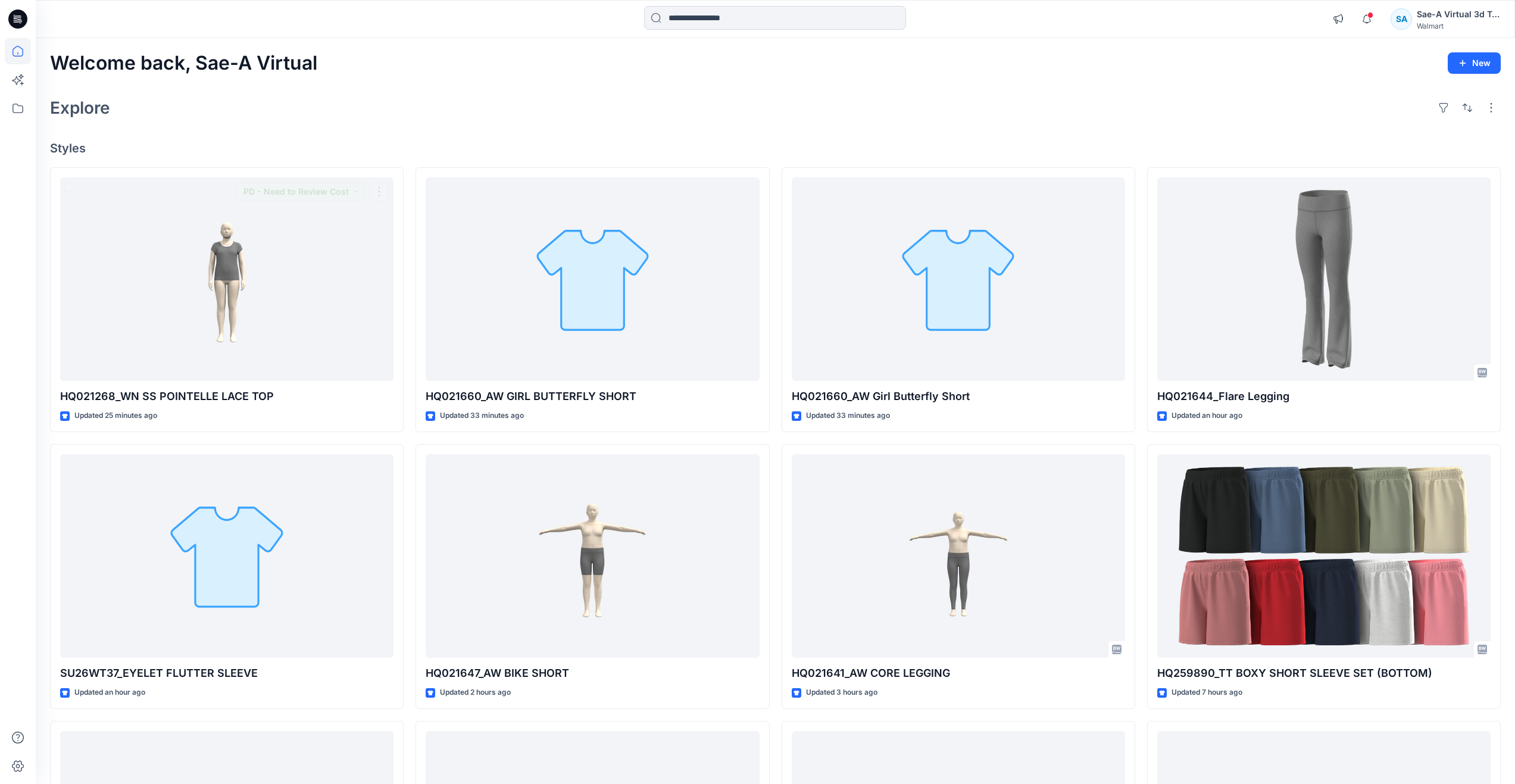
click at [379, 121] on div "Explore" at bounding box center [775, 108] width 1451 height 29
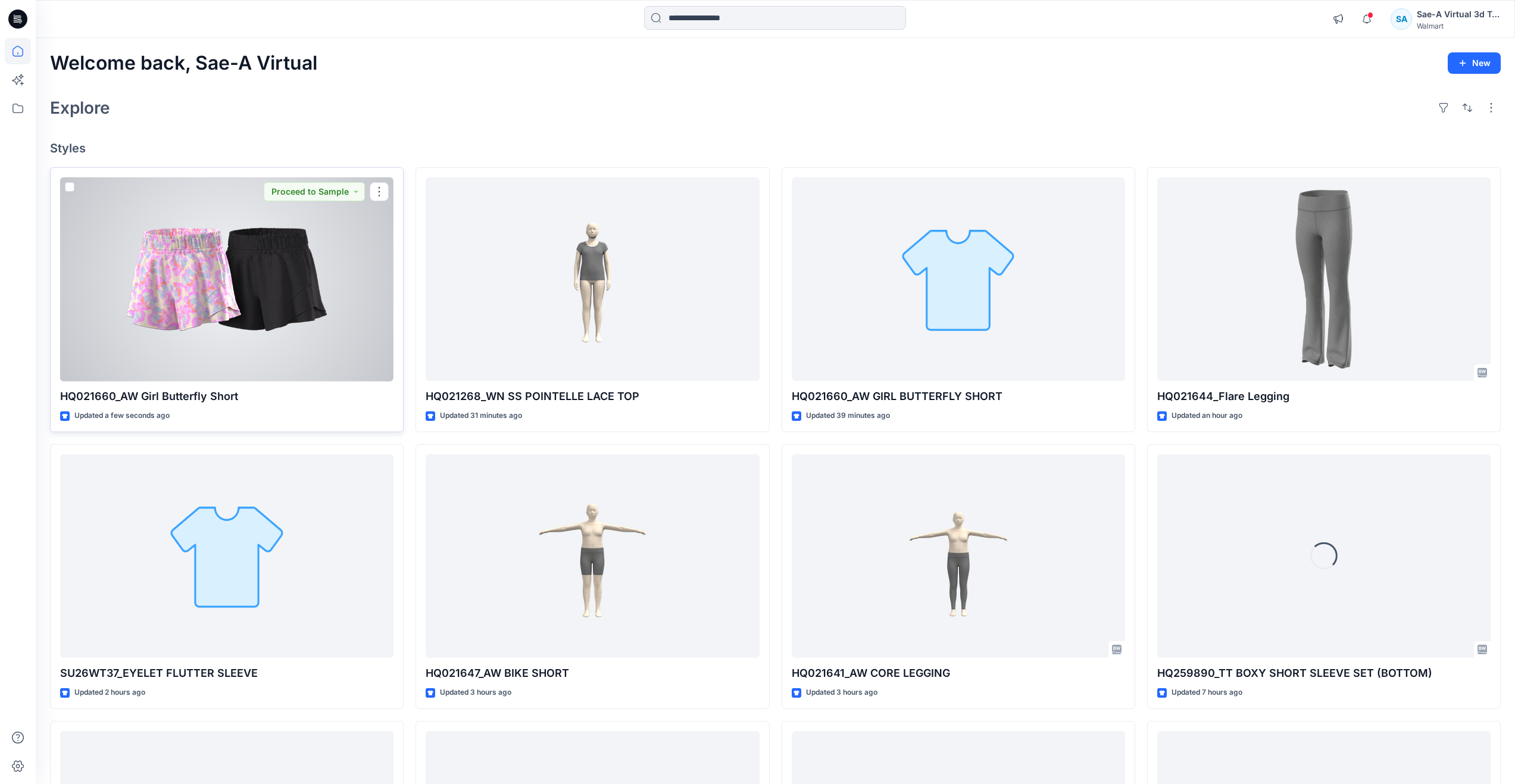
click at [166, 321] on div at bounding box center [227, 279] width 333 height 204
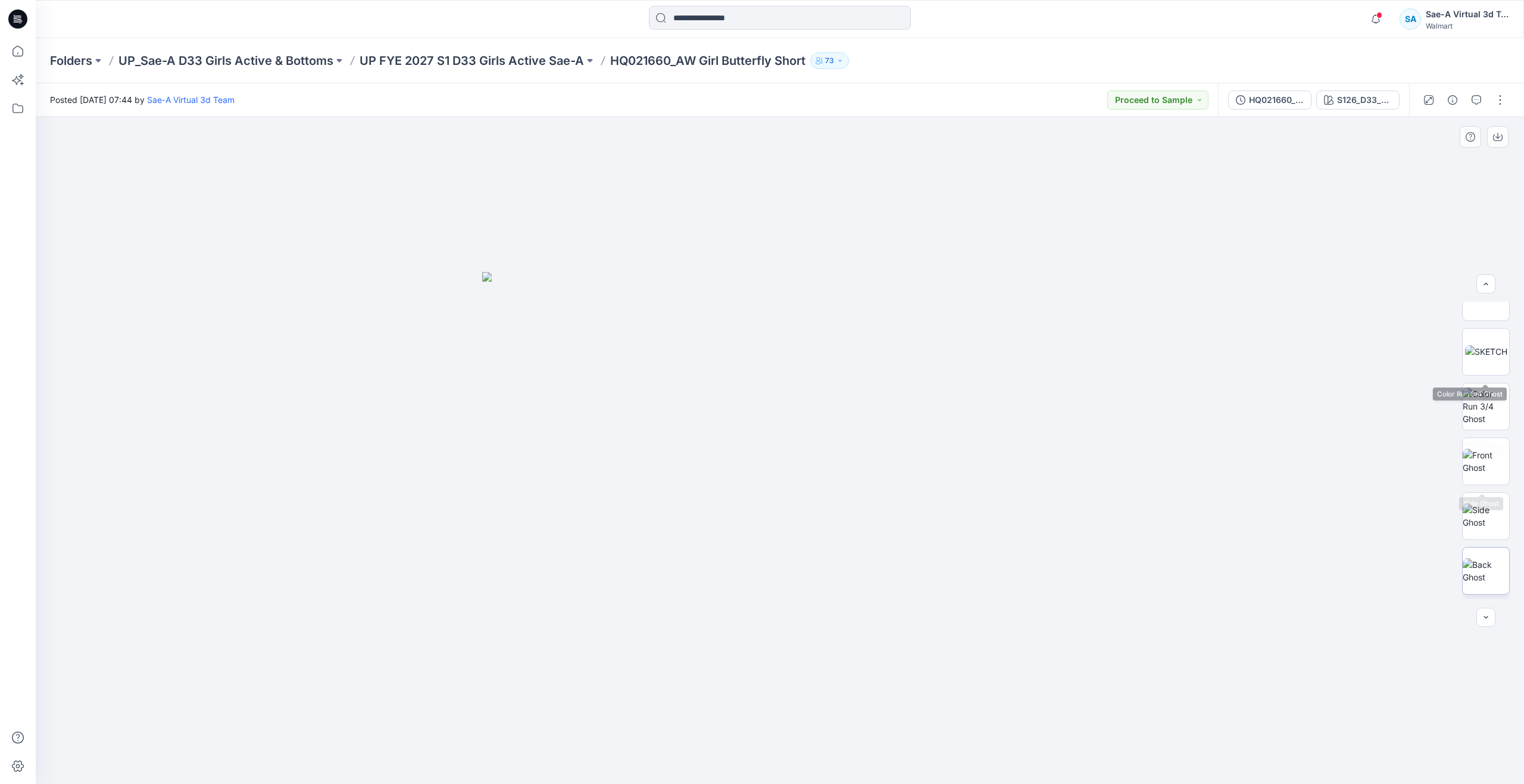
scroll to position [133, 0]
click at [1479, 423] on img at bounding box center [1485, 411] width 46 height 25
click at [1489, 470] on img at bounding box center [1485, 466] width 46 height 25
click at [1491, 348] on img at bounding box center [1485, 355] width 46 height 37
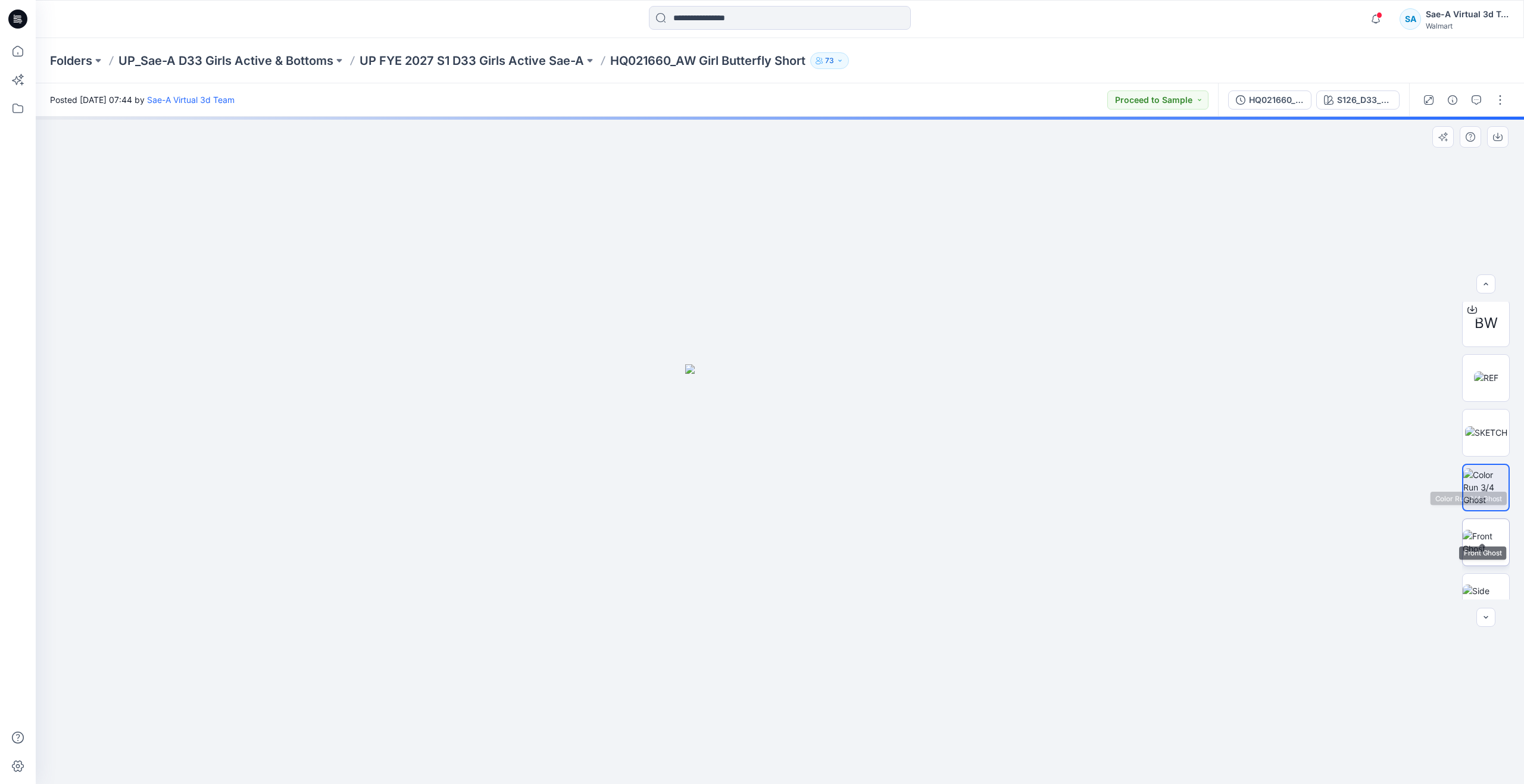
scroll to position [0, 0]
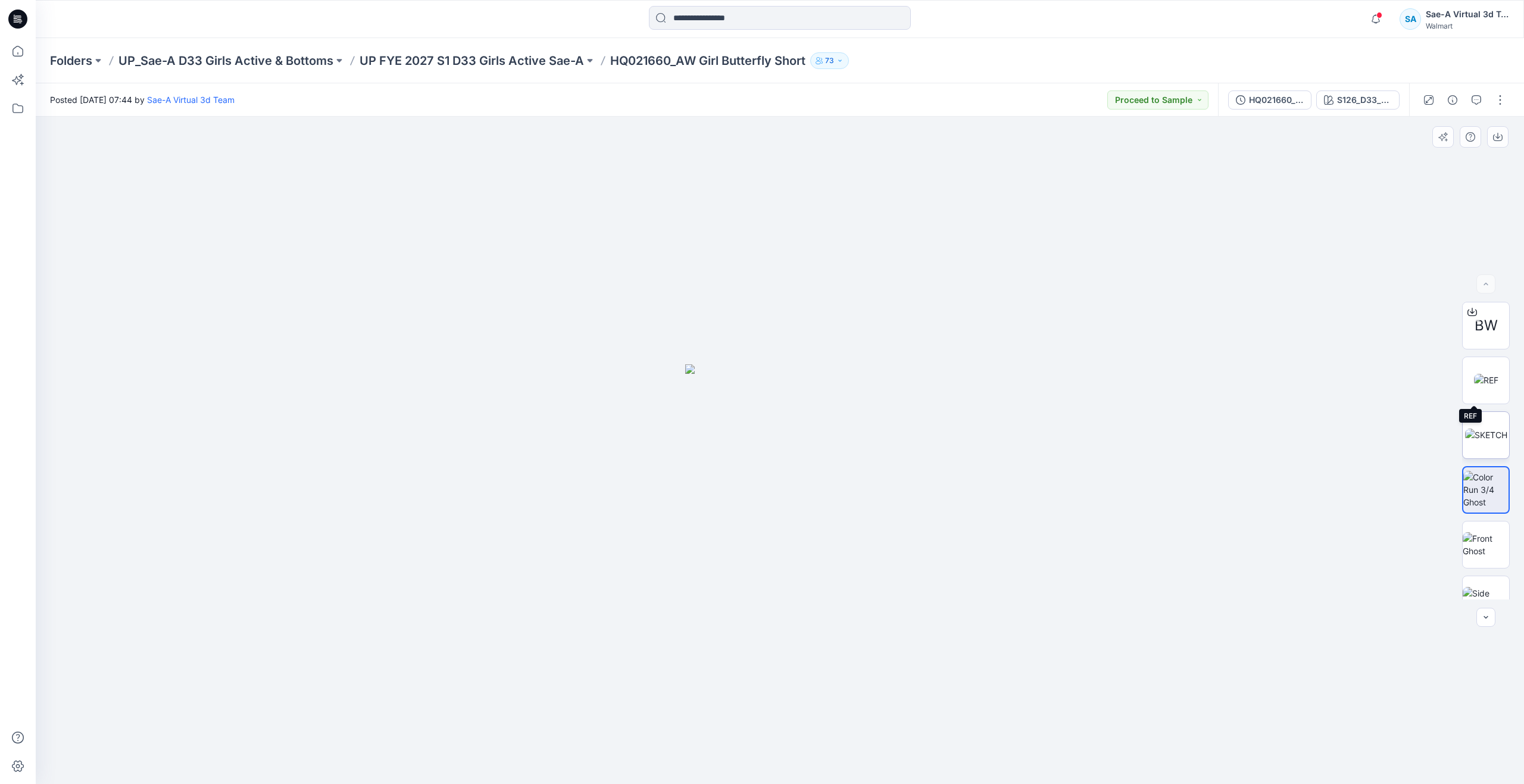
drag, startPoint x: 1475, startPoint y: 392, endPoint x: 1476, endPoint y: 417, distance: 25.0
click at [1476, 386] on img at bounding box center [1486, 380] width 24 height 12
click at [1483, 564] on img at bounding box center [1485, 575] width 46 height 25
click at [1471, 96] on button "button" at bounding box center [1476, 99] width 19 height 19
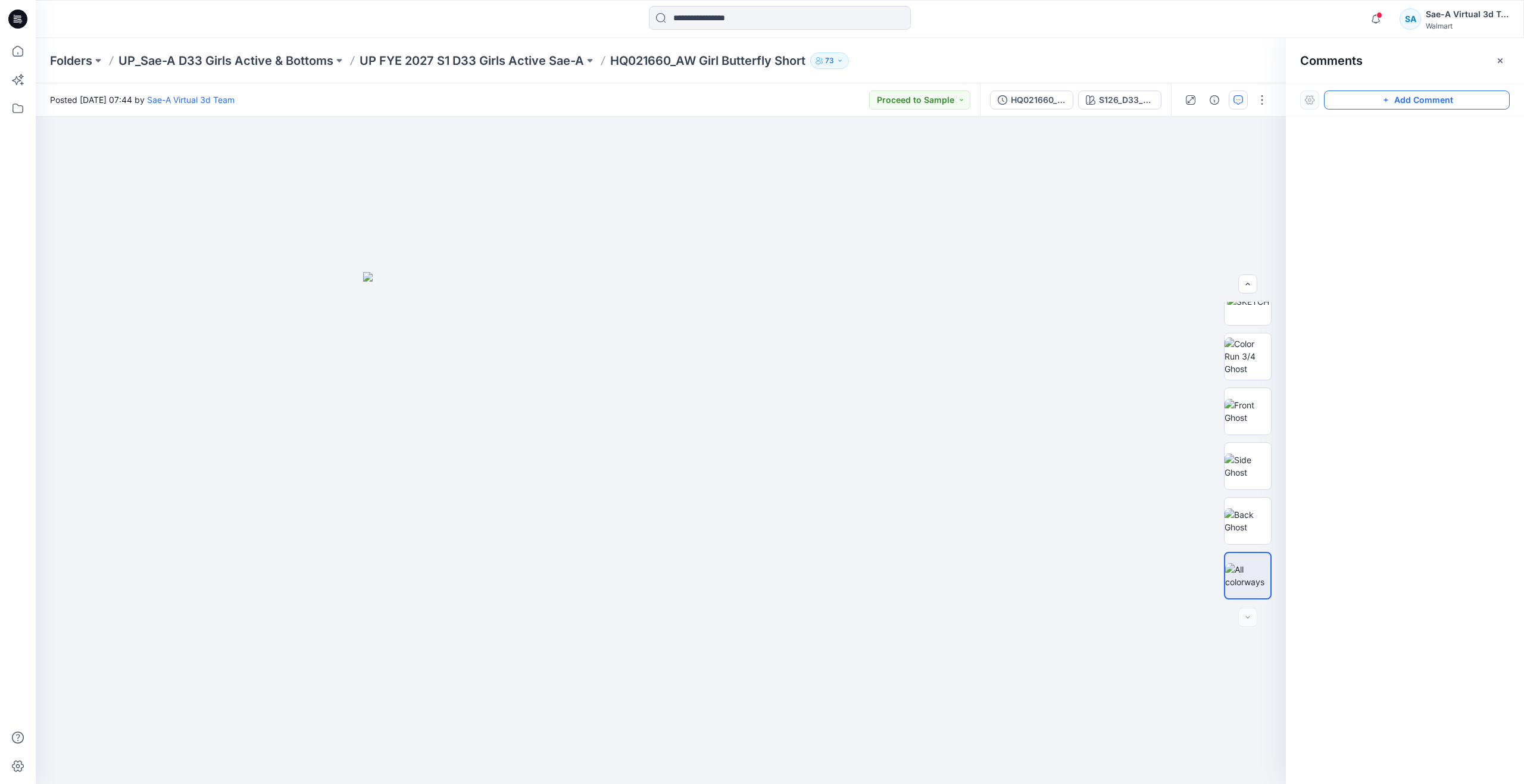
click at [1392, 101] on button "Add Comment" at bounding box center [1416, 99] width 186 height 19
click at [866, 286] on div "1" at bounding box center [661, 450] width 1250 height 667
type textarea "**********"
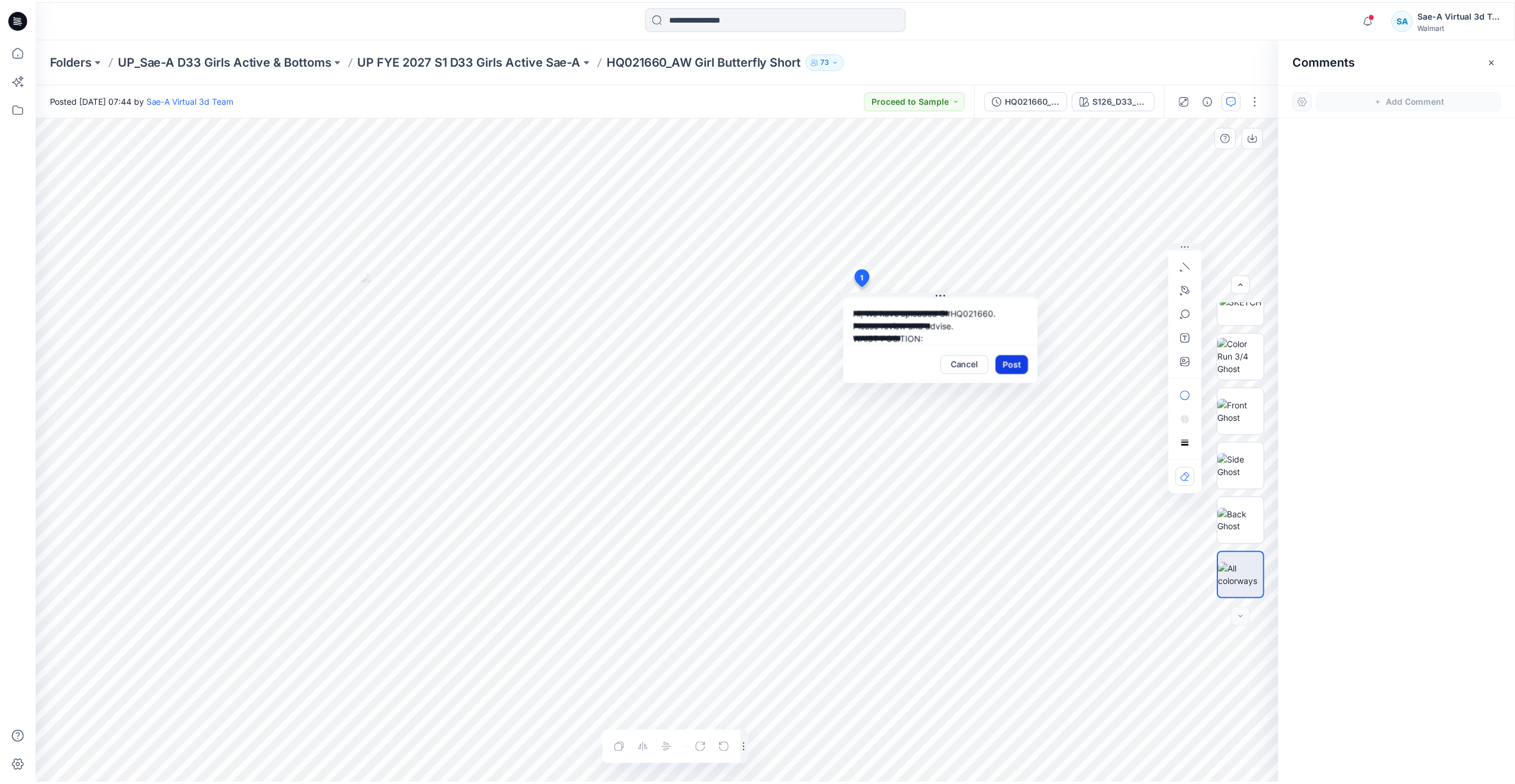
scroll to position [0, 0]
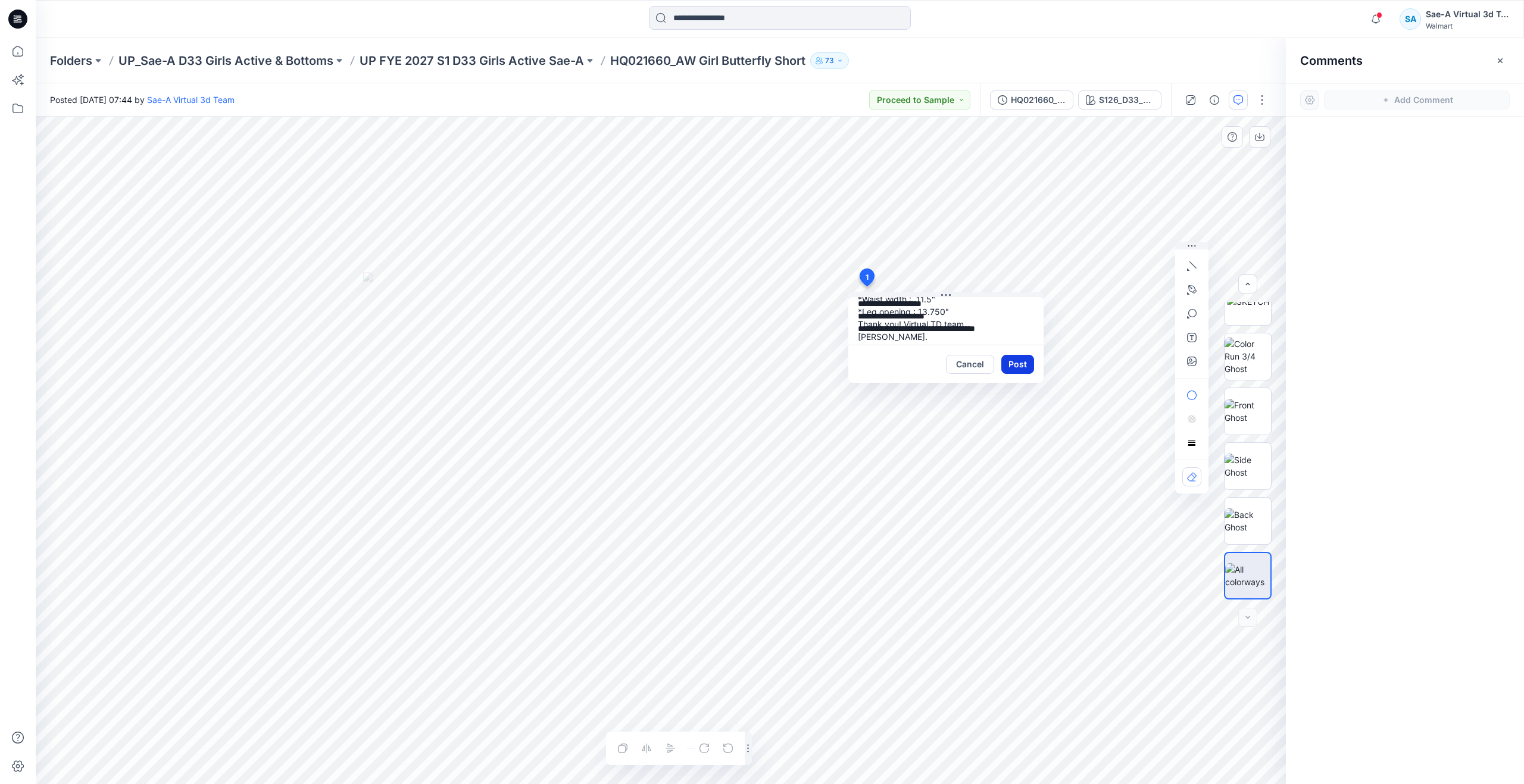
click at [1012, 359] on button "Post" at bounding box center [1017, 364] width 33 height 19
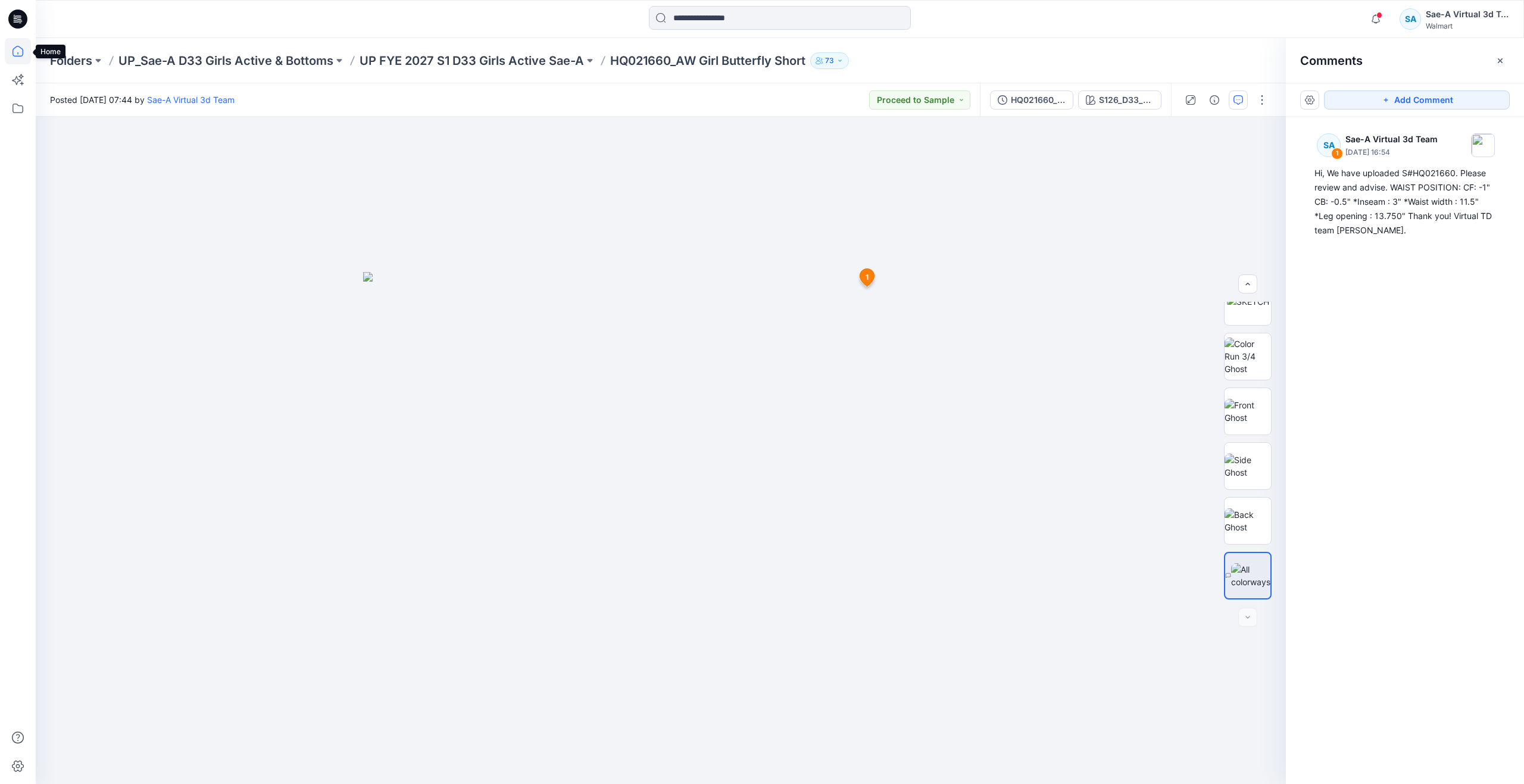
click at [20, 53] on icon at bounding box center [17, 51] width 27 height 27
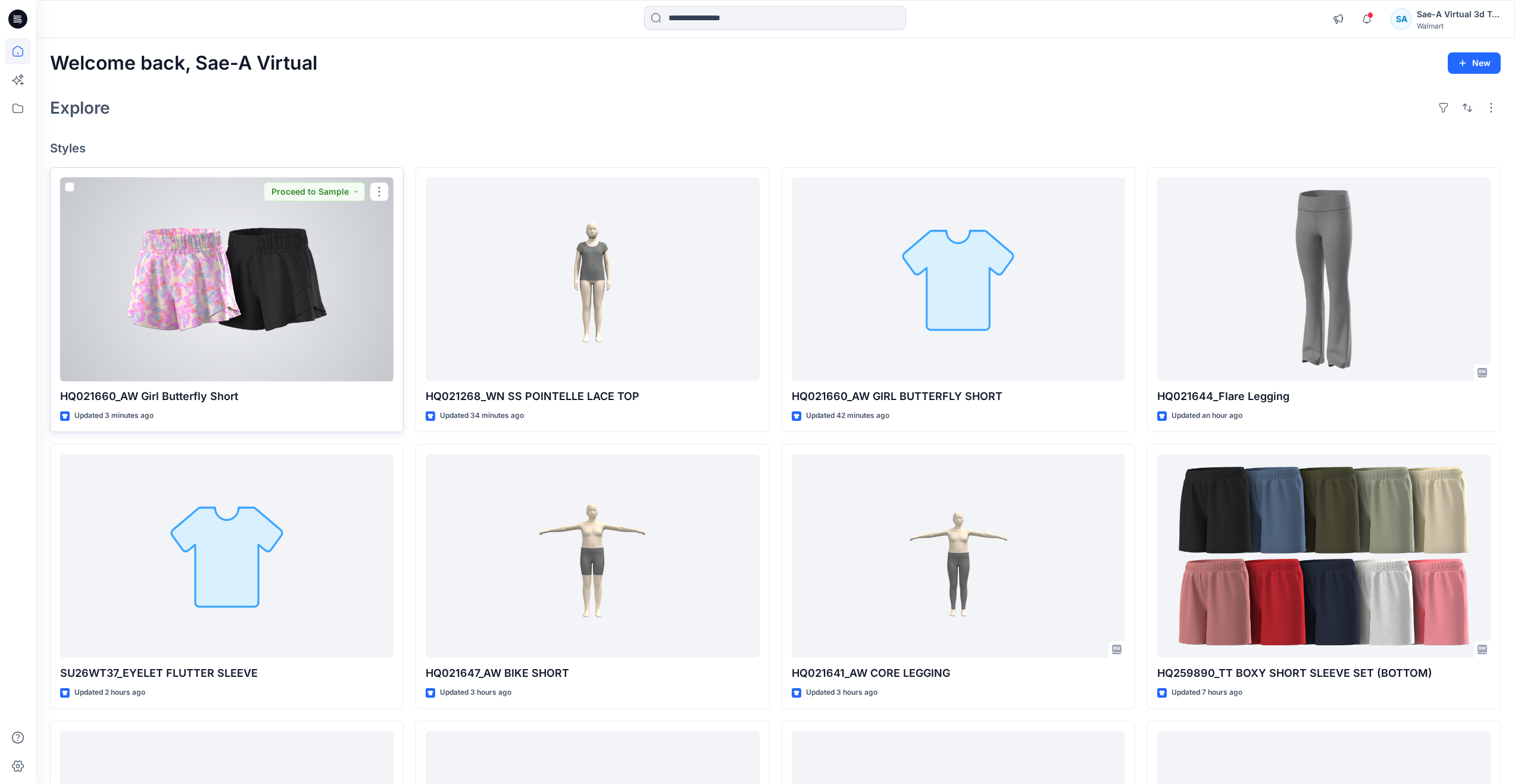
click at [290, 289] on div at bounding box center [227, 279] width 333 height 204
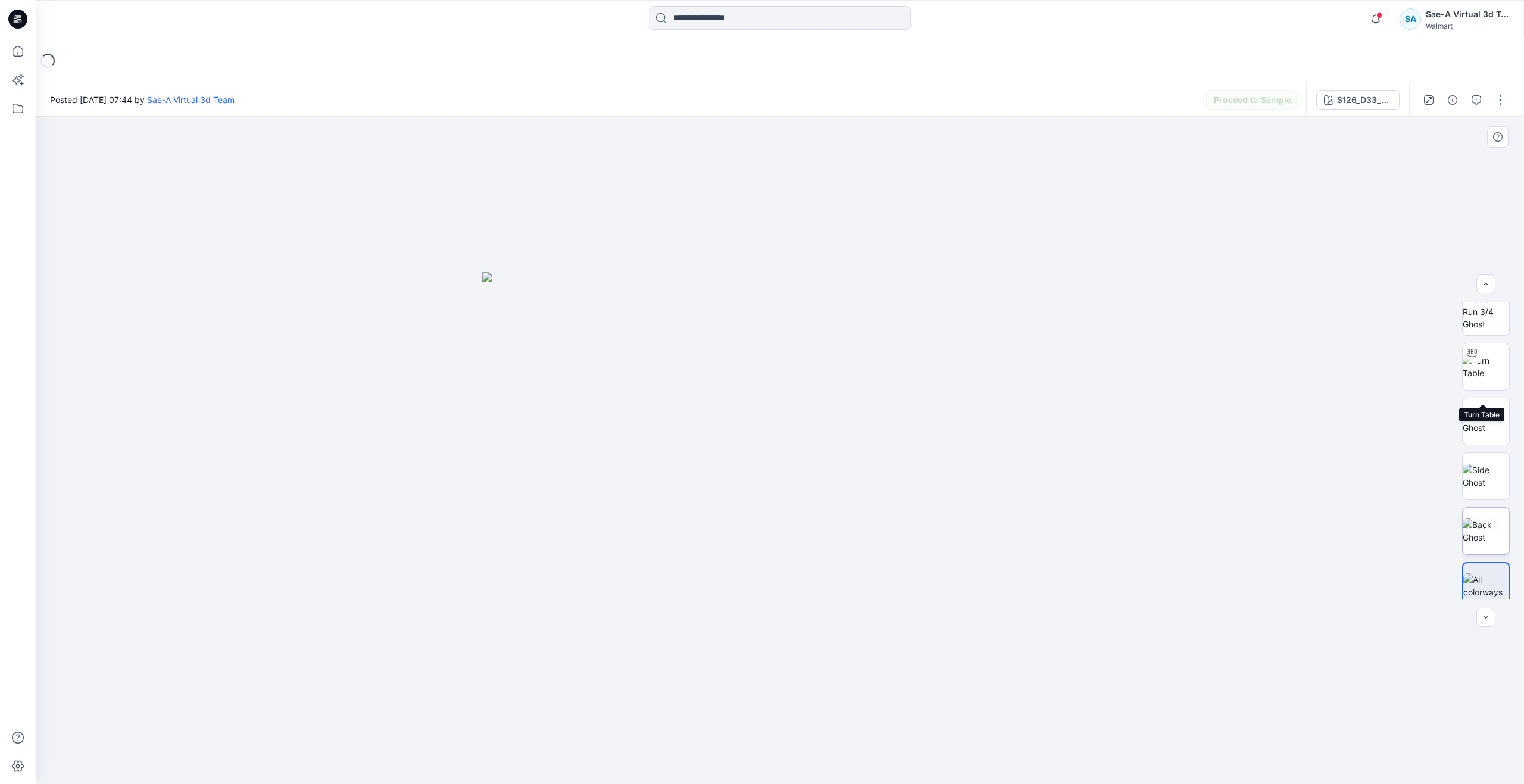
scroll to position [179, 0]
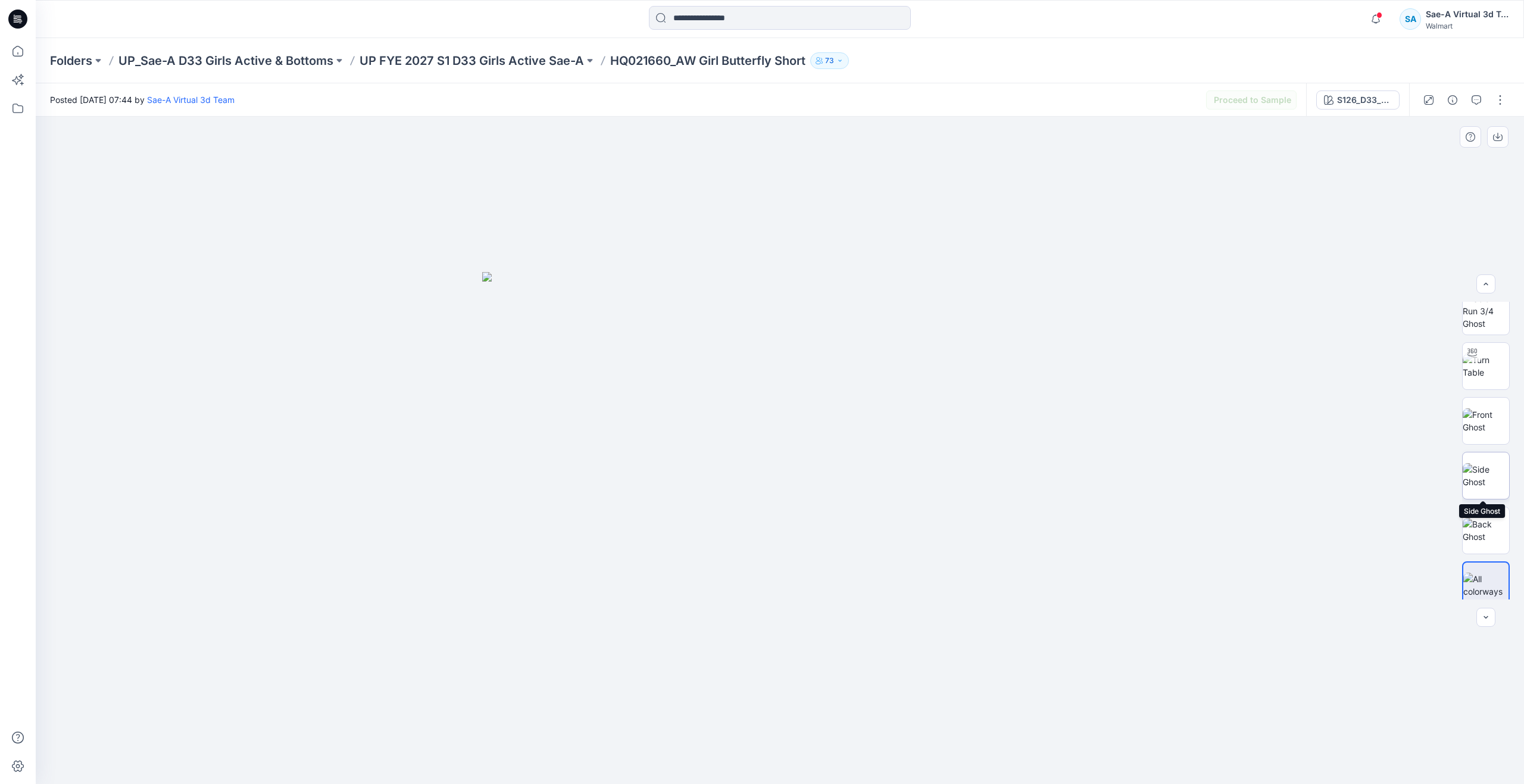
click at [1491, 468] on img at bounding box center [1485, 475] width 46 height 25
click at [1480, 374] on img at bounding box center [1485, 366] width 46 height 25
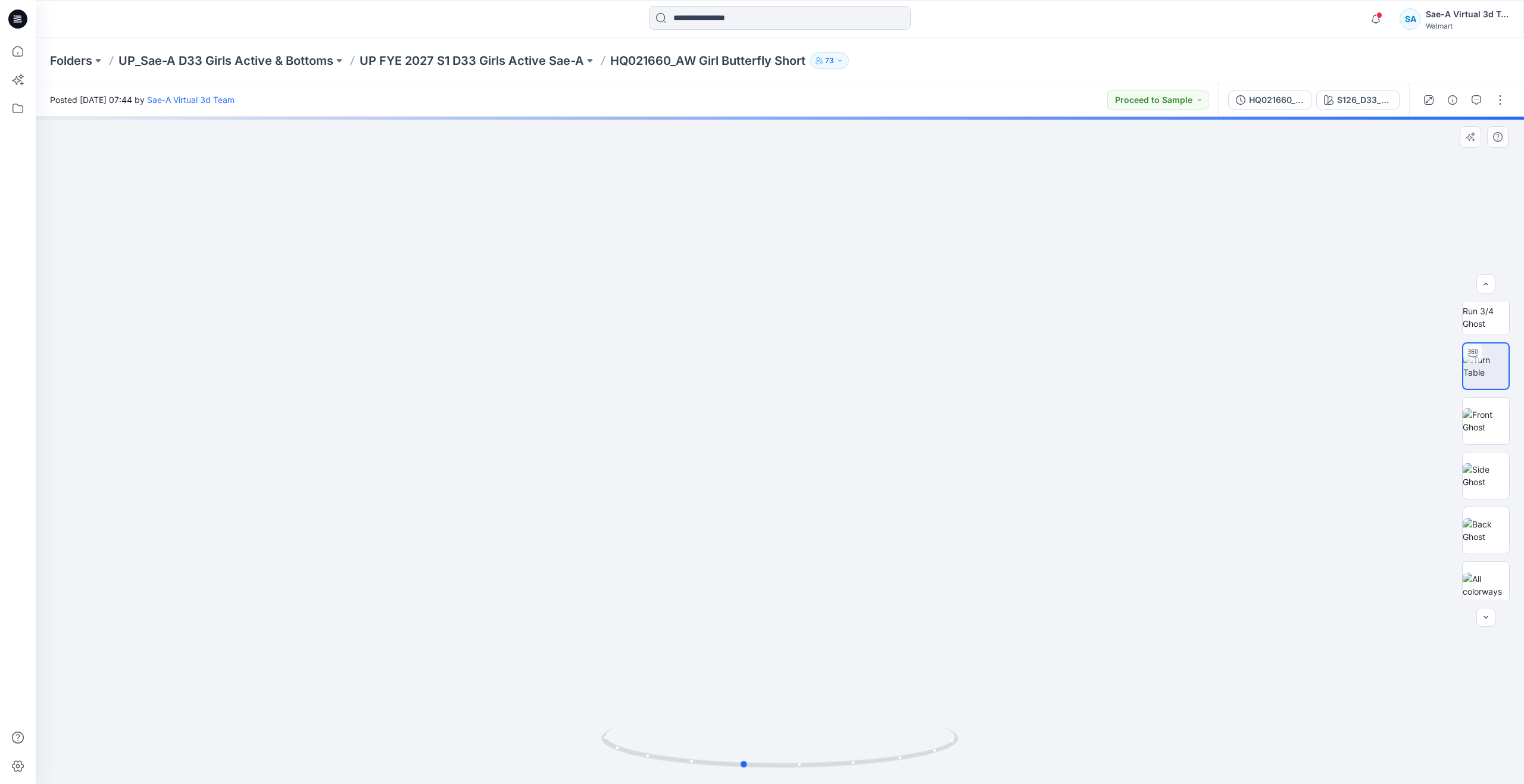
drag, startPoint x: 784, startPoint y: 764, endPoint x: 747, endPoint y: 690, distance: 82.7
click at [747, 690] on div at bounding box center [780, 450] width 1488 height 667
click at [1350, 102] on div "S126_D33_SOFT PETAL_TROPICAL PINK_SAEA" at bounding box center [1365, 99] width 55 height 13
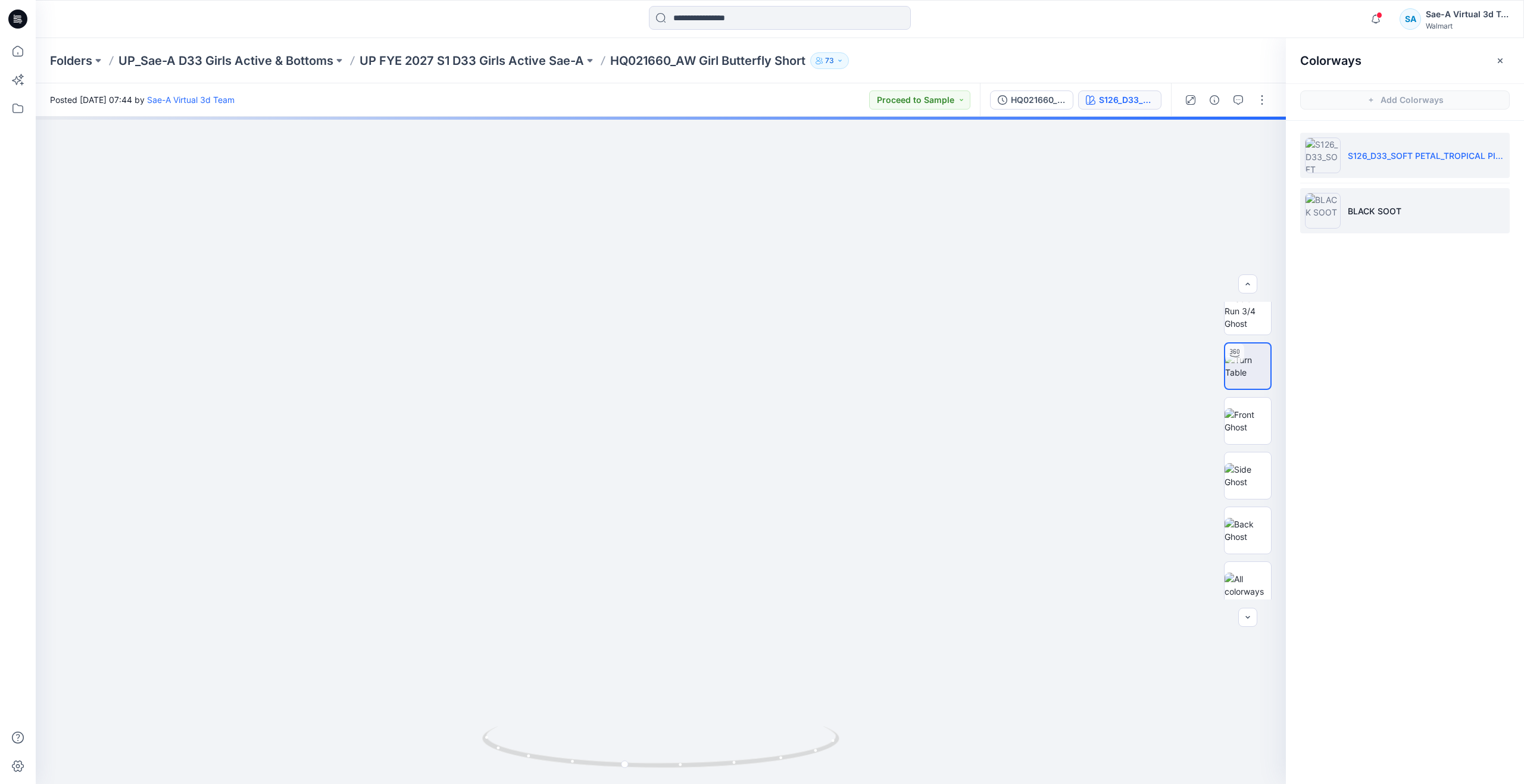
click at [1323, 212] on img at bounding box center [1322, 211] width 36 height 36
click at [1244, 373] on img at bounding box center [1247, 366] width 46 height 25
click at [1246, 371] on img at bounding box center [1248, 366] width 45 height 25
click at [1246, 374] on img at bounding box center [1248, 366] width 45 height 25
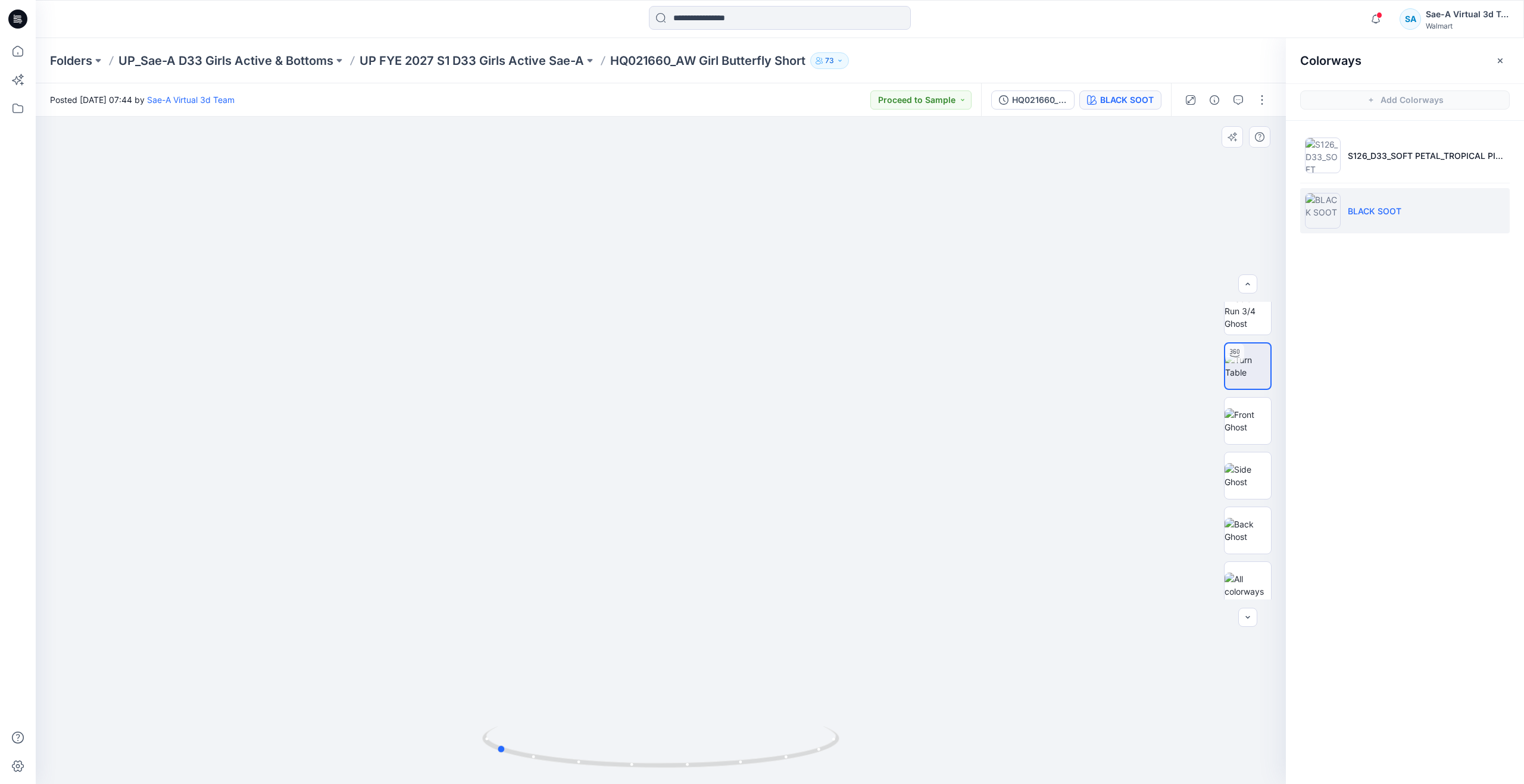
drag, startPoint x: 665, startPoint y: 770, endPoint x: 500, endPoint y: 708, distance: 176.3
click at [500, 708] on div at bounding box center [661, 450] width 1250 height 667
drag, startPoint x: 506, startPoint y: 754, endPoint x: 349, endPoint y: 718, distance: 161.1
click at [349, 718] on div at bounding box center [661, 450] width 1250 height 667
click at [20, 54] on icon at bounding box center [17, 51] width 27 height 27
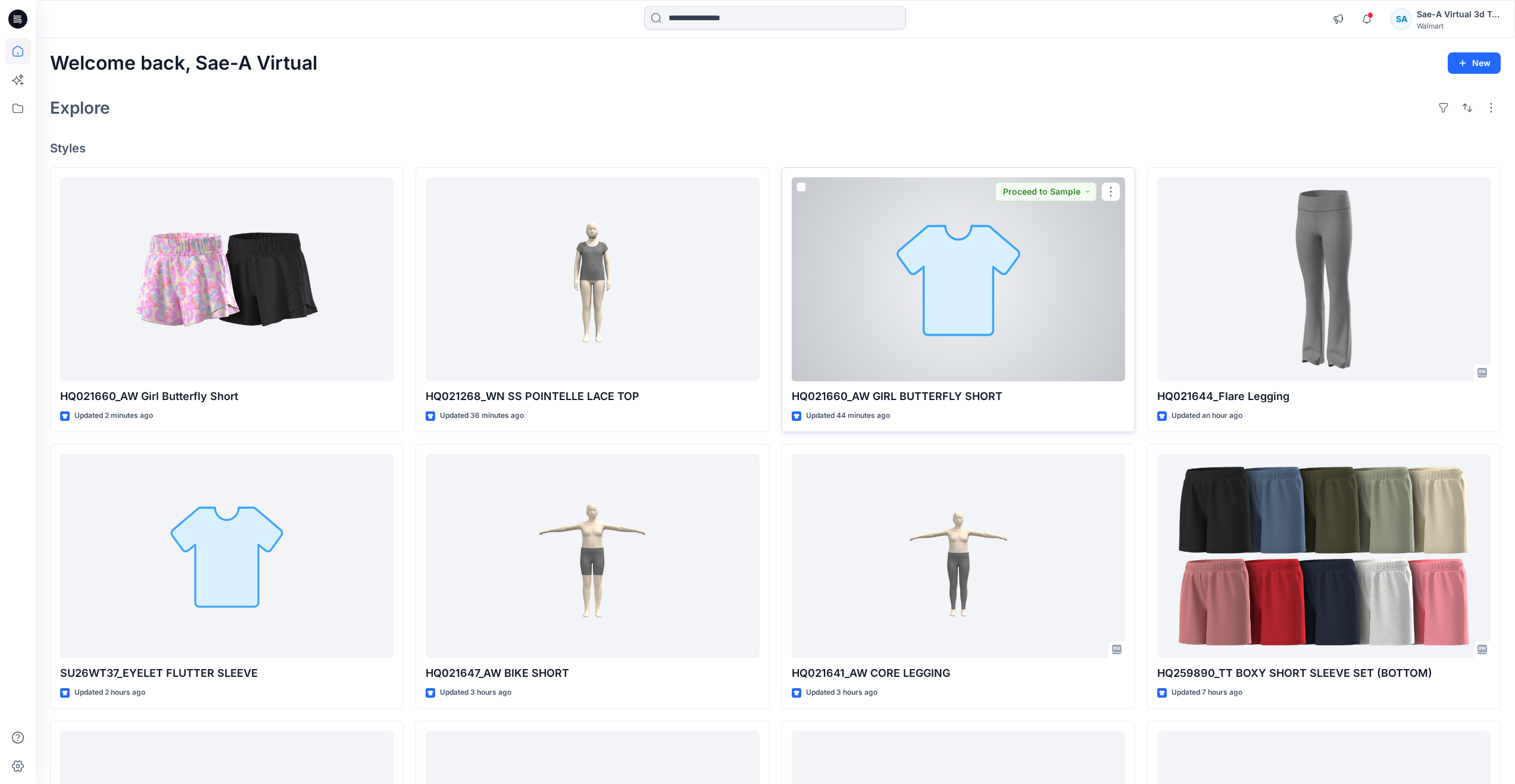
click at [929, 315] on div at bounding box center [959, 279] width 333 height 204
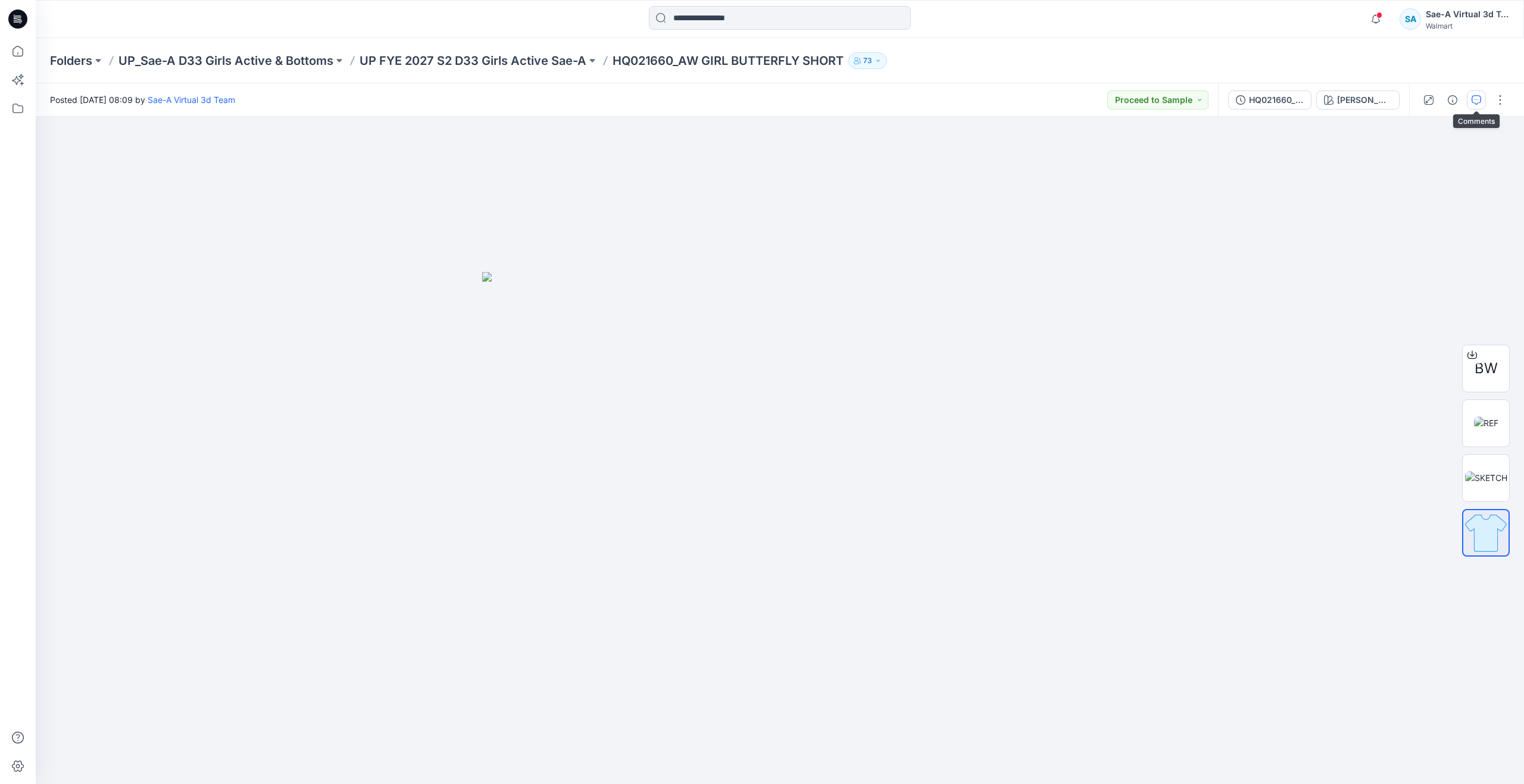
click at [1479, 96] on icon "button" at bounding box center [1476, 100] width 10 height 10
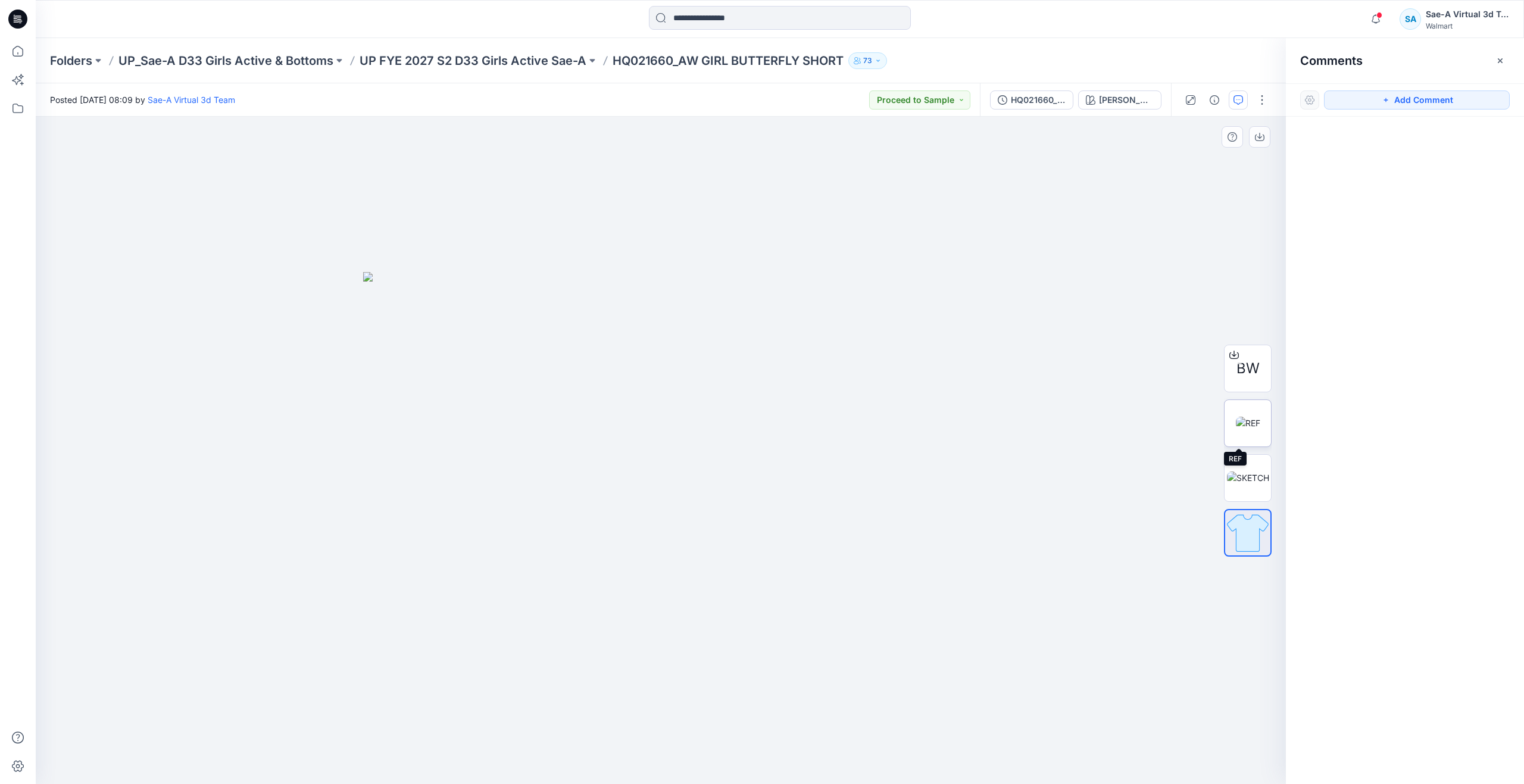
click at [1254, 420] on img at bounding box center [1248, 423] width 24 height 12
click at [1244, 471] on img at bounding box center [1248, 477] width 42 height 12
click at [1256, 532] on img at bounding box center [1247, 533] width 46 height 46
click at [1389, 101] on icon "button" at bounding box center [1386, 100] width 10 height 10
click at [867, 257] on div "1" at bounding box center [661, 450] width 1250 height 667
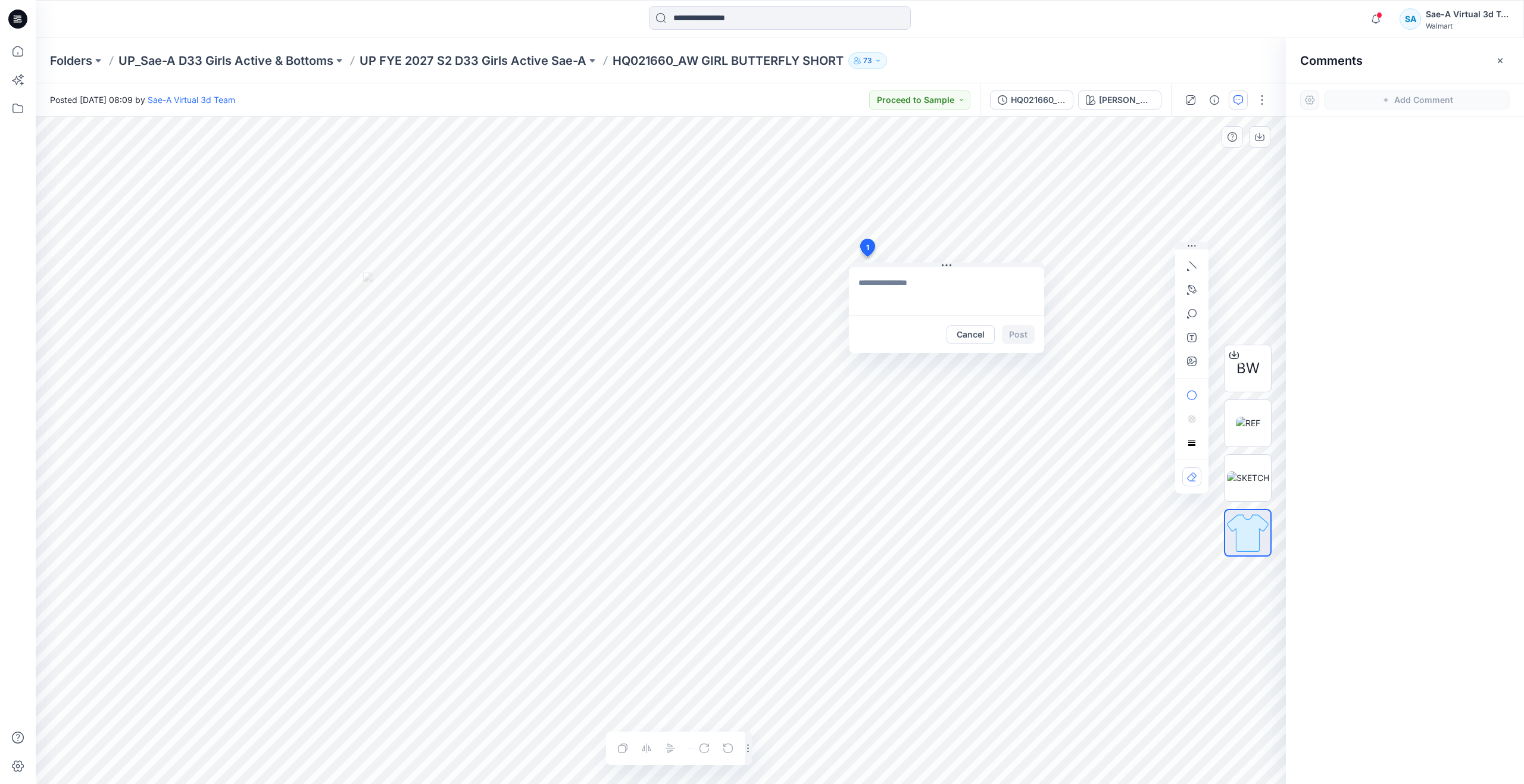
type textarea "**********"
click at [1018, 327] on button "Post" at bounding box center [1018, 334] width 33 height 19
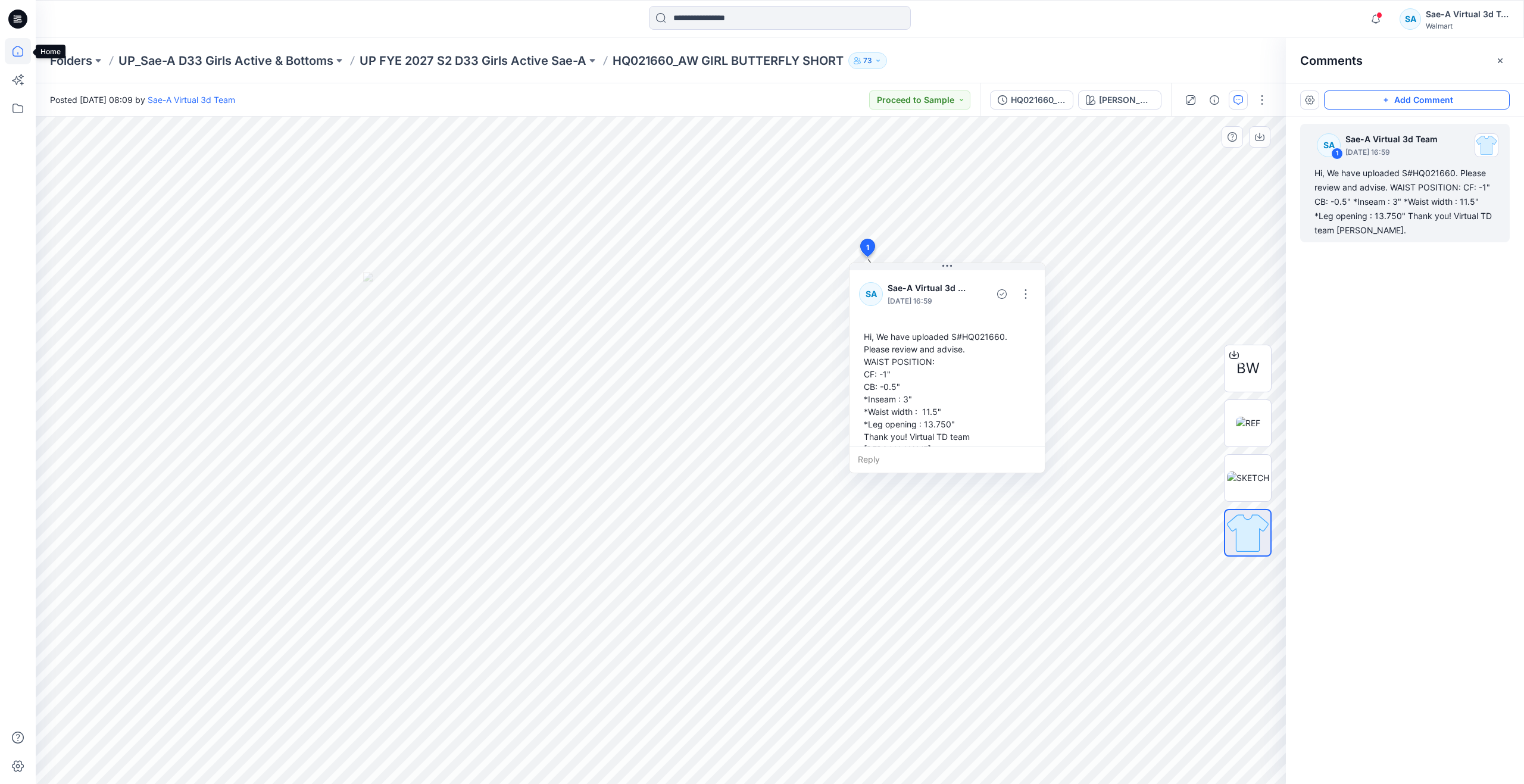
click at [17, 48] on icon at bounding box center [17, 51] width 27 height 27
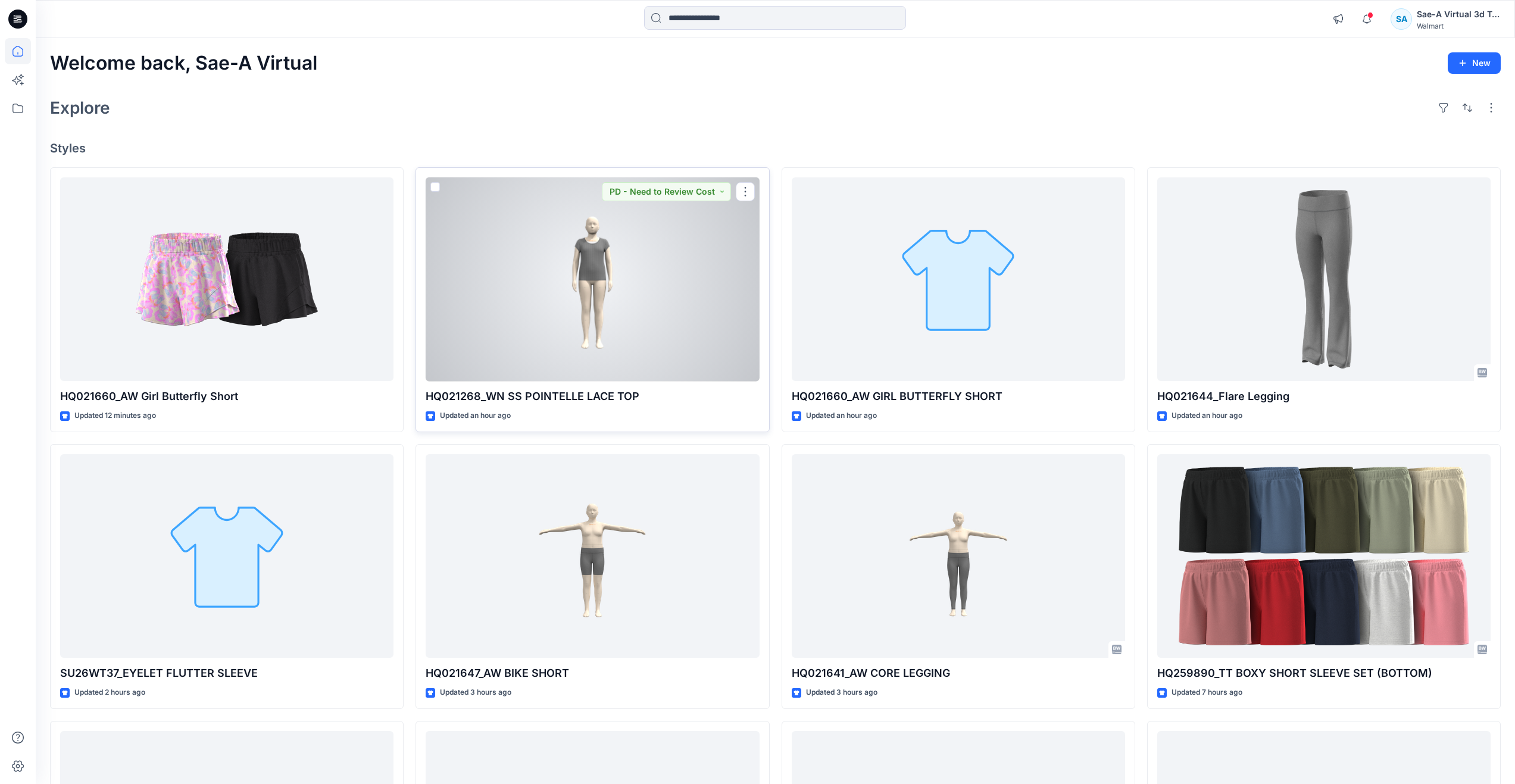
click at [703, 301] on div at bounding box center [593, 279] width 333 height 204
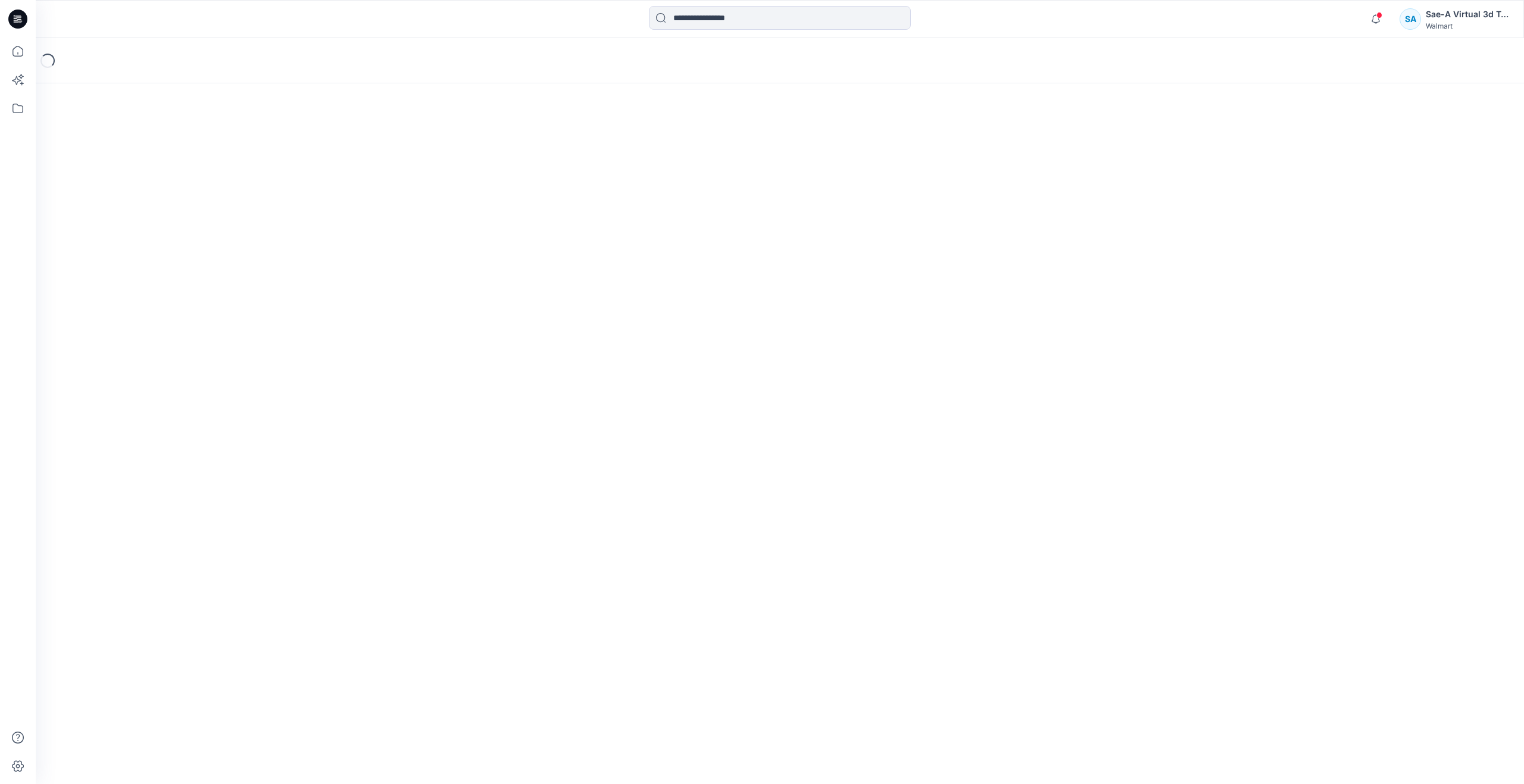
click at [23, 47] on icon at bounding box center [17, 51] width 27 height 27
click at [23, 53] on icon at bounding box center [17, 51] width 11 height 11
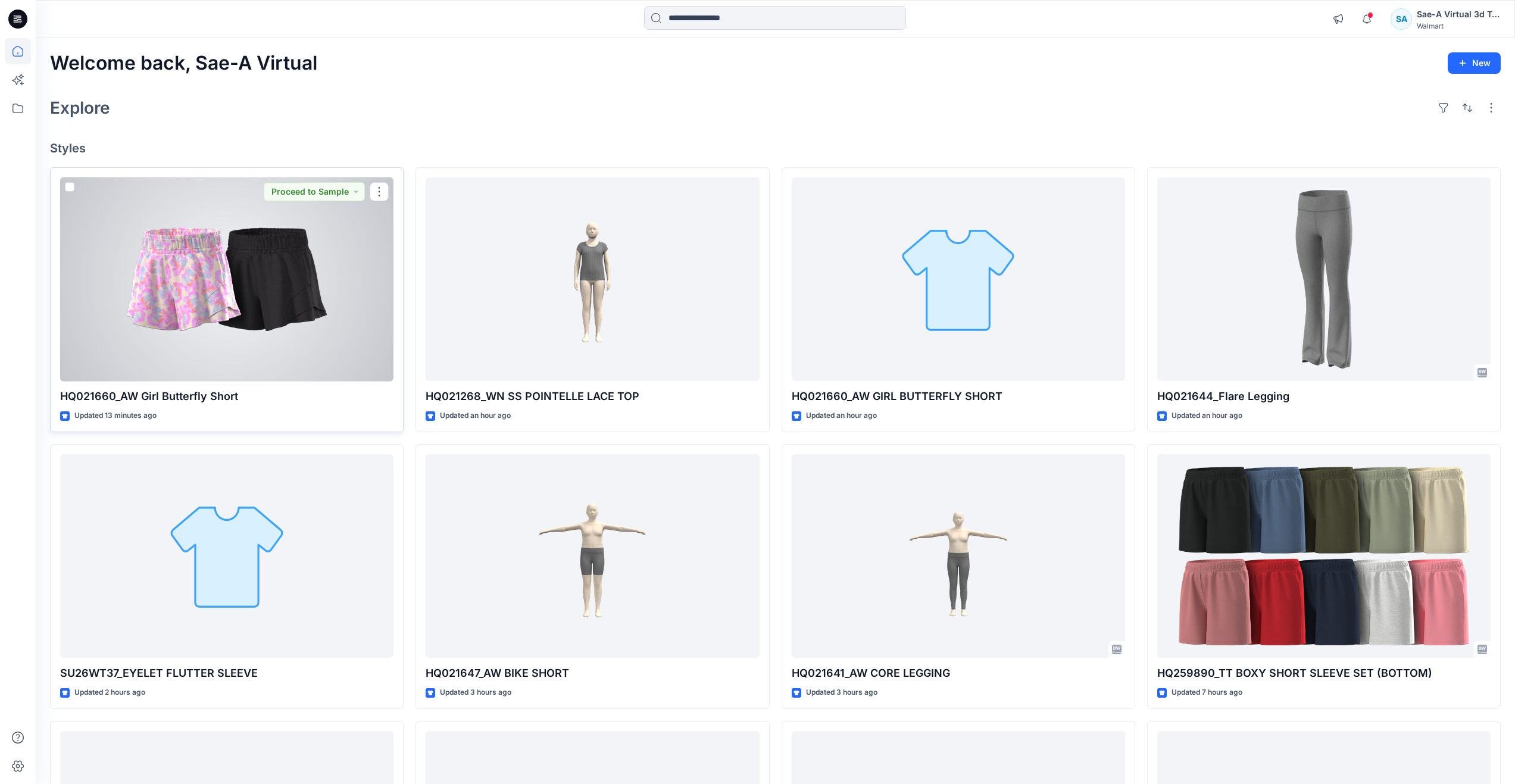
click at [269, 326] on div at bounding box center [227, 279] width 333 height 204
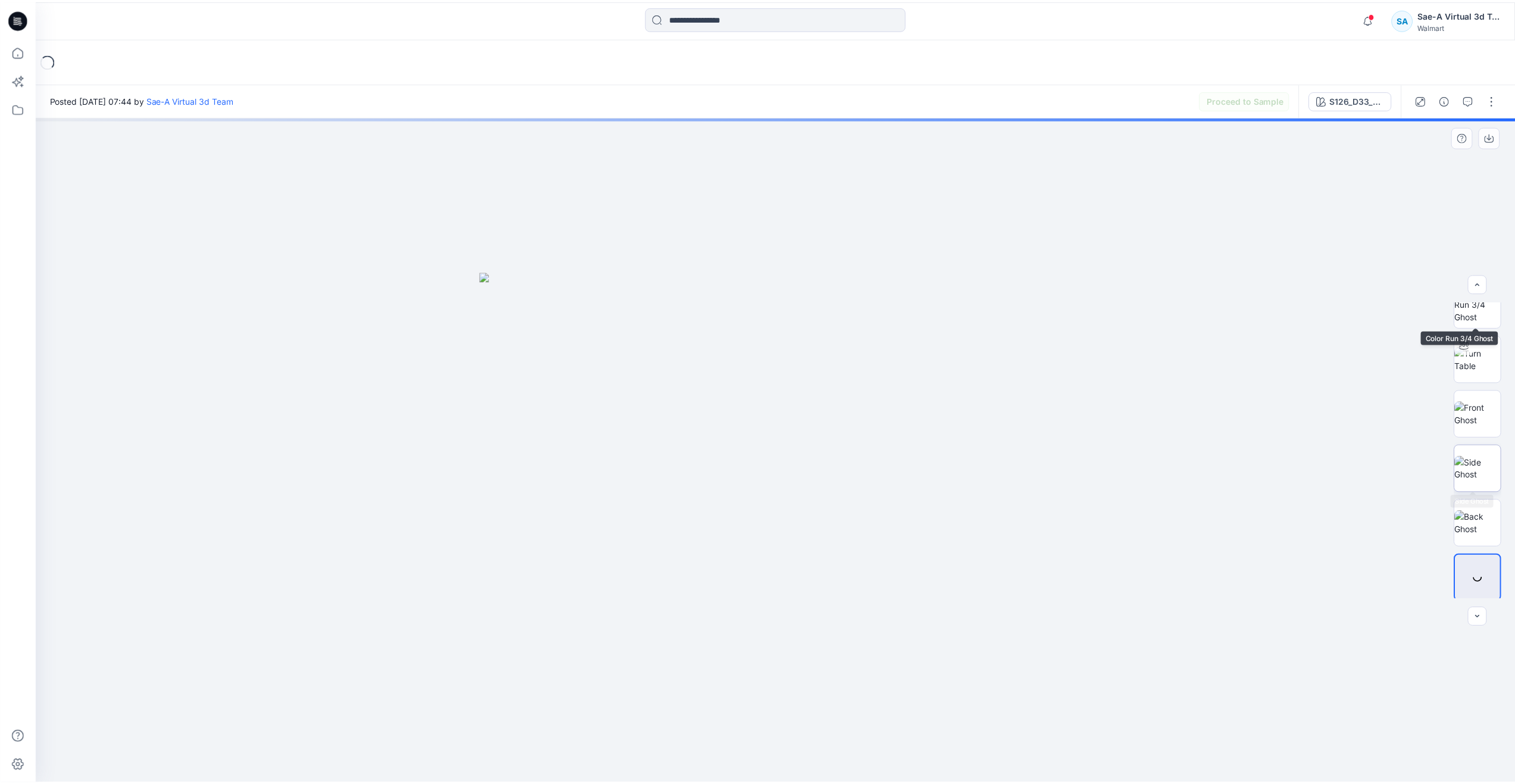
scroll to position [188, 0]
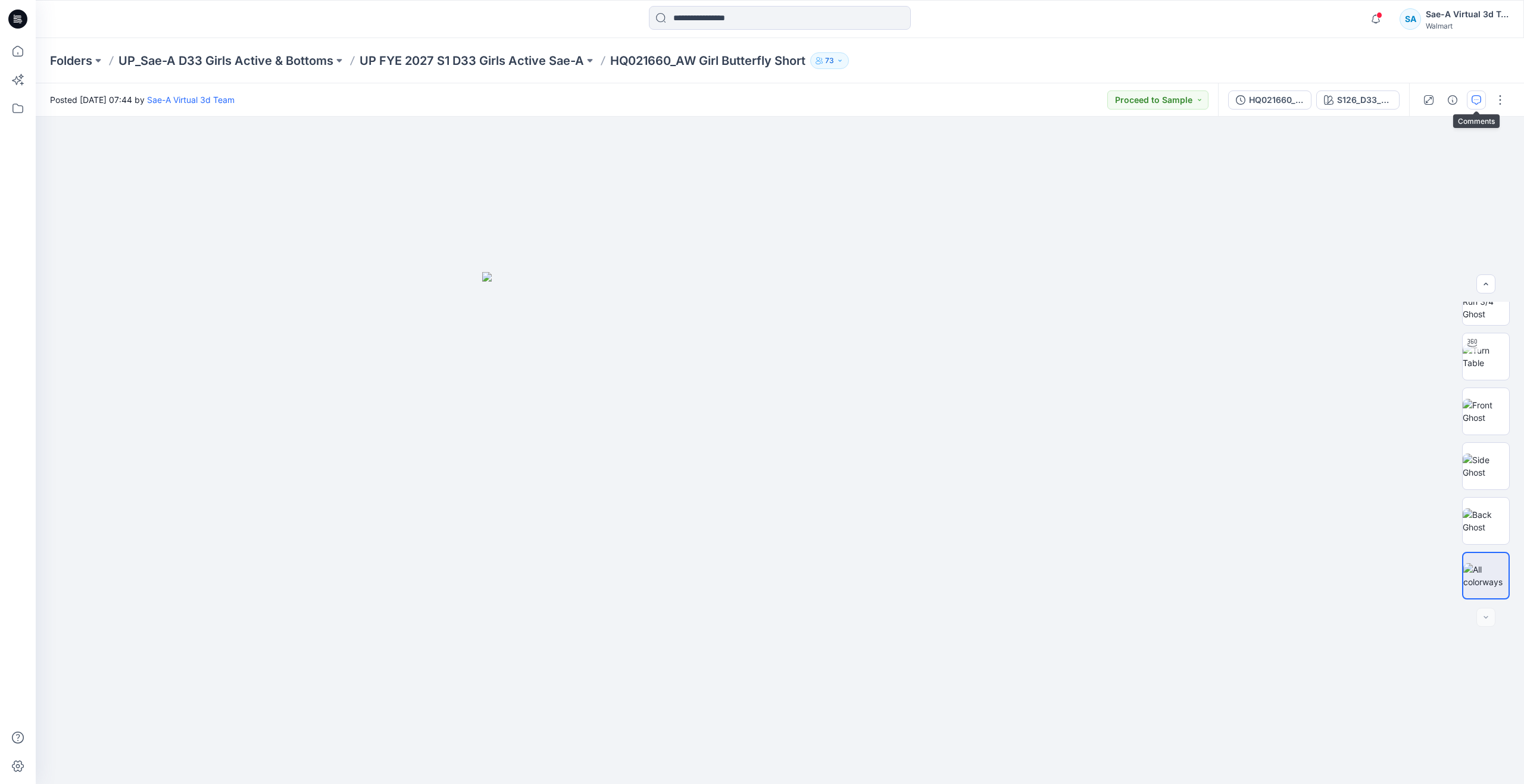
click at [1471, 98] on button "button" at bounding box center [1476, 99] width 19 height 19
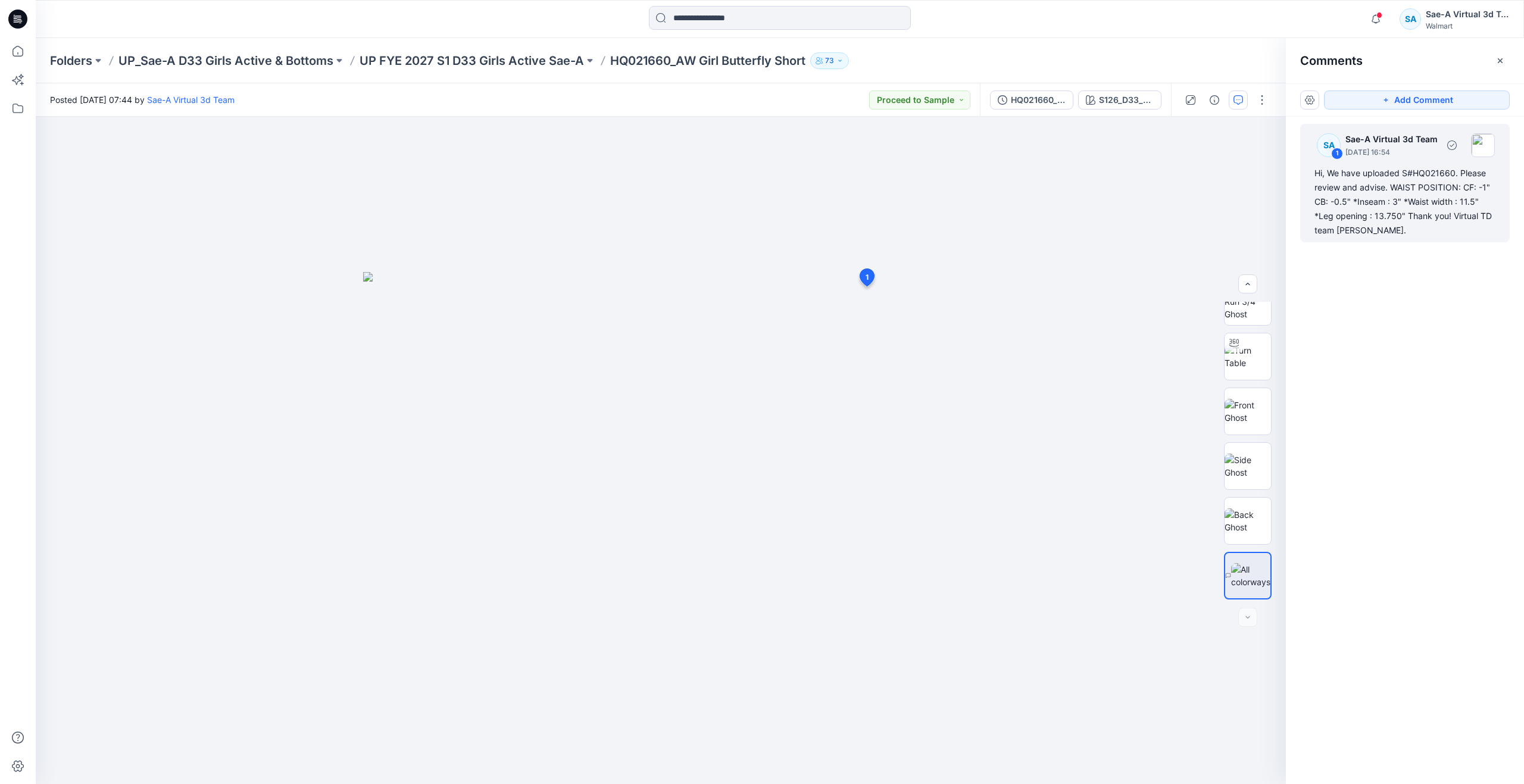
click at [1432, 197] on div "Hi, We have uploaded S#HQ021660. Please review and advise. WAIST POSITION: CF: …" at bounding box center [1405, 201] width 181 height 71
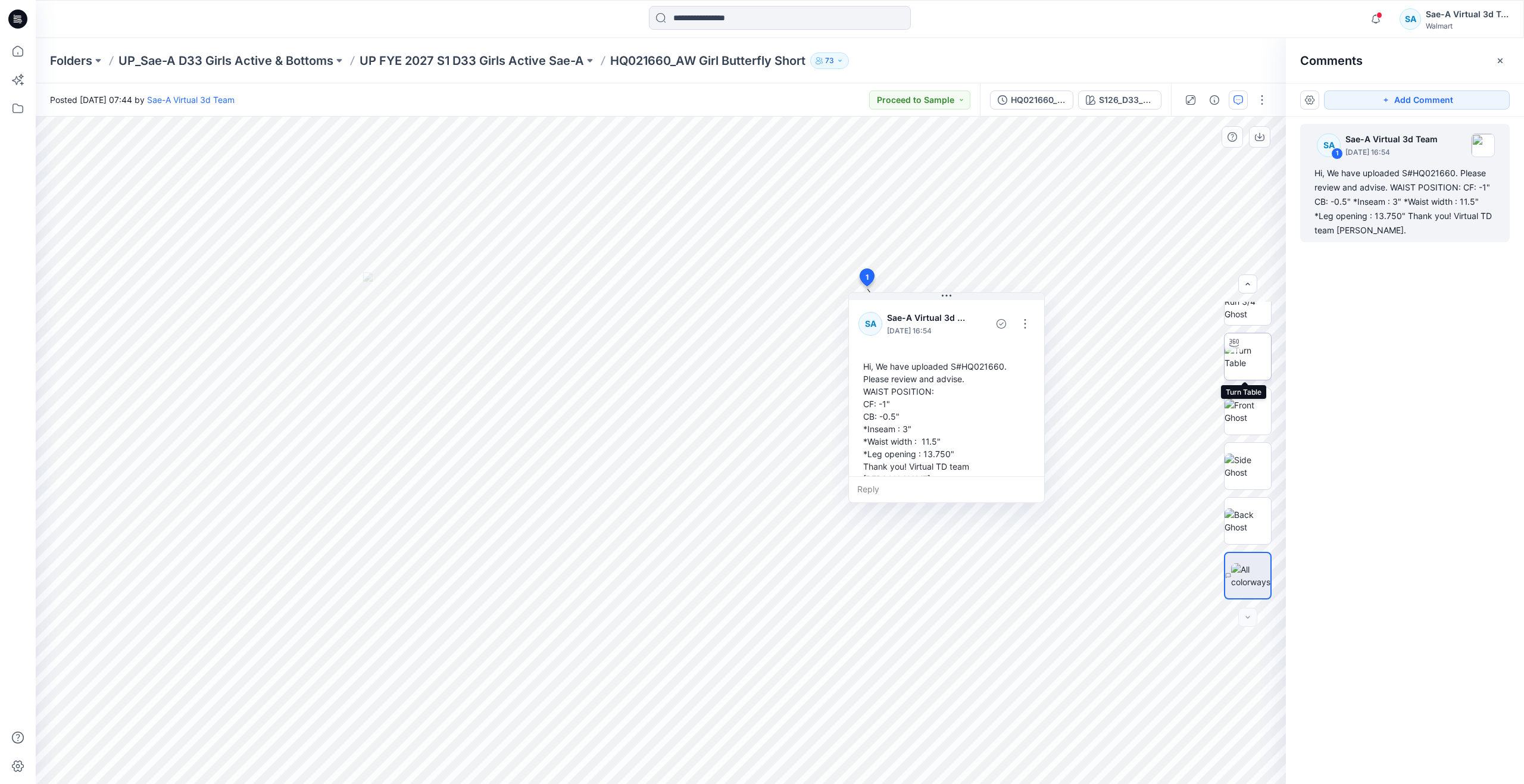
click at [1250, 351] on img at bounding box center [1247, 356] width 46 height 25
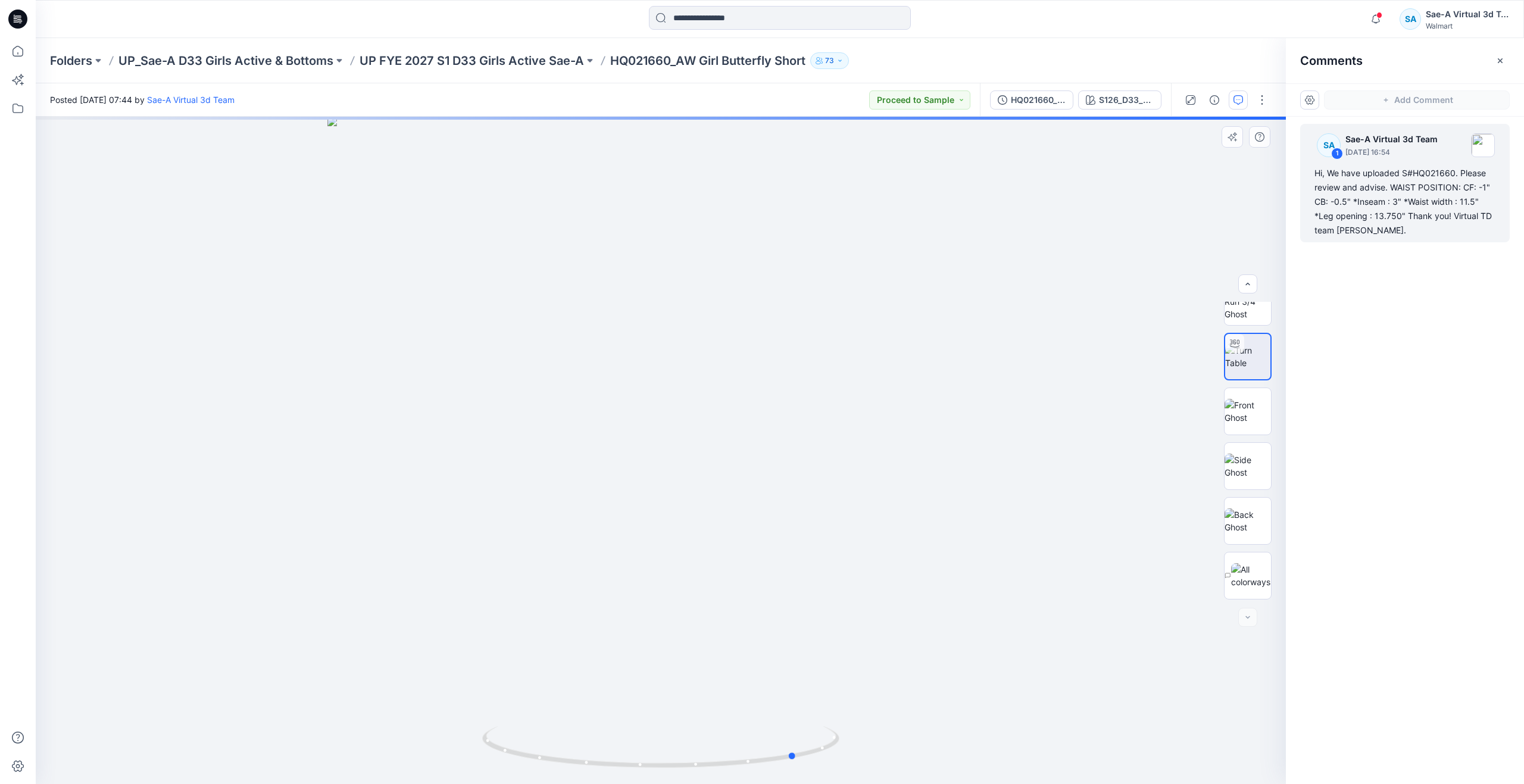
drag, startPoint x: 664, startPoint y: 761, endPoint x: 443, endPoint y: 644, distance: 250.1
click at [443, 644] on div at bounding box center [661, 450] width 1250 height 667
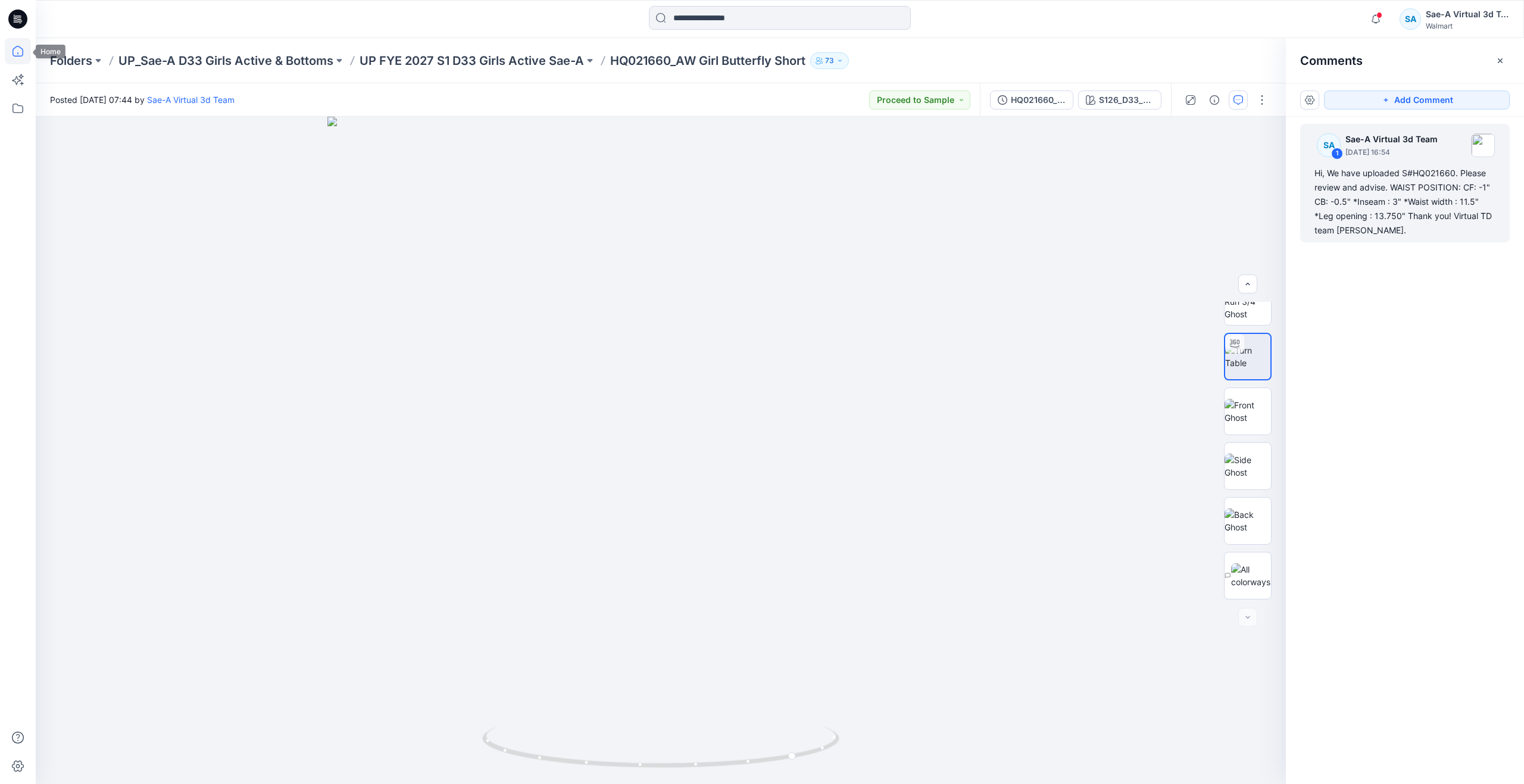
click at [27, 55] on icon at bounding box center [17, 51] width 27 height 27
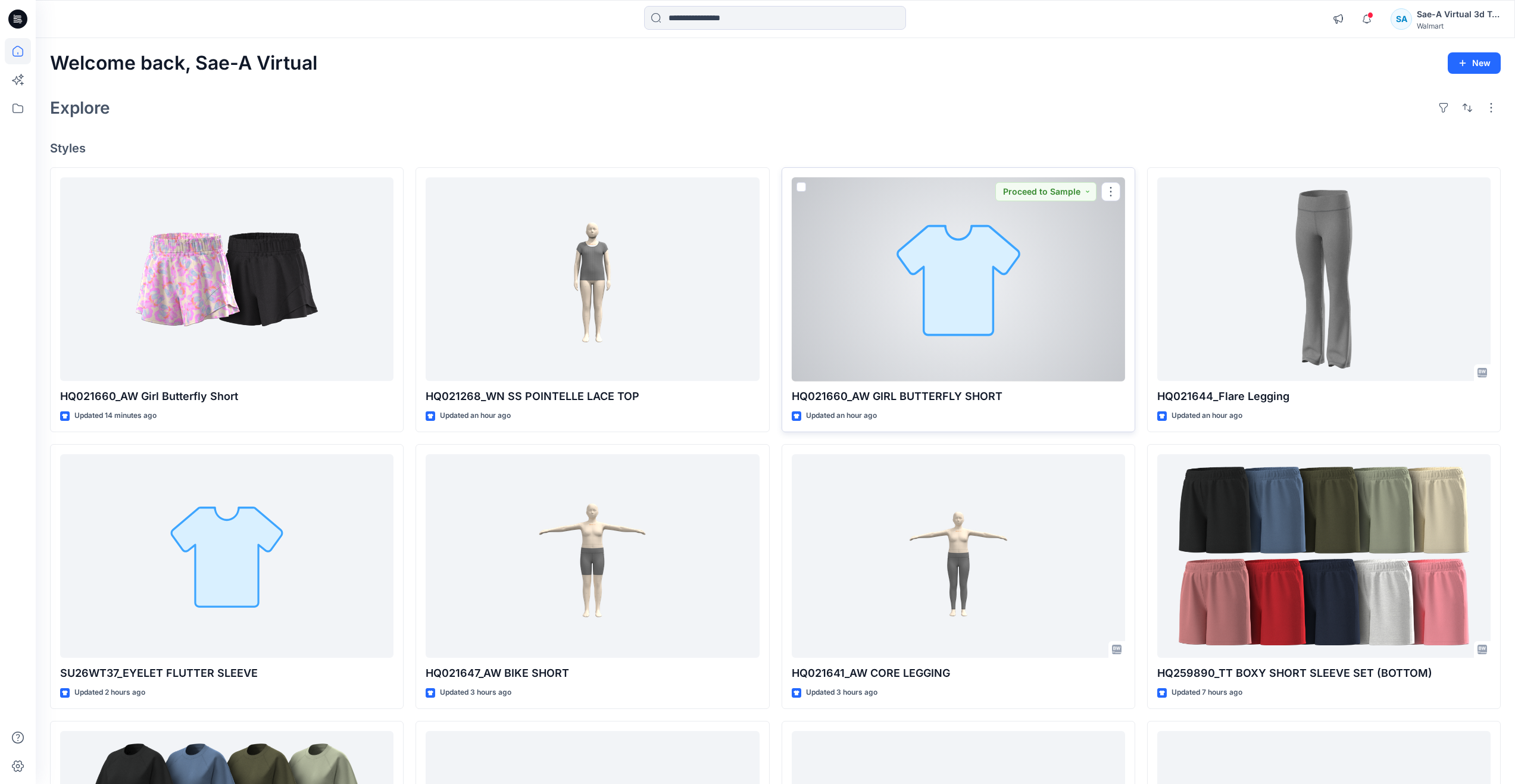
click at [891, 307] on div at bounding box center [959, 279] width 333 height 204
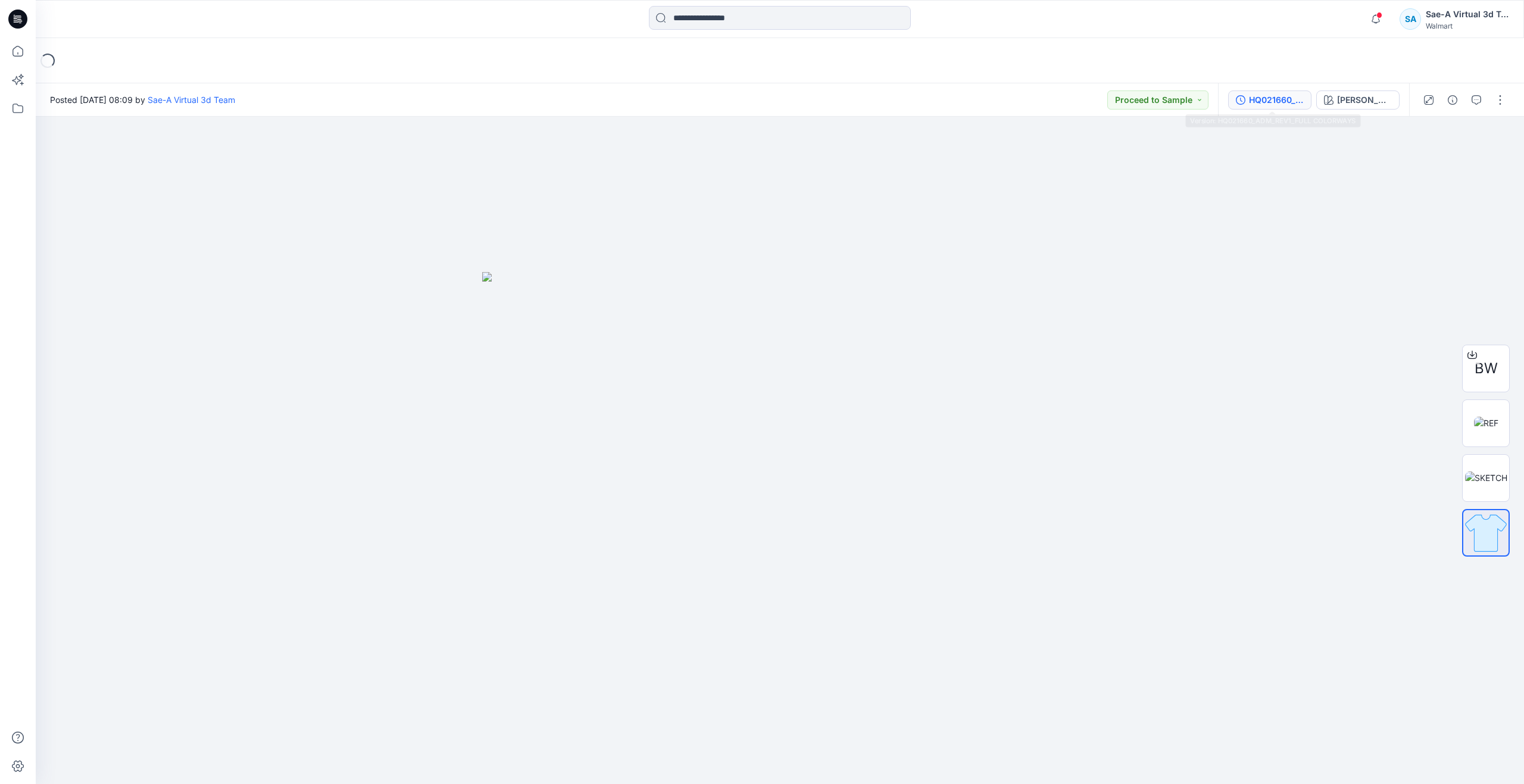
click at [1276, 103] on div "HQ021660_ADM_REV1_FULL COLORWAYS" at bounding box center [1276, 99] width 55 height 13
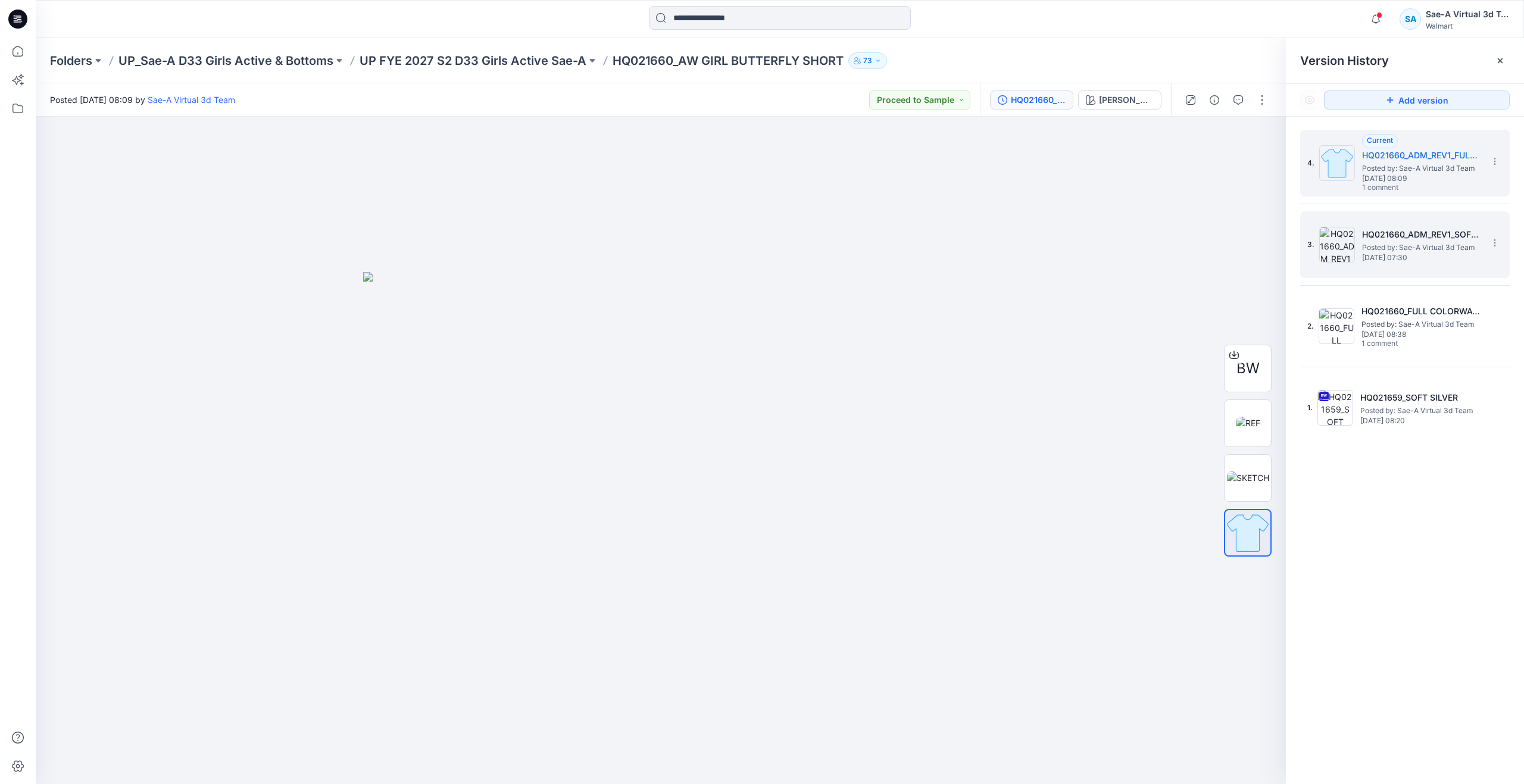
click at [1352, 250] on img at bounding box center [1337, 244] width 36 height 36
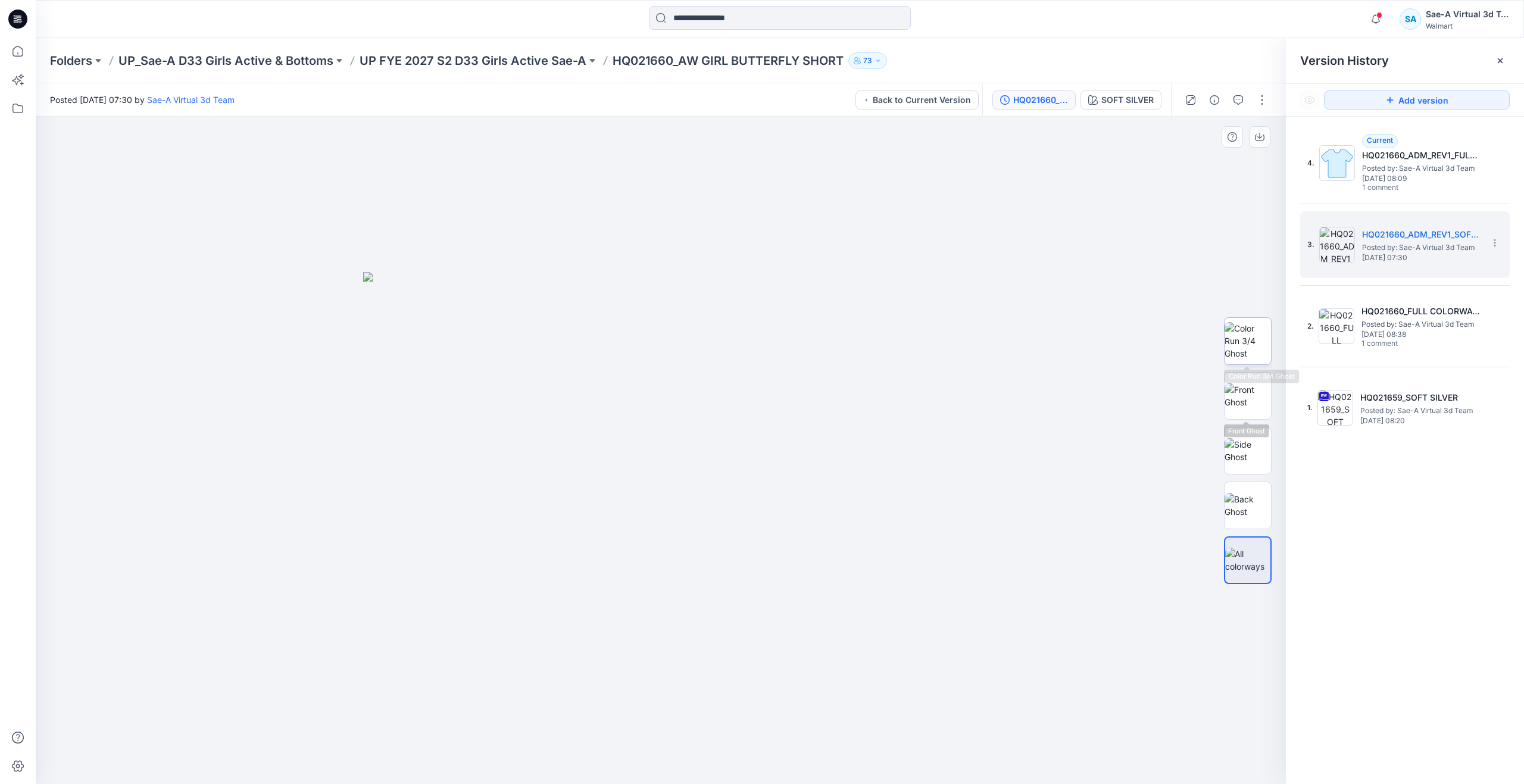
click at [1246, 351] on img at bounding box center [1247, 340] width 46 height 37
click at [1236, 404] on img at bounding box center [1247, 395] width 46 height 25
click at [16, 48] on icon at bounding box center [17, 51] width 27 height 27
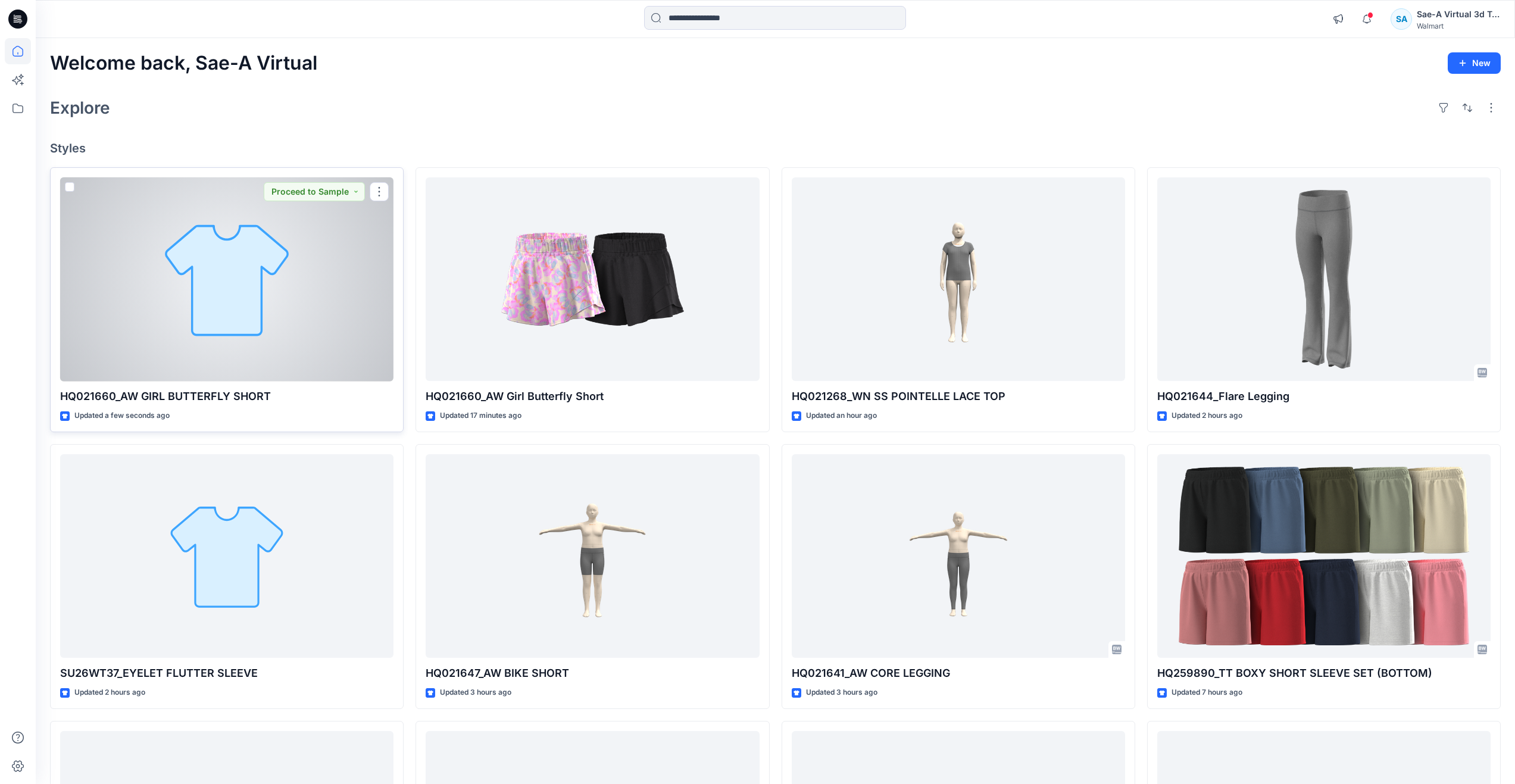
click at [225, 312] on div at bounding box center [227, 279] width 333 height 204
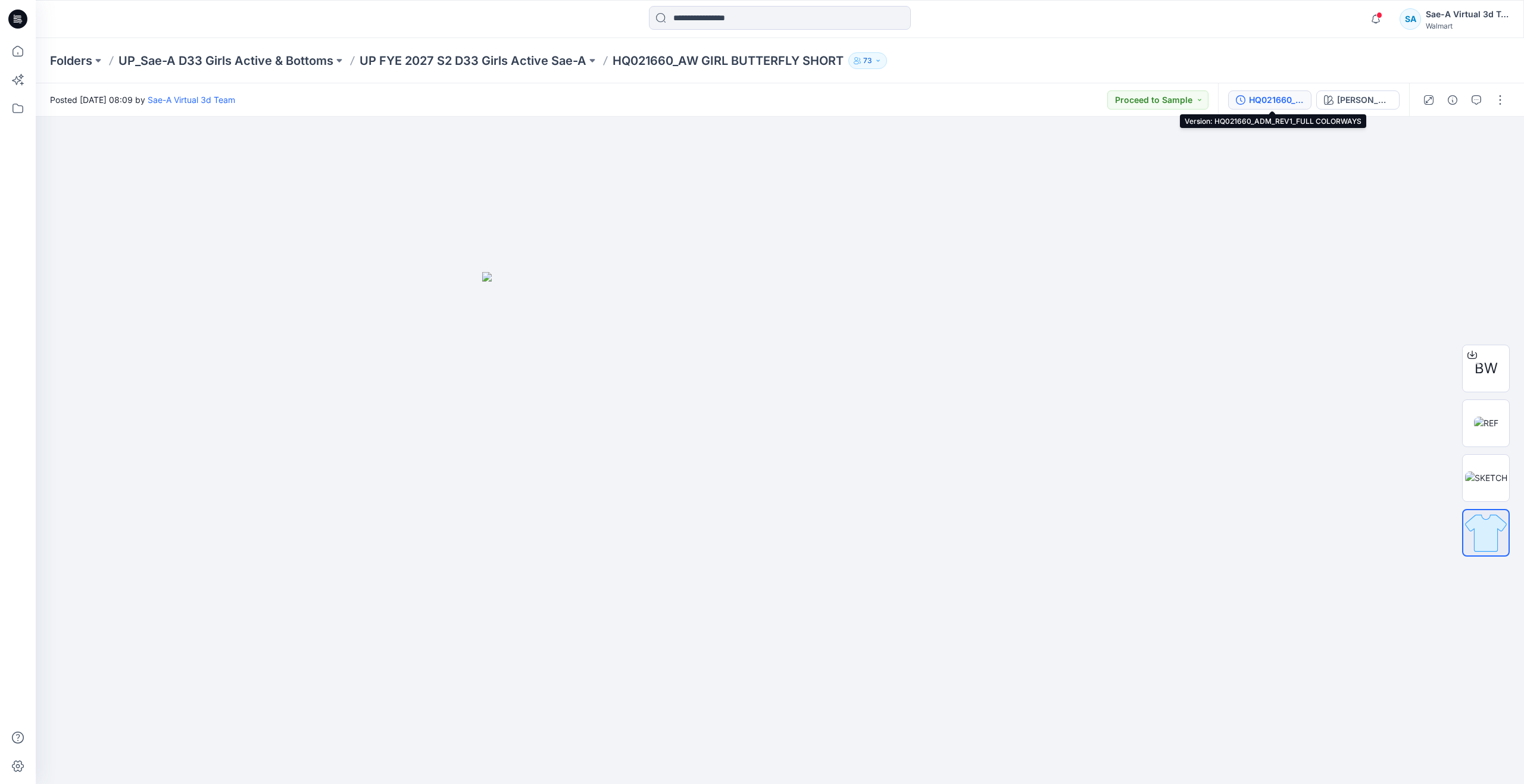
click at [1288, 98] on div "HQ021660_ADM_REV1_FULL COLORWAYS" at bounding box center [1276, 99] width 55 height 13
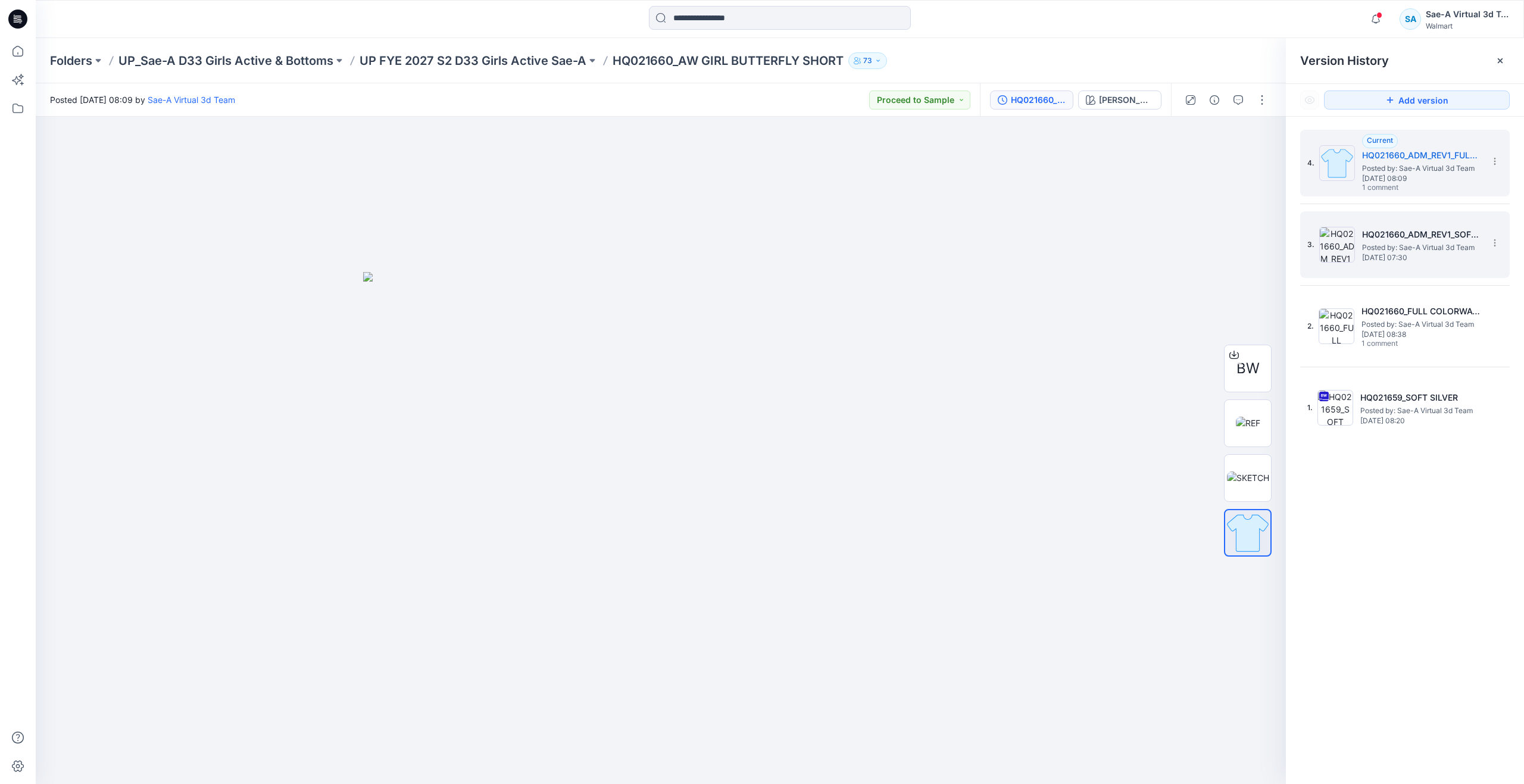
click at [1347, 250] on img at bounding box center [1337, 244] width 36 height 36
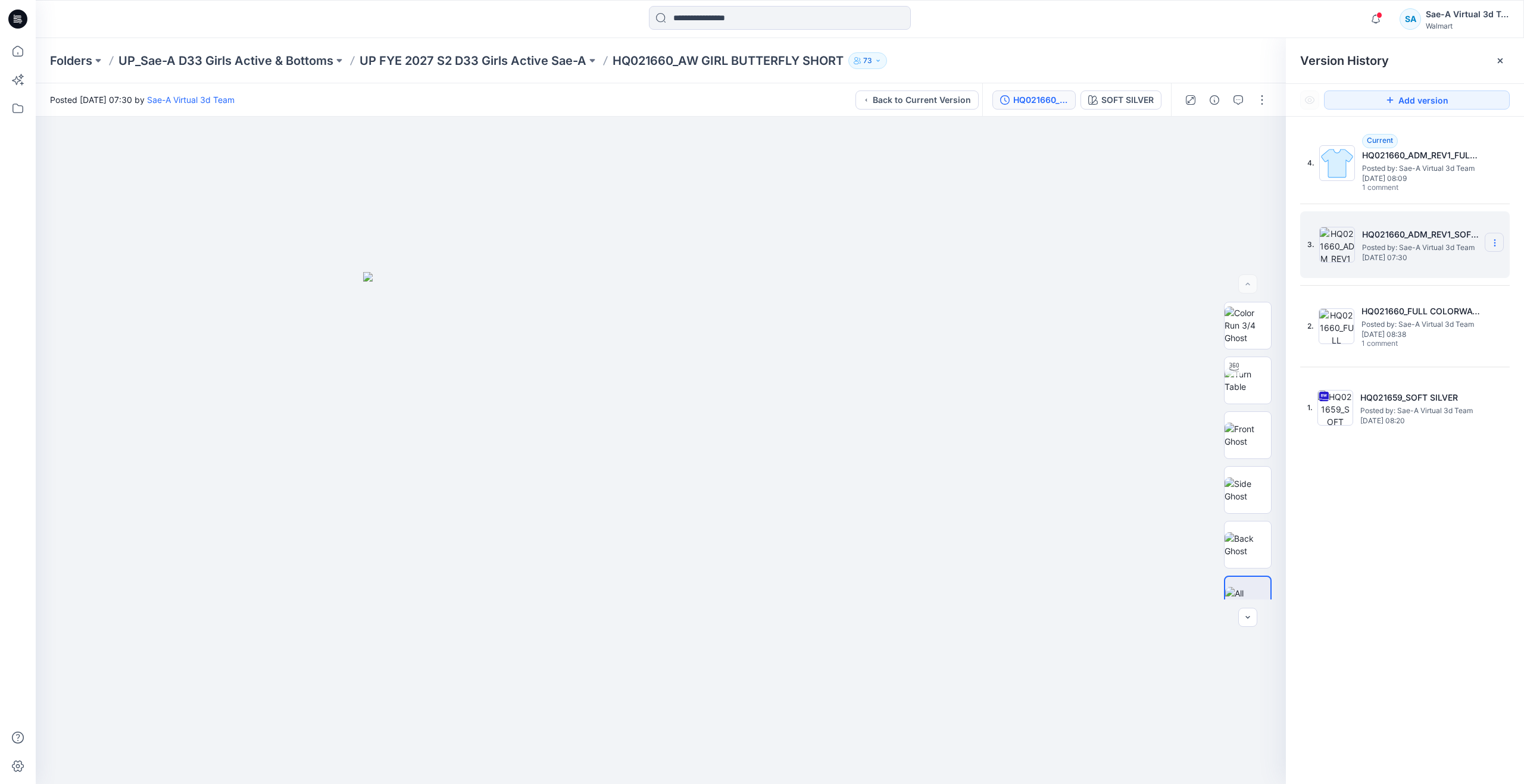
click at [1491, 242] on icon at bounding box center [1494, 242] width 10 height 10
click at [1444, 286] on span "Rename Version" at bounding box center [1416, 289] width 62 height 14
click at [1417, 245] on input "**********" at bounding box center [1436, 241] width 131 height 19
drag, startPoint x: 1424, startPoint y: 239, endPoint x: 1407, endPoint y: 238, distance: 17.0
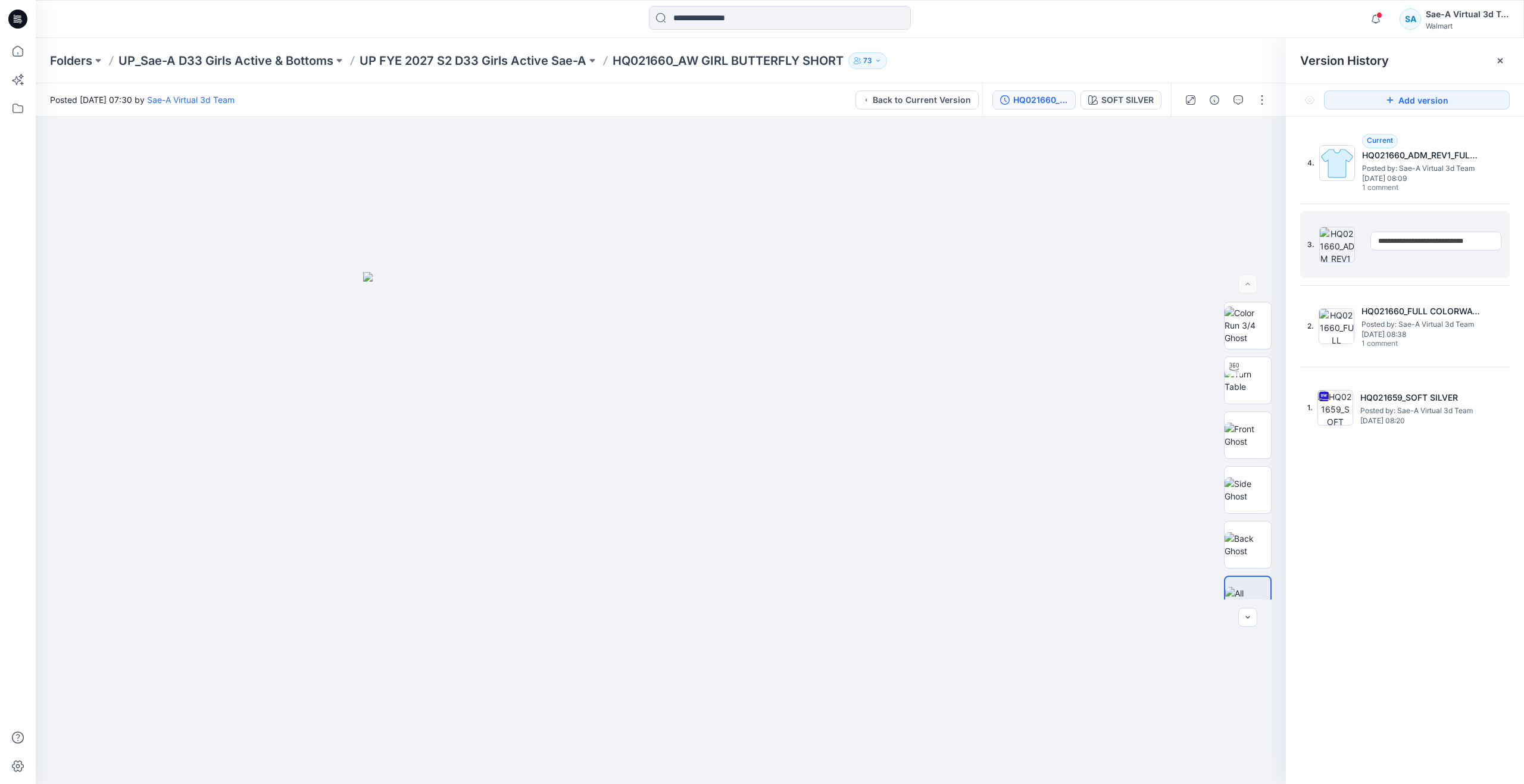
click at [1407, 238] on input "**********" at bounding box center [1436, 241] width 131 height 19
type input "**********"
click at [1427, 265] on div "3. HQ021660_ADM_REV1_SOFT SILVER Posted by: Sae-A Virtual 3d Team Monday, Augus…" at bounding box center [1397, 244] width 179 height 57
click at [1432, 174] on span "Monday, August 25, 2025 08:09" at bounding box center [1422, 178] width 119 height 8
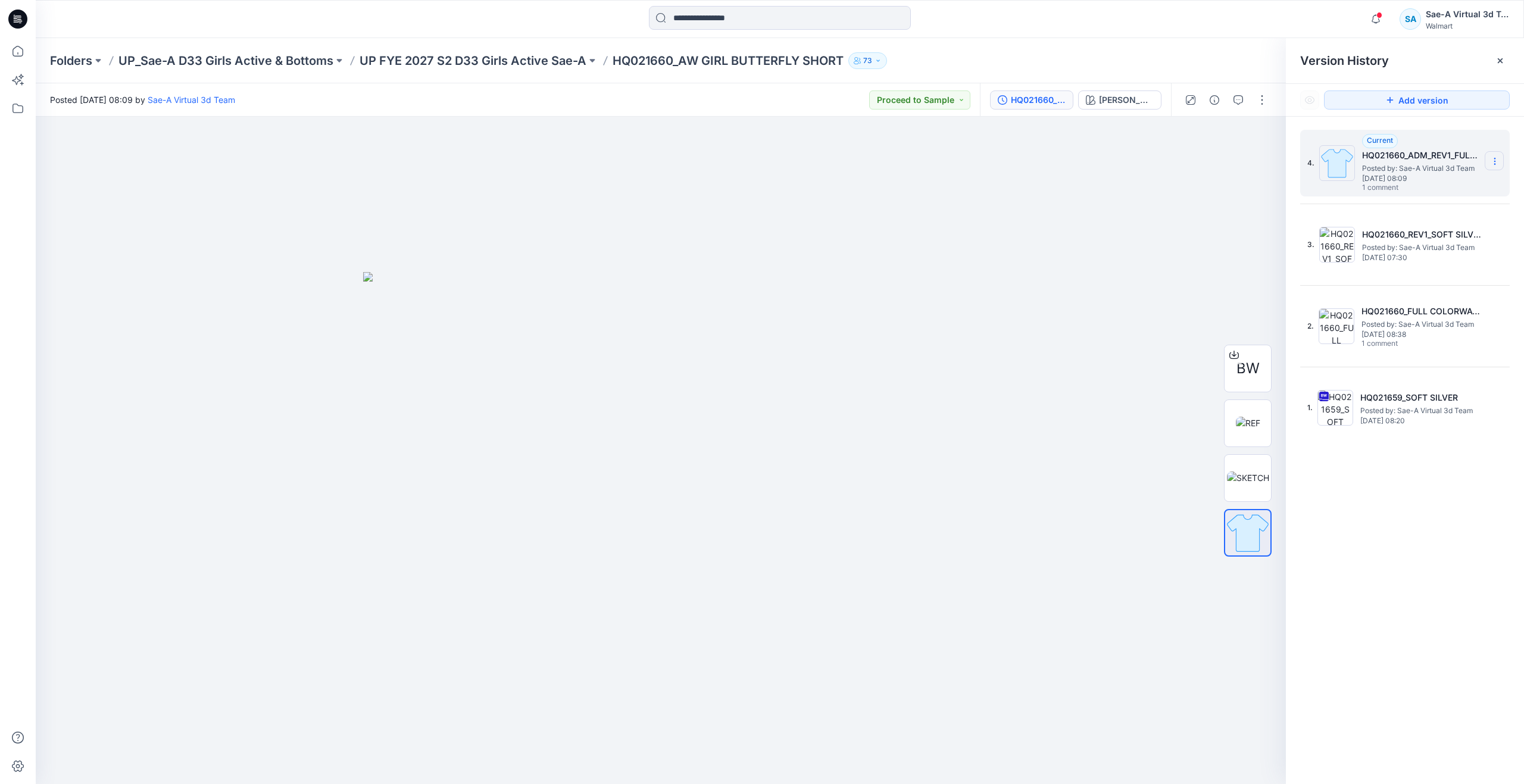
click at [1491, 158] on icon at bounding box center [1494, 161] width 10 height 10
click at [1438, 209] on span "Rename Version" at bounding box center [1416, 208] width 62 height 14
click at [1405, 159] on input "**********" at bounding box center [1436, 159] width 131 height 19
type input "**********"
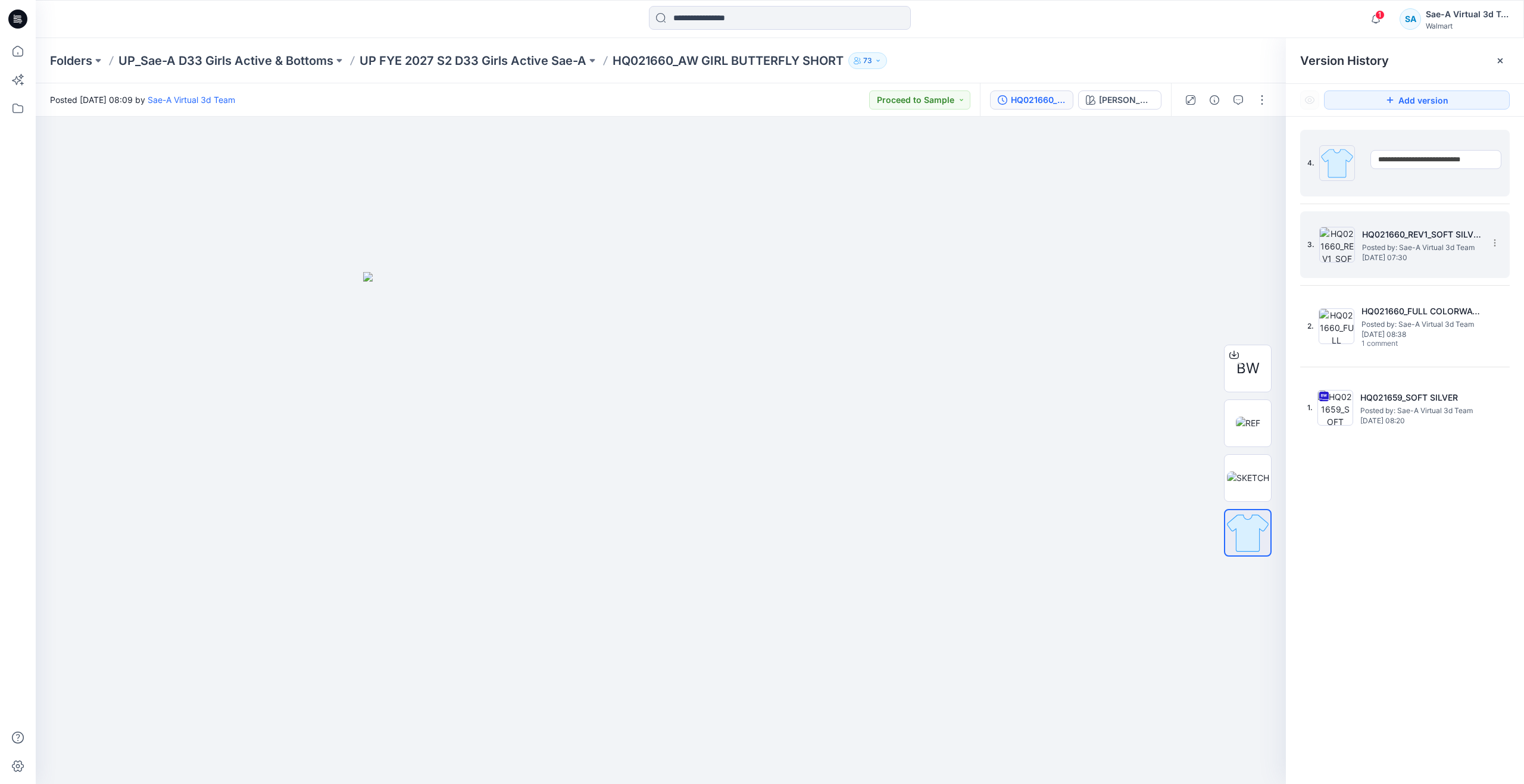
scroll to position [0, 8]
click at [1399, 226] on div "3. HQ021660_REV1_SOFT SILVER Posted by: Sae-A Virtual 3d Team Monday, August 25…" at bounding box center [1397, 244] width 179 height 57
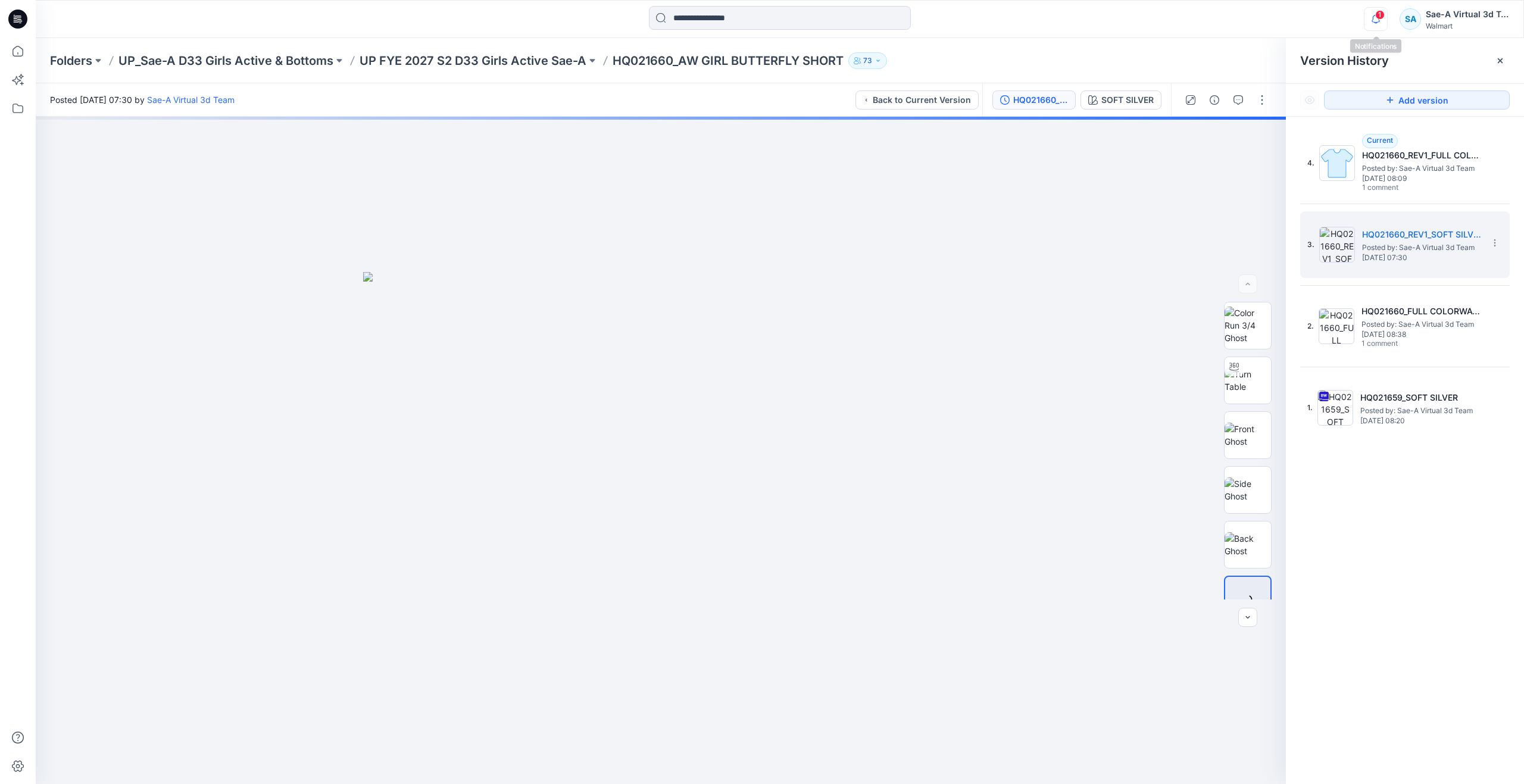
click at [1388, 19] on button "button" at bounding box center [1375, 18] width 23 height 23
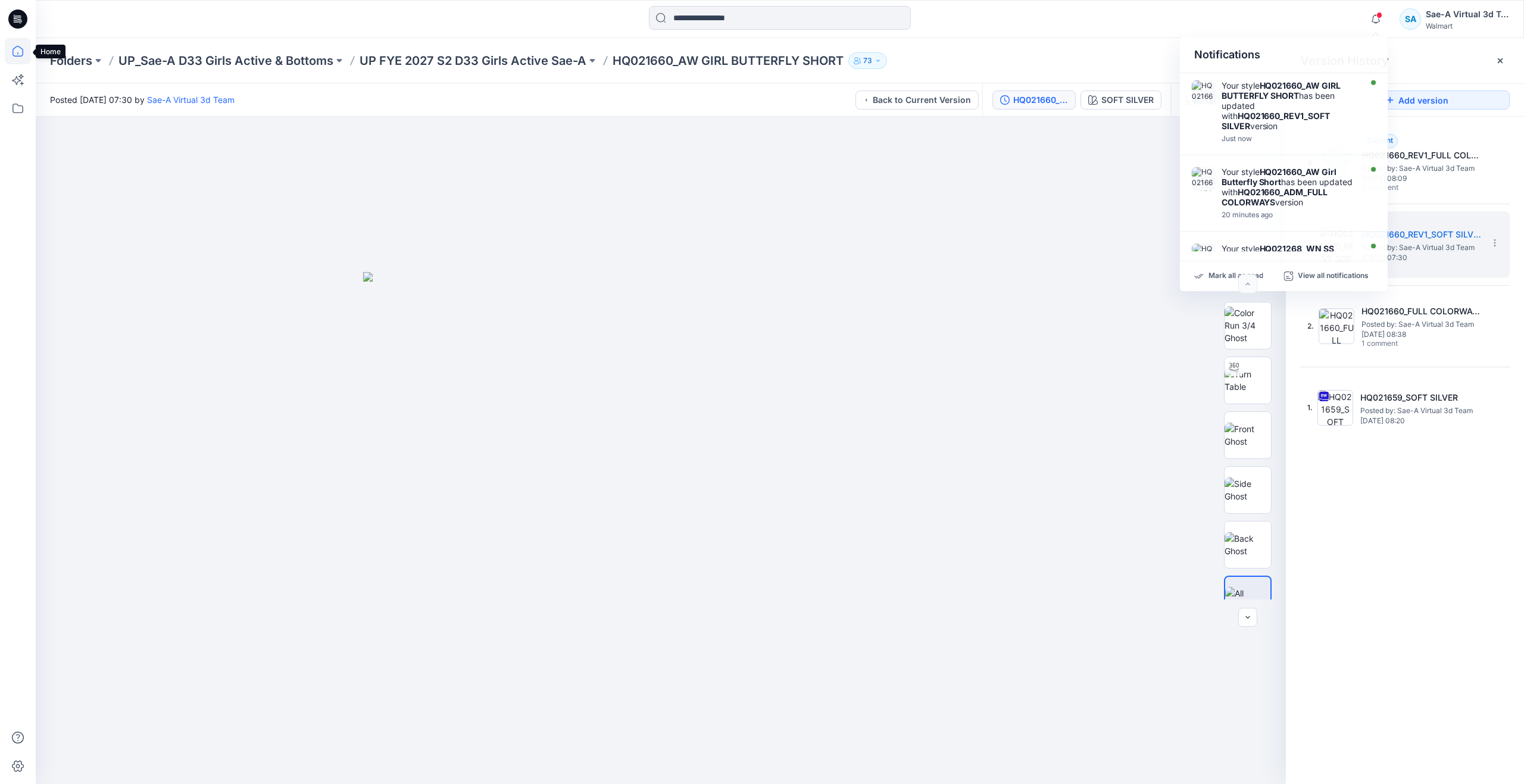
click at [15, 54] on icon at bounding box center [17, 51] width 27 height 27
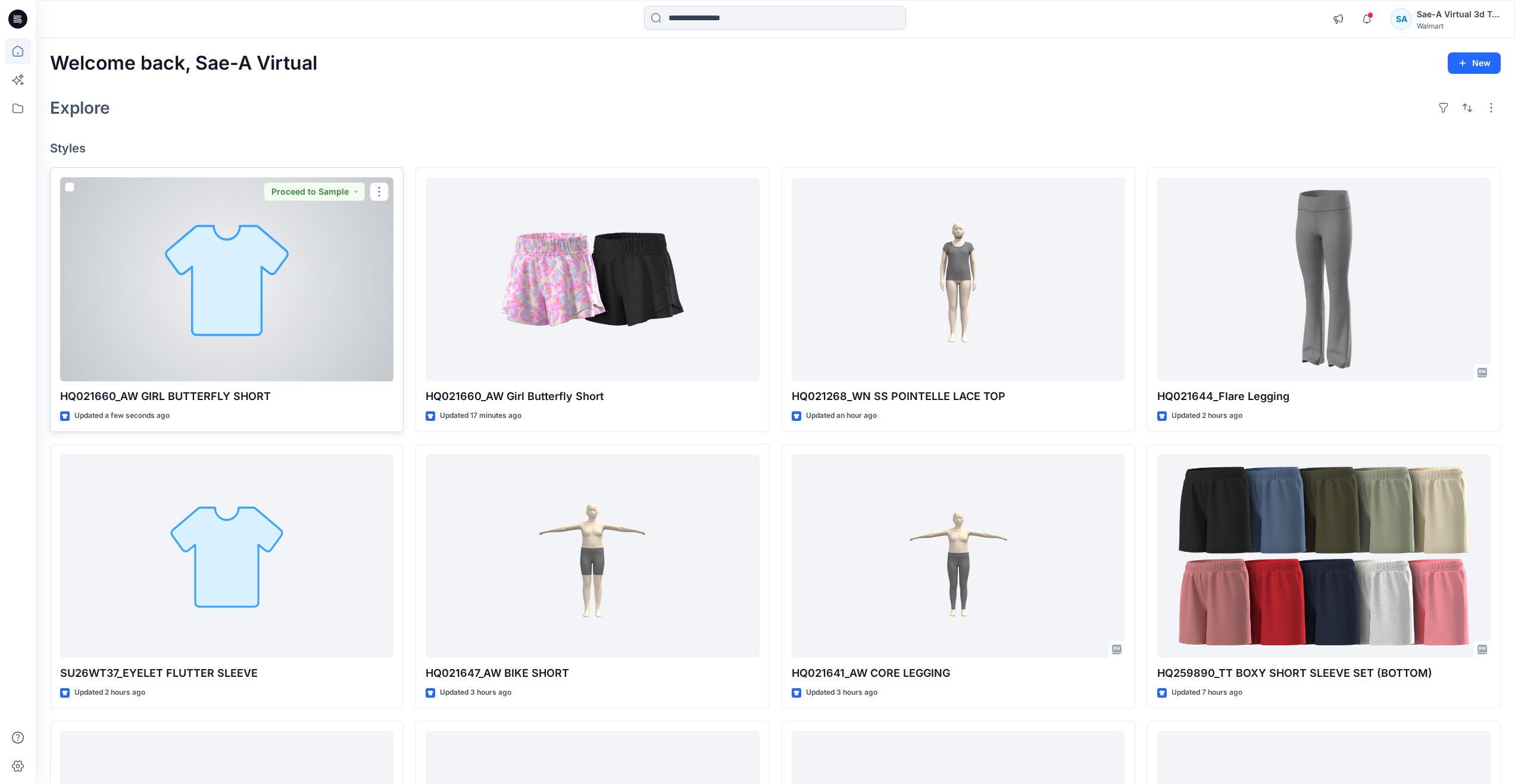
click at [348, 335] on div at bounding box center [227, 279] width 333 height 204
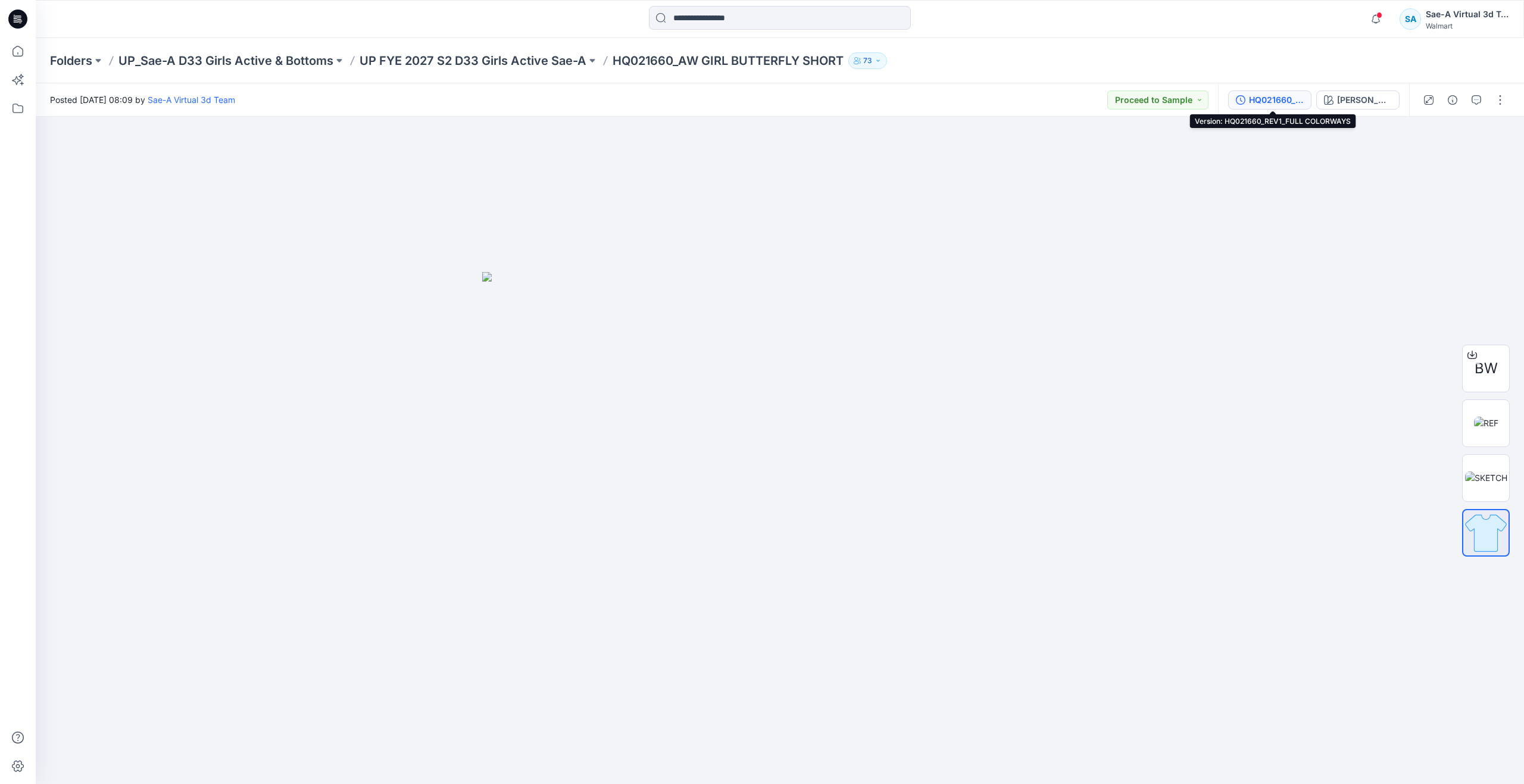
click at [1256, 98] on div "HQ021660_REV1_FULL COLORWAYS" at bounding box center [1276, 99] width 55 height 13
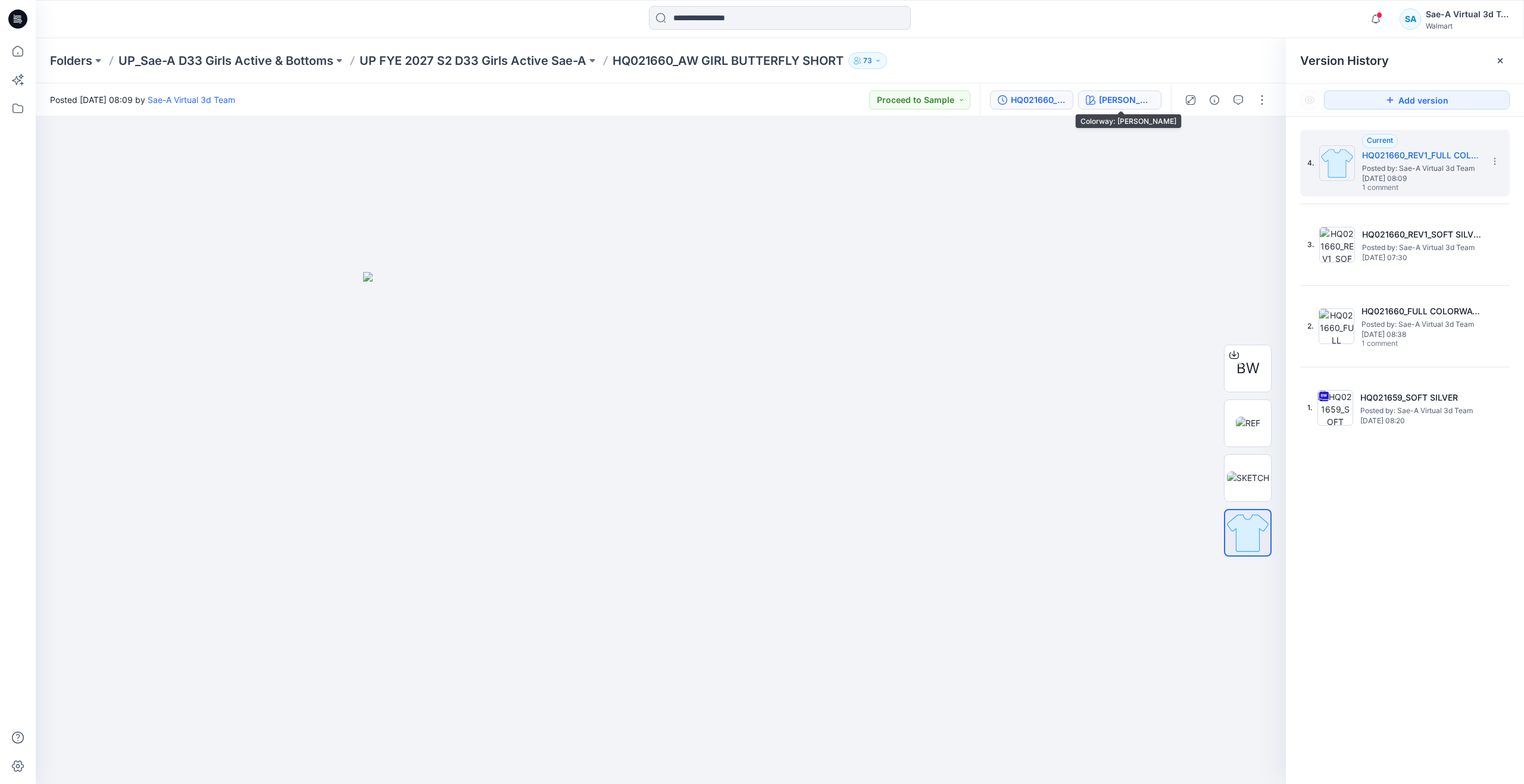
click at [1121, 96] on div "[PERSON_NAME]" at bounding box center [1126, 99] width 55 height 13
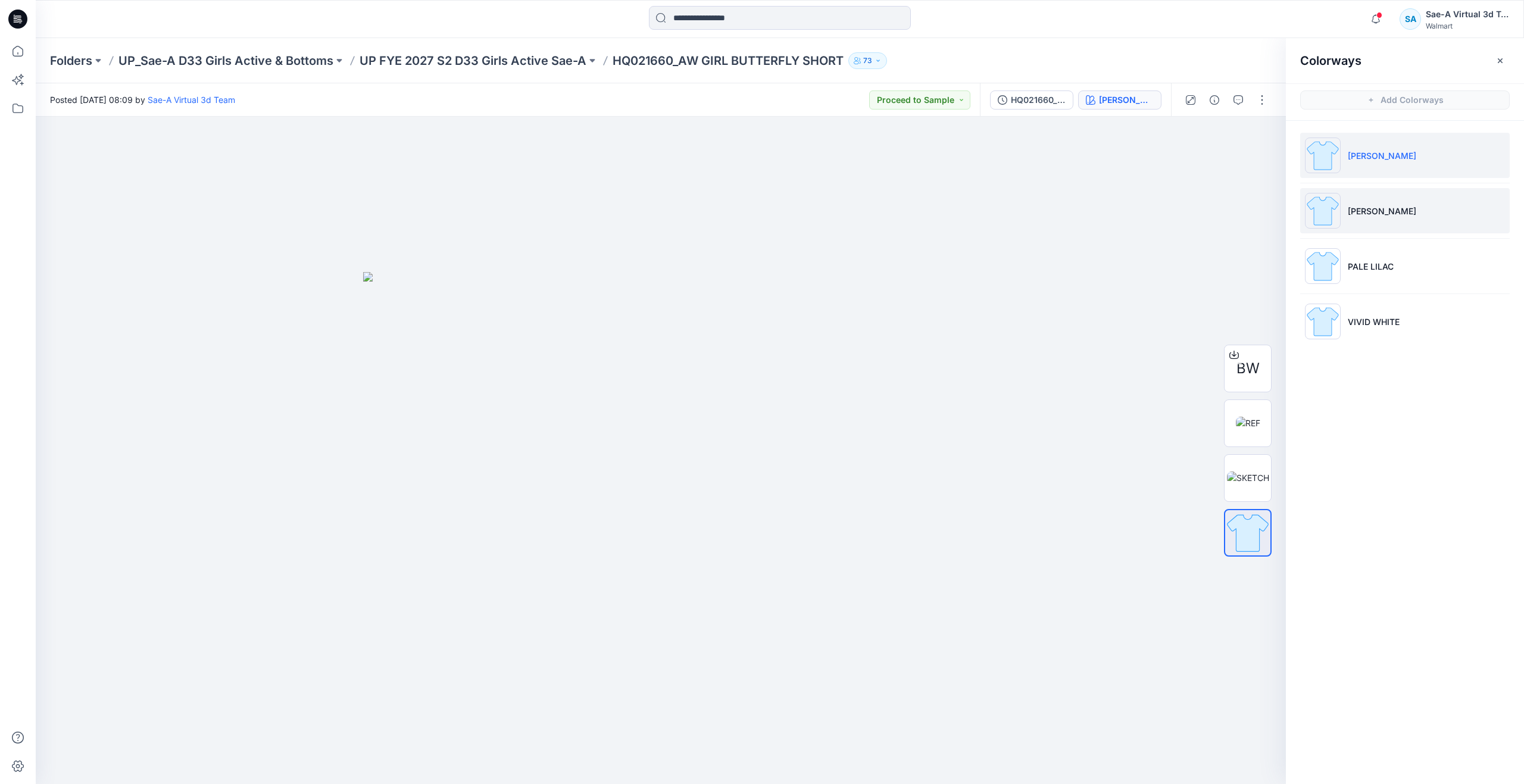
click at [1335, 220] on img at bounding box center [1322, 211] width 36 height 36
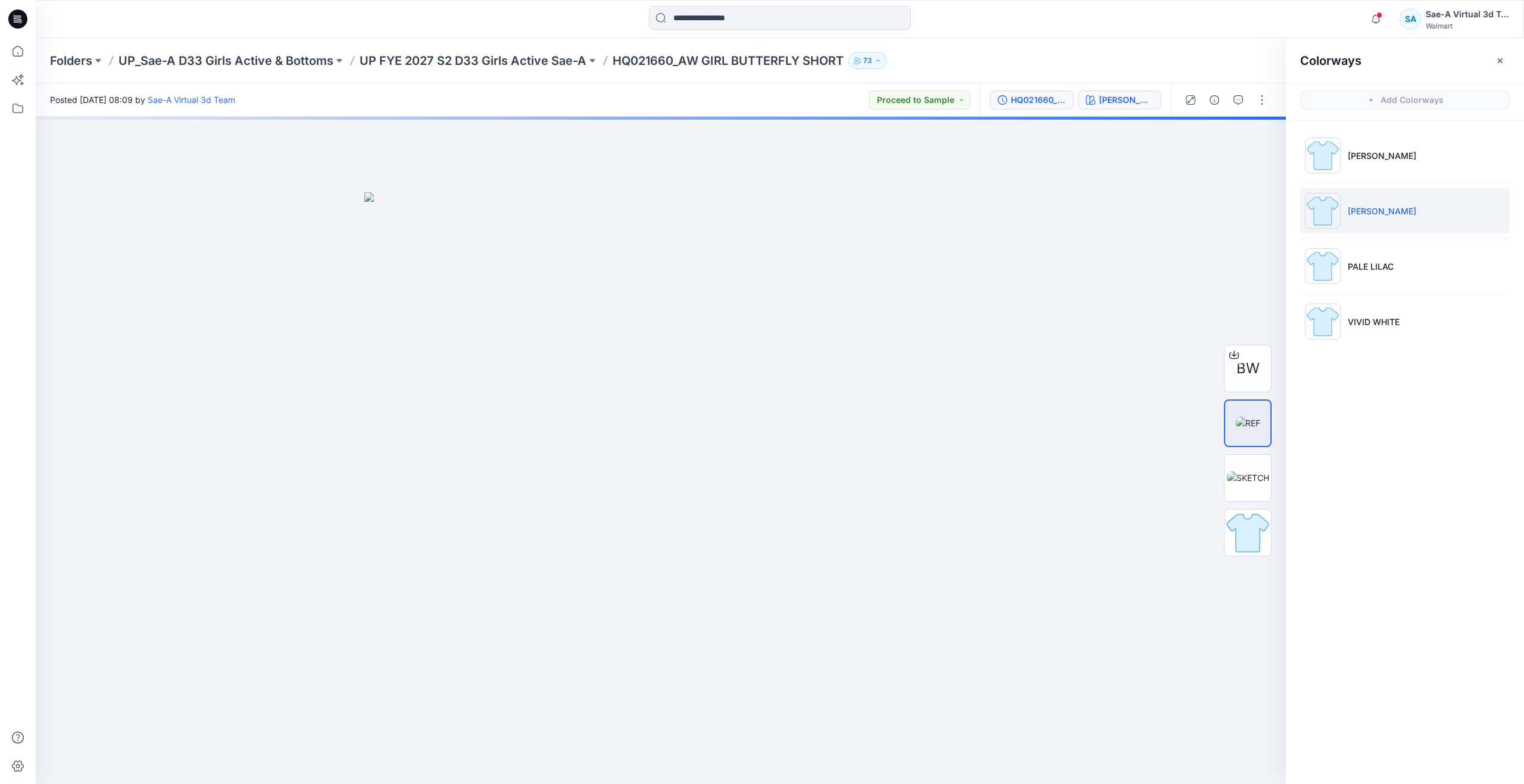
click at [1034, 98] on div "HQ021660_REV1_FULL COLORWAYS" at bounding box center [1038, 99] width 55 height 13
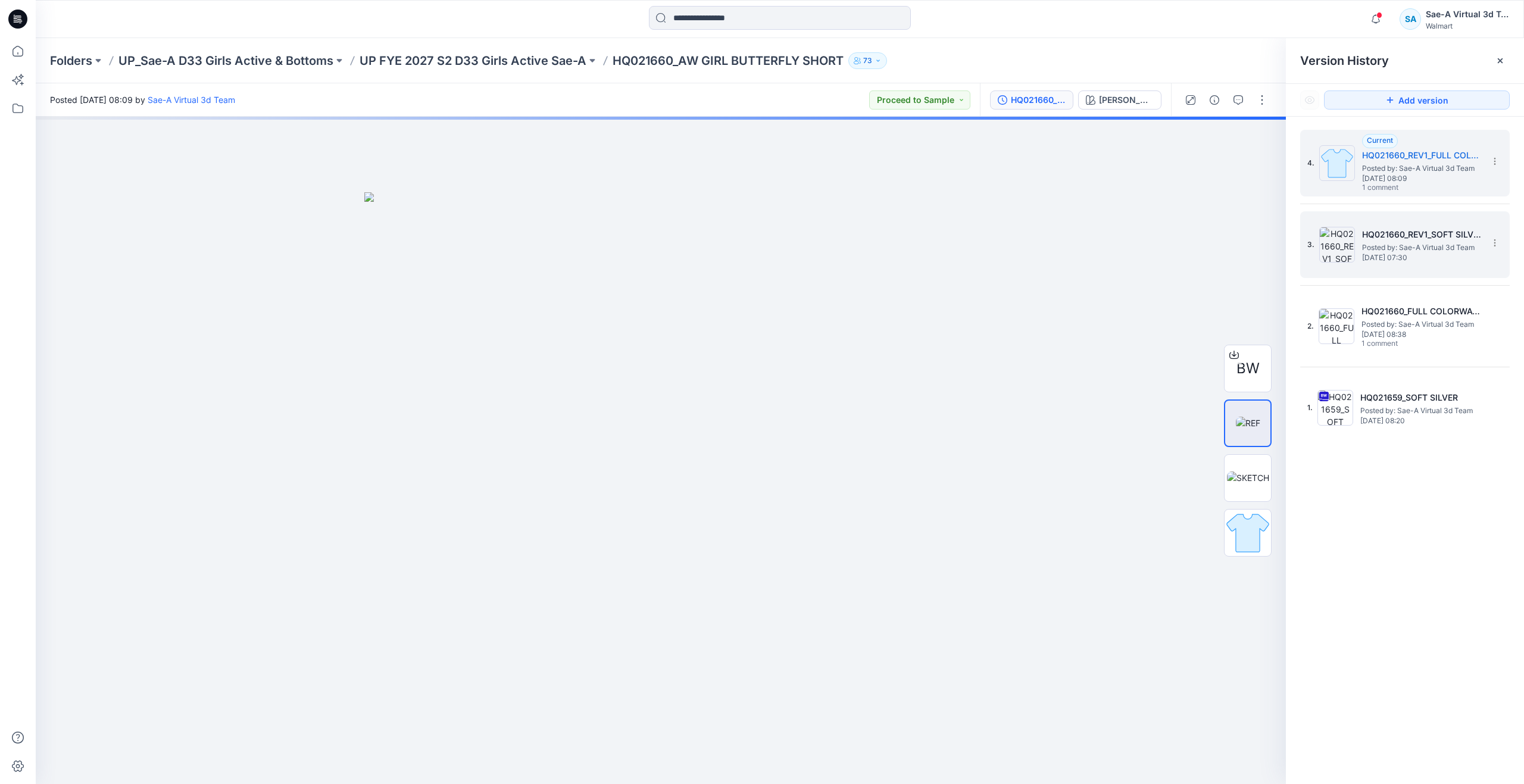
click at [1376, 247] on span "Posted by: Sae-A Virtual 3d Team" at bounding box center [1422, 248] width 119 height 12
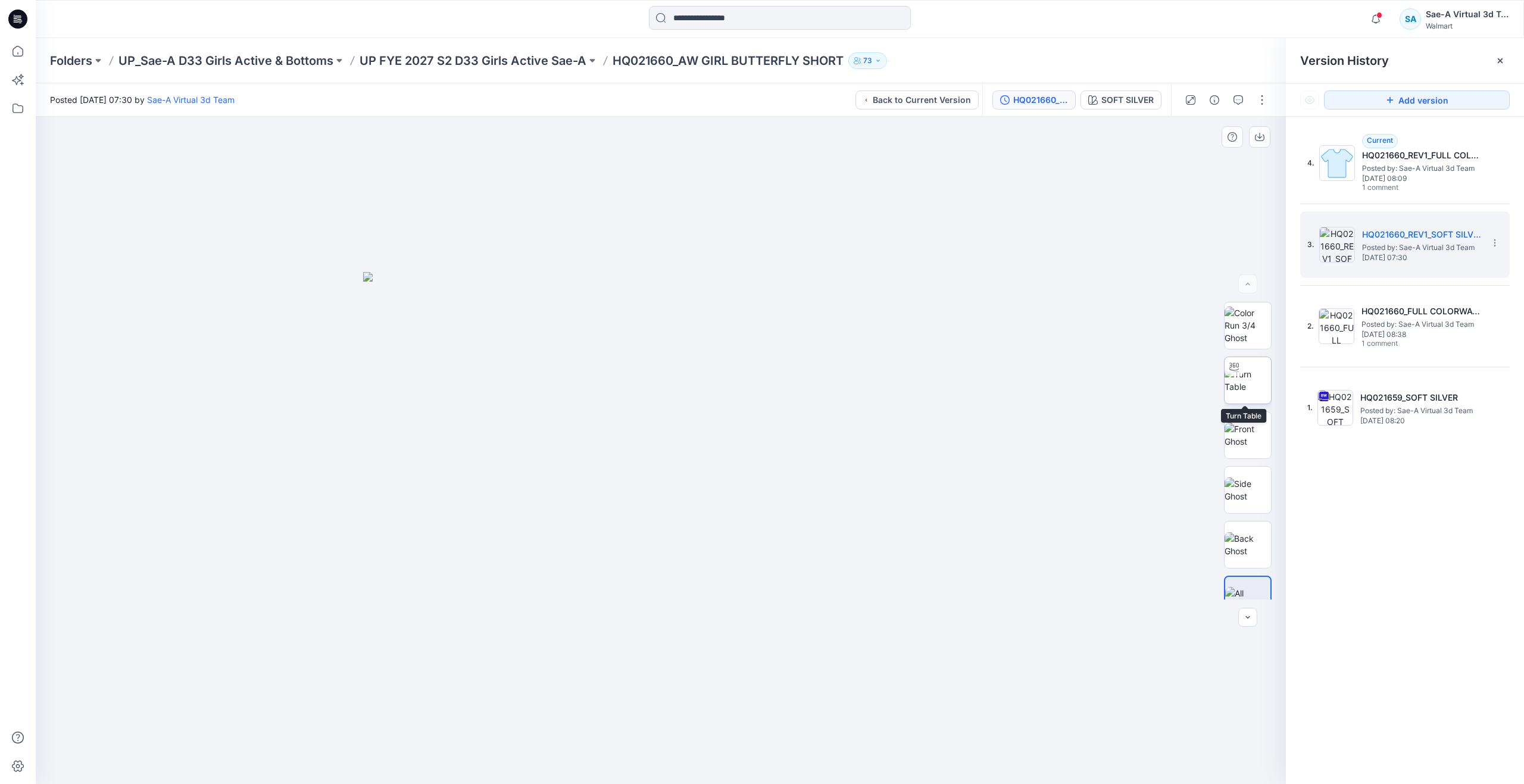
click at [1238, 392] on img at bounding box center [1247, 380] width 46 height 25
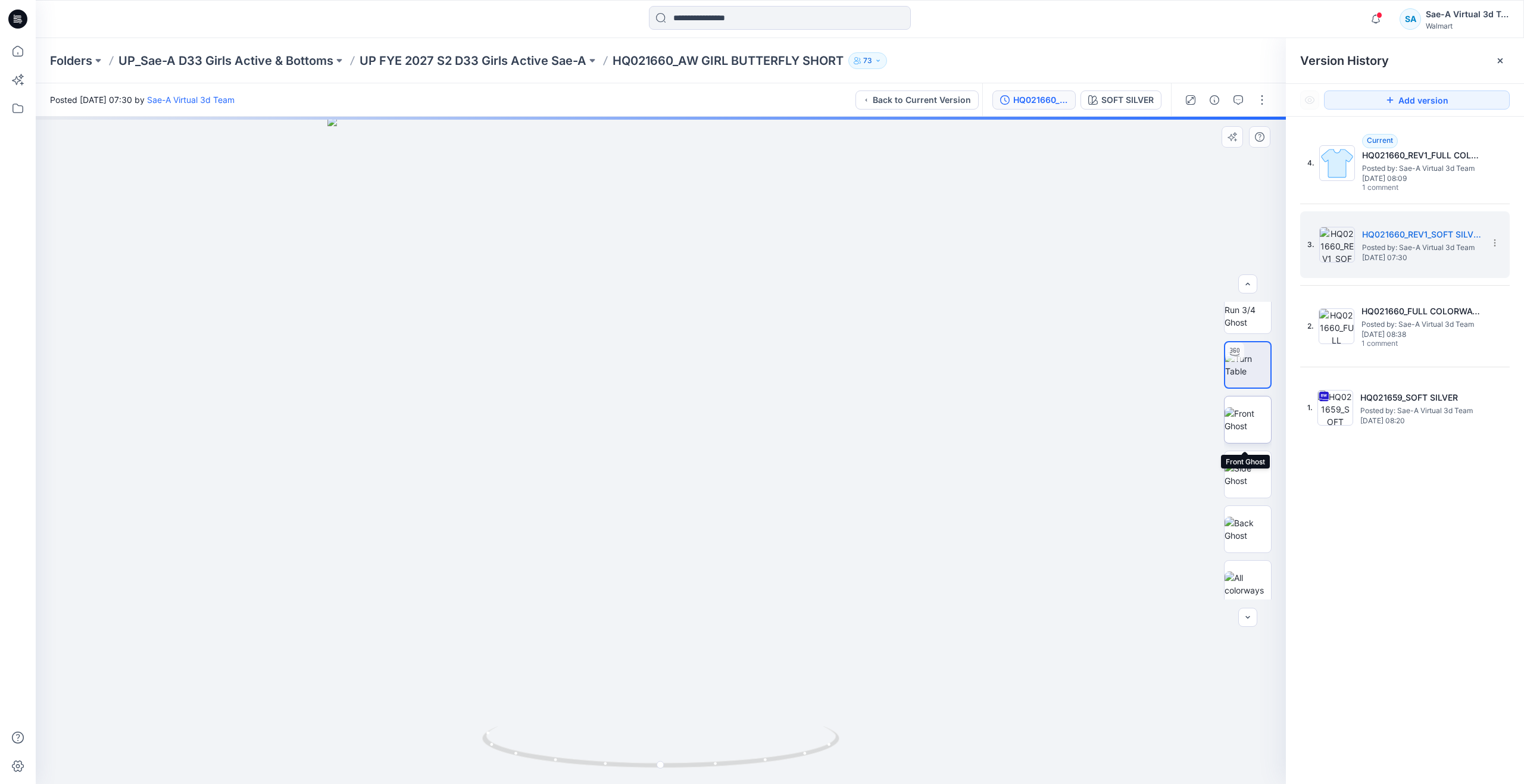
scroll to position [23, 0]
click at [1251, 468] on img at bounding box center [1247, 466] width 46 height 25
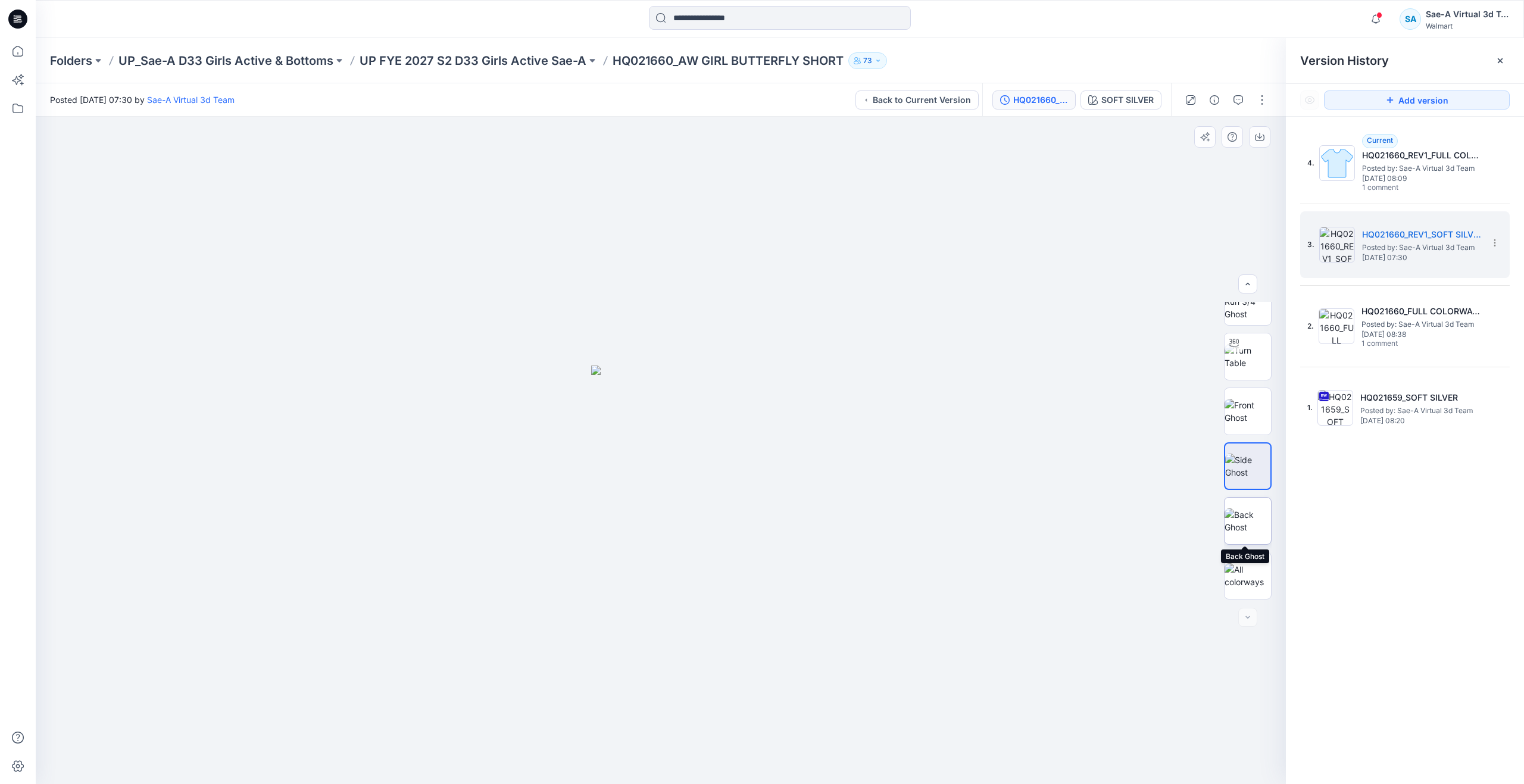
click at [1250, 519] on img at bounding box center [1247, 520] width 46 height 25
click at [1238, 373] on div at bounding box center [1234, 366] width 19 height 19
drag, startPoint x: 664, startPoint y: 766, endPoint x: 211, endPoint y: 608, distance: 479.8
click at [211, 608] on div at bounding box center [661, 450] width 1250 height 667
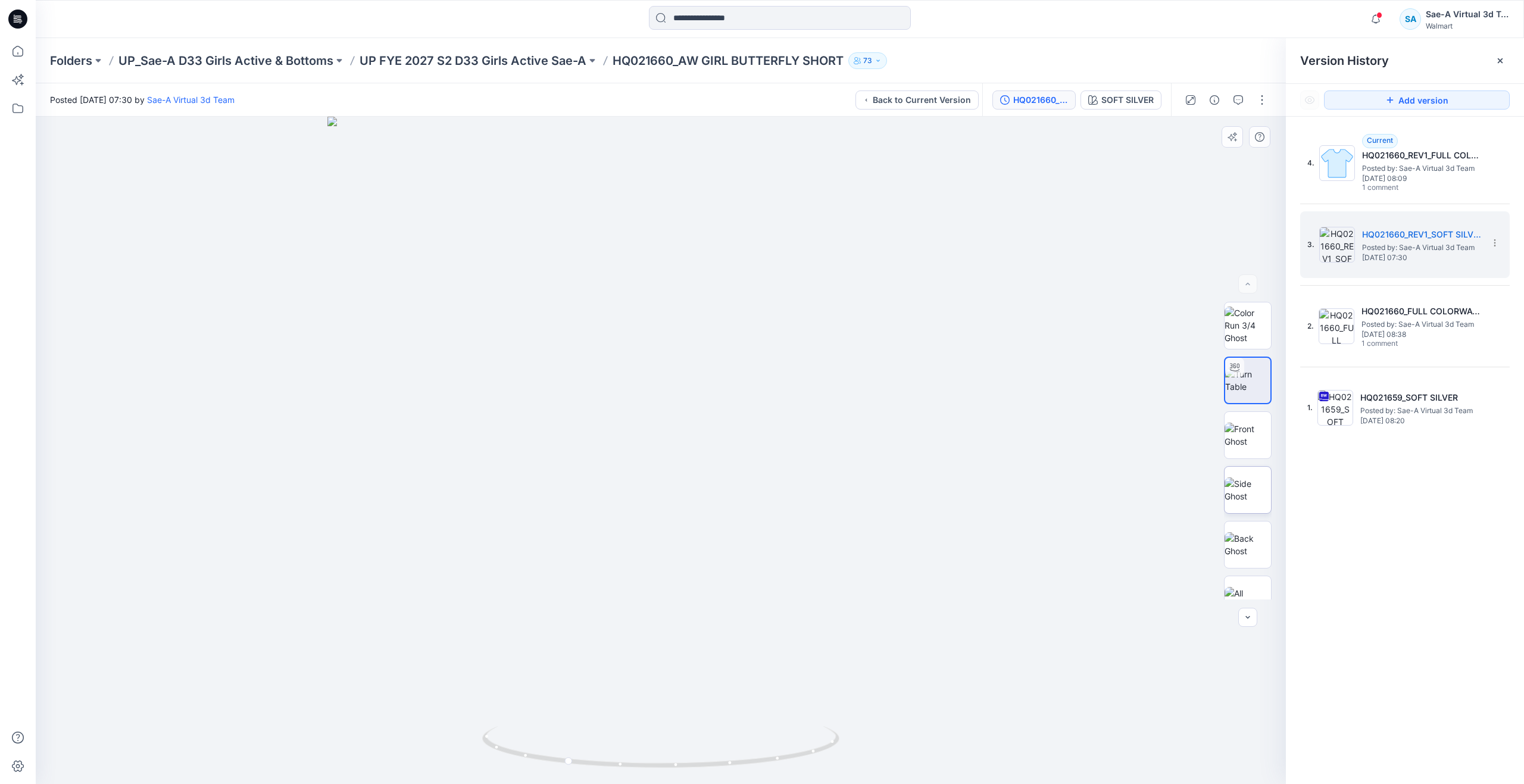
click at [1240, 502] on img at bounding box center [1247, 489] width 46 height 25
click at [1228, 423] on img at bounding box center [1247, 435] width 46 height 25
click at [1235, 370] on icon at bounding box center [1234, 366] width 10 height 8
drag, startPoint x: 662, startPoint y: 767, endPoint x: 668, endPoint y: 667, distance: 100.2
click at [668, 667] on div at bounding box center [661, 450] width 1250 height 667
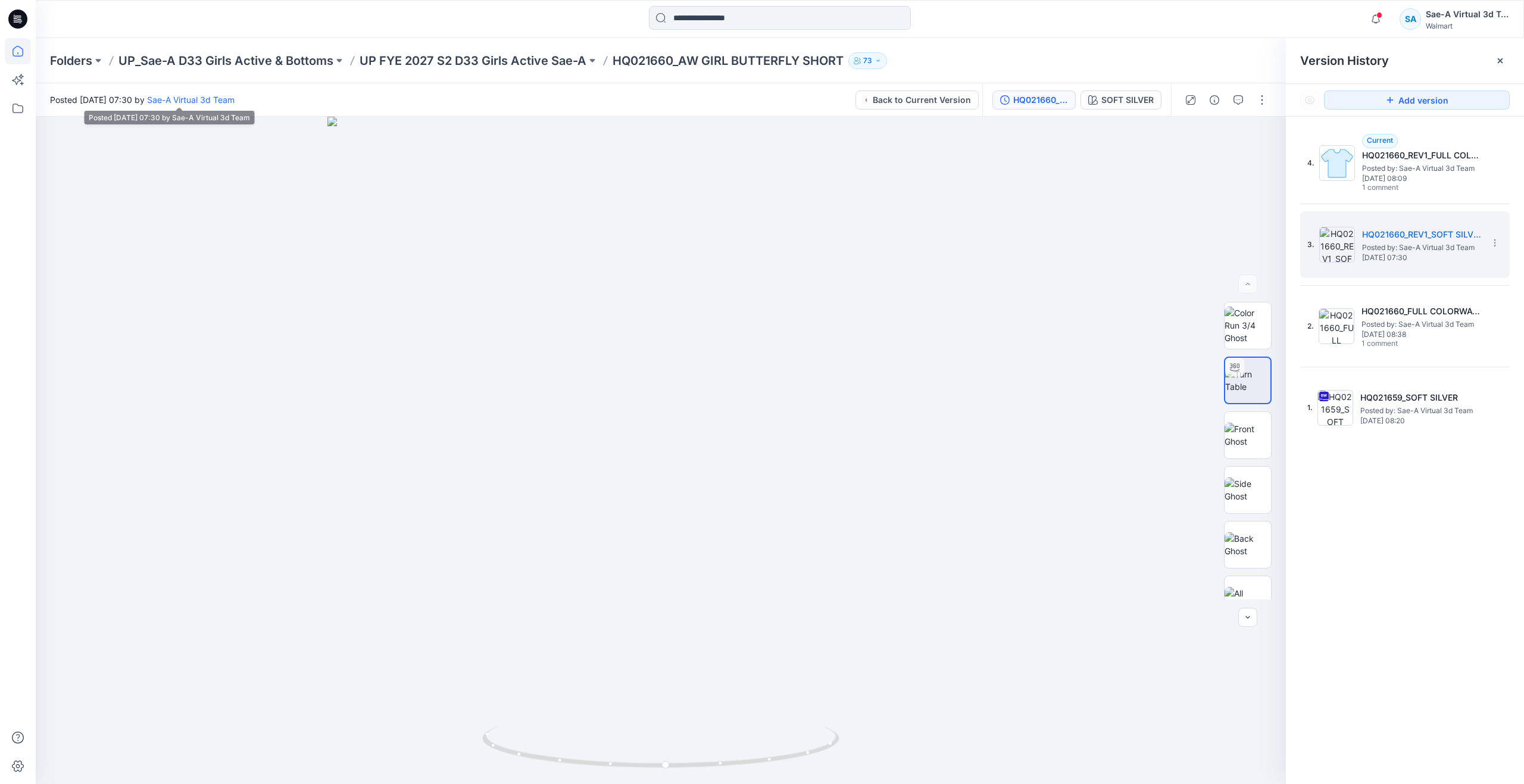
click at [27, 64] on icon at bounding box center [17, 51] width 27 height 27
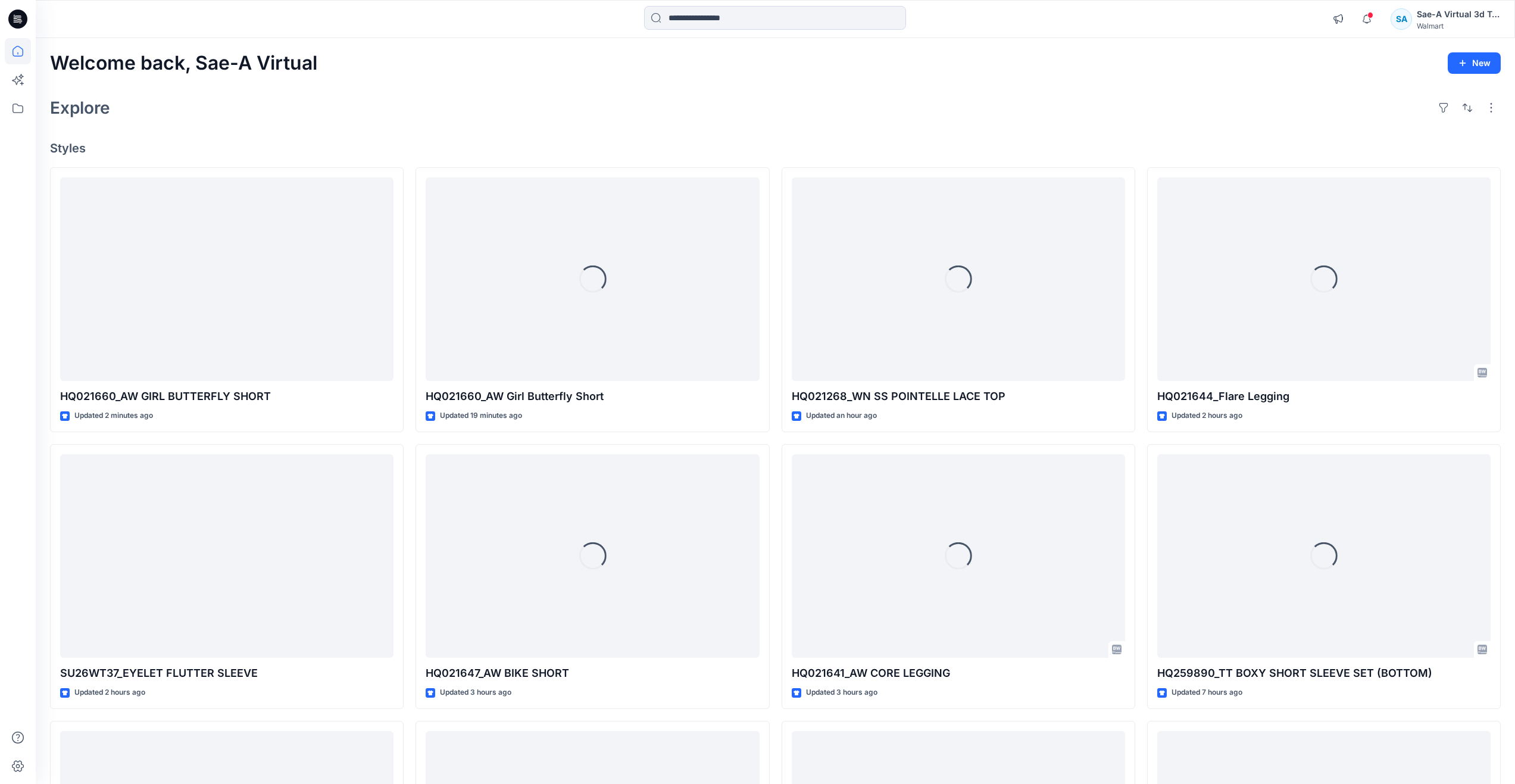
click at [27, 55] on icon at bounding box center [17, 51] width 27 height 27
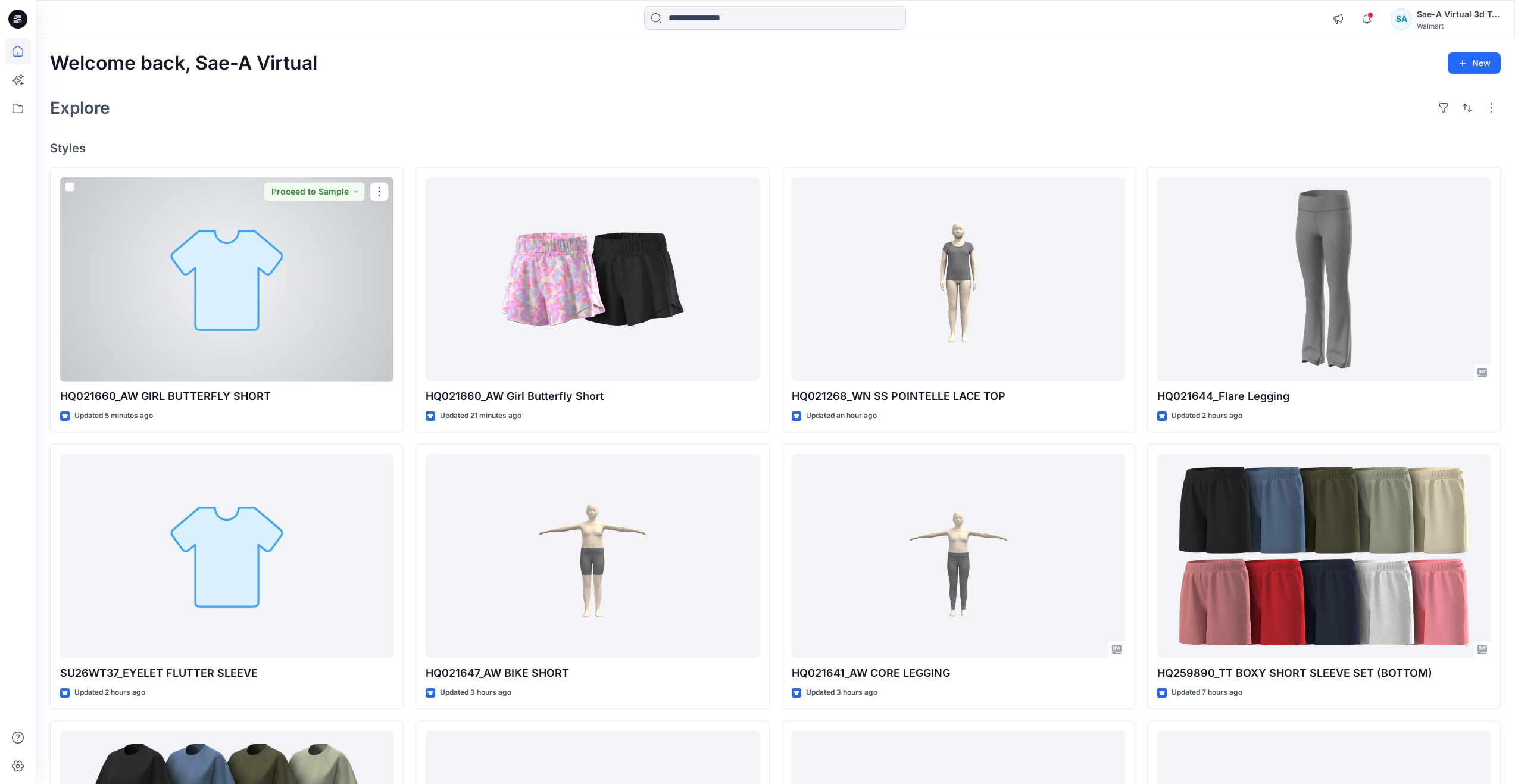
click at [255, 319] on div at bounding box center [227, 279] width 333 height 204
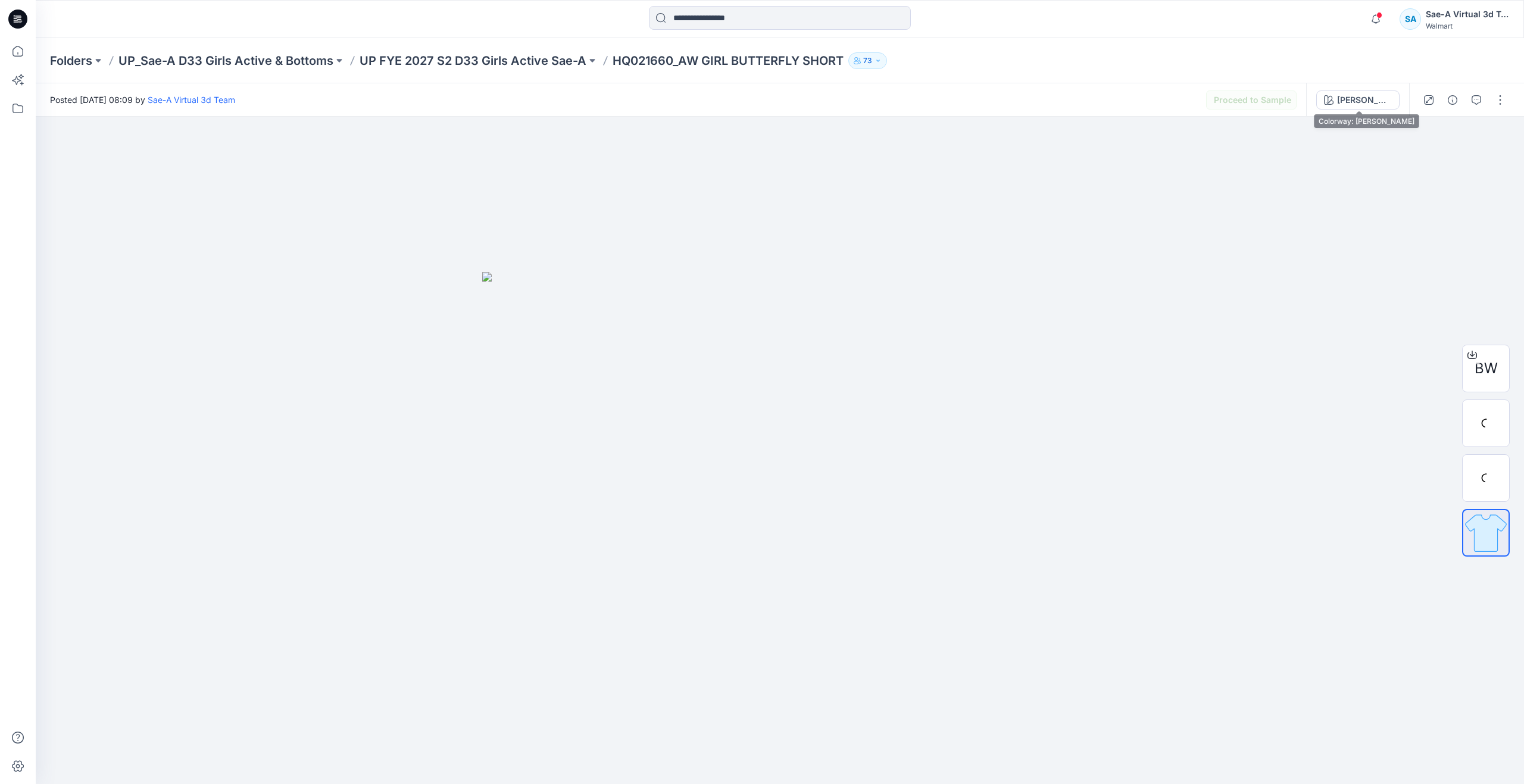
click at [1381, 88] on div "[PERSON_NAME]" at bounding box center [1358, 100] width 103 height 33
click at [1378, 101] on div "[PERSON_NAME]" at bounding box center [1365, 99] width 55 height 13
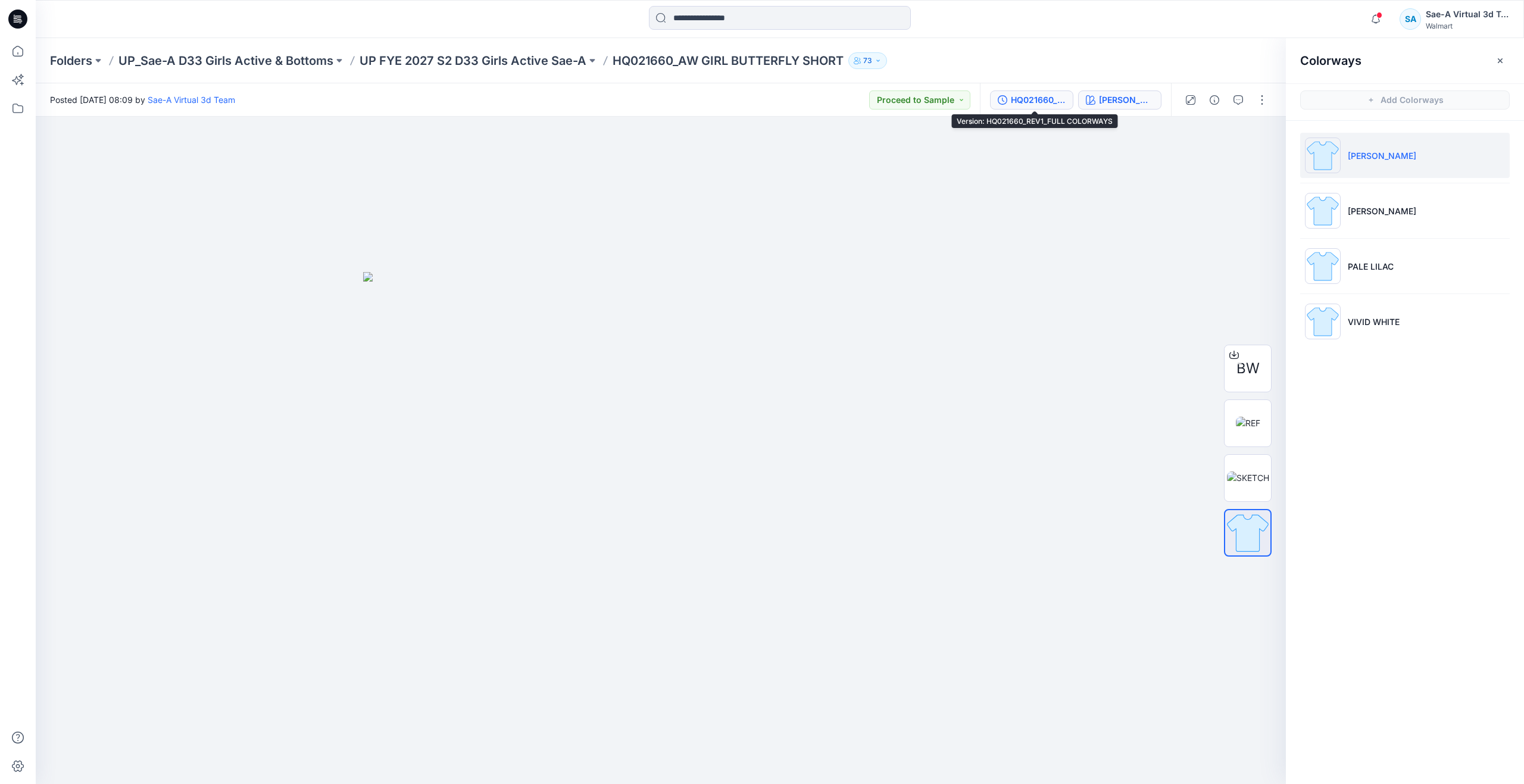
click at [1044, 98] on div "HQ021660_REV1_FULL COLORWAYS" at bounding box center [1038, 99] width 55 height 13
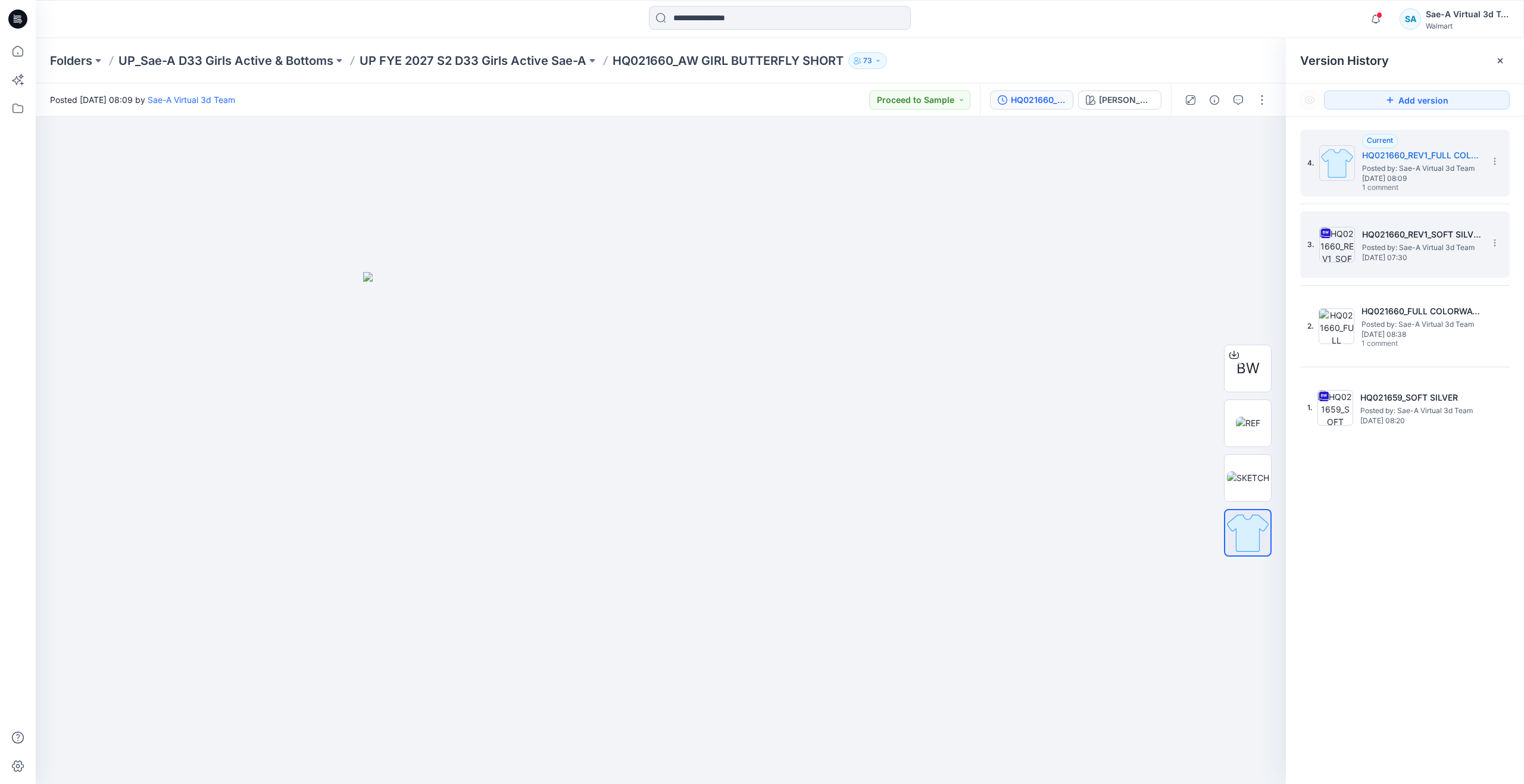
click at [1379, 260] on span "[DATE] 07:30" at bounding box center [1422, 258] width 119 height 8
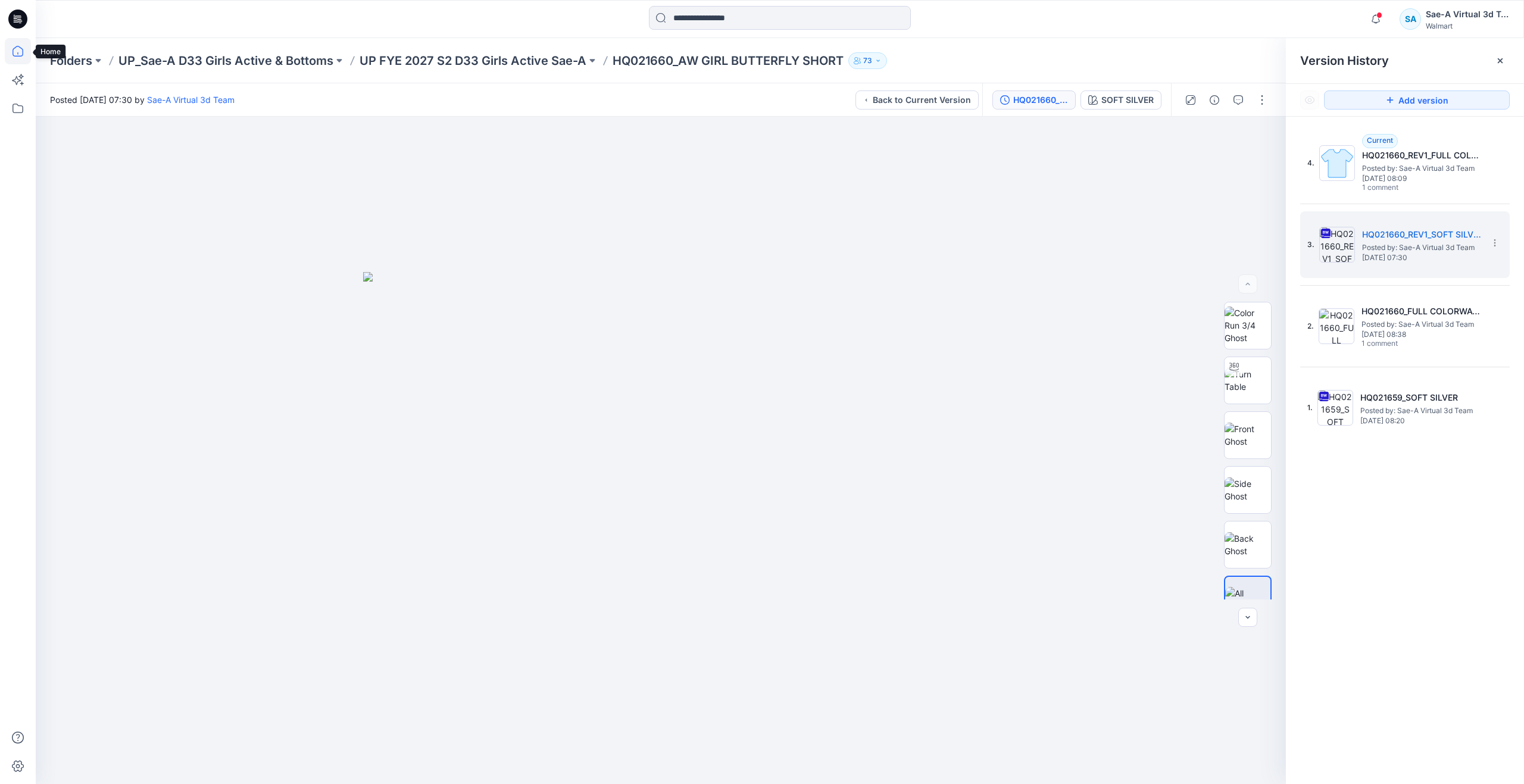
click at [21, 57] on icon at bounding box center [17, 51] width 27 height 27
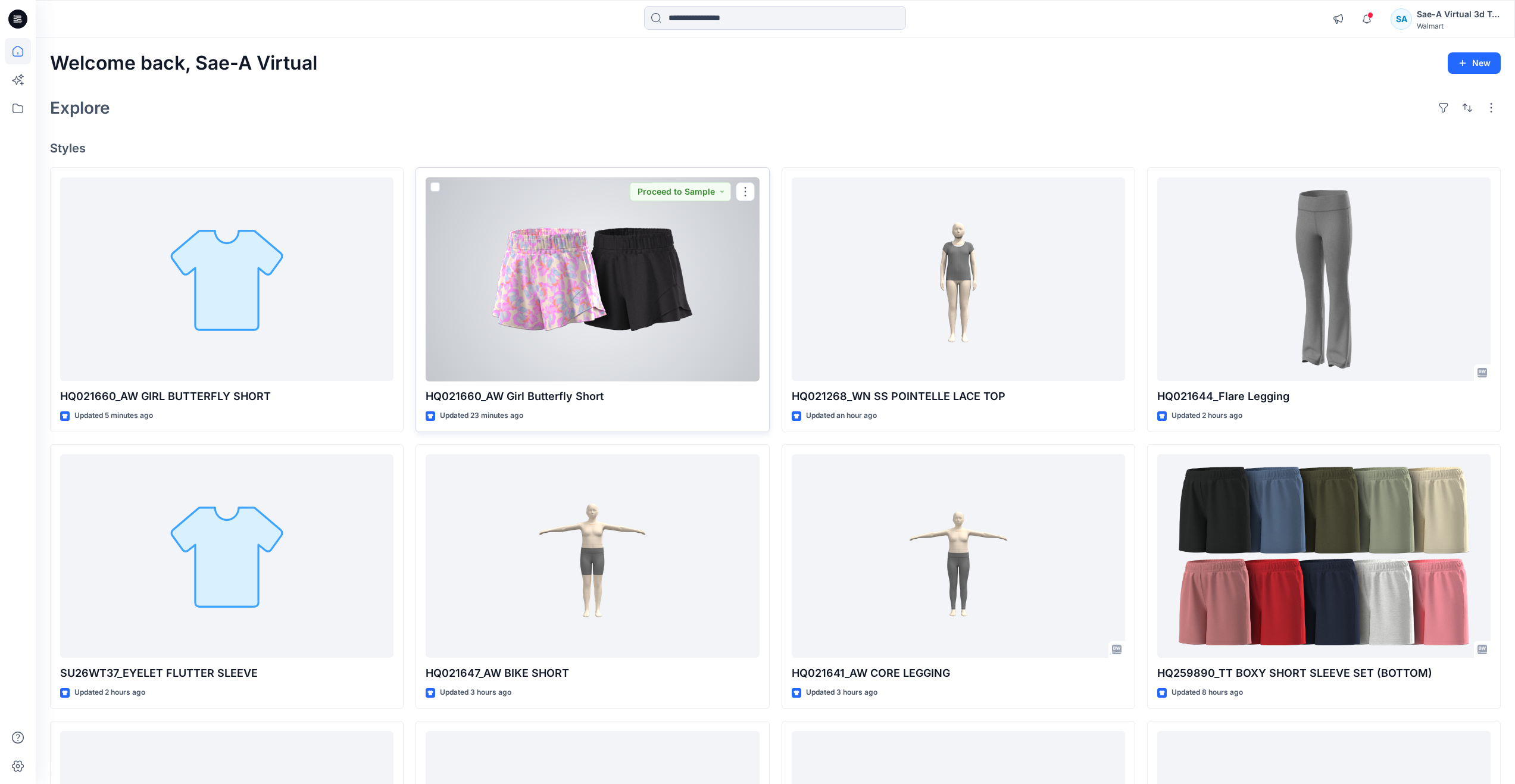
click at [712, 319] on div at bounding box center [593, 279] width 333 height 204
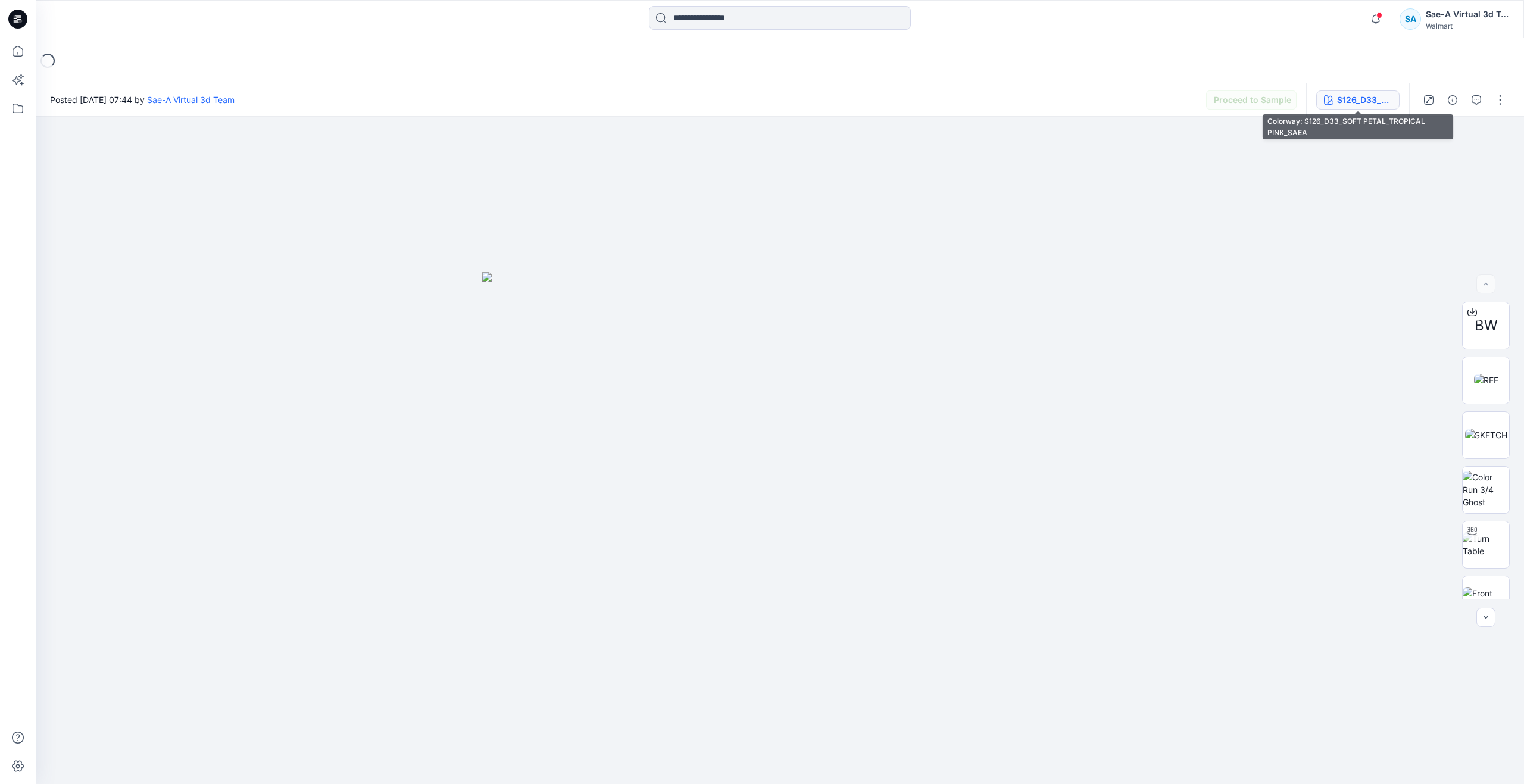
click at [1359, 102] on div "S126_D33_SOFT PETAL_TROPICAL PINK_SAEA" at bounding box center [1365, 99] width 55 height 13
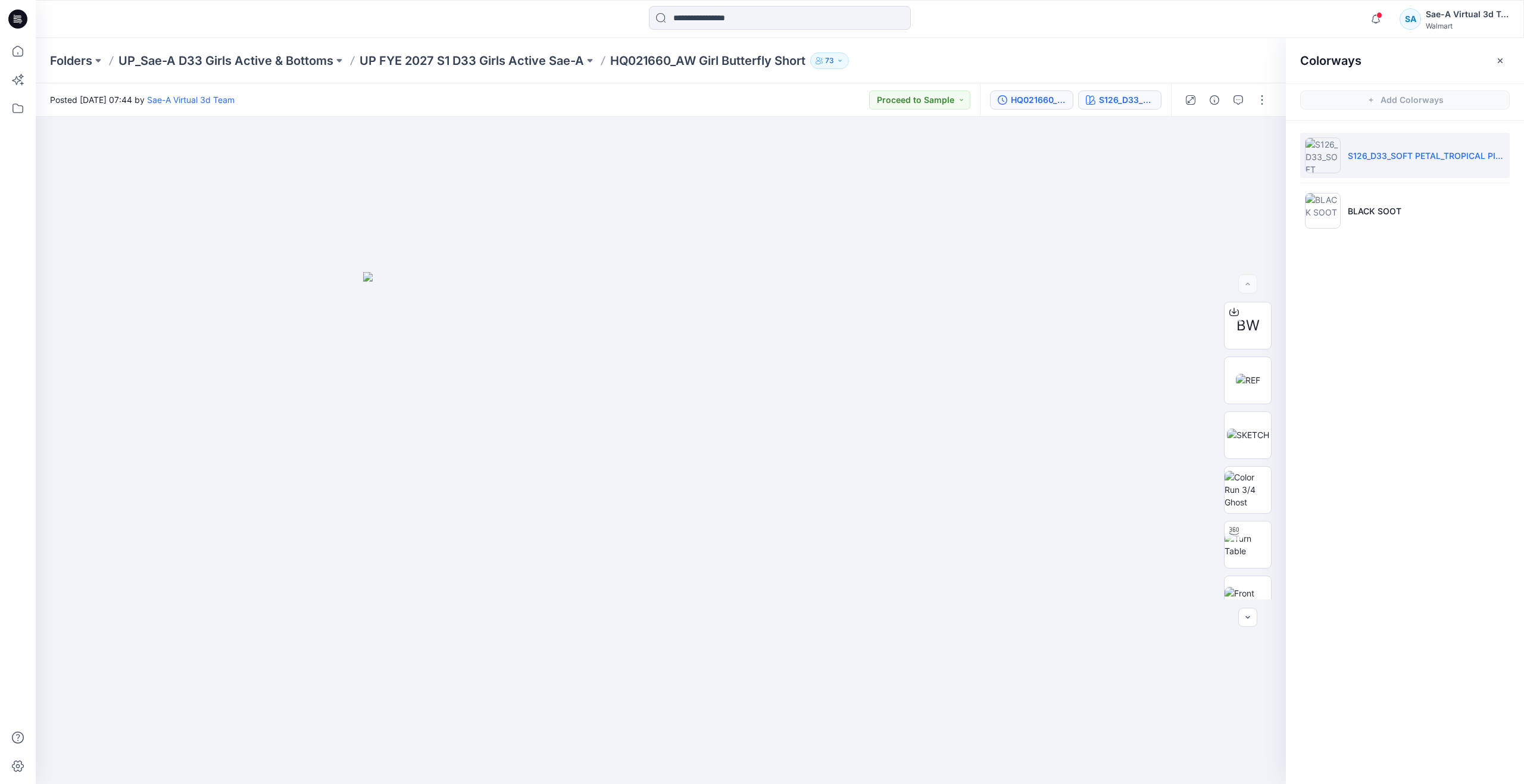
click at [1025, 109] on button "HQ021660_ADM_FULL COLORWAYS" at bounding box center [1032, 99] width 83 height 19
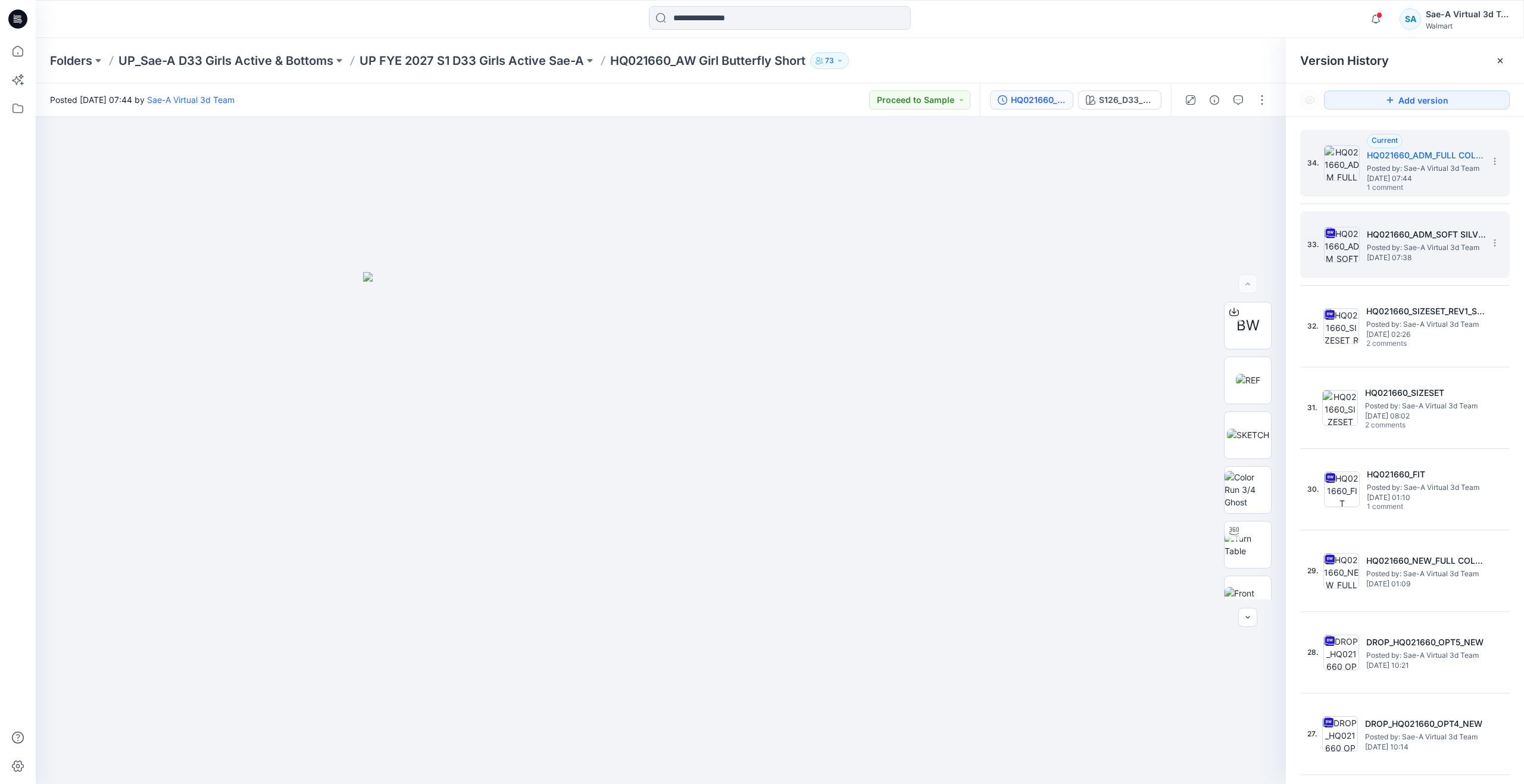
click at [1404, 242] on span "Posted by: Sae-A Virtual 3d Team" at bounding box center [1426, 248] width 119 height 12
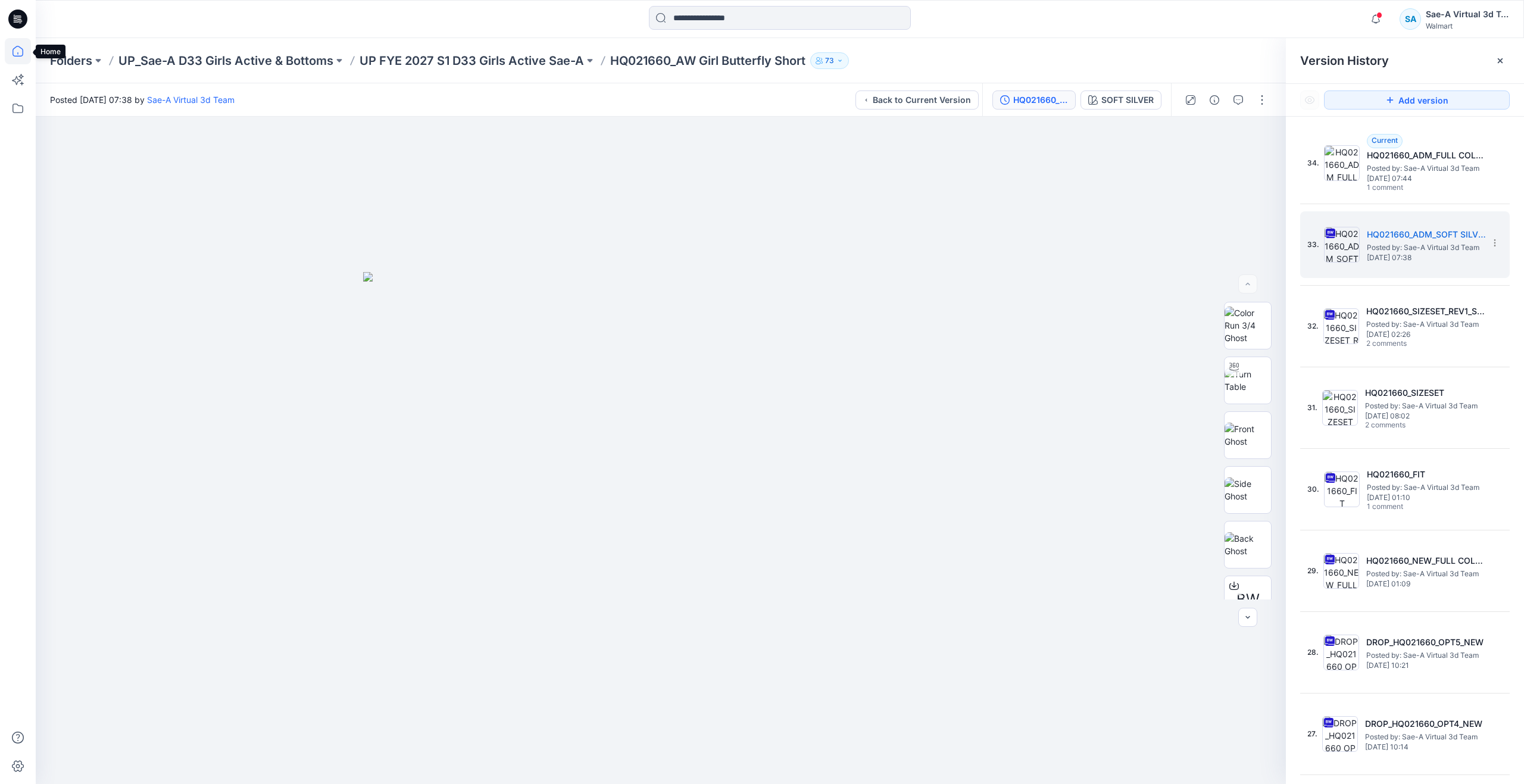
click at [21, 51] on icon at bounding box center [17, 51] width 27 height 27
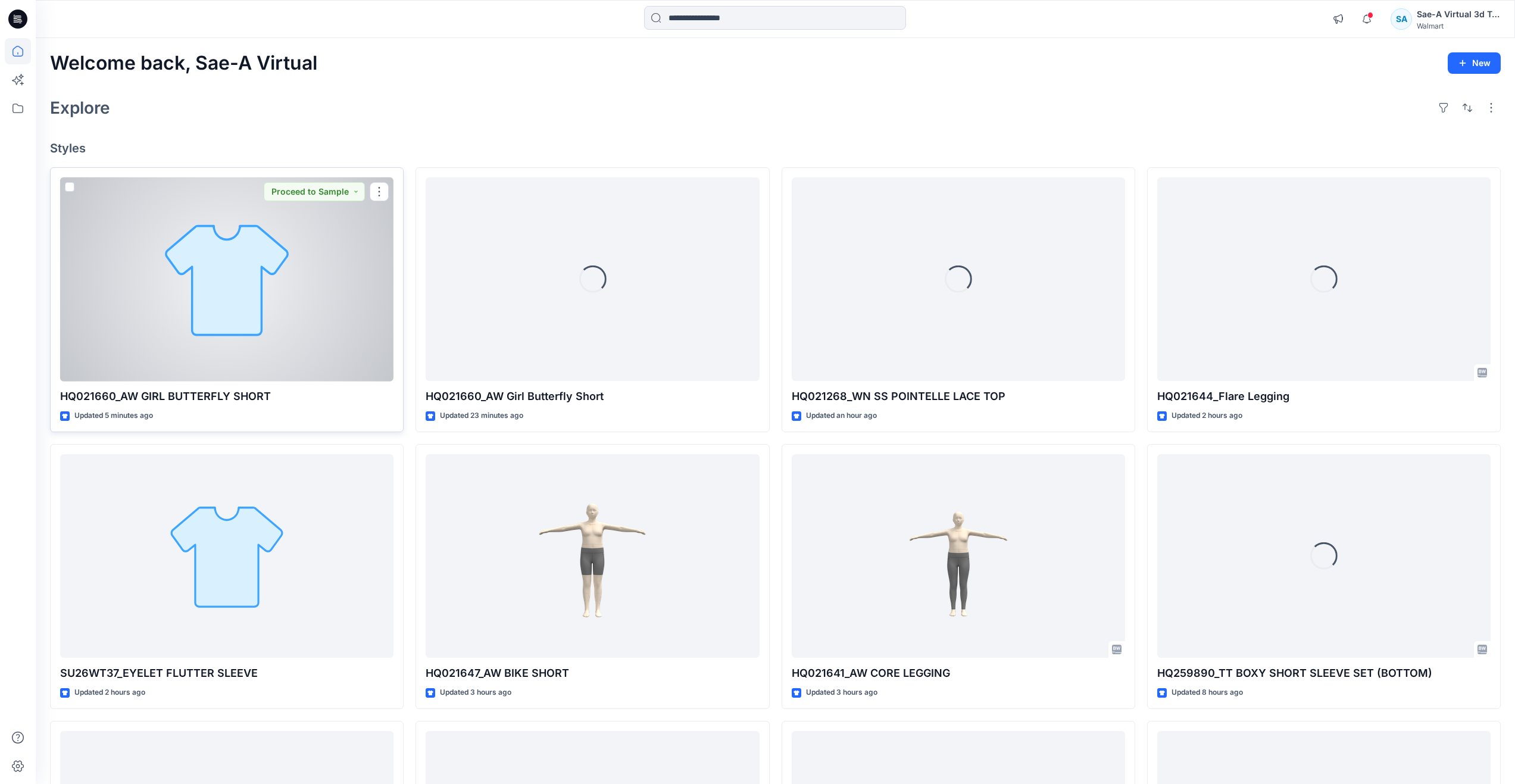
click at [263, 349] on div at bounding box center [227, 279] width 333 height 204
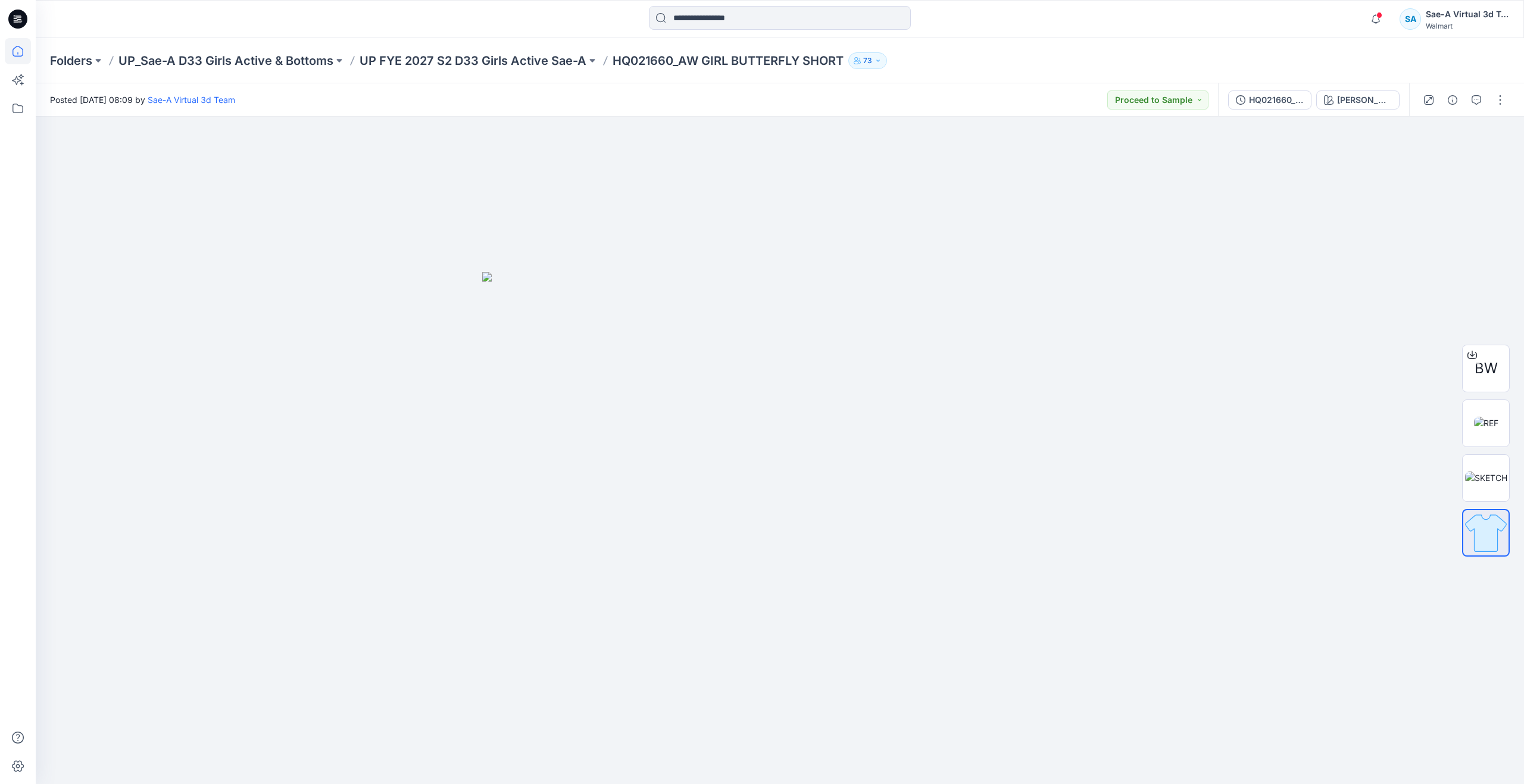
click at [27, 57] on icon at bounding box center [17, 51] width 27 height 27
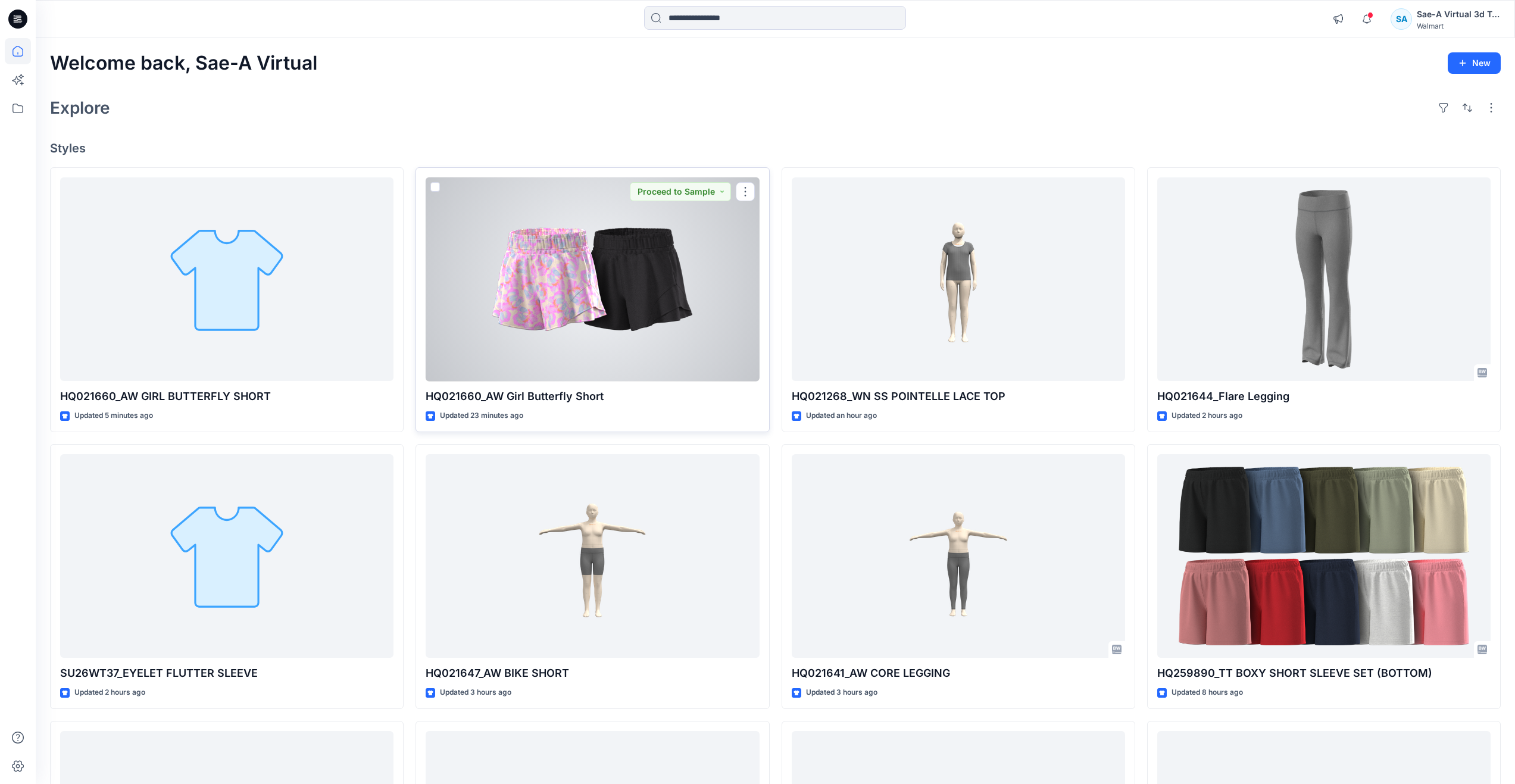
click at [643, 320] on div at bounding box center [593, 279] width 333 height 204
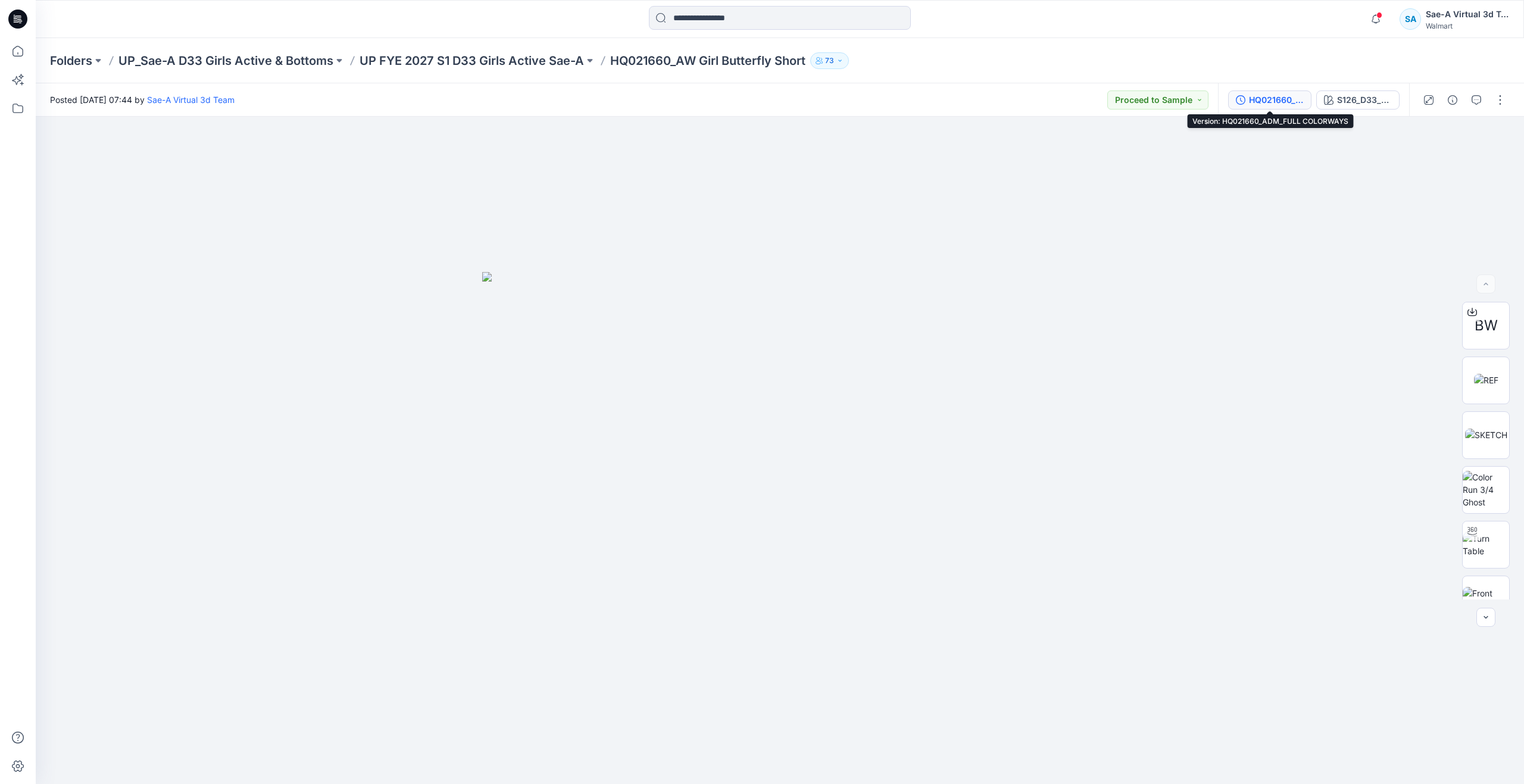
click at [1273, 103] on div "HQ021660_ADM_FULL COLORWAYS" at bounding box center [1276, 99] width 55 height 13
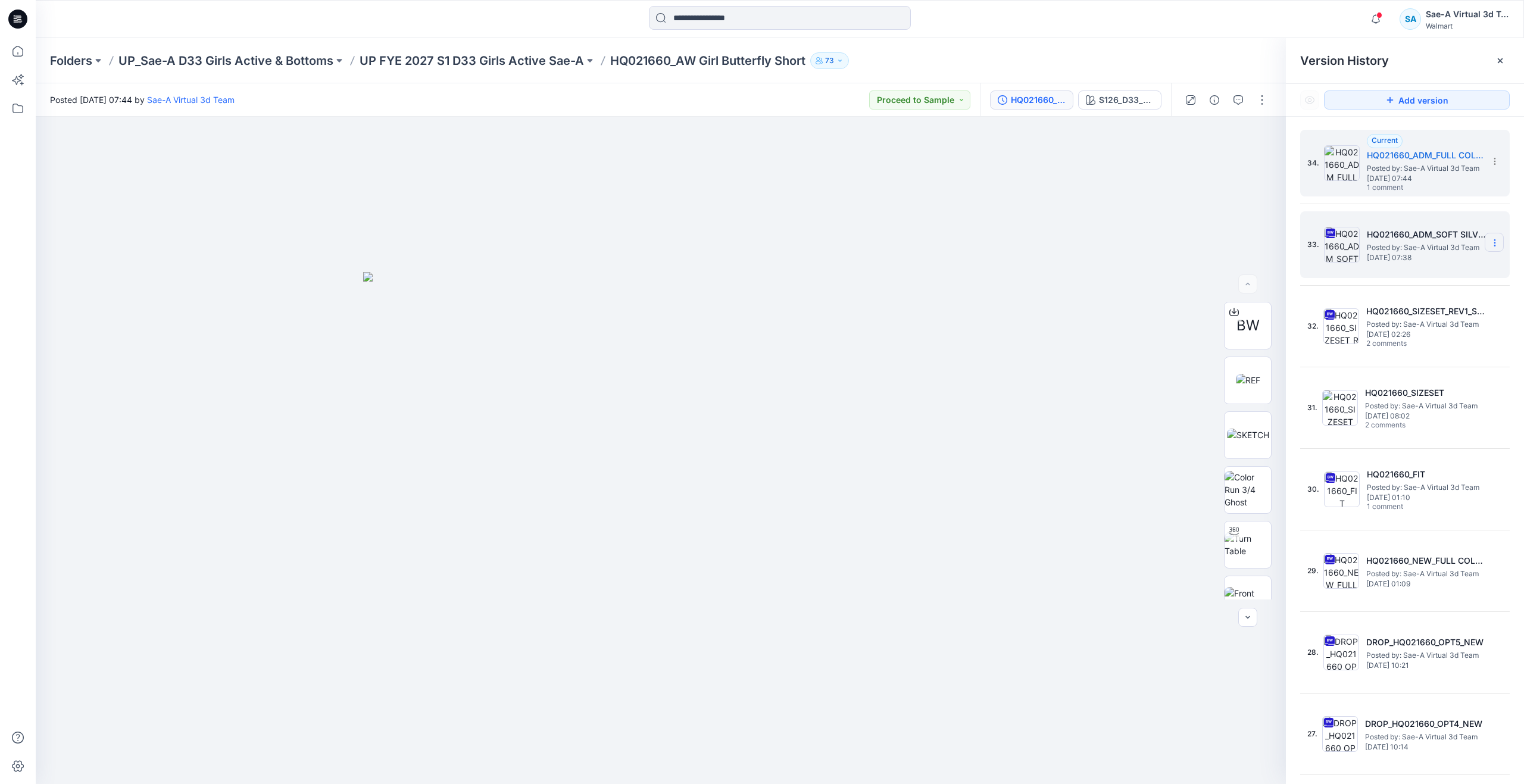
click at [1496, 242] on section at bounding box center [1494, 242] width 19 height 19
click at [1429, 311] on span "Rename Version" at bounding box center [1416, 314] width 62 height 14
click at [1423, 242] on input "**********" at bounding box center [1436, 241] width 131 height 19
click at [1435, 243] on input "**********" at bounding box center [1436, 241] width 131 height 19
click at [1433, 243] on input "**********" at bounding box center [1436, 241] width 131 height 19
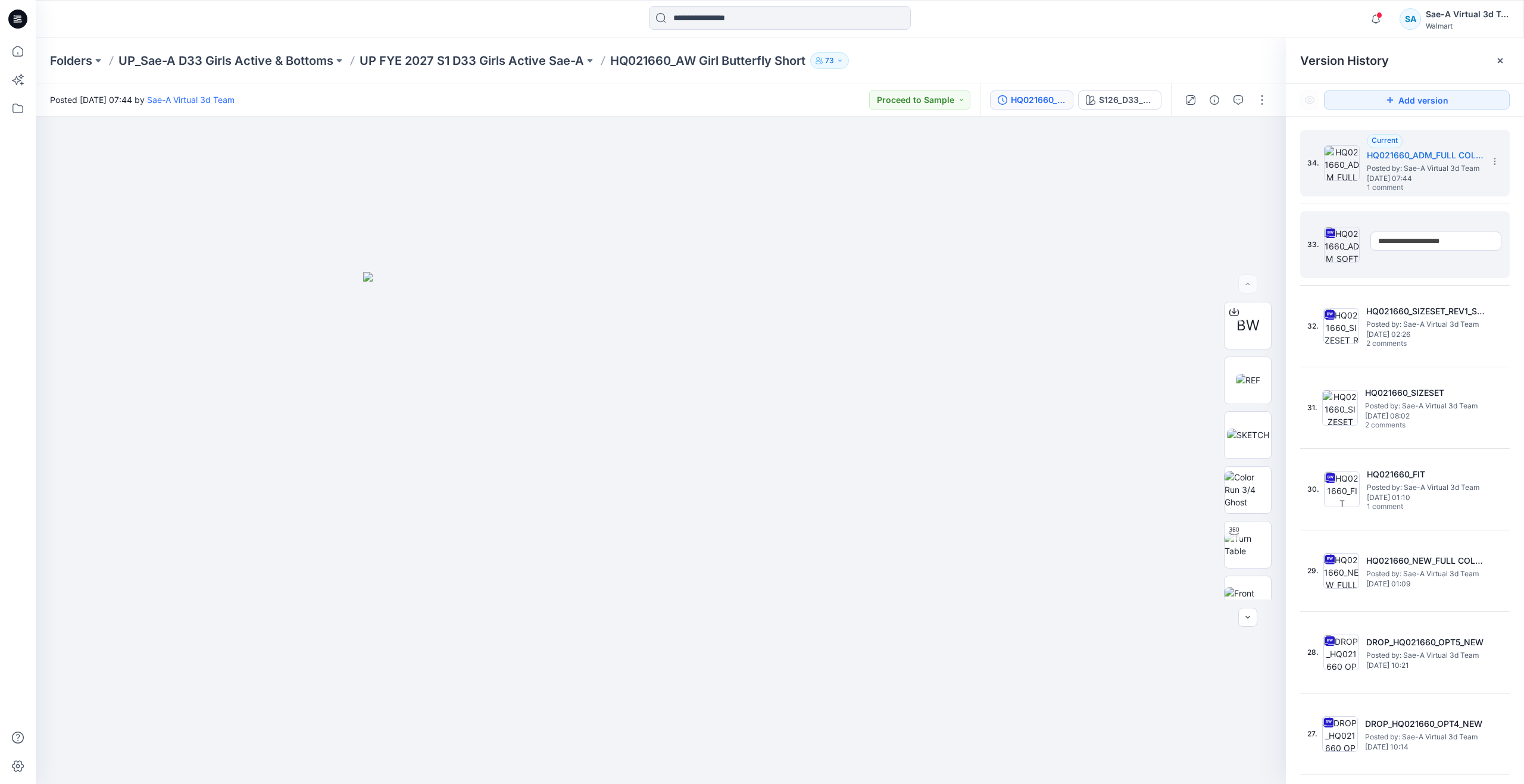
type input "**********"
click at [1435, 164] on span "Posted by: Sae-A Virtual 3d Team" at bounding box center [1426, 168] width 119 height 12
click at [1488, 154] on section at bounding box center [1494, 161] width 19 height 19
click at [1446, 204] on span "Rename Version" at bounding box center [1416, 208] width 62 height 14
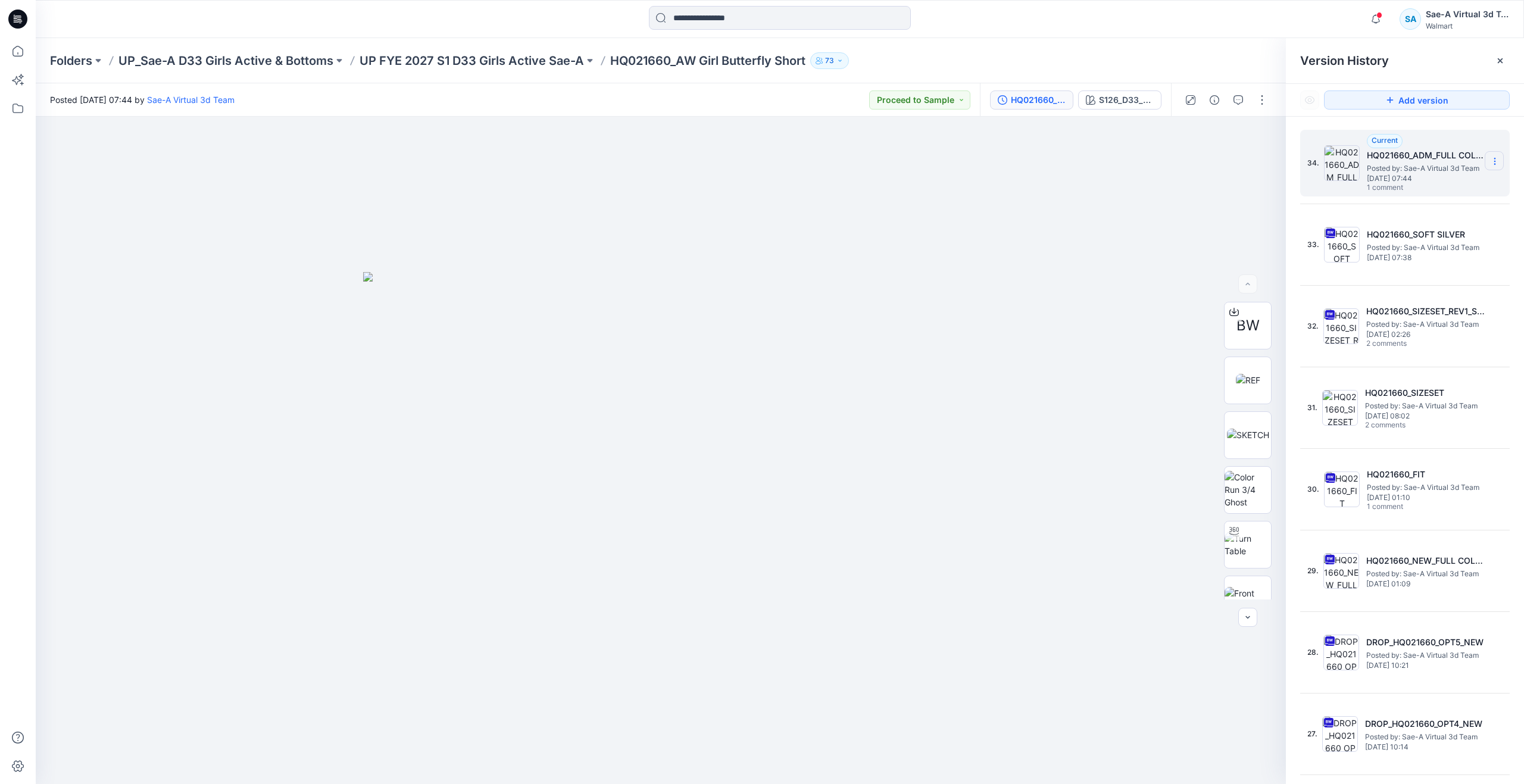
click at [1492, 160] on icon at bounding box center [1494, 161] width 10 height 10
click at [1454, 203] on div "Rename Version" at bounding box center [1432, 208] width 138 height 23
click at [1427, 159] on input "**********" at bounding box center [1436, 159] width 131 height 19
click at [1423, 161] on input "**********" at bounding box center [1436, 159] width 131 height 19
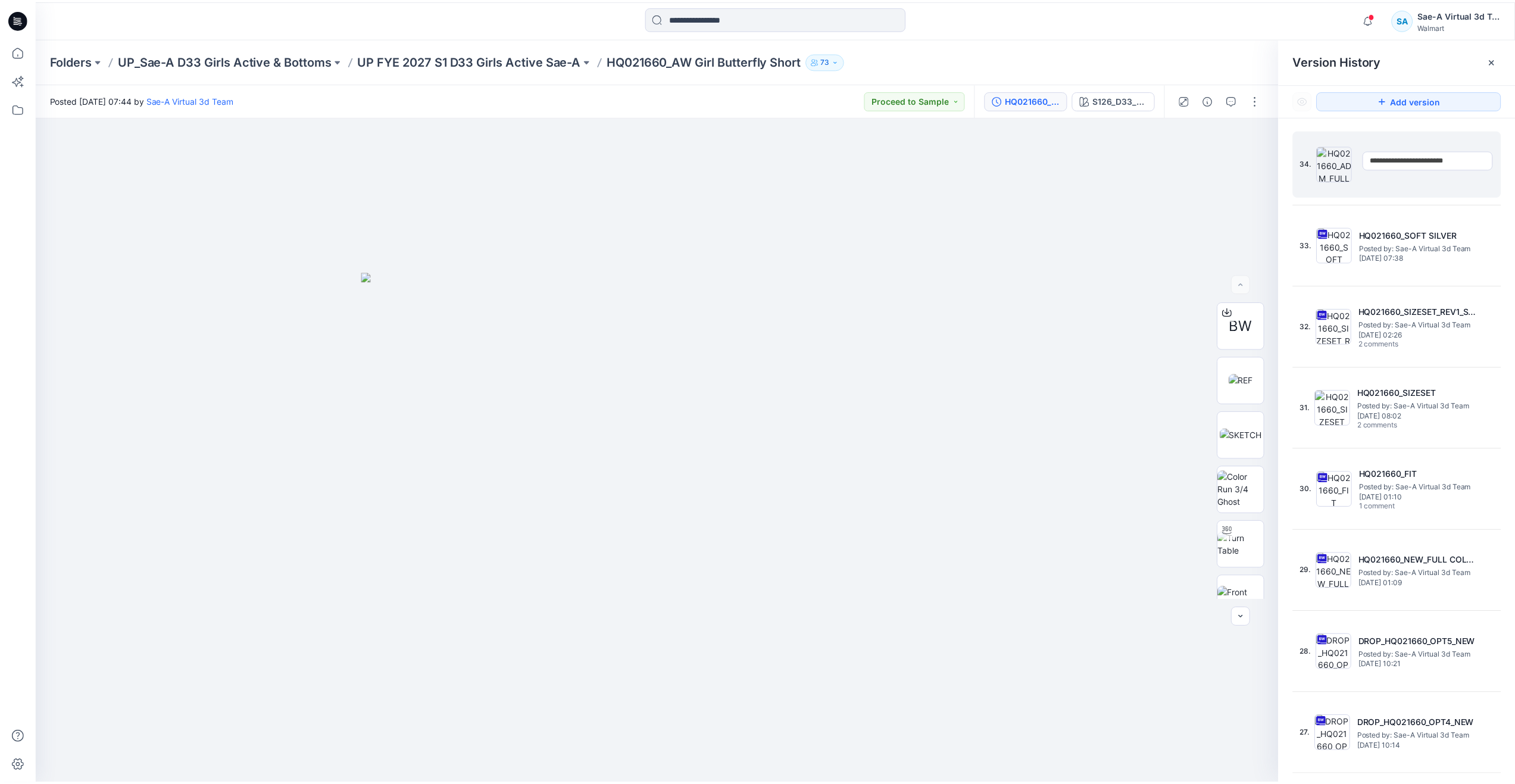
scroll to position [0, 0]
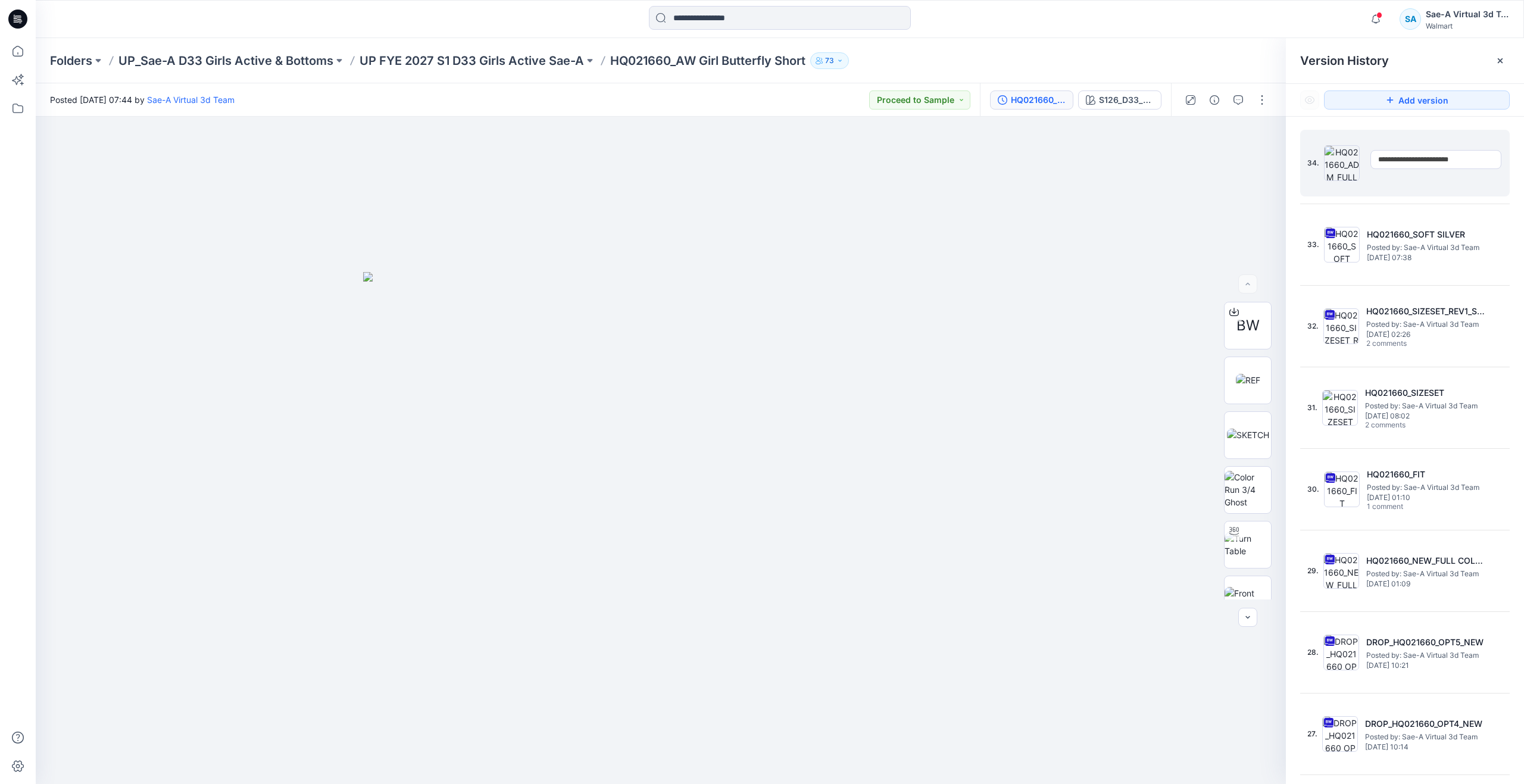
type input "**********"
click at [1438, 183] on div "34." at bounding box center [1397, 163] width 179 height 57
click at [14, 59] on icon at bounding box center [17, 51] width 27 height 27
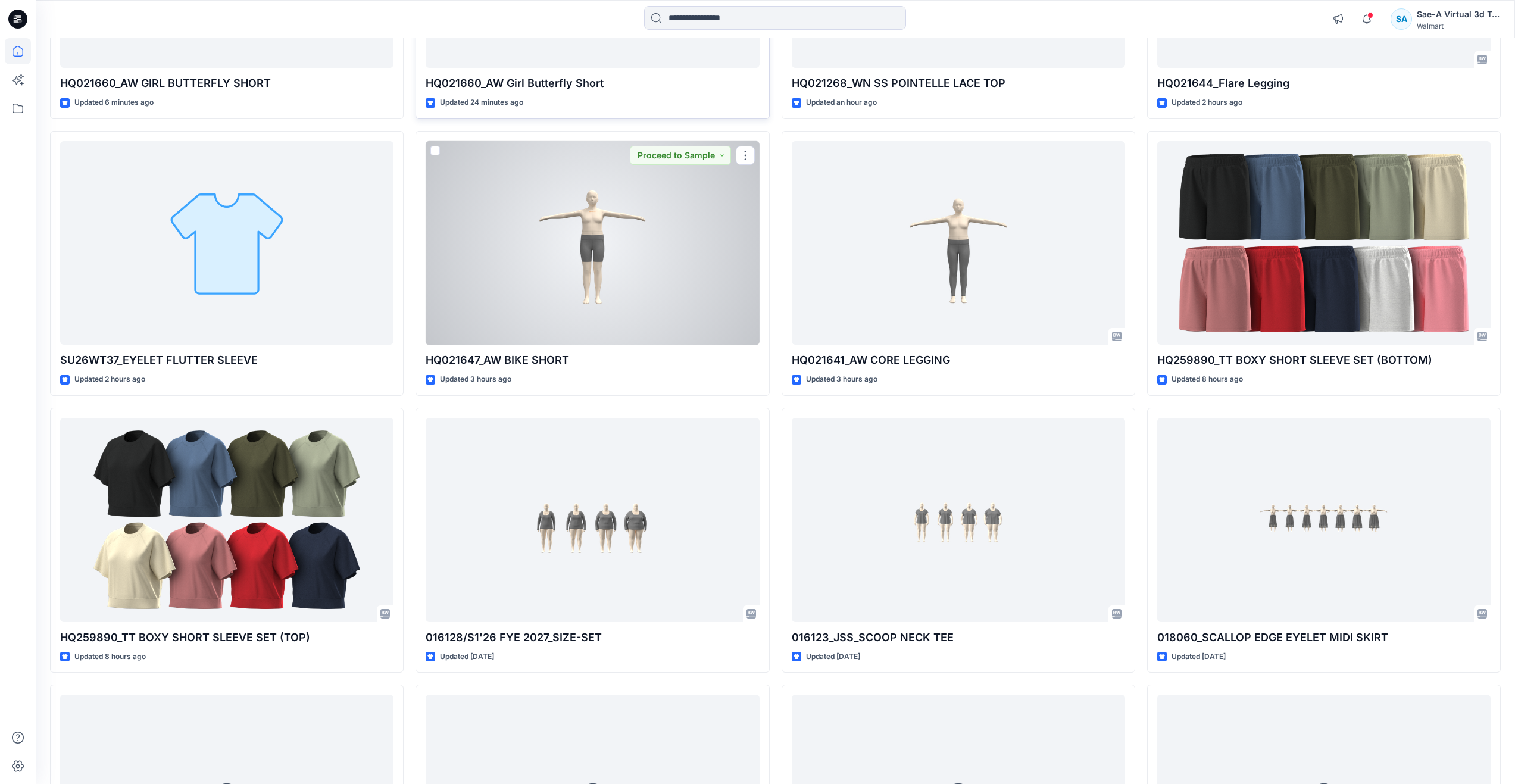
scroll to position [378, 0]
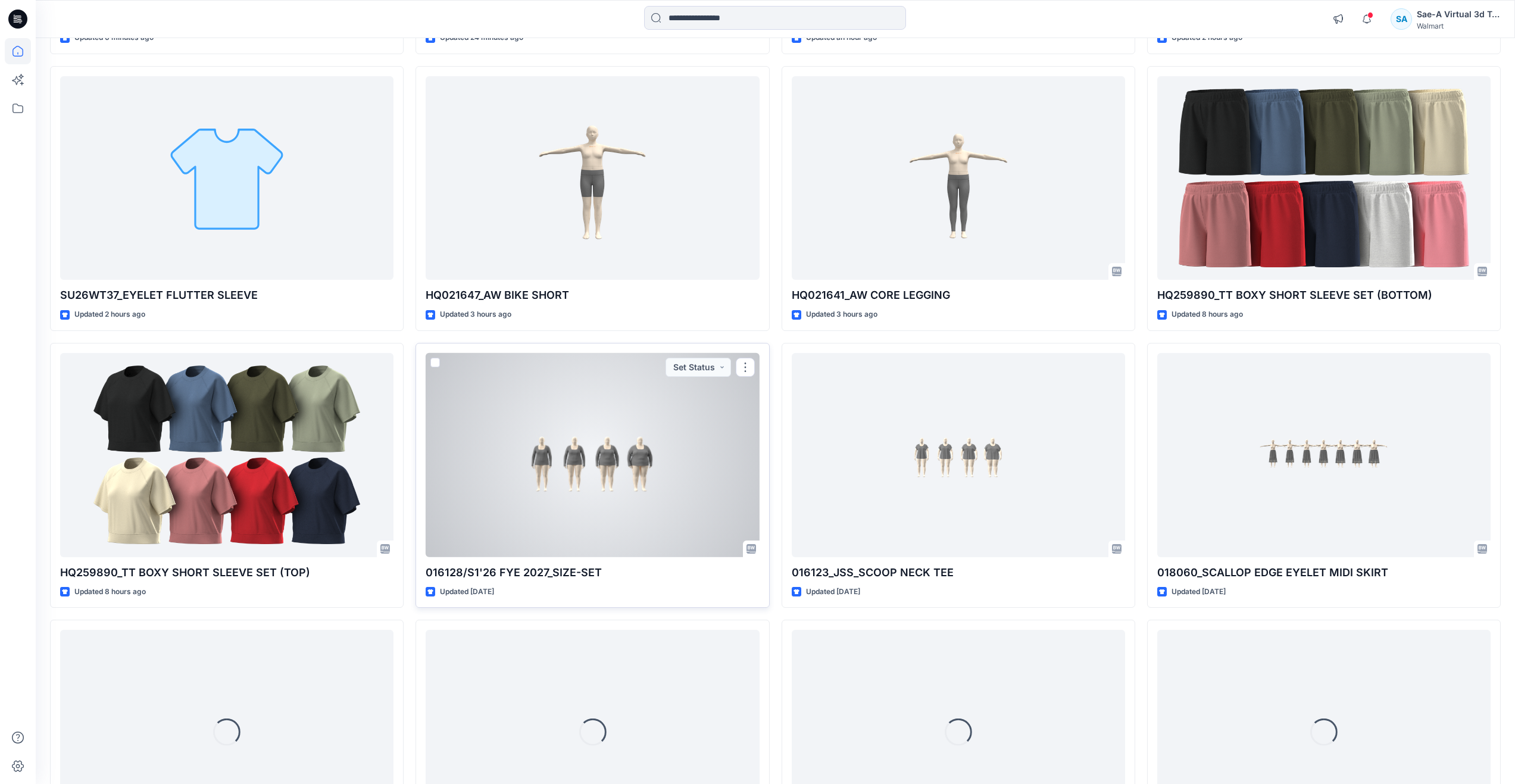
click at [612, 484] on div at bounding box center [593, 454] width 333 height 204
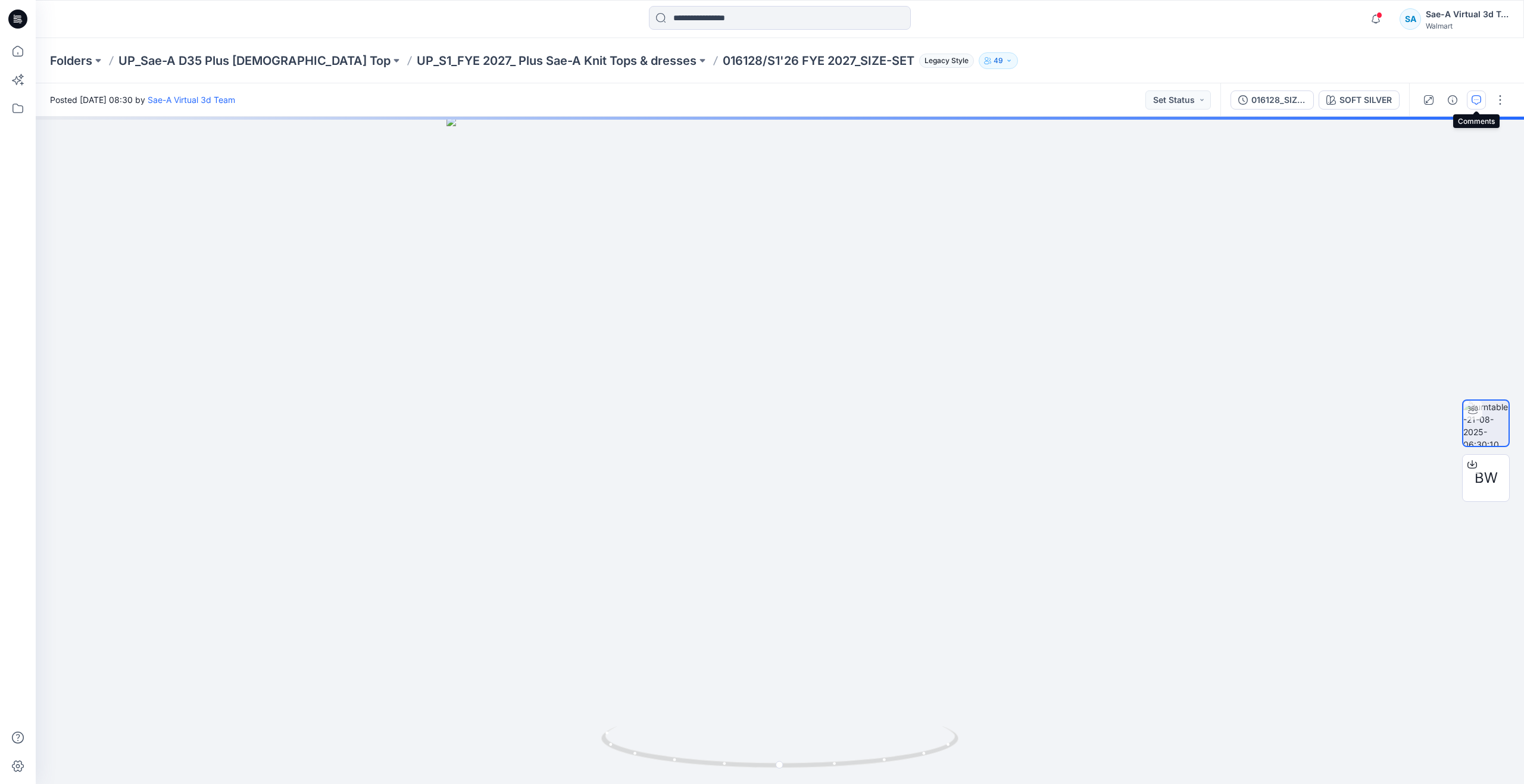
click at [1471, 100] on button "button" at bounding box center [1476, 99] width 19 height 19
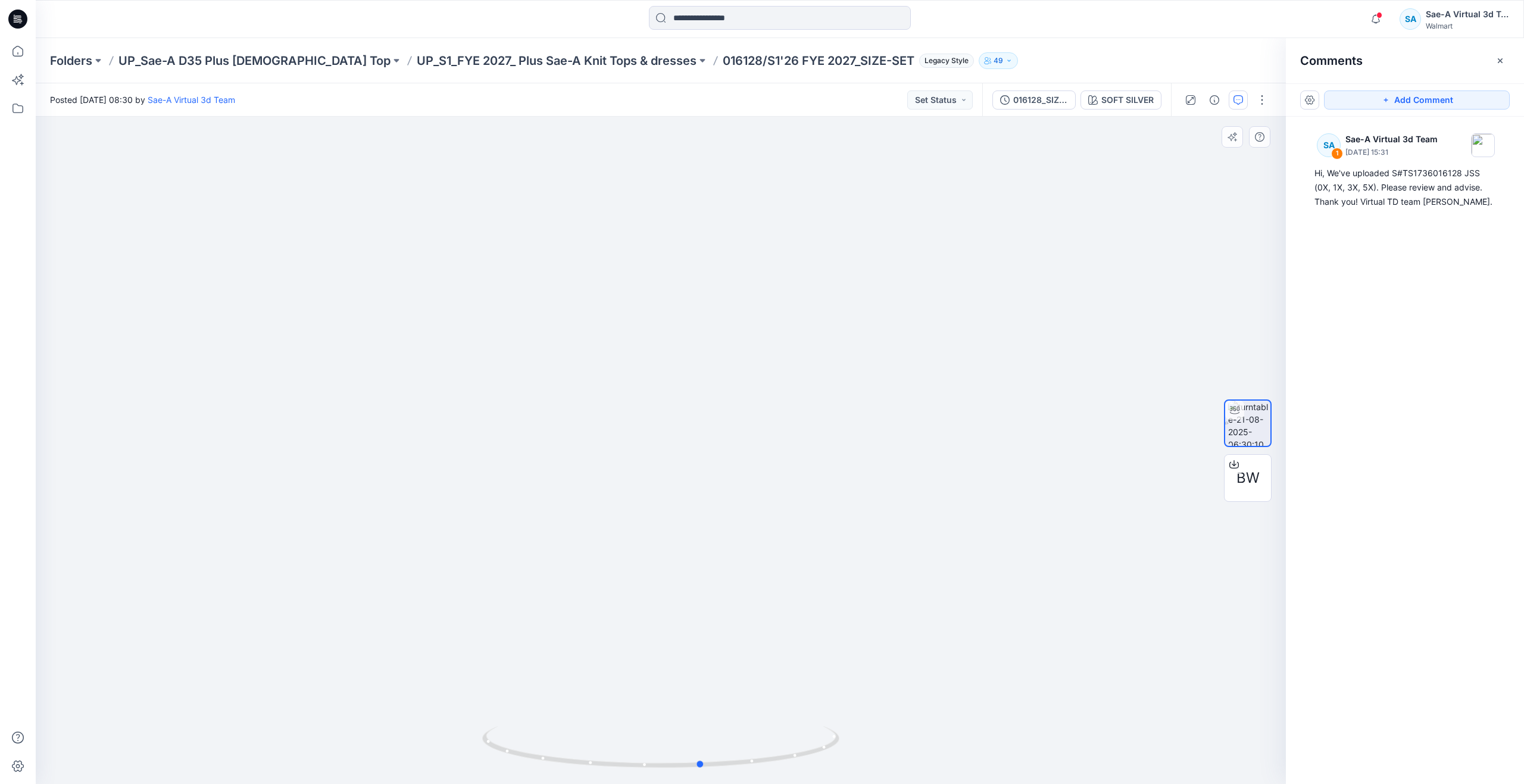
drag, startPoint x: 662, startPoint y: 766, endPoint x: 704, endPoint y: 711, distance: 69.2
click at [704, 711] on div at bounding box center [661, 450] width 1250 height 667
click at [22, 47] on icon at bounding box center [17, 51] width 27 height 27
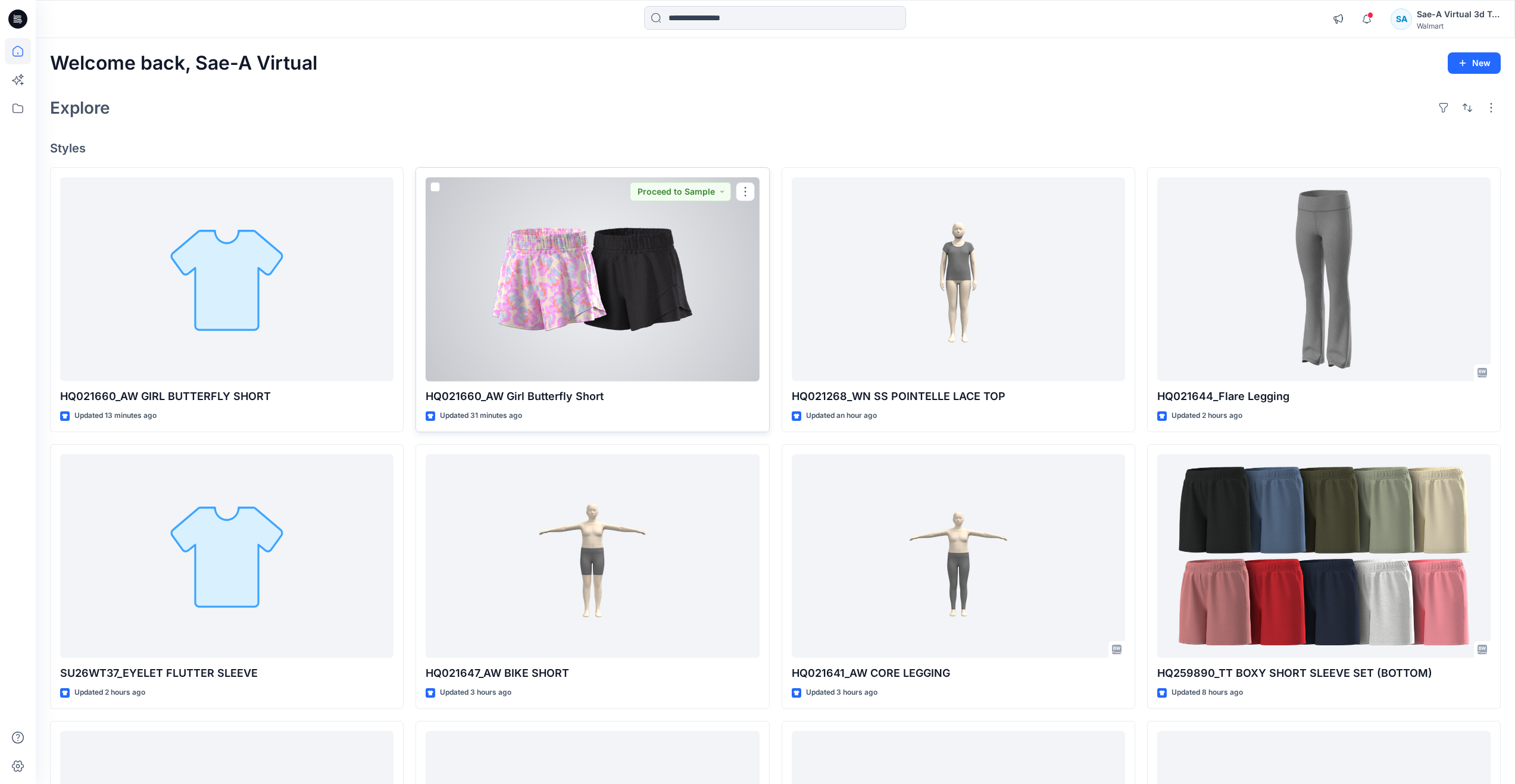
click at [531, 280] on div at bounding box center [593, 279] width 333 height 204
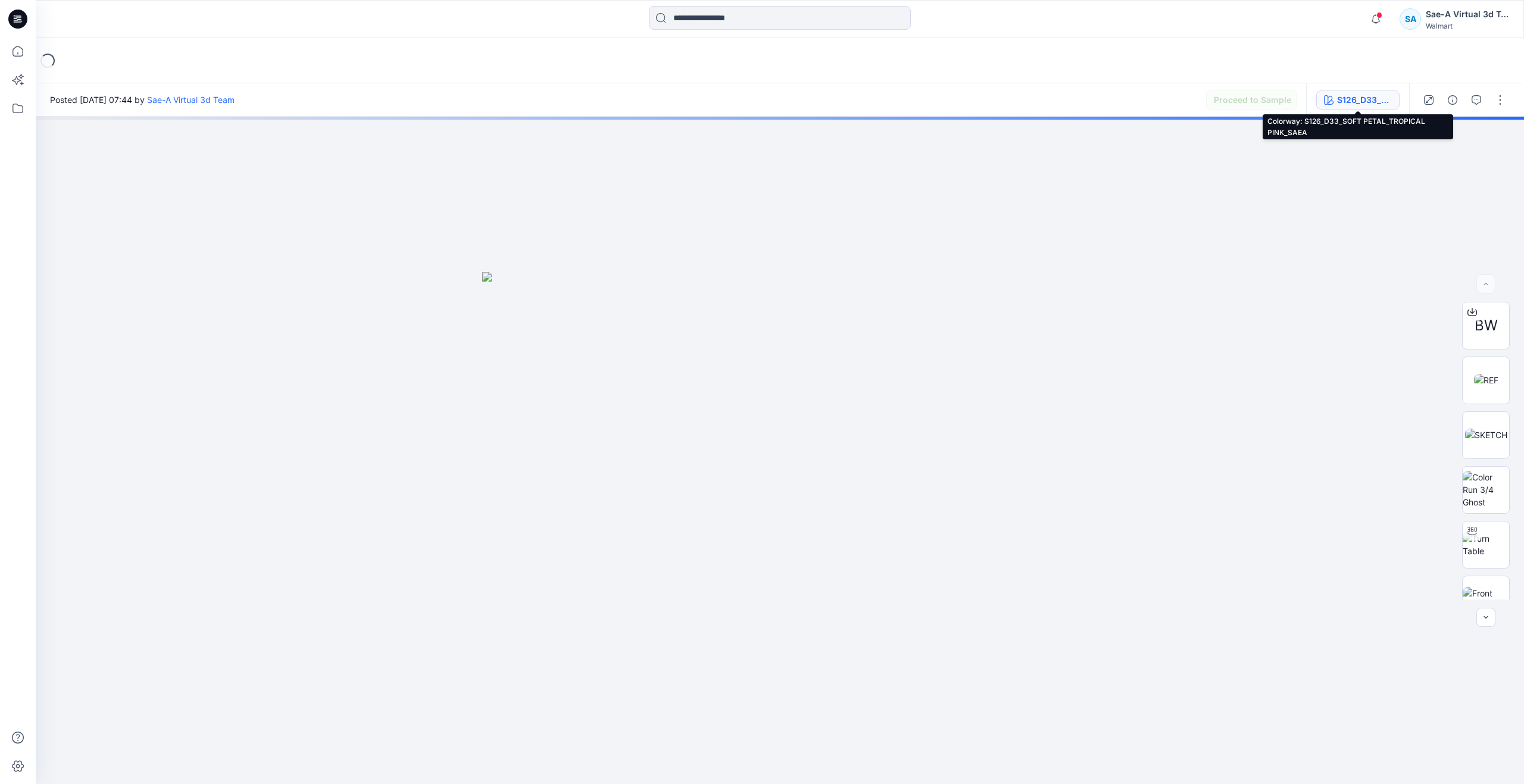
click at [1339, 98] on div "S126_D33_SOFT PETAL_TROPICAL PINK_SAEA" at bounding box center [1365, 99] width 55 height 13
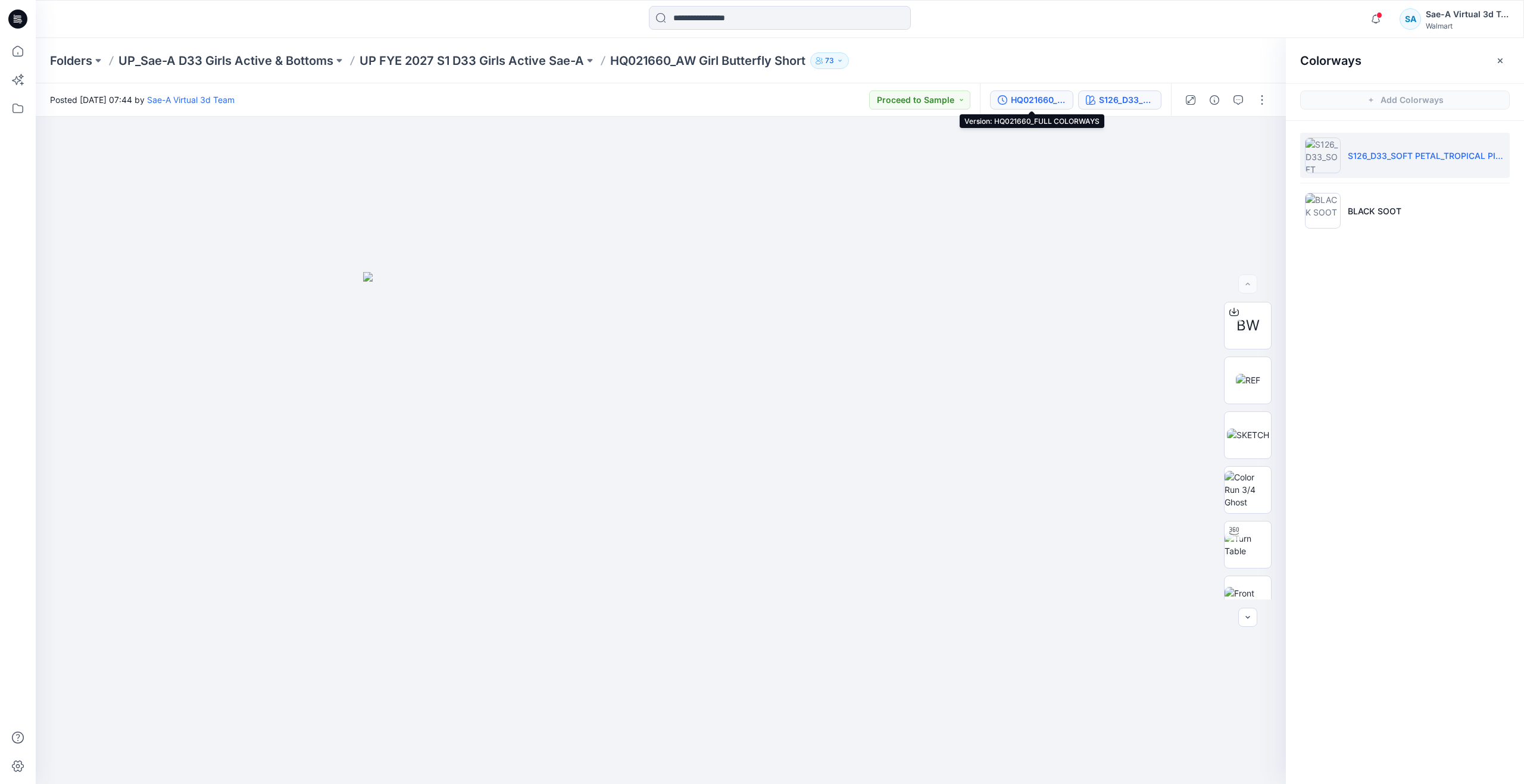
click at [1041, 104] on div "HQ021660_FULL COLORWAYS" at bounding box center [1038, 99] width 55 height 13
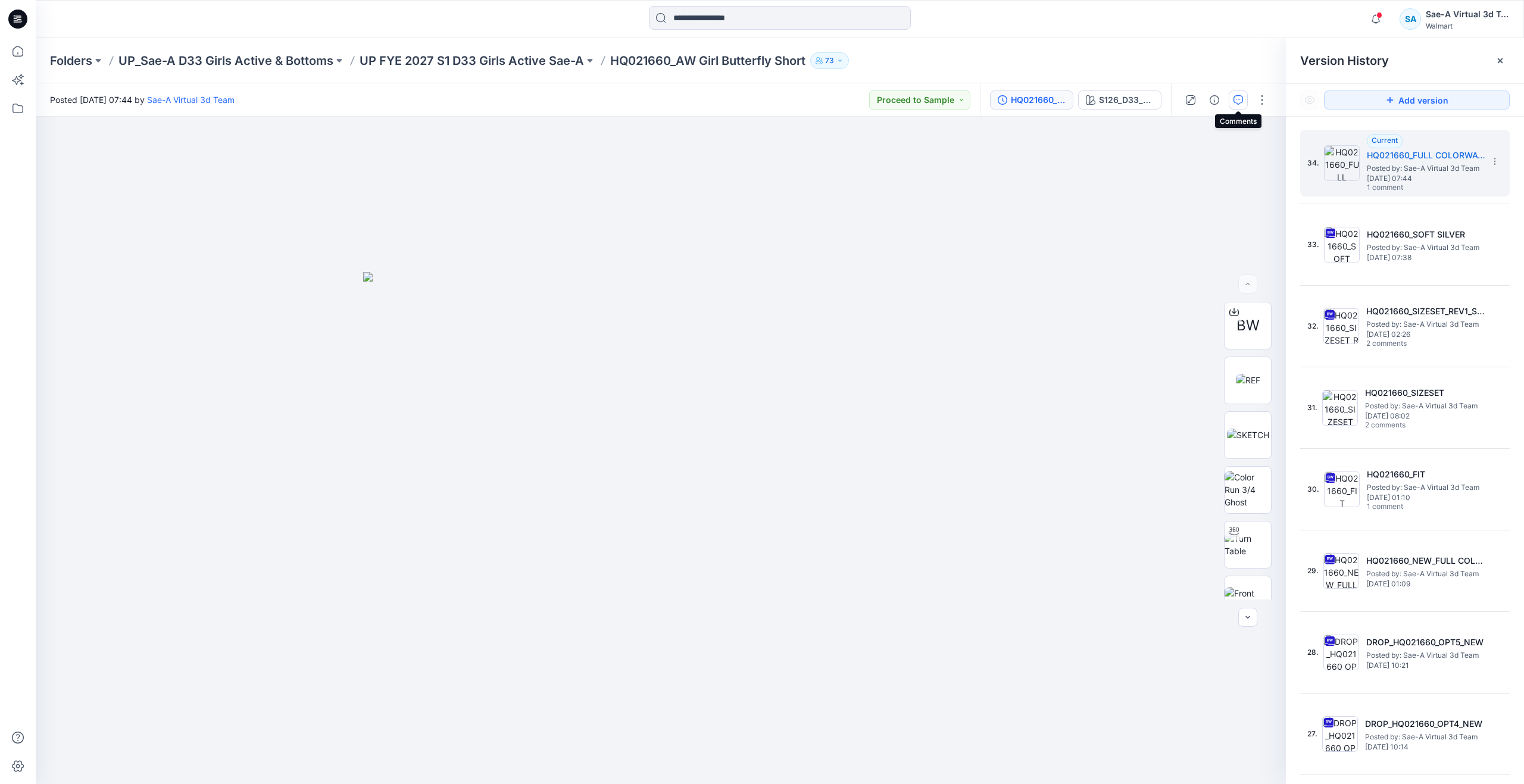
click at [1238, 97] on icon "button" at bounding box center [1238, 100] width 10 height 10
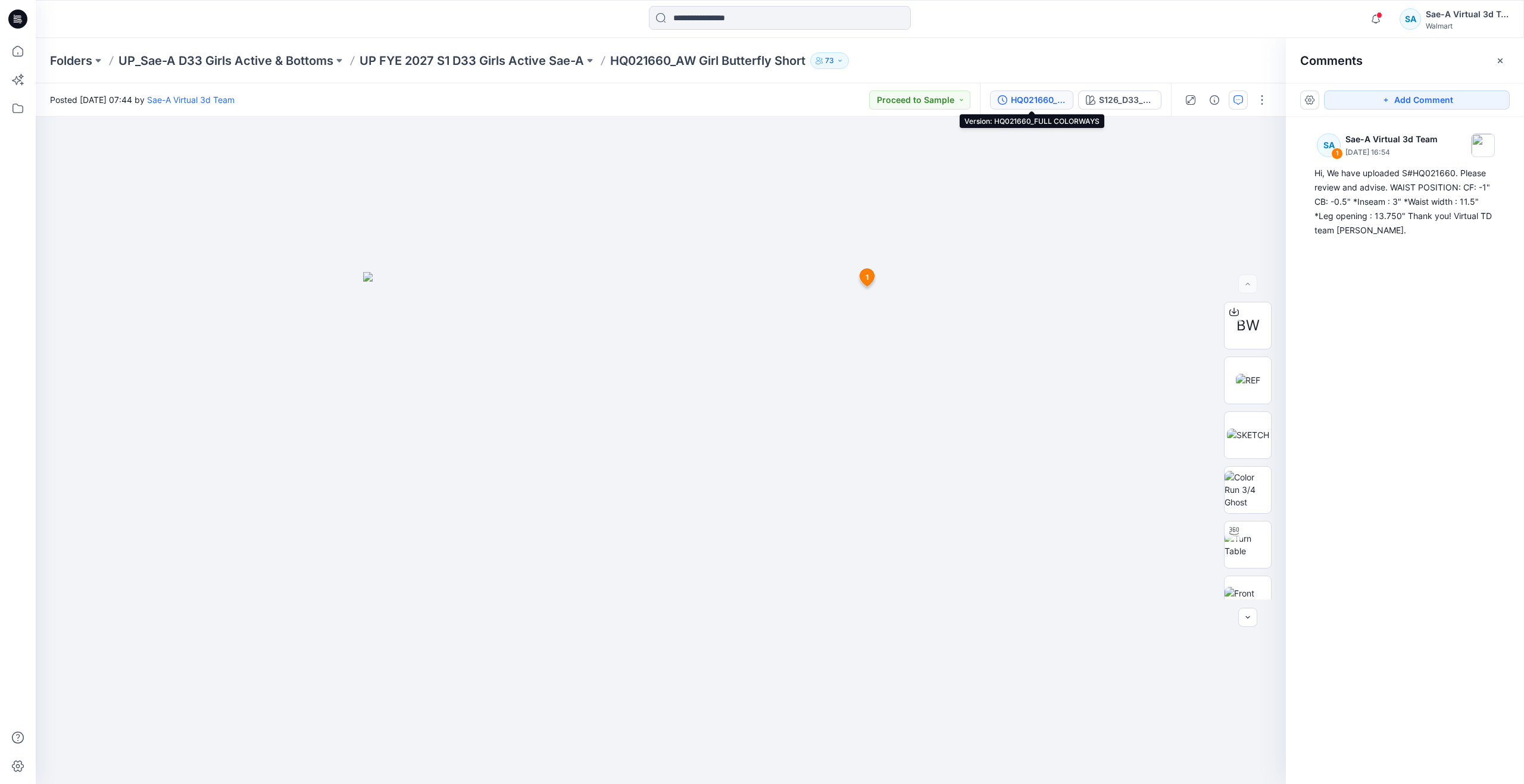
click at [1044, 104] on div "HQ021660_FULL COLORWAYS" at bounding box center [1038, 99] width 55 height 13
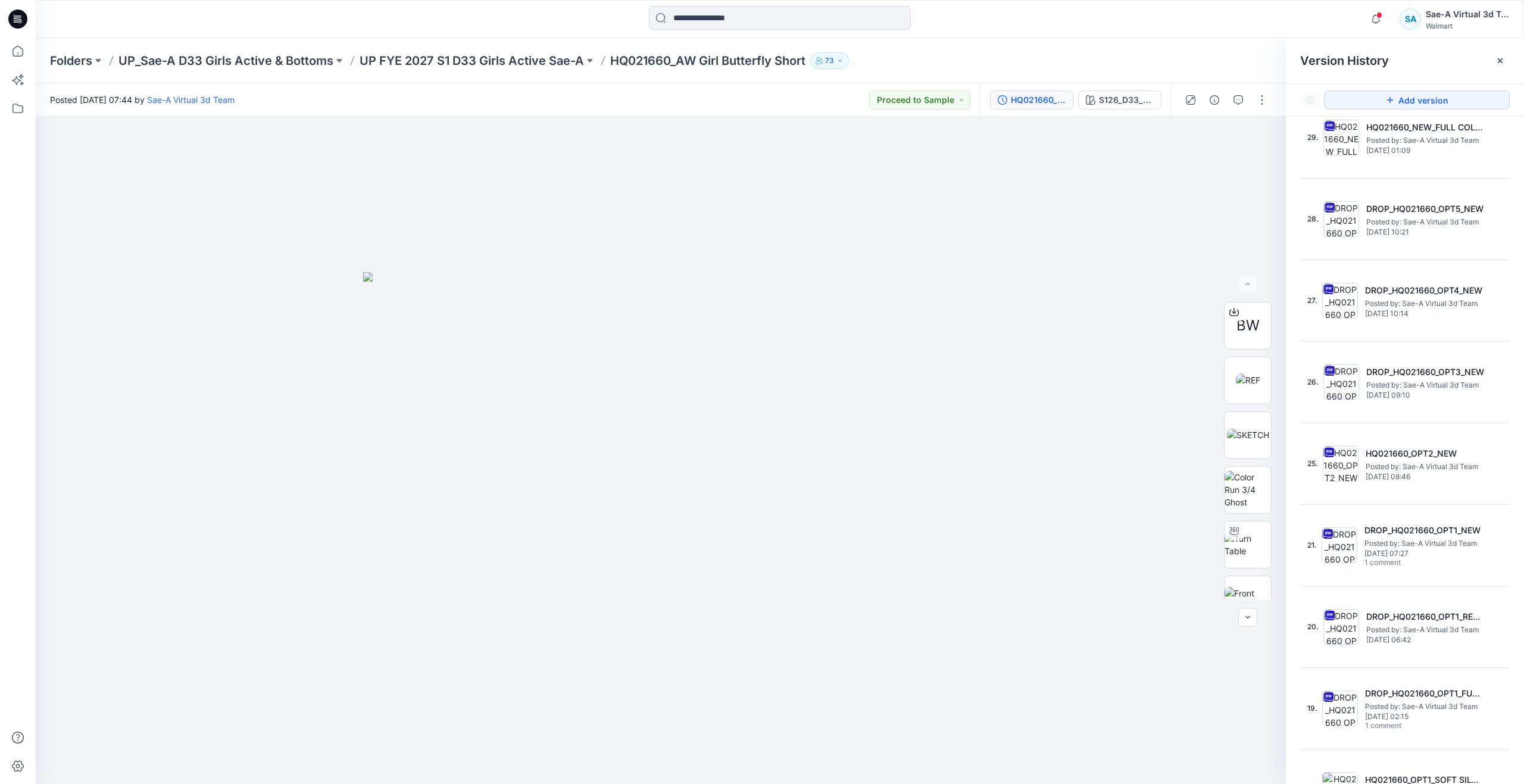
scroll to position [476, 0]
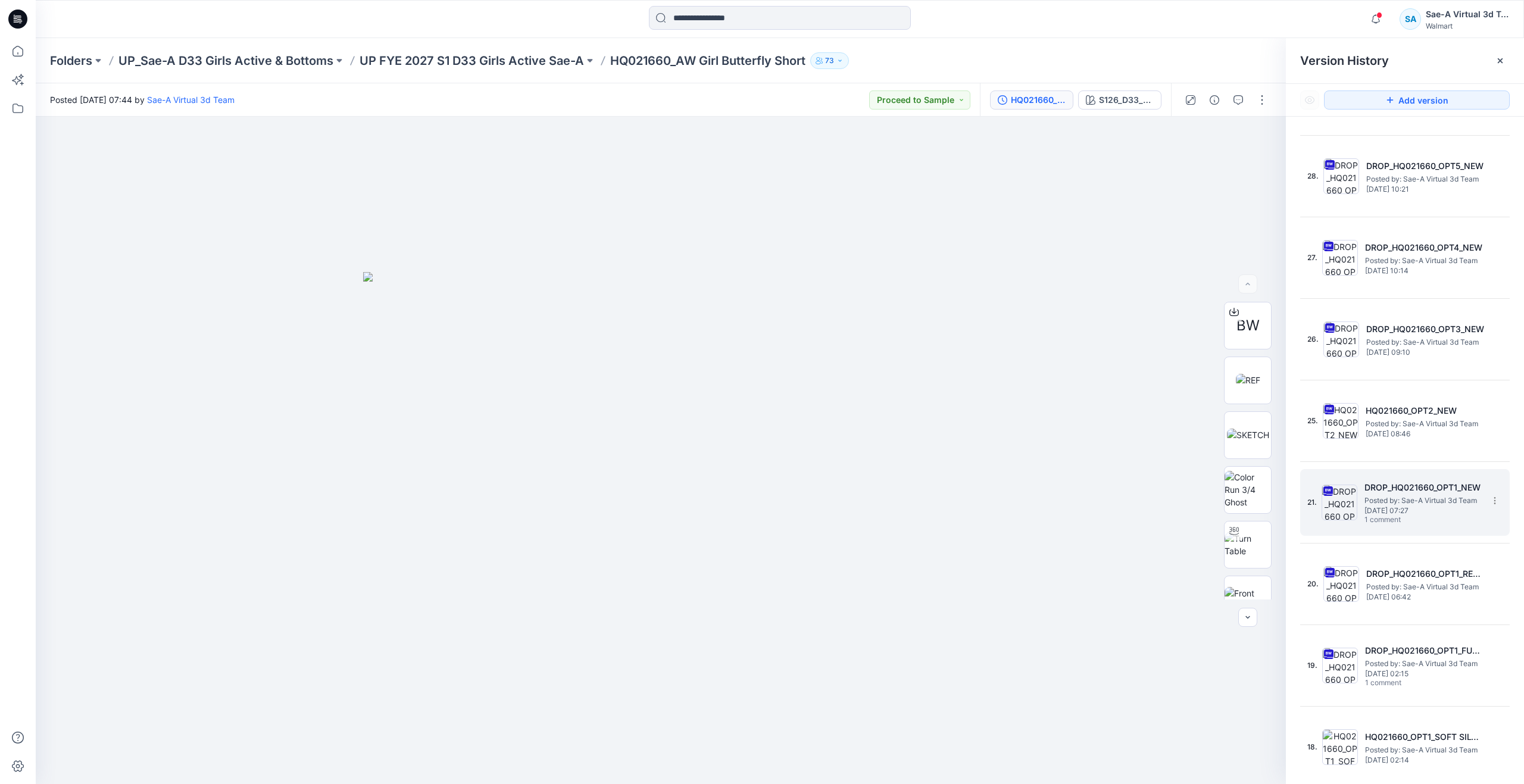
click at [1401, 522] on span "1 comment" at bounding box center [1407, 520] width 83 height 10
click at [1243, 95] on button "button" at bounding box center [1238, 99] width 19 height 19
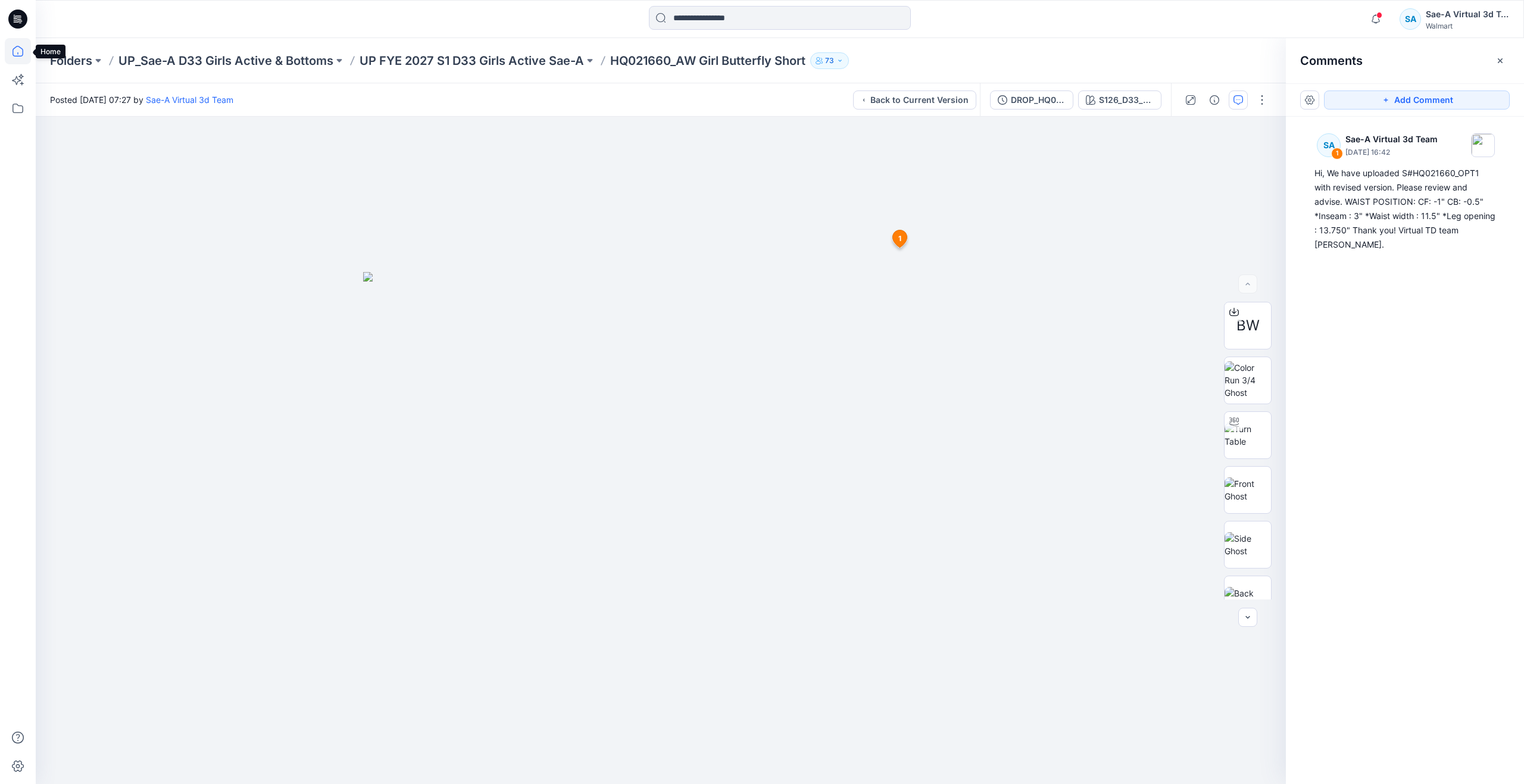
click at [20, 52] on icon at bounding box center [17, 51] width 27 height 27
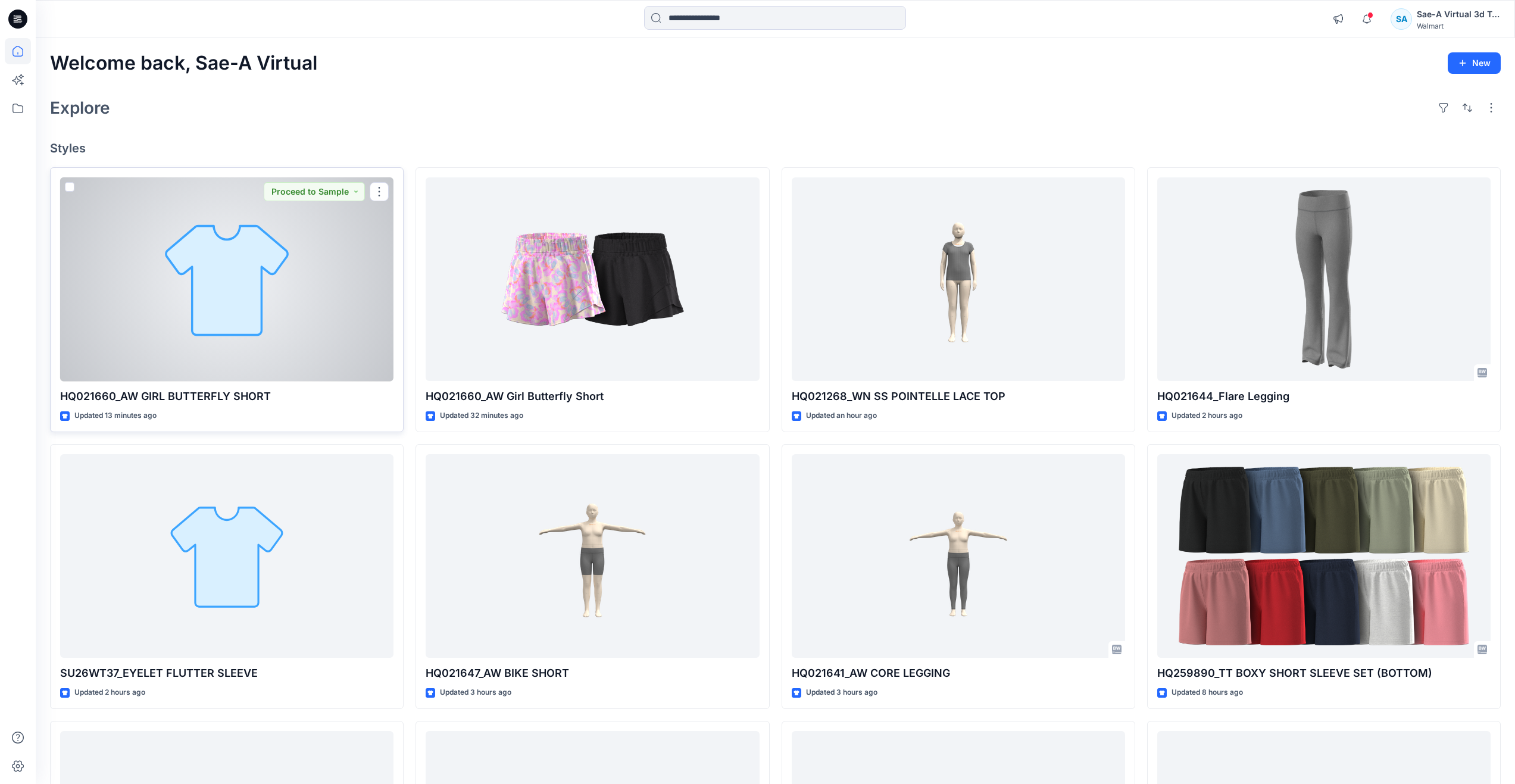
click at [218, 312] on div at bounding box center [227, 279] width 333 height 204
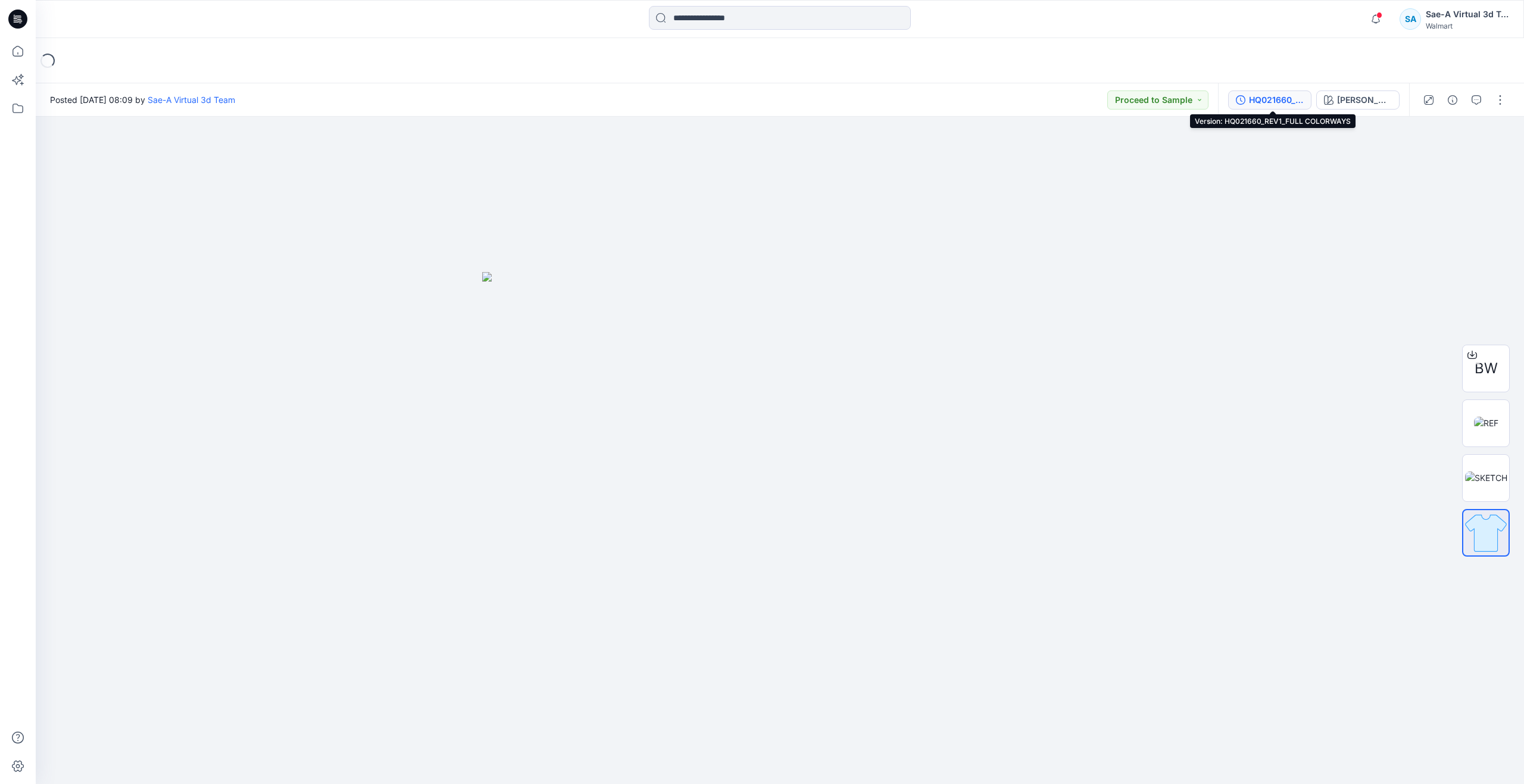
click at [1255, 100] on div "HQ021660_REV1_FULL COLORWAYS" at bounding box center [1276, 99] width 55 height 13
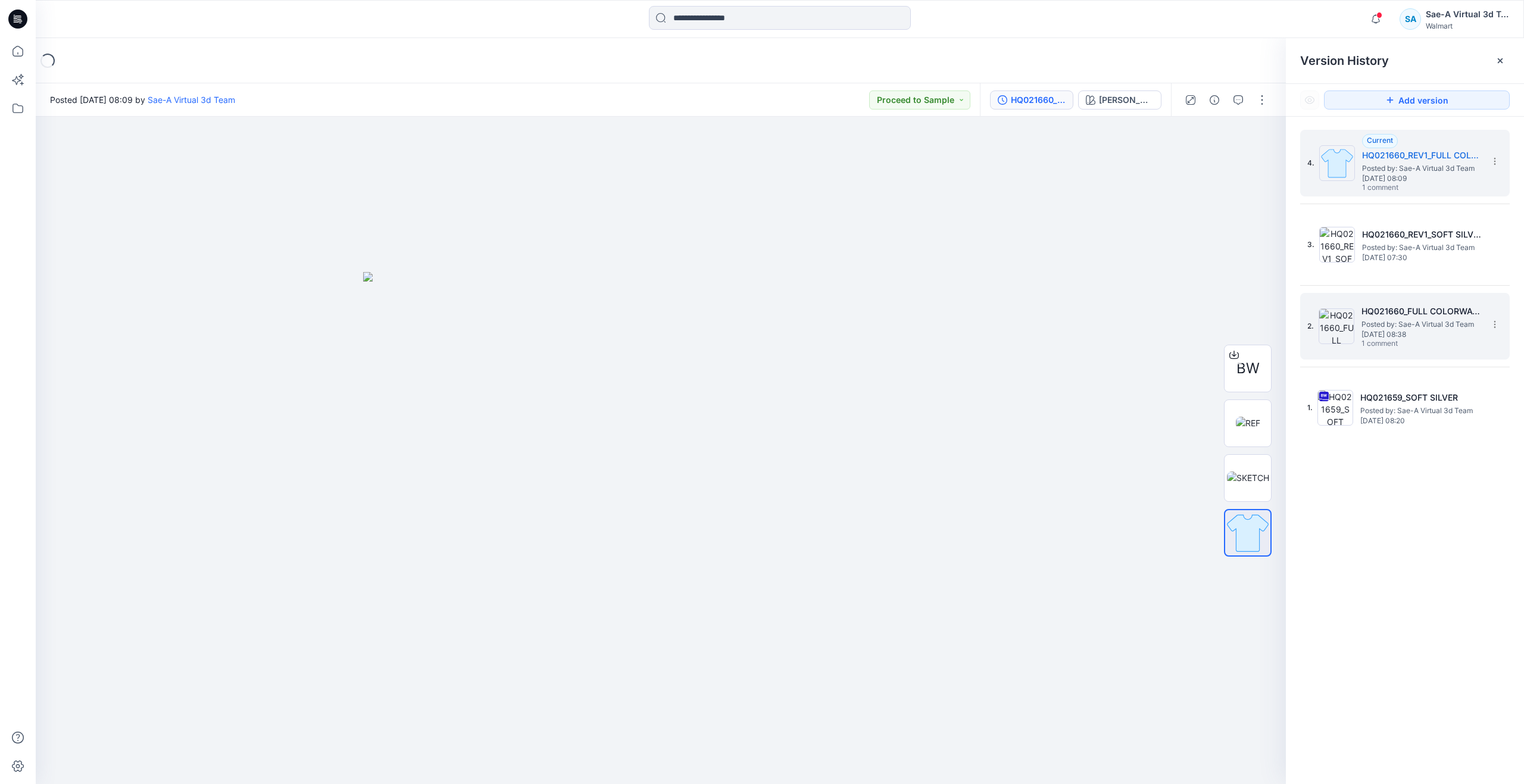
click at [1379, 341] on span "1 comment" at bounding box center [1404, 344] width 83 height 10
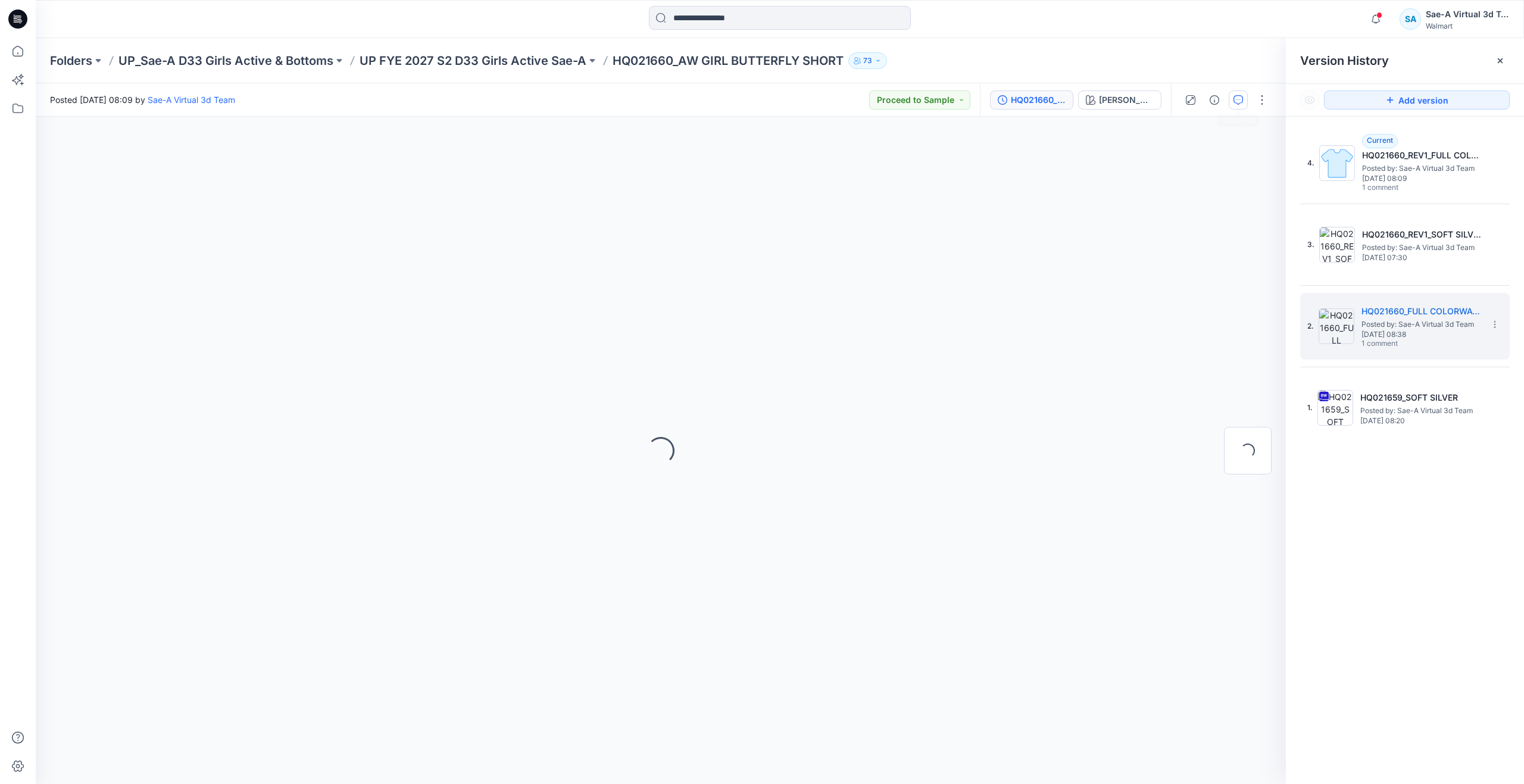
click at [1242, 99] on icon "button" at bounding box center [1238, 100] width 10 height 10
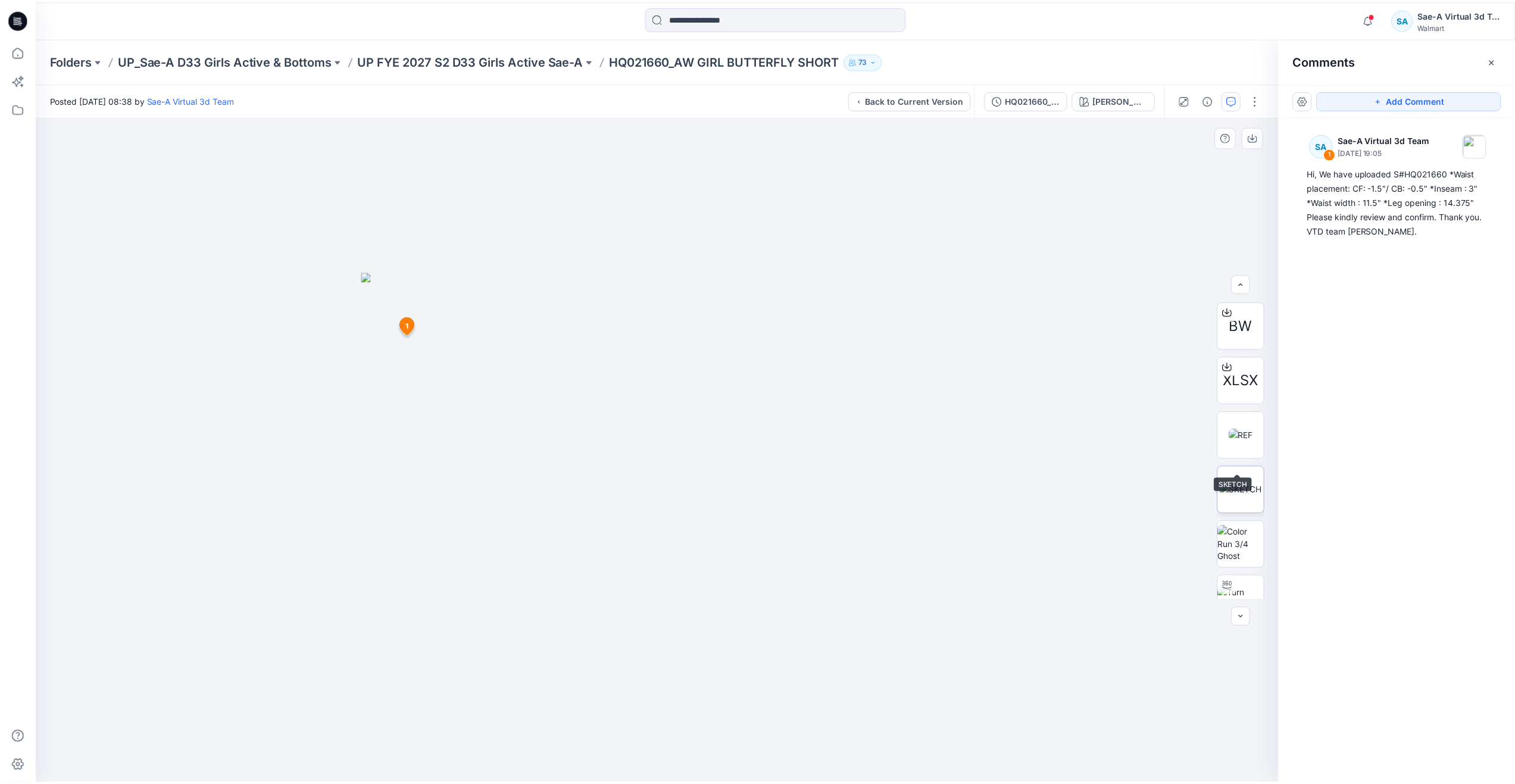
scroll to position [119, 0]
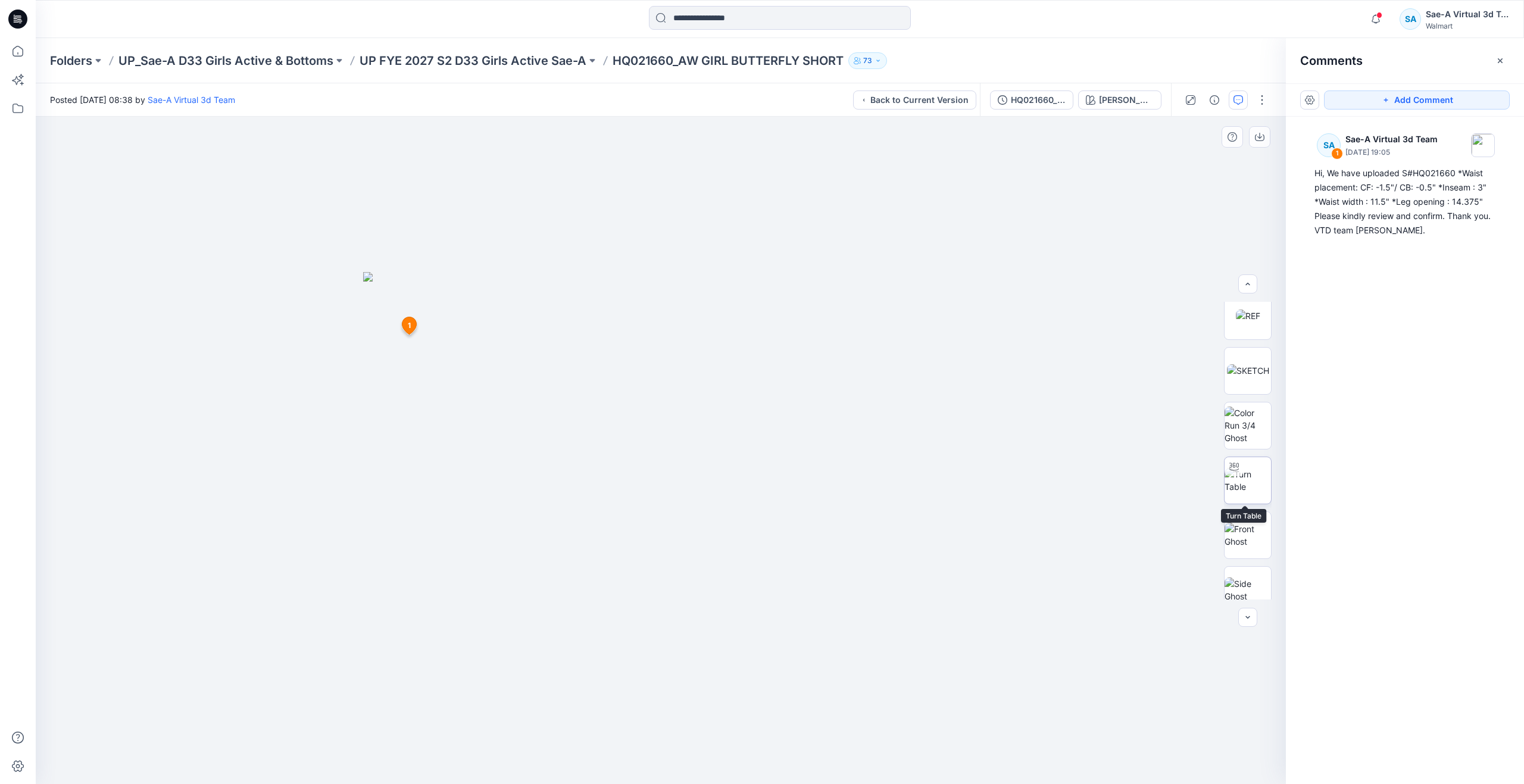
click at [1241, 486] on img at bounding box center [1247, 480] width 46 height 25
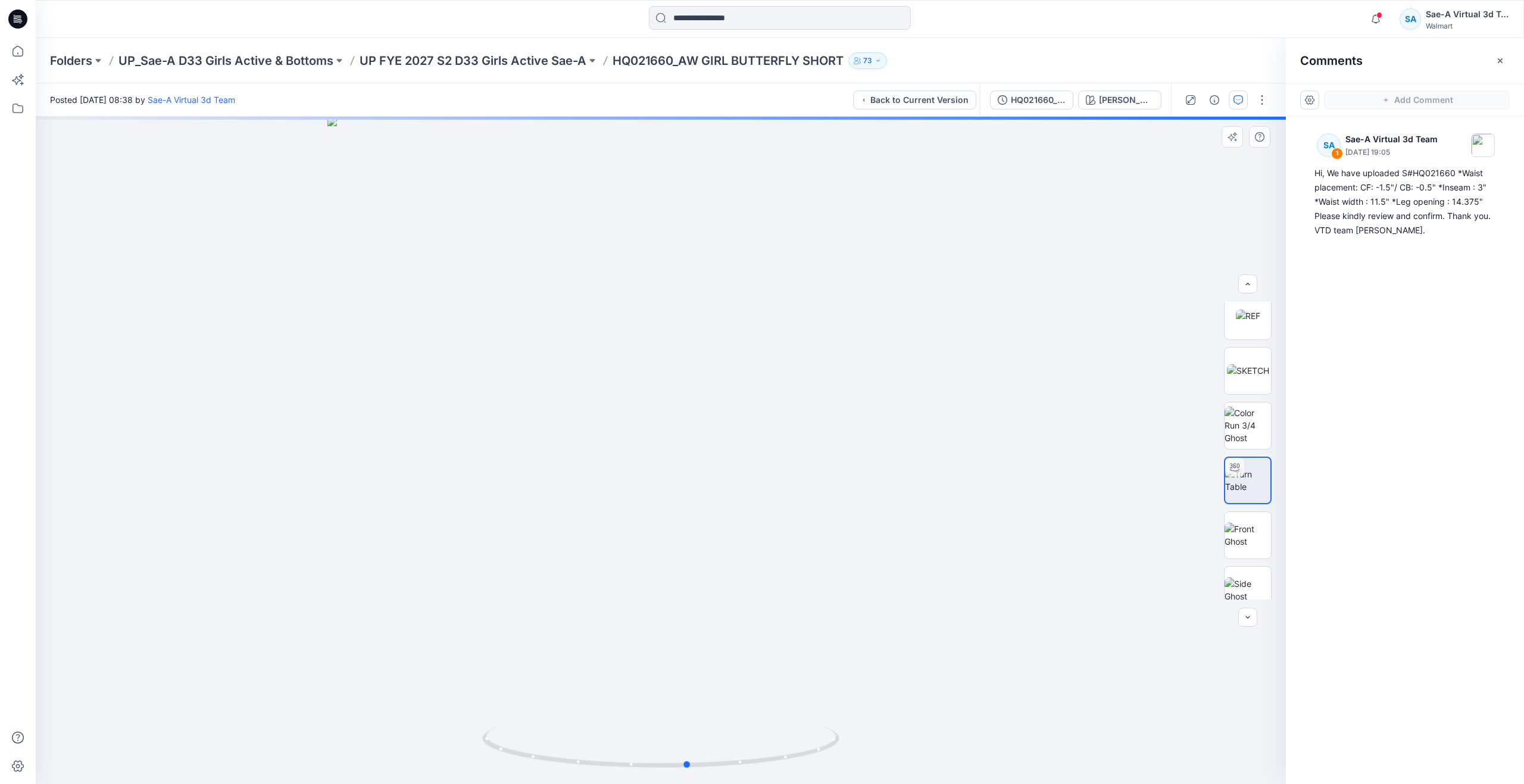
drag, startPoint x: 668, startPoint y: 762, endPoint x: 695, endPoint y: 672, distance: 94.0
click at [695, 672] on div at bounding box center [661, 450] width 1250 height 667
click at [17, 60] on icon at bounding box center [17, 51] width 27 height 27
